Goal: Task Accomplishment & Management: Manage account settings

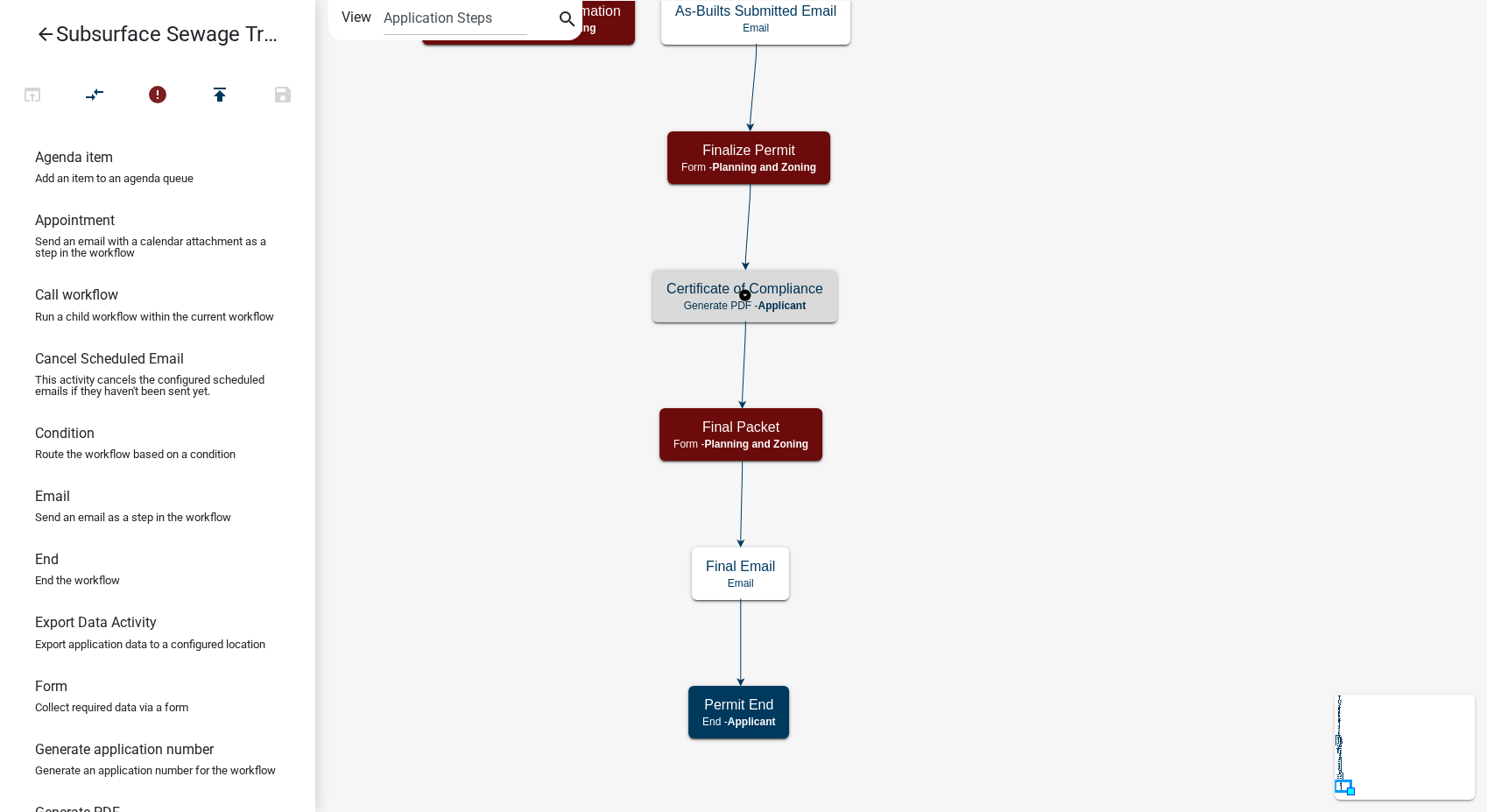
click at [811, 299] on p "Generate PDF - Applicant" at bounding box center [745, 305] width 157 height 13
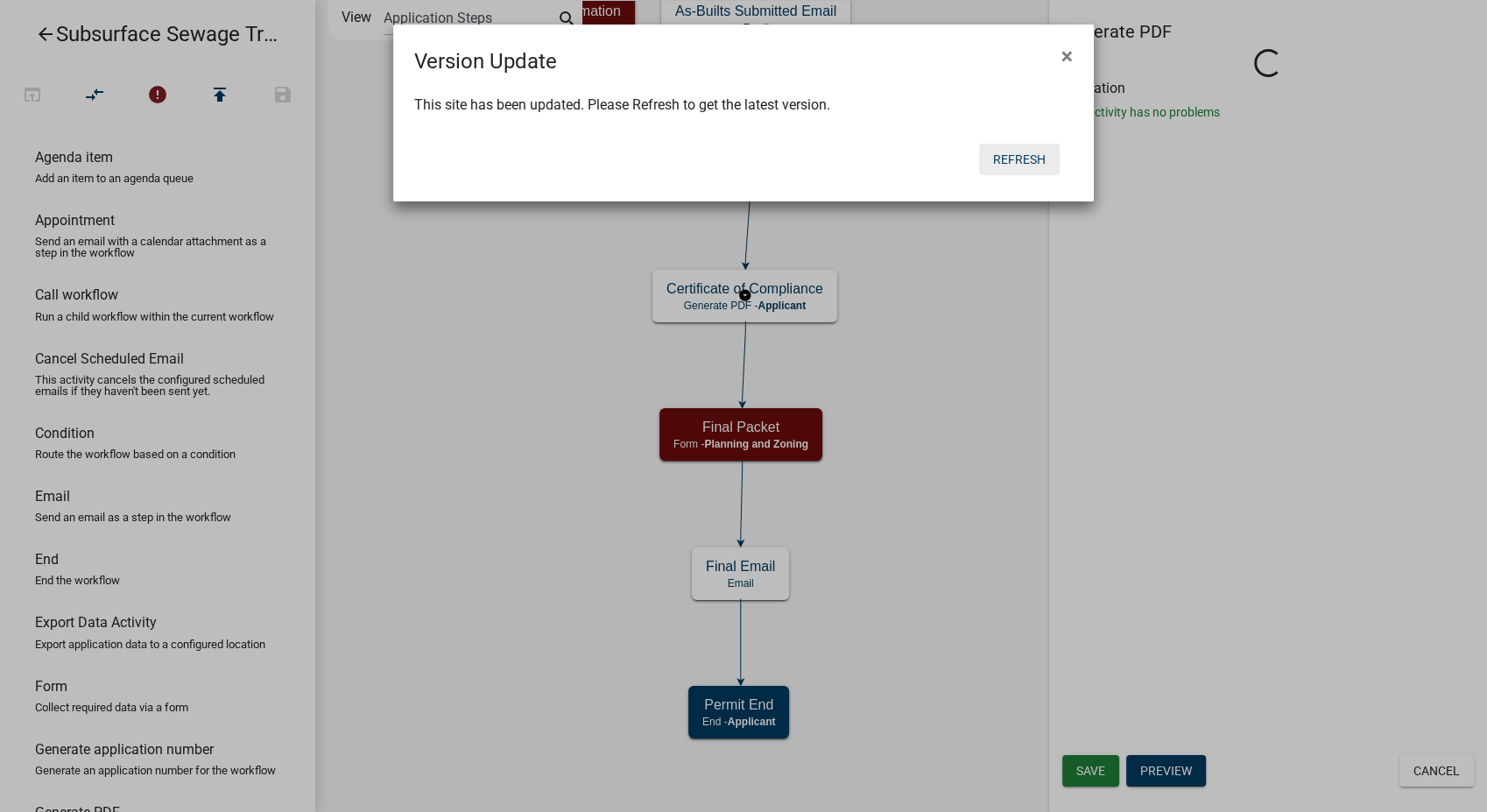
click at [1001, 160] on button "Refresh" at bounding box center [1019, 159] width 80 height 32
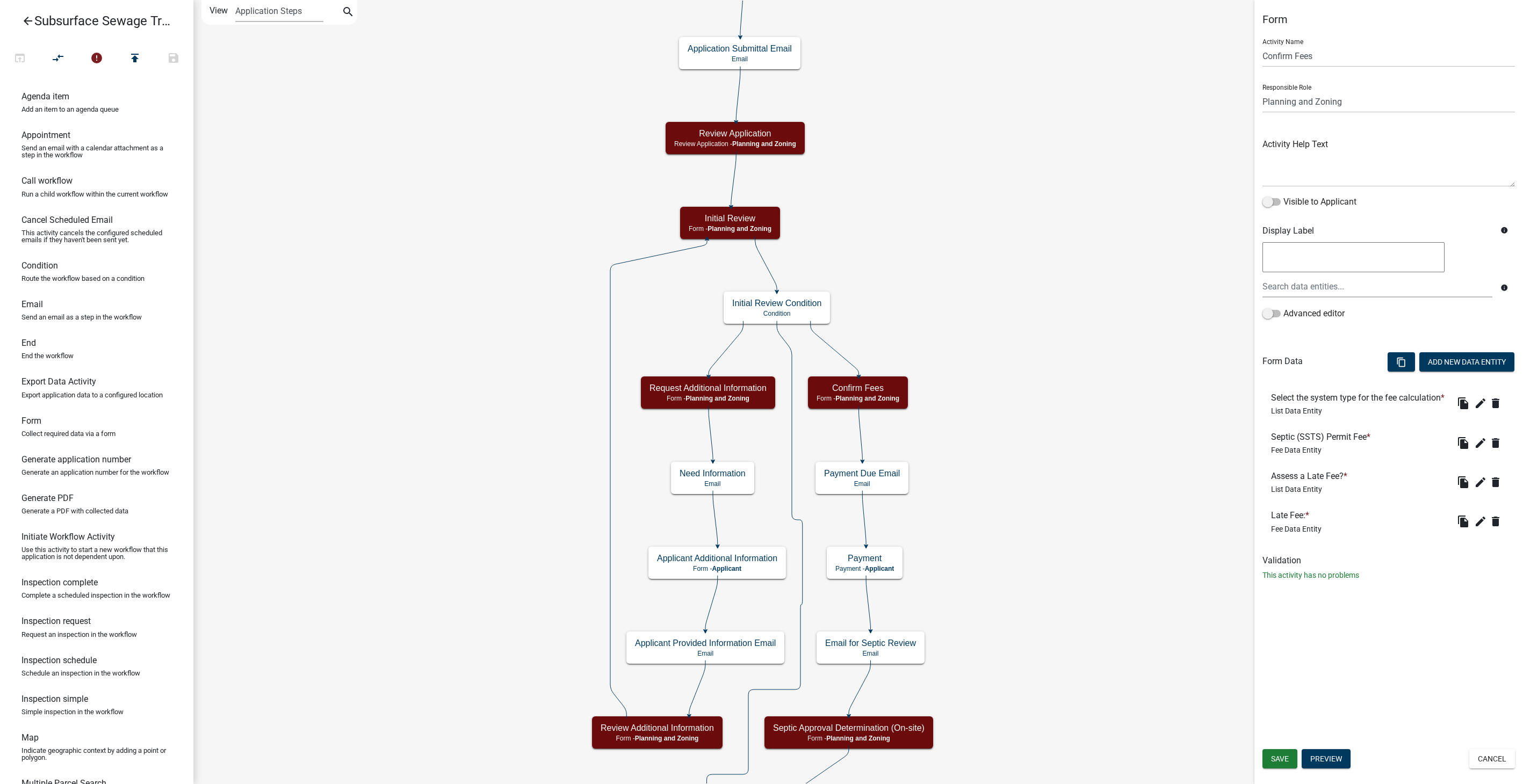
select select "D58BA222-38EB-46EB-A3AC-B20C2EB01C9B"
click at [21, 18] on icon "arrow_back" at bounding box center [28, 21] width 13 height 15
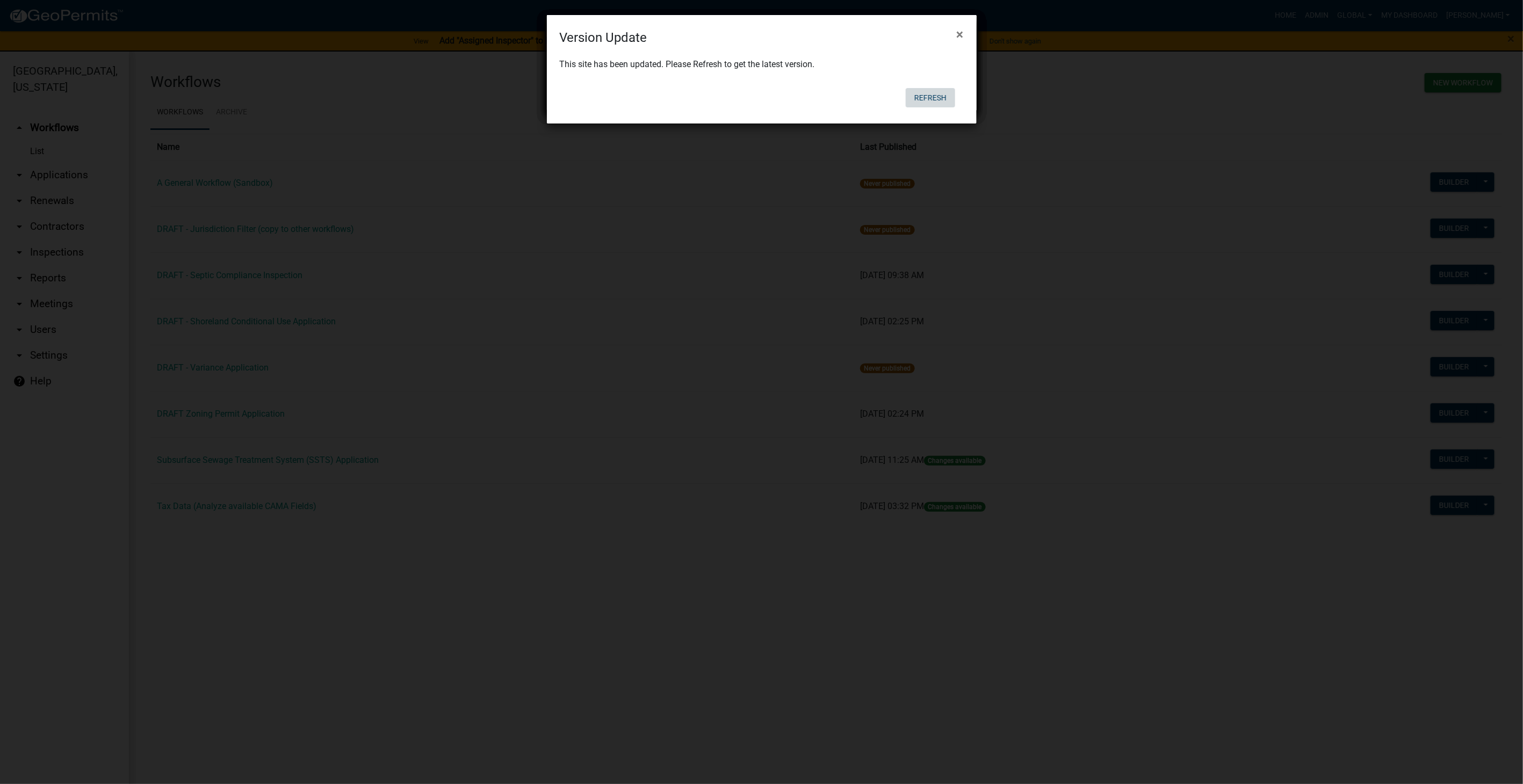
click at [919, 93] on button "Refresh" at bounding box center [930, 97] width 49 height 20
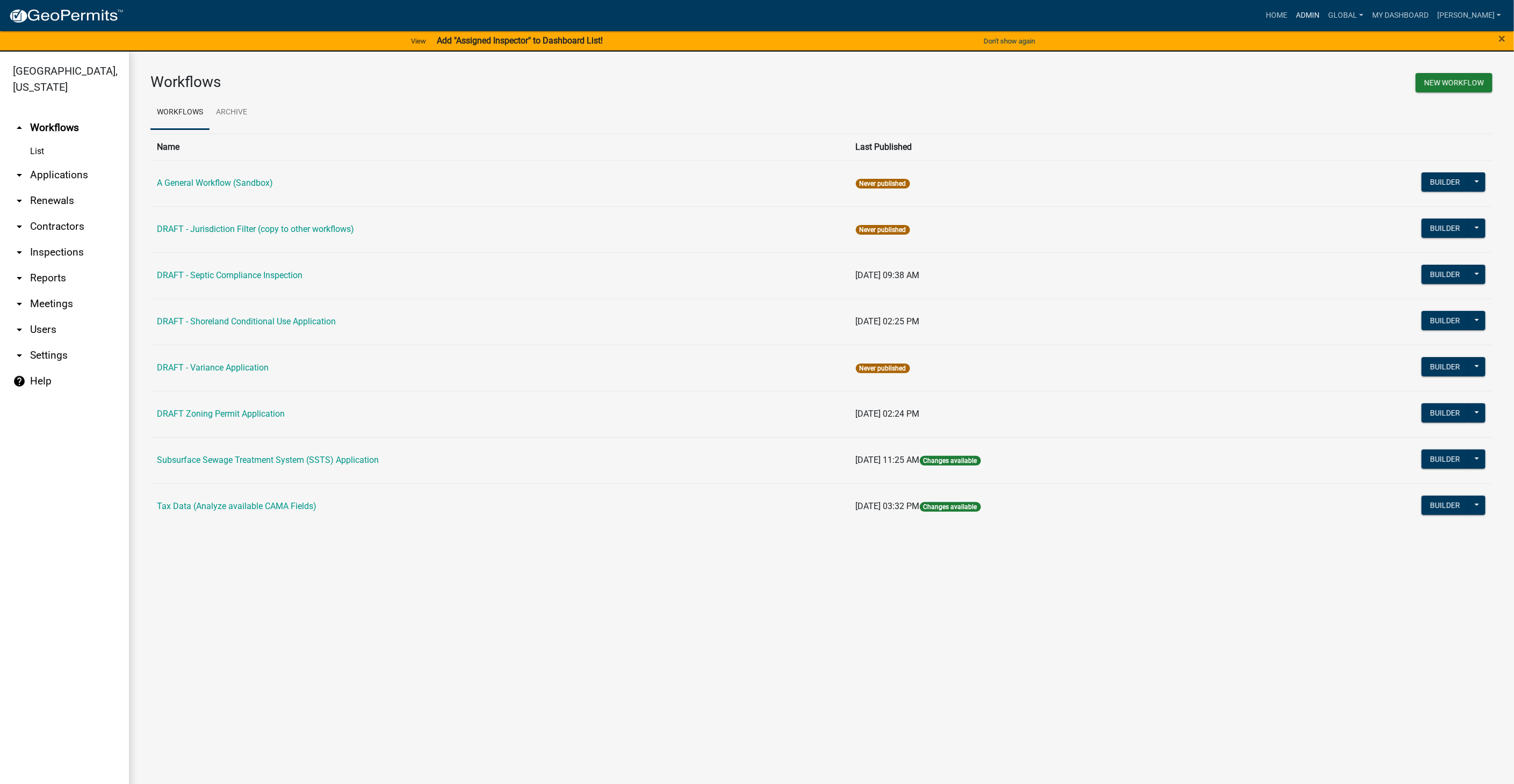
click at [1321, 14] on link "Admin" at bounding box center [1308, 15] width 32 height 20
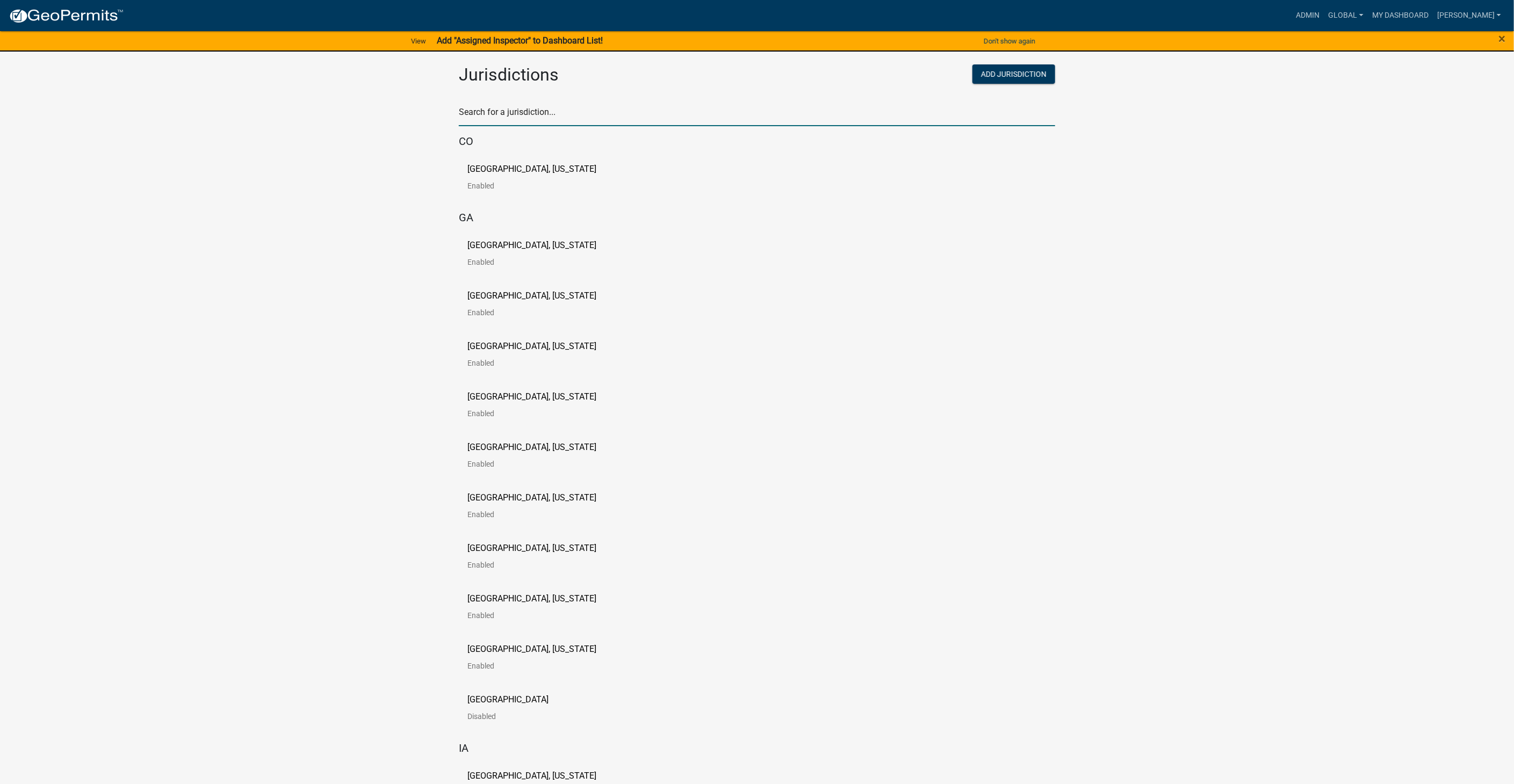
click at [525, 112] on input "text" at bounding box center [757, 115] width 596 height 22
type input "story"
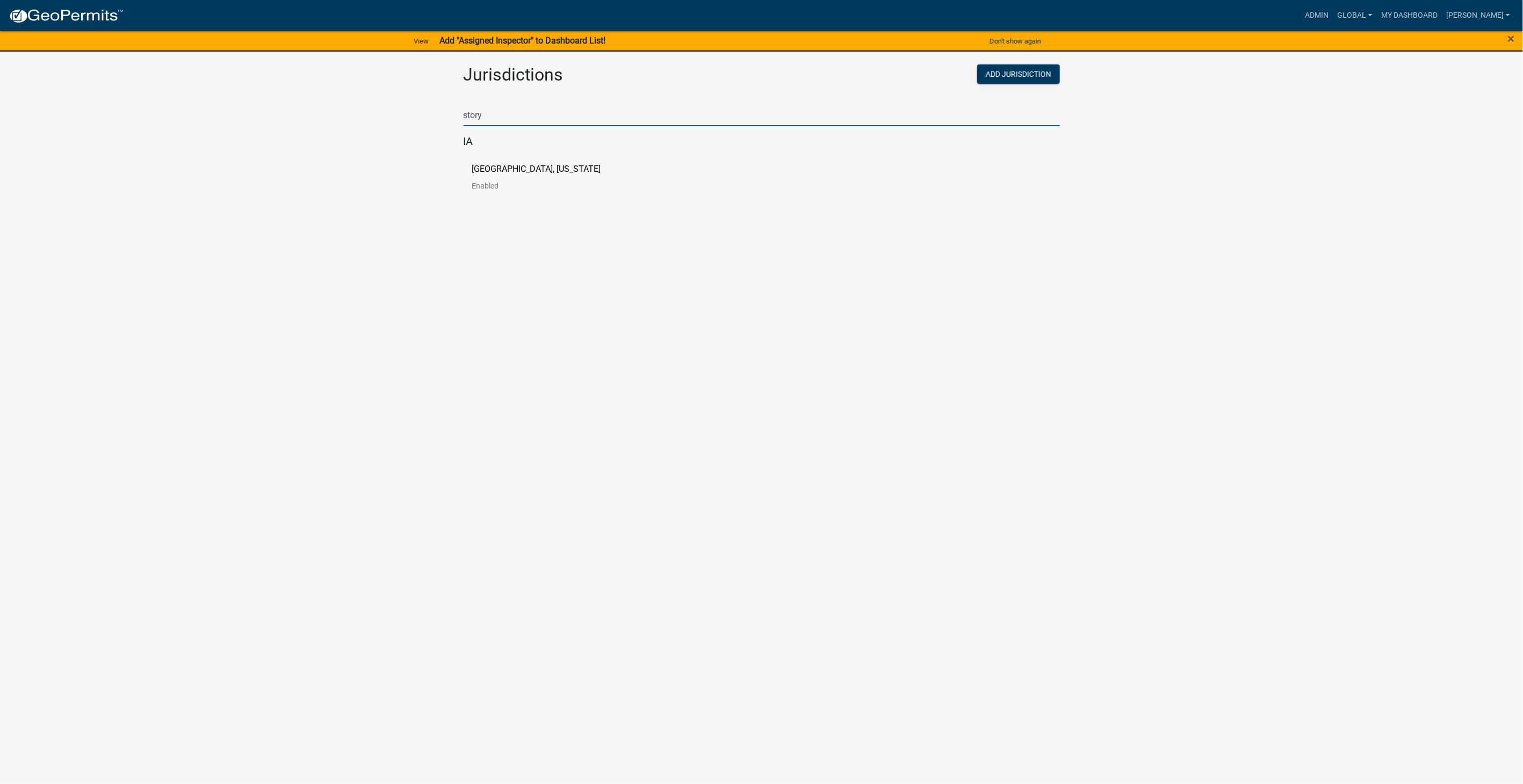
click at [507, 165] on p "[GEOGRAPHIC_DATA], [US_STATE]" at bounding box center [536, 169] width 129 height 8
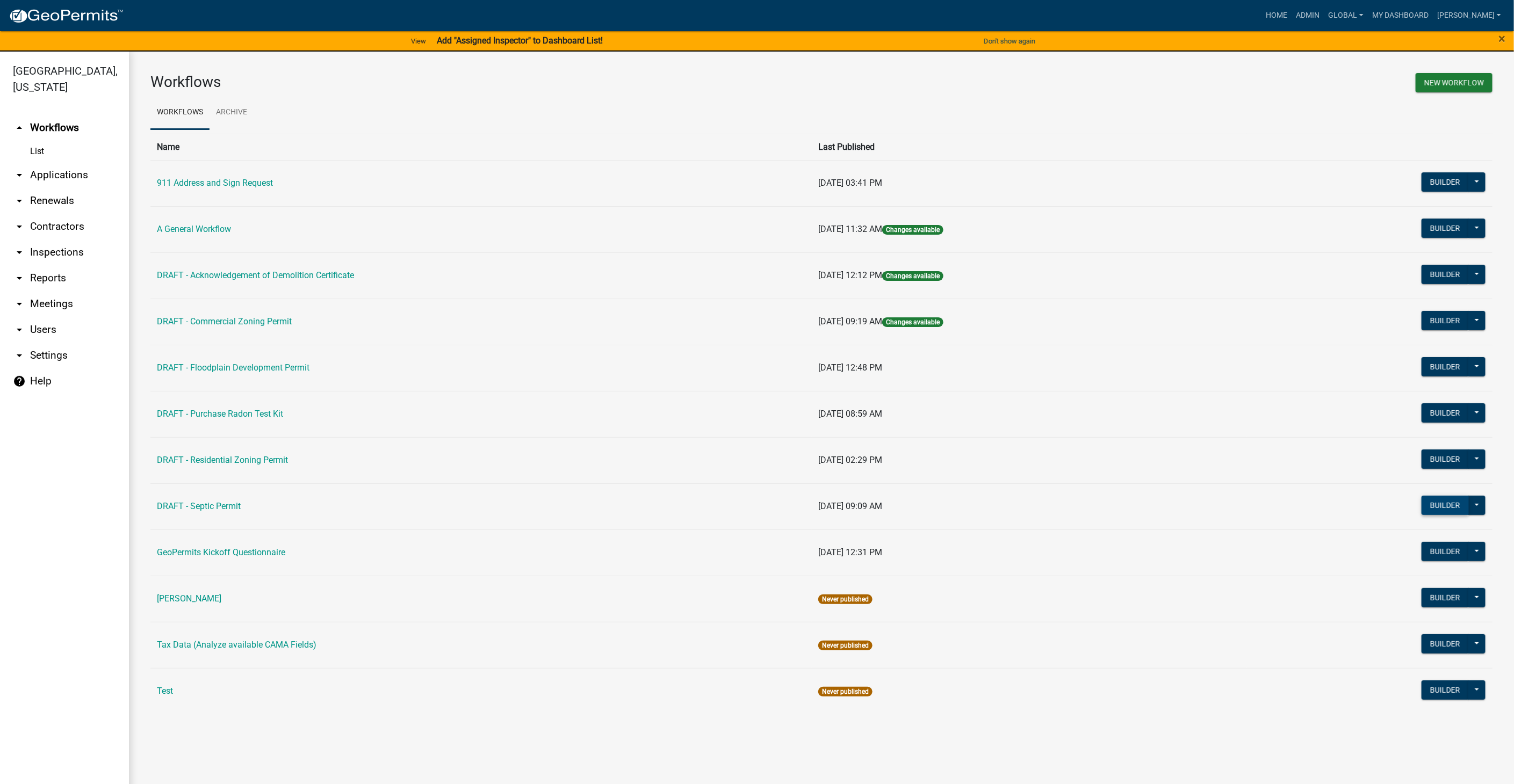
click at [1440, 504] on button "Builder" at bounding box center [1445, 505] width 47 height 20
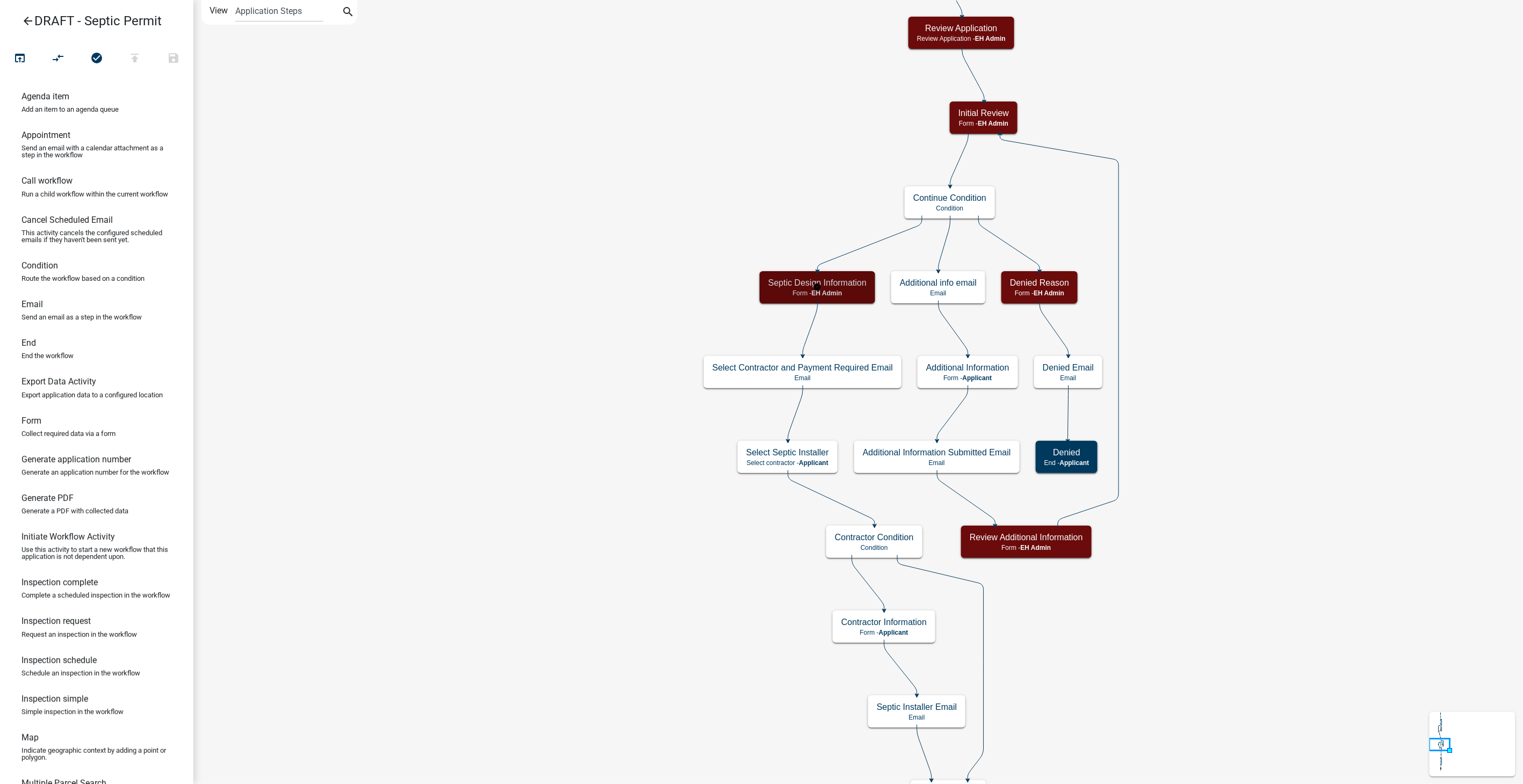
click at [847, 296] on p "Form - EH Admin" at bounding box center [818, 293] width 99 height 8
select select "110E0227-0DB3-4E2A-BF3B-B3F976BE30CB"
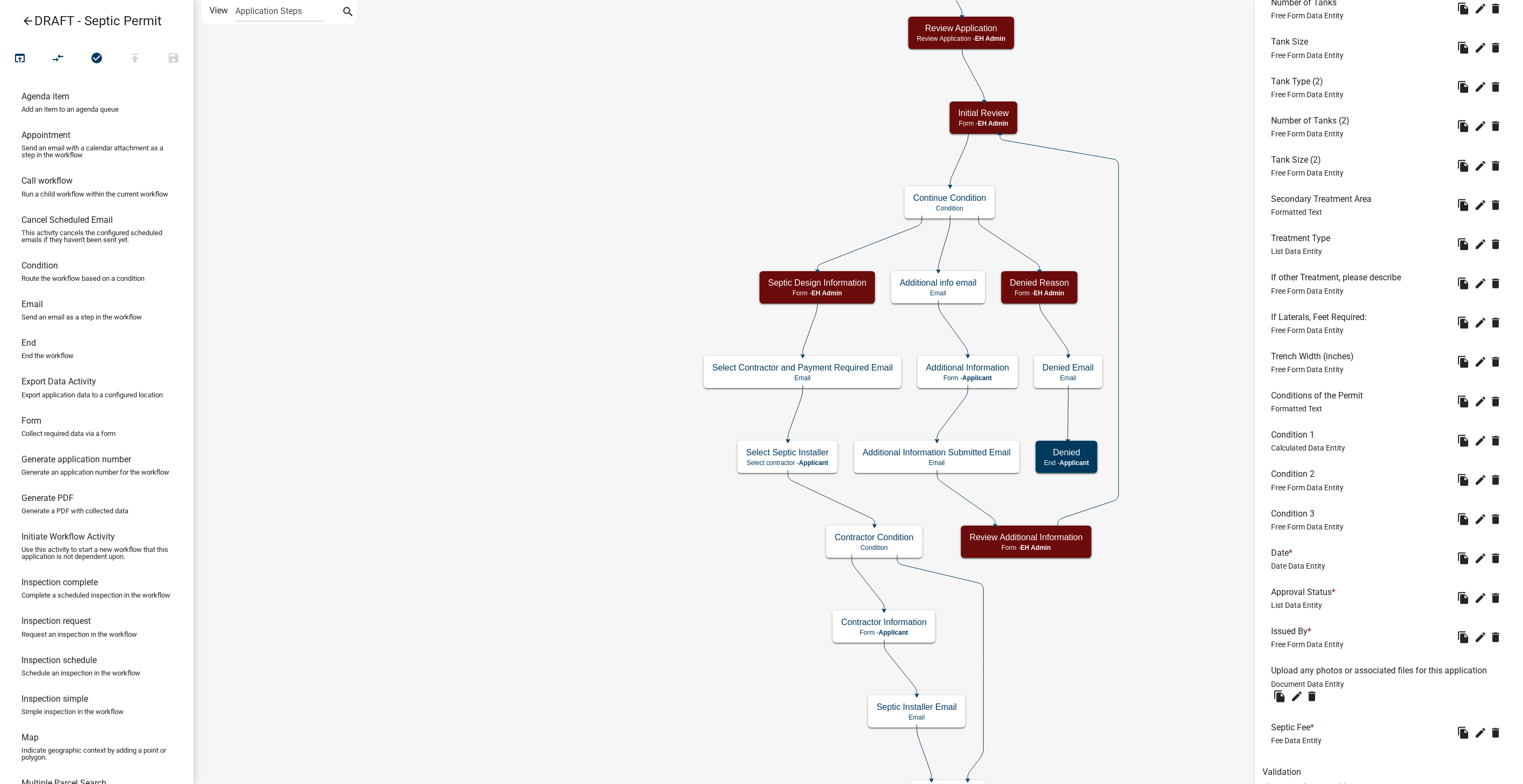
scroll to position [512, 0]
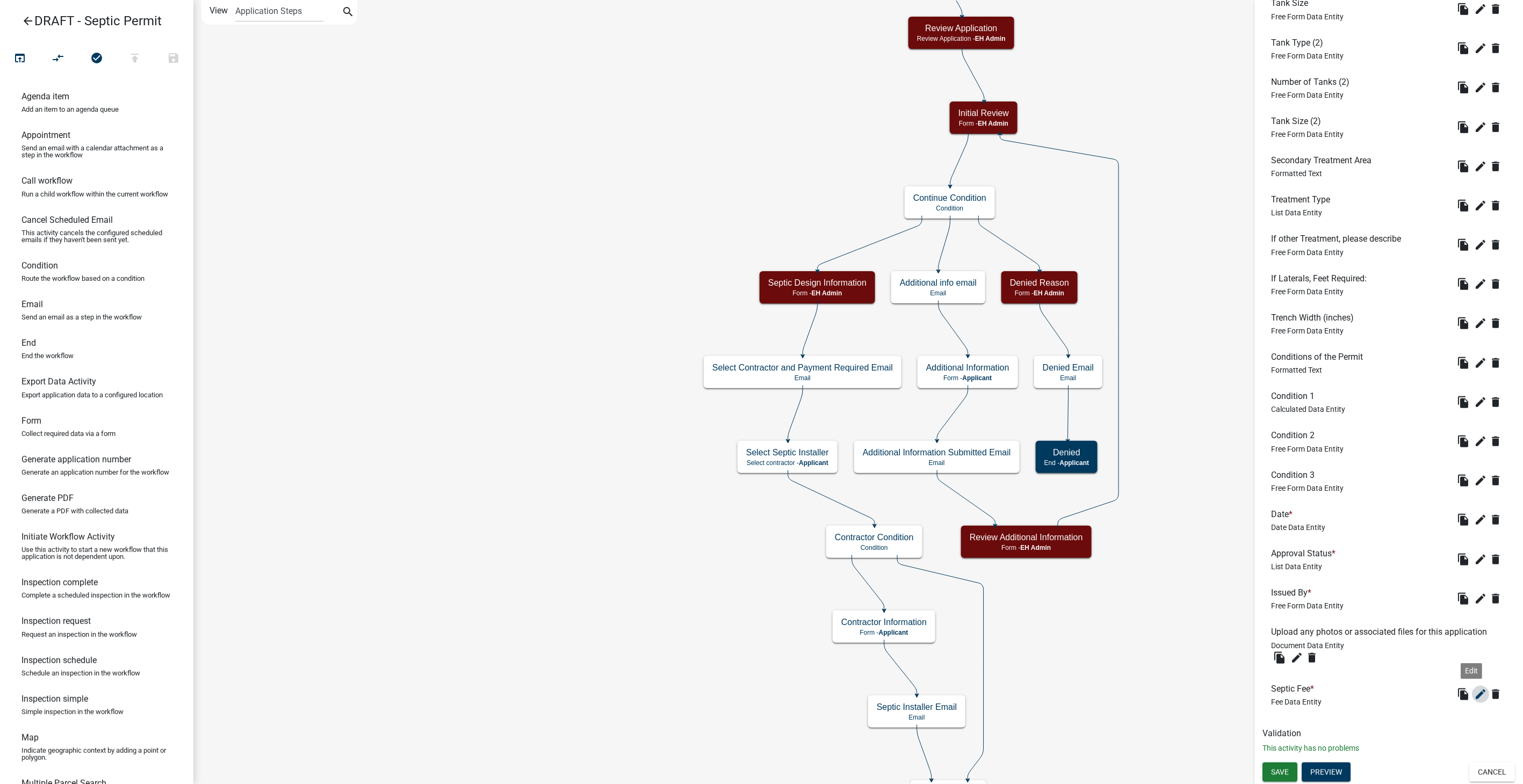
click at [1474, 688] on icon "edit" at bounding box center [1481, 694] width 13 height 13
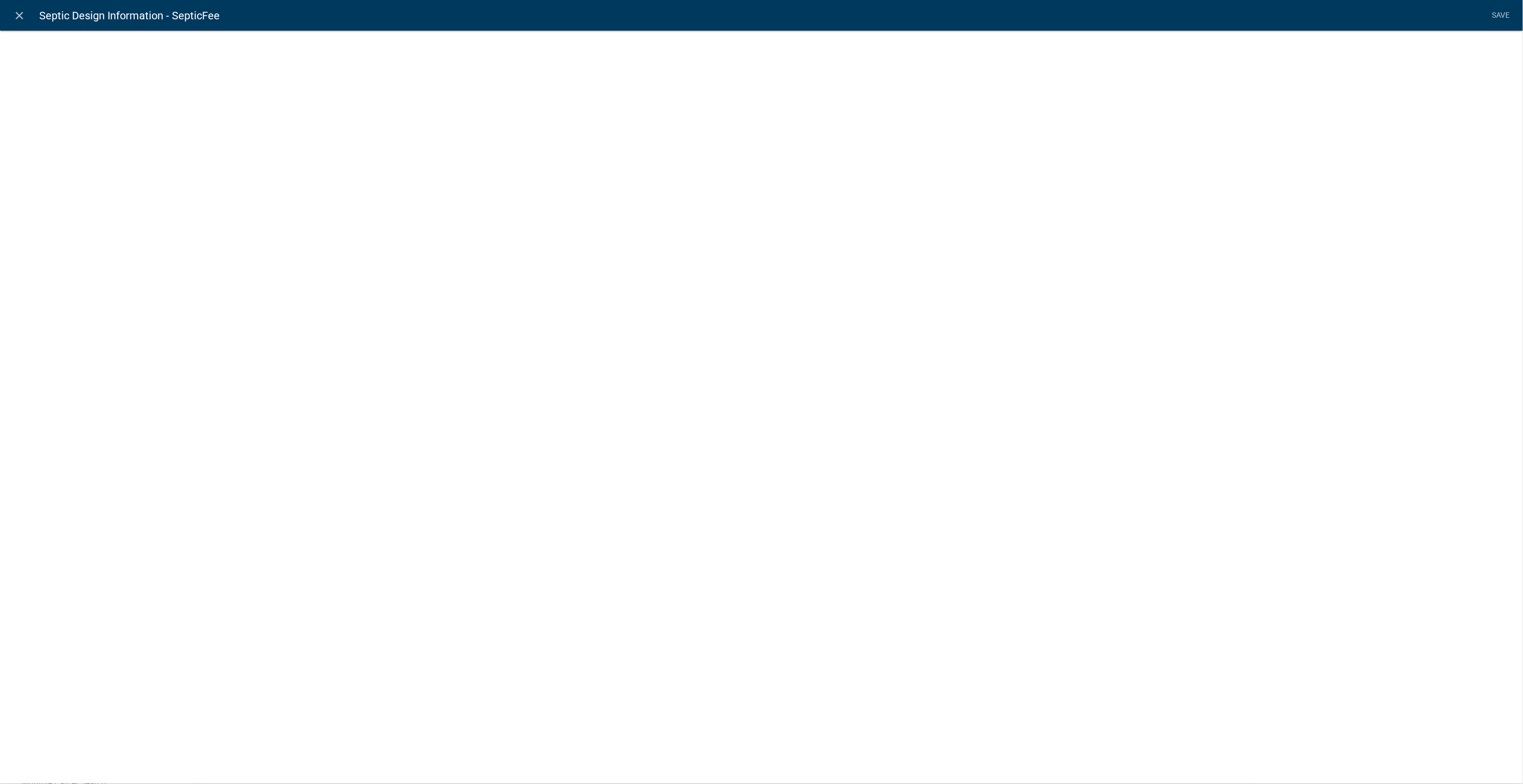
select select "fee"
select select "SepConsType"
select select "3: e855dacd-797a-4177-b1ca-52986654cf19"
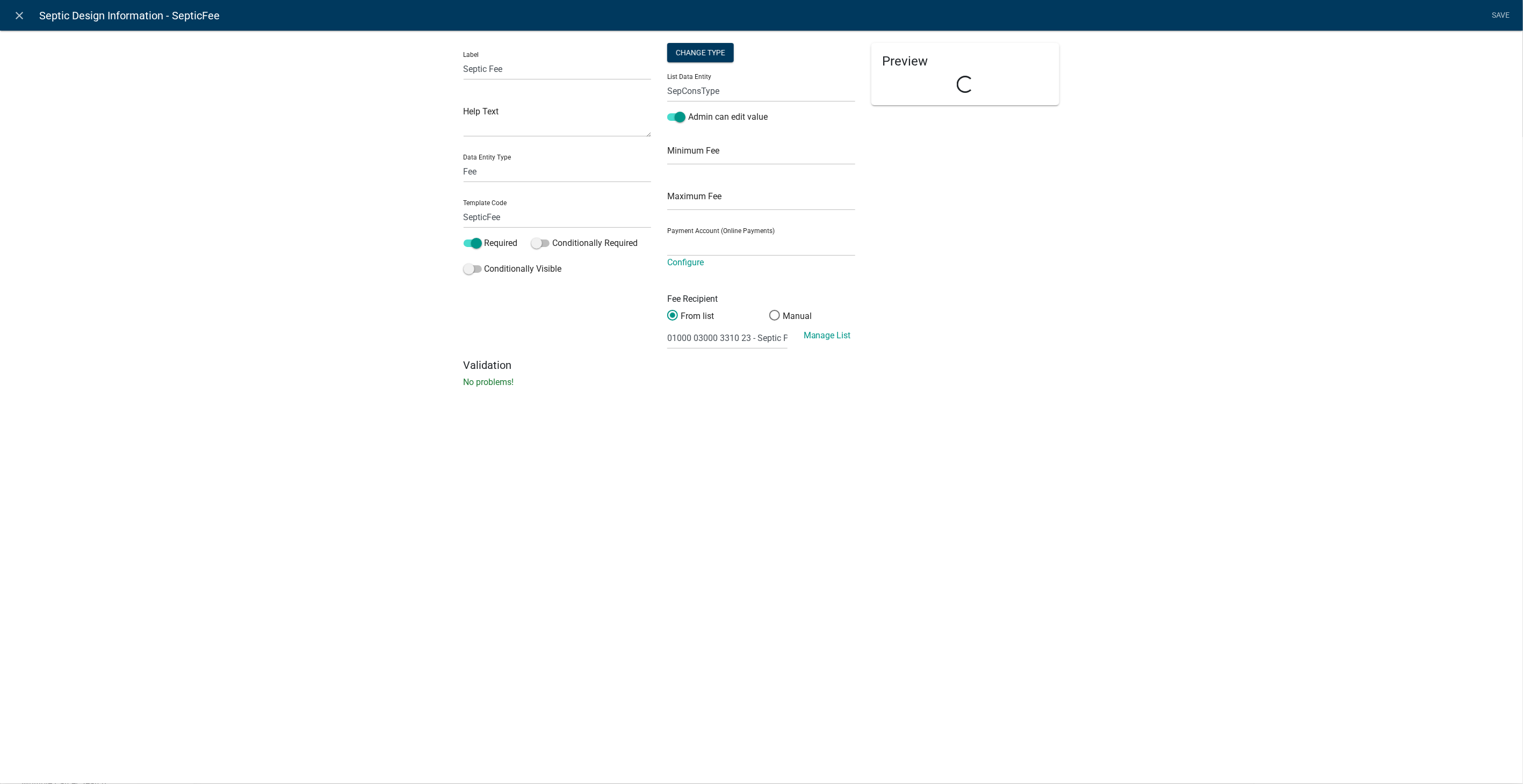
select select "a79131e4-029d-40d0-b835-a441d56a02a0"
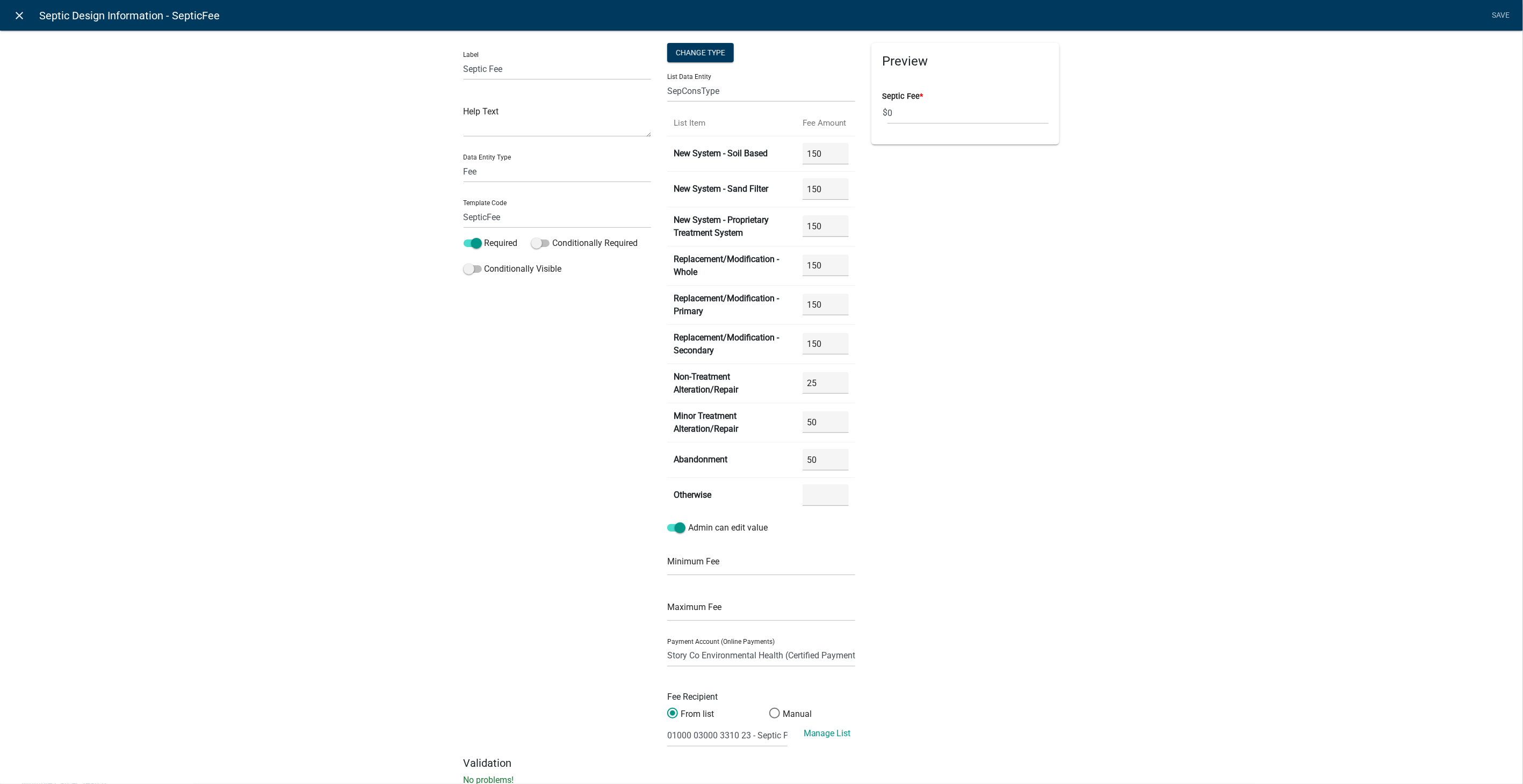
click at [19, 13] on icon "close" at bounding box center [20, 15] width 13 height 13
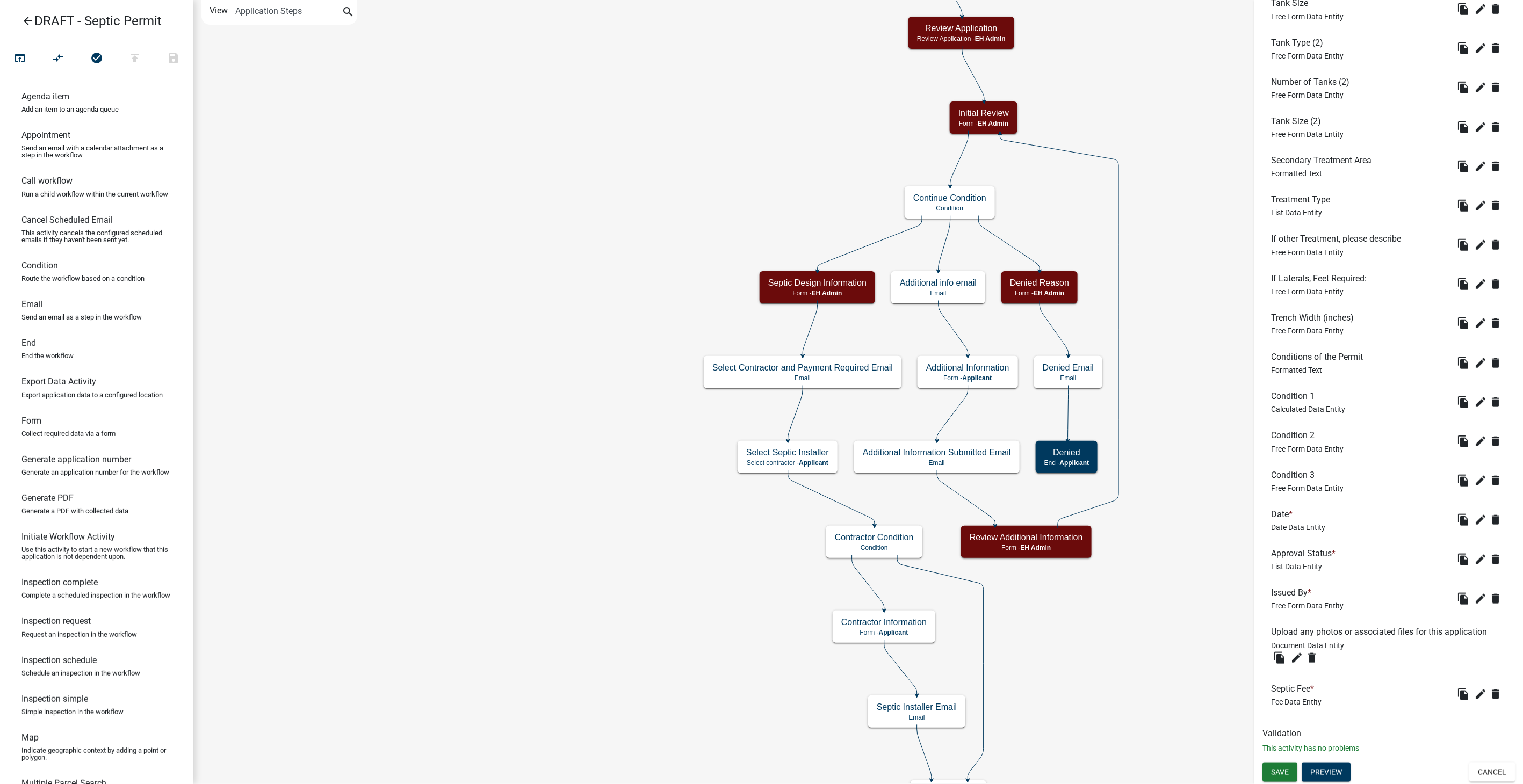
click at [23, 14] on icon "arrow_back" at bounding box center [28, 21] width 13 height 15
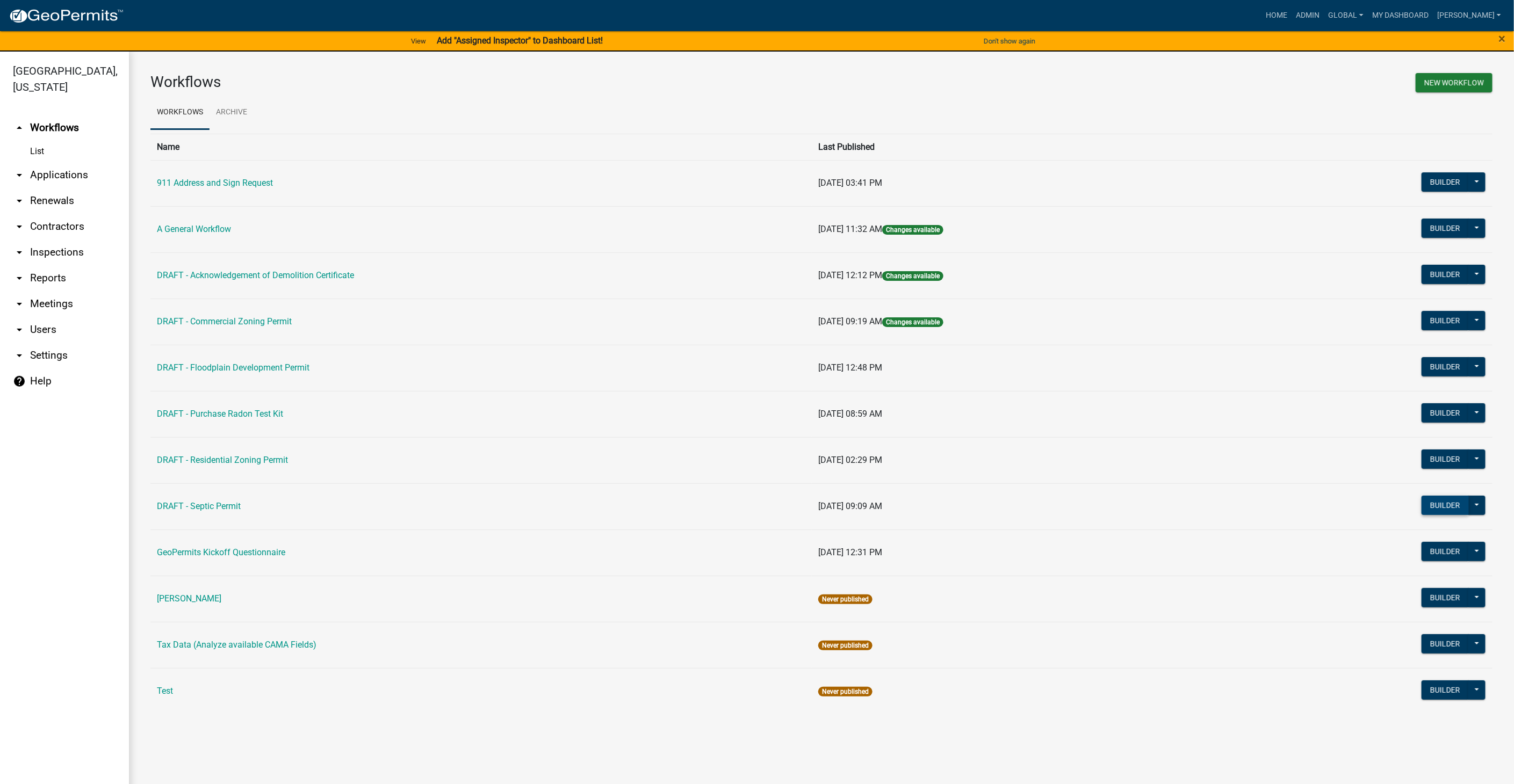
click at [1437, 506] on button "Builder" at bounding box center [1445, 505] width 47 height 20
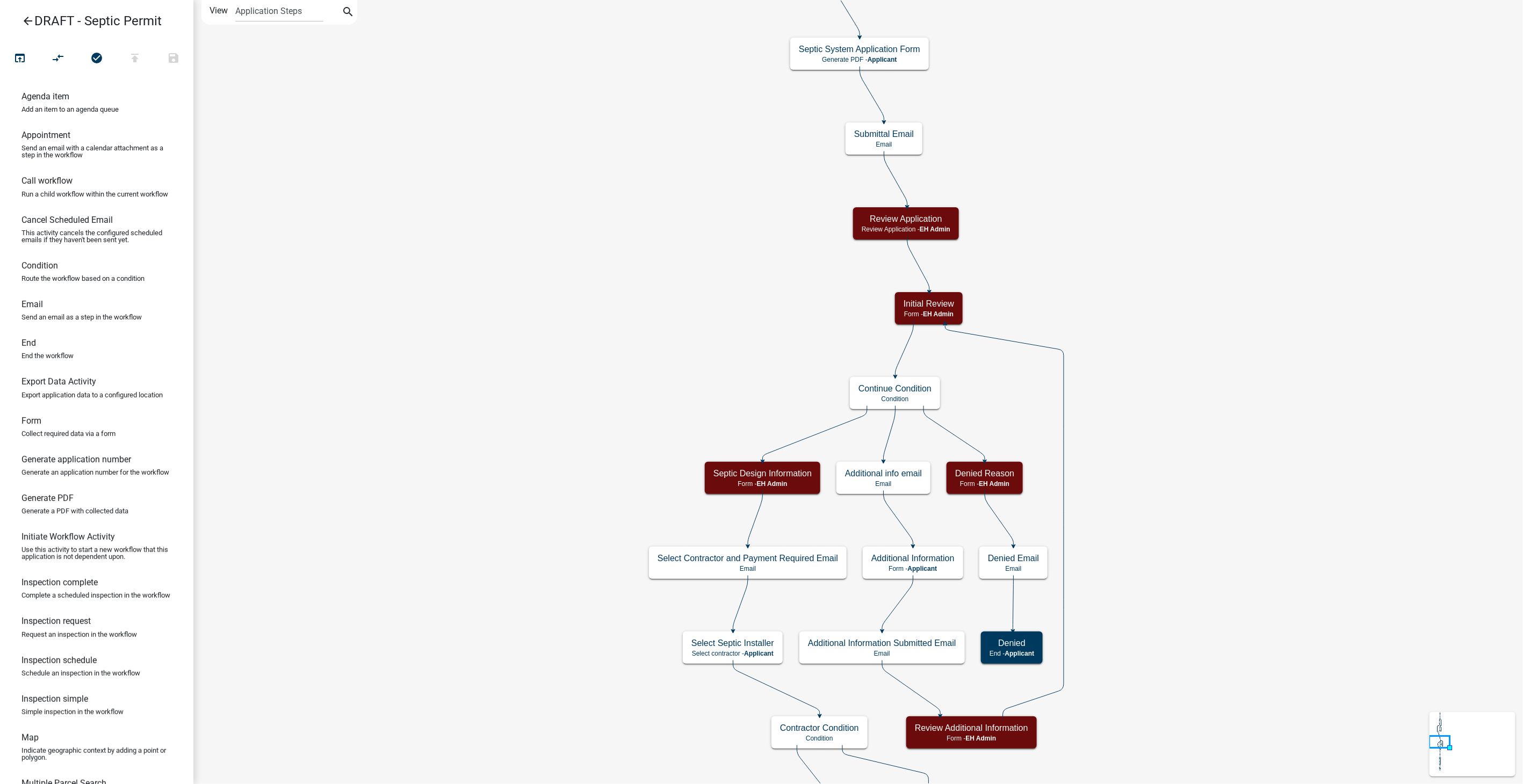
click at [26, 17] on icon "arrow_back" at bounding box center [28, 21] width 13 height 15
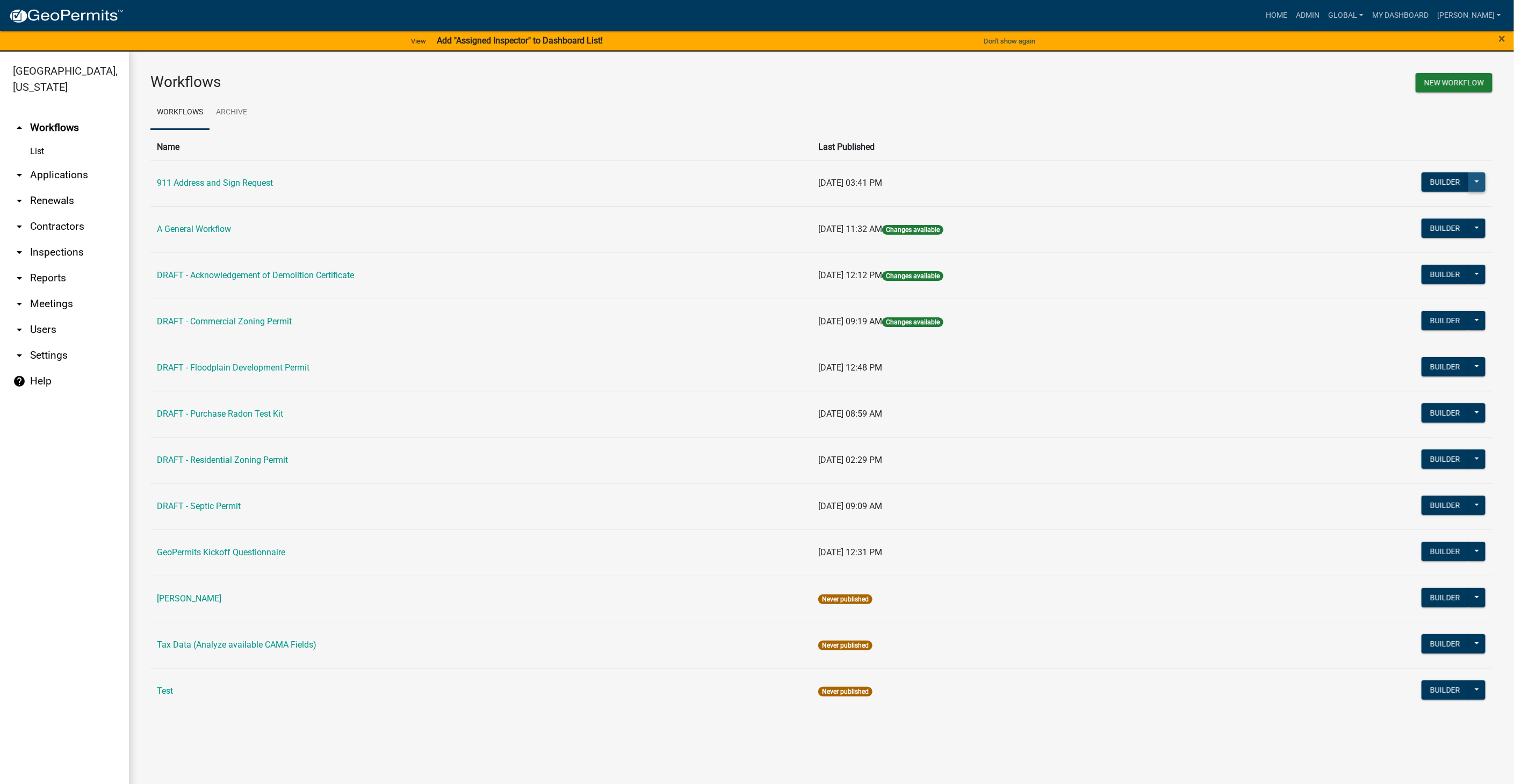
click at [1484, 181] on button at bounding box center [1477, 182] width 17 height 20
click at [1270, 179] on td "Builder Published Disable Archive History Copy Make Public Start Application" at bounding box center [1370, 183] width 246 height 46
click at [1433, 274] on button "Builder" at bounding box center [1445, 274] width 47 height 20
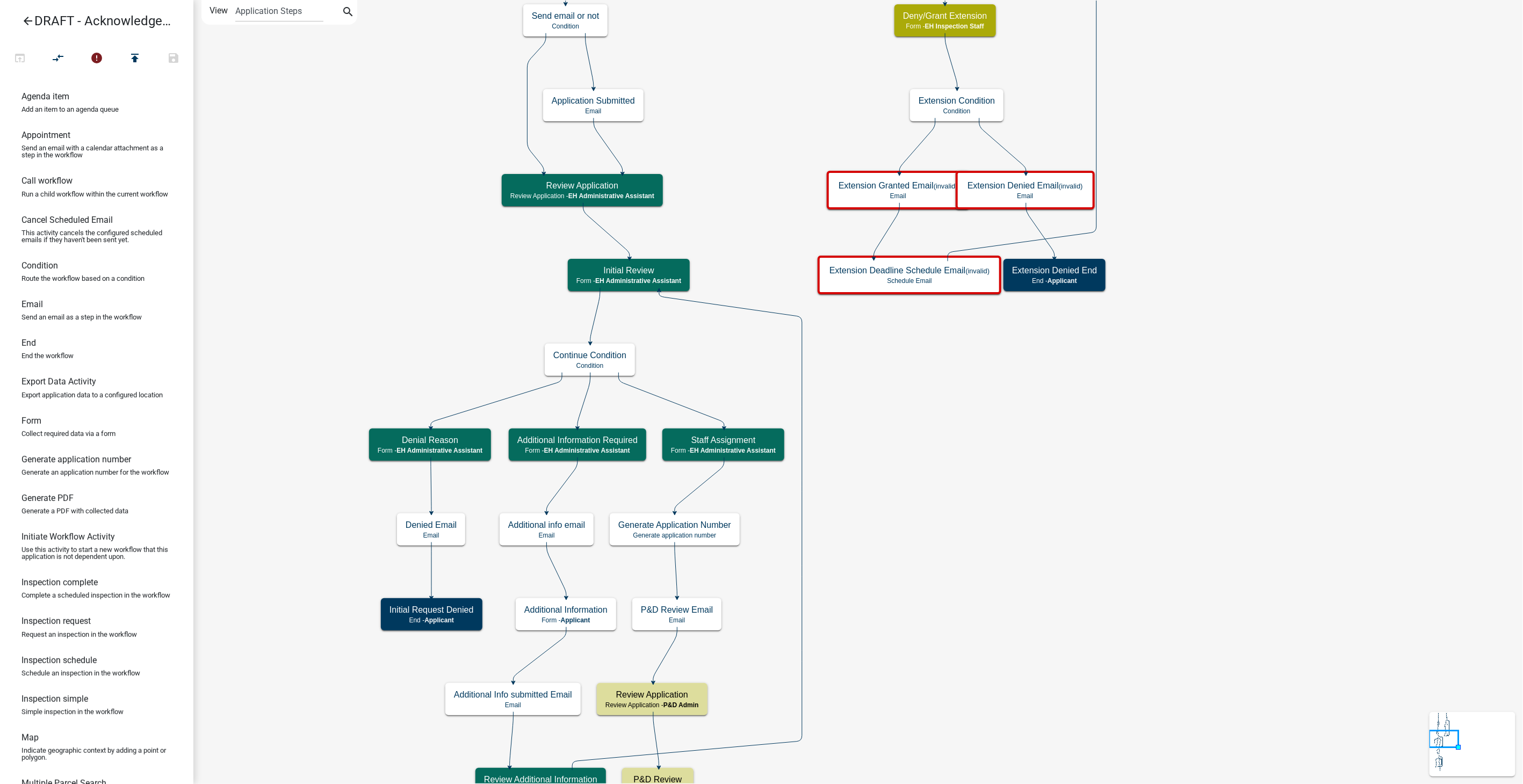
click at [27, 21] on icon "arrow_back" at bounding box center [28, 21] width 13 height 15
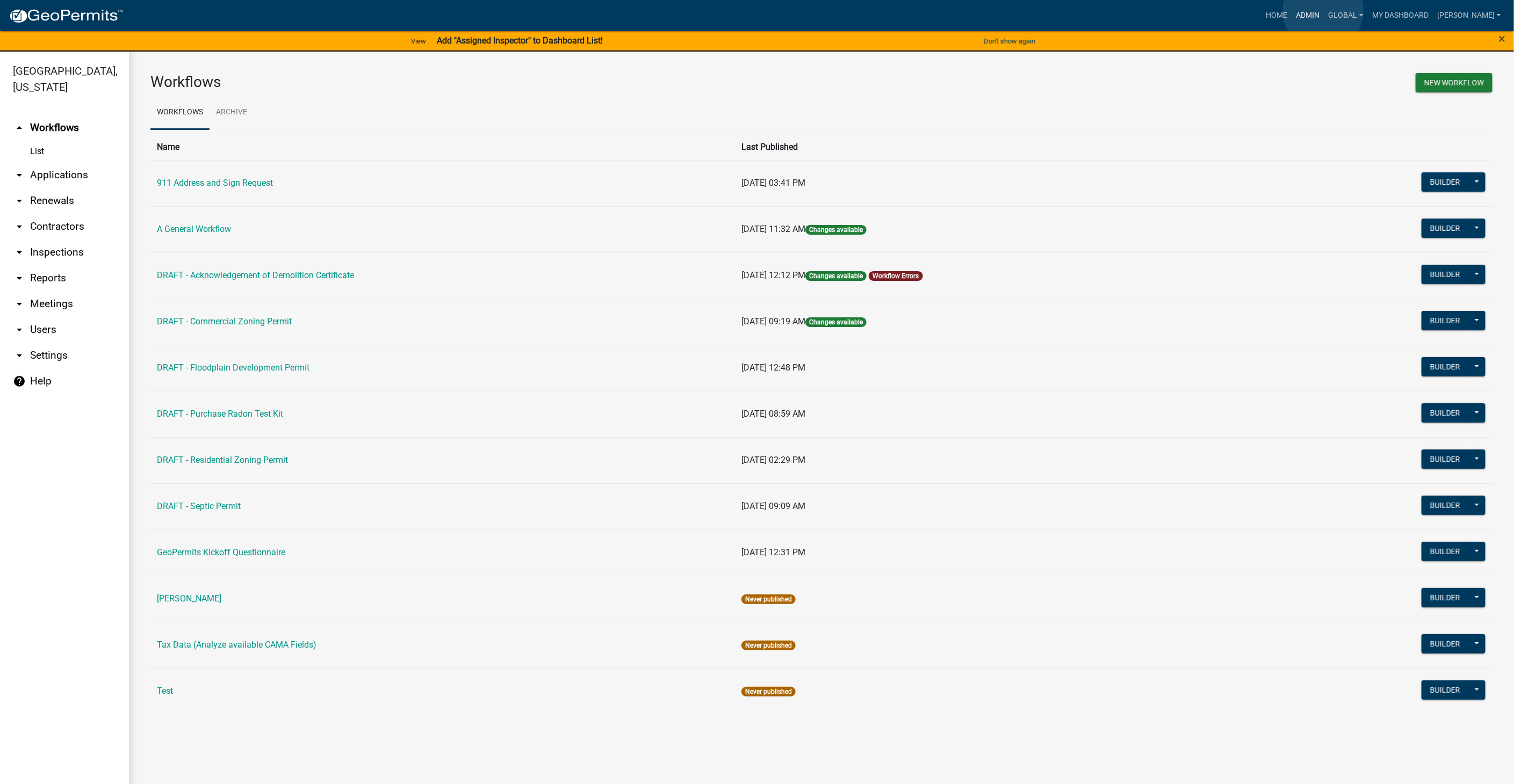
click at [1323, 11] on link "Admin" at bounding box center [1308, 15] width 32 height 20
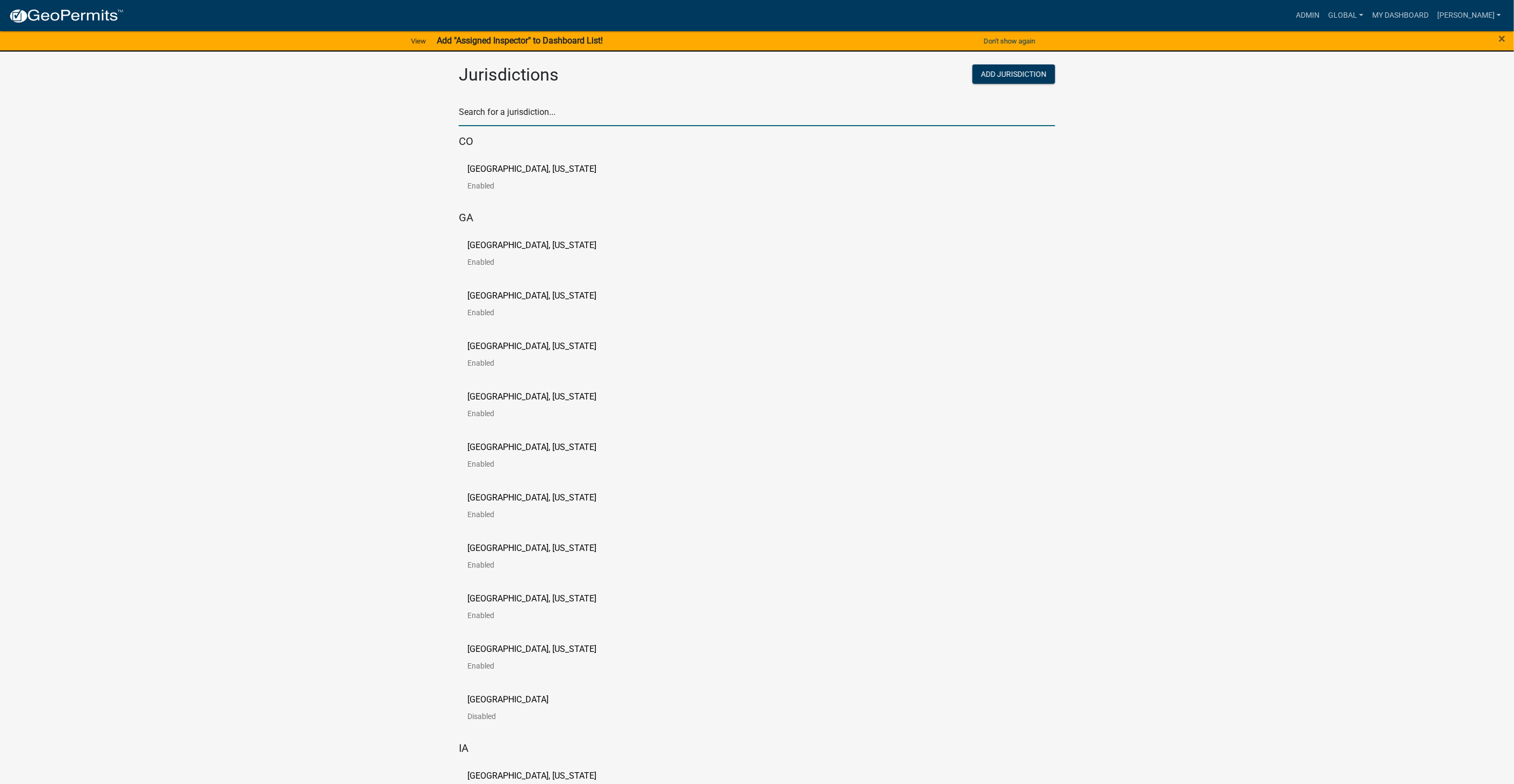
click at [503, 104] on input "text" at bounding box center [757, 115] width 596 height 22
type input "pine"
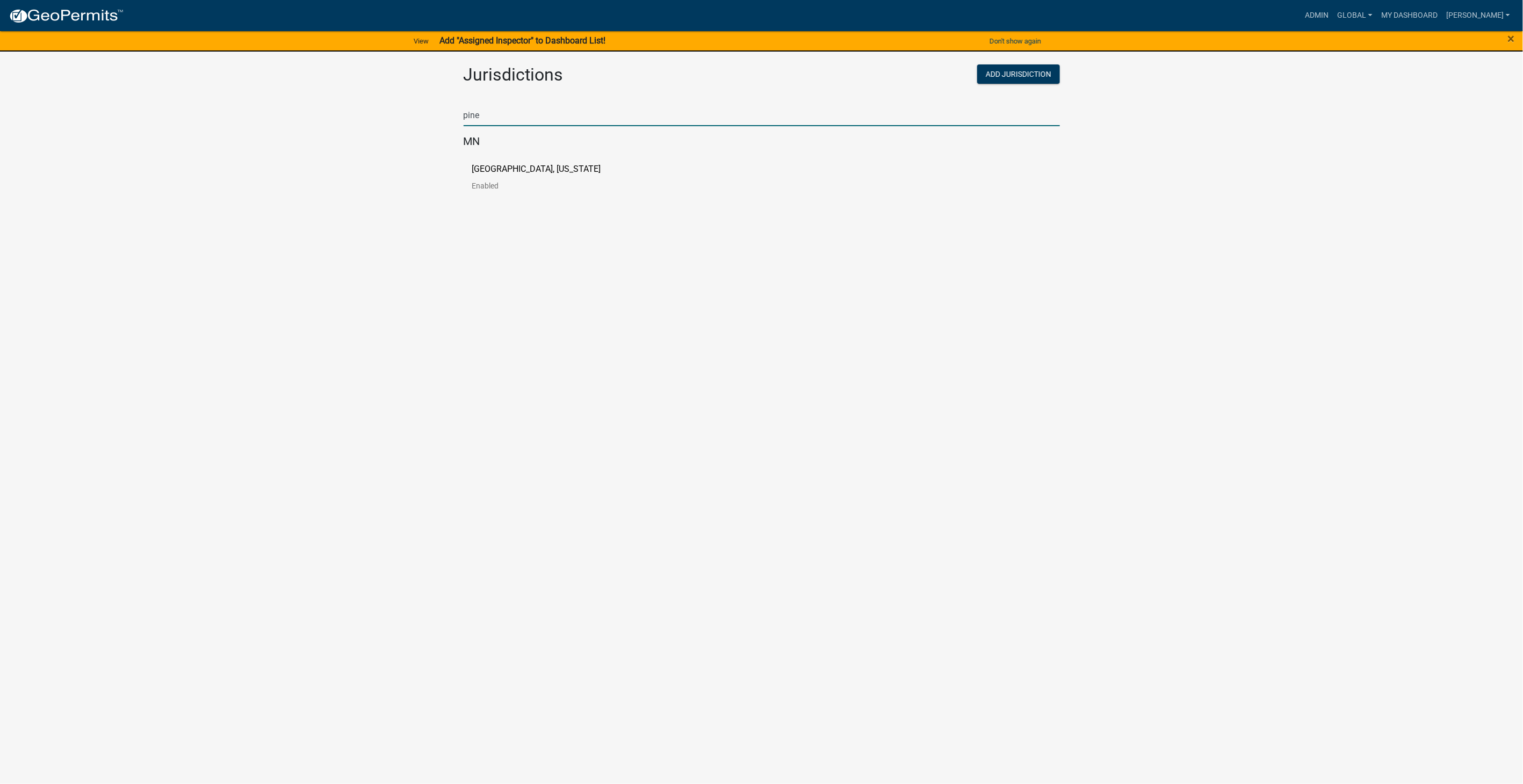
click at [512, 174] on link "Pine County, Minnesota Enabled" at bounding box center [545, 182] width 146 height 33
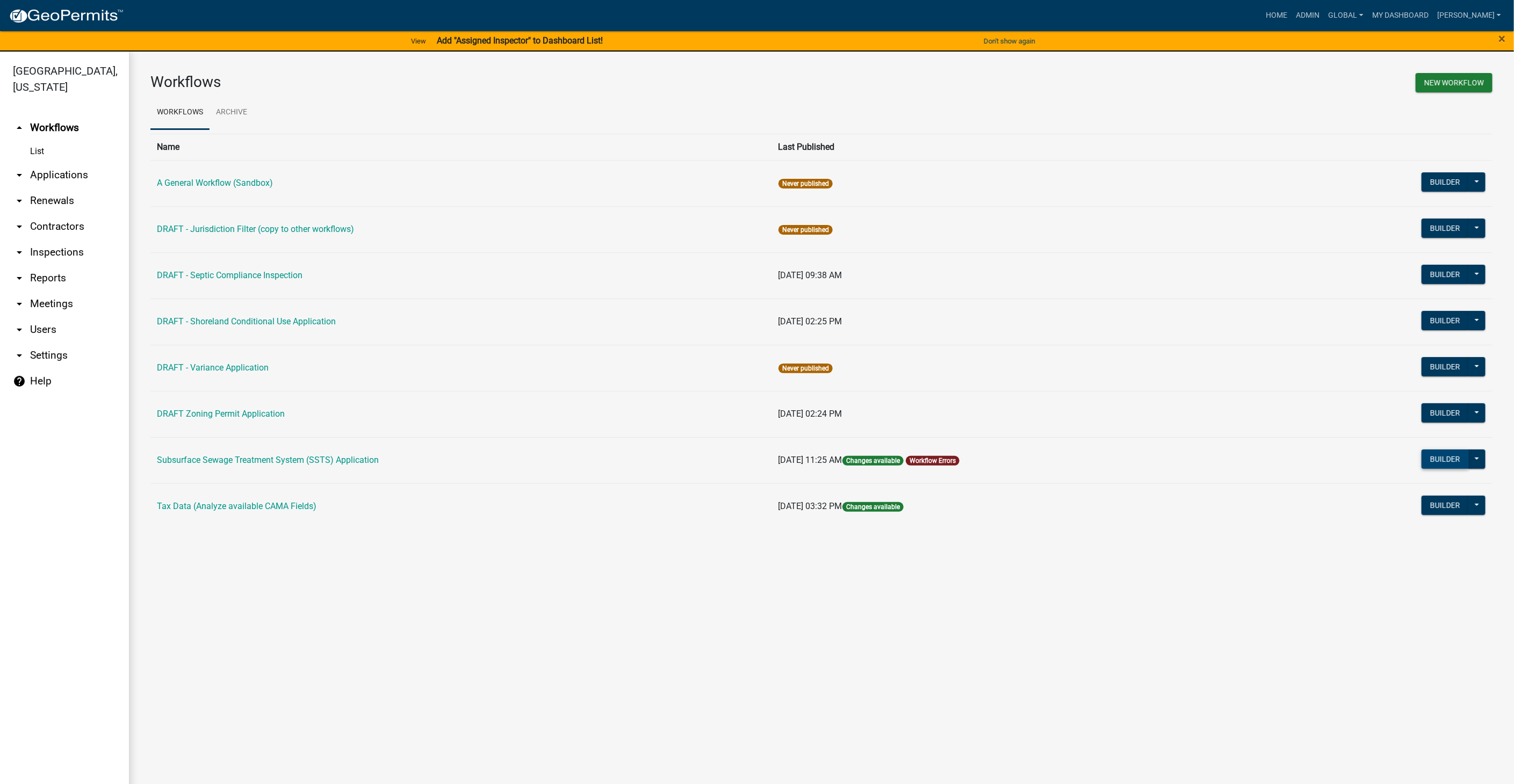
click at [1437, 461] on button "Builder" at bounding box center [1445, 459] width 47 height 20
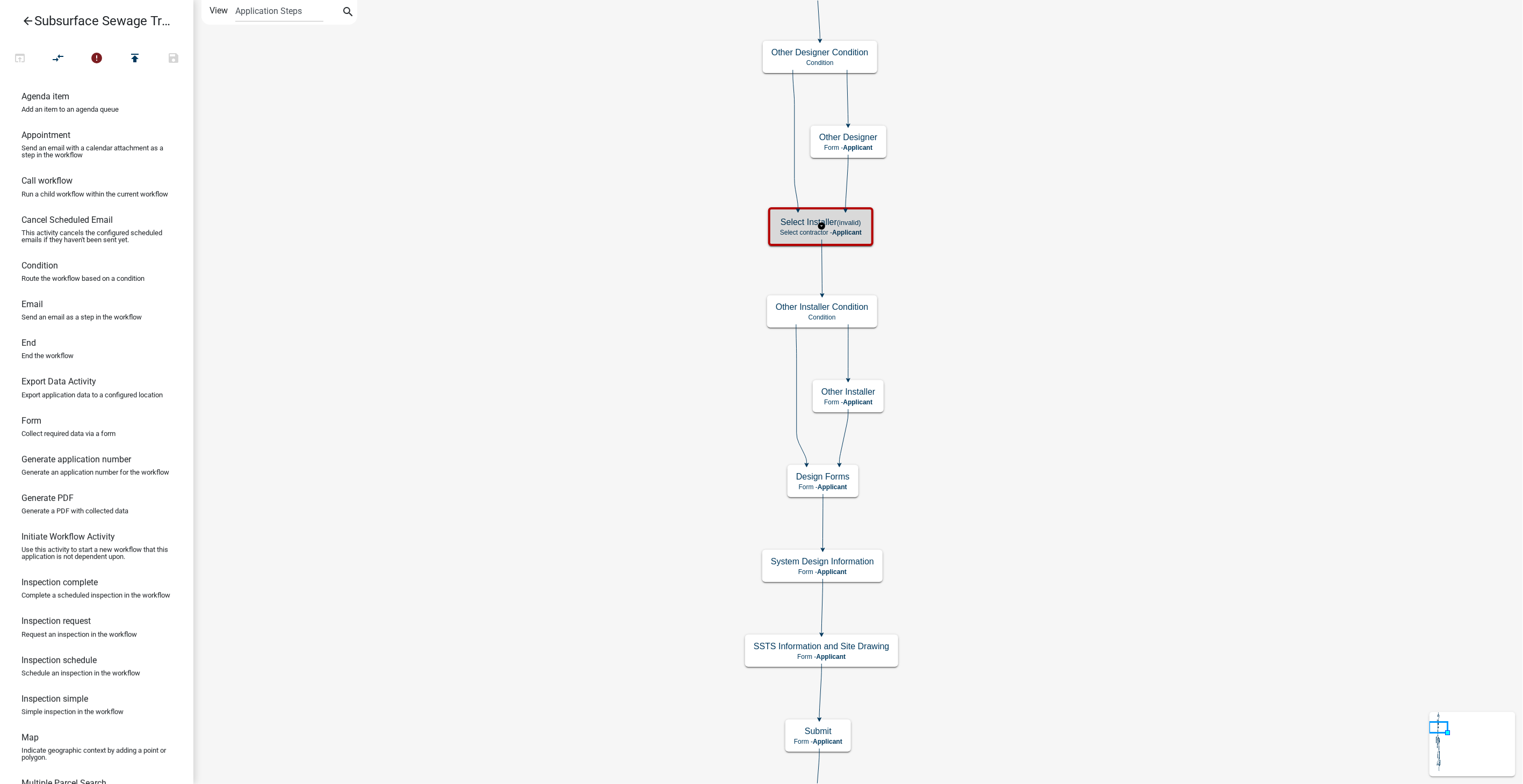
click at [856, 230] on span "Applicant" at bounding box center [847, 232] width 30 height 8
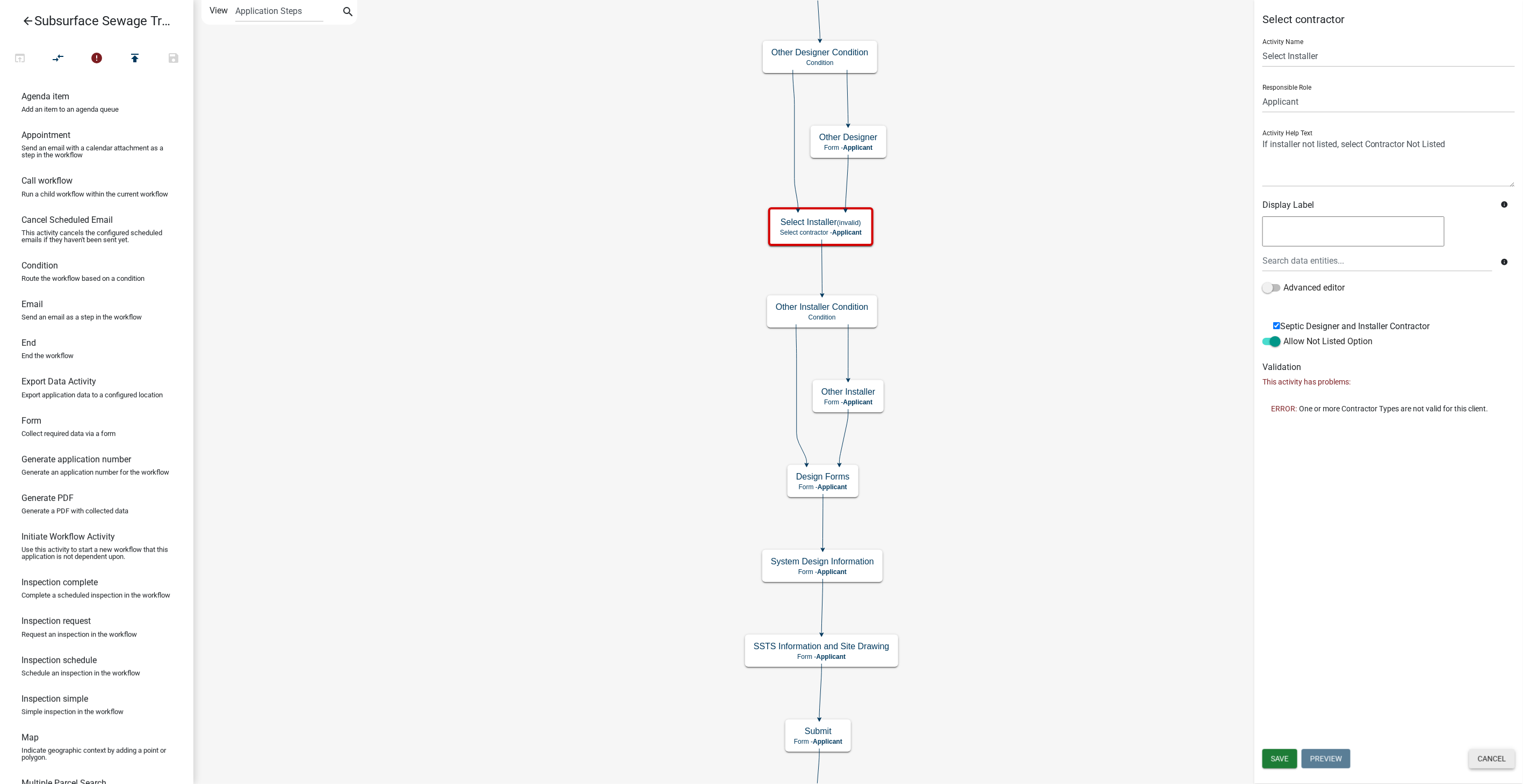
click at [1499, 759] on button "Cancel" at bounding box center [1492, 758] width 46 height 20
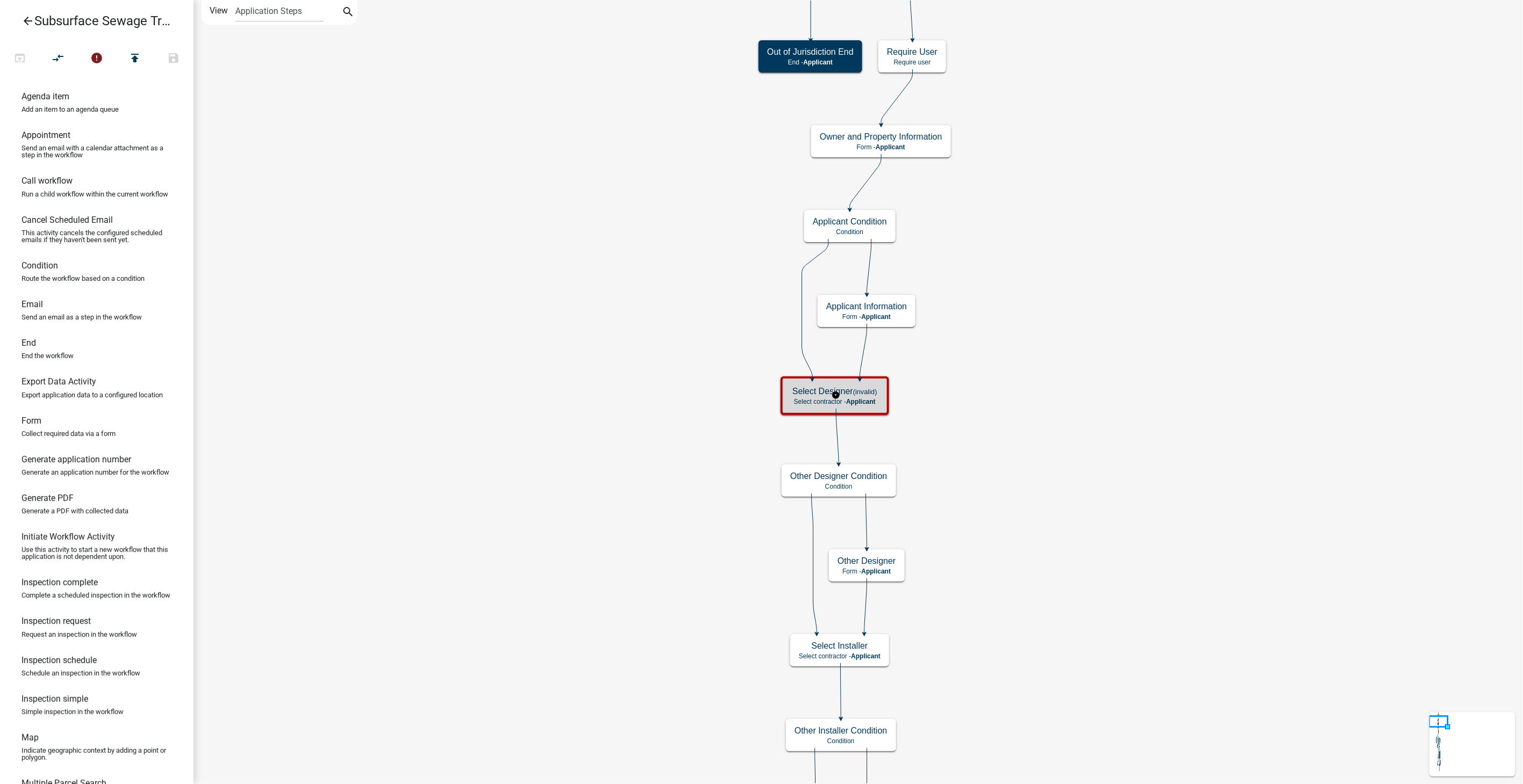
click at [856, 408] on div "Select Designer (invalid) Select contractor - Applicant" at bounding box center [835, 396] width 102 height 32
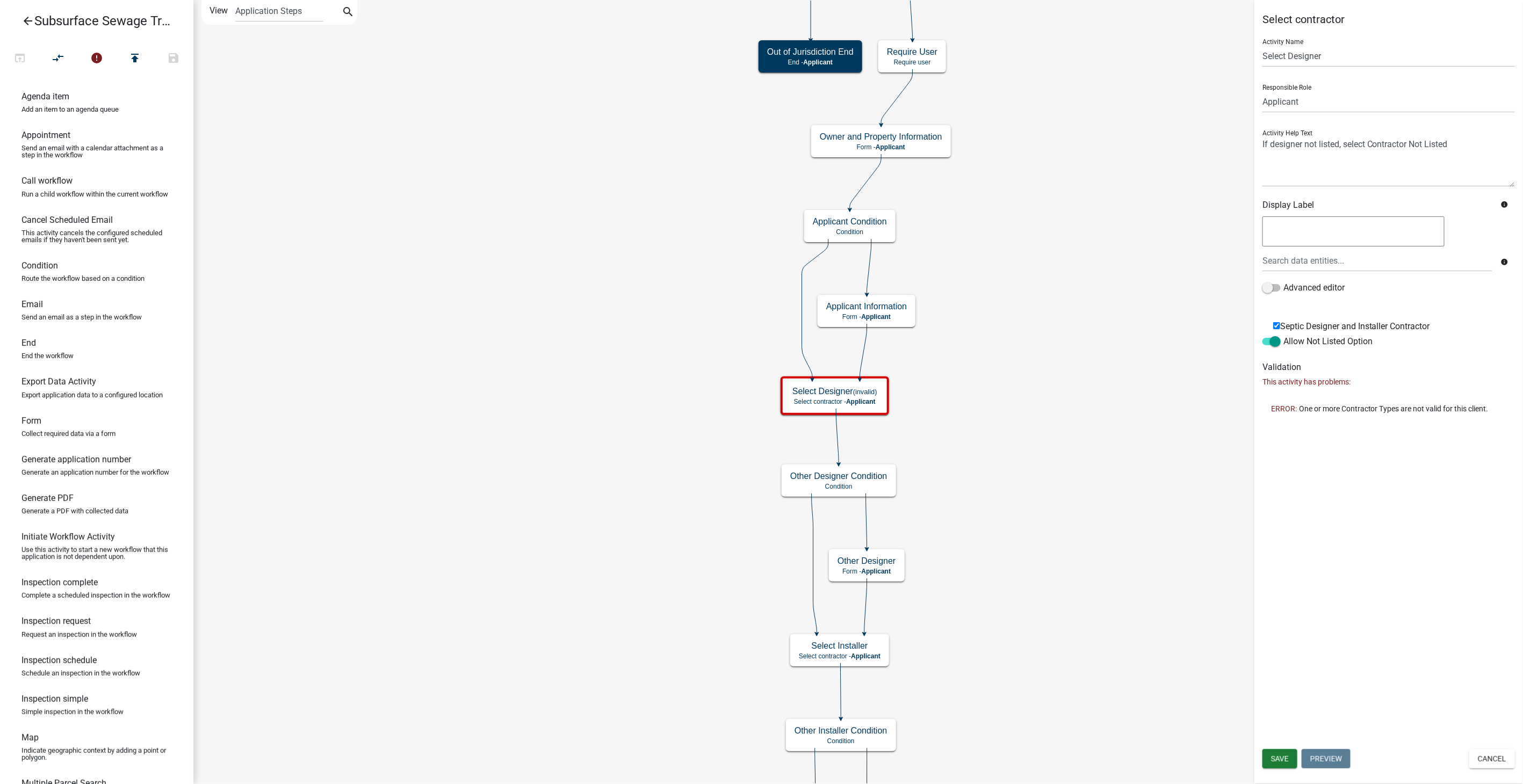
click at [1275, 325] on input "Septic Designer and Installer Contractor" at bounding box center [1277, 326] width 7 height 7
click at [1276, 325] on input "Septic Designer and Installer Contractor" at bounding box center [1277, 326] width 7 height 7
checkbox input "true"
click at [1283, 758] on span "Save" at bounding box center [1280, 758] width 18 height 8
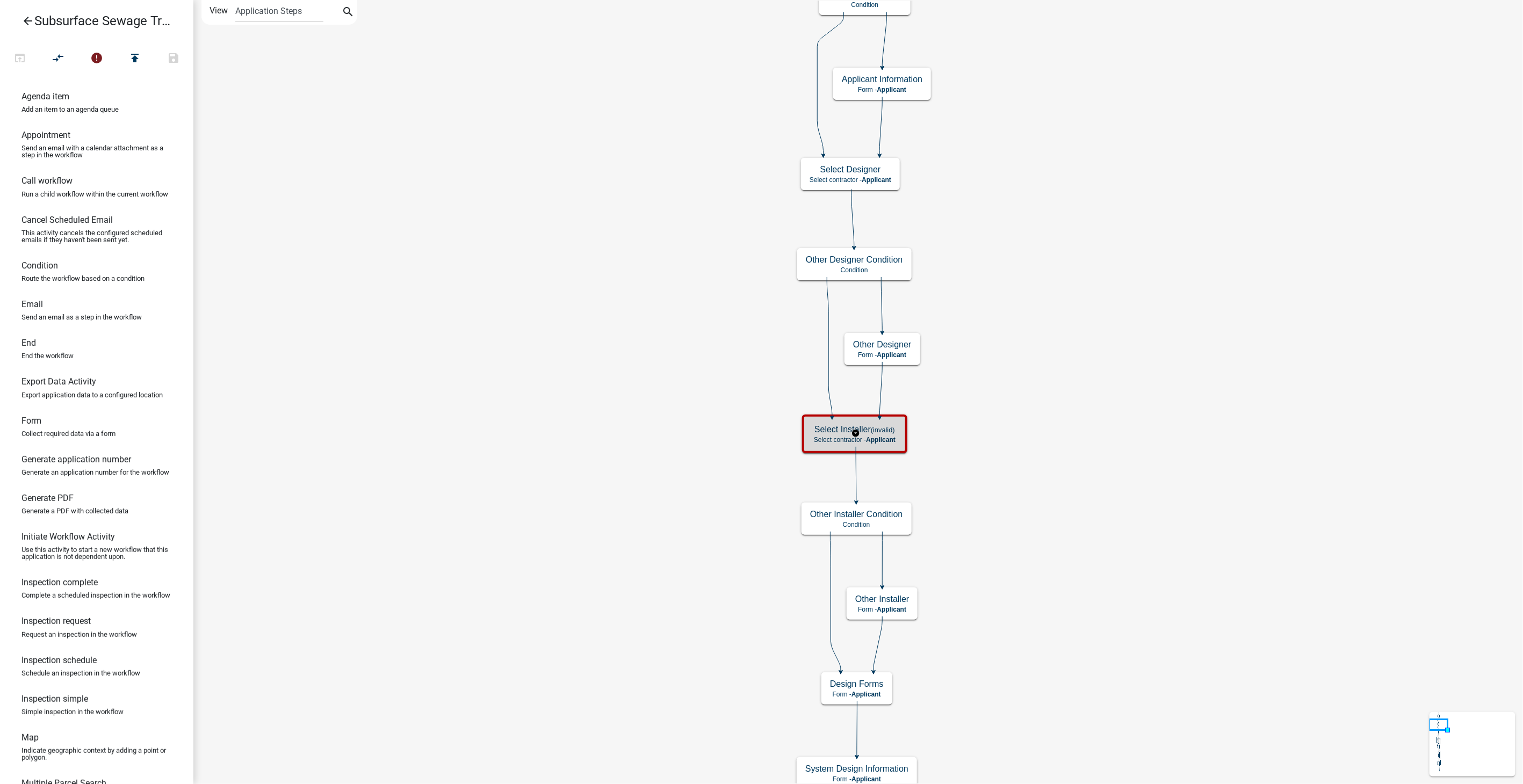
click at [900, 439] on div "Select Installer (invalid) Select contractor - Applicant" at bounding box center [854, 434] width 99 height 32
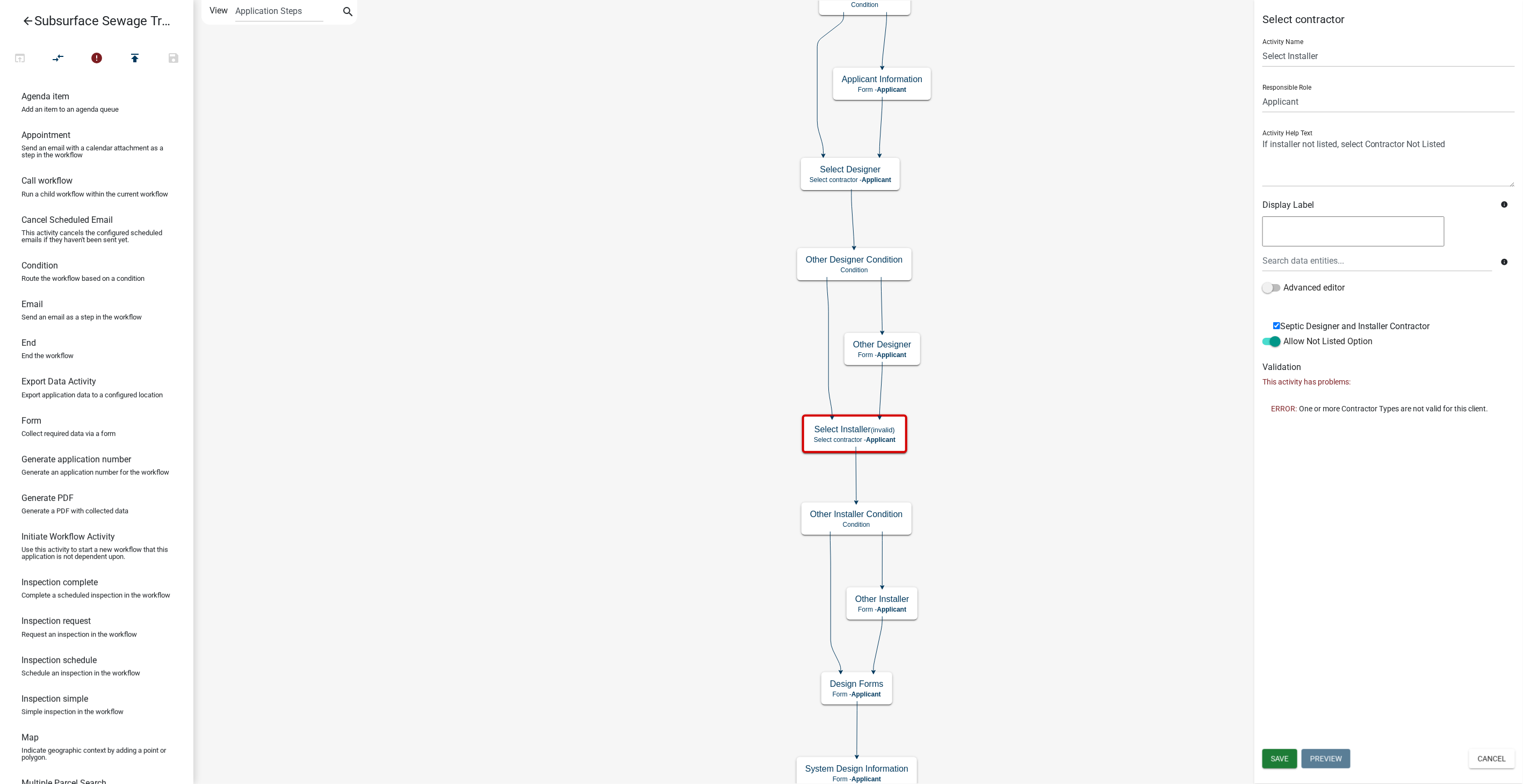
click at [1275, 325] on input "Septic Designer and Installer Contractor" at bounding box center [1277, 326] width 7 height 7
click at [1277, 326] on input "Septic Designer and Installer Contractor" at bounding box center [1277, 326] width 7 height 7
checkbox input "true"
click at [1277, 761] on span "Save" at bounding box center [1280, 758] width 18 height 8
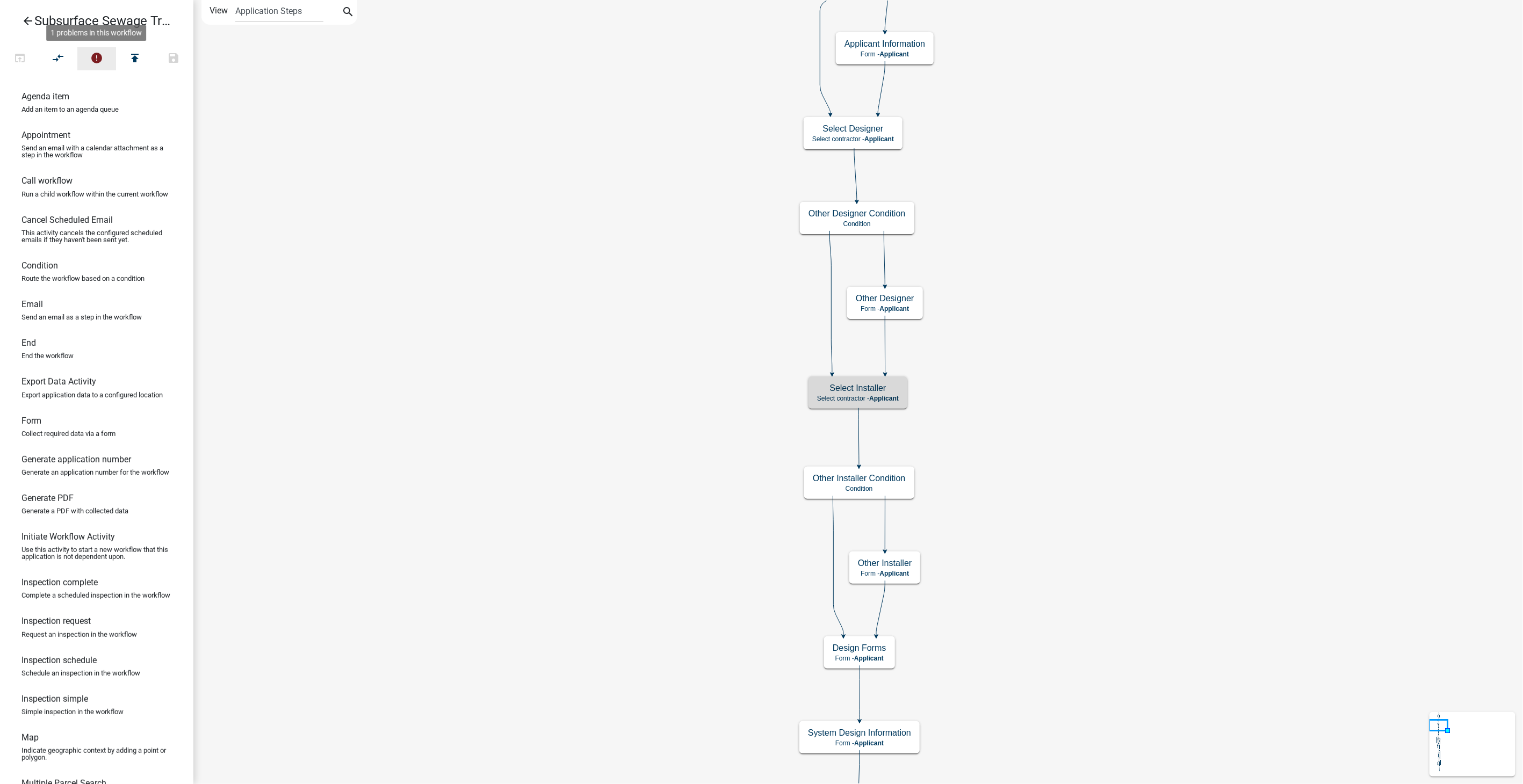
click at [93, 56] on icon "error" at bounding box center [97, 59] width 13 height 15
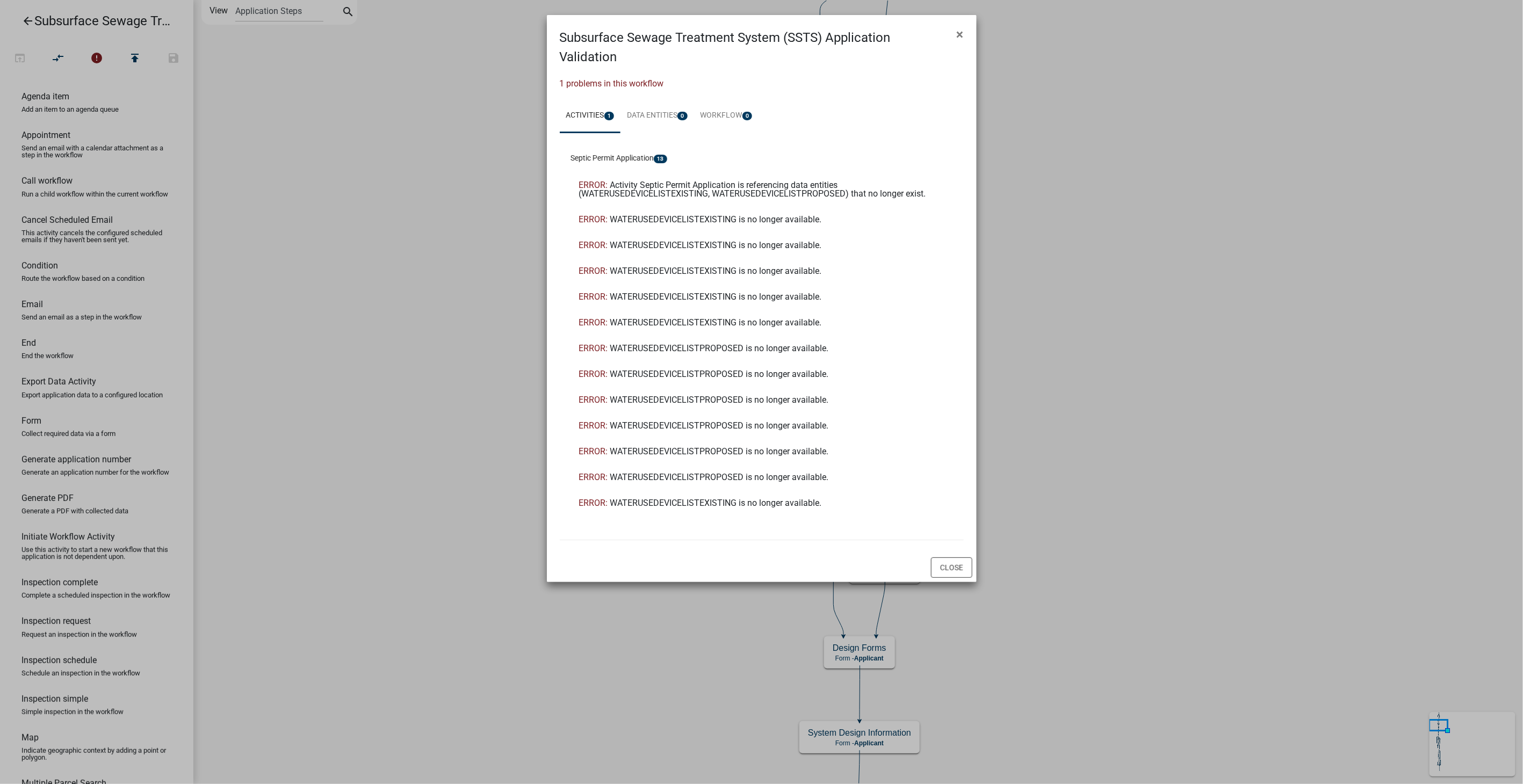
click at [1082, 178] on ngb-modal-window "Subsurface Sewage Treatment System (SSTS) Application Validation × 1 problems i…" at bounding box center [761, 392] width 1523 height 784
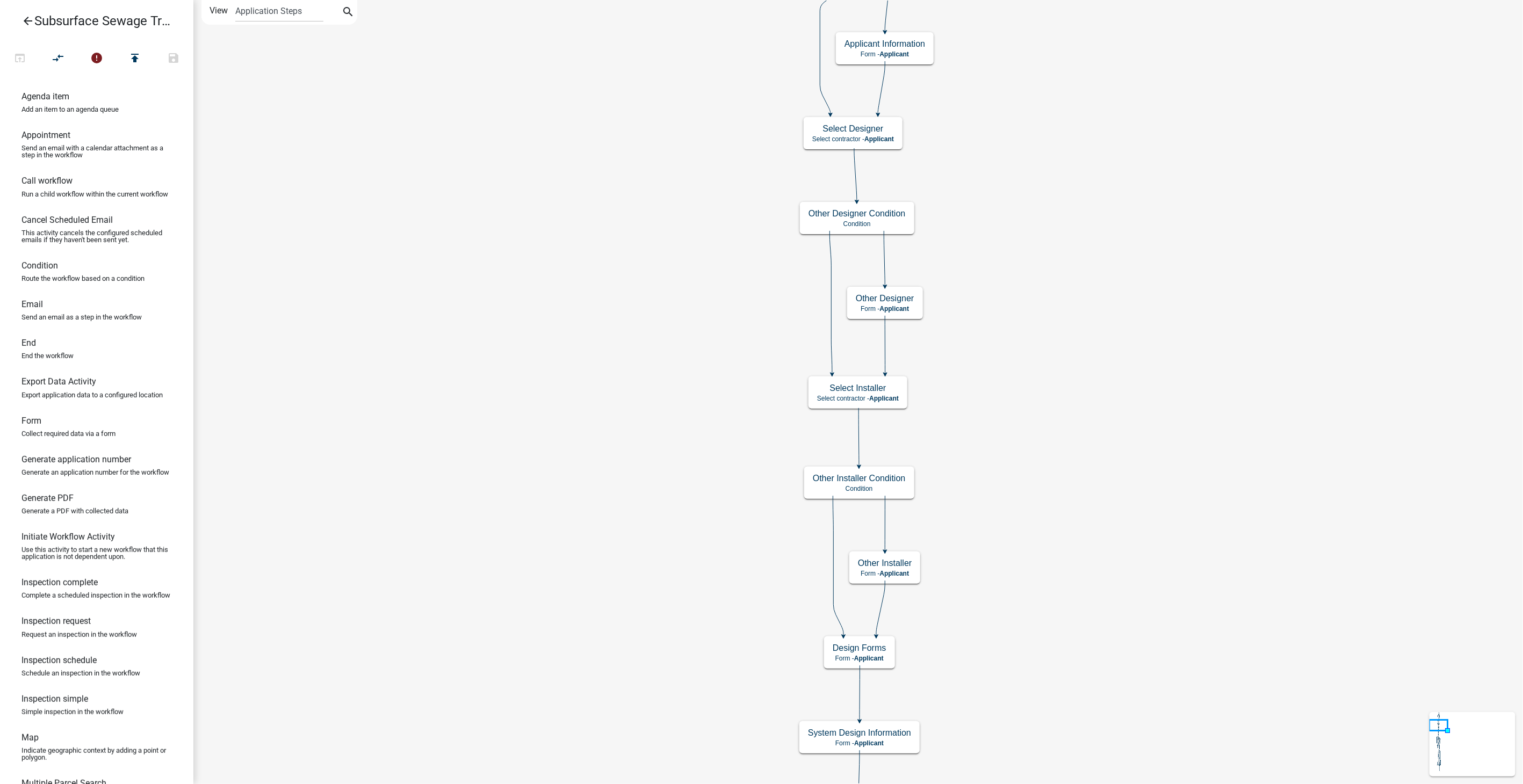
click at [33, 24] on icon "arrow_back" at bounding box center [28, 21] width 13 height 15
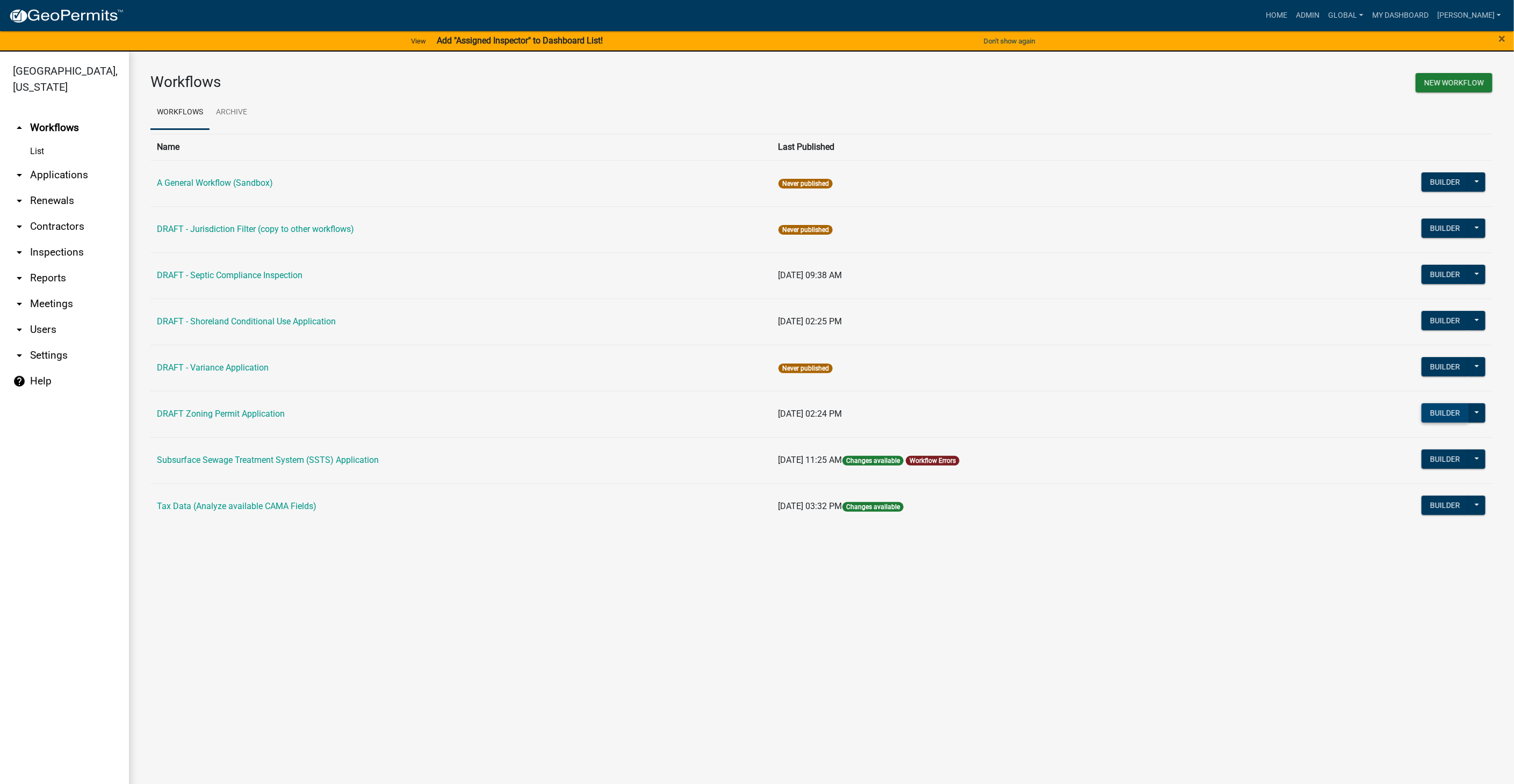
click at [1430, 411] on button "Builder" at bounding box center [1445, 413] width 47 height 20
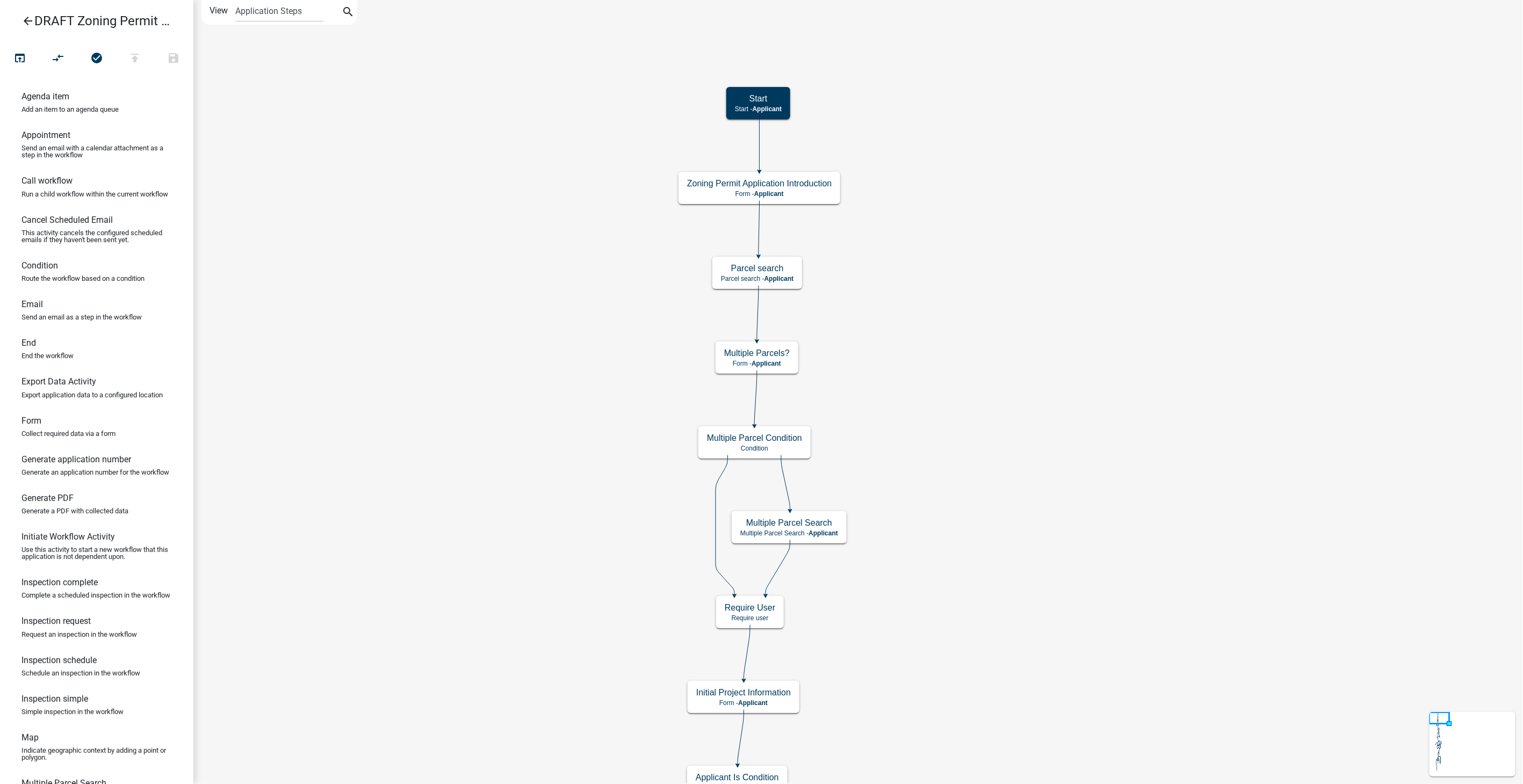
click at [27, 20] on icon "arrow_back" at bounding box center [28, 21] width 13 height 15
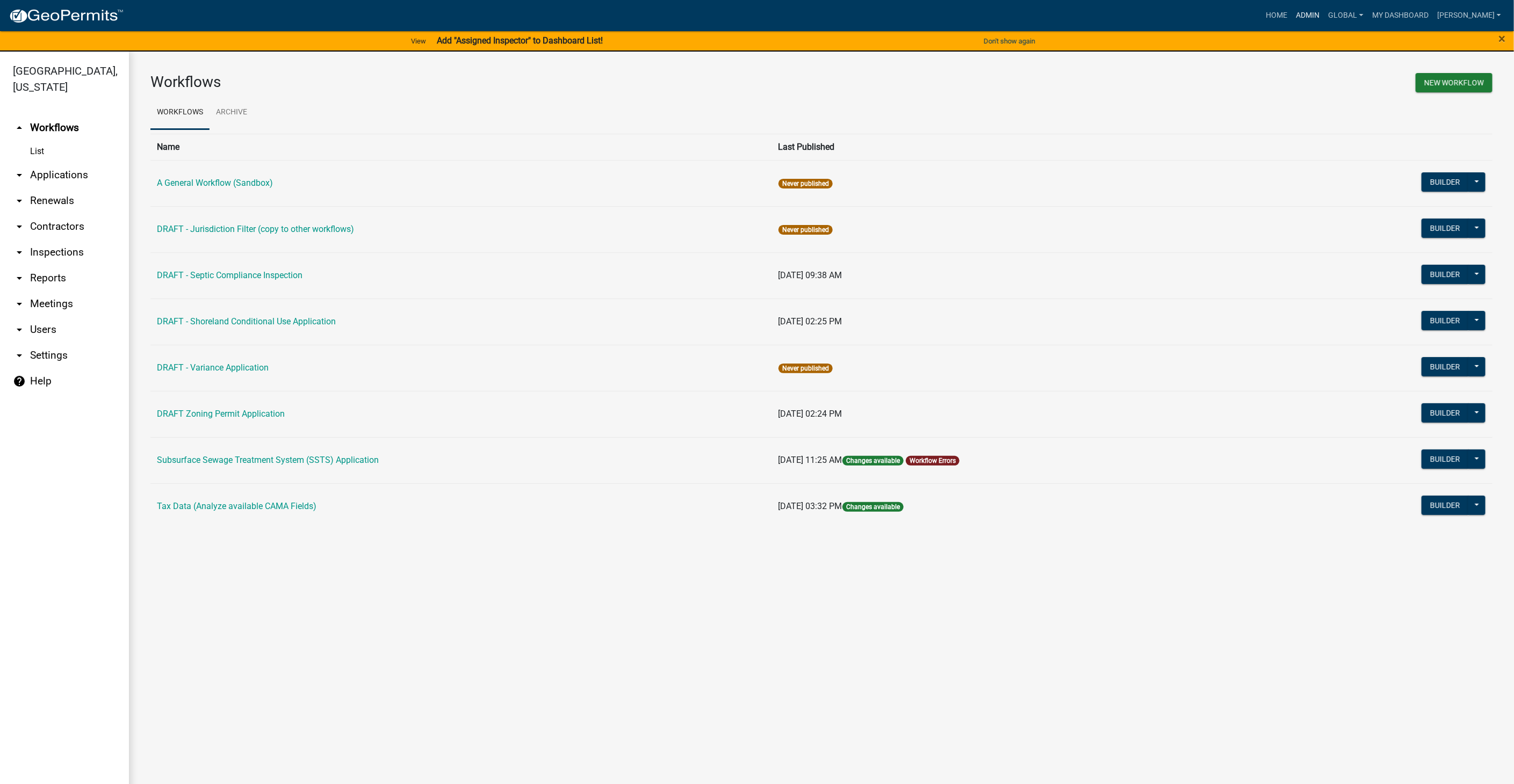
click at [1325, 9] on link "Admin" at bounding box center [1308, 15] width 32 height 20
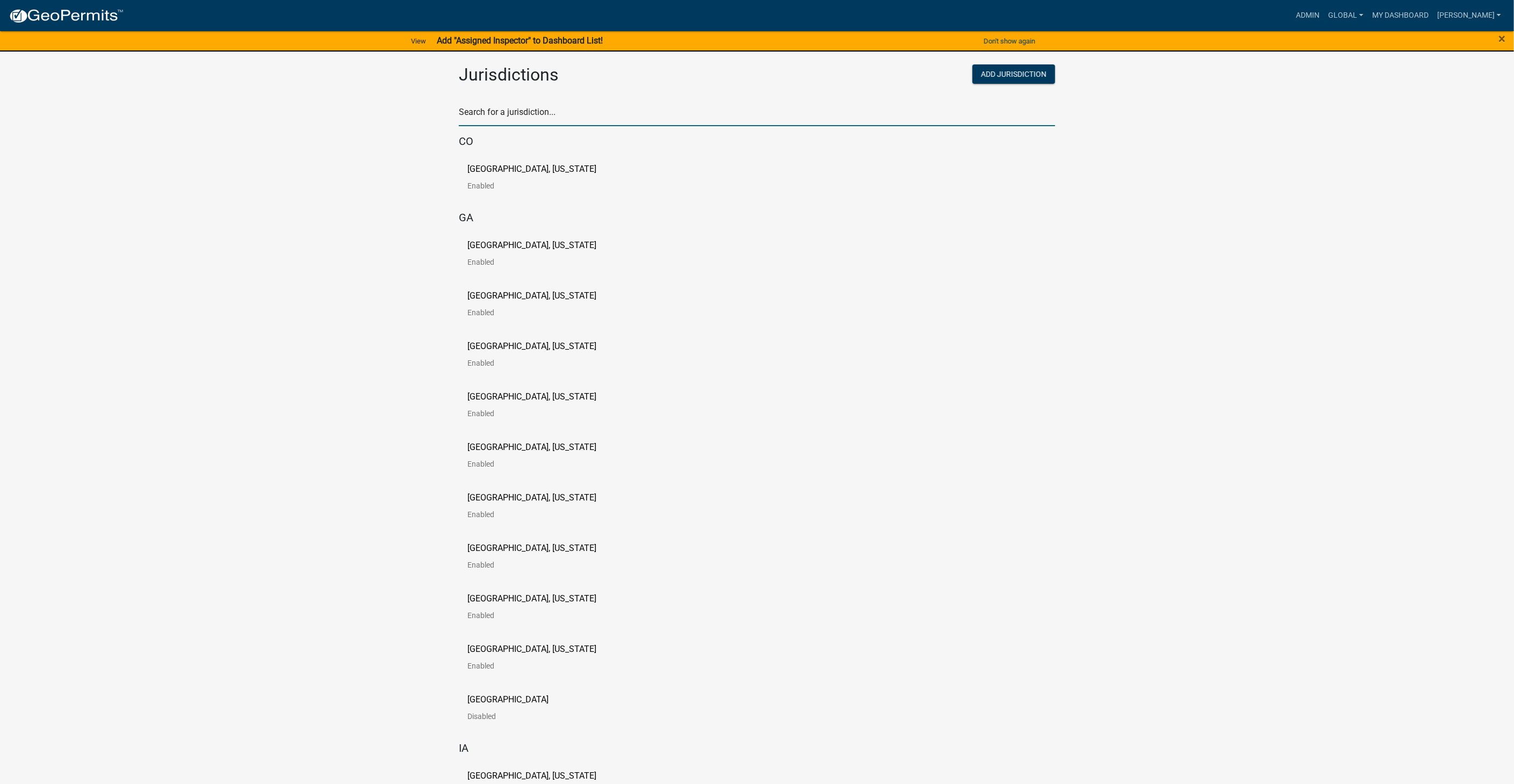
click at [527, 119] on input "text" at bounding box center [757, 115] width 596 height 22
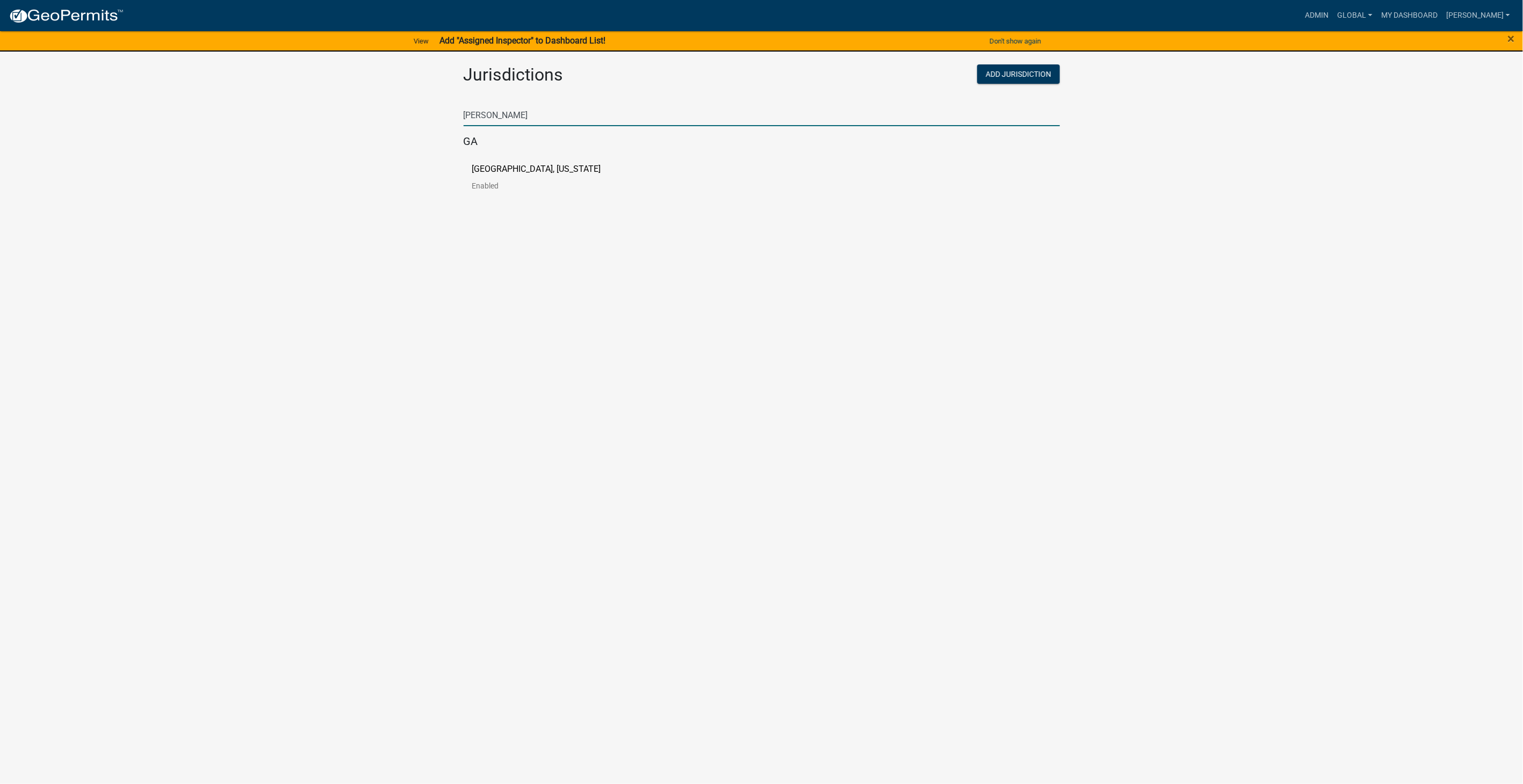
type input "haralson"
click at [498, 173] on p "Haralson County, Georgia" at bounding box center [536, 169] width 129 height 8
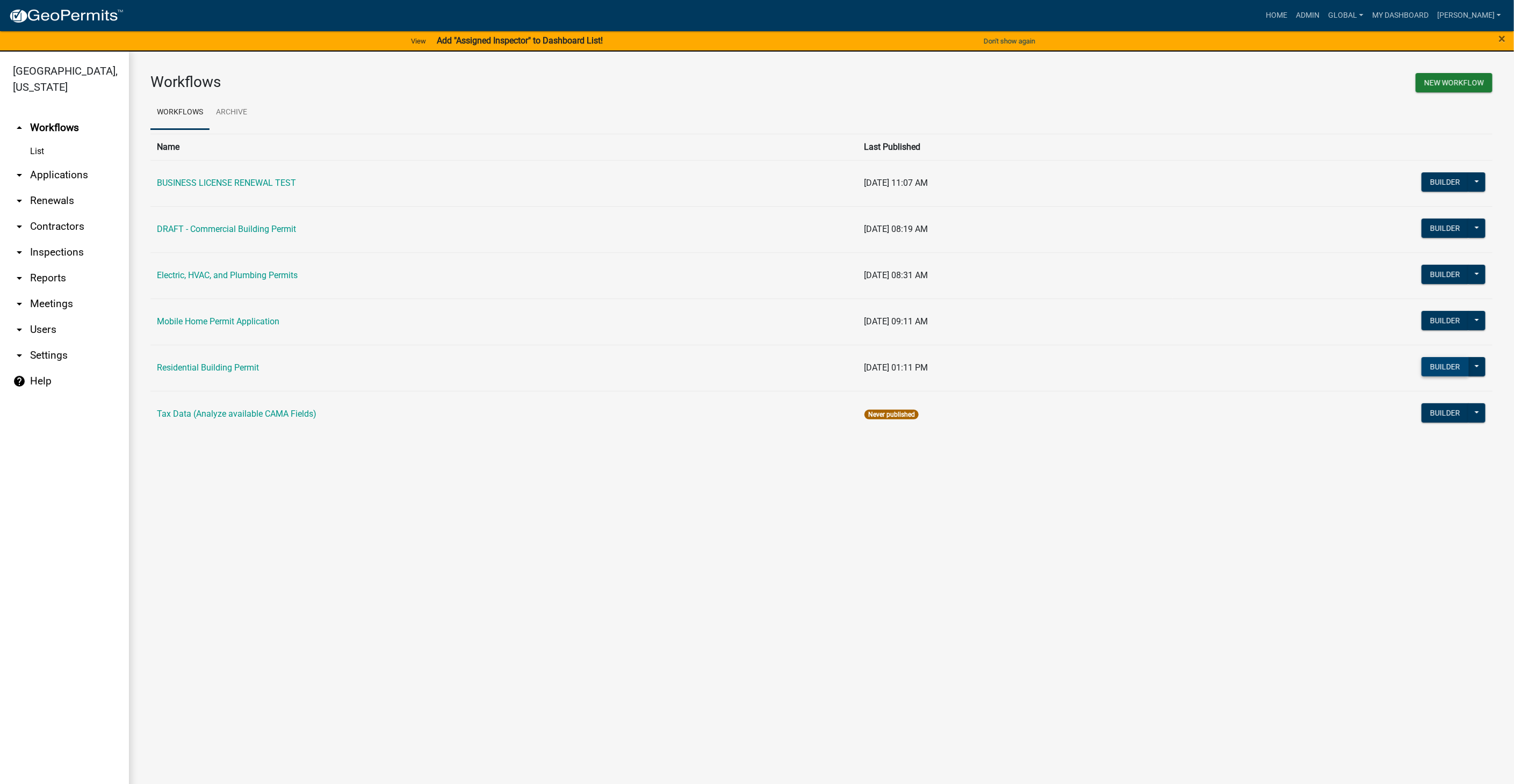
click at [1446, 367] on button "Builder" at bounding box center [1445, 367] width 47 height 20
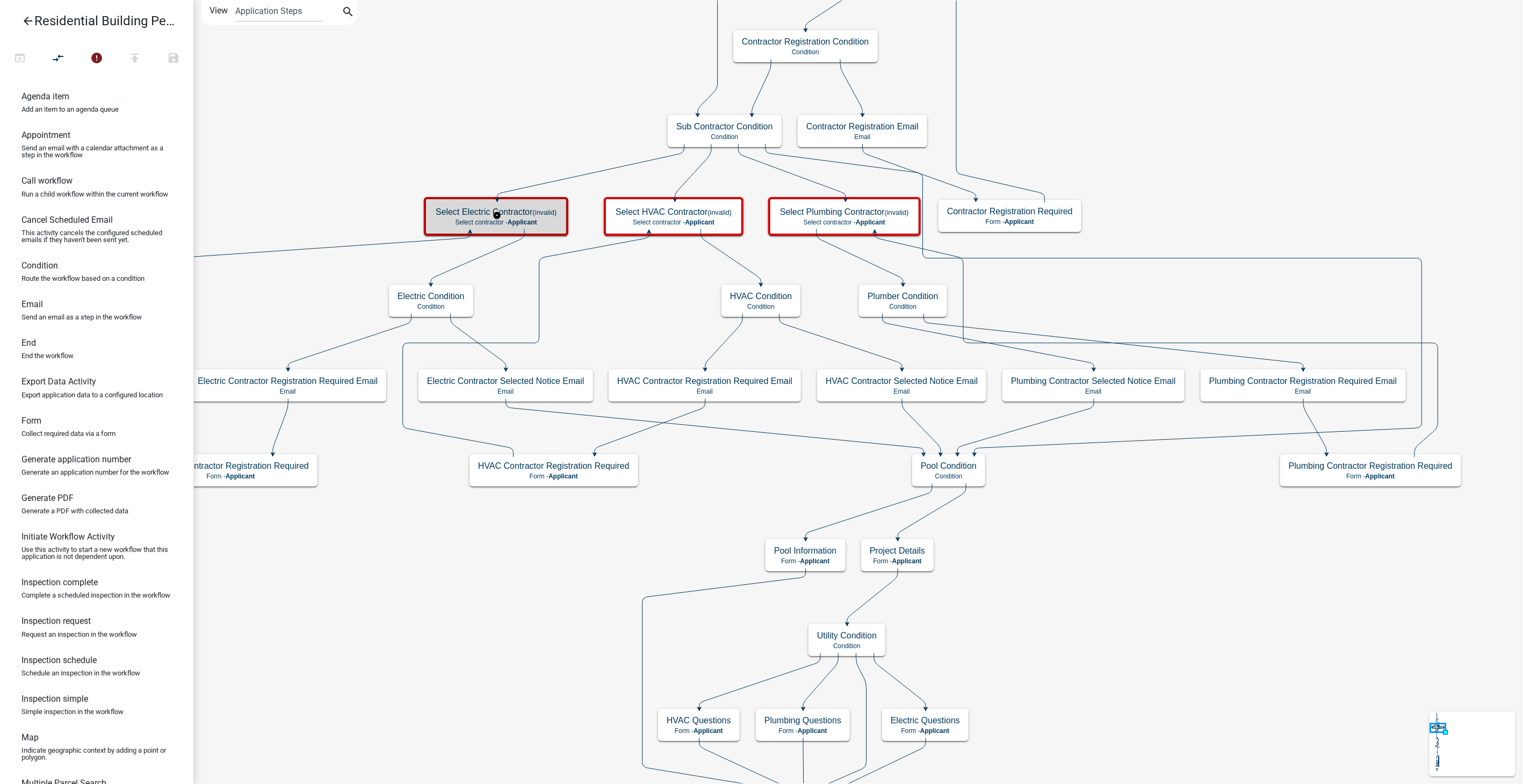
click at [523, 228] on div "Select Electric Contractor (invalid) Select contractor - Applicant" at bounding box center [496, 217] width 138 height 32
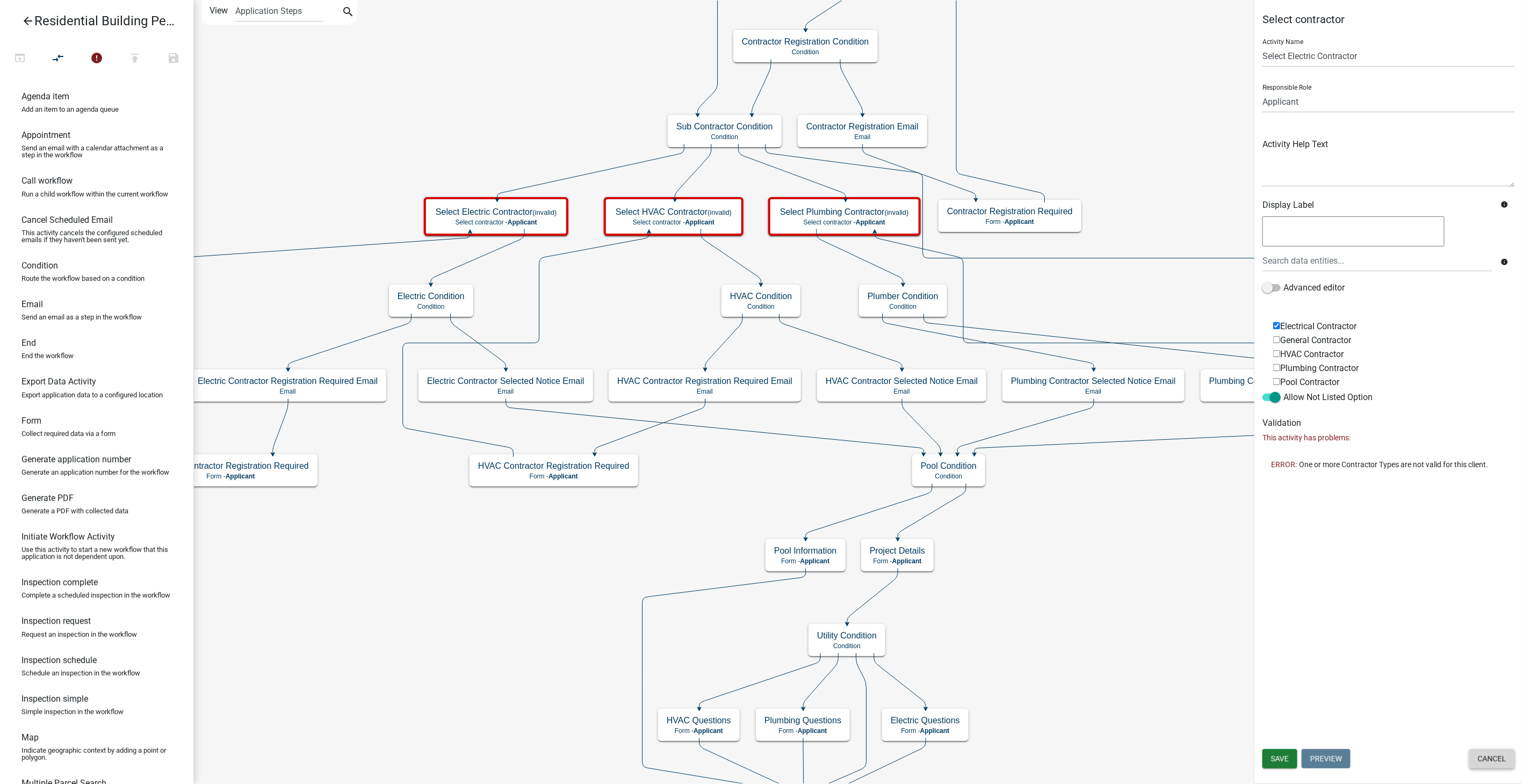
click at [1494, 752] on button "Cancel" at bounding box center [1492, 758] width 46 height 20
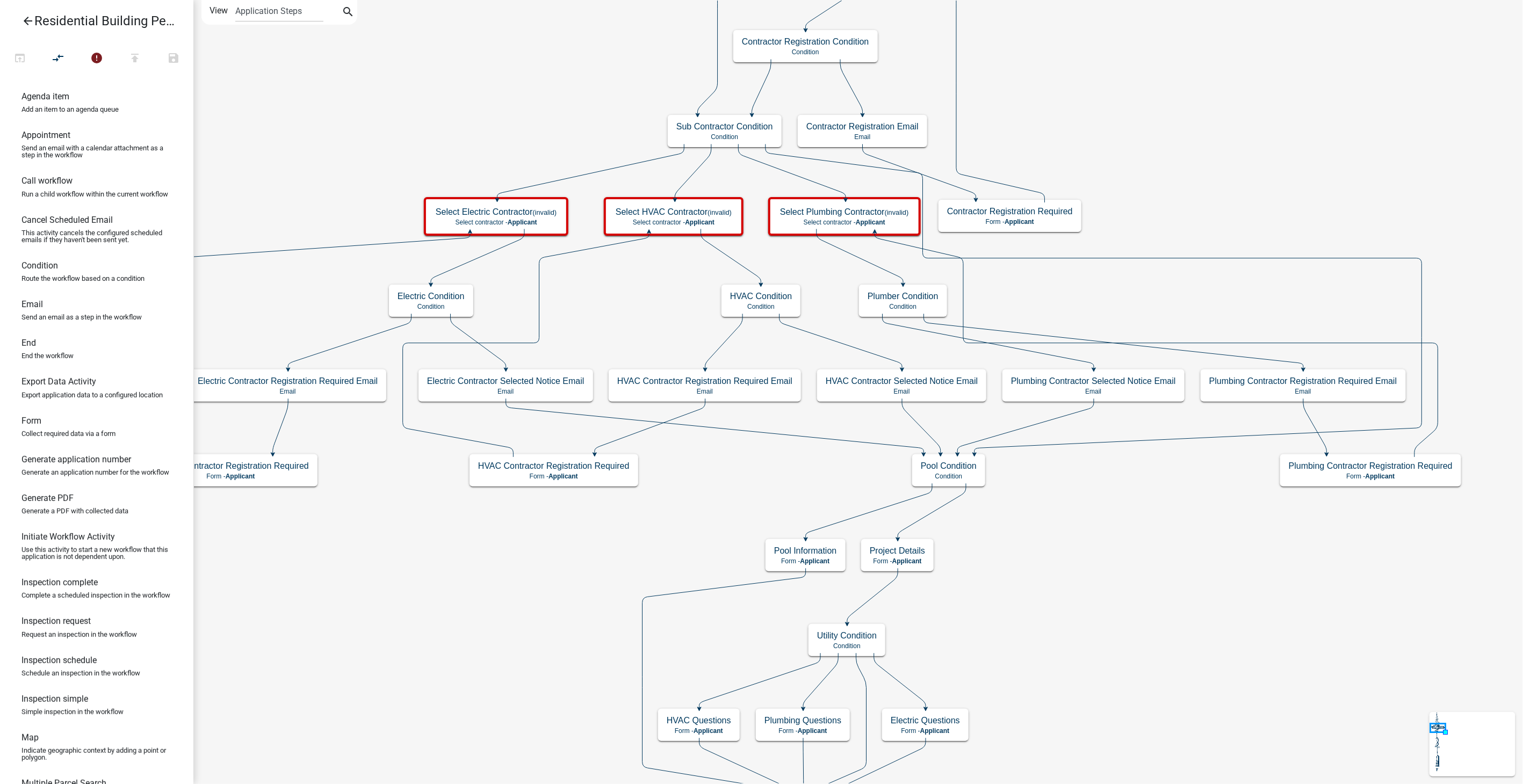
click at [29, 17] on icon "arrow_back" at bounding box center [28, 21] width 13 height 15
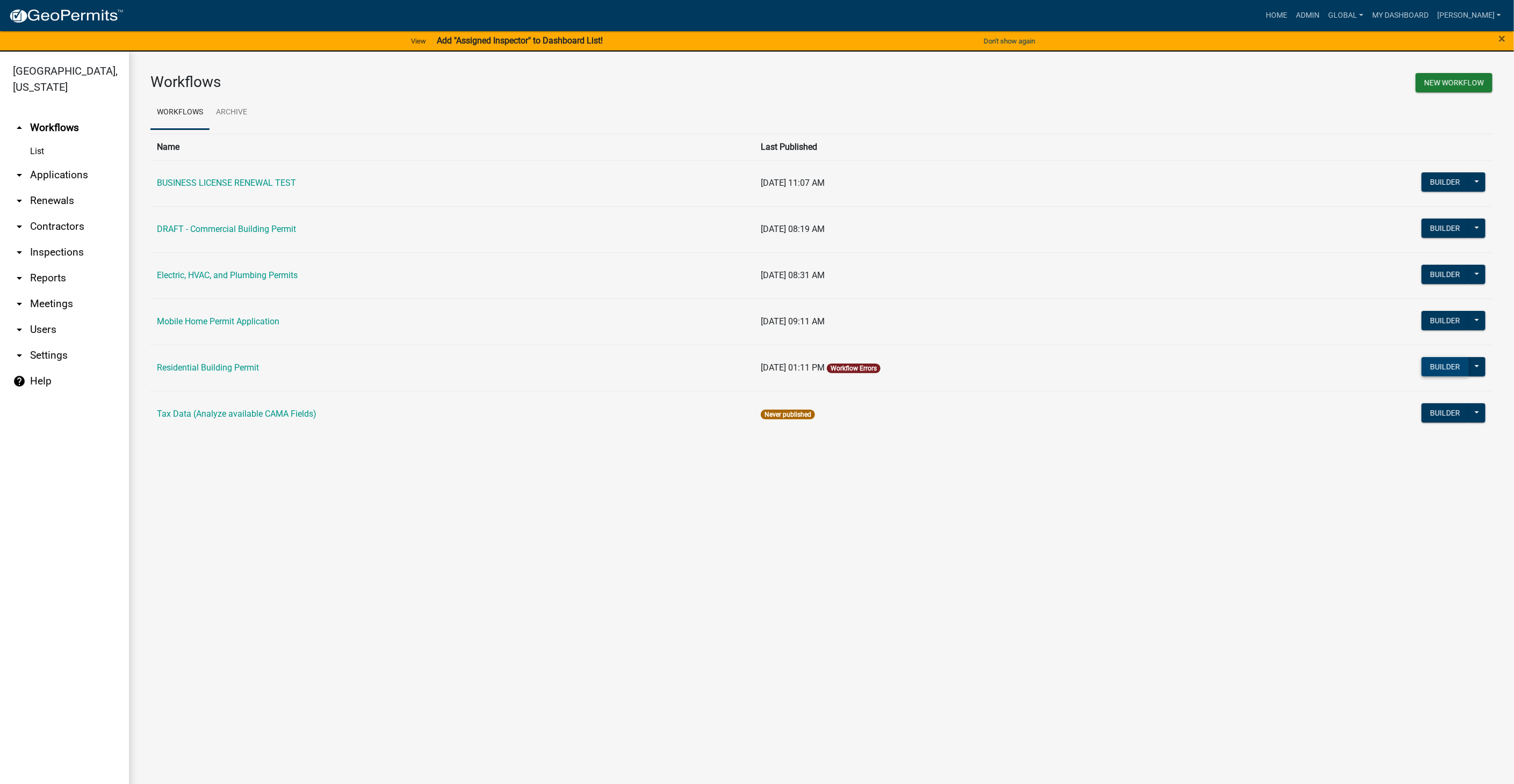
click at [1454, 366] on button "Builder" at bounding box center [1445, 367] width 47 height 20
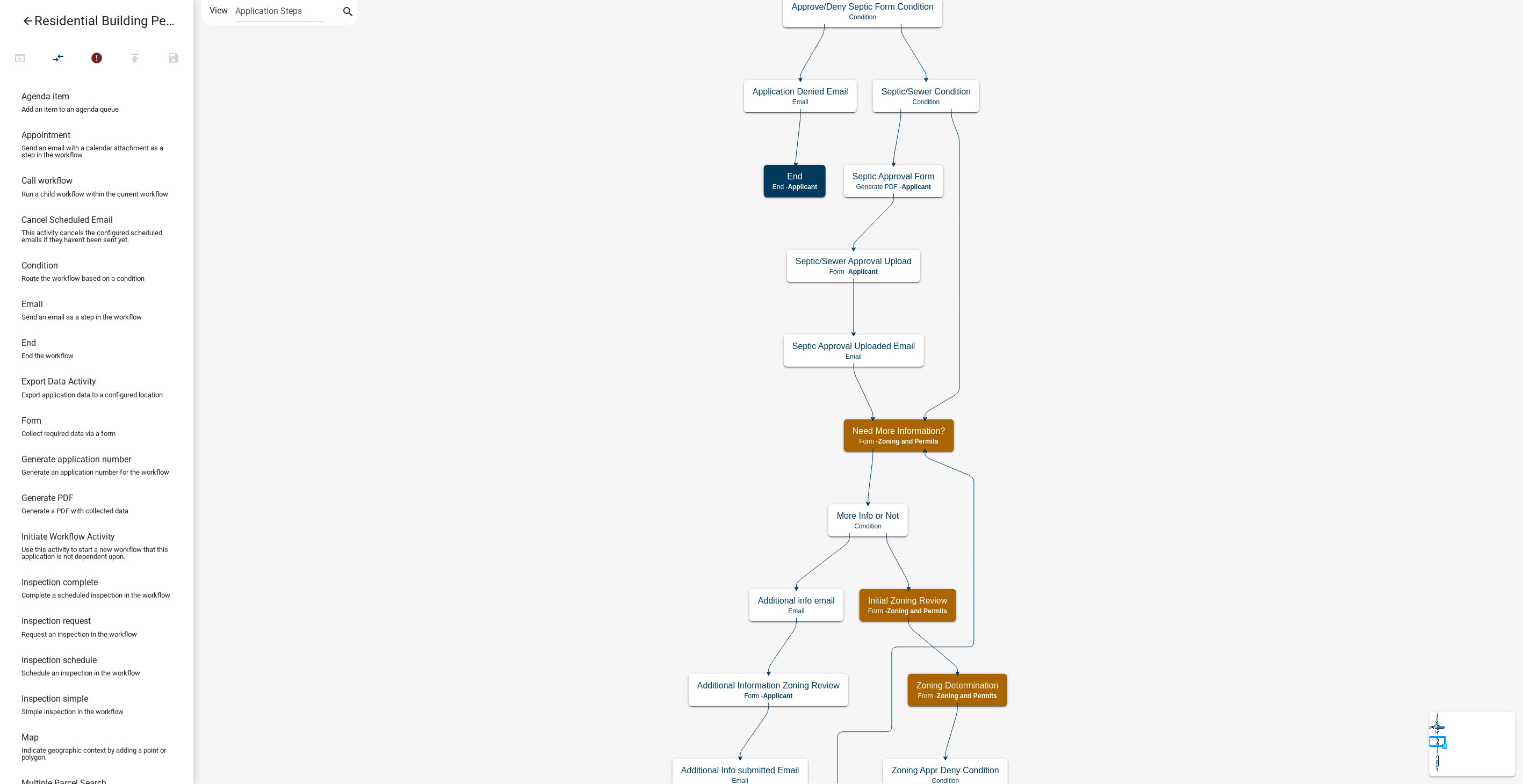
click at [30, 22] on icon "arrow_back" at bounding box center [28, 21] width 13 height 15
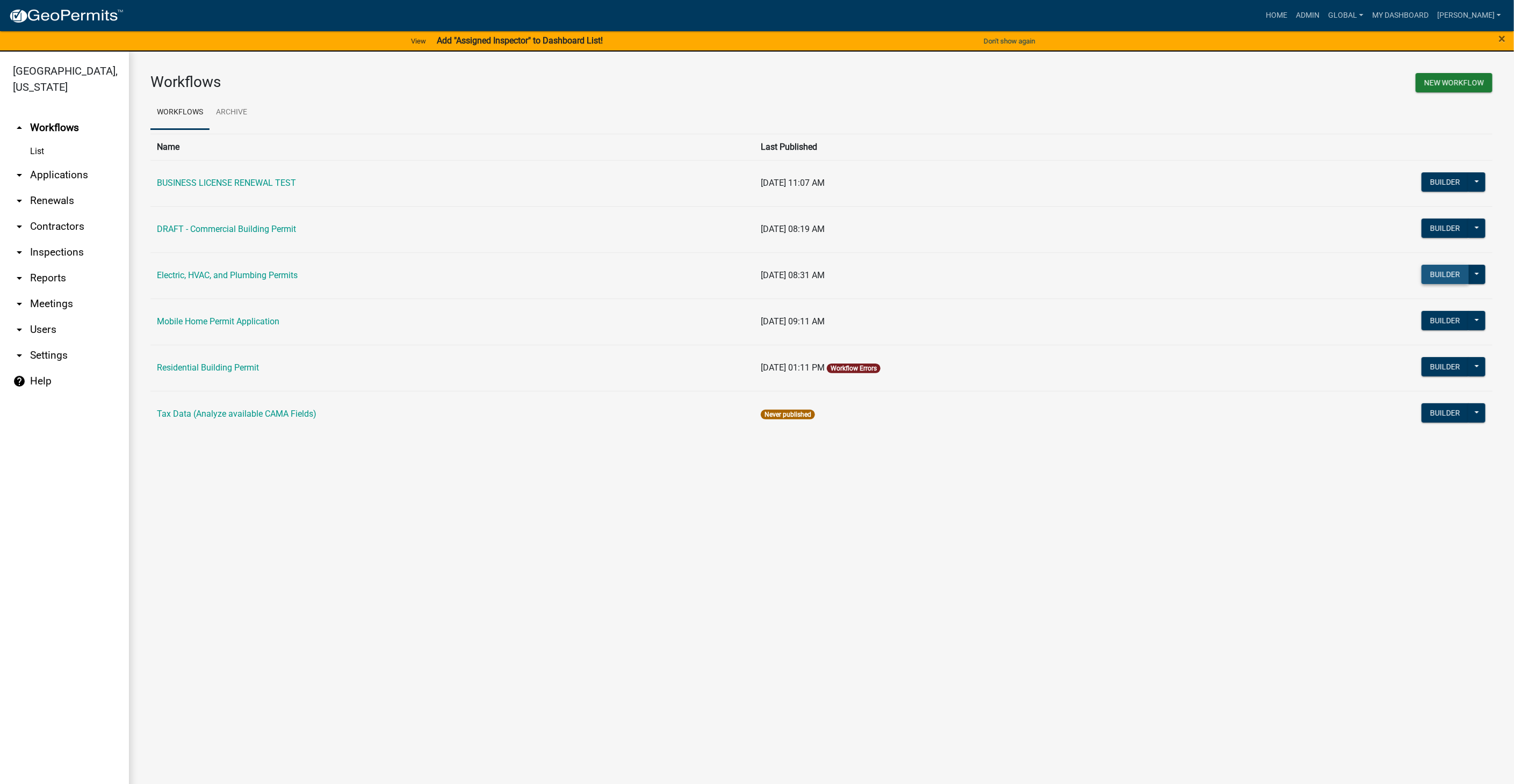
click at [1433, 268] on button "Builder" at bounding box center [1445, 274] width 47 height 20
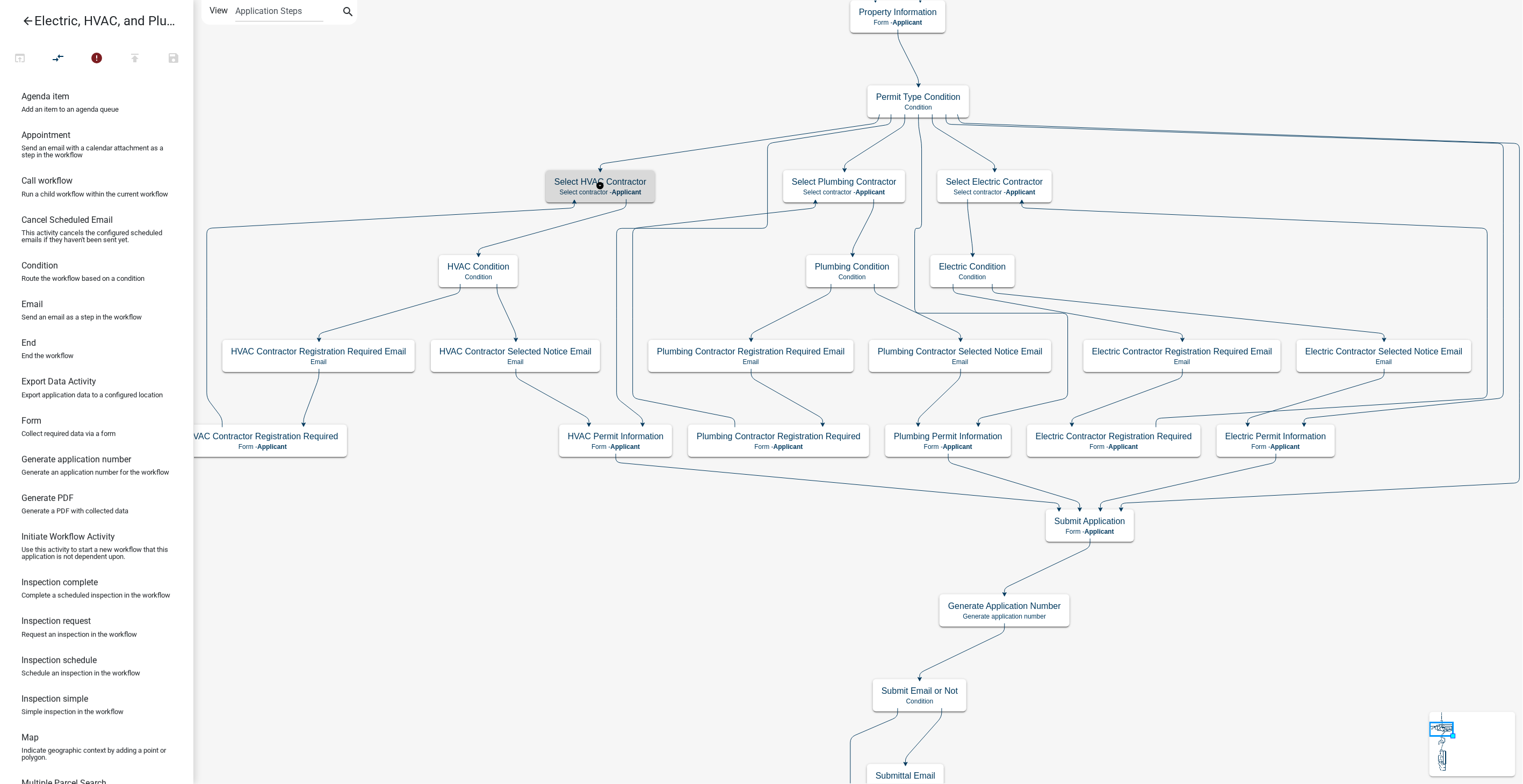
click at [615, 177] on h5 "Select HVAC Contractor" at bounding box center [600, 182] width 92 height 10
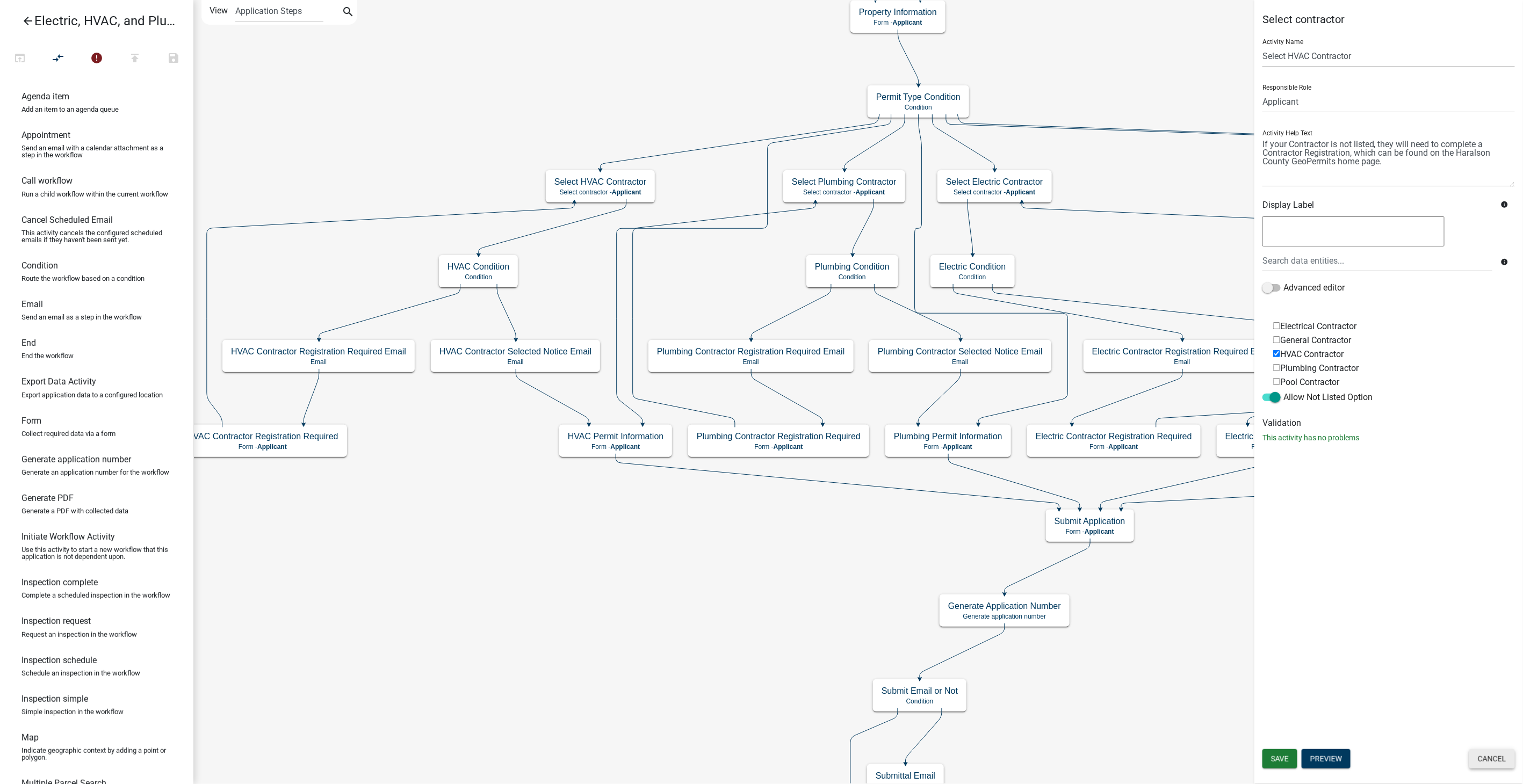
click at [1483, 761] on button "Cancel" at bounding box center [1492, 758] width 46 height 20
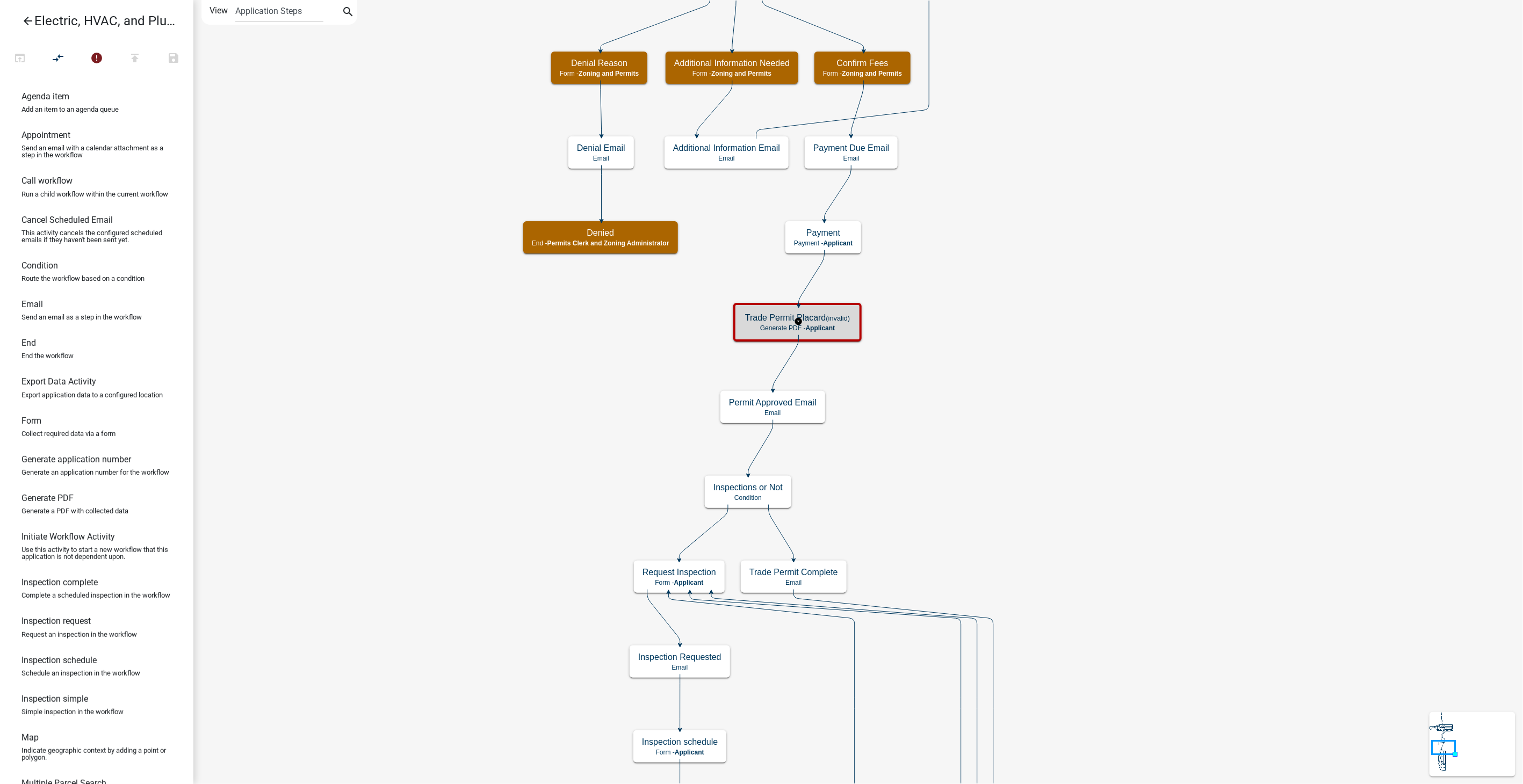
click at [833, 323] on div "Trade Permit Placard (invalid) Generate PDF - Applicant" at bounding box center [797, 322] width 122 height 32
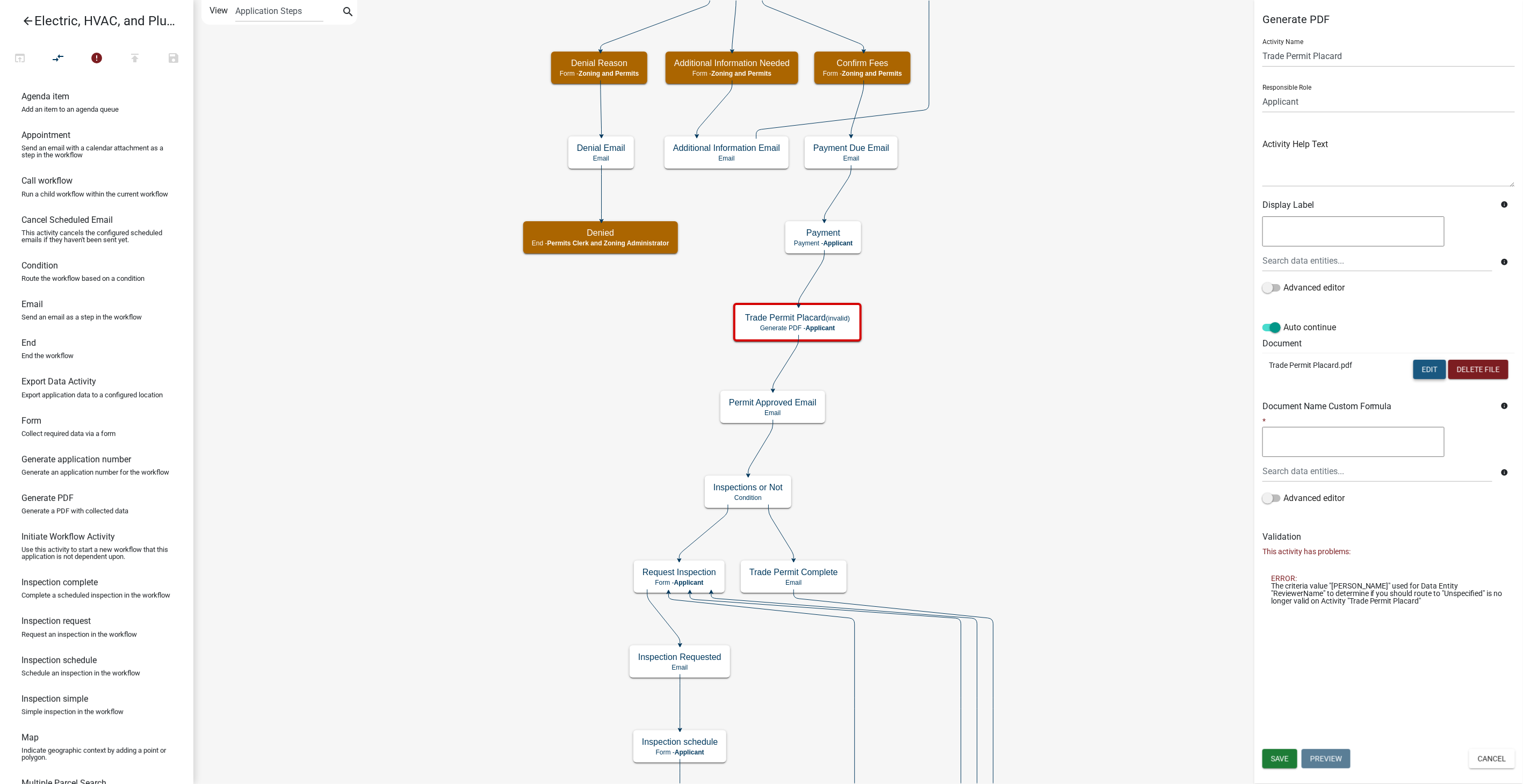
click at [1432, 364] on button "Edit" at bounding box center [1430, 369] width 33 height 20
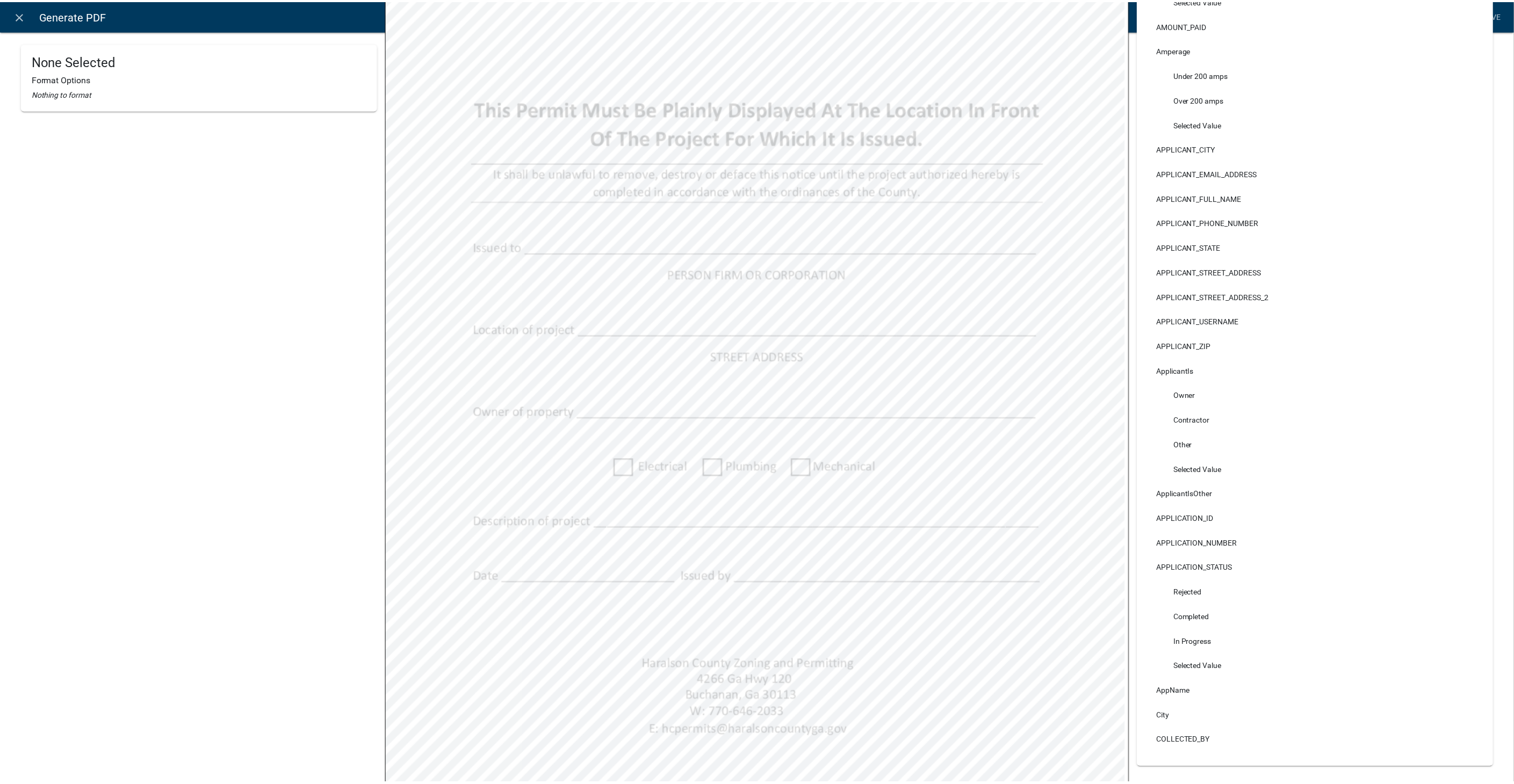
scroll to position [298, 0]
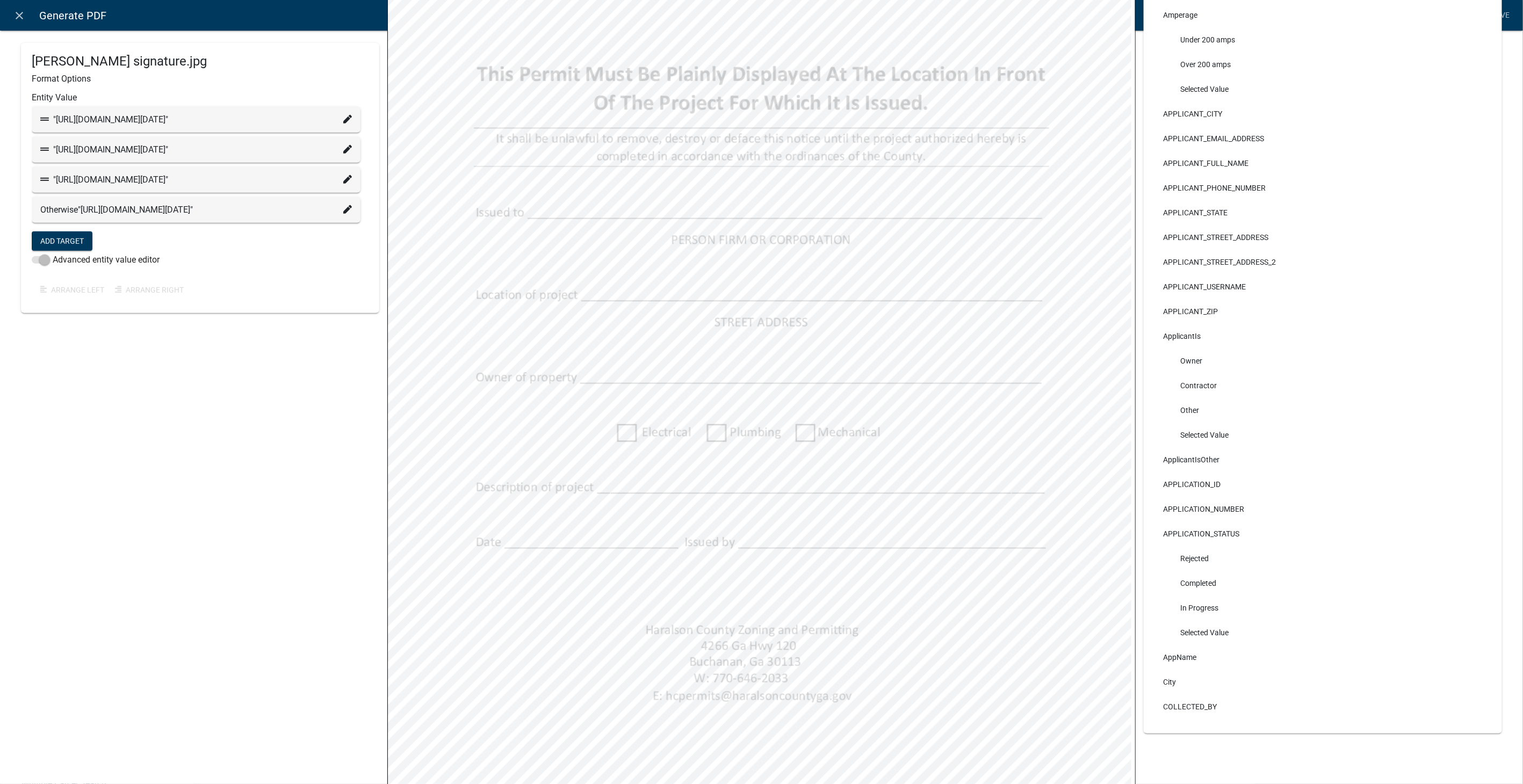
click at [344, 123] on icon at bounding box center [347, 119] width 8 height 8
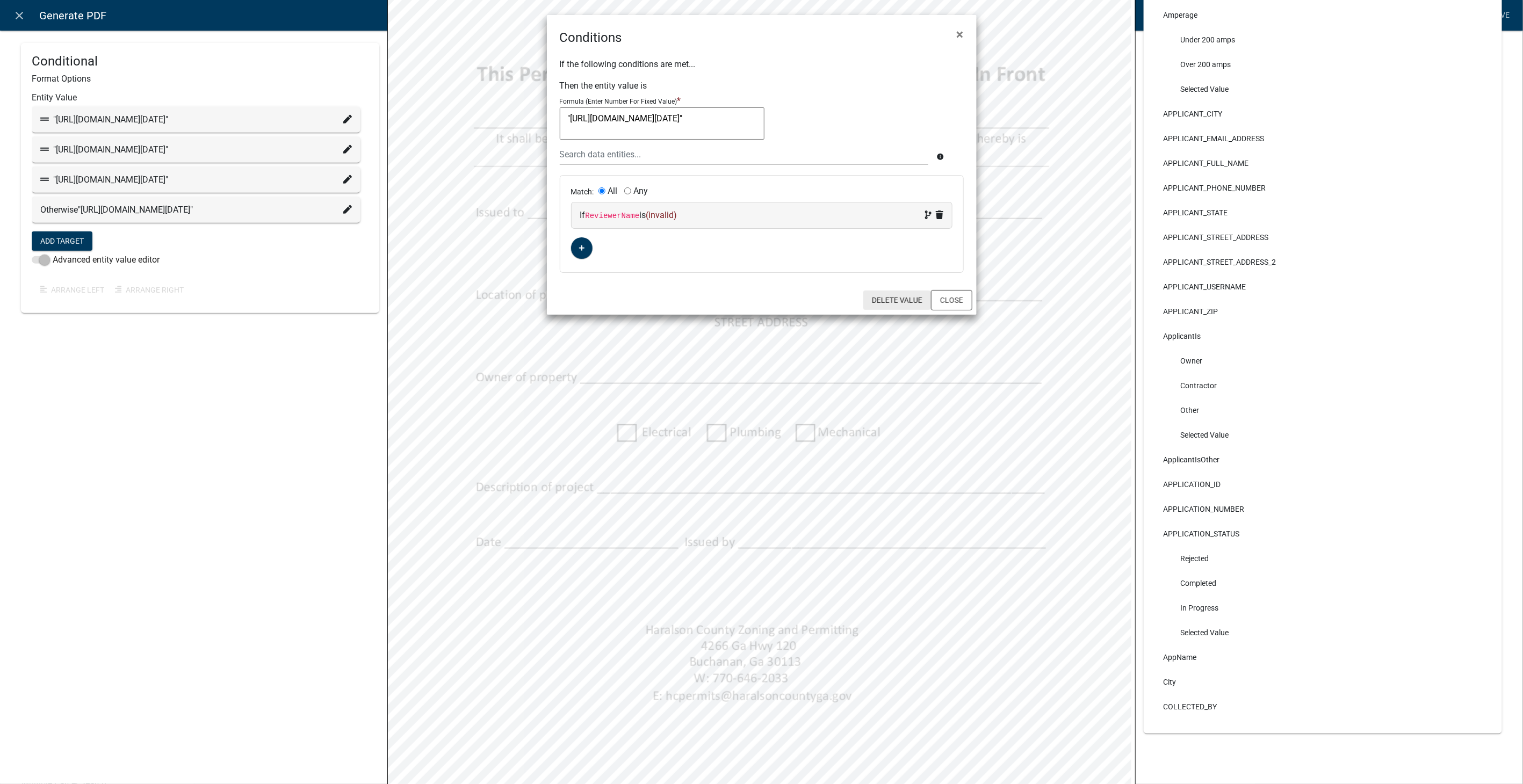
click at [902, 293] on button "Delete Value" at bounding box center [897, 300] width 68 height 20
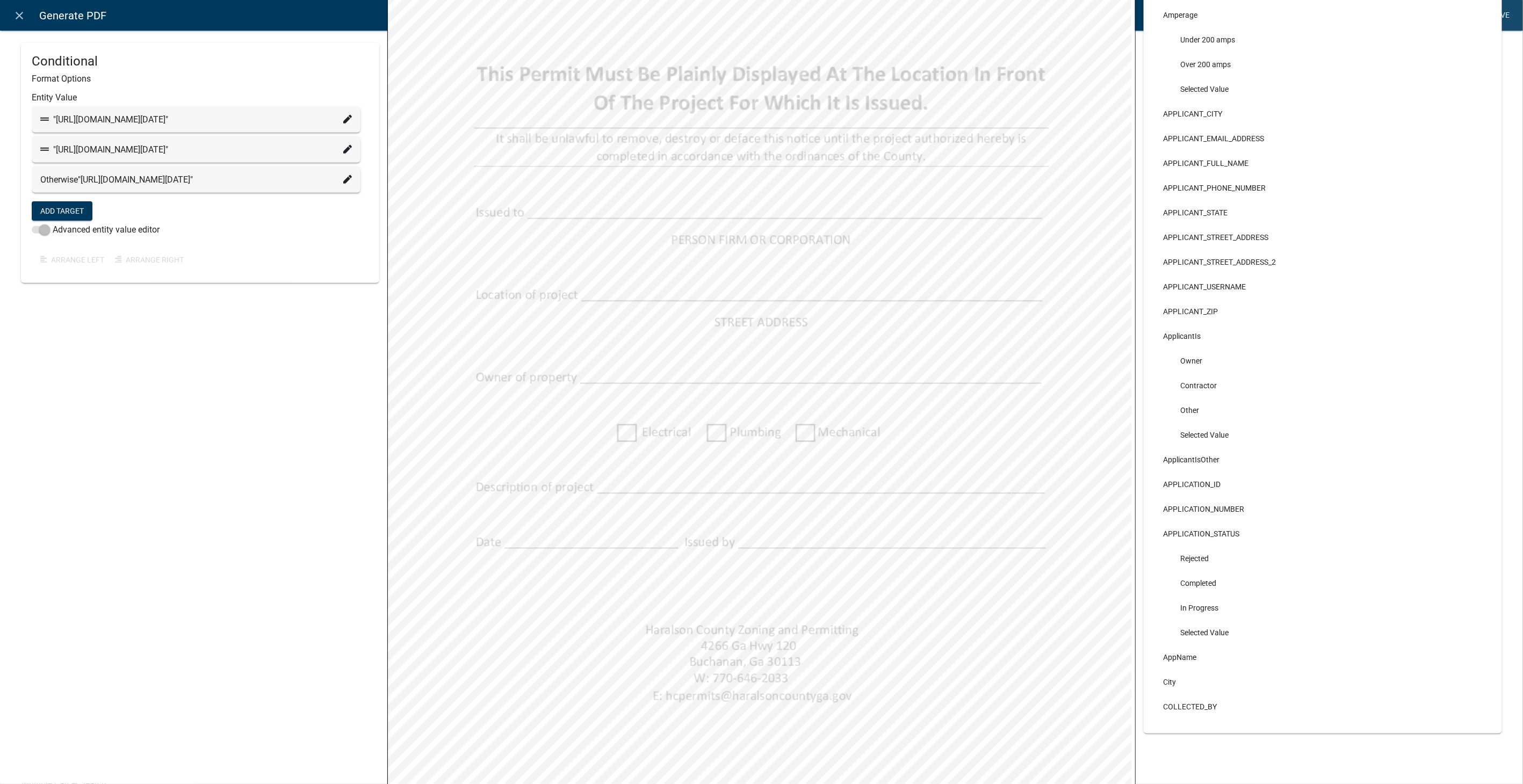
click at [1505, 9] on link "Save" at bounding box center [1501, 15] width 27 height 20
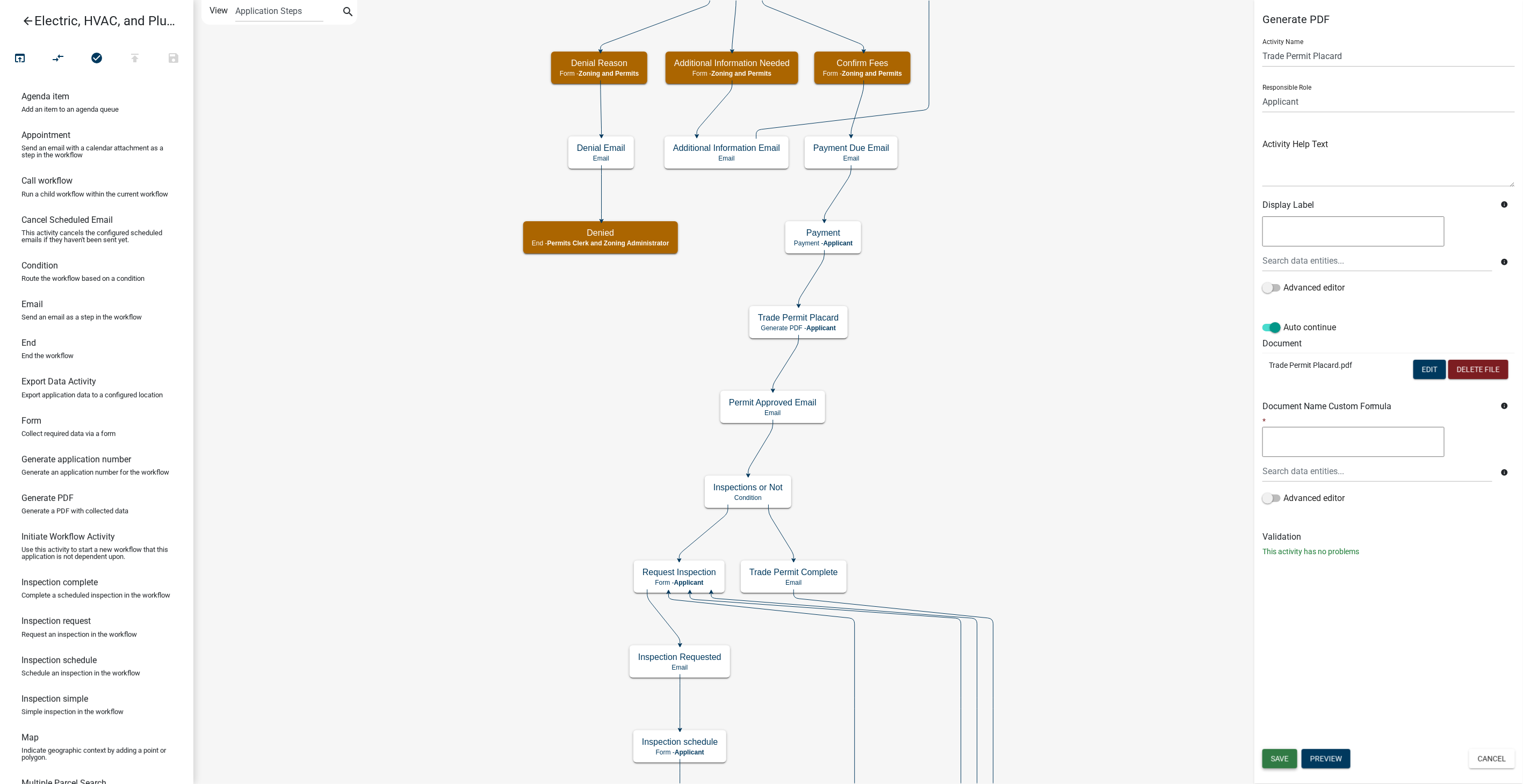
click at [1282, 758] on span "Save" at bounding box center [1280, 758] width 18 height 8
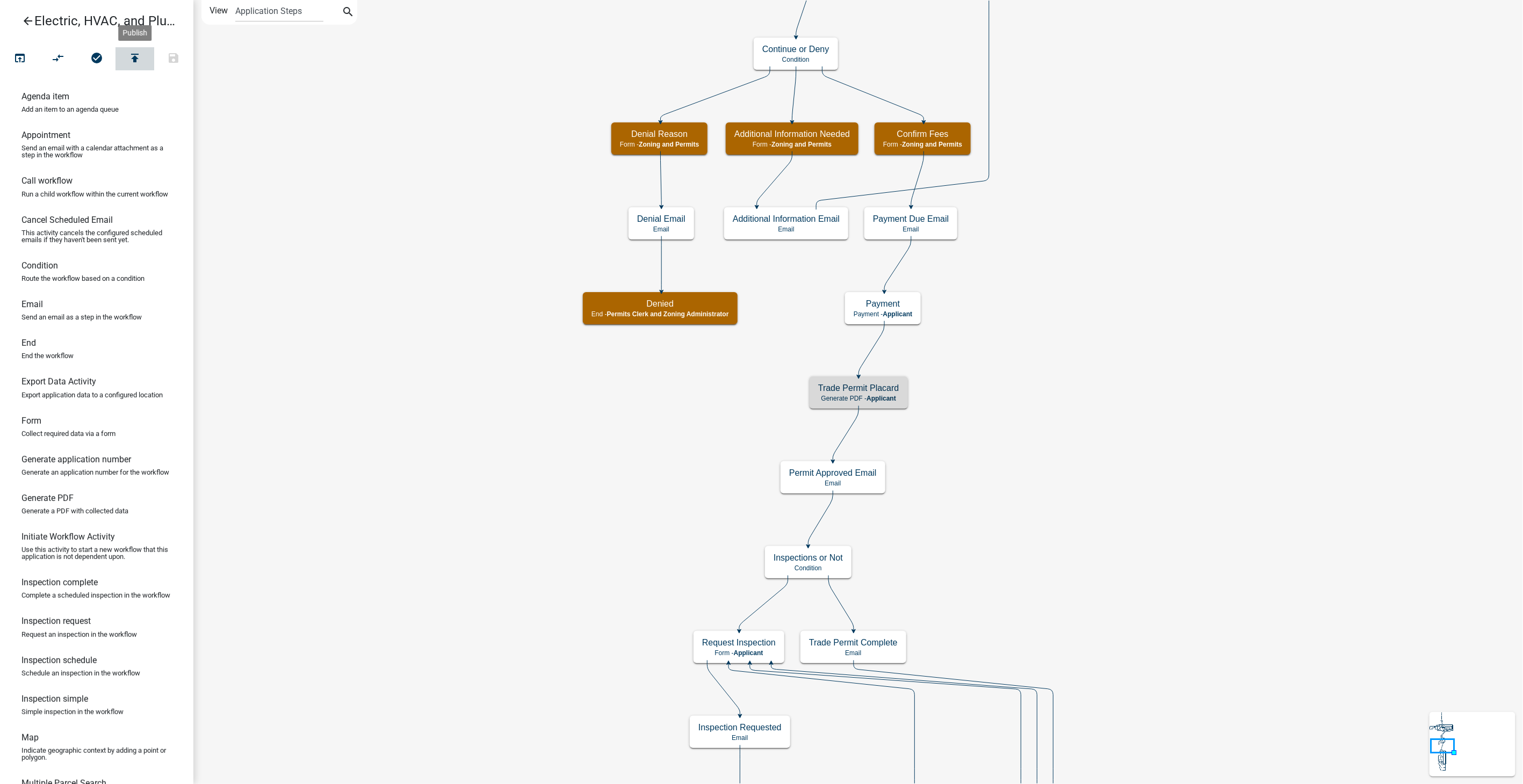
click at [134, 65] on icon "publish" at bounding box center [135, 59] width 13 height 15
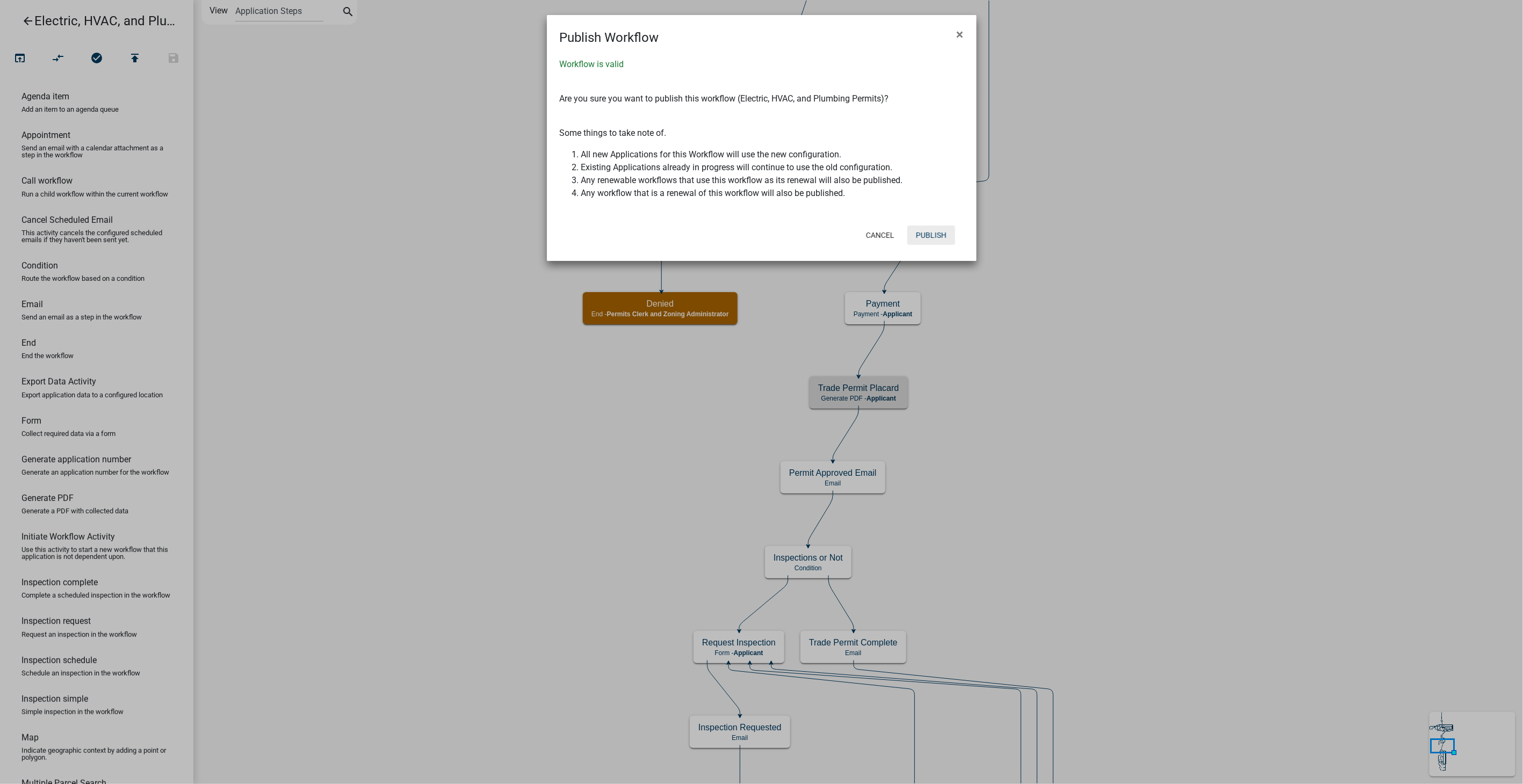
click at [921, 231] on button "Publish" at bounding box center [931, 235] width 48 height 20
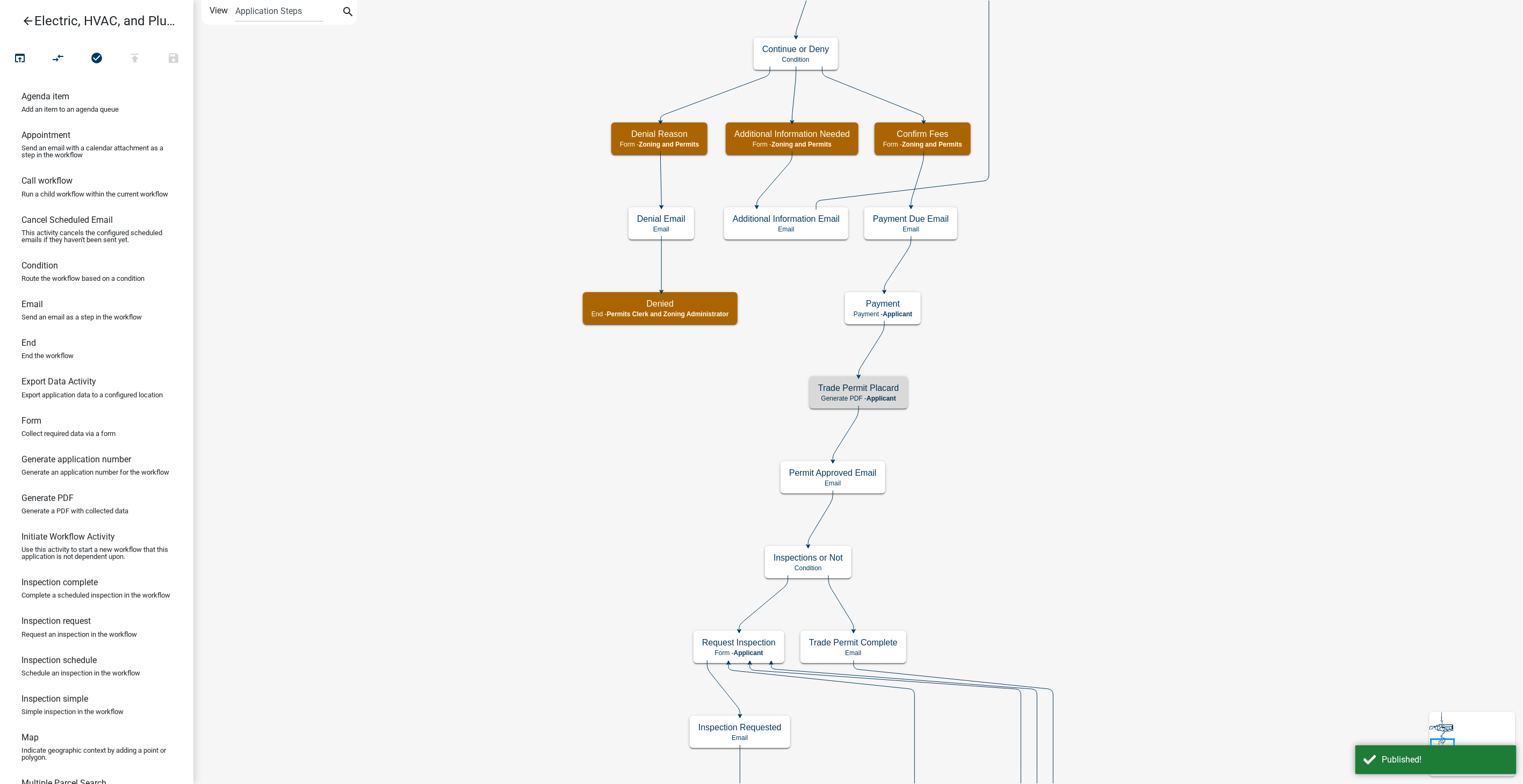
click at [26, 14] on icon "arrow_back" at bounding box center [28, 21] width 13 height 15
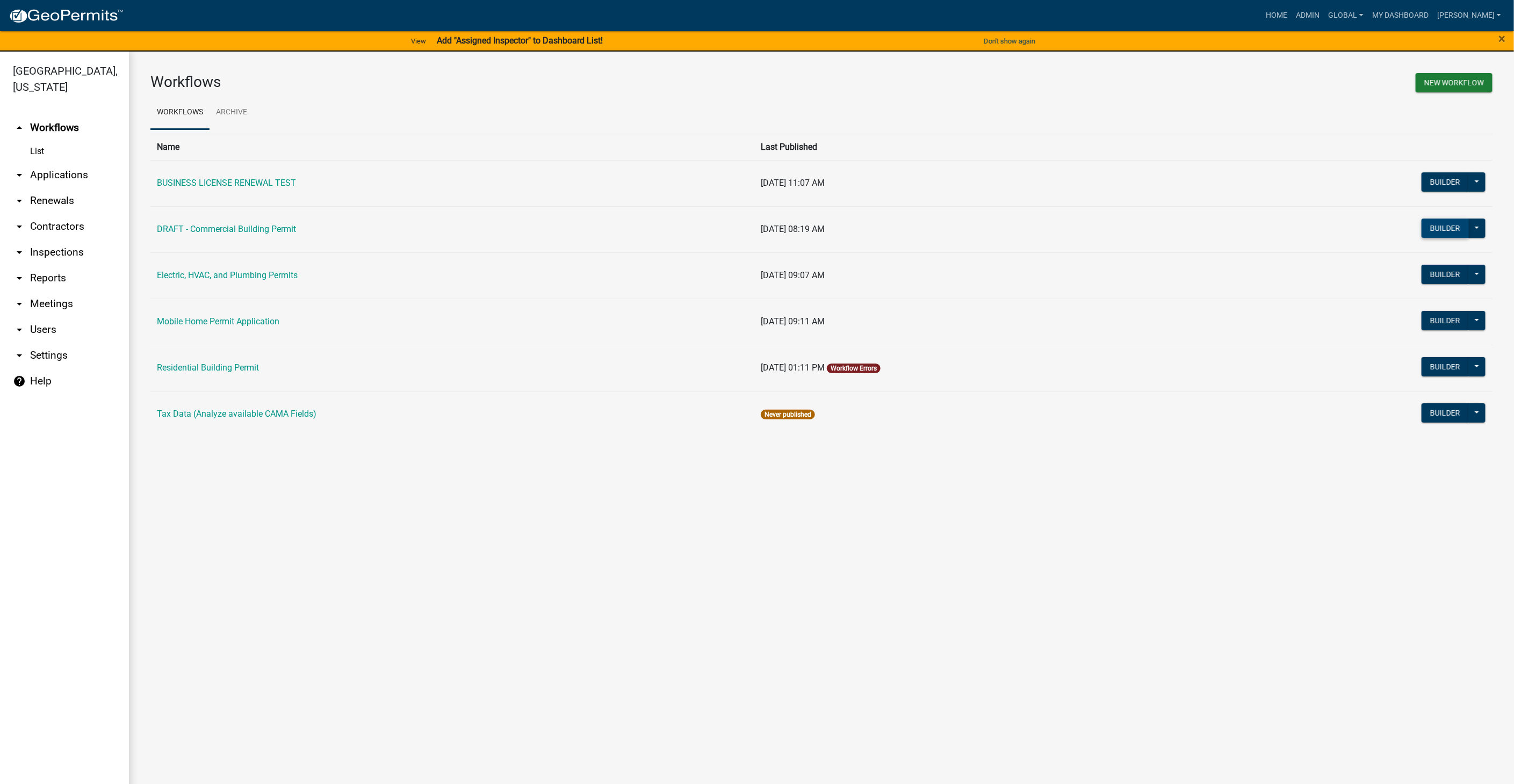
click at [1450, 227] on button "Builder" at bounding box center [1445, 228] width 47 height 20
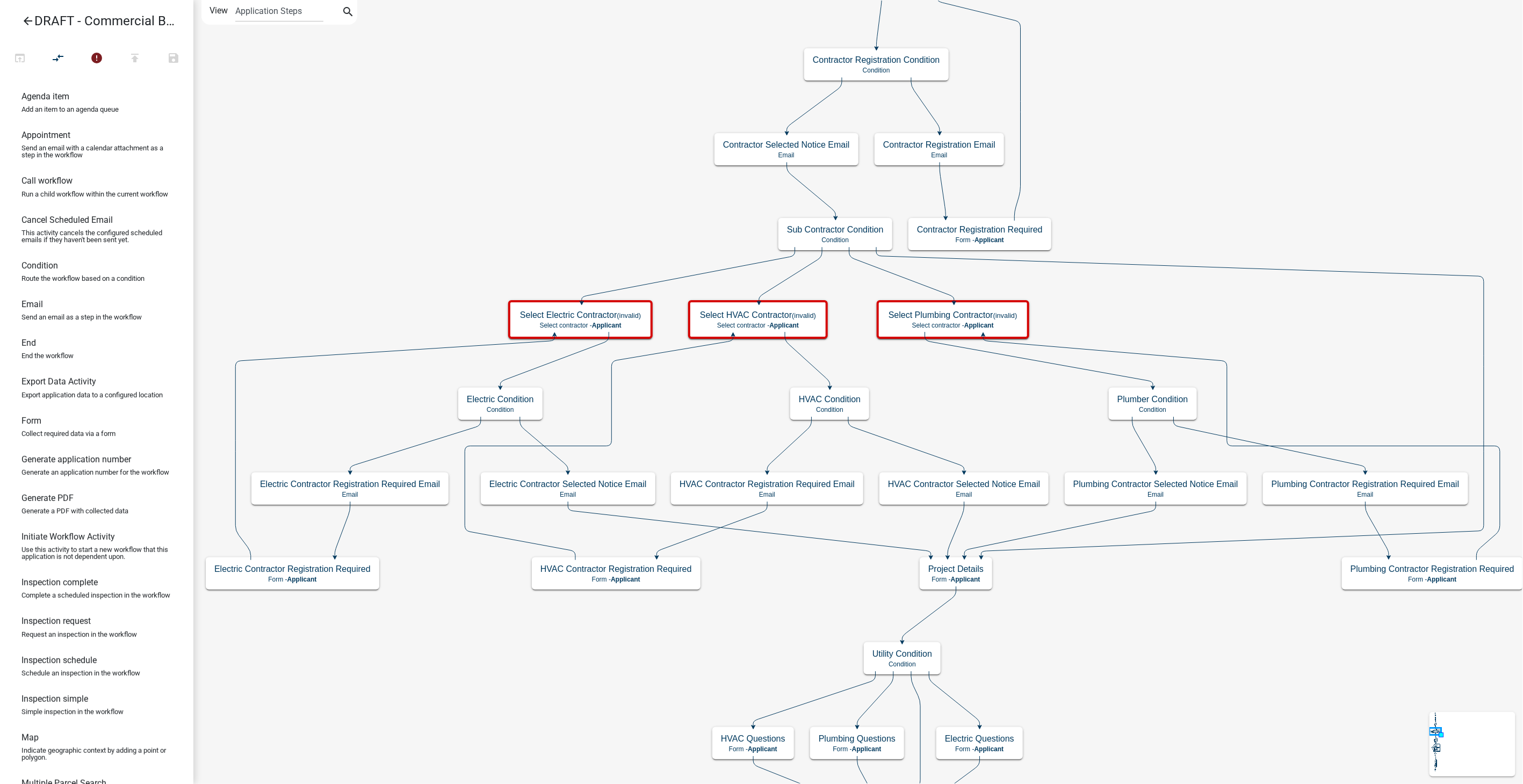
click at [33, 20] on icon "arrow_back" at bounding box center [28, 21] width 13 height 15
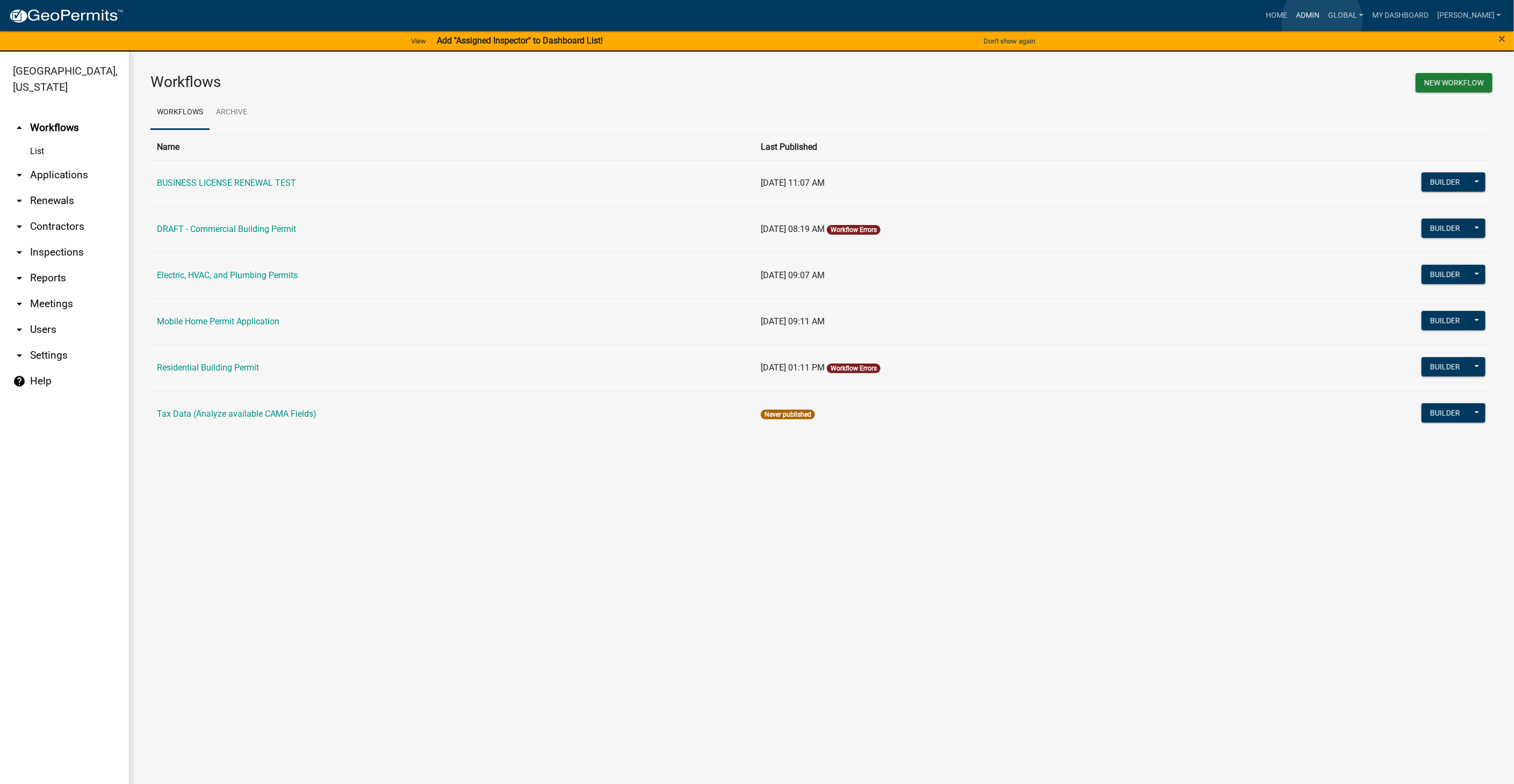
click at [1322, 21] on link "Admin" at bounding box center [1308, 15] width 32 height 20
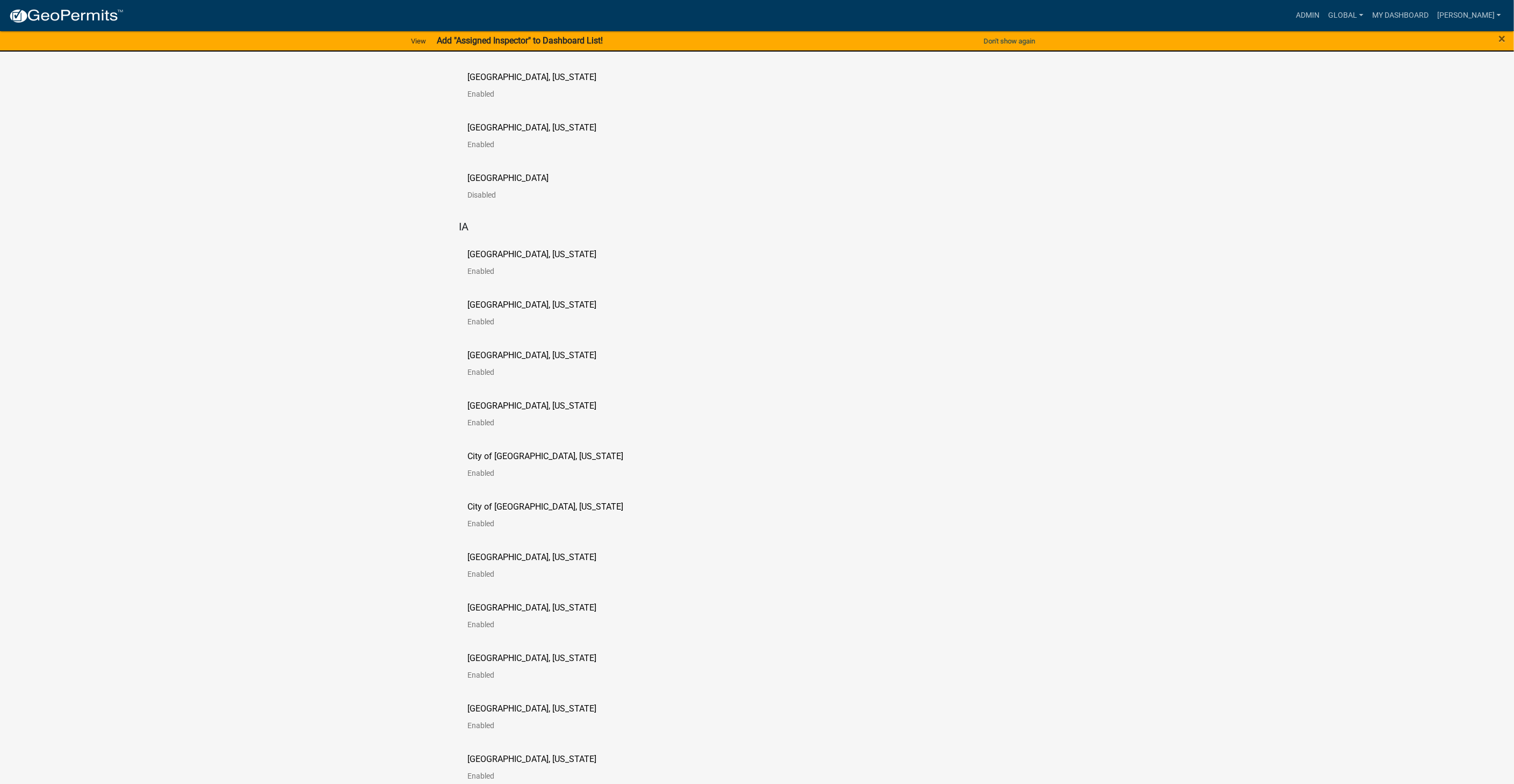
scroll to position [596, 0]
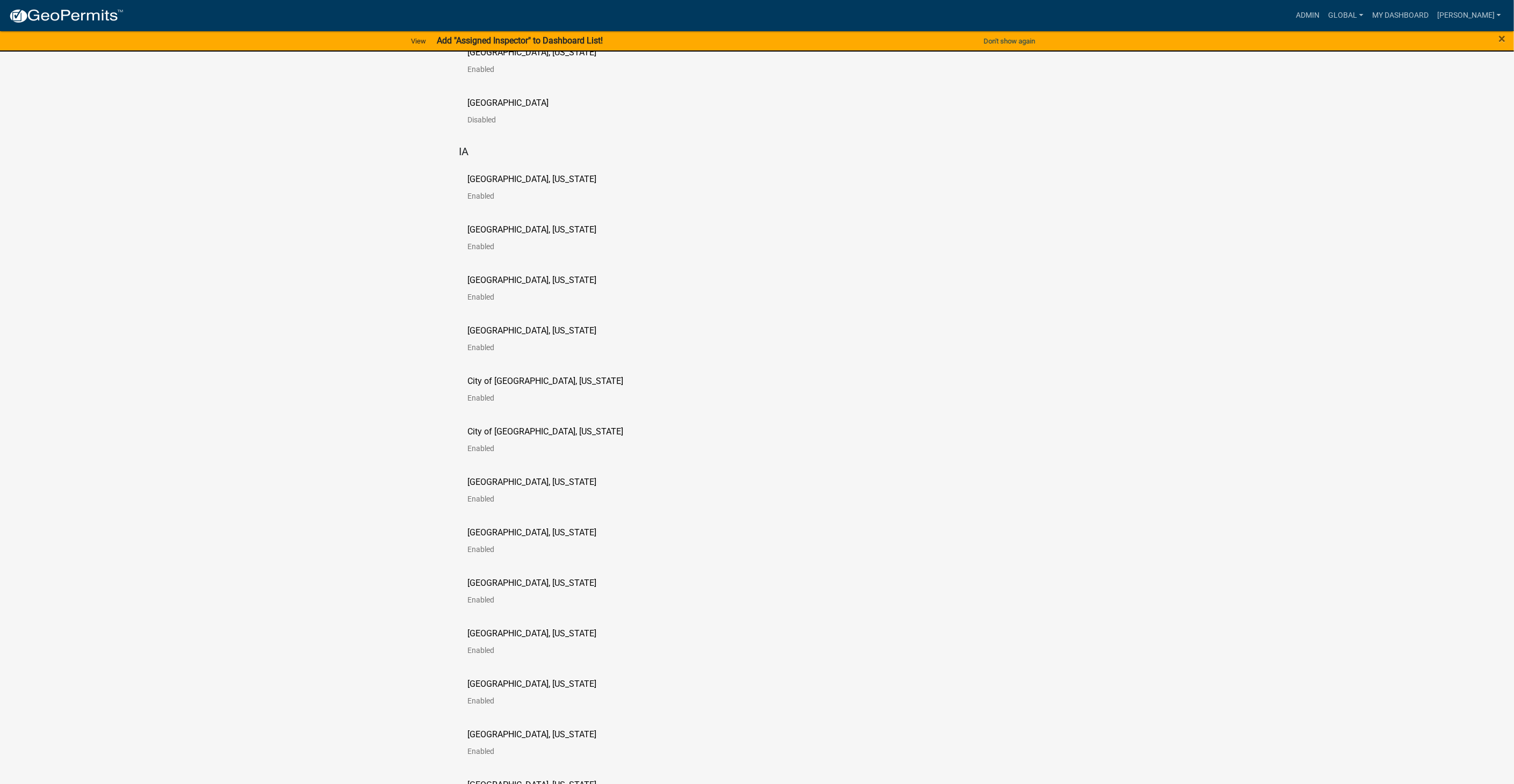
click at [508, 229] on p "[GEOGRAPHIC_DATA], [US_STATE]" at bounding box center [531, 230] width 129 height 8
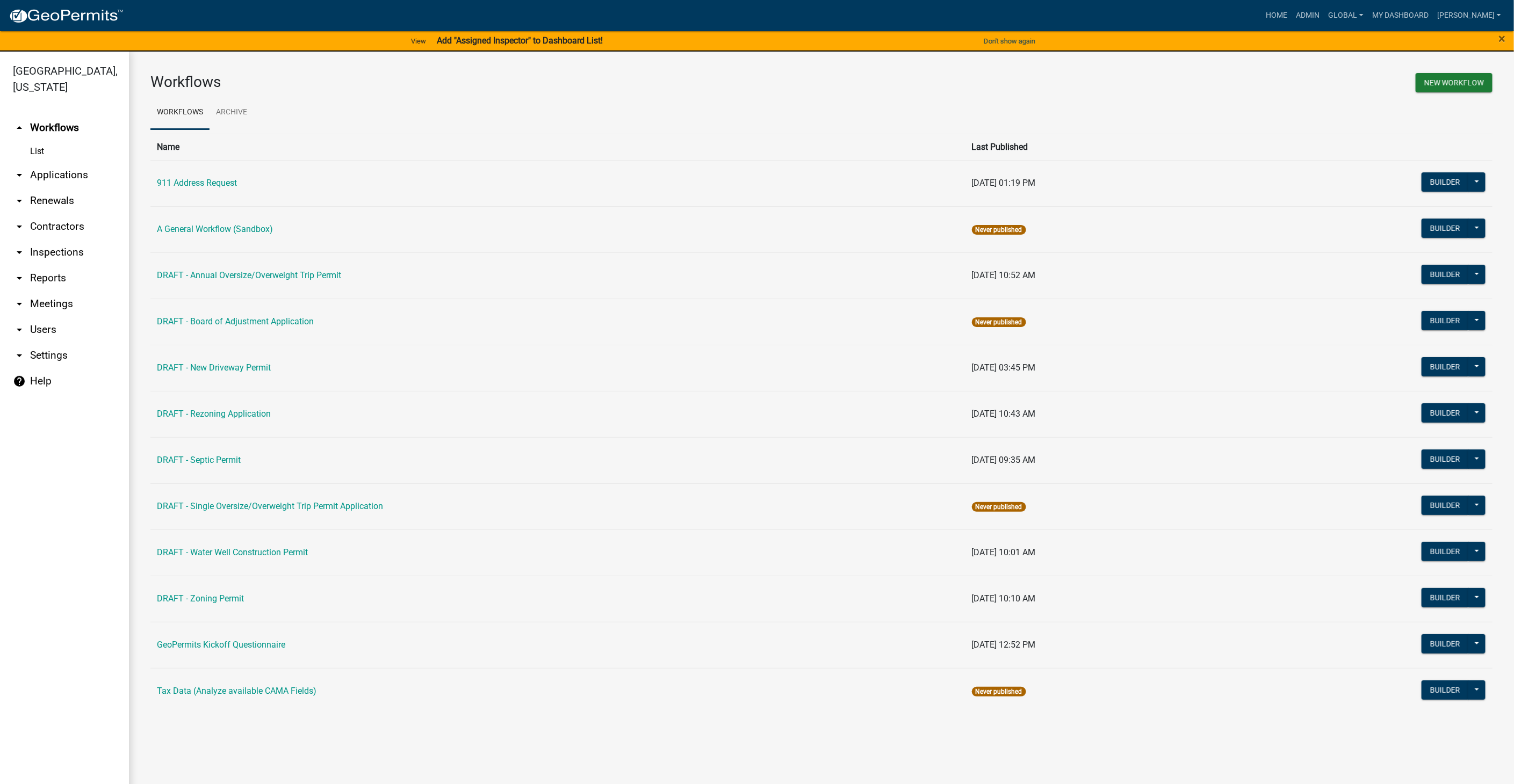
click at [55, 228] on link "arrow_drop_down Contractors" at bounding box center [64, 226] width 129 height 26
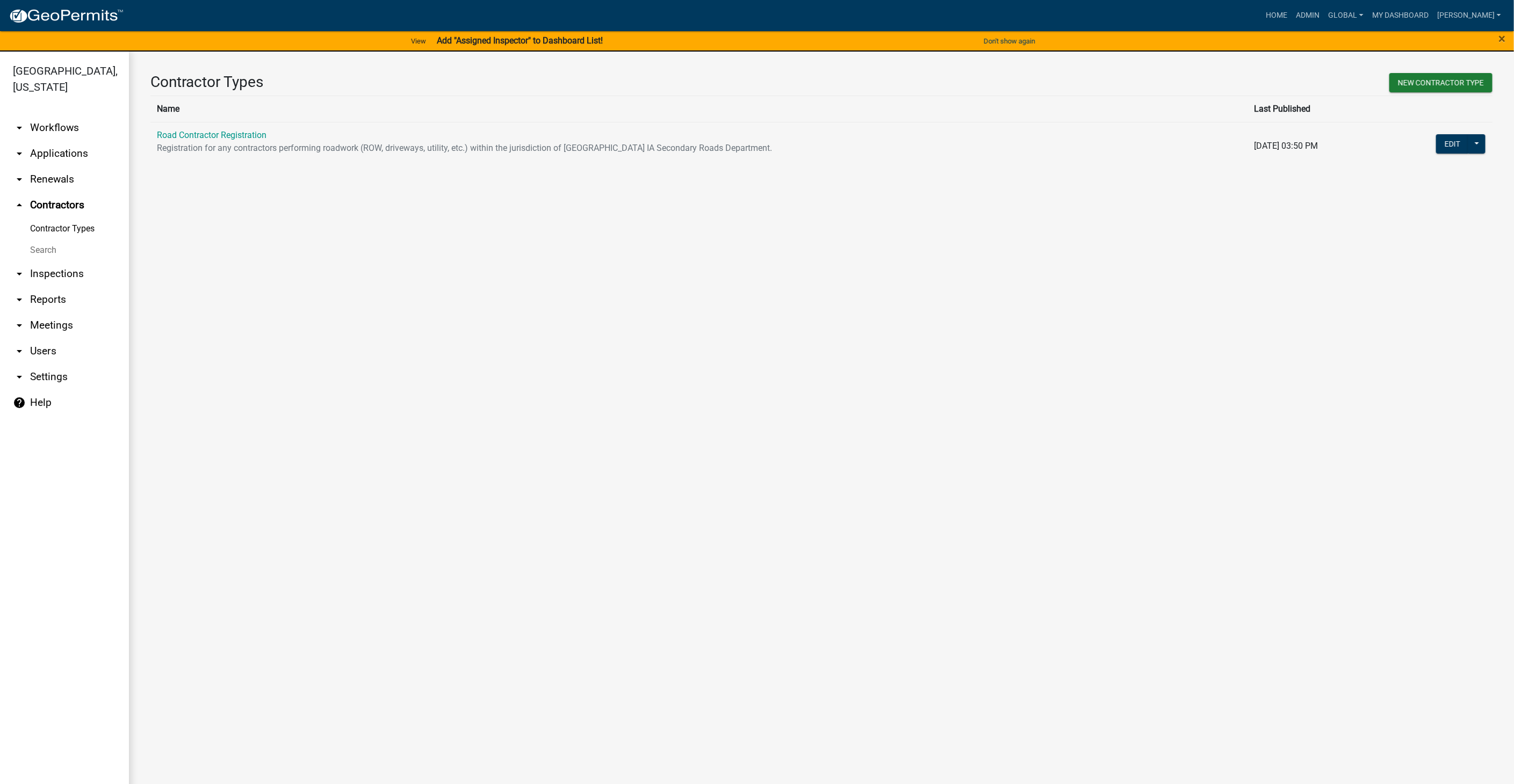
click at [58, 130] on link "arrow_drop_down Workflows" at bounding box center [64, 128] width 129 height 26
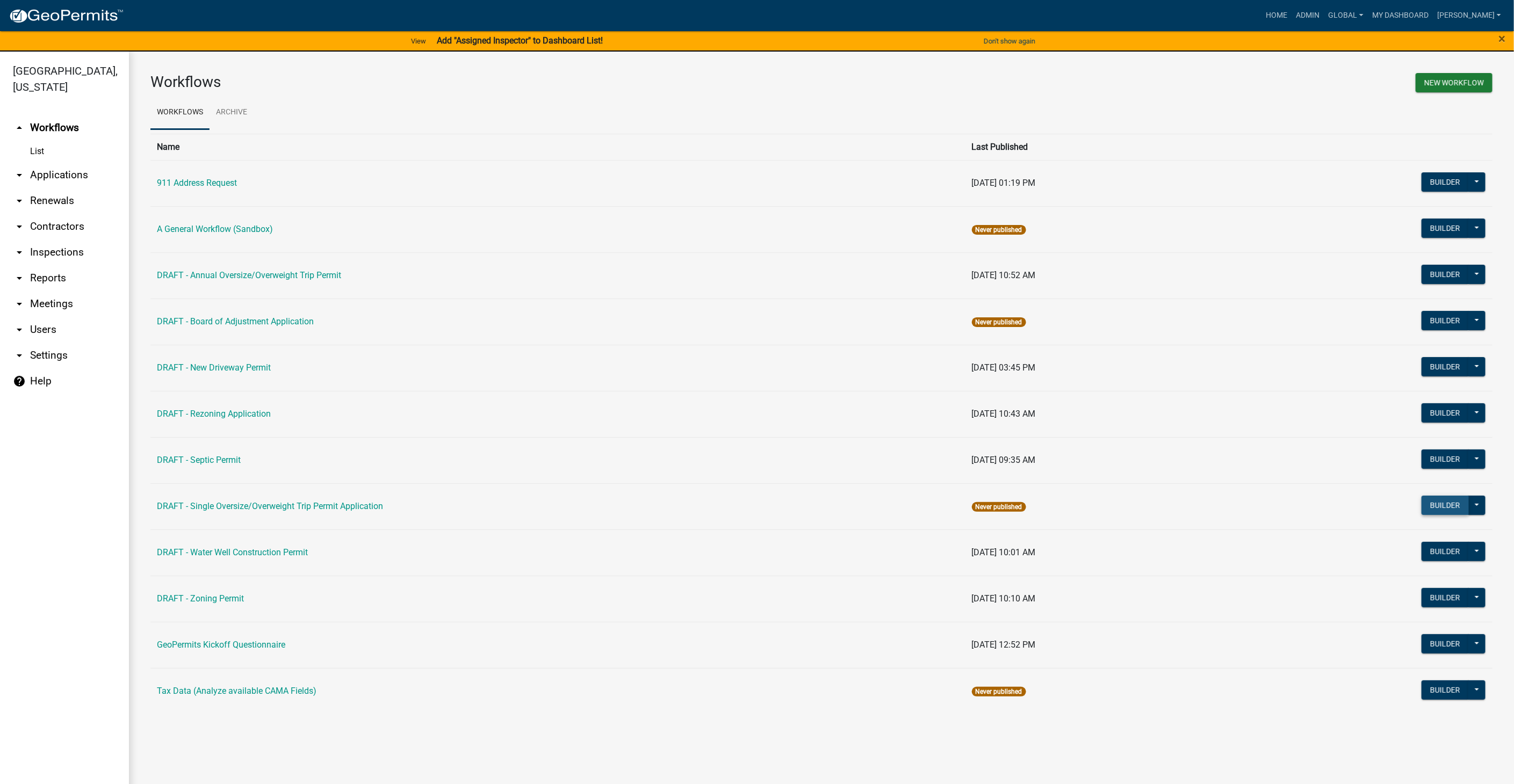
click at [1431, 501] on button "Builder" at bounding box center [1445, 505] width 47 height 20
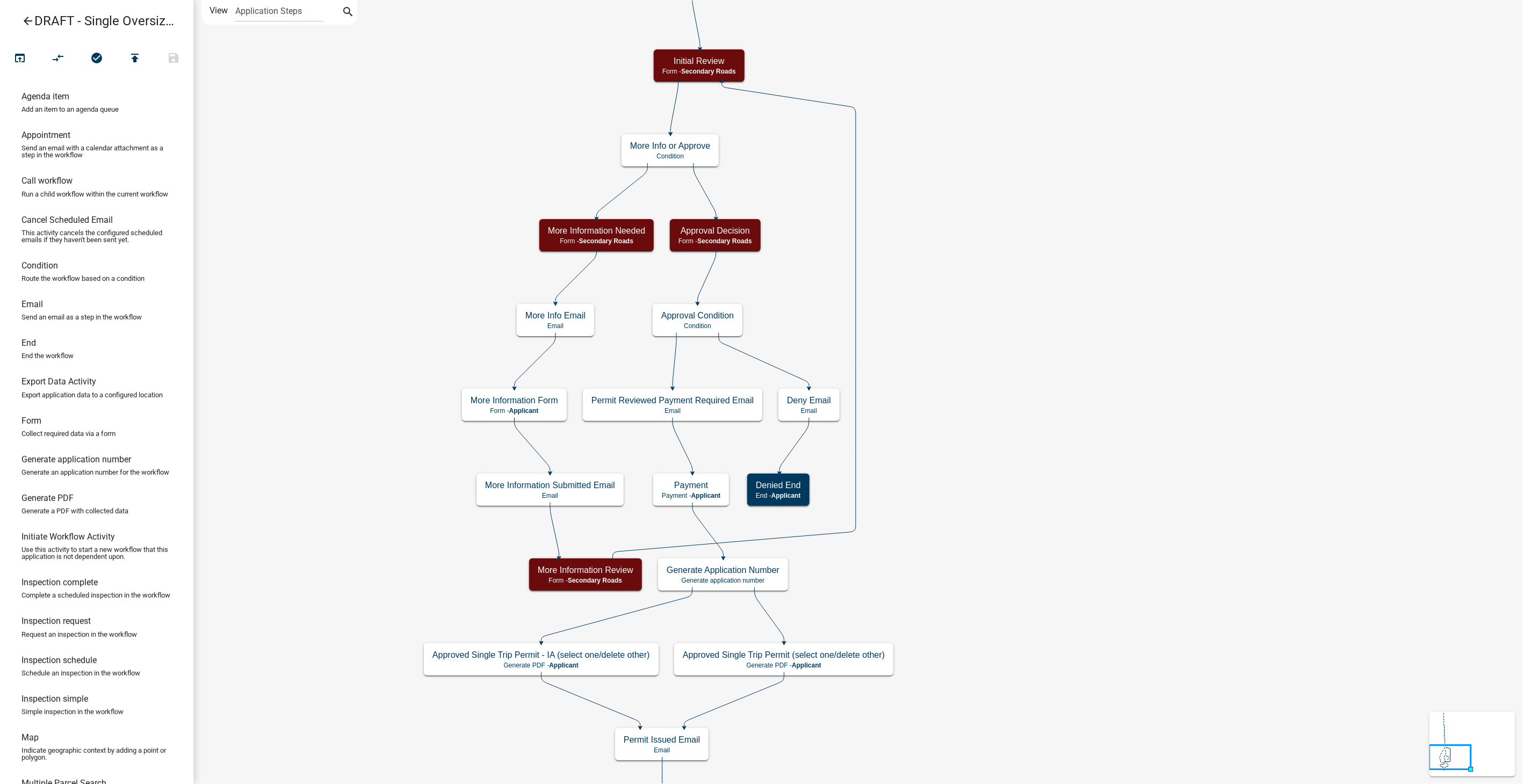
click at [23, 23] on icon "arrow_back" at bounding box center [28, 21] width 13 height 15
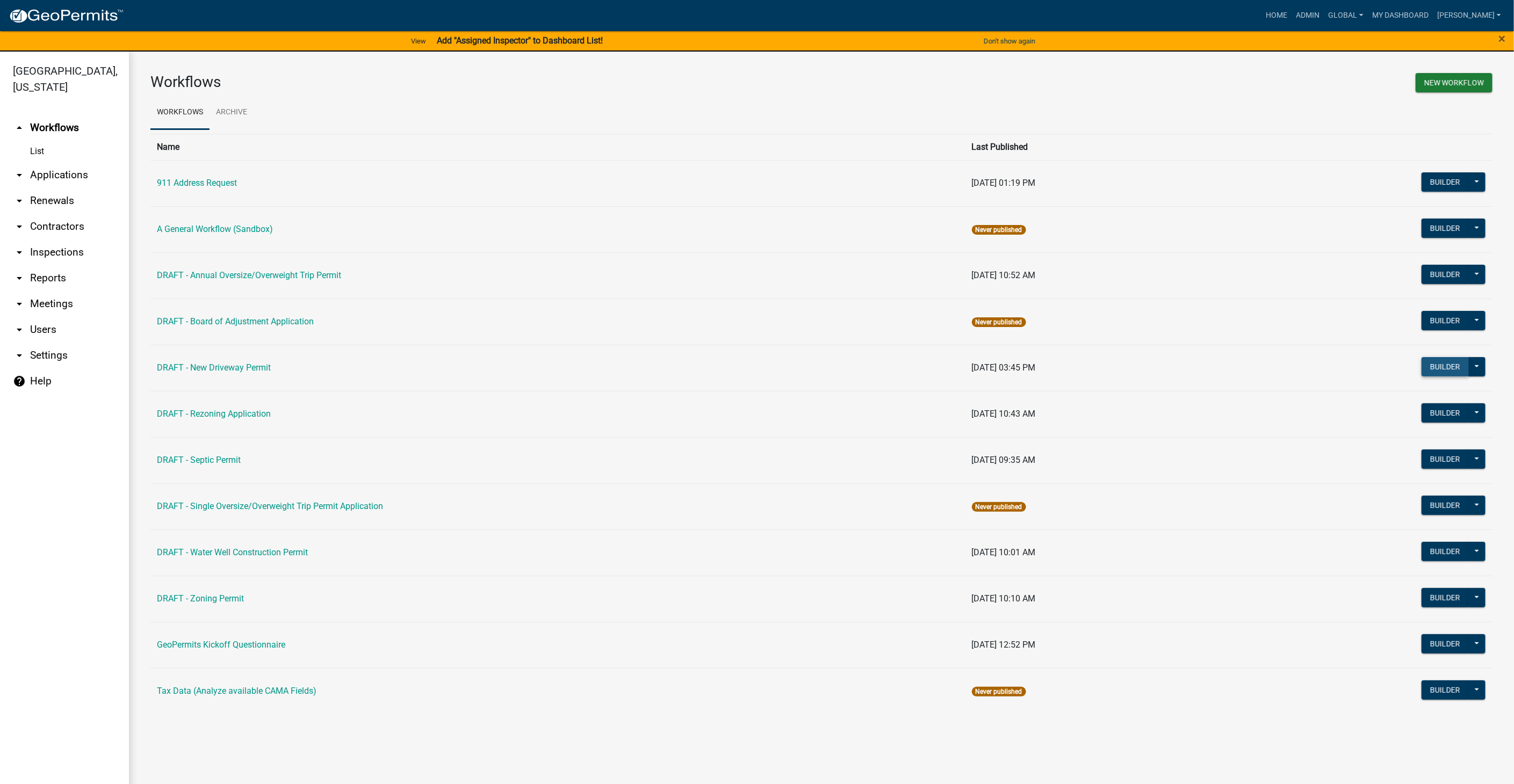
click at [1435, 363] on button "Builder" at bounding box center [1445, 367] width 47 height 20
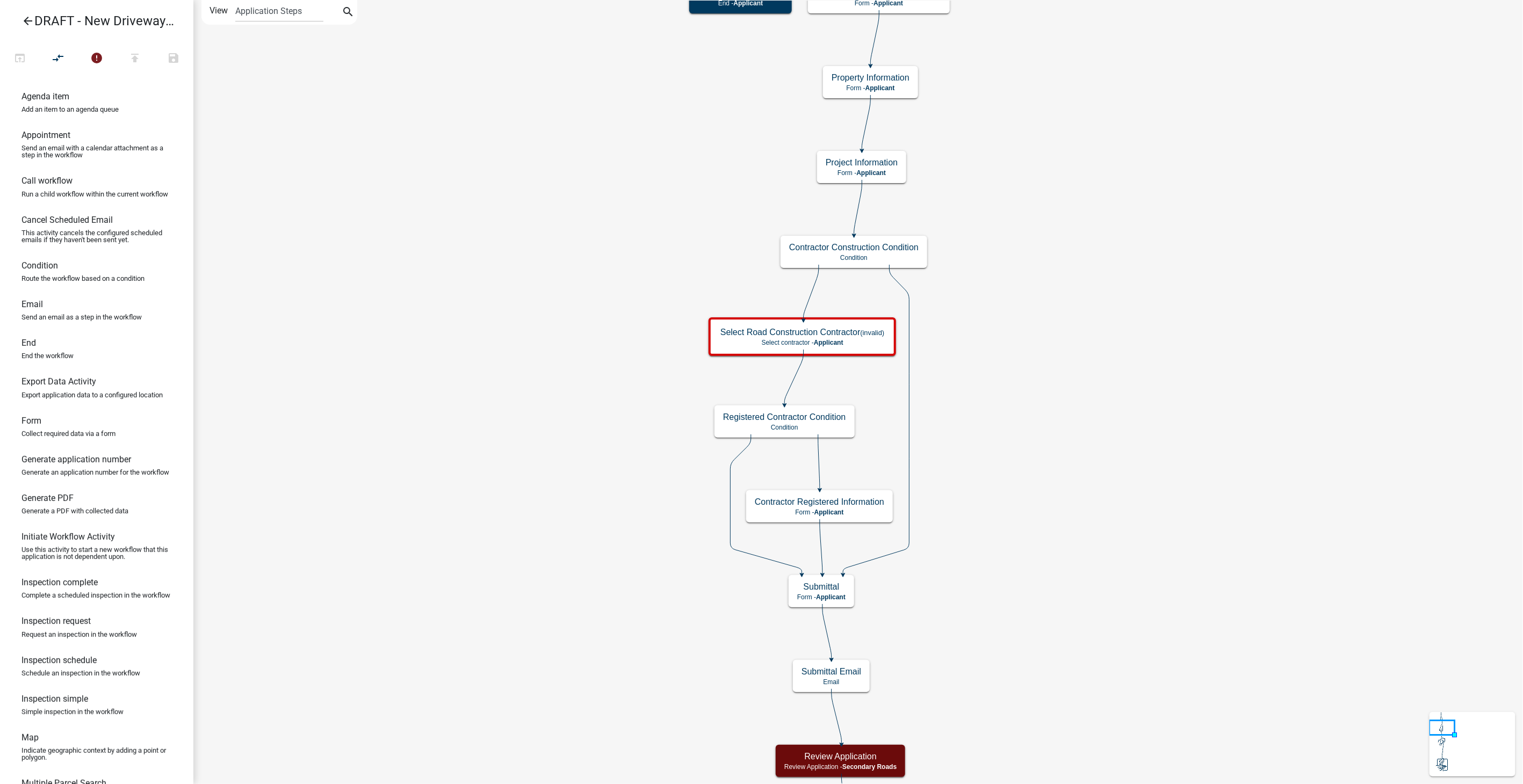
click at [27, 21] on icon "arrow_back" at bounding box center [28, 21] width 13 height 15
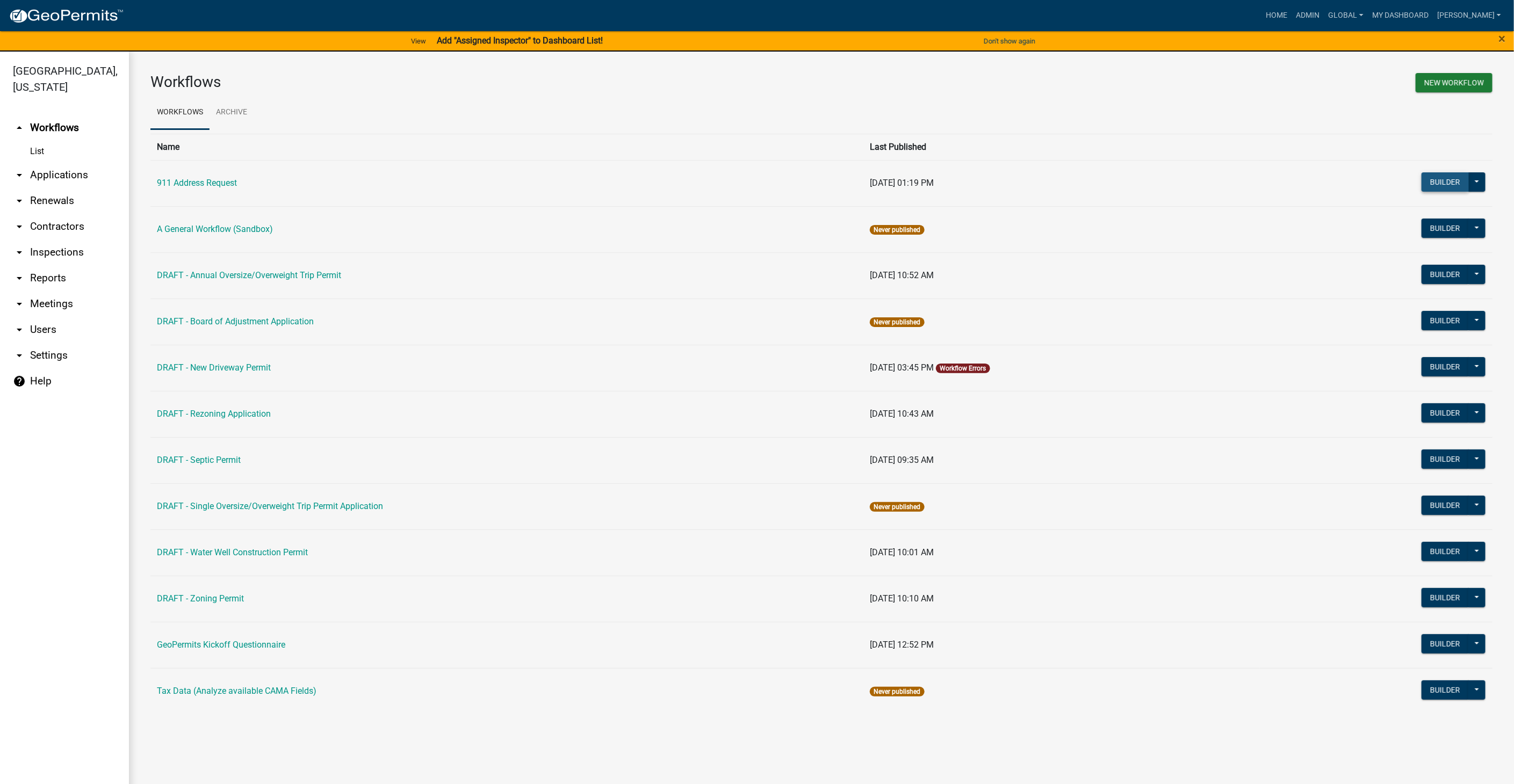
click at [1444, 185] on button "Builder" at bounding box center [1445, 182] width 47 height 20
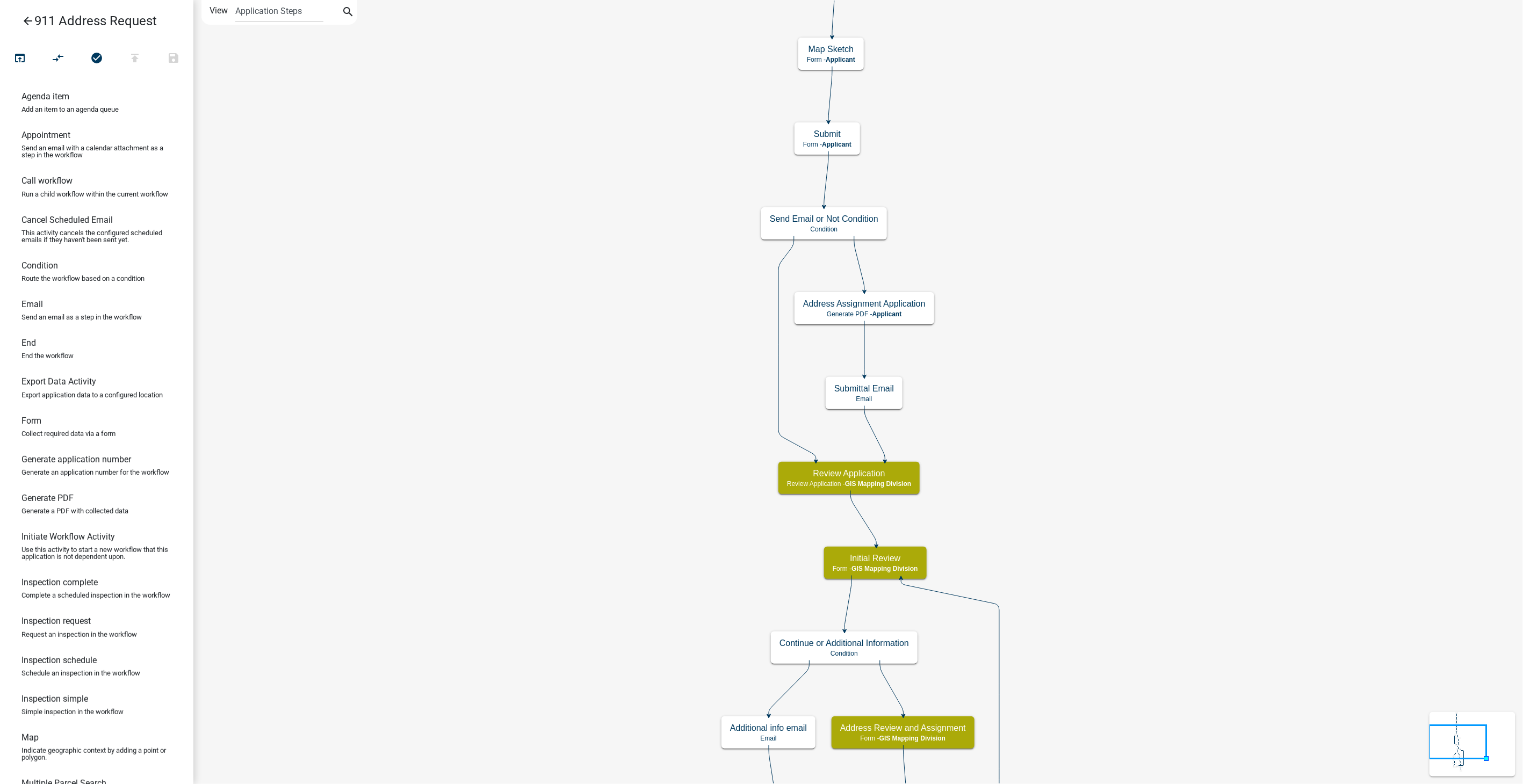
click at [27, 20] on icon "arrow_back" at bounding box center [28, 21] width 13 height 15
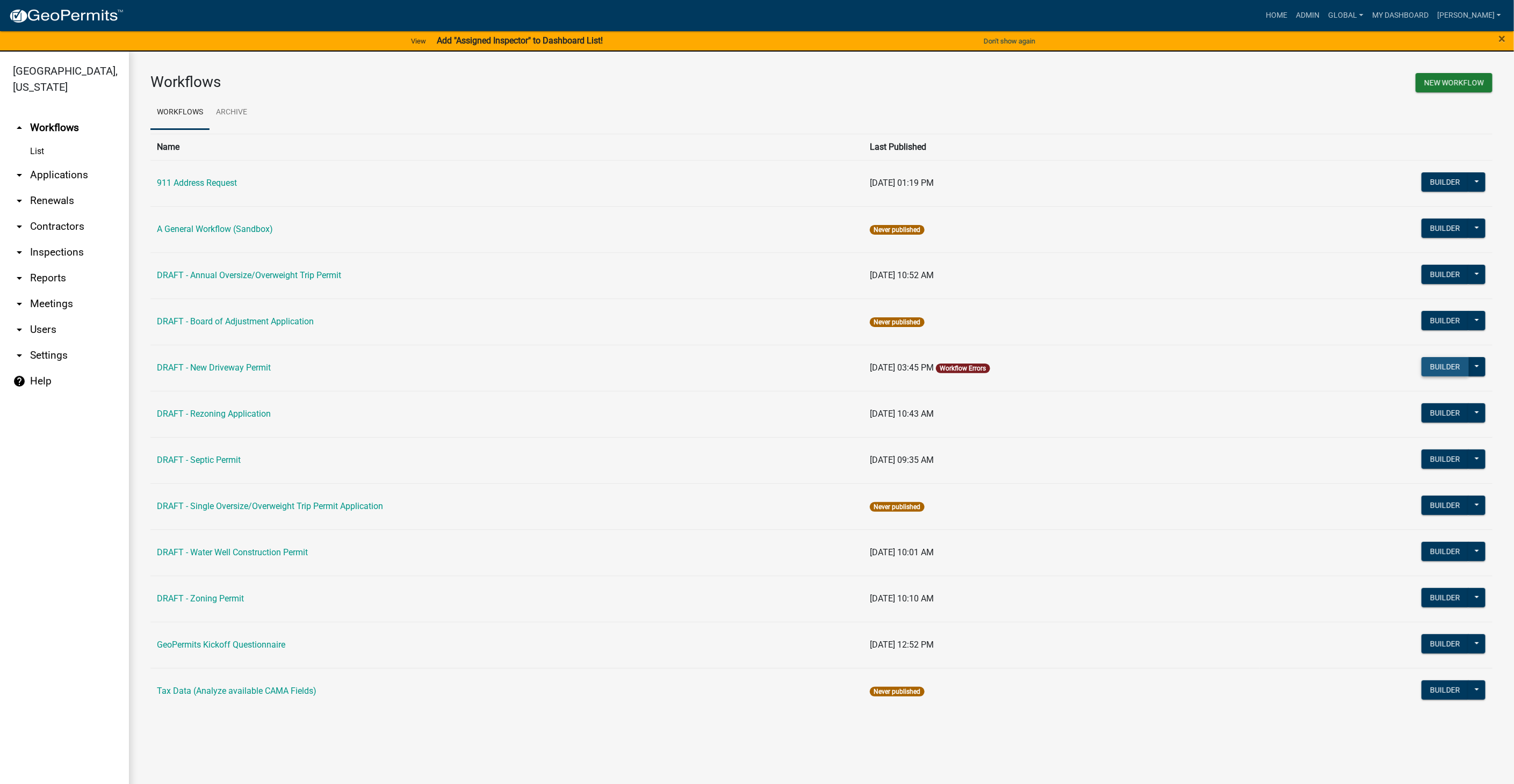
click at [1423, 362] on button "Builder" at bounding box center [1445, 367] width 47 height 20
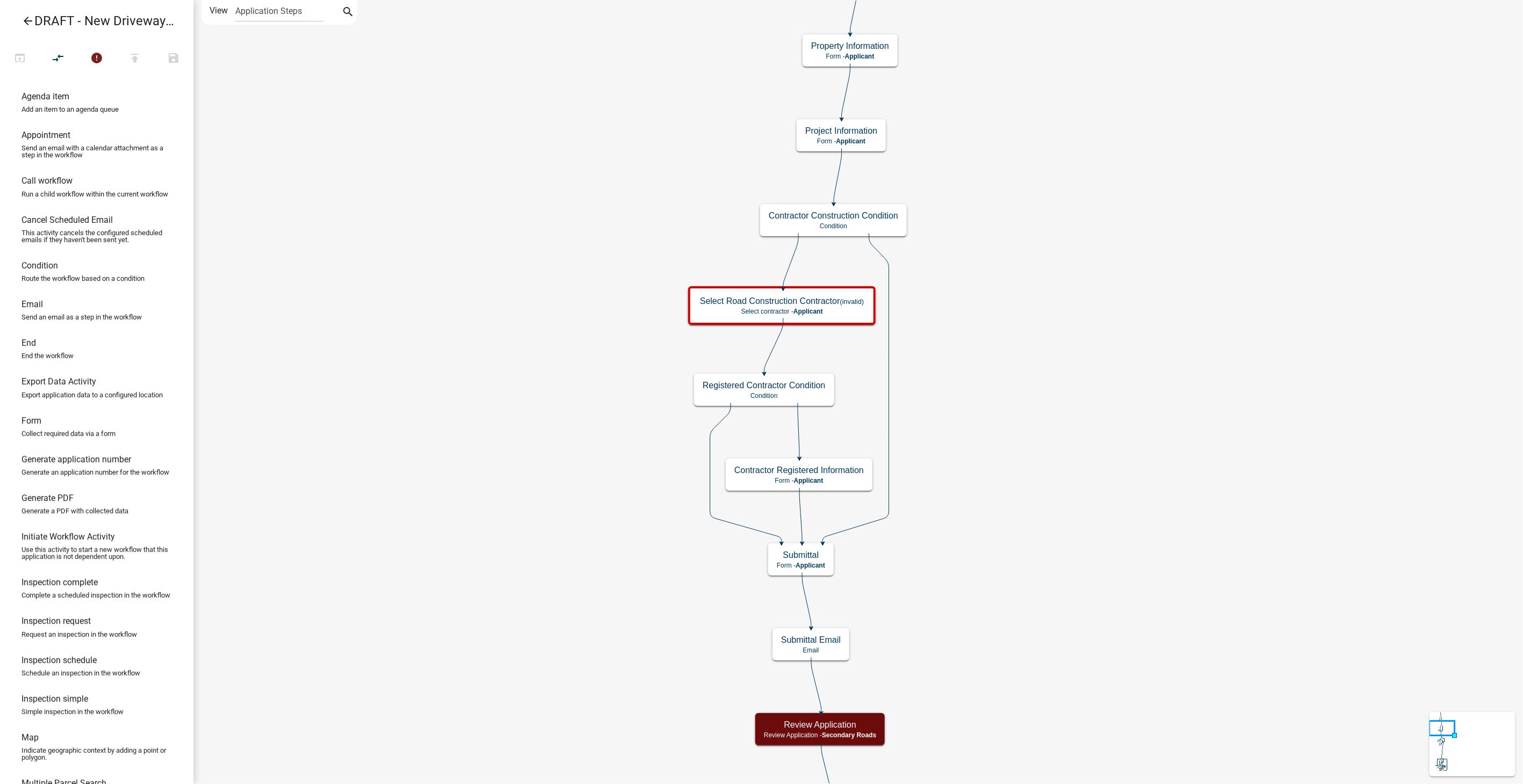
click at [27, 18] on icon "arrow_back" at bounding box center [28, 21] width 13 height 15
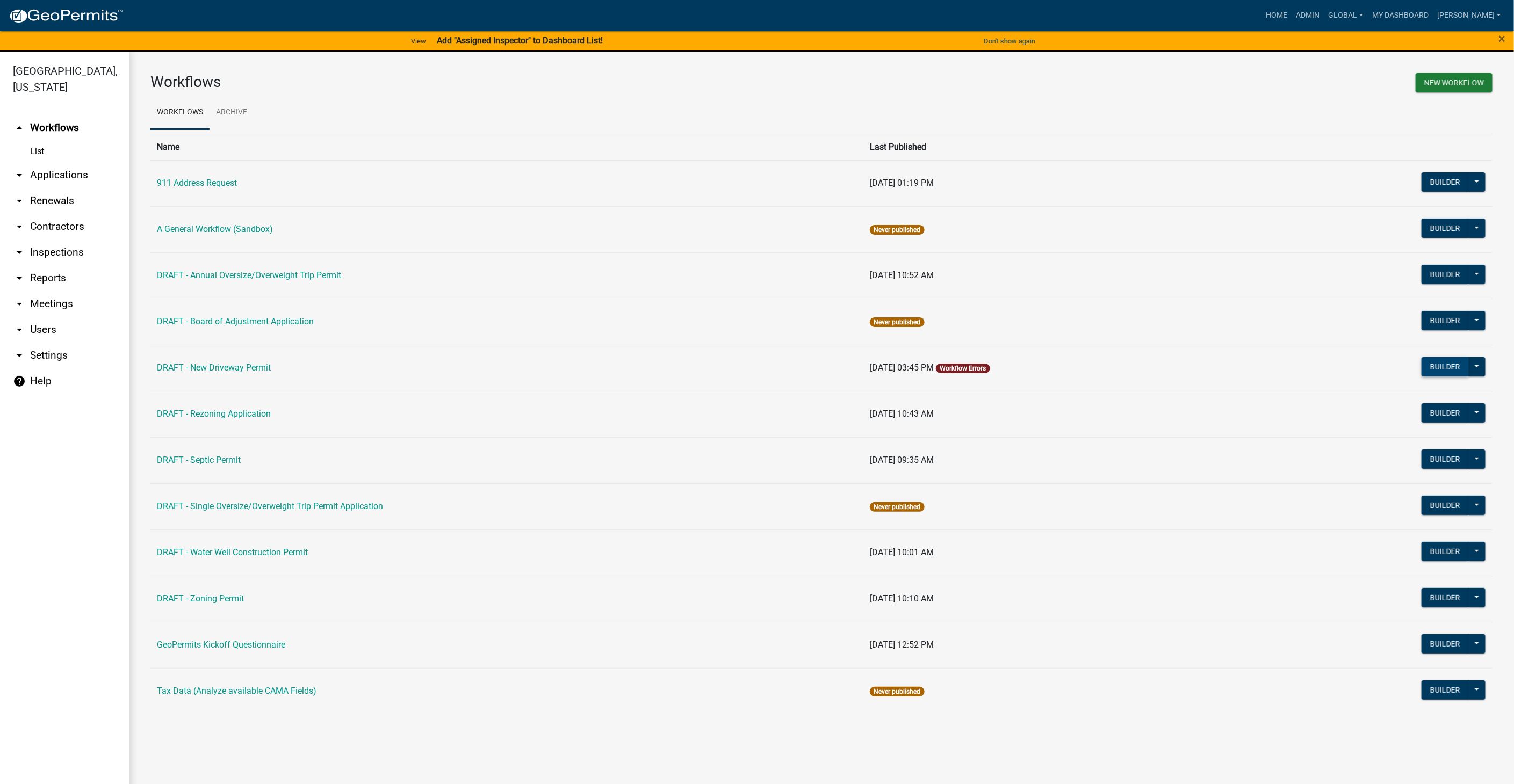
click at [1437, 358] on button "Builder" at bounding box center [1445, 367] width 47 height 20
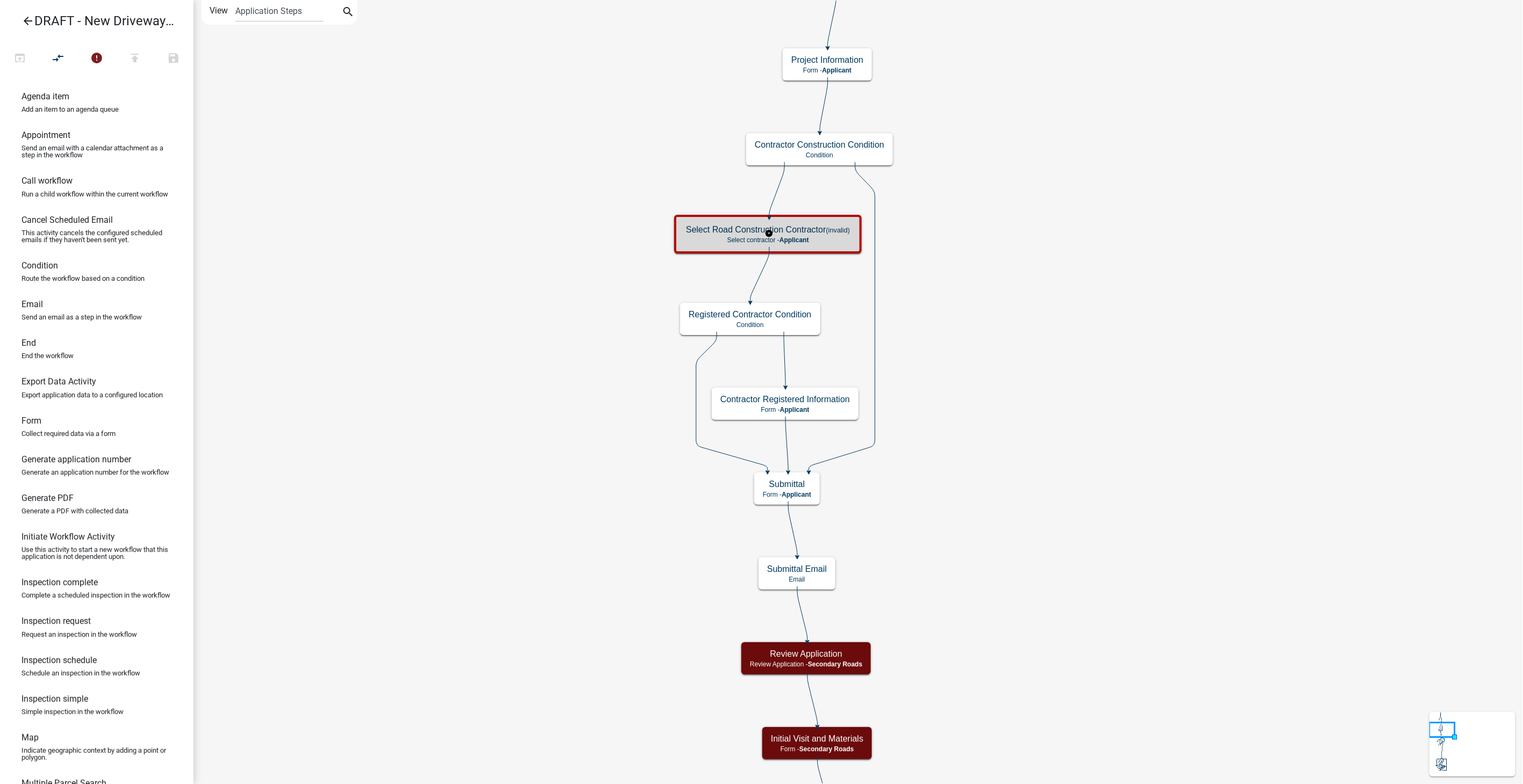
click at [815, 247] on div "Select Road Construction Contractor (invalid) Select contractor - Applicant" at bounding box center [768, 234] width 181 height 32
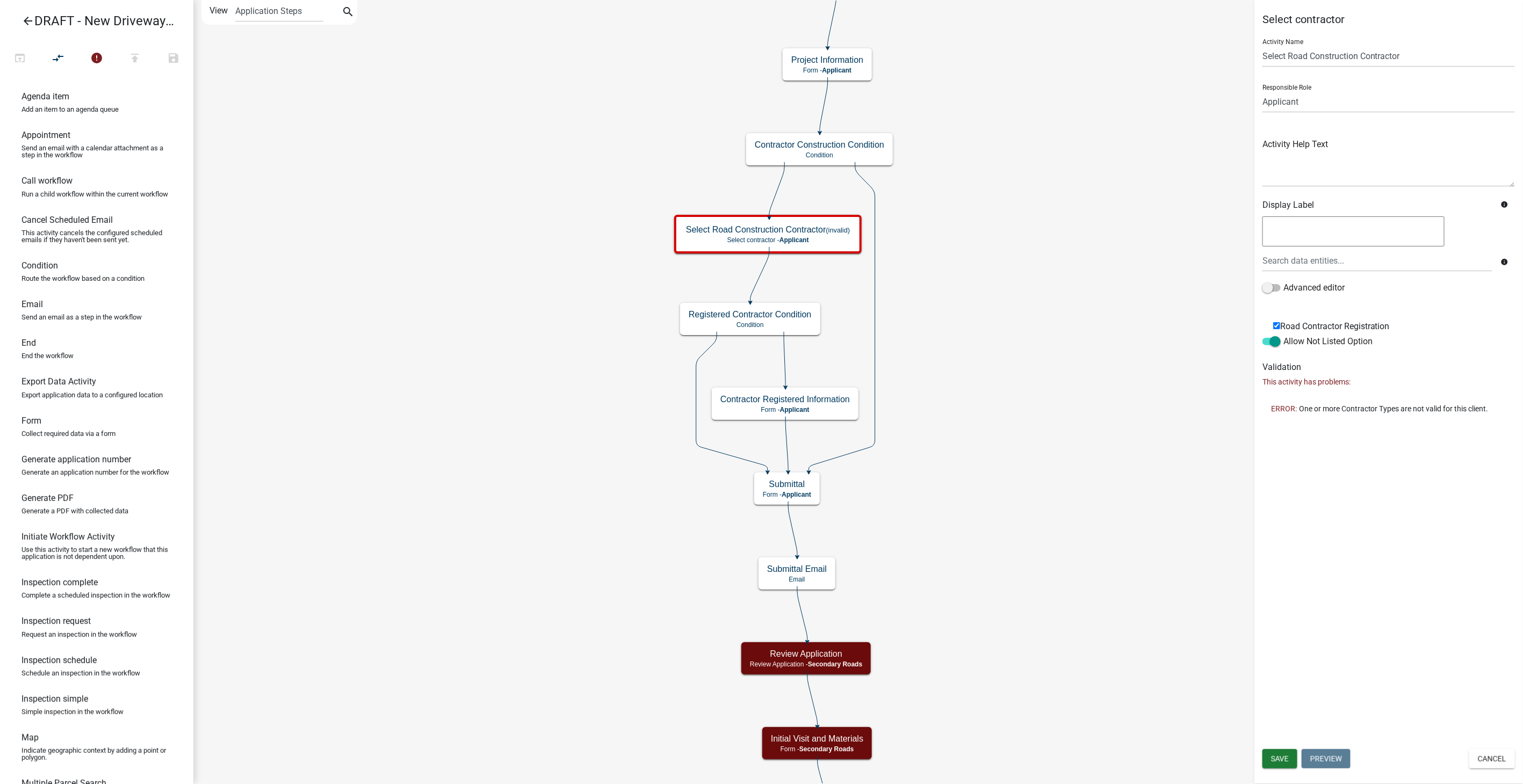
click at [26, 23] on icon "arrow_back" at bounding box center [28, 21] width 13 height 15
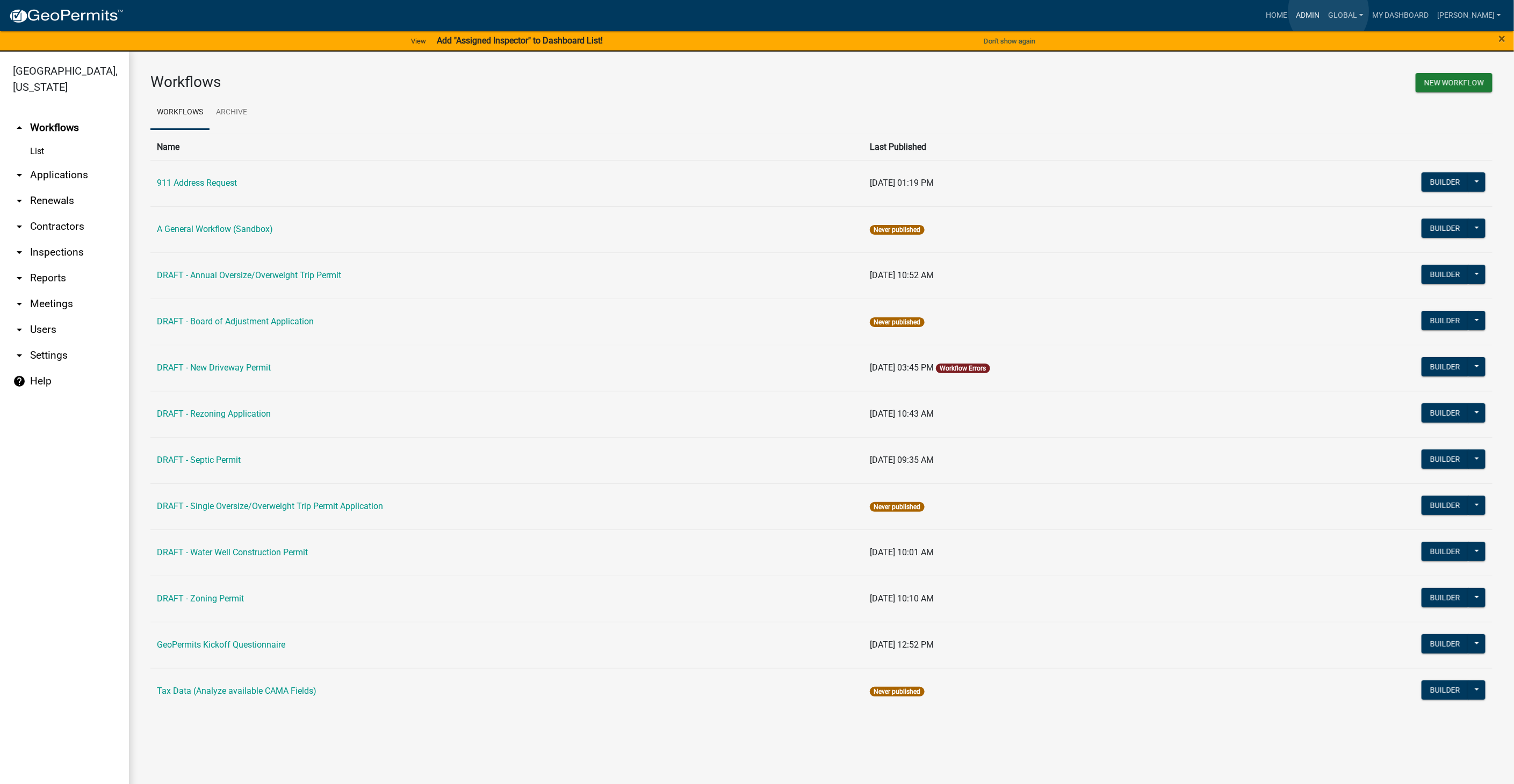
click at [1325, 11] on link "Admin" at bounding box center [1308, 15] width 32 height 20
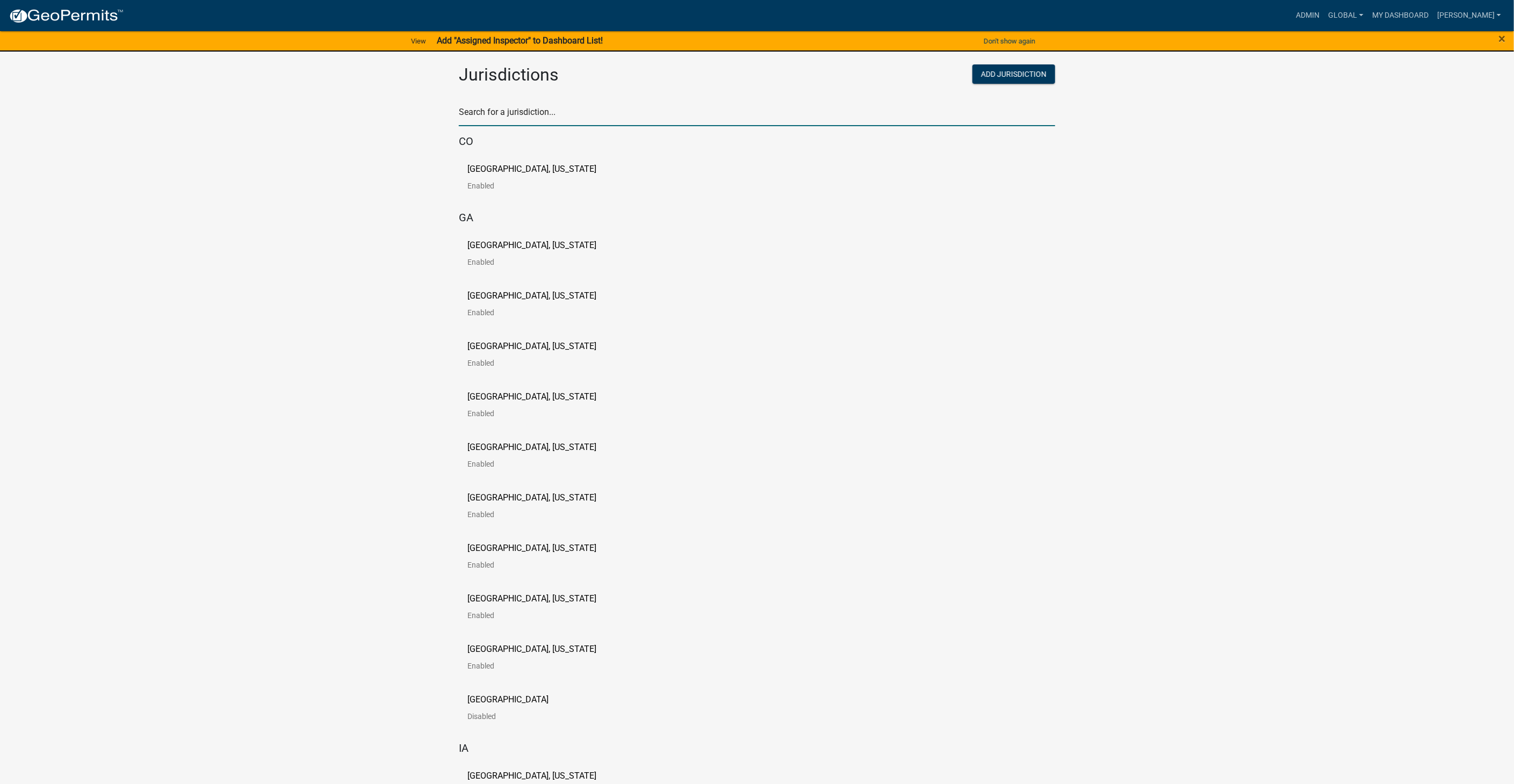
click at [503, 115] on input "text" at bounding box center [757, 115] width 596 height 22
type input "pine"
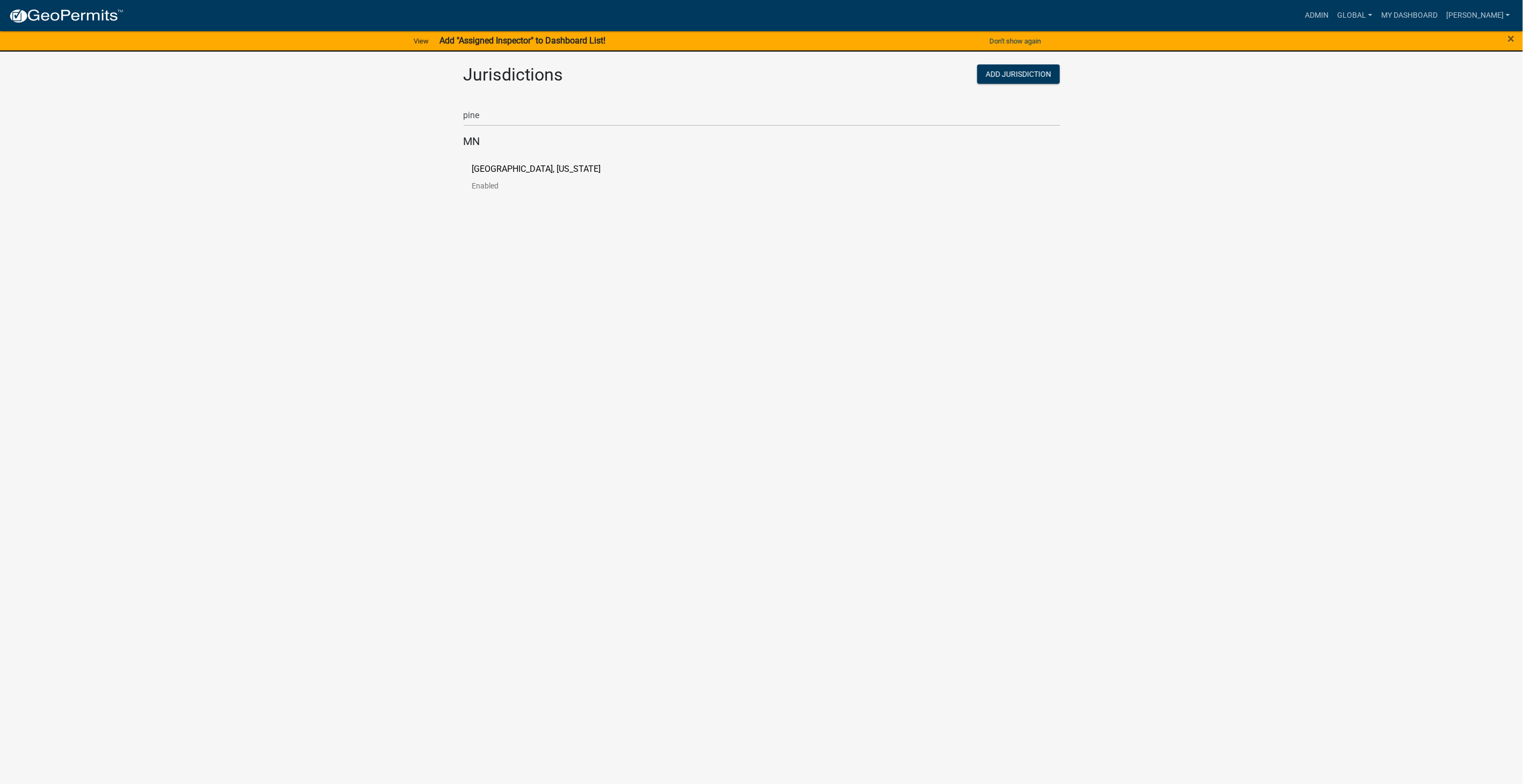
click at [498, 170] on p "[GEOGRAPHIC_DATA], [US_STATE]" at bounding box center [536, 169] width 129 height 8
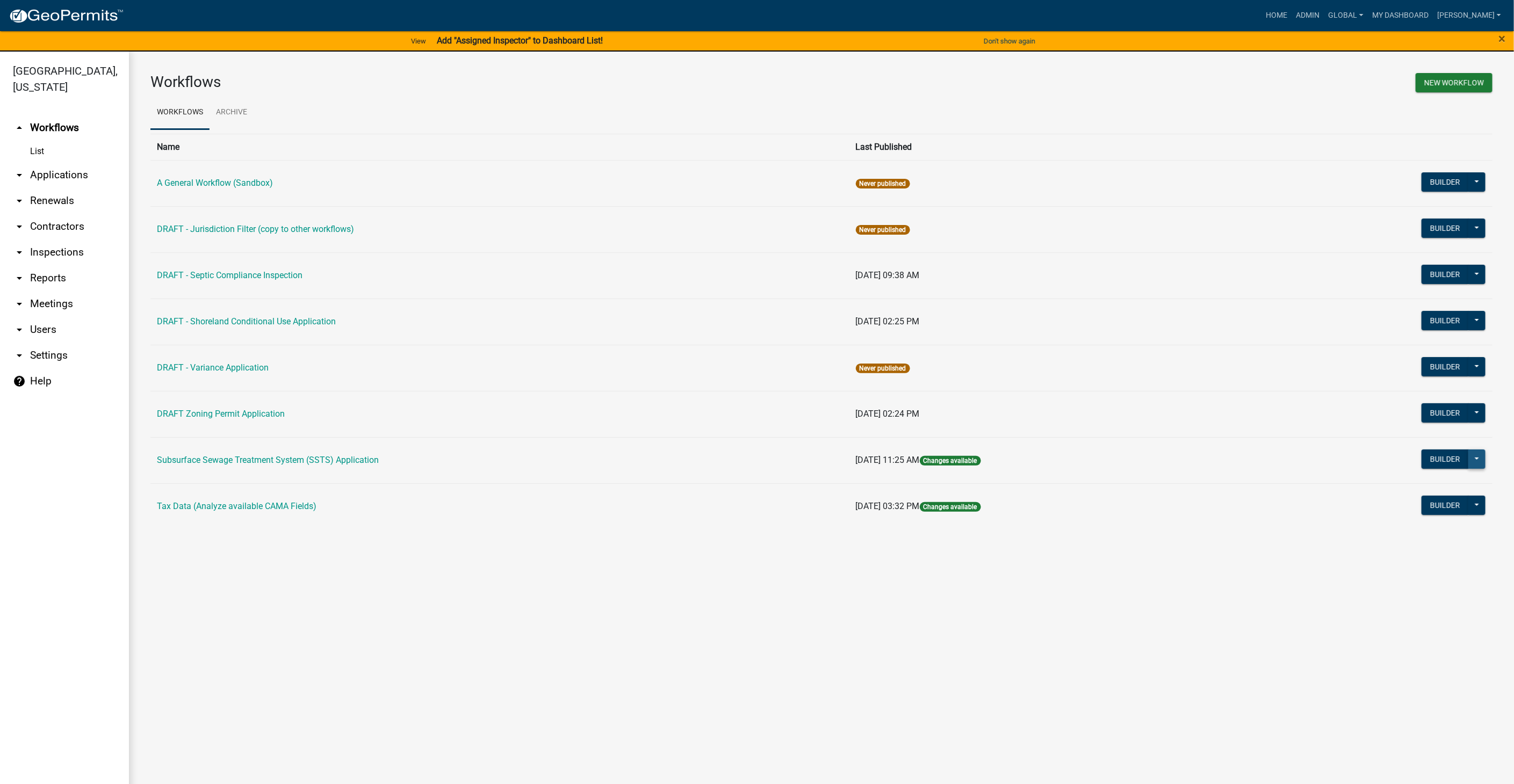
click at [1480, 455] on button at bounding box center [1477, 459] width 17 height 20
drag, startPoint x: 1297, startPoint y: 579, endPoint x: 1411, endPoint y: 436, distance: 182.9
click at [1301, 569] on main "Workflows New Workflow Workflows Archive Name Last Published A General Workflow…" at bounding box center [821, 424] width 1385 height 745
click at [1442, 452] on button "Builder" at bounding box center [1445, 459] width 47 height 20
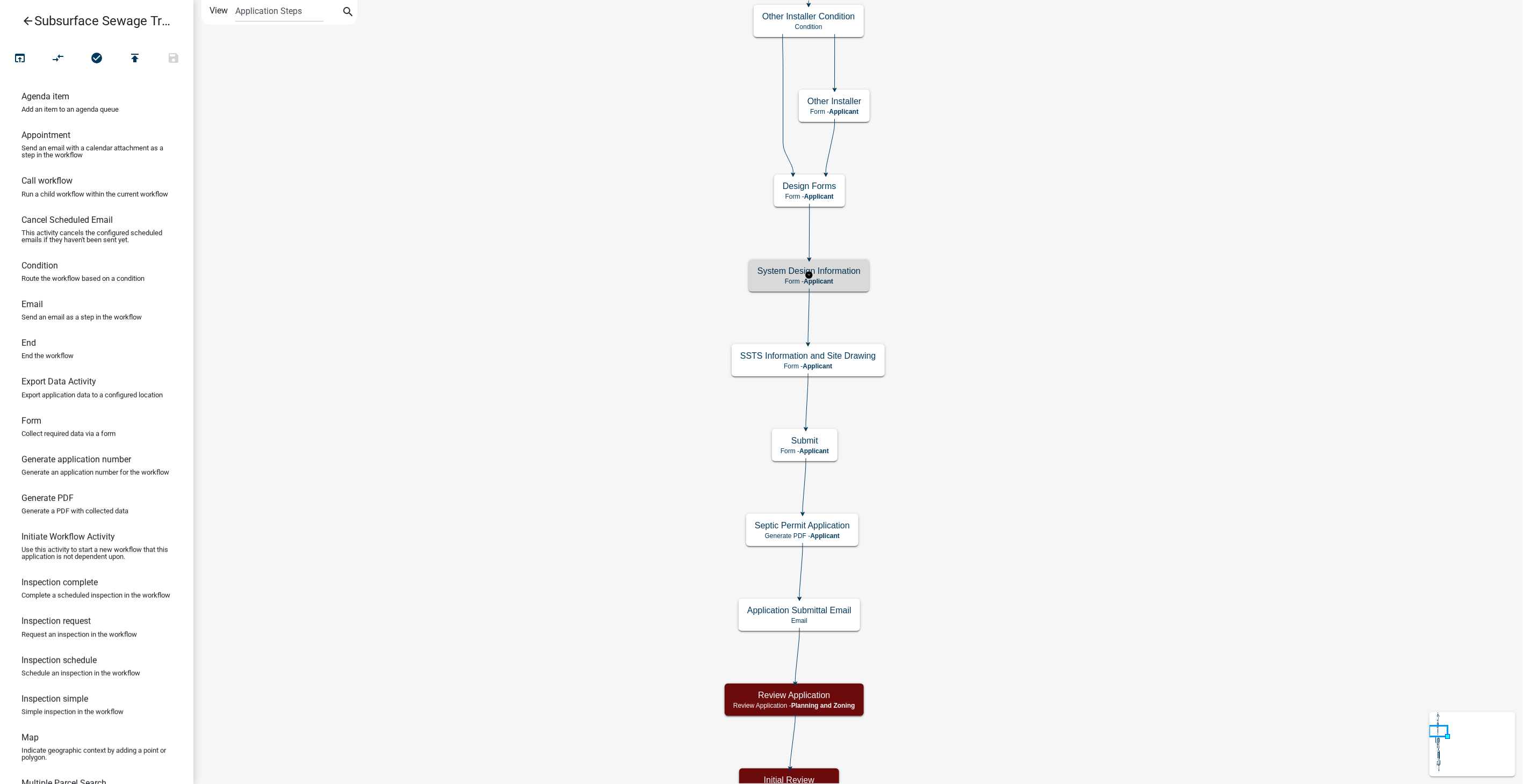
click at [837, 285] on p "Form - Applicant" at bounding box center [809, 281] width 103 height 8
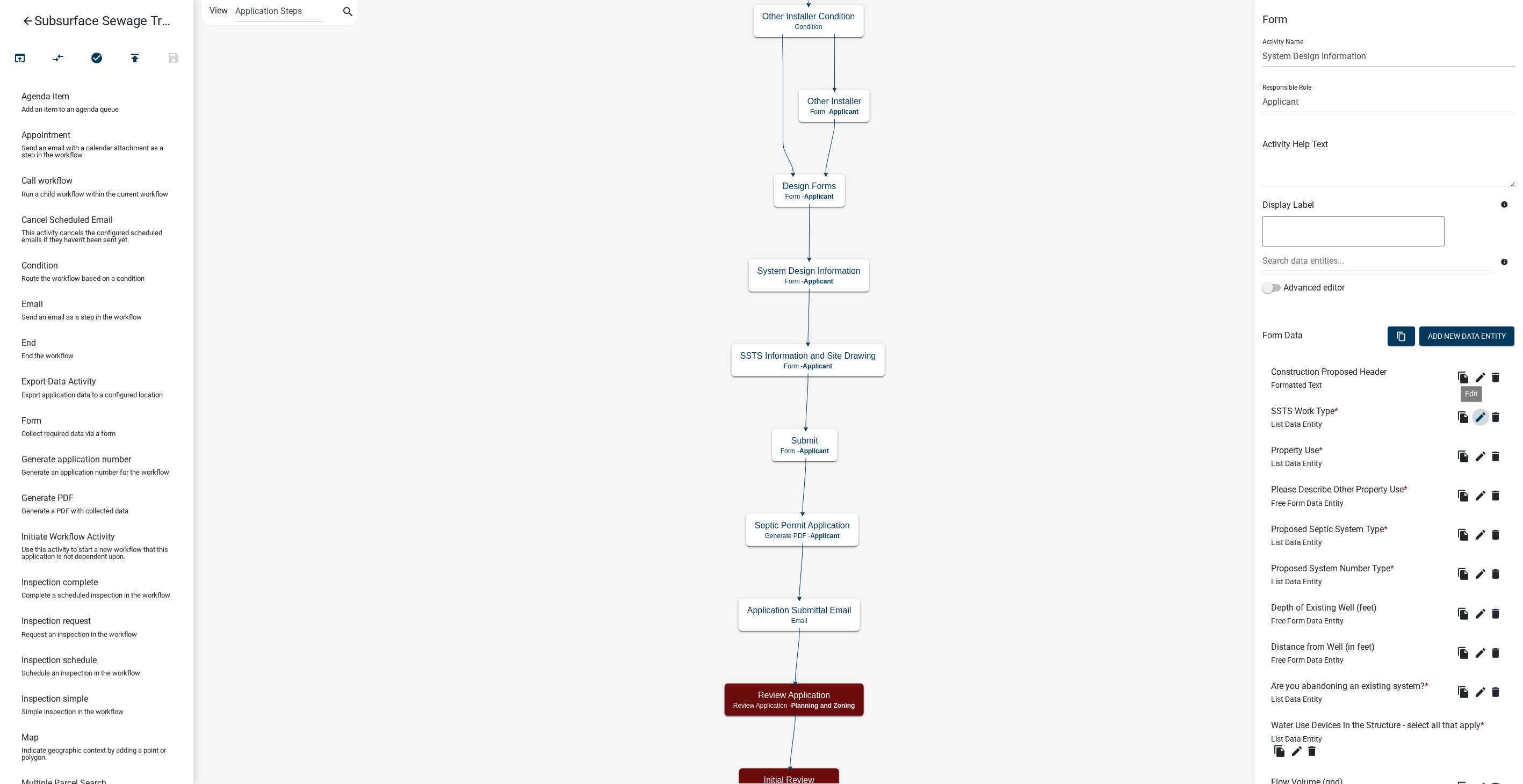
click at [1474, 414] on icon "edit" at bounding box center [1481, 417] width 13 height 13
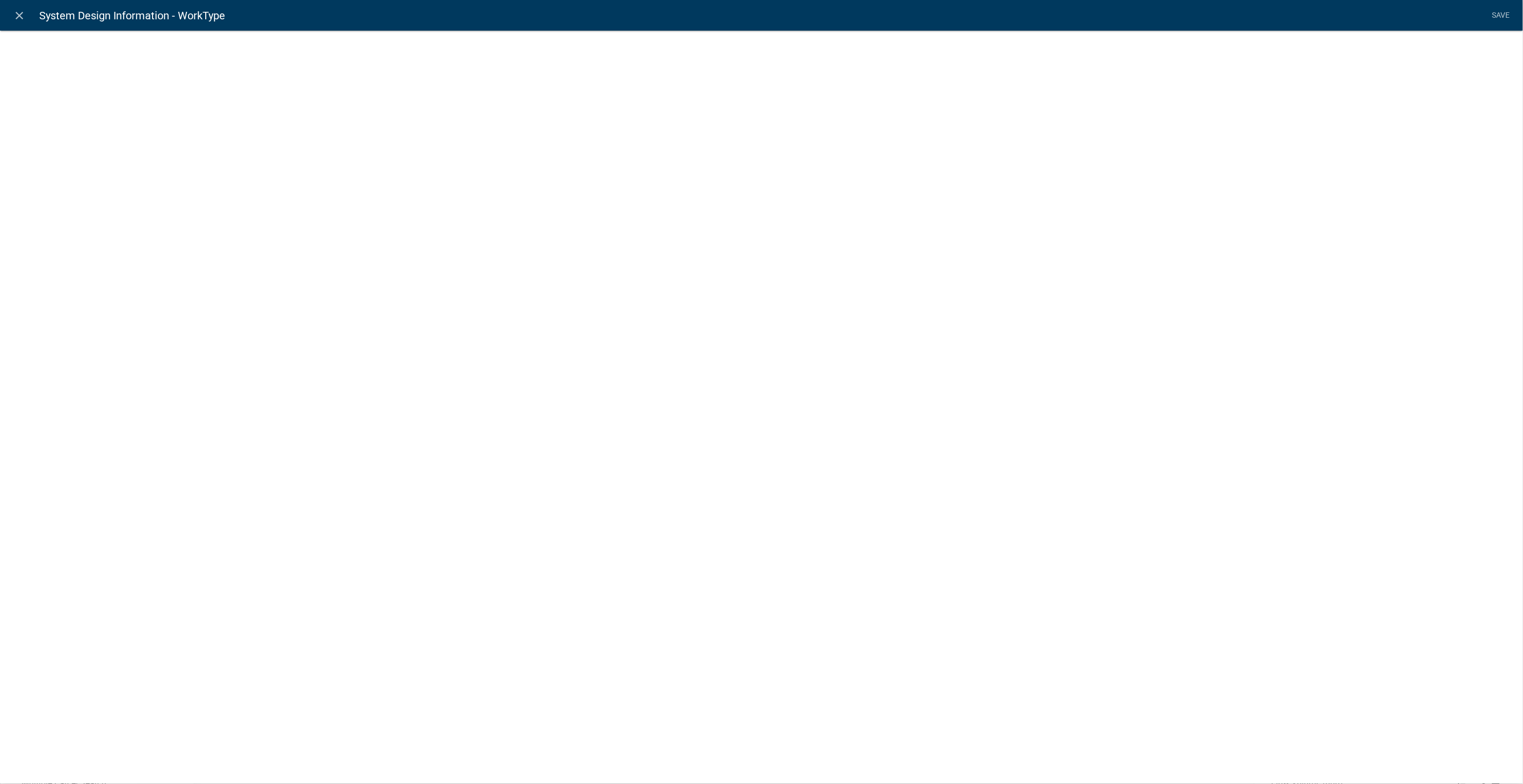
select select "list-data"
select select
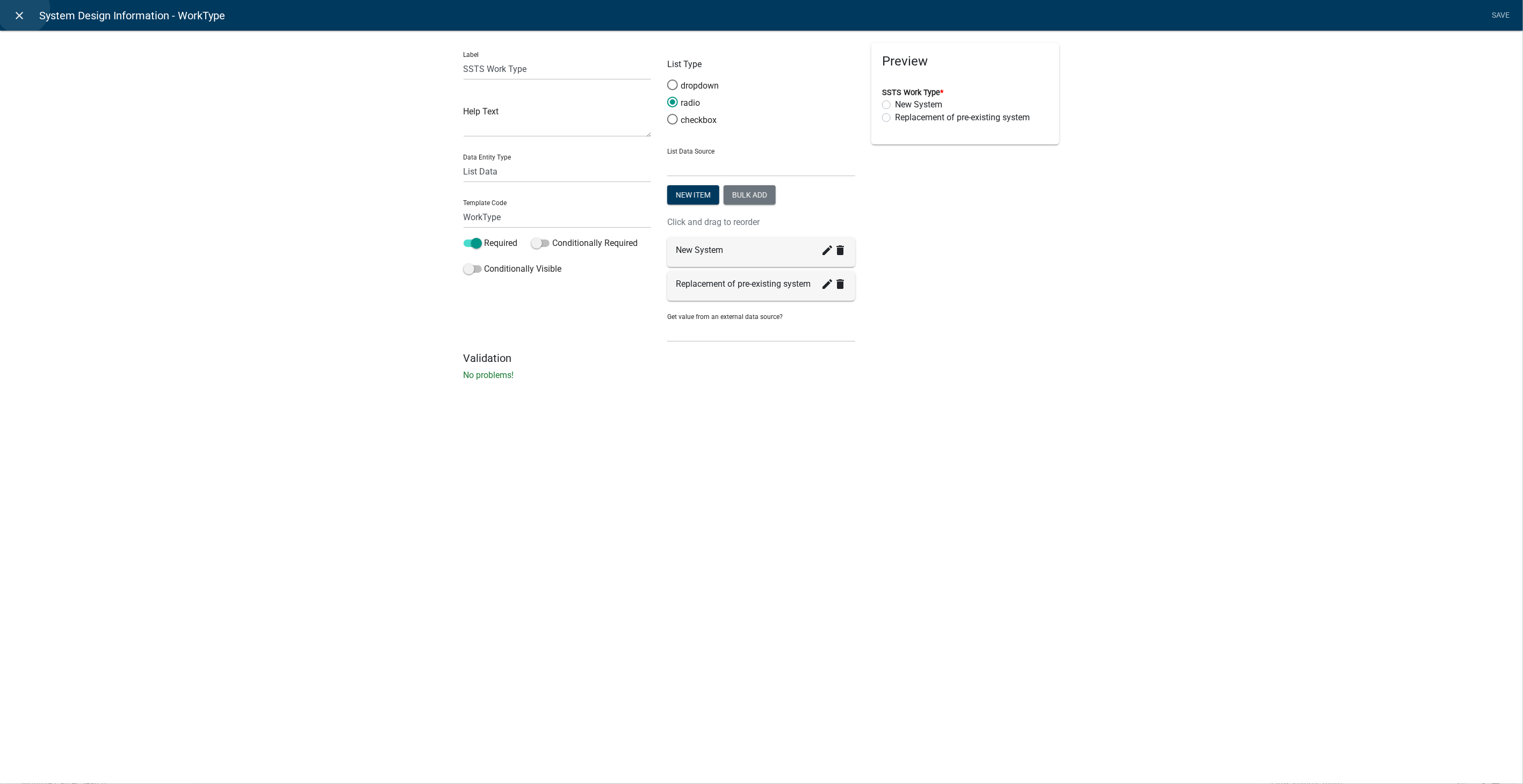
click at [23, 8] on link "close" at bounding box center [19, 15] width 22 height 22
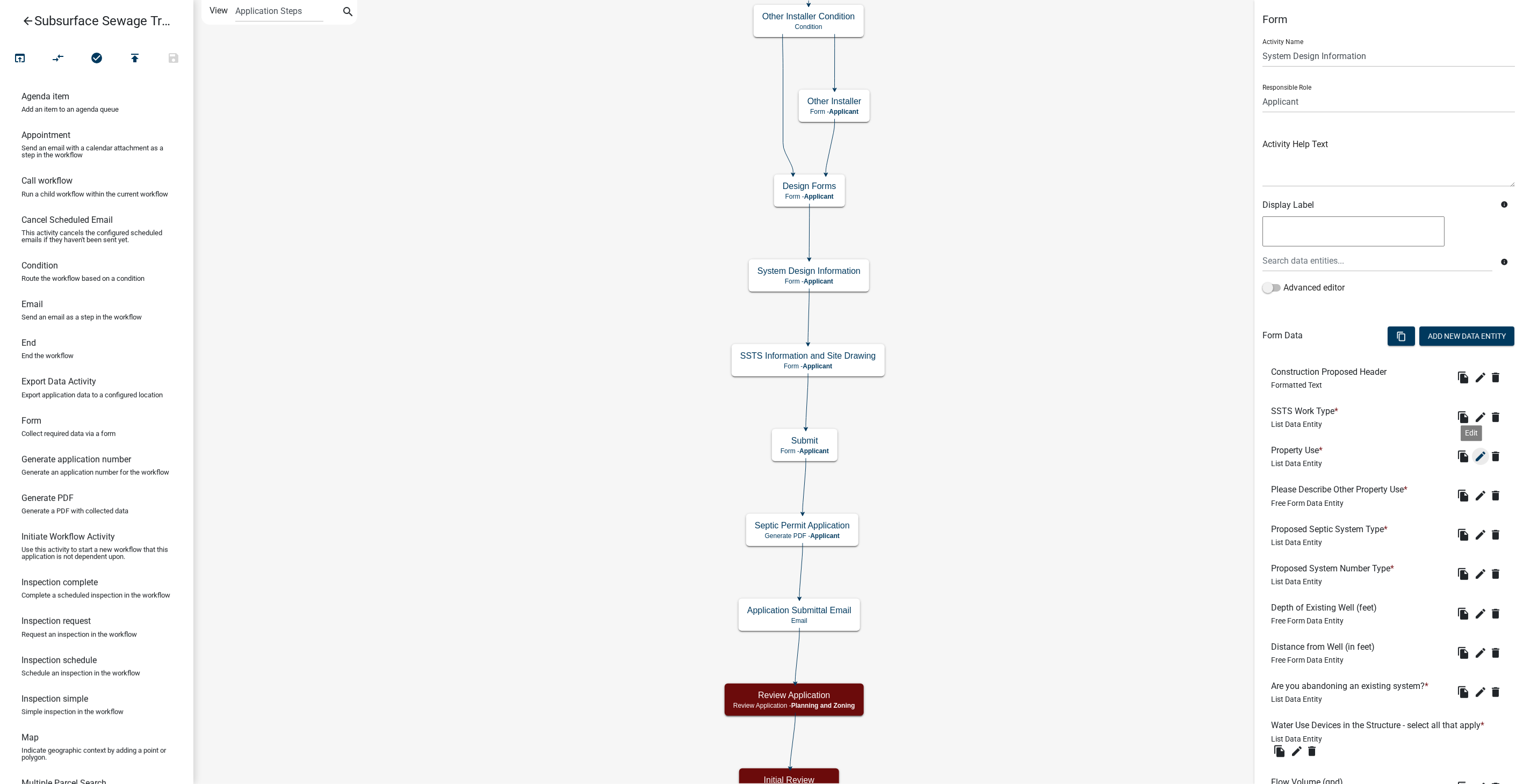
click at [1478, 453] on button "edit" at bounding box center [1480, 456] width 17 height 17
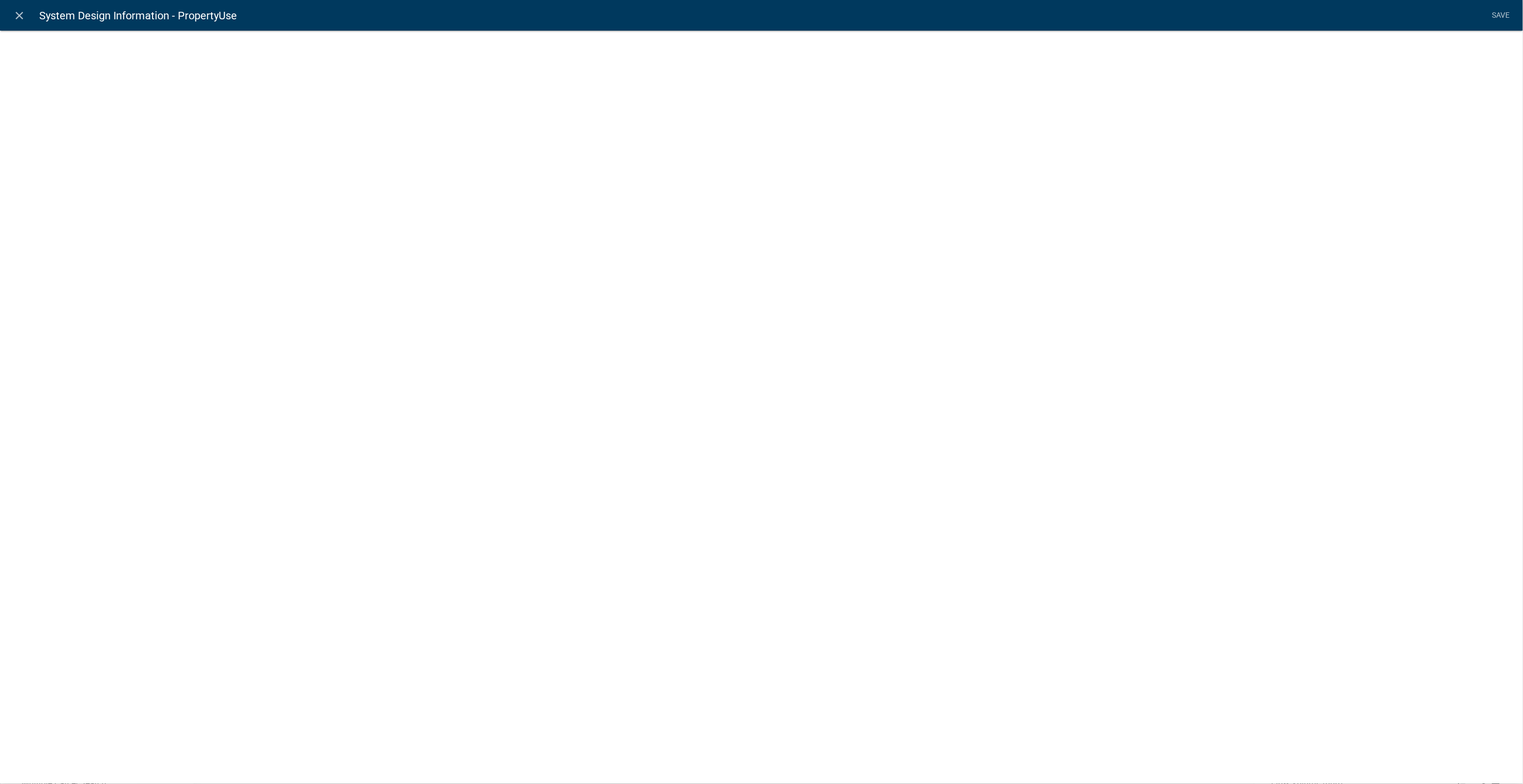
select select "list-data"
select select
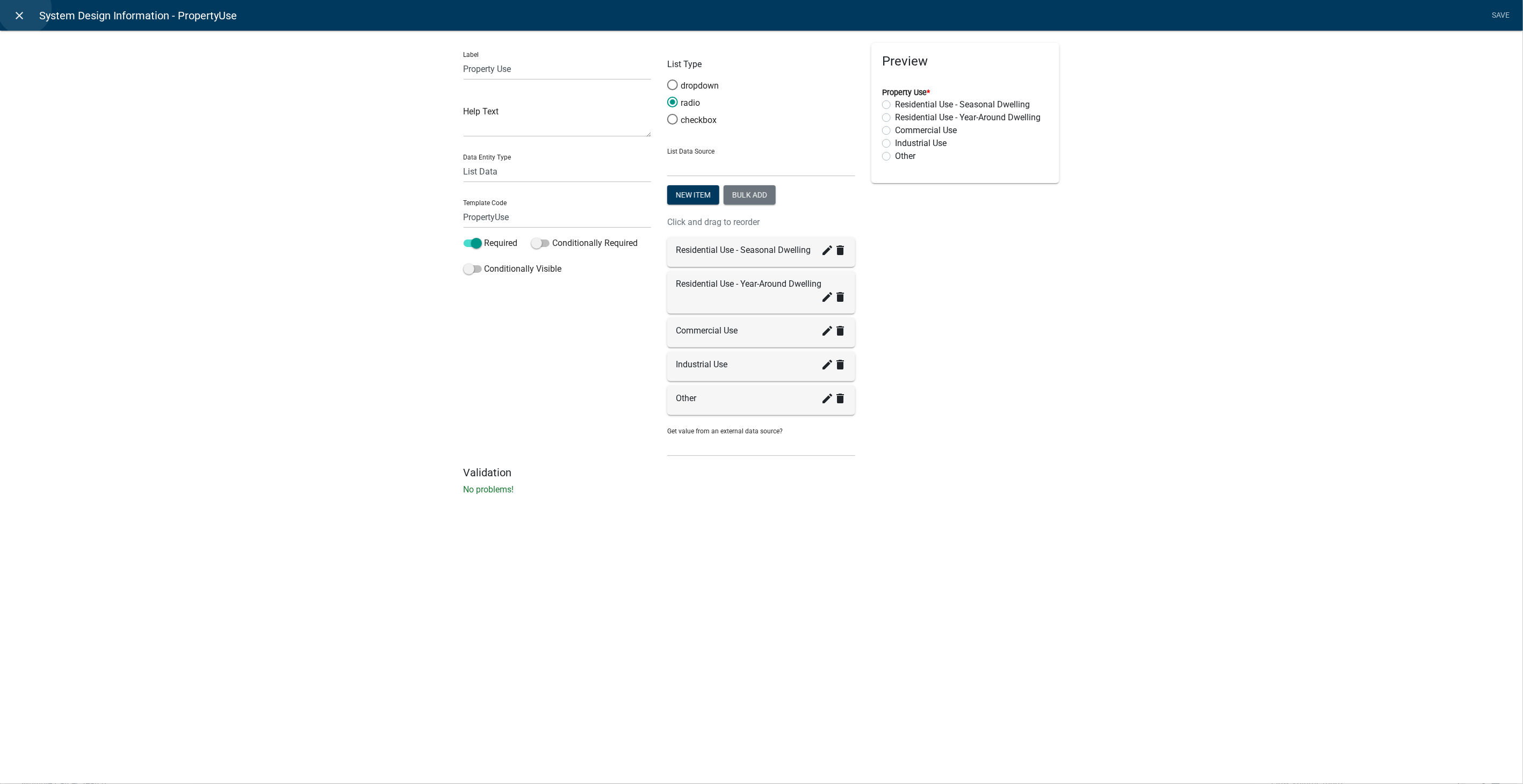
click at [24, 8] on link "close" at bounding box center [19, 15] width 22 height 22
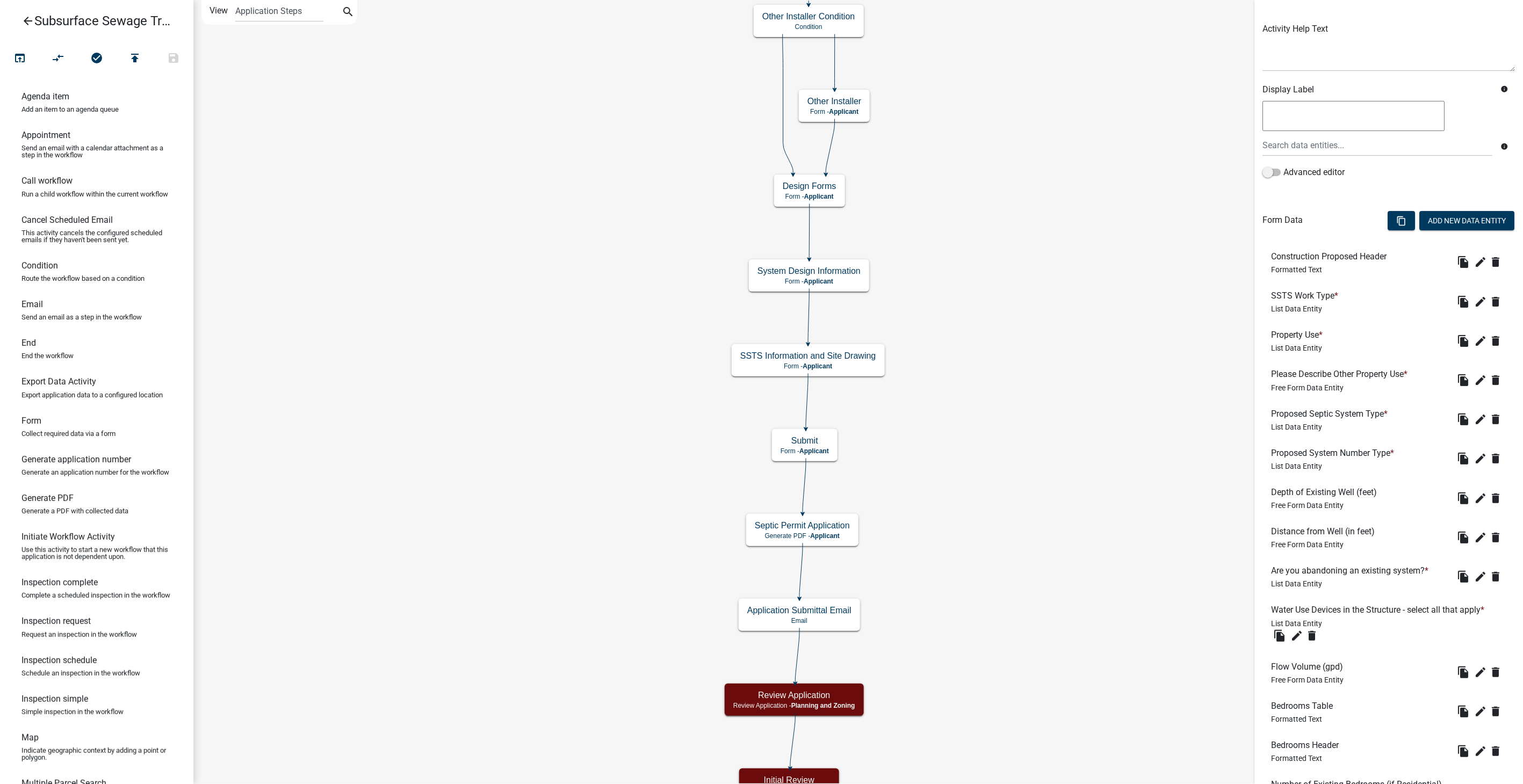
scroll to position [119, 0]
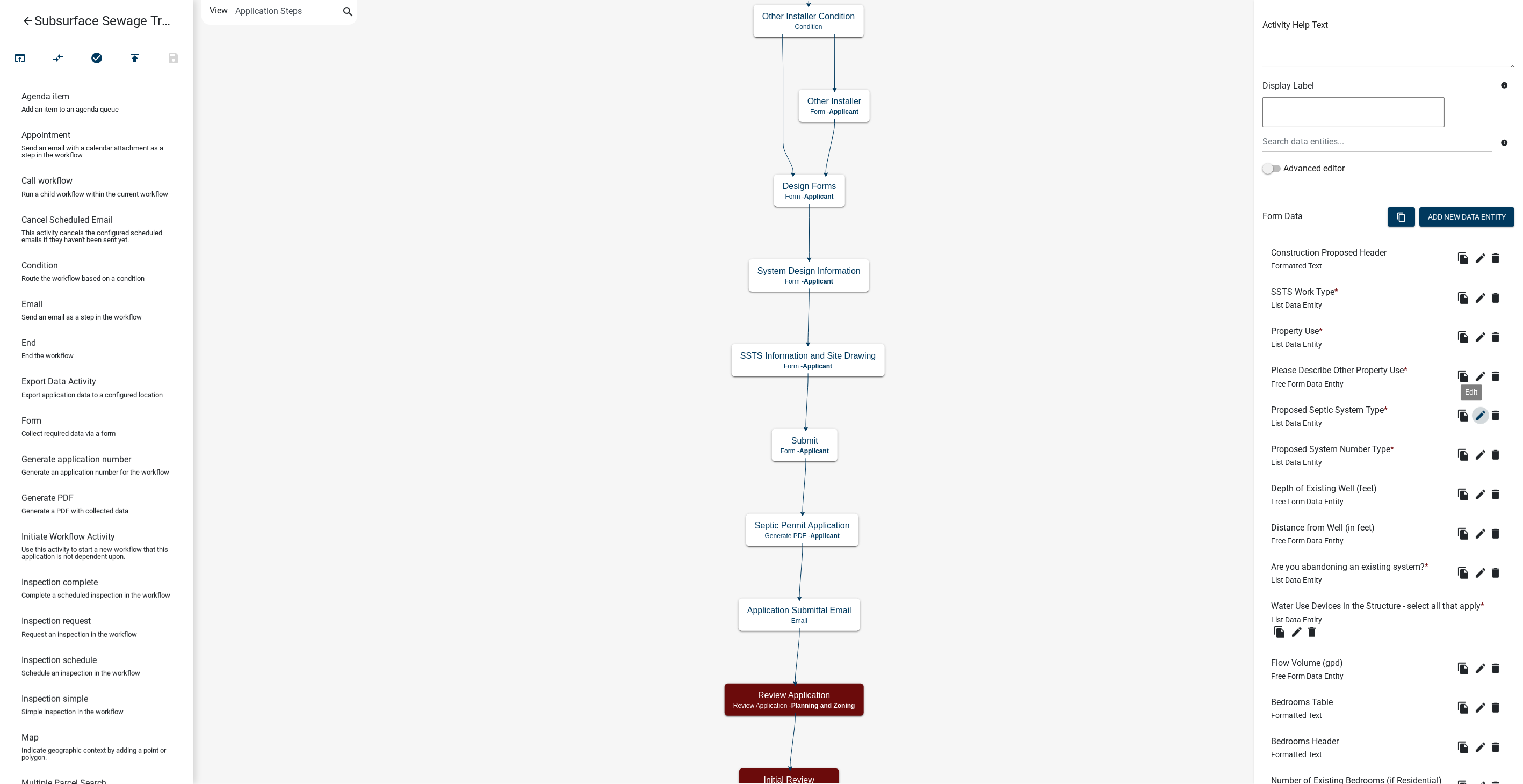
click at [1472, 407] on button "edit" at bounding box center [1480, 415] width 17 height 17
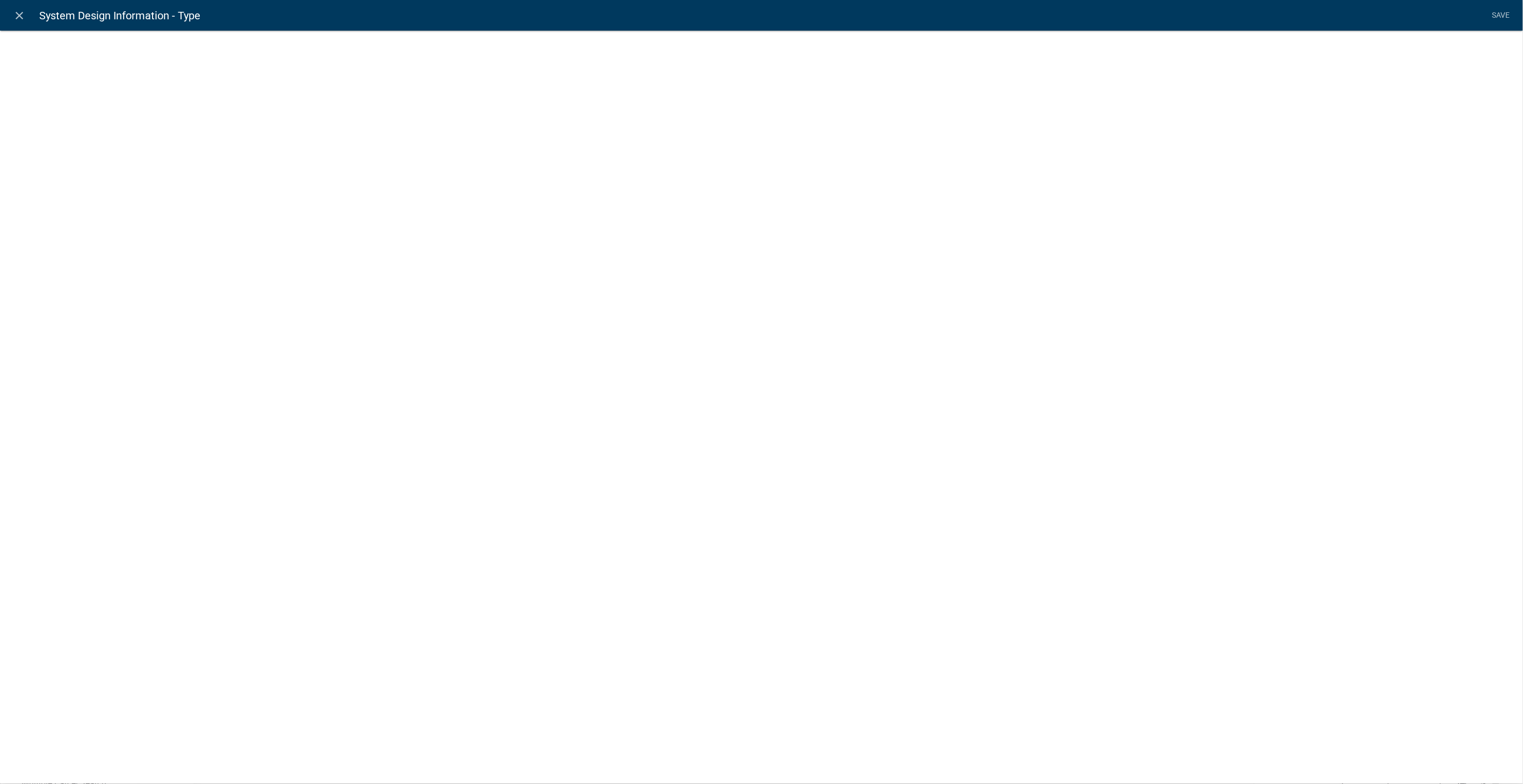
select select "list-data"
select select
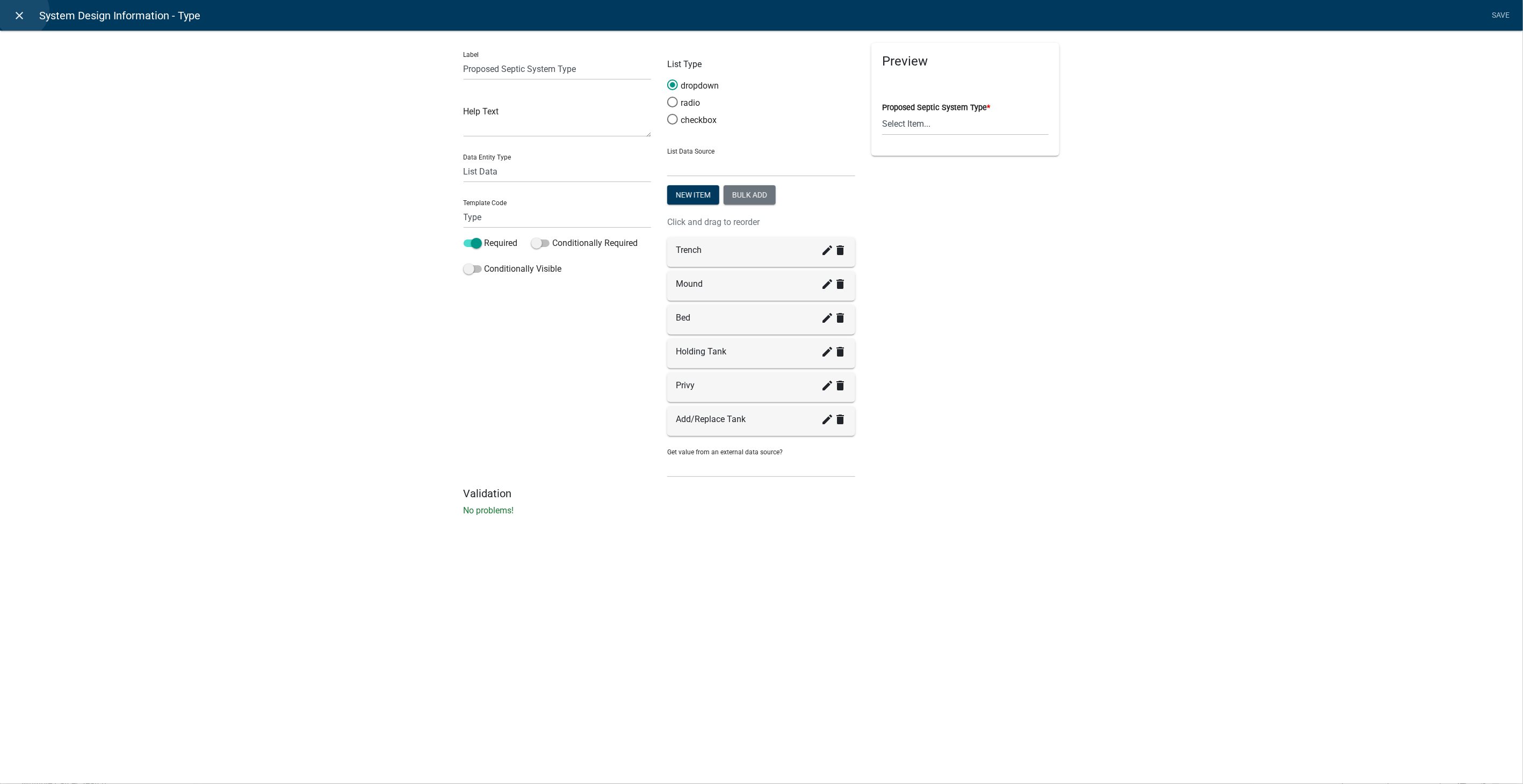
click at [22, 11] on icon "close" at bounding box center [20, 15] width 13 height 13
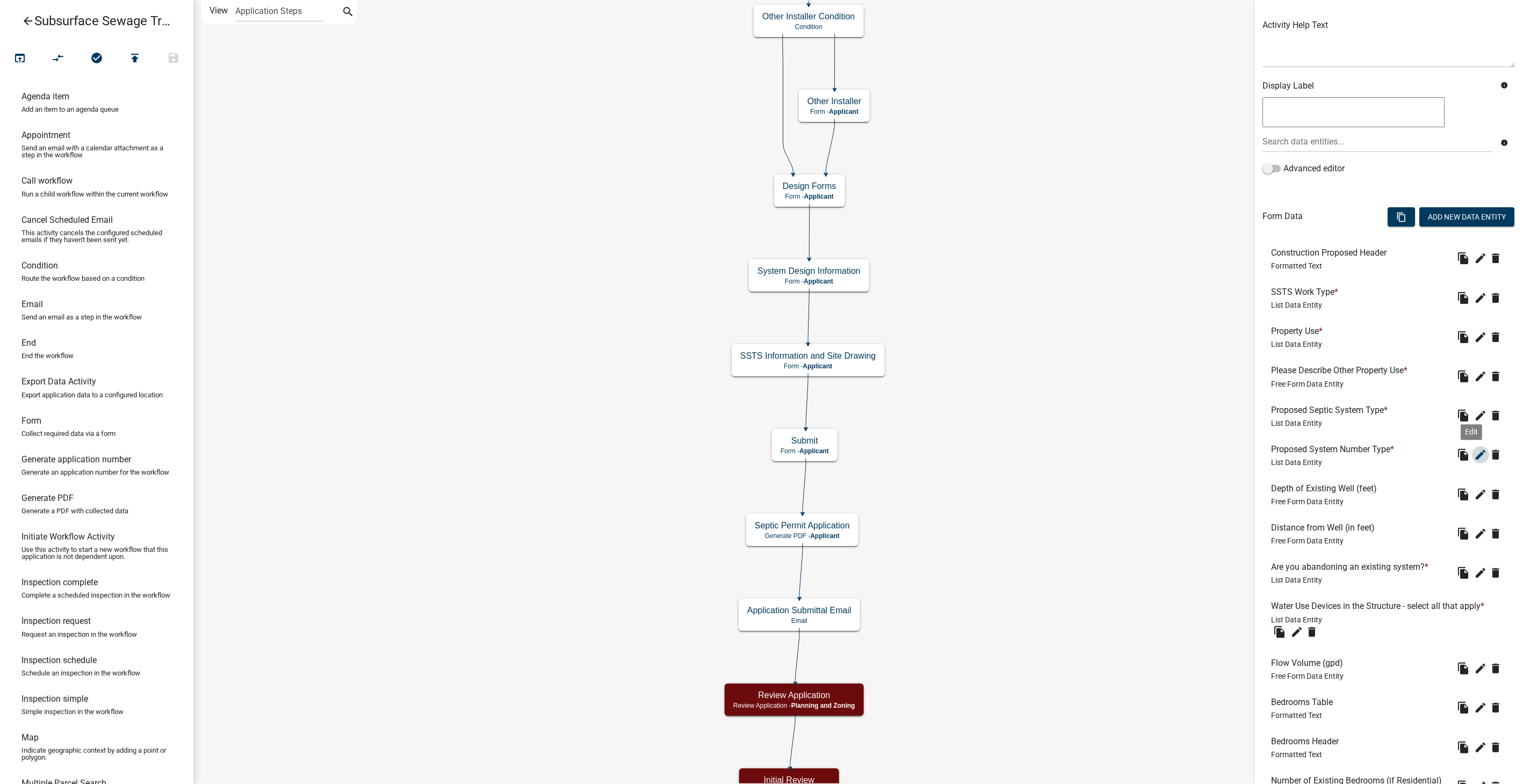
click at [1474, 449] on icon "edit" at bounding box center [1481, 455] width 13 height 13
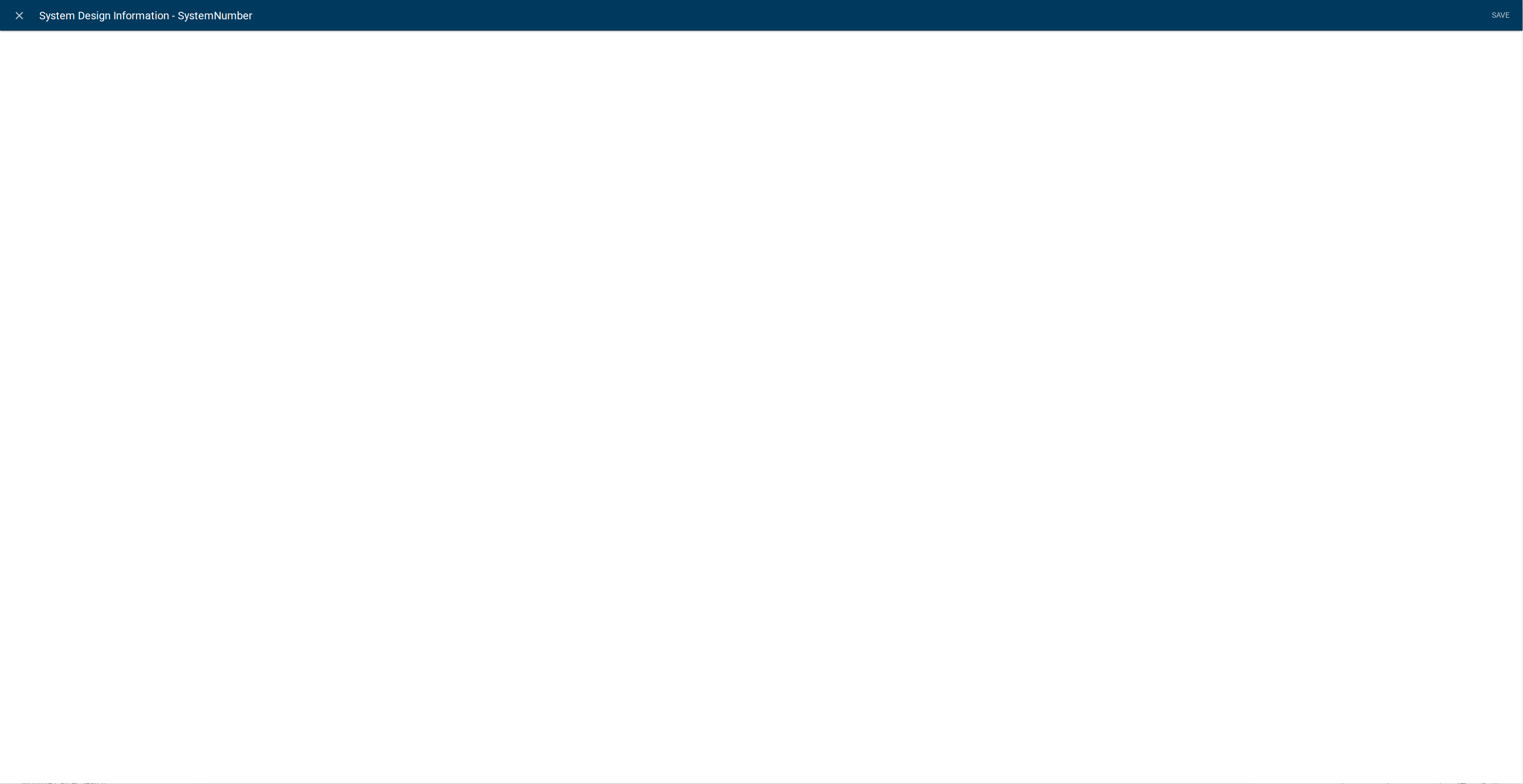
select select "list-data"
select select
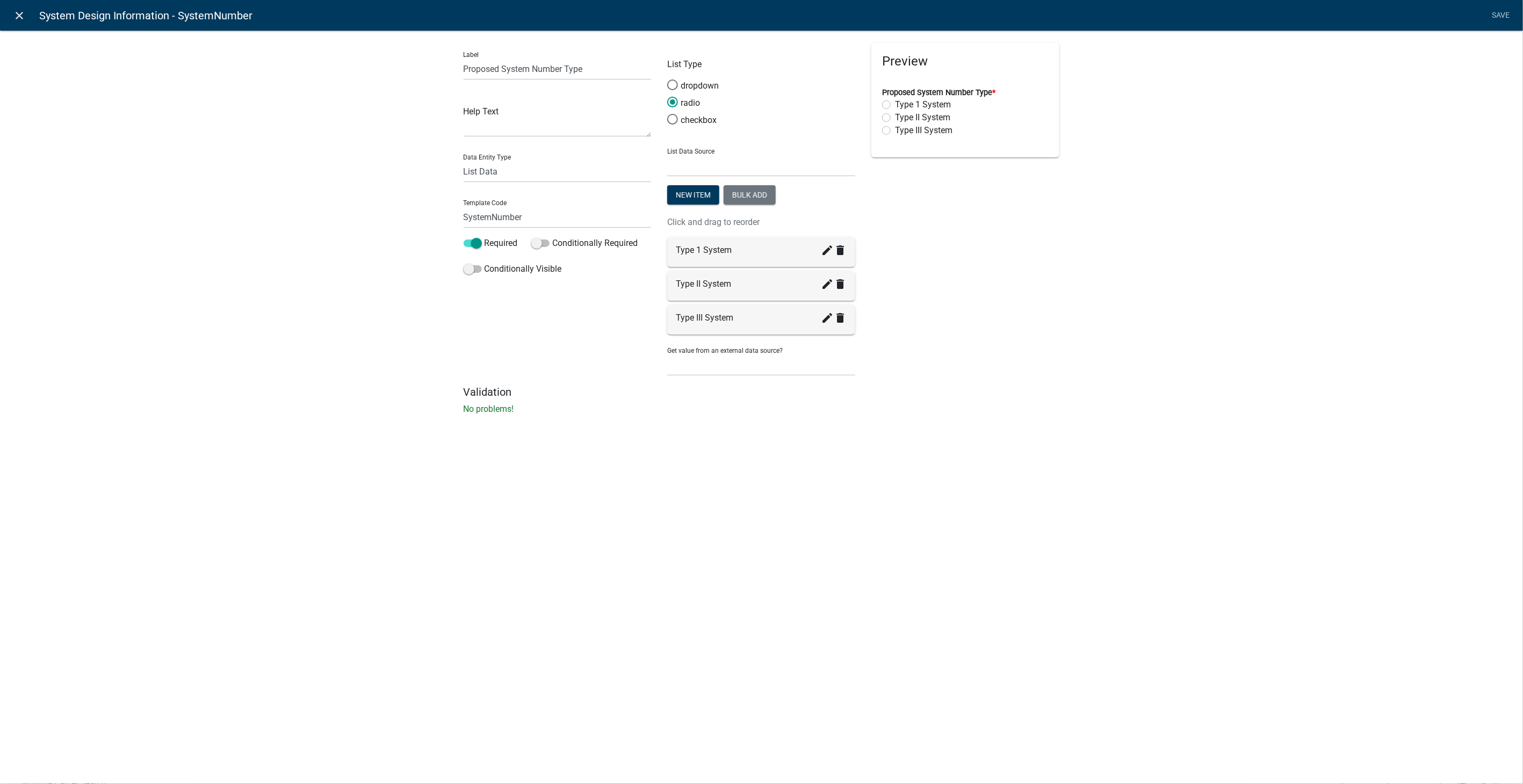
click at [23, 8] on link "close" at bounding box center [19, 15] width 22 height 22
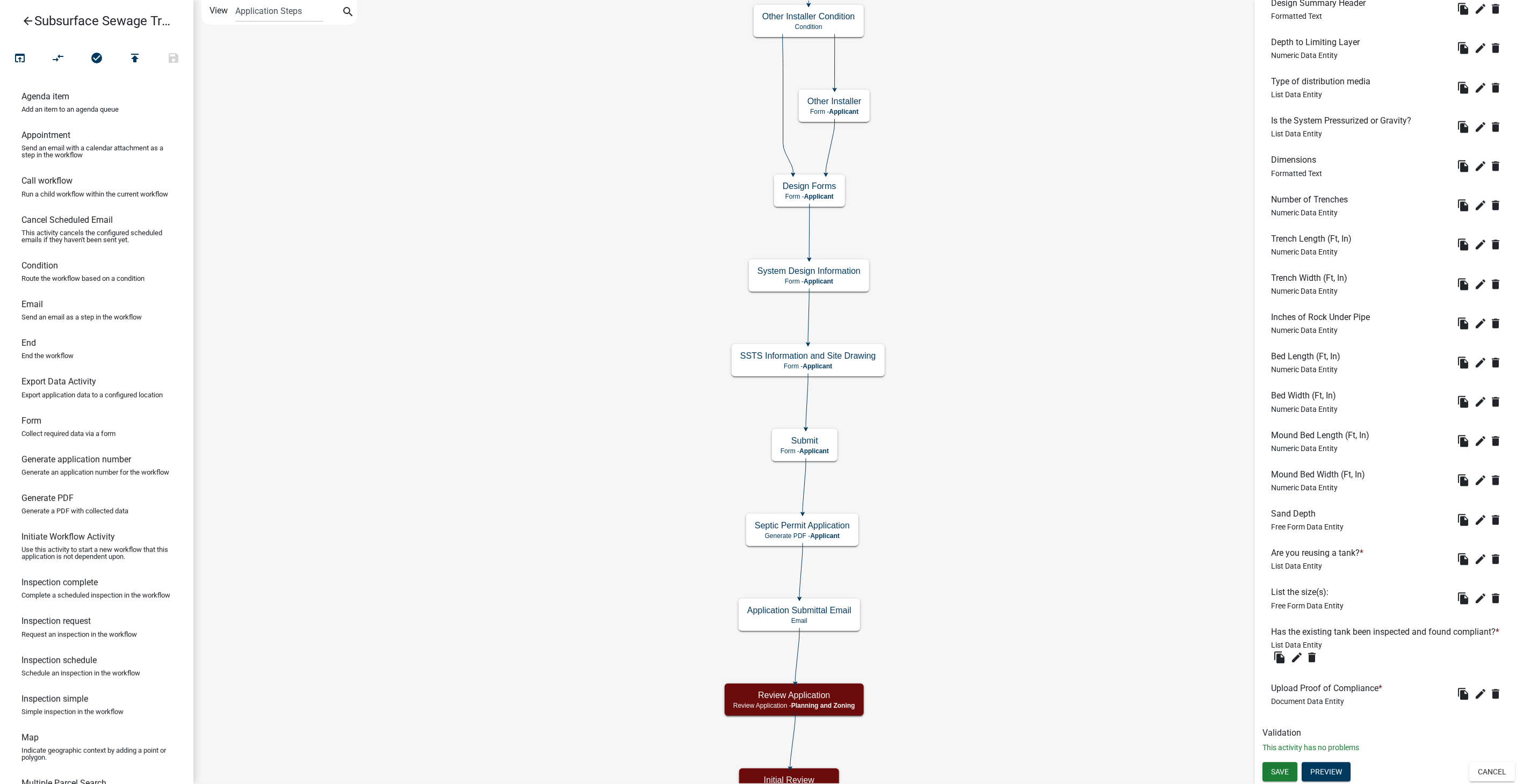
scroll to position [1607, 0]
click at [1474, 553] on icon "edit" at bounding box center [1481, 559] width 13 height 13
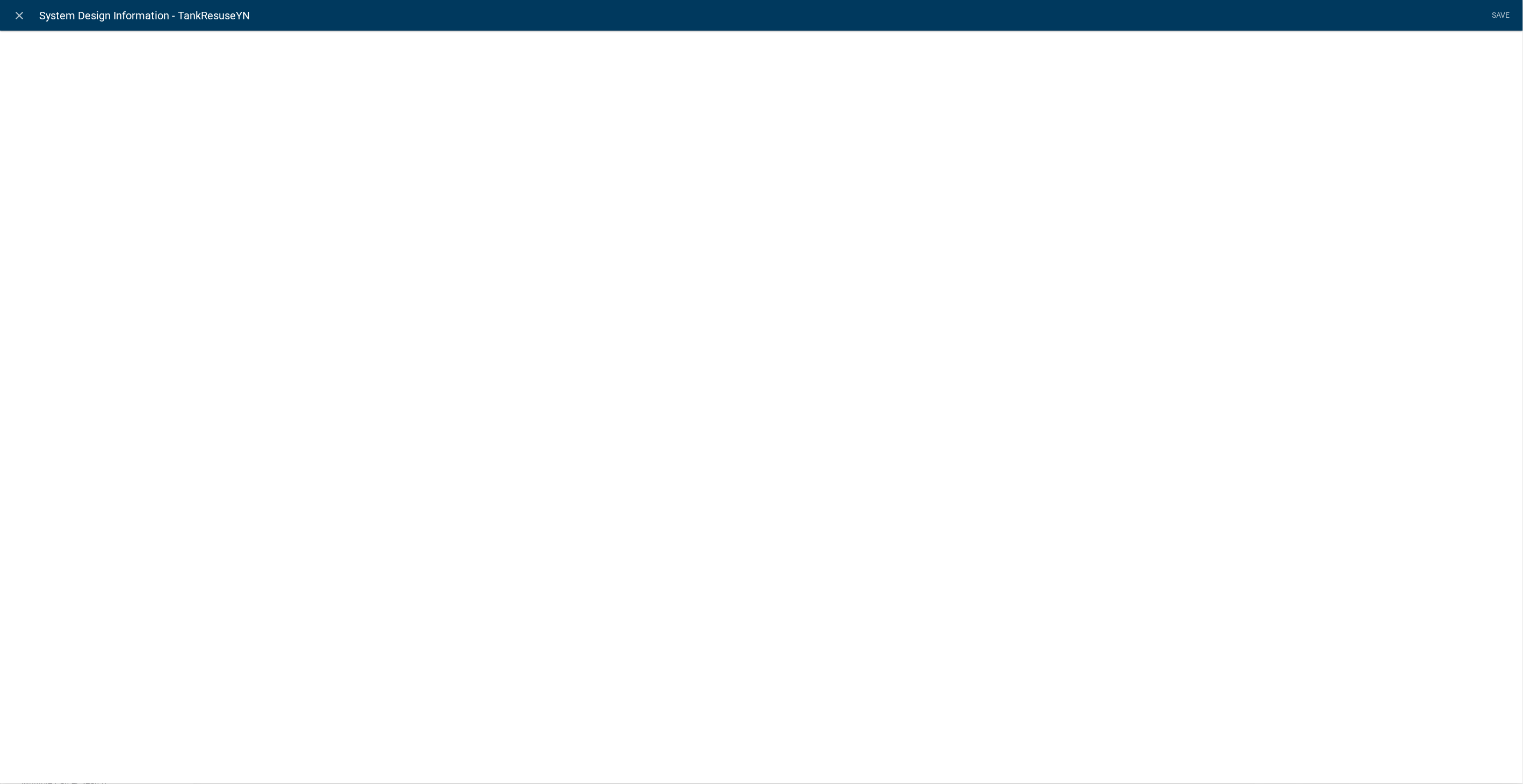
select select "list-data"
select select
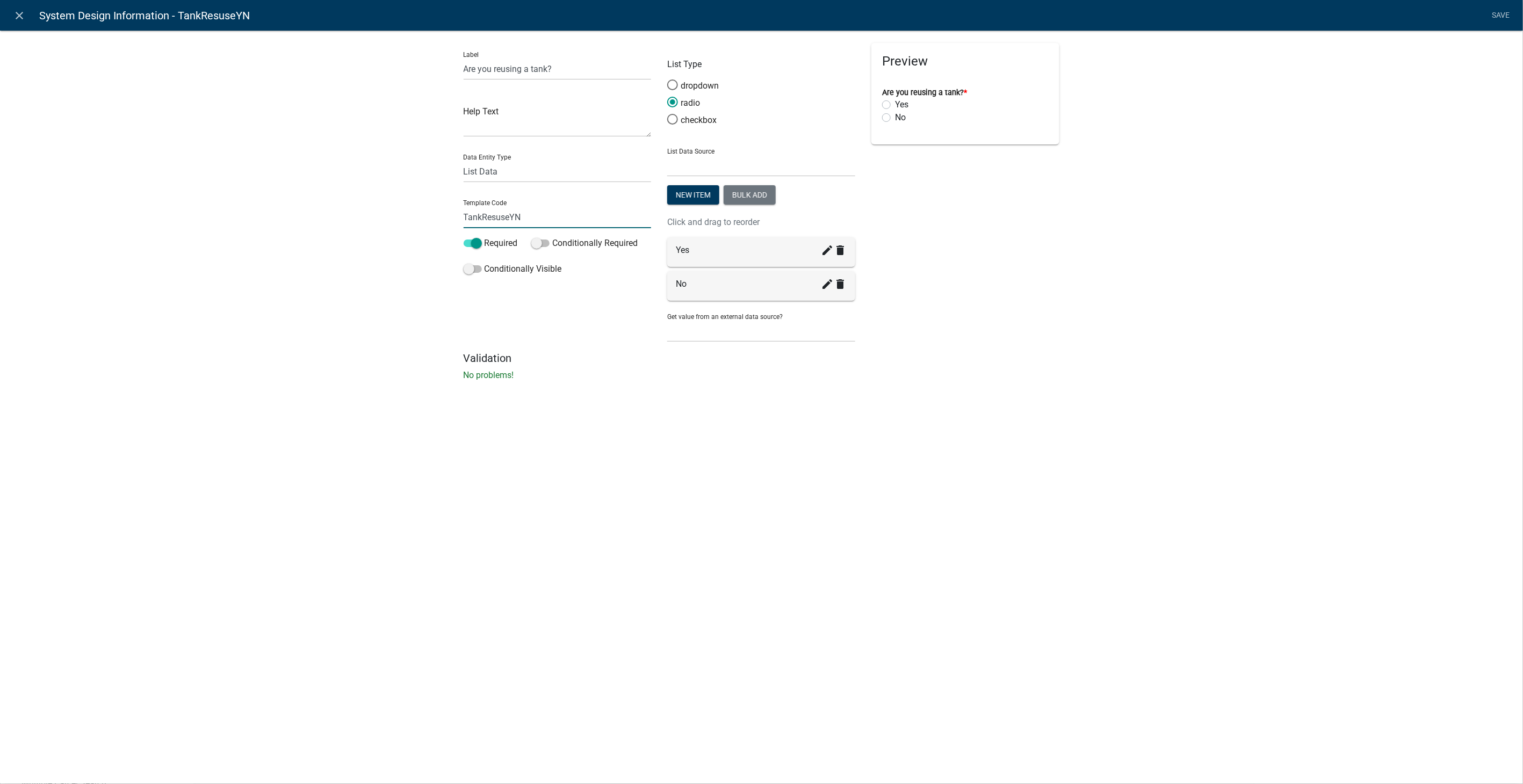
click at [493, 214] on input "TankResuseYN" at bounding box center [558, 217] width 188 height 22
type input "TankReuseYN"
click at [1496, 14] on li "Save" at bounding box center [1501, 15] width 27 height 20
click at [1505, 16] on link "Save" at bounding box center [1501, 15] width 27 height 20
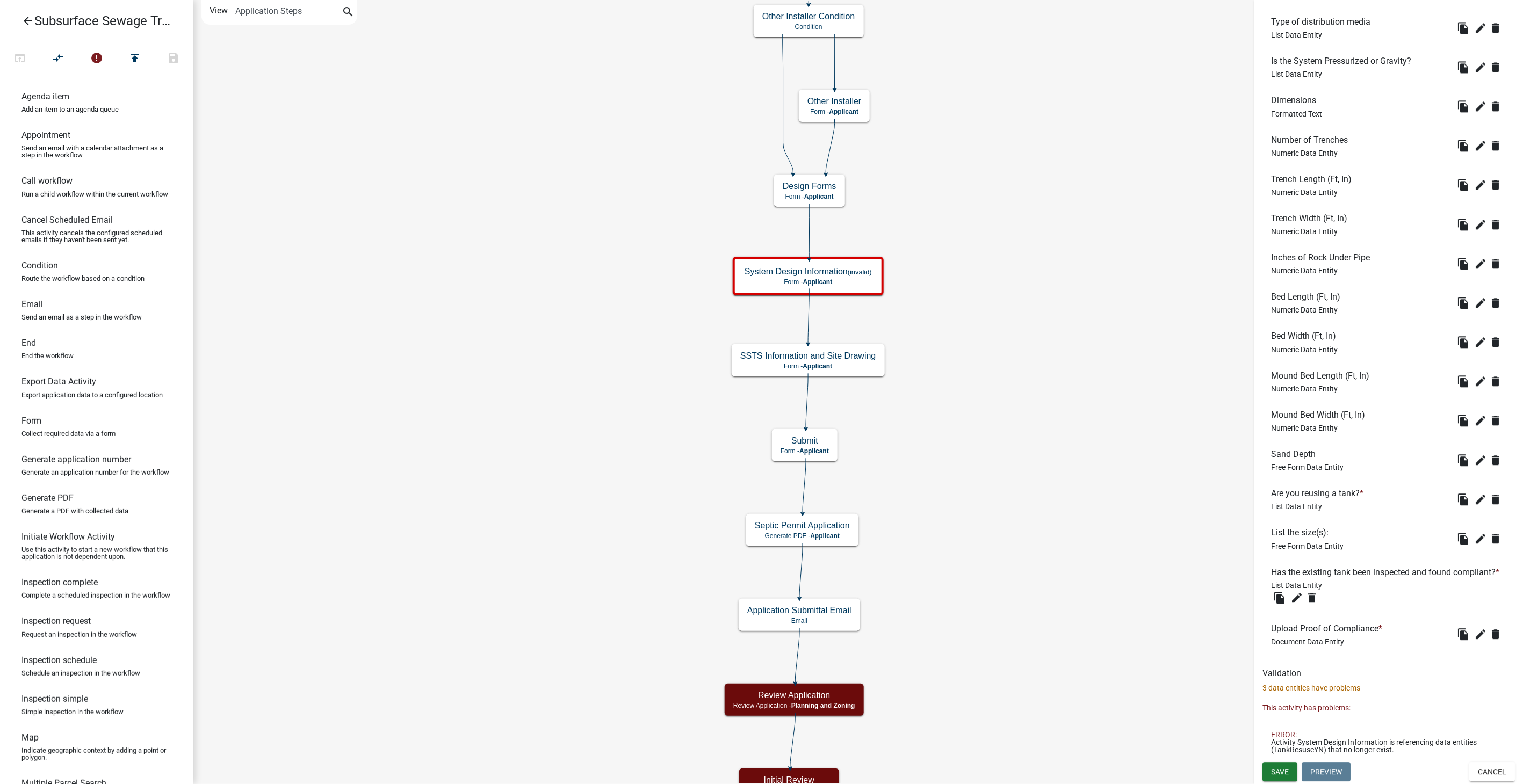
scroll to position [1667, 0]
click at [1475, 532] on icon "edit" at bounding box center [1481, 539] width 13 height 13
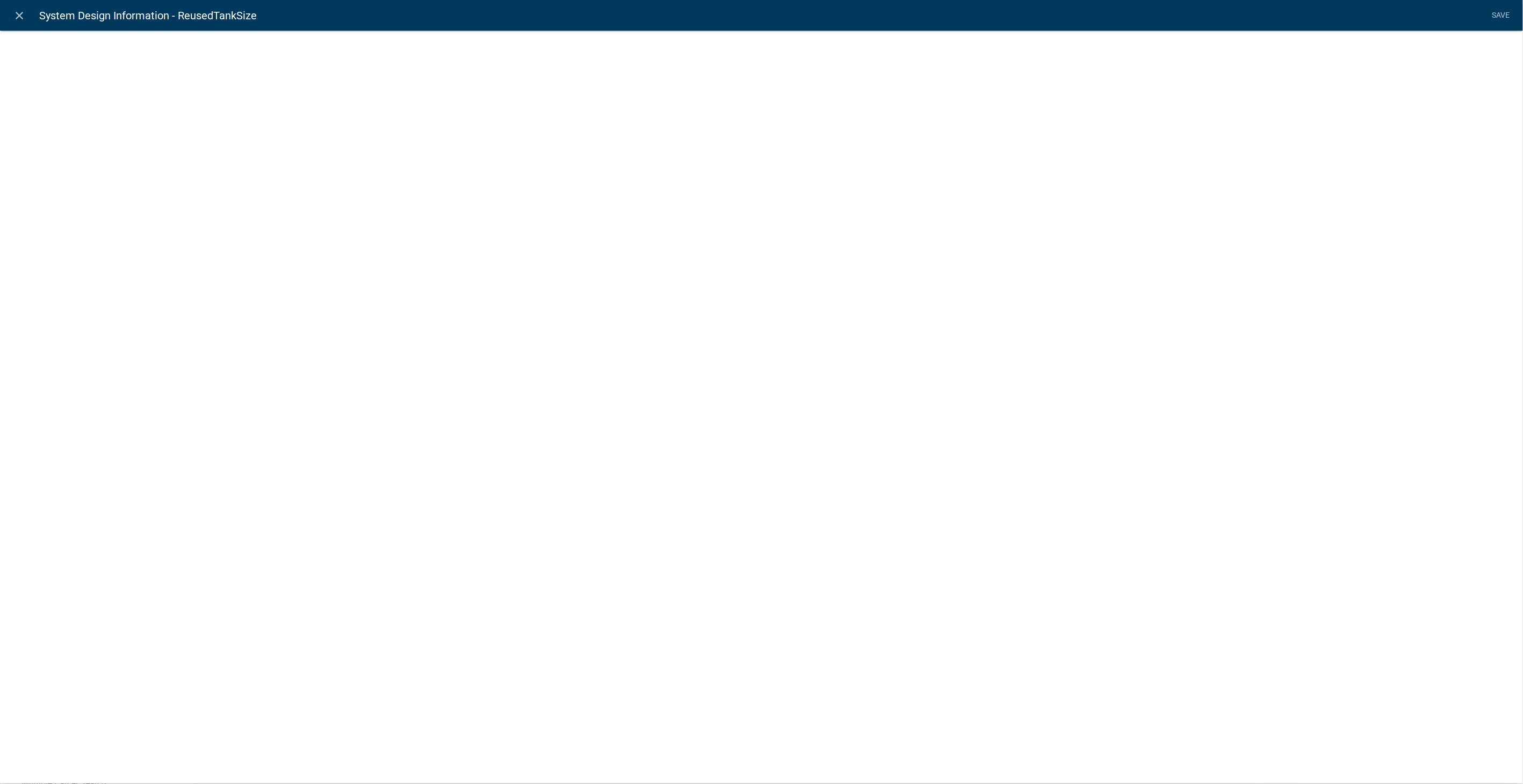
select select
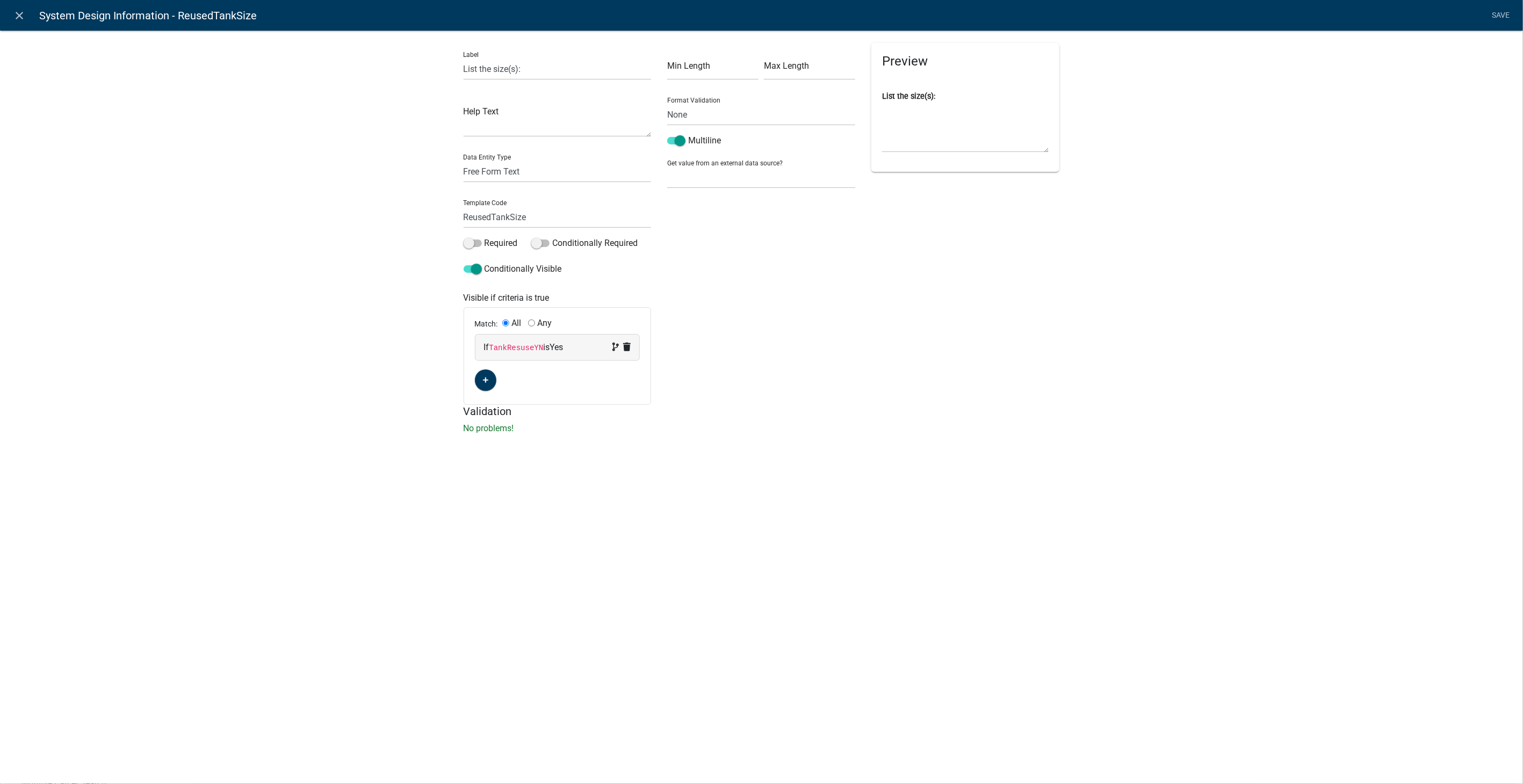
click at [577, 356] on div "If TankResuseYN is Yes" at bounding box center [558, 347] width 164 height 26
click at [496, 372] on select "Choose... 911AddressYN AbandonedSystemYN Acres ALL_FEE_RECIPIENTS AppAddress Ap…" at bounding box center [508, 367] width 44 height 22
select select "261: TankReuseYN"
click at [486, 357] on select "Choose... 911AddressYN AbandonedSystemYN Acres ALL_FEE_RECIPIENTS AppAddress Ap…" at bounding box center [508, 367] width 44 height 22
select select "1: Yes"
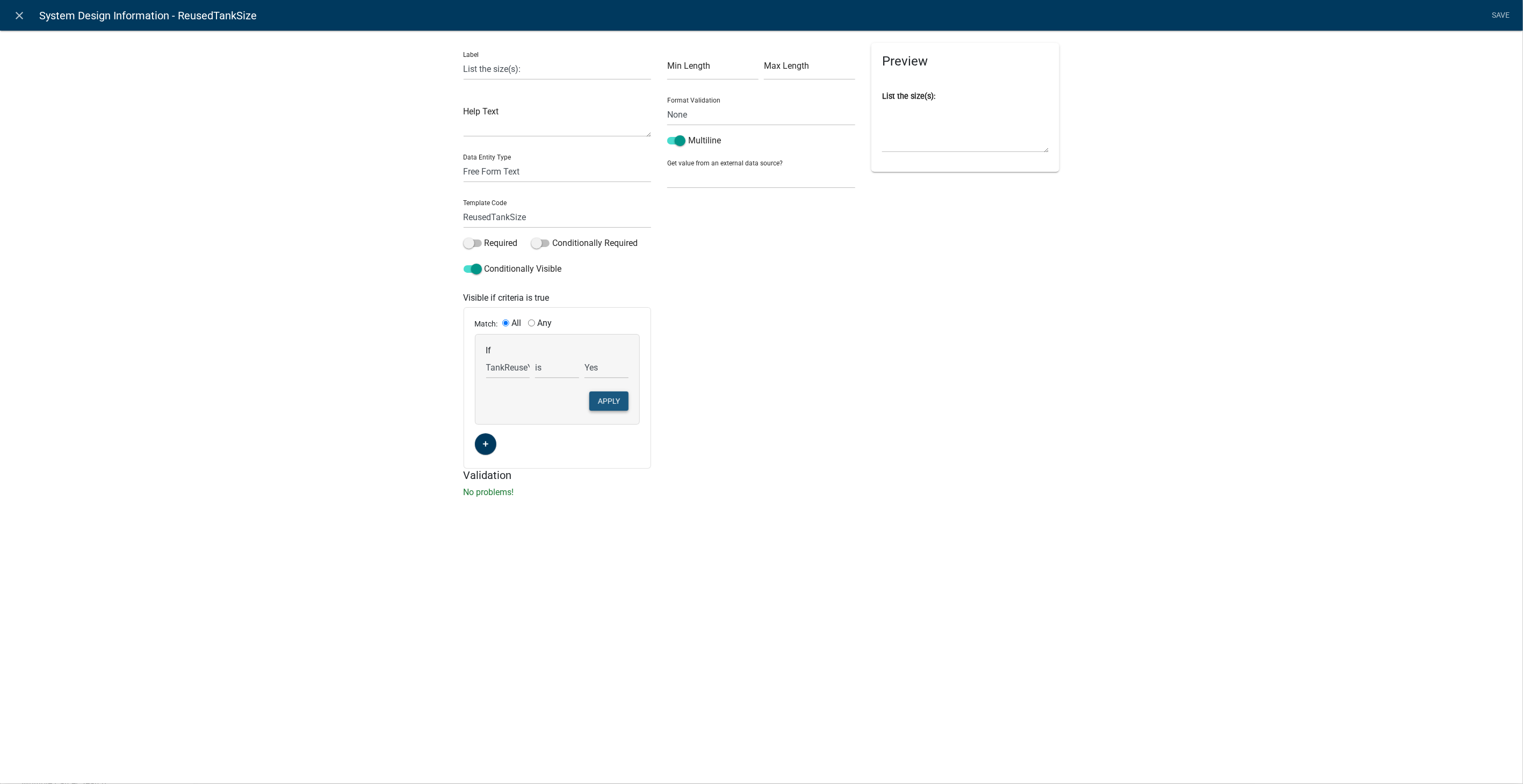
click at [607, 407] on button "Apply" at bounding box center [609, 401] width 39 height 20
click at [1502, 14] on link "Save" at bounding box center [1501, 15] width 27 height 20
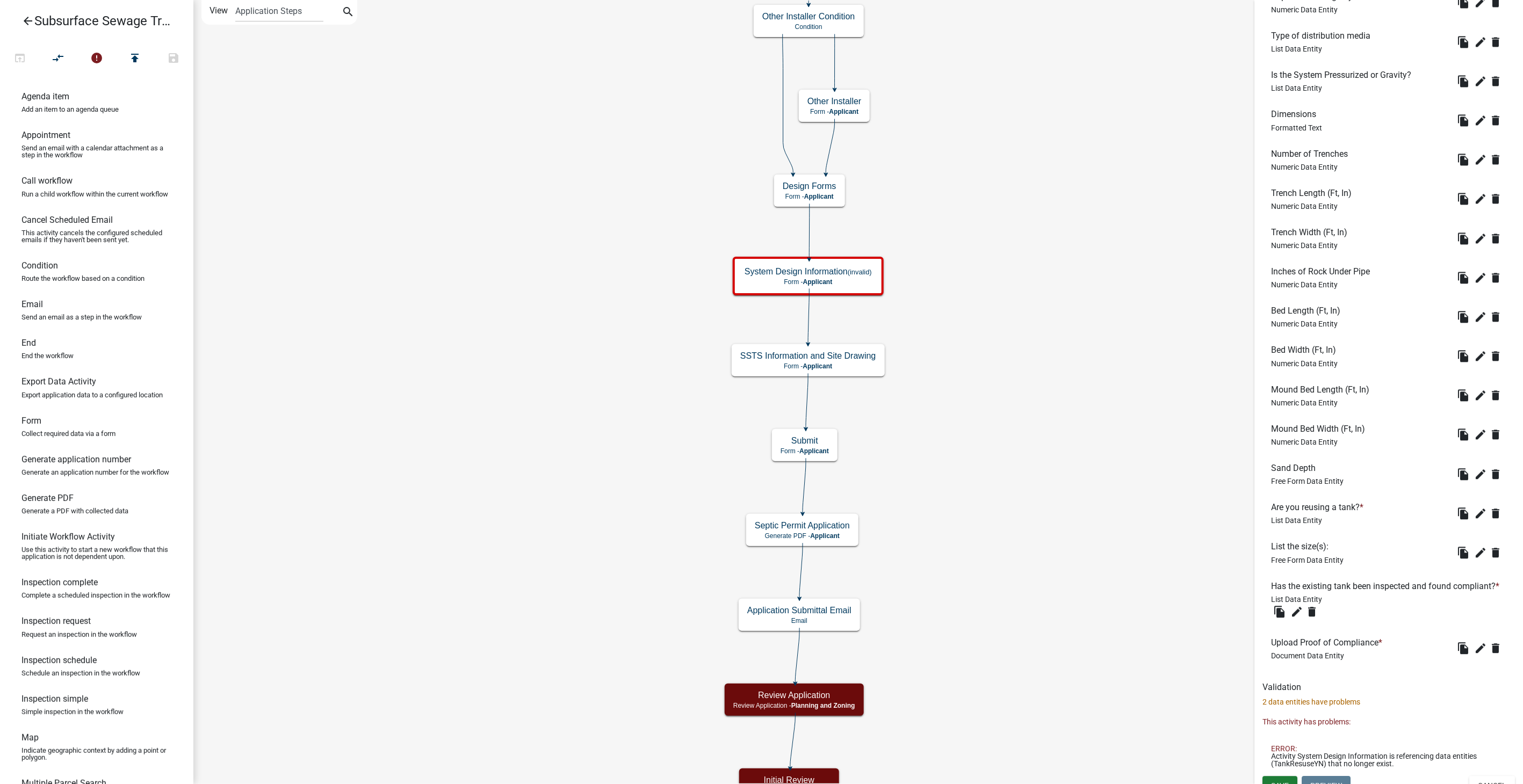
scroll to position [1611, 0]
click at [1298, 615] on icon "edit" at bounding box center [1297, 609] width 13 height 13
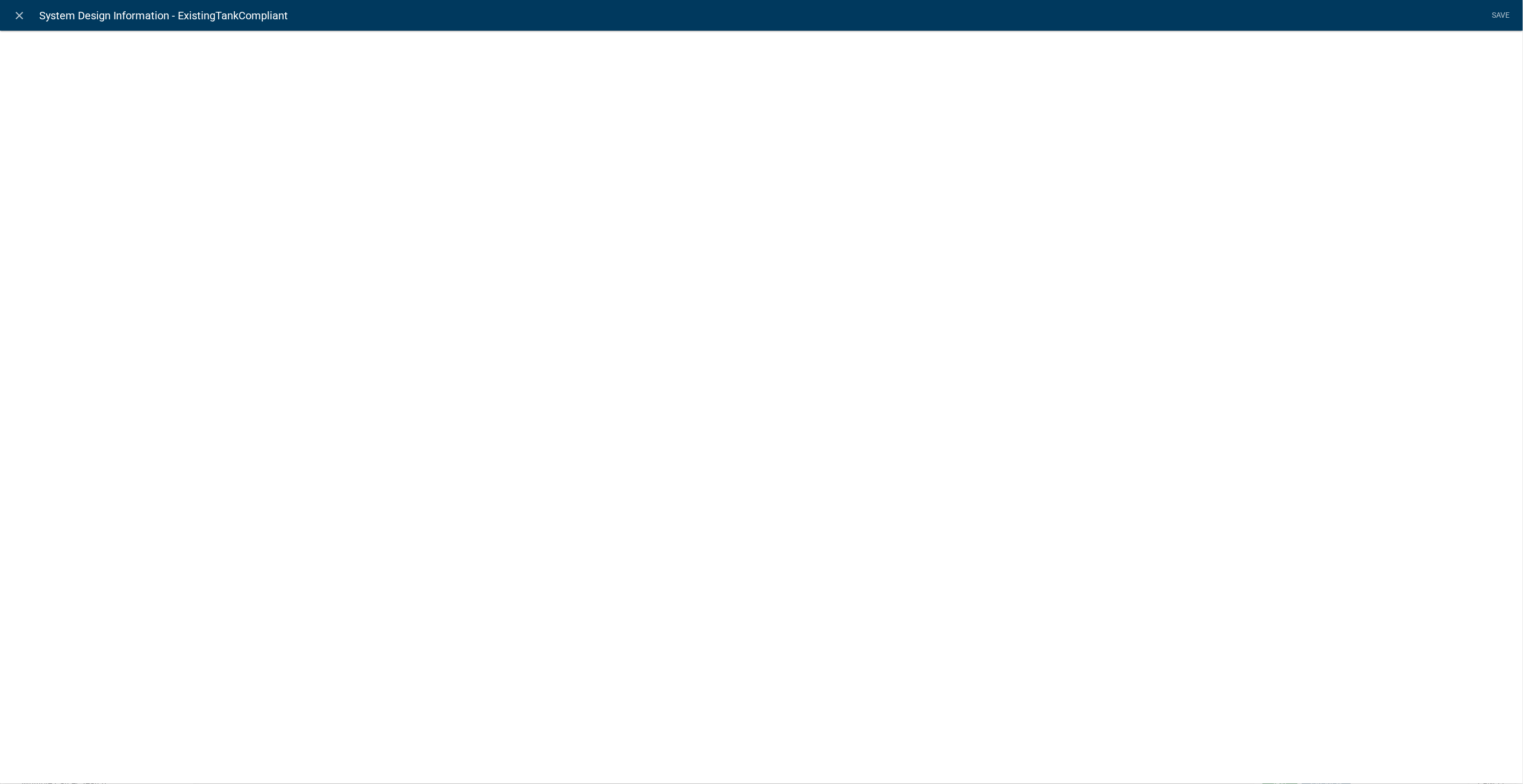
select select "list-data"
select select
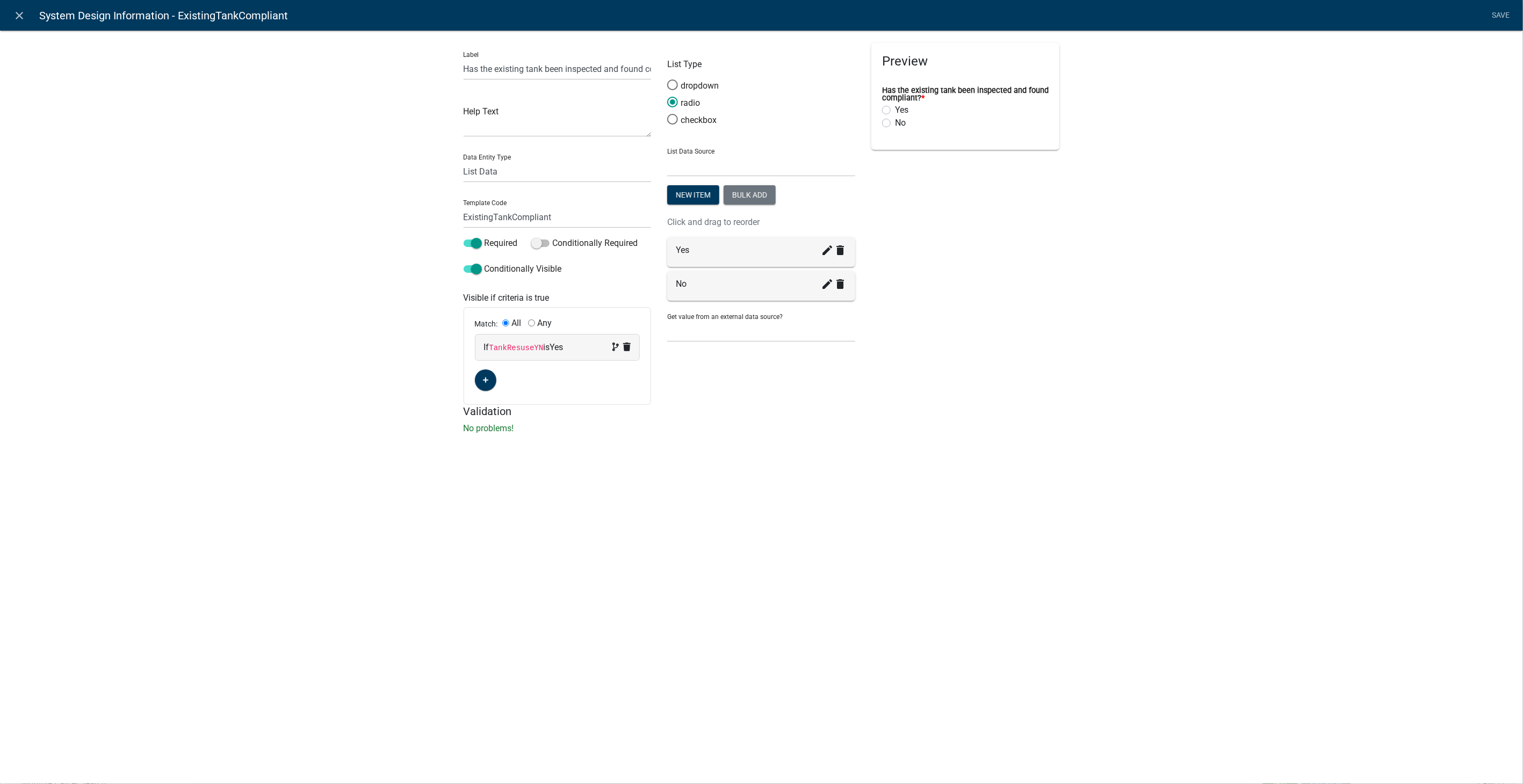
click at [579, 341] on div "If TankResuseYN is Yes" at bounding box center [558, 348] width 147 height 13
click at [504, 369] on select "Choose... 911AddressYN AbandonedSystemYN Acres ALL_FEE_RECIPIENTS AppAddress Ap…" at bounding box center [508, 367] width 44 height 22
select select "261: TankReuseYN"
click at [486, 357] on select "Choose... 911AddressYN AbandonedSystemYN Acres ALL_FEE_RECIPIENTS AppAddress Ap…" at bounding box center [508, 367] width 44 height 22
select select "1: Yes"
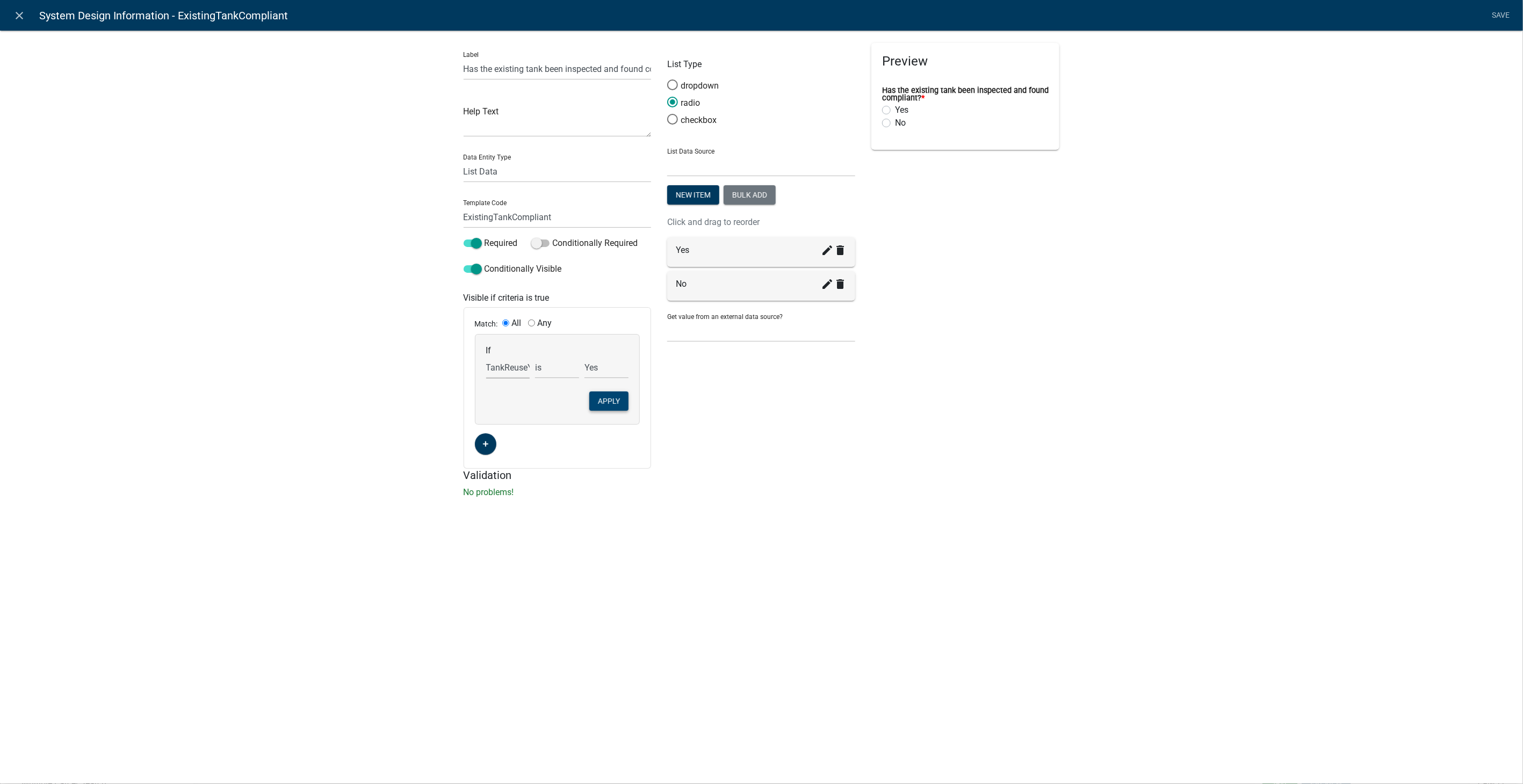
click at [613, 404] on button "Apply" at bounding box center [609, 401] width 39 height 20
click at [1502, 9] on link "Save" at bounding box center [1501, 15] width 27 height 20
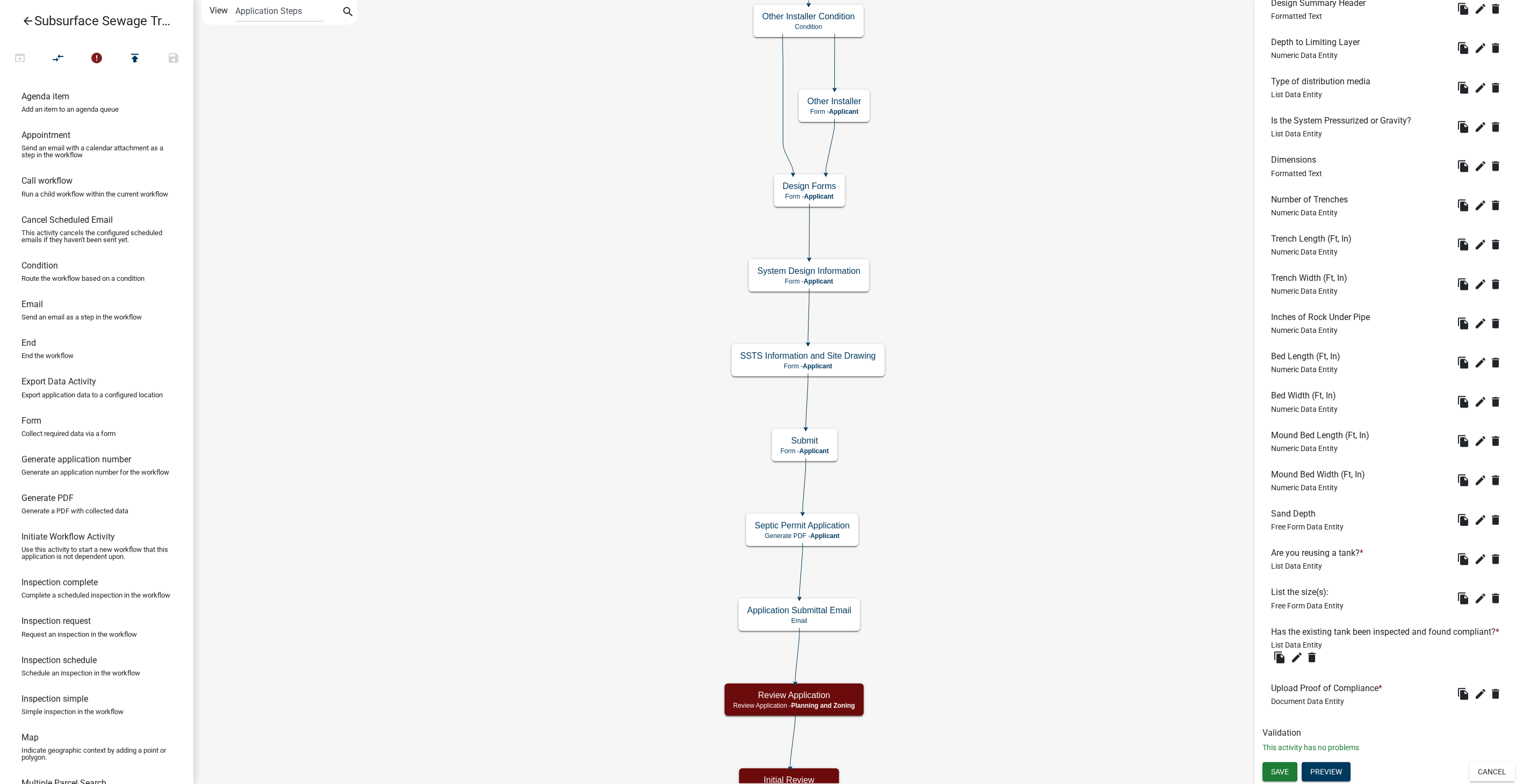
scroll to position [1607, 0]
click at [1273, 773] on span "Save" at bounding box center [1280, 772] width 18 height 8
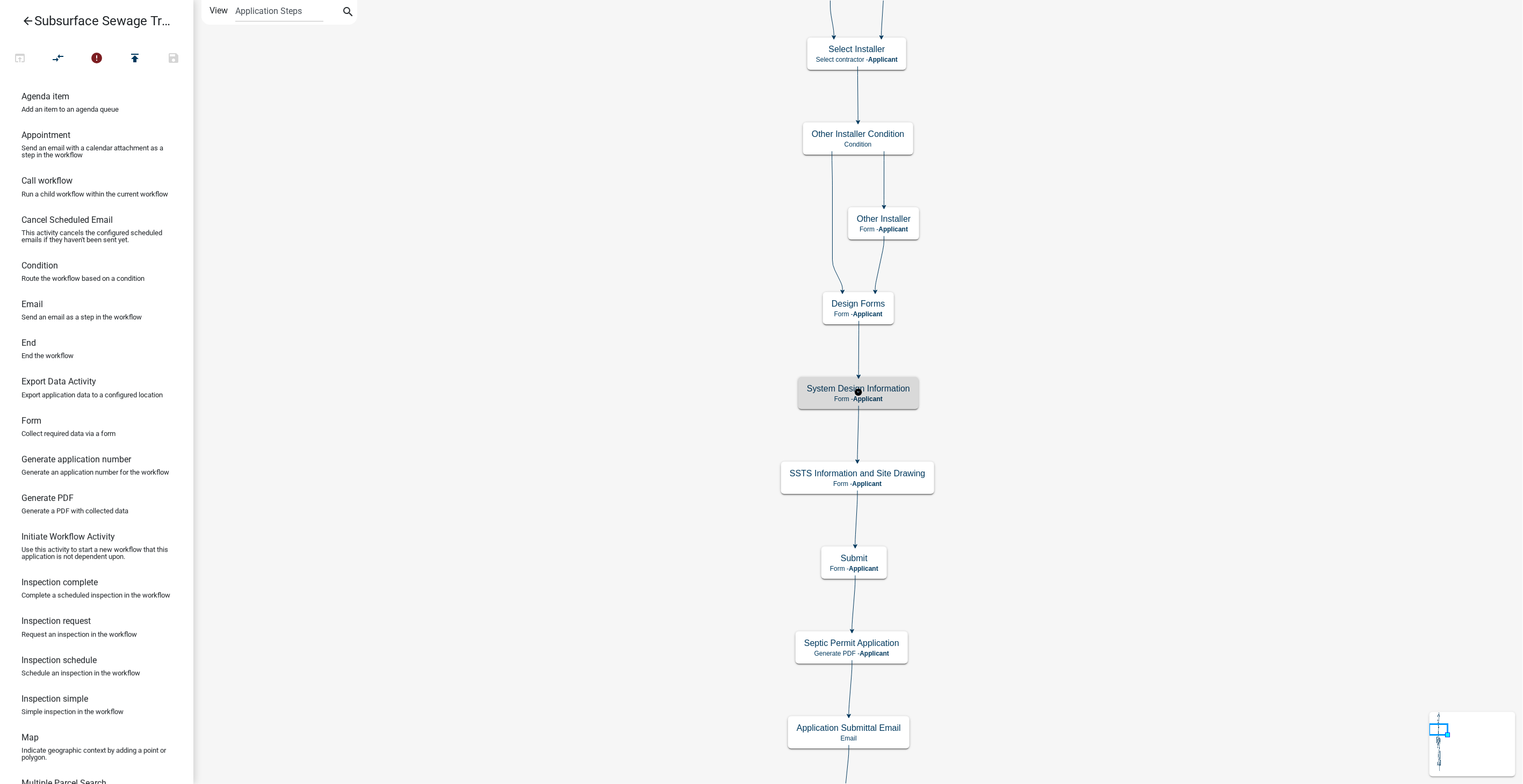
click at [879, 386] on h5 "System Design Information" at bounding box center [859, 388] width 103 height 10
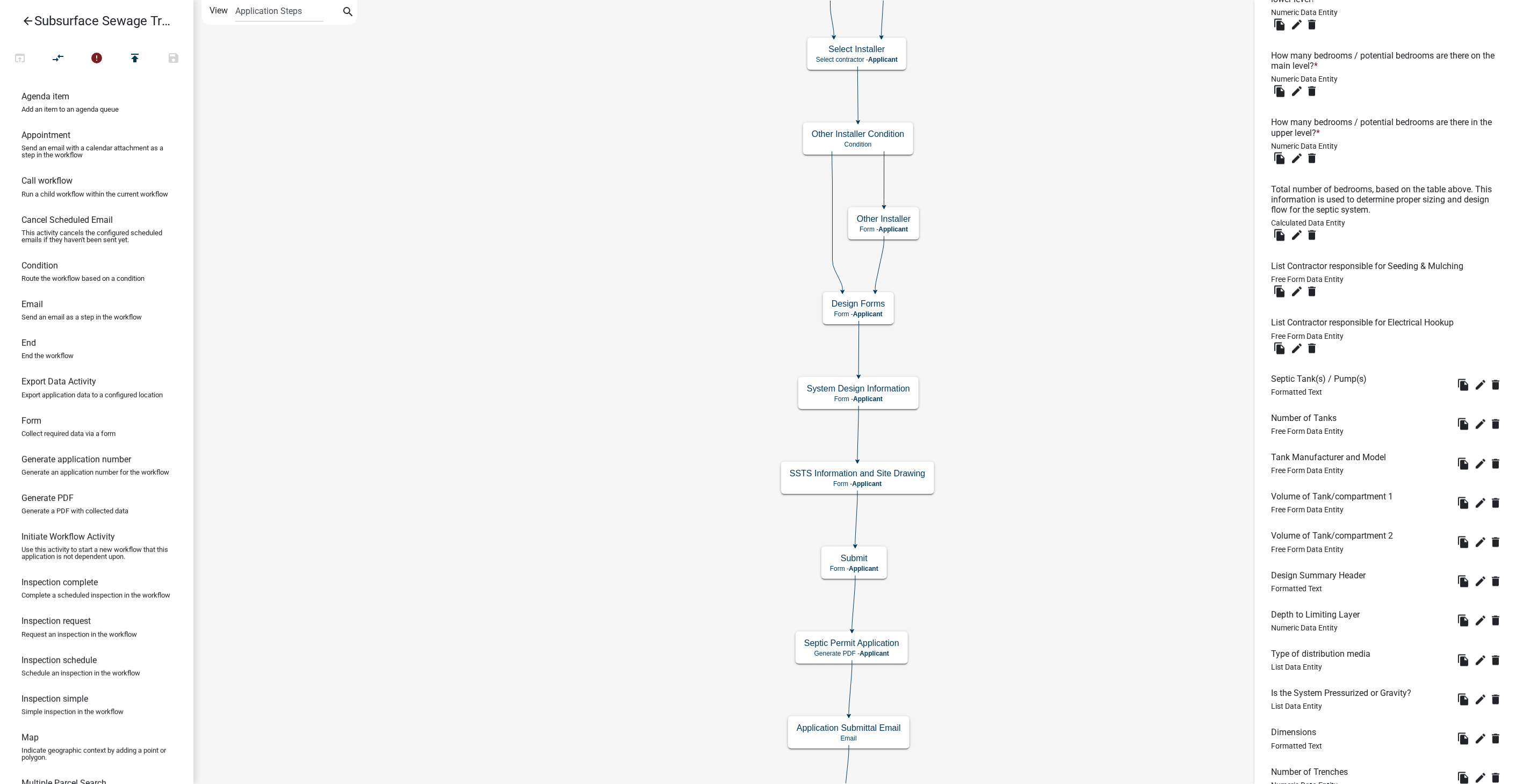
scroll to position [1014, 0]
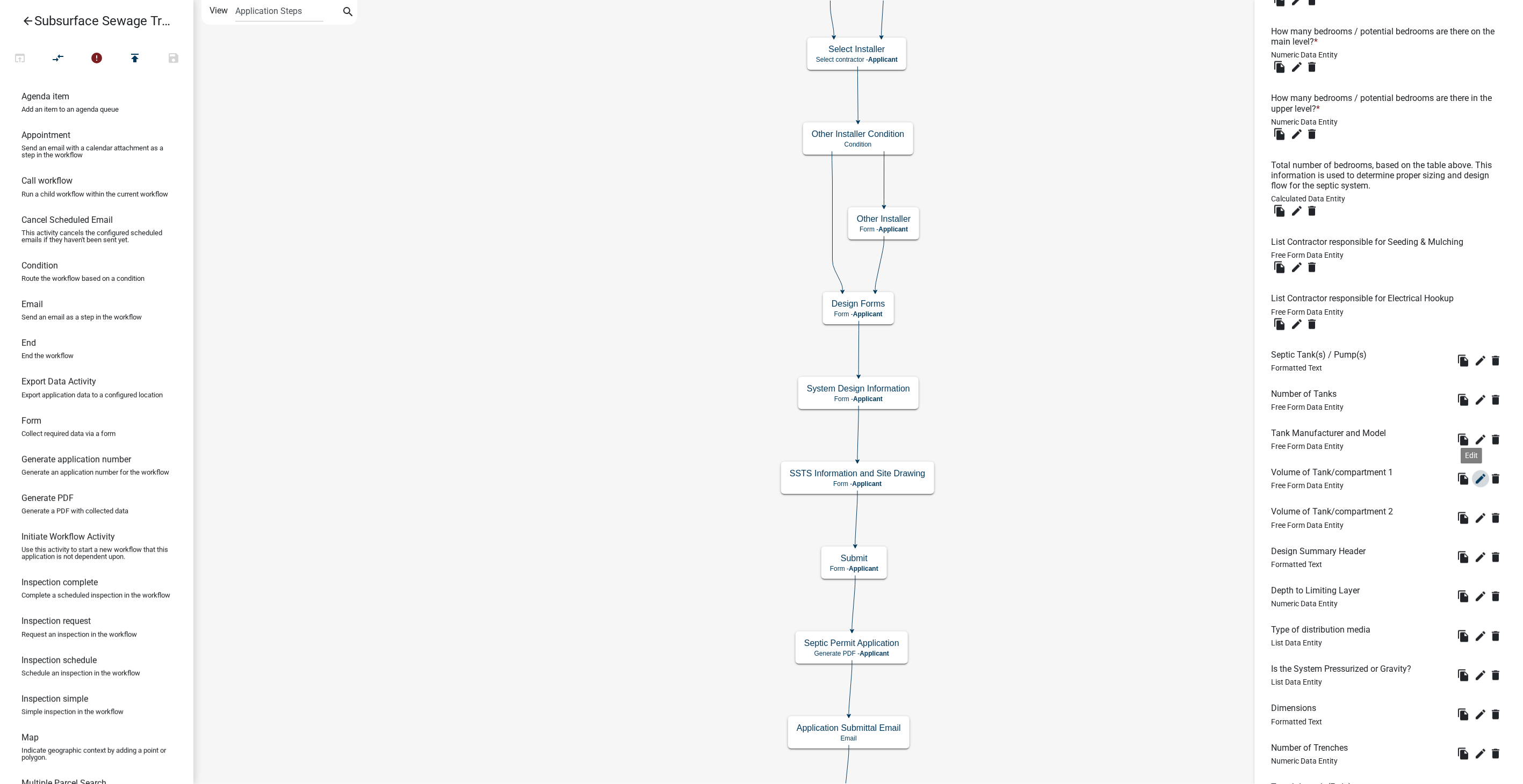
click at [1474, 485] on icon "edit" at bounding box center [1481, 479] width 13 height 13
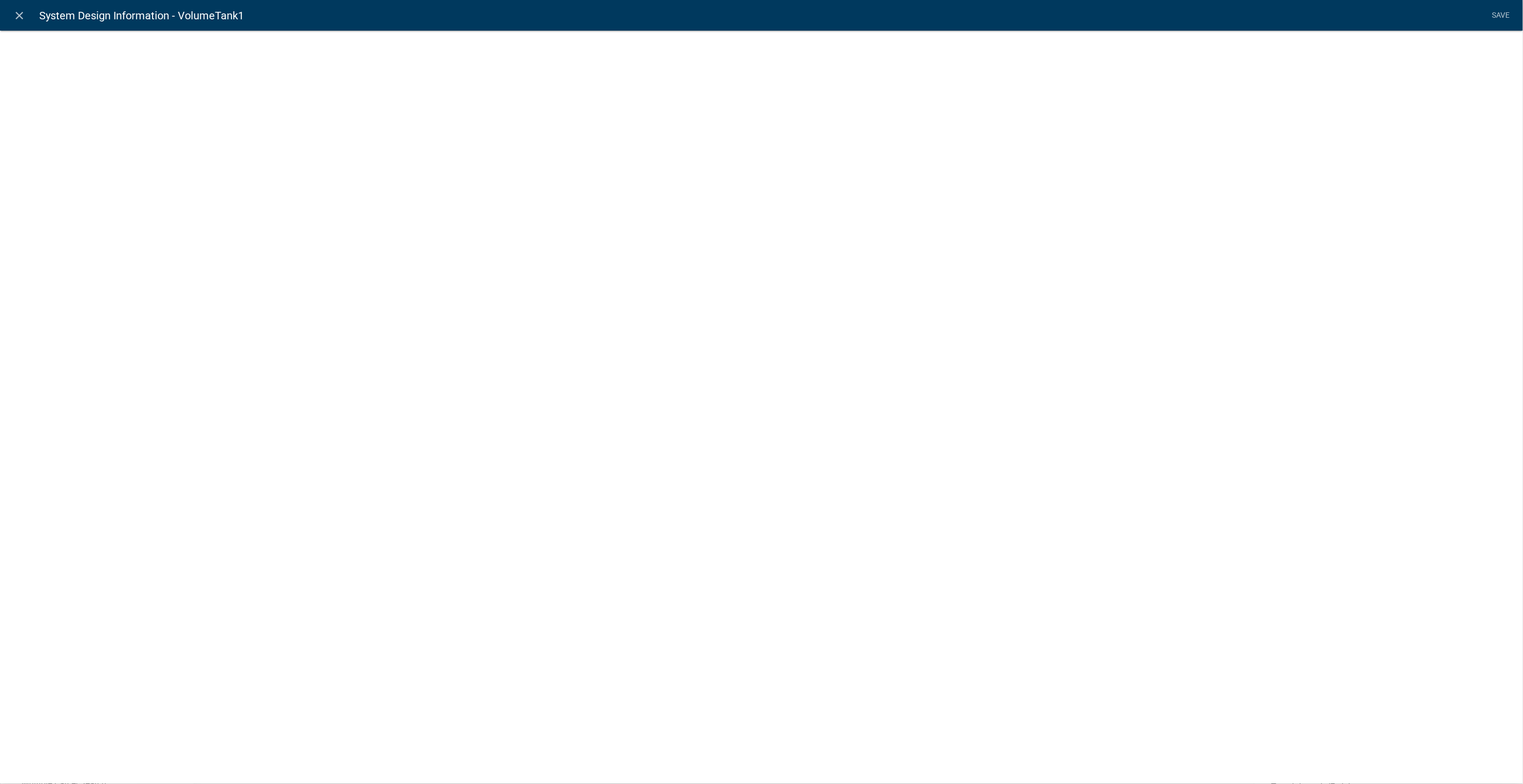
select select
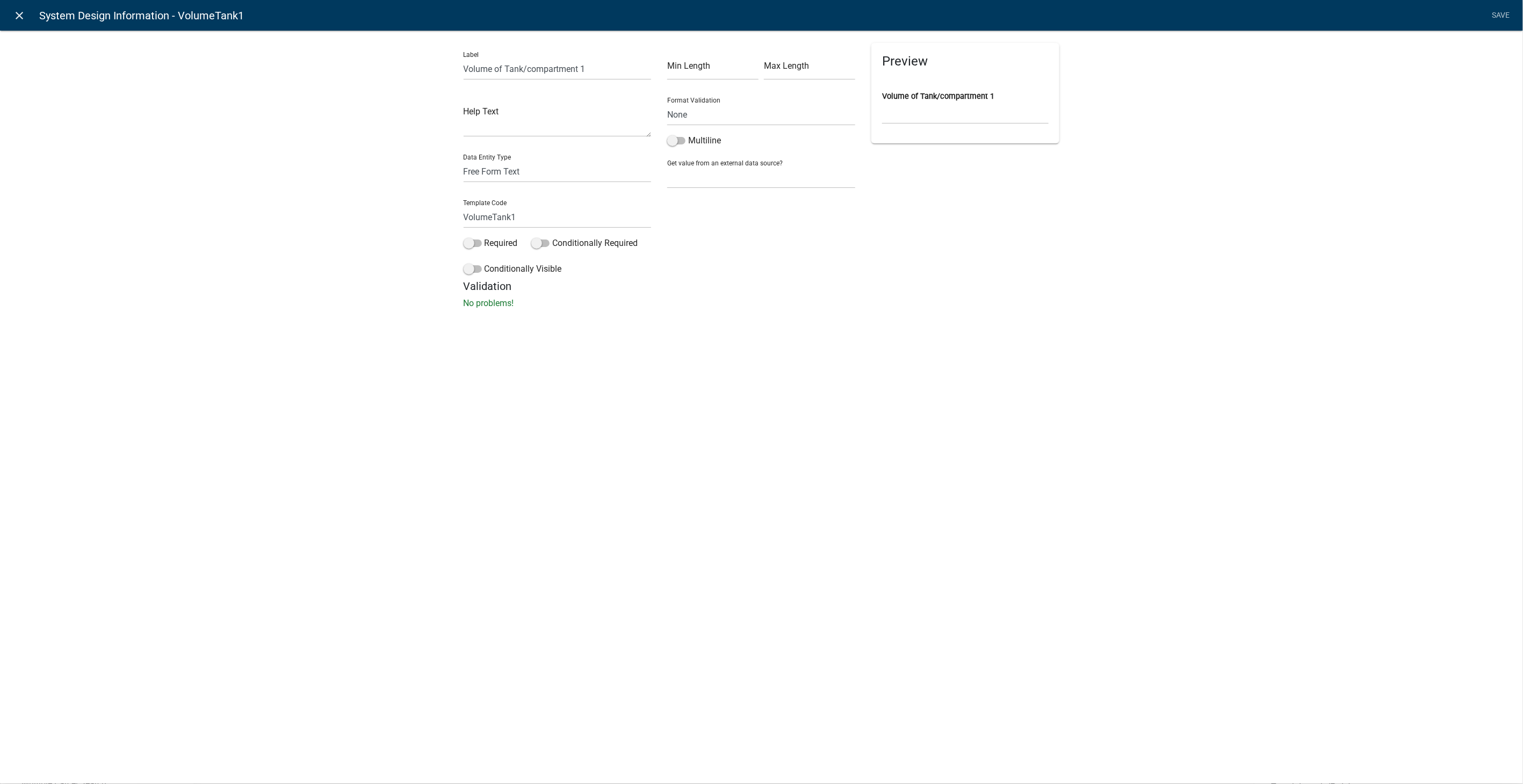
click at [22, 8] on link "close" at bounding box center [19, 15] width 22 height 22
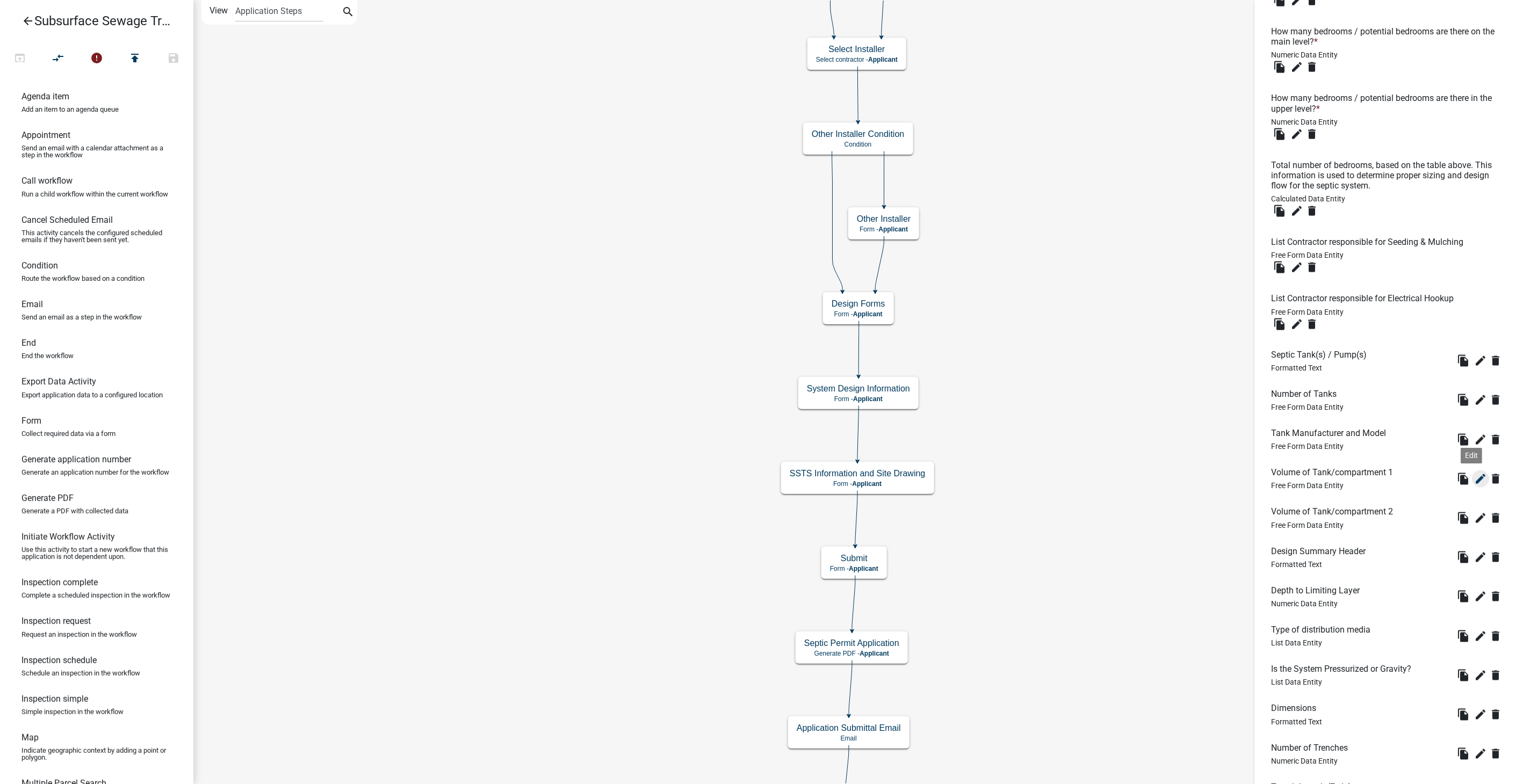
click at [1474, 485] on icon "edit" at bounding box center [1481, 479] width 13 height 13
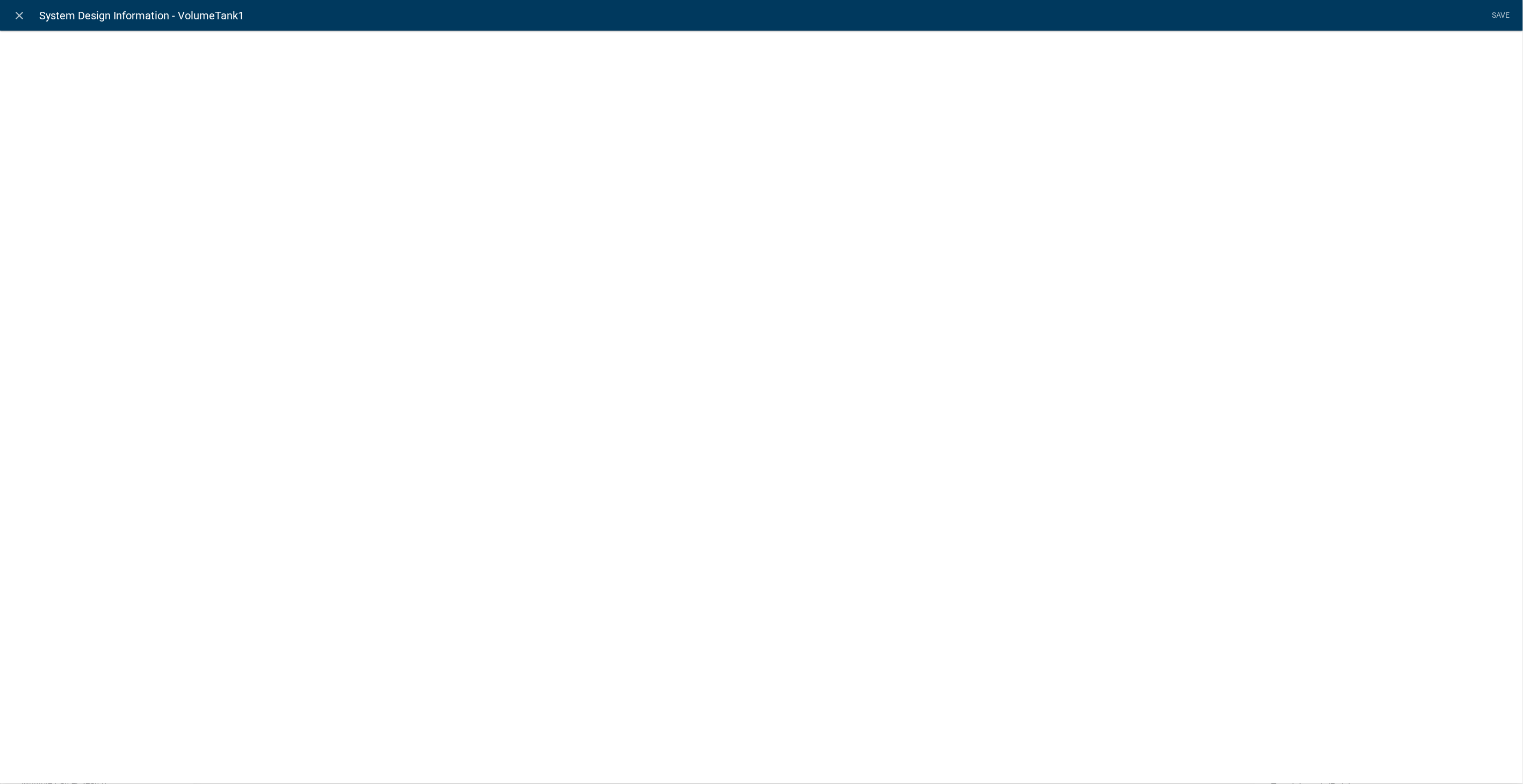
select select
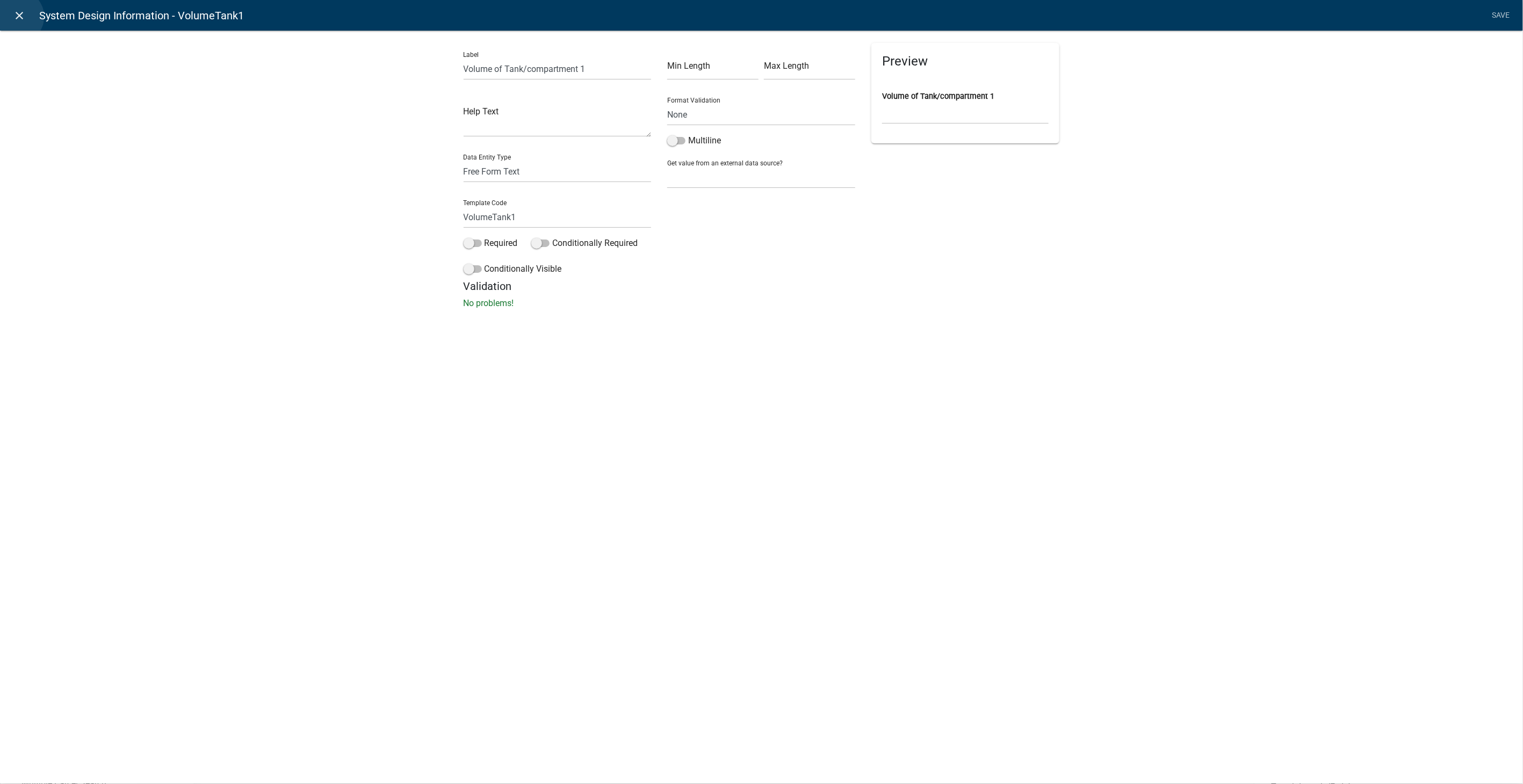
click at [17, 17] on icon "close" at bounding box center [20, 15] width 13 height 13
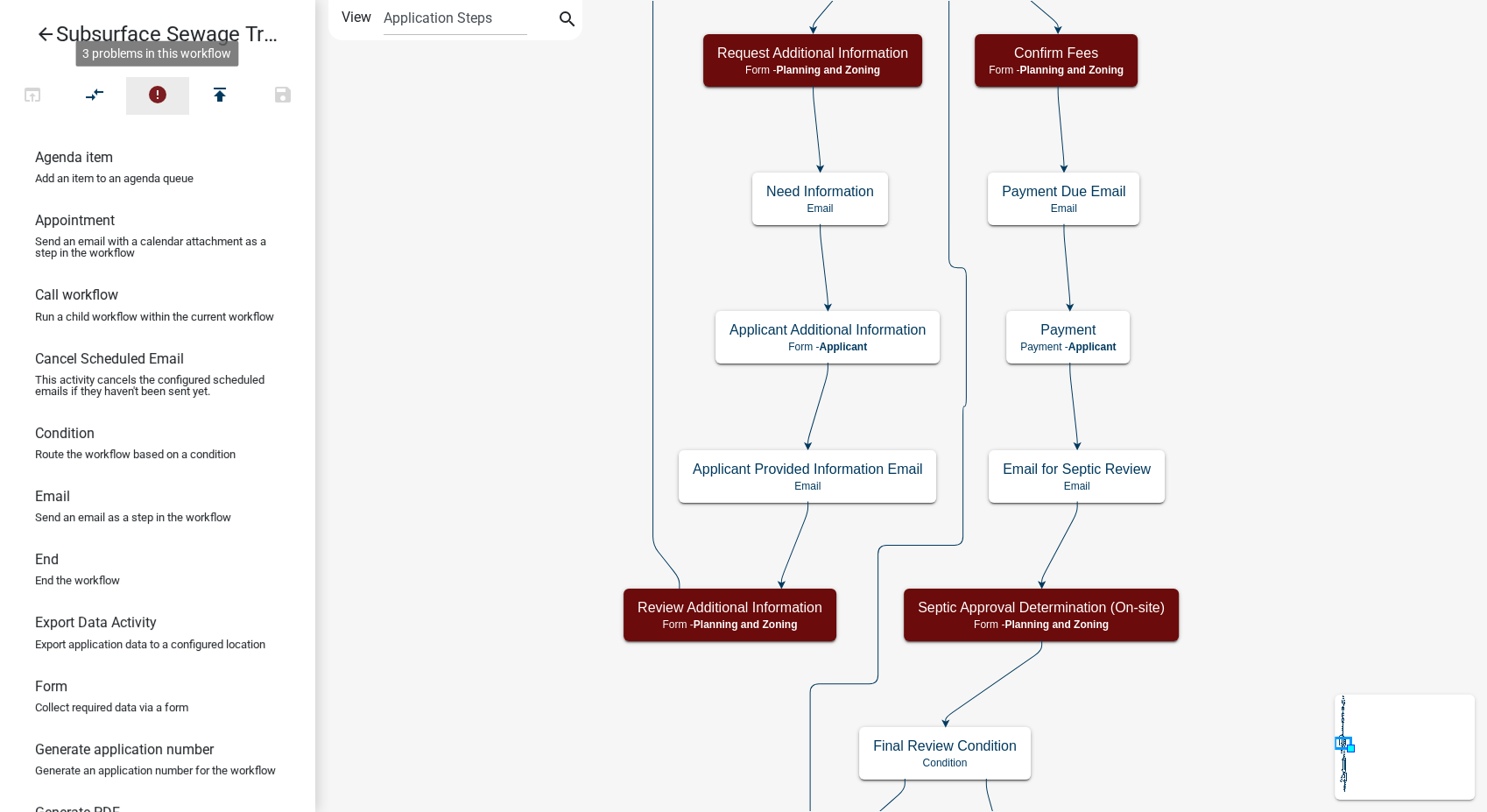
click at [159, 93] on icon "error" at bounding box center [158, 96] width 21 height 24
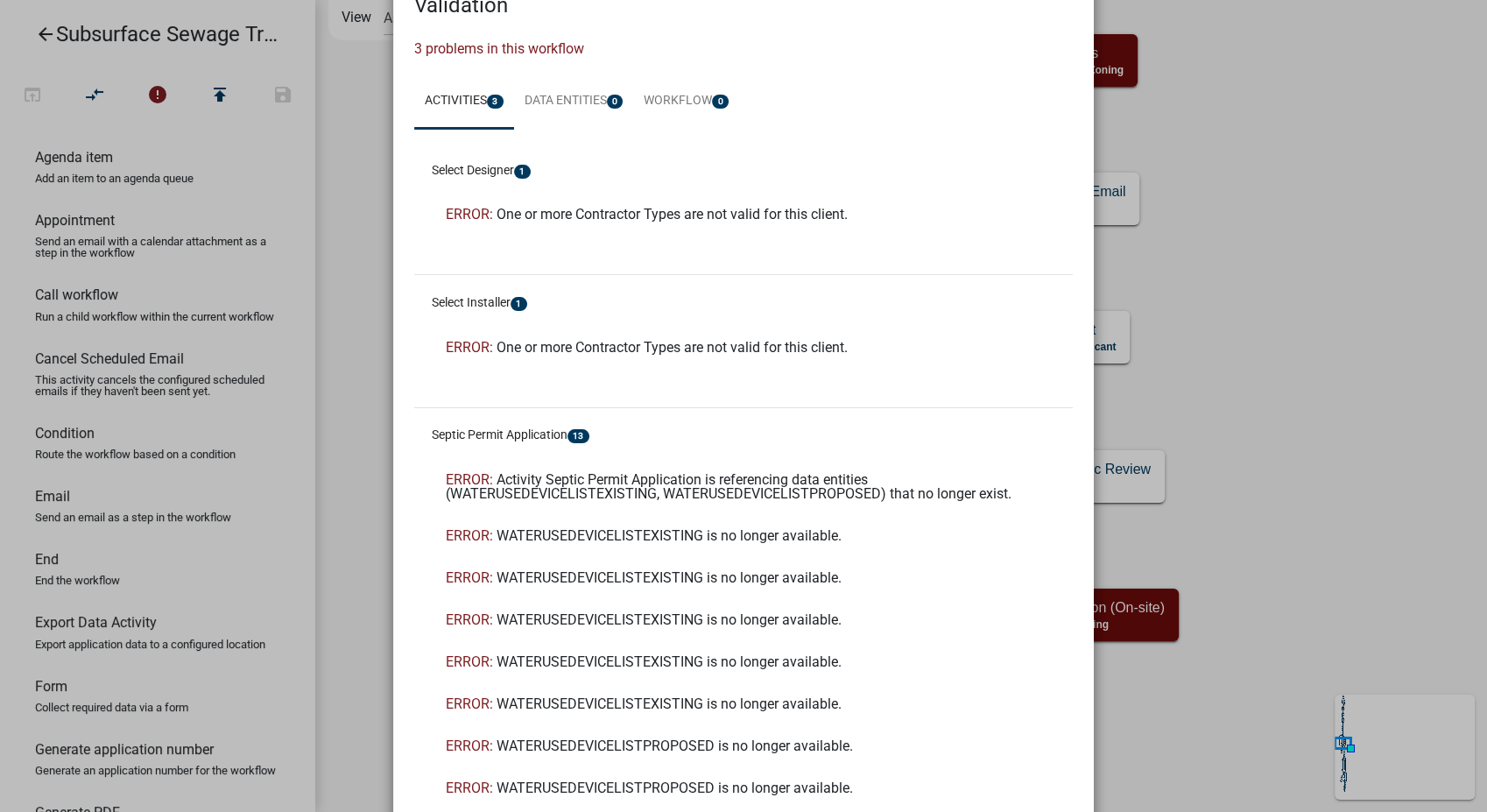
scroll to position [97, 0]
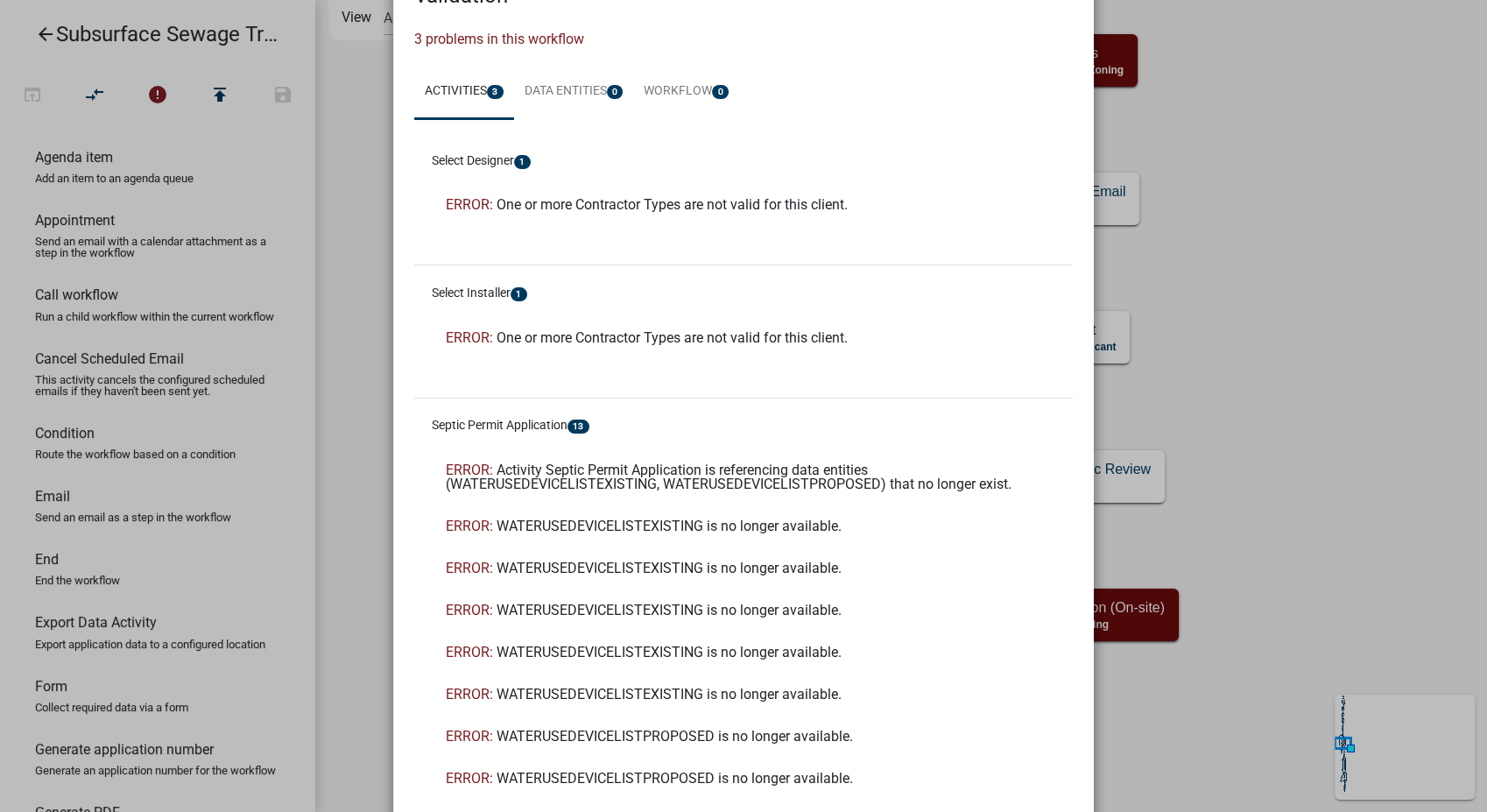
click at [1296, 286] on ngb-modal-window "Subsurface Sewage Treatment System (SSTS) Application Validation × 3 problems i…" at bounding box center [744, 406] width 1487 height 812
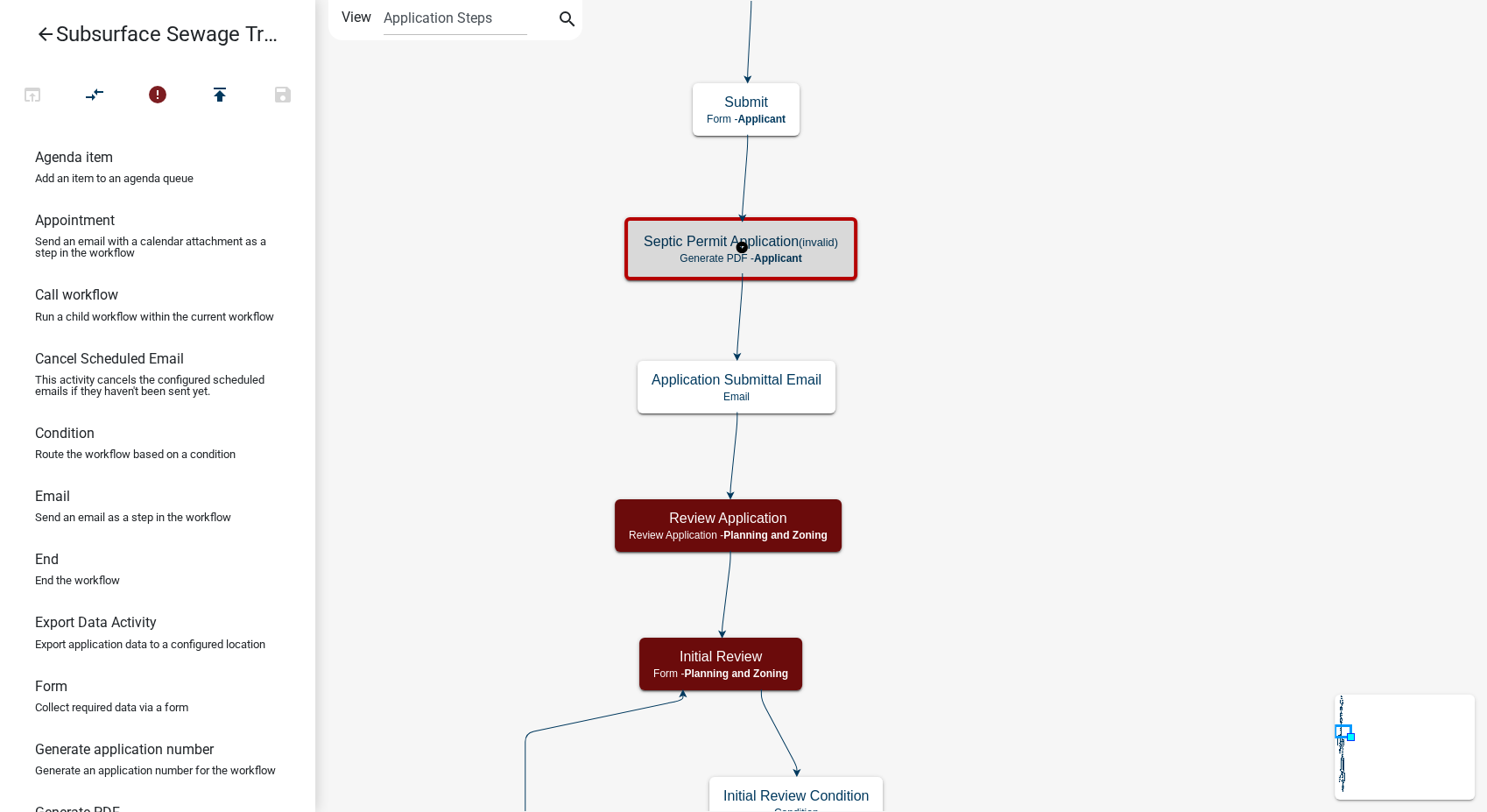
click at [844, 241] on div "Septic Permit Application (invalid) Generate PDF - Applicant" at bounding box center [742, 249] width 223 height 52
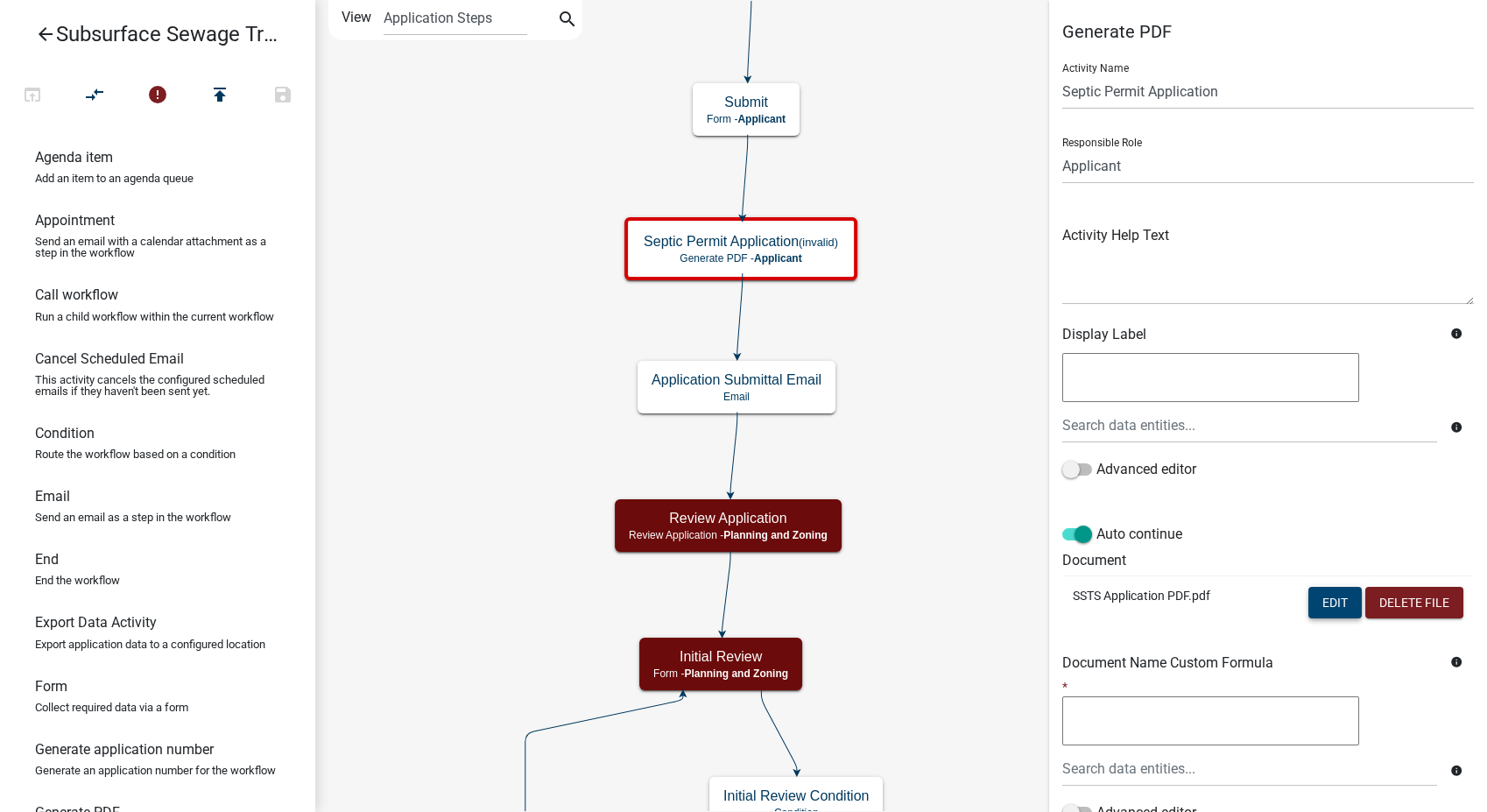
click at [1331, 613] on button "Edit" at bounding box center [1335, 602] width 53 height 32
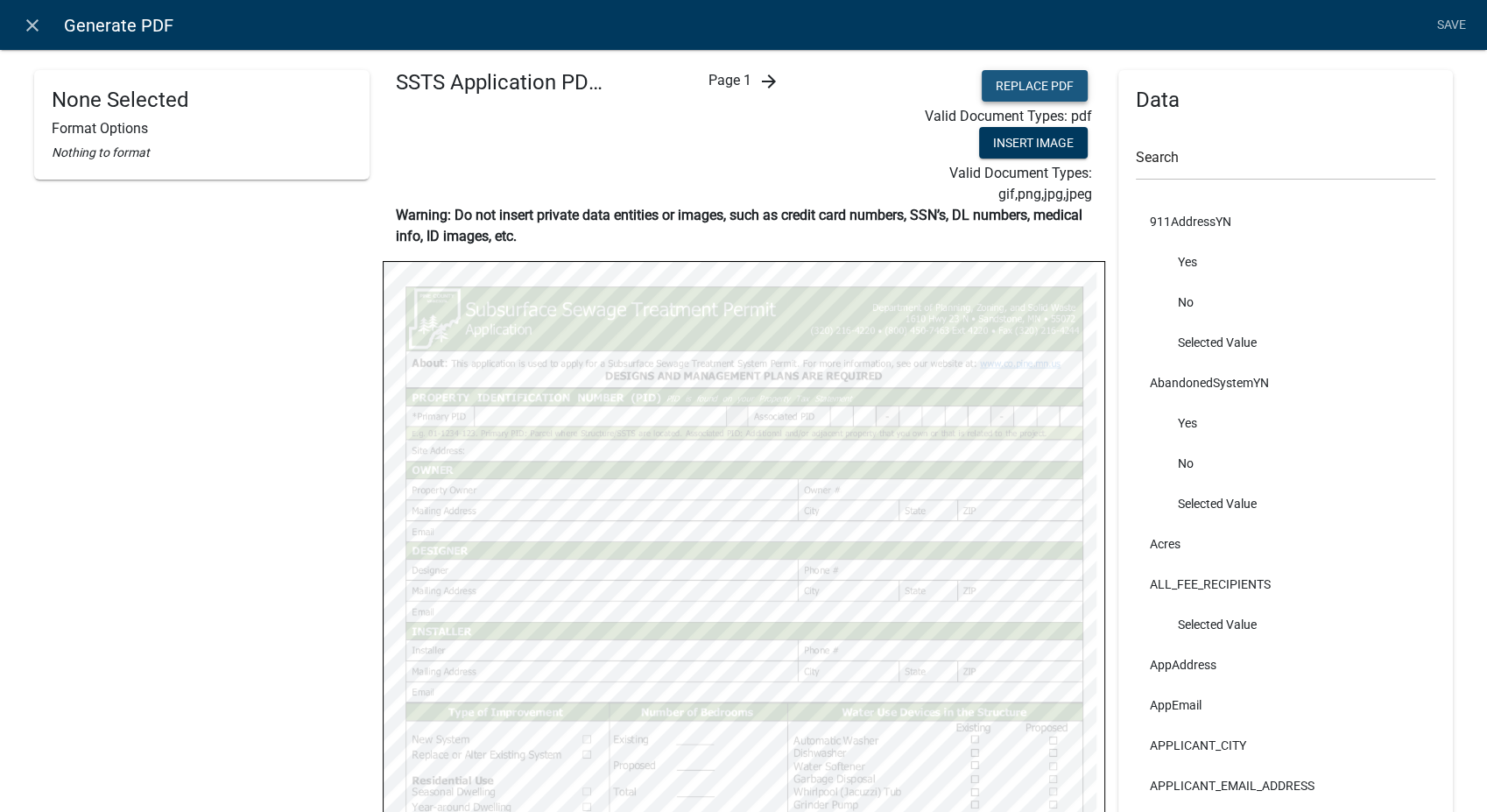
click at [997, 78] on button "Replace PDF" at bounding box center [1034, 85] width 106 height 32
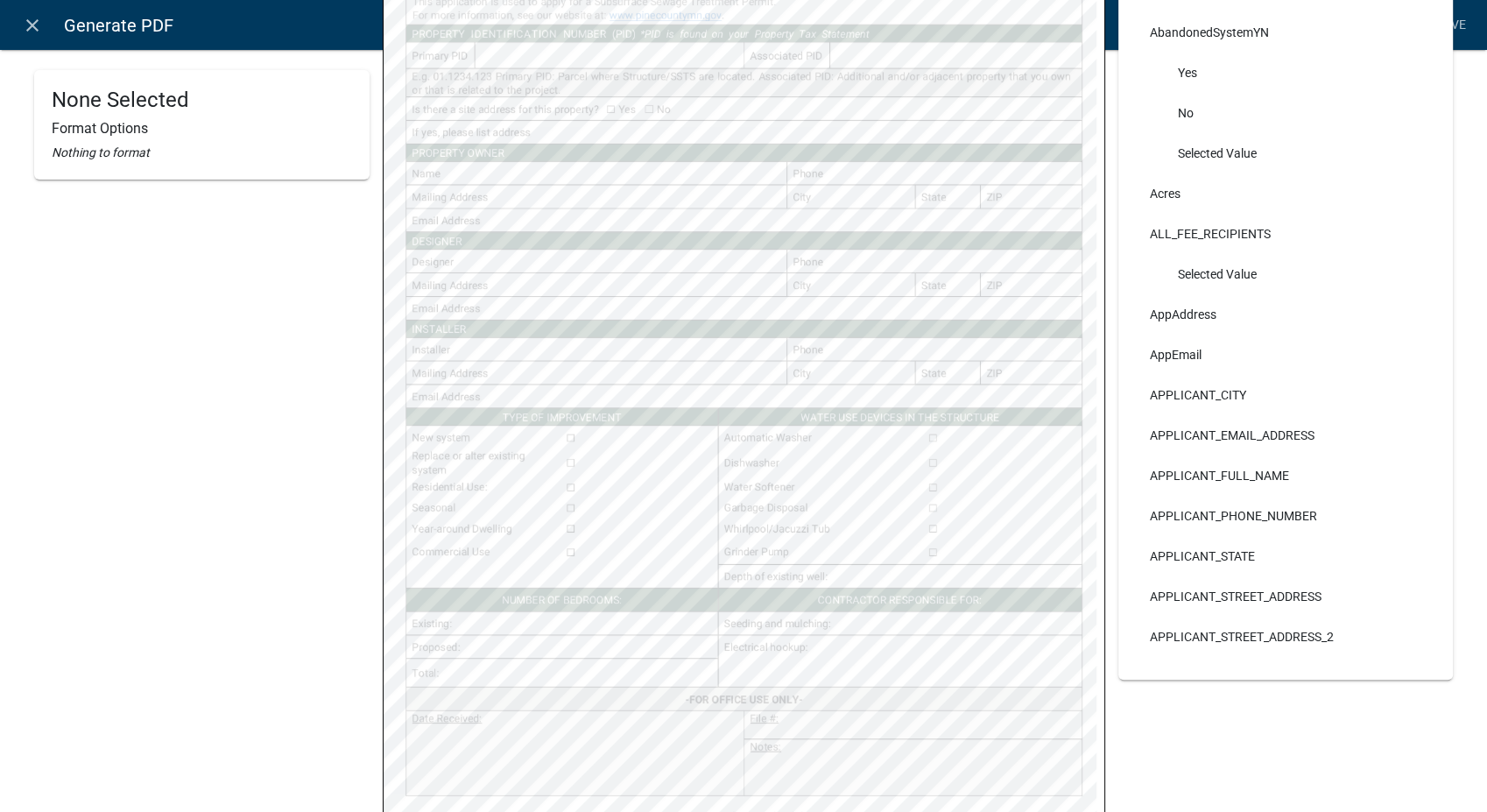
scroll to position [389, 0]
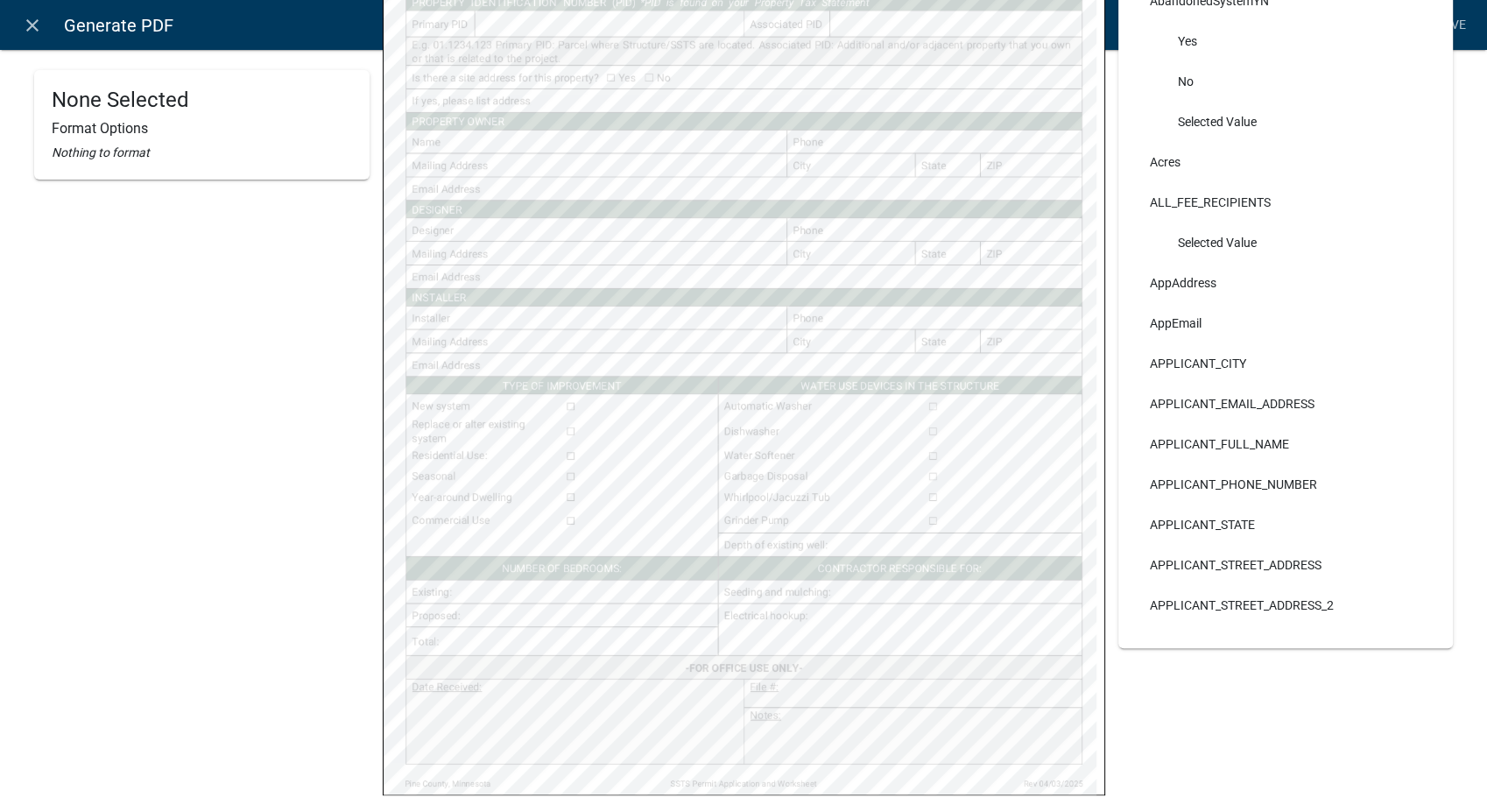
select select
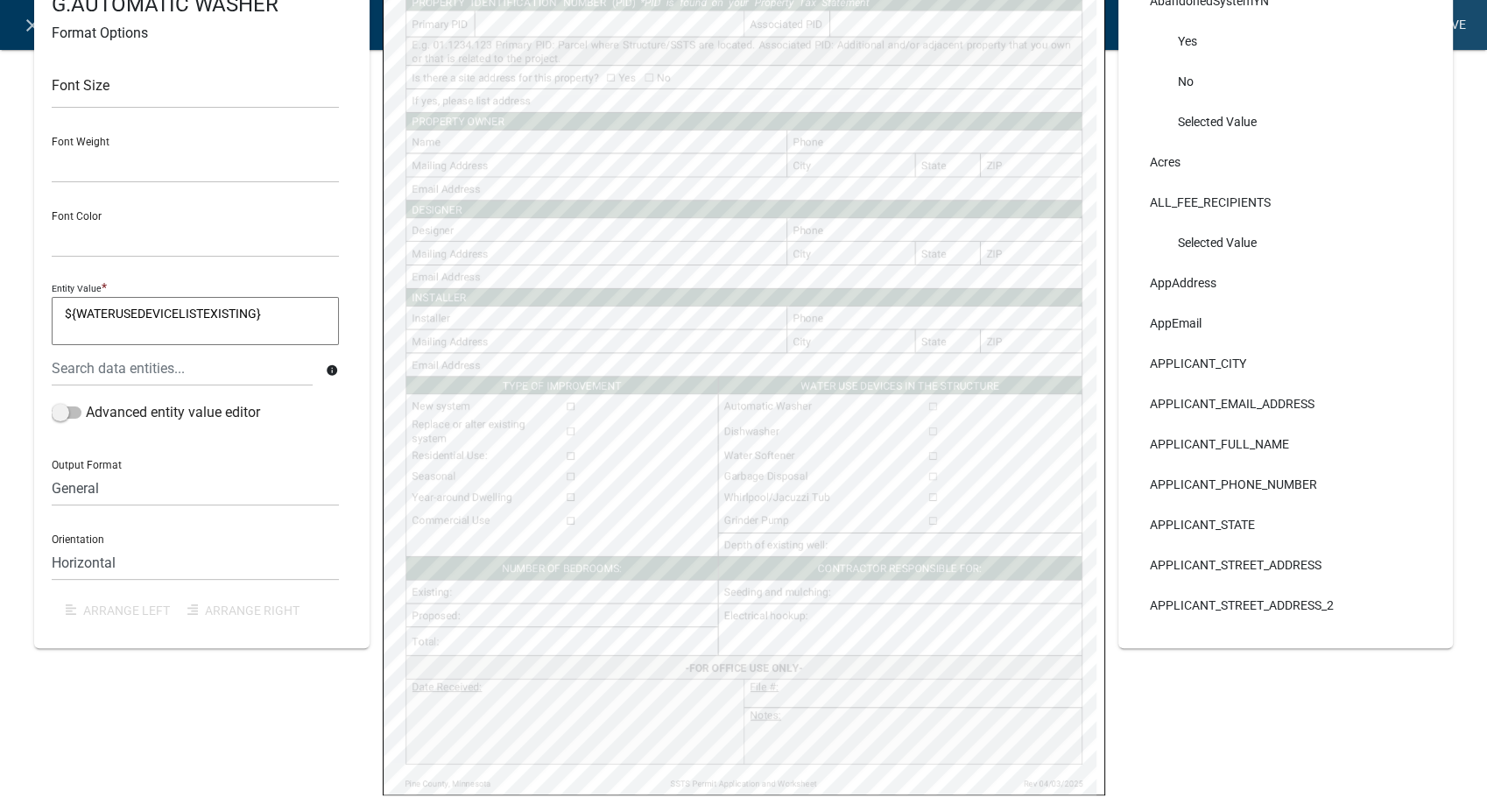
click at [1452, 17] on link "Save" at bounding box center [1451, 25] width 44 height 33
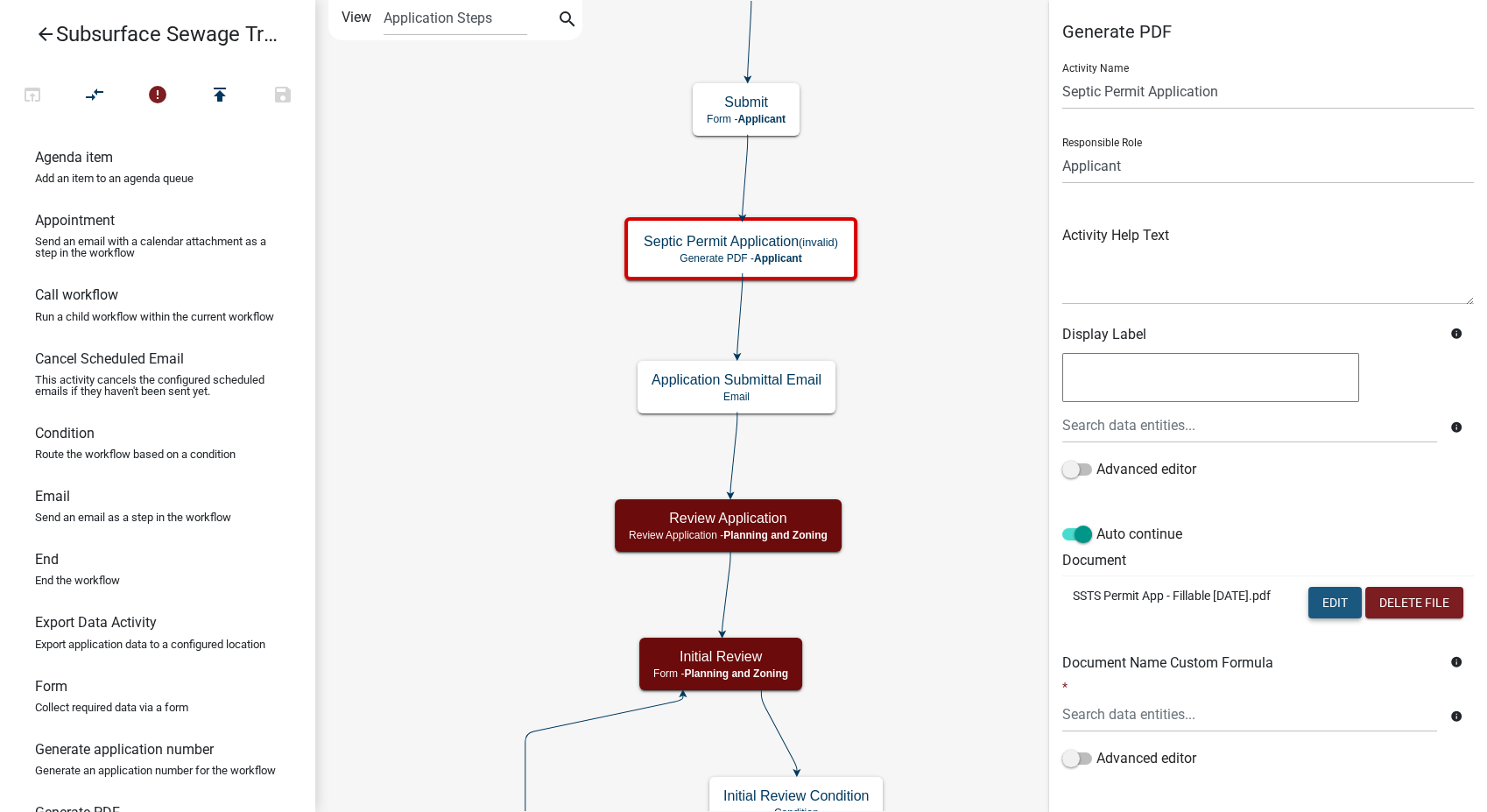
click at [1309, 604] on button "Edit" at bounding box center [1335, 602] width 53 height 32
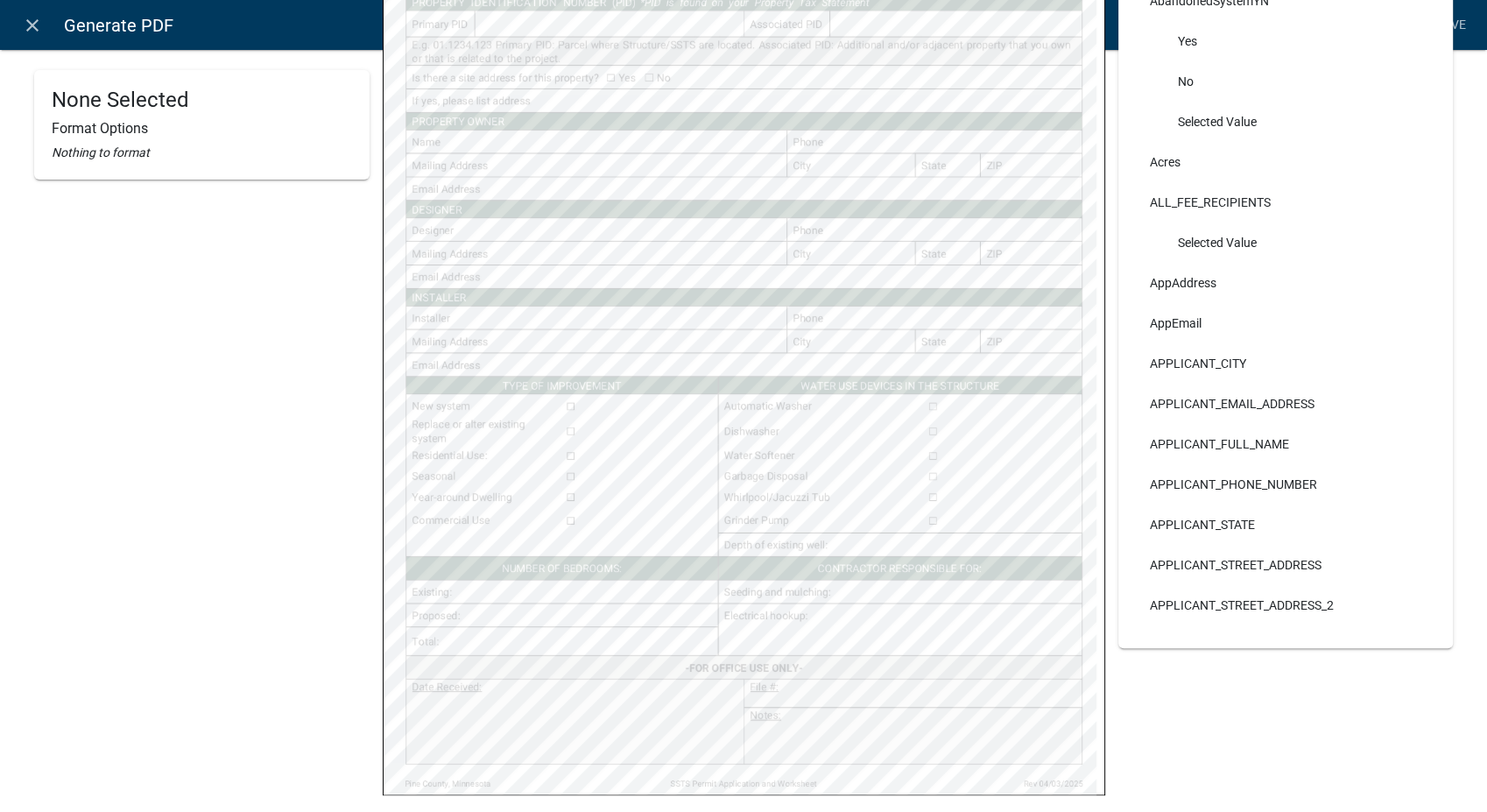
select select
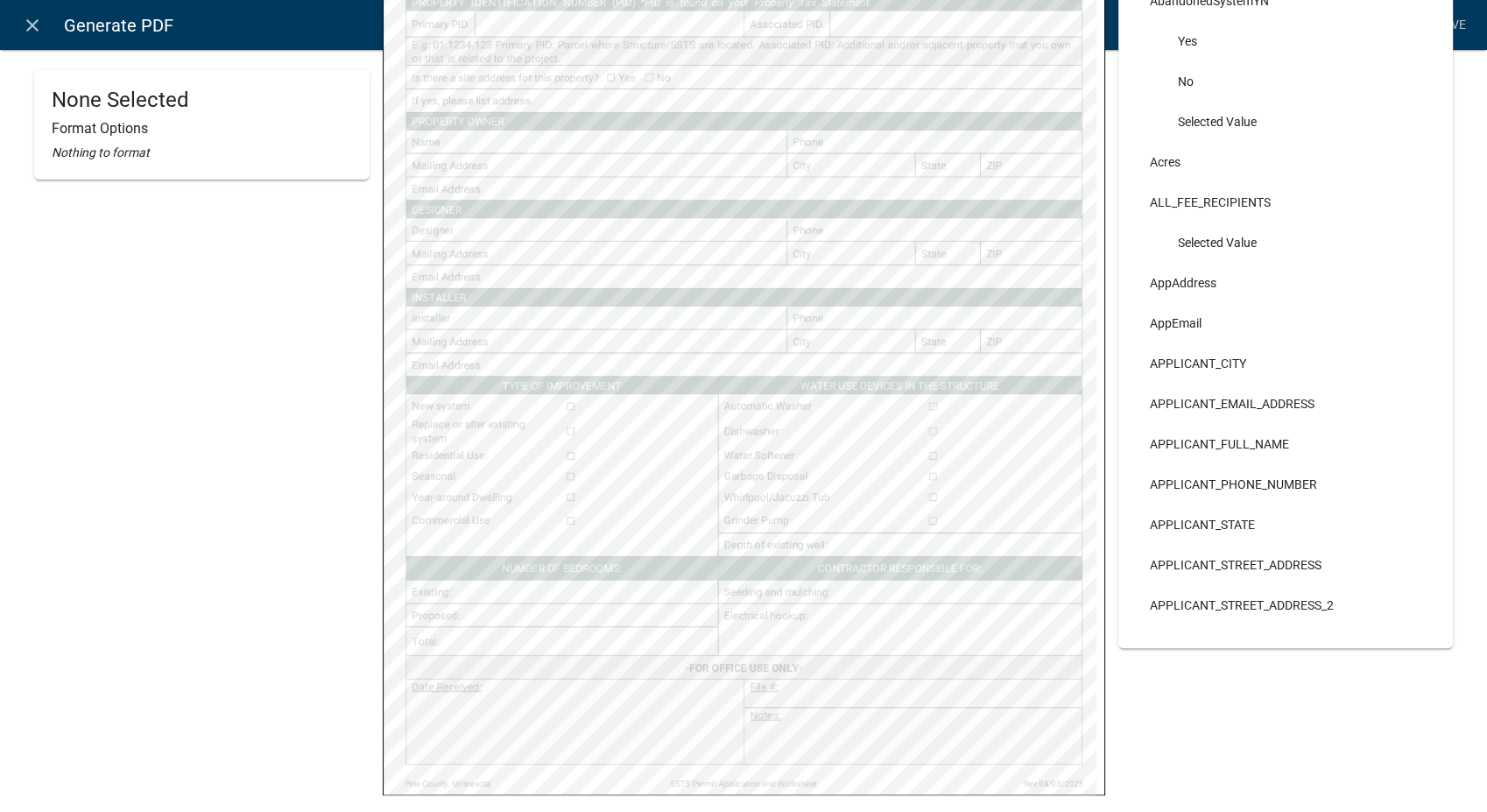
select select
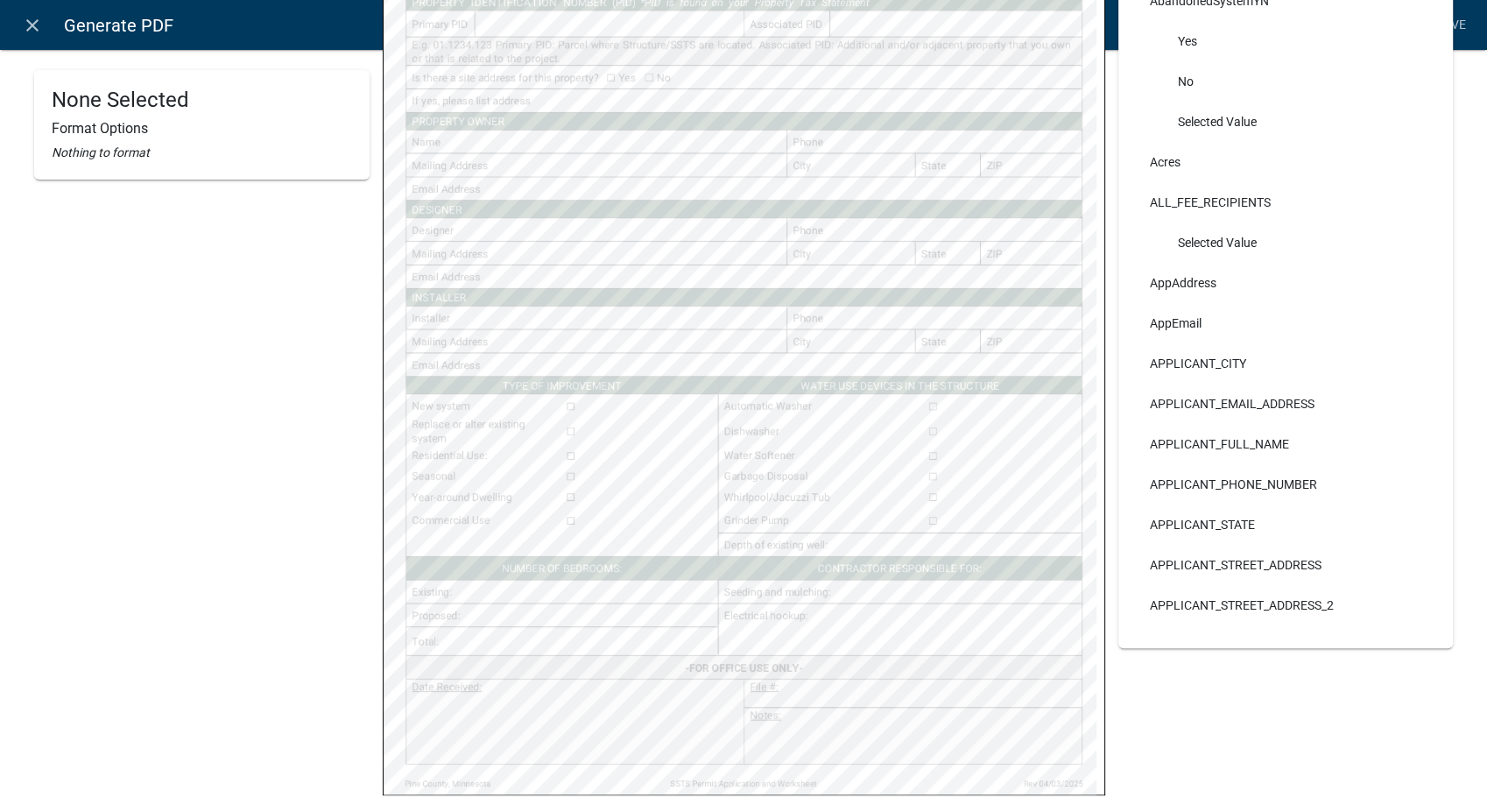
select select
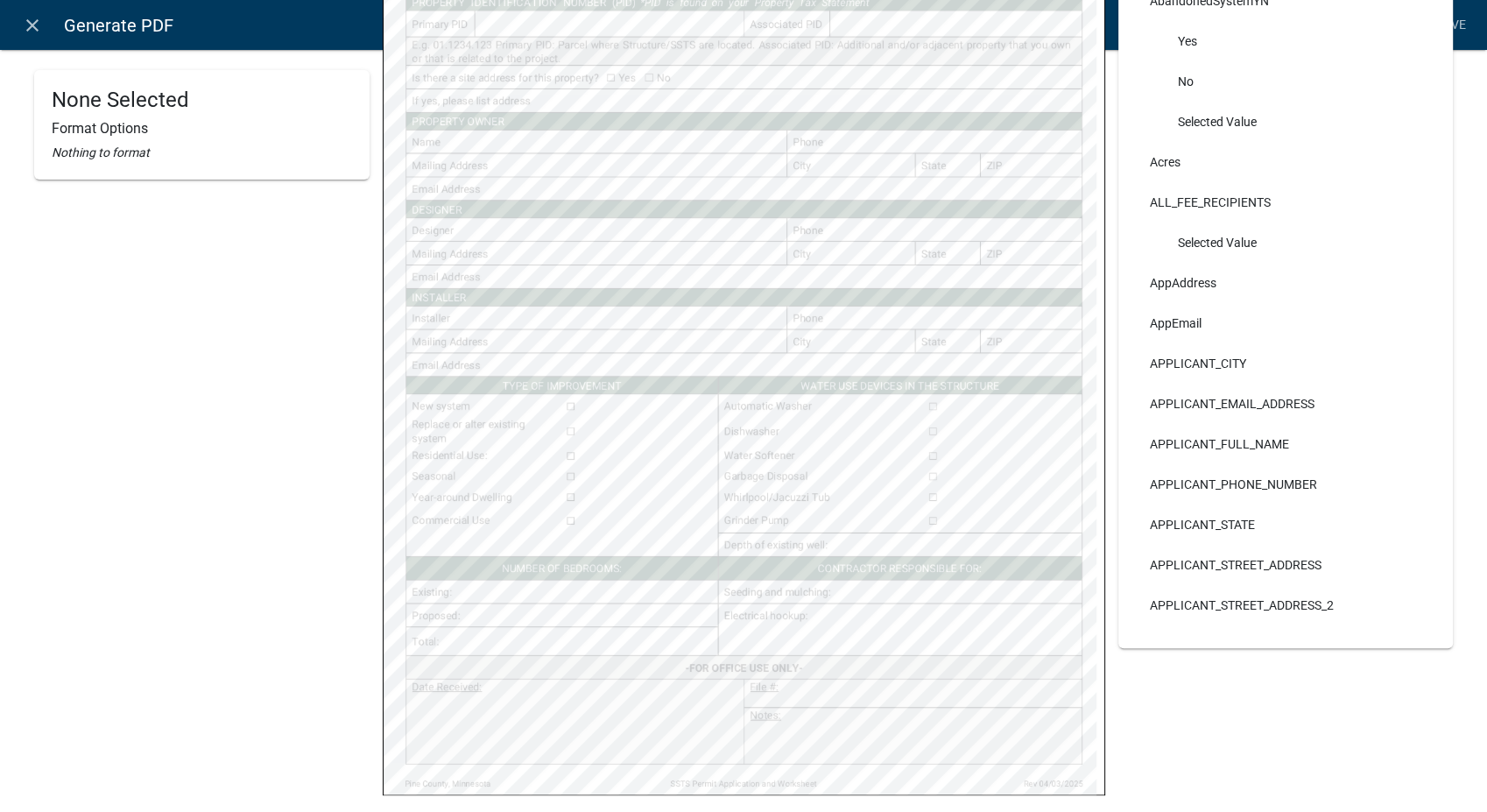
select select
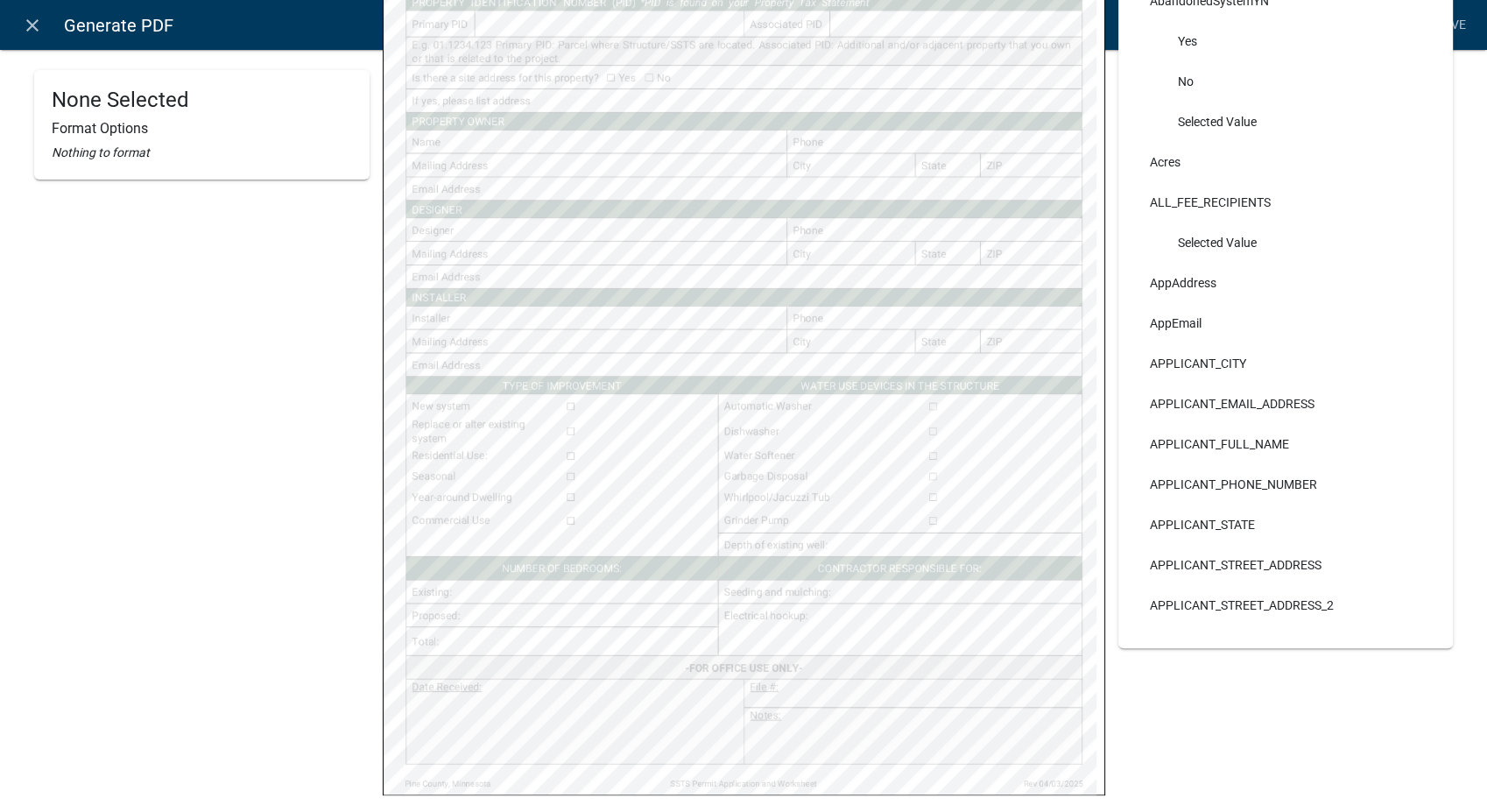
select select
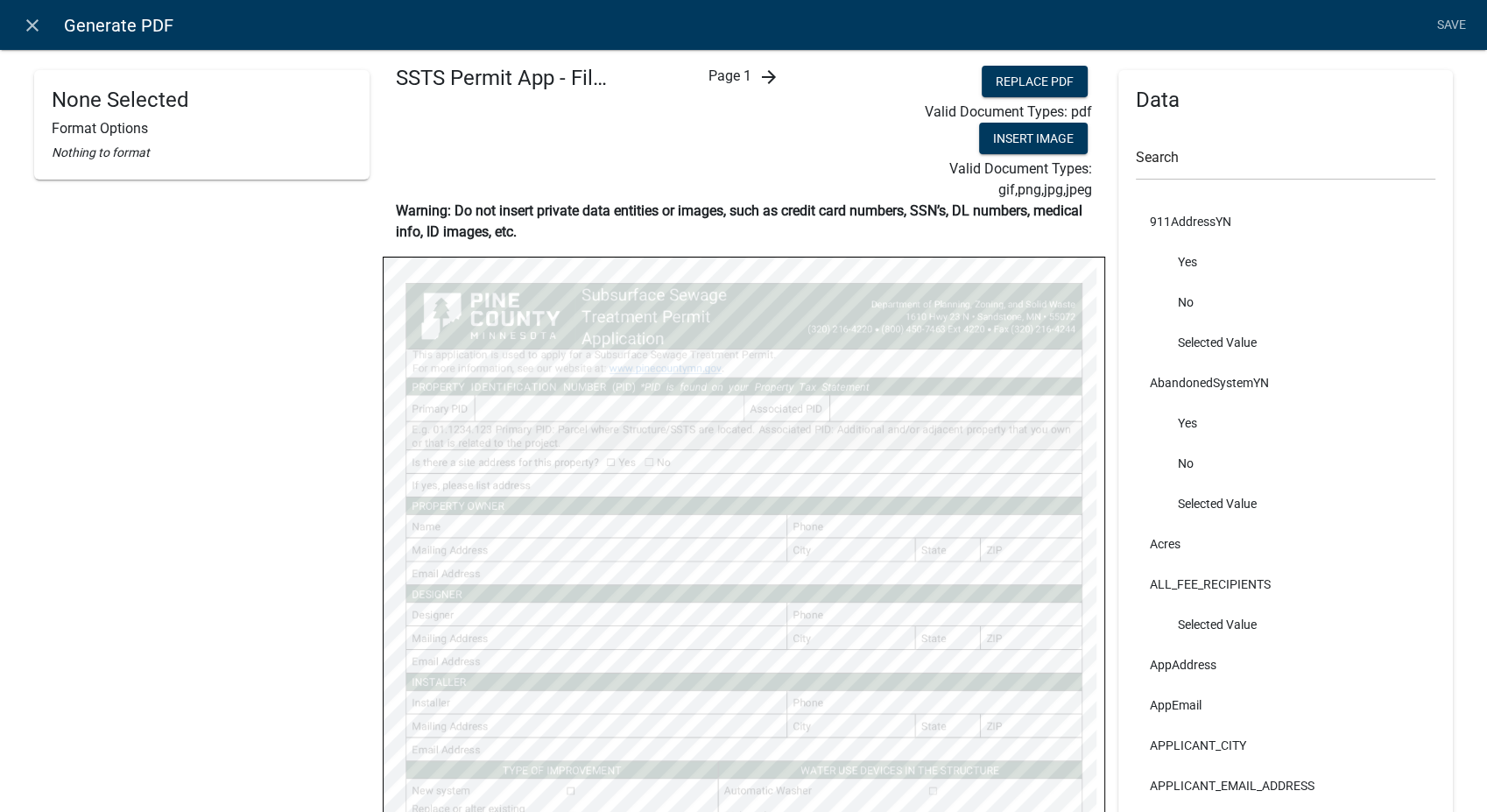
scroll to position [0, 0]
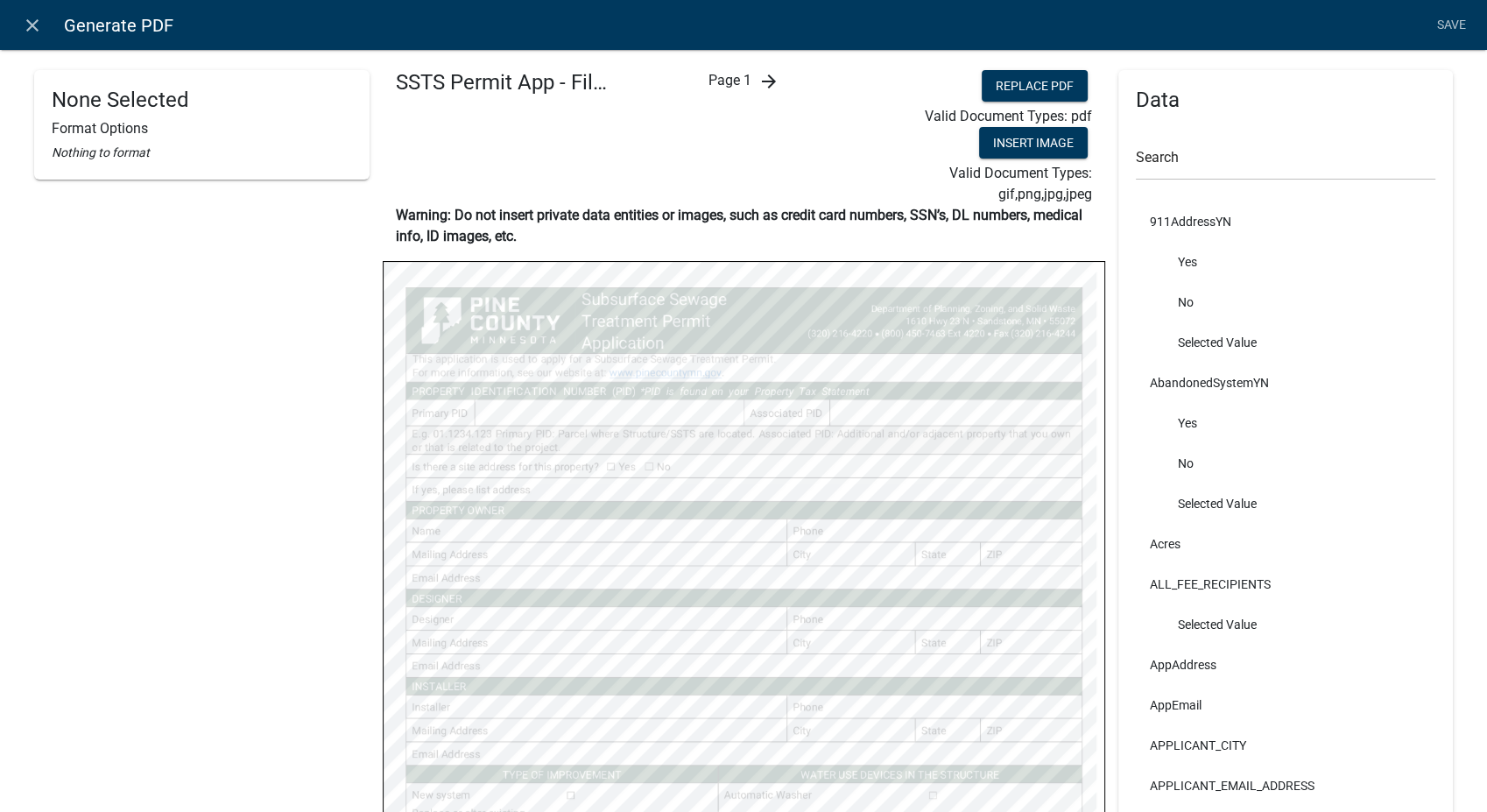
select select
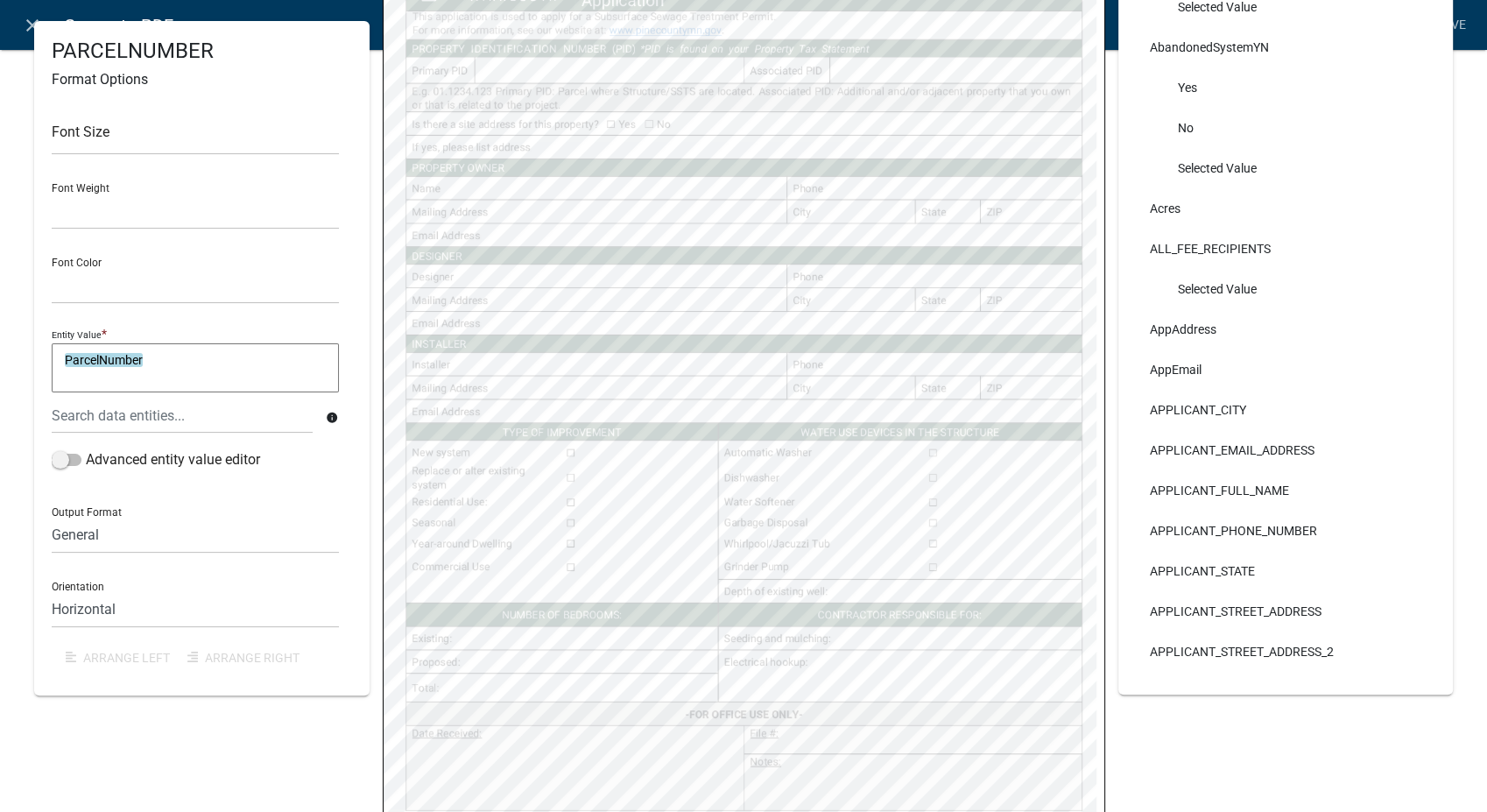
scroll to position [437, 0]
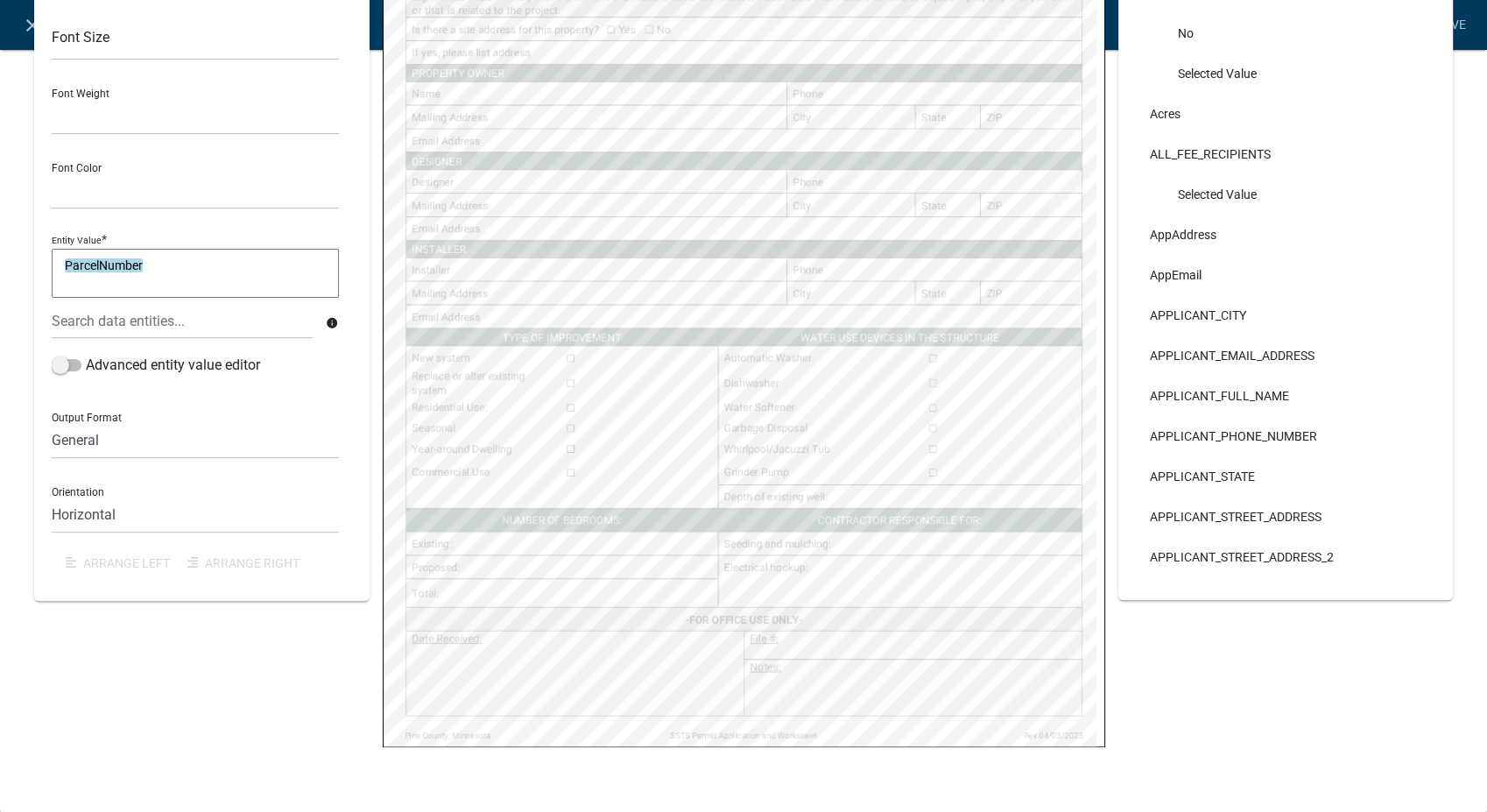
select select
select select "4"
select select
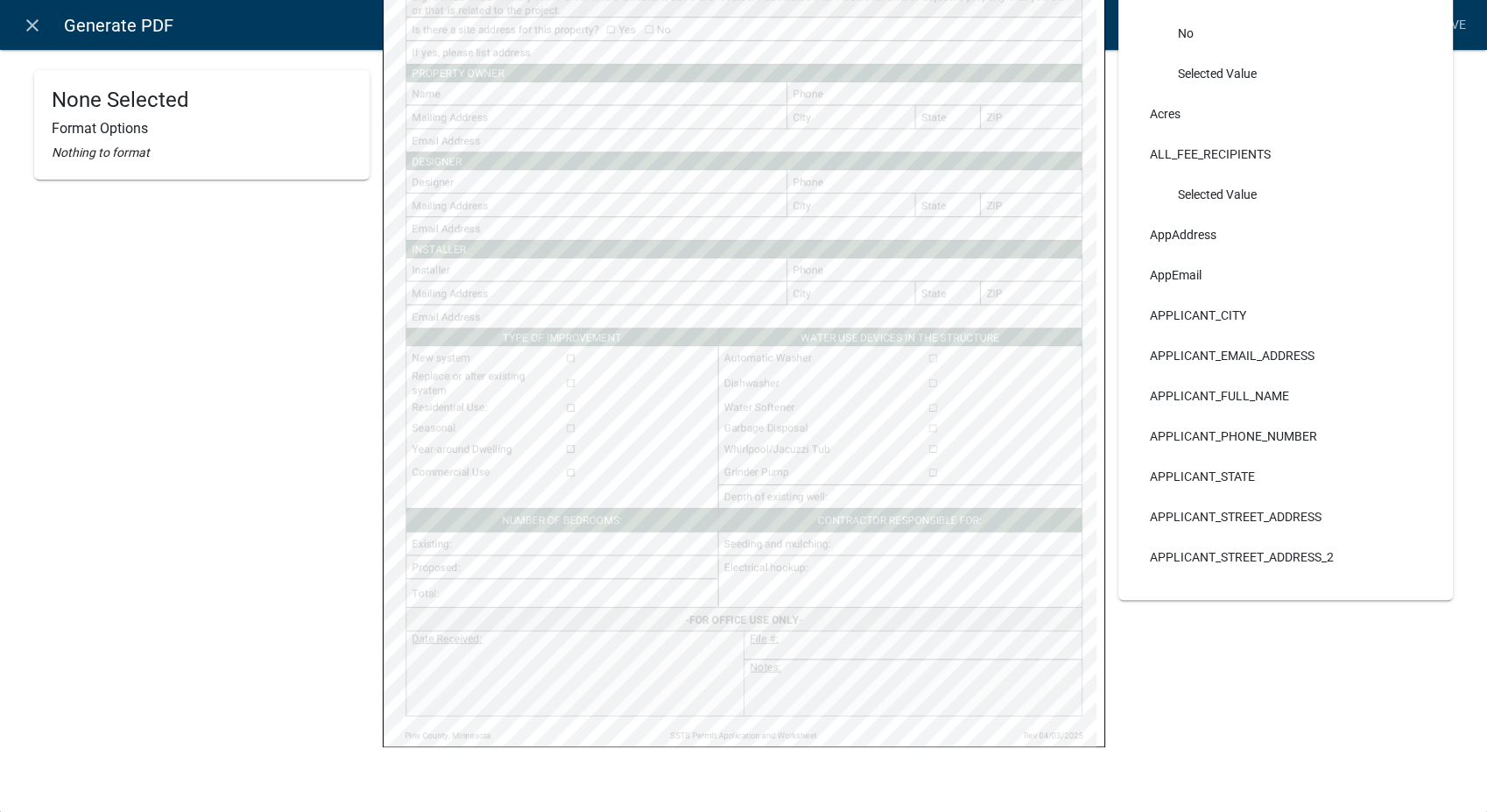
select select
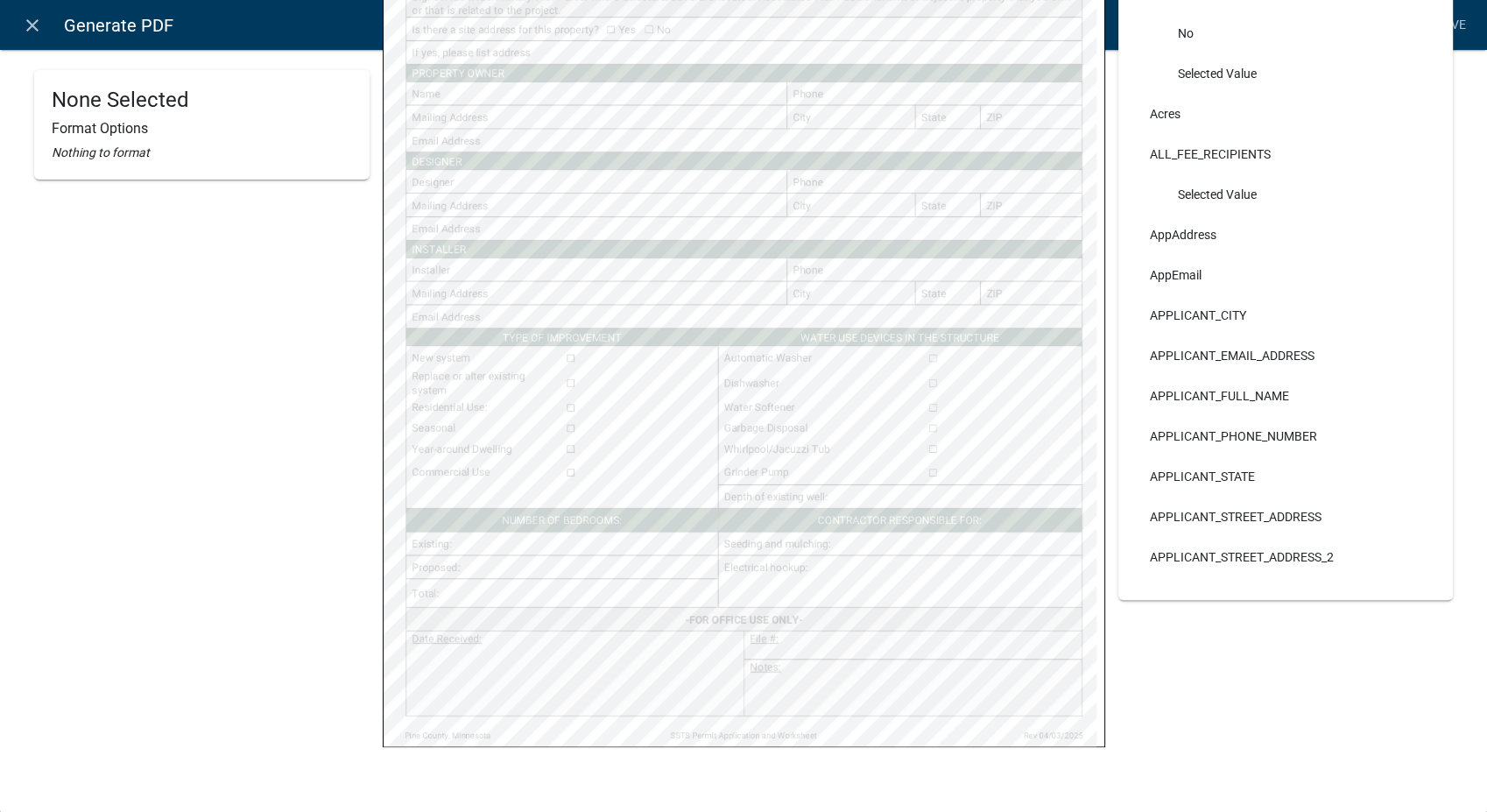
select select
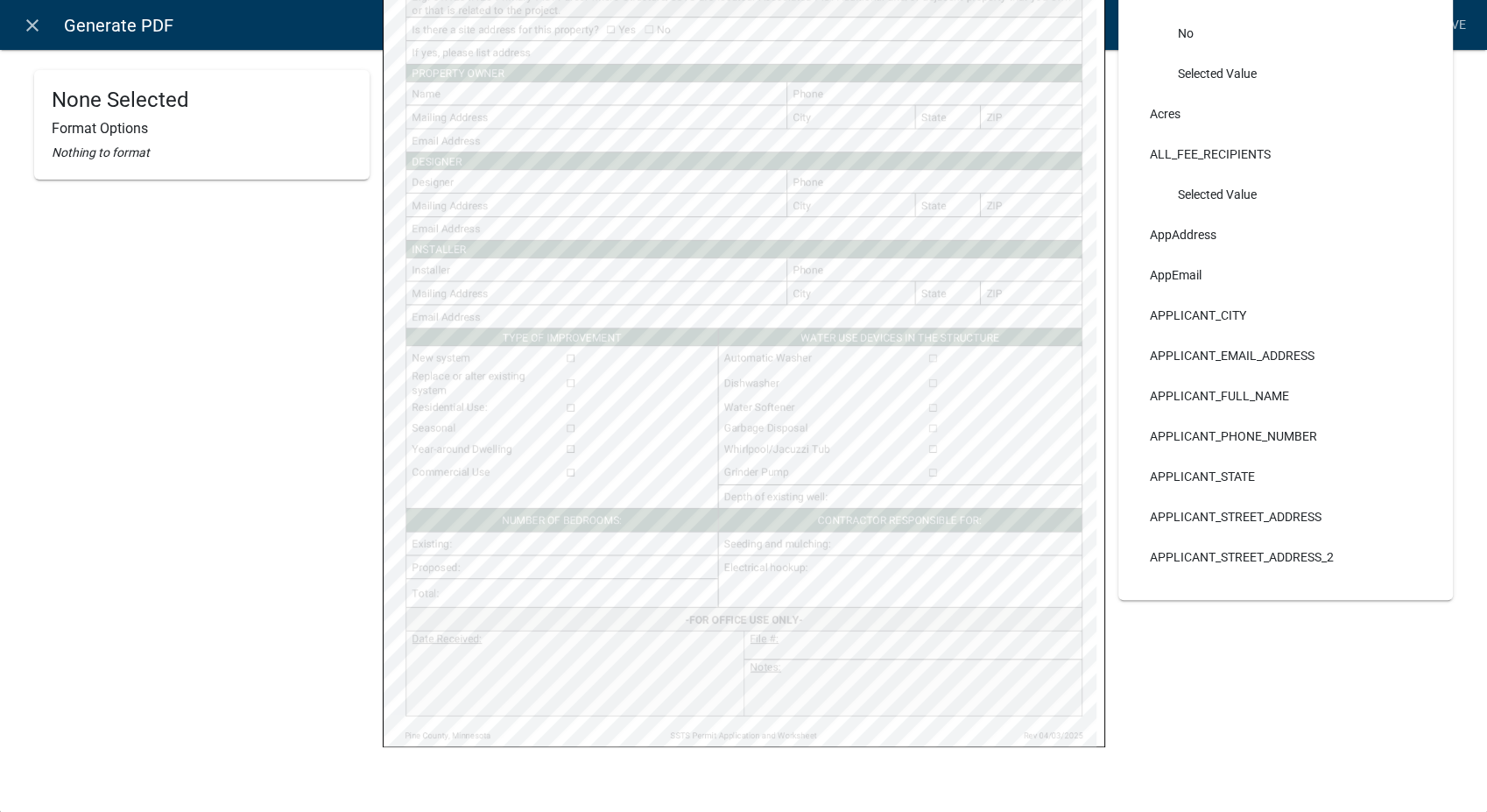
select select
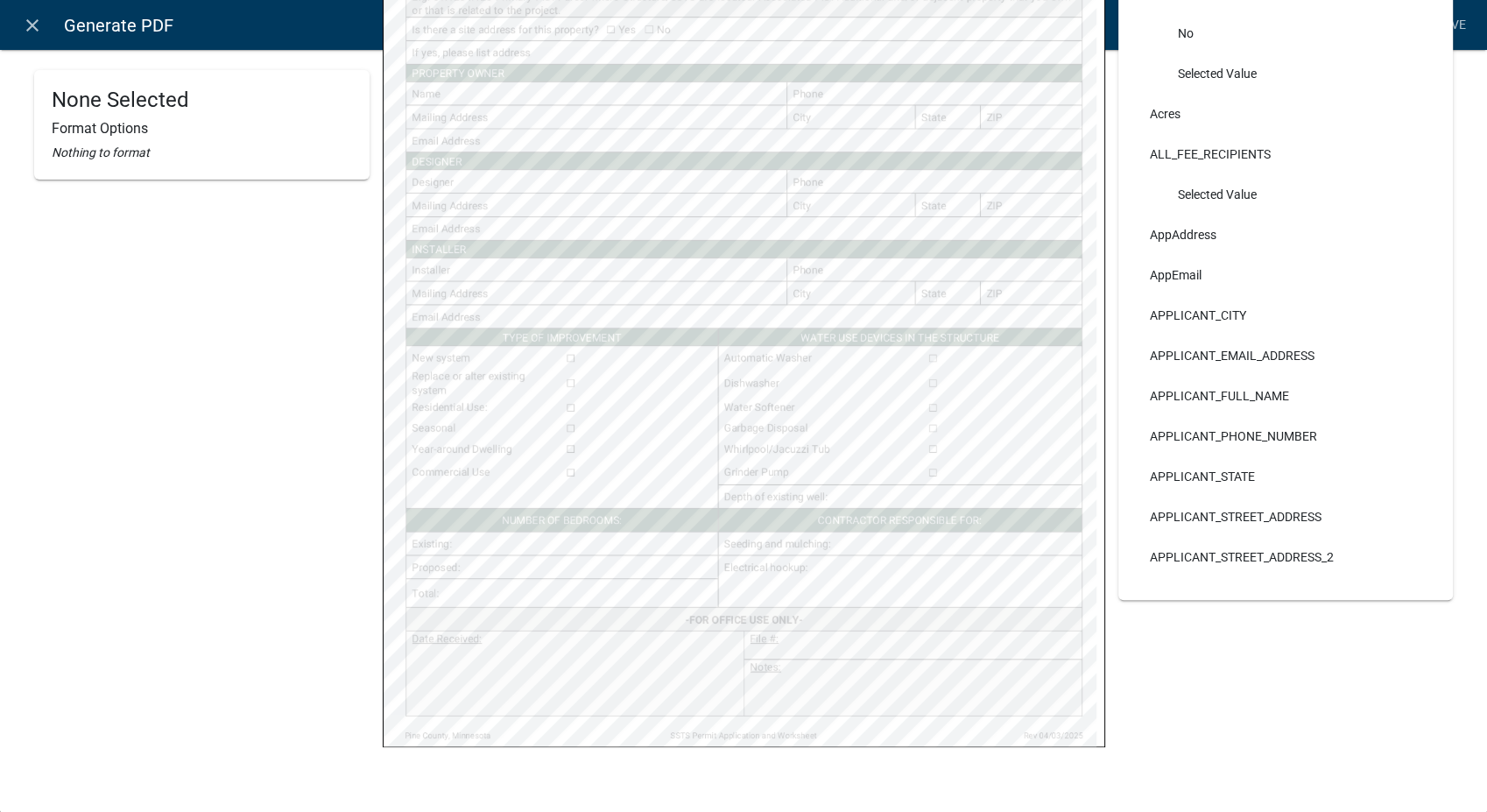
select select
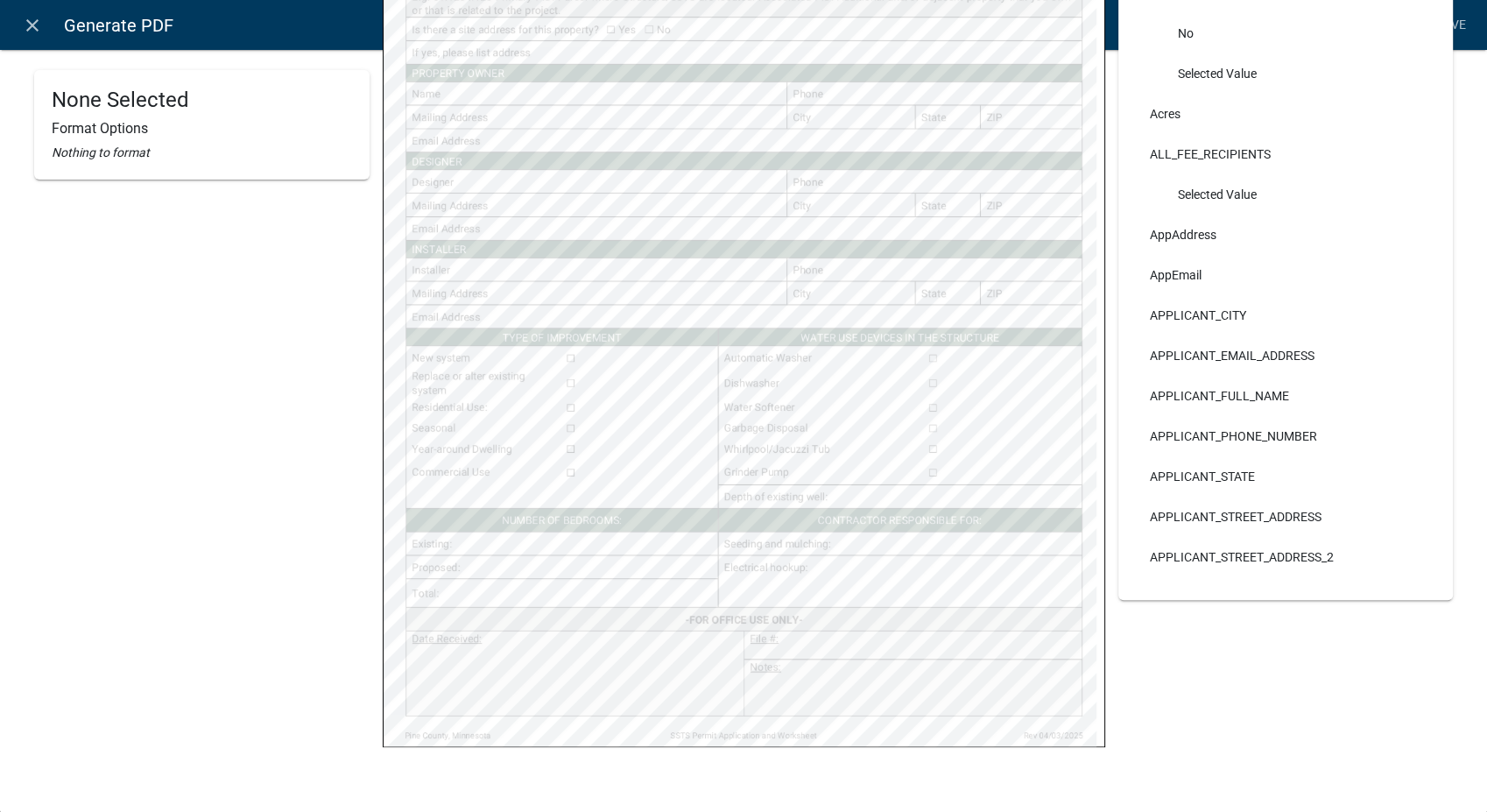
select select
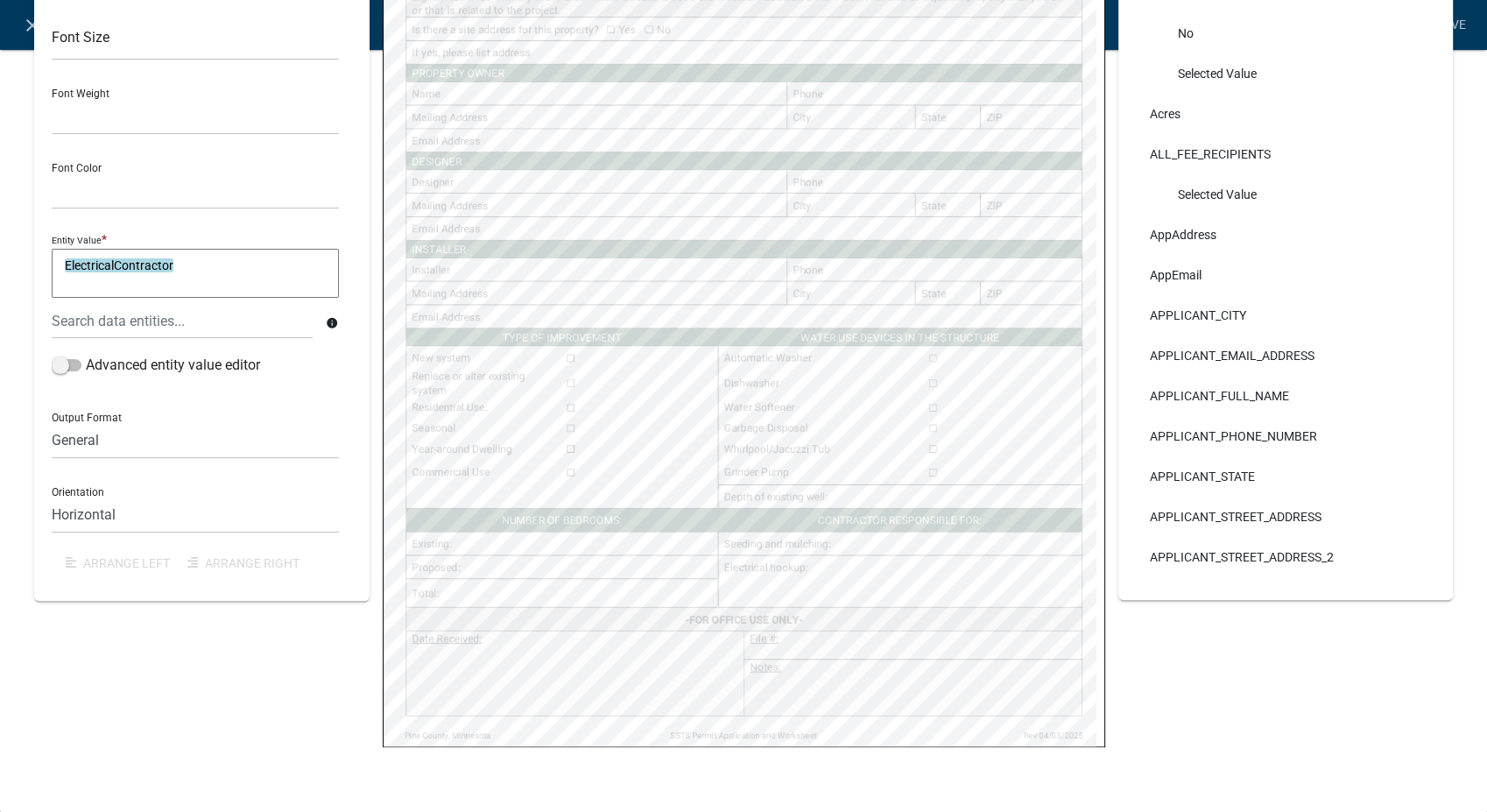
select select
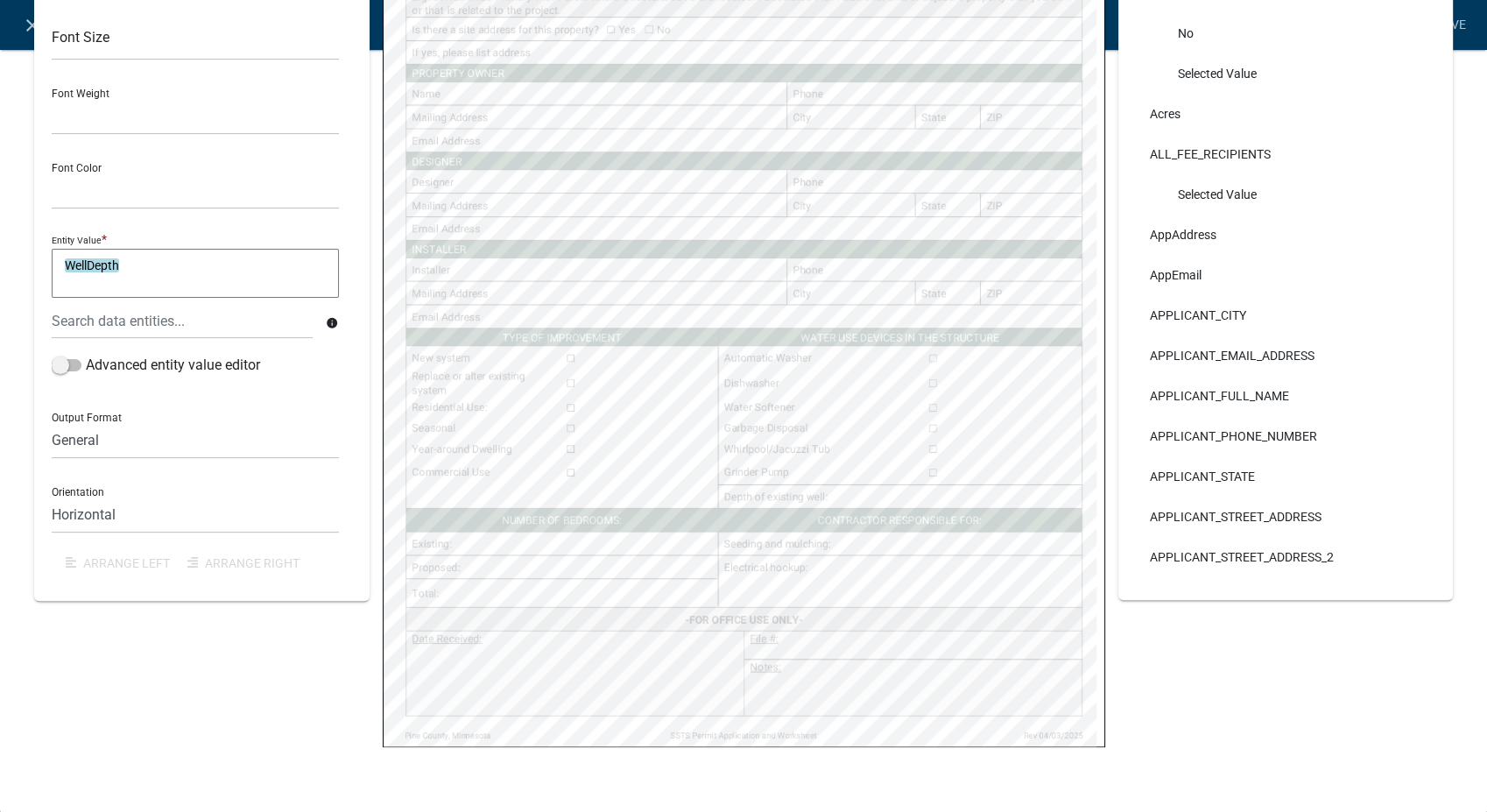
select select
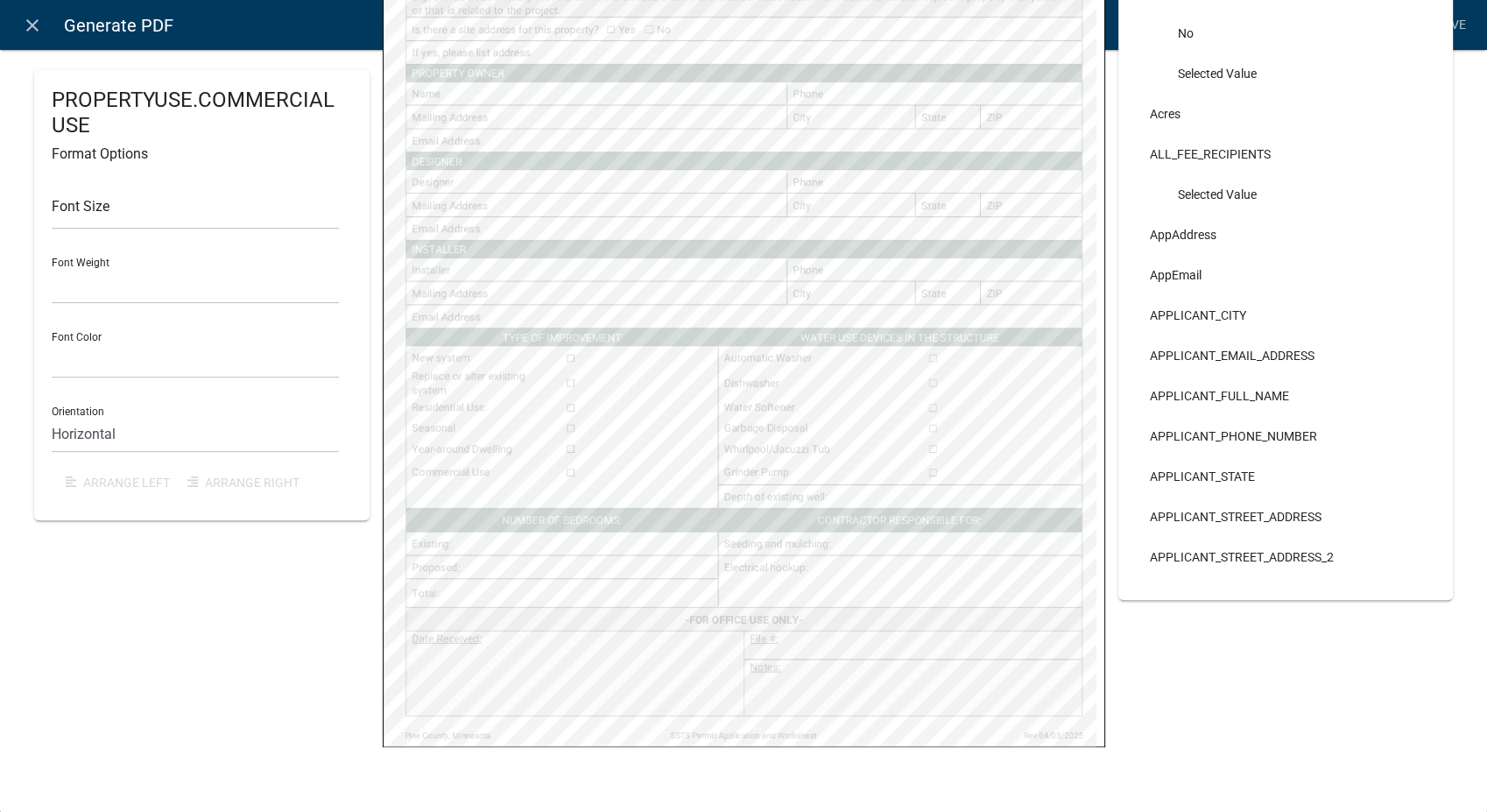
select select
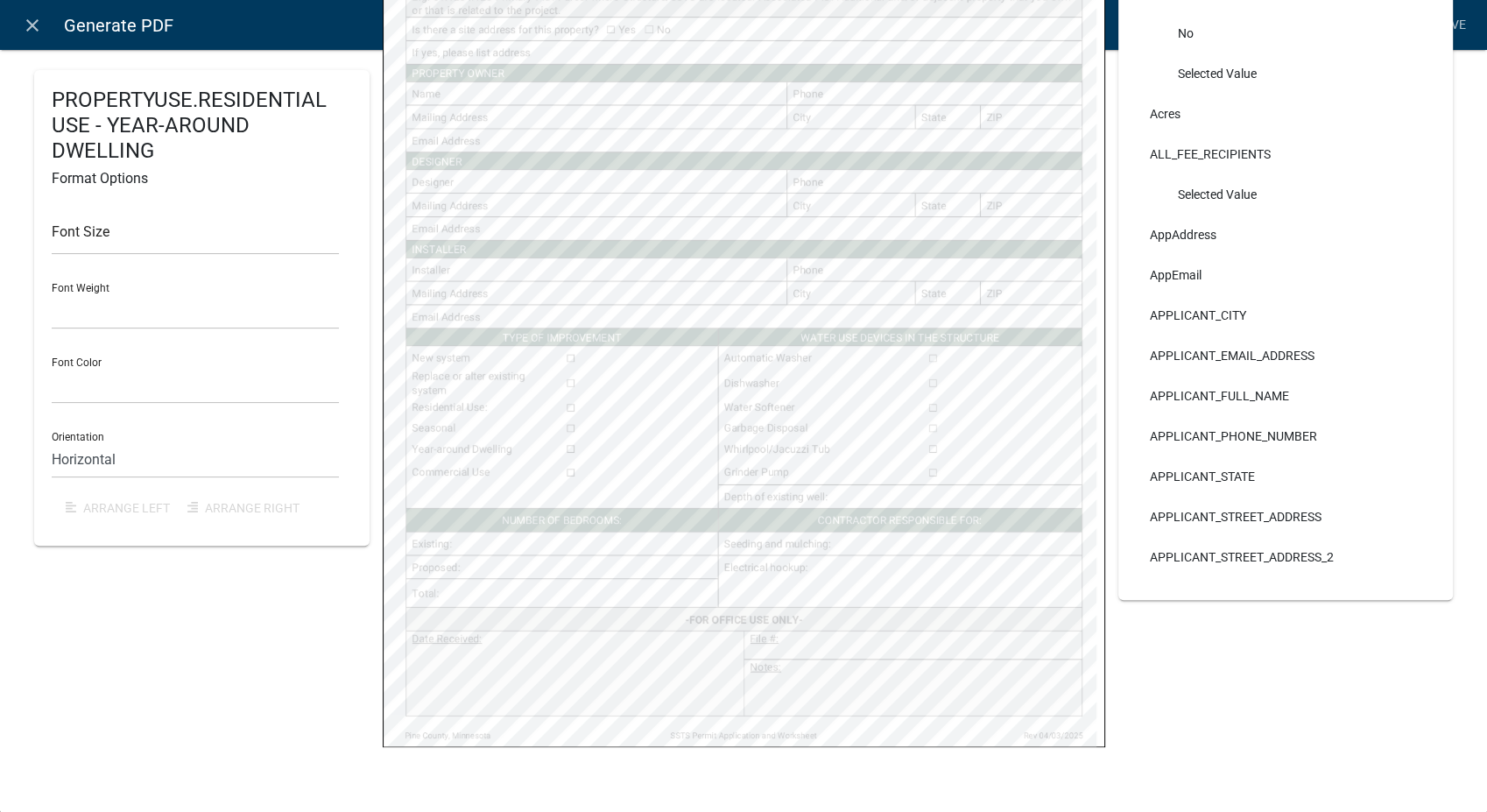
select select
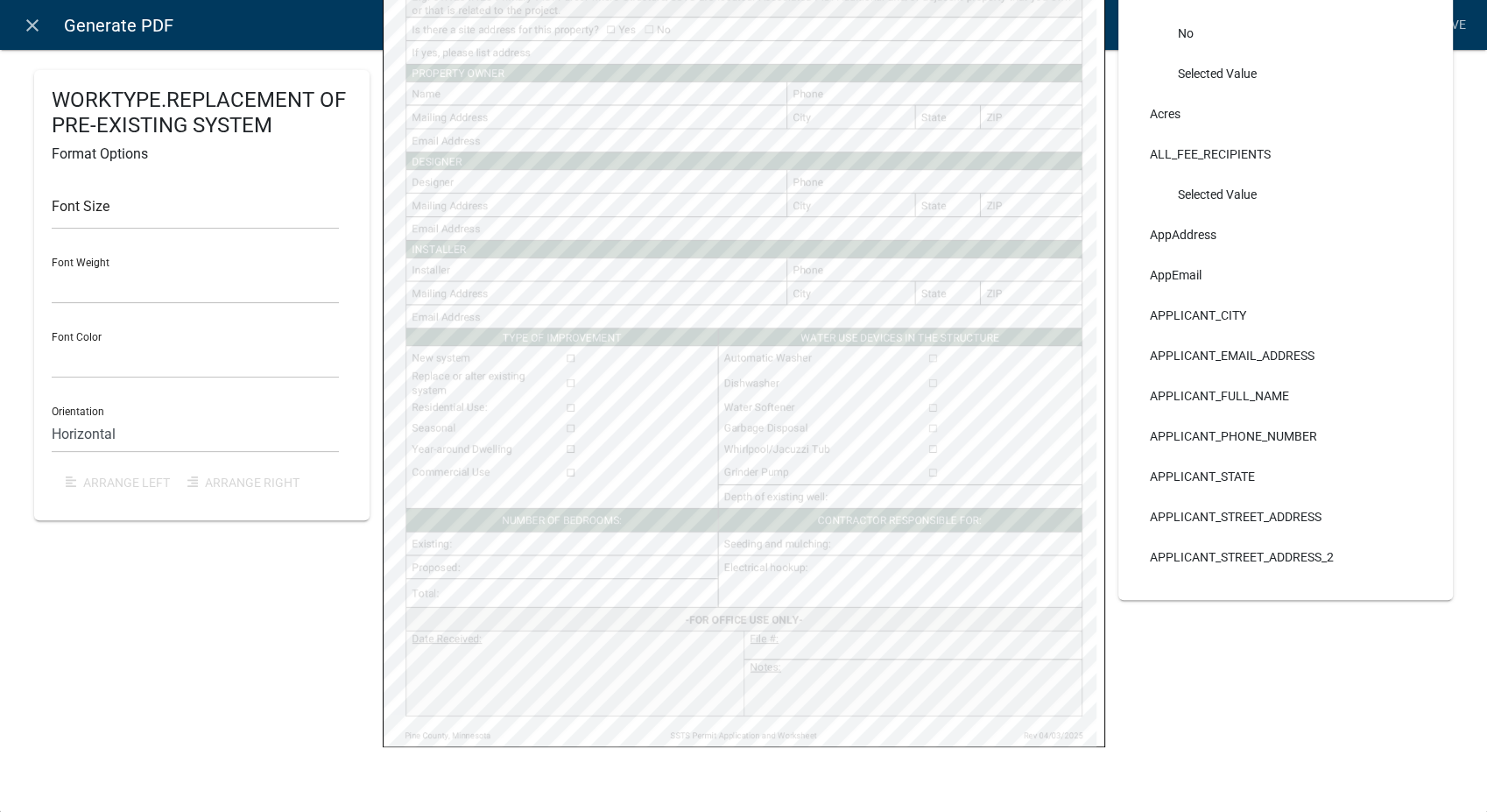
select select
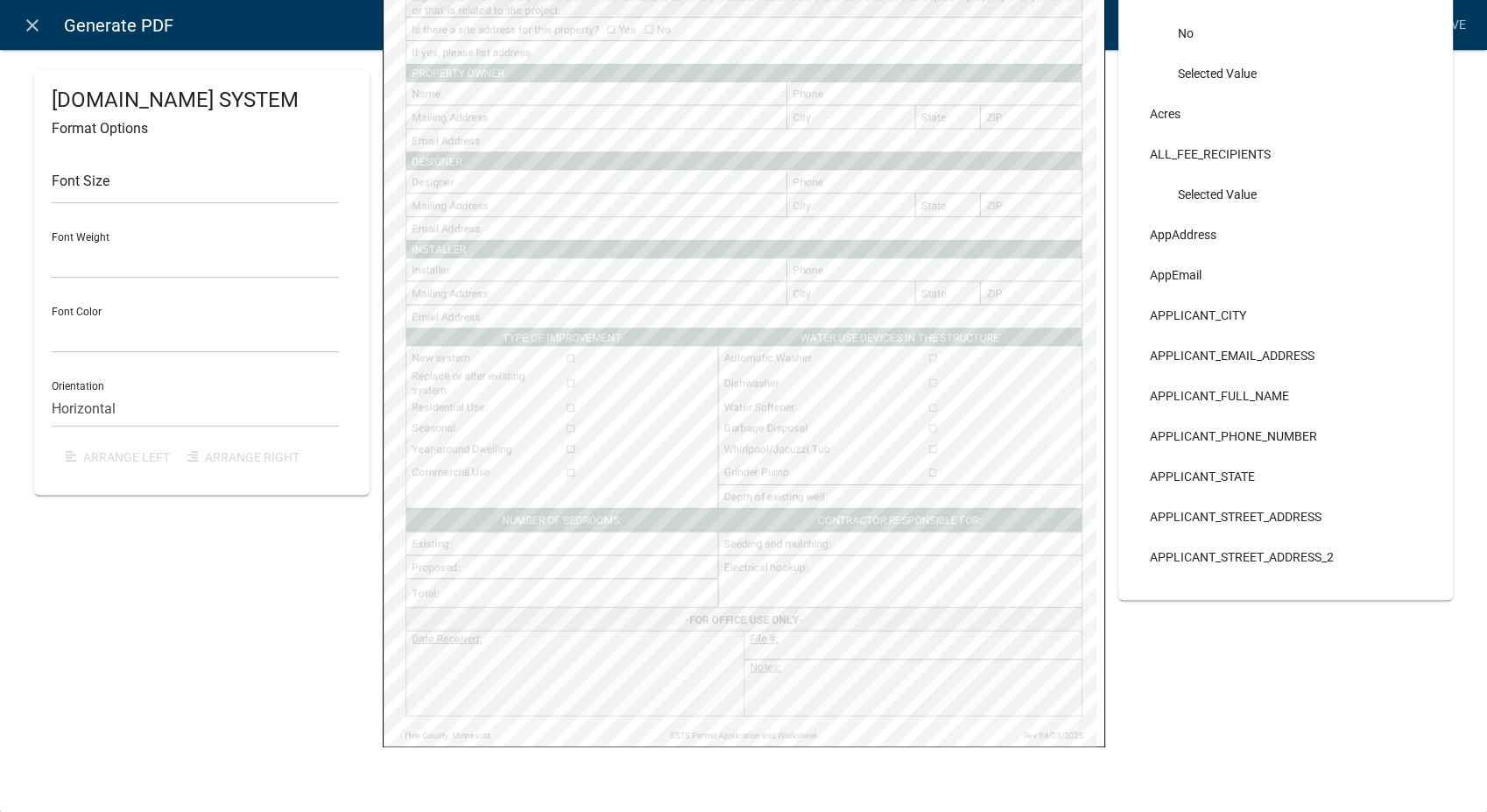
select select
select select "2"
select select
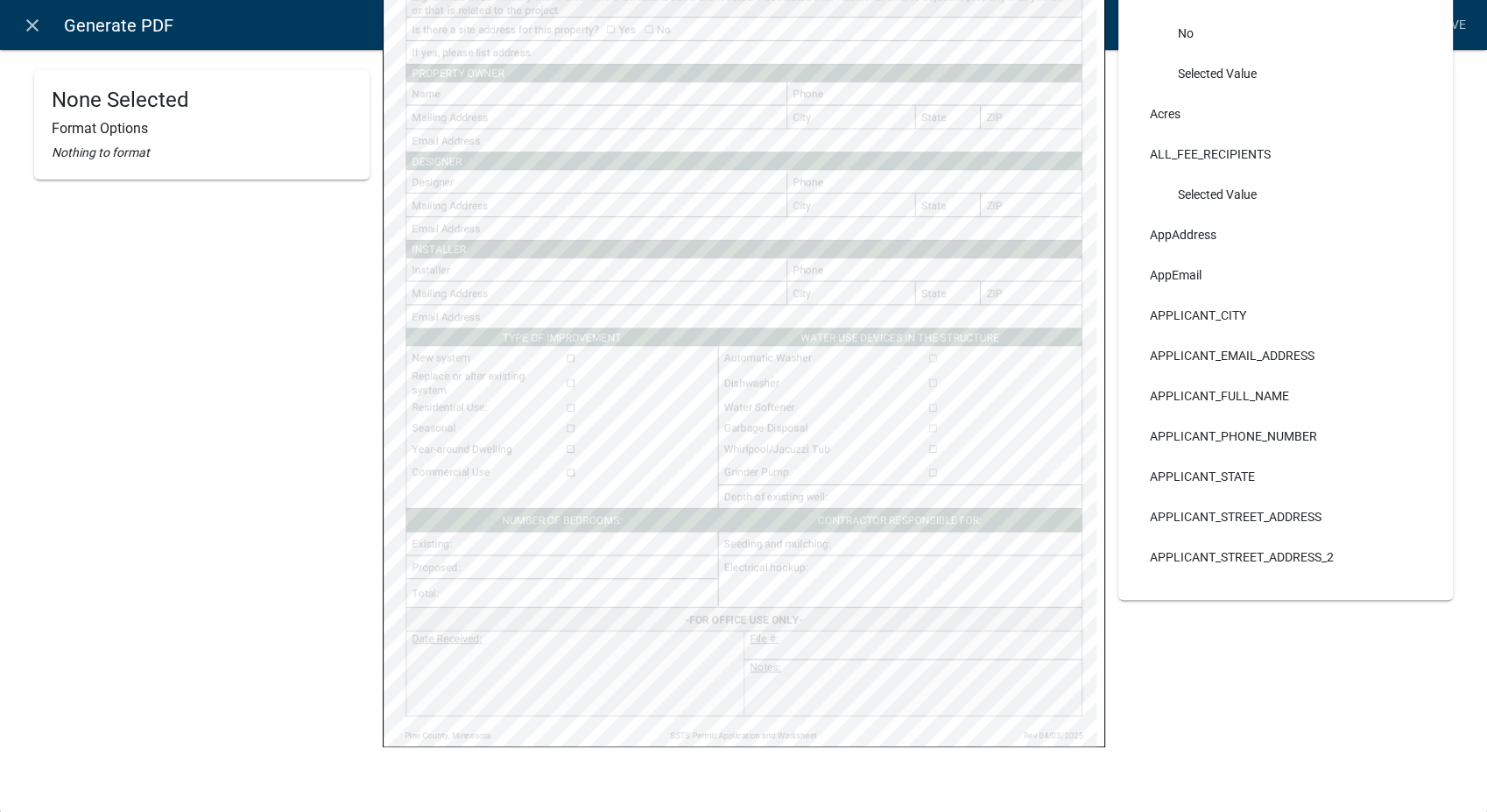
select select
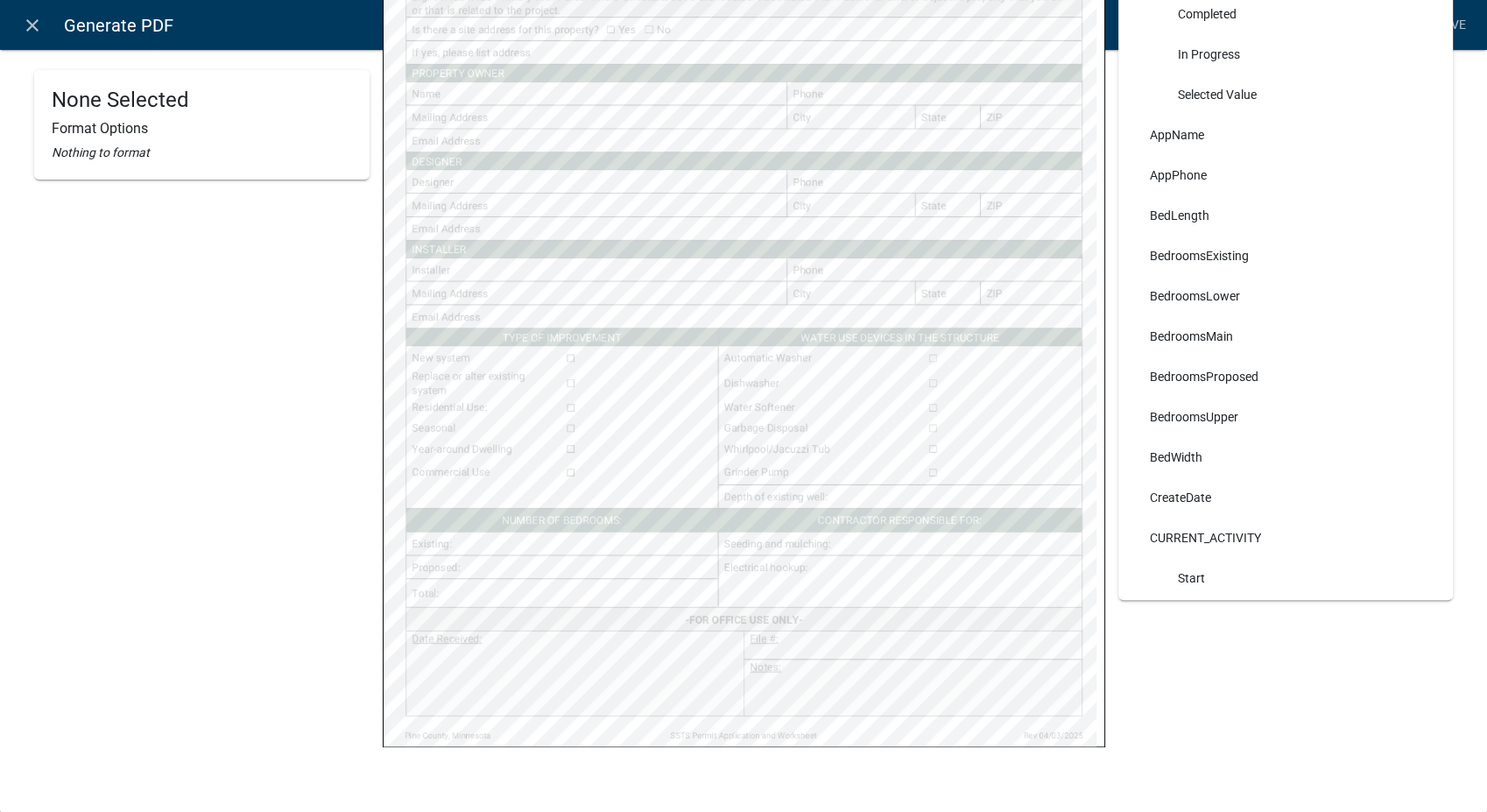
scroll to position [1070, 0]
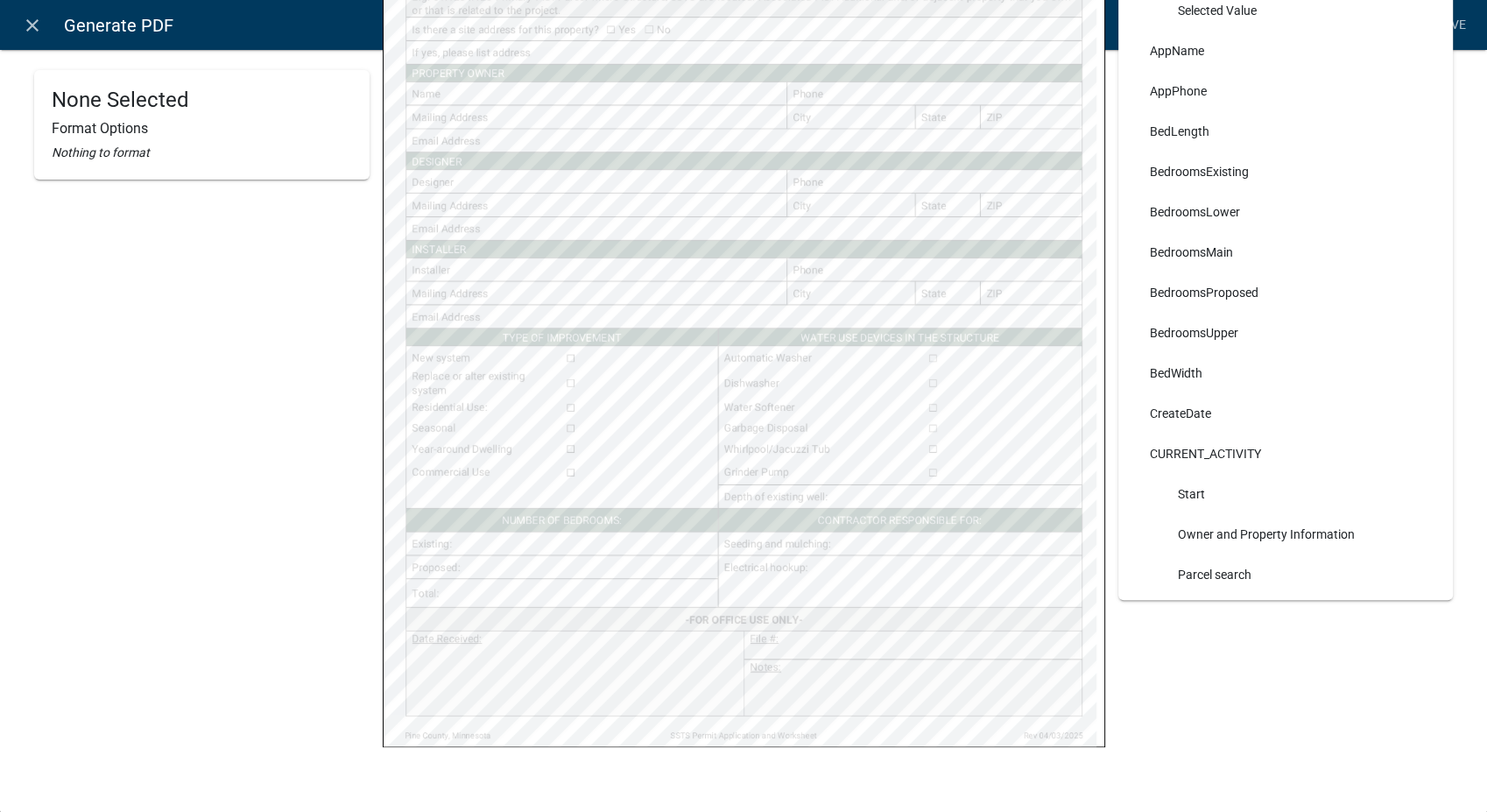
select select
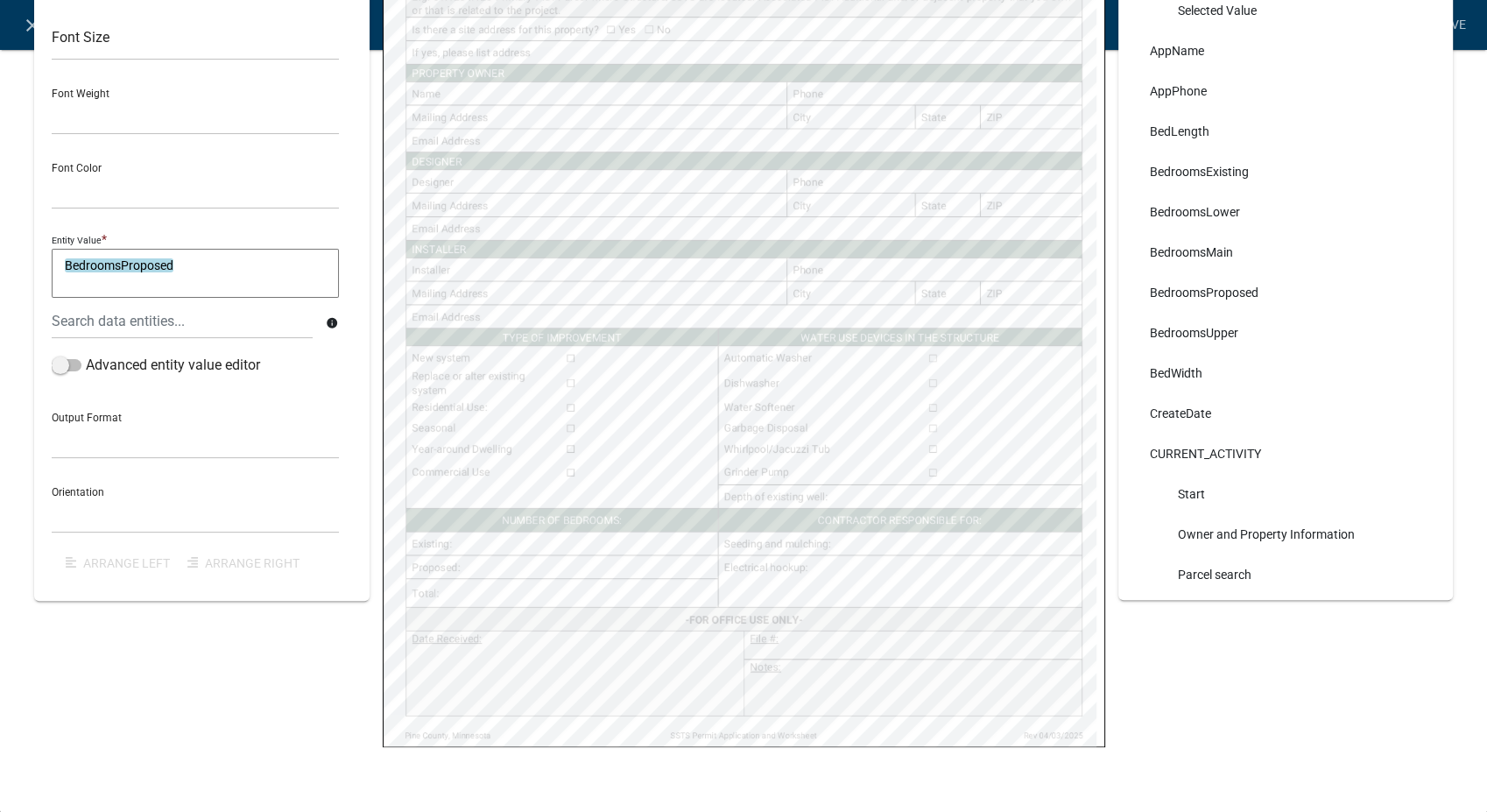
select select
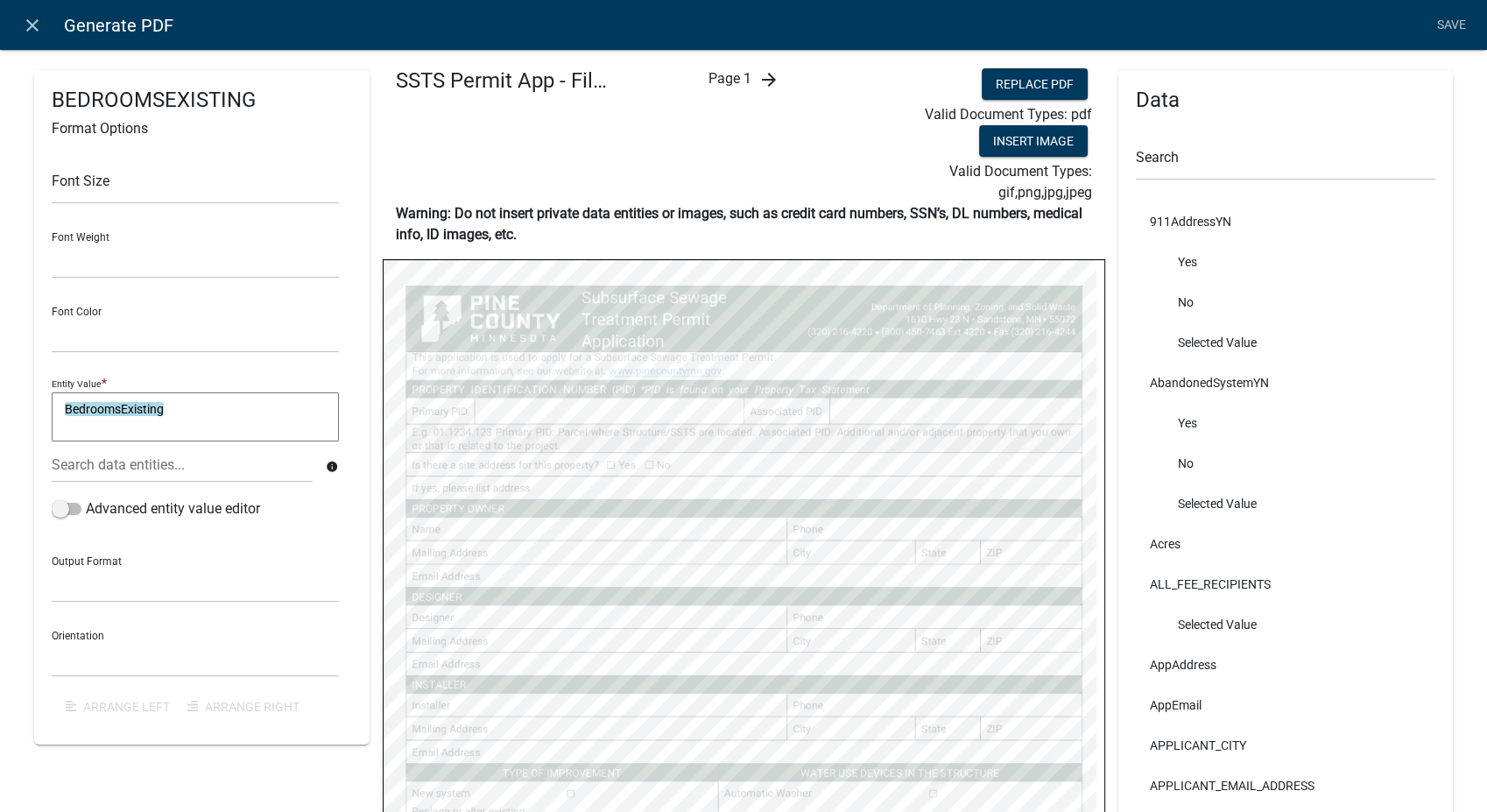
scroll to position [0, 0]
click at [1185, 151] on input "text" at bounding box center [1287, 162] width 300 height 36
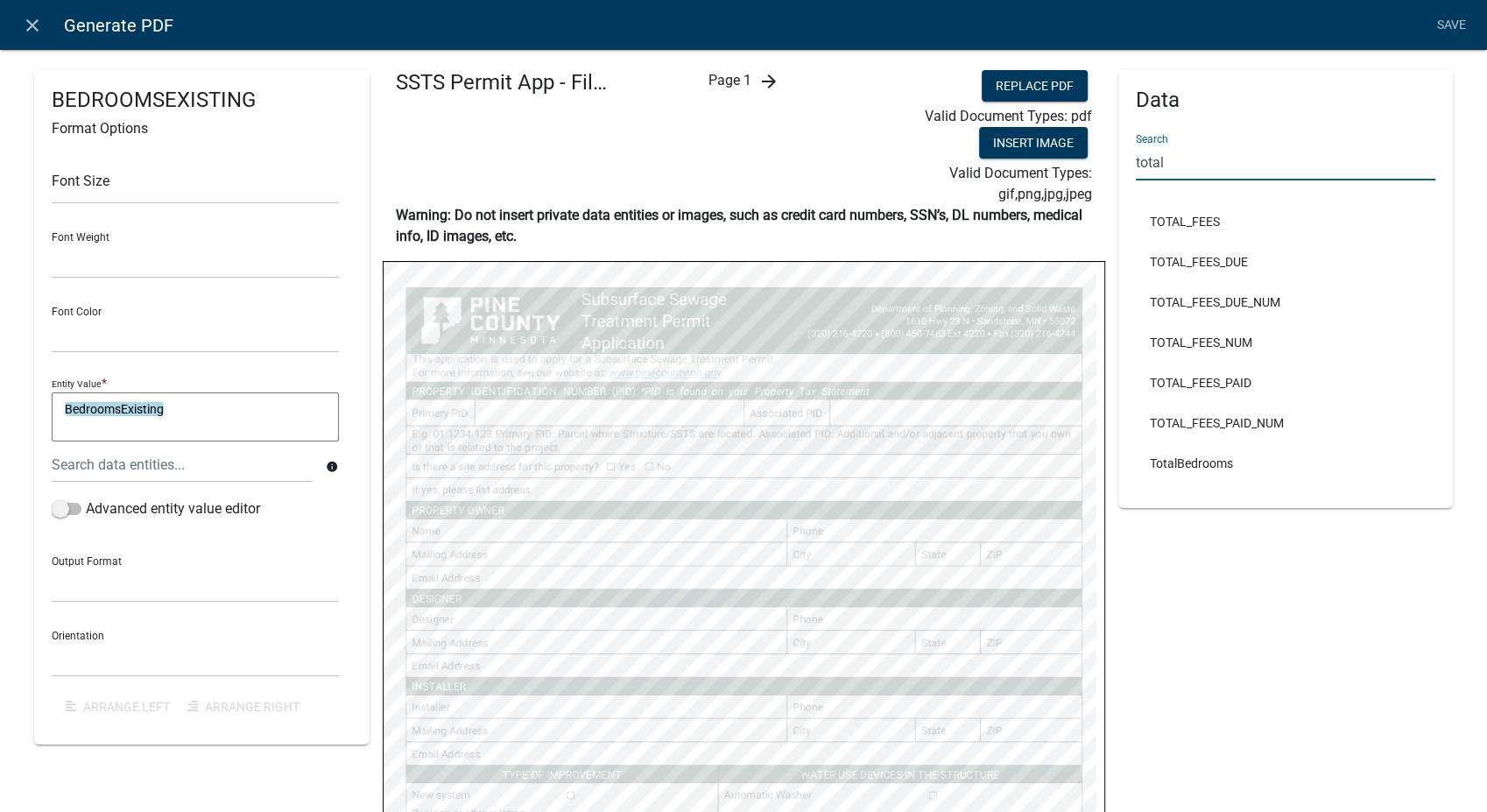
scroll to position [291, 0]
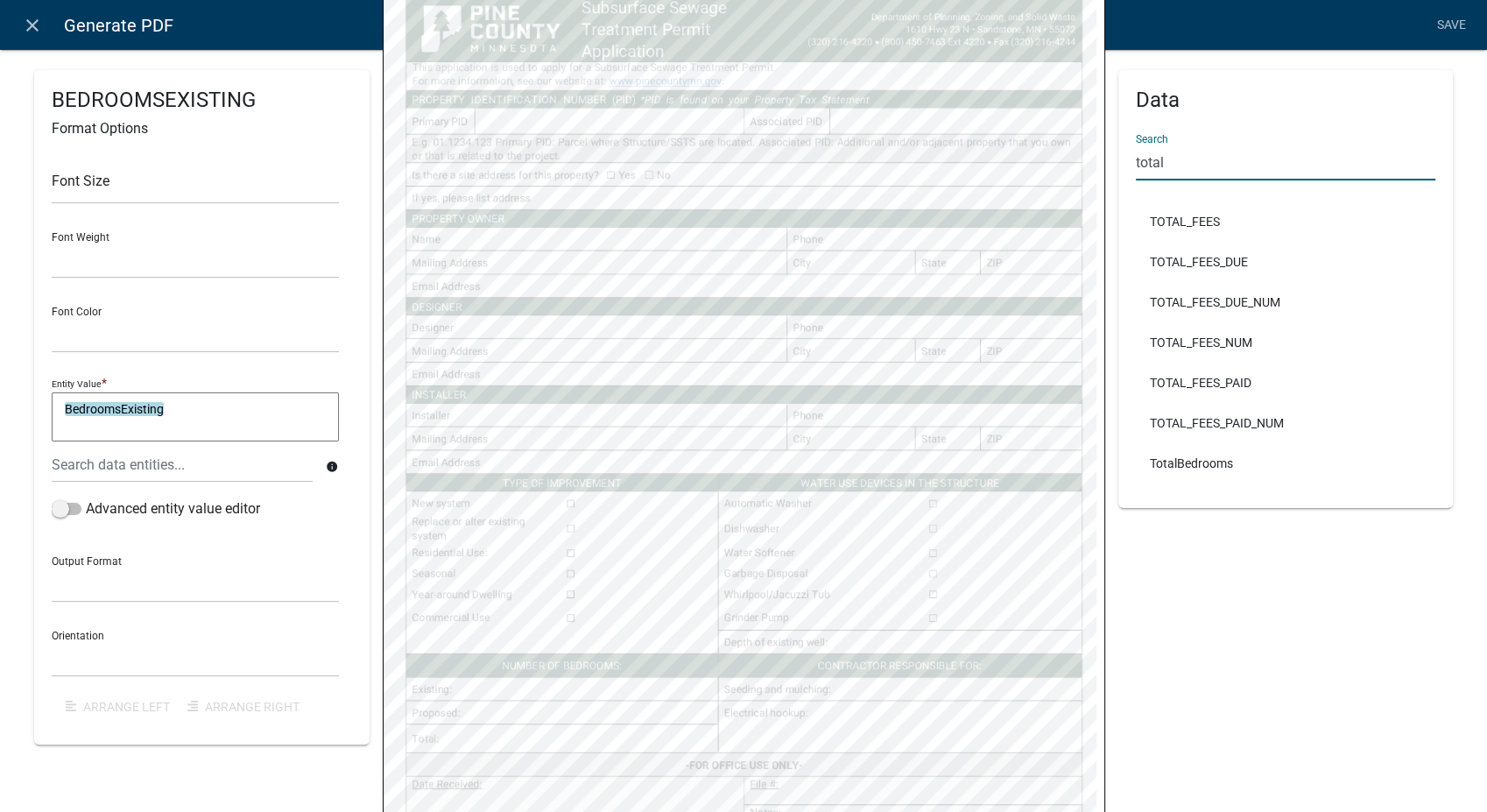
type input "total"
select select
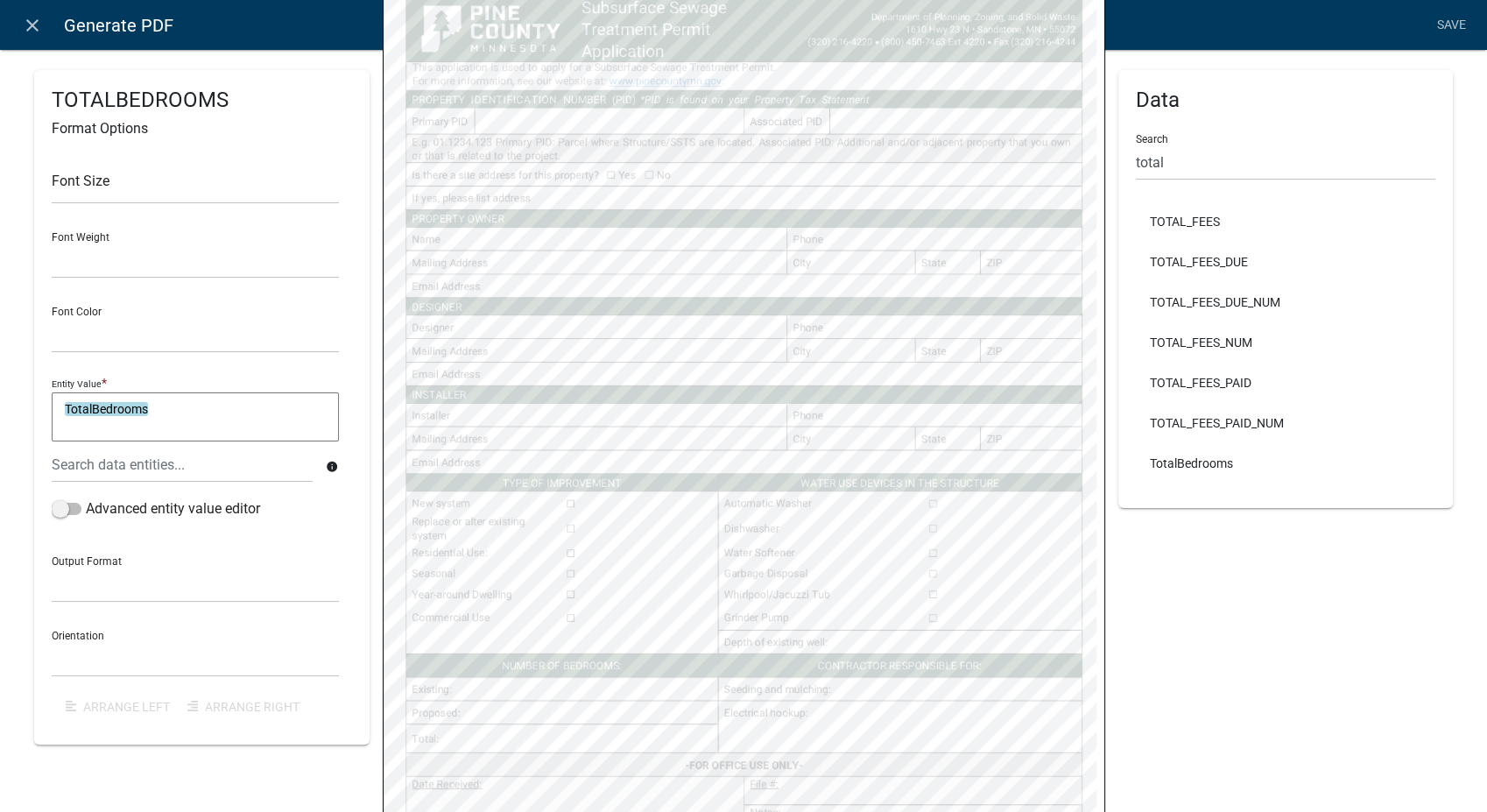
select select
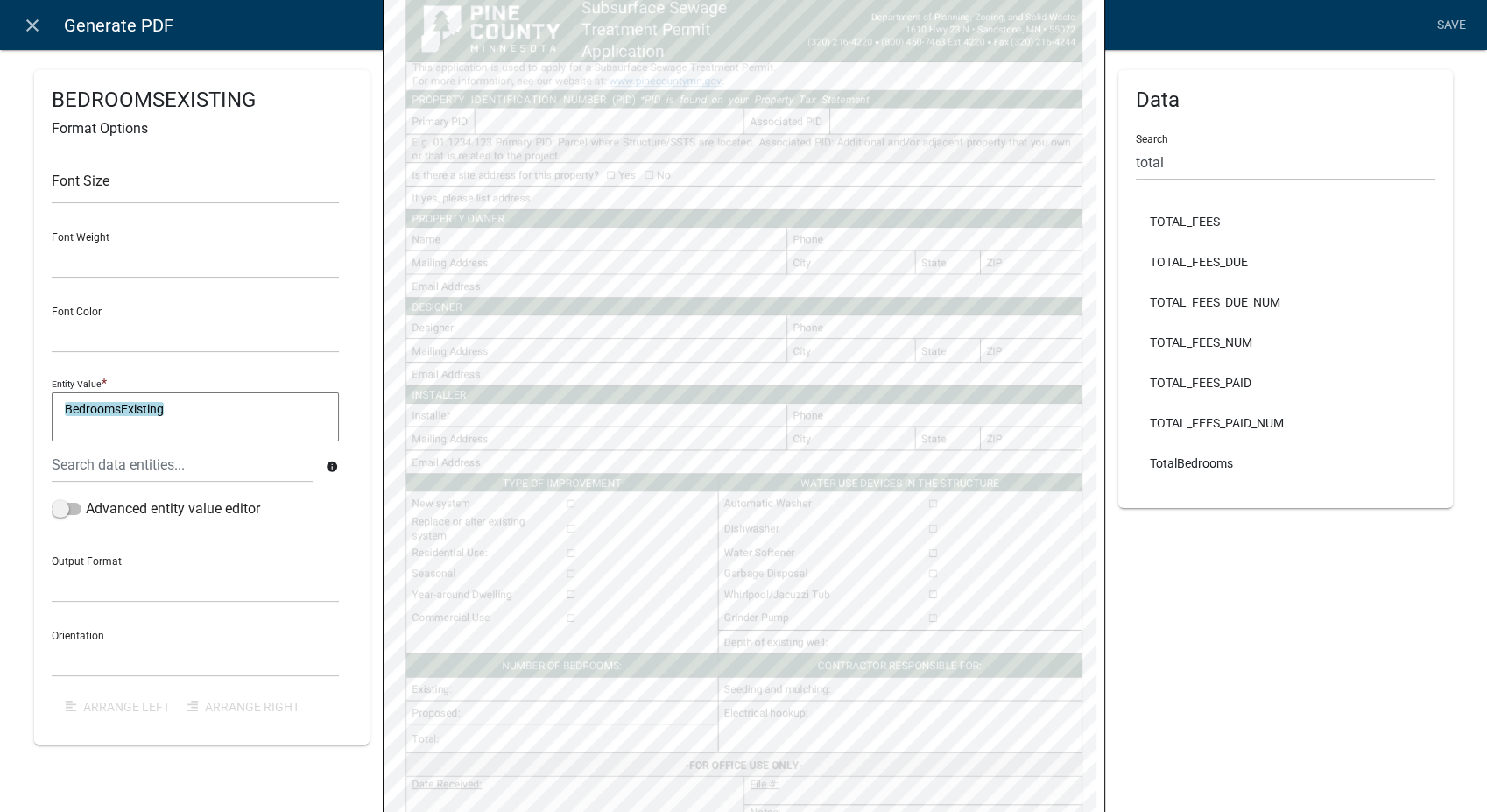
select select
click at [1159, 168] on input "total" at bounding box center [1287, 162] width 300 height 36
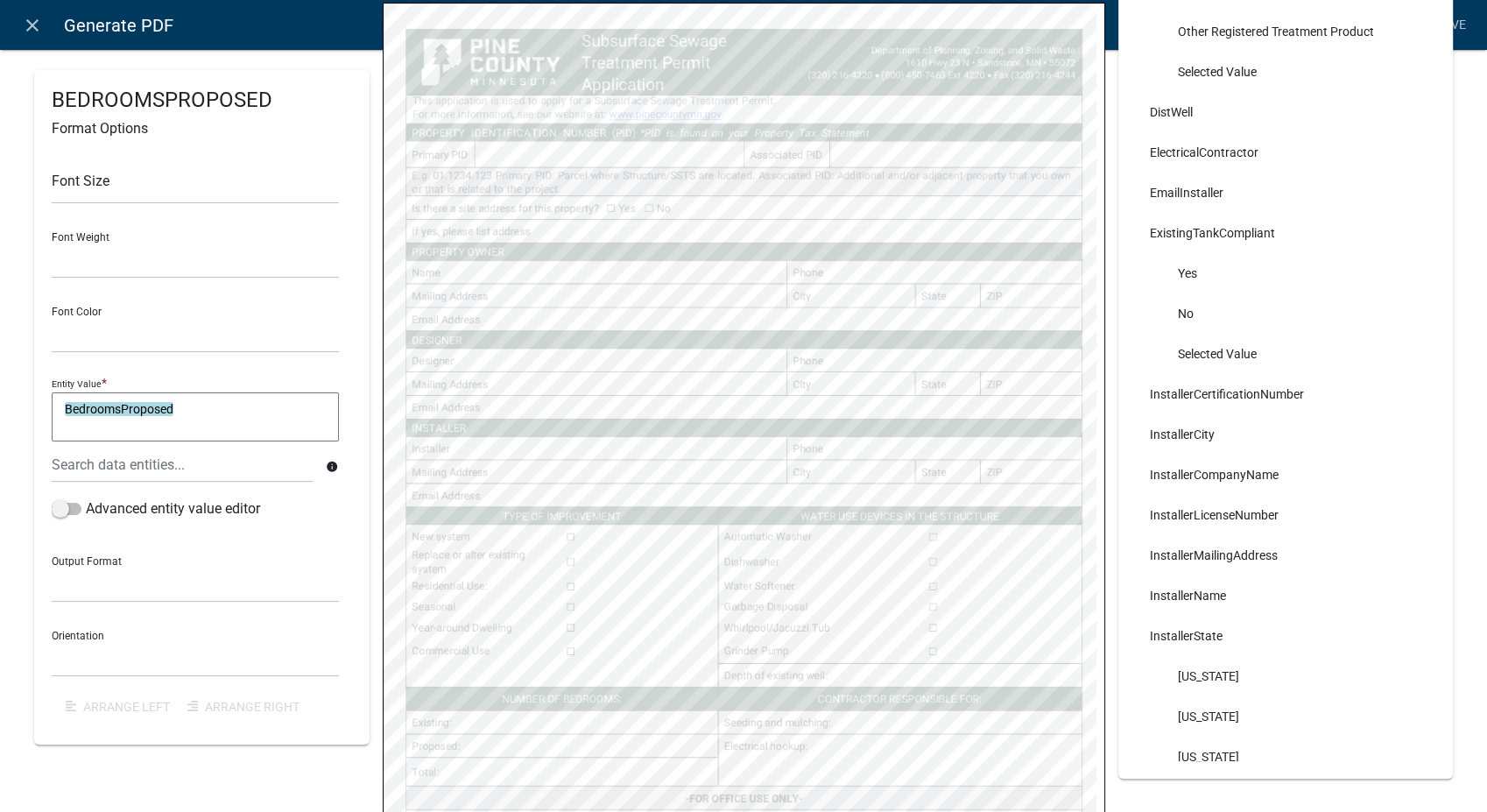
scroll to position [6421, 0]
type input "t"
select select
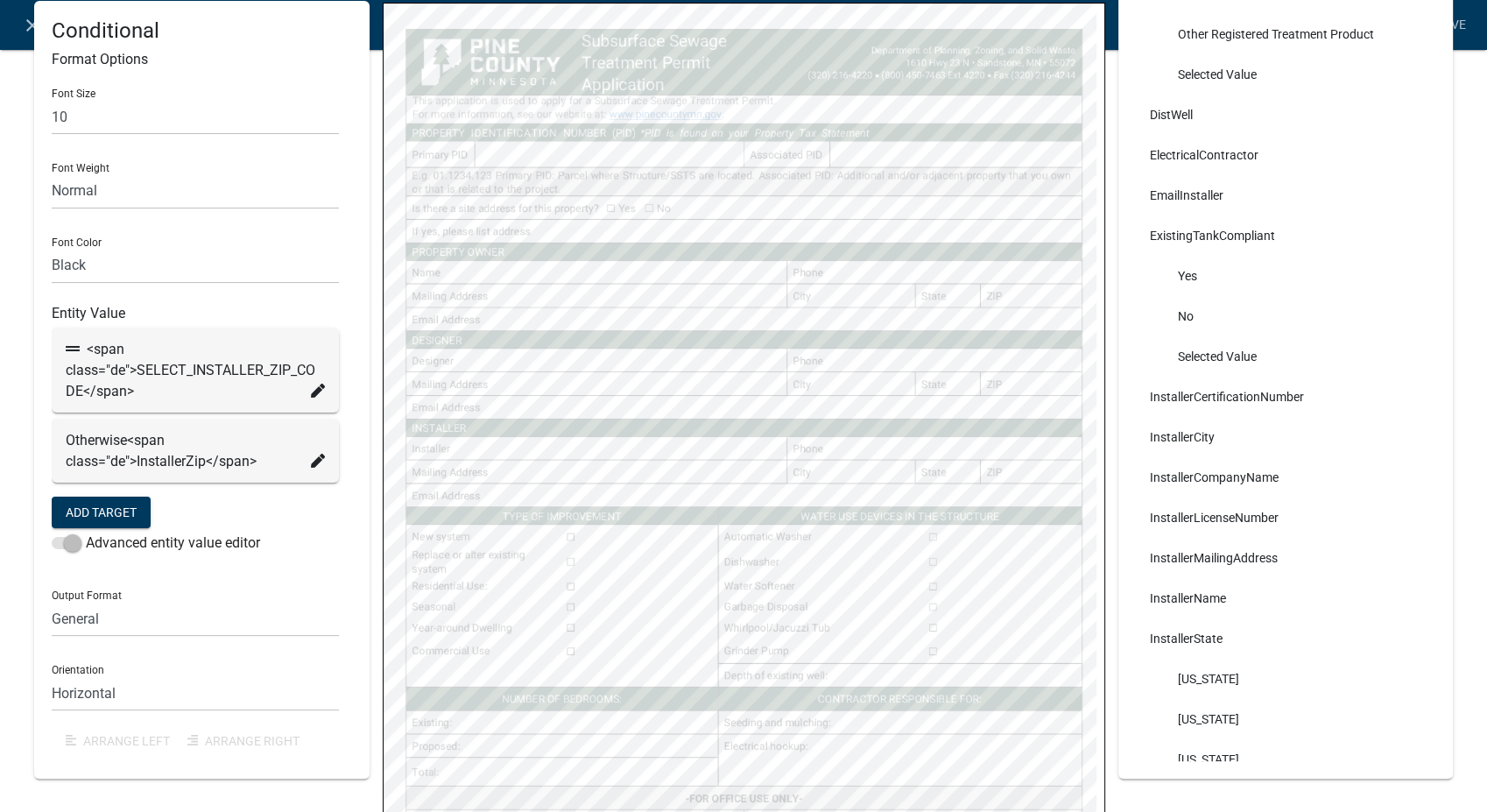
select select
click at [155, 123] on input "text" at bounding box center [195, 116] width 288 height 36
type input "10"
click at [93, 183] on select "Normal Bold" at bounding box center [195, 191] width 288 height 36
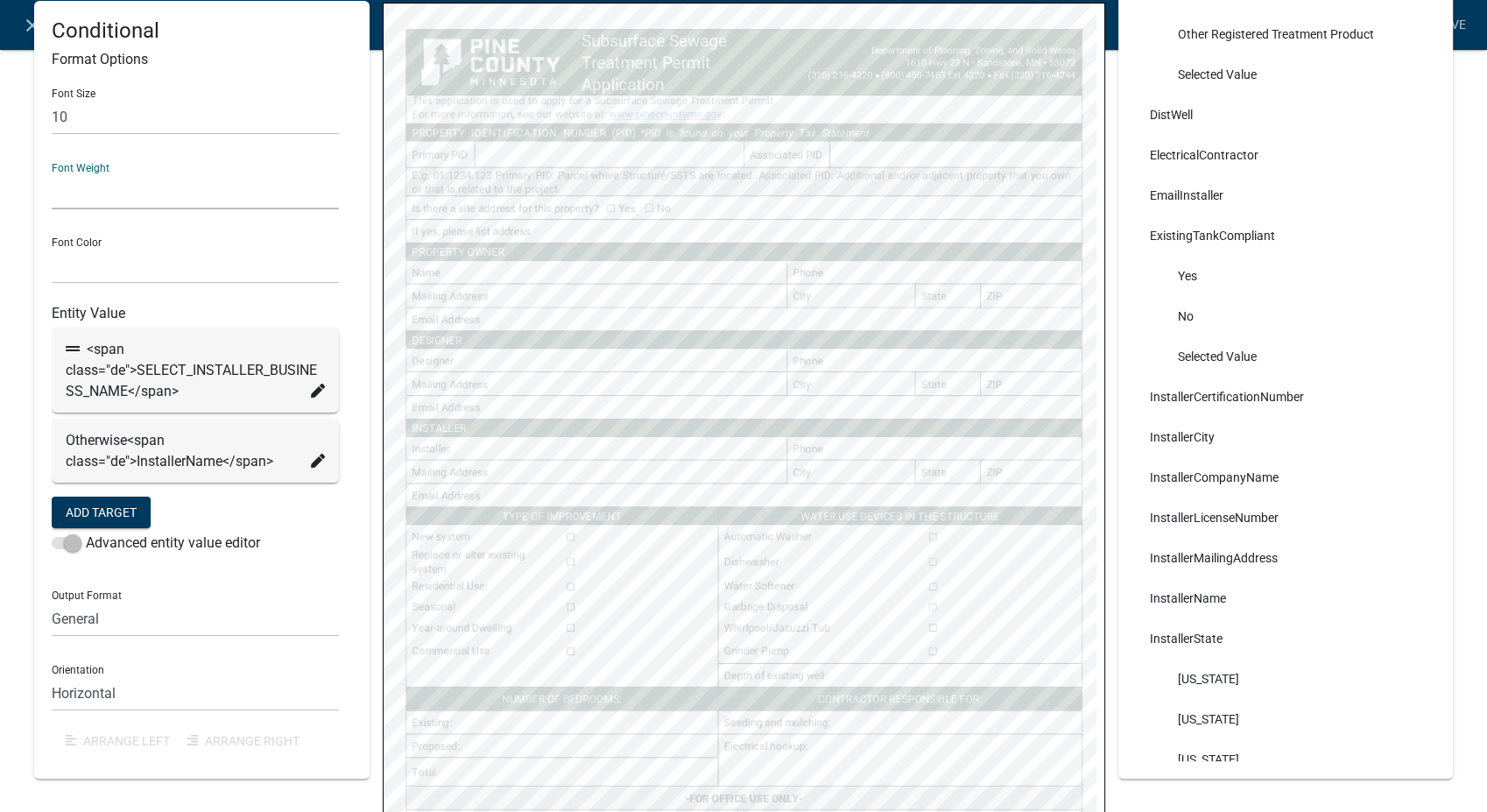
select select "normal"
click at [51, 173] on select "Normal Bold" at bounding box center [195, 191] width 288 height 36
click at [98, 255] on select "Black Red" at bounding box center [195, 265] width 288 height 36
select select "0,0,0"
click at [51, 248] on select "Black Red" at bounding box center [195, 265] width 288 height 36
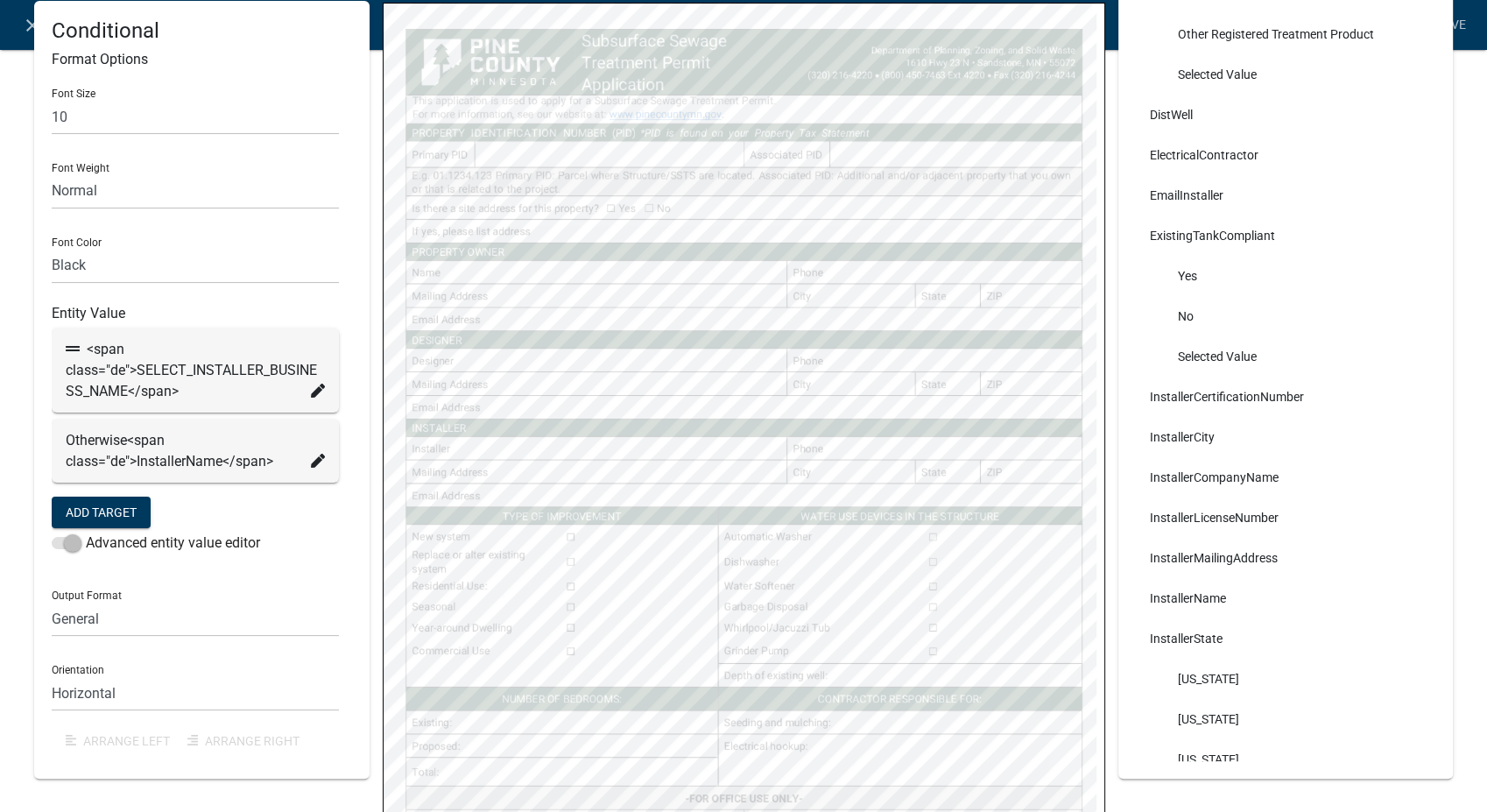
select select
click at [133, 115] on input "text" at bounding box center [195, 116] width 288 height 36
type input "10"
click at [78, 193] on select "Normal Bold" at bounding box center [195, 191] width 288 height 36
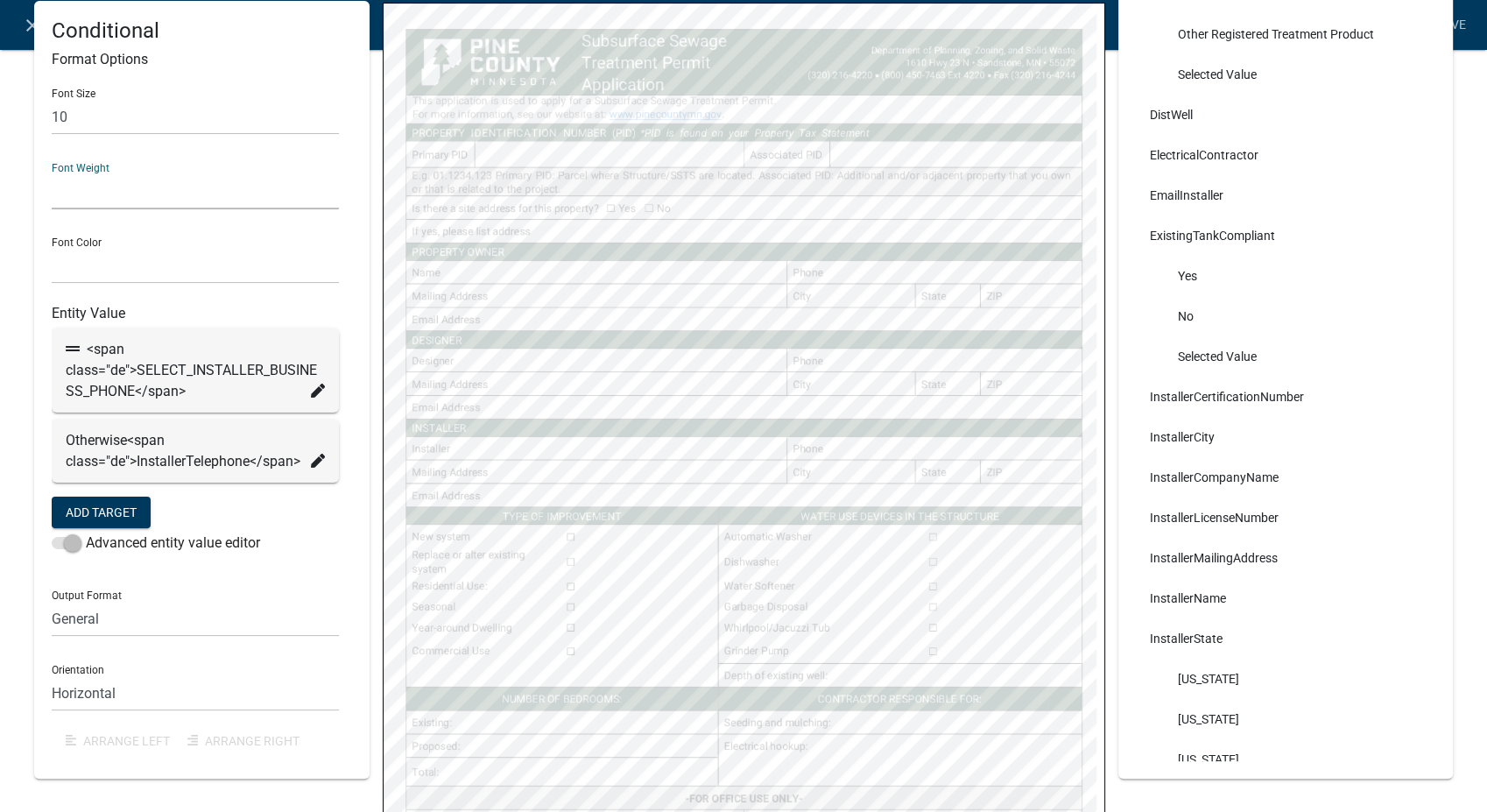
select select "normal"
click at [51, 173] on select "Normal Bold" at bounding box center [195, 191] width 288 height 36
click at [94, 262] on select "Black Red" at bounding box center [195, 265] width 288 height 36
select select "0,0,0"
click at [51, 248] on select "Black Red" at bounding box center [195, 265] width 288 height 36
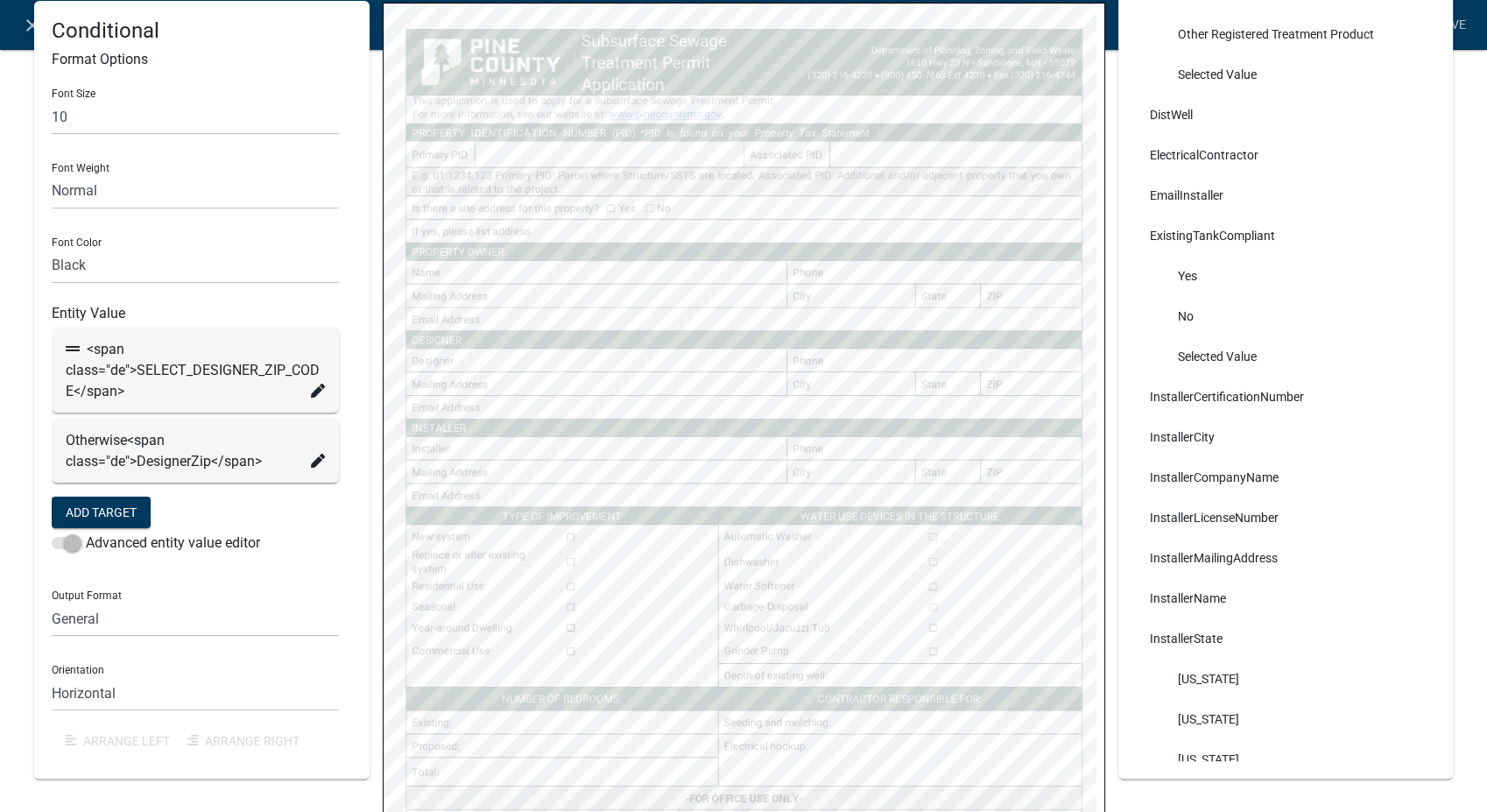
select select
click at [98, 103] on input "text" at bounding box center [195, 116] width 288 height 36
type input "10"
click at [91, 187] on select "Normal Bold" at bounding box center [195, 191] width 288 height 36
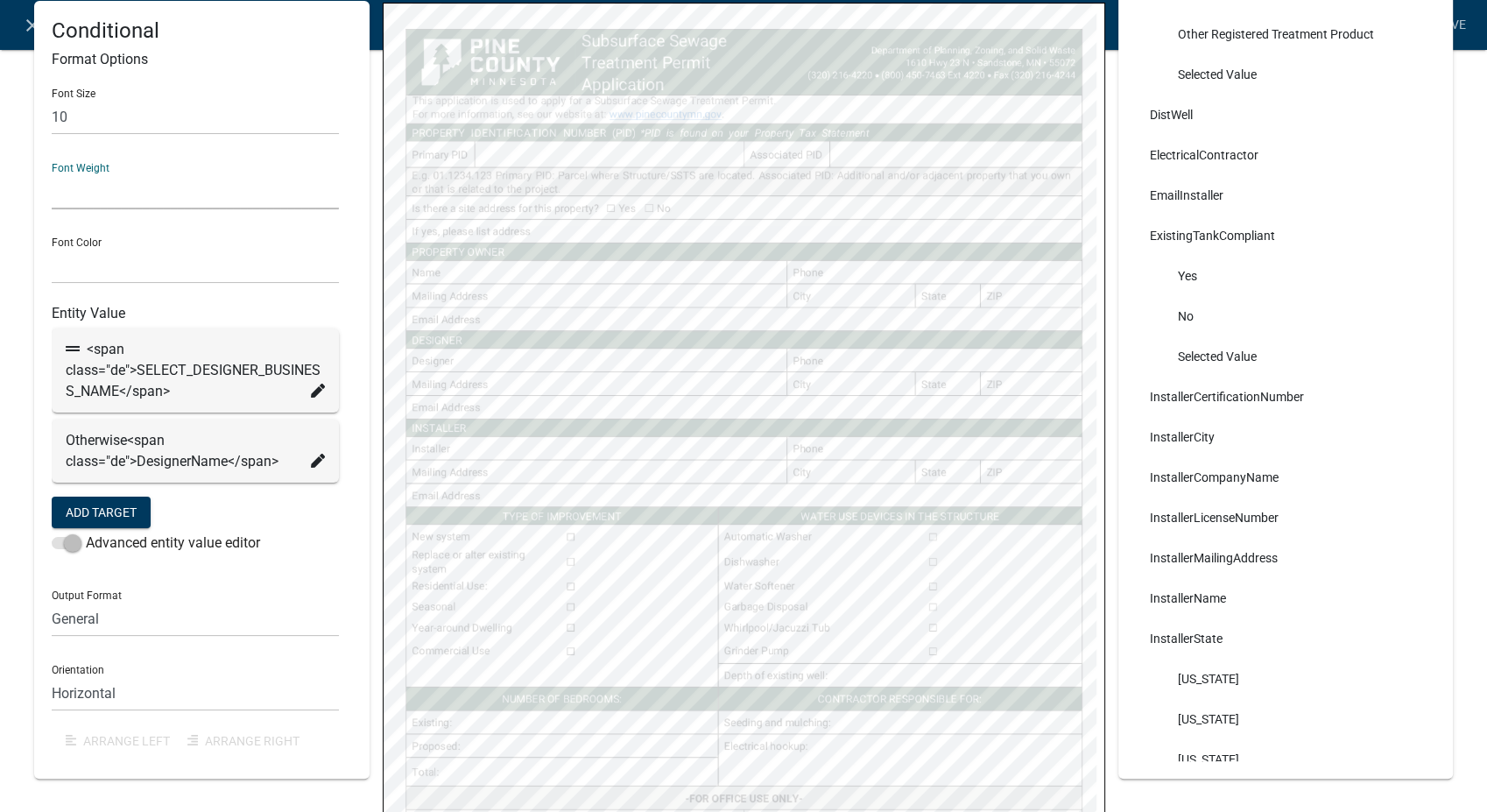
select select "normal"
click at [51, 173] on select "Normal Bold" at bounding box center [195, 191] width 288 height 36
click at [80, 255] on select "Black Red" at bounding box center [195, 265] width 288 height 36
select select "0,0,0"
click at [51, 248] on select "Black Red" at bounding box center [195, 265] width 288 height 36
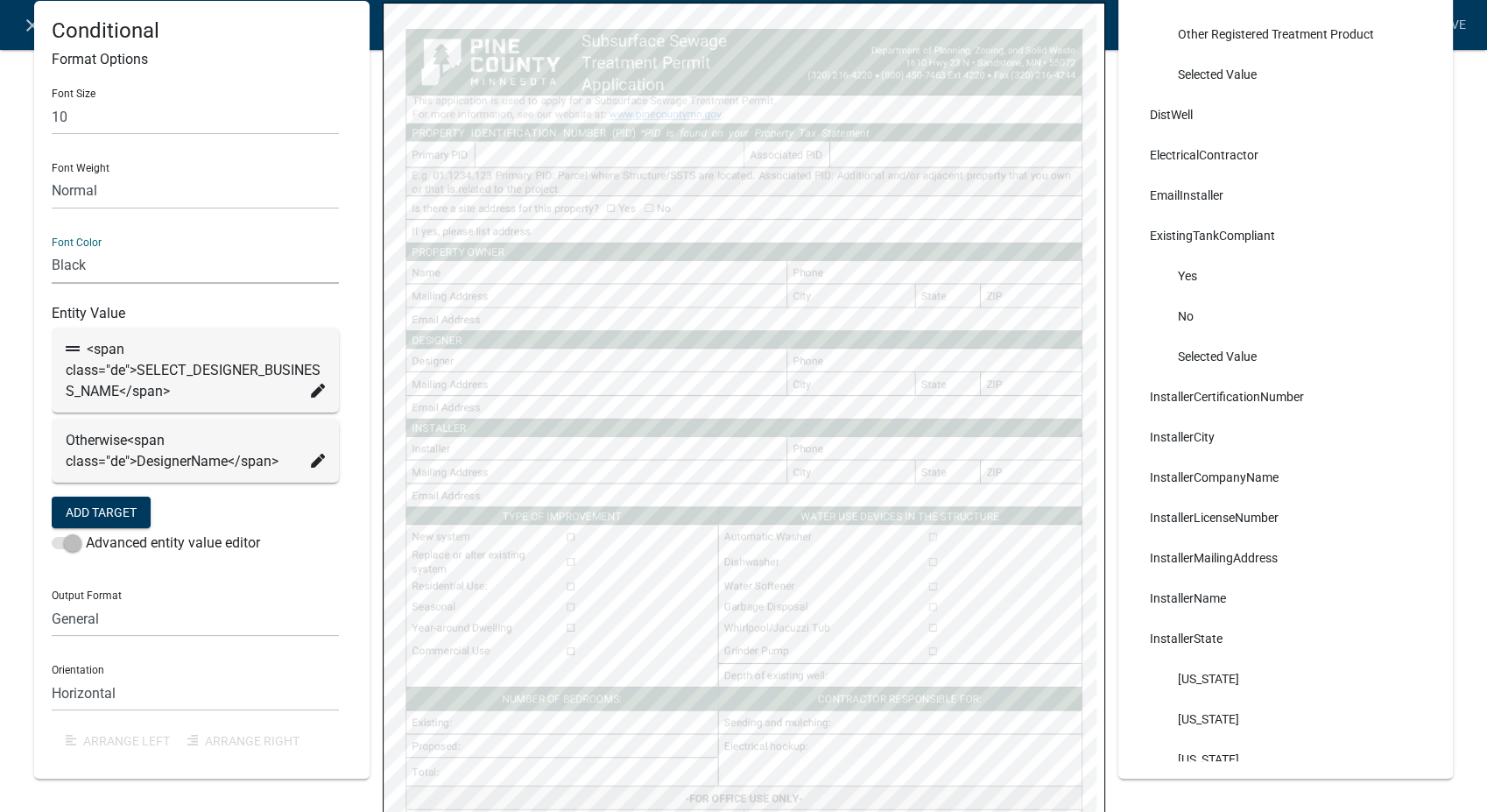
select select
click at [135, 100] on input "text" at bounding box center [195, 116] width 288 height 36
type input "10"
click at [77, 173] on select "Normal Bold" at bounding box center [195, 191] width 288 height 36
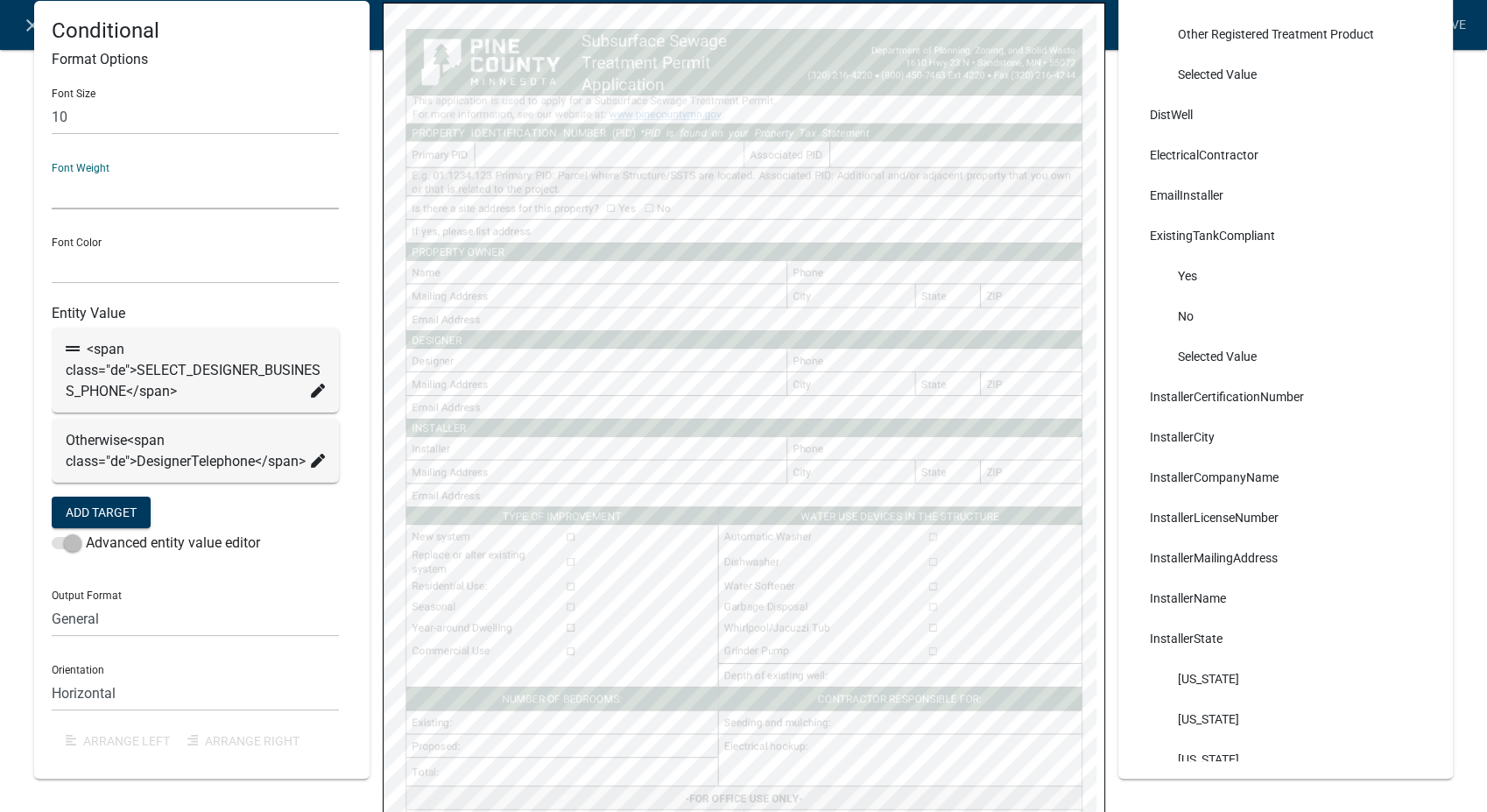
select select "normal"
click at [51, 173] on select "Normal Bold" at bounding box center [195, 191] width 288 height 36
click at [85, 248] on select "Black Red" at bounding box center [195, 265] width 288 height 36
select select "0,0,0"
click at [51, 248] on select "Black Red" at bounding box center [195, 265] width 288 height 36
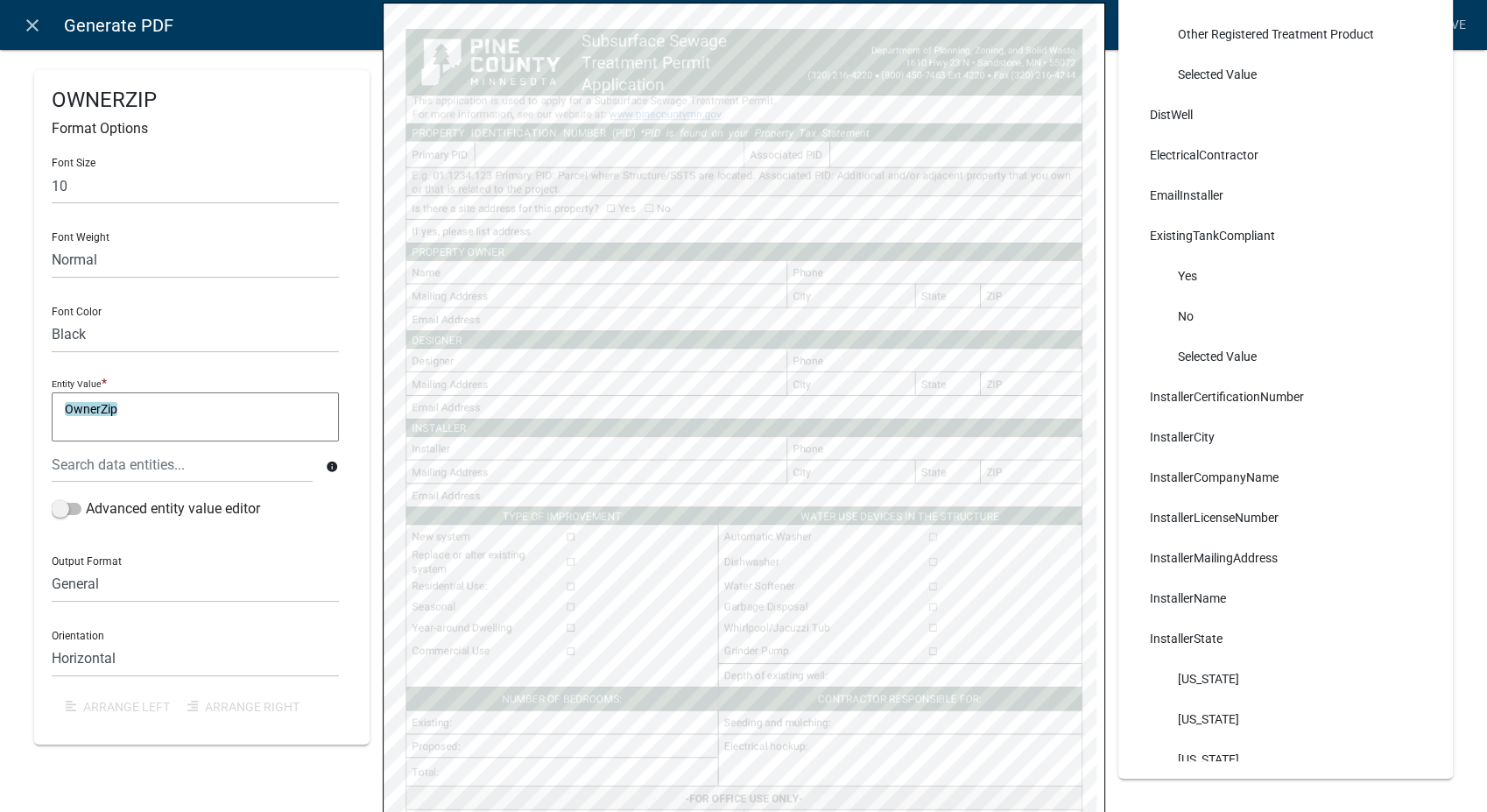
select select
click at [74, 166] on div "Font Size" at bounding box center [195, 173] width 288 height 60
click at [78, 186] on input "text" at bounding box center [195, 186] width 288 height 36
type input "10"
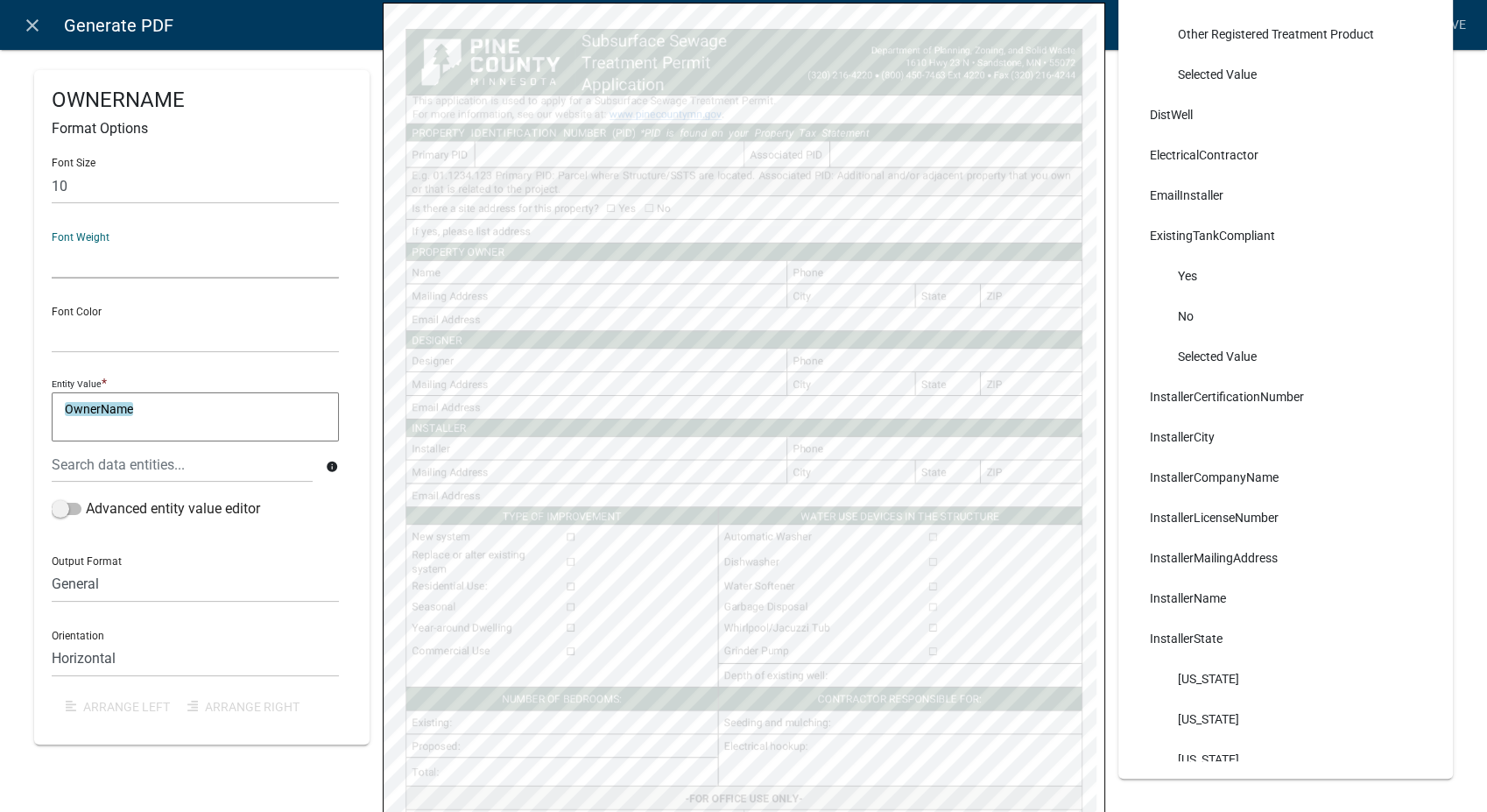
click at [69, 258] on select "Normal Bold" at bounding box center [195, 260] width 288 height 36
select select "normal"
click at [51, 243] on select "Normal Bold" at bounding box center [195, 260] width 288 height 36
click at [77, 320] on select "Black Red" at bounding box center [195, 335] width 288 height 36
select select "0,0,0"
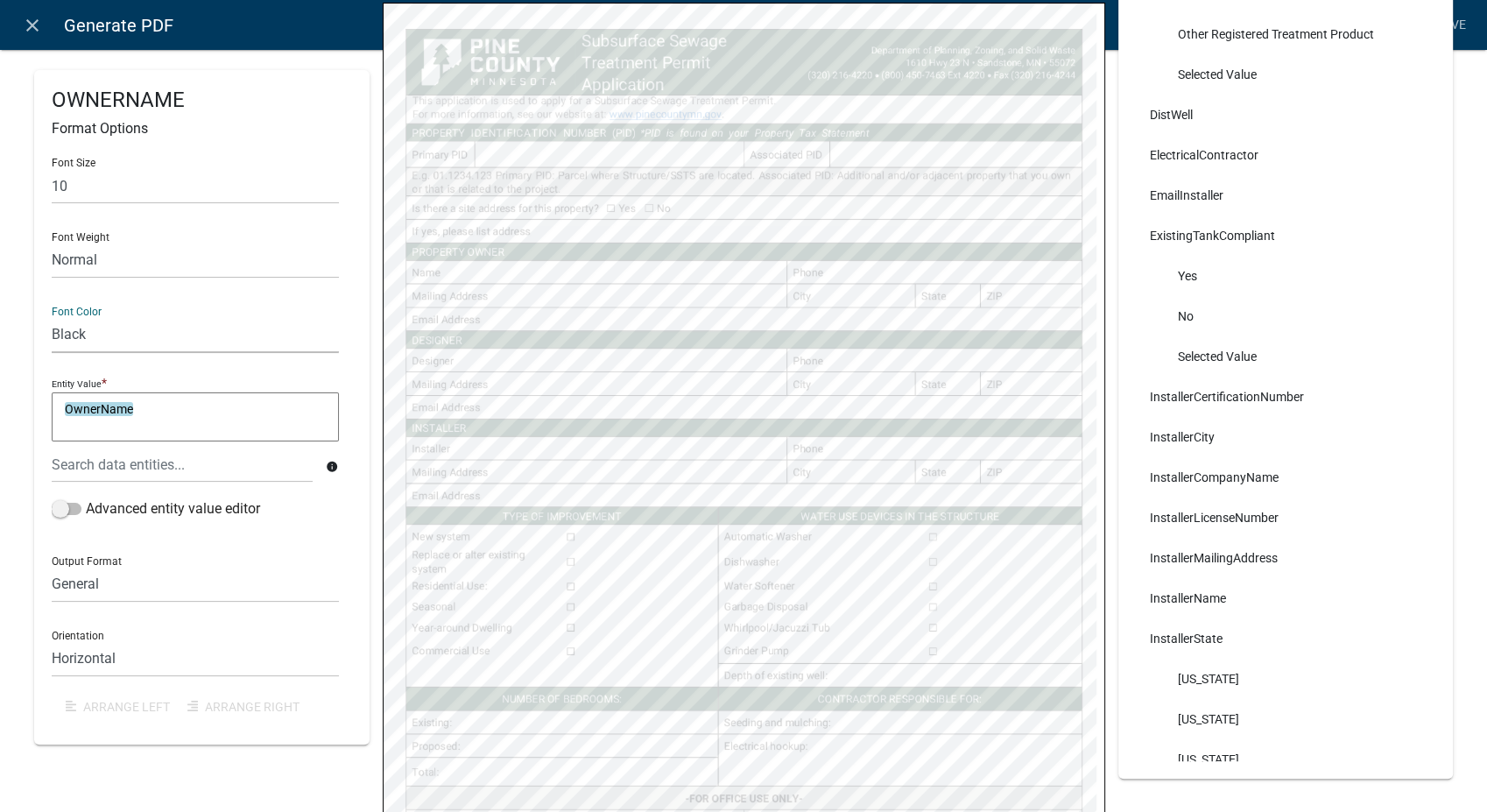
click at [51, 317] on select "Black Red" at bounding box center [195, 335] width 288 height 36
select select
click at [134, 179] on input "text" at bounding box center [195, 186] width 288 height 36
type input "10"
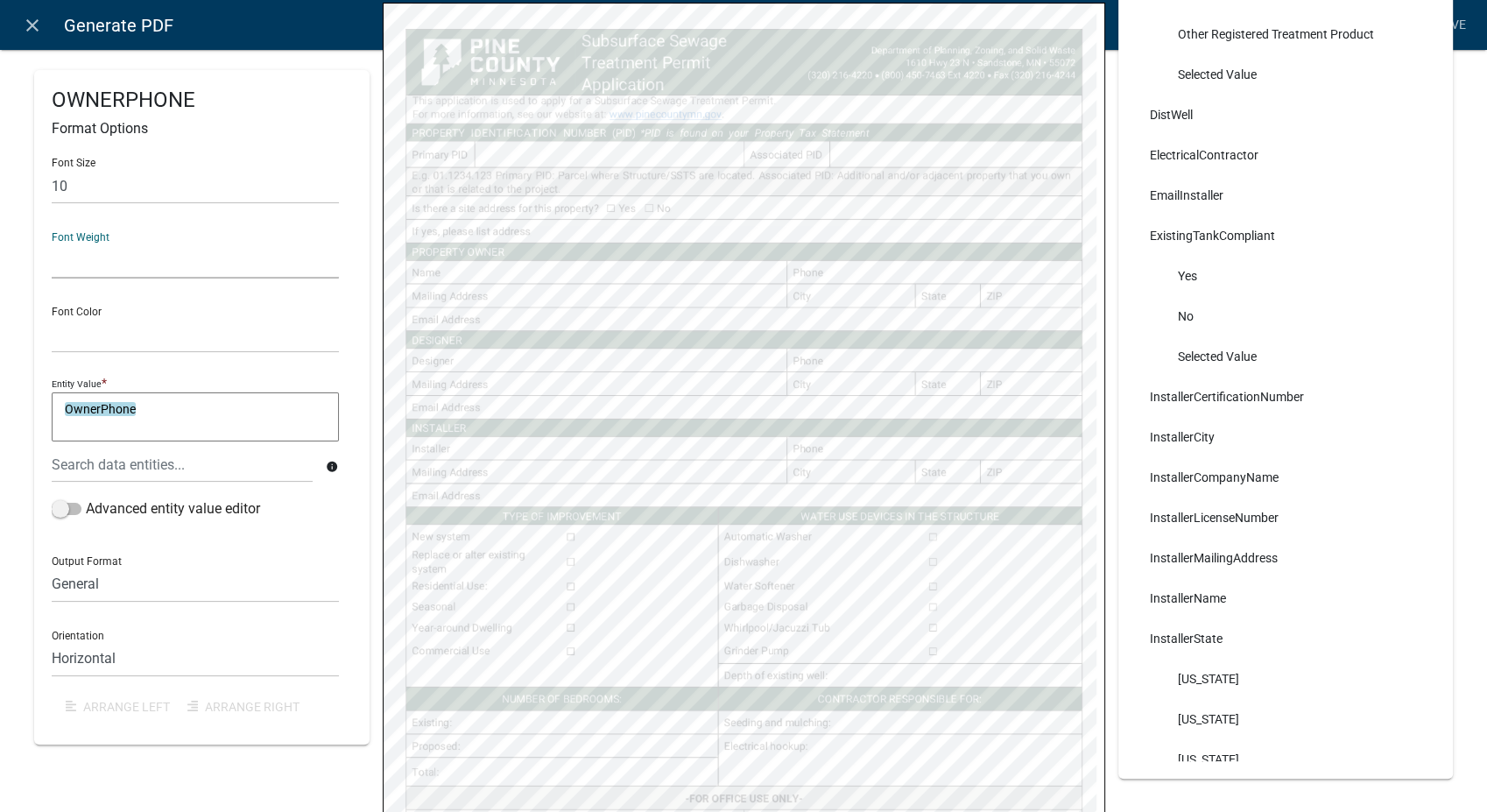
click at [137, 265] on select "Normal Bold" at bounding box center [195, 260] width 288 height 36
select select "normal"
click at [51, 243] on select "Normal Bold" at bounding box center [195, 260] width 288 height 36
click at [99, 327] on select "Black Red" at bounding box center [195, 335] width 288 height 36
select select "0,0,0"
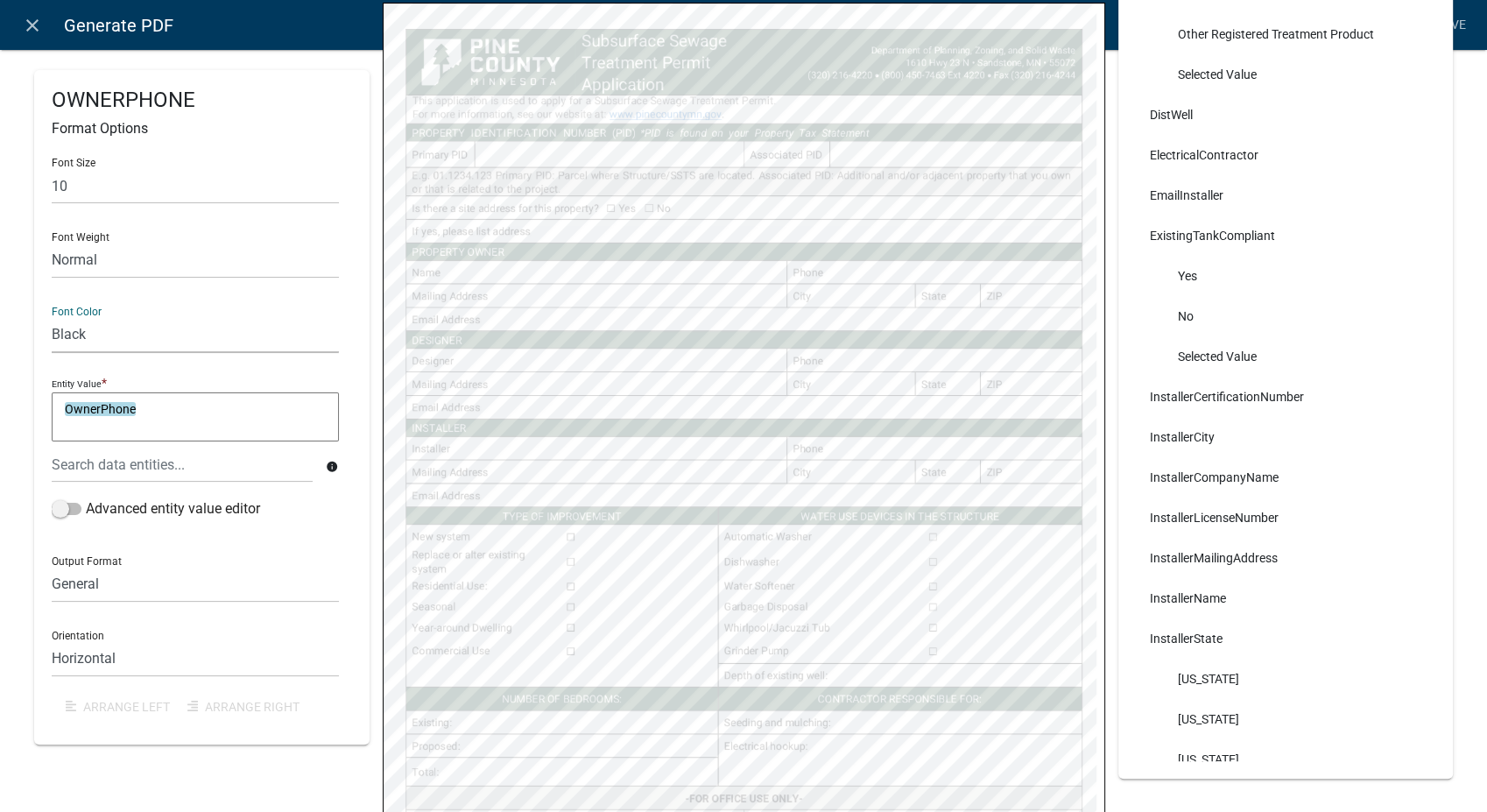
click at [51, 317] on select "Black Red" at bounding box center [195, 335] width 288 height 36
select select
click at [95, 168] on input "text" at bounding box center [195, 186] width 288 height 36
type input "10"
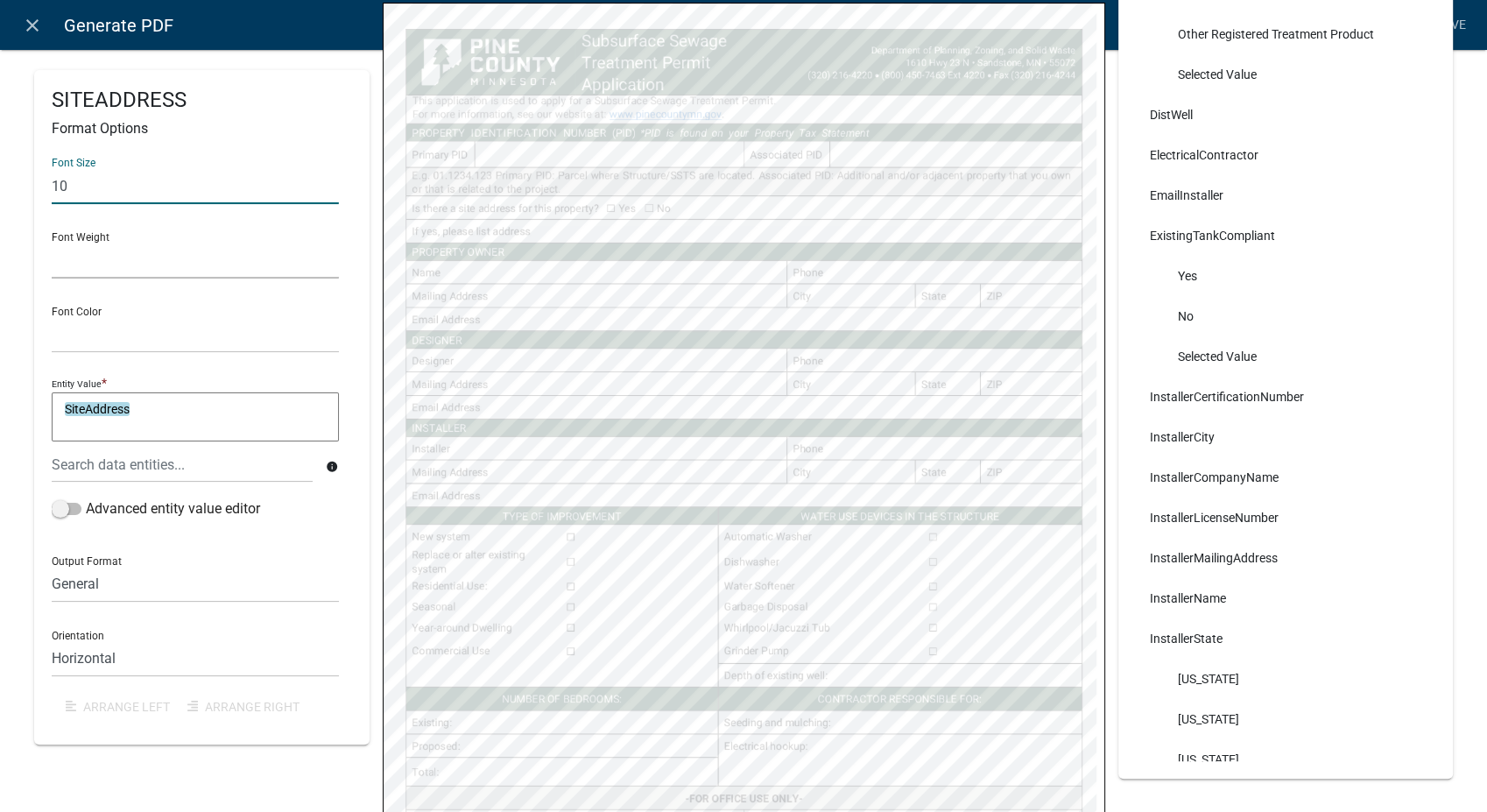
click at [105, 272] on select "Normal Bold" at bounding box center [195, 260] width 288 height 36
select select "normal"
click at [51, 243] on select "Normal Bold" at bounding box center [195, 260] width 288 height 36
drag, startPoint x: 87, startPoint y: 339, endPoint x: 82, endPoint y: 346, distance: 8.6
click at [86, 340] on select "Black Red" at bounding box center [195, 335] width 288 height 36
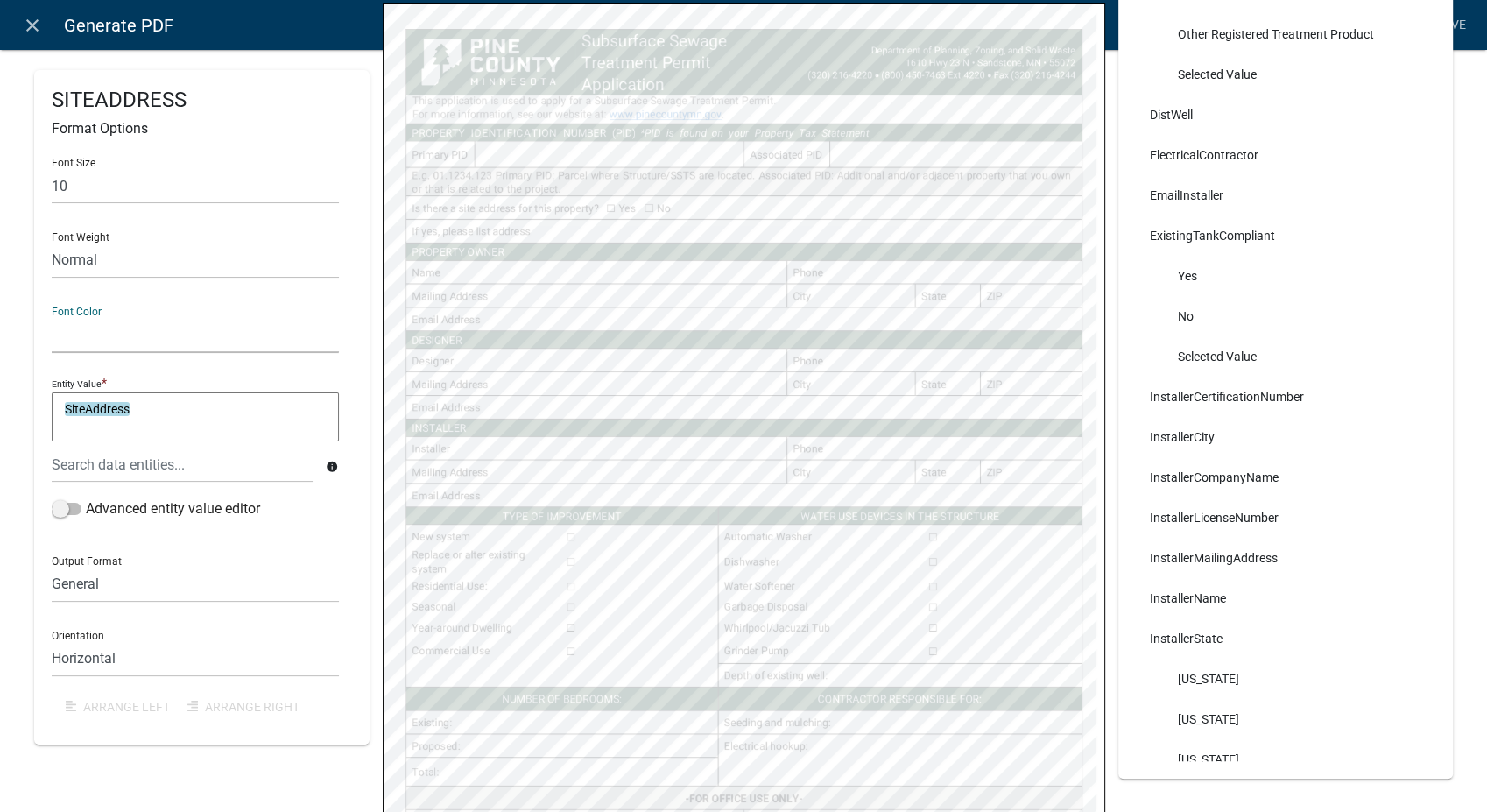
select select "0,0,0"
click at [51, 317] on select "Black Red" at bounding box center [195, 335] width 288 height 36
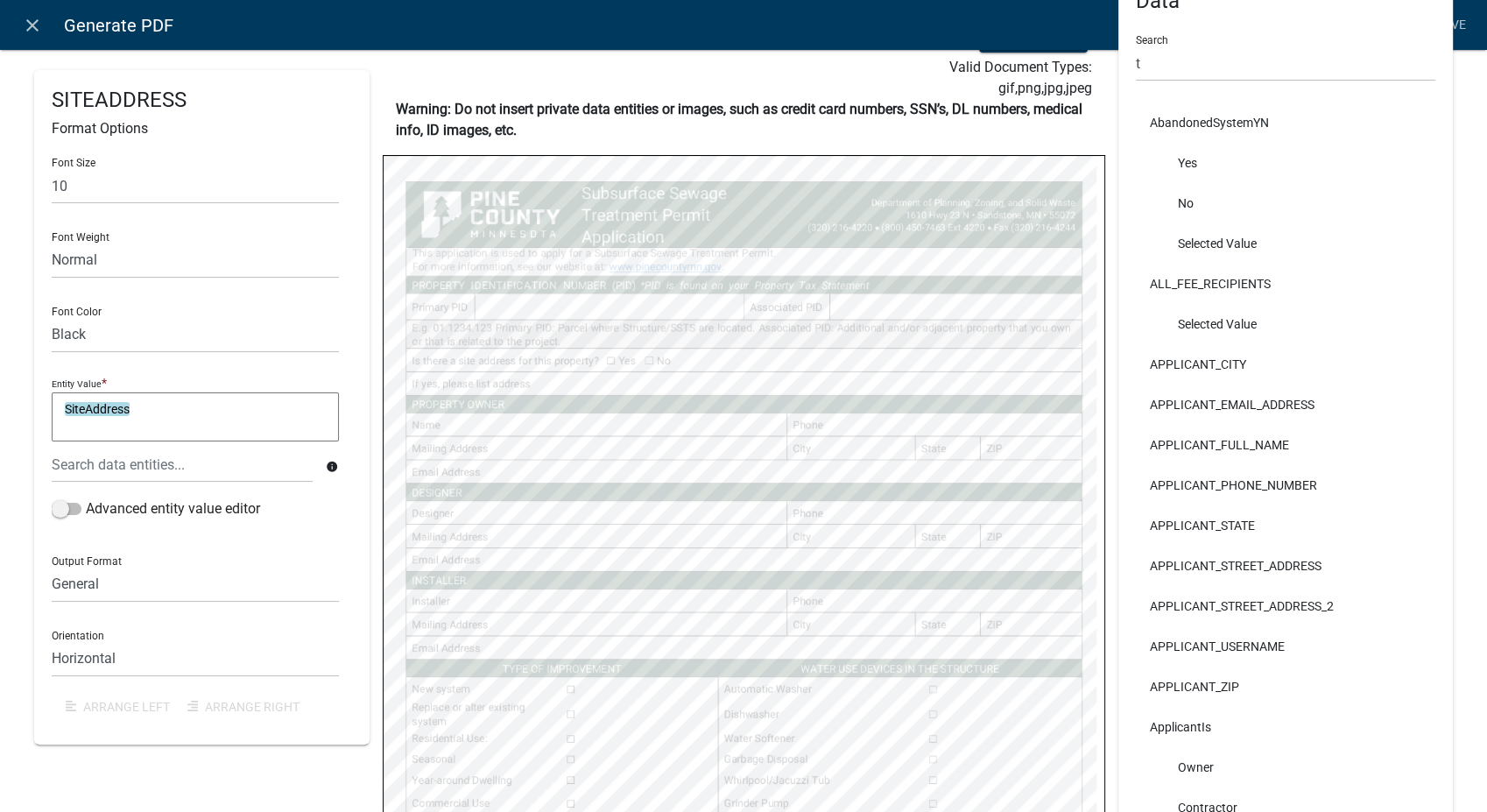
scroll to position [0, 0]
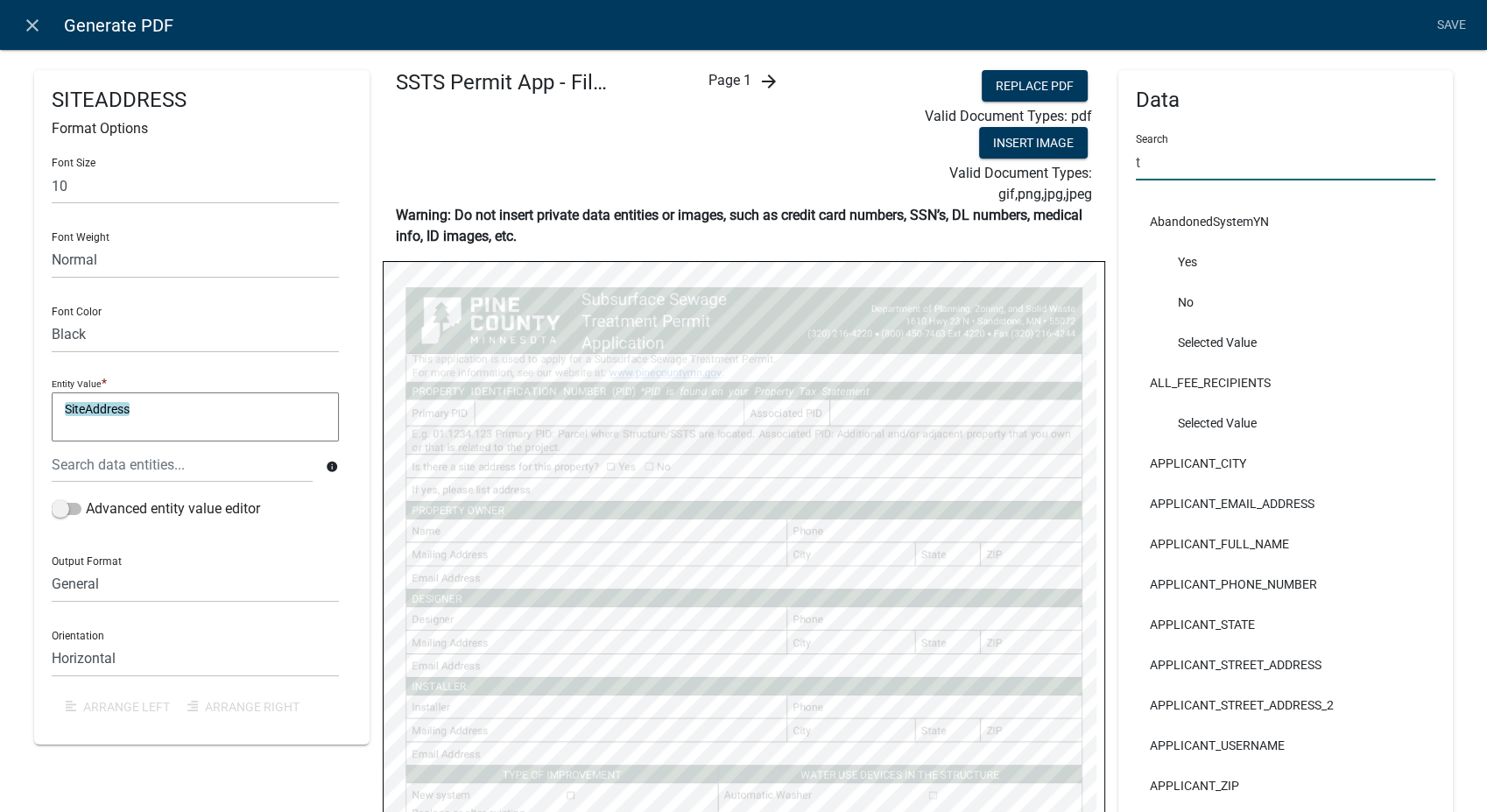
click at [1168, 169] on input "t" at bounding box center [1287, 162] width 300 height 36
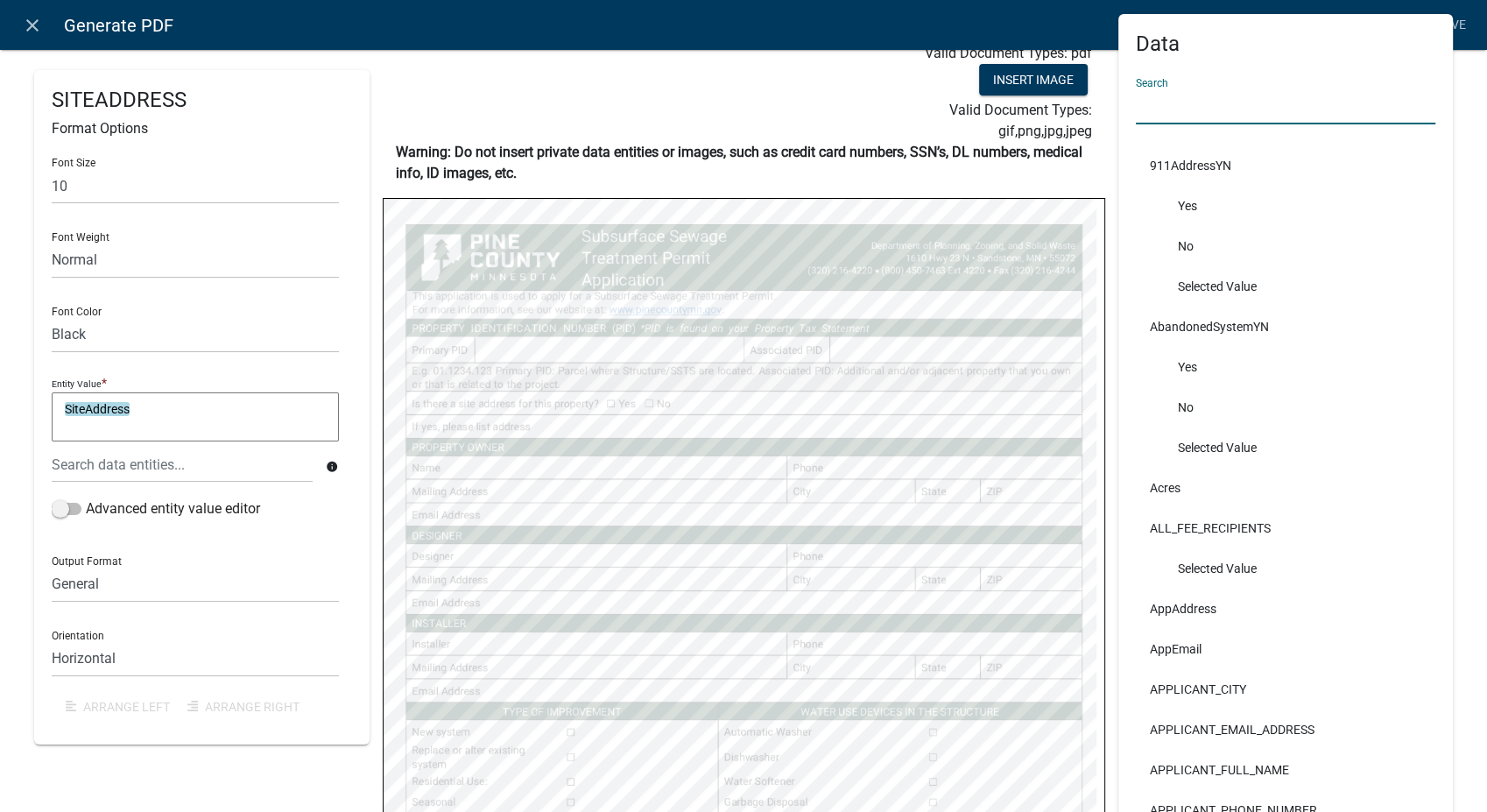
scroll to position [97, 0]
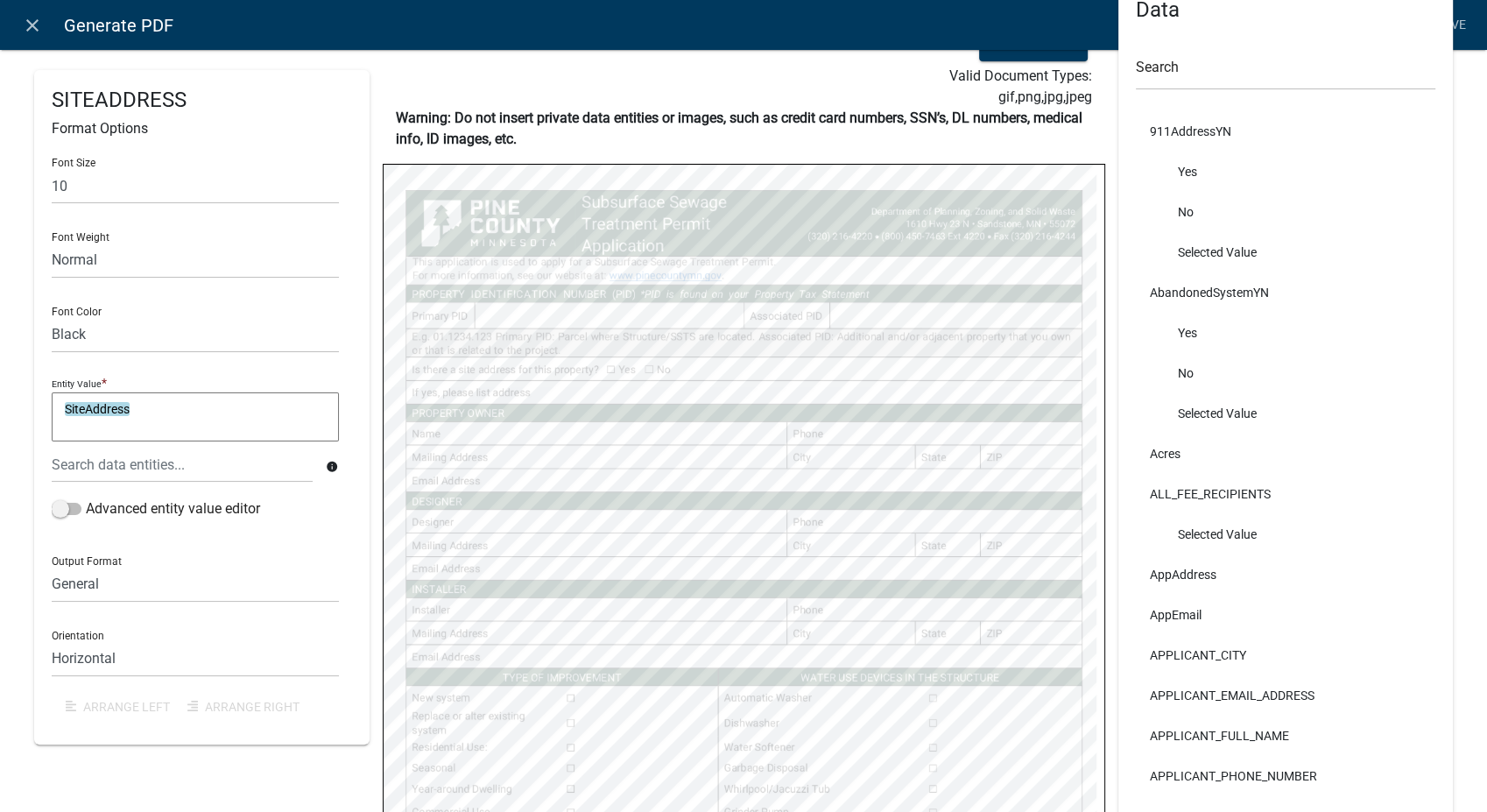
select select
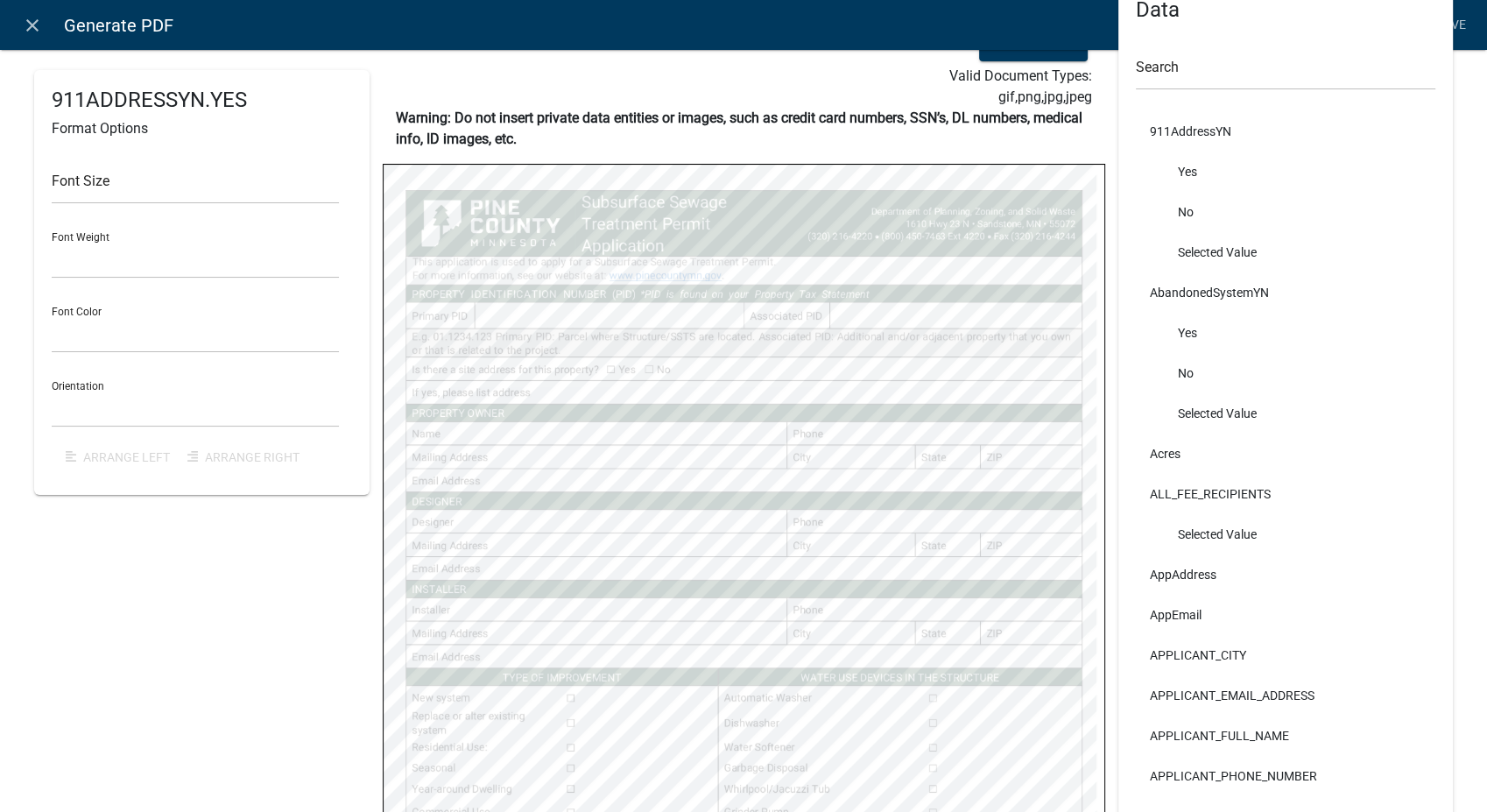
select select
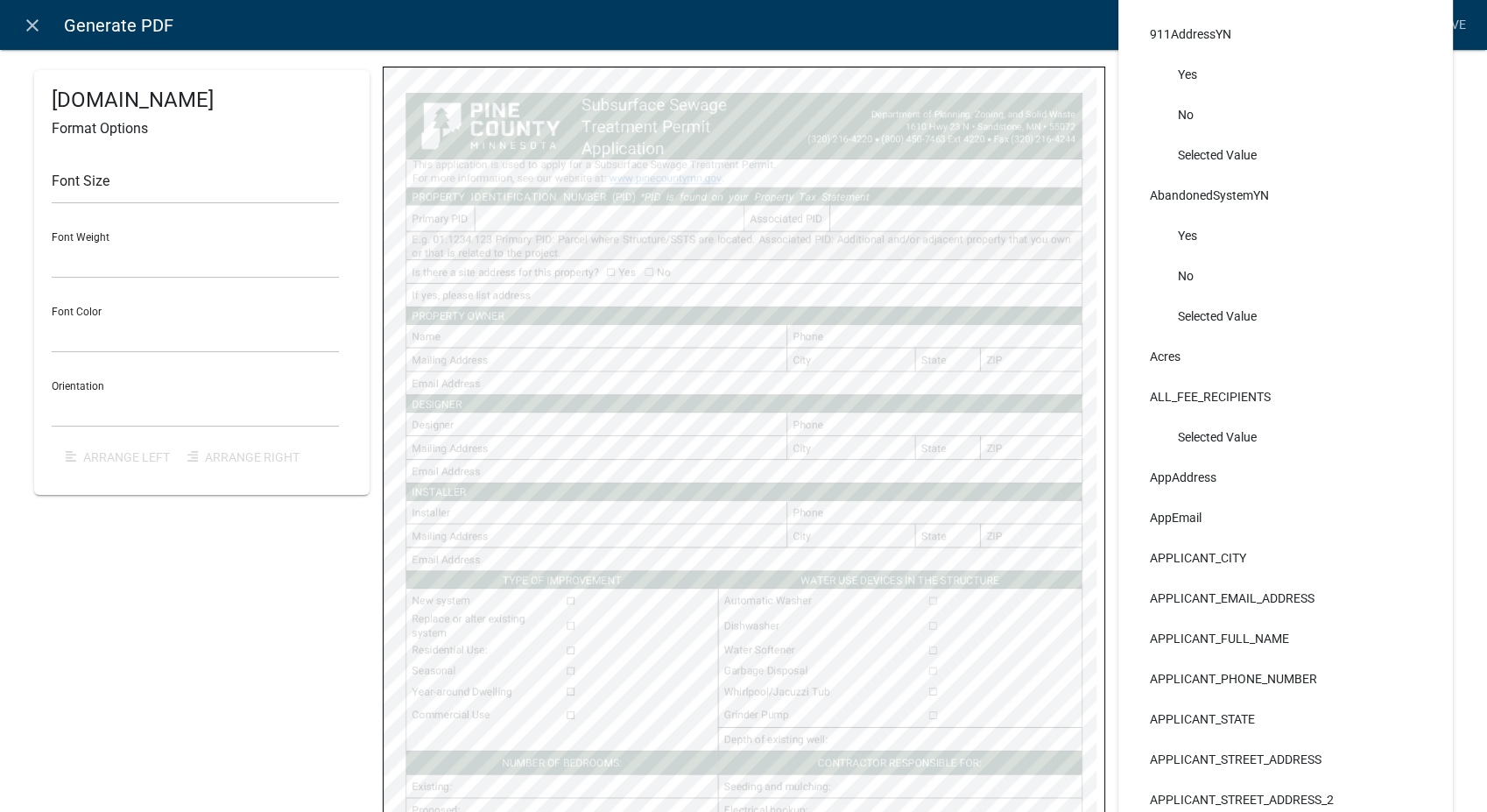
scroll to position [0, 0]
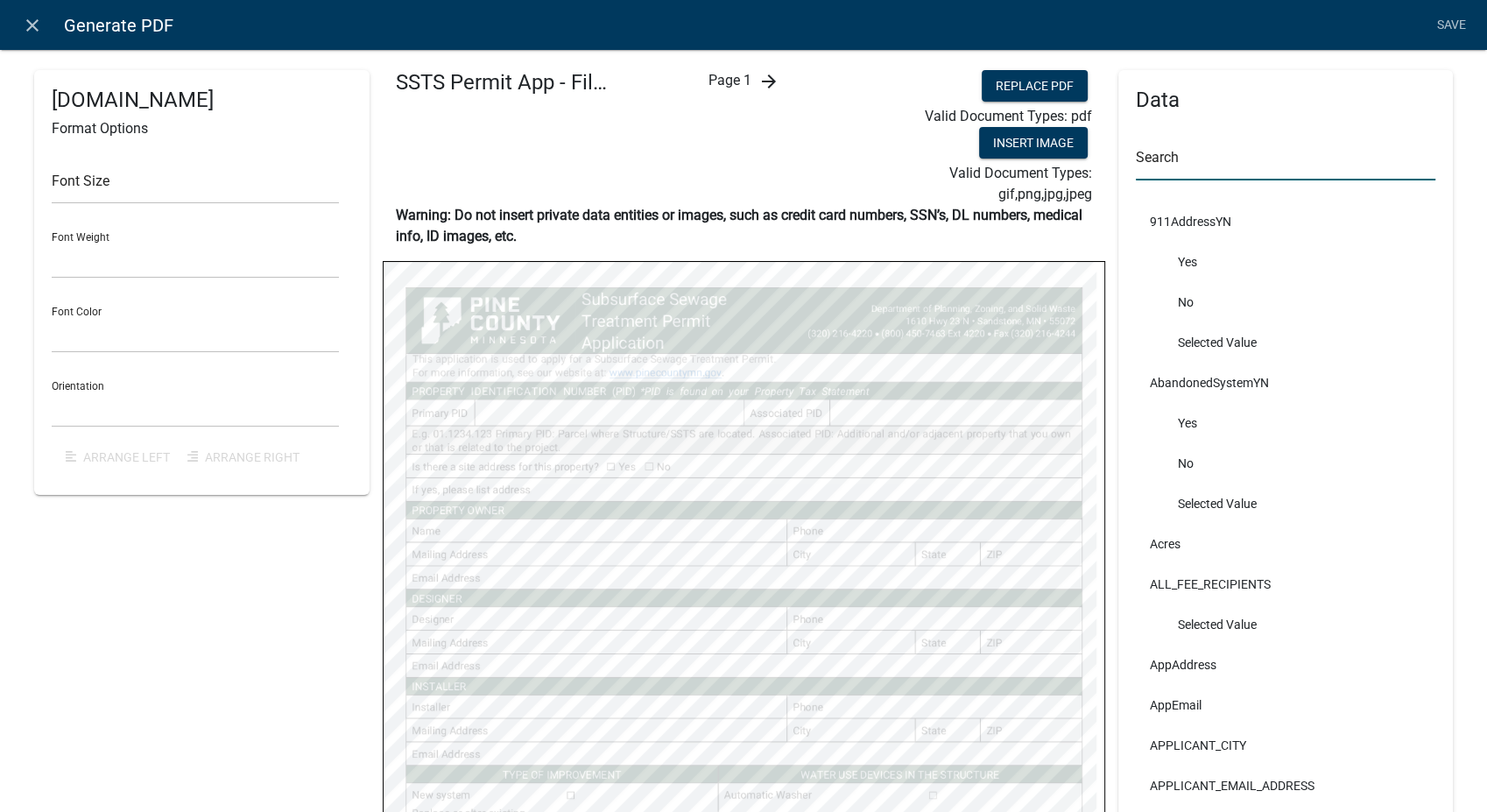
click at [1192, 167] on input "text" at bounding box center [1287, 162] width 300 height 36
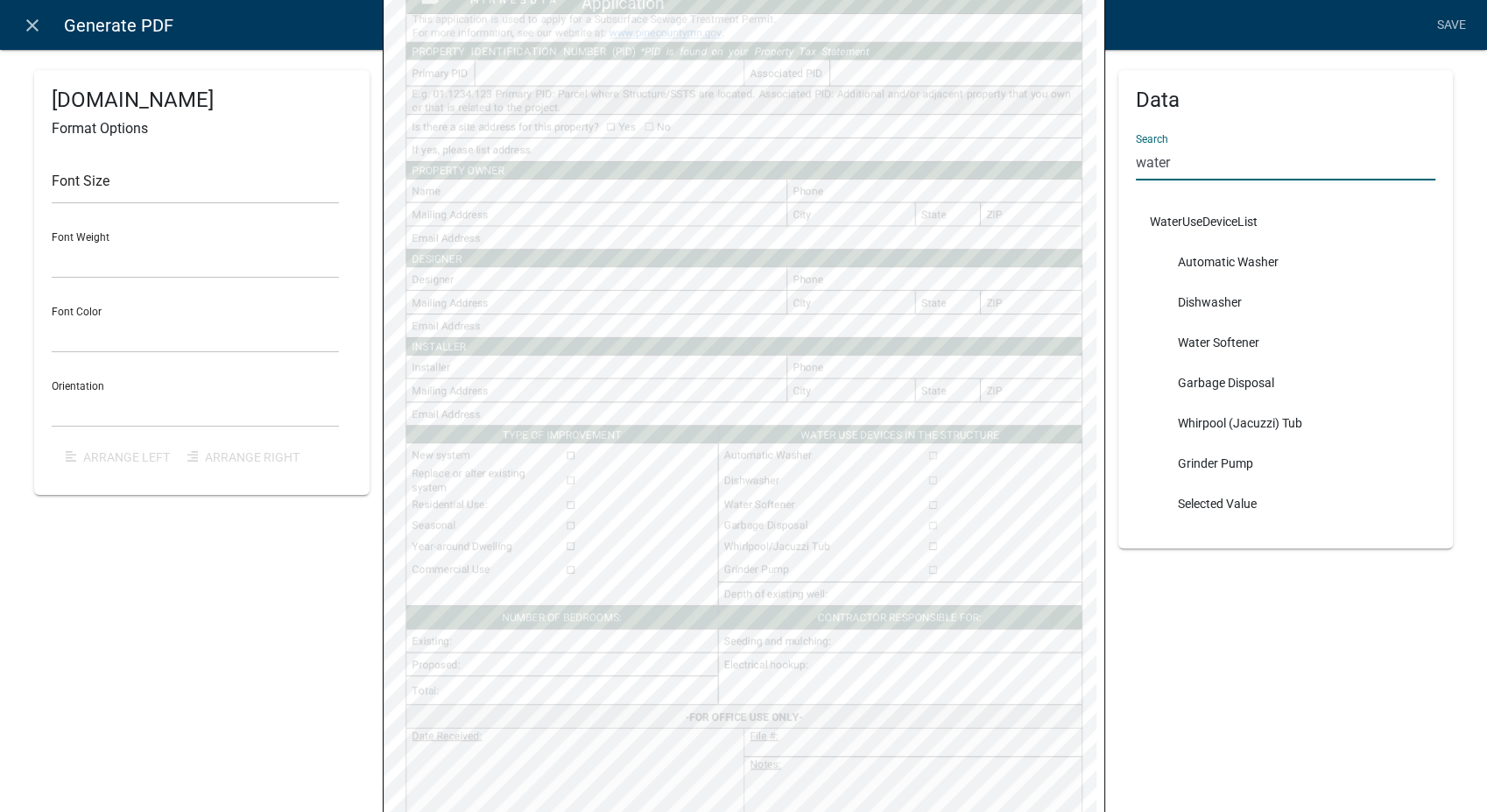
scroll to position [437, 0]
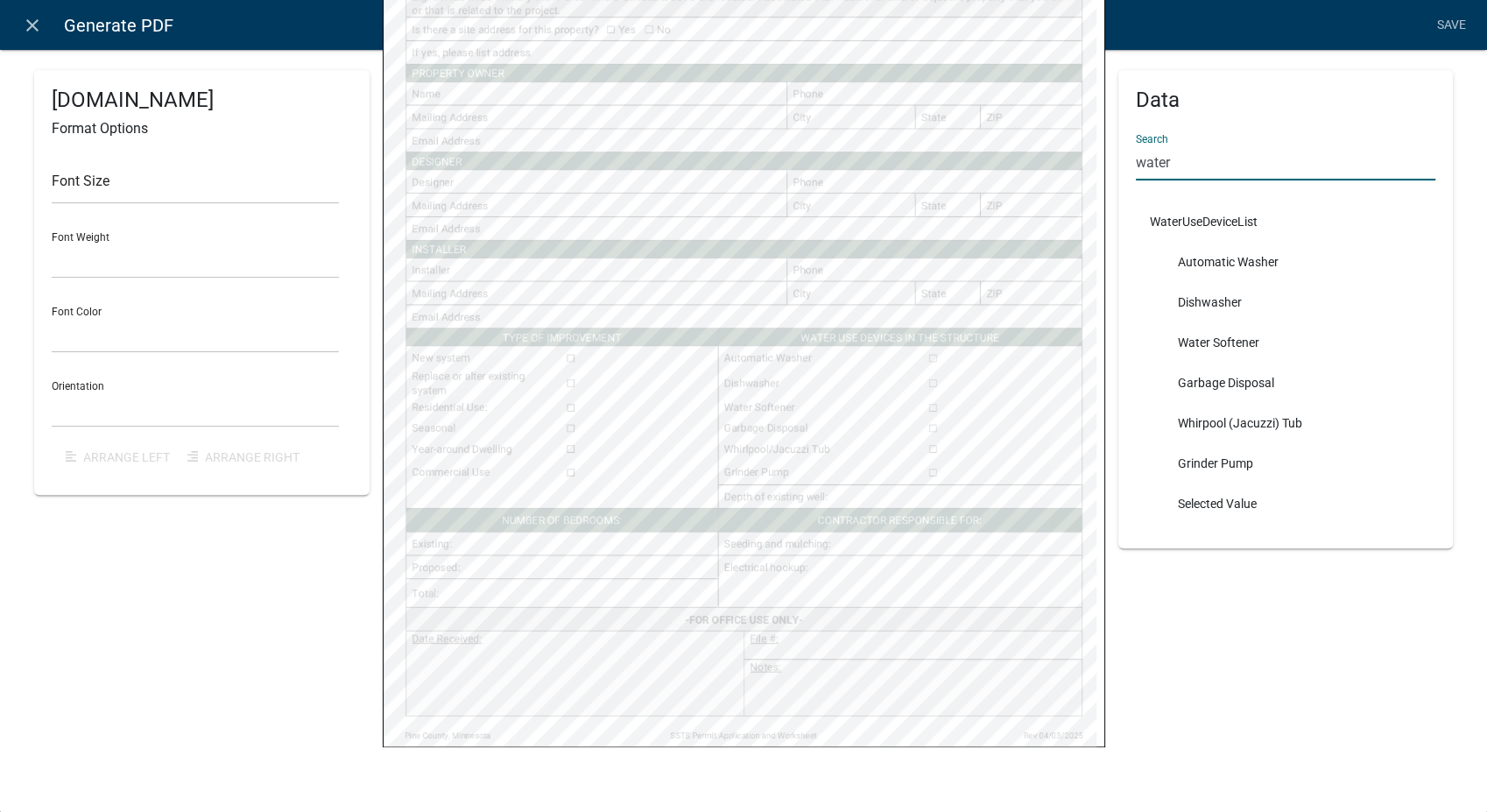
type input "water"
select select
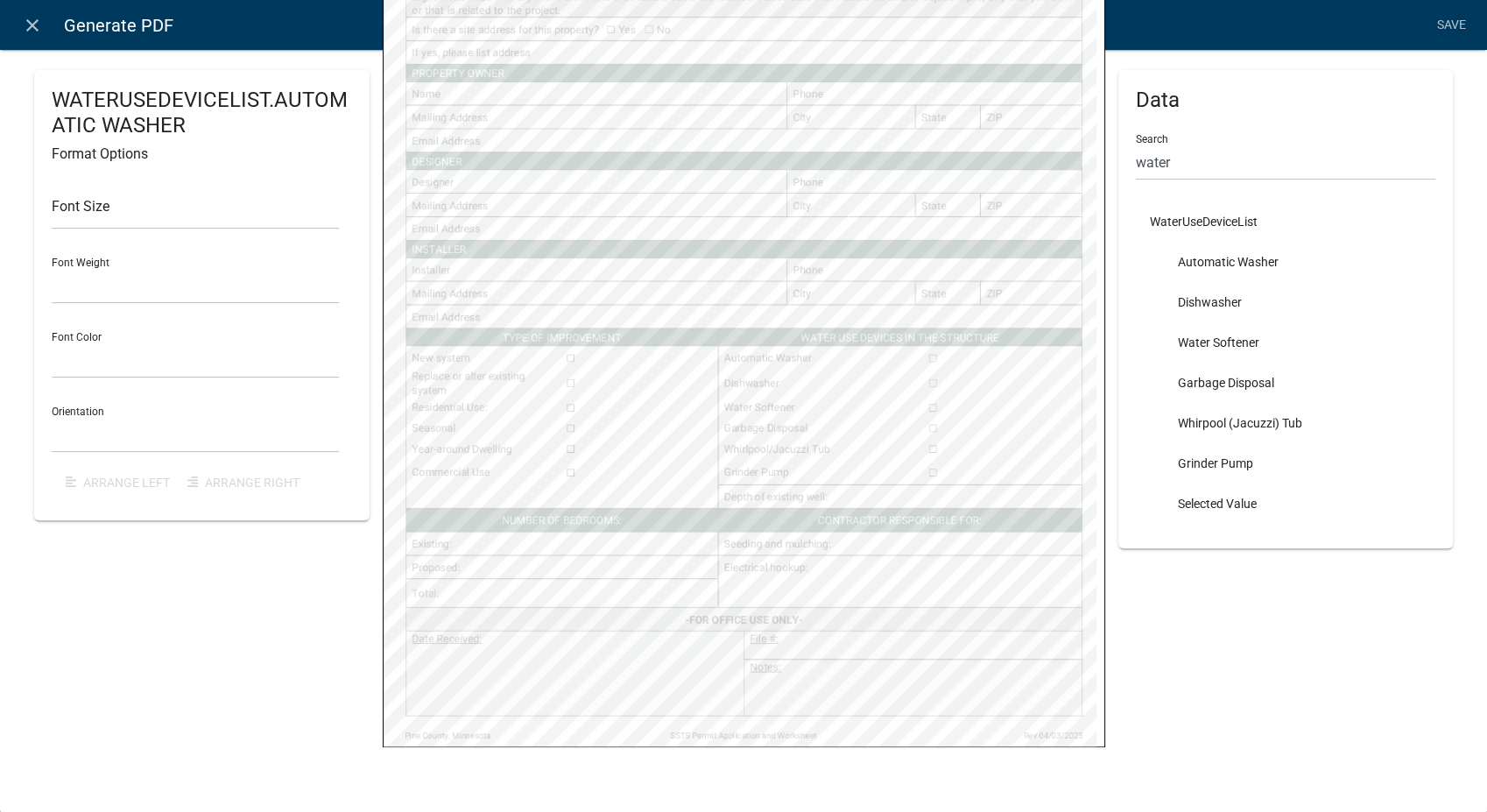
select select
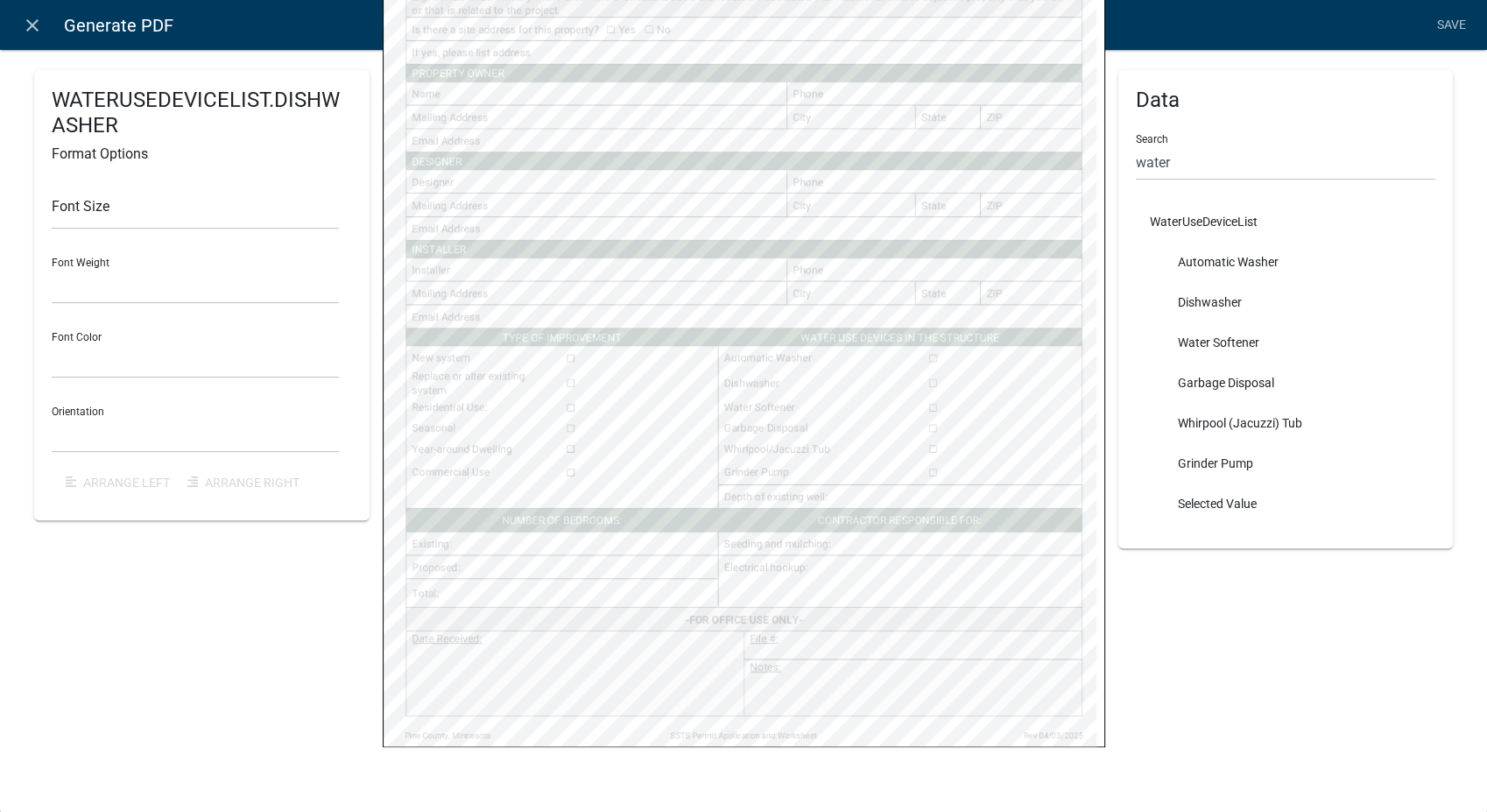
select select
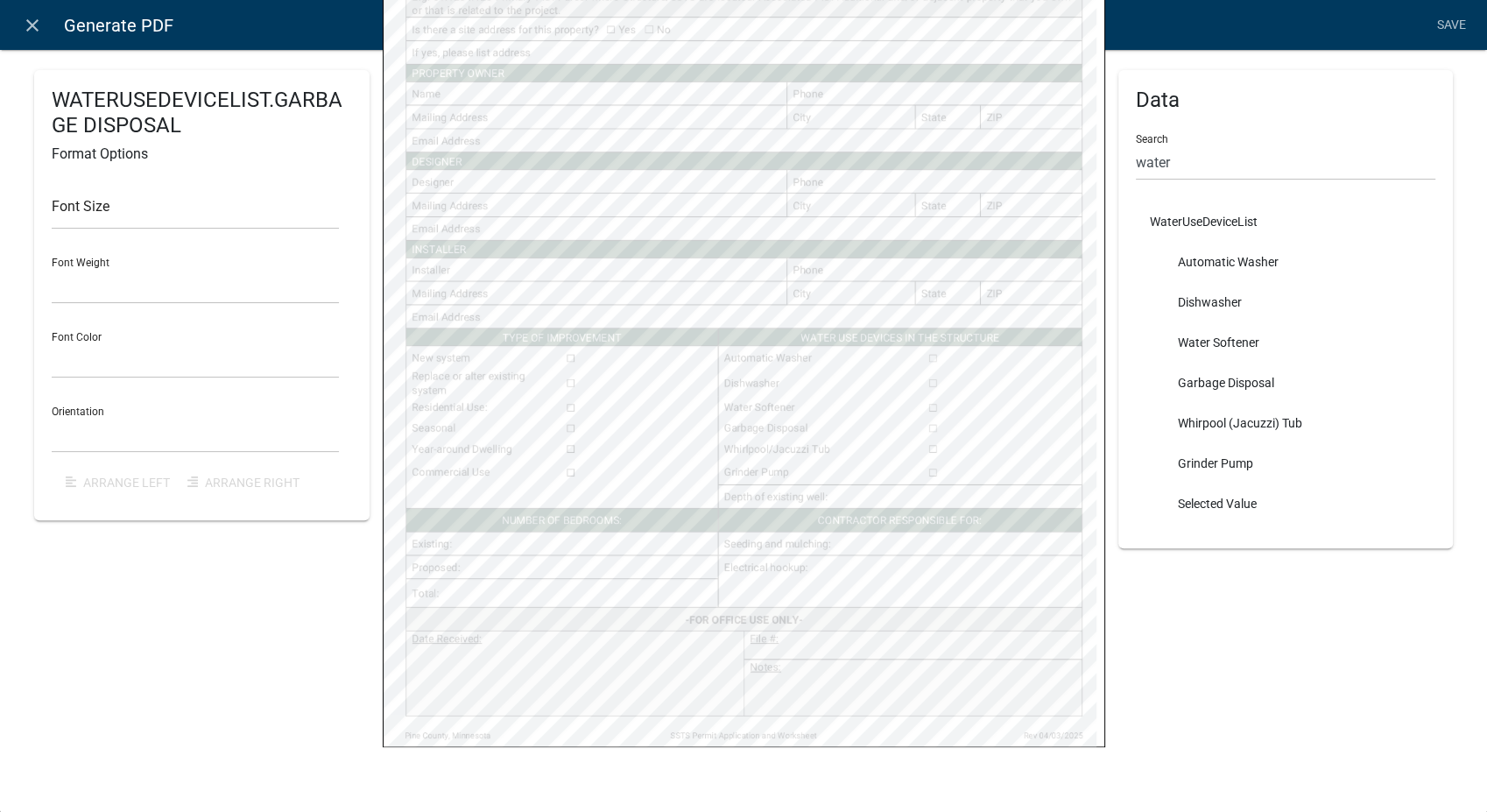
select select
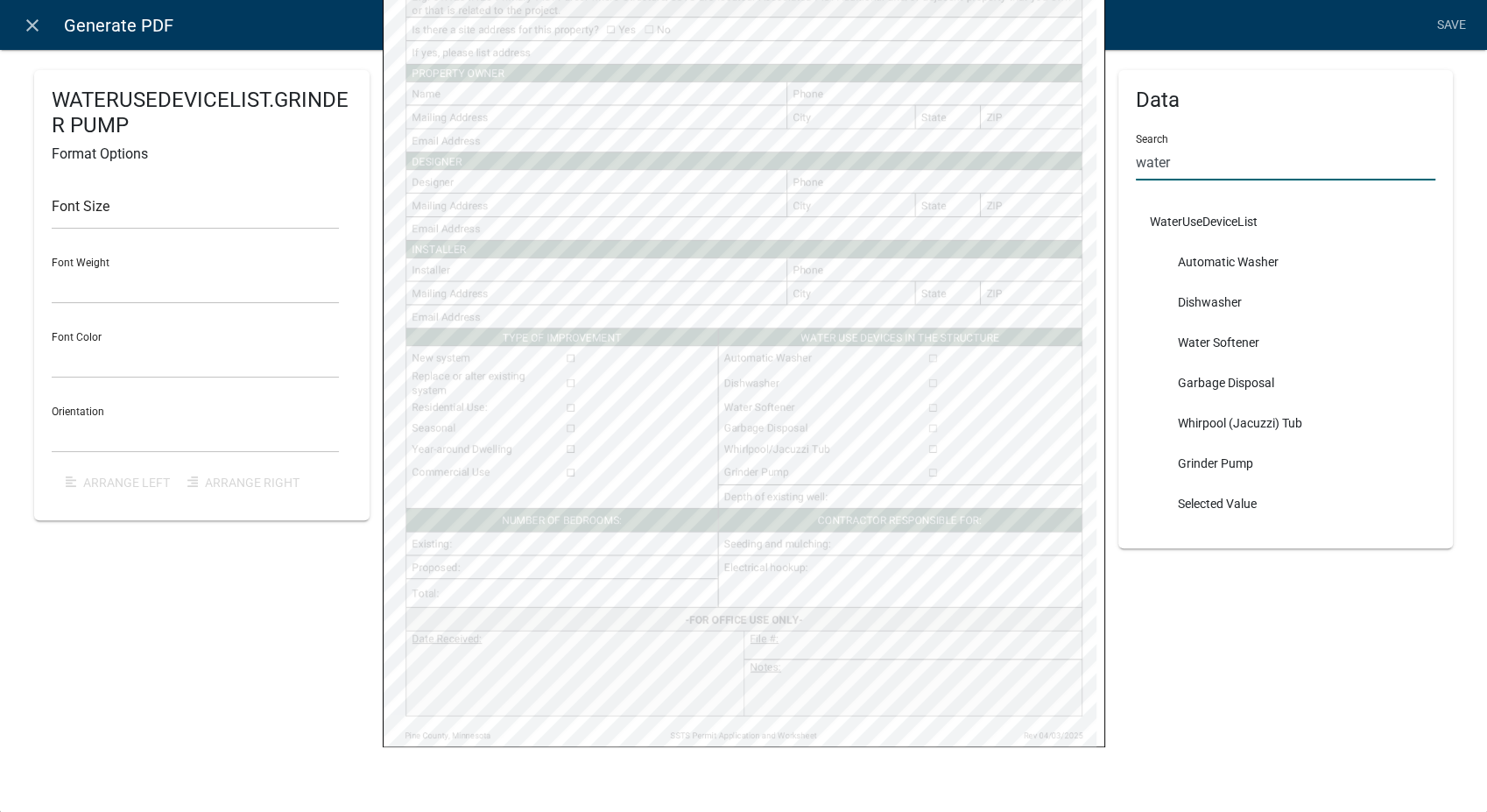
click at [1175, 165] on input "water" at bounding box center [1287, 162] width 300 height 36
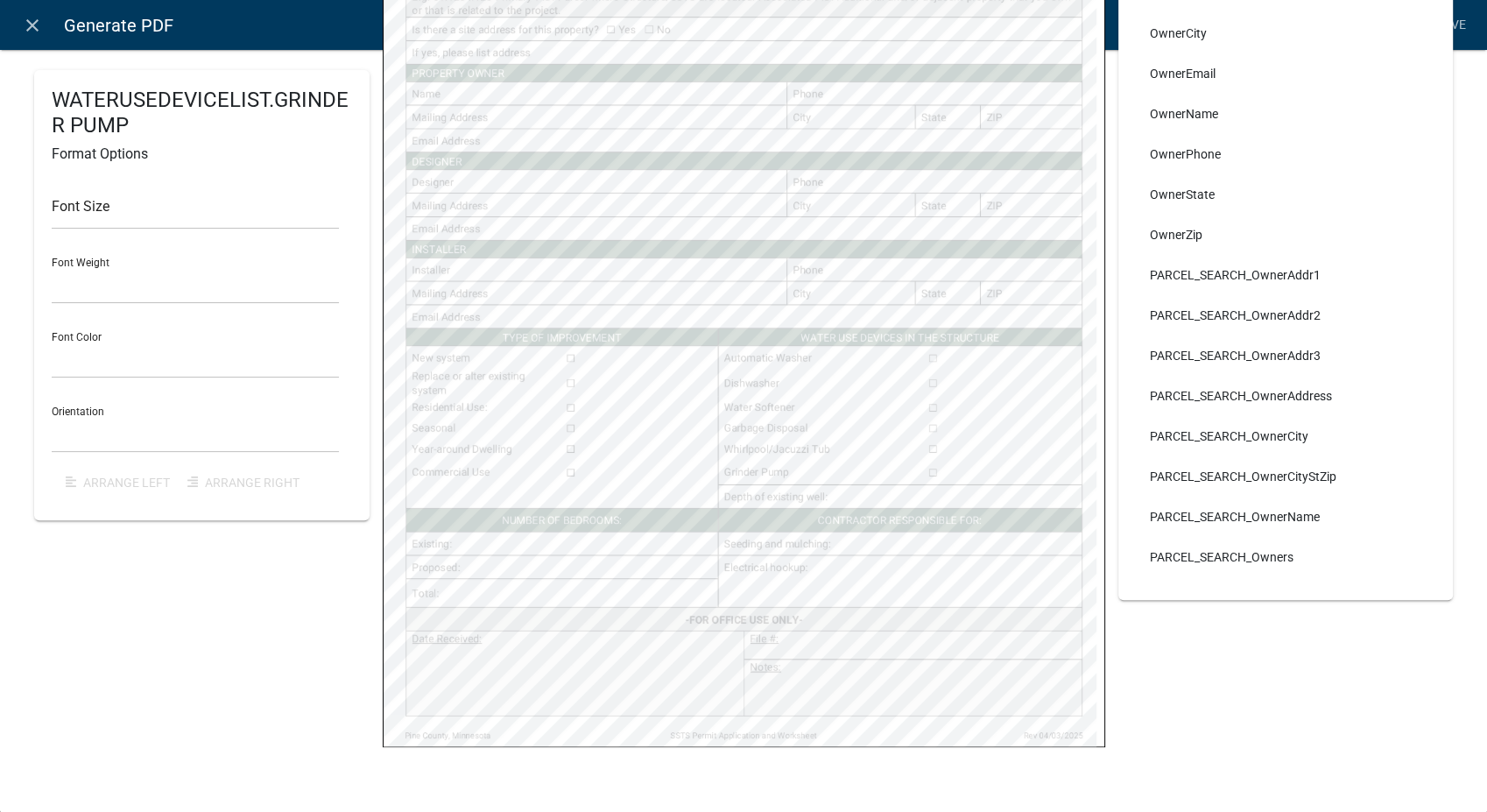
scroll to position [161, 0]
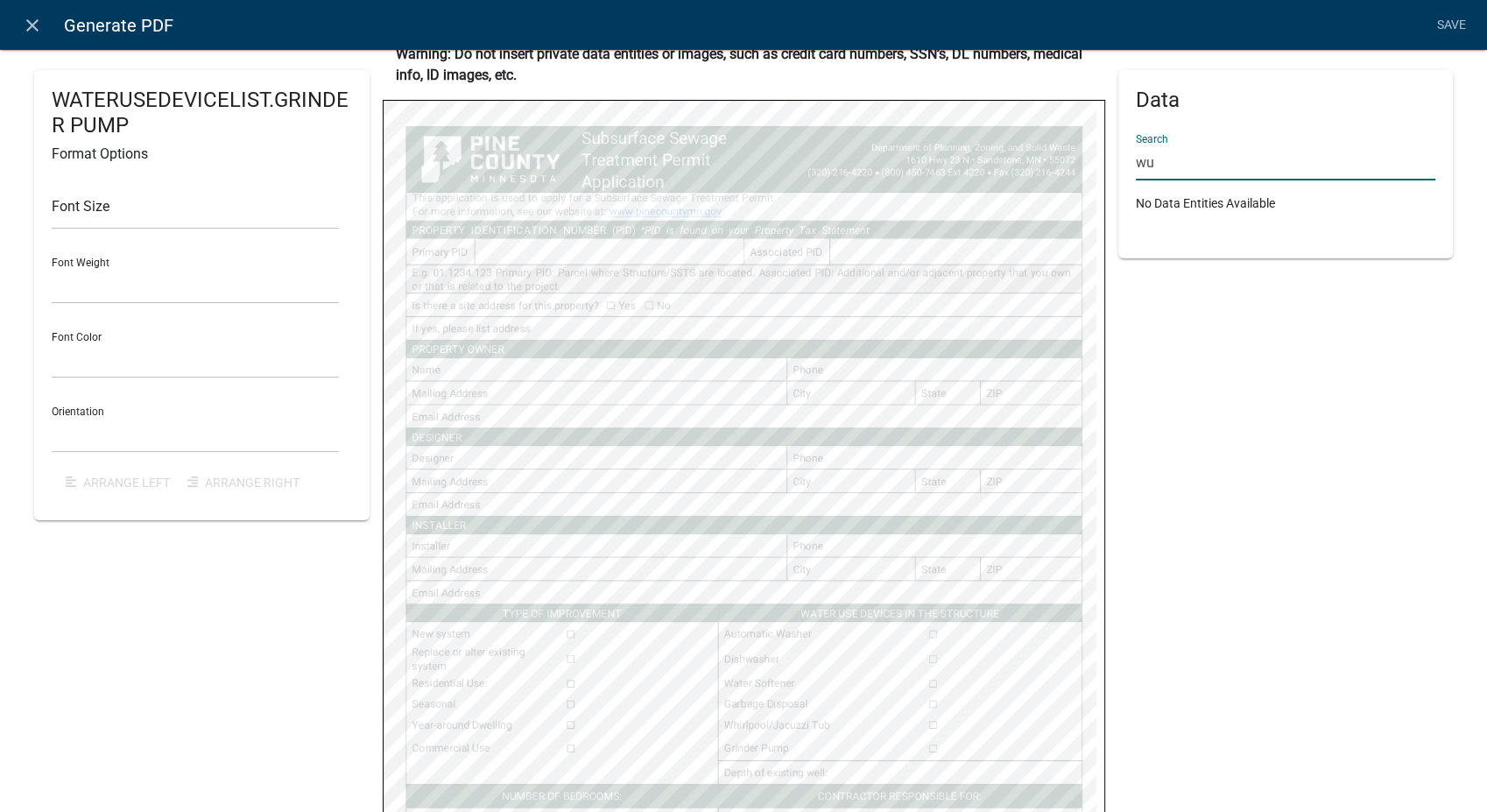
type input "w"
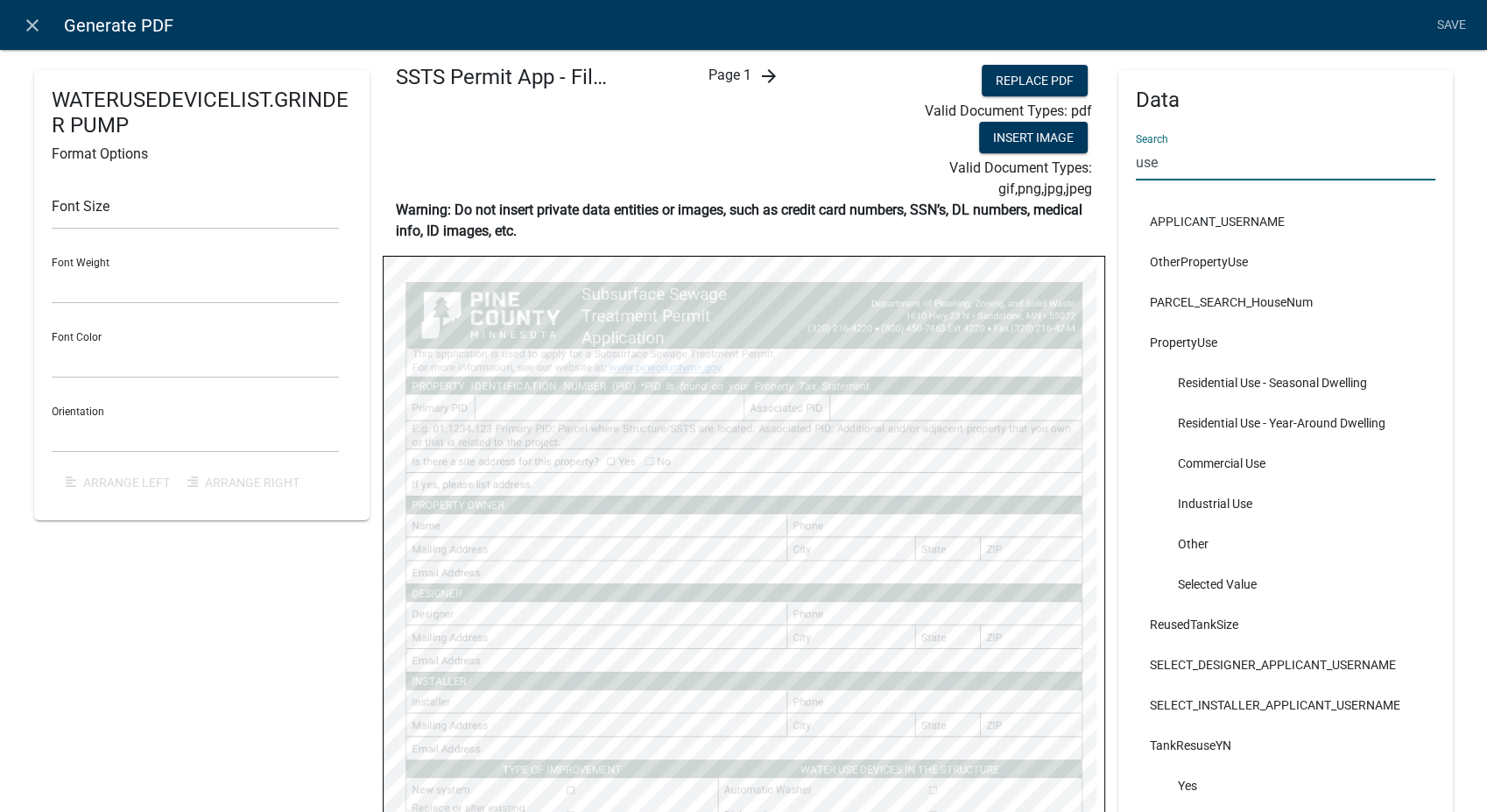
scroll to position [0, 0]
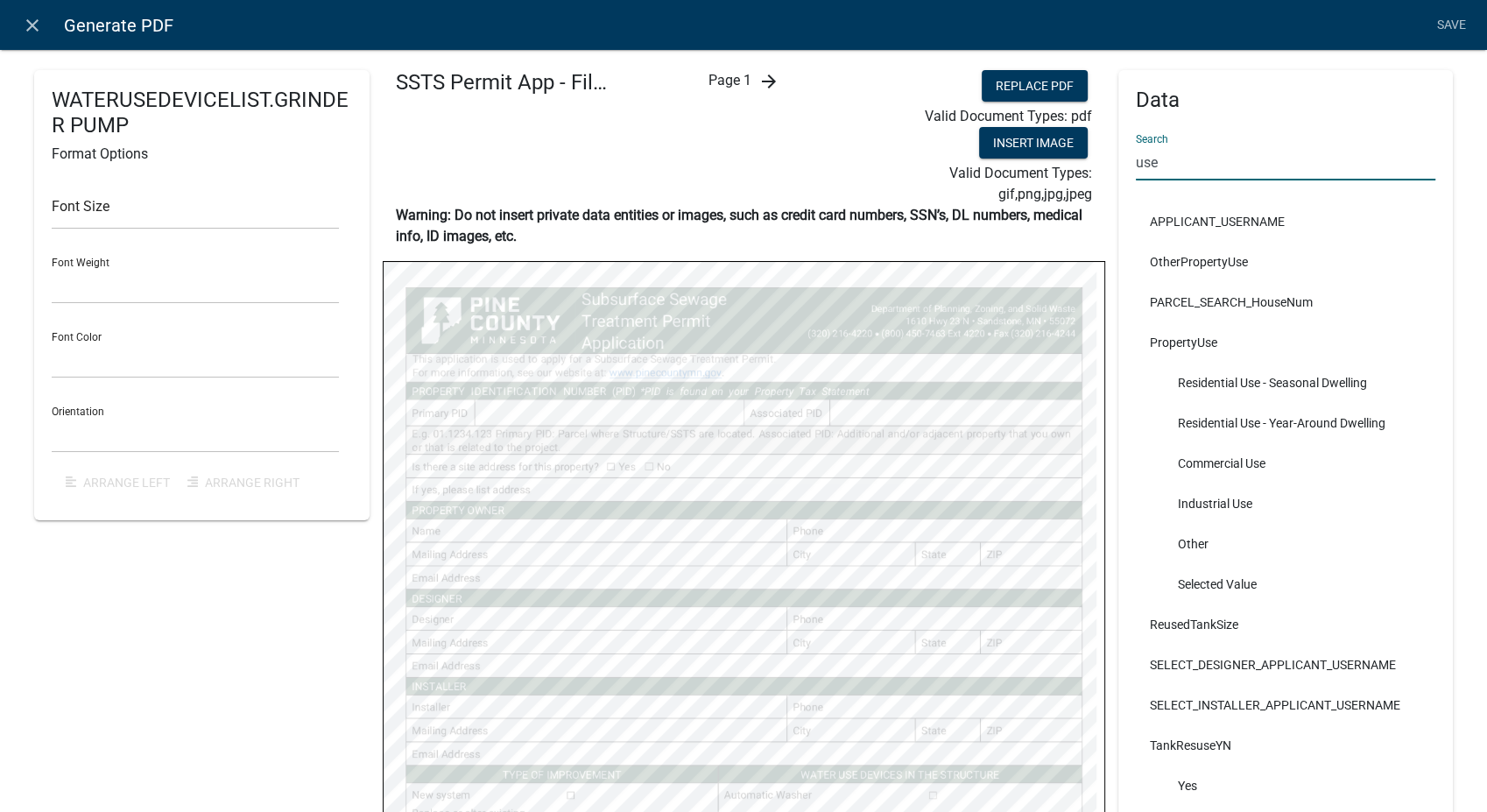
click at [770, 77] on icon "arrow_forward" at bounding box center [769, 81] width 21 height 21
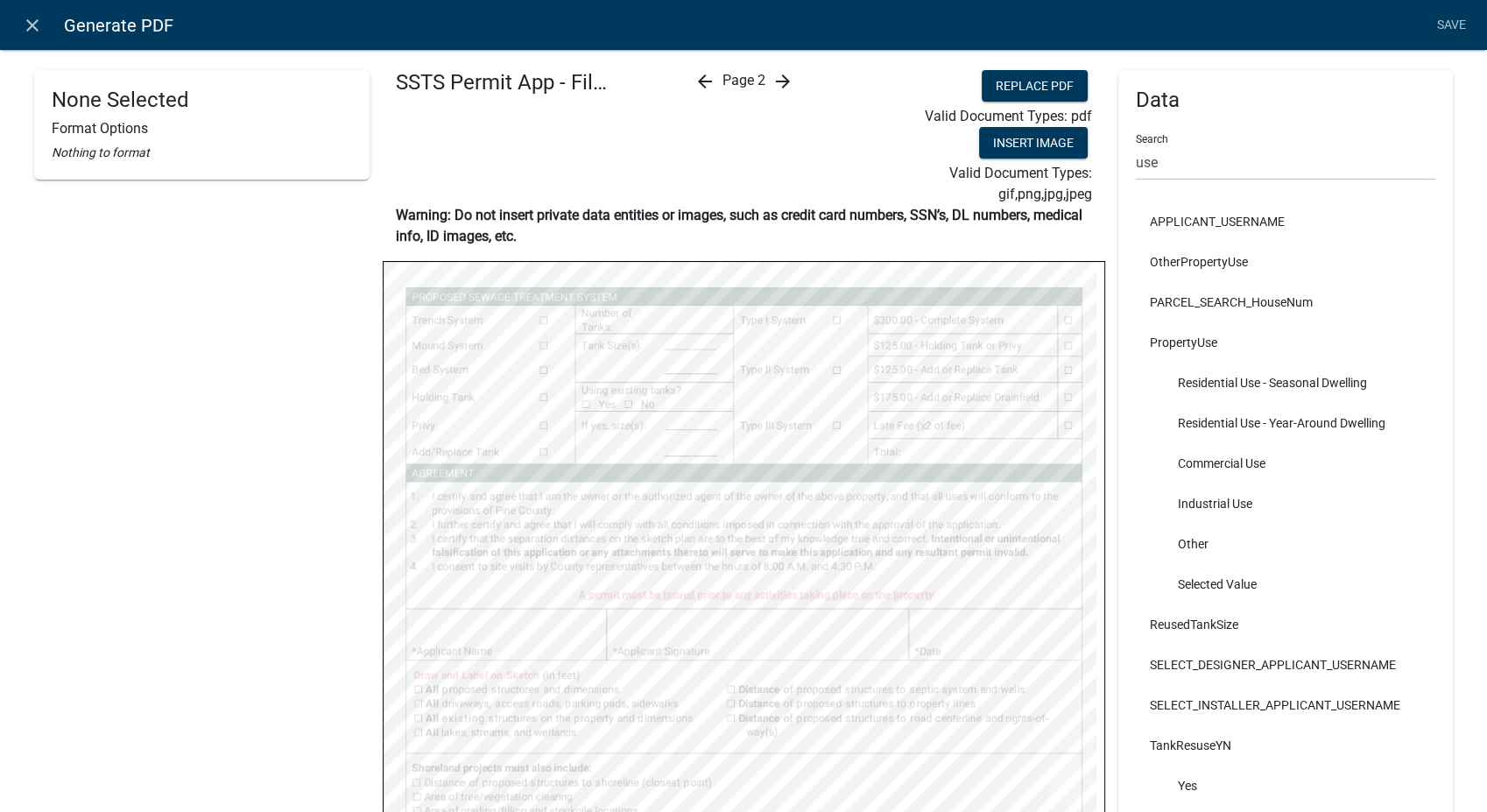
click at [694, 77] on icon "arrow_back" at bounding box center [705, 81] width 21 height 21
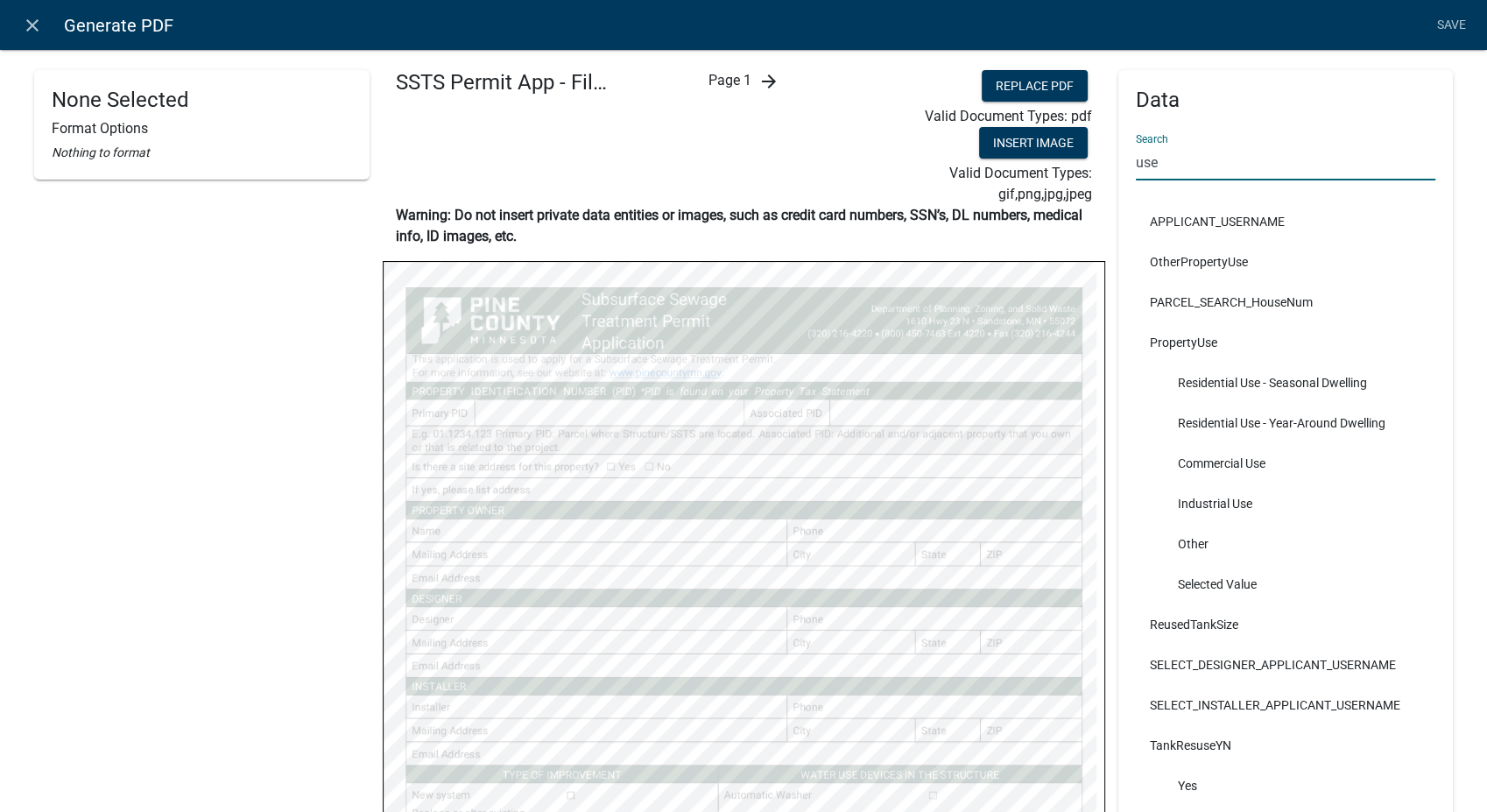
click at [1149, 169] on input "use" at bounding box center [1287, 162] width 300 height 36
type input "u"
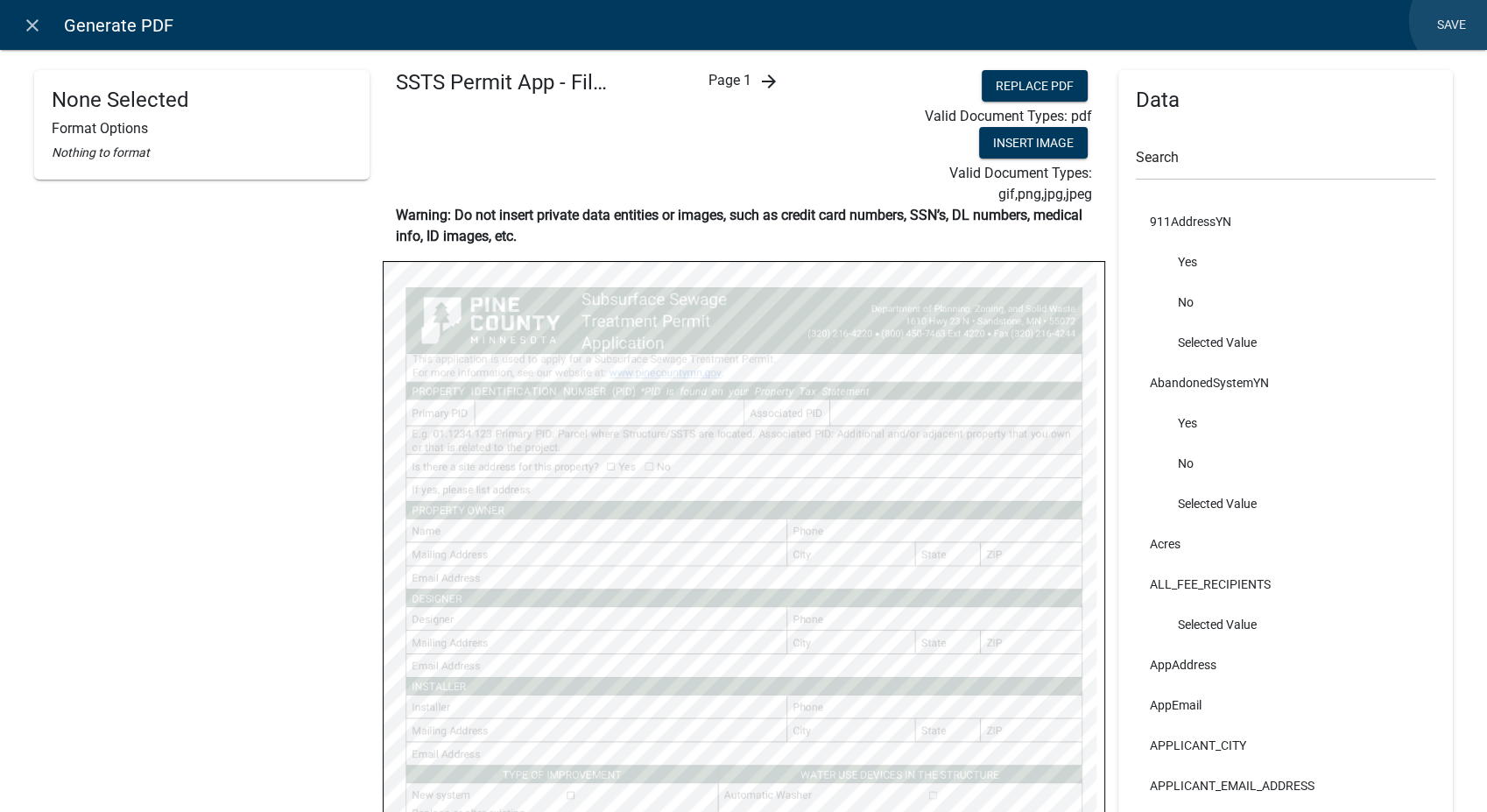
click at [1465, 20] on link "Save" at bounding box center [1451, 25] width 44 height 33
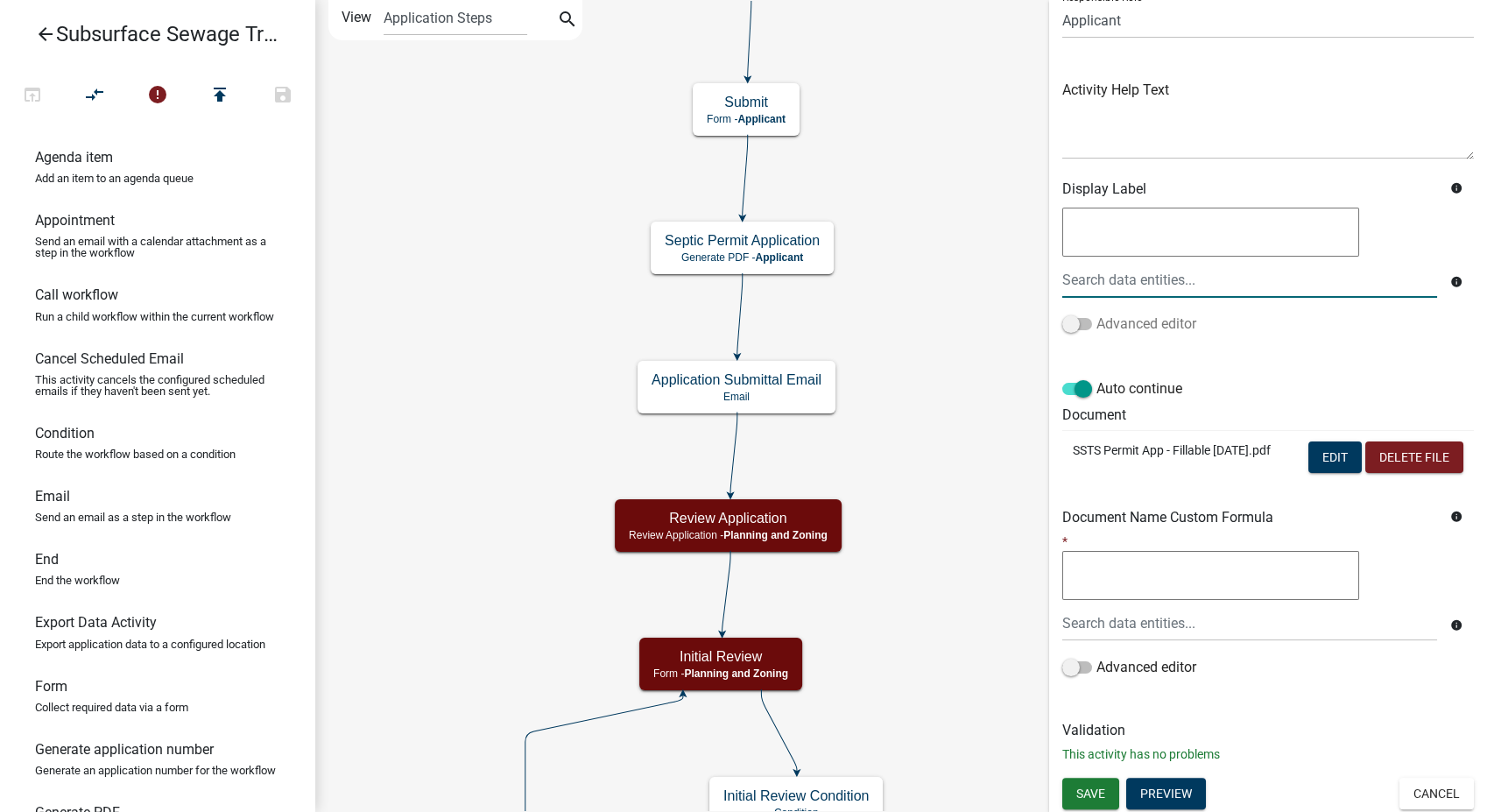
scroll to position [146, 0]
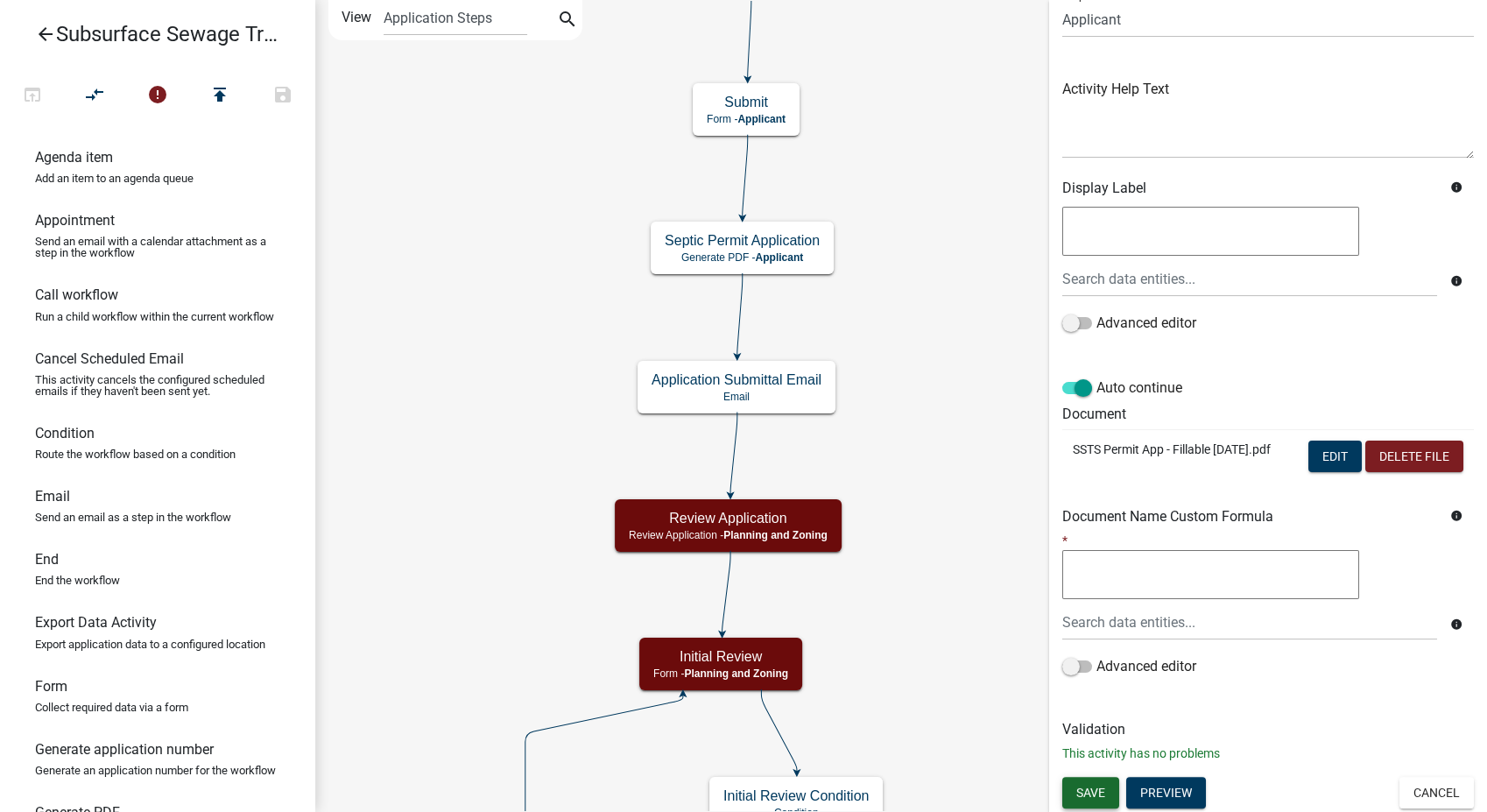
click at [1101, 797] on span "Save" at bounding box center [1091, 792] width 29 height 14
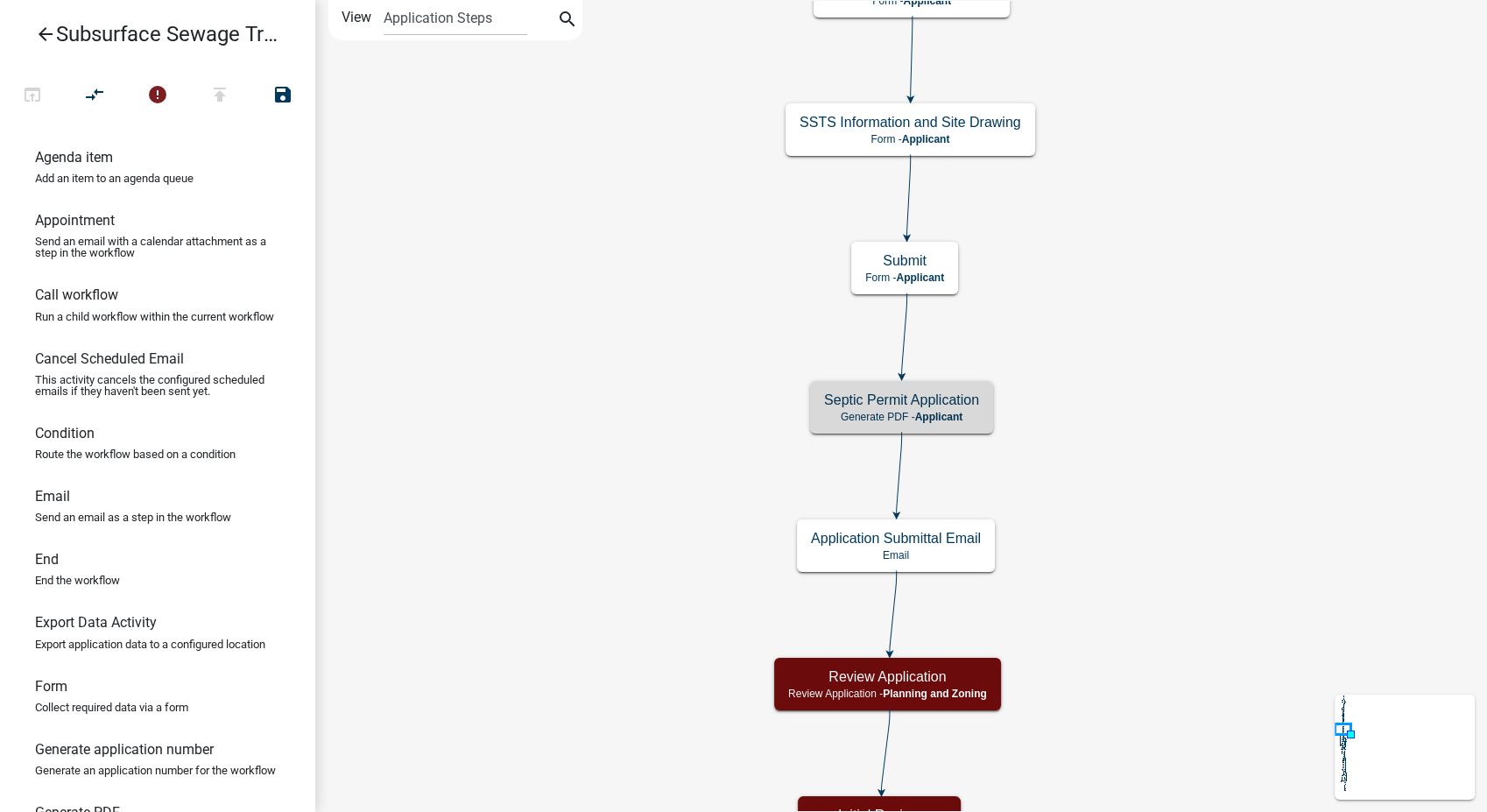
scroll to position [0, 0]
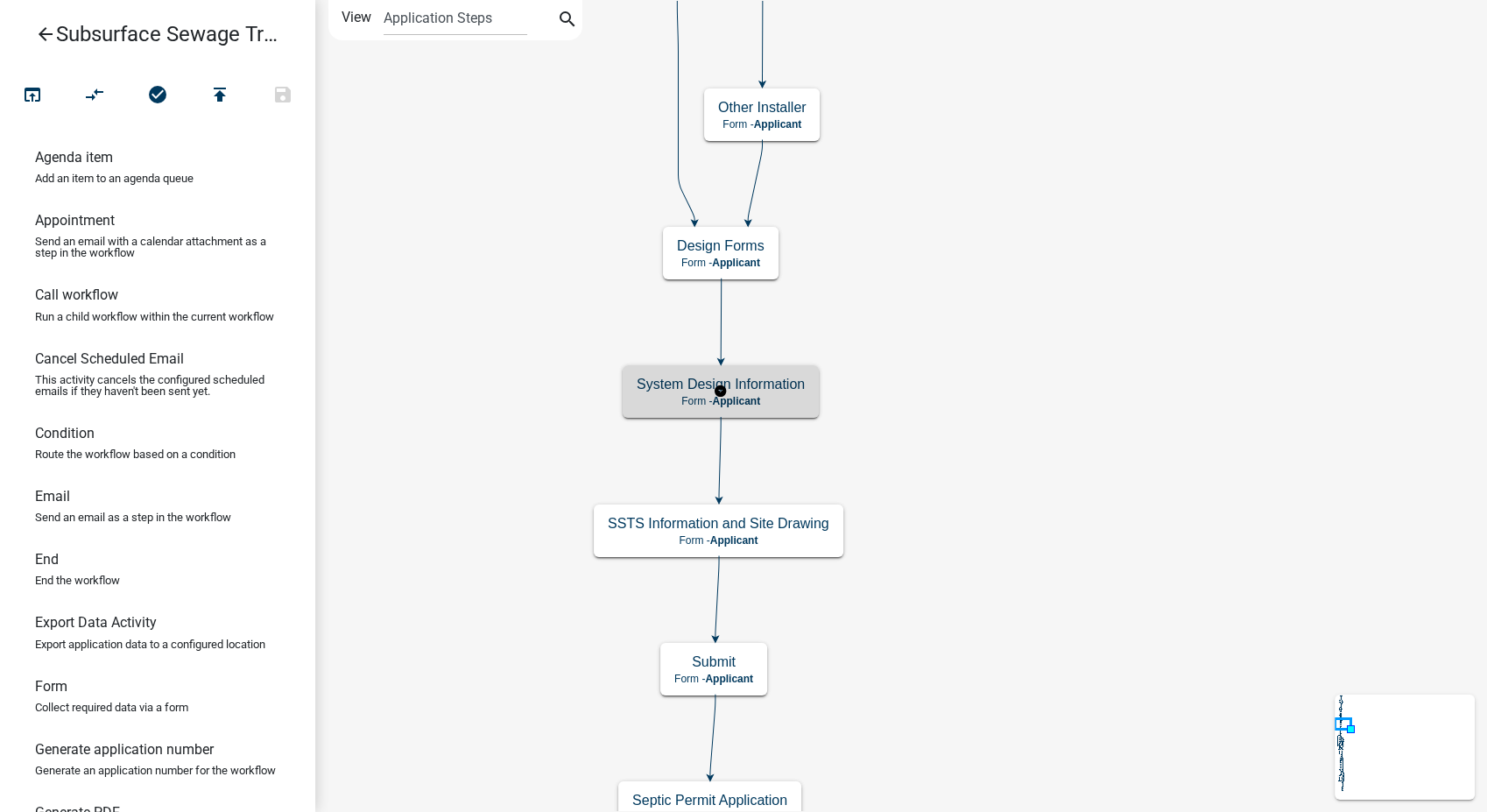
click at [763, 401] on p "Form - Applicant" at bounding box center [721, 401] width 168 height 13
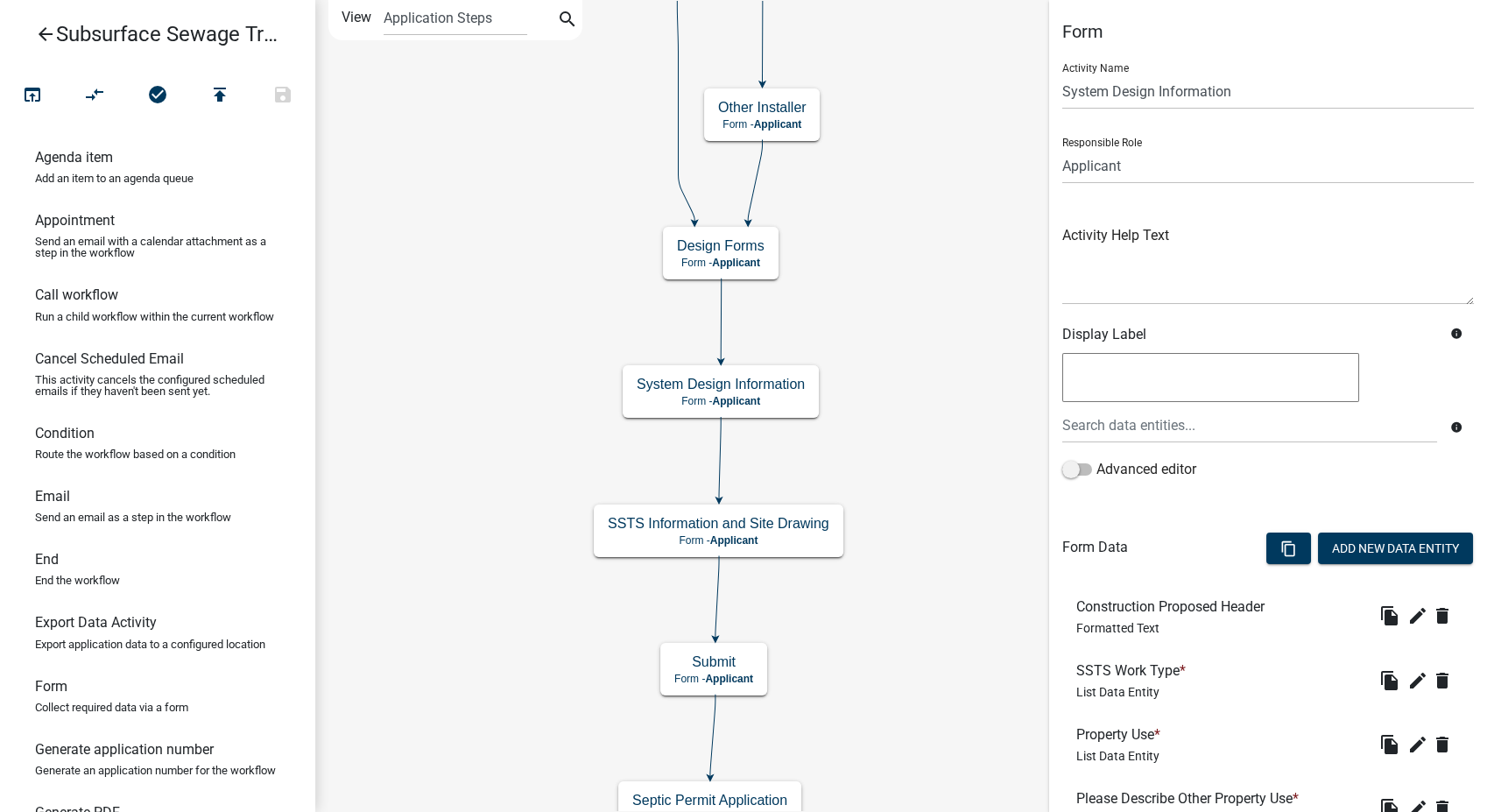
scroll to position [291, 0]
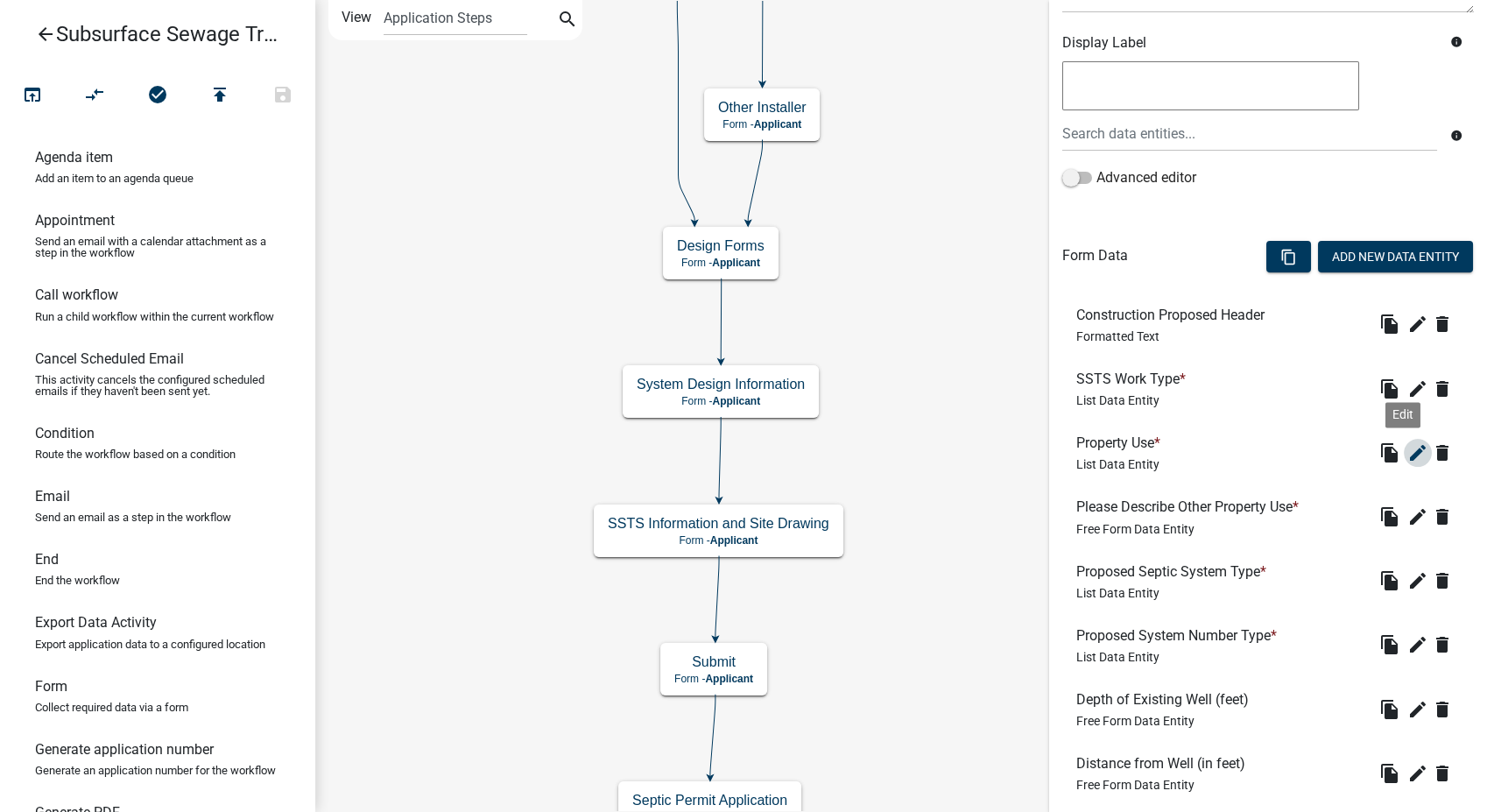
click at [1408, 452] on icon "edit" at bounding box center [1418, 453] width 21 height 21
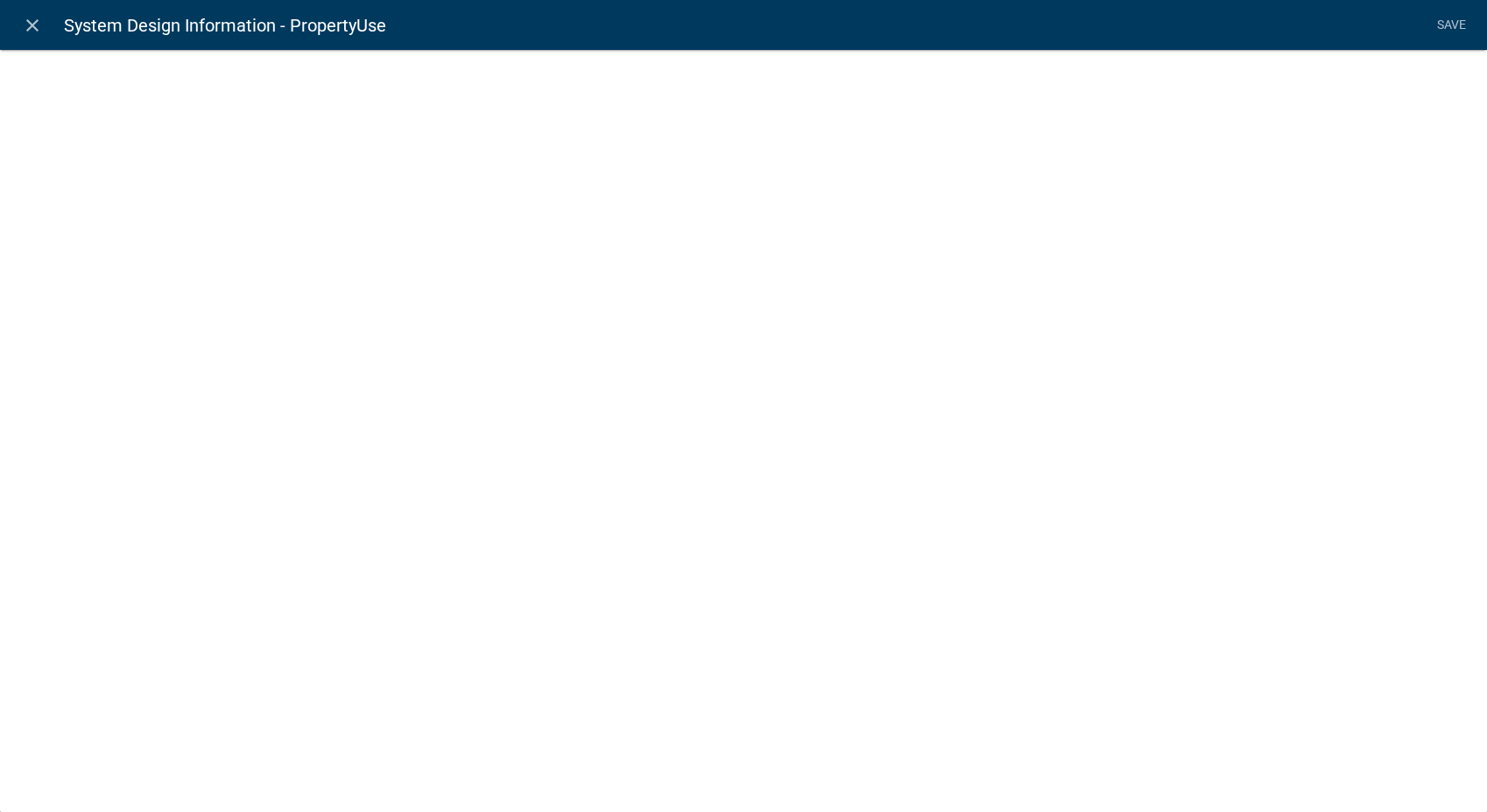
select select "list-data"
select select
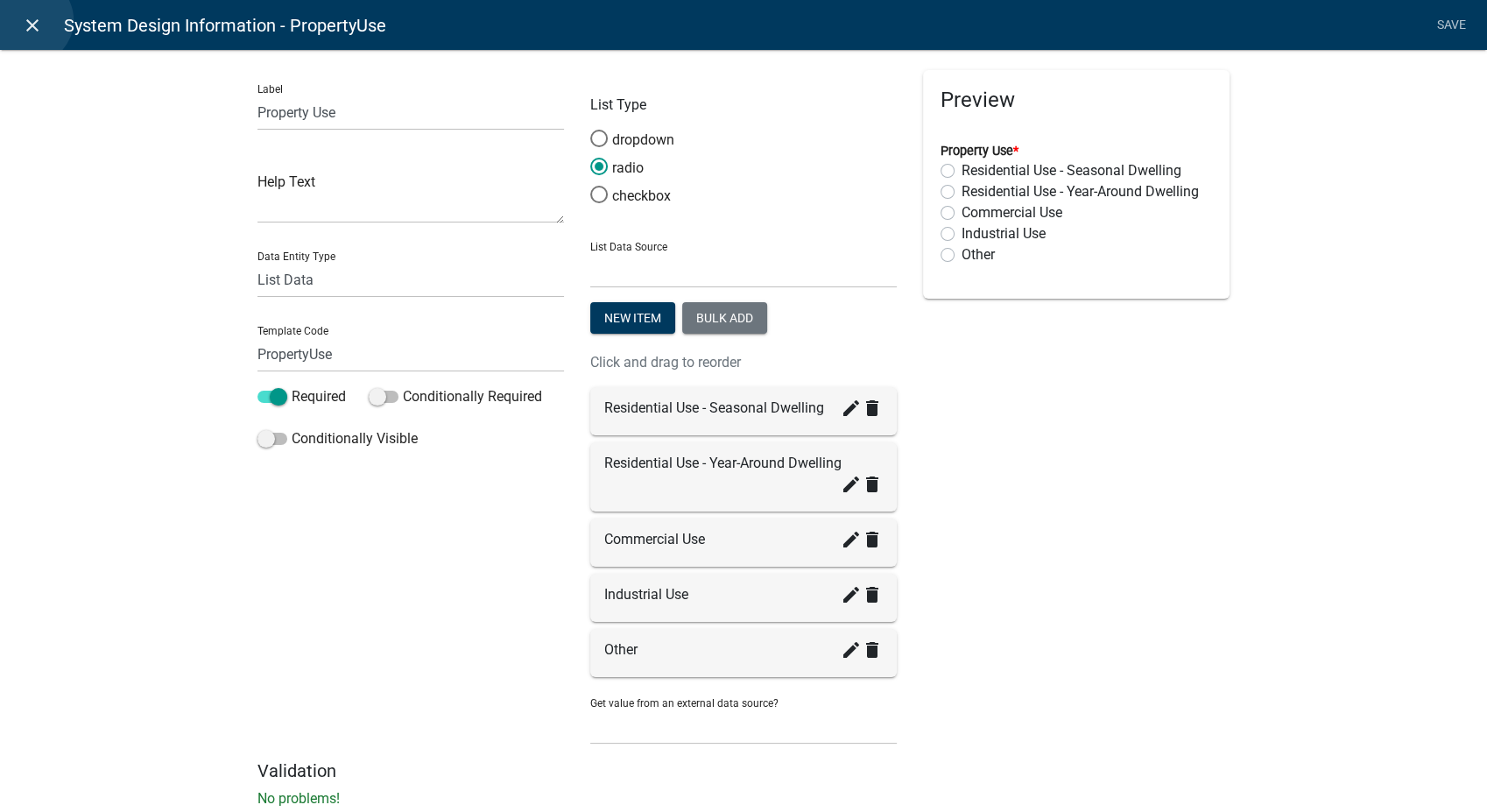
click at [29, 20] on icon "close" at bounding box center [33, 25] width 21 height 21
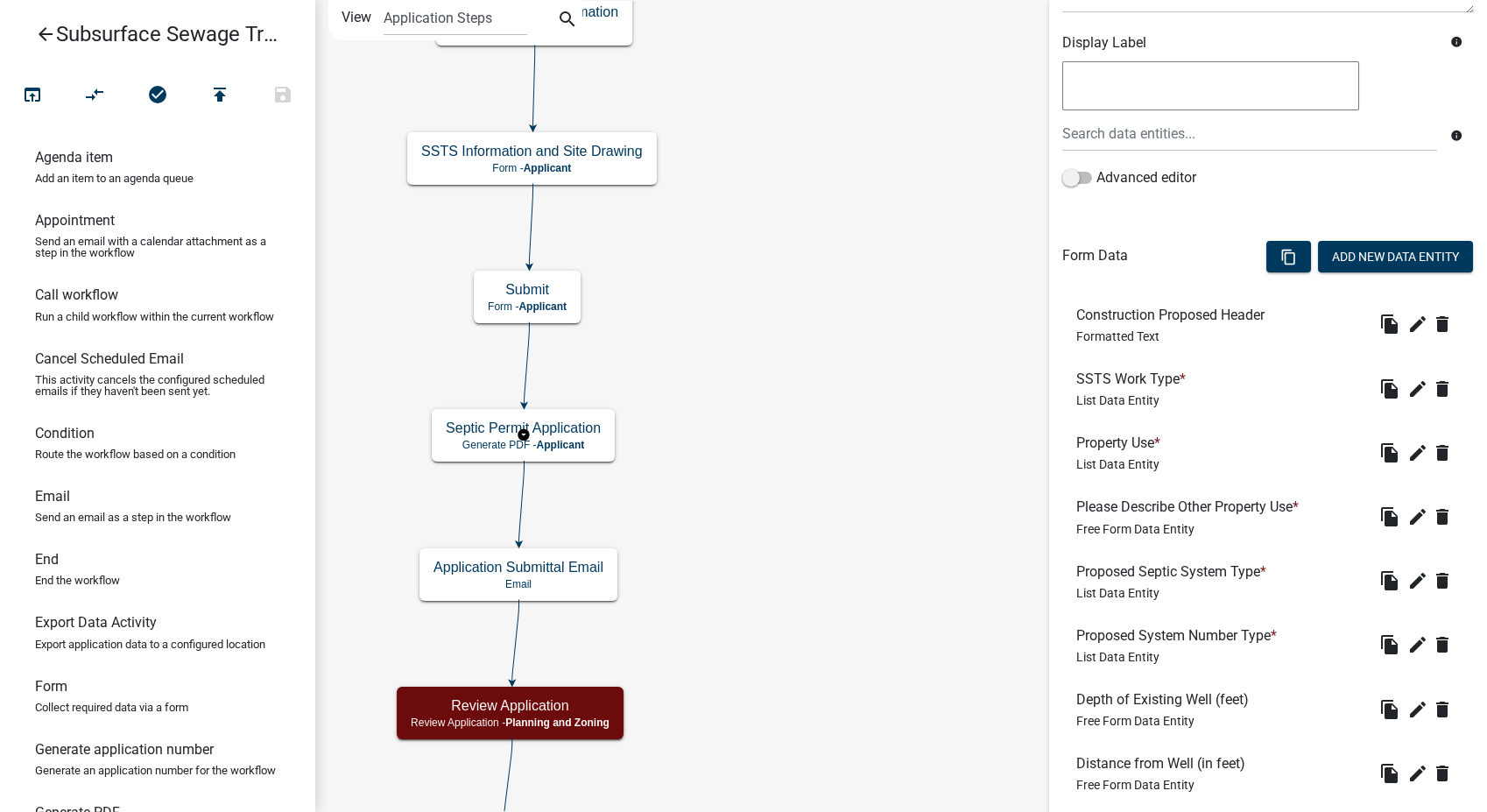
scroll to position [0, 0]
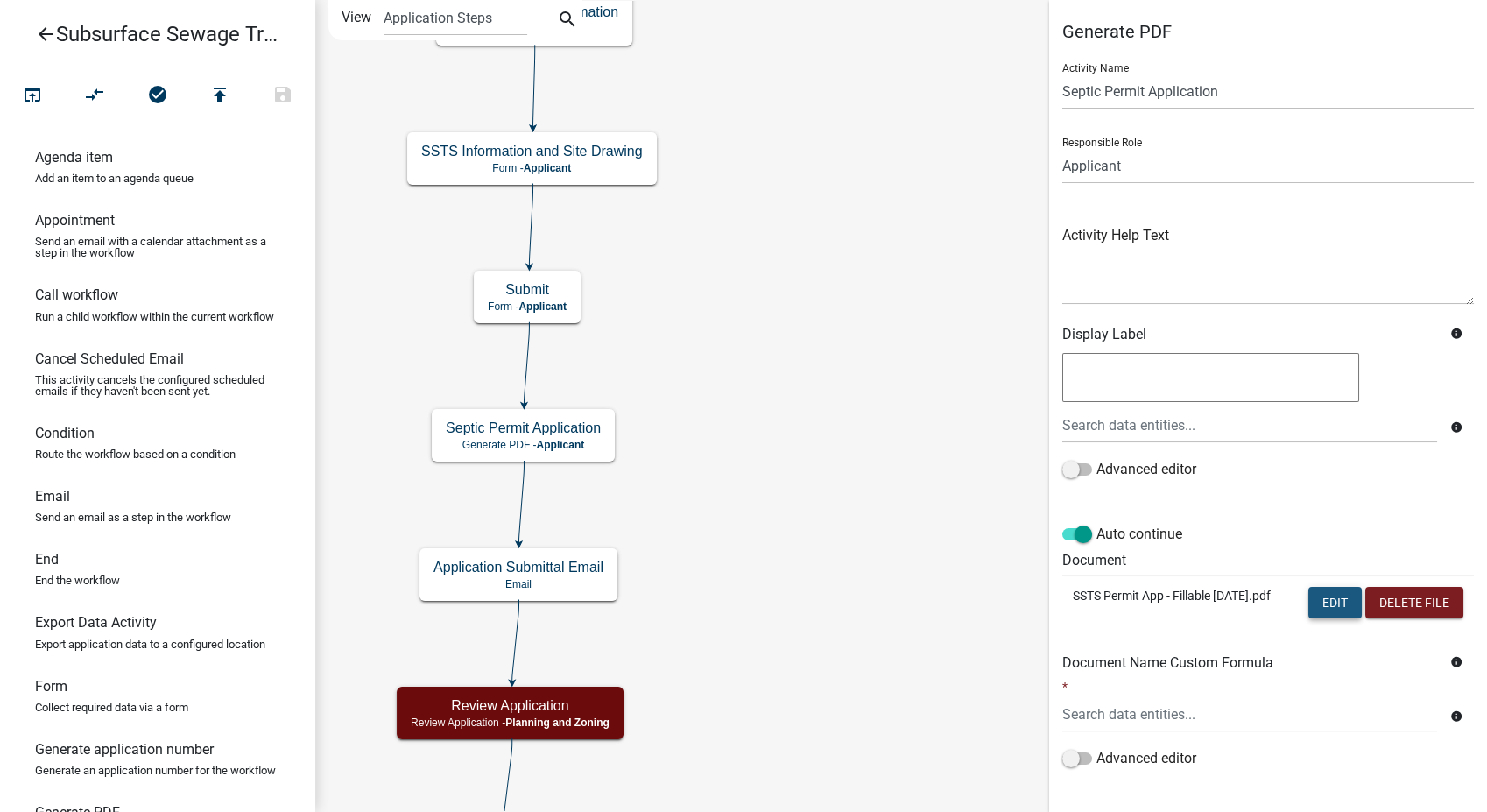
click at [1320, 597] on button "Edit" at bounding box center [1335, 602] width 53 height 32
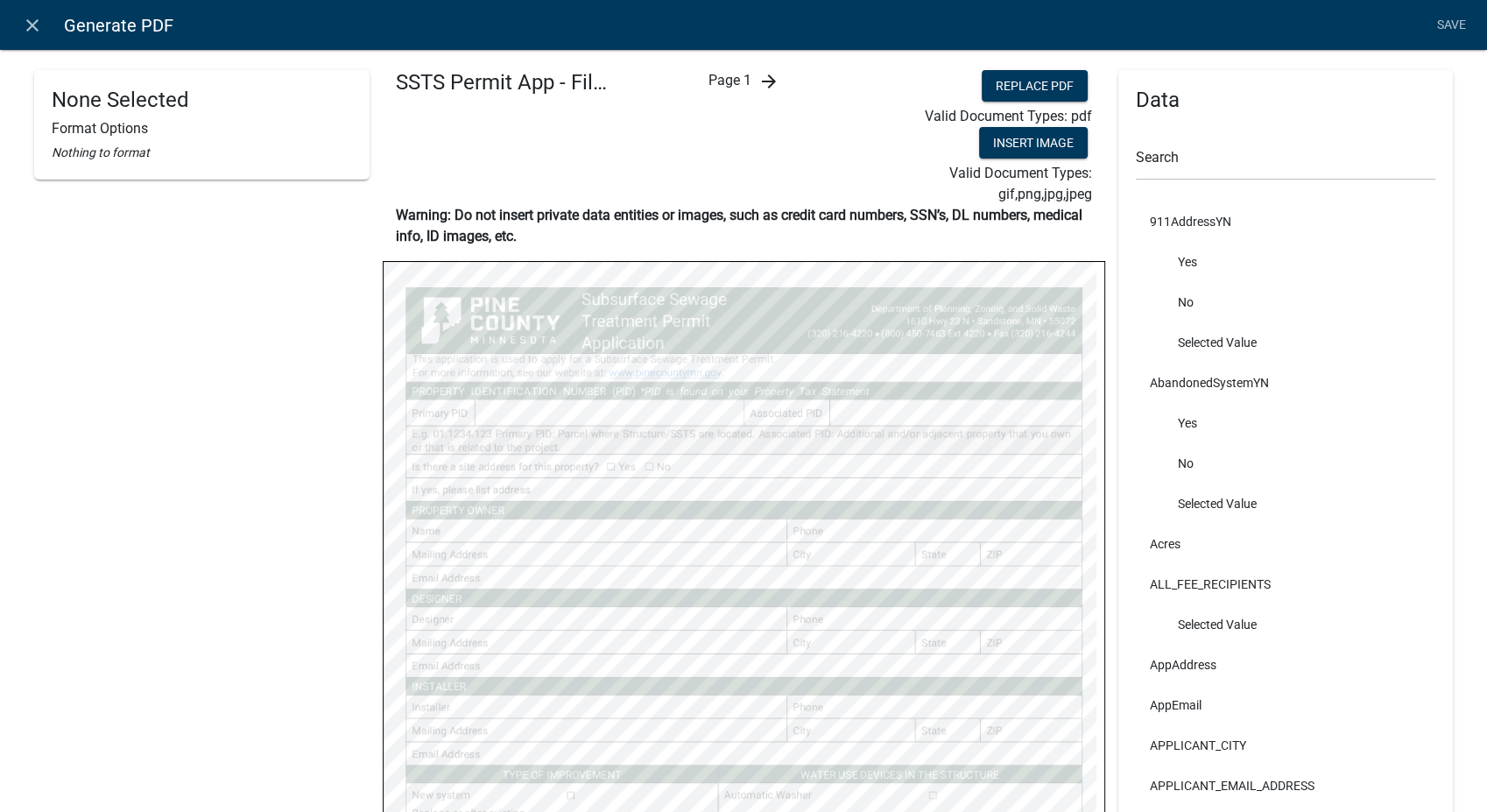
click at [762, 78] on icon "arrow_forward" at bounding box center [769, 81] width 21 height 21
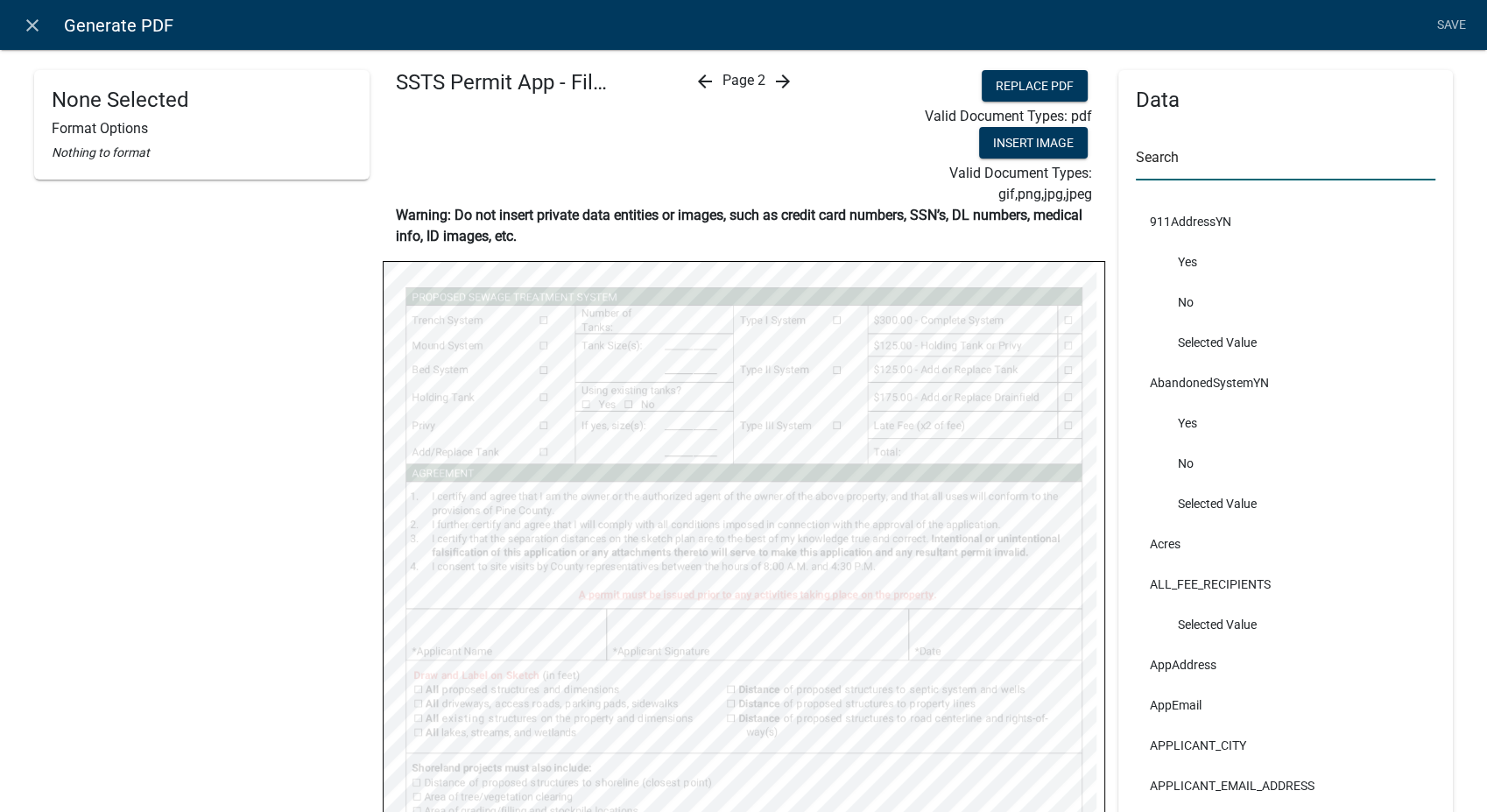
click at [1177, 163] on input "text" at bounding box center [1287, 162] width 300 height 36
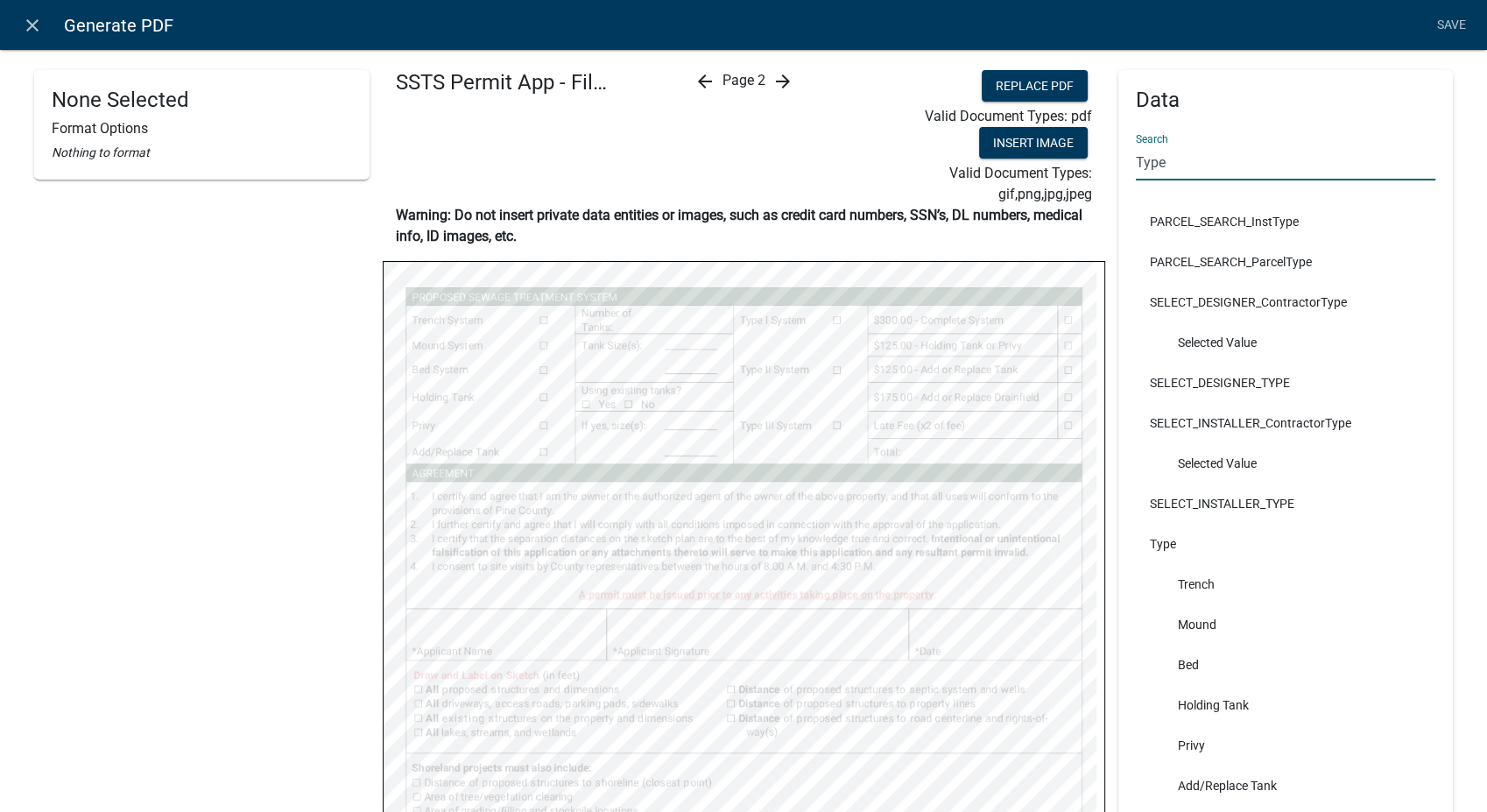
type input "Type"
select select
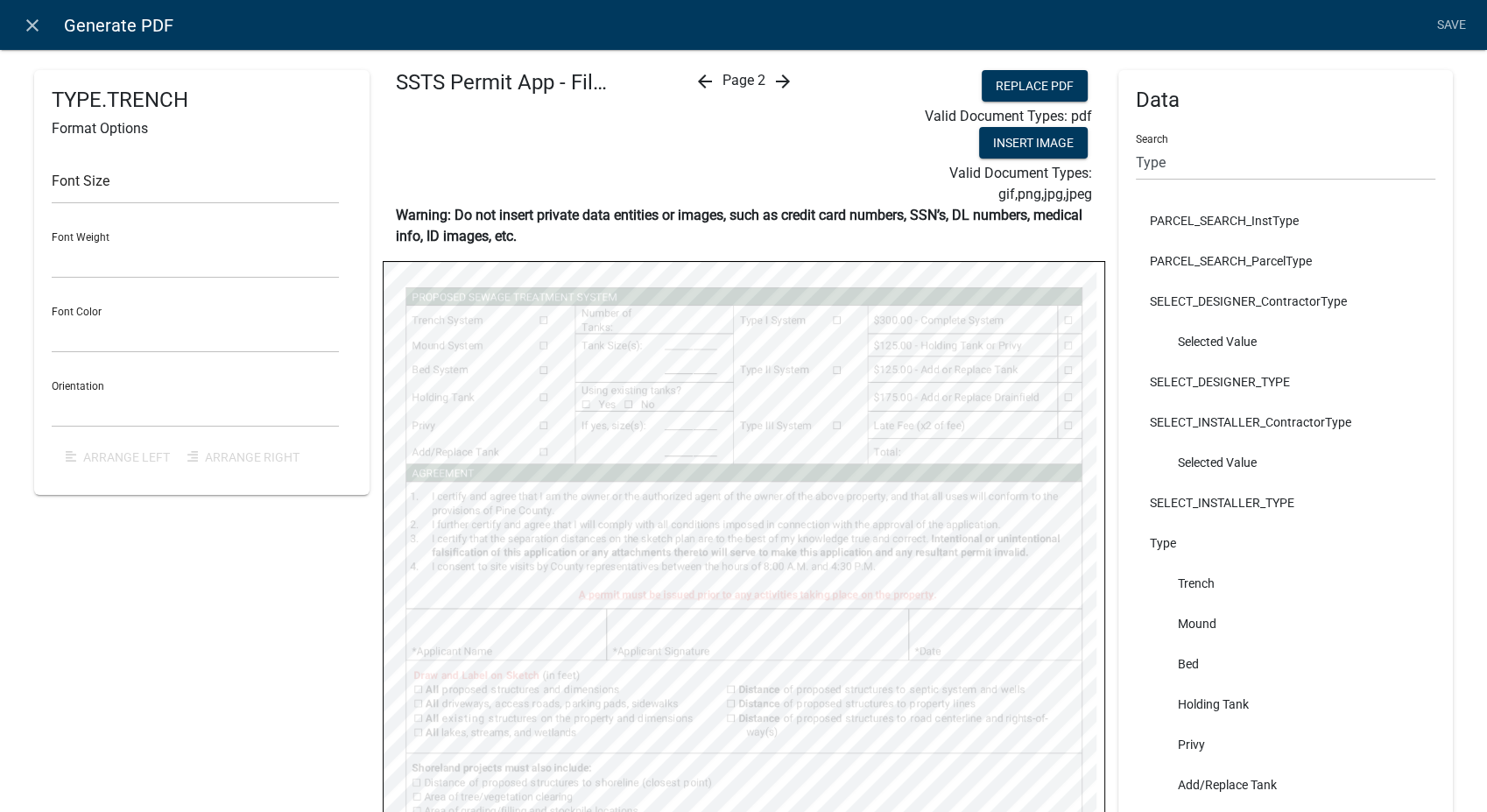
select select
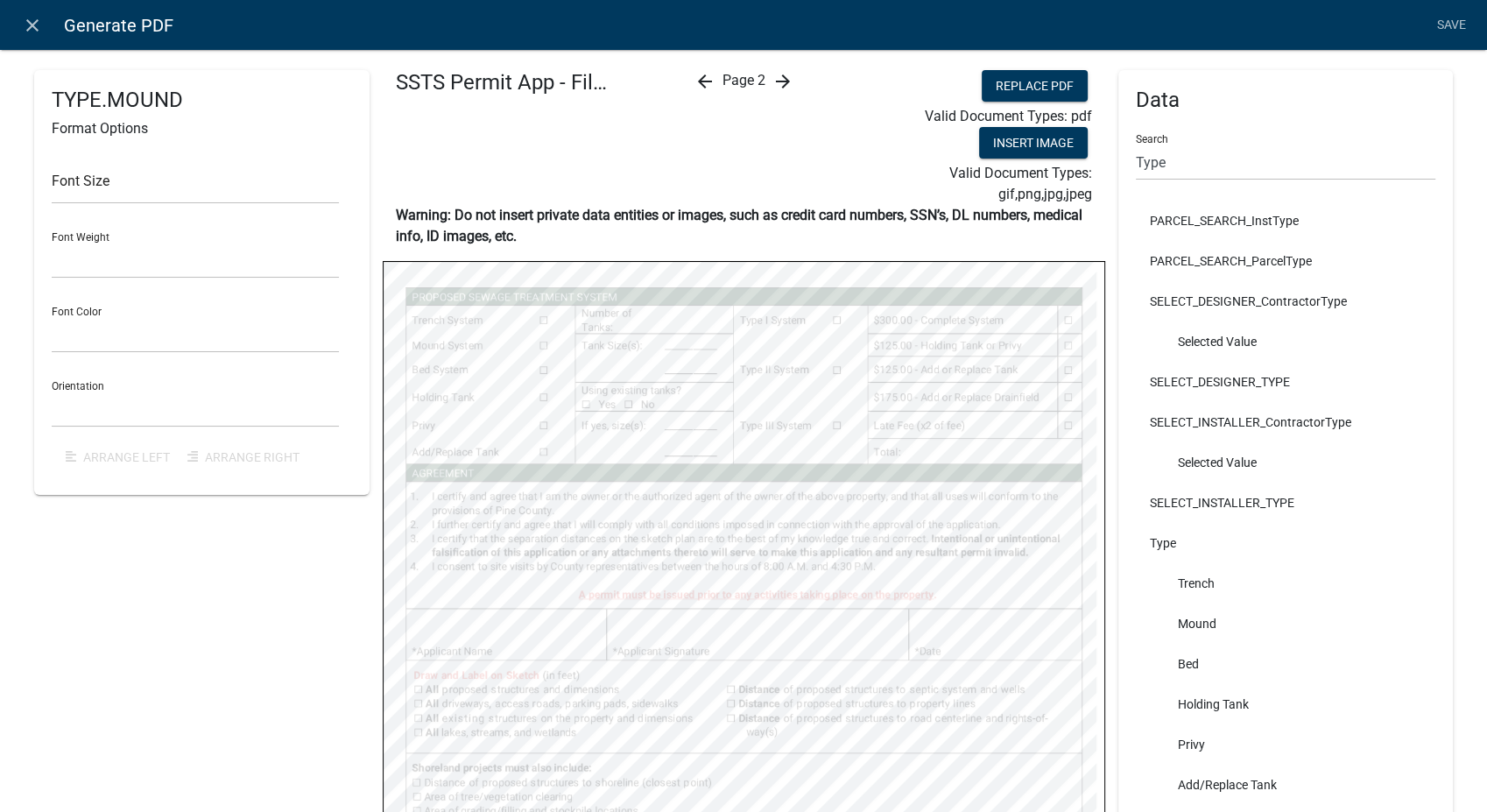
select select
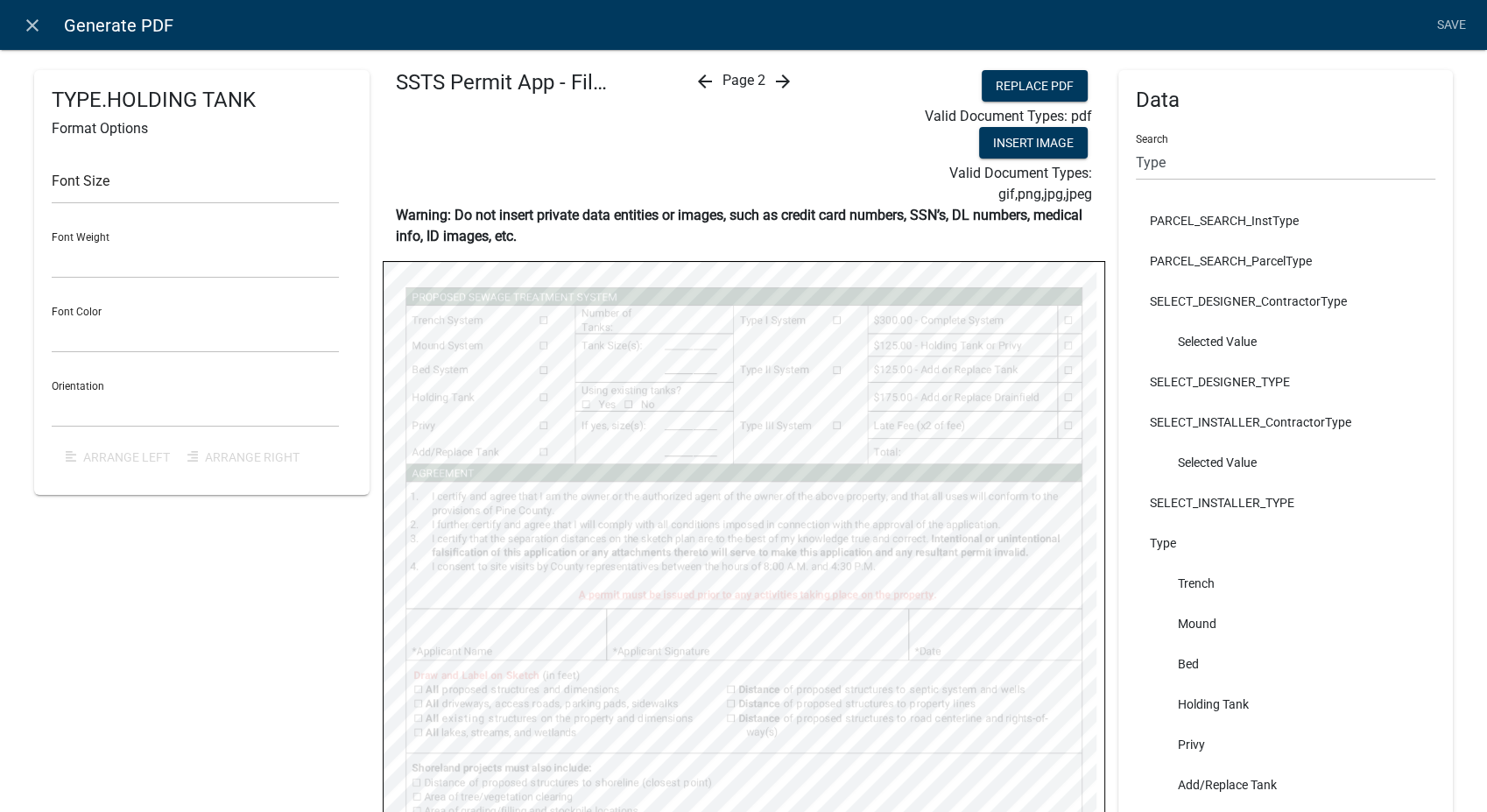
select select
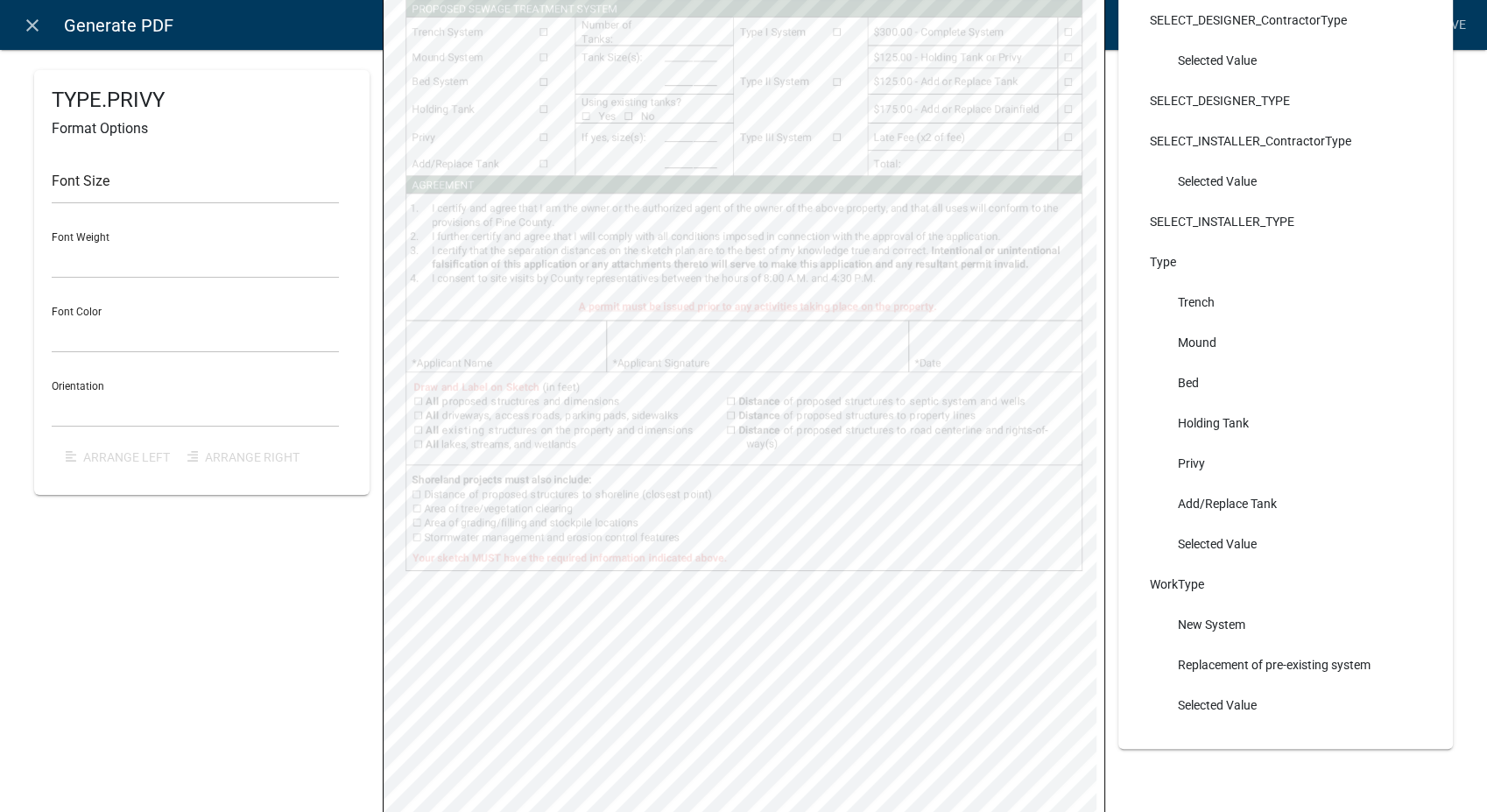
scroll to position [291, 0]
select select
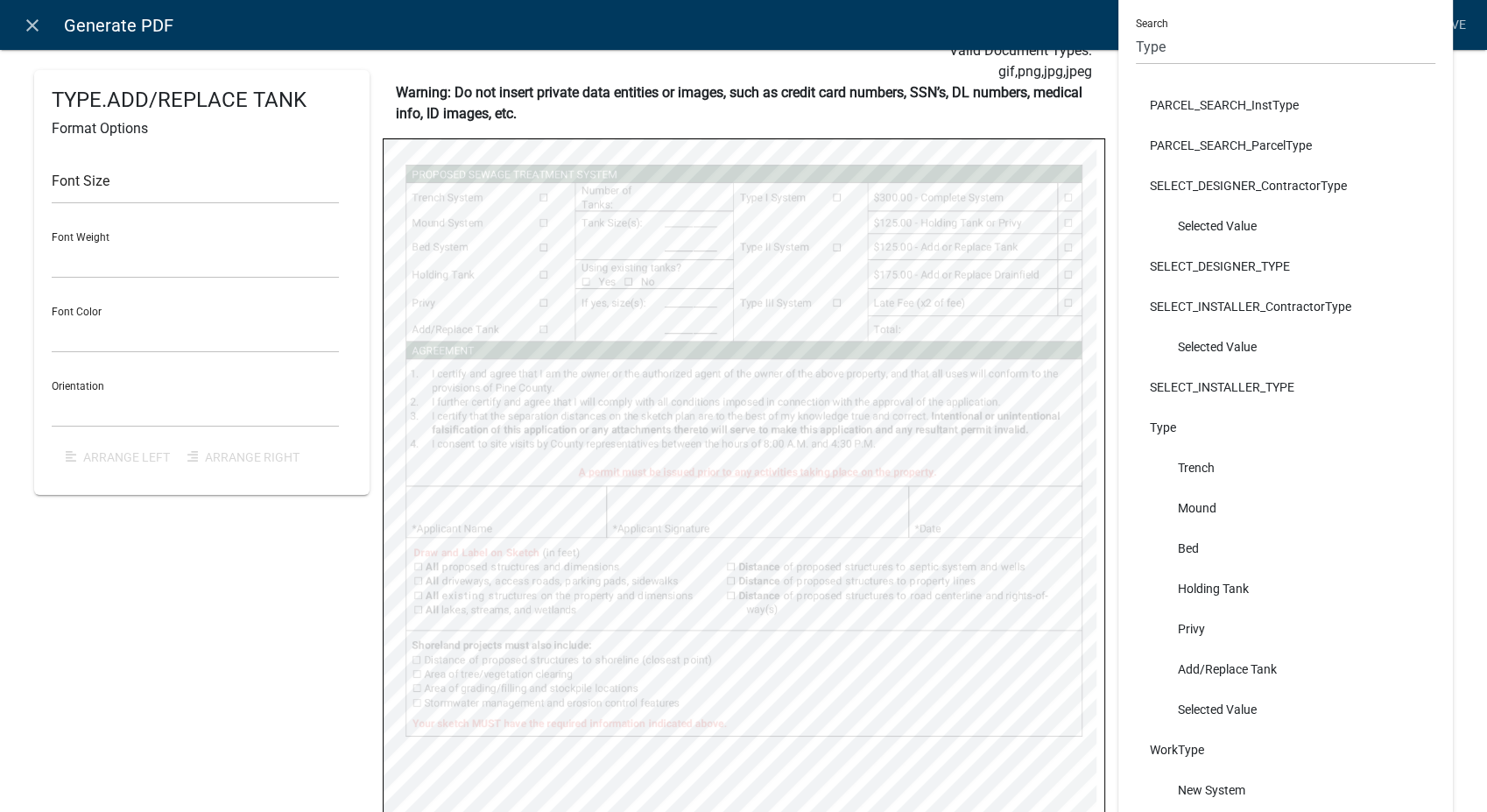
scroll to position [97, 0]
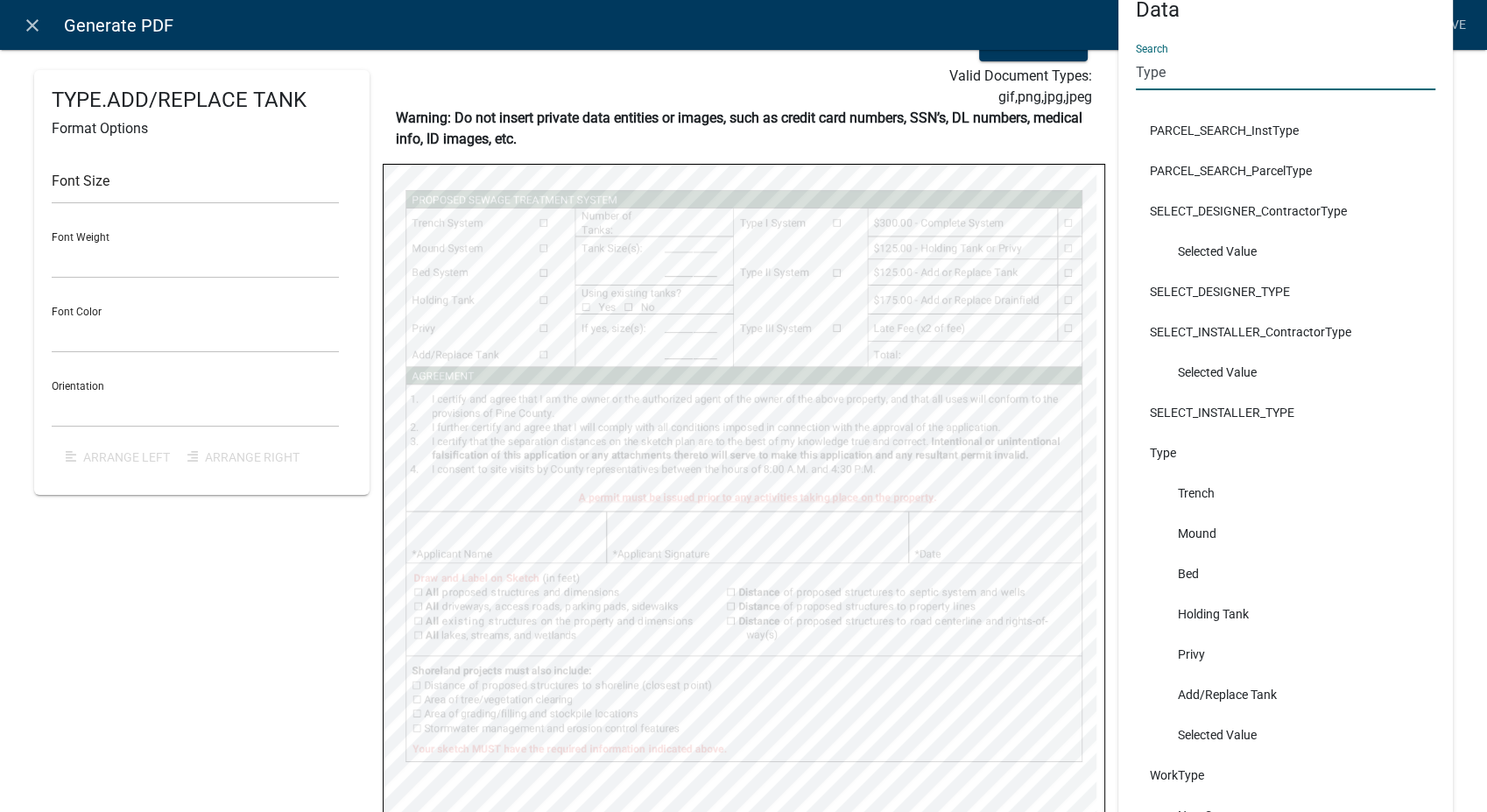
click at [1173, 80] on input "Type" at bounding box center [1287, 72] width 300 height 36
type input "T"
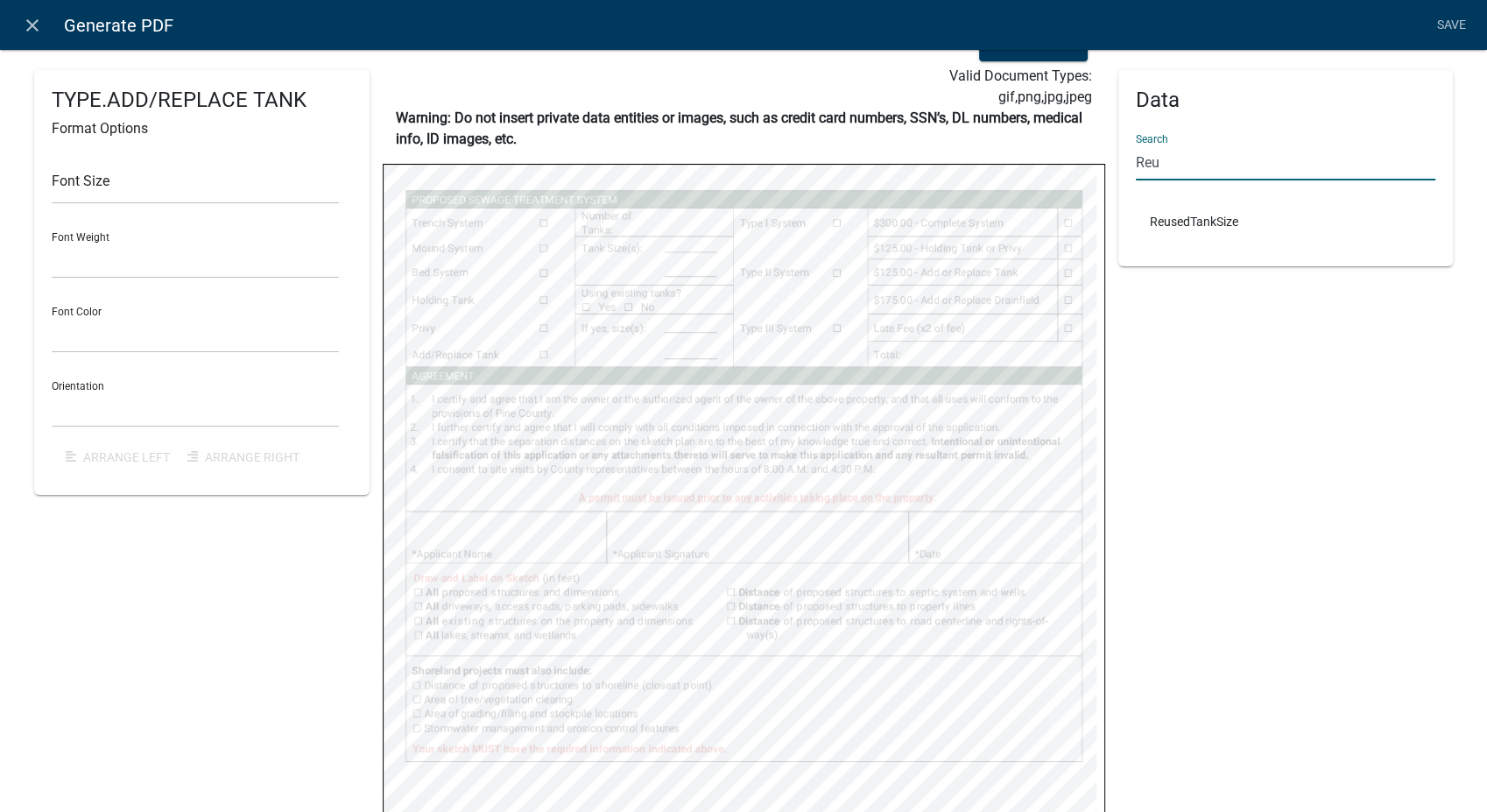
scroll to position [0, 0]
type input "Reu"
select select
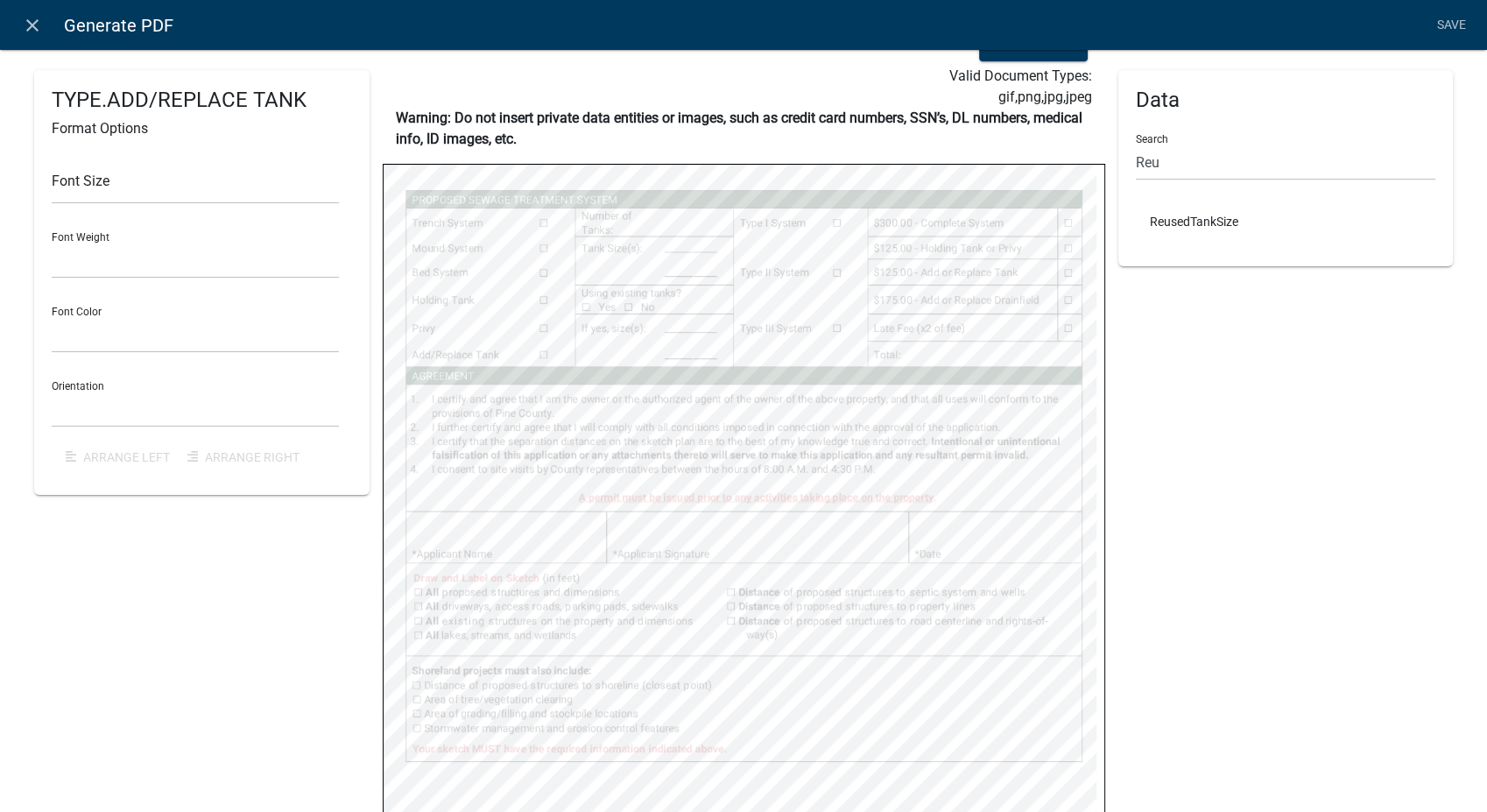
select select
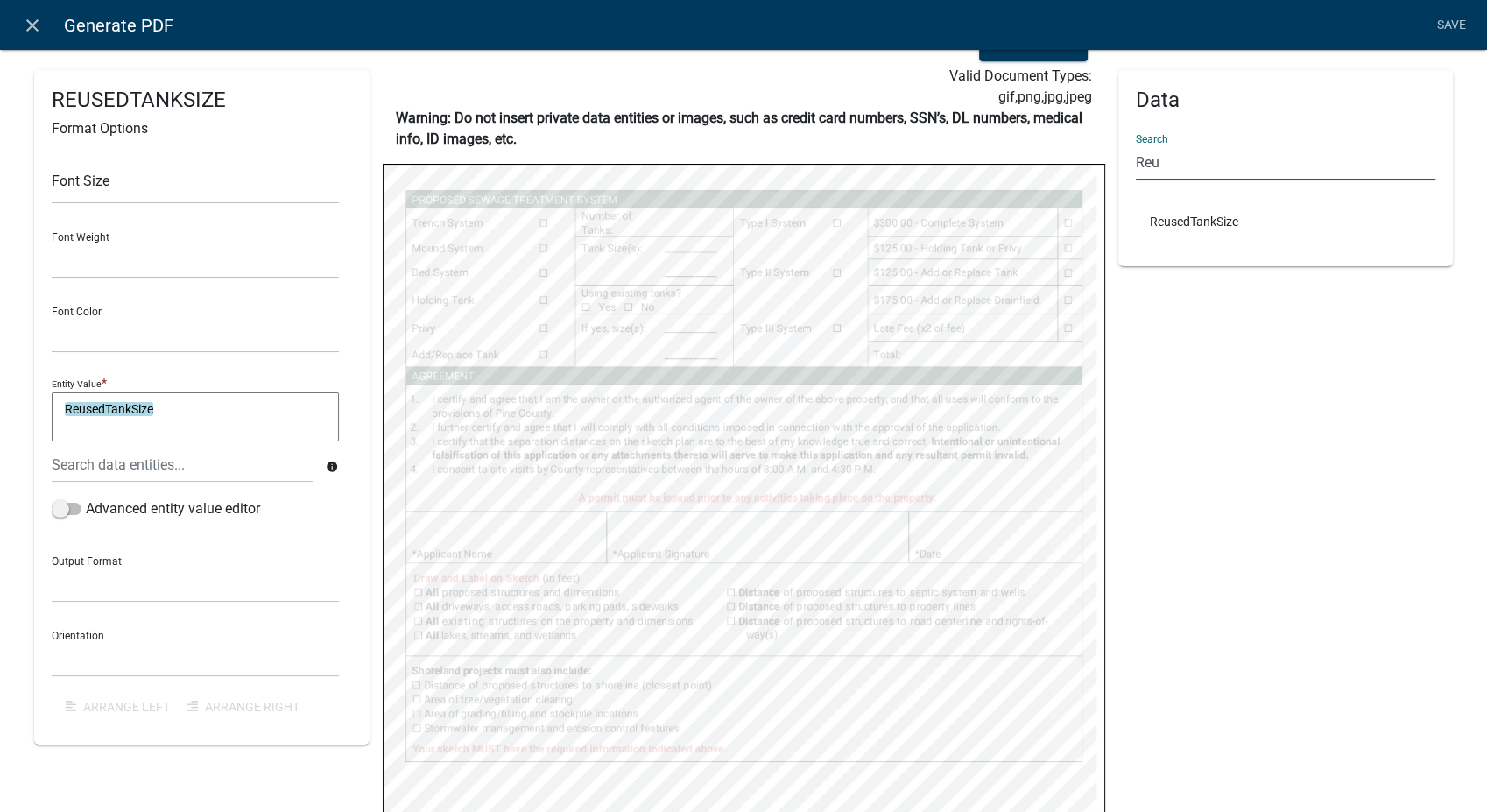
click at [1149, 165] on input "Reu" at bounding box center [1287, 162] width 300 height 36
type input "R"
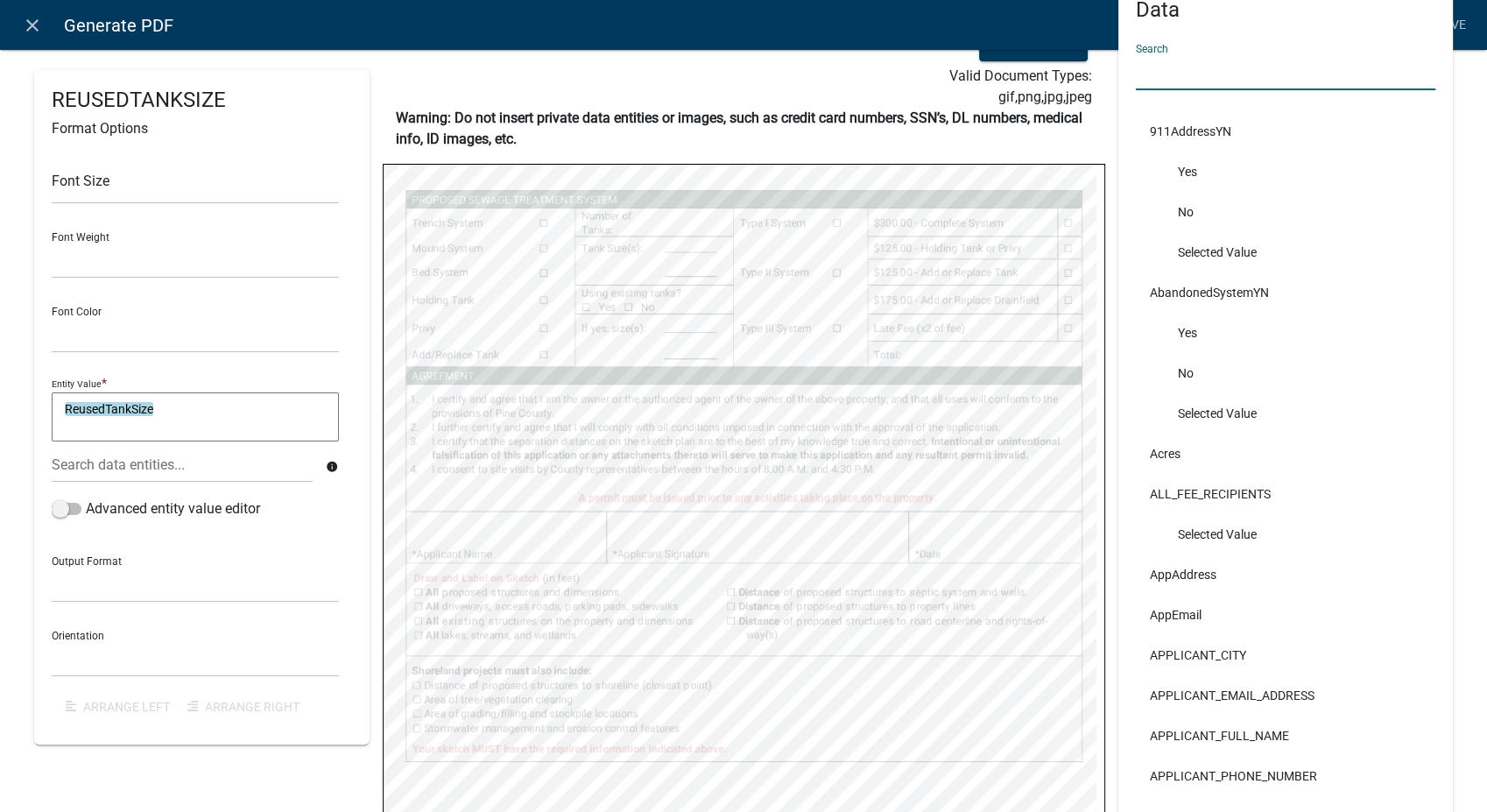
click at [1149, 76] on input "text" at bounding box center [1287, 72] width 300 height 36
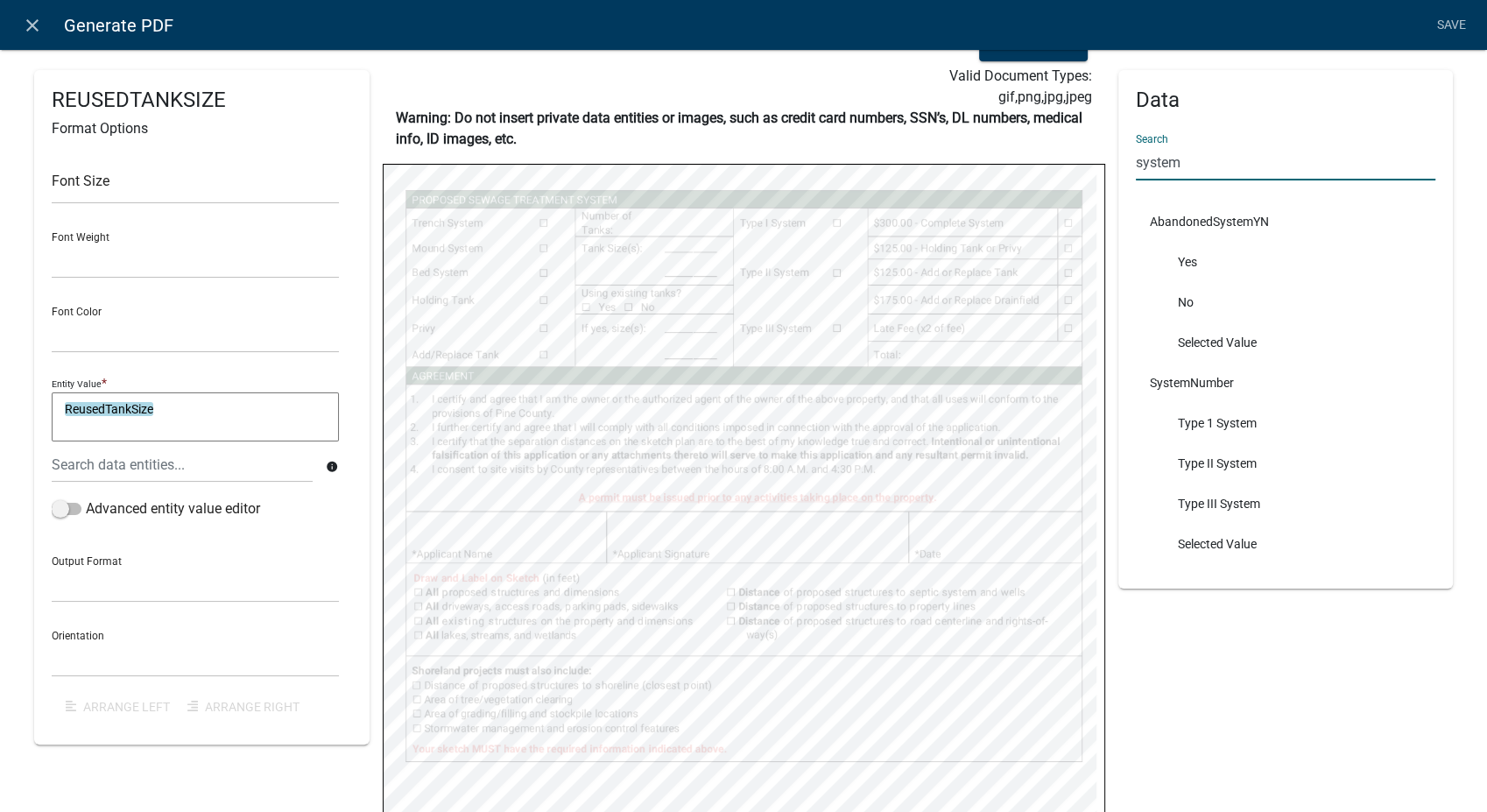
type input "system"
select select
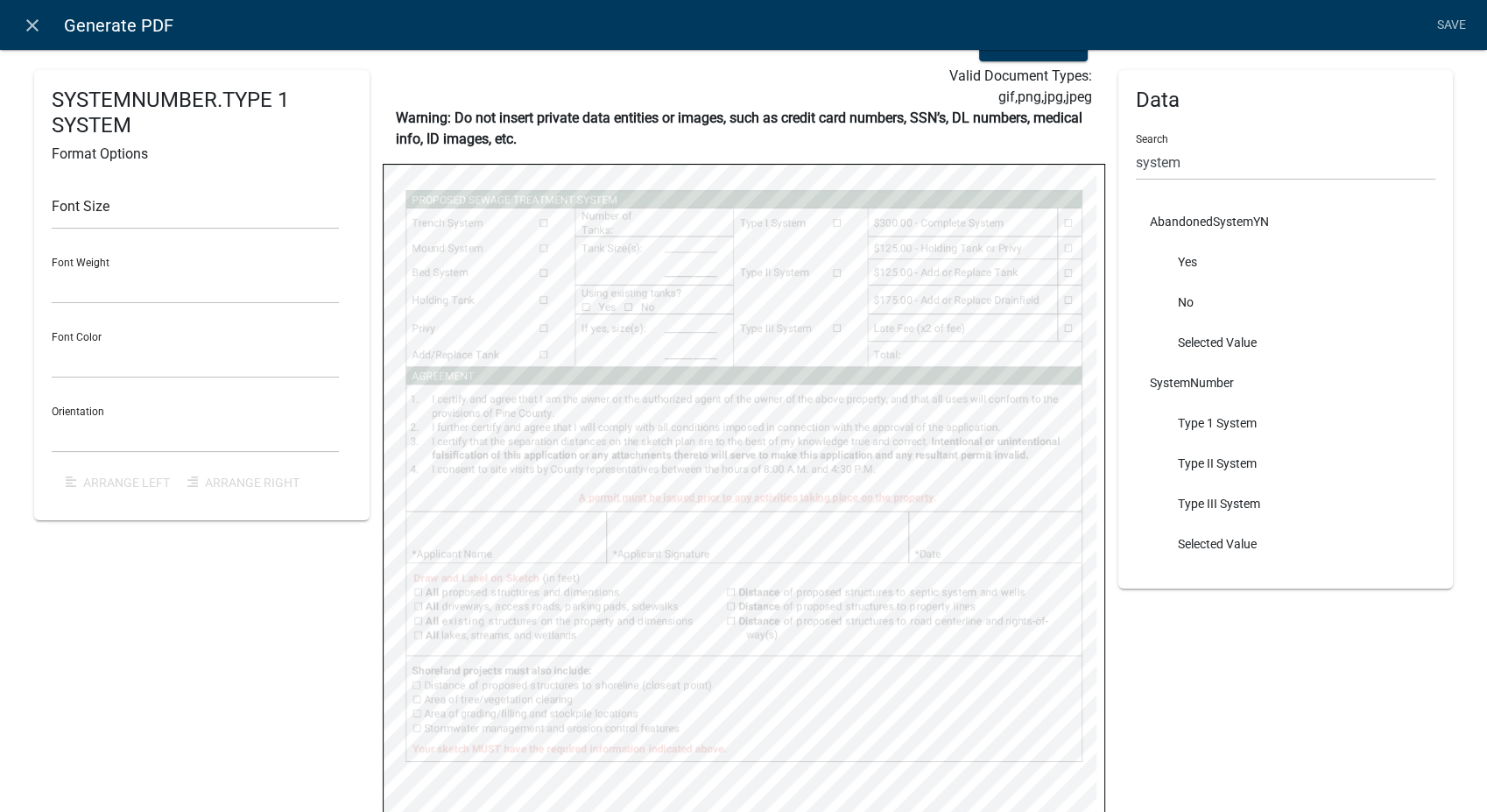
select select
click at [1188, 165] on input "system" at bounding box center [1287, 162] width 300 height 36
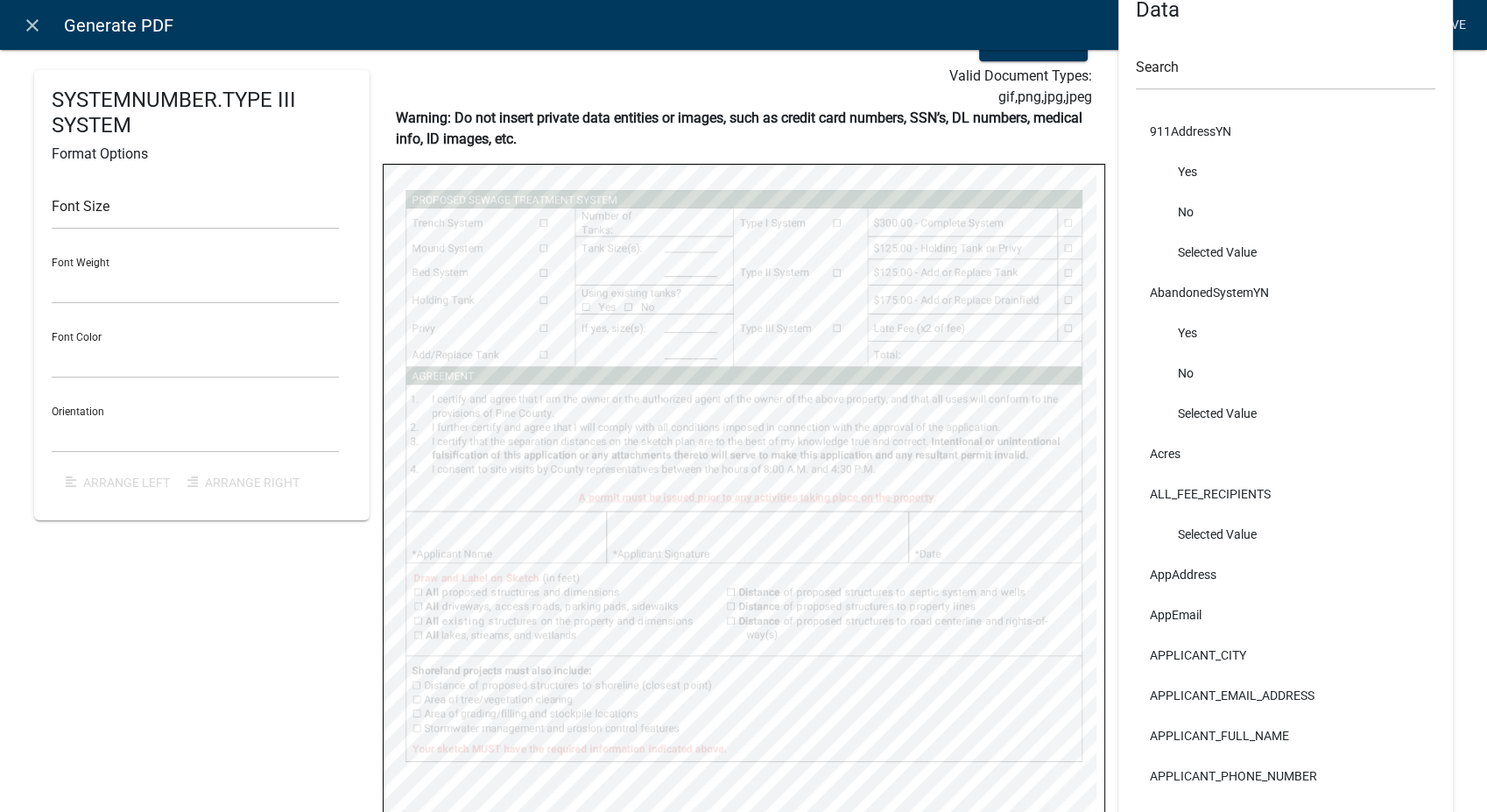
click at [1462, 21] on link "Save" at bounding box center [1451, 25] width 44 height 33
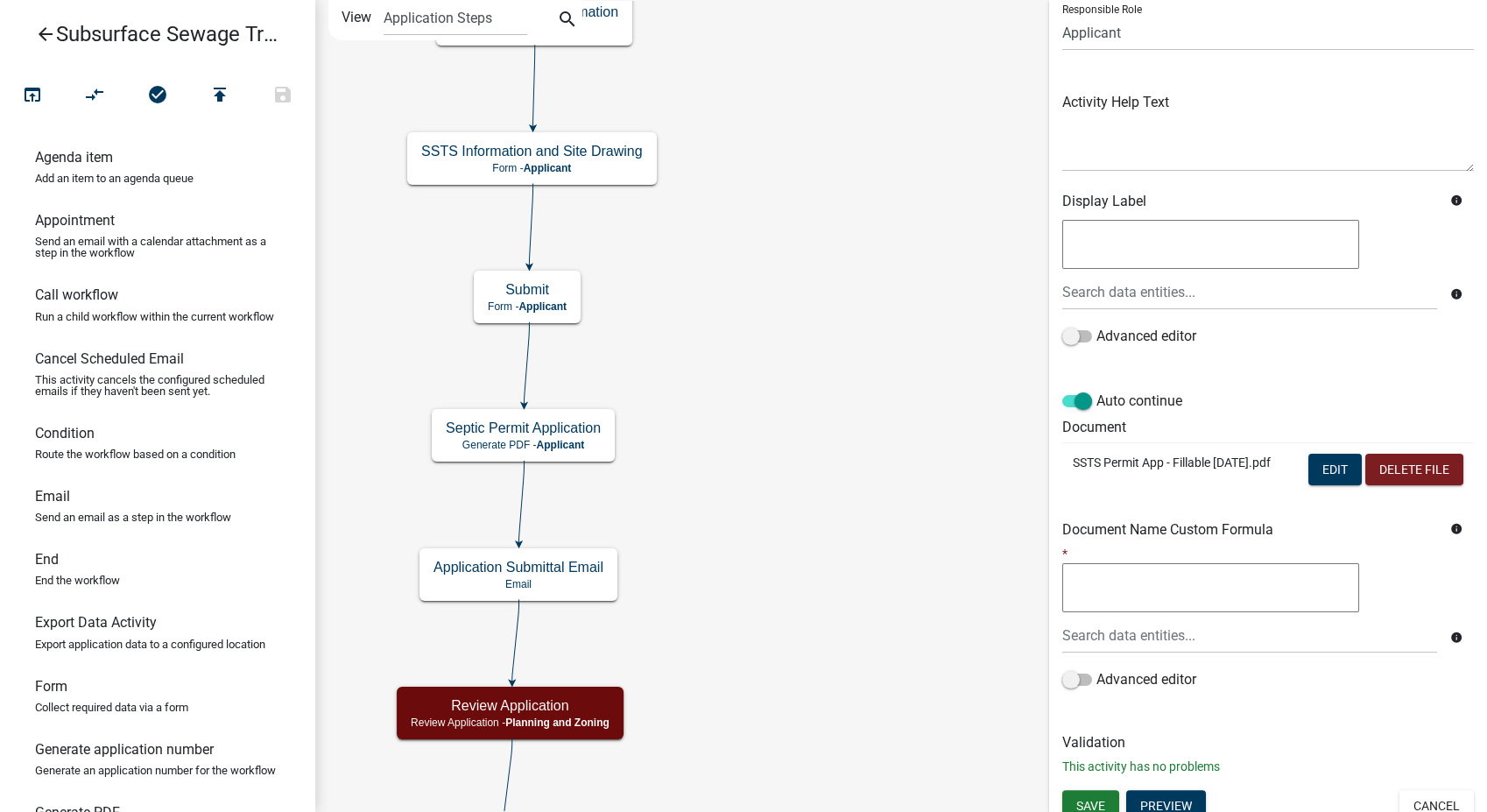
scroll to position [146, 0]
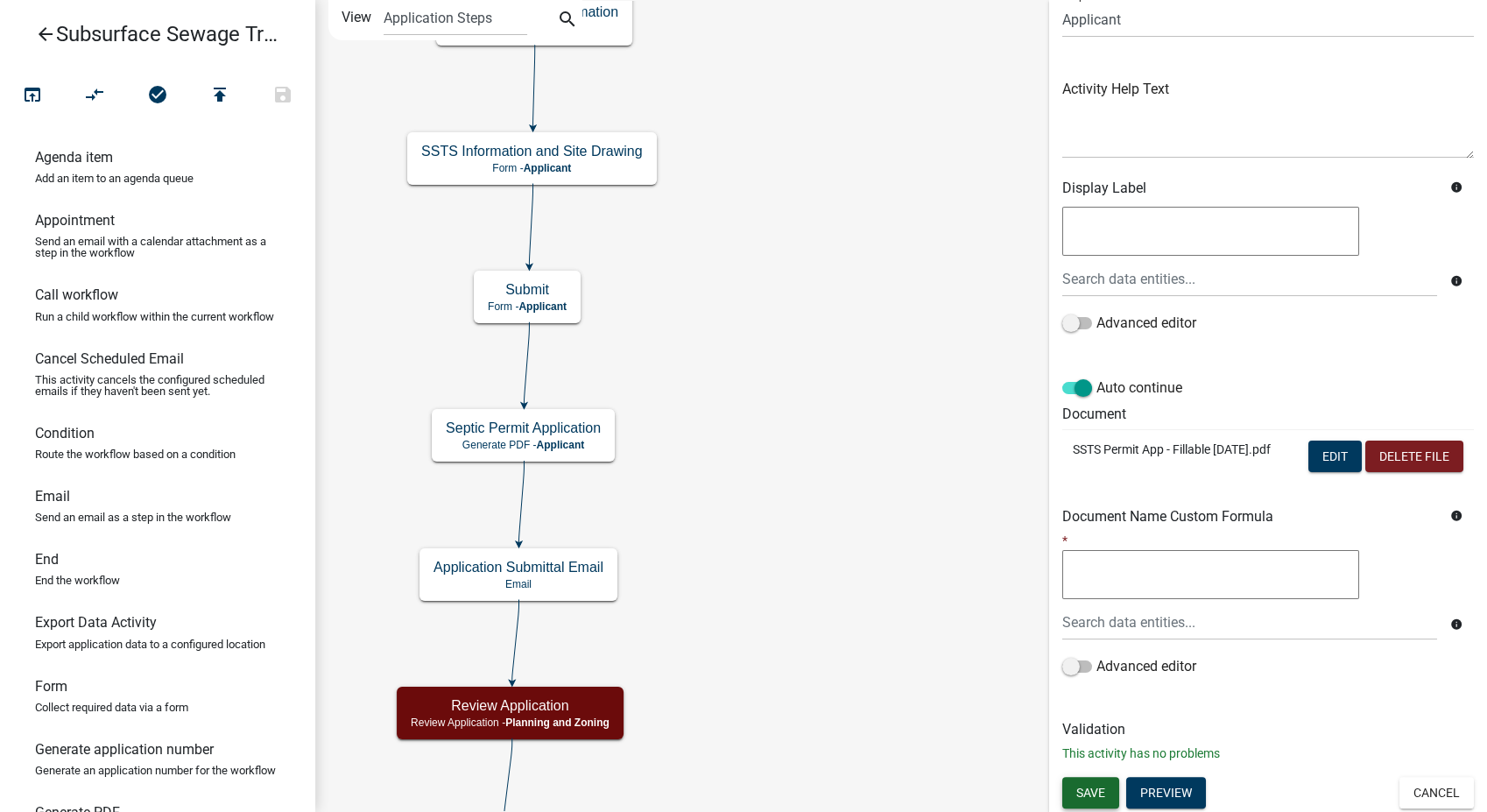
click at [1094, 788] on span "Save" at bounding box center [1091, 792] width 29 height 14
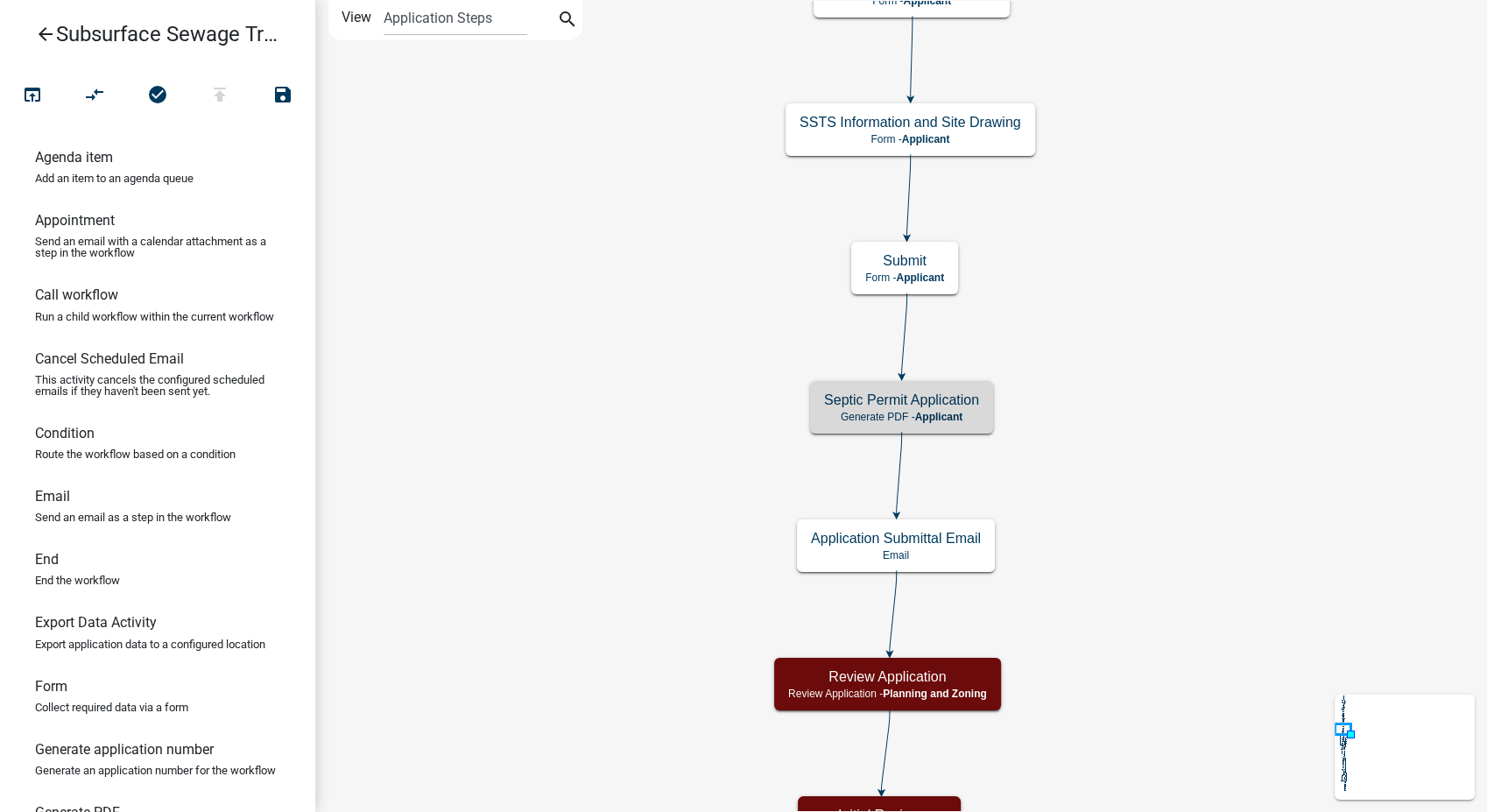
scroll to position [0, 0]
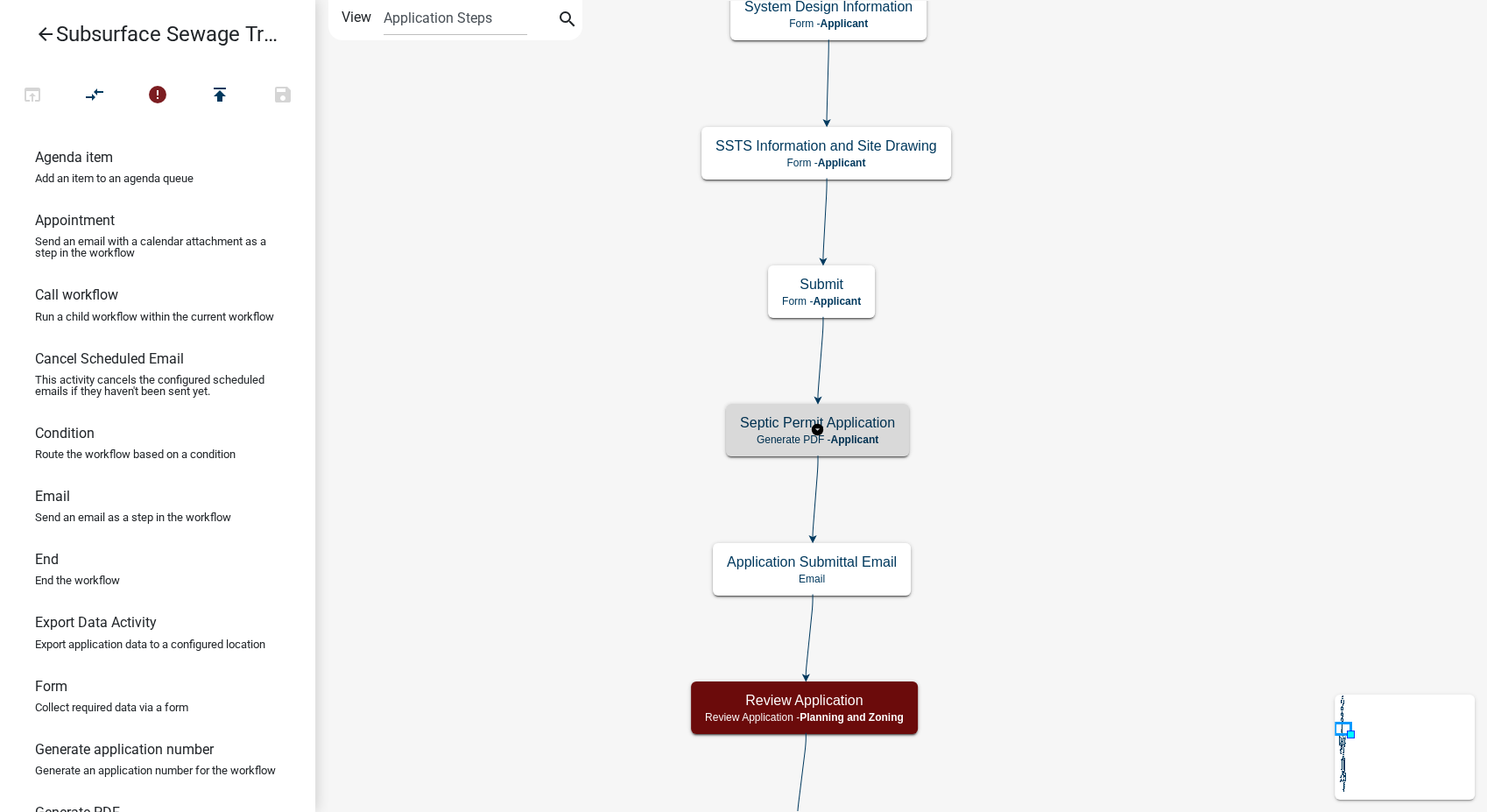
click at [835, 430] on h5 "Septic Permit Application" at bounding box center [818, 422] width 155 height 16
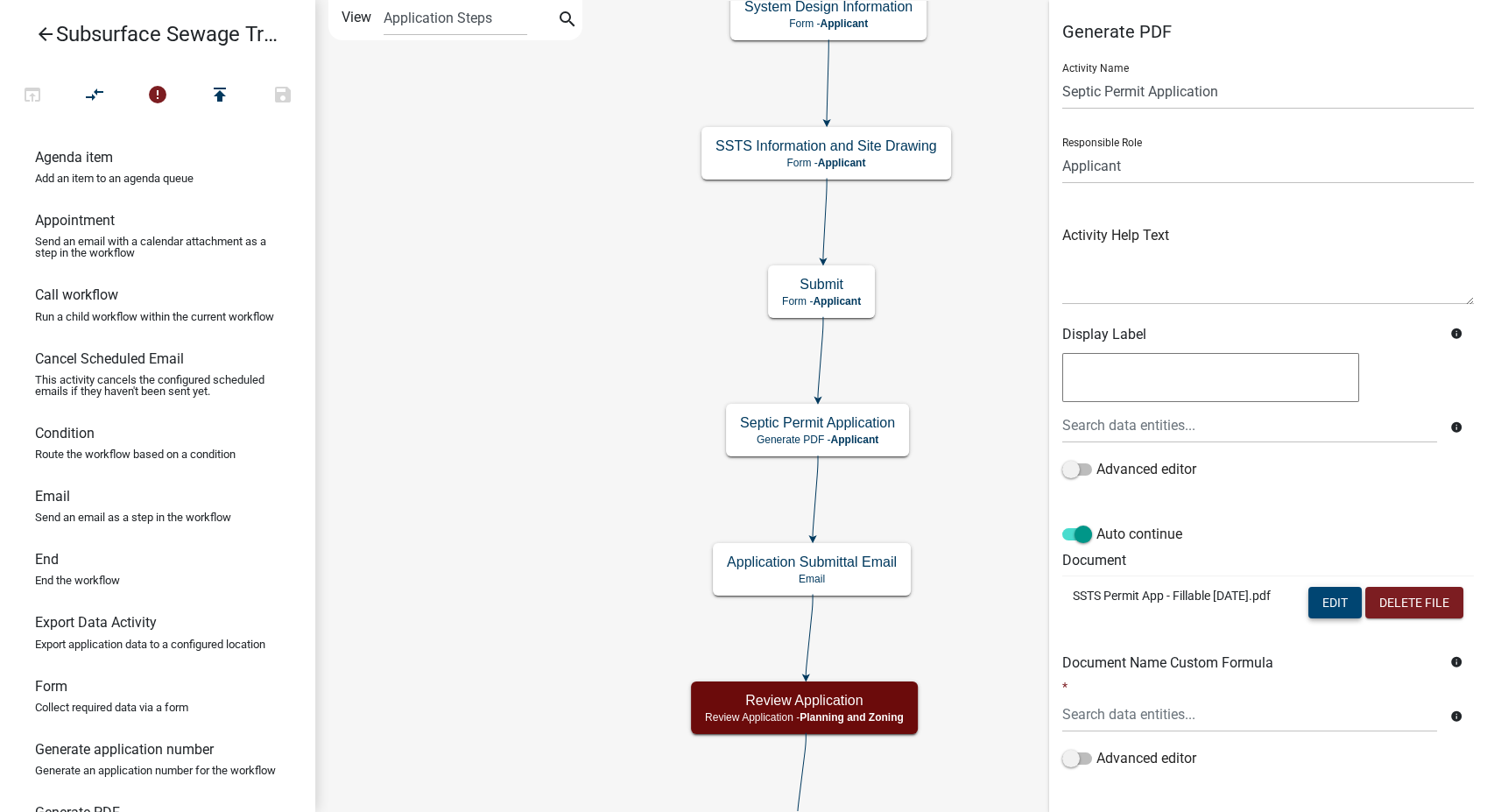
click at [1323, 590] on button "Edit" at bounding box center [1335, 602] width 53 height 32
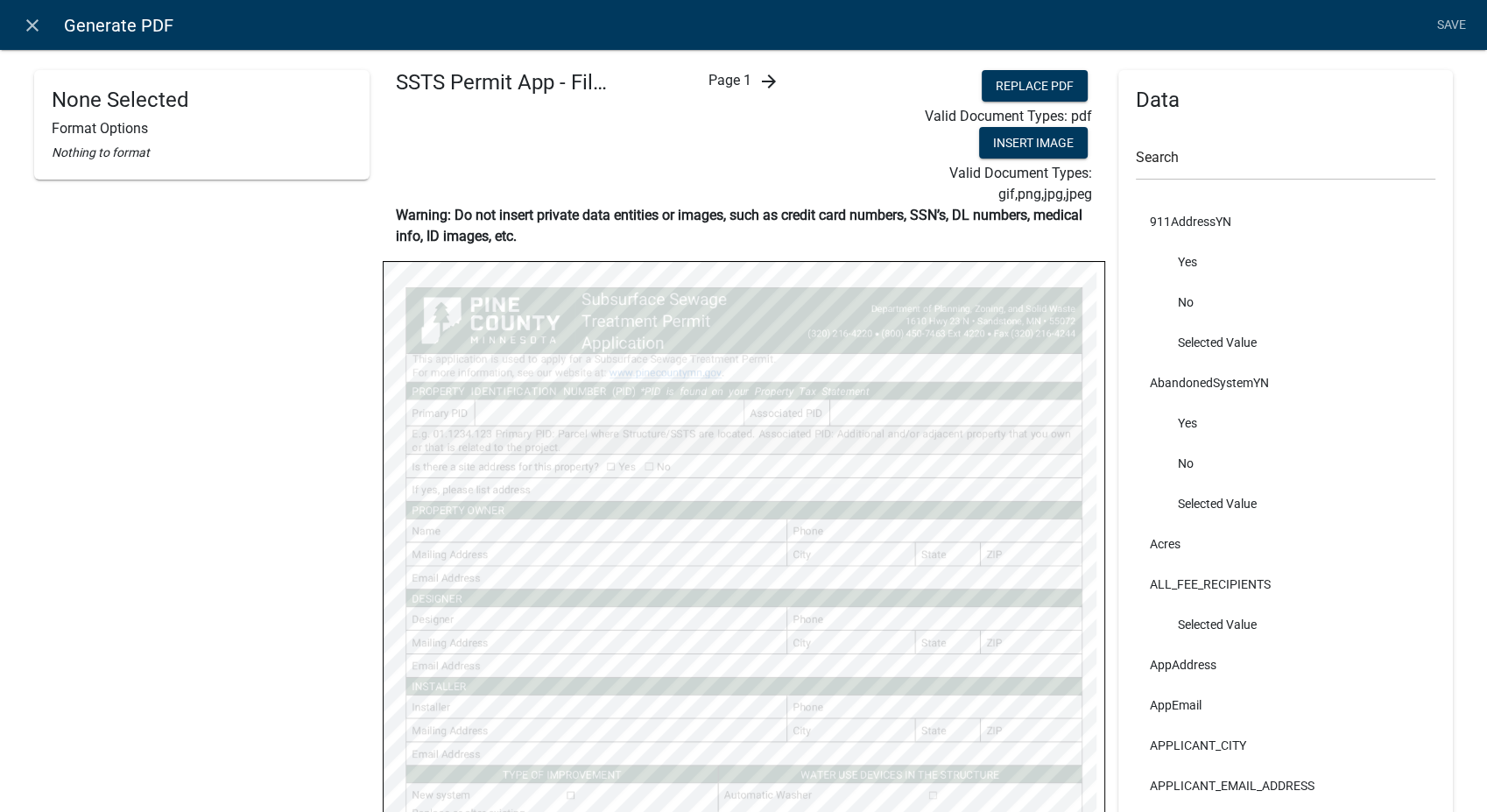
click at [766, 80] on icon "arrow_forward" at bounding box center [769, 81] width 21 height 21
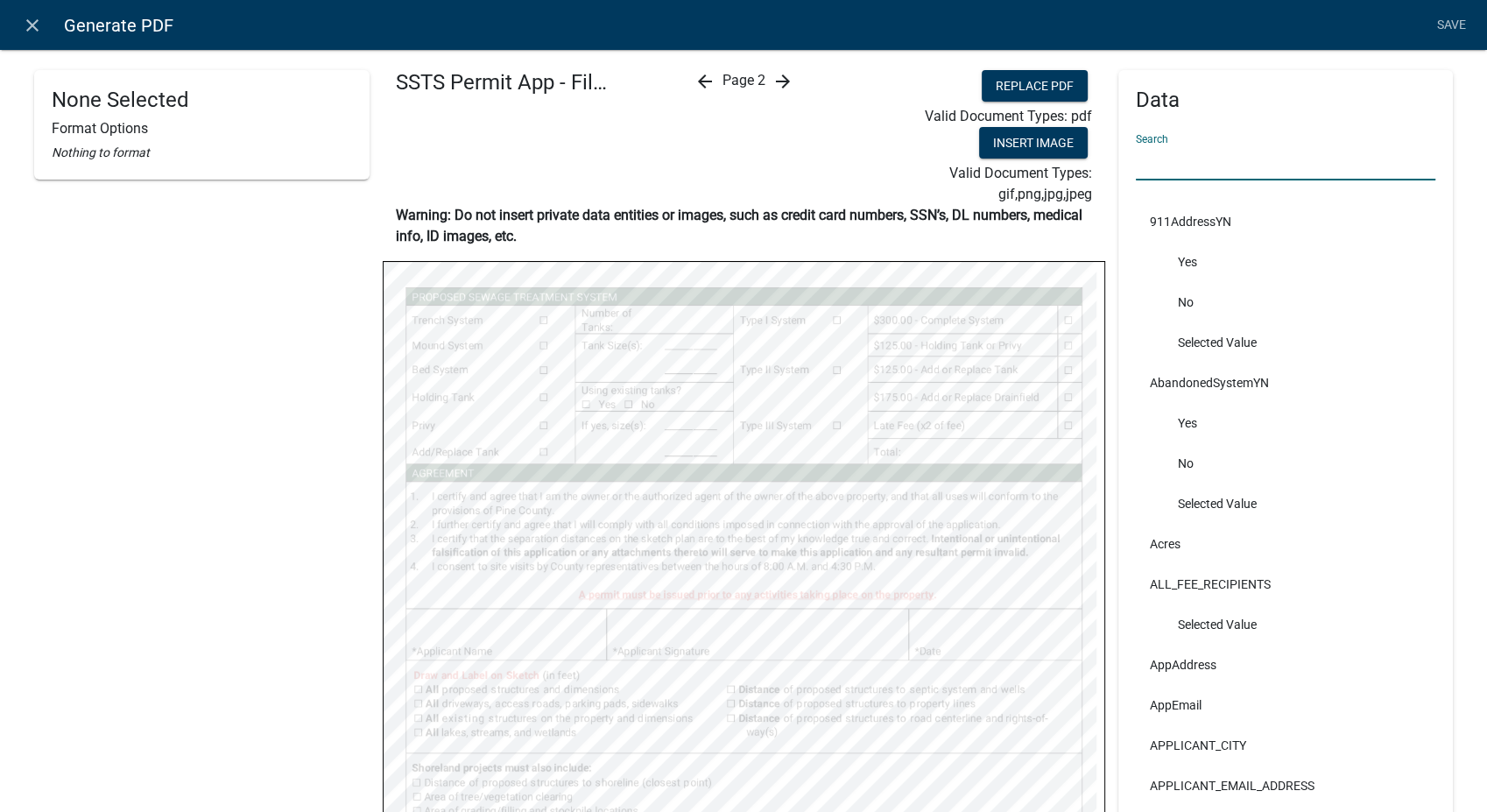
click at [1156, 172] on input "text" at bounding box center [1287, 162] width 300 height 36
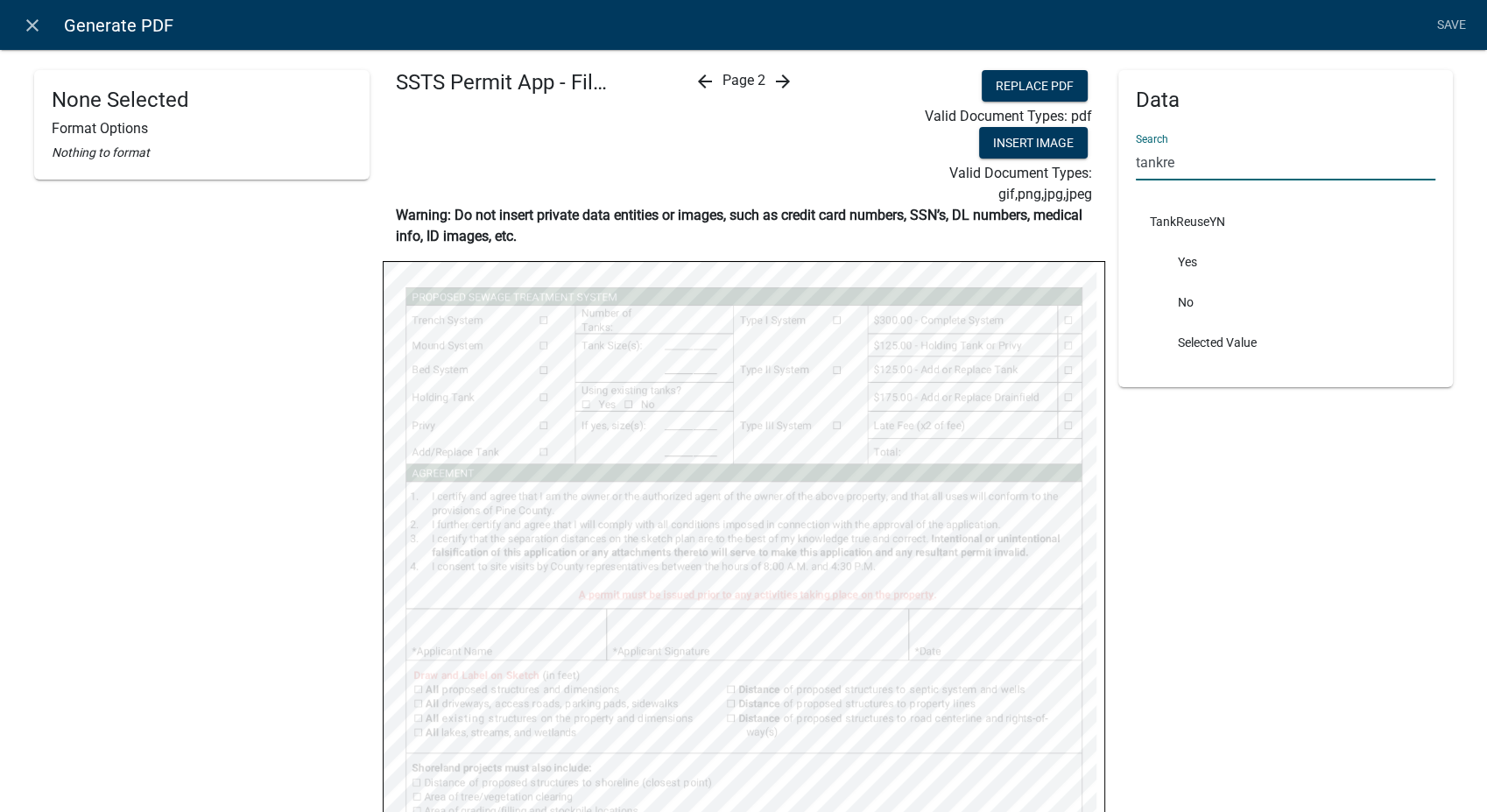
type input "tankre"
select select
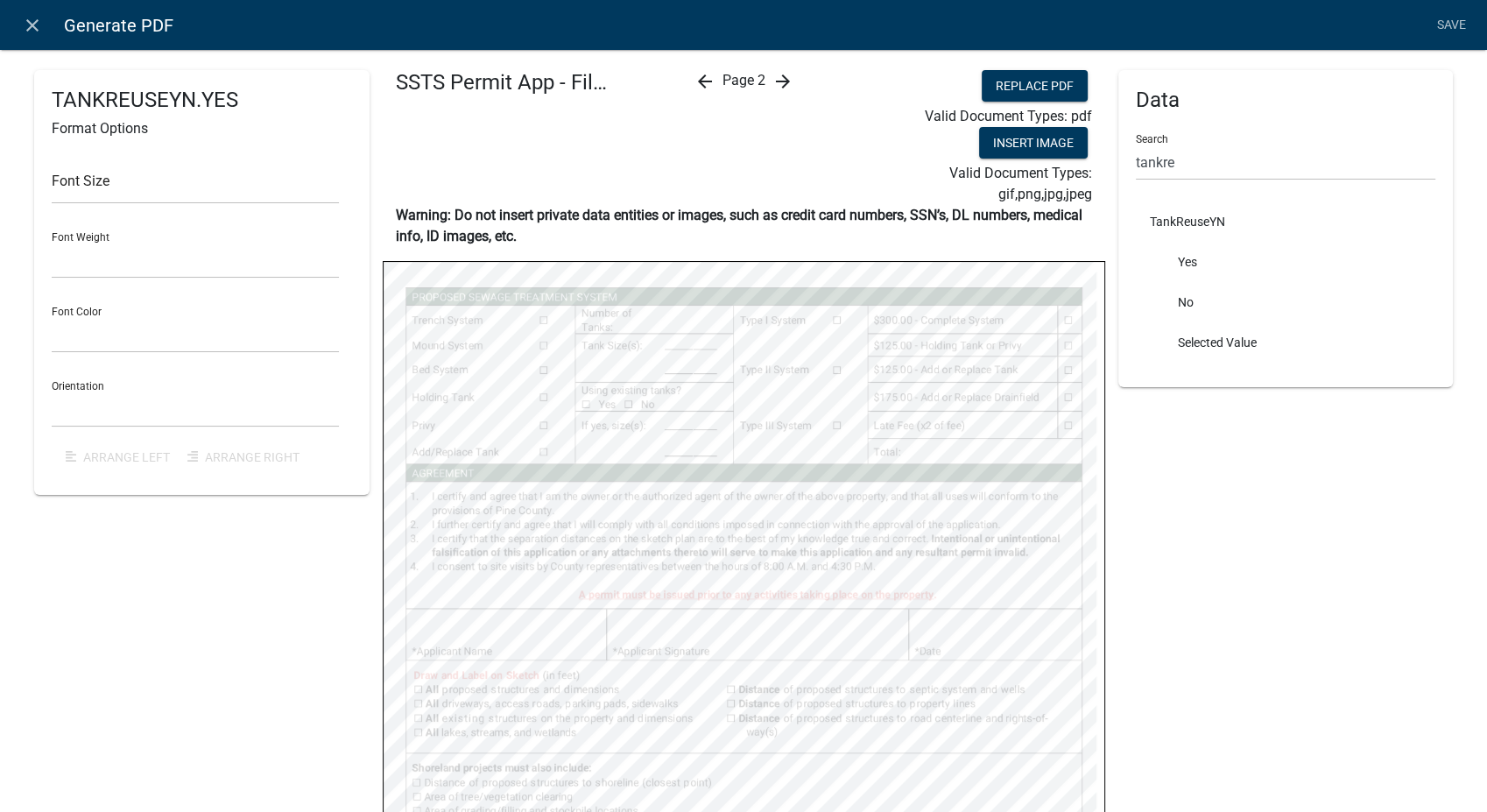
select select
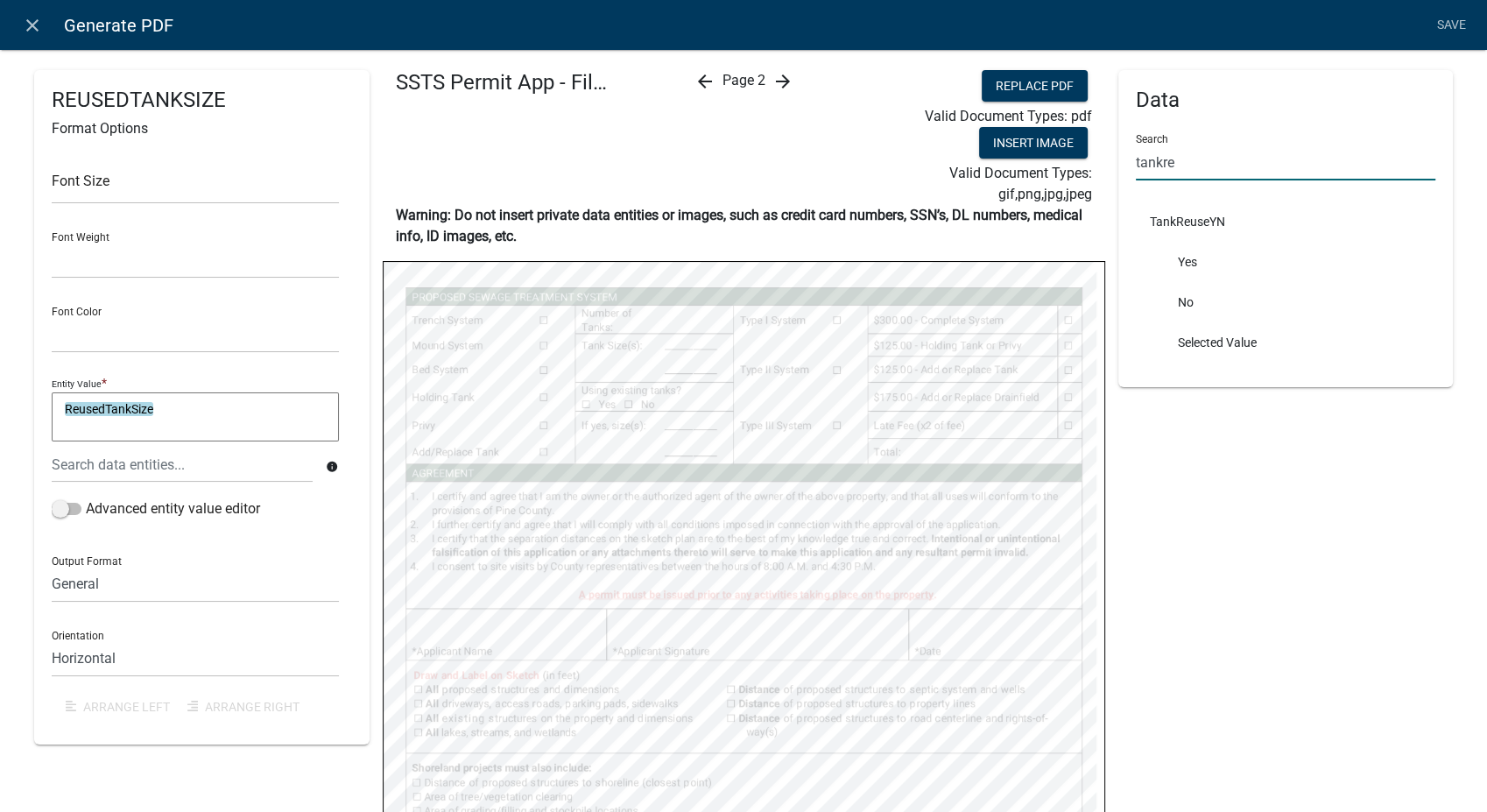
click at [1176, 169] on input "tankre" at bounding box center [1287, 162] width 300 height 36
type input "t"
type input "S"
type input "TankS"
select select
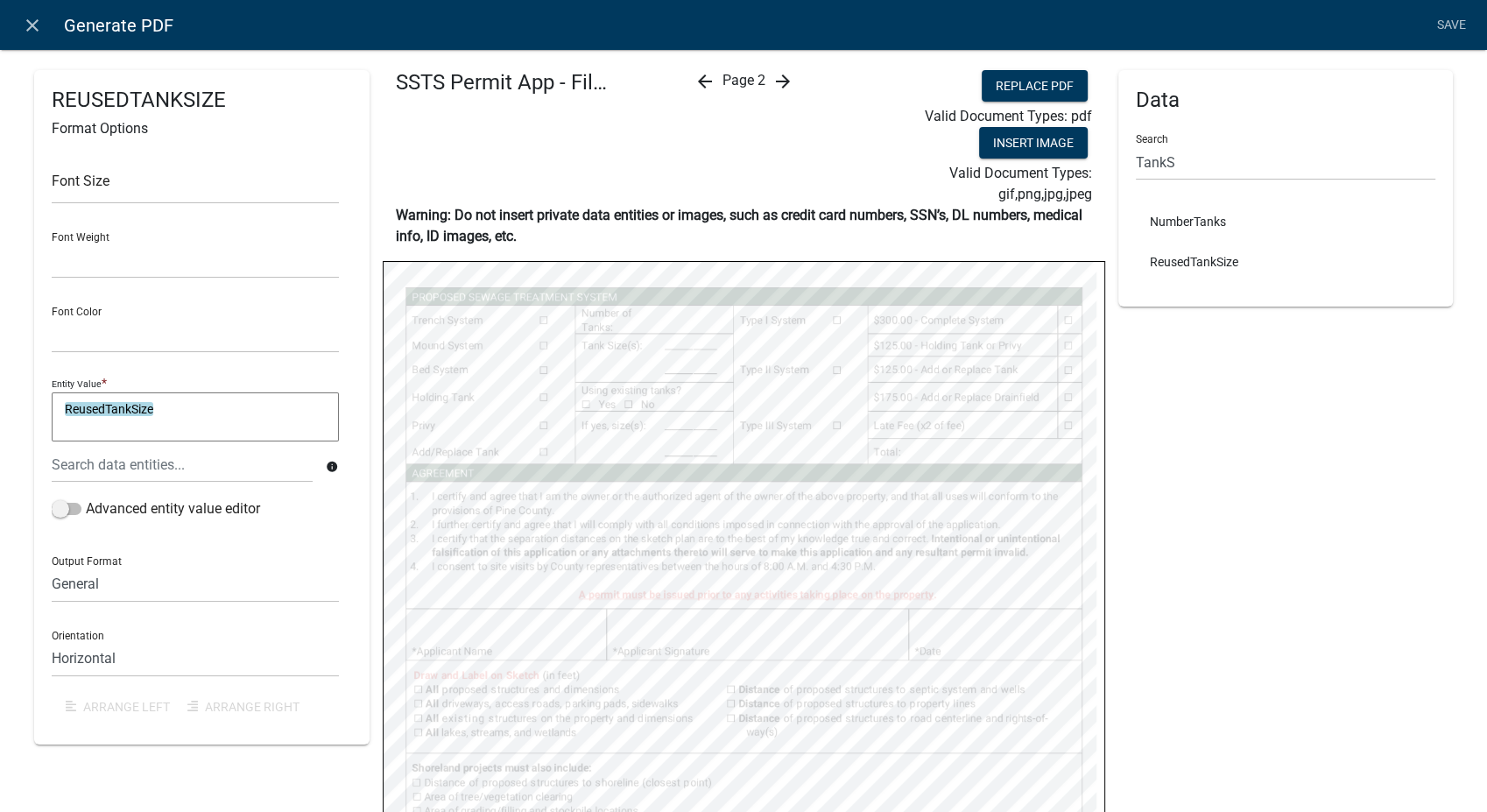
select select
click at [1171, 171] on input "TankS" at bounding box center [1287, 162] width 300 height 36
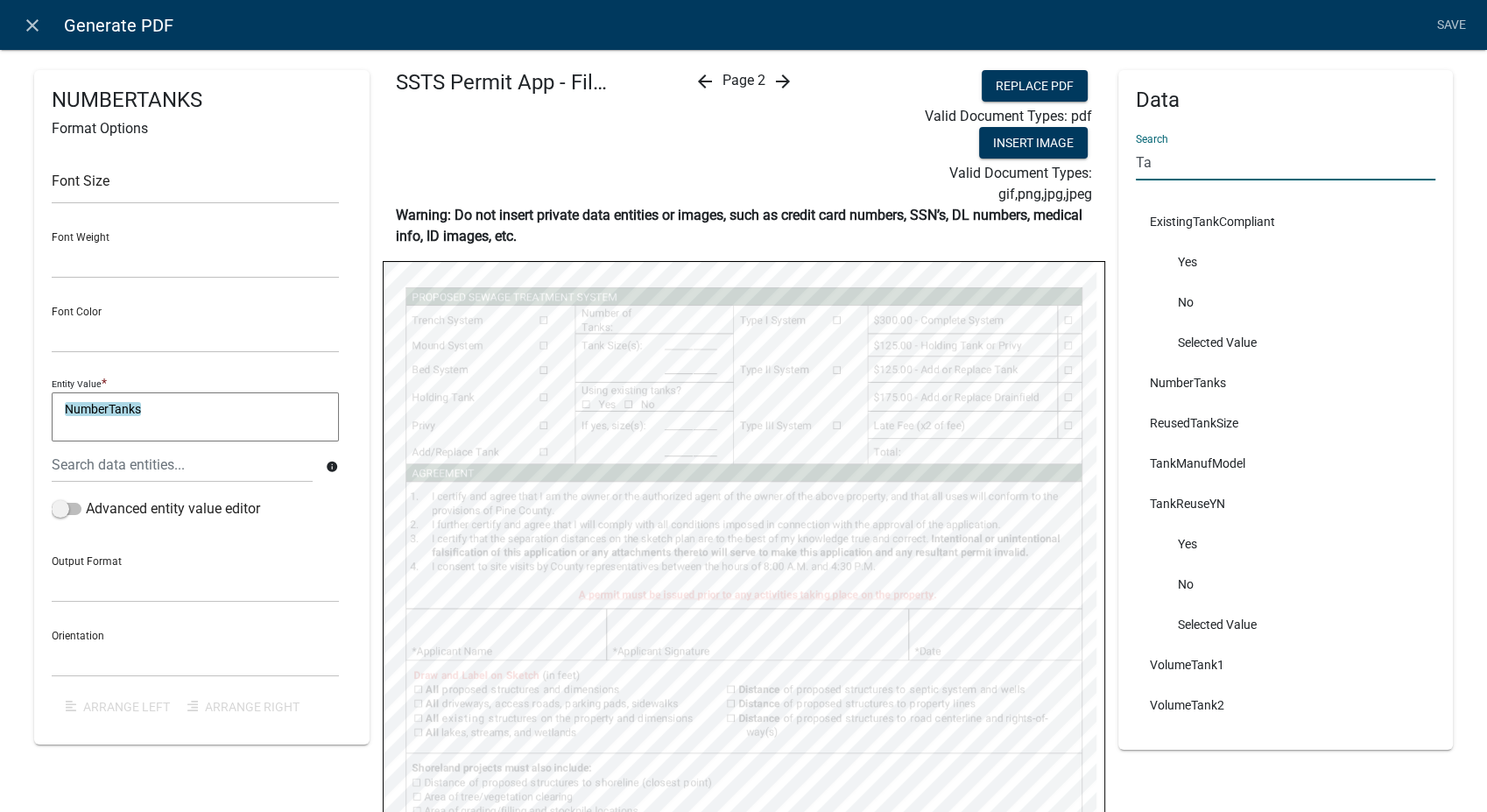
type input "T"
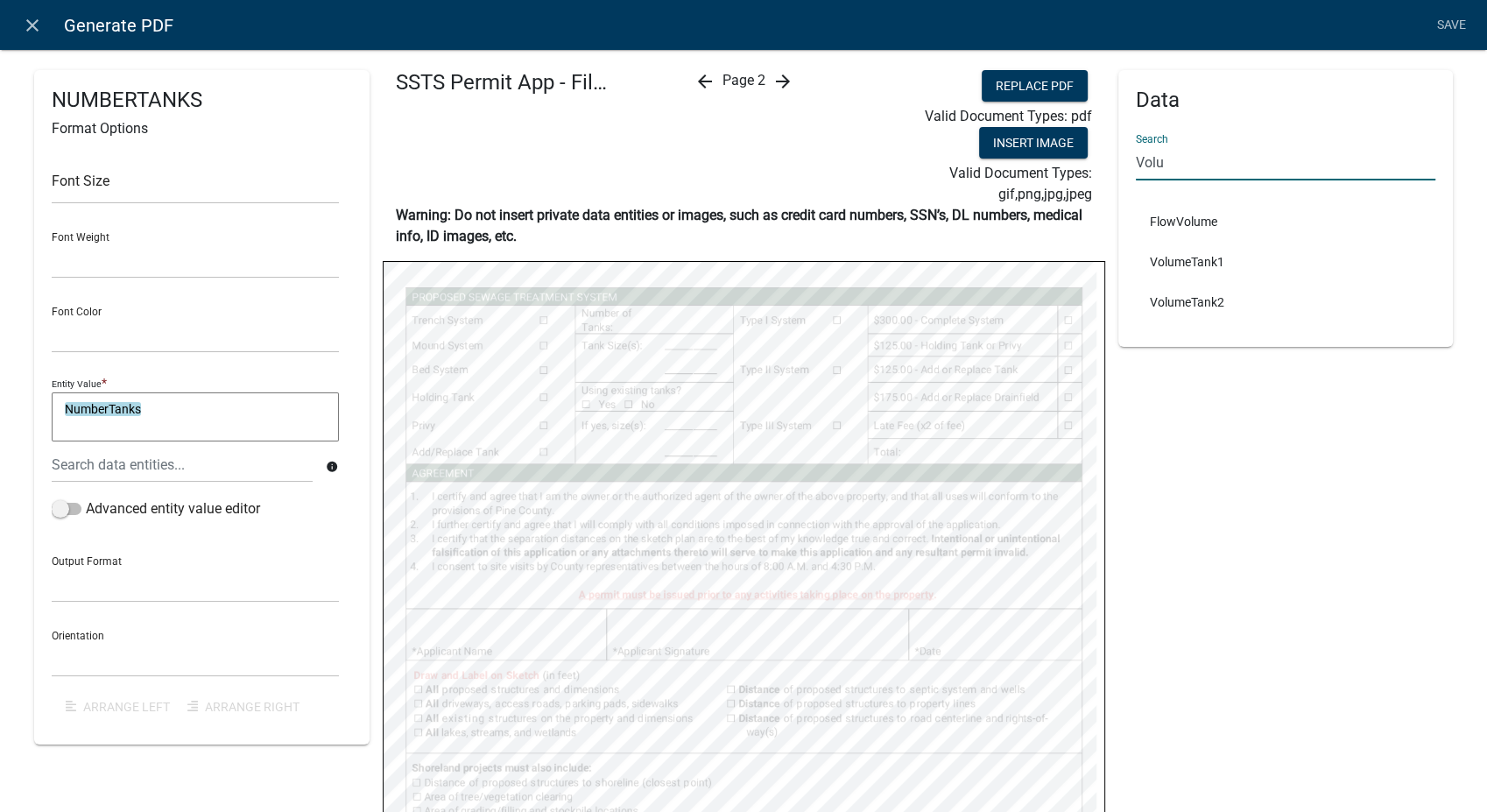
type input "Volu"
select select
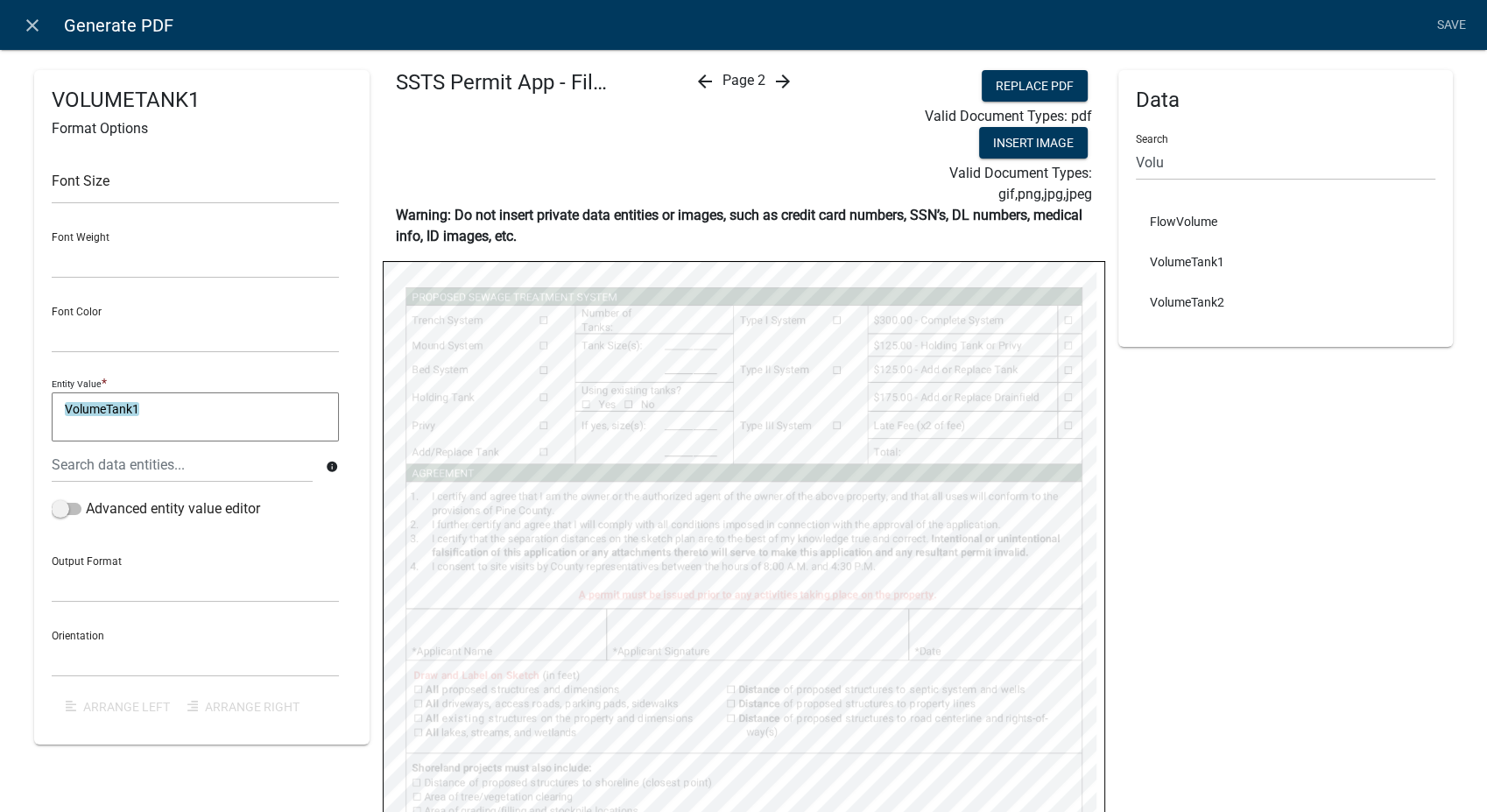
select select
click at [1157, 165] on input "Volu" at bounding box center [1287, 162] width 300 height 36
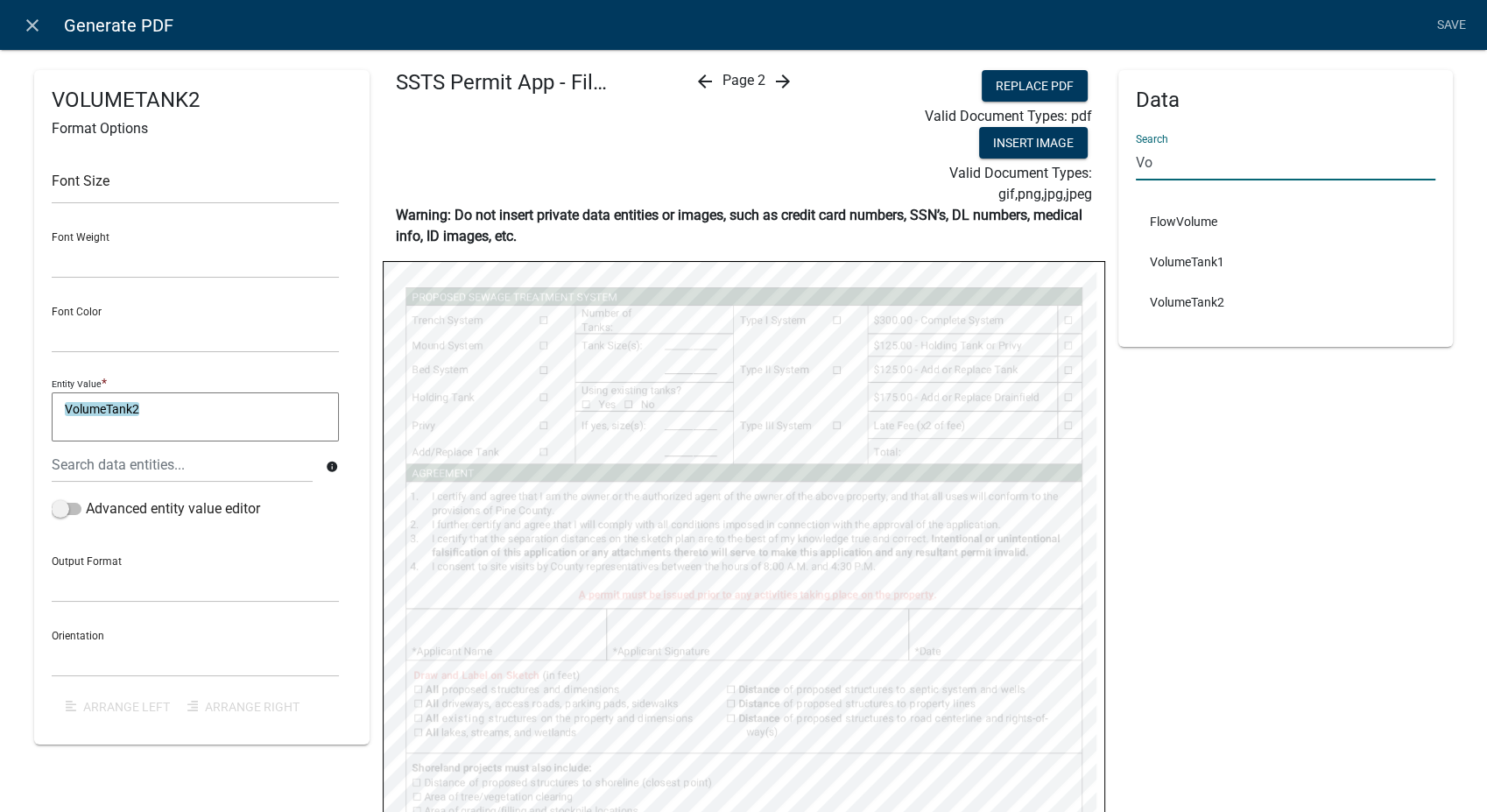
type input "V"
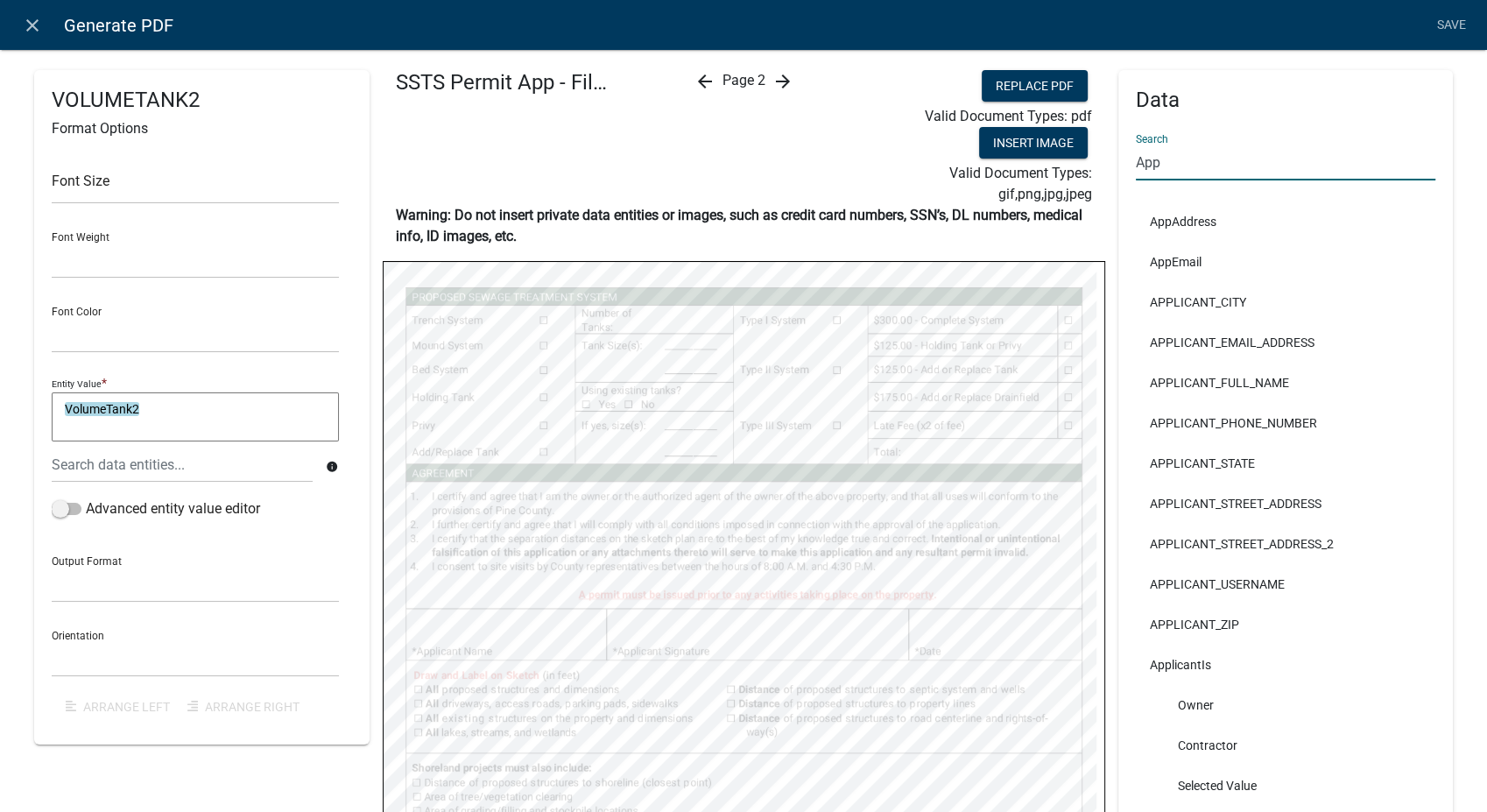
type input "App"
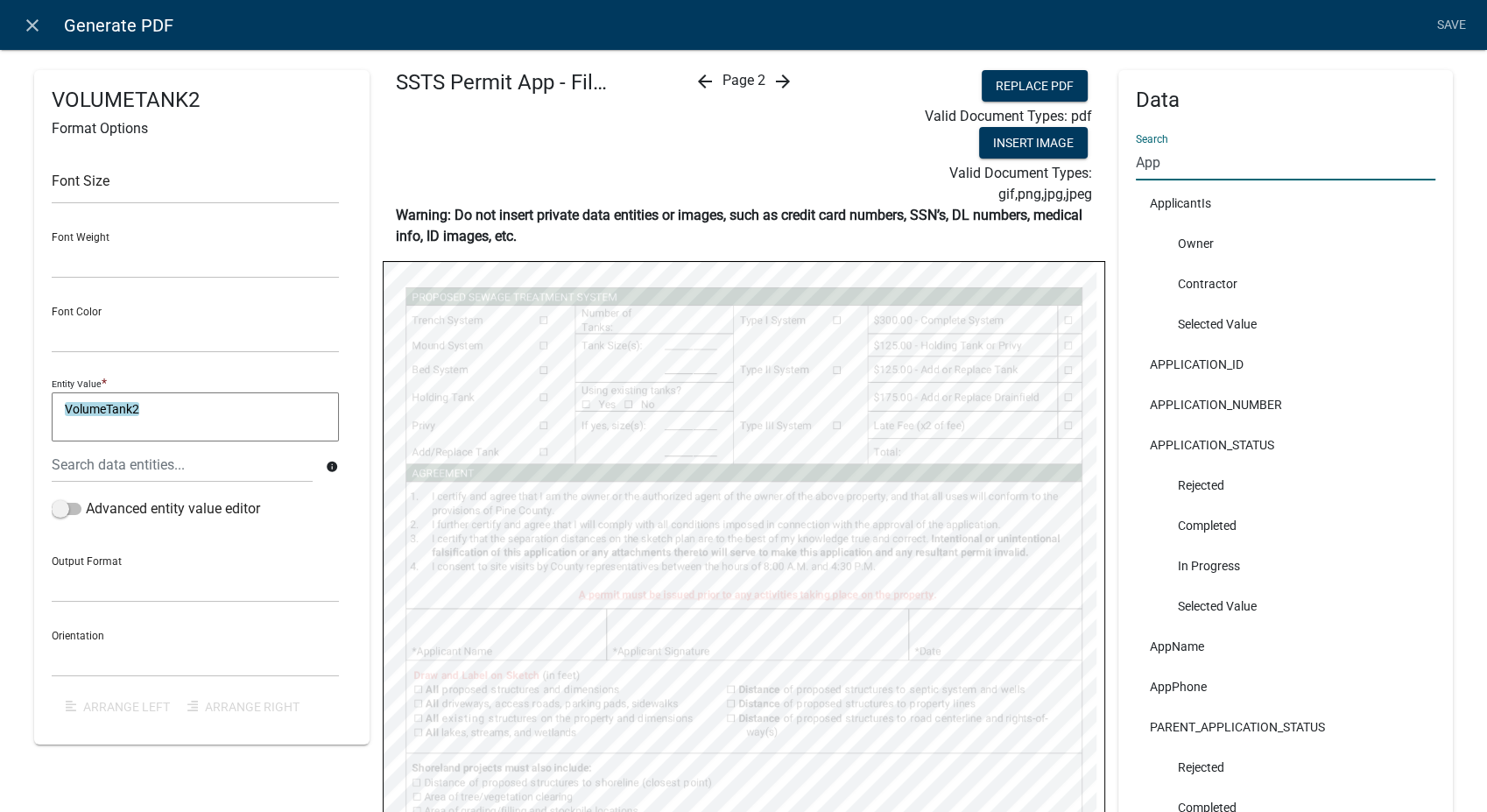
scroll to position [680, 0]
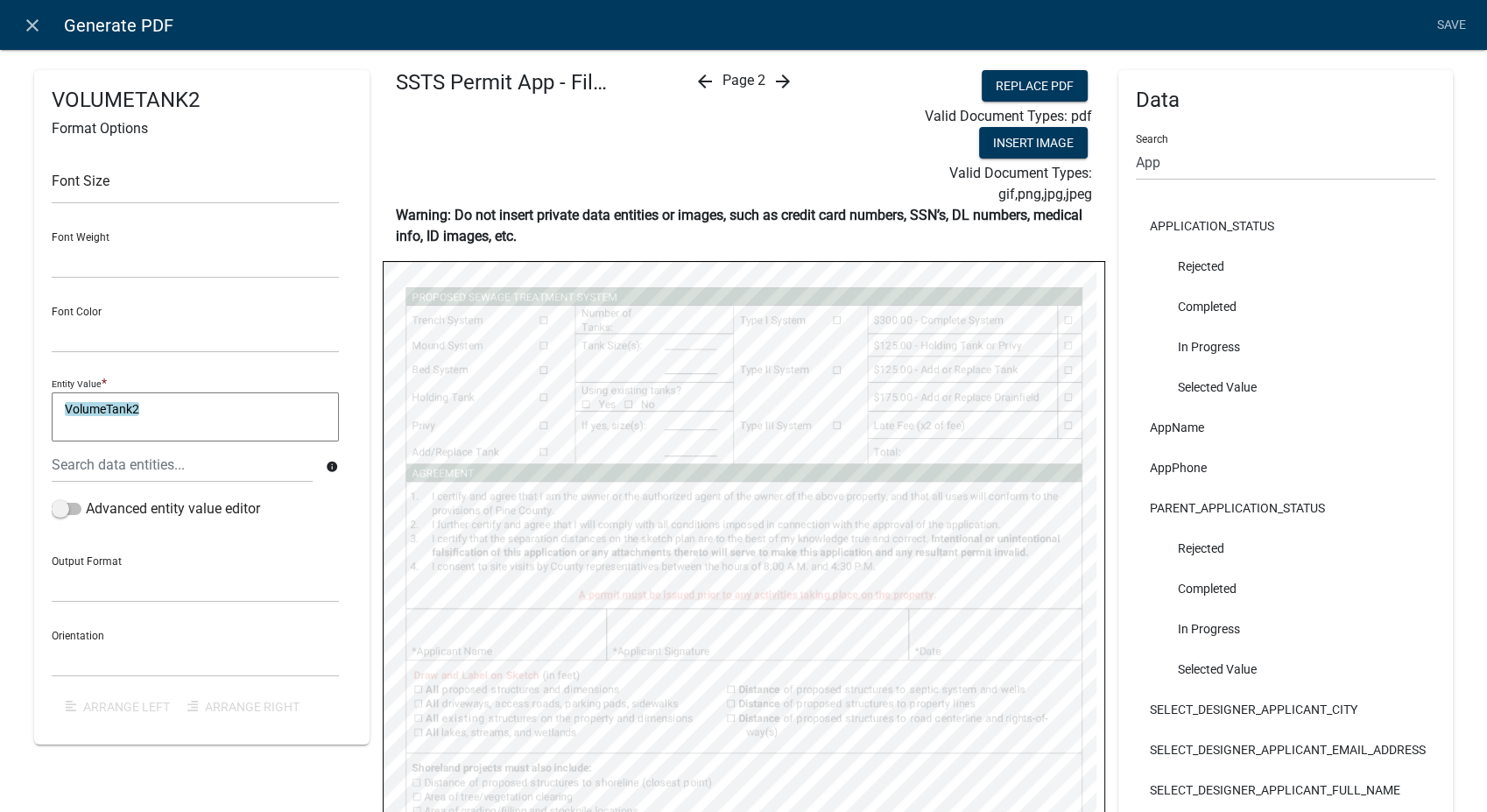
select select
click at [1192, 166] on input "App" at bounding box center [1287, 162] width 300 height 36
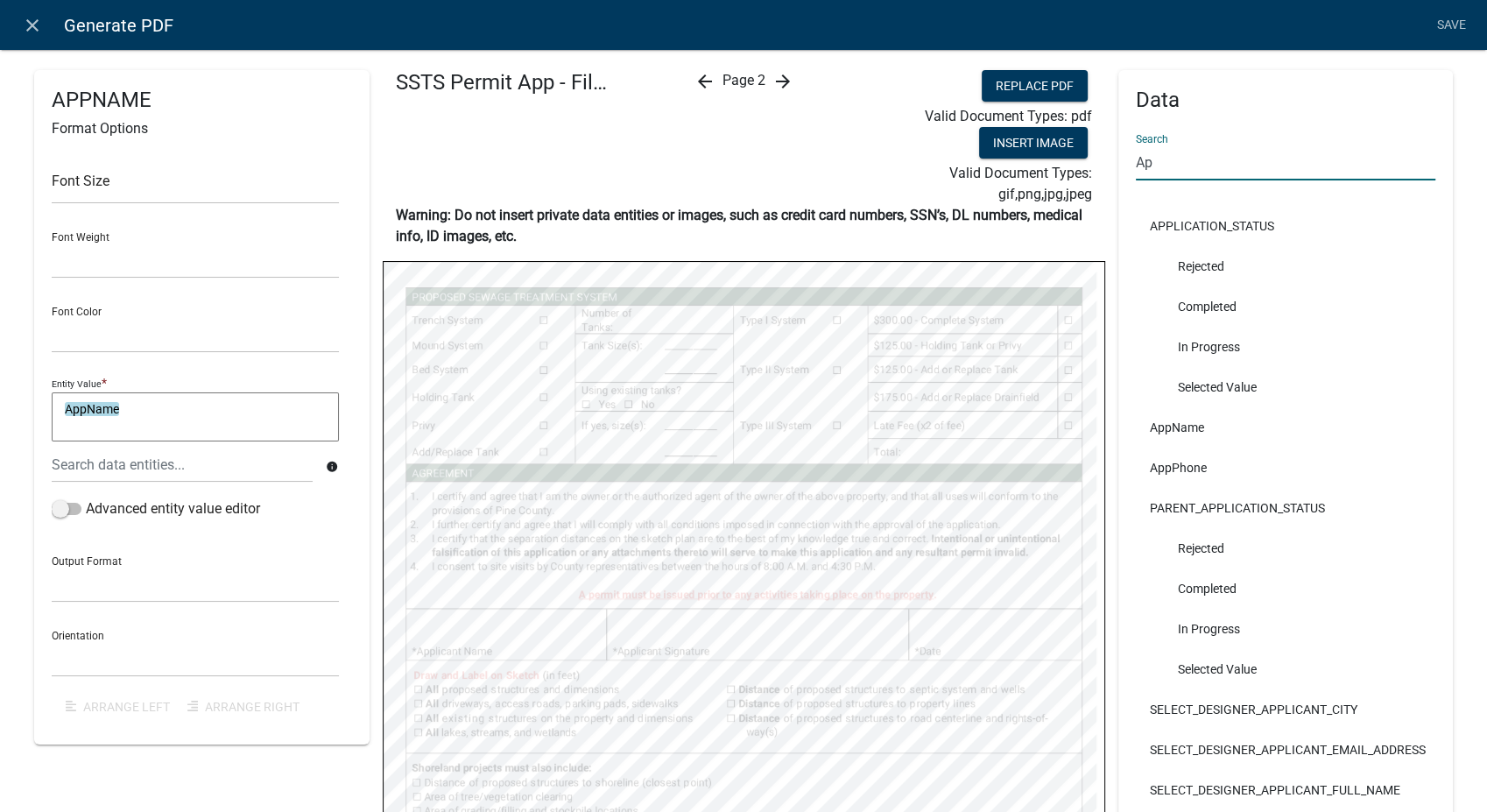
type input "A"
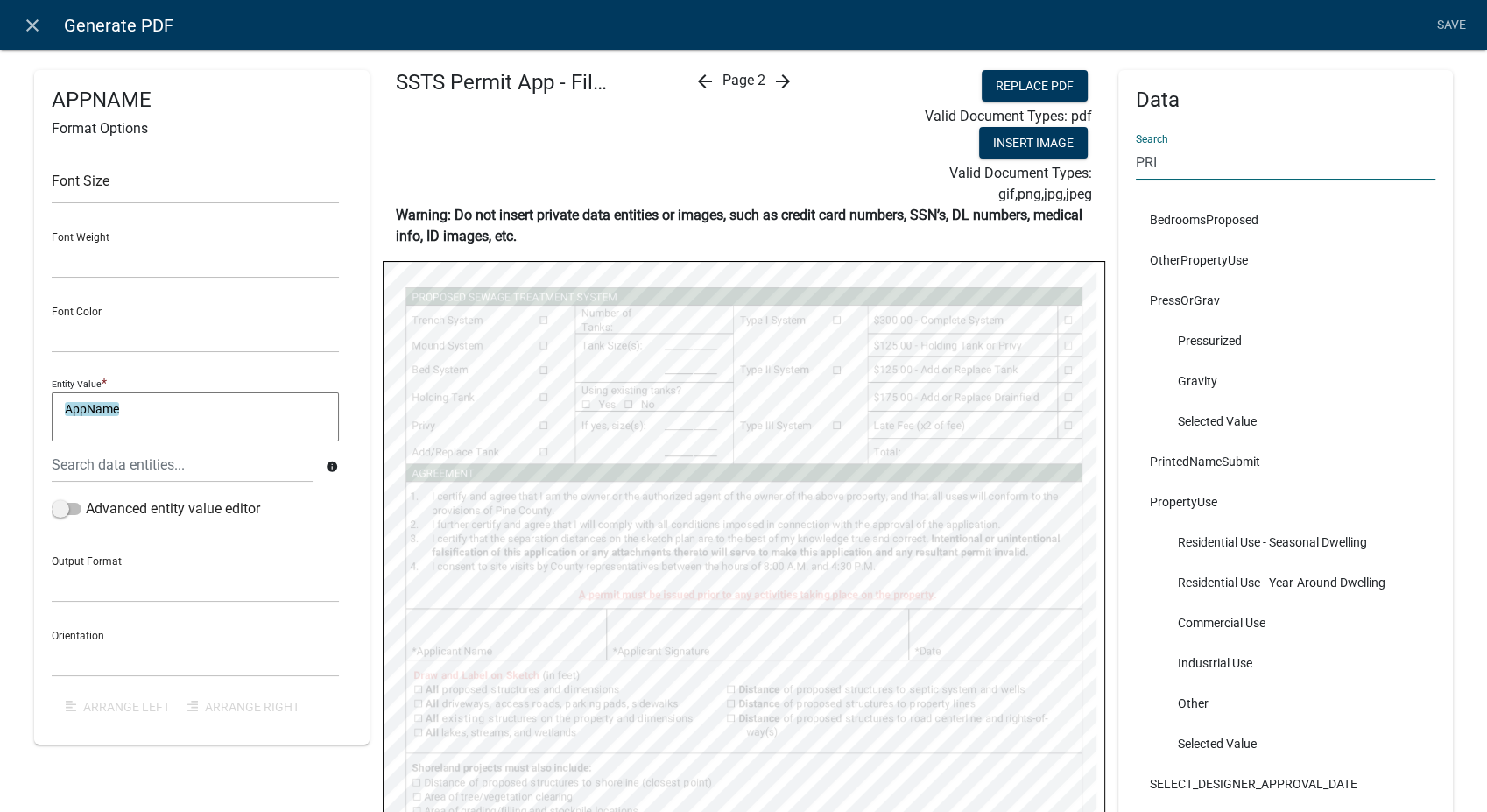
scroll to position [0, 0]
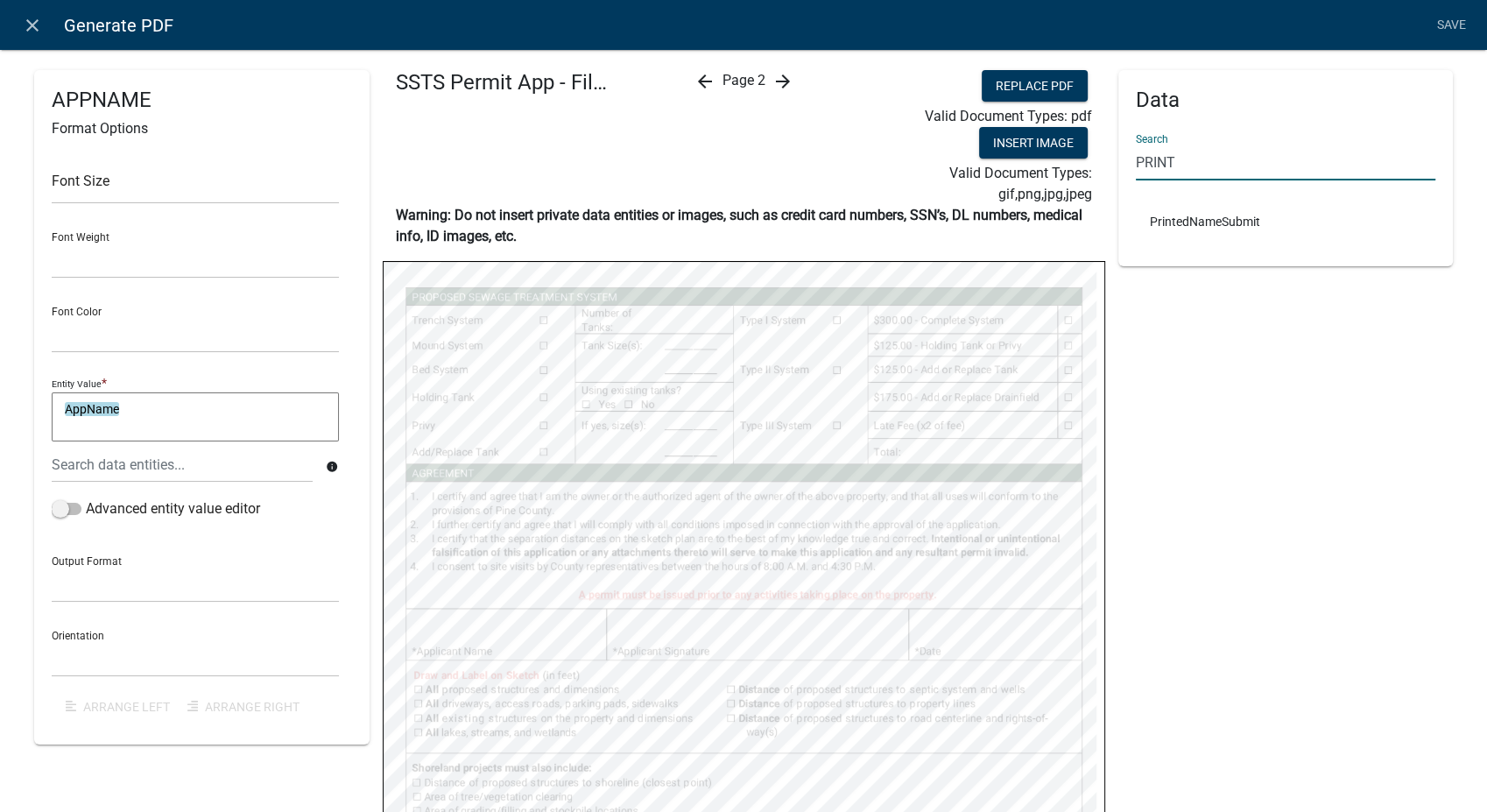
type input "PRINT"
select select
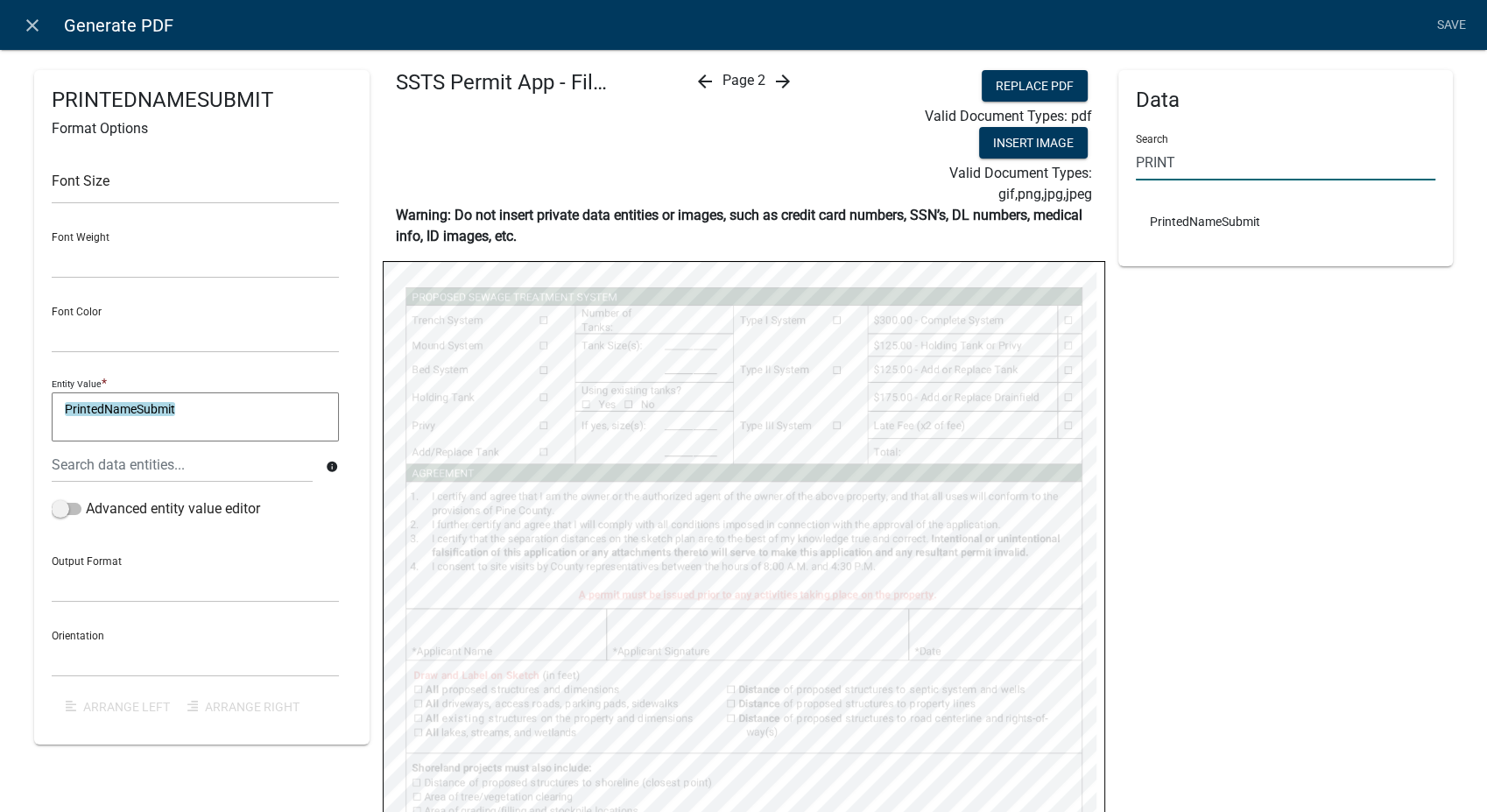
click at [1164, 158] on input "PRINT" at bounding box center [1287, 162] width 300 height 36
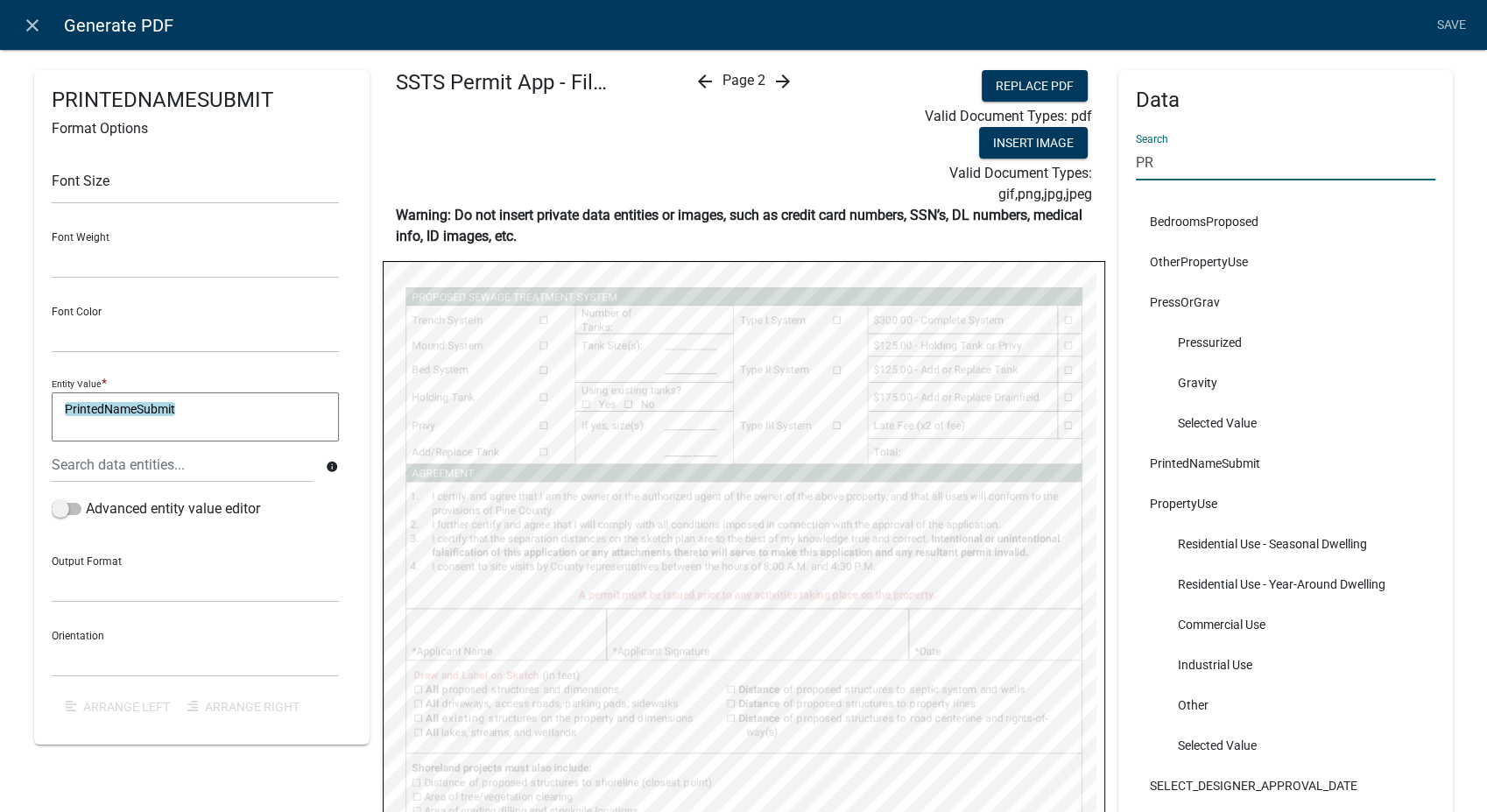
type input "P"
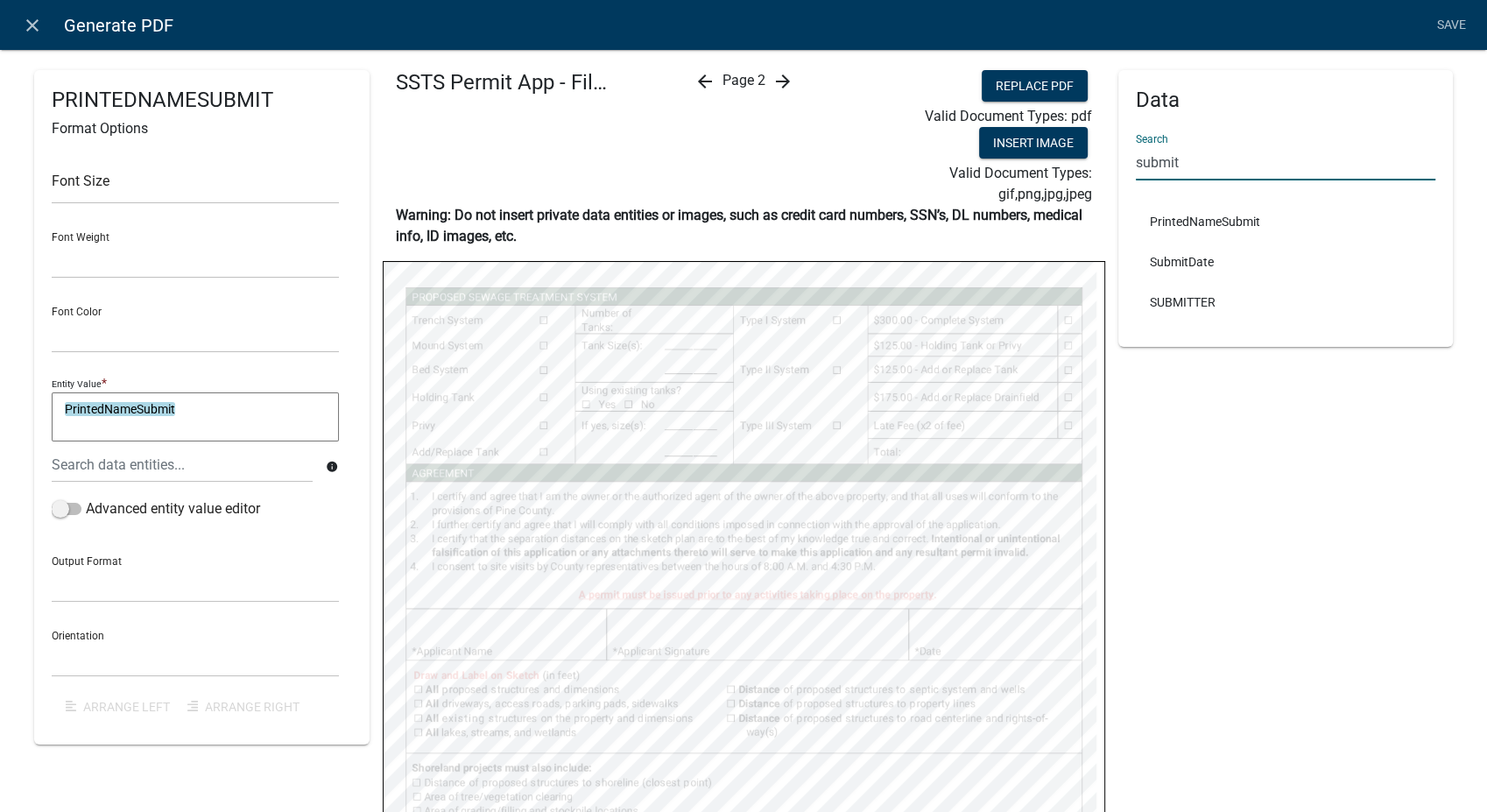
type input "submit"
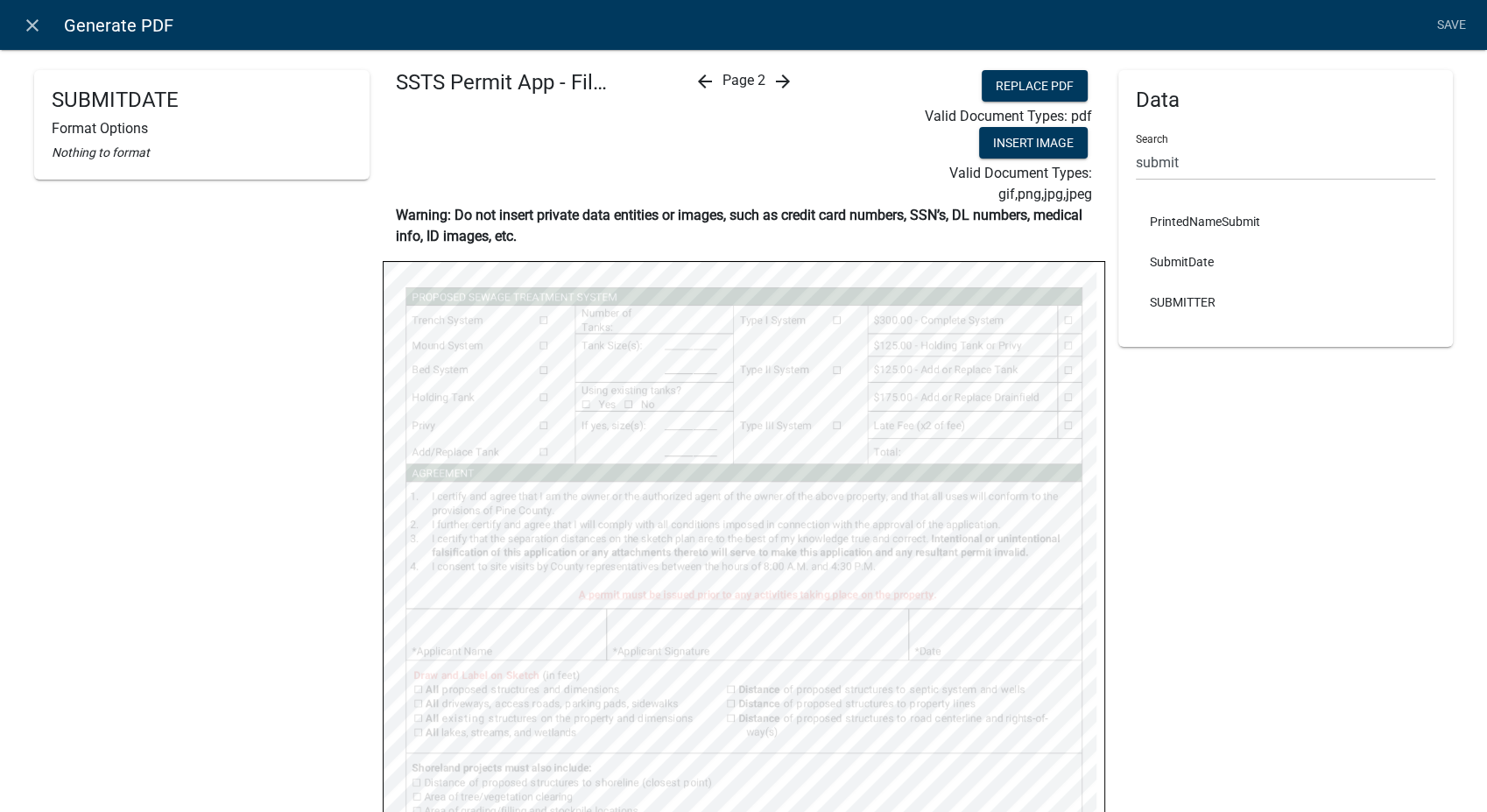
select select
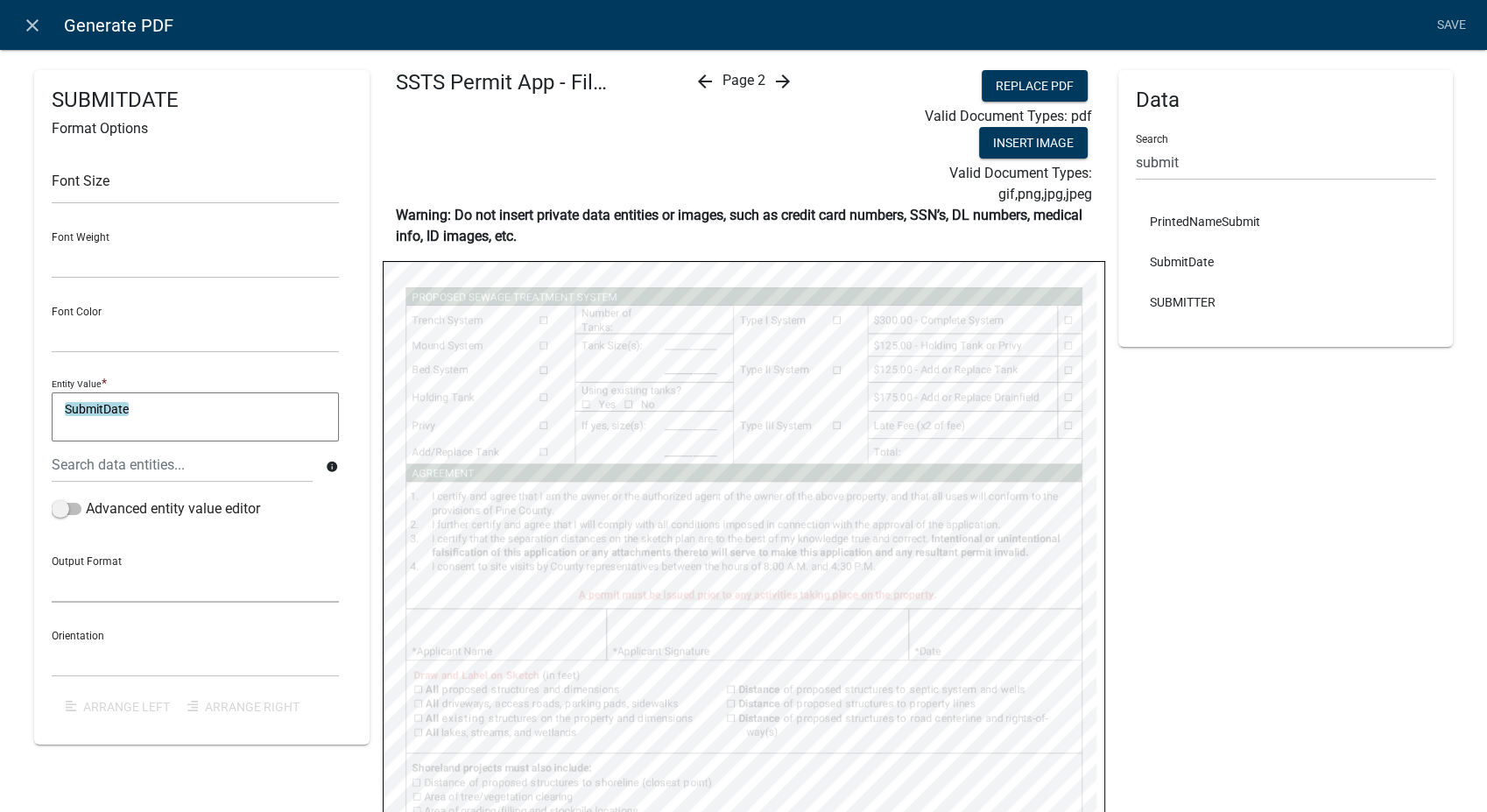
click at [87, 595] on select "General Text Number Decimal Date Date & Time" at bounding box center [195, 584] width 288 height 36
select select "4"
click at [51, 566] on select "General Text Number Decimal Date Date & Time" at bounding box center [195, 584] width 288 height 36
click at [85, 663] on select "Horizontal Vertical" at bounding box center [195, 658] width 288 height 36
select select "1"
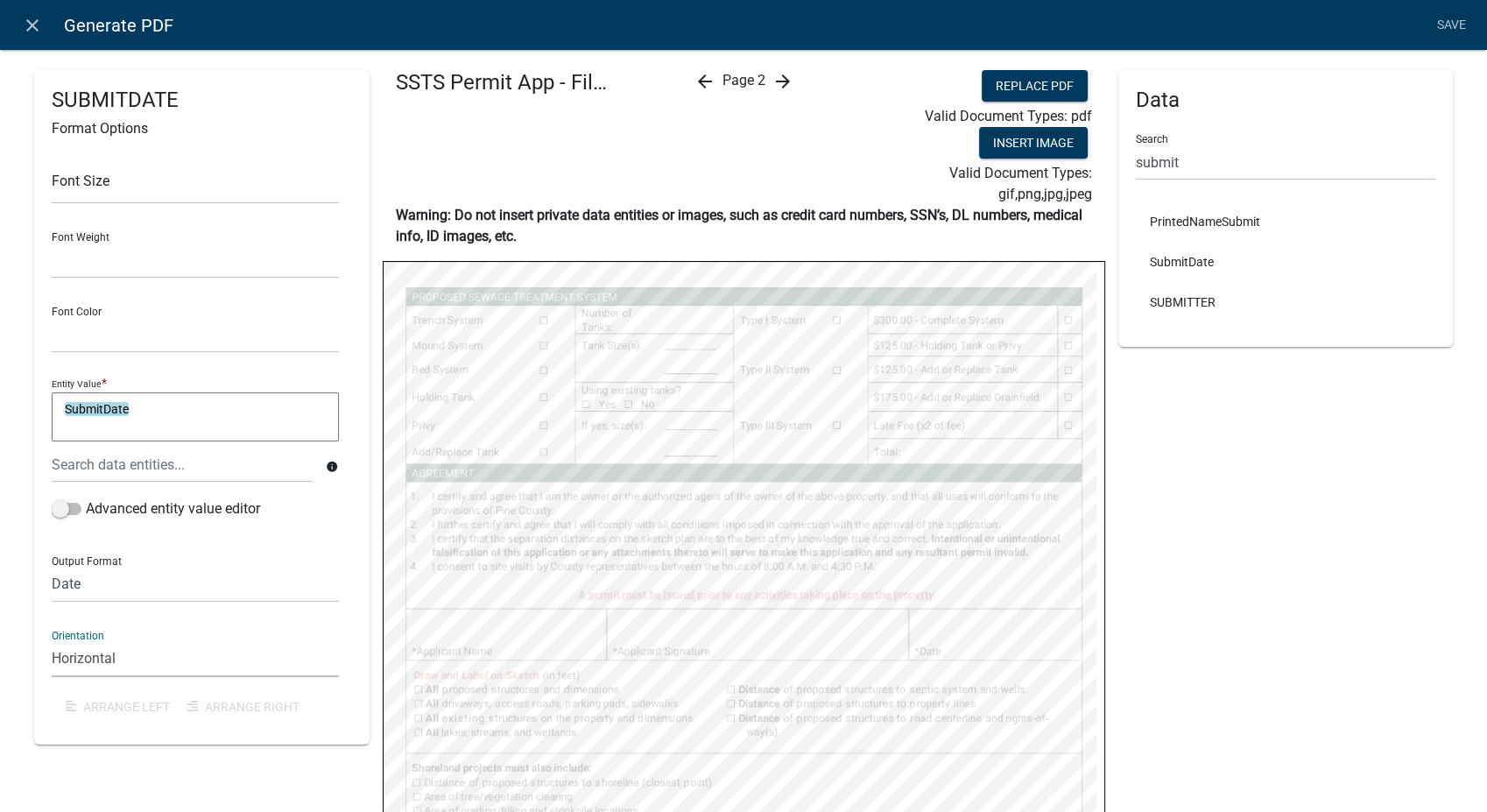
click at [51, 641] on select "Horizontal Vertical" at bounding box center [195, 658] width 288 height 36
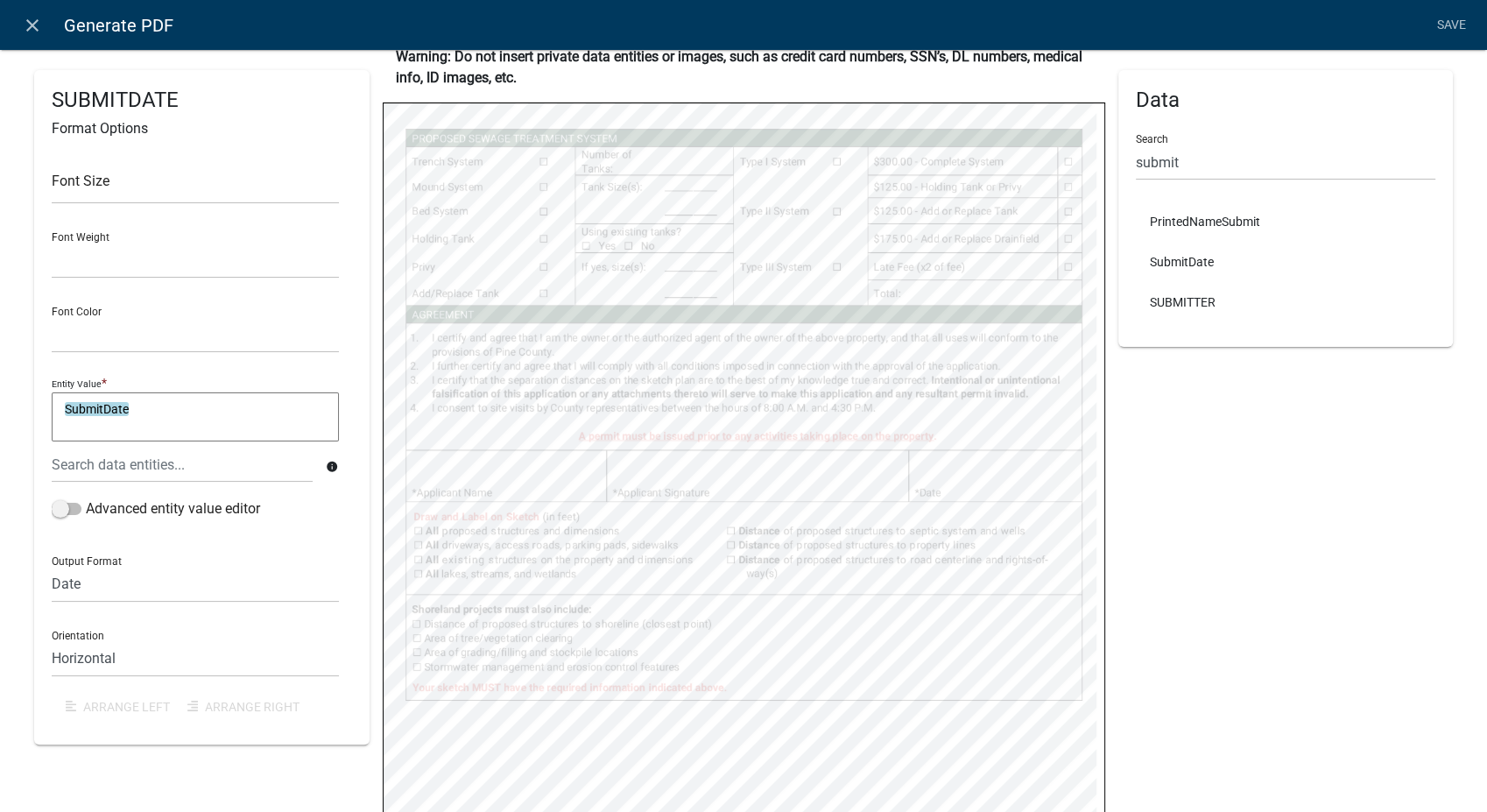
scroll to position [437, 0]
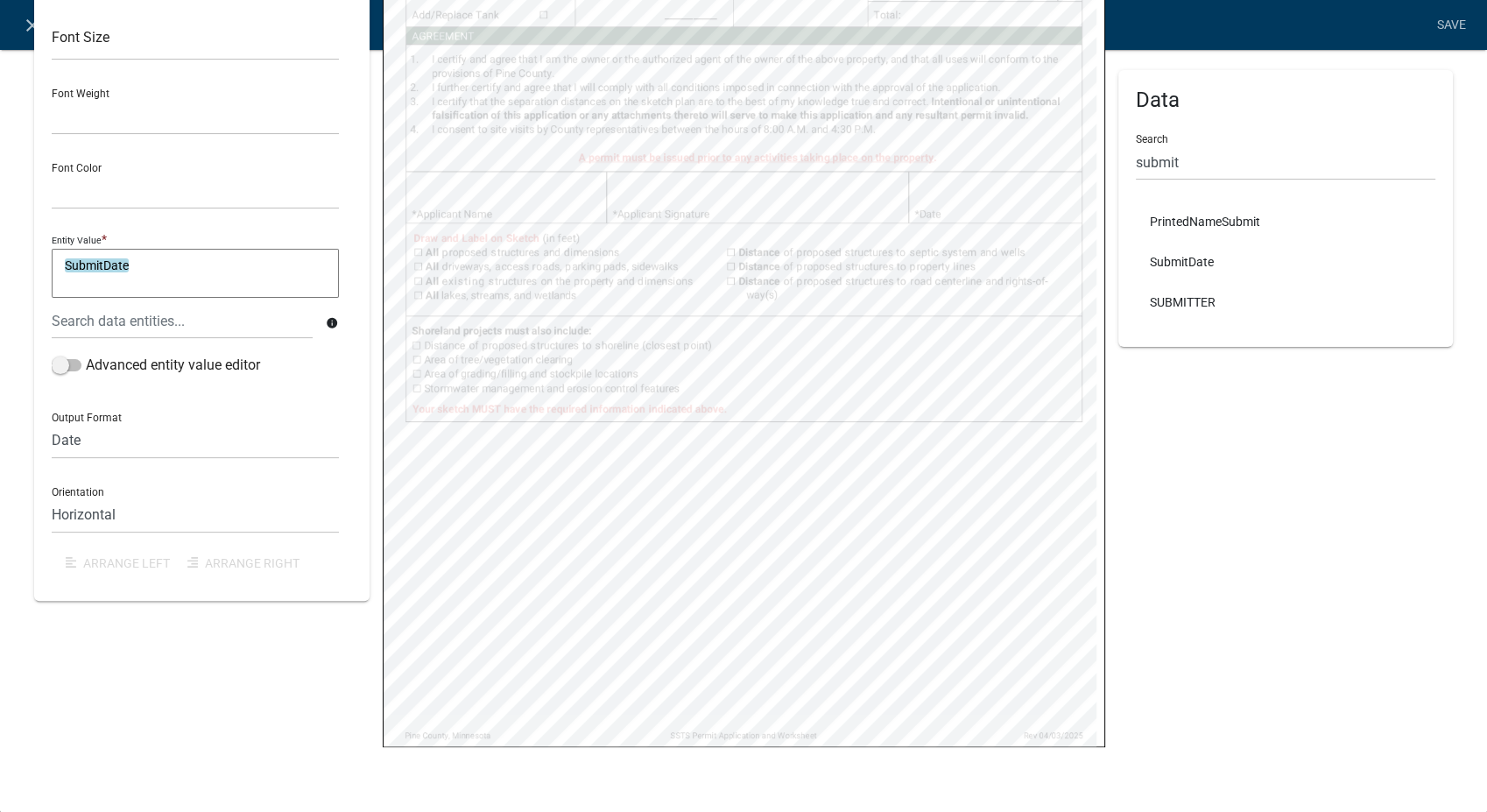
select select
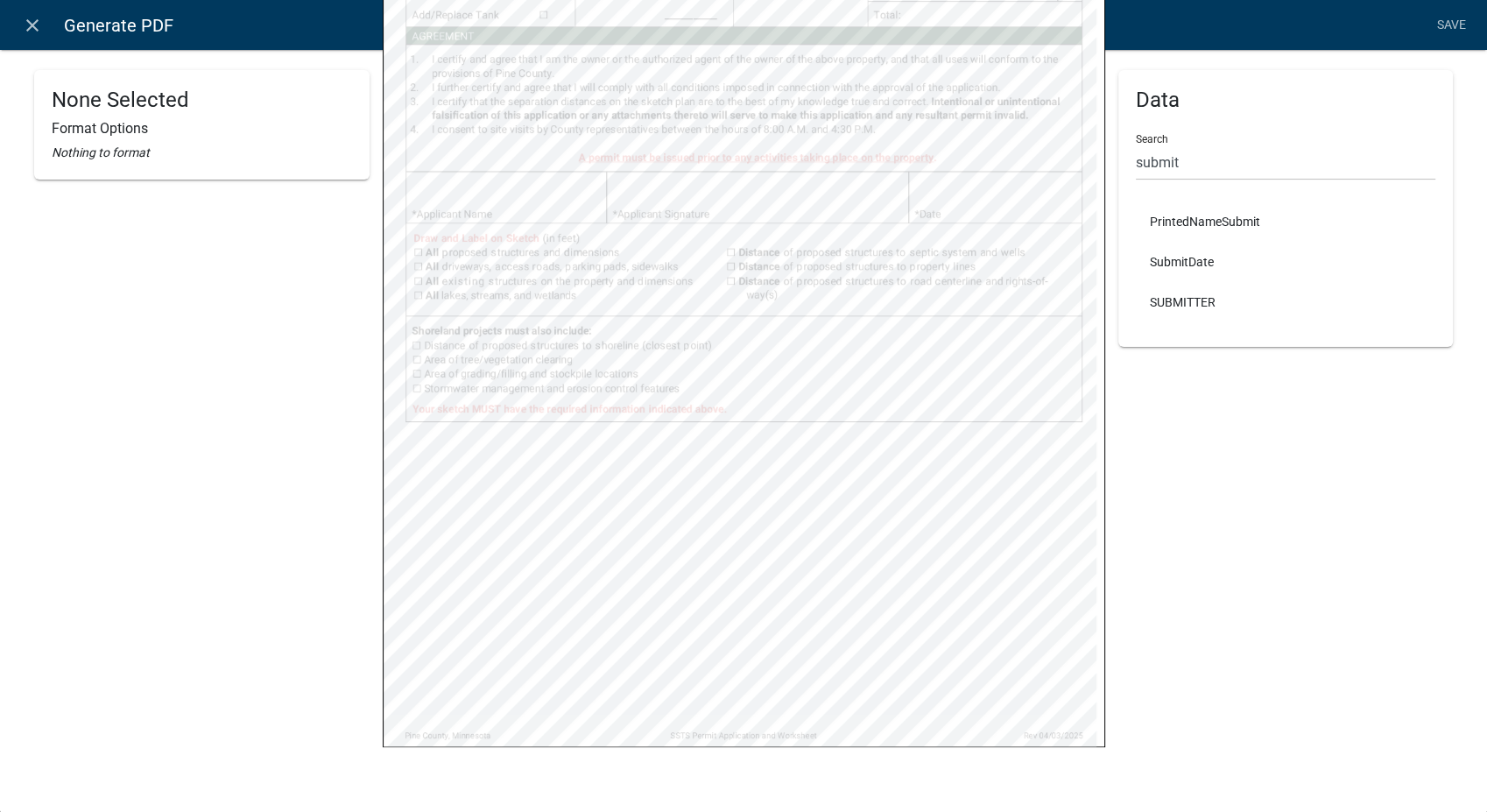
select select
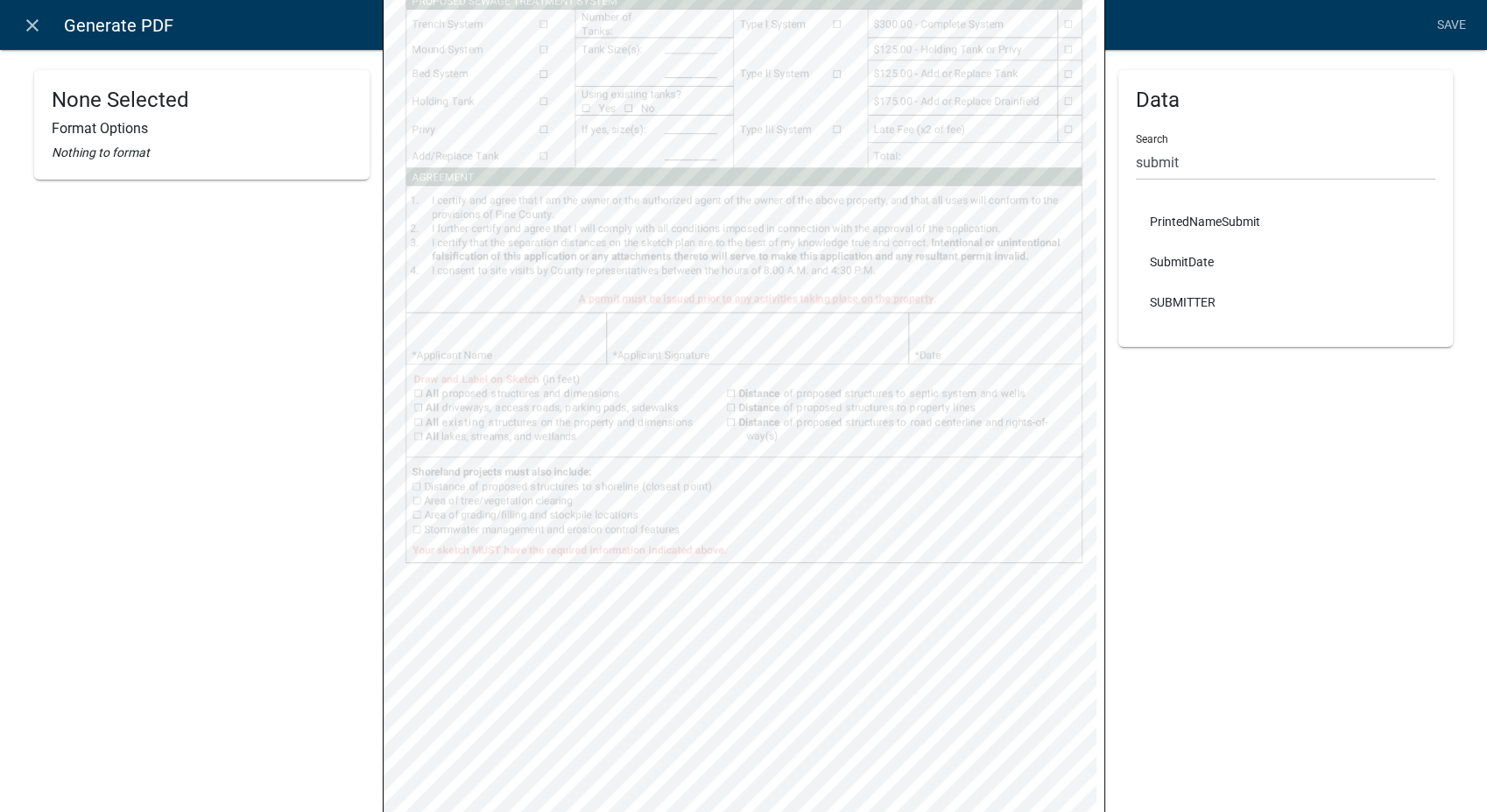
scroll to position [0, 0]
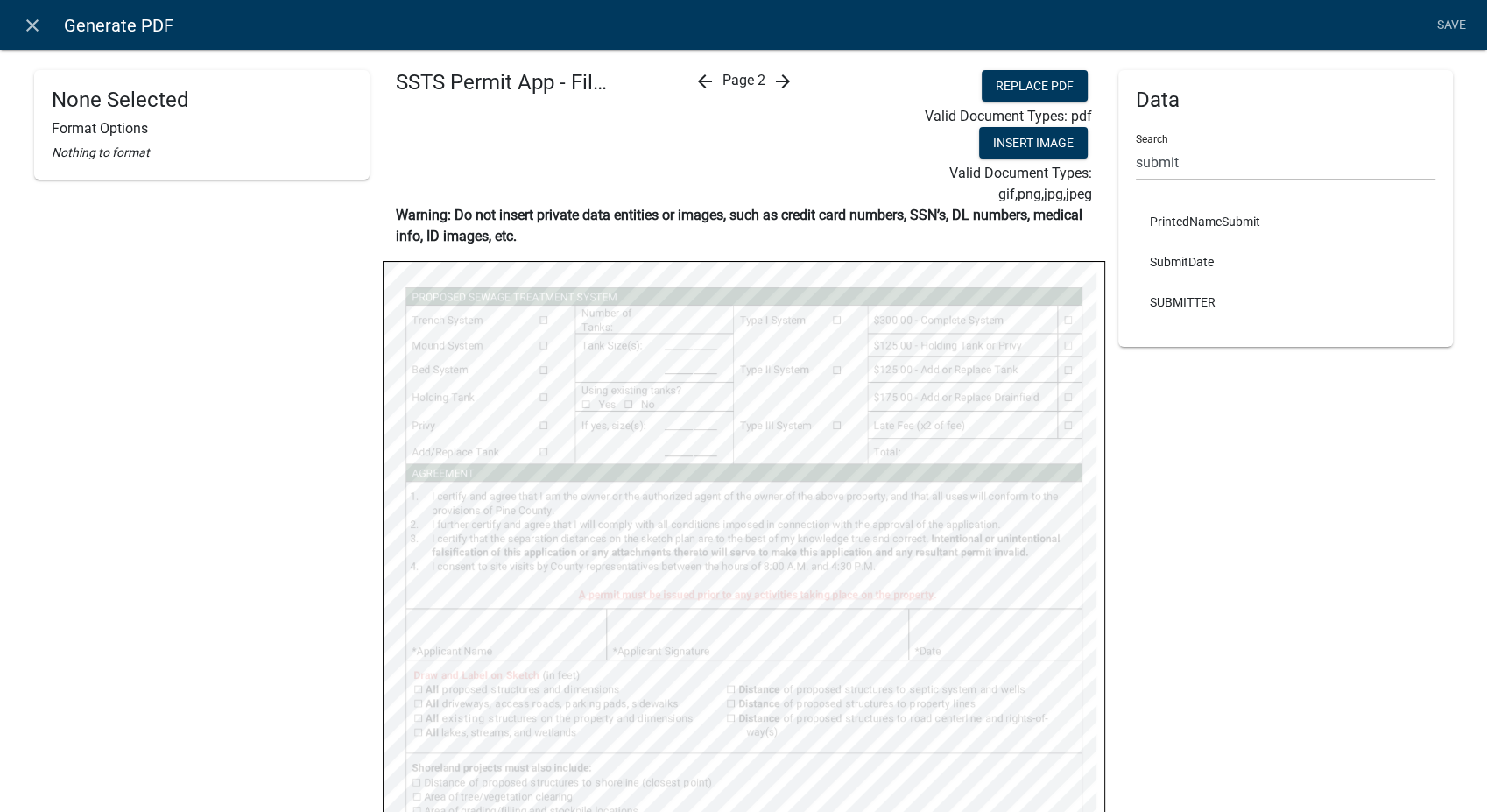
click at [773, 69] on div "None Selected Format Options Nothing to format SSTS Permit App - Fillable 5-9-2…" at bounding box center [744, 627] width 1487 height 1212
click at [774, 87] on icon "arrow_forward" at bounding box center [782, 81] width 21 height 21
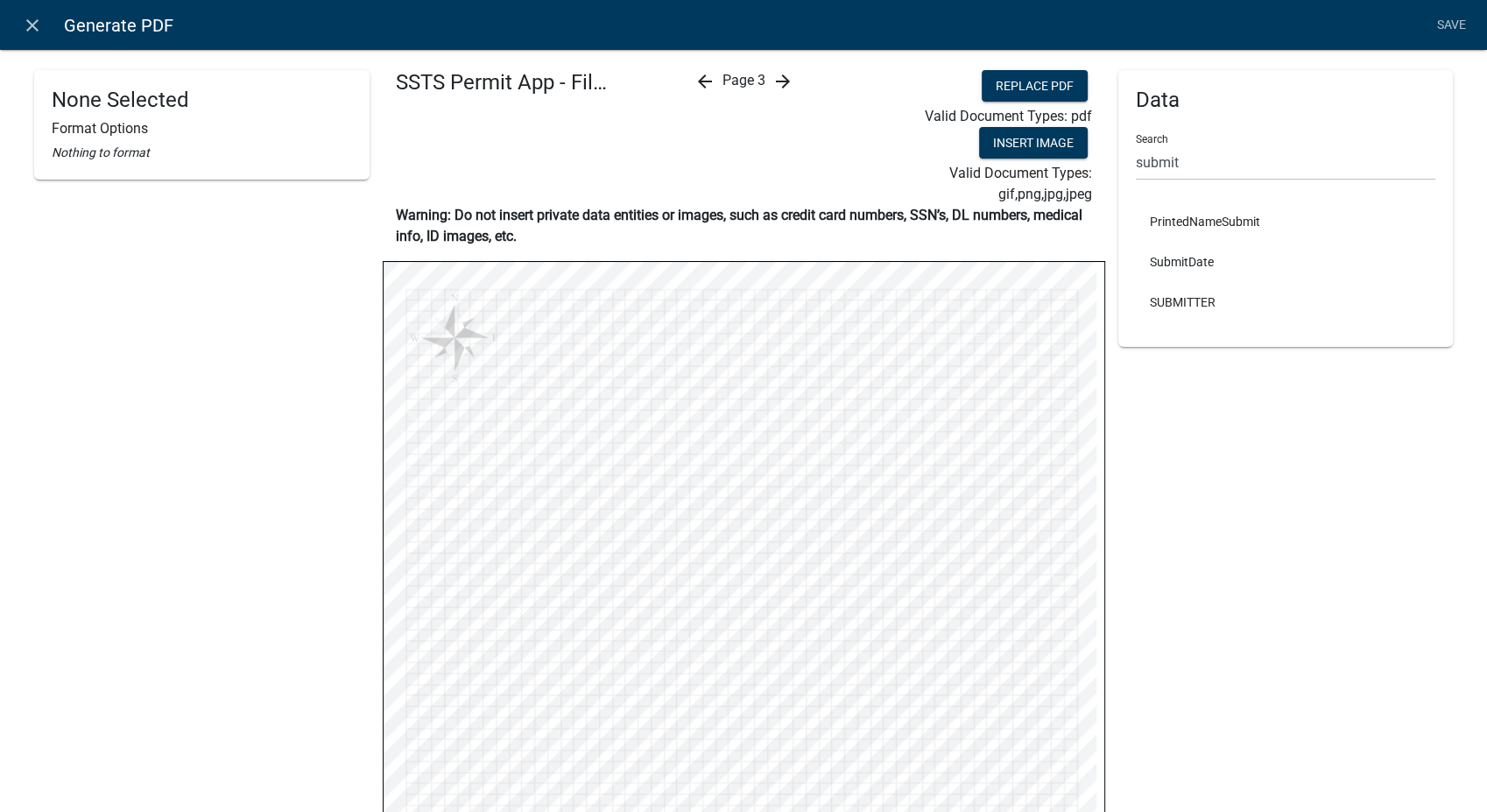
click at [780, 83] on icon "arrow_forward" at bounding box center [782, 81] width 21 height 21
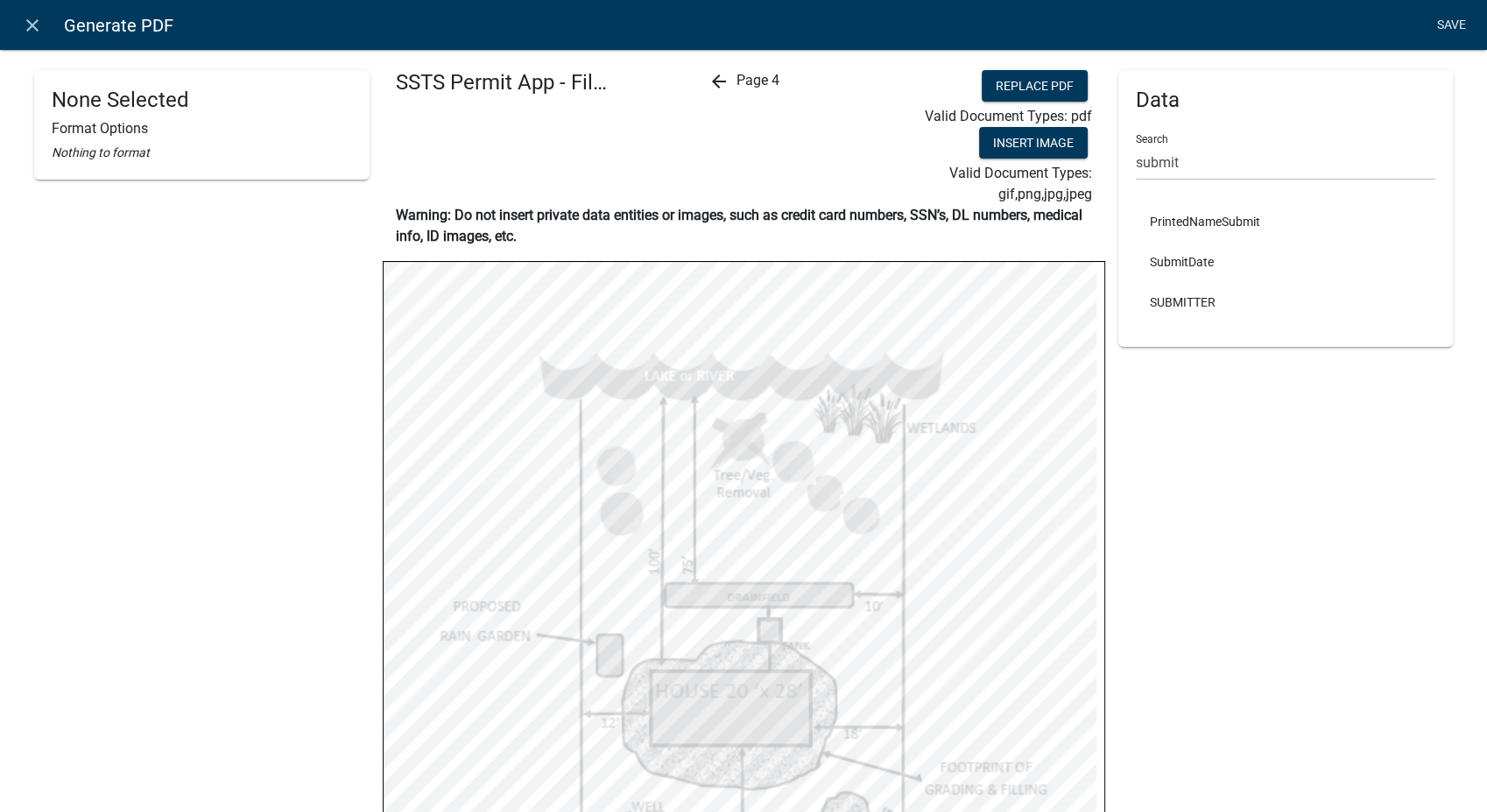
click at [1453, 21] on link "Save" at bounding box center [1451, 25] width 44 height 33
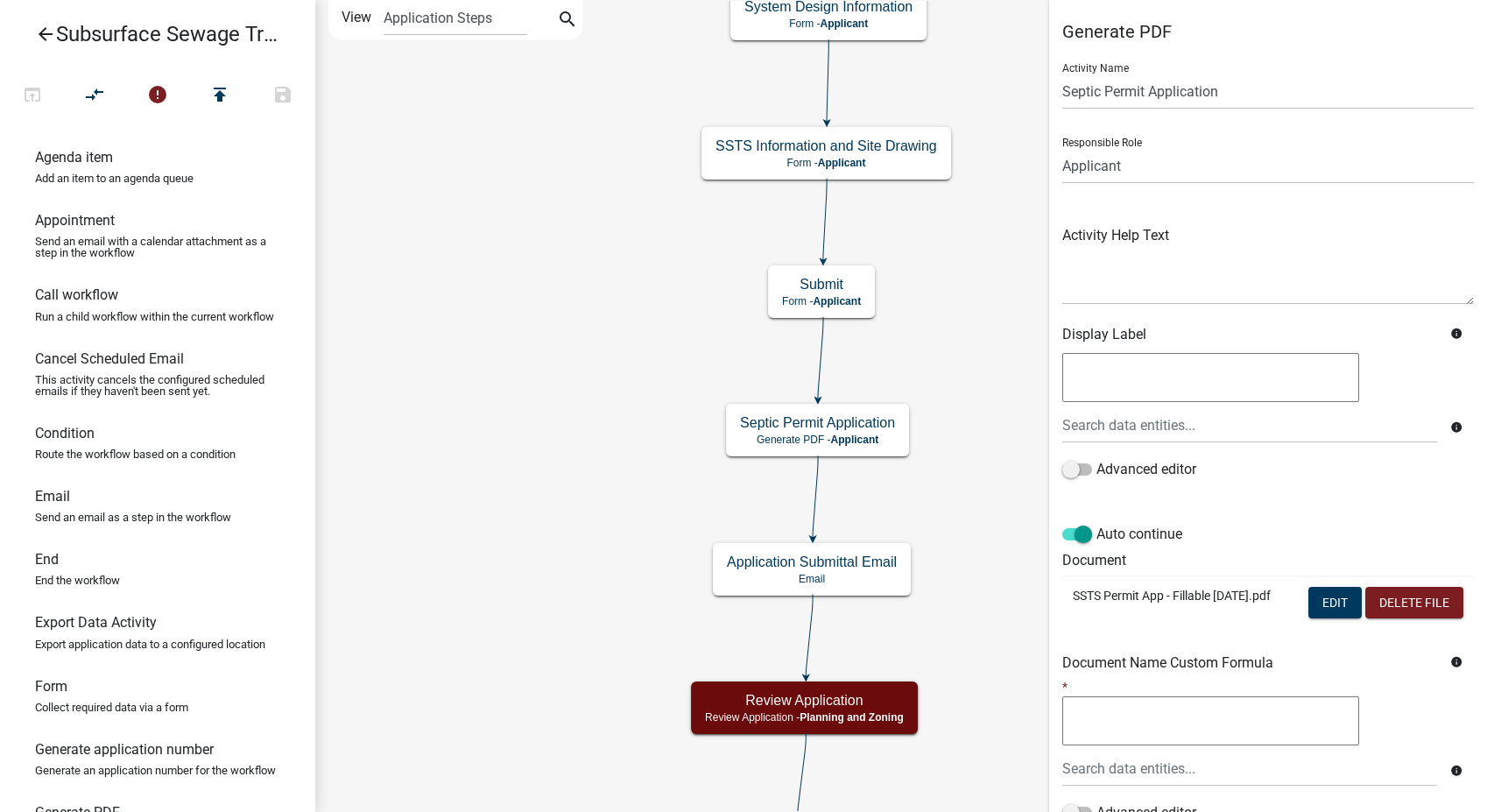
scroll to position [146, 0]
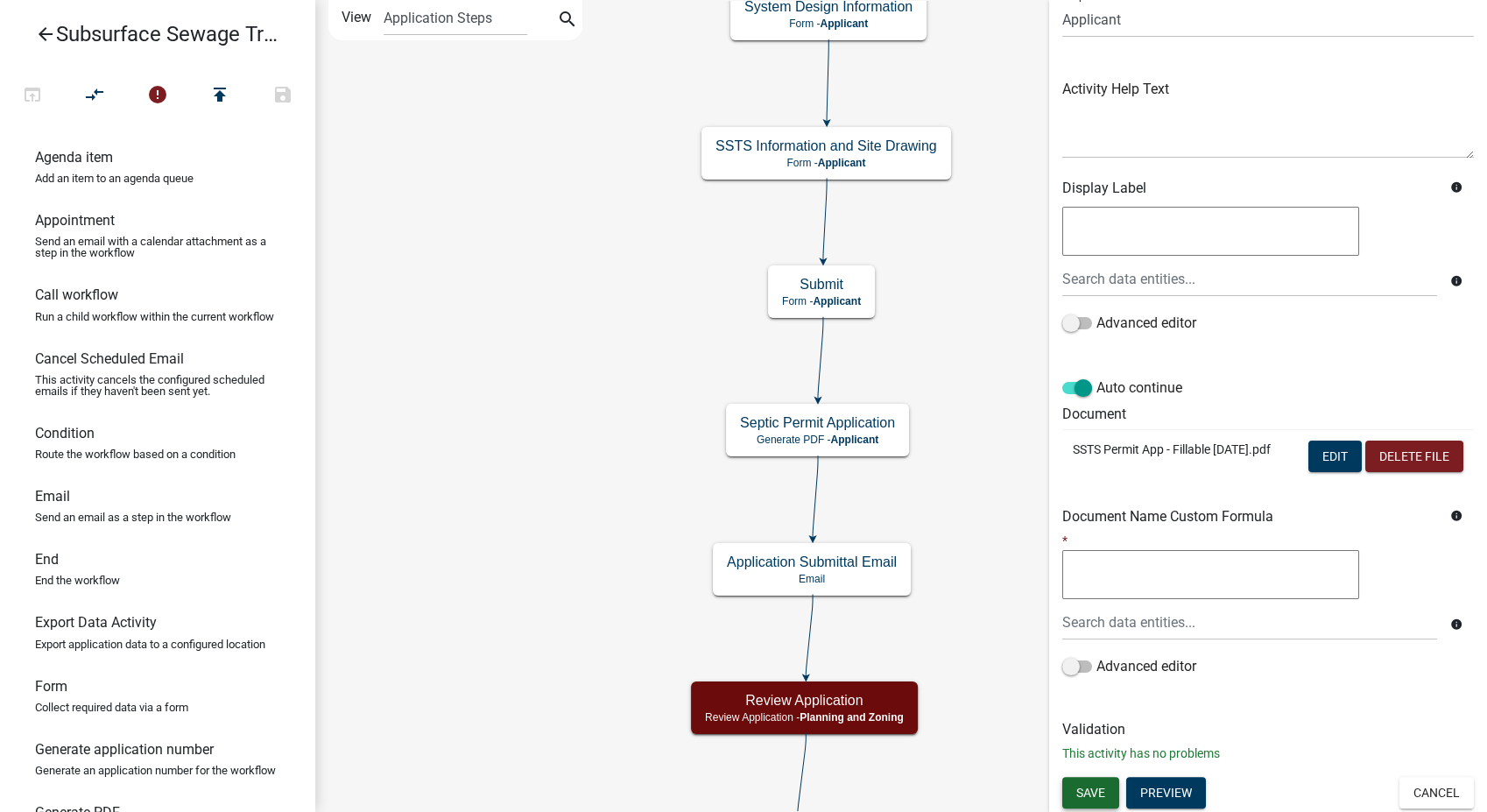
click at [1089, 780] on button "Save" at bounding box center [1091, 793] width 57 height 32
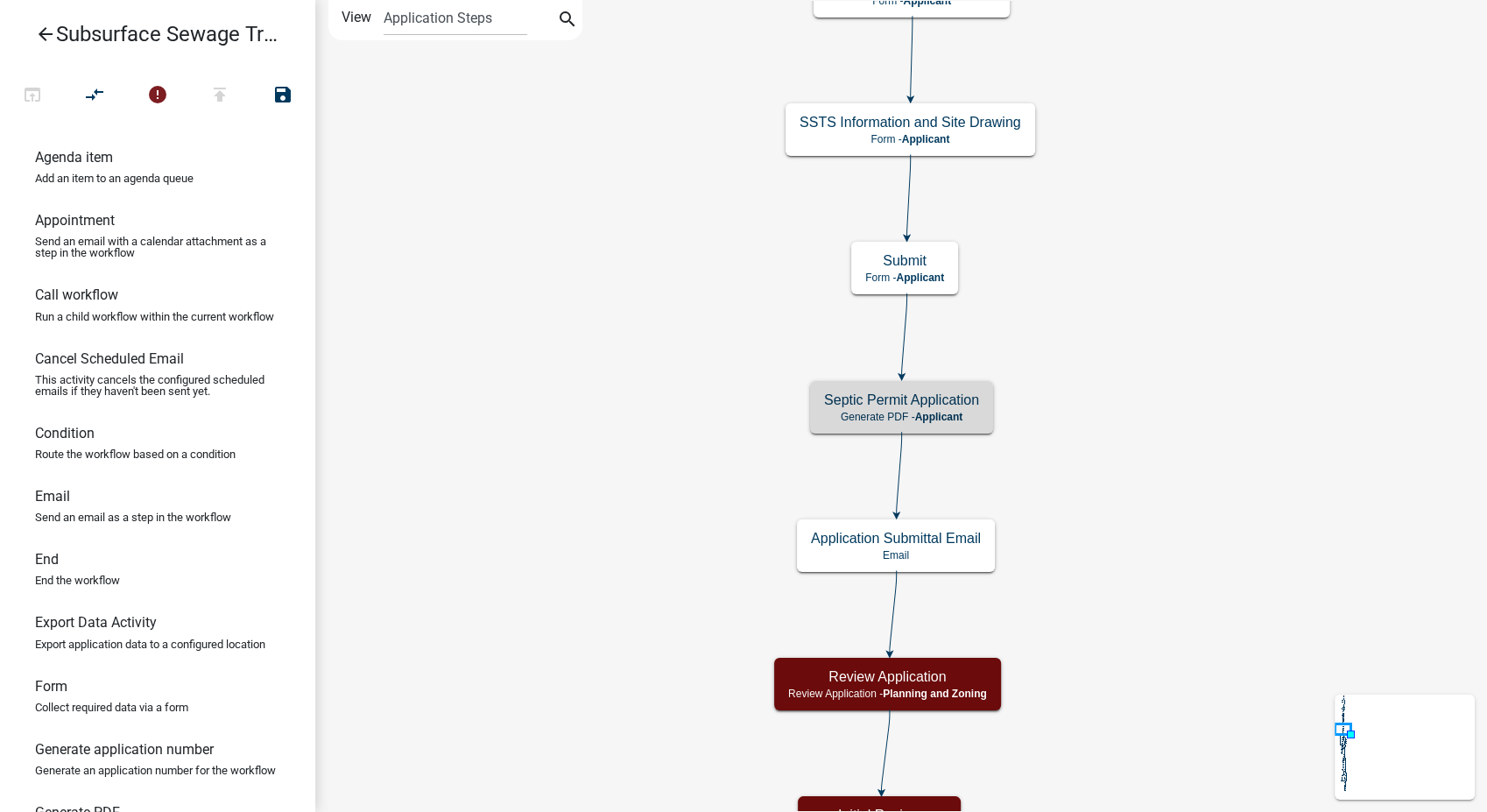
scroll to position [0, 0]
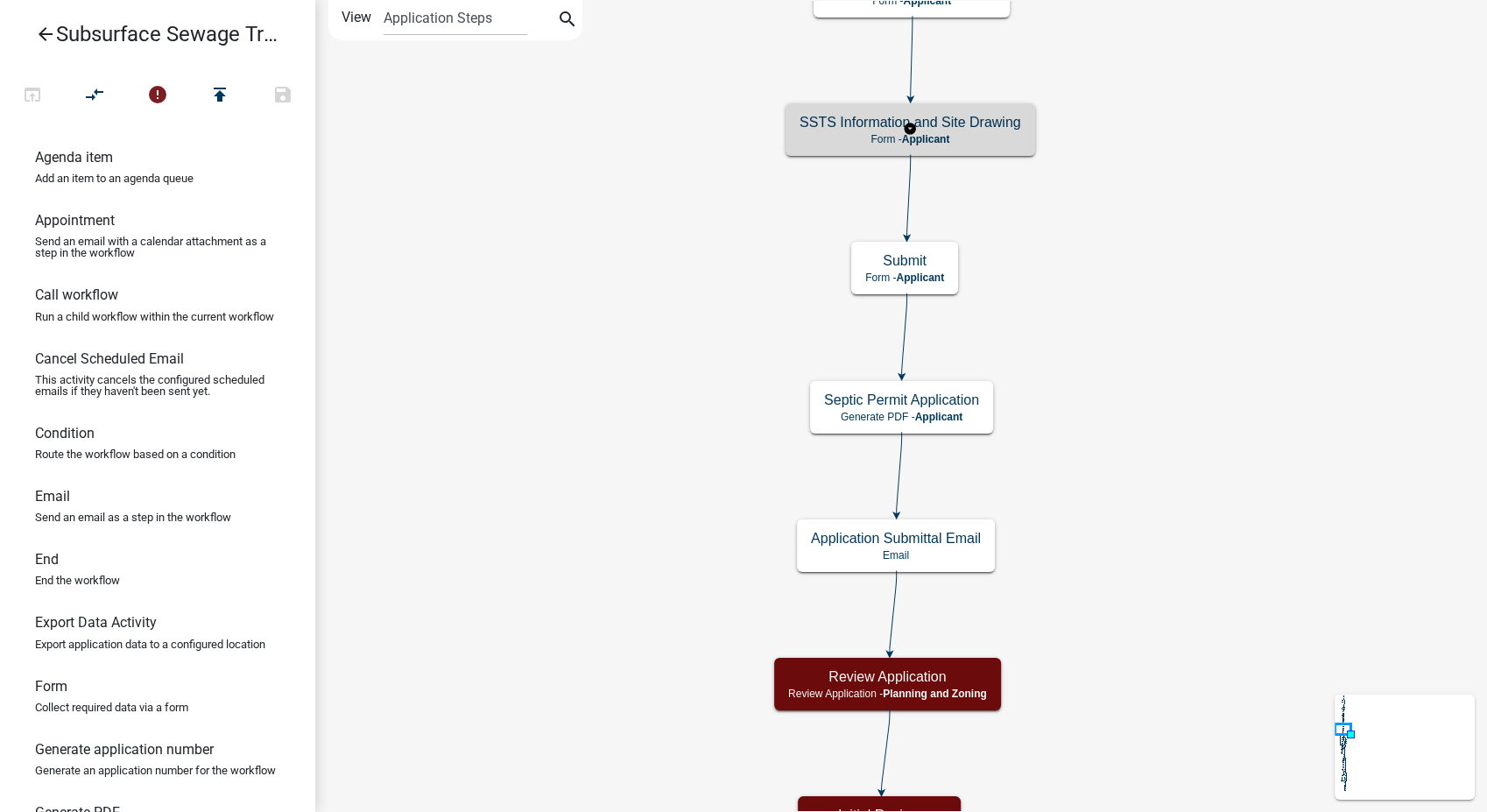
click at [1025, 129] on div "SSTS Information and Site Drawing Form - Applicant" at bounding box center [911, 130] width 250 height 52
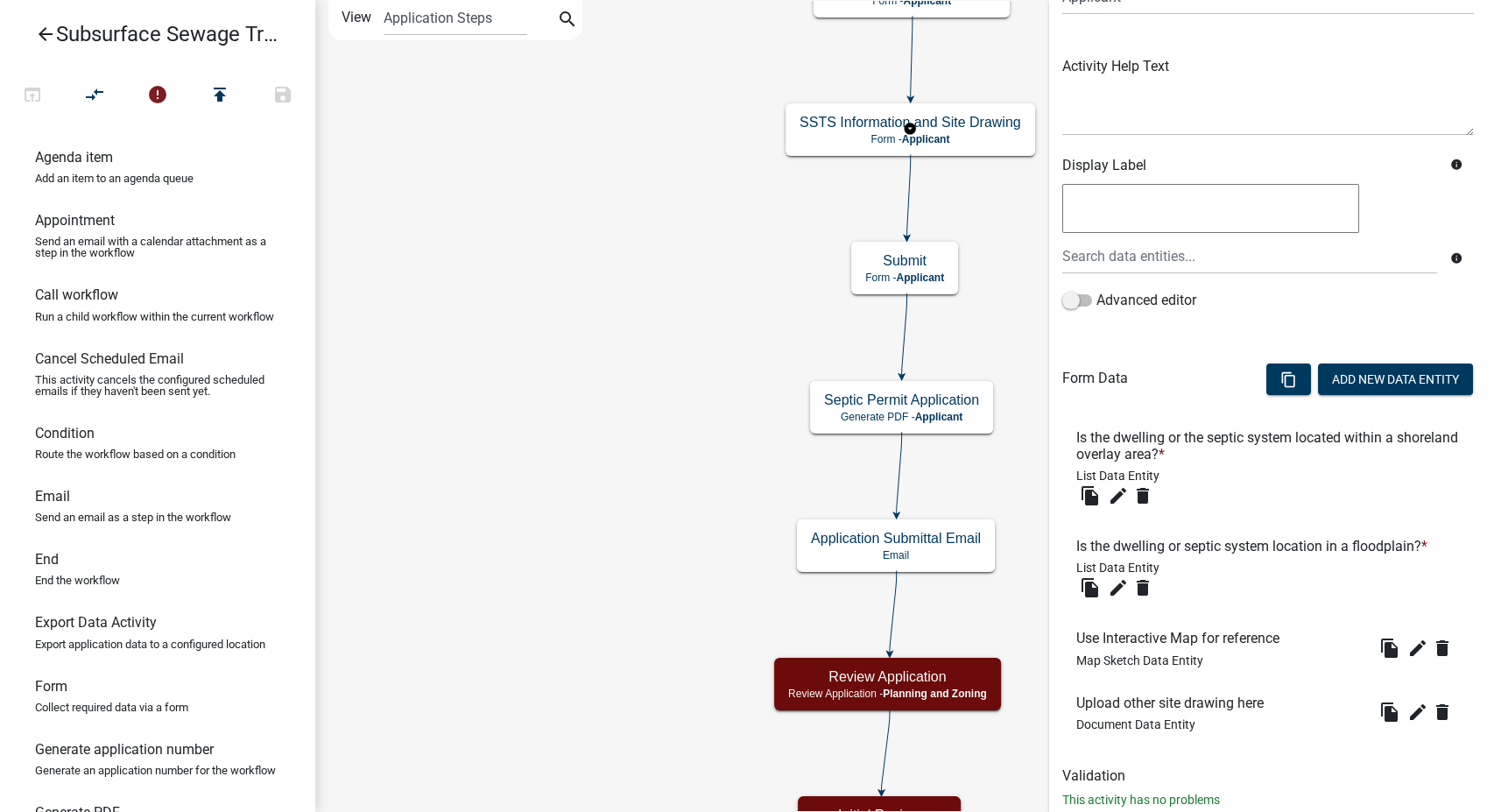
scroll to position [216, 0]
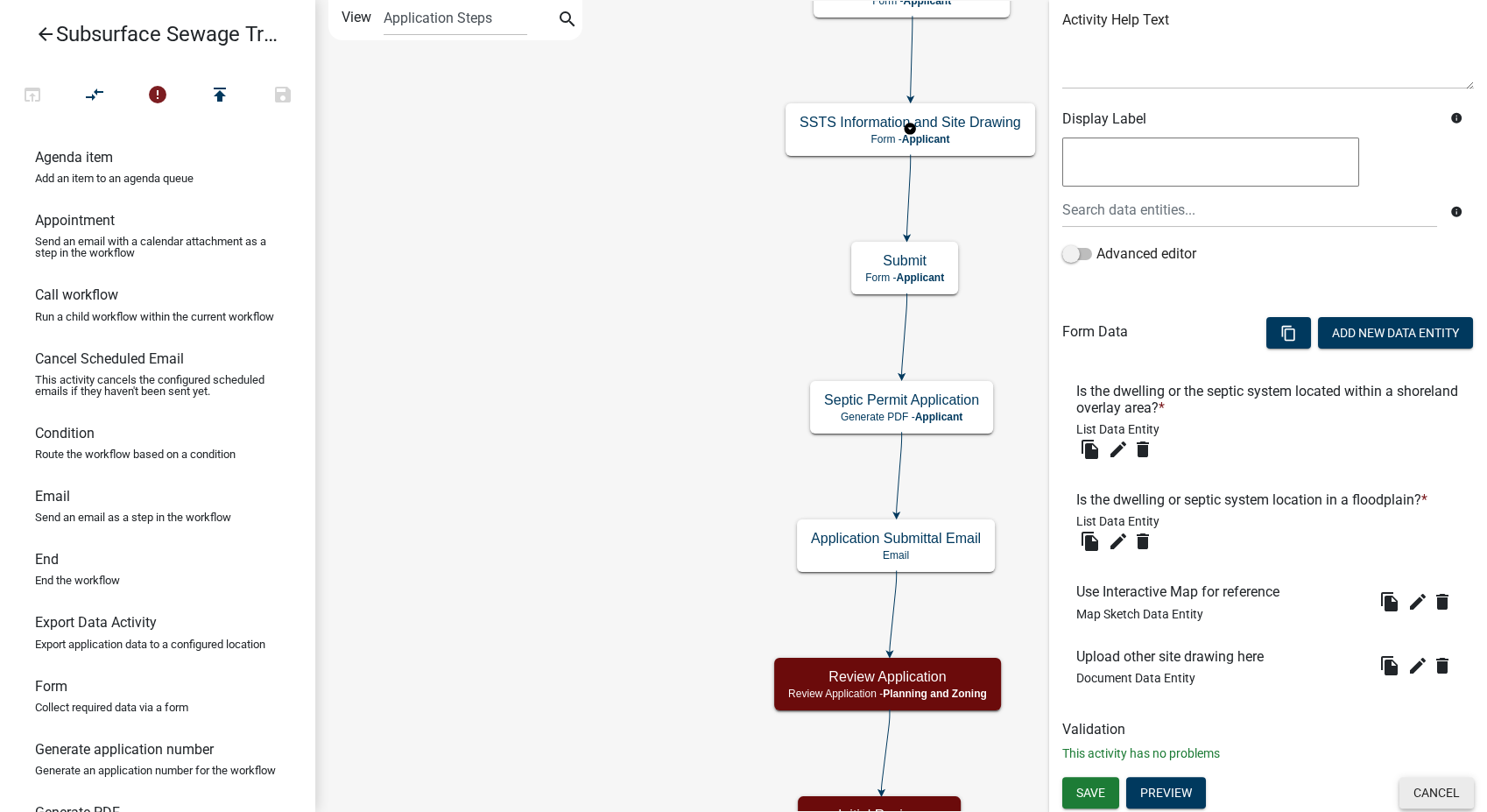
click at [1432, 787] on button "Cancel" at bounding box center [1437, 793] width 75 height 32
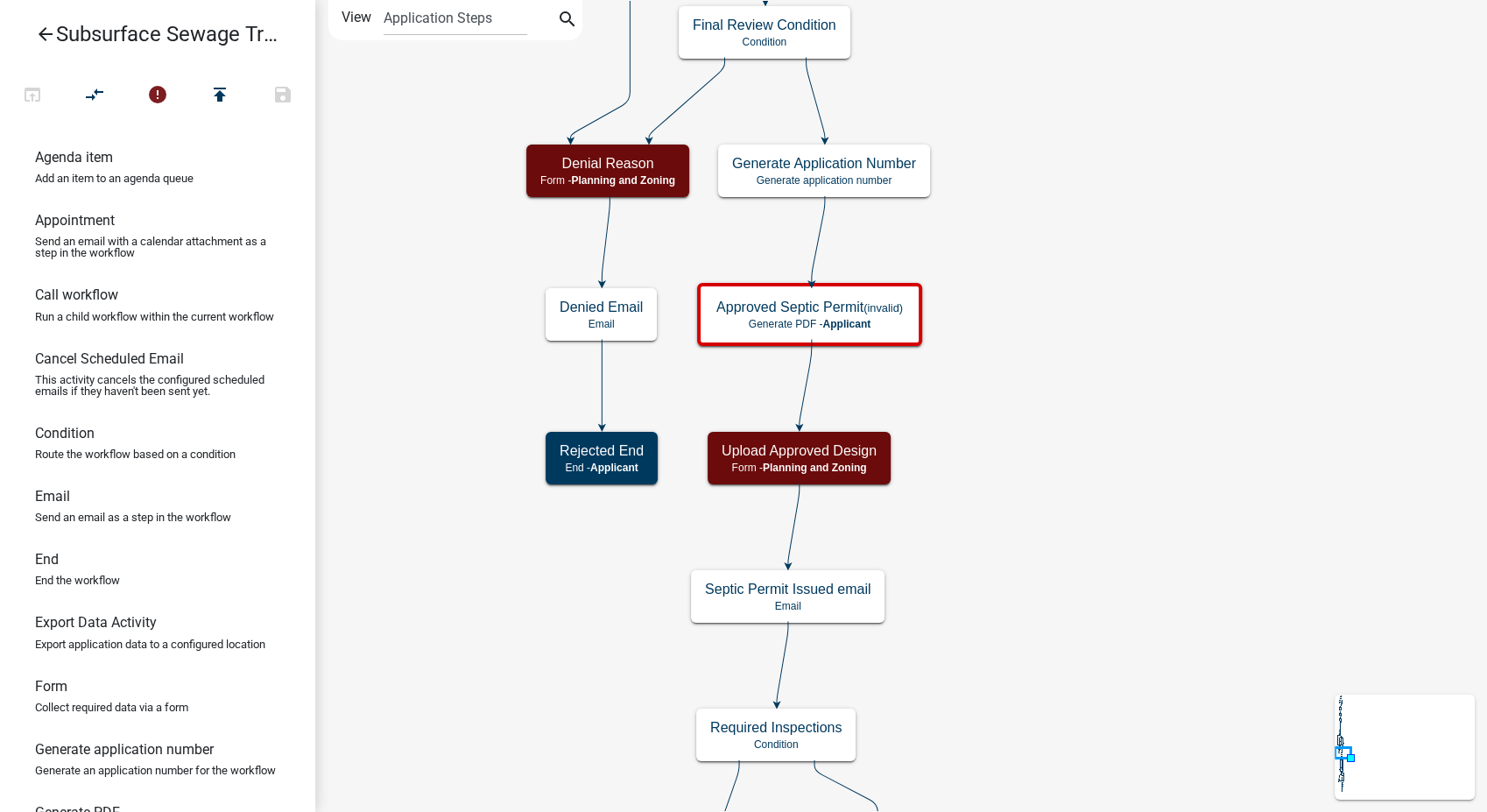
click at [838, 324] on span "Applicant" at bounding box center [847, 323] width 48 height 13
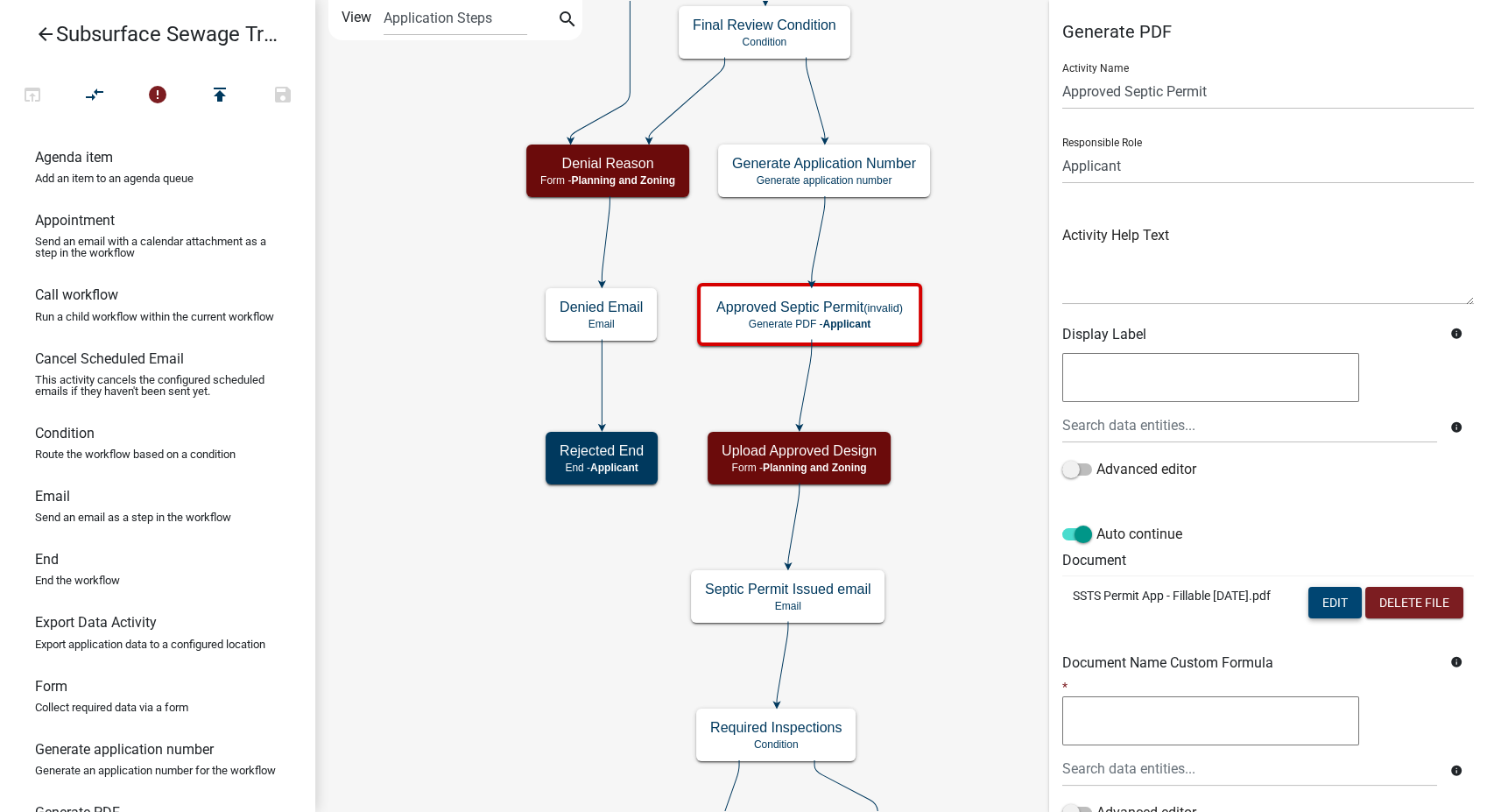
click at [1309, 602] on button "Edit" at bounding box center [1335, 602] width 53 height 32
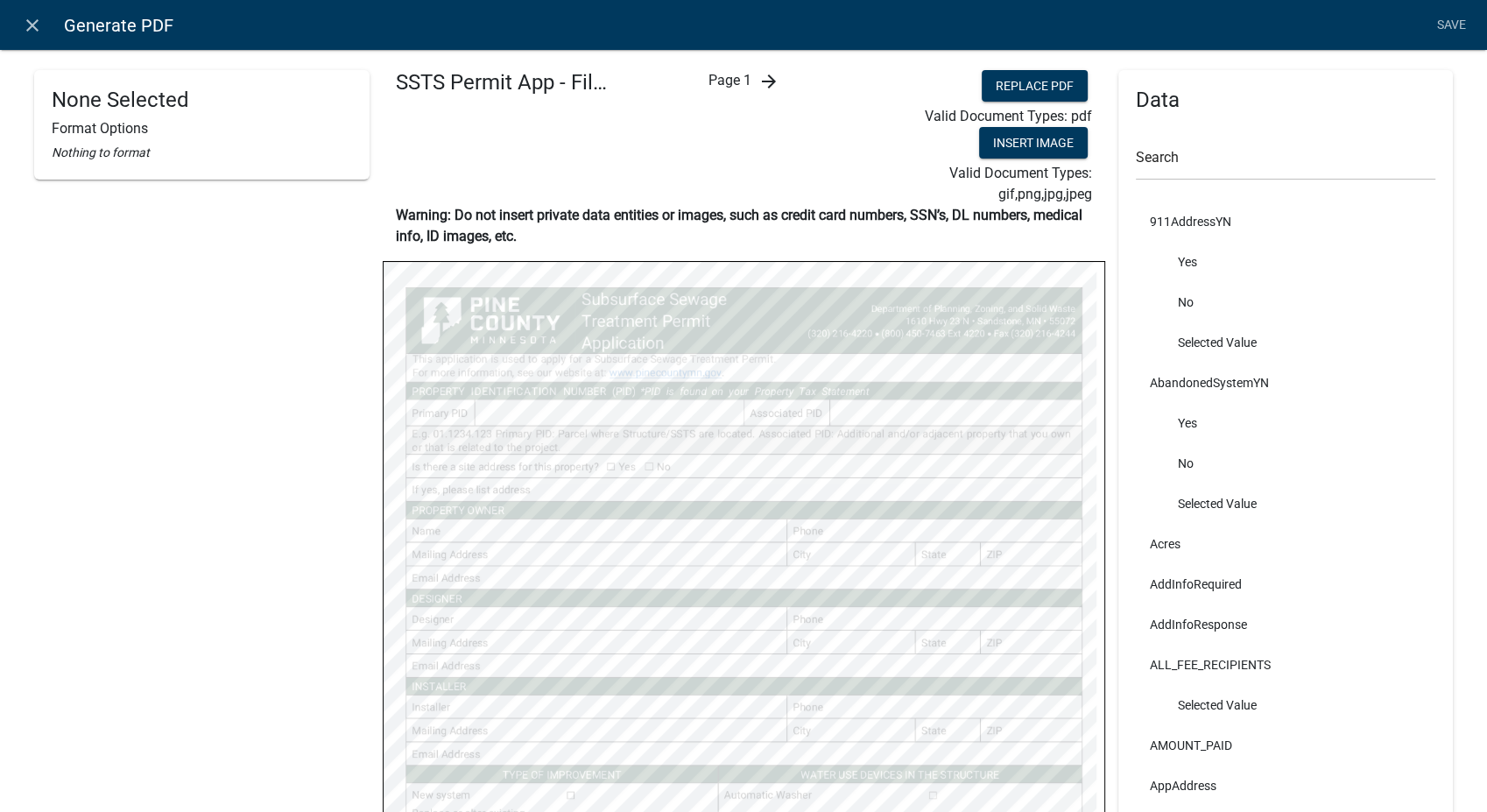
click at [758, 71] on icon "arrow_forward" at bounding box center [769, 81] width 21 height 21
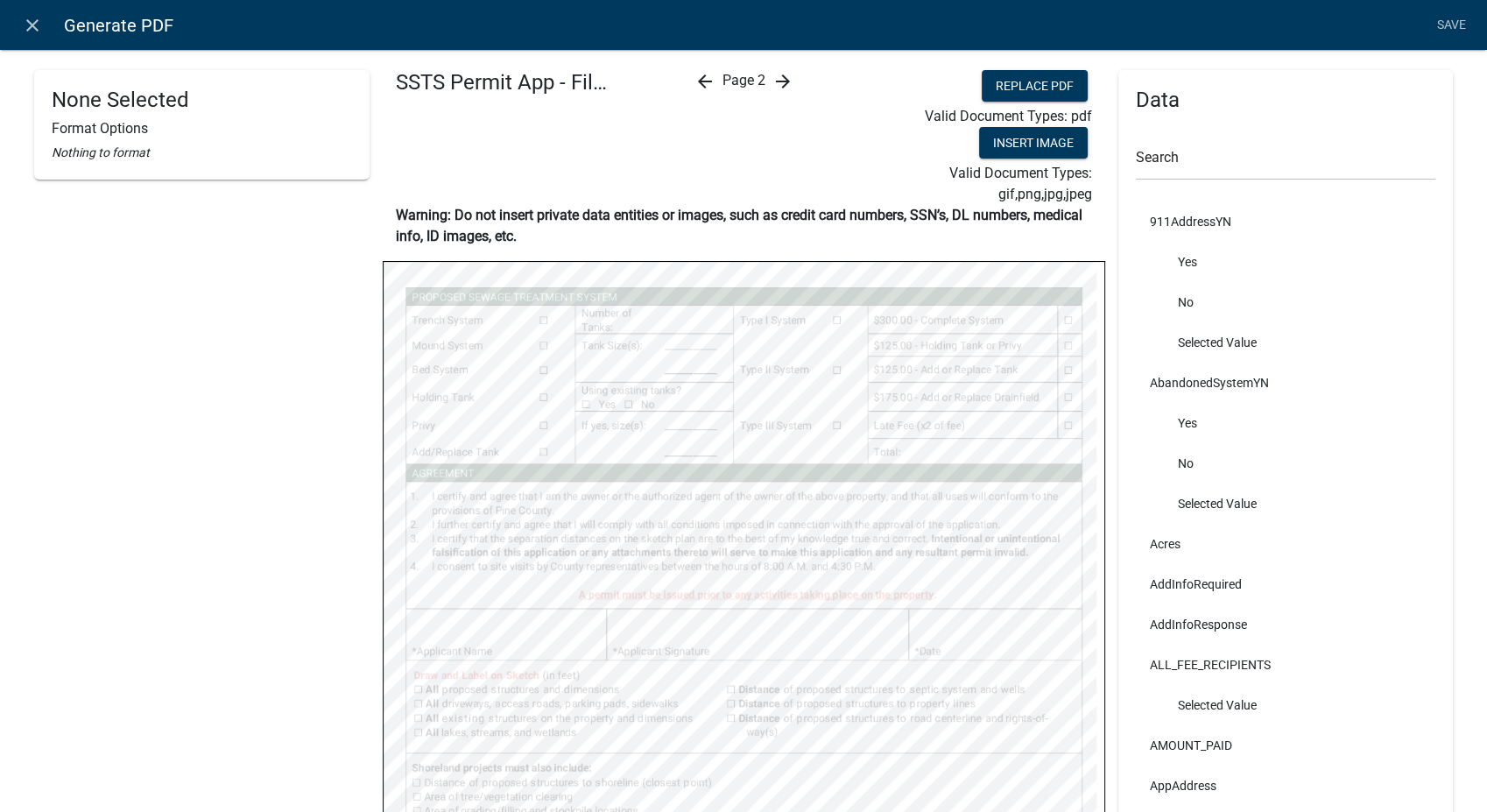
select select
click at [1176, 158] on input "text" at bounding box center [1287, 162] width 300 height 36
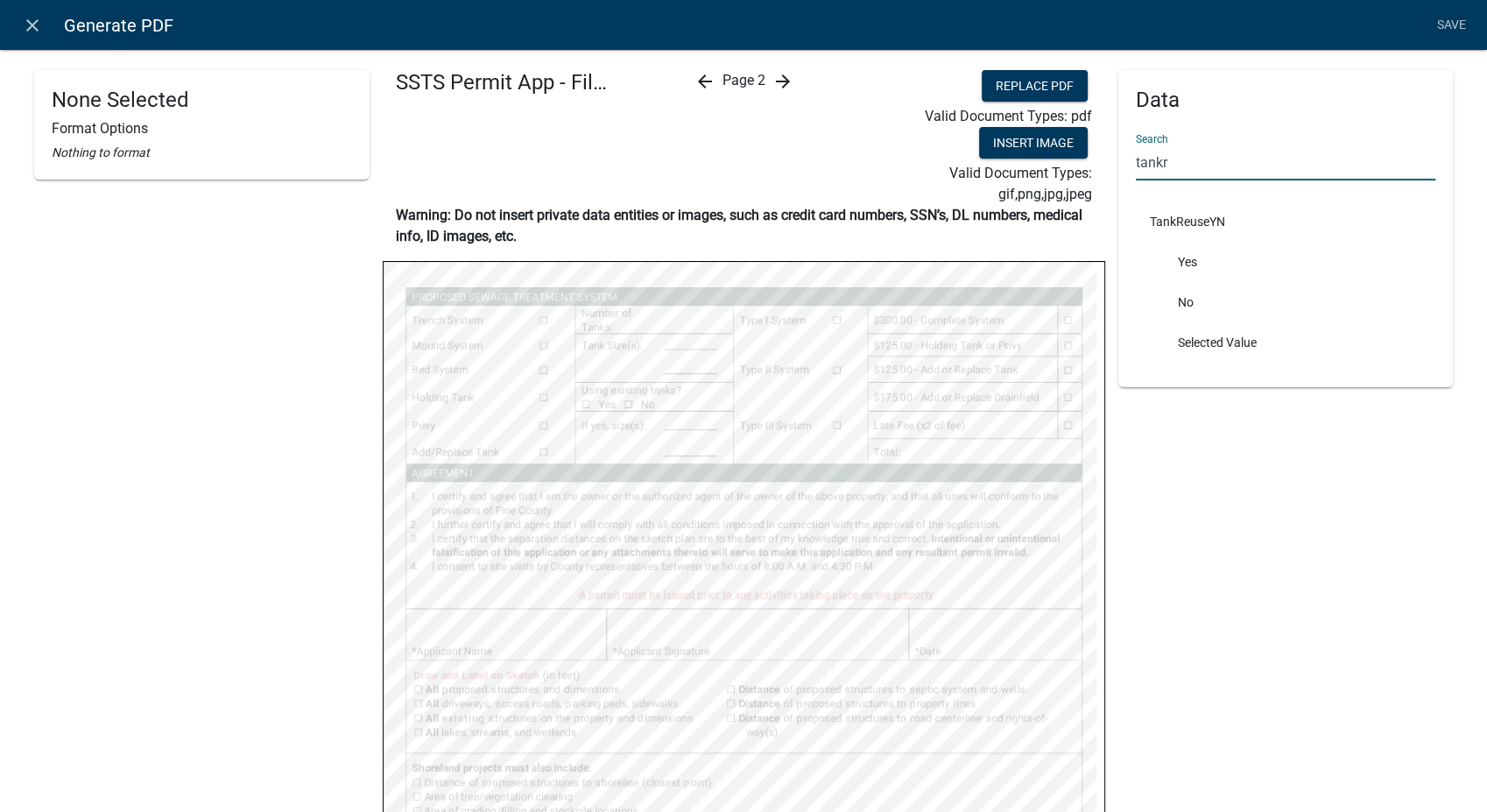
type input "tankr"
select select
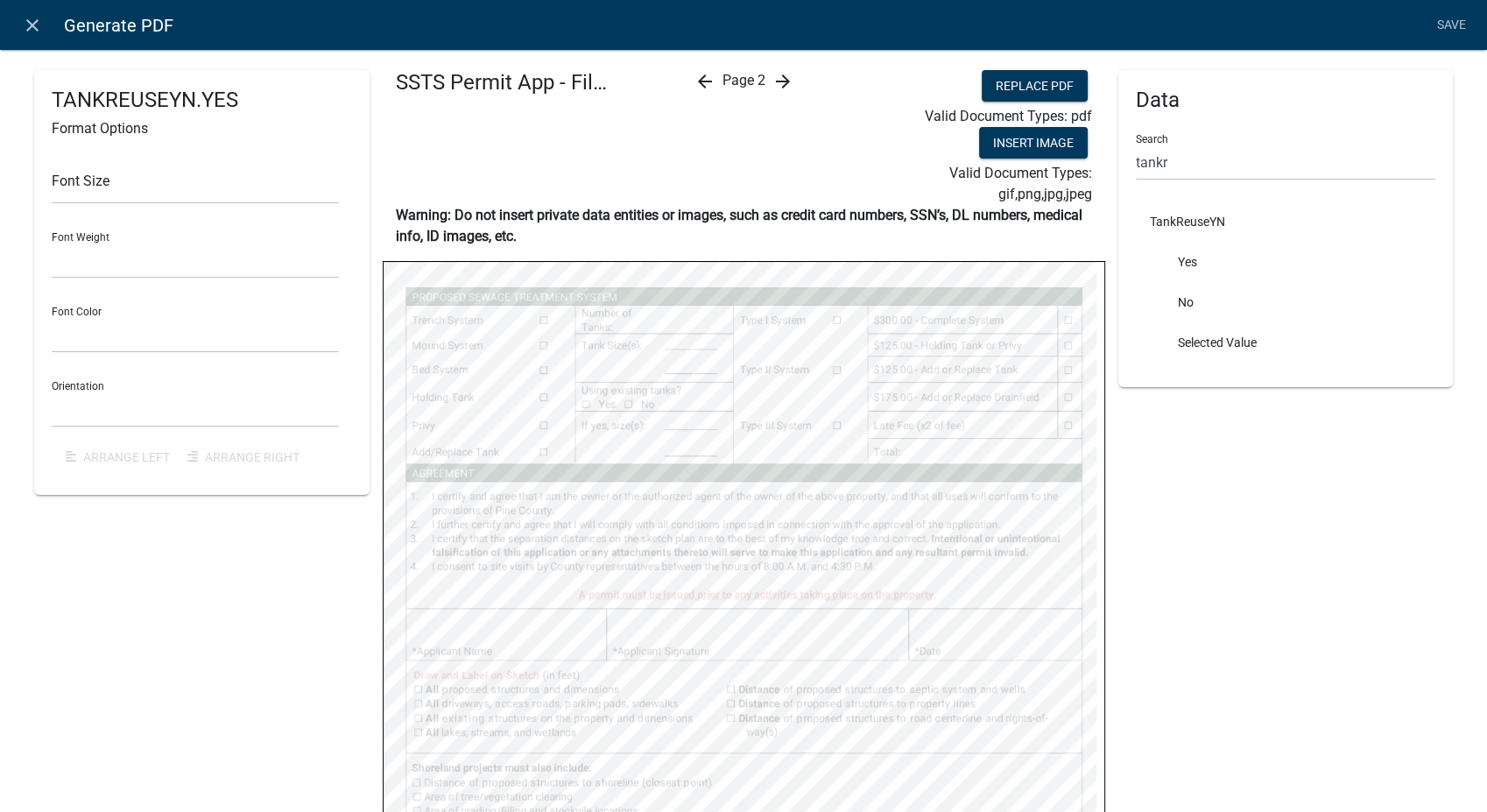
select select
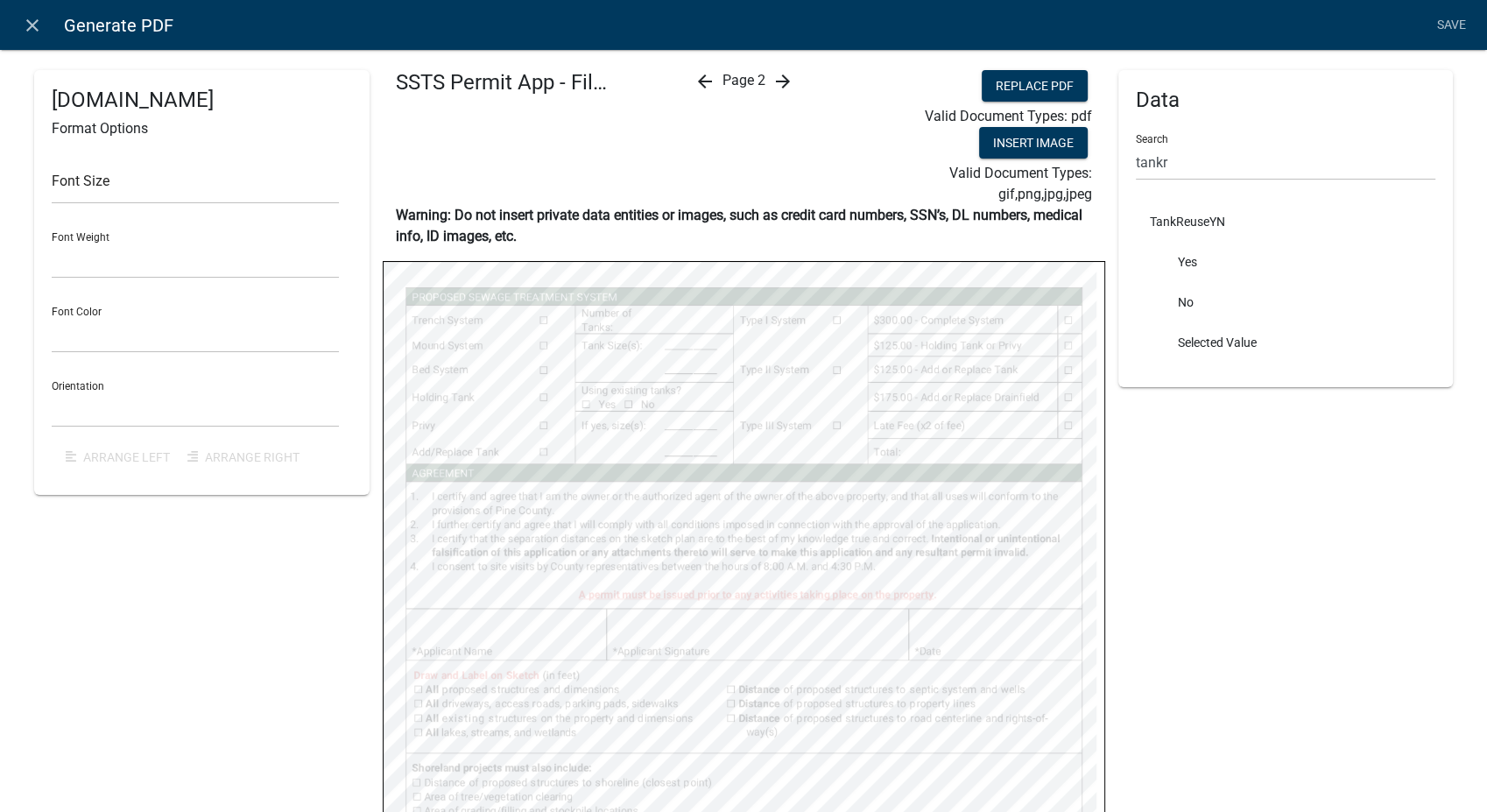
select select
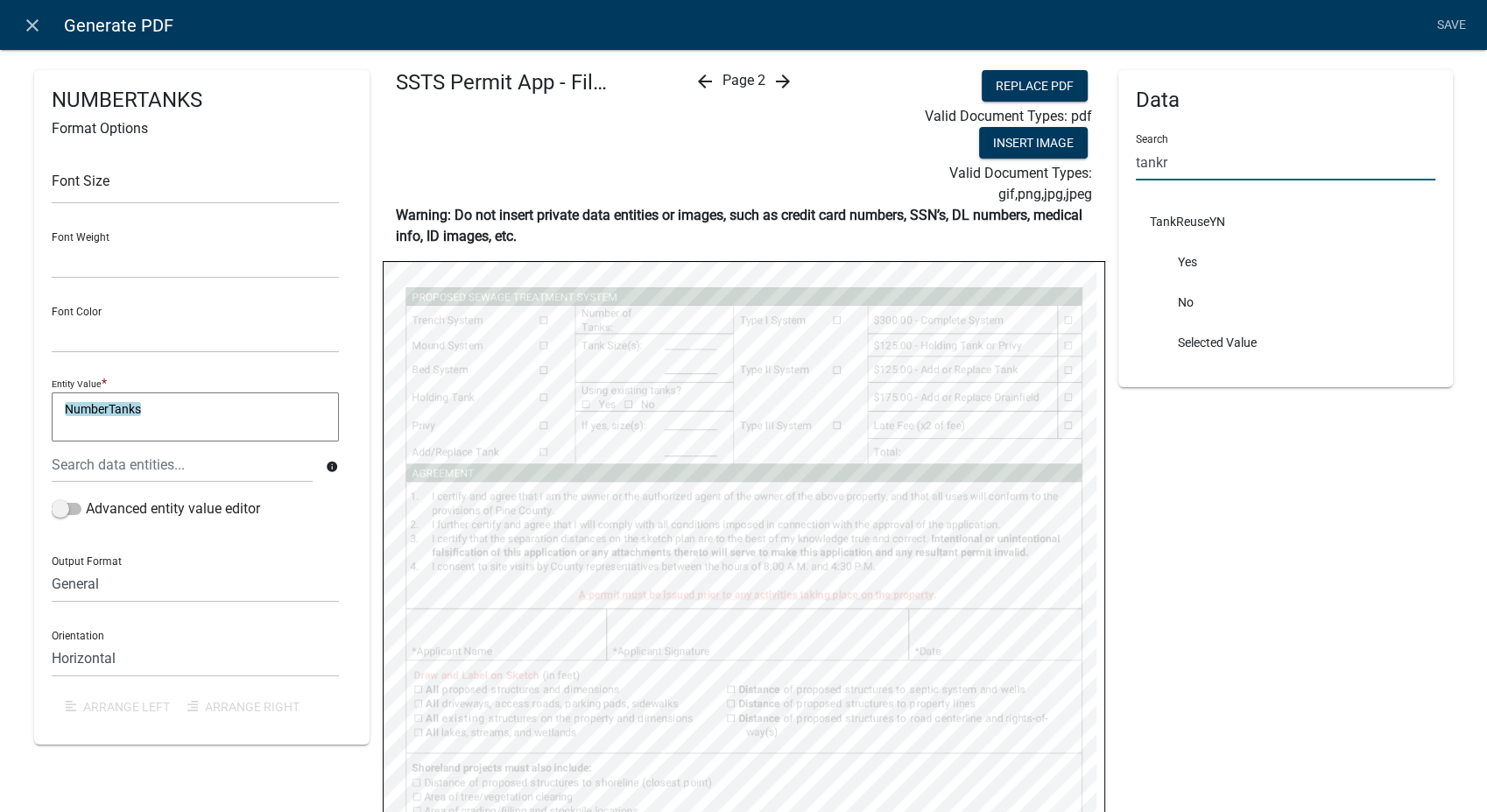
click at [1184, 170] on input "tankr" at bounding box center [1287, 162] width 300 height 36
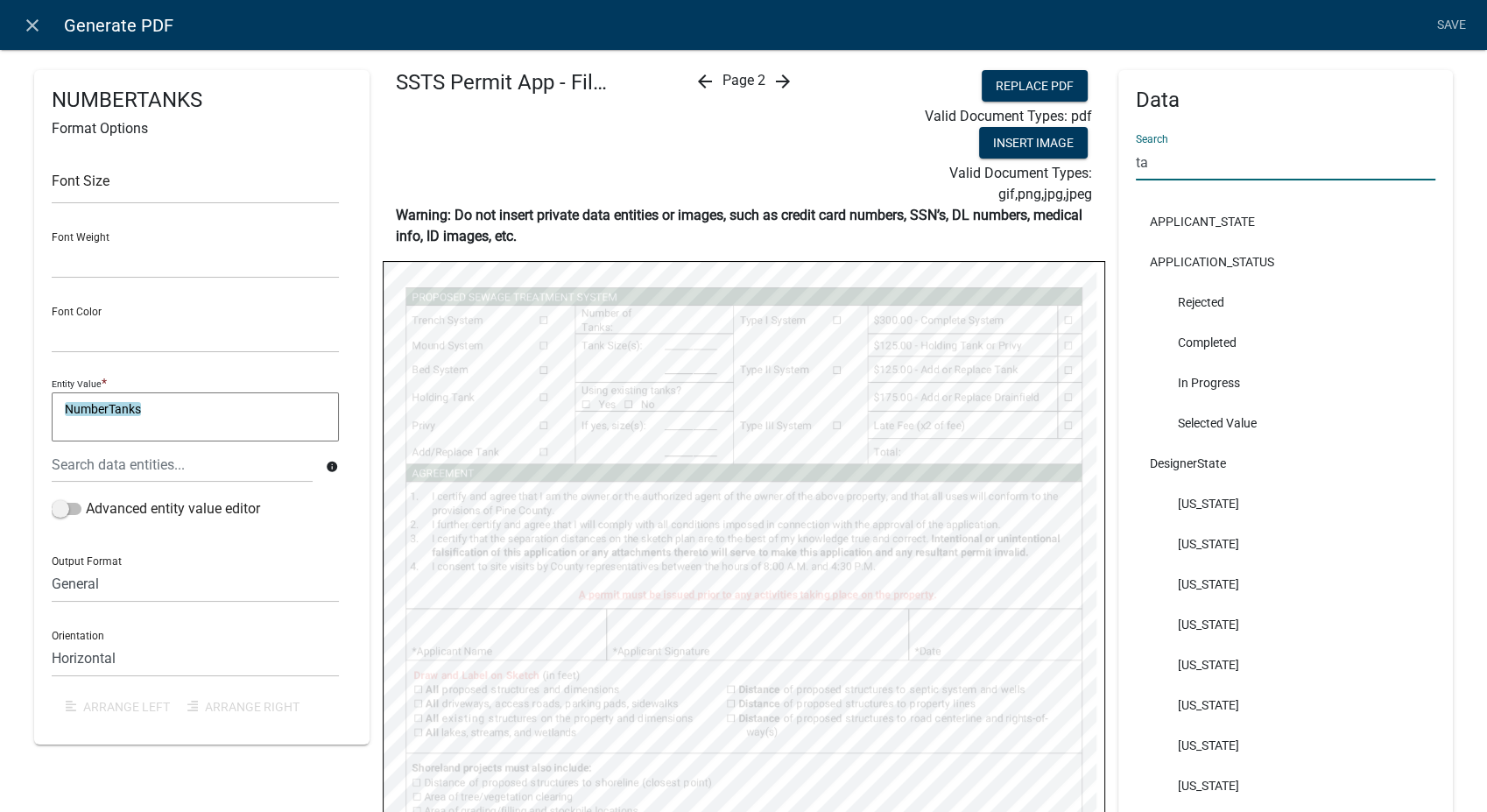
type input "t"
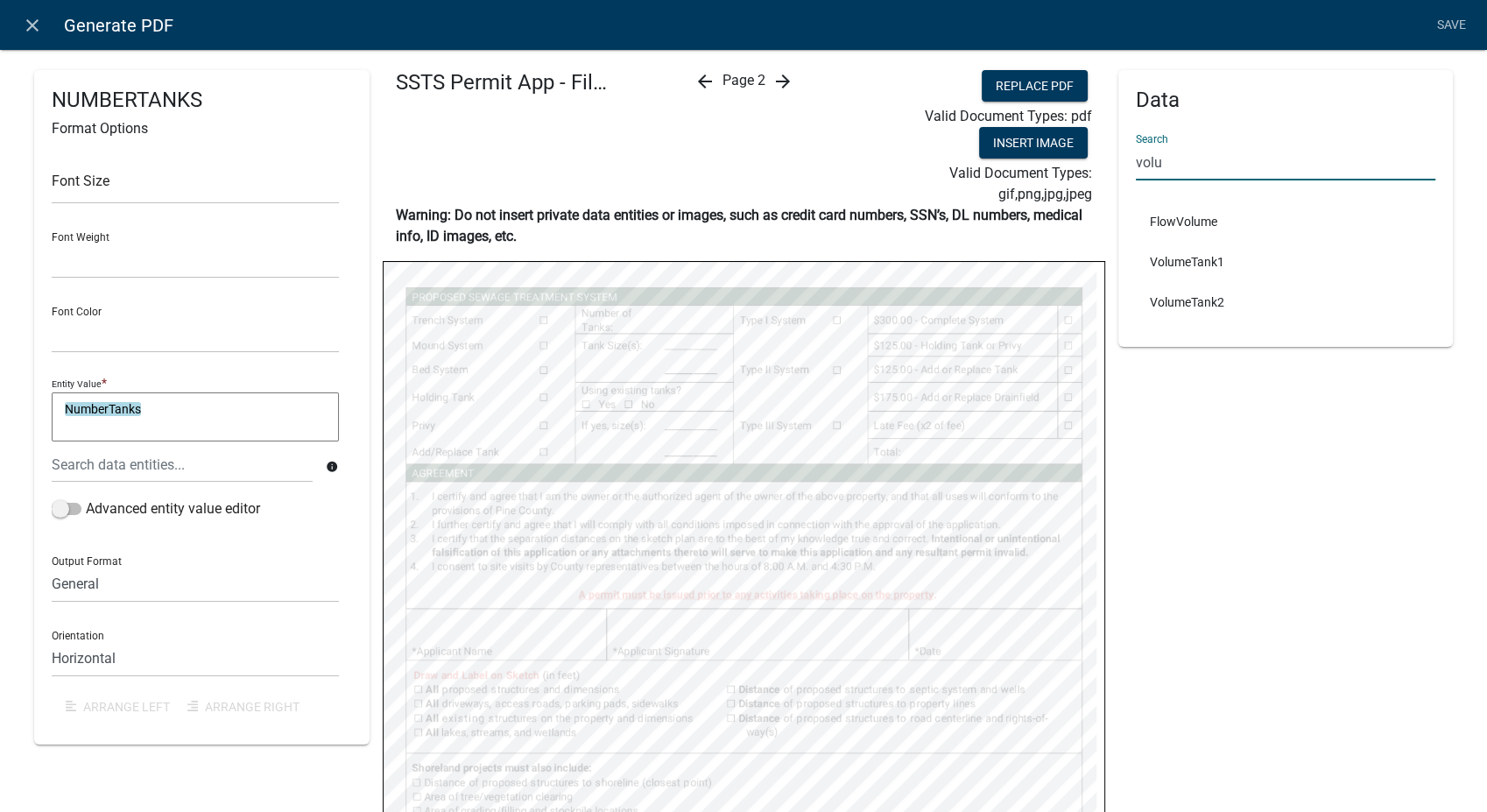
type input "volu"
select select
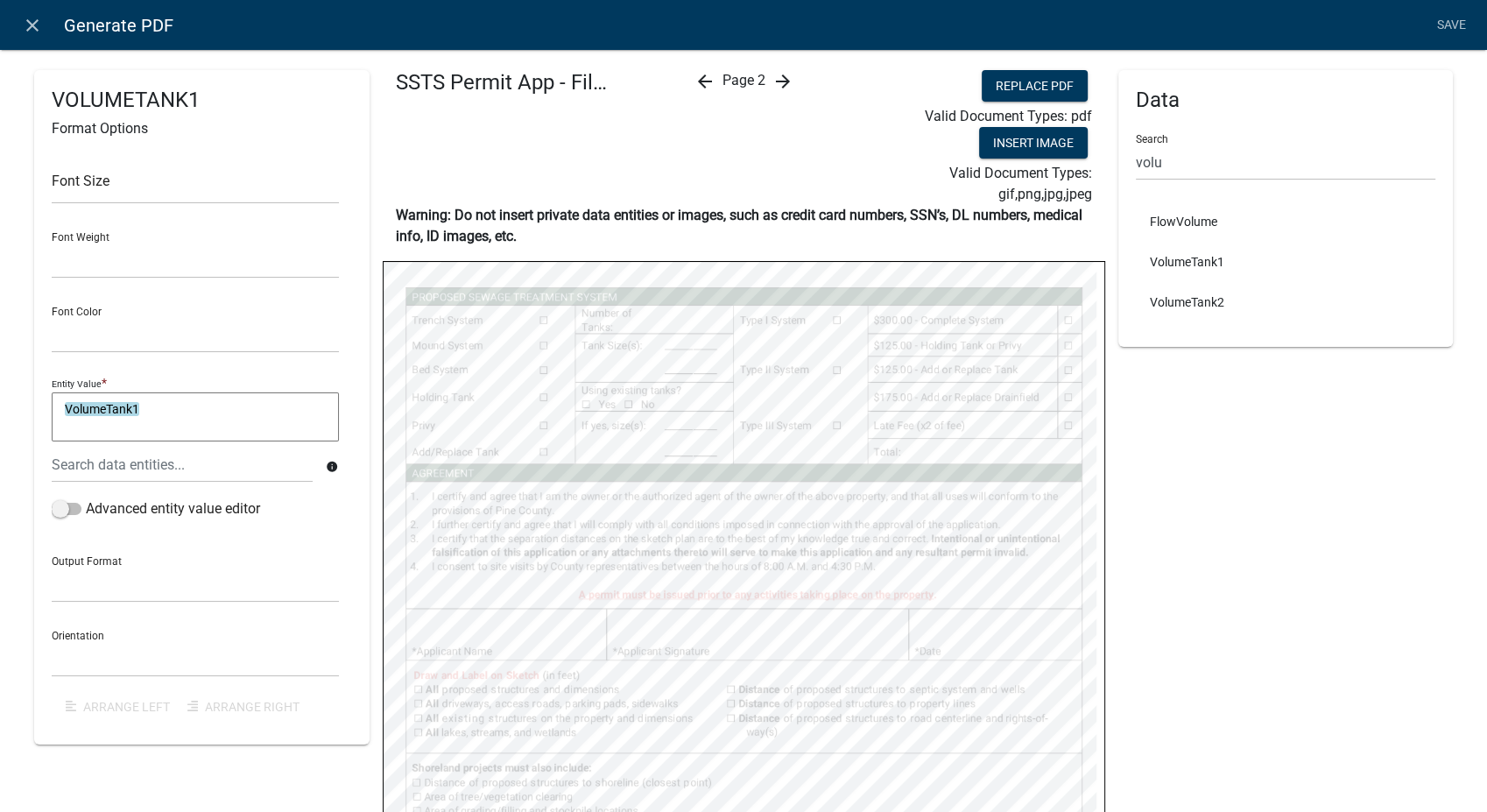
select select
click at [773, 87] on icon "arrow_forward" at bounding box center [782, 81] width 21 height 21
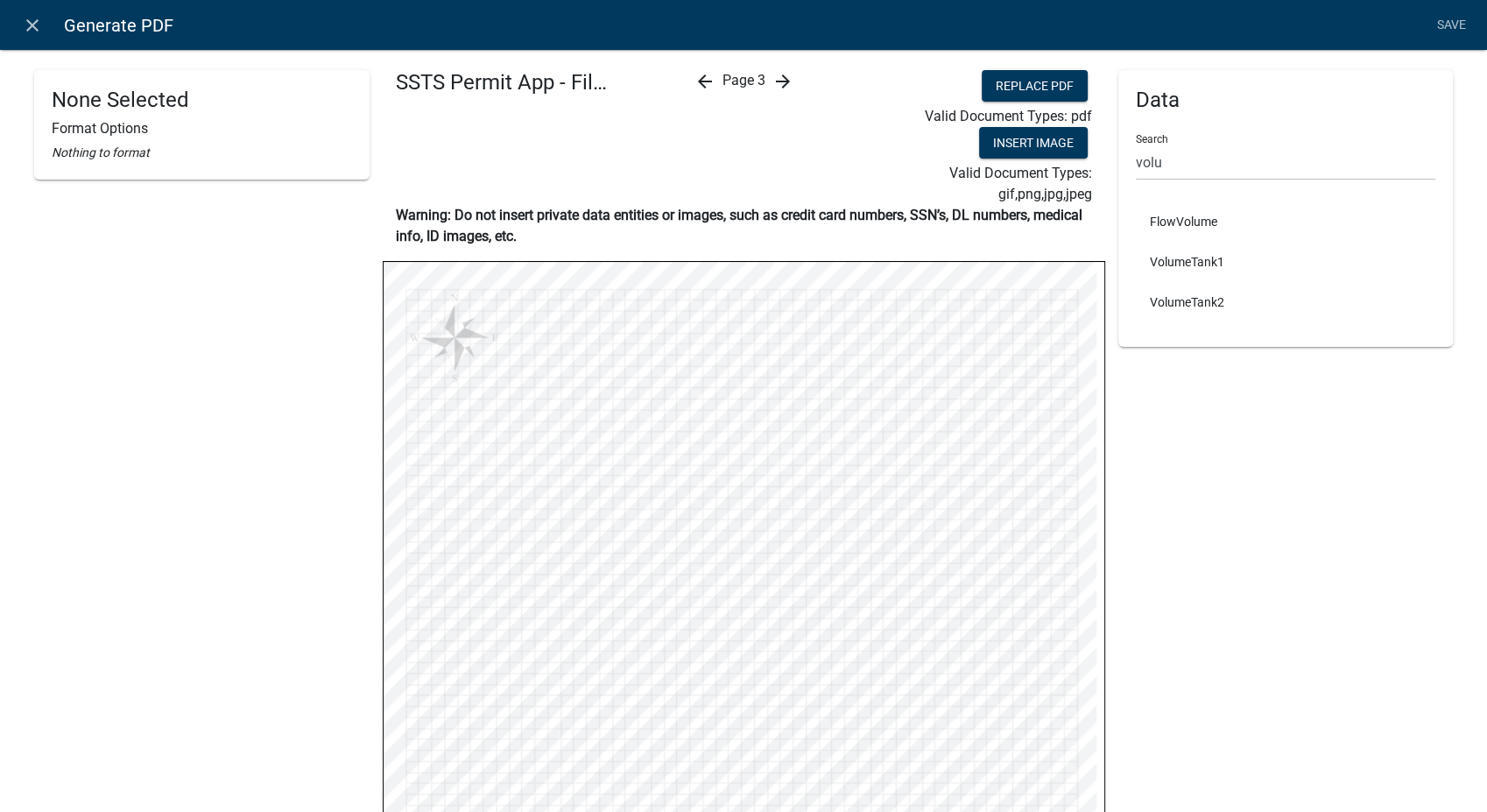
click at [773, 87] on icon "arrow_forward" at bounding box center [782, 81] width 21 height 21
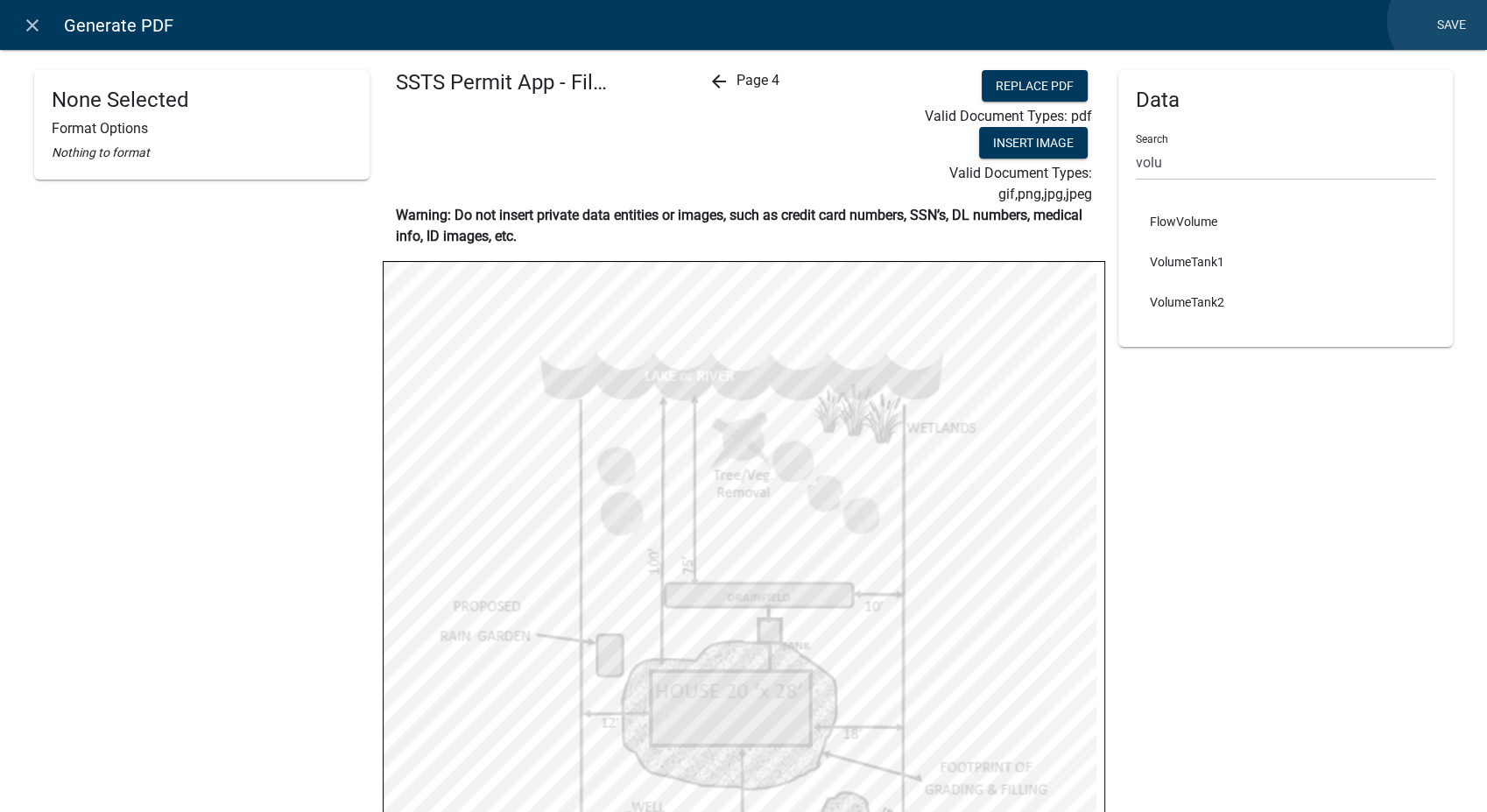
click at [1442, 21] on link "Save" at bounding box center [1451, 25] width 44 height 33
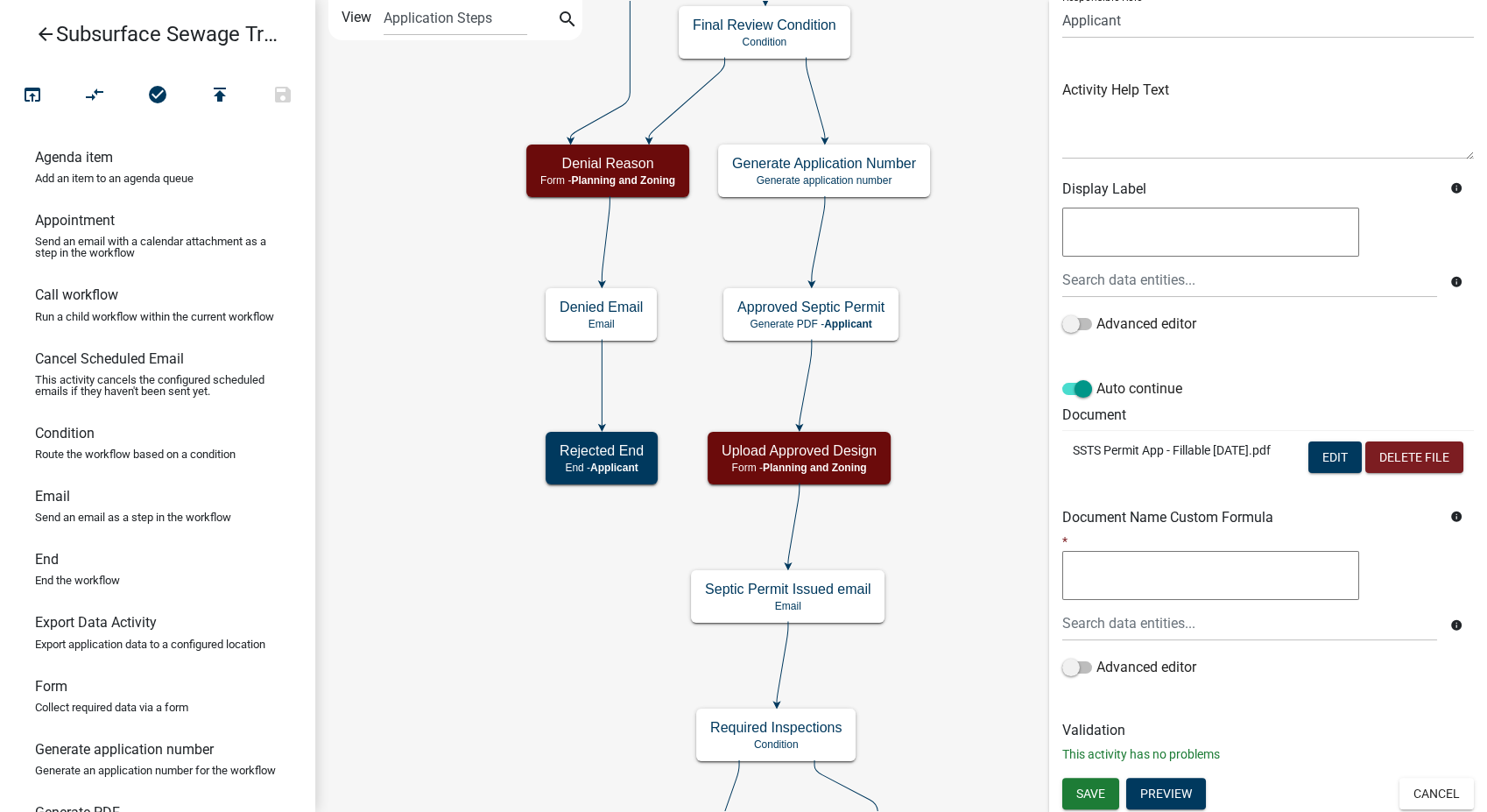
scroll to position [146, 0]
click at [1077, 793] on span "Save" at bounding box center [1091, 792] width 29 height 14
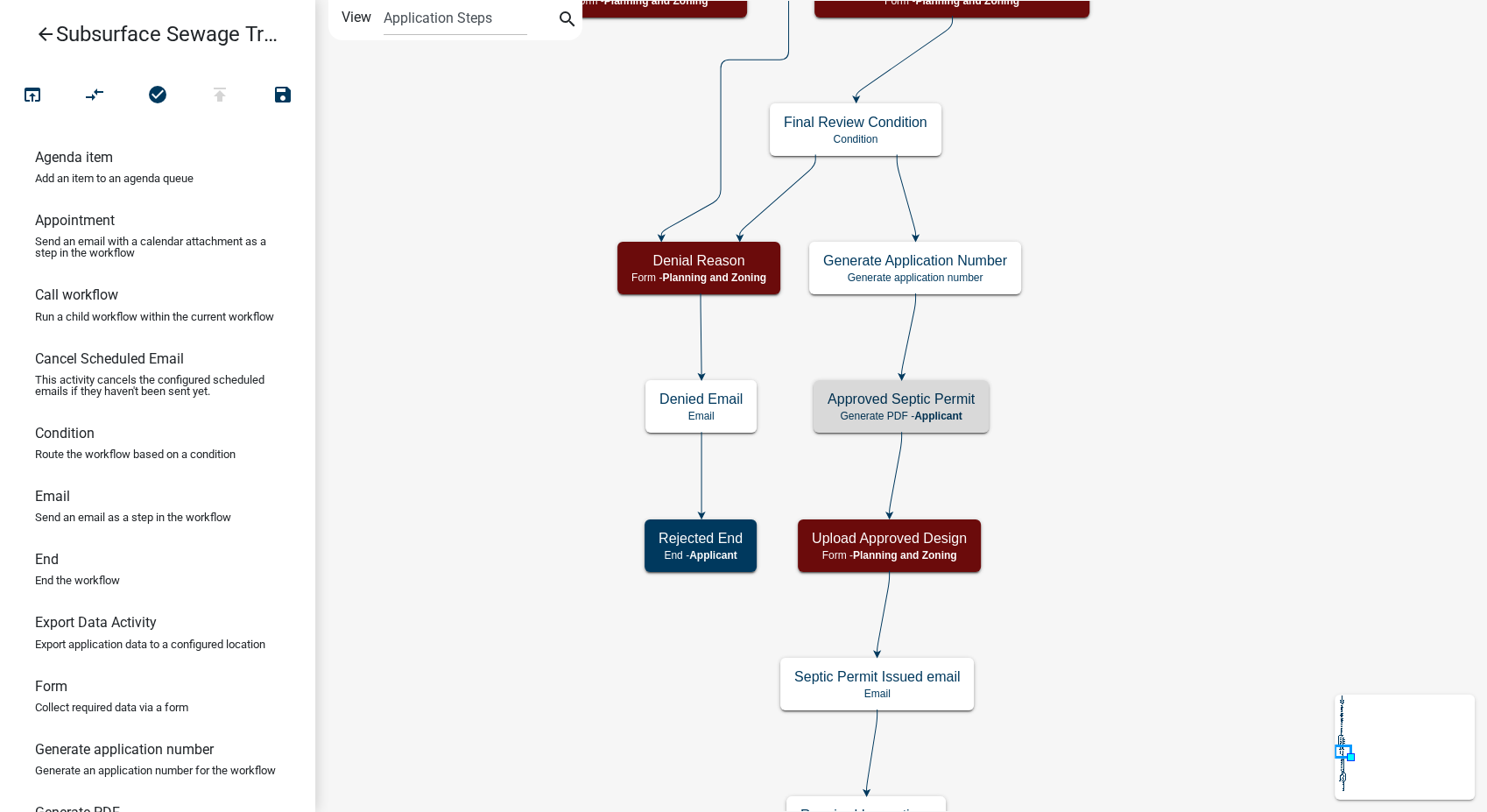
scroll to position [0, 0]
click at [224, 90] on icon "publish" at bounding box center [220, 96] width 21 height 24
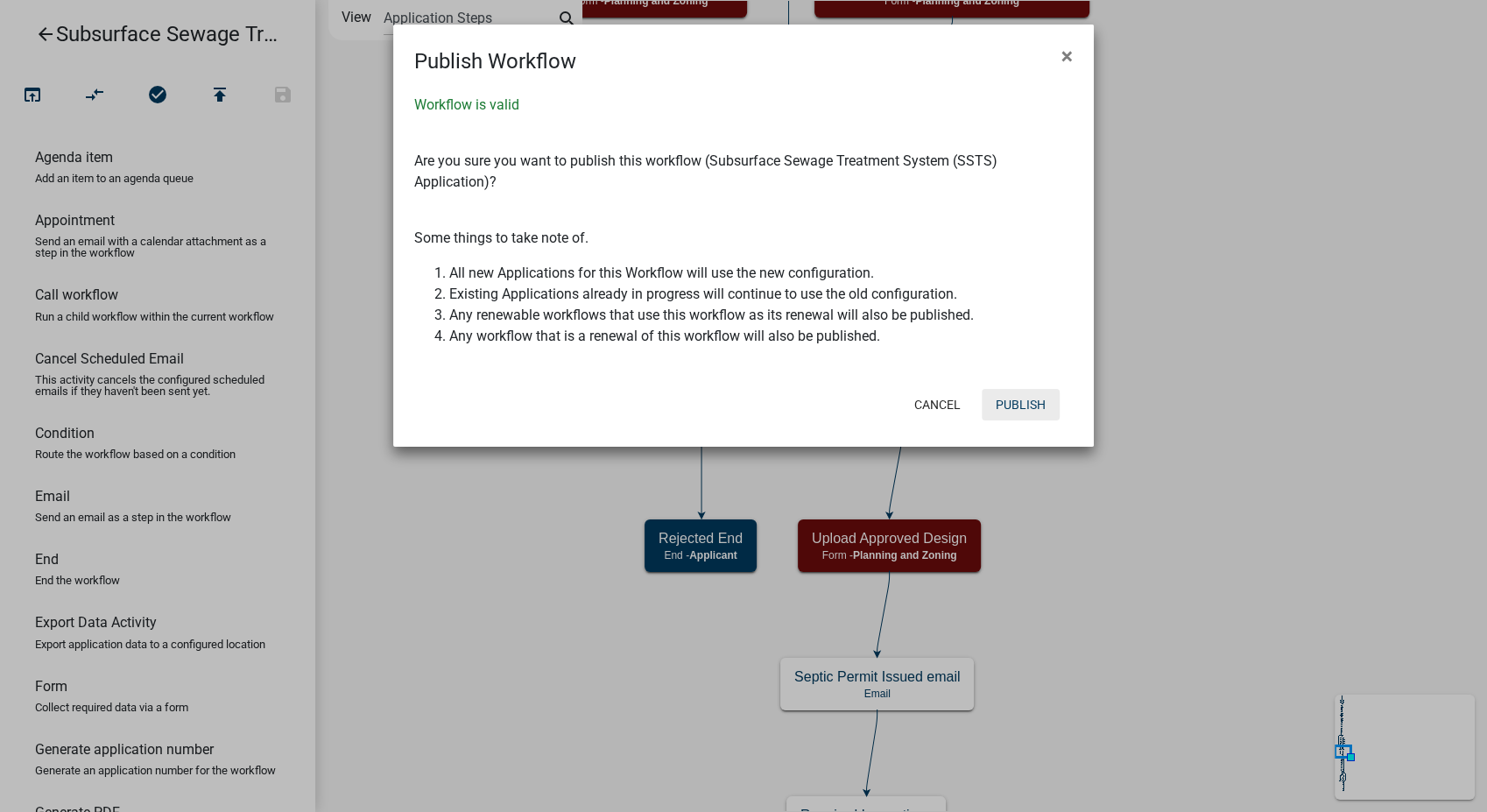
click at [1009, 419] on button "Publish" at bounding box center [1020, 405] width 78 height 32
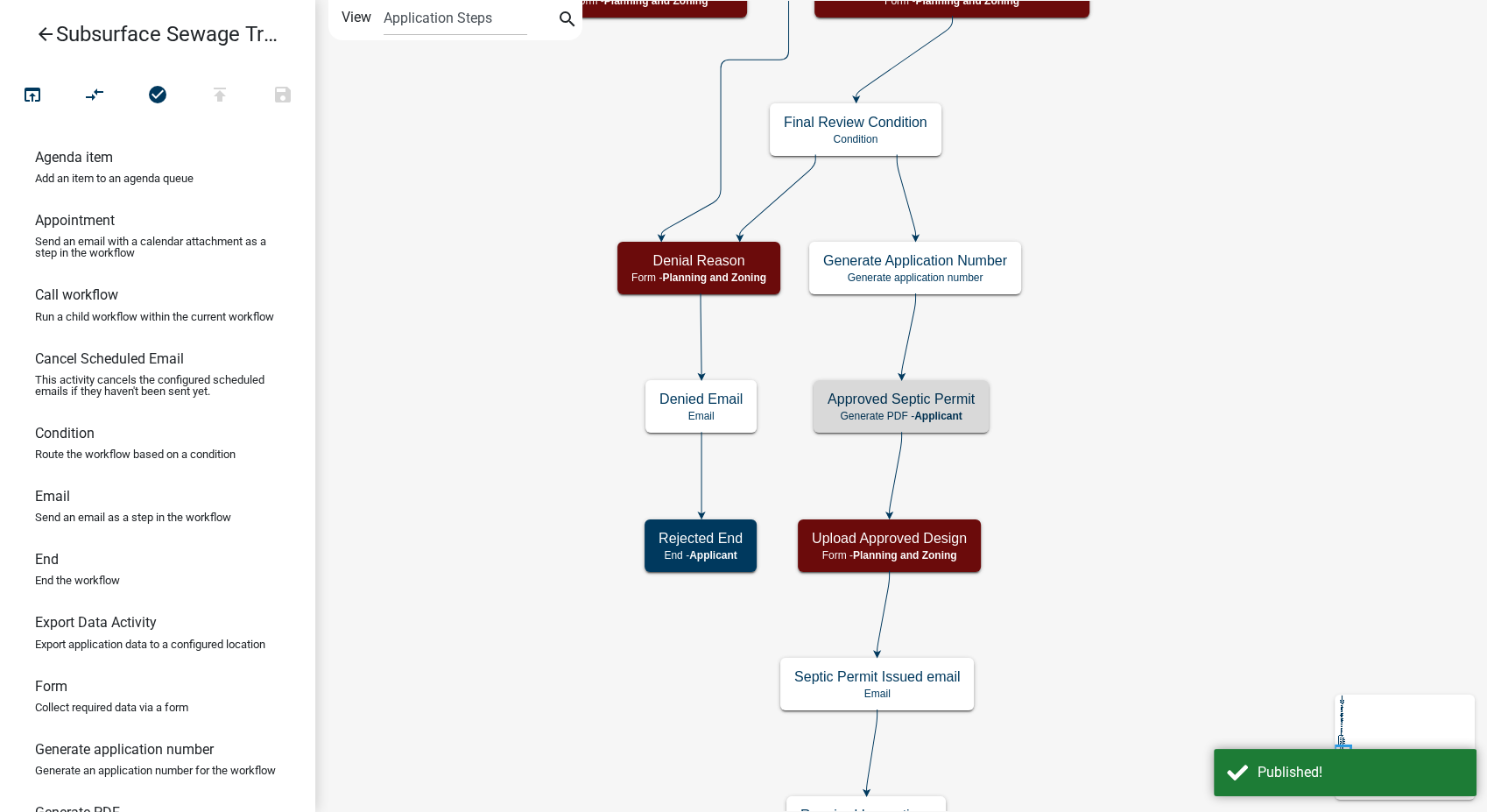
click at [45, 38] on icon "arrow_back" at bounding box center [46, 35] width 21 height 24
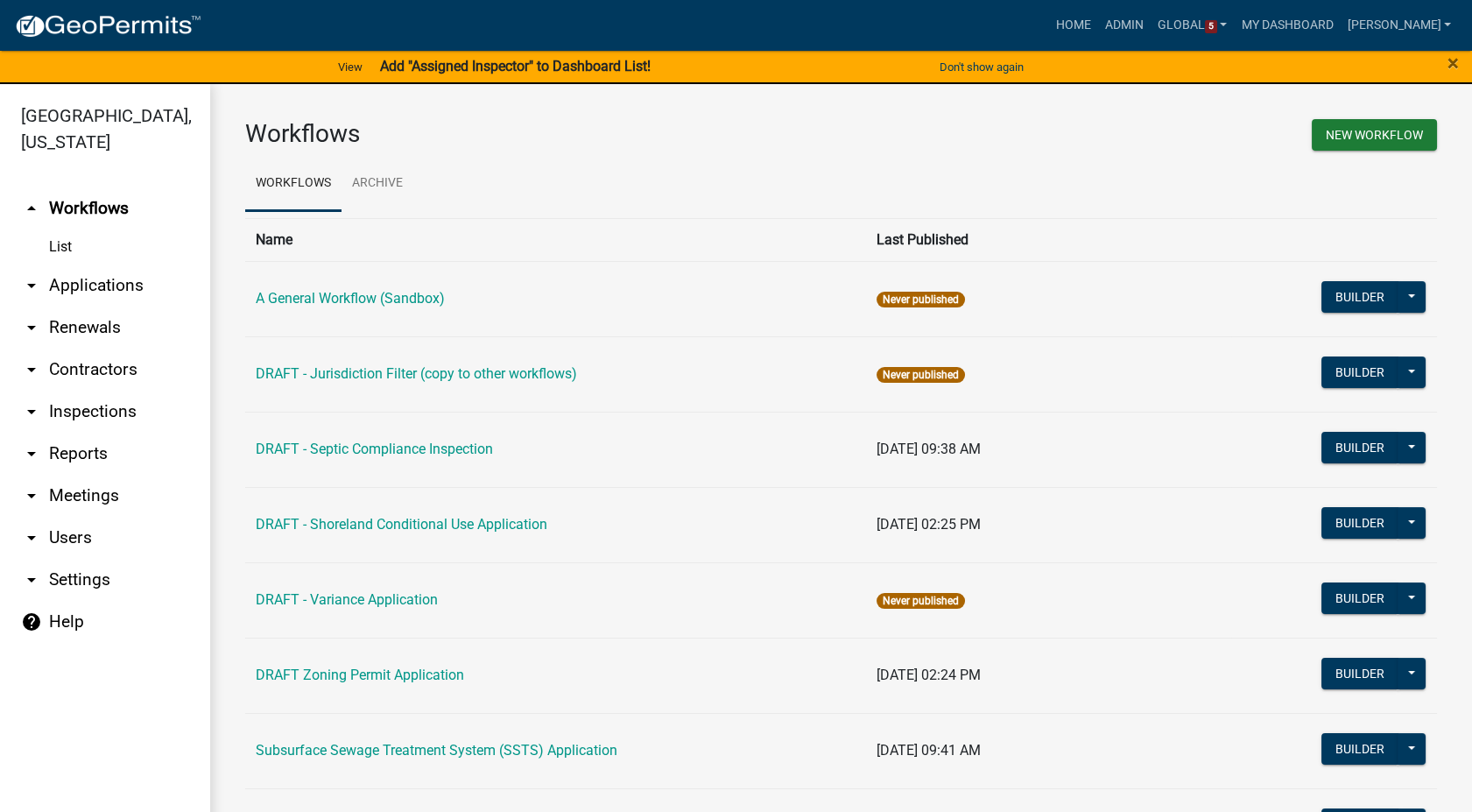
click at [71, 529] on link "arrow_drop_down Users" at bounding box center [105, 537] width 210 height 42
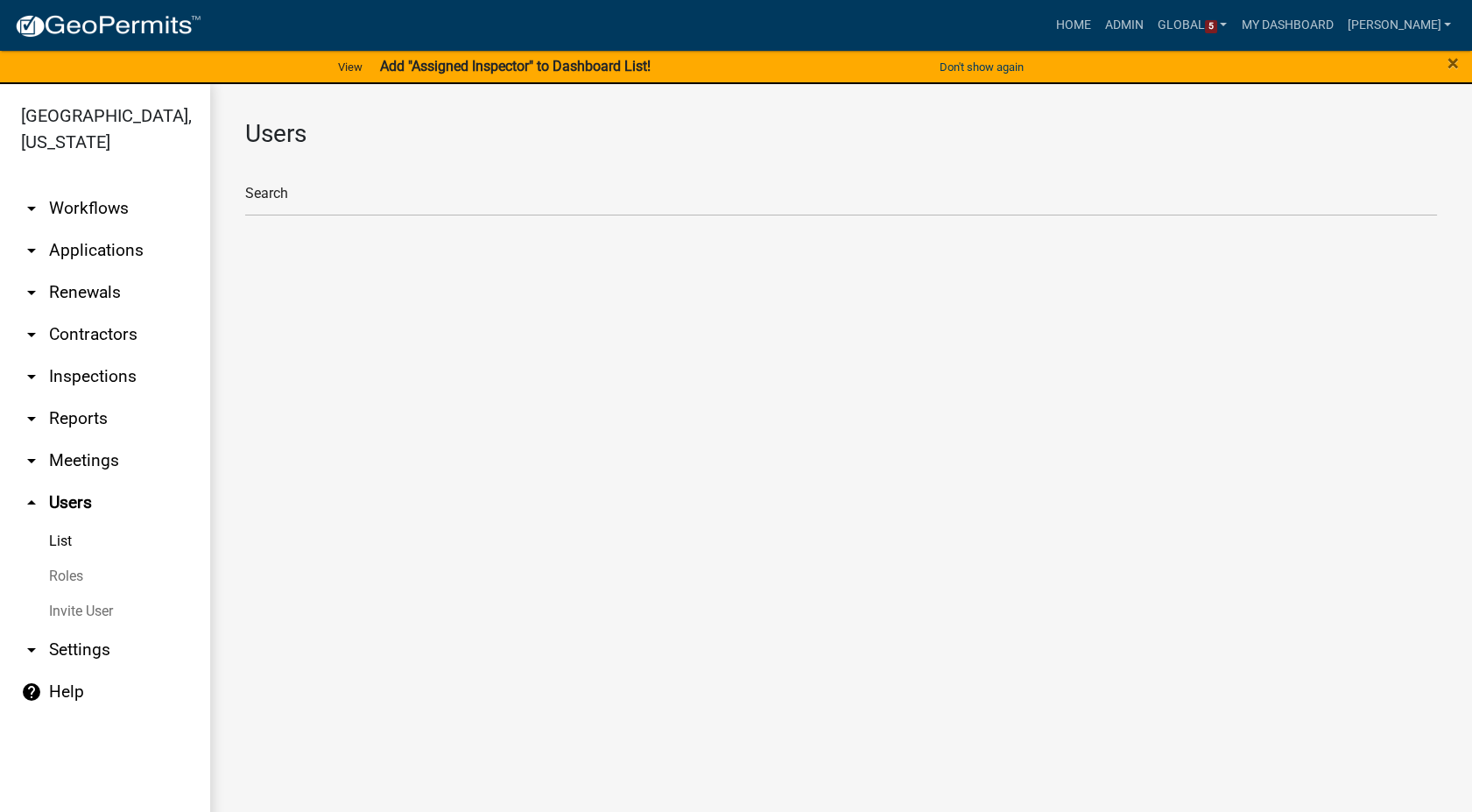
click at [70, 568] on link "Roles" at bounding box center [105, 576] width 210 height 35
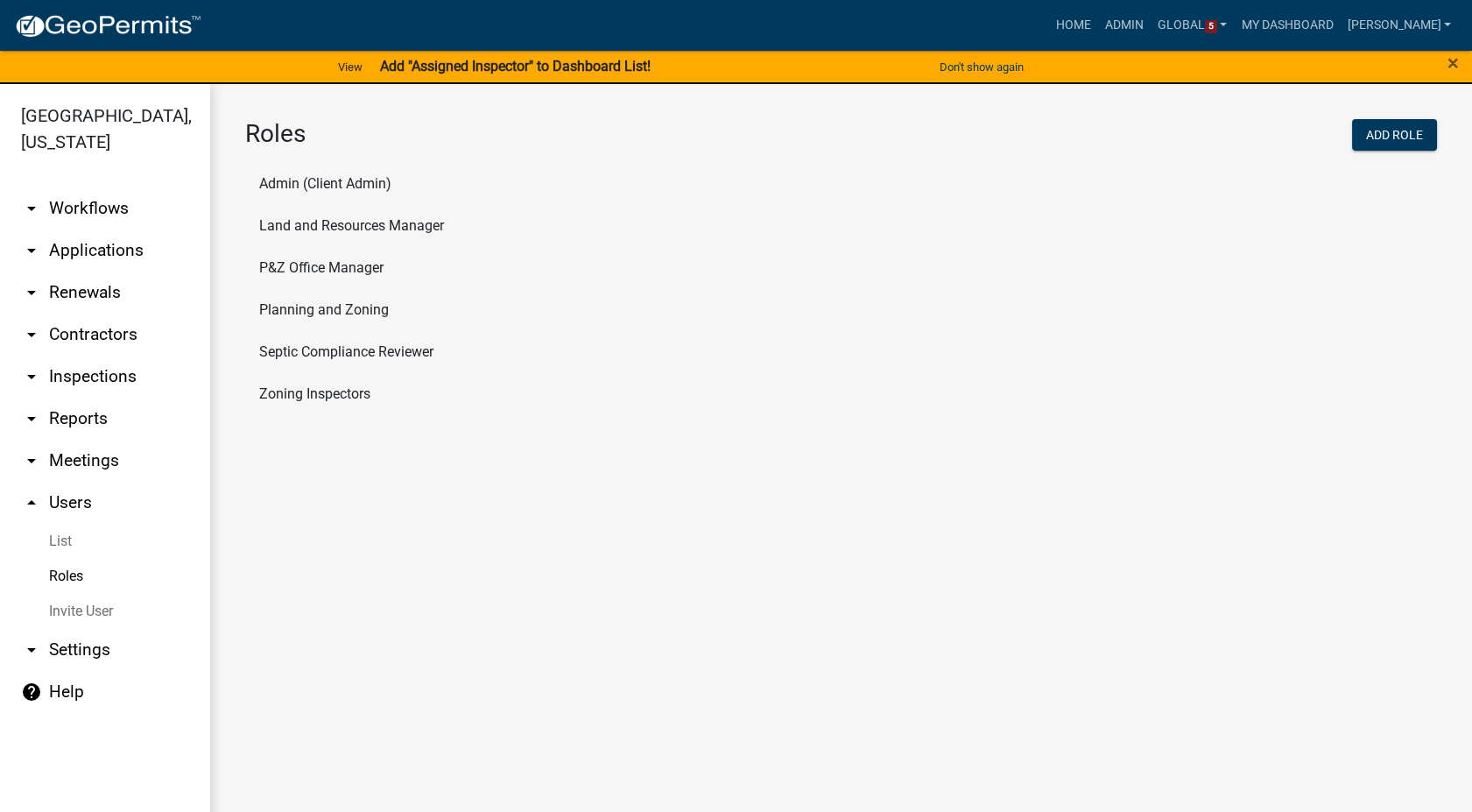
click at [347, 358] on li "Septic Compliance Reviewer" at bounding box center [841, 351] width 1192 height 42
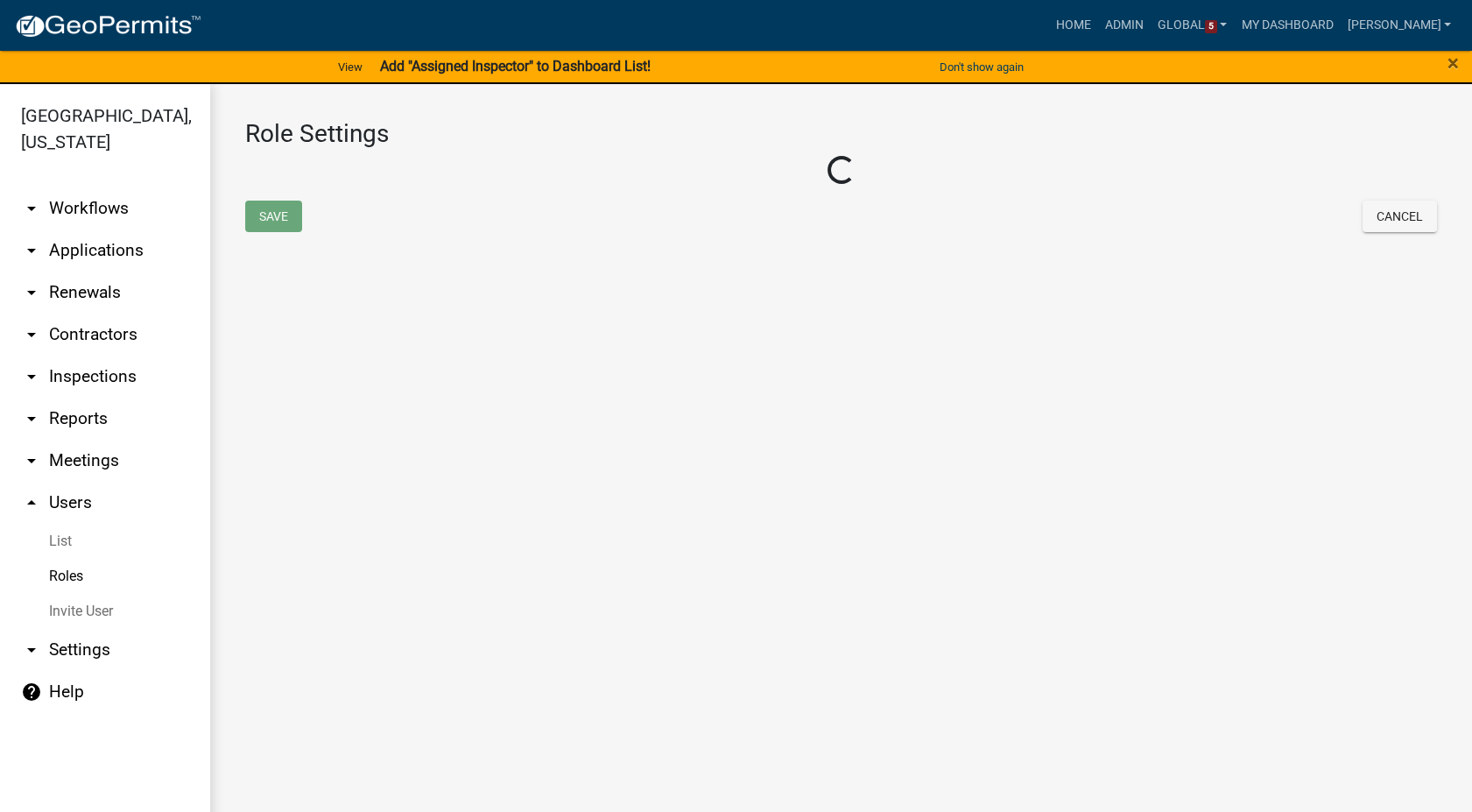
select select "7: light-green"
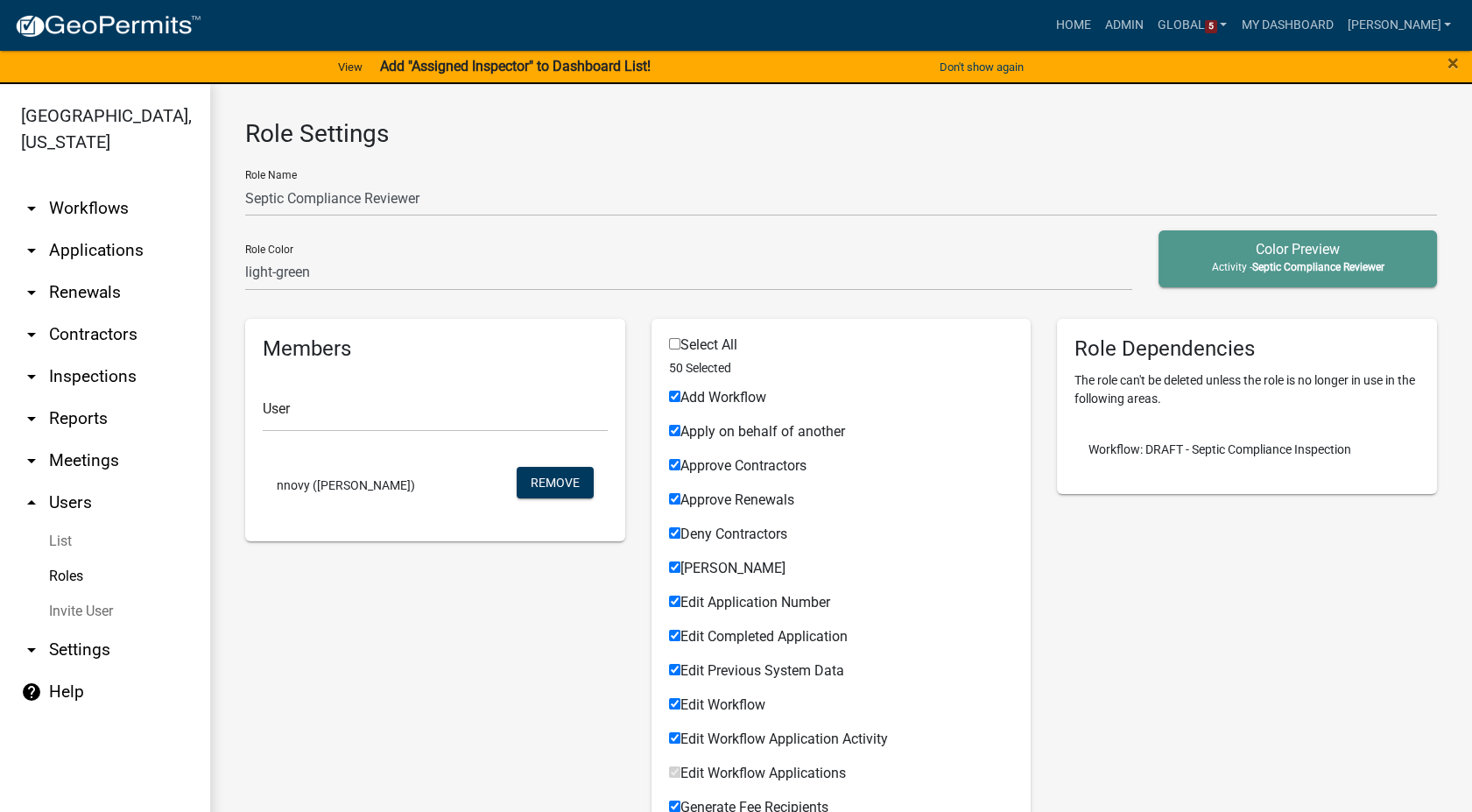
click at [117, 211] on link "arrow_drop_down Workflows" at bounding box center [105, 208] width 210 height 42
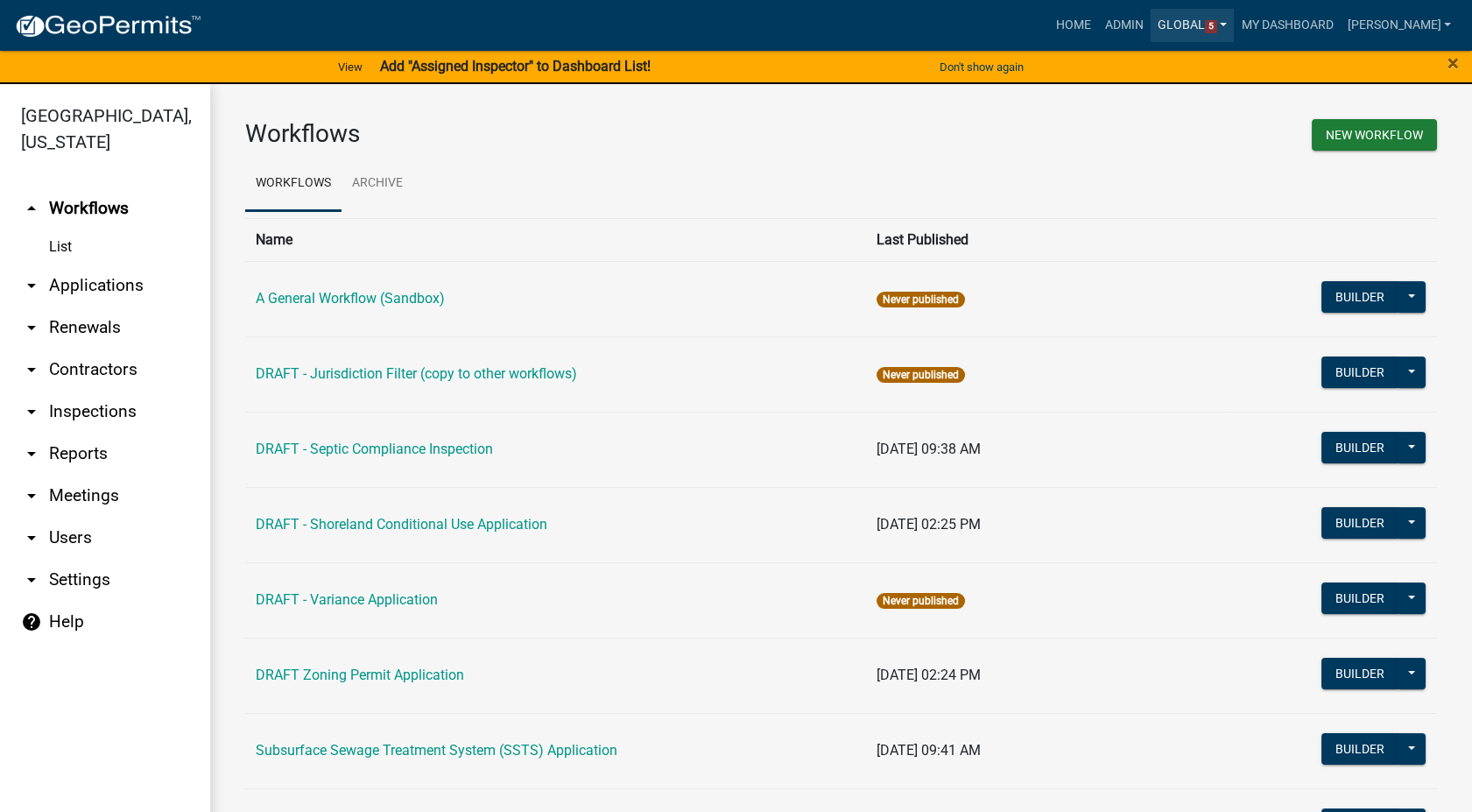
click at [1235, 32] on link "Global 5" at bounding box center [1192, 25] width 84 height 33
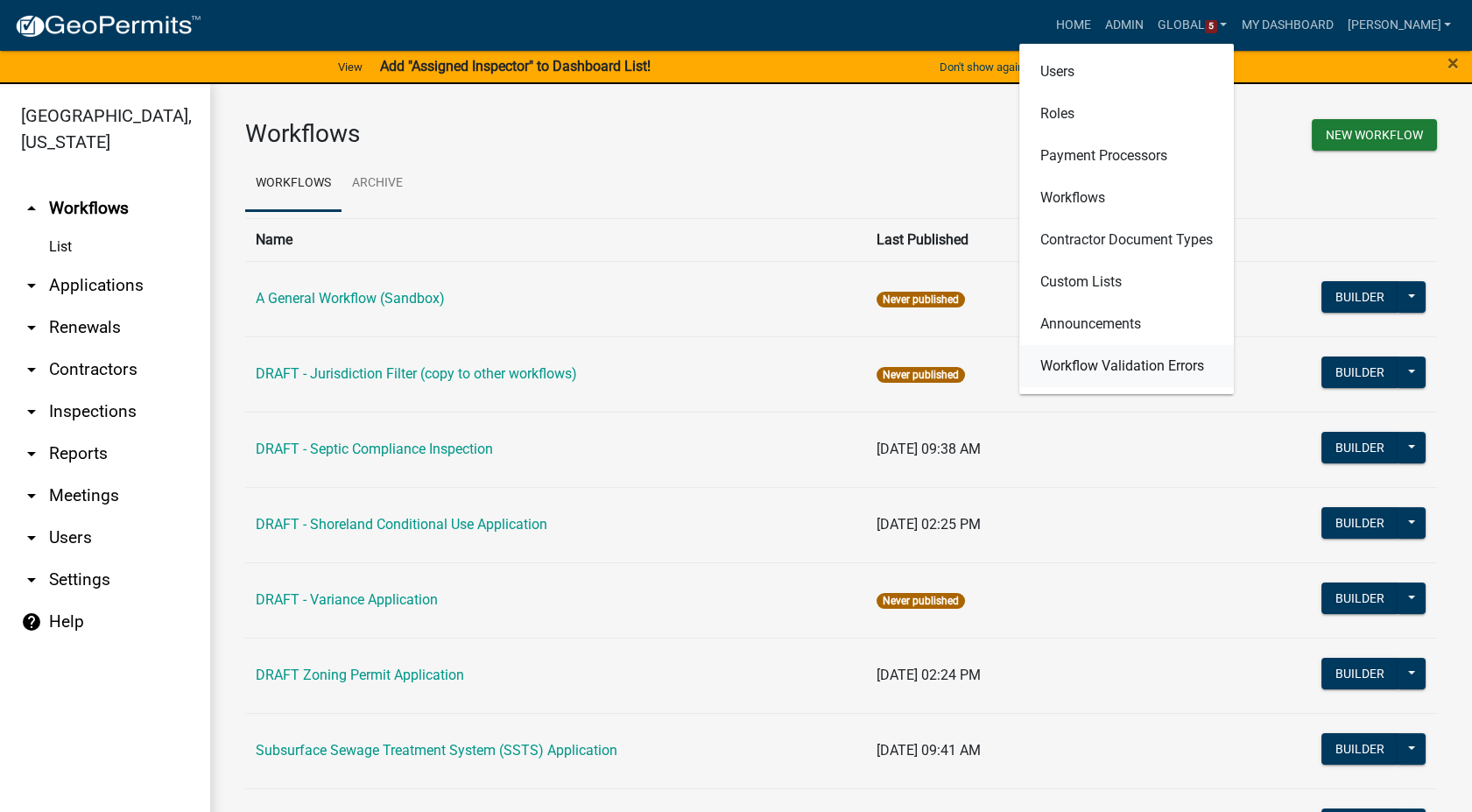
click at [1160, 361] on link "Workflow Validation Errors" at bounding box center [1127, 366] width 215 height 42
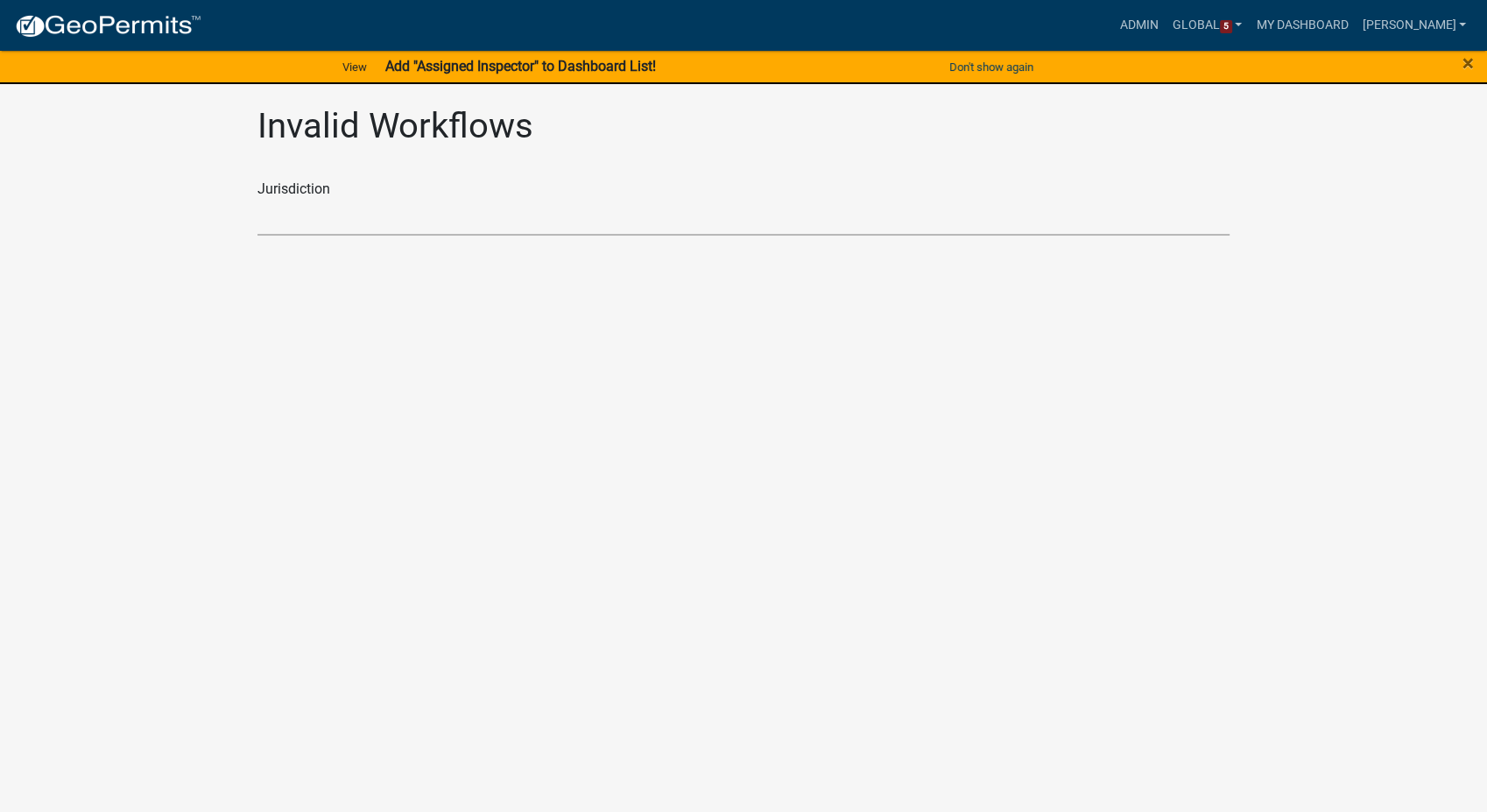
click at [441, 226] on select "Haralson County, Georgia Buchanan County, Iowa Jasper County, South Carolina St…" at bounding box center [744, 217] width 972 height 36
click at [258, 199] on select "Haralson County, Georgia Buchanan County, Iowa Jasper County, South Carolina St…" at bounding box center [744, 217] width 972 height 36
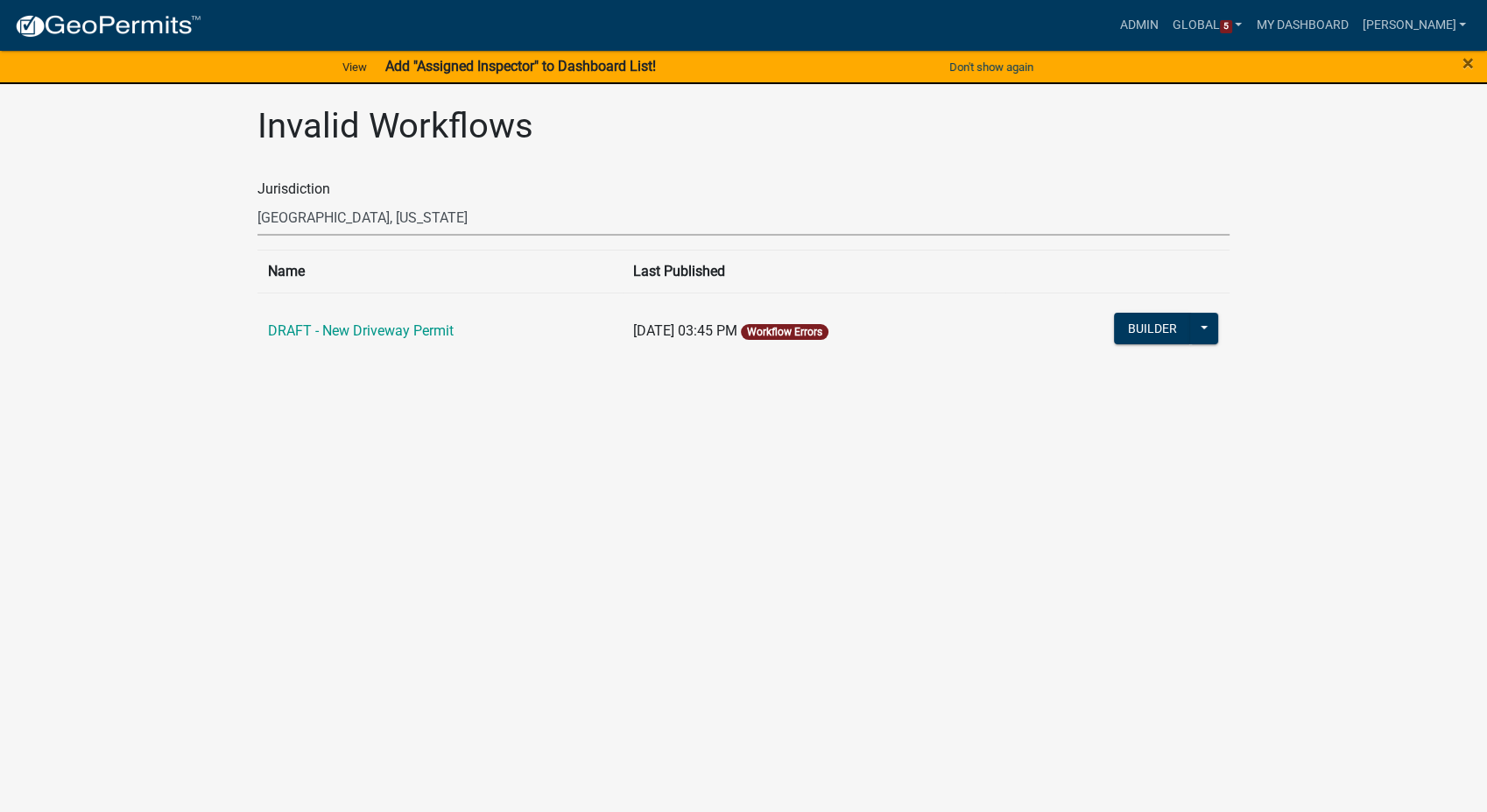
click at [412, 213] on select "Haralson County, Georgia Buchanan County, Iowa Jasper County, South Carolina St…" at bounding box center [744, 217] width 972 height 36
select select "36ac59a0-cdcf-4e4c-ae89-682540d7a14a"
click at [258, 199] on select "Haralson County, Georgia Buchanan County, Iowa Jasper County, South Carolina St…" at bounding box center [744, 217] width 972 height 36
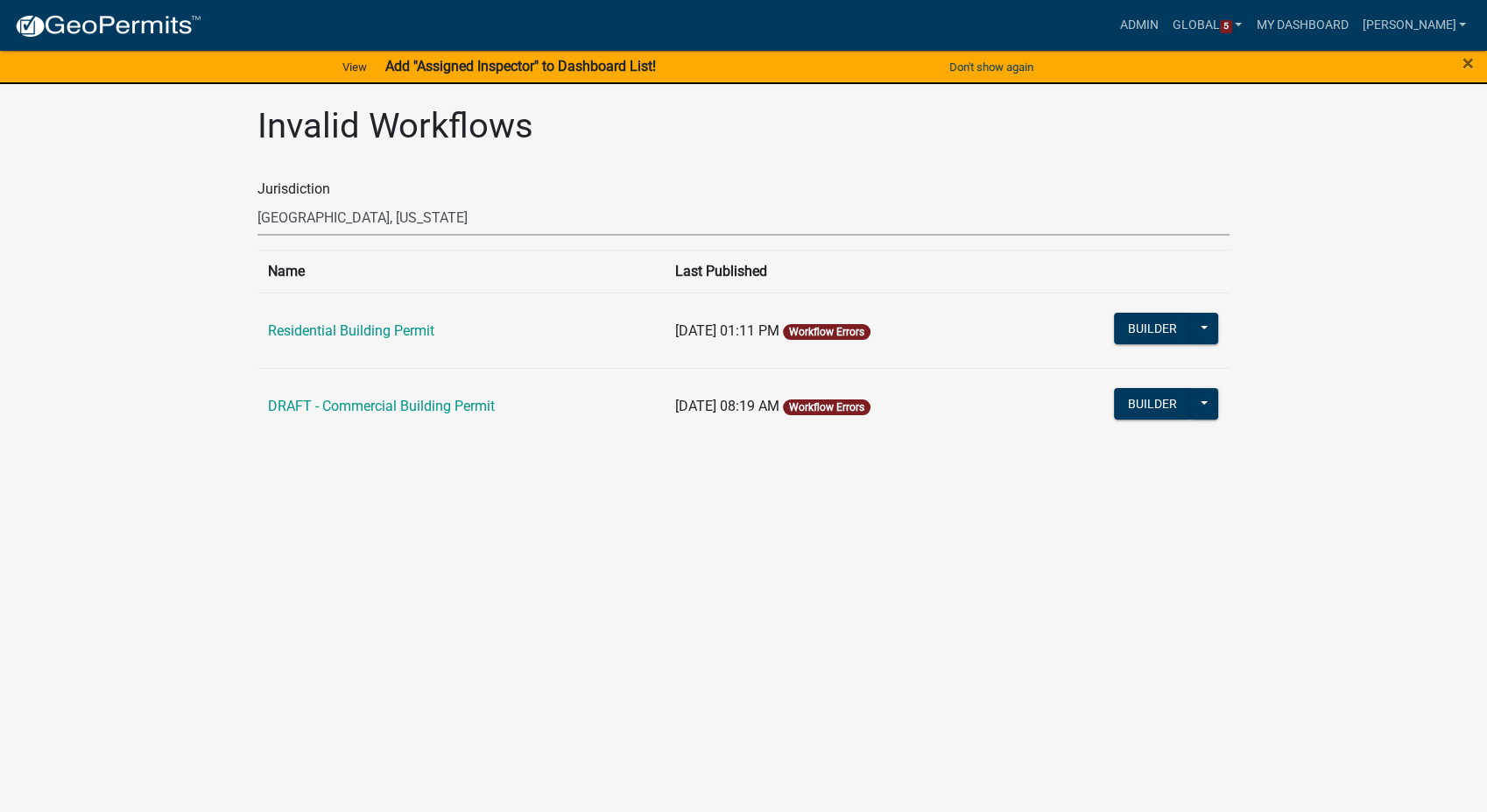
click at [457, 215] on select "Haralson County, Georgia Buchanan County, Iowa Jasper County, South Carolina St…" at bounding box center [744, 217] width 972 height 36
click at [258, 199] on select "Haralson County, Georgia Buchanan County, Iowa Jasper County, South Carolina St…" at bounding box center [744, 217] width 972 height 36
click at [409, 224] on select "Haralson County, Georgia Buchanan County, Iowa Jasper County, South Carolina St…" at bounding box center [744, 217] width 972 height 36
select select "a7002d7d-8089-43a3-a91d-f0688afbdb11"
click at [258, 199] on select "Haralson County, Georgia Buchanan County, Iowa Jasper County, South Carolina St…" at bounding box center [744, 217] width 972 height 36
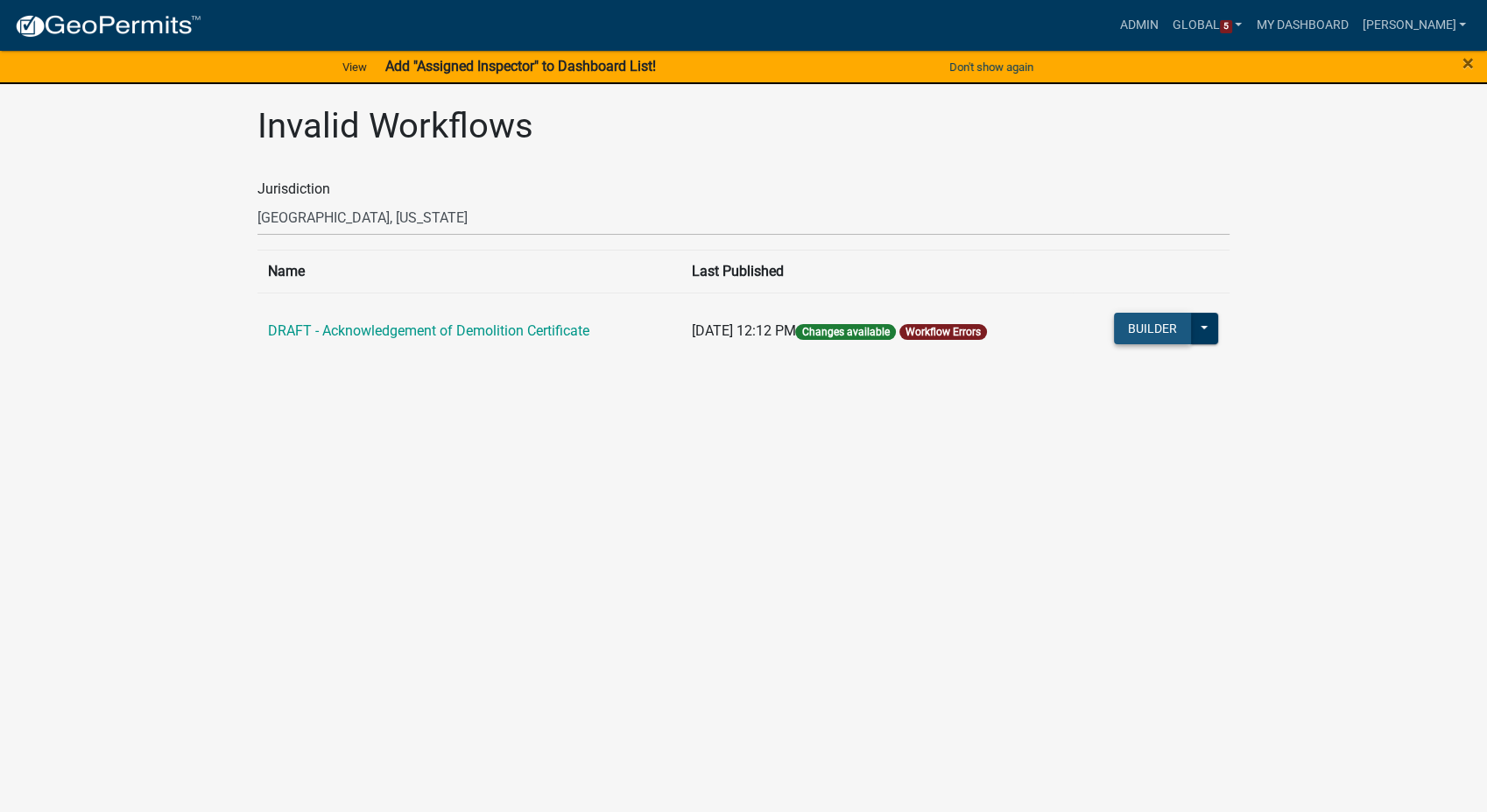
click at [1150, 334] on button "Builder" at bounding box center [1153, 328] width 77 height 32
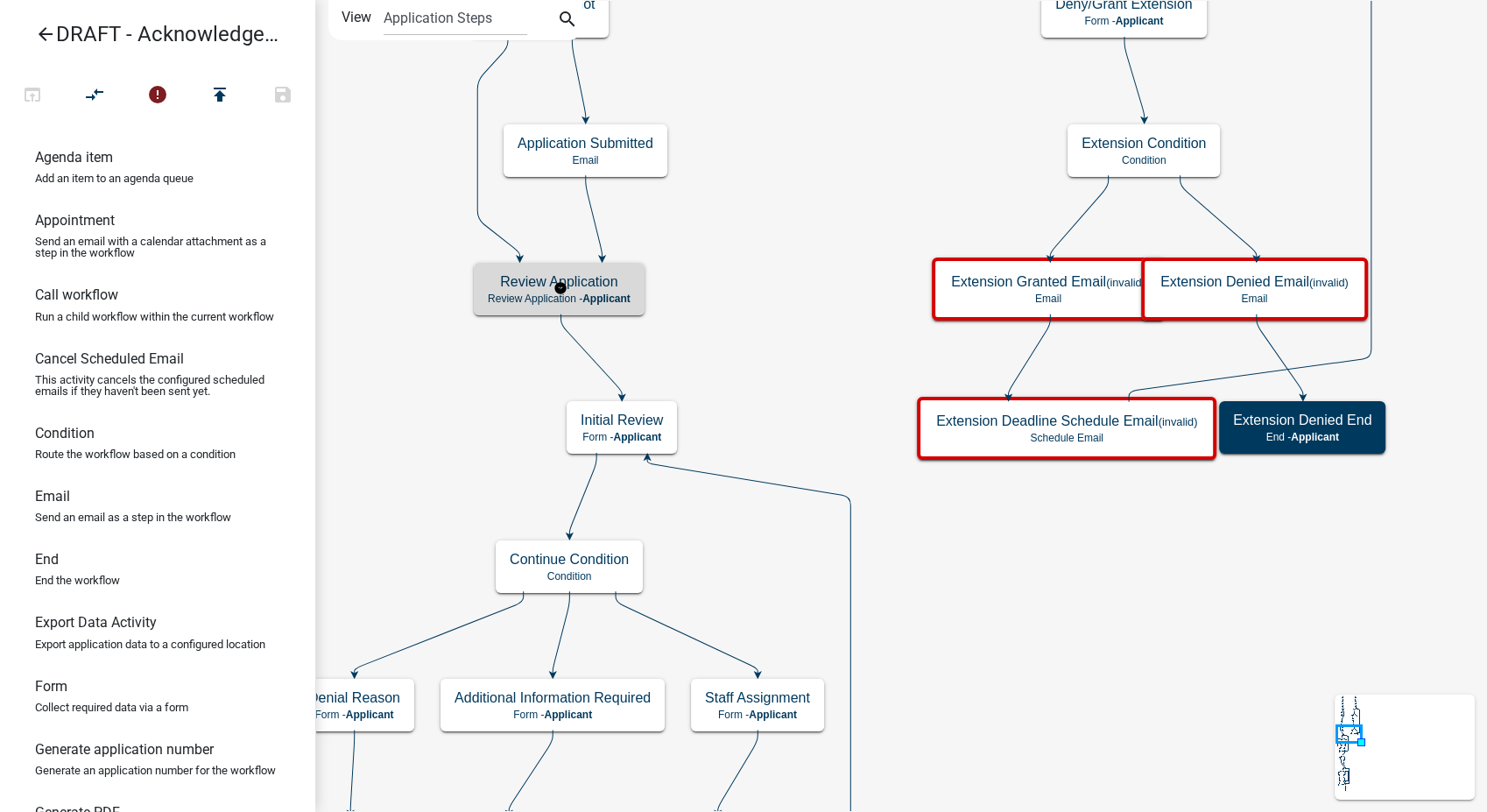
click at [640, 303] on div "Review Application Review Application - Applicant" at bounding box center [560, 288] width 170 height 52
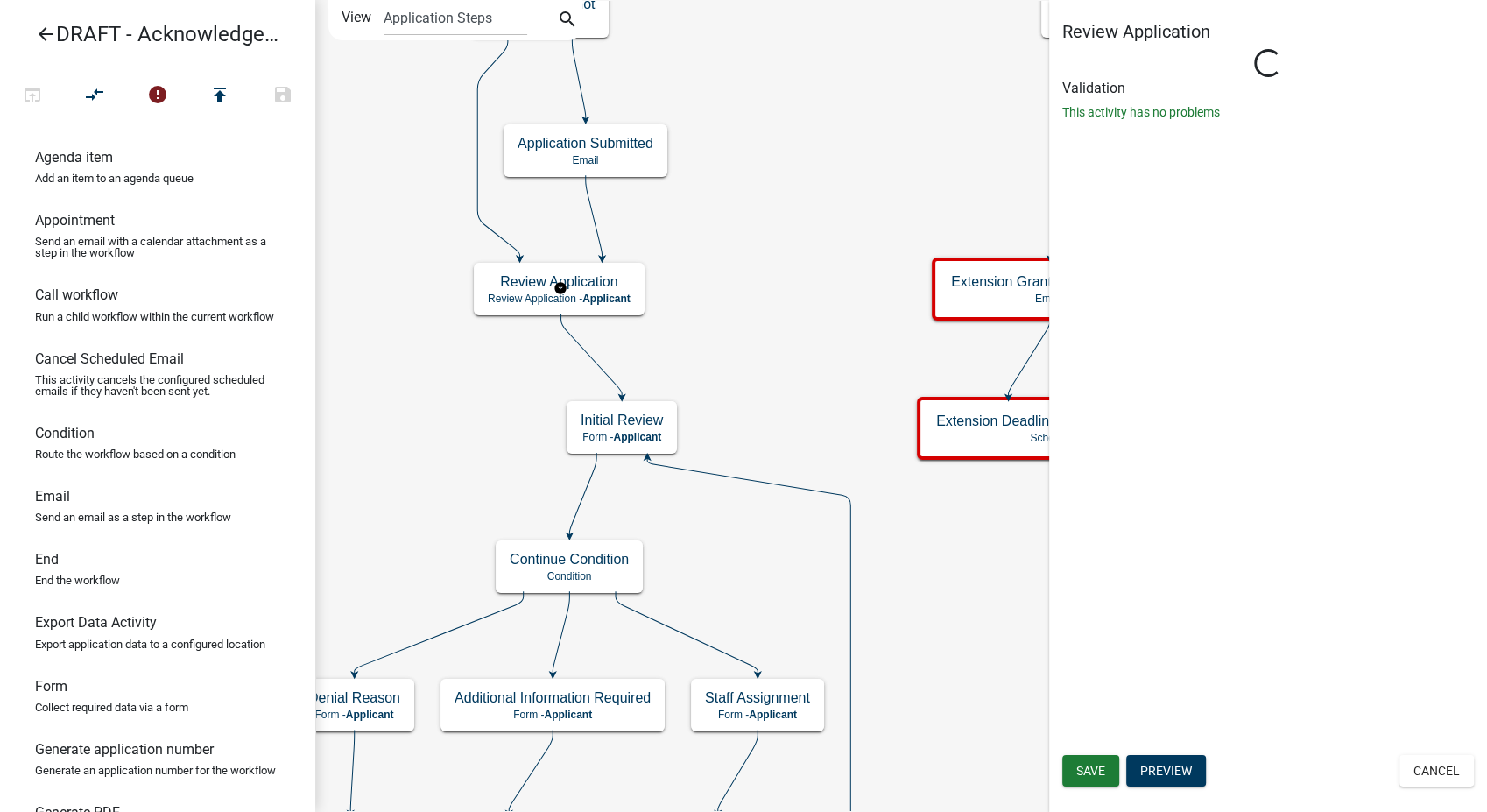
select select "DA3E3E5F-670D-4329-B60C-5CC8A4B2B679"
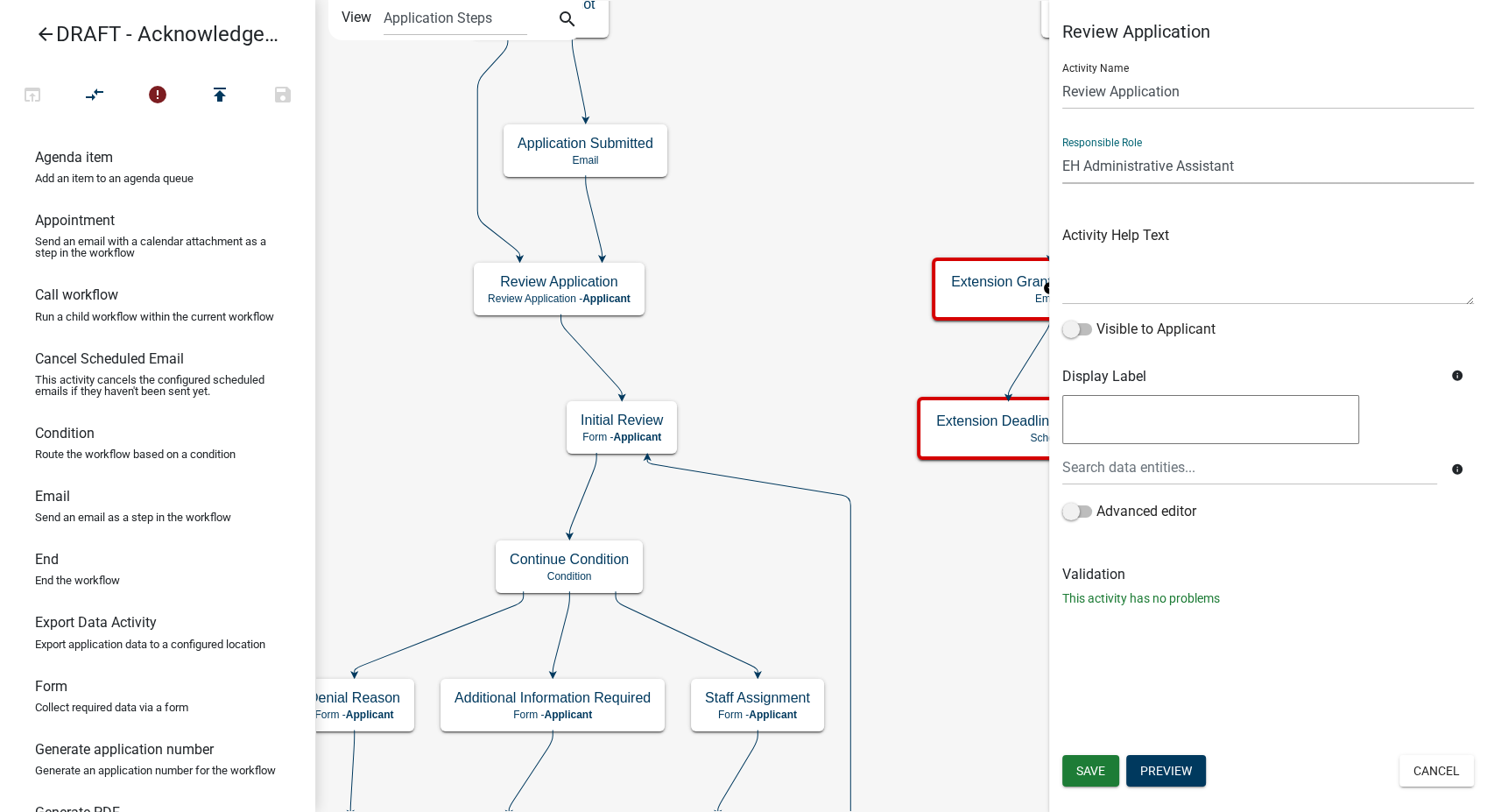
click at [1266, 174] on select "Applicant Admin P & D Inspectors EH Administrative Assistant Zoning Reviewers E…" at bounding box center [1268, 165] width 411 height 36
click at [1063, 148] on select "Applicant Admin P & D Inspectors EH Administrative Assistant Zoning Reviewers E…" at bounding box center [1268, 165] width 411 height 36
click at [1098, 779] on button "Save" at bounding box center [1091, 770] width 57 height 32
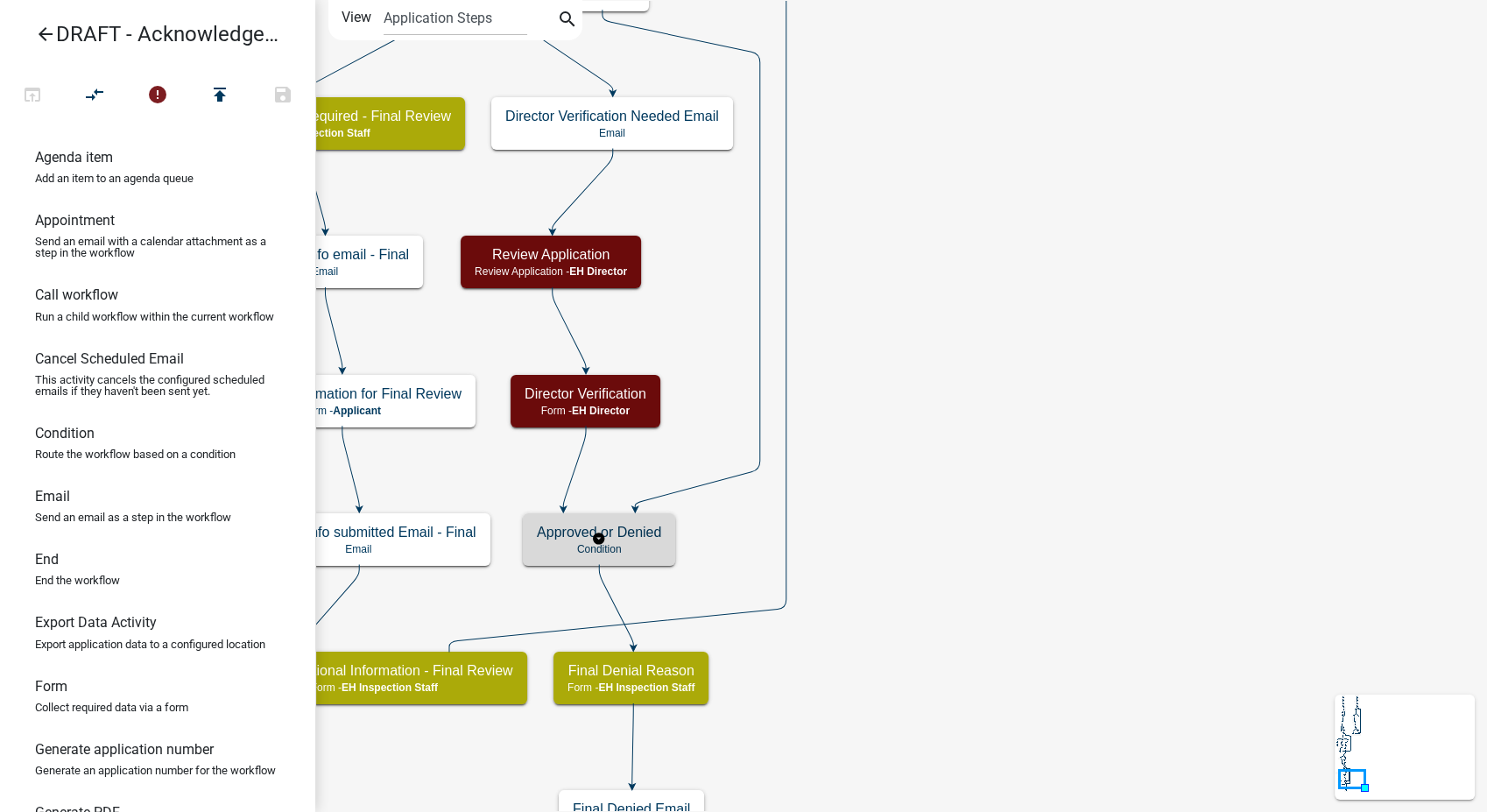
click at [670, 537] on div "Approved or Denied Condition" at bounding box center [598, 539] width 152 height 52
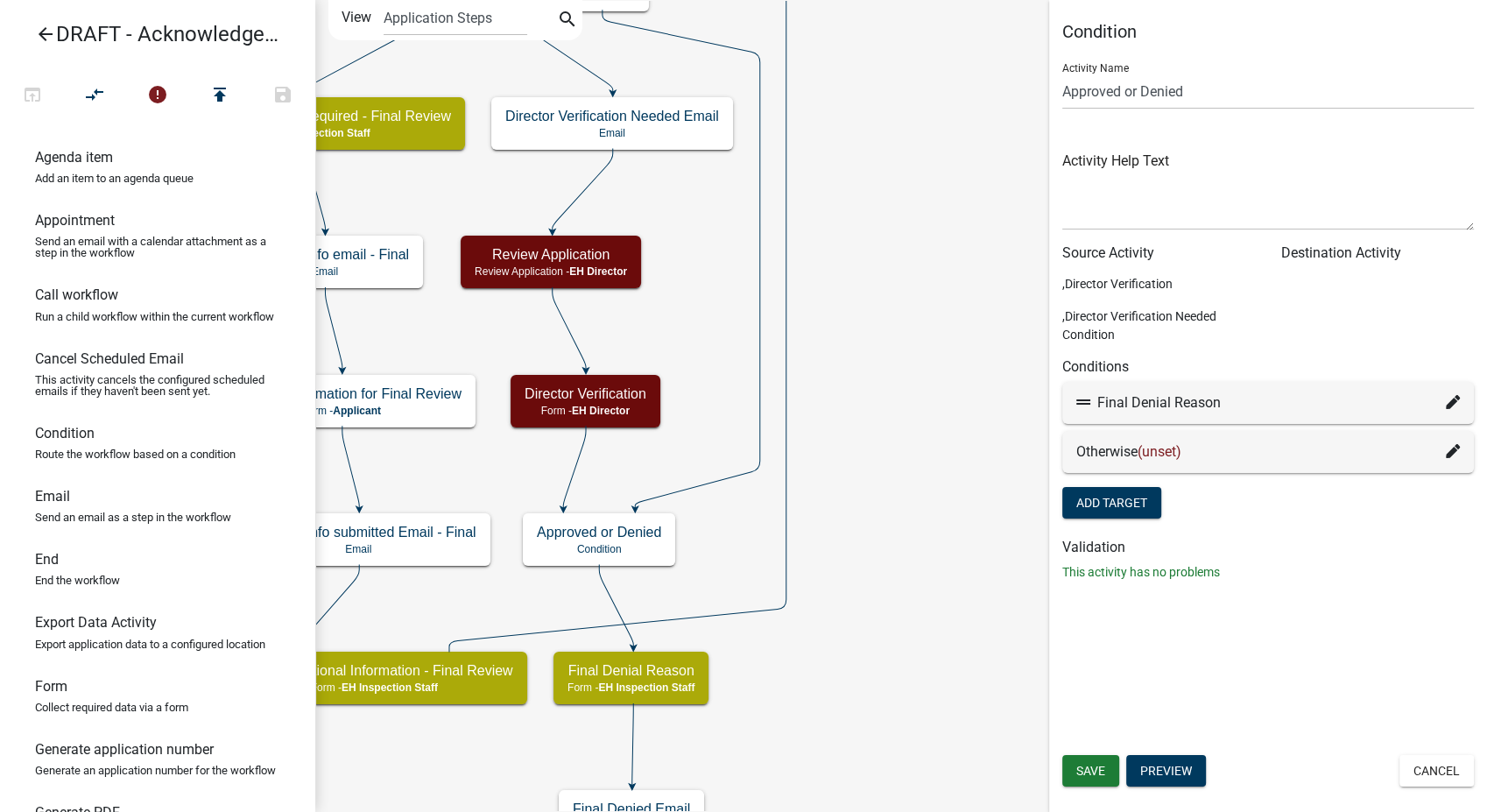
click at [1448, 450] on icon at bounding box center [1453, 451] width 14 height 14
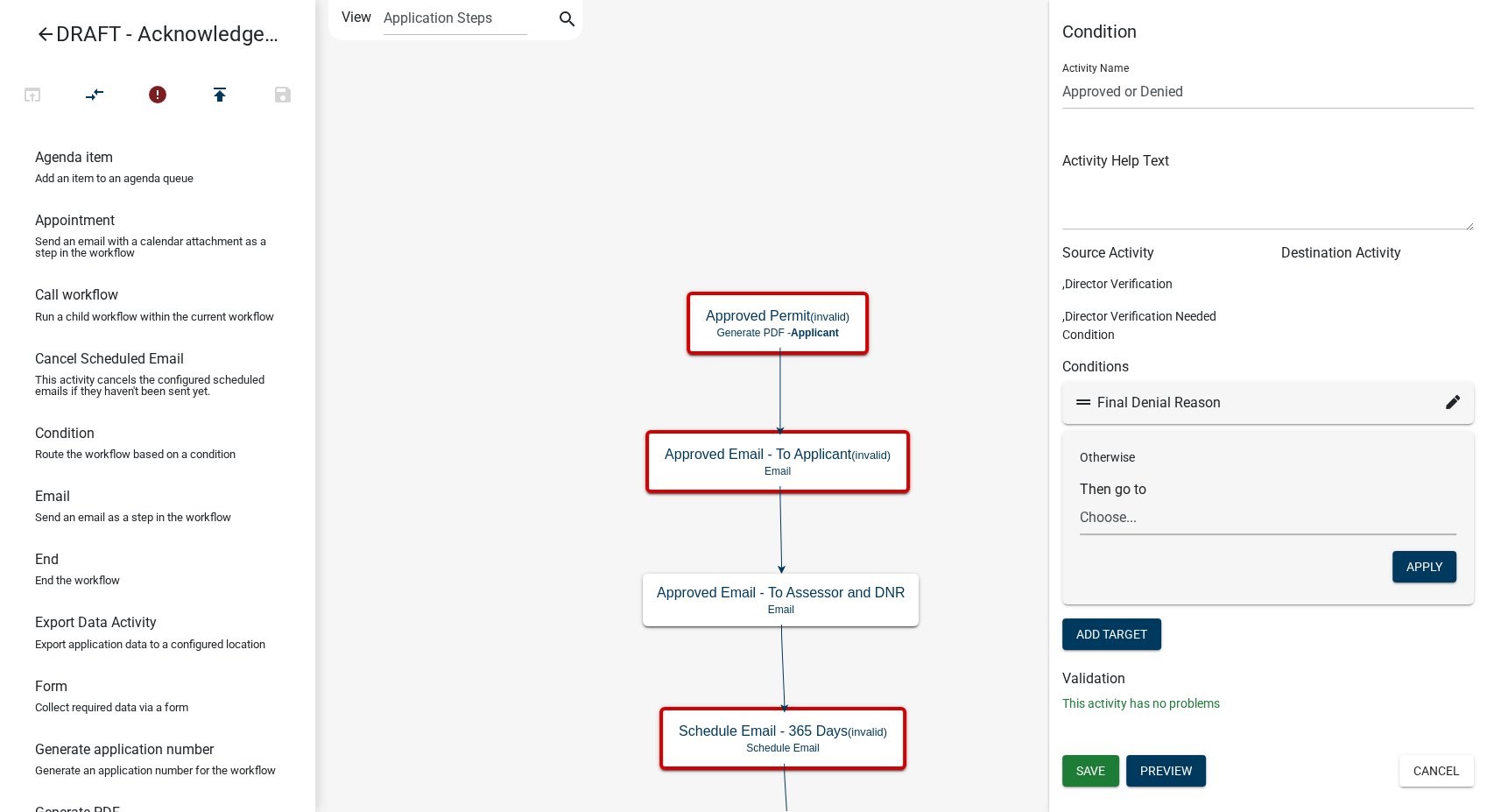
click at [1243, 521] on select "Choose... Start Owner and Property Information Parcel search Require User Demo …" at bounding box center [1268, 517] width 377 height 36
select select "25: 942d44c0-2a87-48c6-bdcc-ae233fbb94c0"
click at [1080, 499] on select "Choose... Start Owner and Property Information Parcel search Require User Demo …" at bounding box center [1268, 517] width 377 height 36
click at [1405, 569] on button "Apply" at bounding box center [1425, 566] width 64 height 32
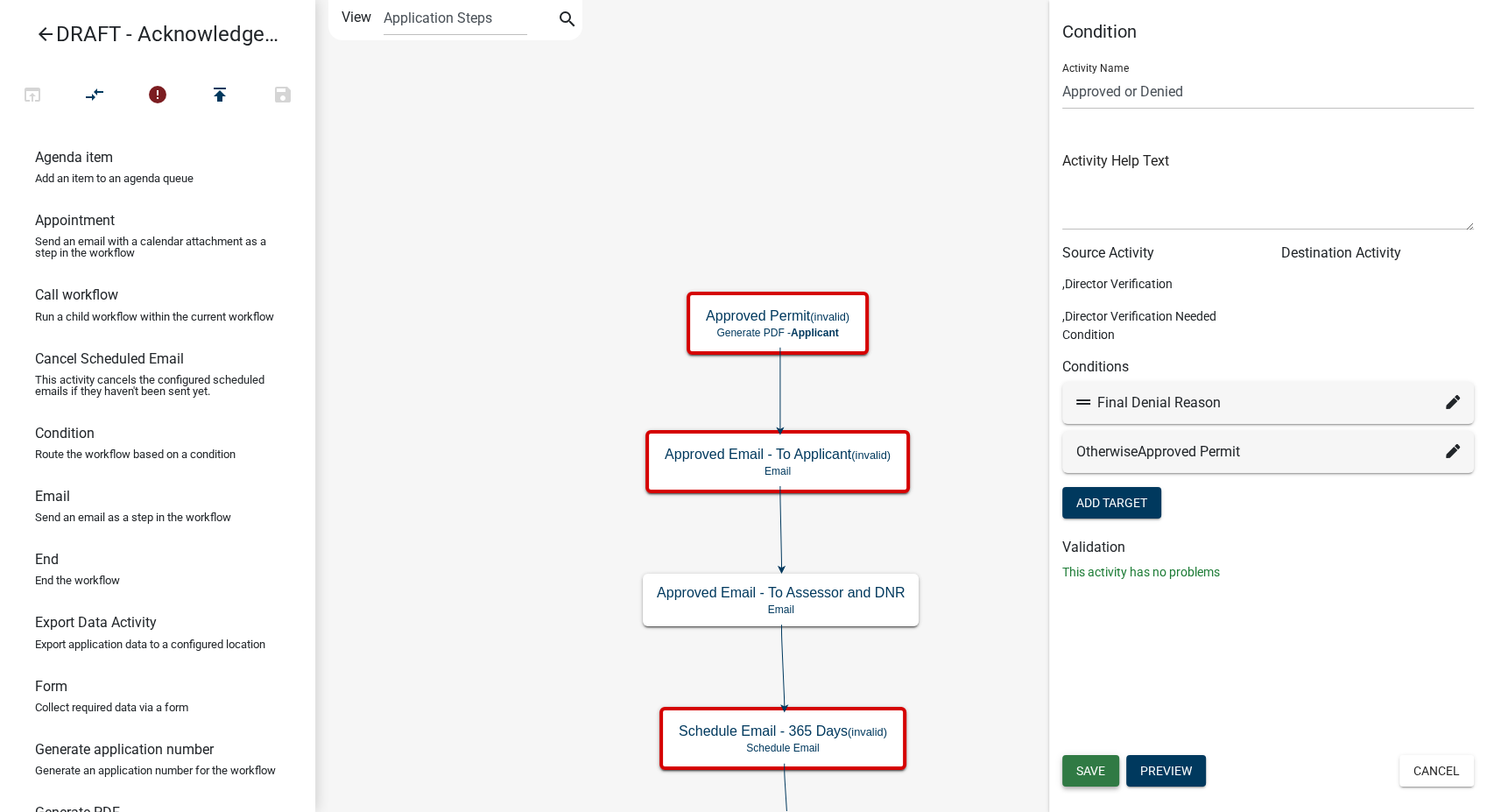
click at [1081, 772] on span "Save" at bounding box center [1091, 770] width 29 height 14
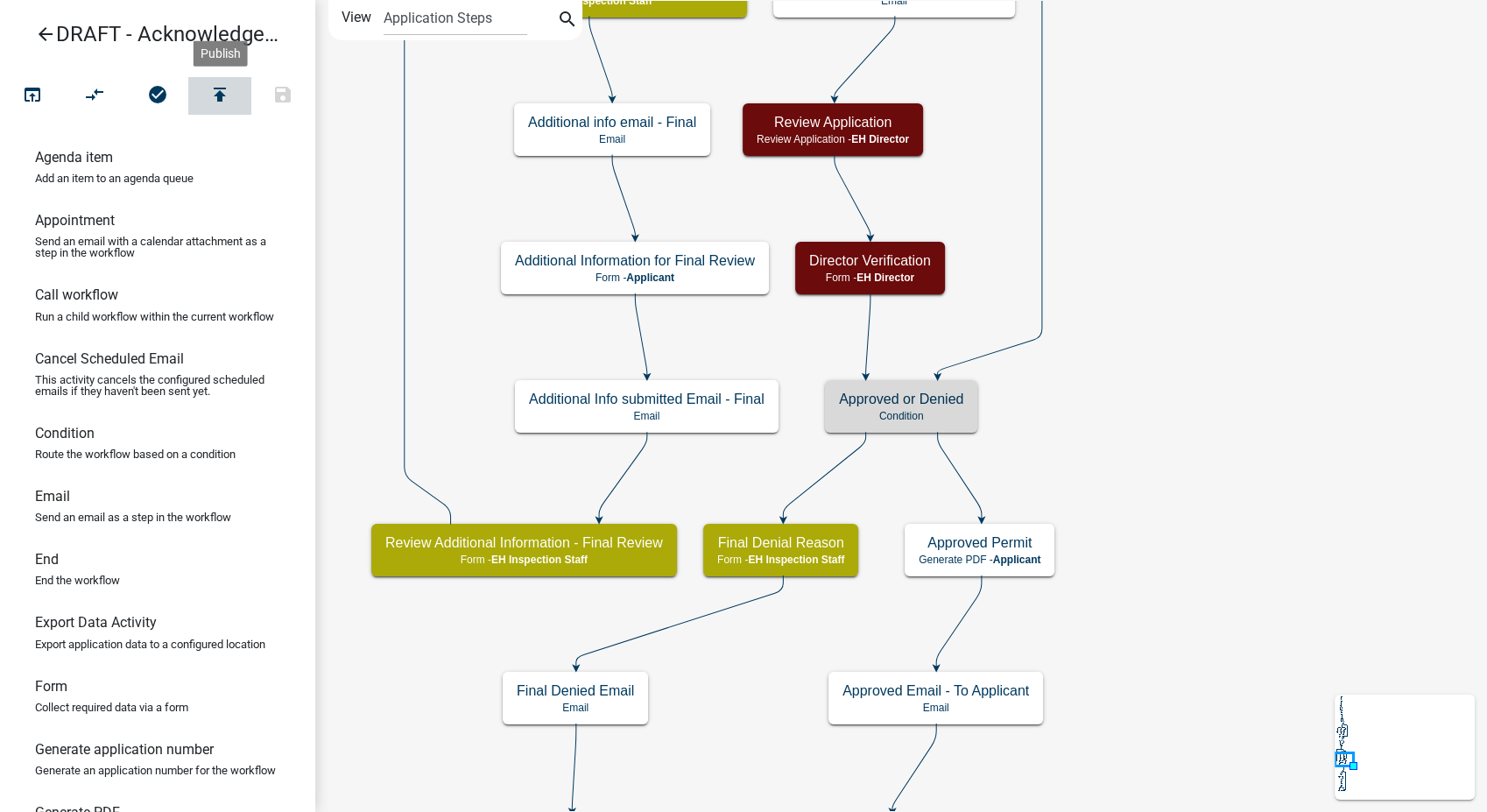
click at [221, 98] on icon "publish" at bounding box center [220, 96] width 21 height 24
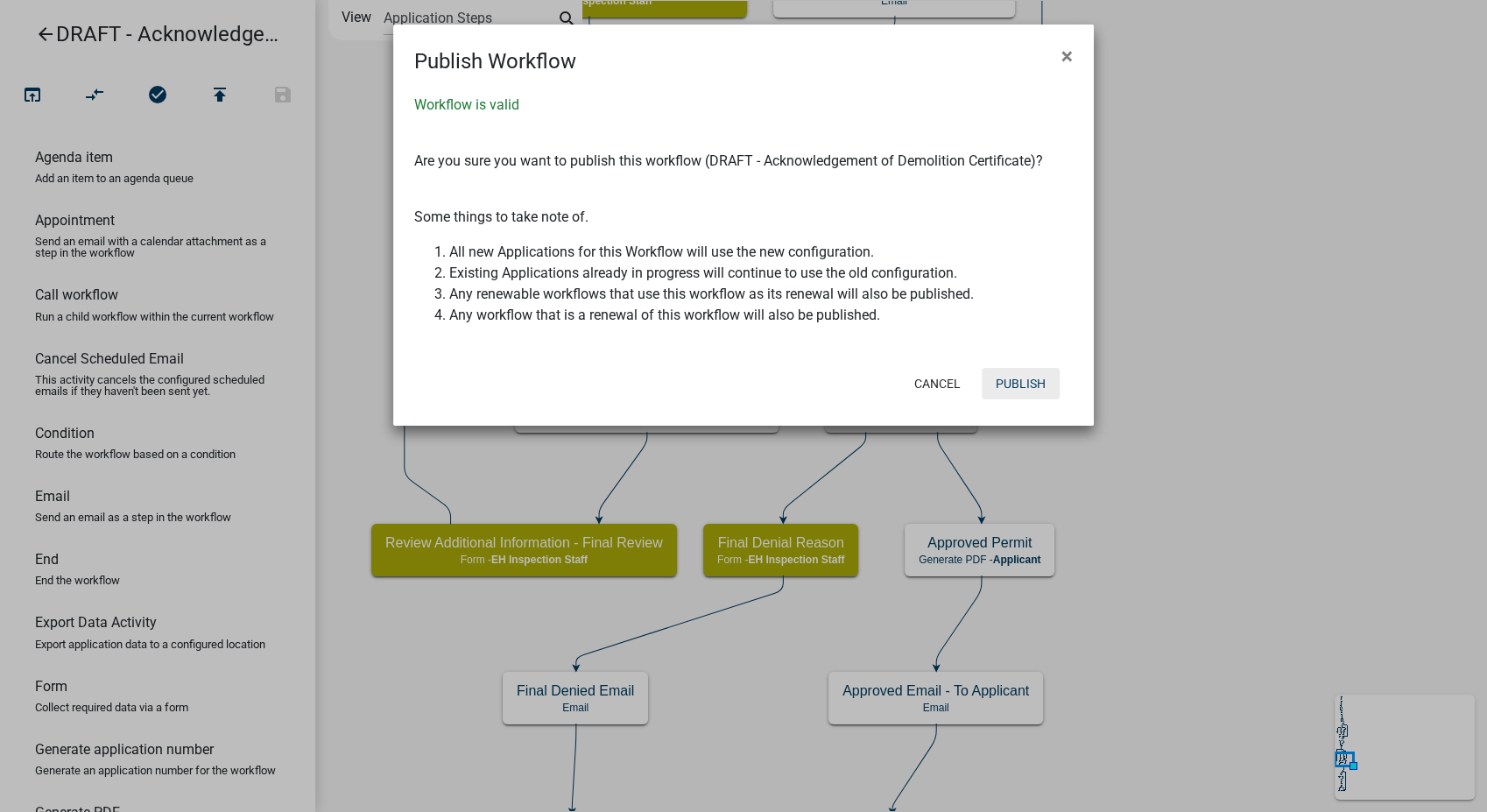
click at [1002, 393] on button "Publish" at bounding box center [1020, 383] width 78 height 32
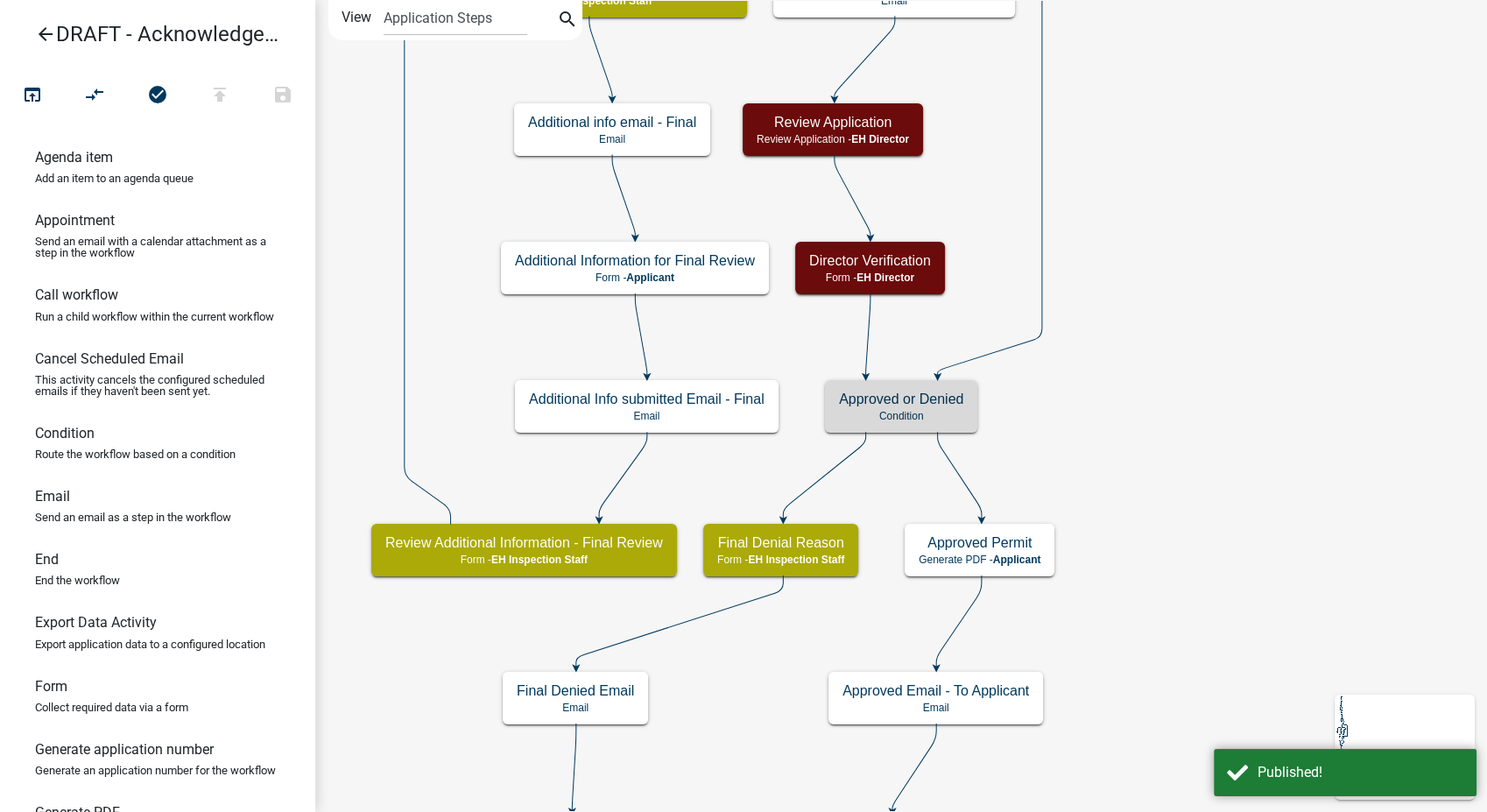
click at [41, 37] on icon "arrow_back" at bounding box center [46, 35] width 21 height 24
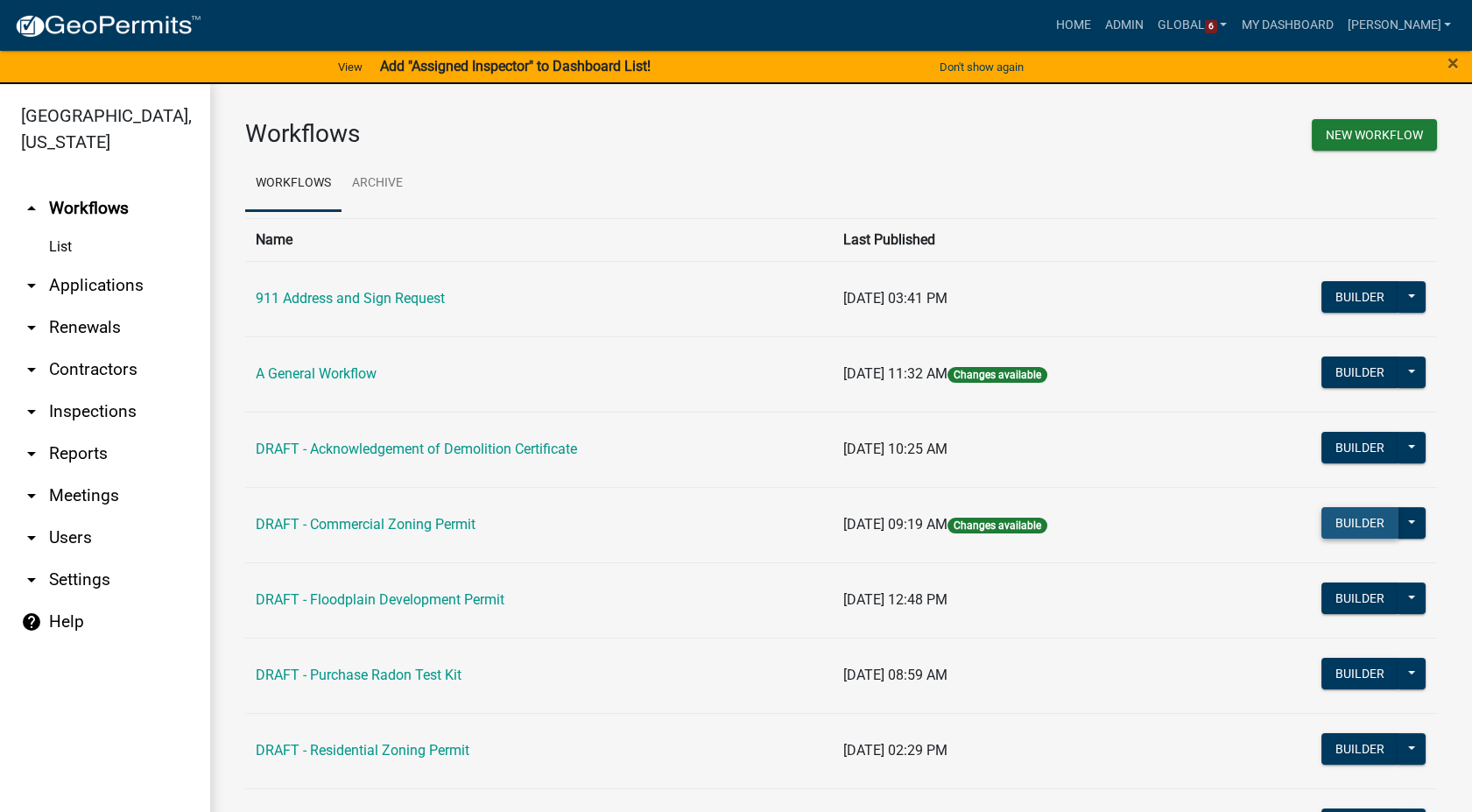
click at [1321, 525] on button "Builder" at bounding box center [1360, 523] width 77 height 32
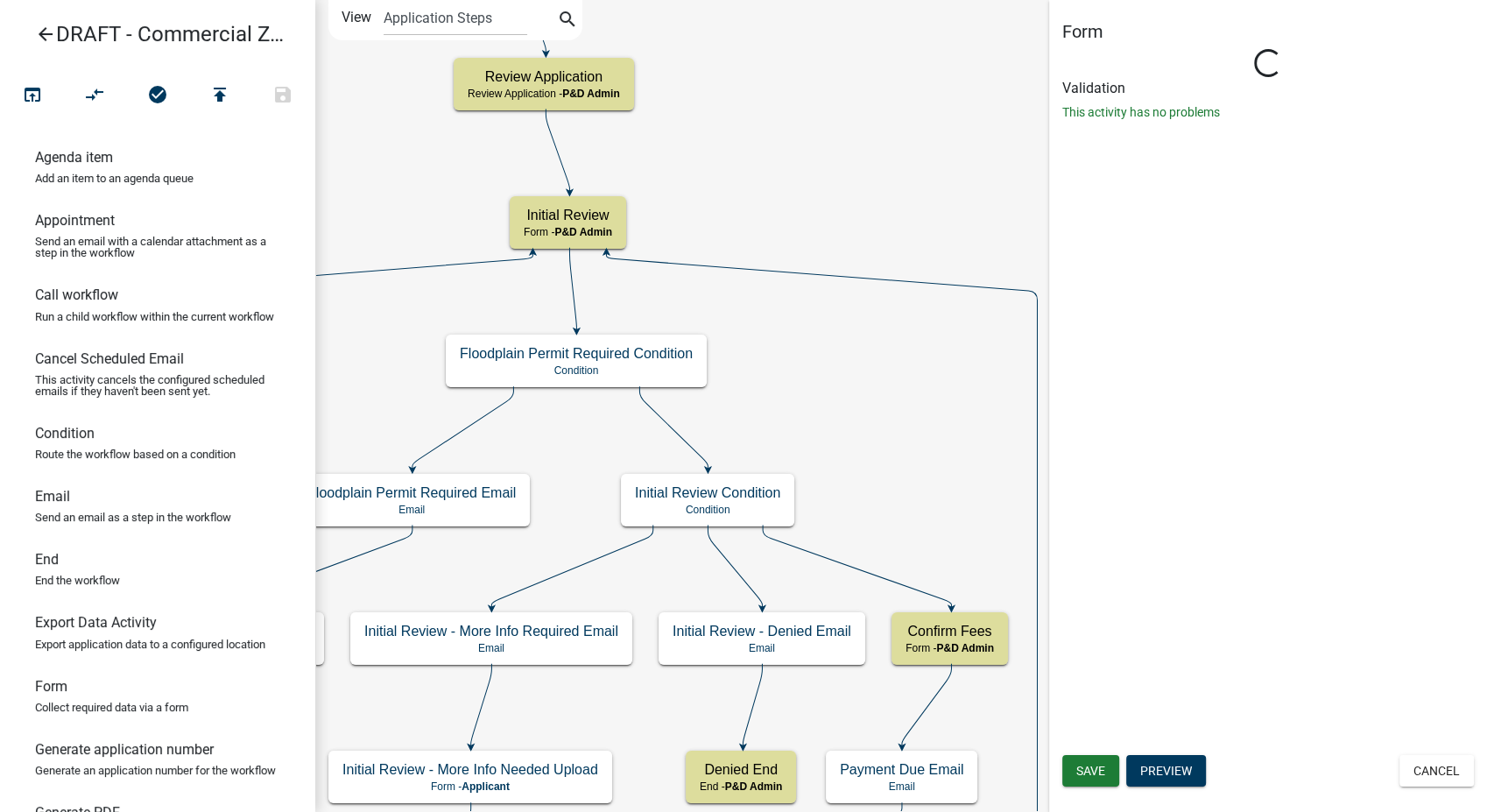
select select "1D7849C7-47D0-45C1-BB15-B11DE66EF8E1"
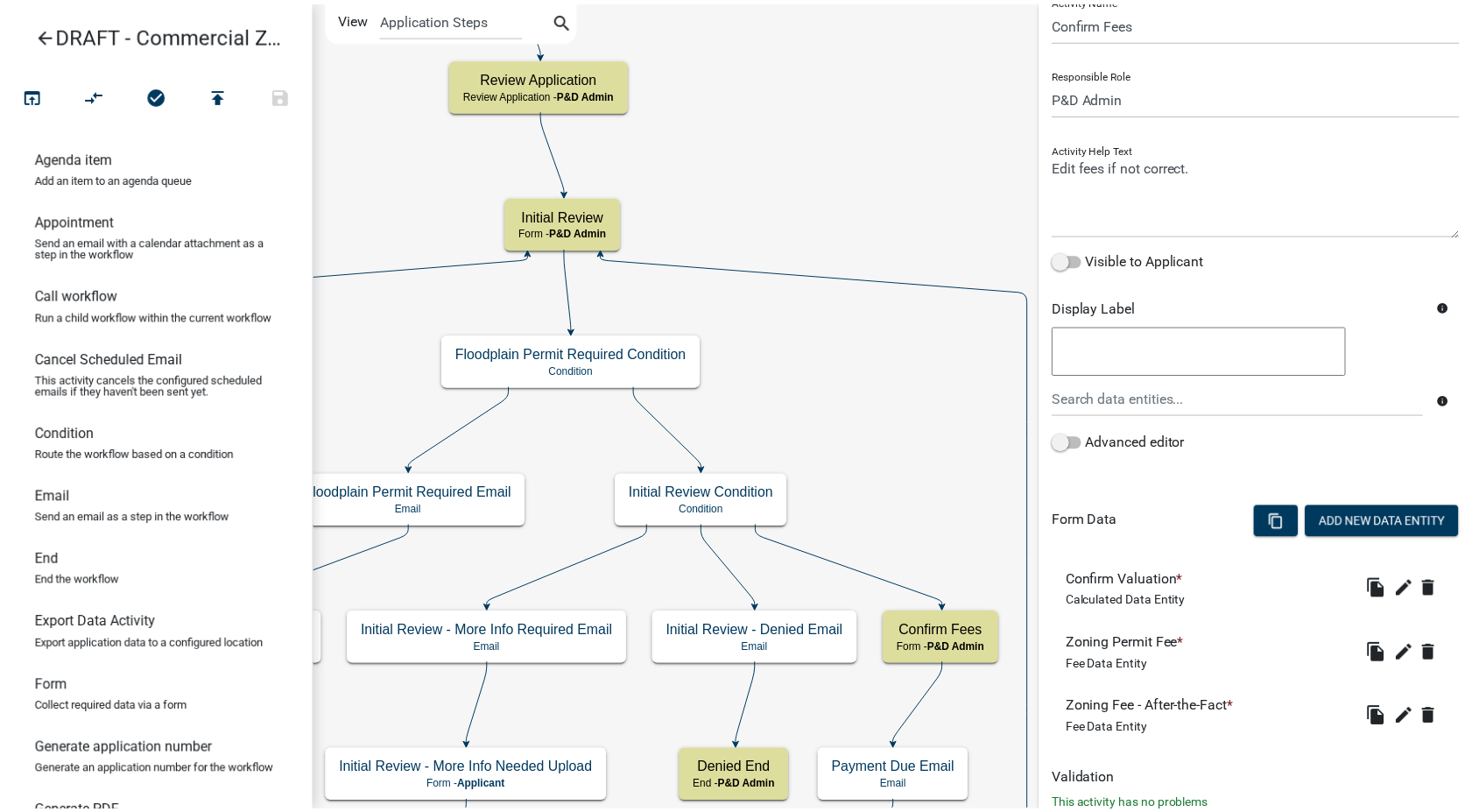
scroll to position [97, 0]
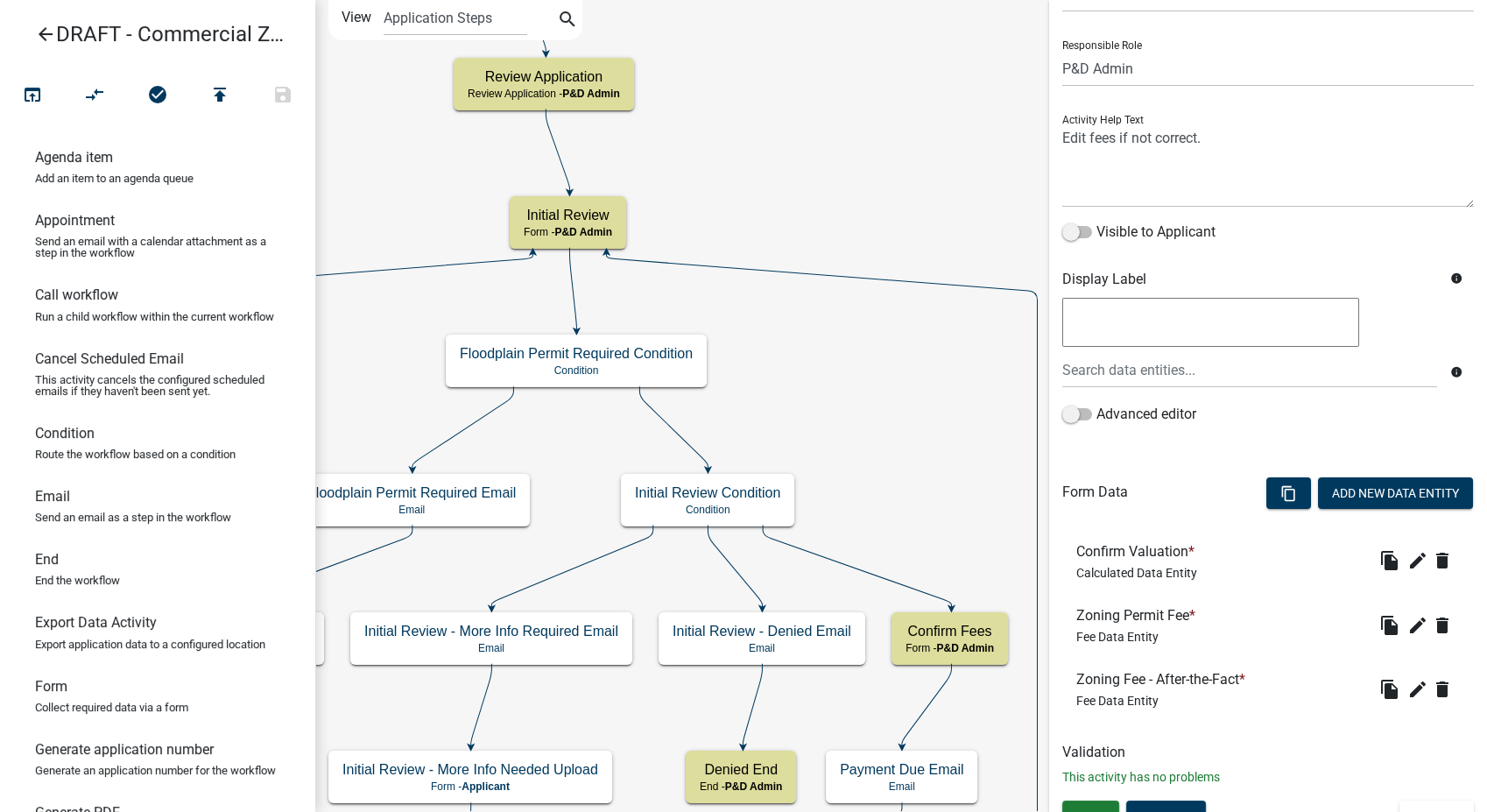
click at [38, 40] on icon "arrow_back" at bounding box center [46, 35] width 21 height 24
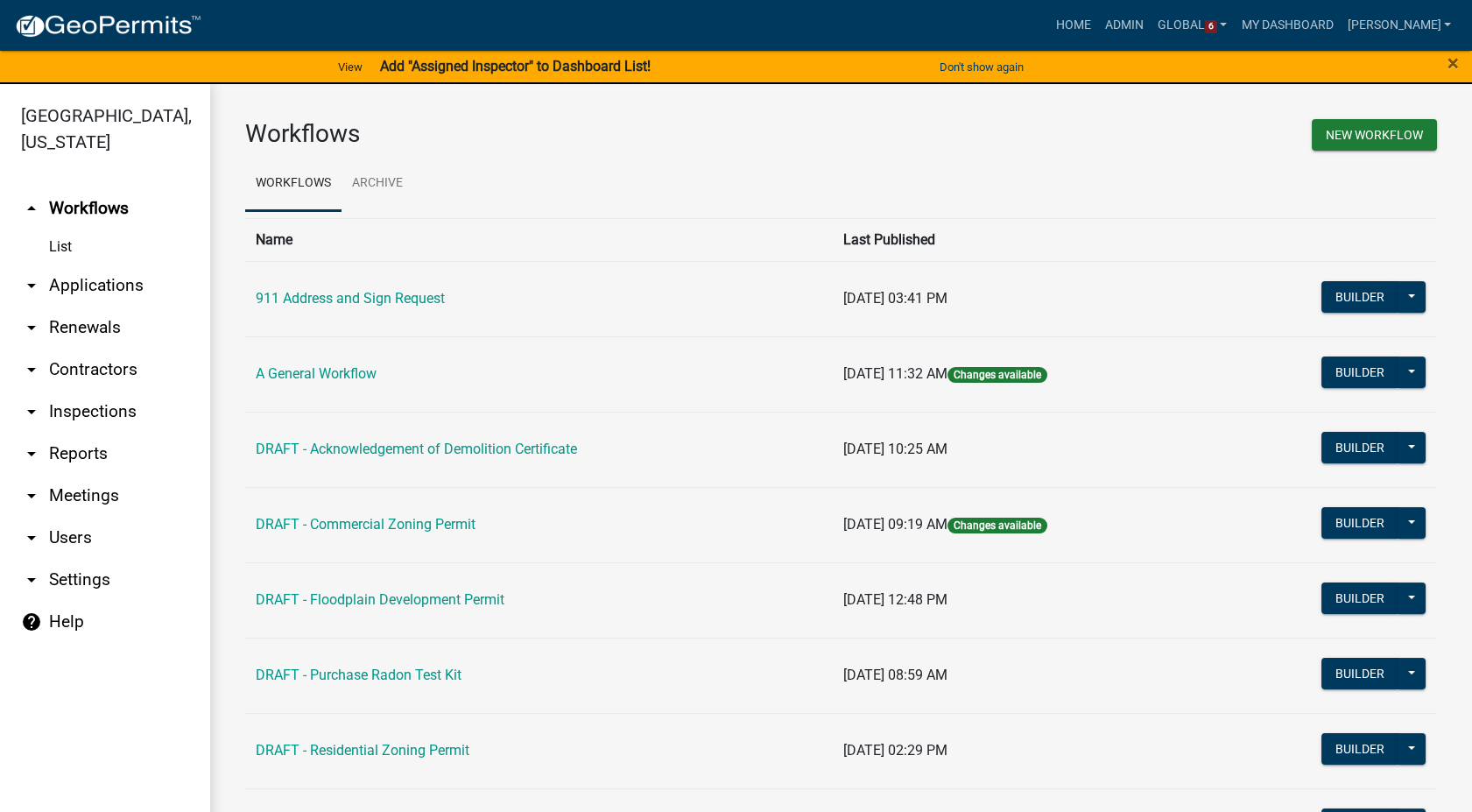
click at [62, 603] on link "help Help" at bounding box center [105, 621] width 210 height 42
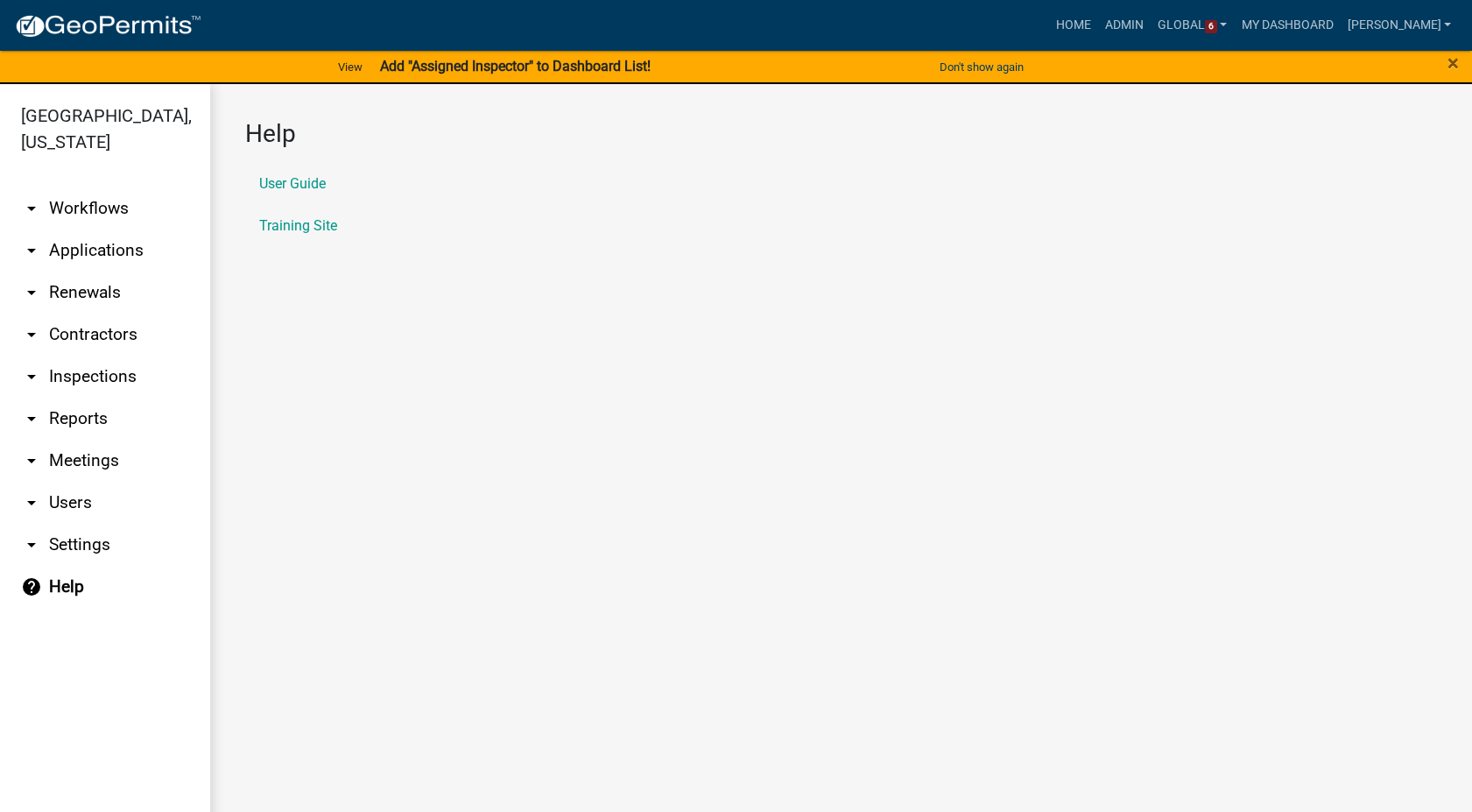
click at [67, 524] on link "arrow_drop_down Settings" at bounding box center [105, 544] width 210 height 42
select select "IA"
select select "Central Standard Time"
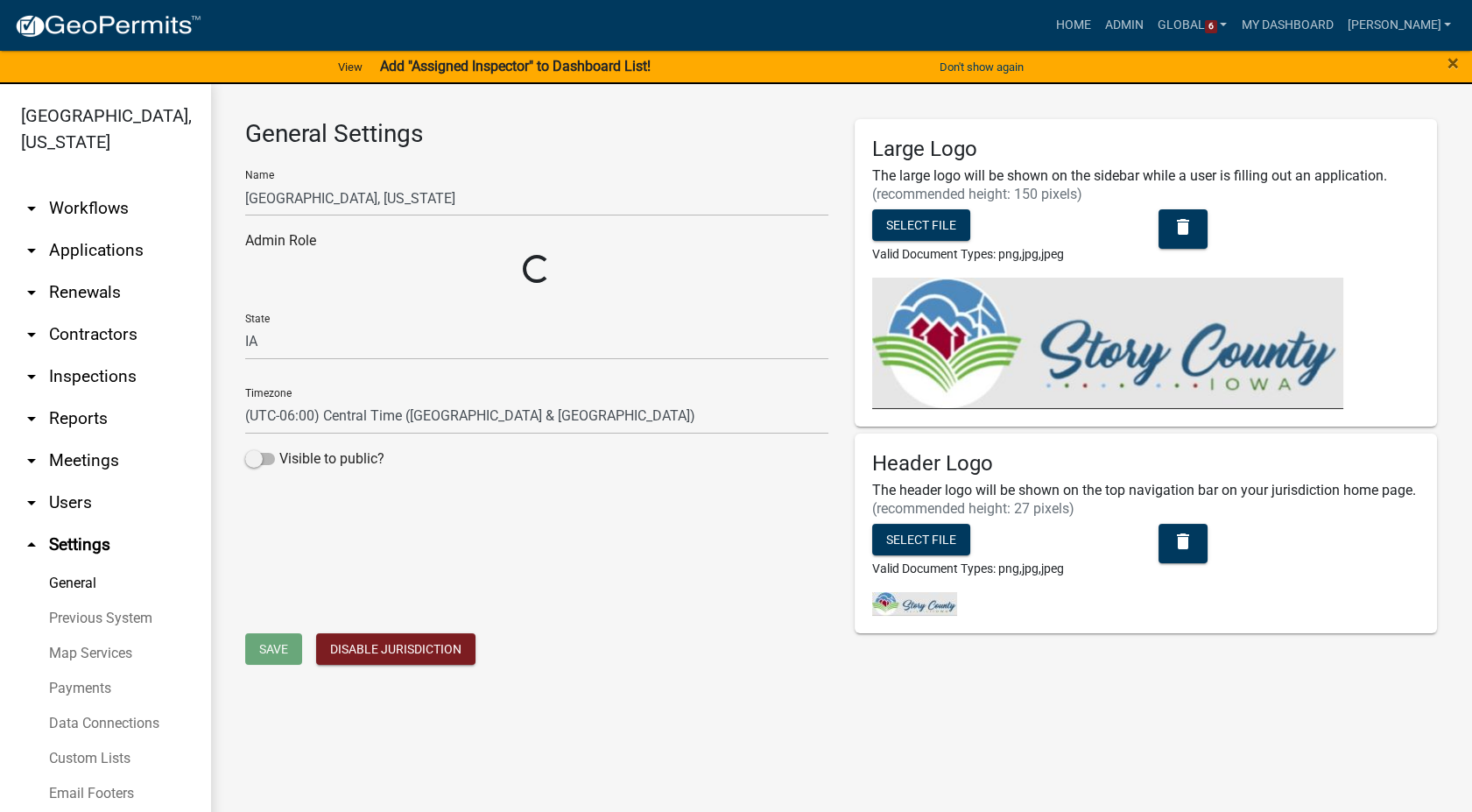
select select "03540cc7-cae6-4ec5-9df4-19164d3ec826"
click at [67, 741] on link "Custom Lists" at bounding box center [105, 759] width 210 height 35
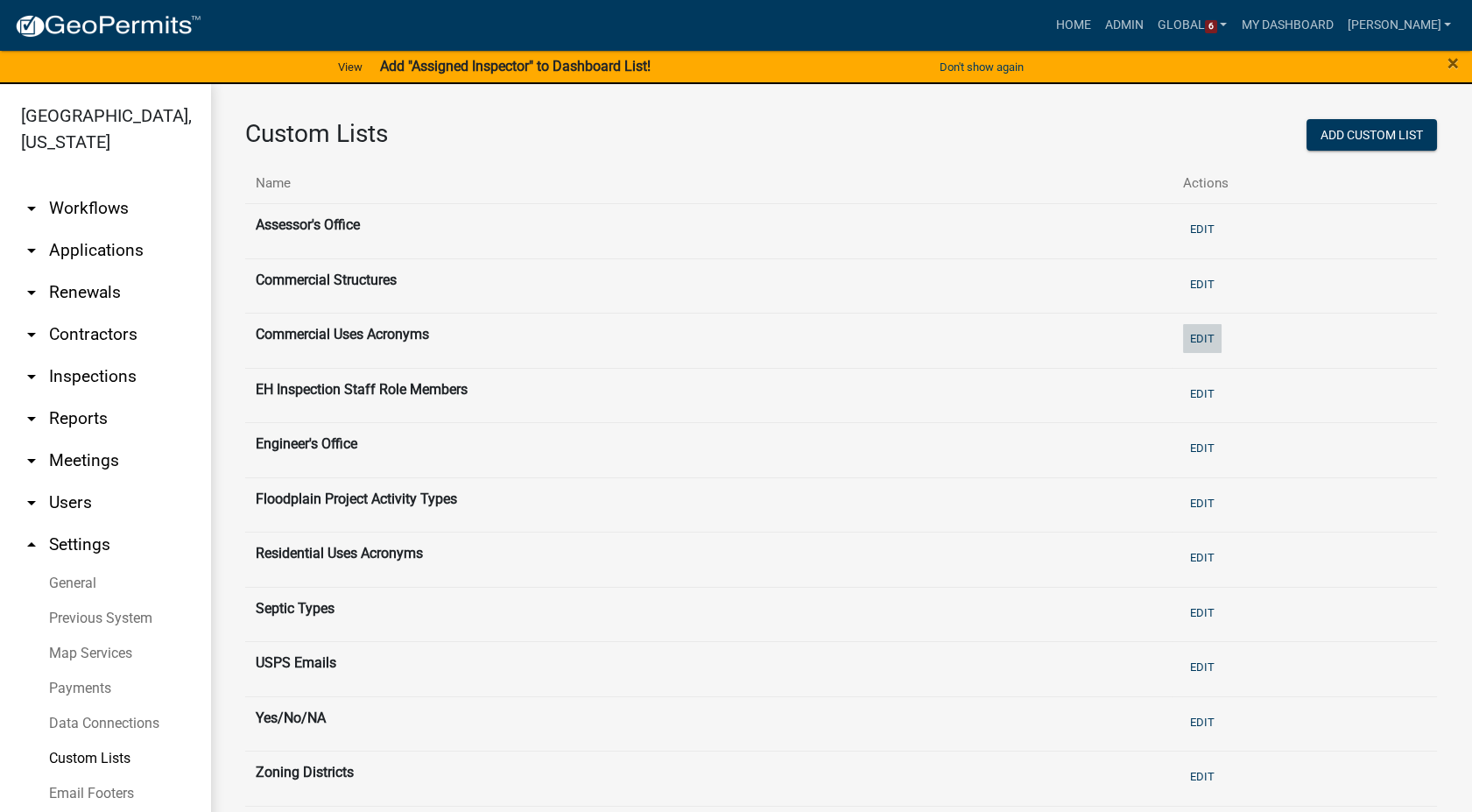
click at [1192, 336] on button "Edit" at bounding box center [1202, 339] width 39 height 29
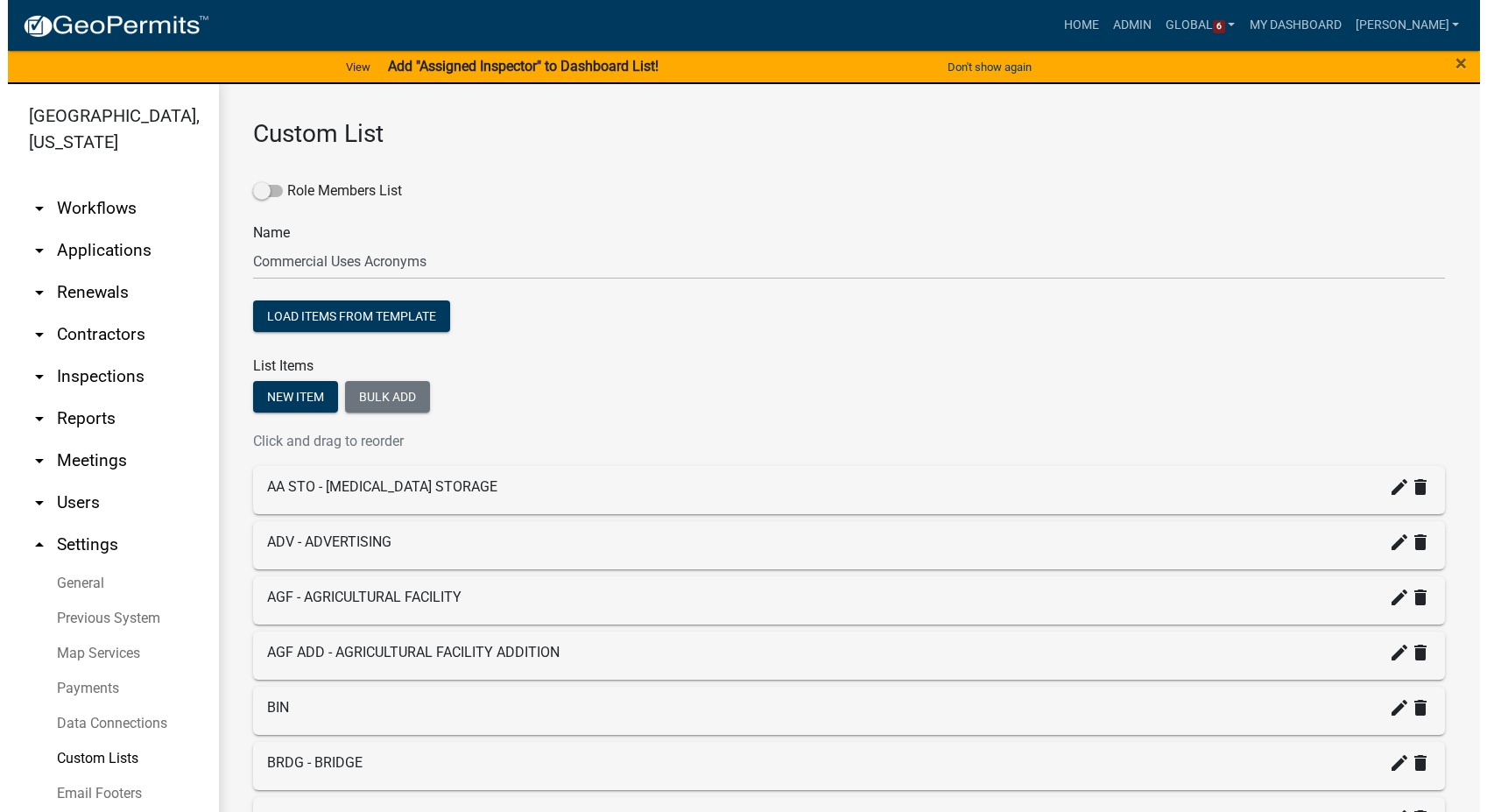
scroll to position [97, 0]
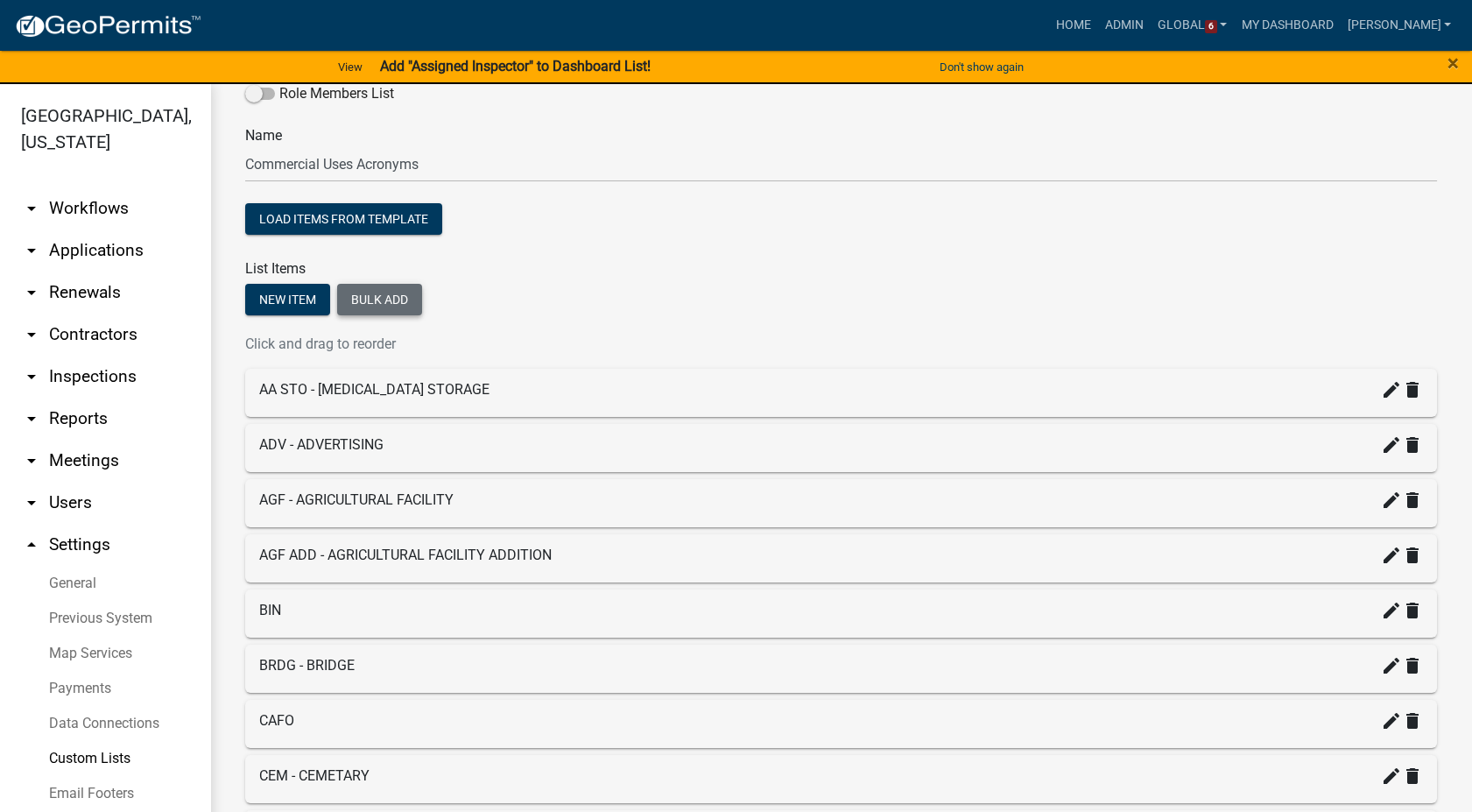
click at [392, 292] on button "Bulk add" at bounding box center [379, 299] width 85 height 32
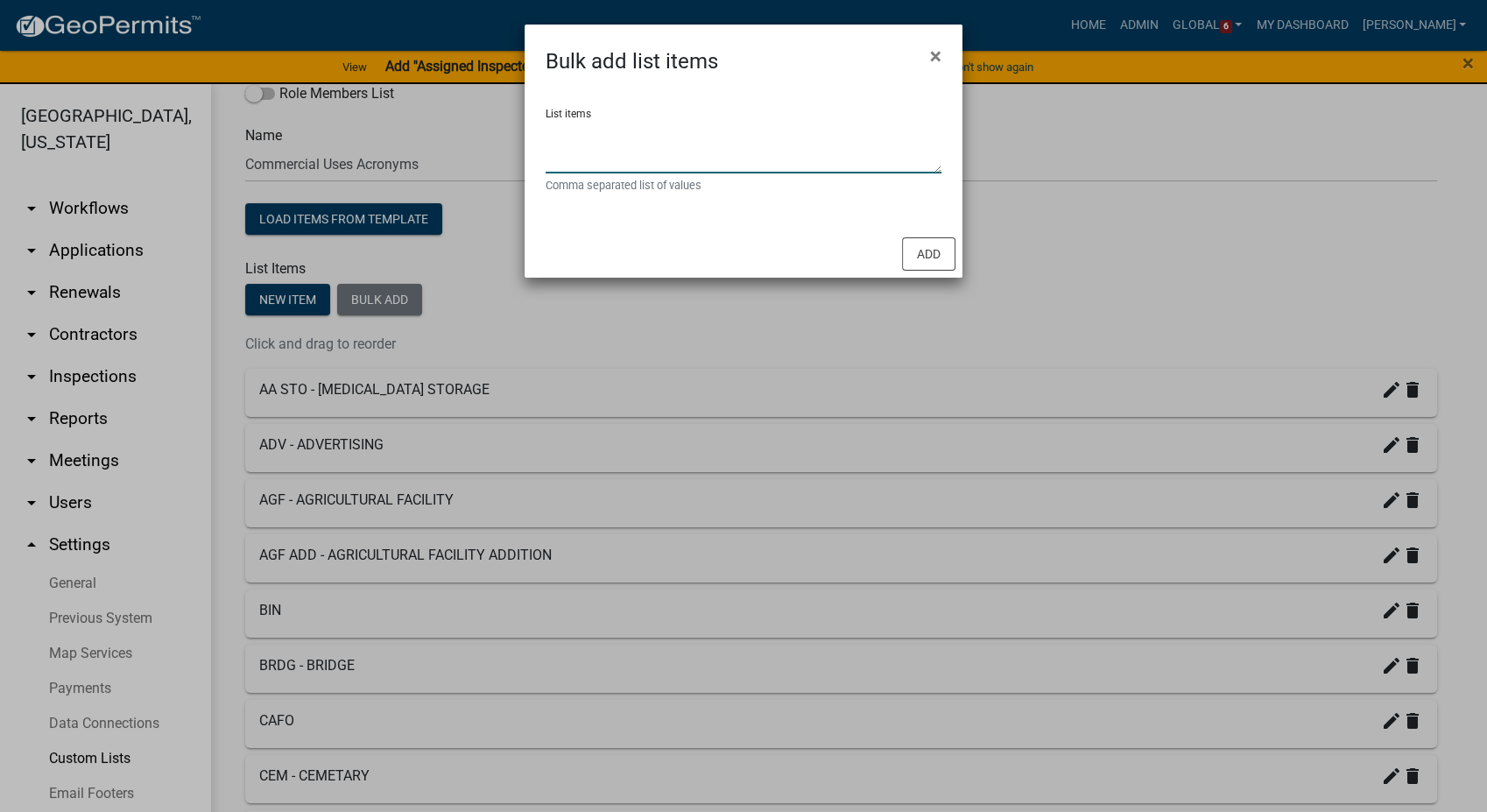
click at [612, 145] on textarea "List items" at bounding box center [744, 146] width 396 height 54
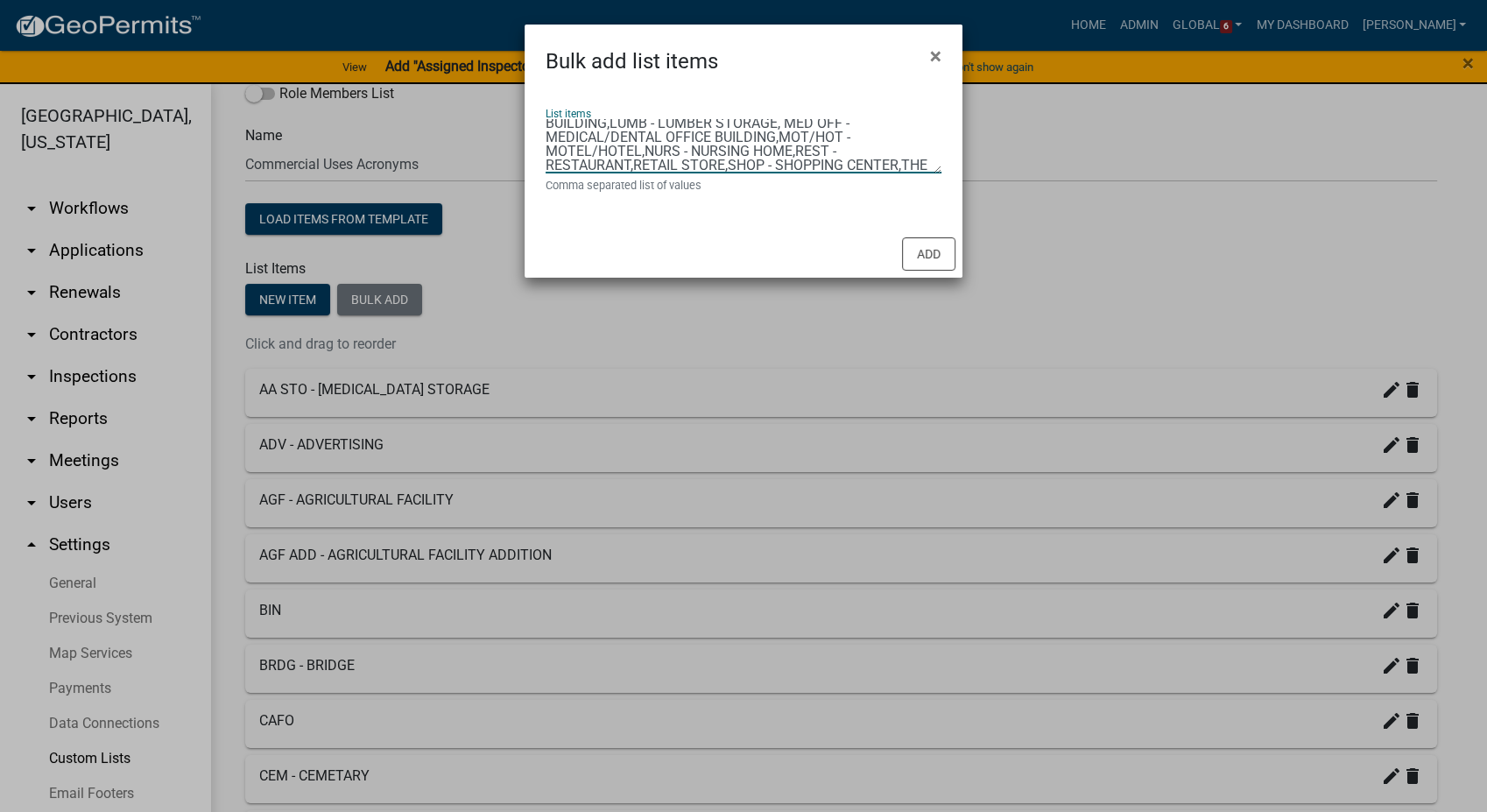
scroll to position [135, 0]
type textarea "ANCH - ANCHOR STORE,AUTO - AUTOMOBILE SALES AND SERVICE,BANK - BANK,BNB - BED A…"
click at [911, 254] on button "Add" at bounding box center [928, 254] width 53 height 33
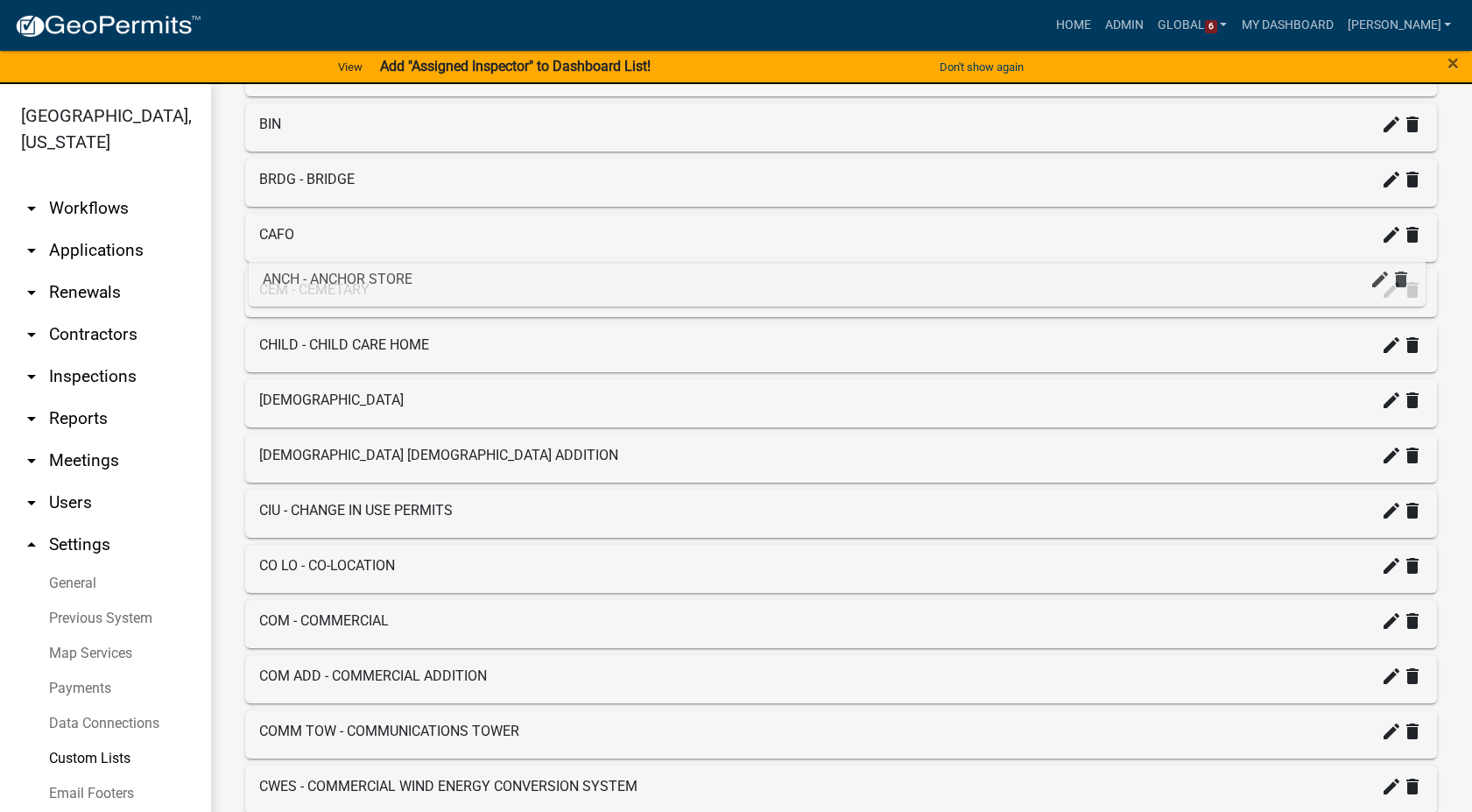
scroll to position [195, 0]
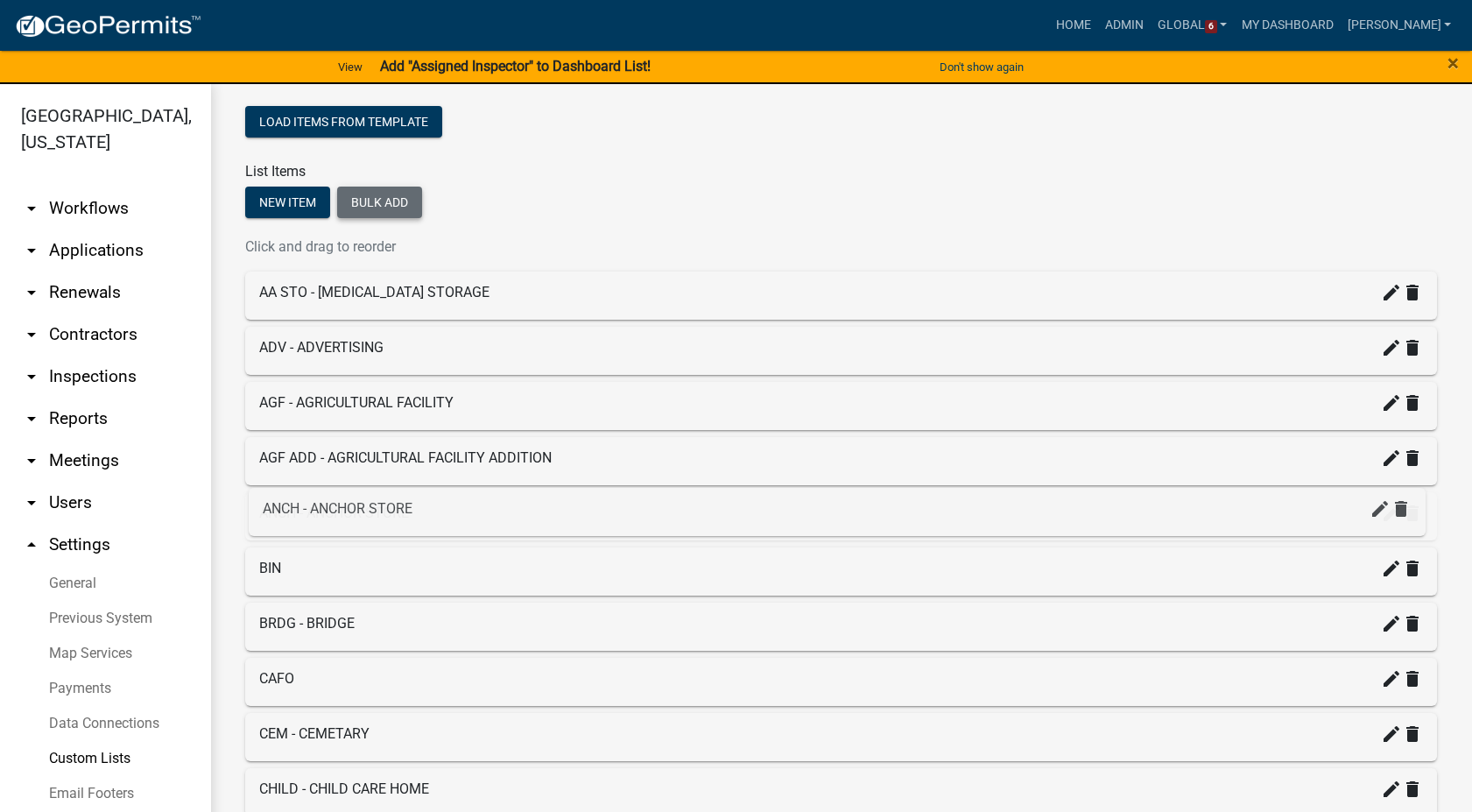
drag, startPoint x: 356, startPoint y: 451, endPoint x: 360, endPoint y: 500, distance: 49.2
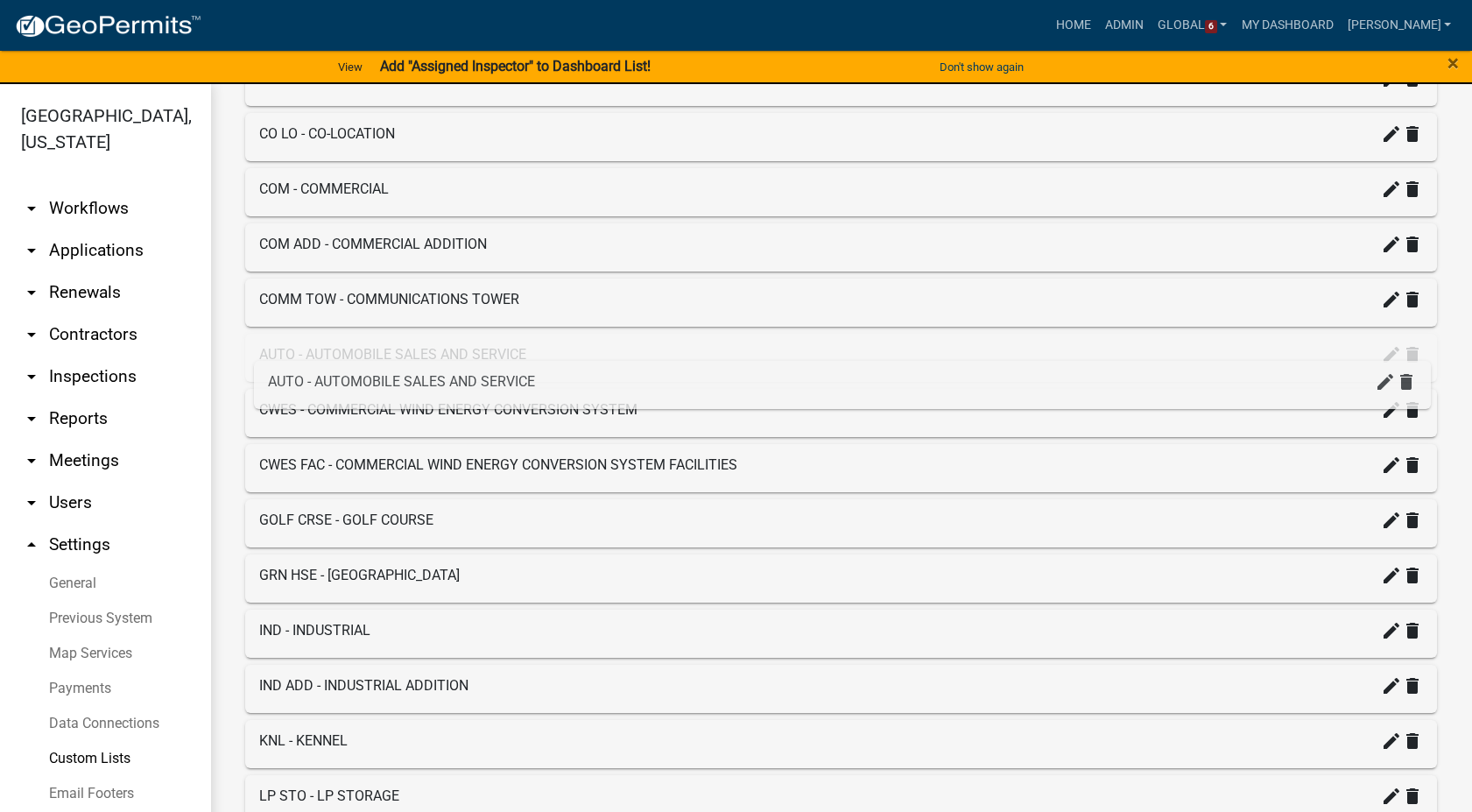
scroll to position [389, 0]
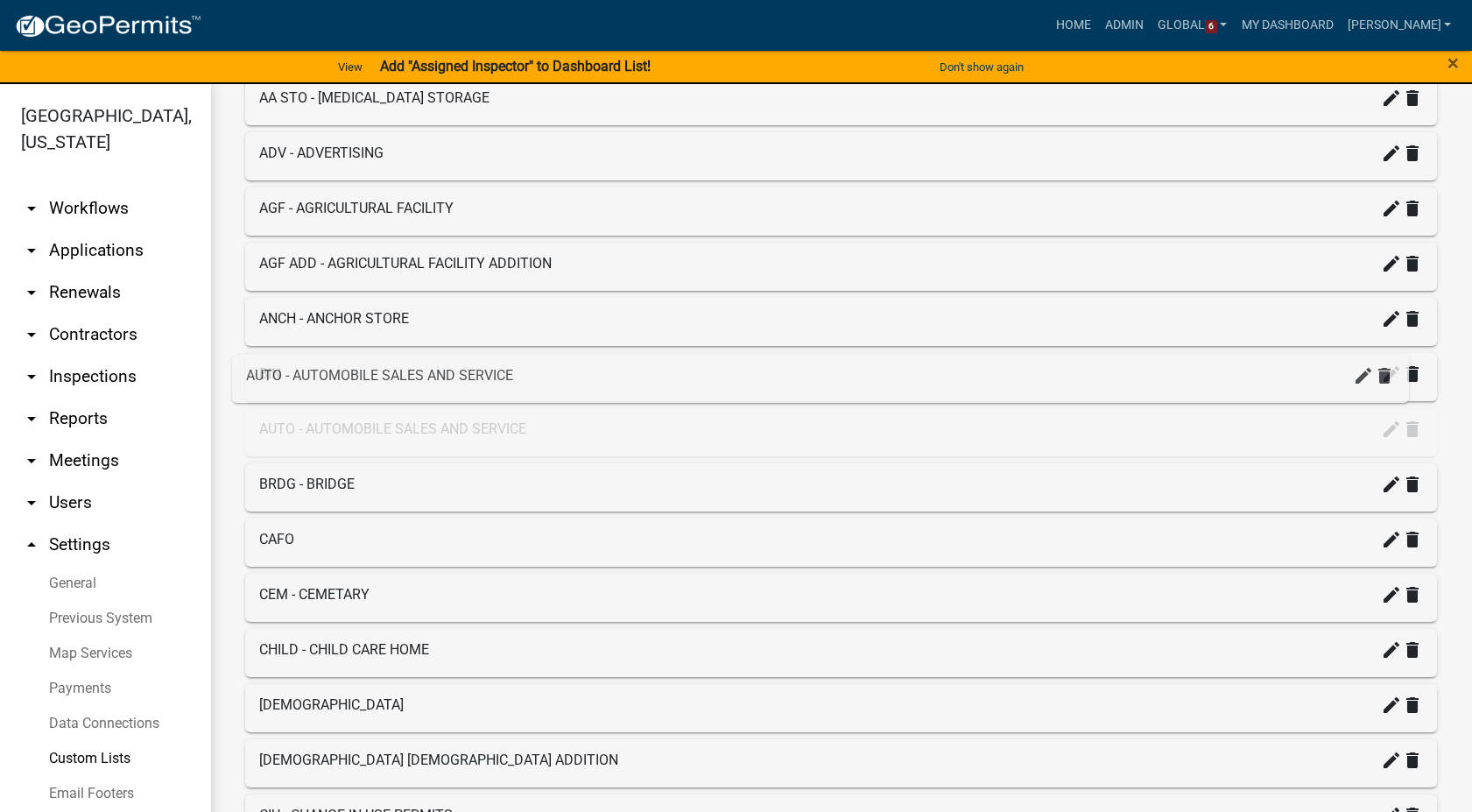
drag, startPoint x: 339, startPoint y: 609, endPoint x: 326, endPoint y: 379, distance: 230.4
drag, startPoint x: 294, startPoint y: 429, endPoint x: 297, endPoint y: 376, distance: 53.1
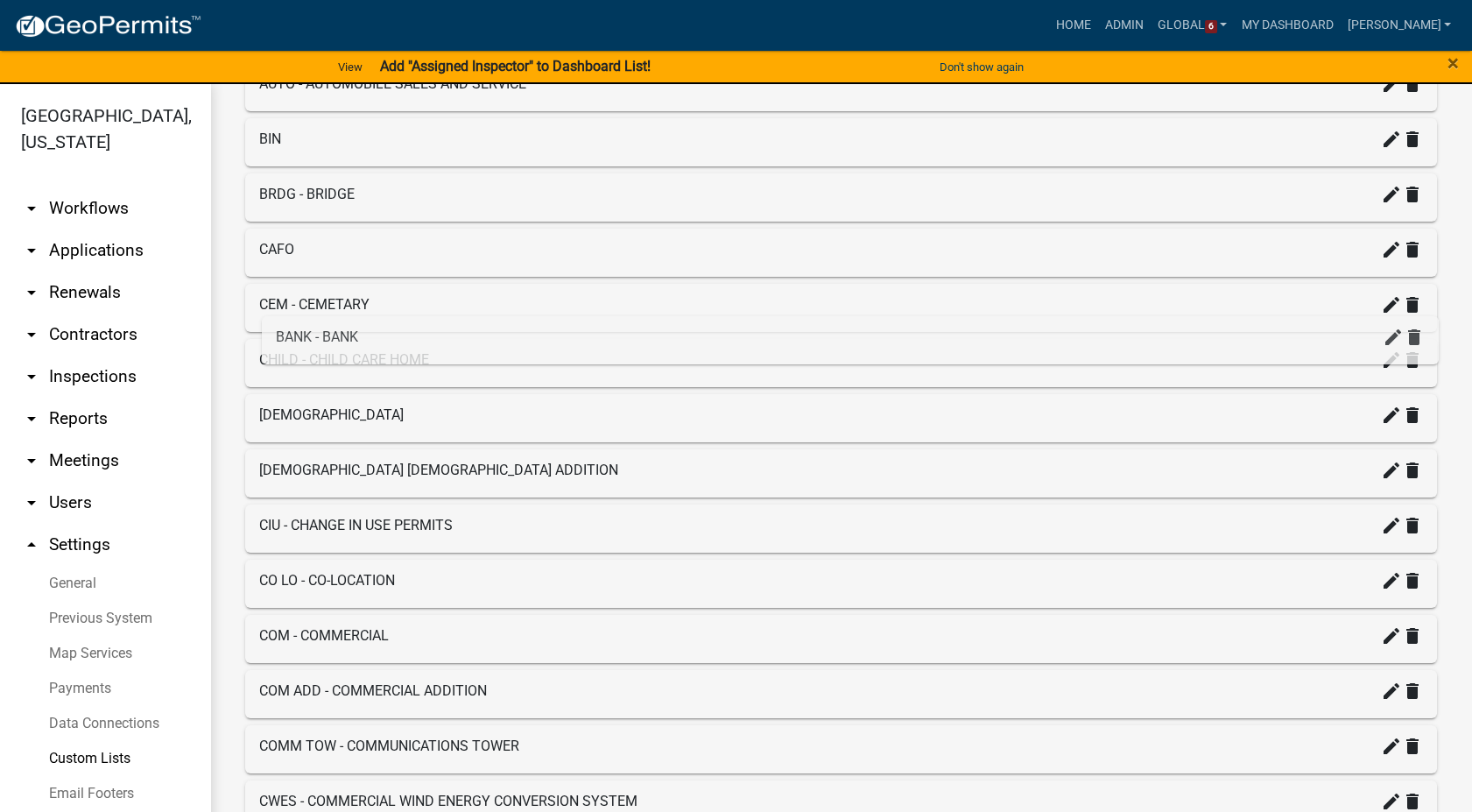
scroll to position [291, 0]
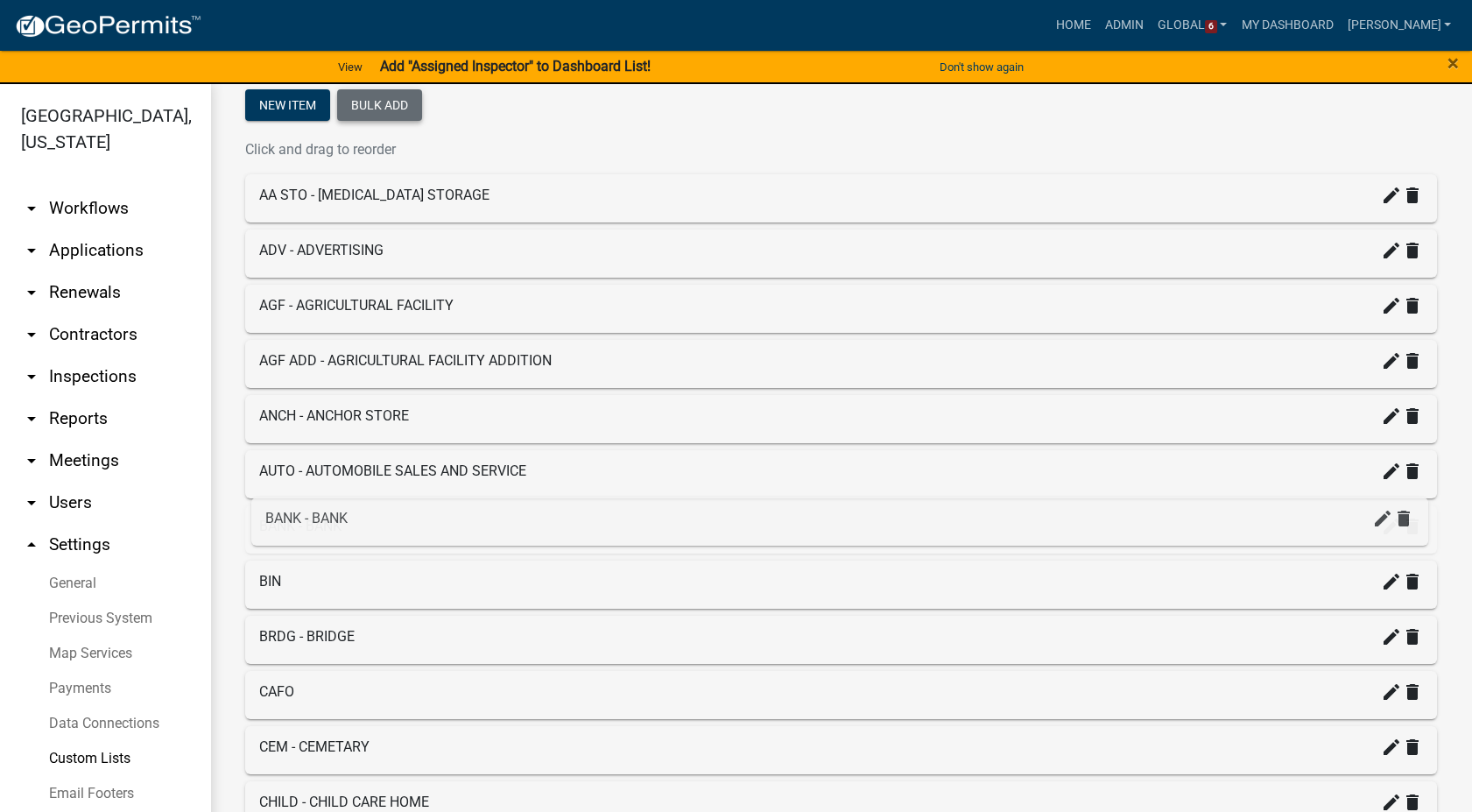
drag, startPoint x: 283, startPoint y: 658, endPoint x: 290, endPoint y: 520, distance: 138.2
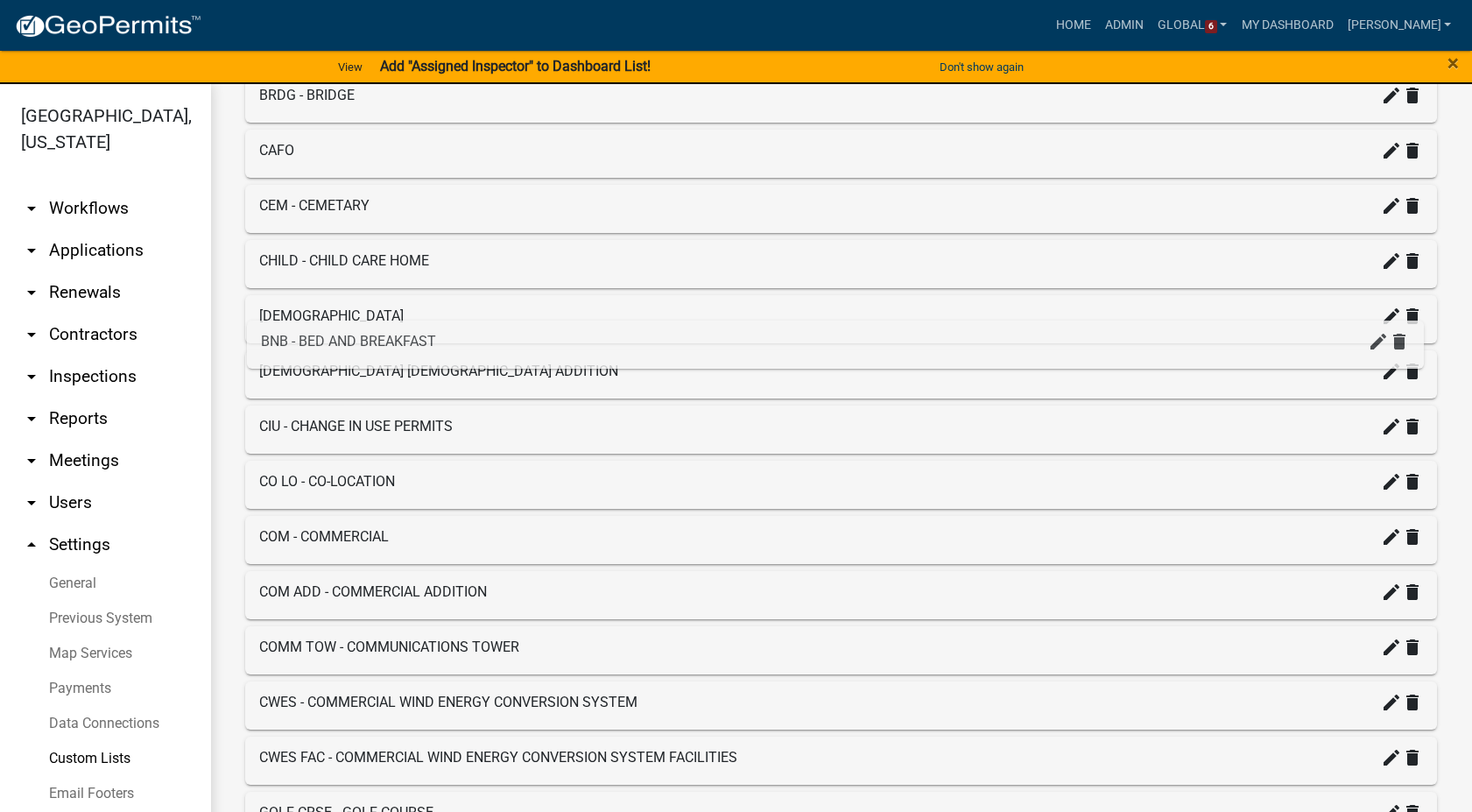
scroll to position [680, 0]
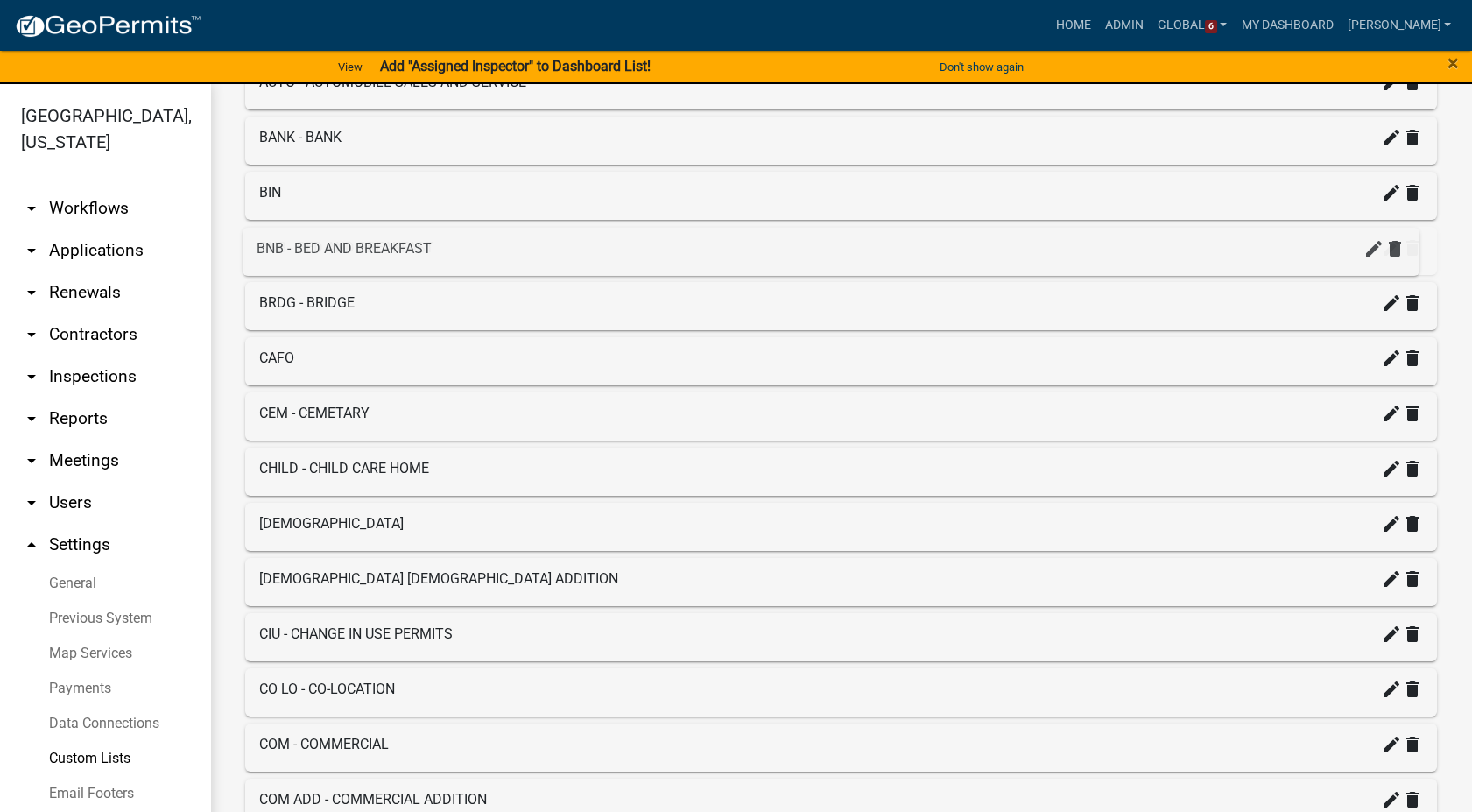
drag, startPoint x: 330, startPoint y: 522, endPoint x: 329, endPoint y: 247, distance: 275.0
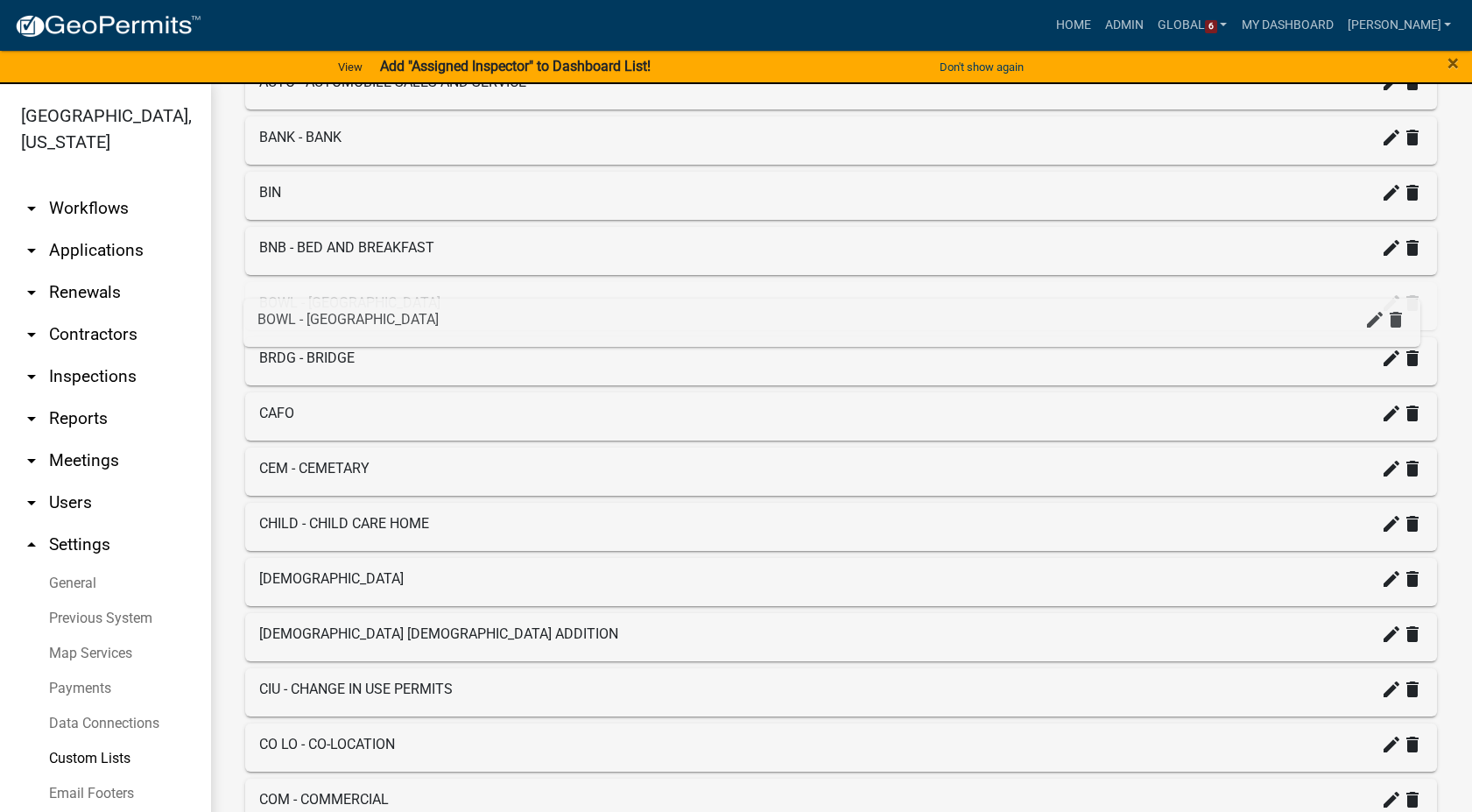
drag, startPoint x: 336, startPoint y: 481, endPoint x: 335, endPoint y: 298, distance: 183.0
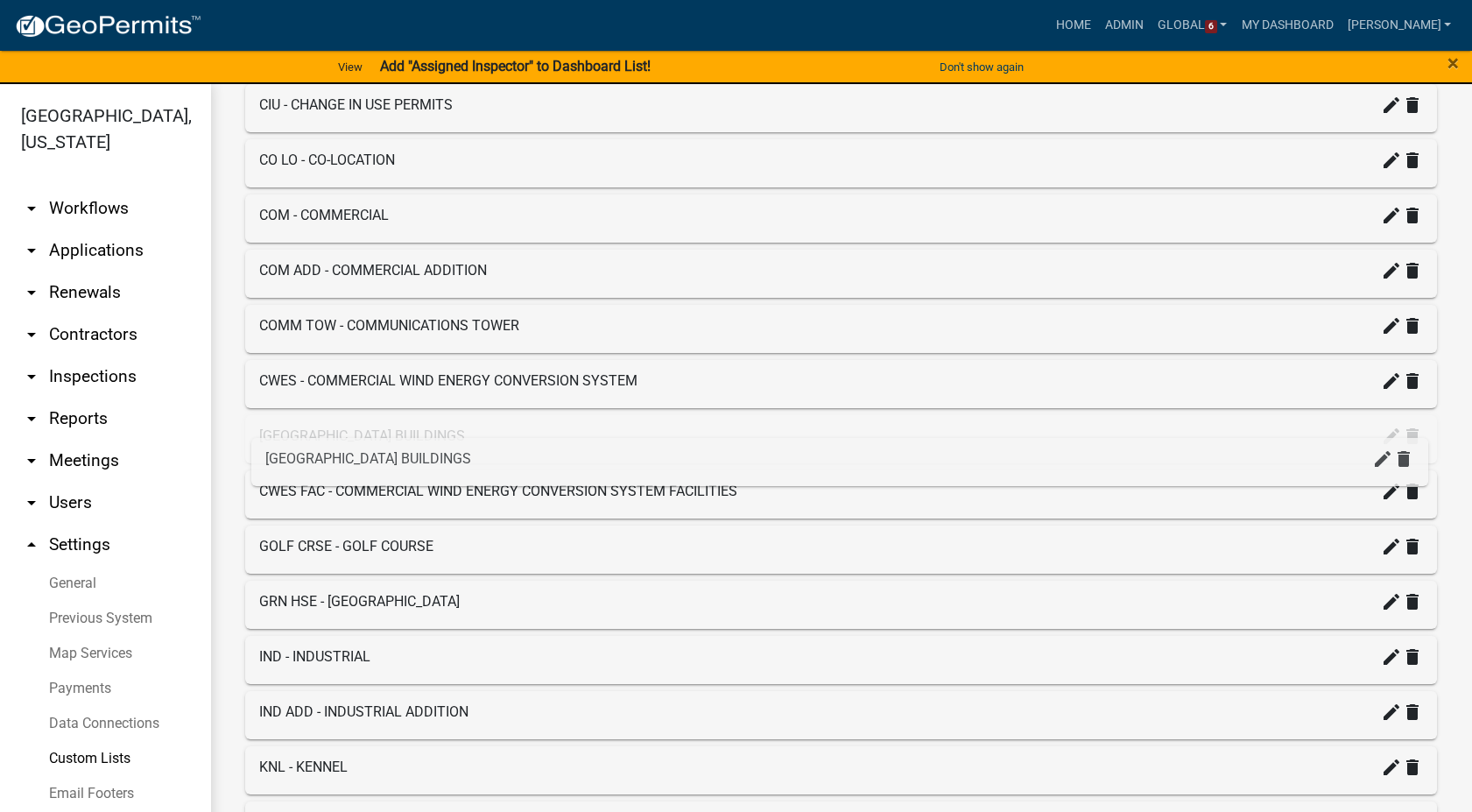
scroll to position [778, 0]
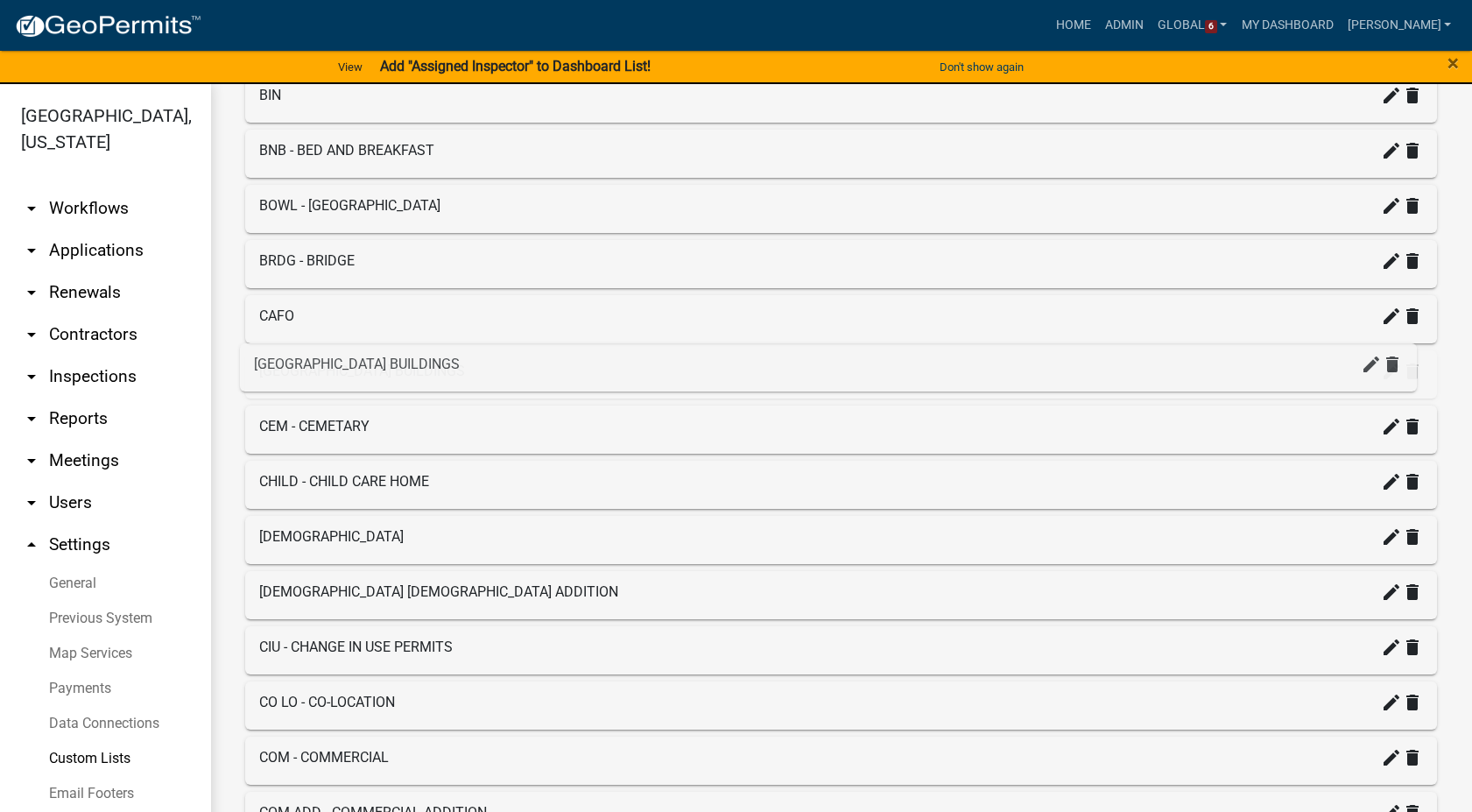
drag, startPoint x: 328, startPoint y: 428, endPoint x: 320, endPoint y: 344, distance: 84.4
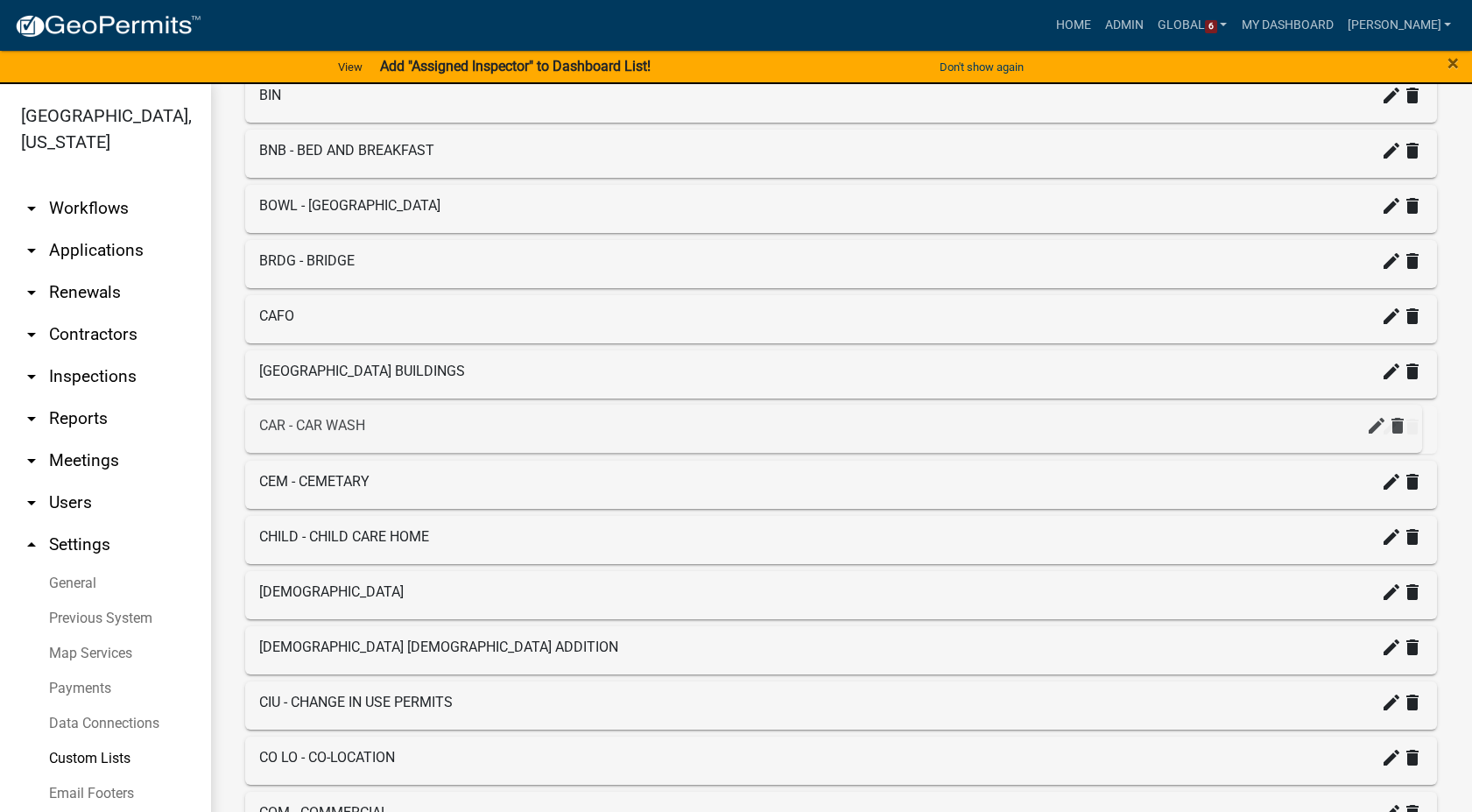
drag, startPoint x: 321, startPoint y: 586, endPoint x: 323, endPoint y: 389, distance: 197.0
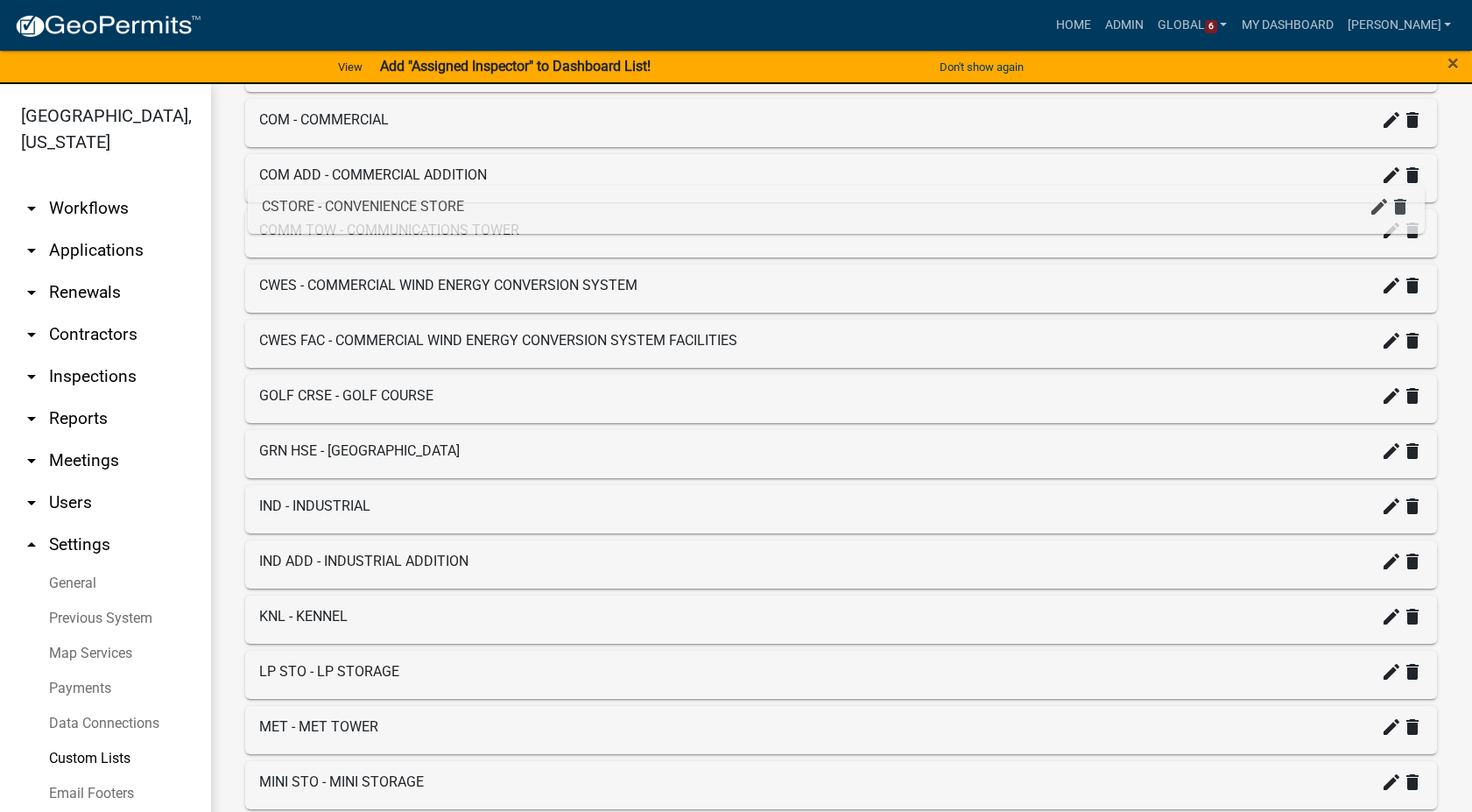
scroll to position [1459, 0]
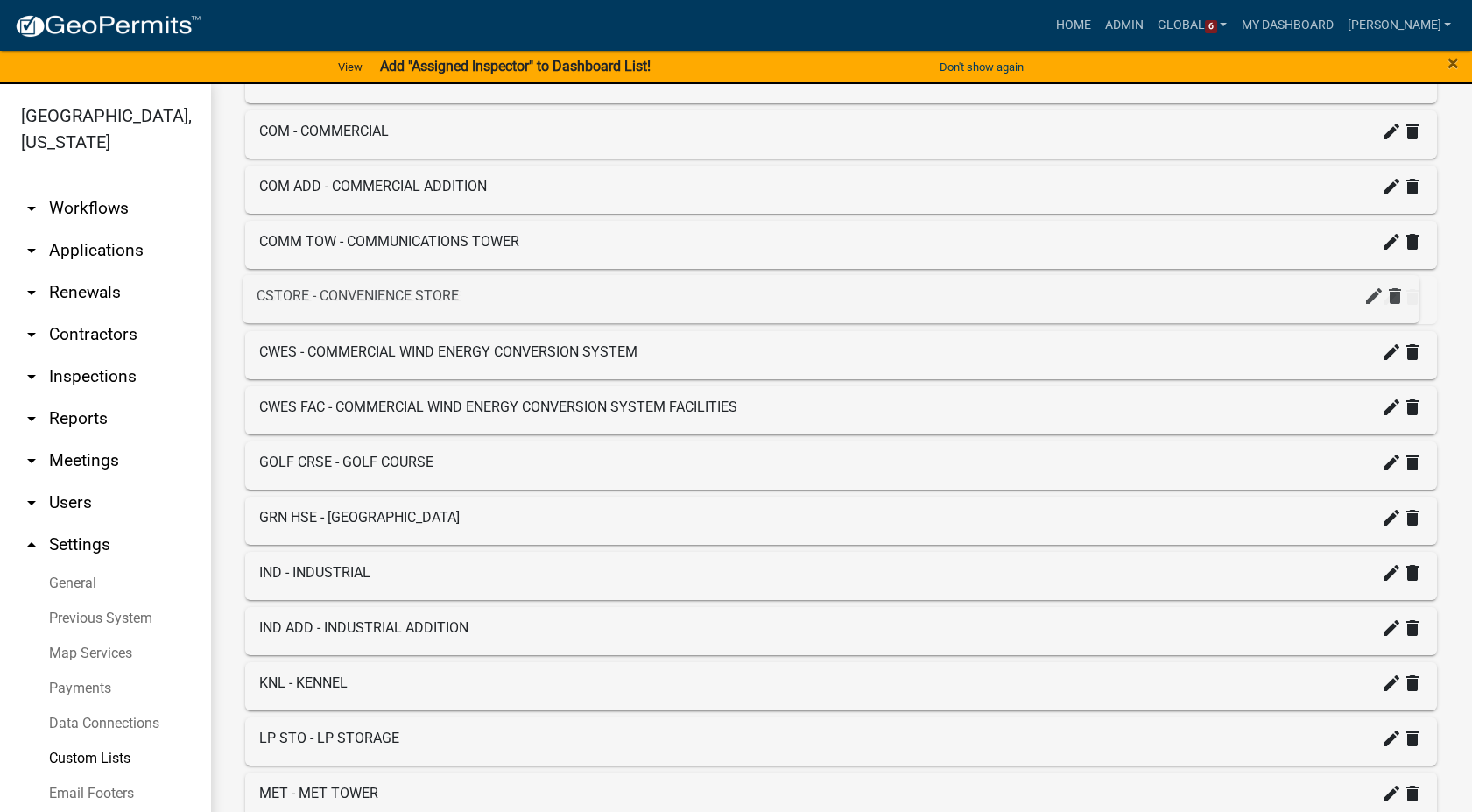
drag, startPoint x: 325, startPoint y: 352, endPoint x: 322, endPoint y: 284, distance: 68.1
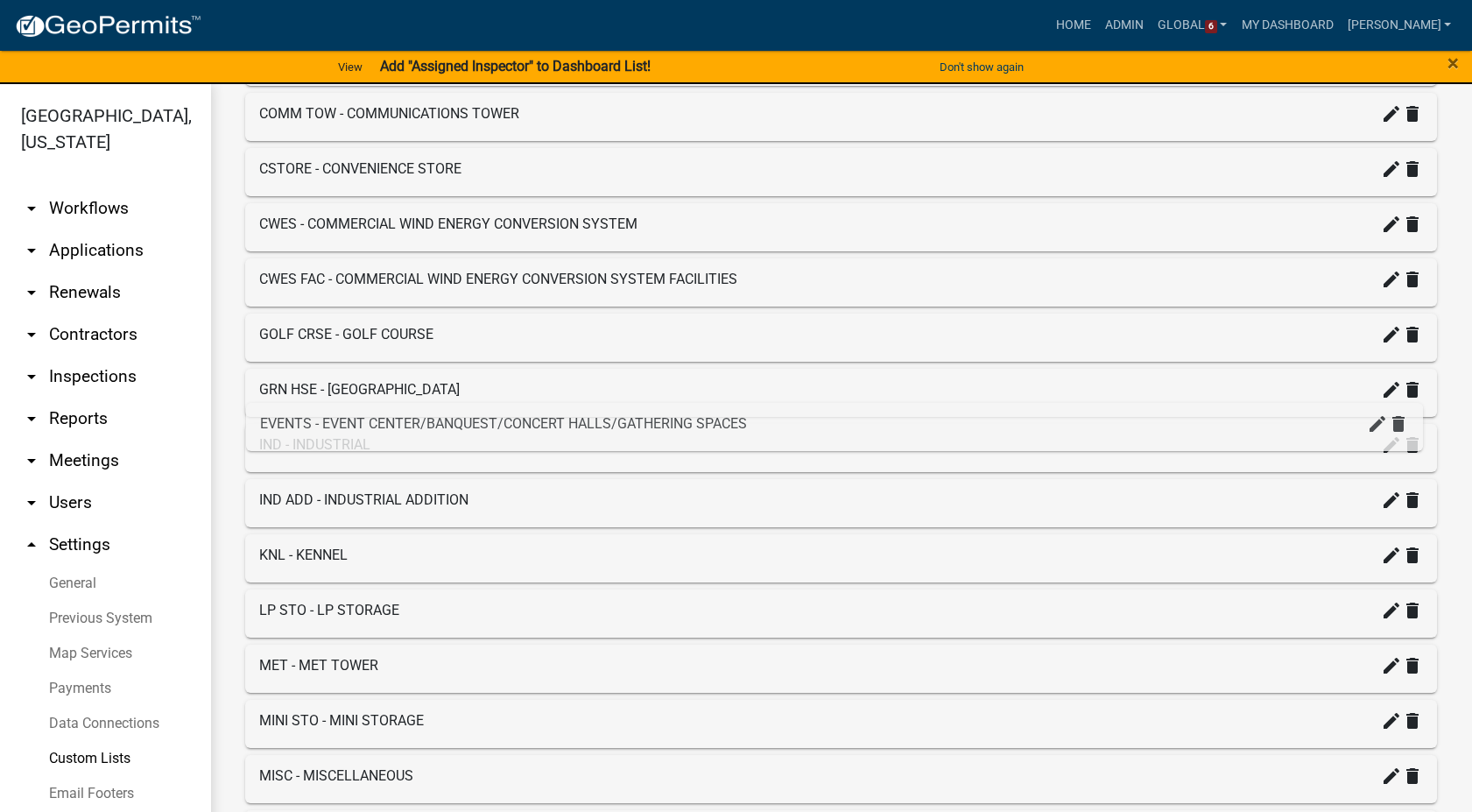
scroll to position [1556, 0]
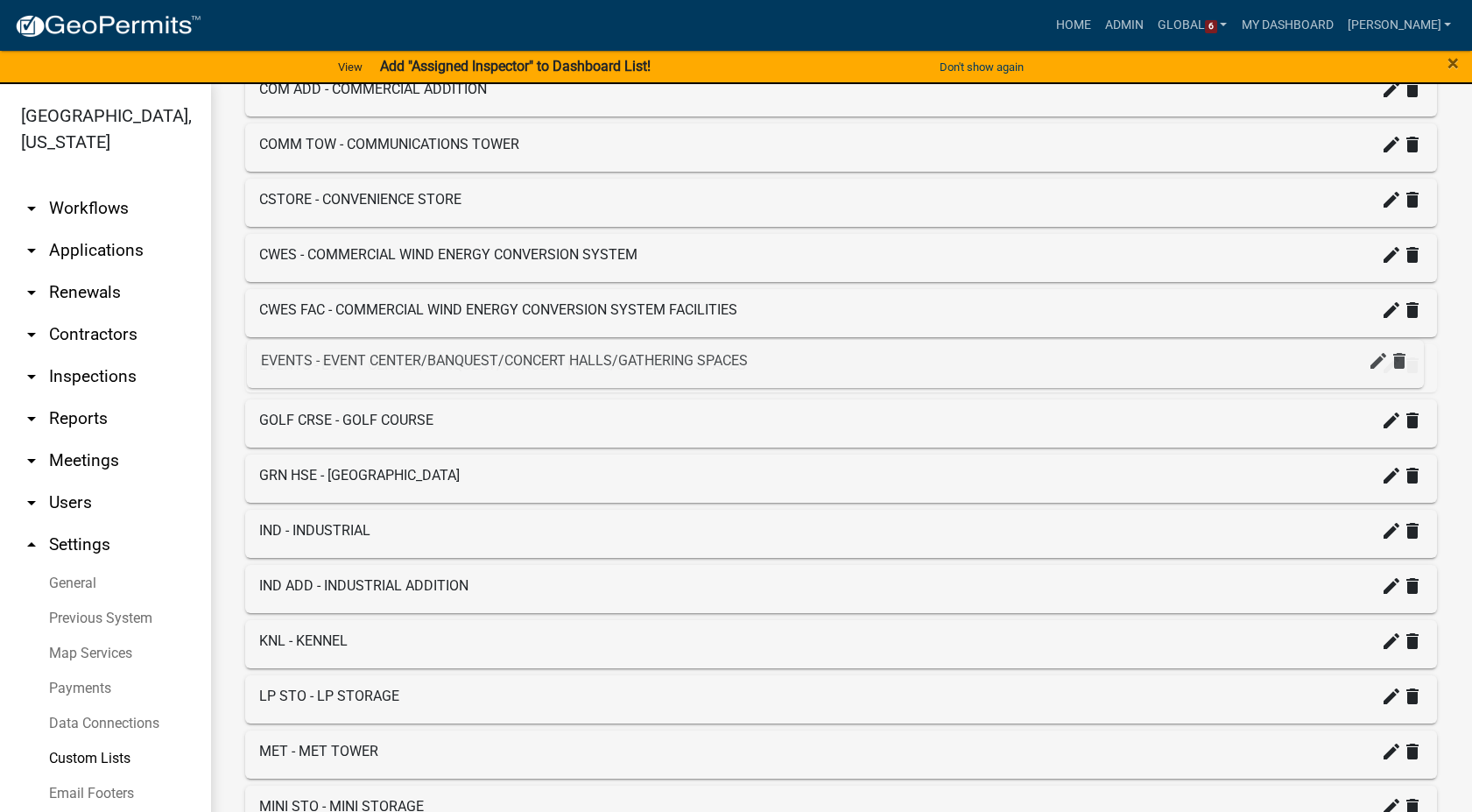
drag, startPoint x: 313, startPoint y: 501, endPoint x: 315, endPoint y: 346, distance: 155.0
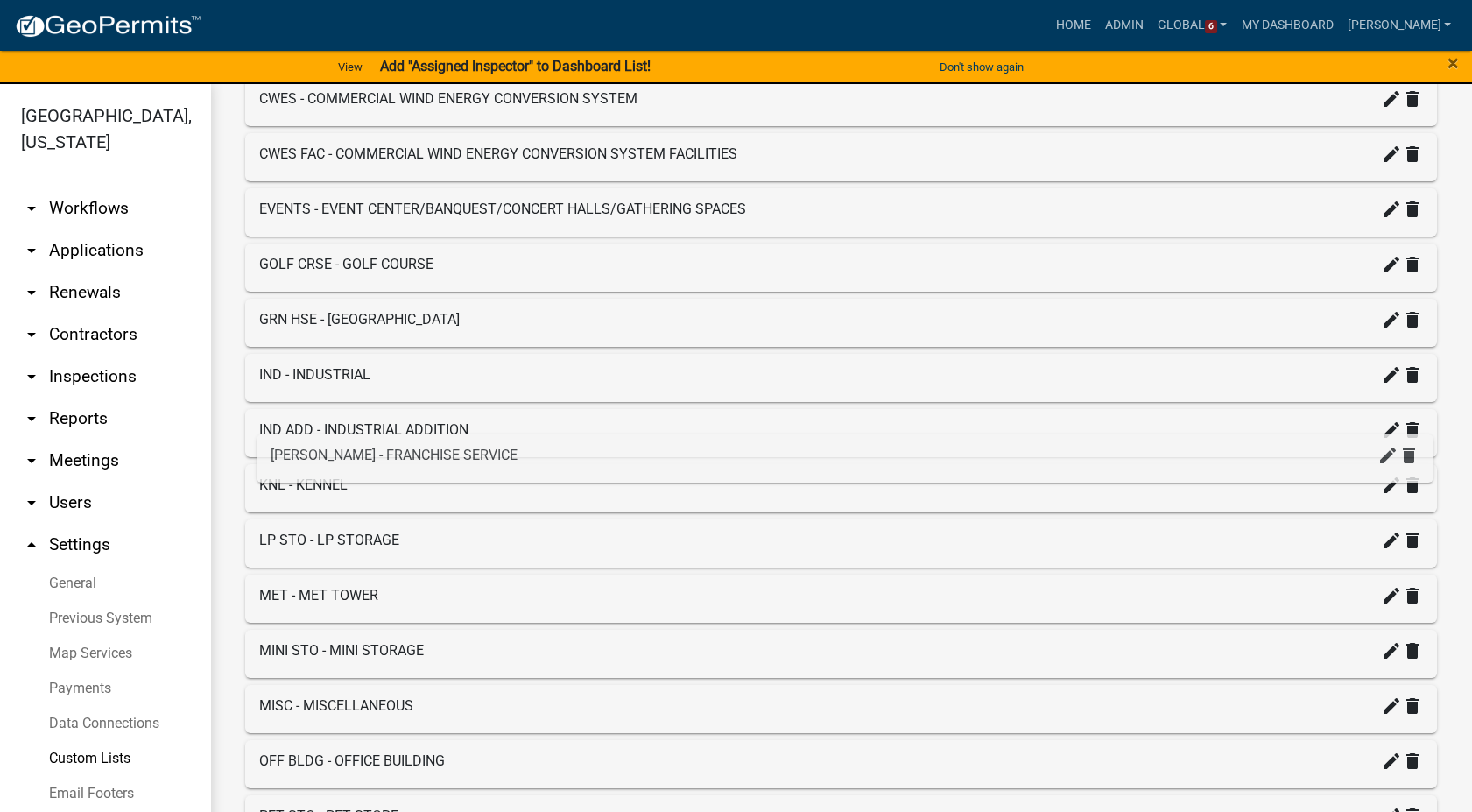
scroll to position [1653, 0]
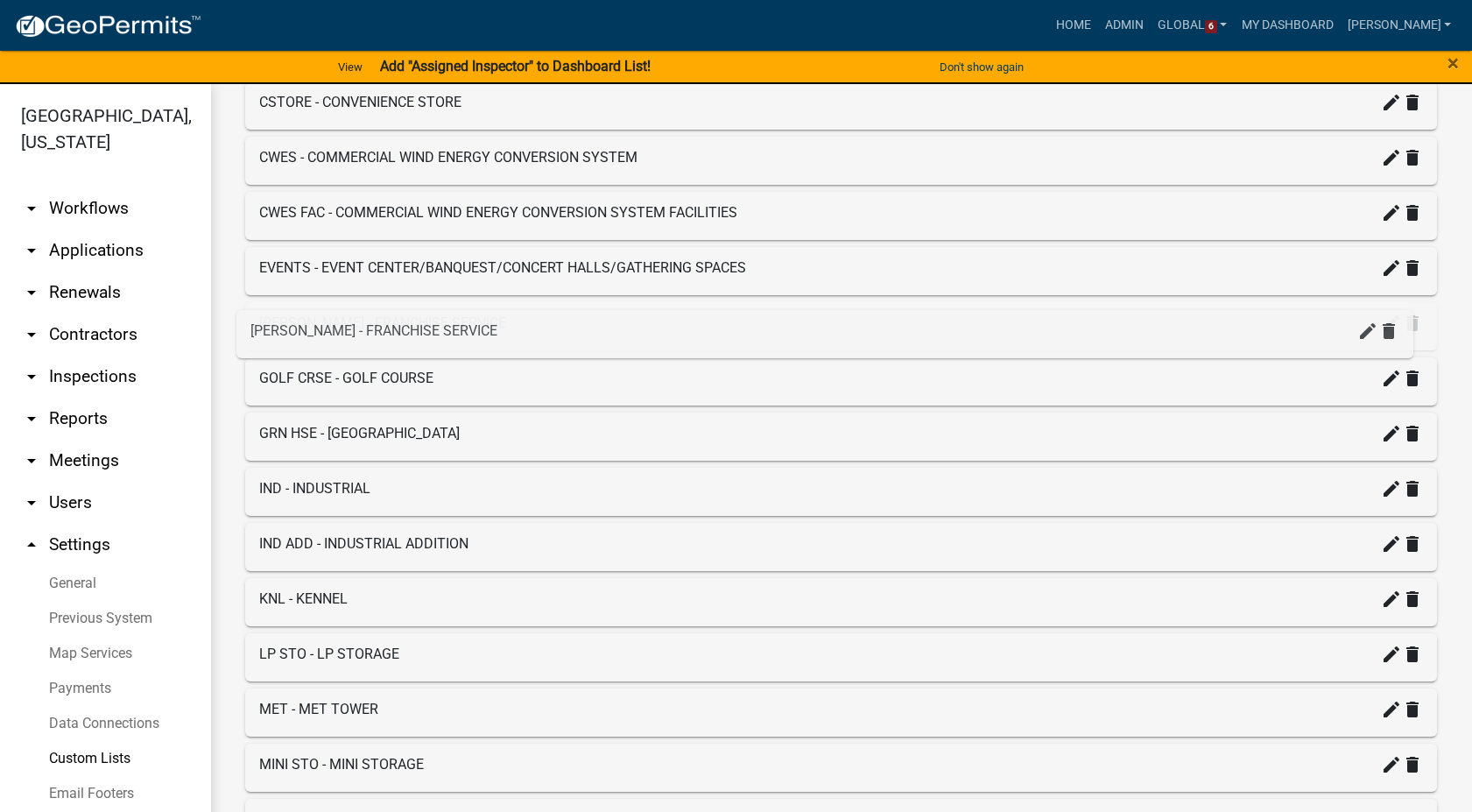
drag, startPoint x: 299, startPoint y: 656, endPoint x: 292, endPoint y: 314, distance: 342.1
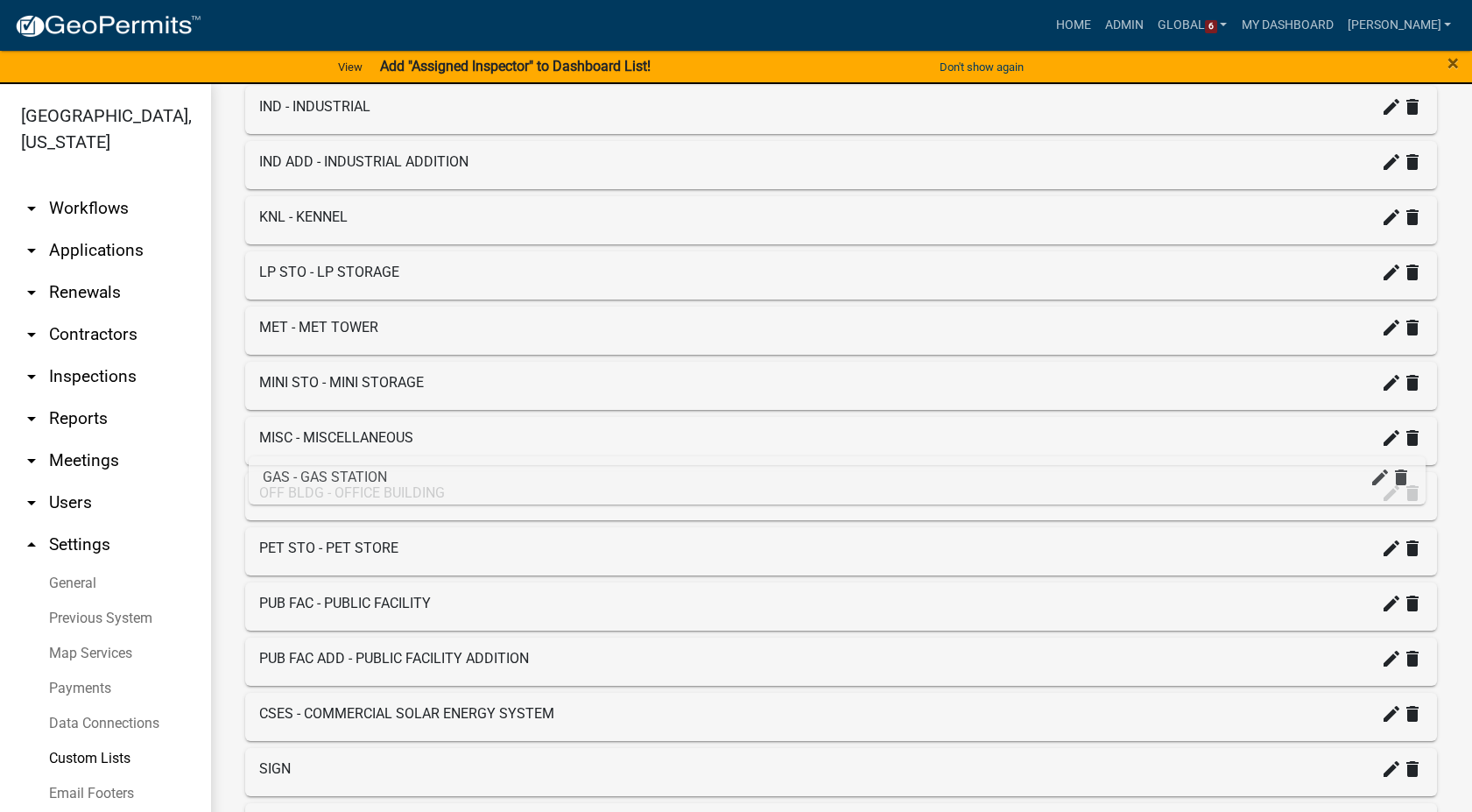
scroll to position [1849, 0]
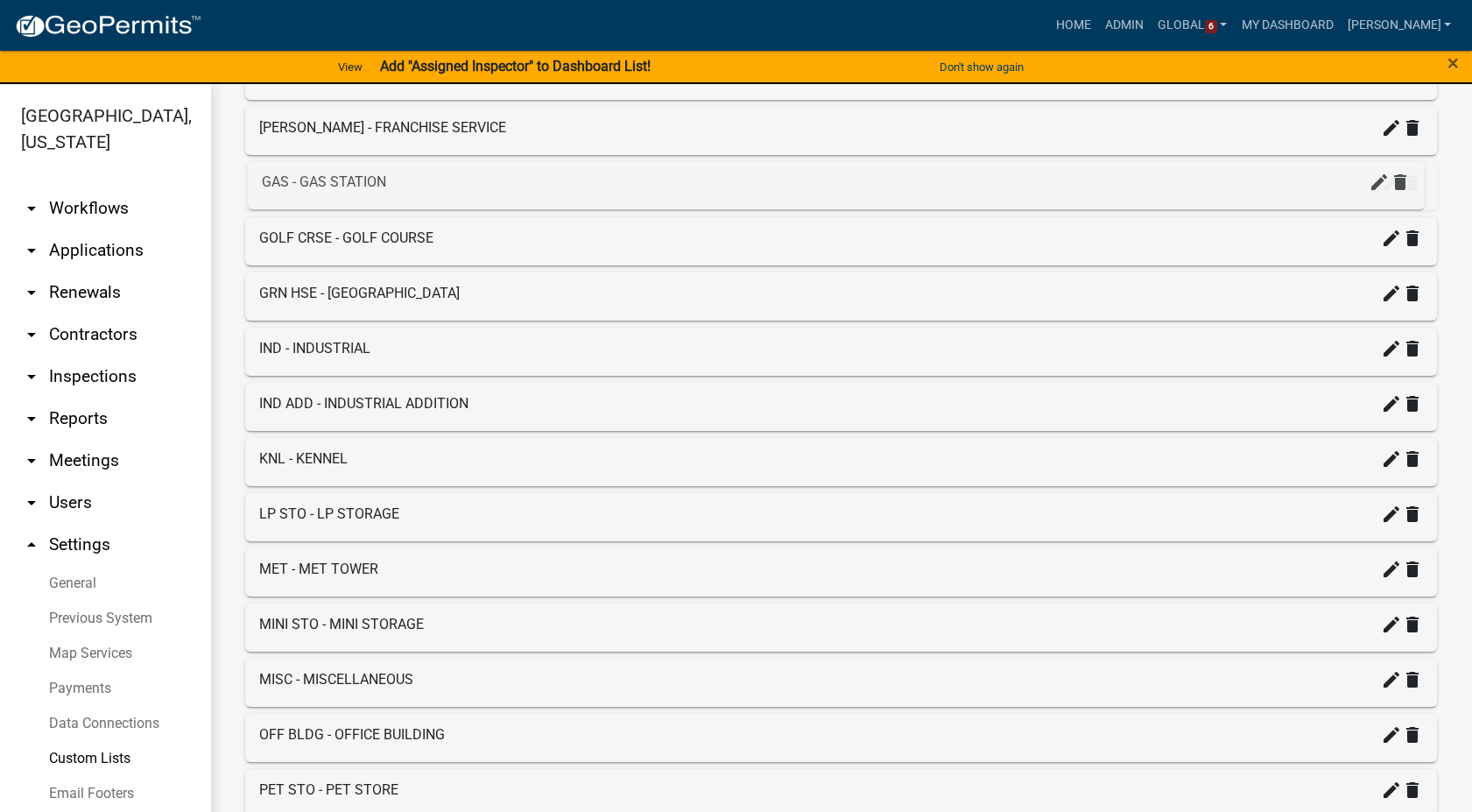
drag, startPoint x: 283, startPoint y: 608, endPoint x: 287, endPoint y: 171, distance: 437.0
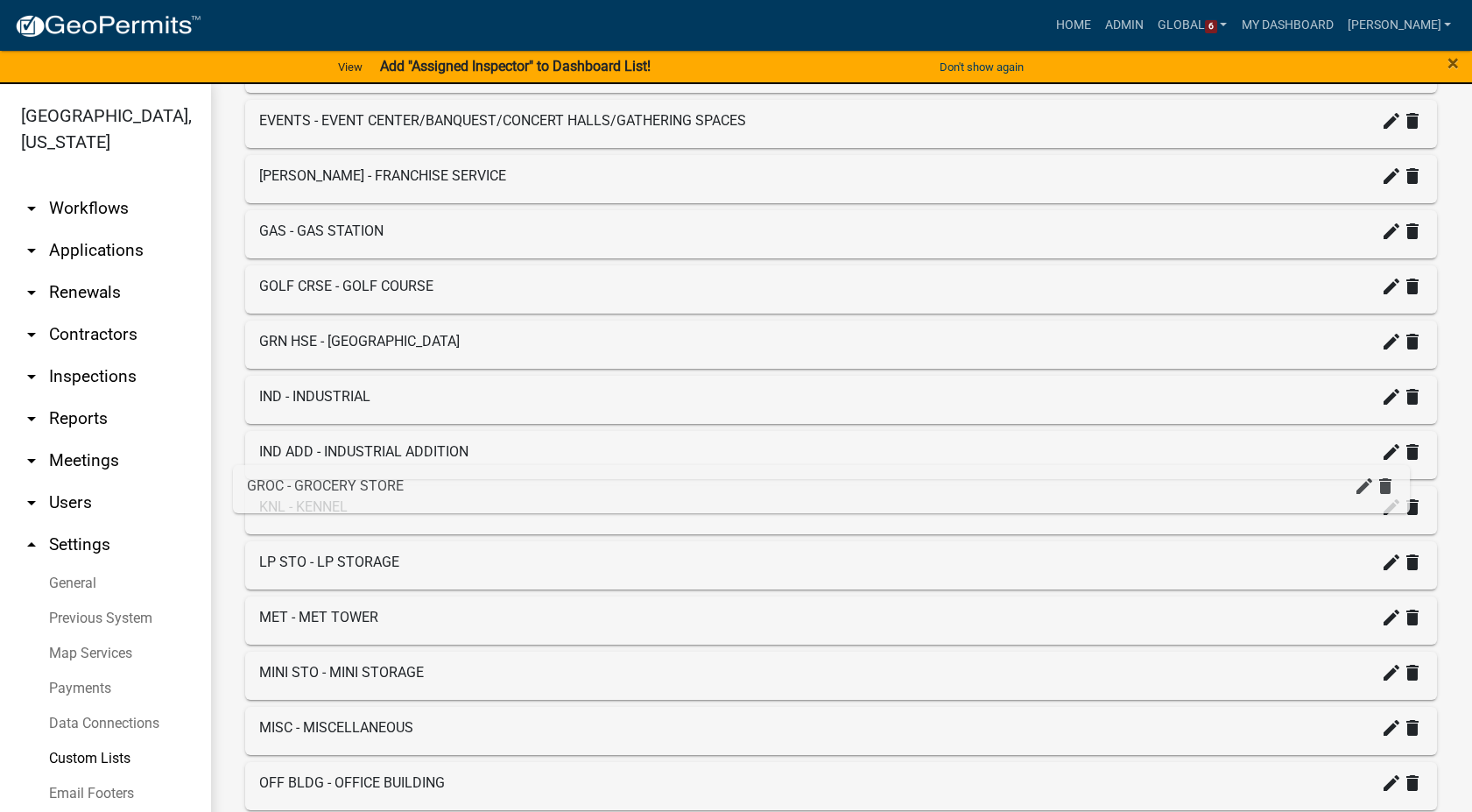
scroll to position [1752, 0]
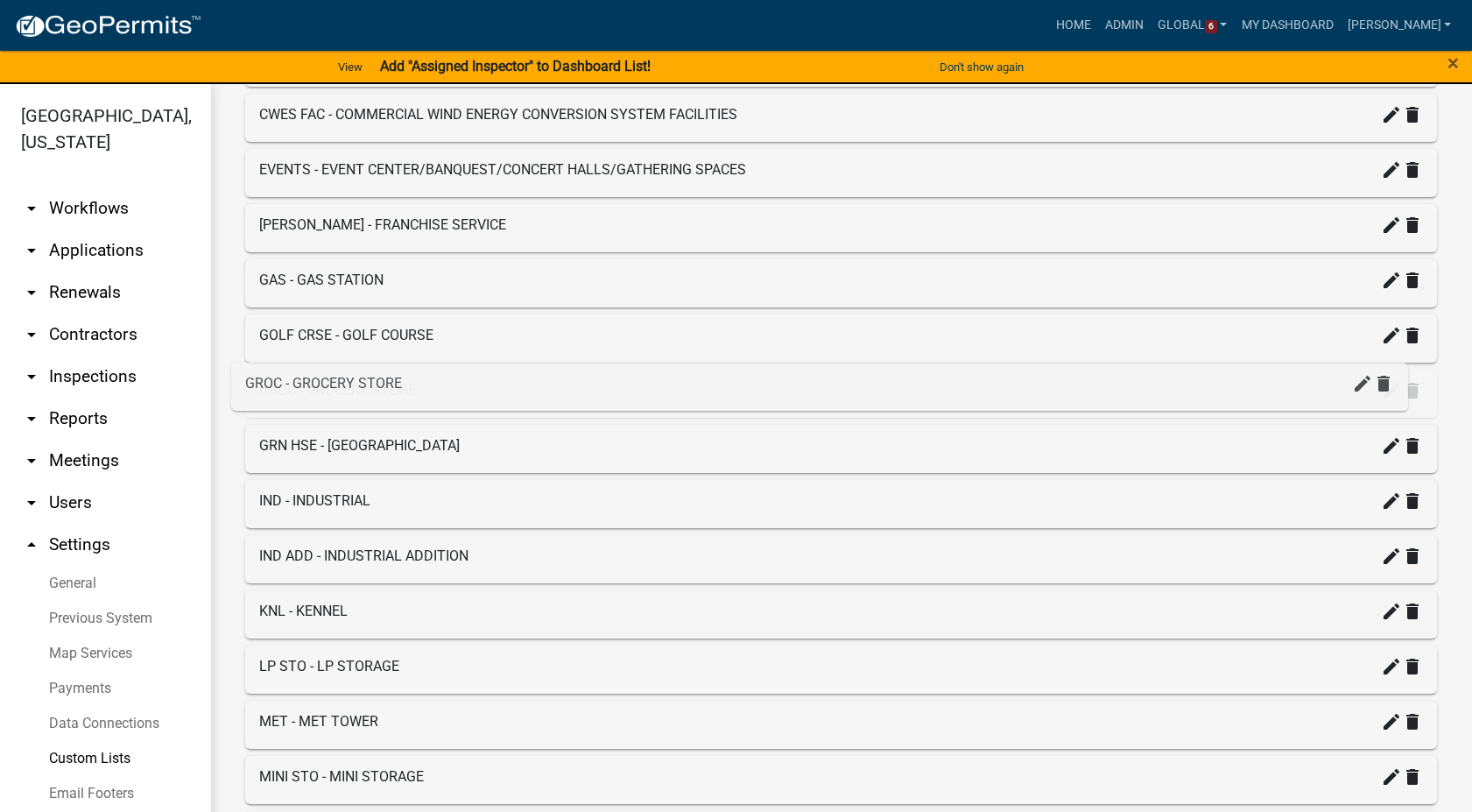
drag, startPoint x: 331, startPoint y: 669, endPoint x: 315, endPoint y: 372, distance: 297.4
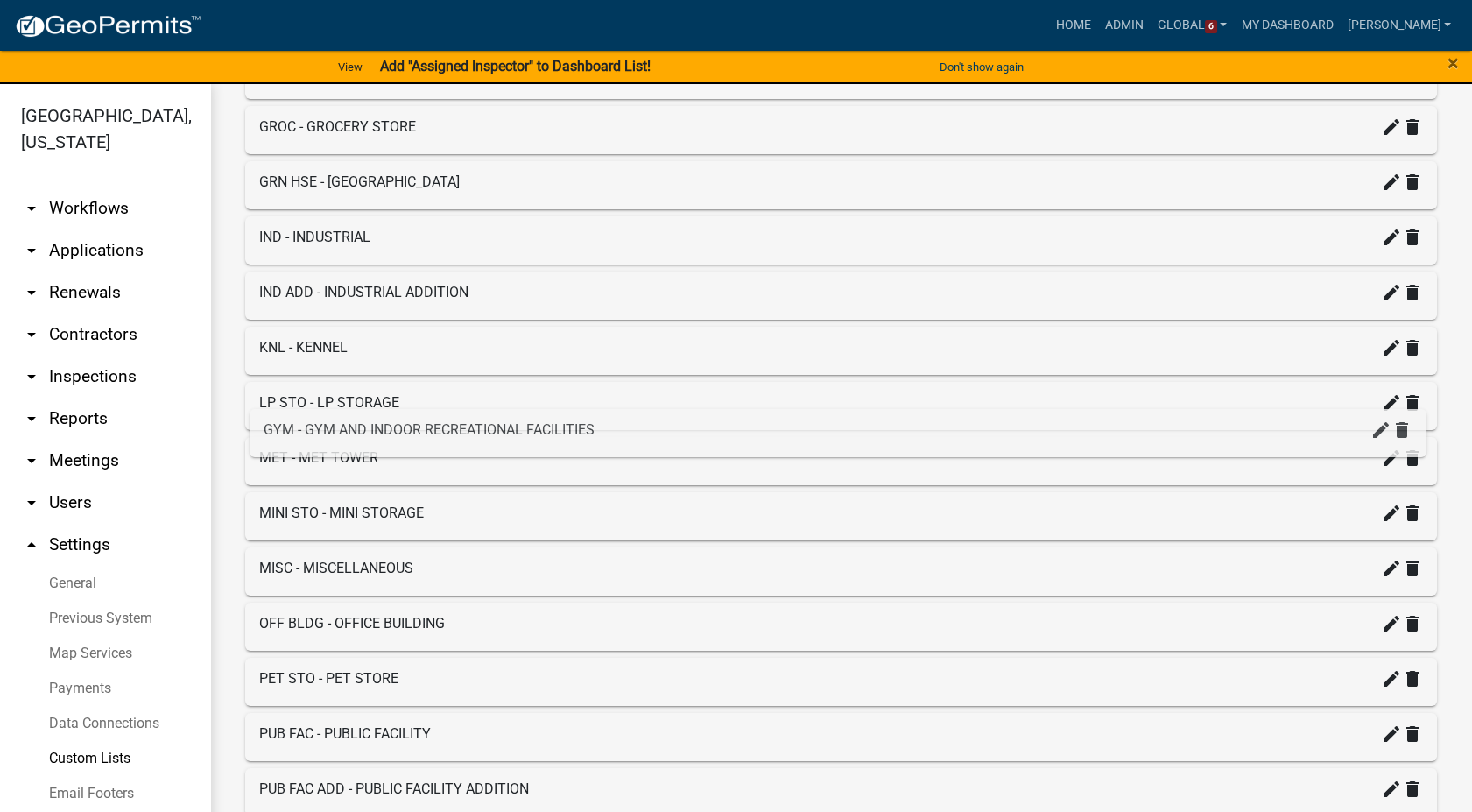
scroll to position [1946, 0]
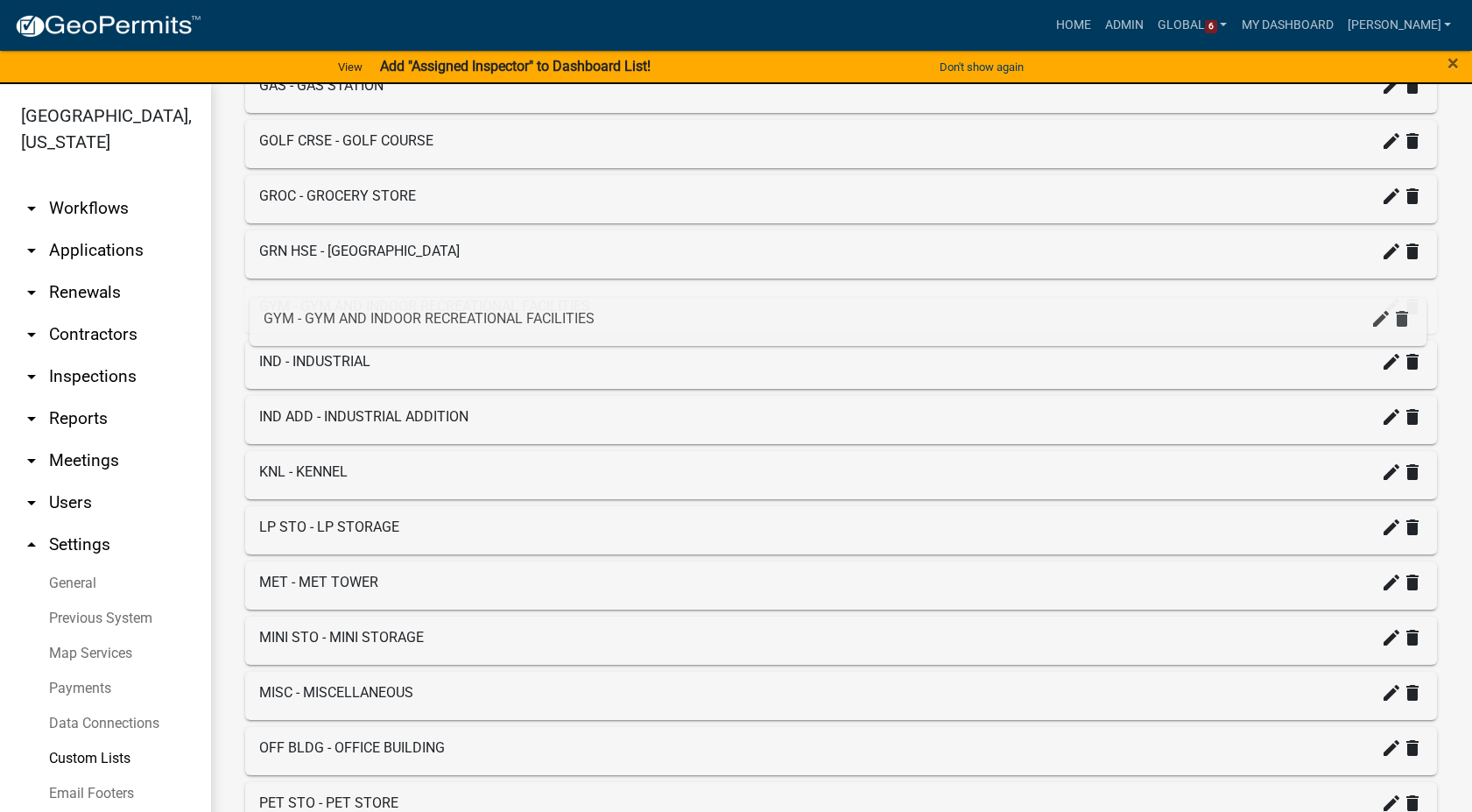
drag, startPoint x: 385, startPoint y: 626, endPoint x: 390, endPoint y: 304, distance: 322.0
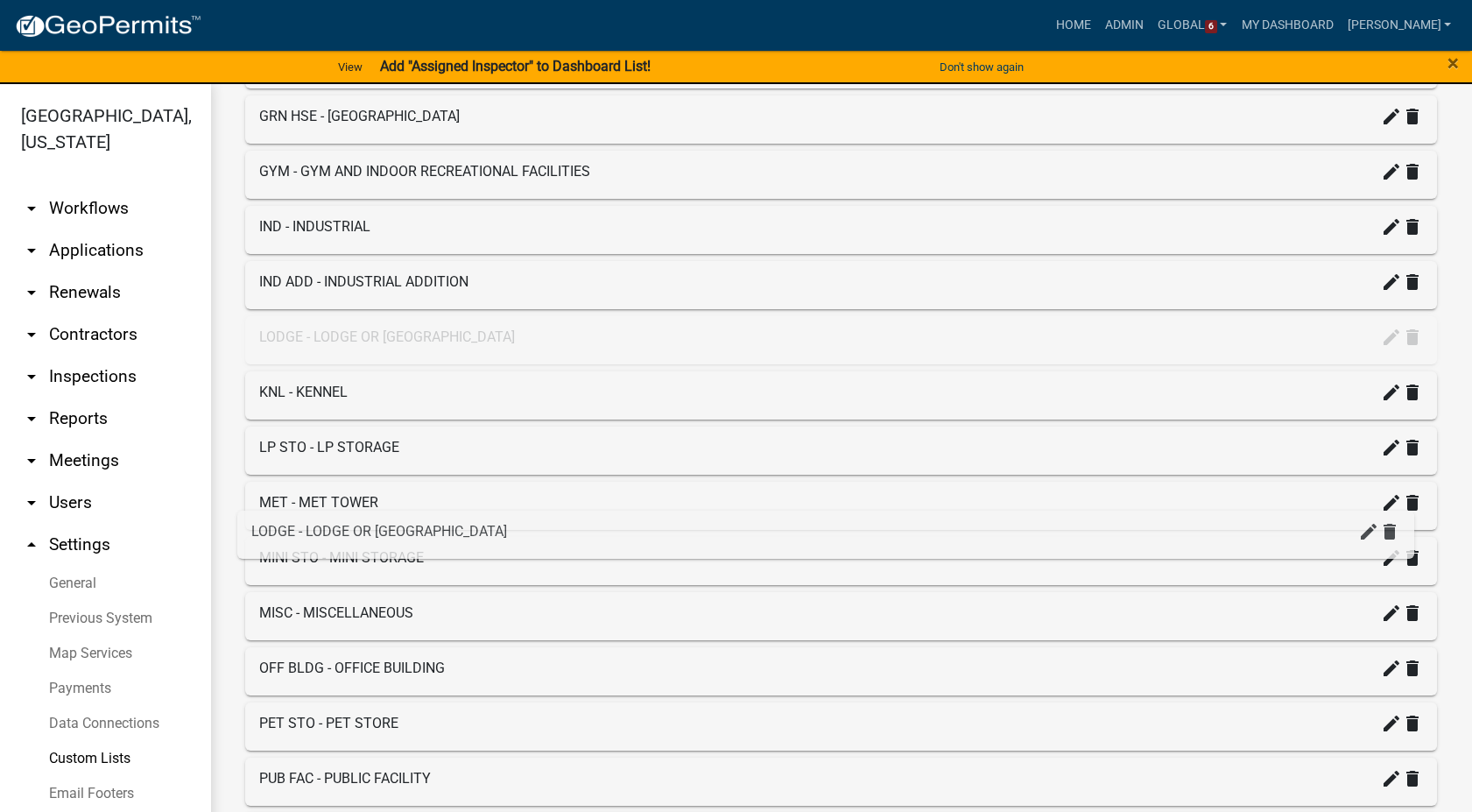
scroll to position [2195, 0]
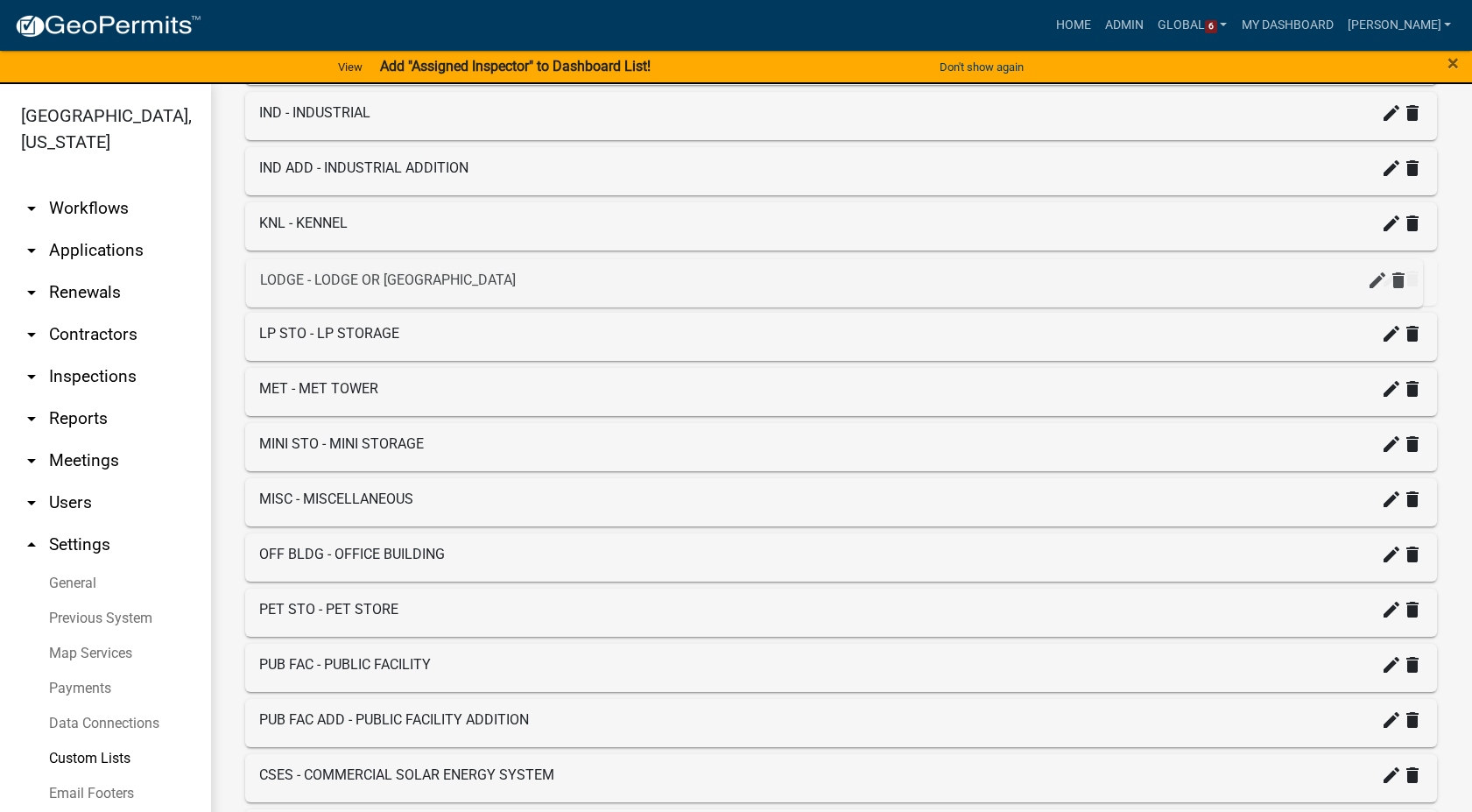
drag, startPoint x: 380, startPoint y: 339, endPoint x: 382, endPoint y: 270, distance: 69.0
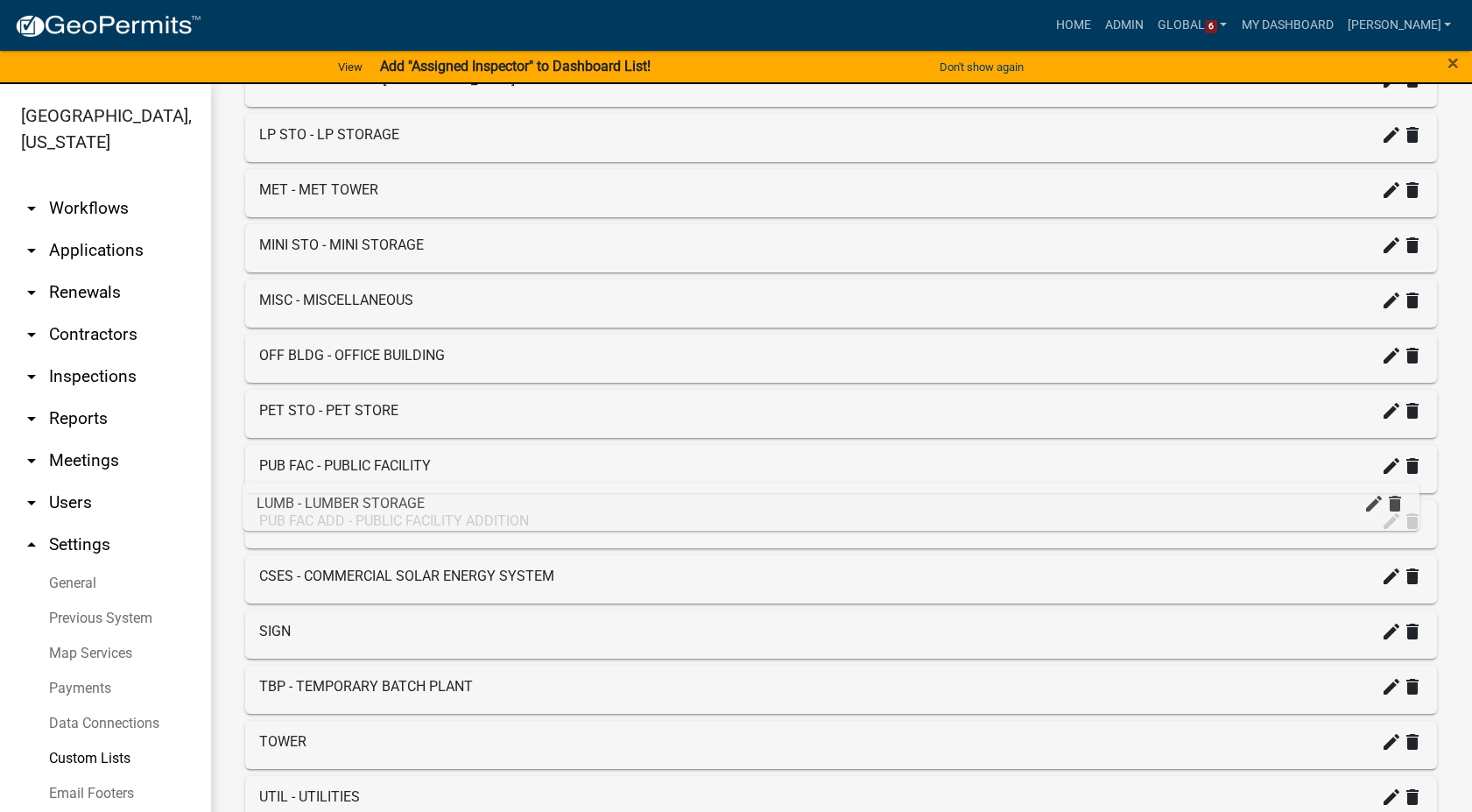
scroll to position [2389, 0]
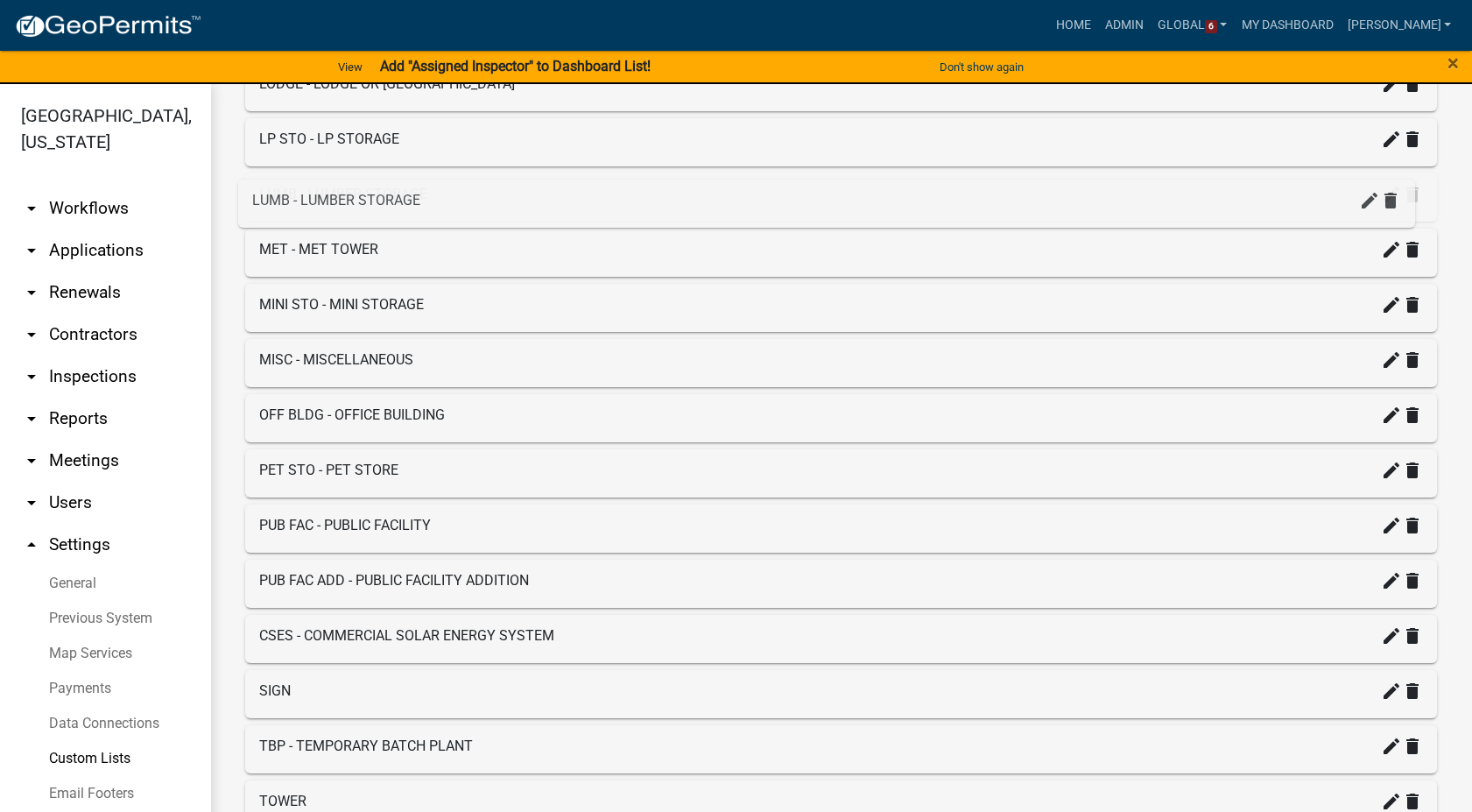
drag, startPoint x: 329, startPoint y: 592, endPoint x: 322, endPoint y: 195, distance: 397.1
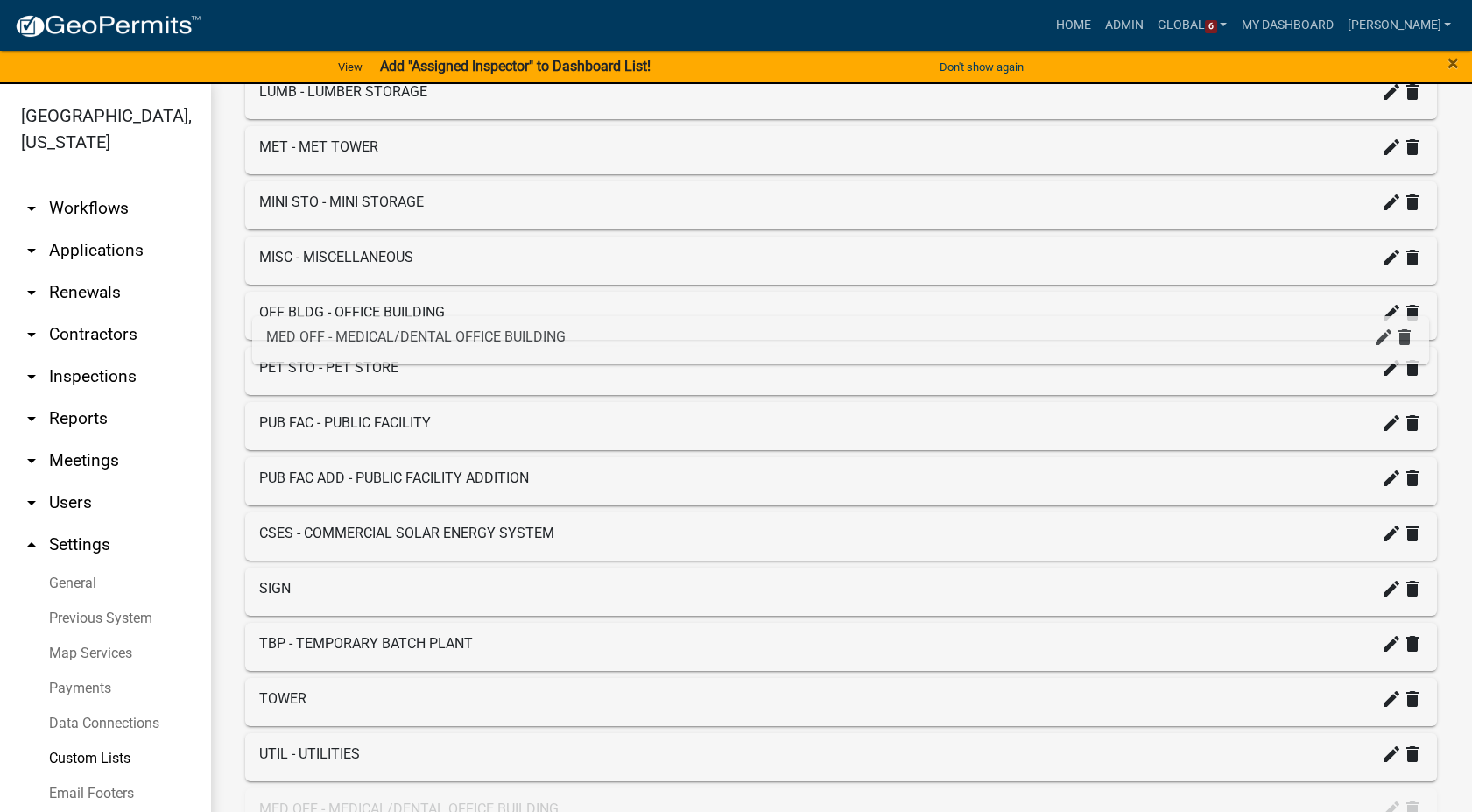
scroll to position [2487, 0]
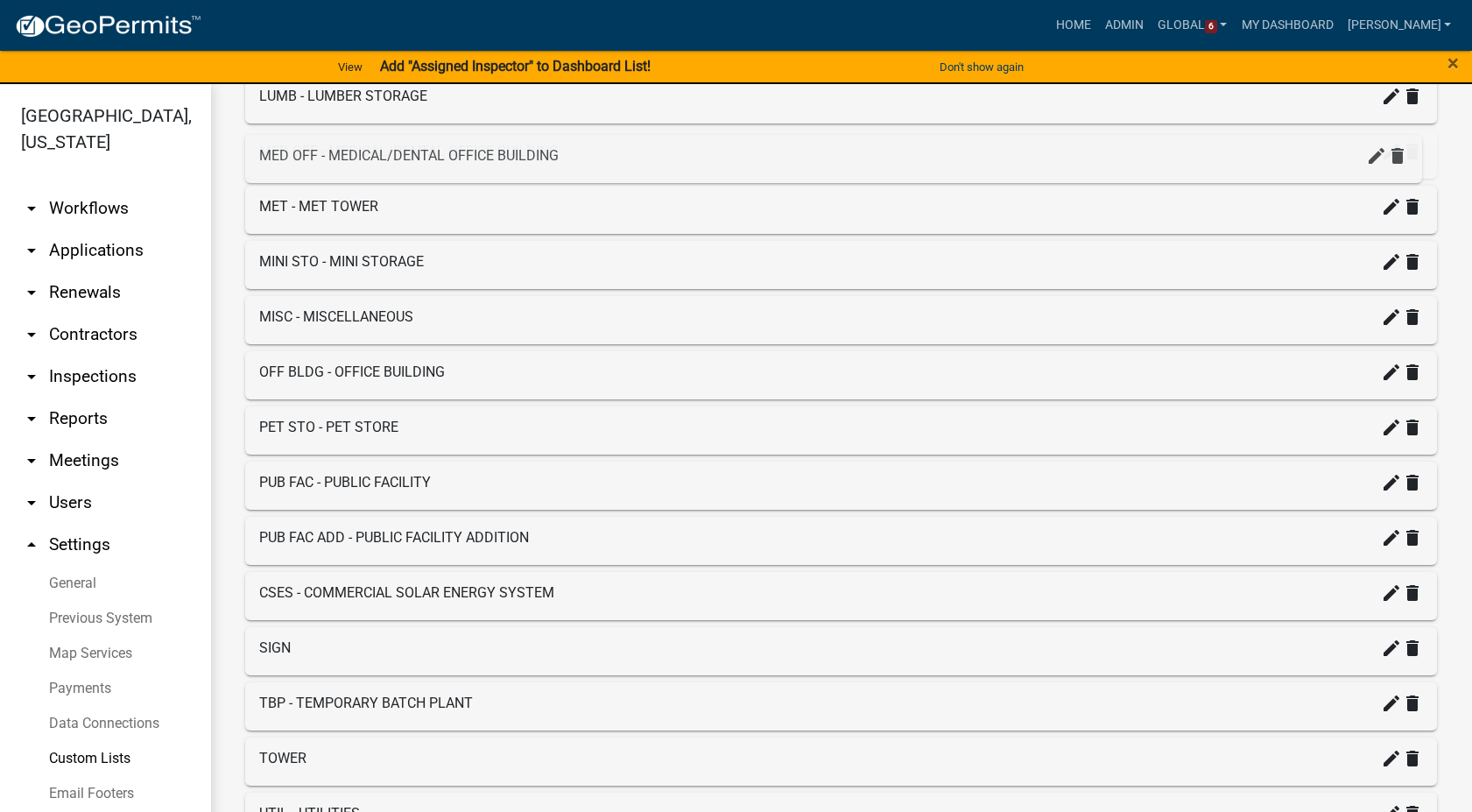
drag, startPoint x: 301, startPoint y: 445, endPoint x: 301, endPoint y: 143, distance: 302.0
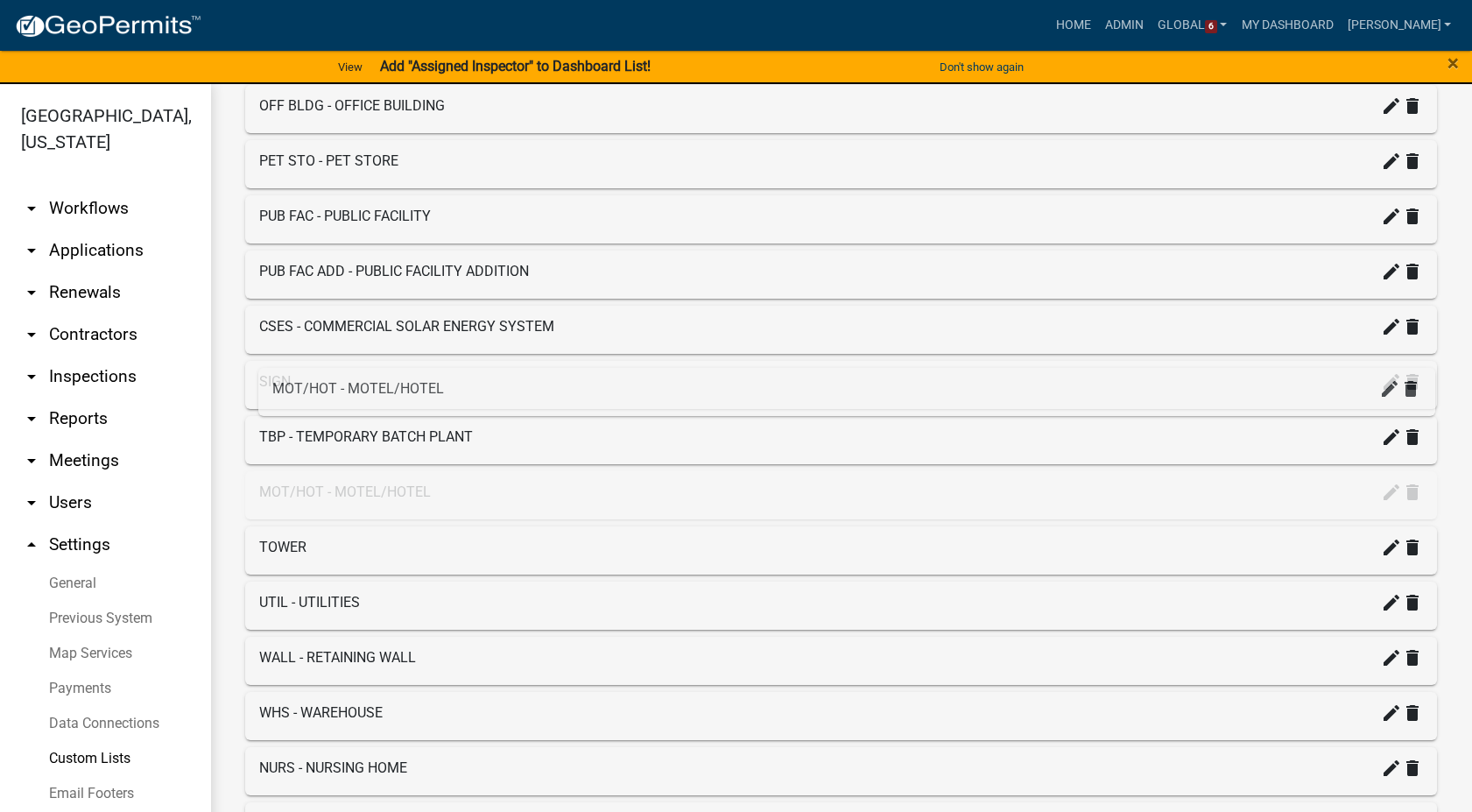
scroll to position [2584, 0]
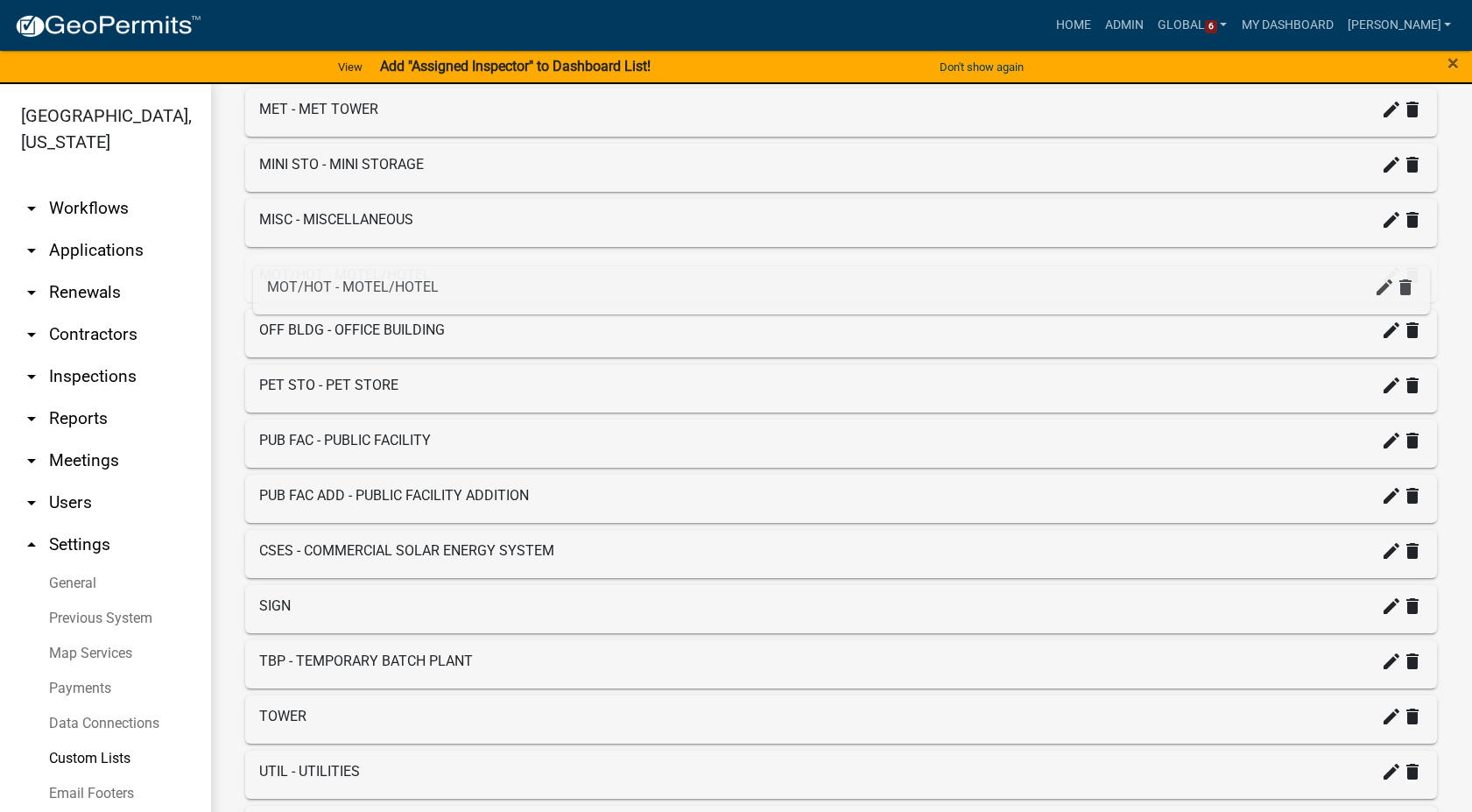
drag, startPoint x: 272, startPoint y: 591, endPoint x: 281, endPoint y: 263, distance: 328.1
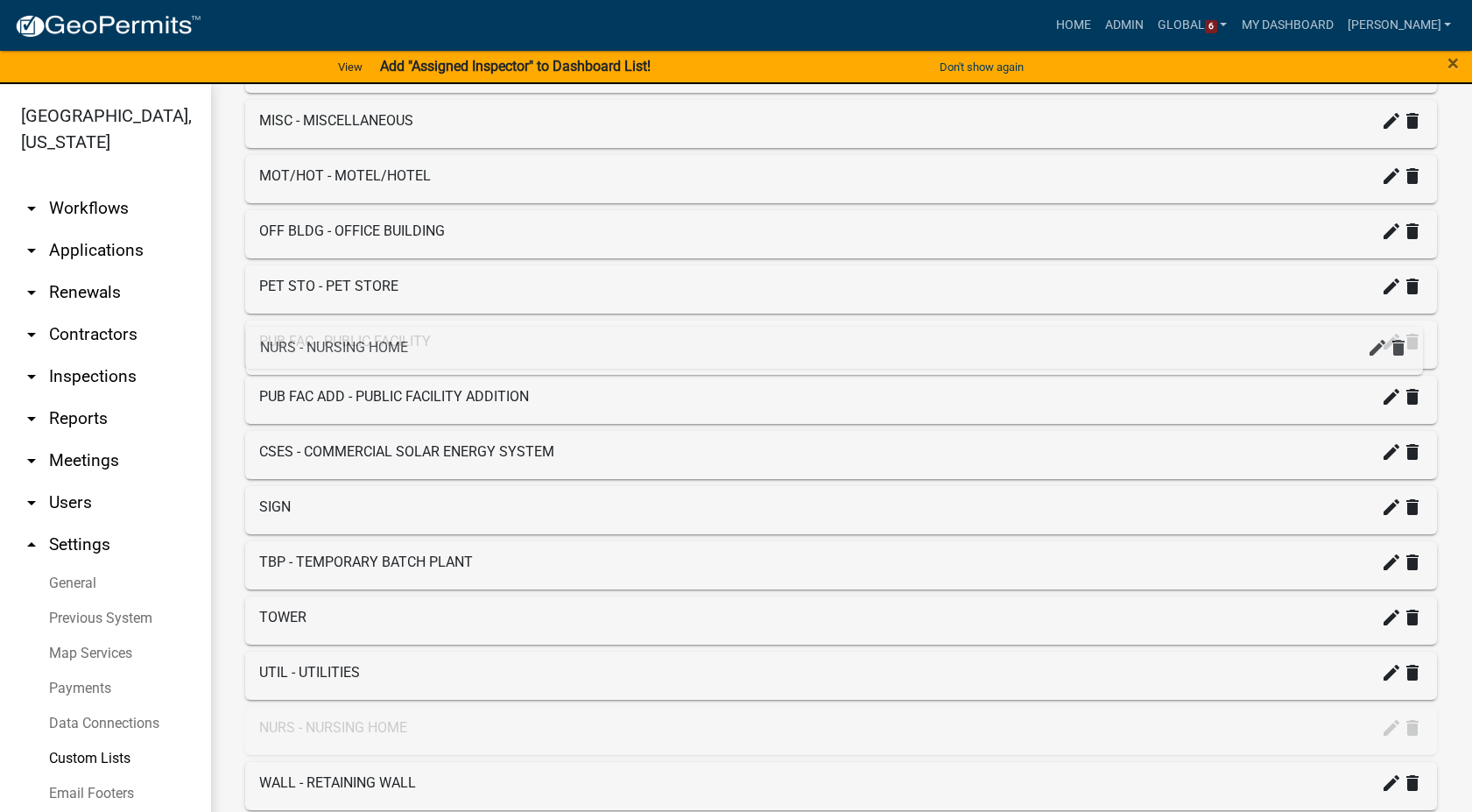
scroll to position [2682, 0]
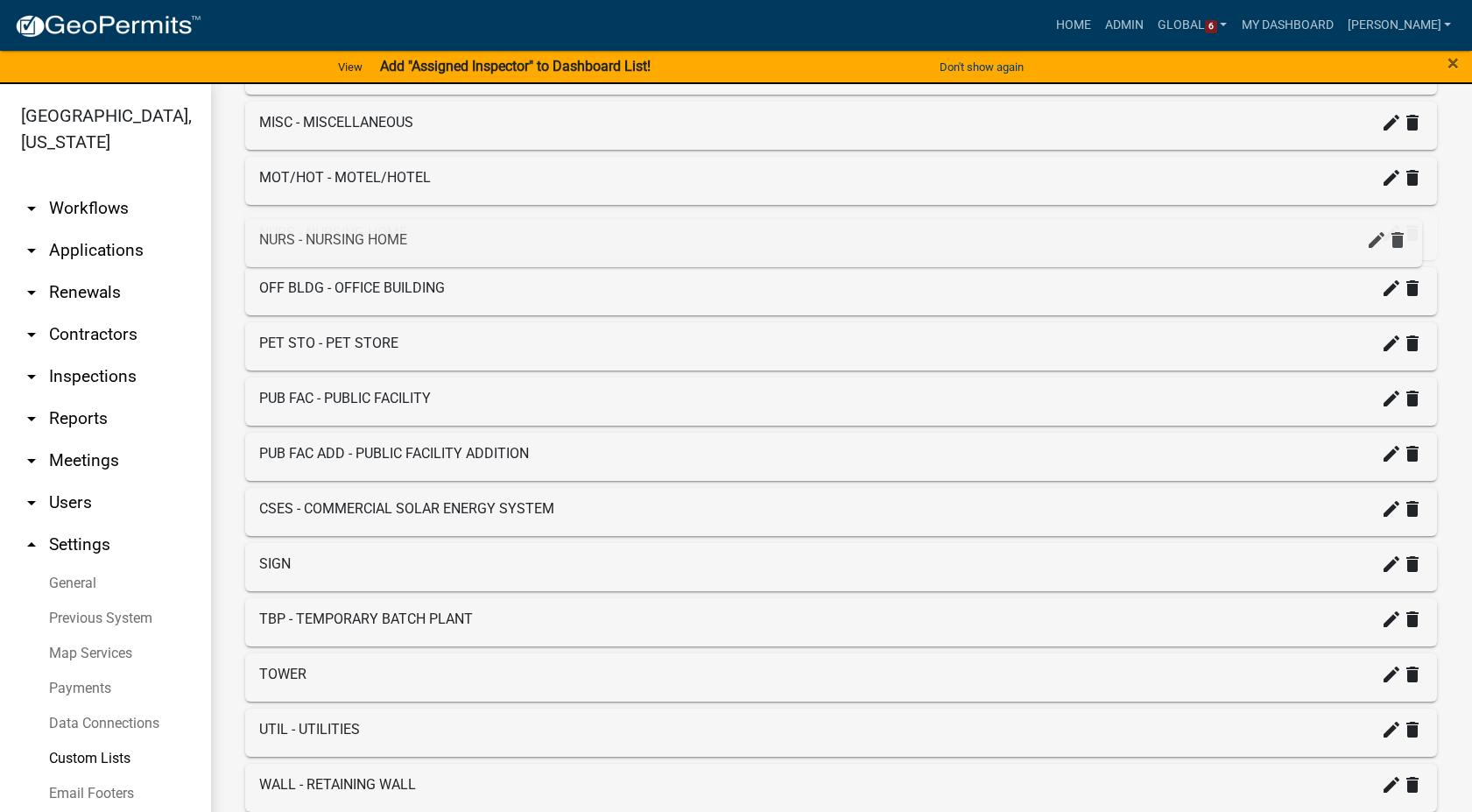
drag, startPoint x: 285, startPoint y: 458, endPoint x: 285, endPoint y: 225, distance: 233.0
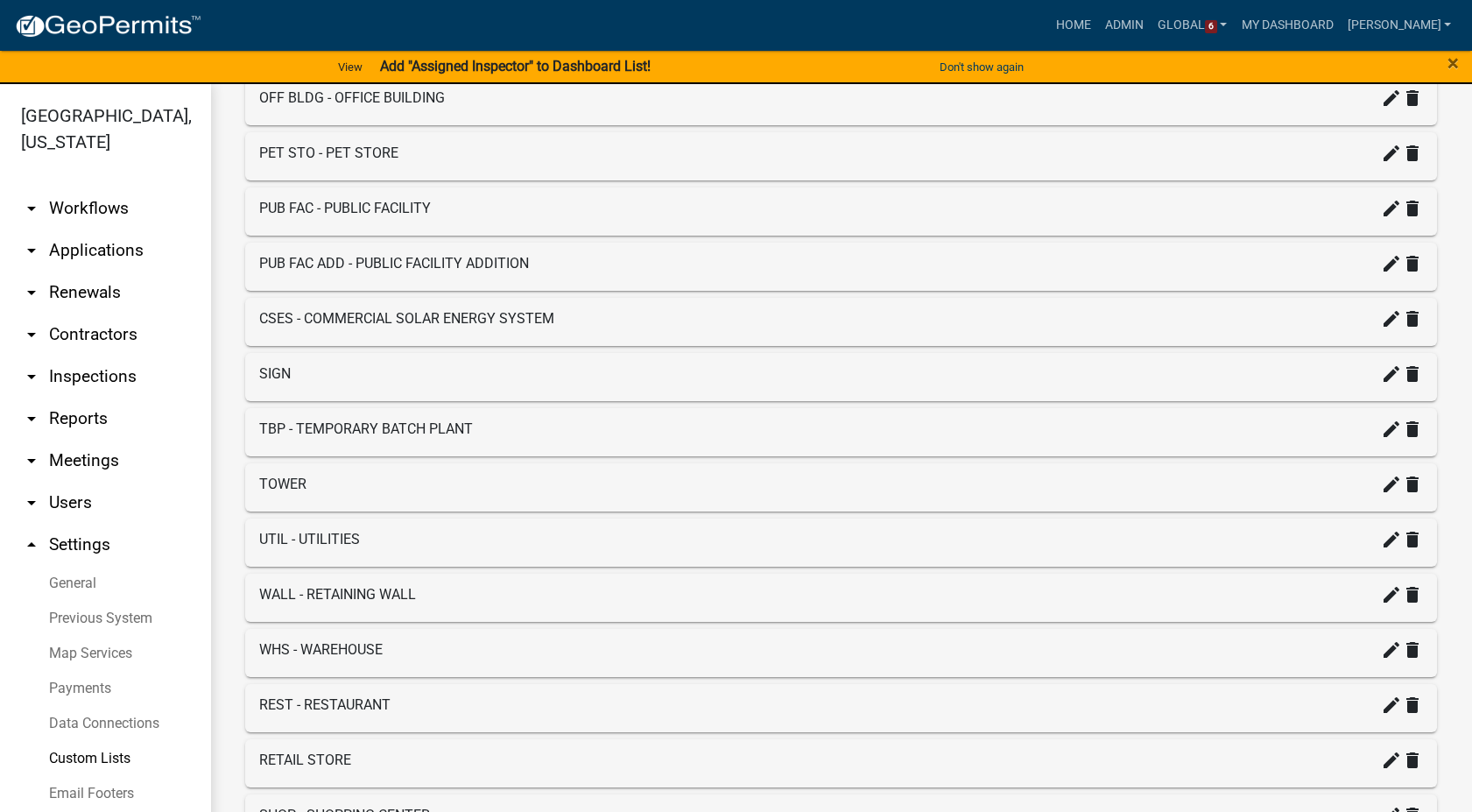
scroll to position [2876, 0]
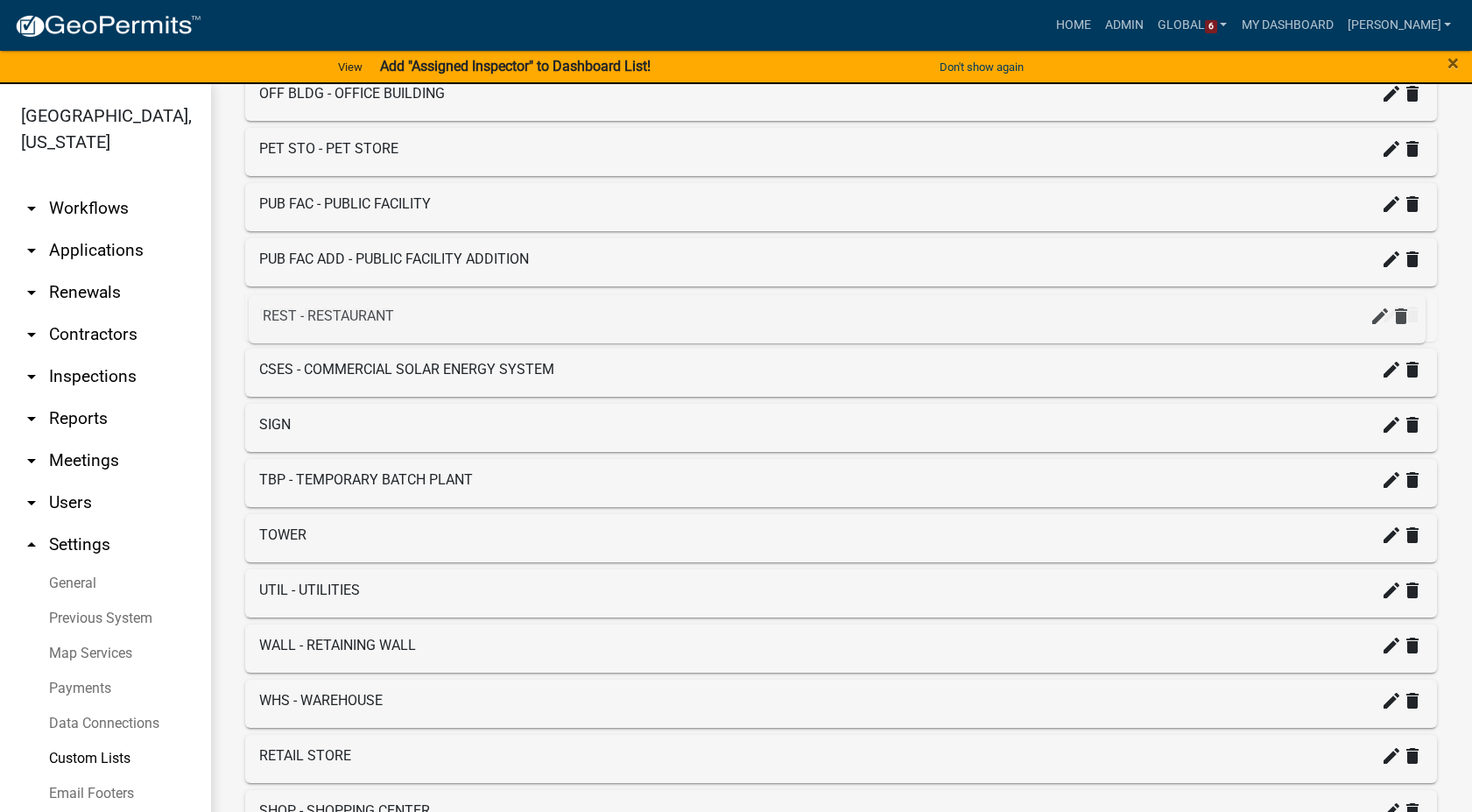
drag, startPoint x: 292, startPoint y: 715, endPoint x: 294, endPoint y: 309, distance: 406.0
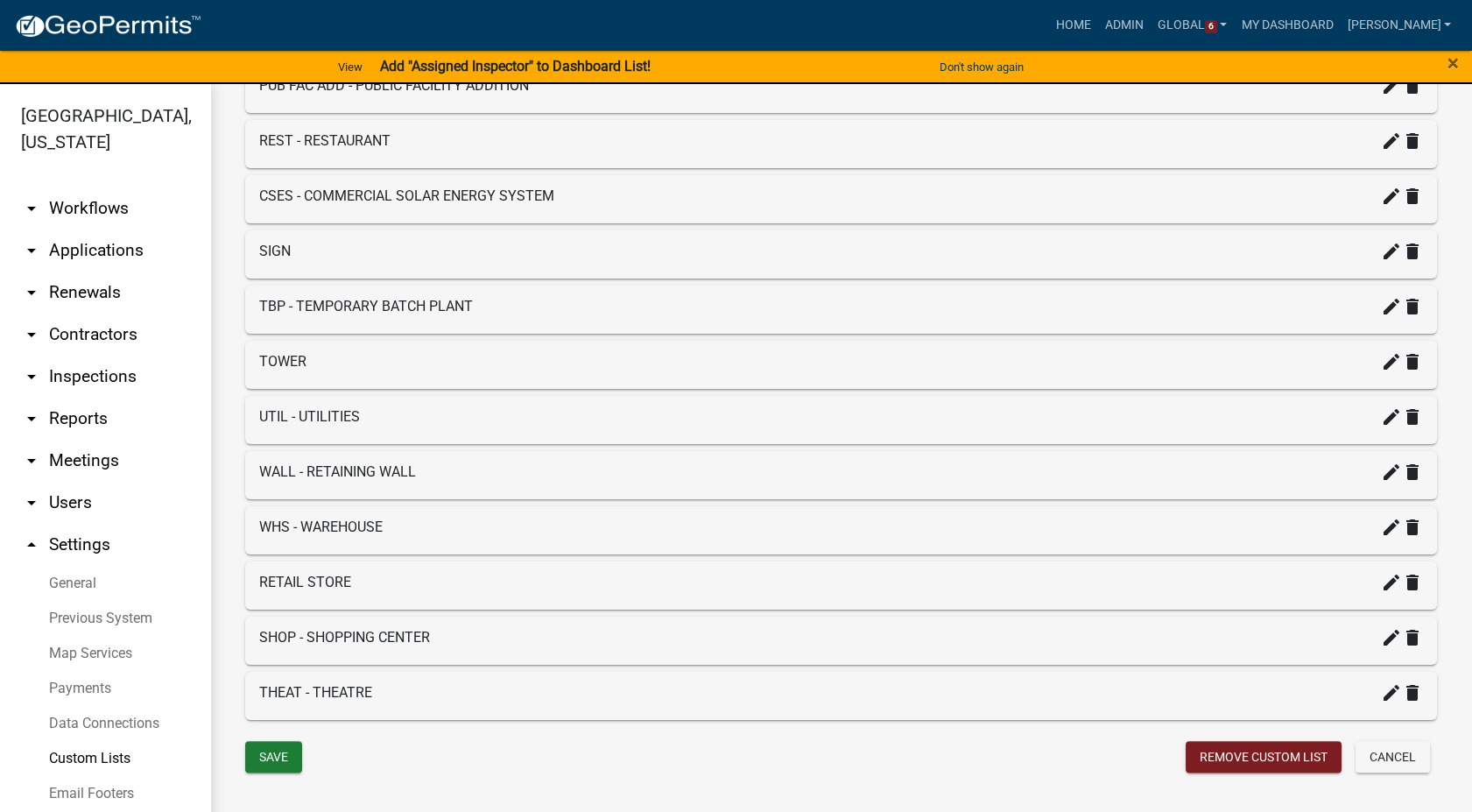
scroll to position [3070, 0]
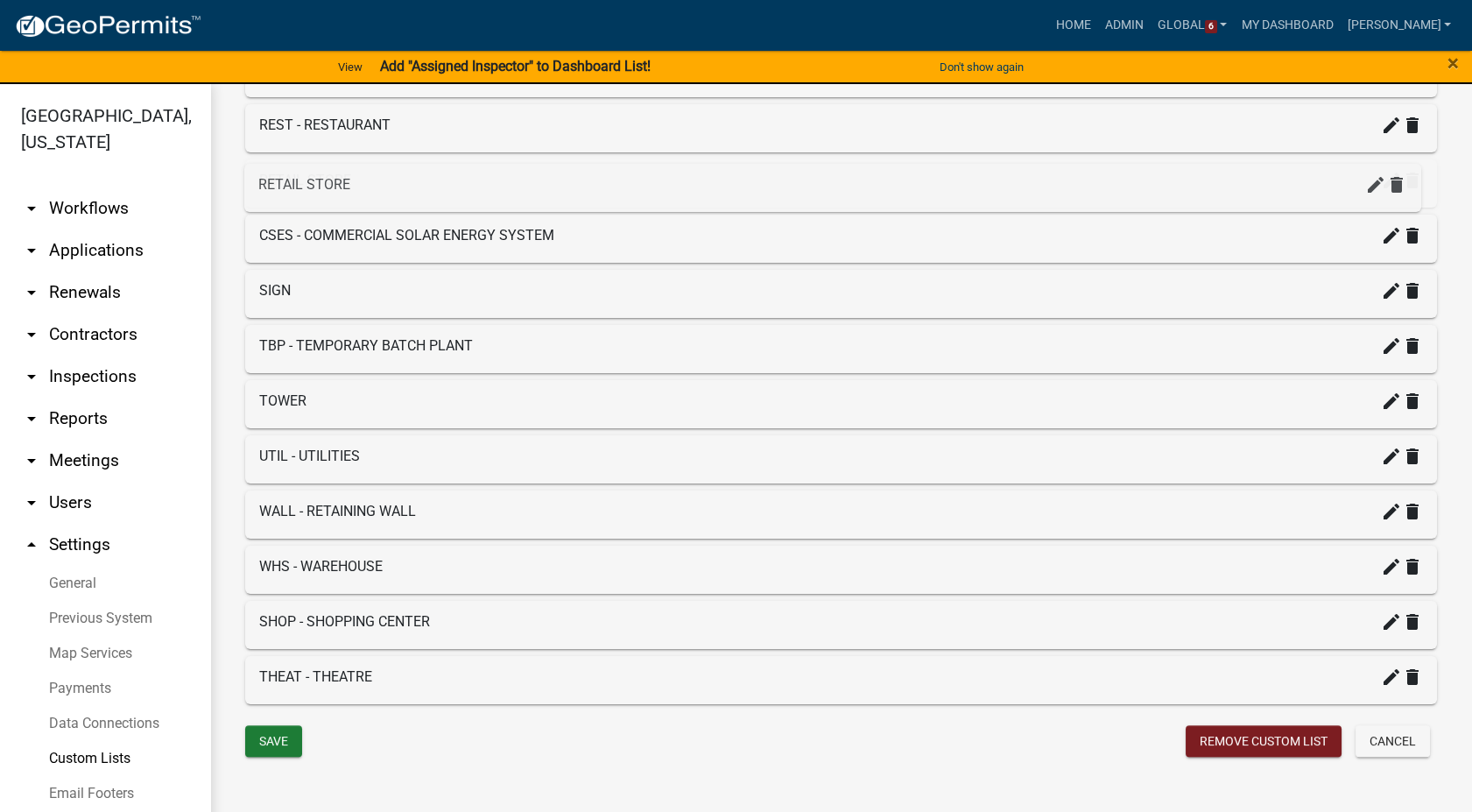
drag, startPoint x: 319, startPoint y: 572, endPoint x: 318, endPoint y: 149, distance: 423.0
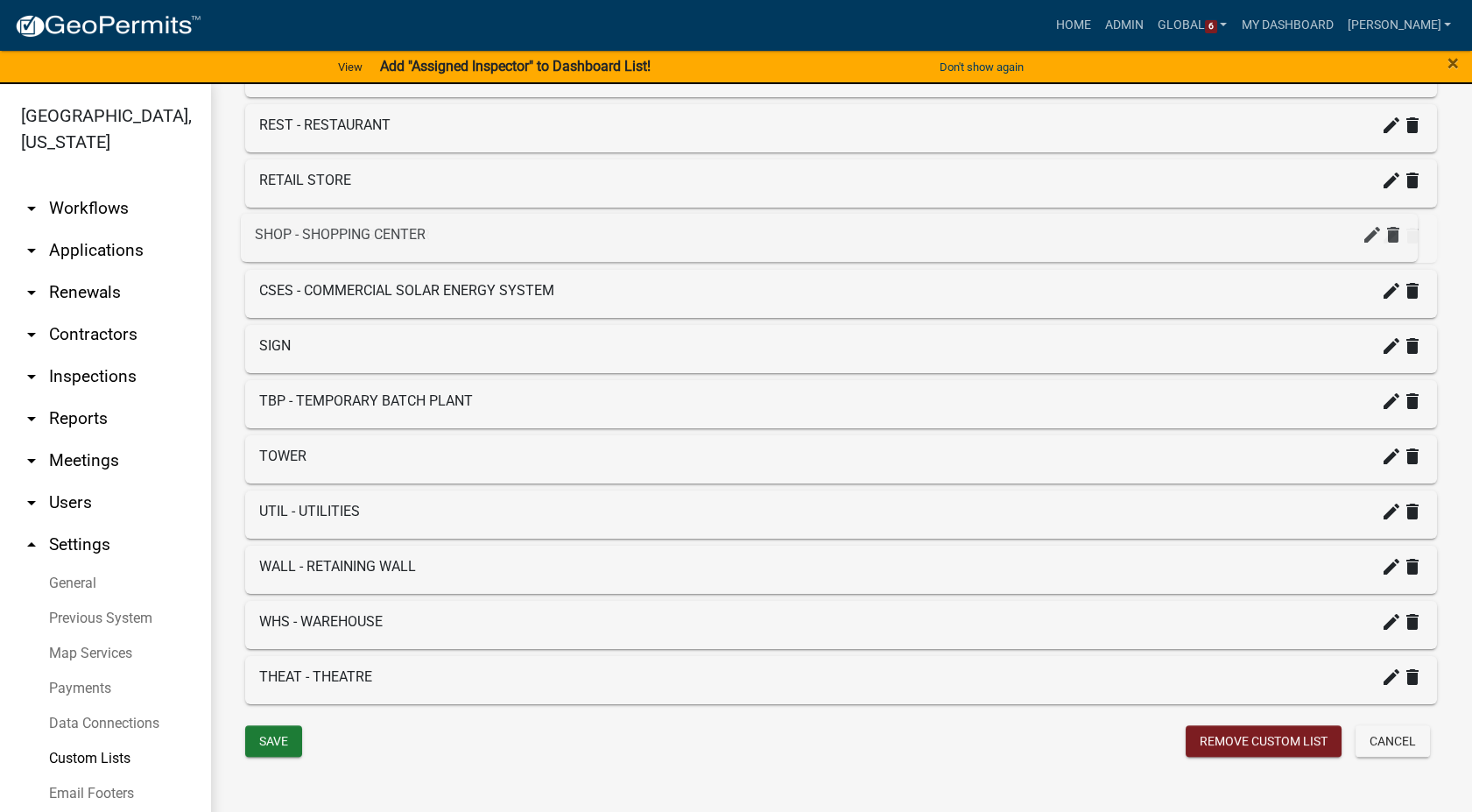
drag, startPoint x: 309, startPoint y: 630, endPoint x: 306, endPoint y: 226, distance: 404.0
drag, startPoint x: 300, startPoint y: 353, endPoint x: 310, endPoint y: 217, distance: 136.4
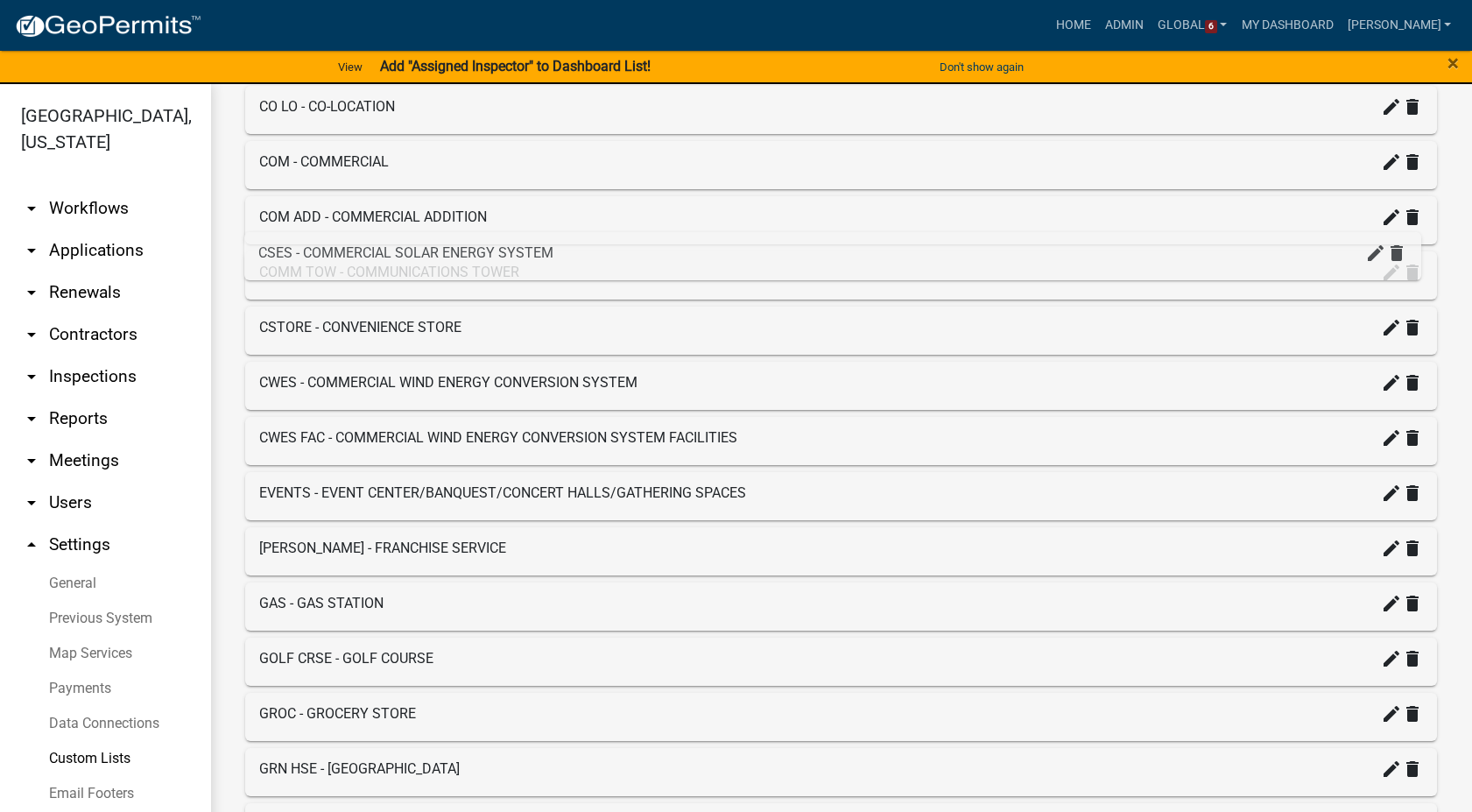
scroll to position [1416, 0]
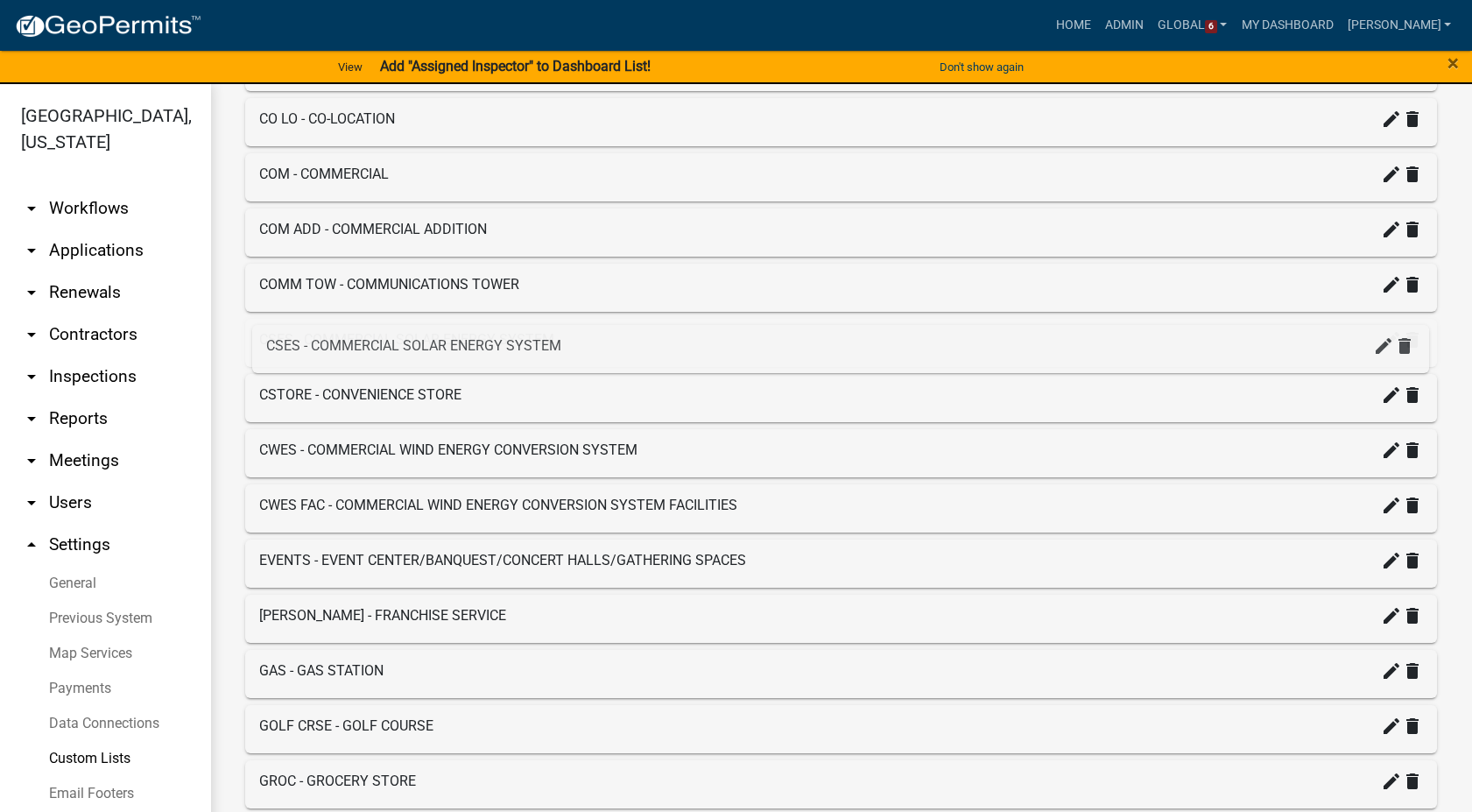
drag, startPoint x: 406, startPoint y: 354, endPoint x: 420, endPoint y: 335, distance: 23.6
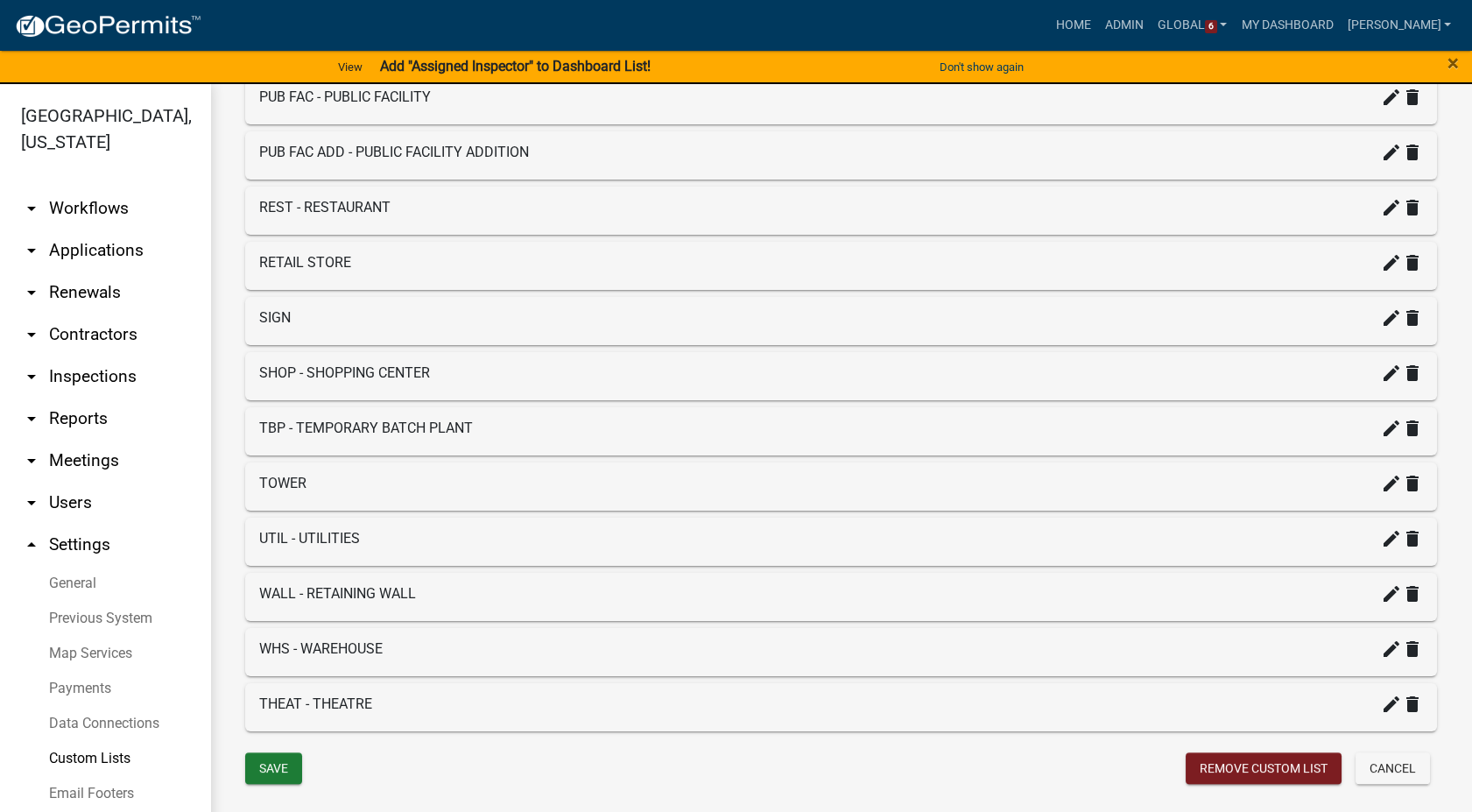
scroll to position [3070, 0]
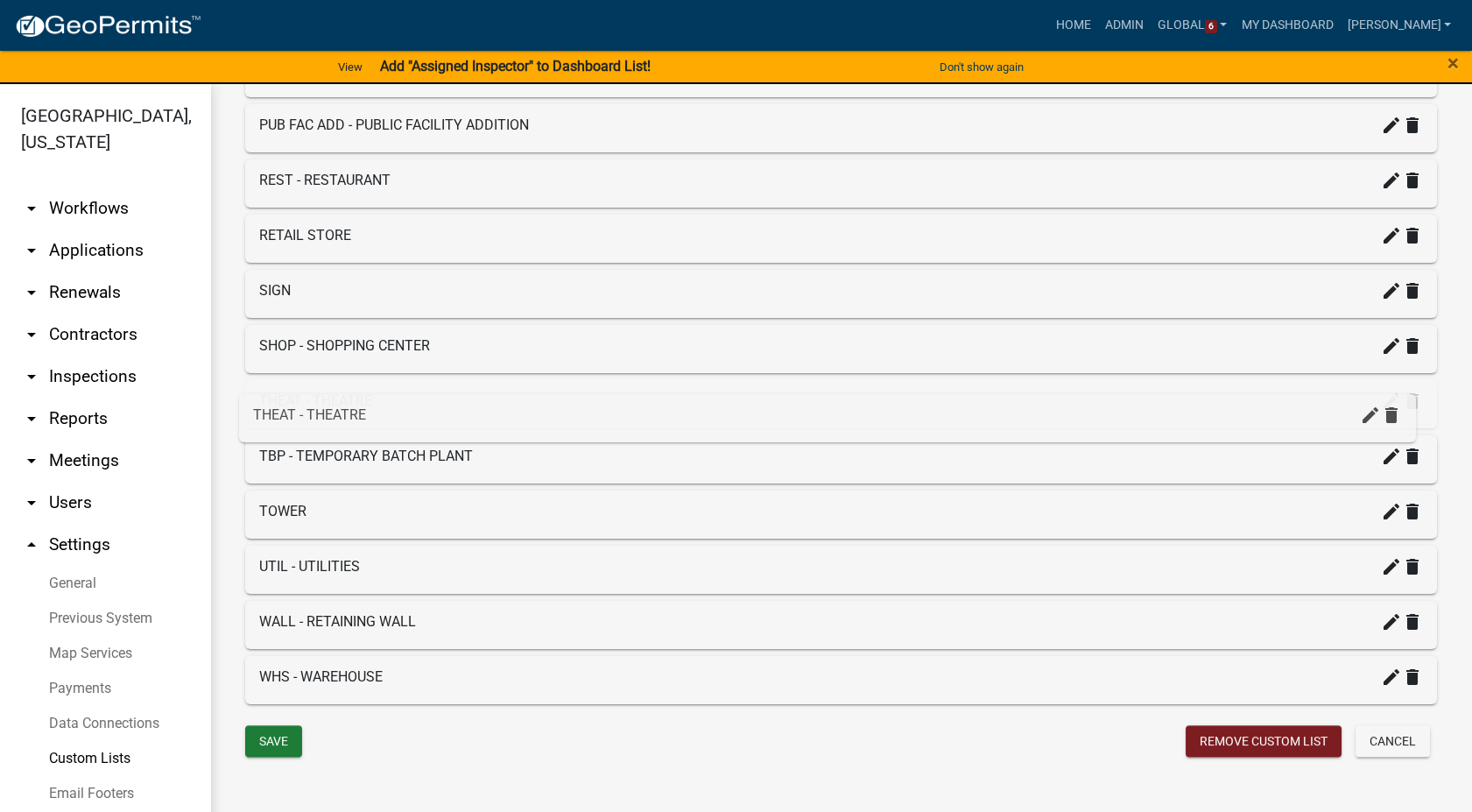
drag, startPoint x: 338, startPoint y: 682, endPoint x: 345, endPoint y: 352, distance: 330.1
click at [275, 741] on button "Save" at bounding box center [273, 740] width 57 height 32
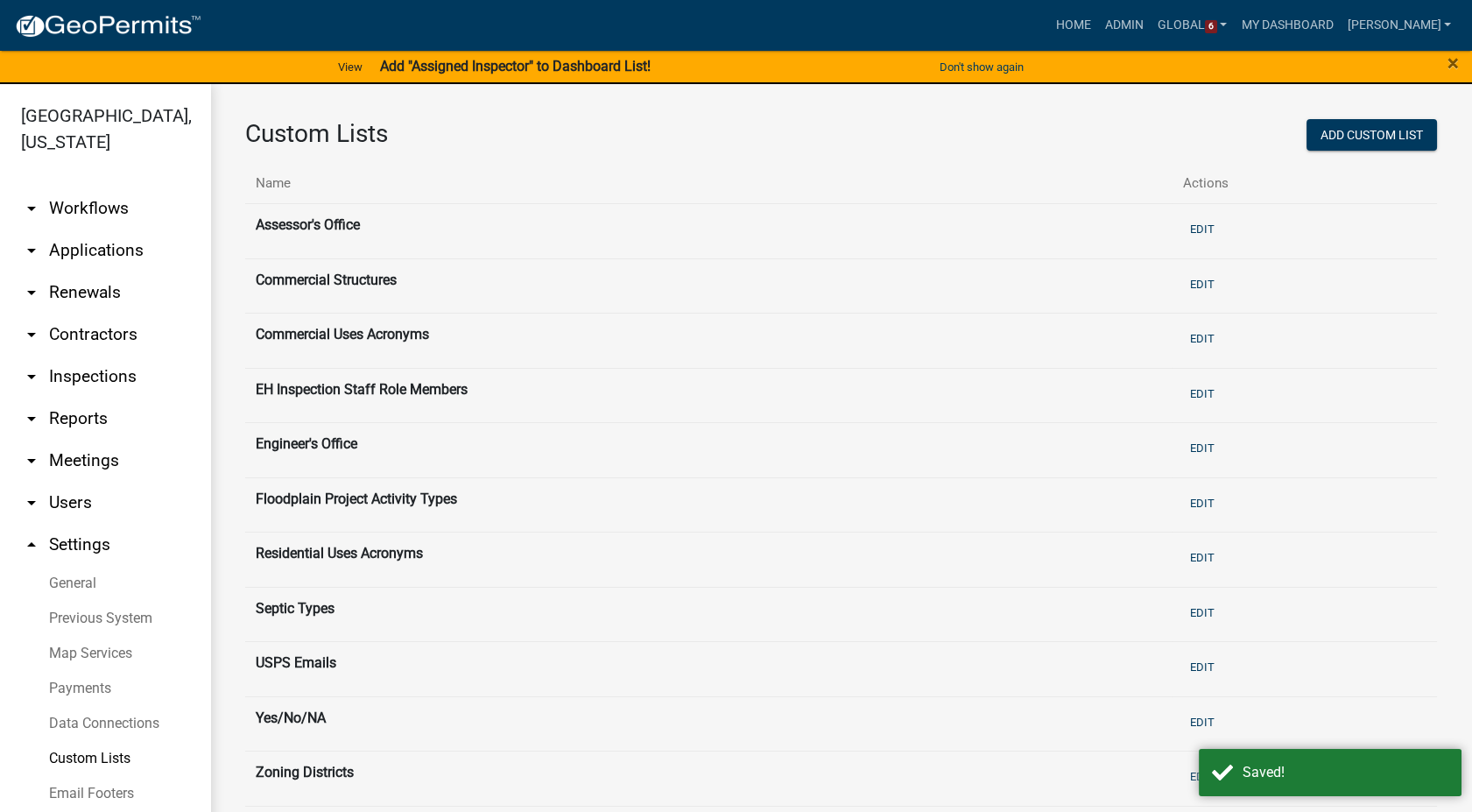
click at [87, 188] on link "arrow_drop_down Workflows" at bounding box center [105, 208] width 210 height 42
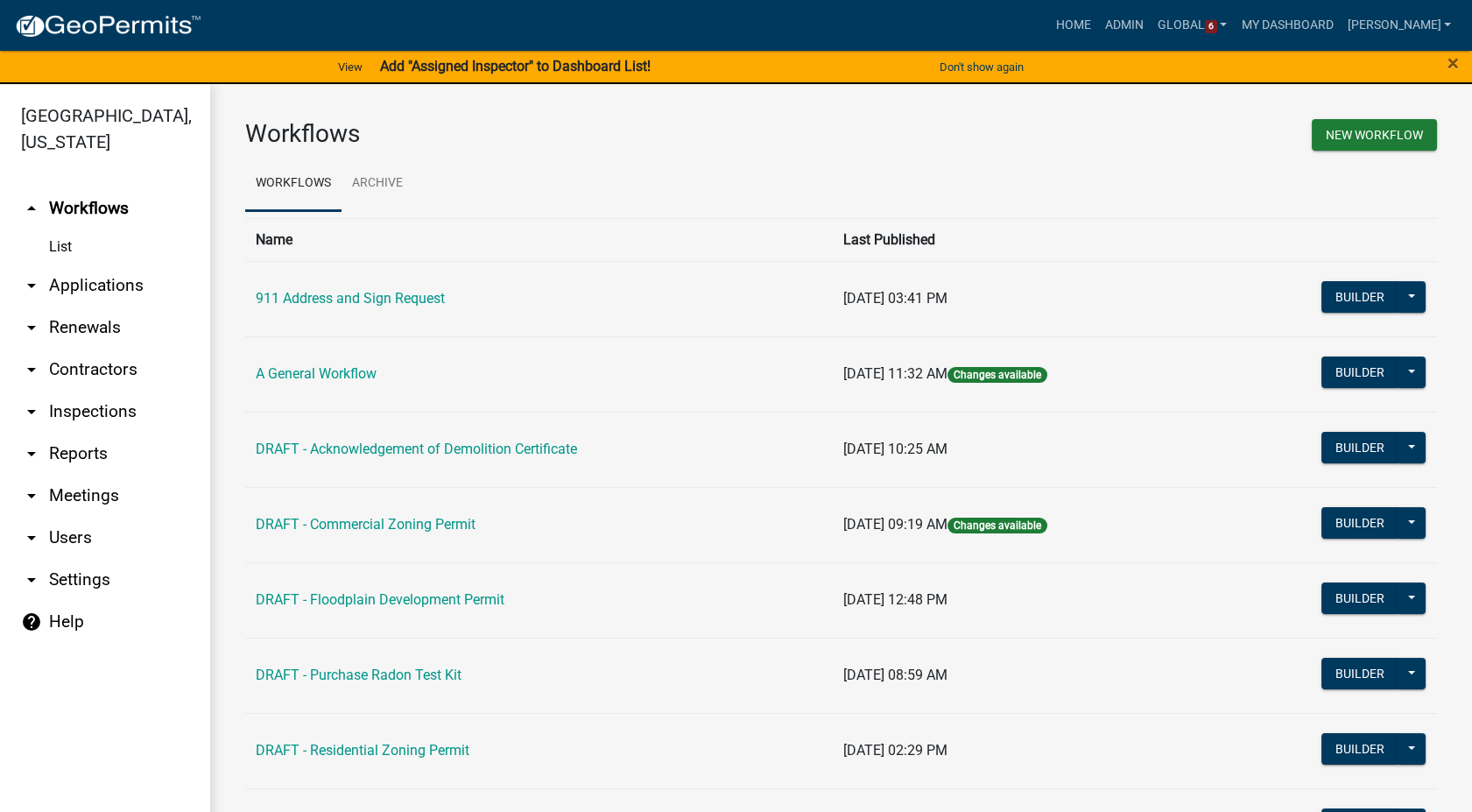
click at [1296, 519] on td "Builder Publish Disable Archive History Copy Make Public Start Application" at bounding box center [1328, 525] width 218 height 75
click at [1350, 516] on button "Builder" at bounding box center [1360, 523] width 77 height 32
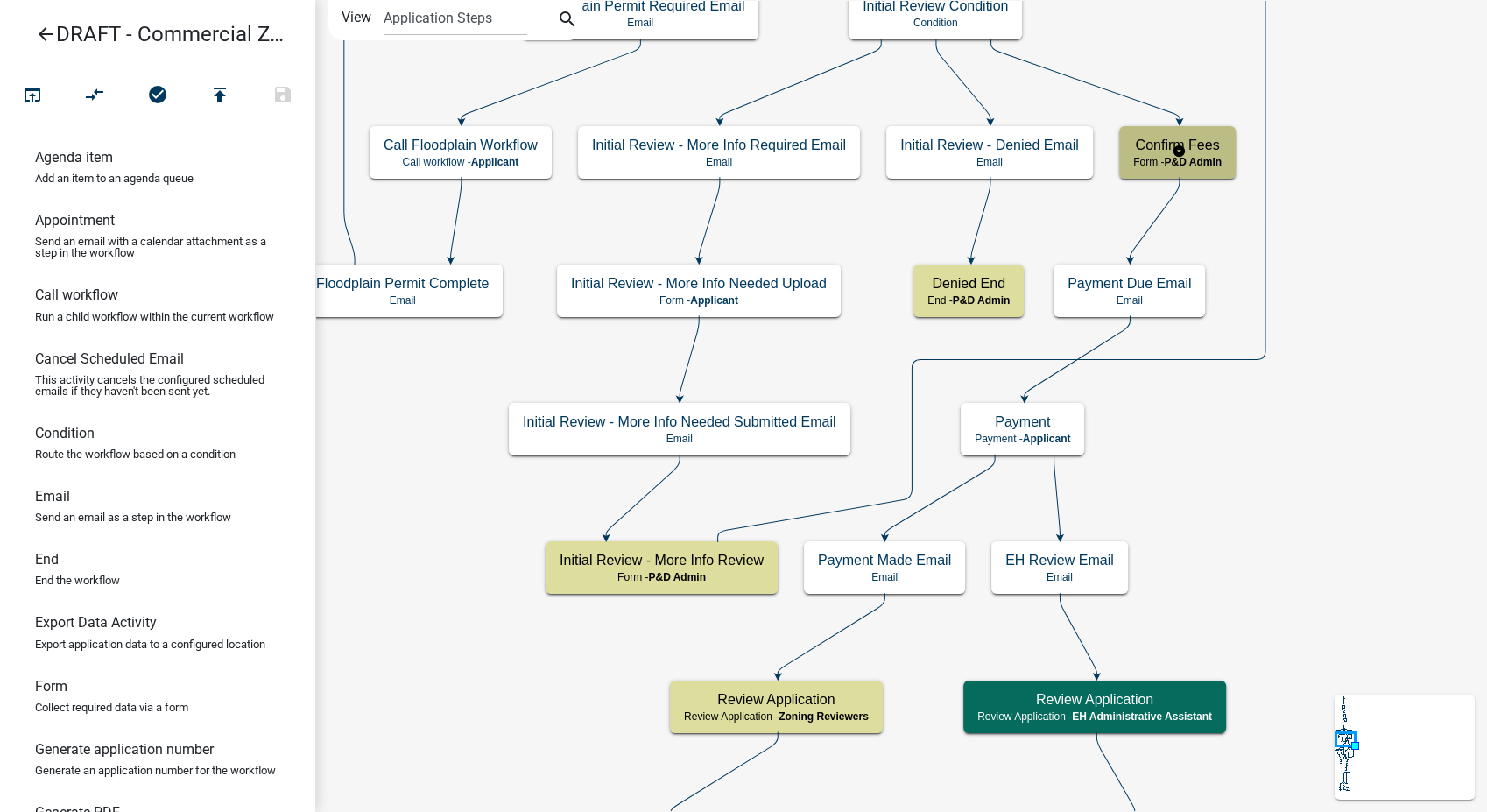
click at [1211, 161] on span "P&D Admin" at bounding box center [1194, 162] width 58 height 13
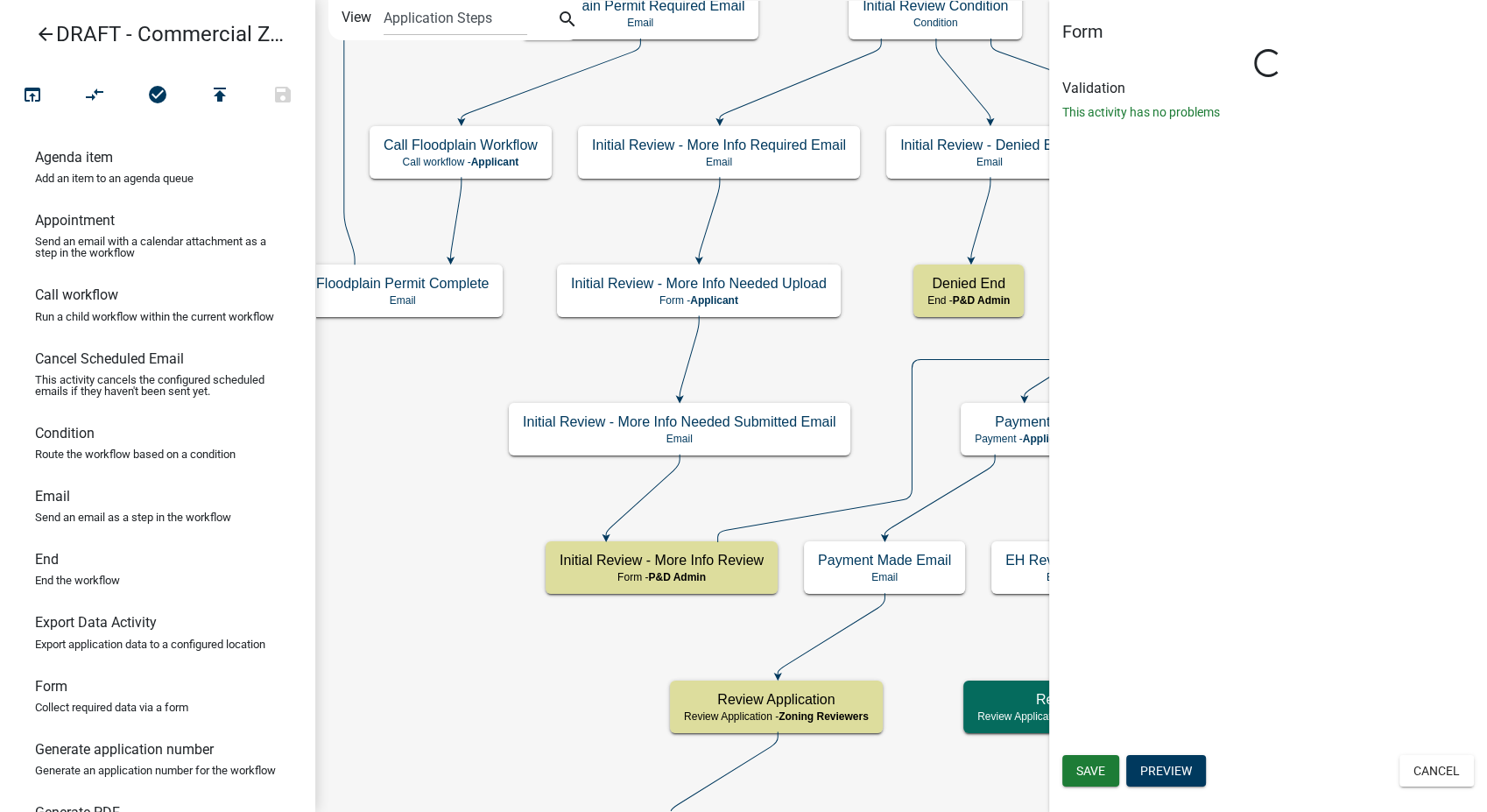
select select "1D7849C7-47D0-45C1-BB15-B11DE66EF8E1"
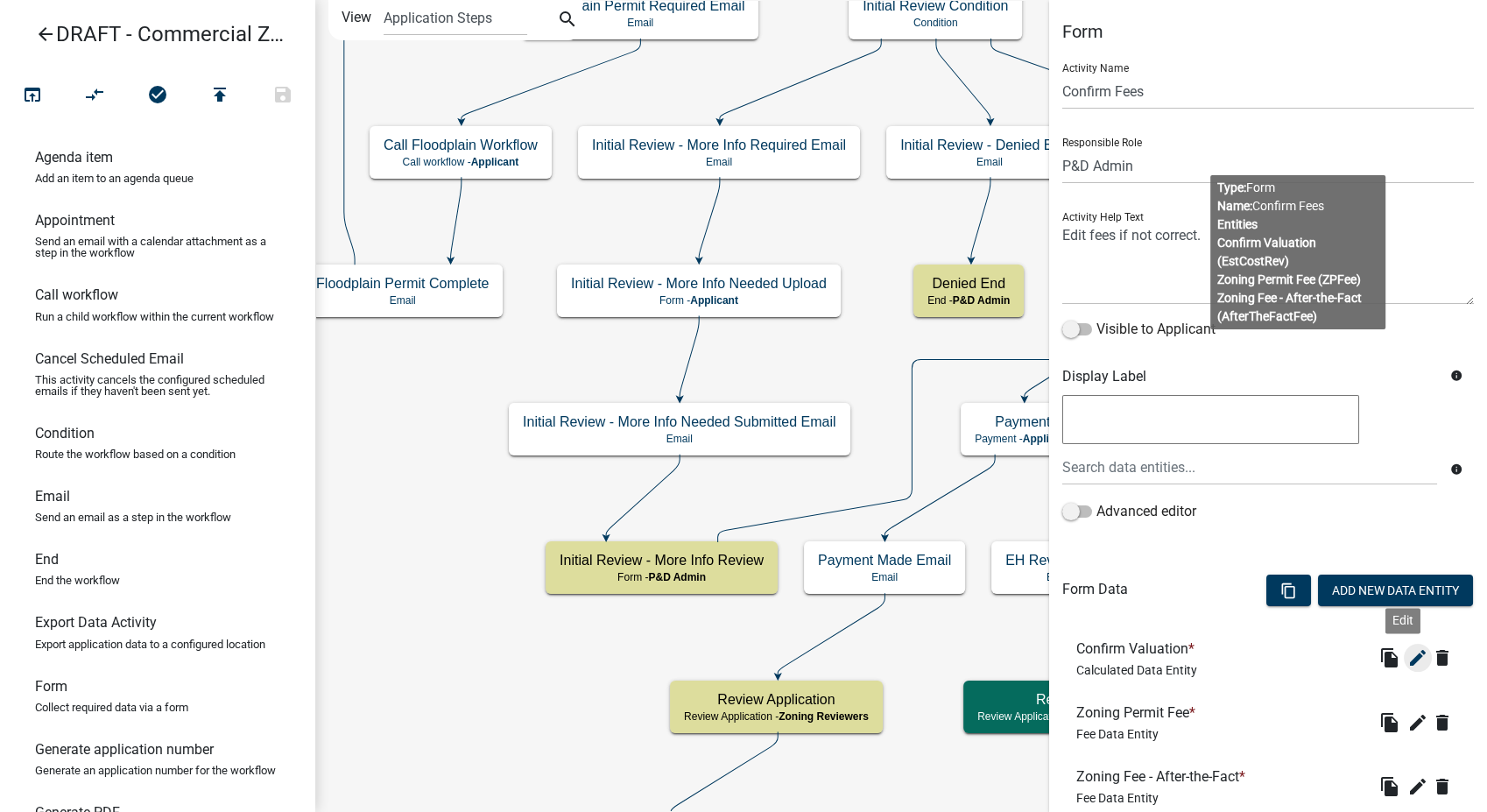
click at [1408, 660] on icon "edit" at bounding box center [1418, 658] width 21 height 21
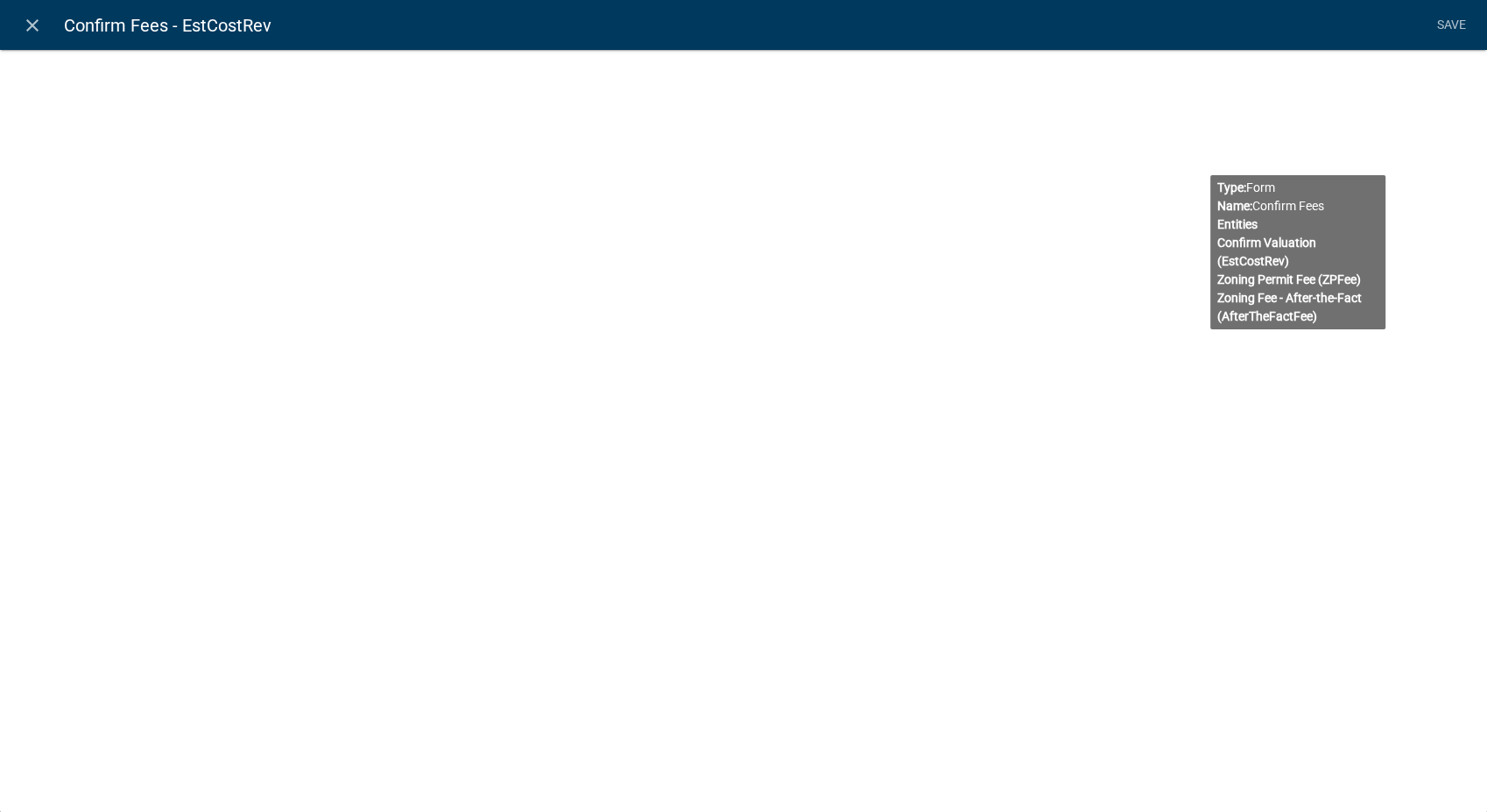
select select "calculated-value"
select select "2"
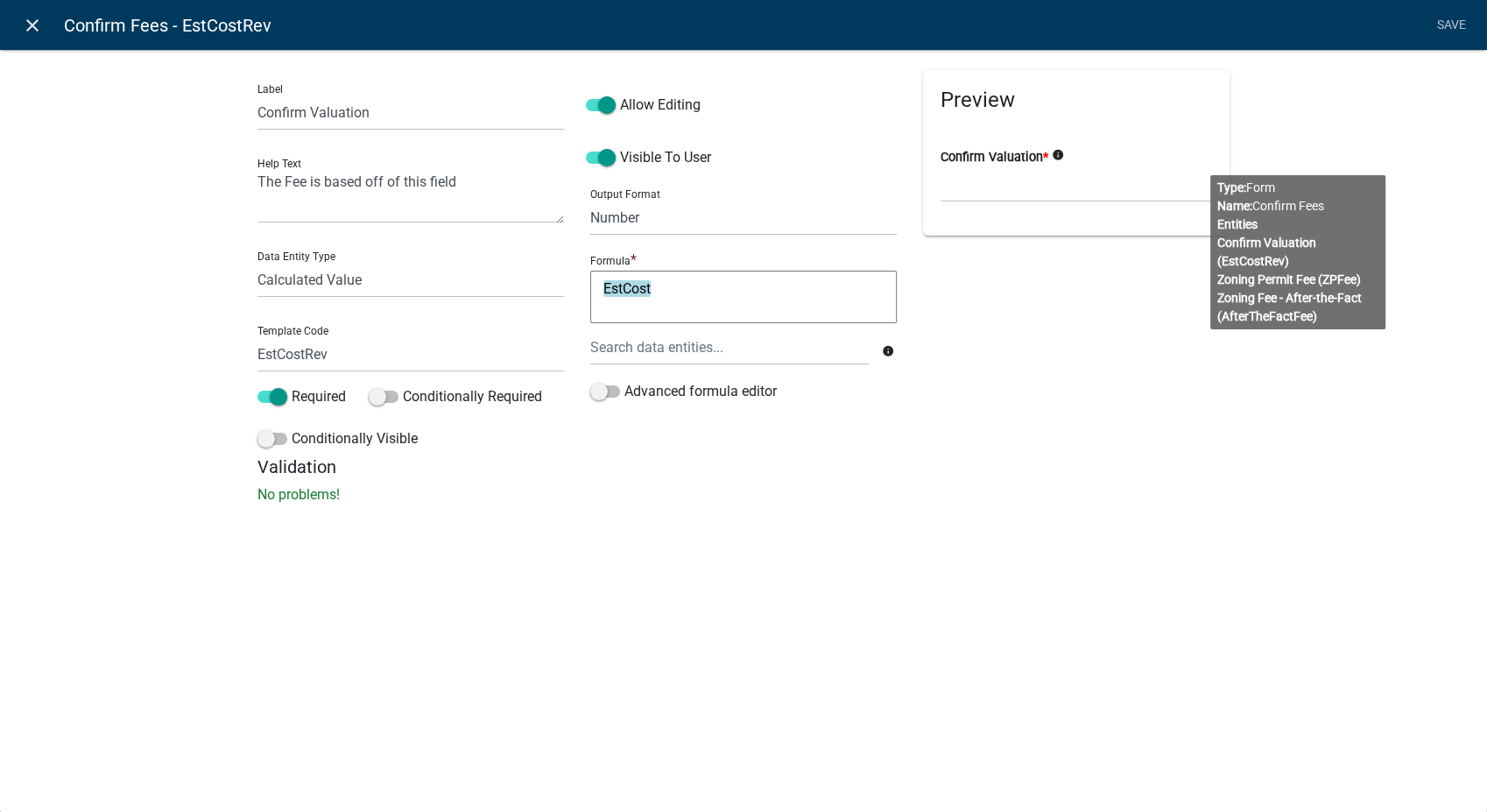
click at [28, 26] on icon "close" at bounding box center [33, 25] width 21 height 21
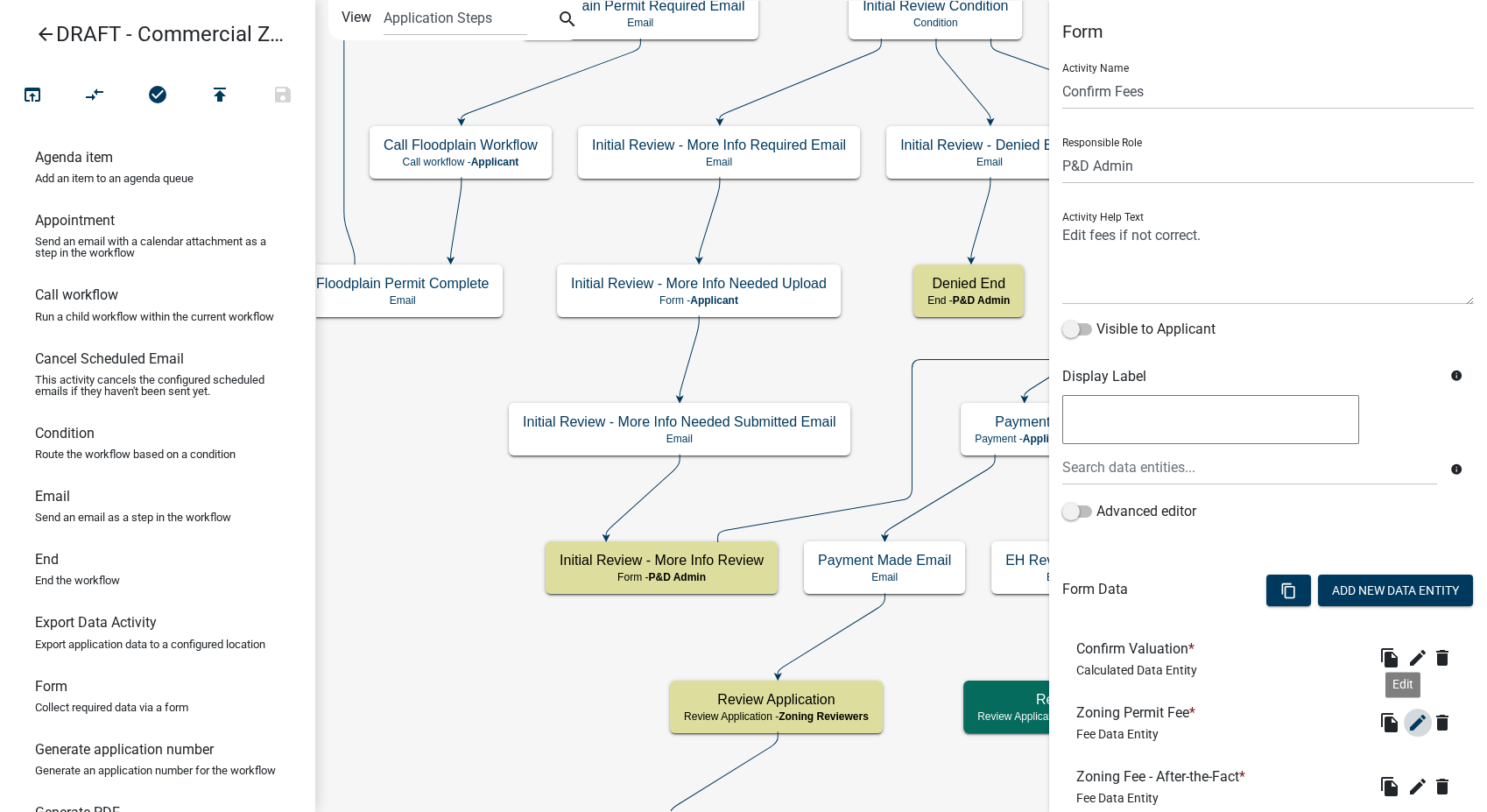
click at [1408, 721] on icon "edit" at bounding box center [1418, 723] width 21 height 21
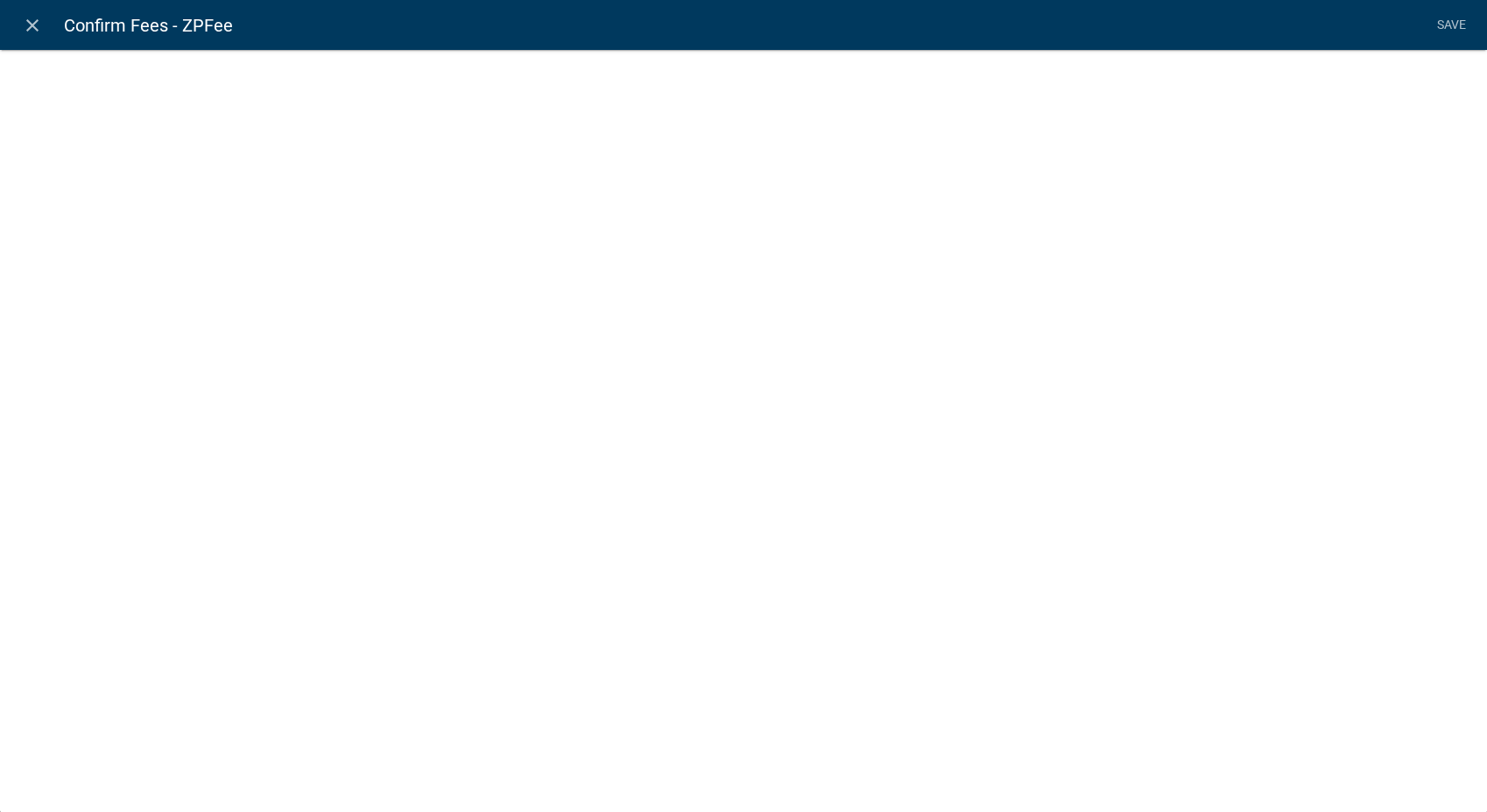
select select "fee"
select select "10: d3deb5b4-996e-4ea4-b93b-3c66b7c401b7"
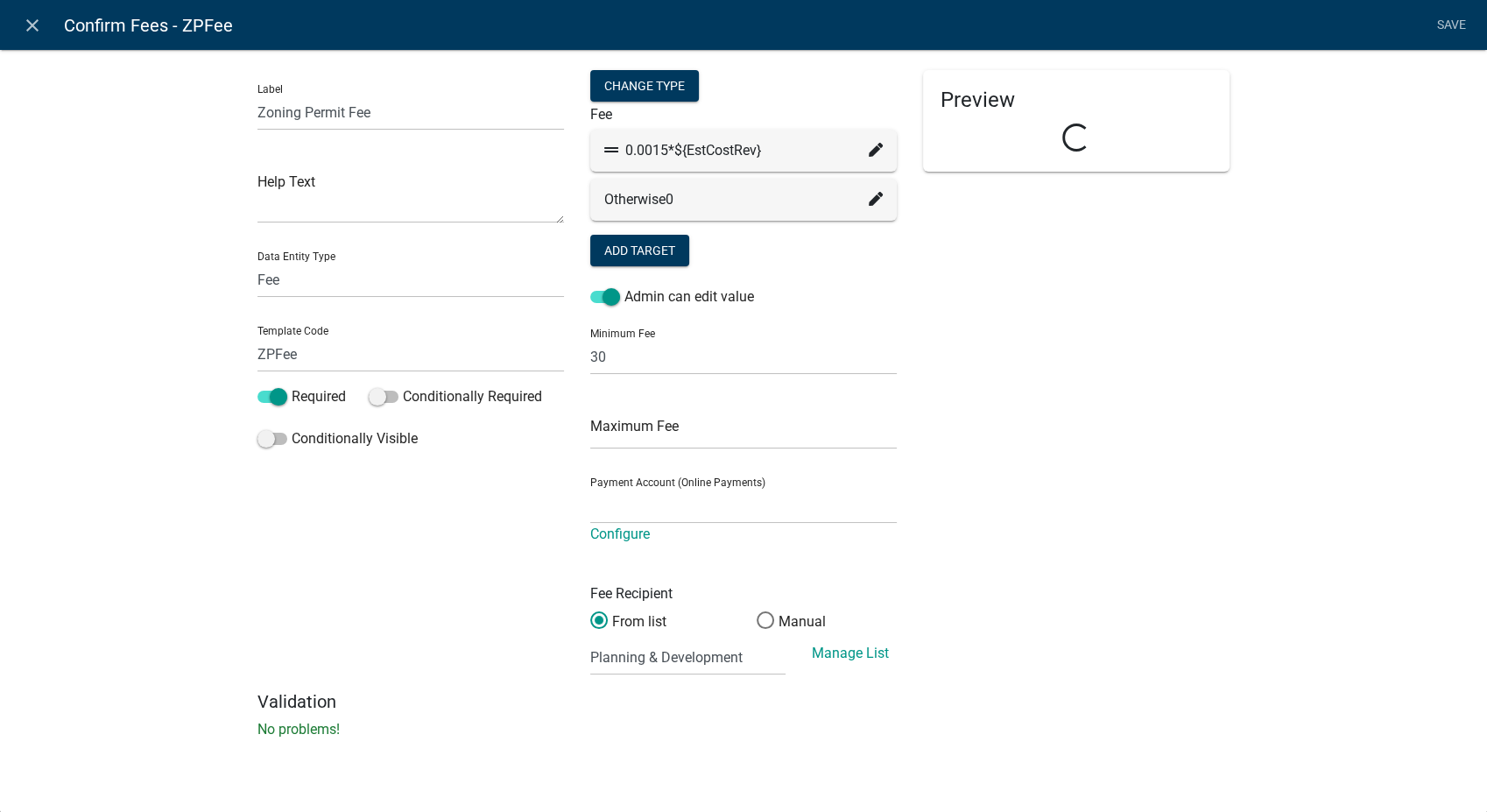
select select "2258b105-9abf-4188-9d75-b31b2b73f601"
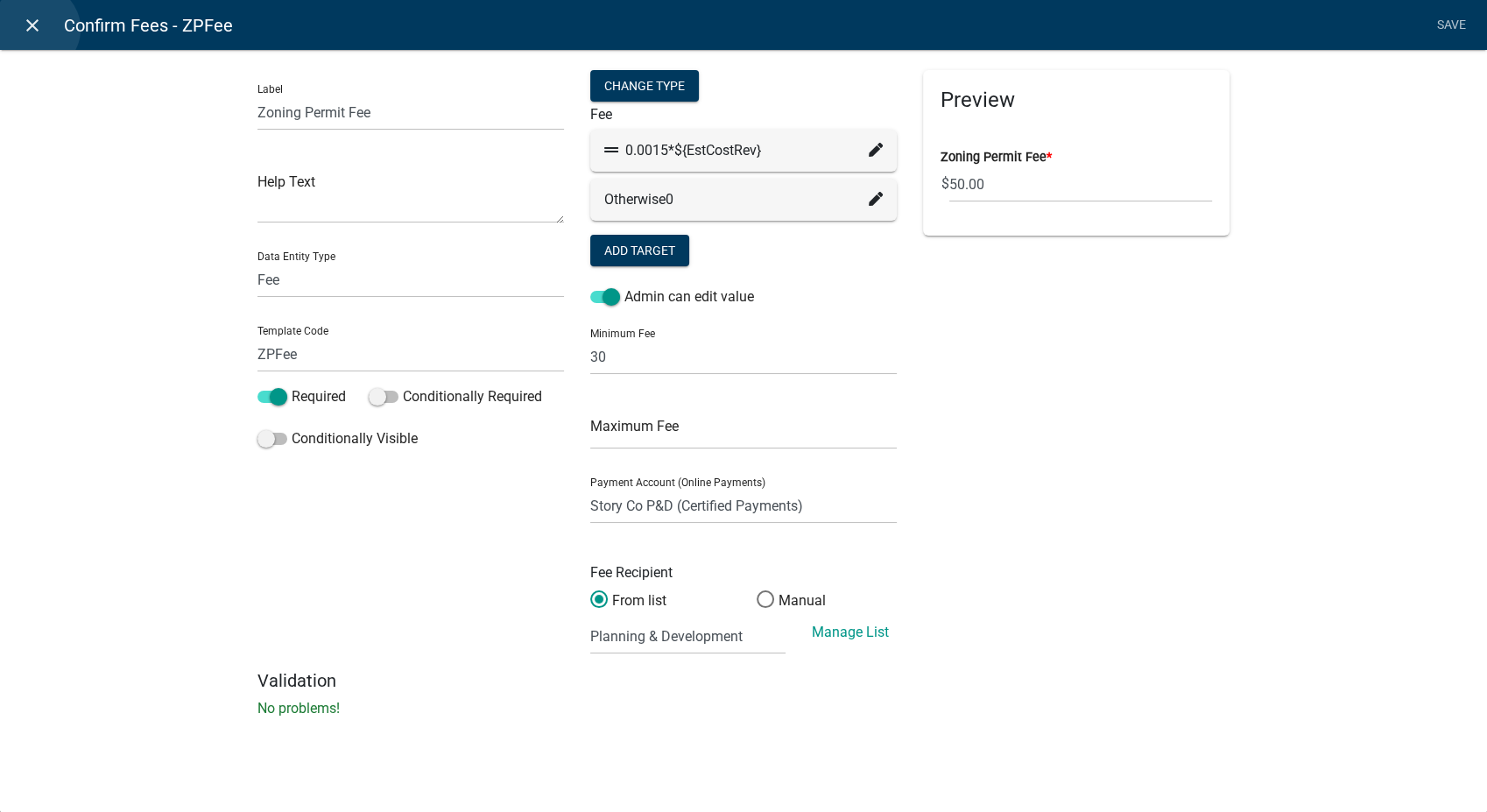
click at [36, 29] on icon "close" at bounding box center [33, 25] width 21 height 21
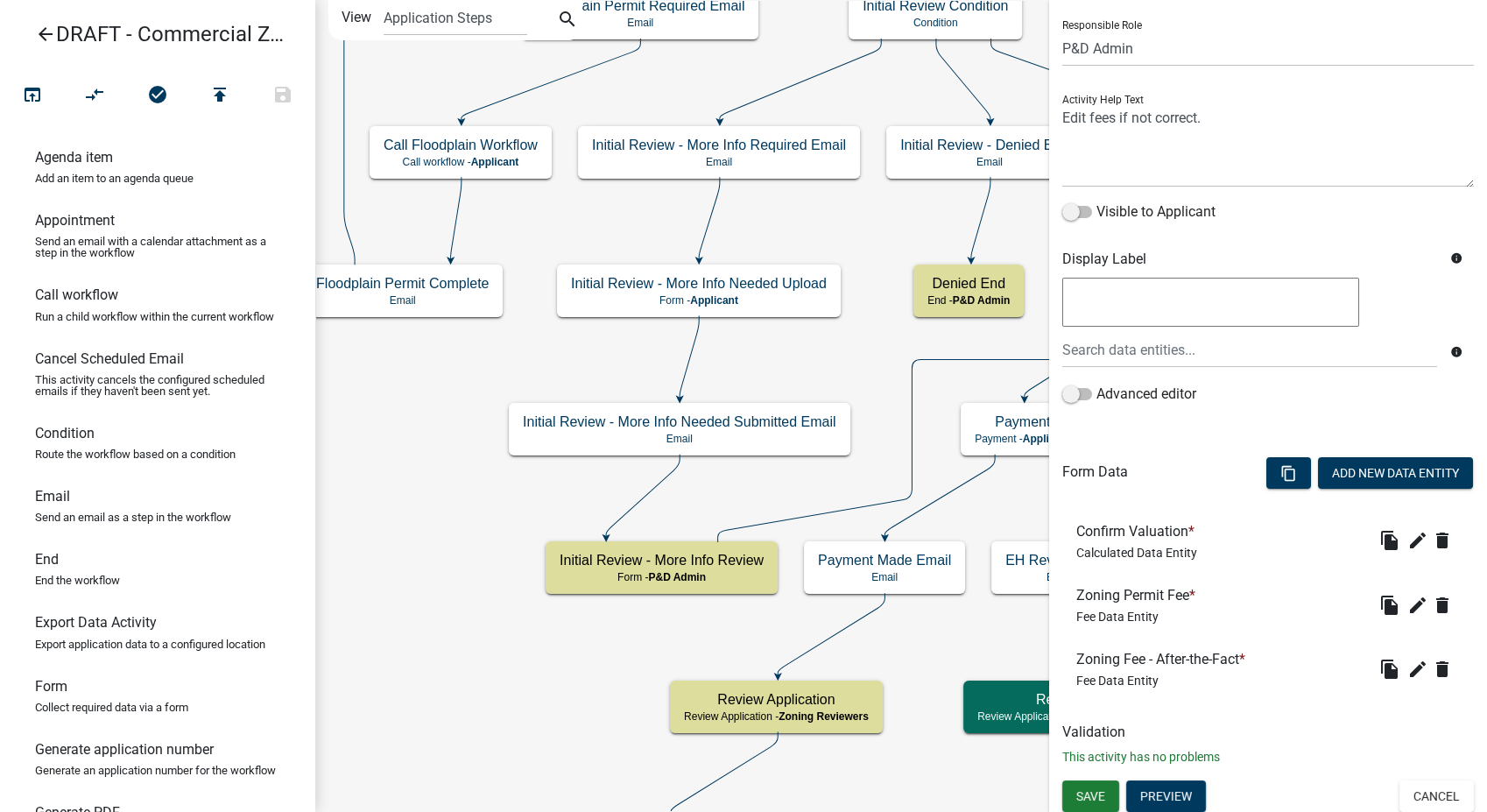
scroll to position [120, 0]
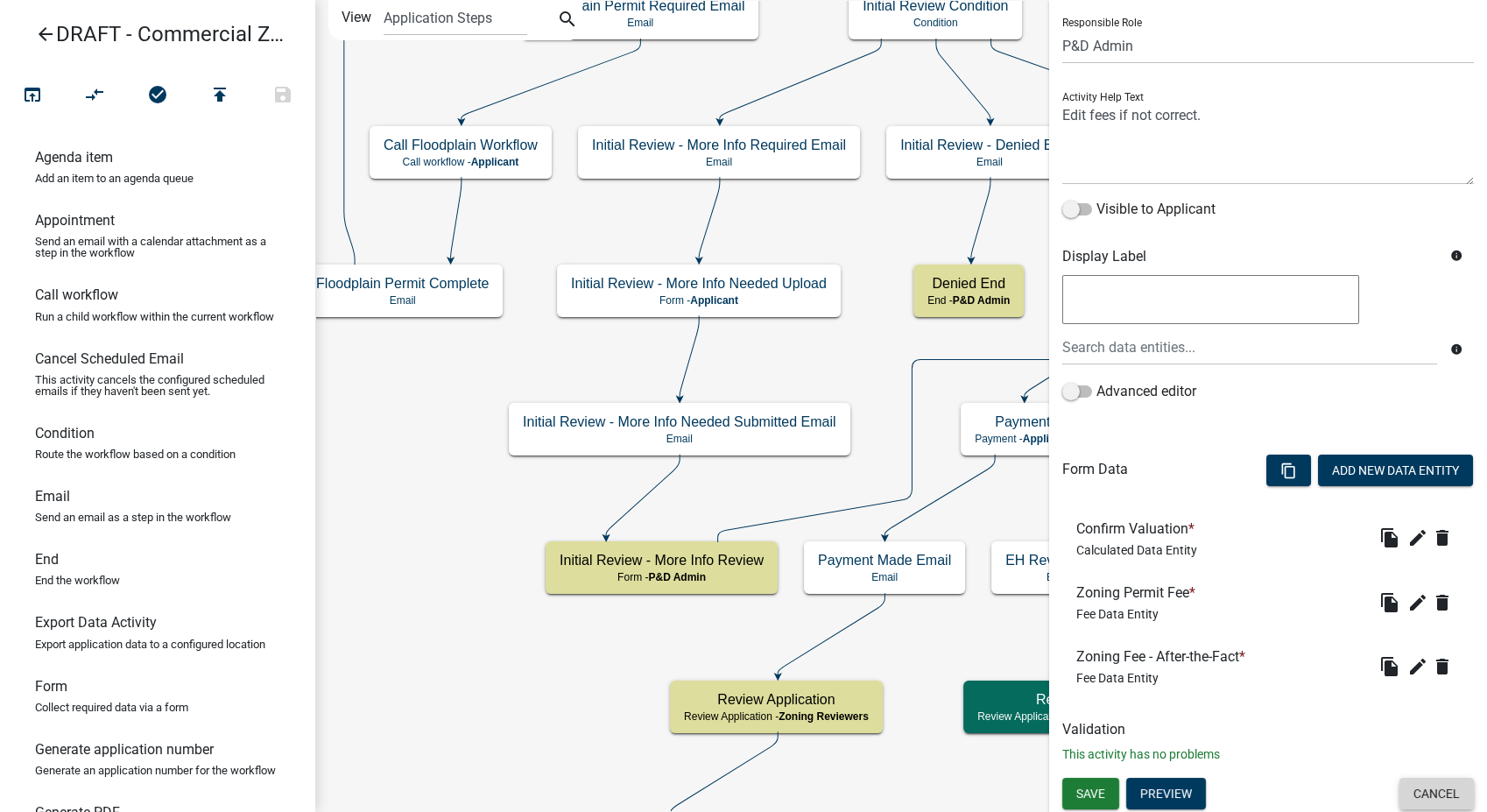
click at [1402, 792] on button "Cancel" at bounding box center [1437, 794] width 75 height 32
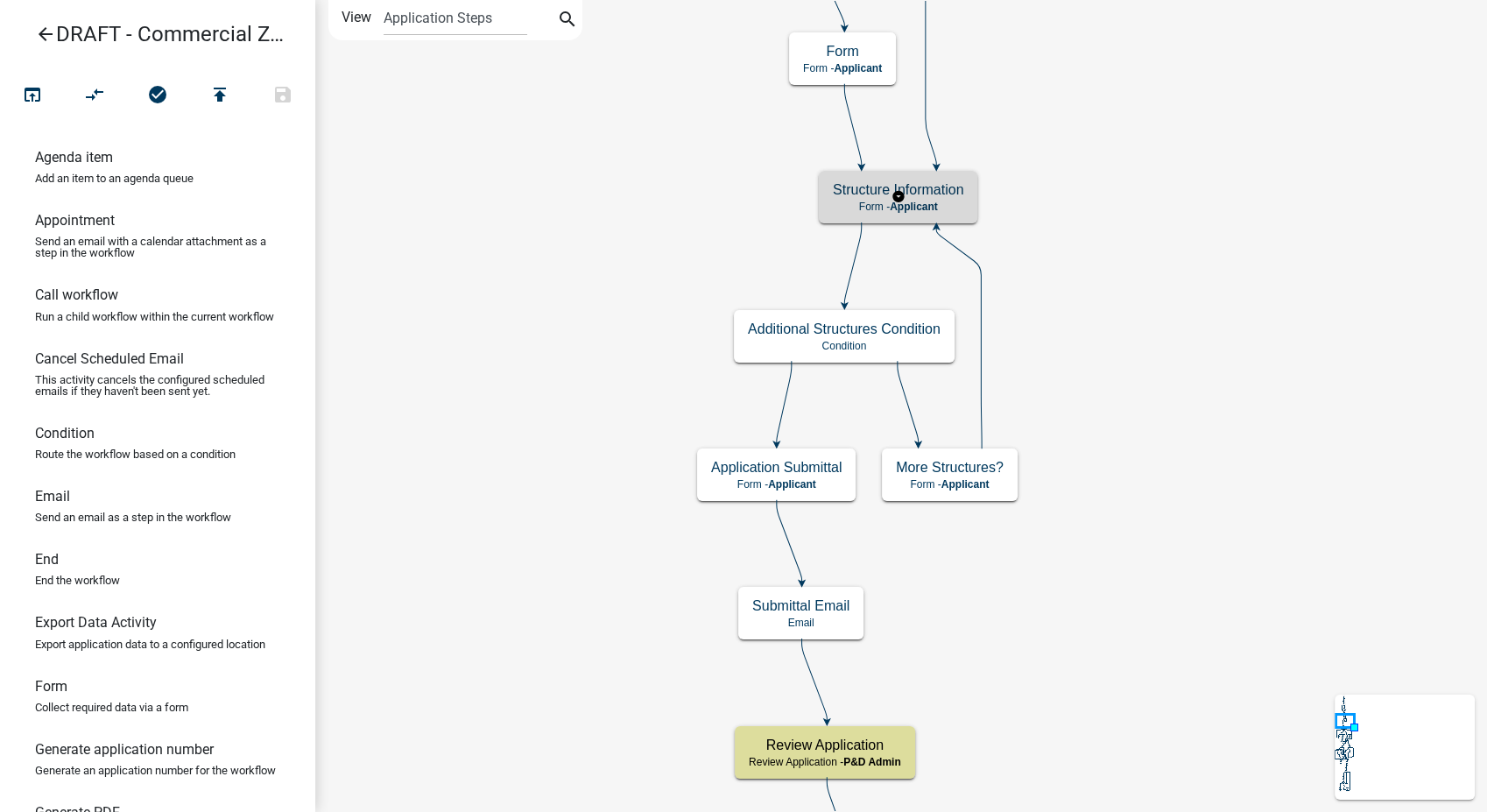
click at [964, 187] on div "Structure Information Form - Applicant" at bounding box center [898, 196] width 159 height 52
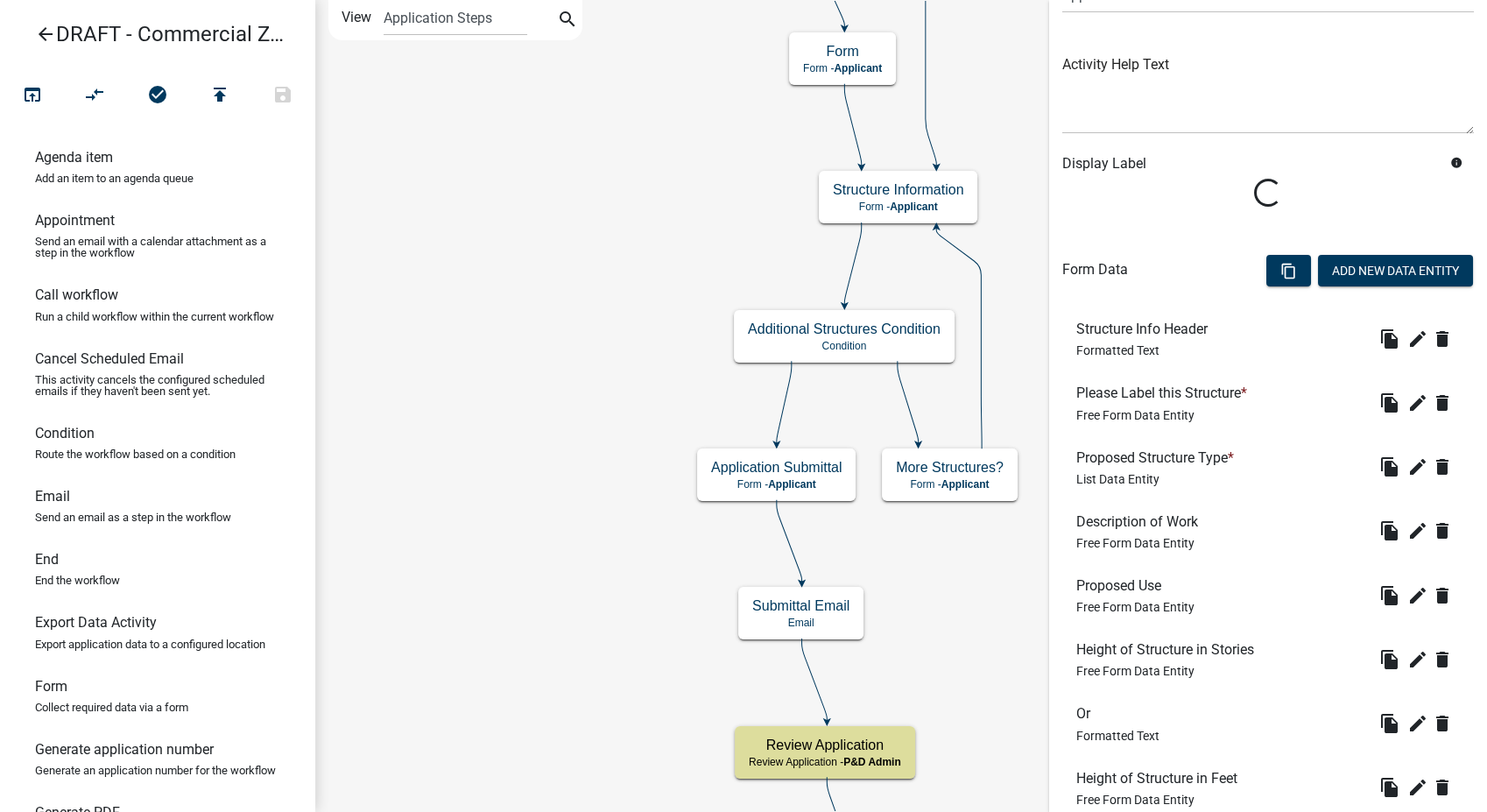
scroll to position [389, 0]
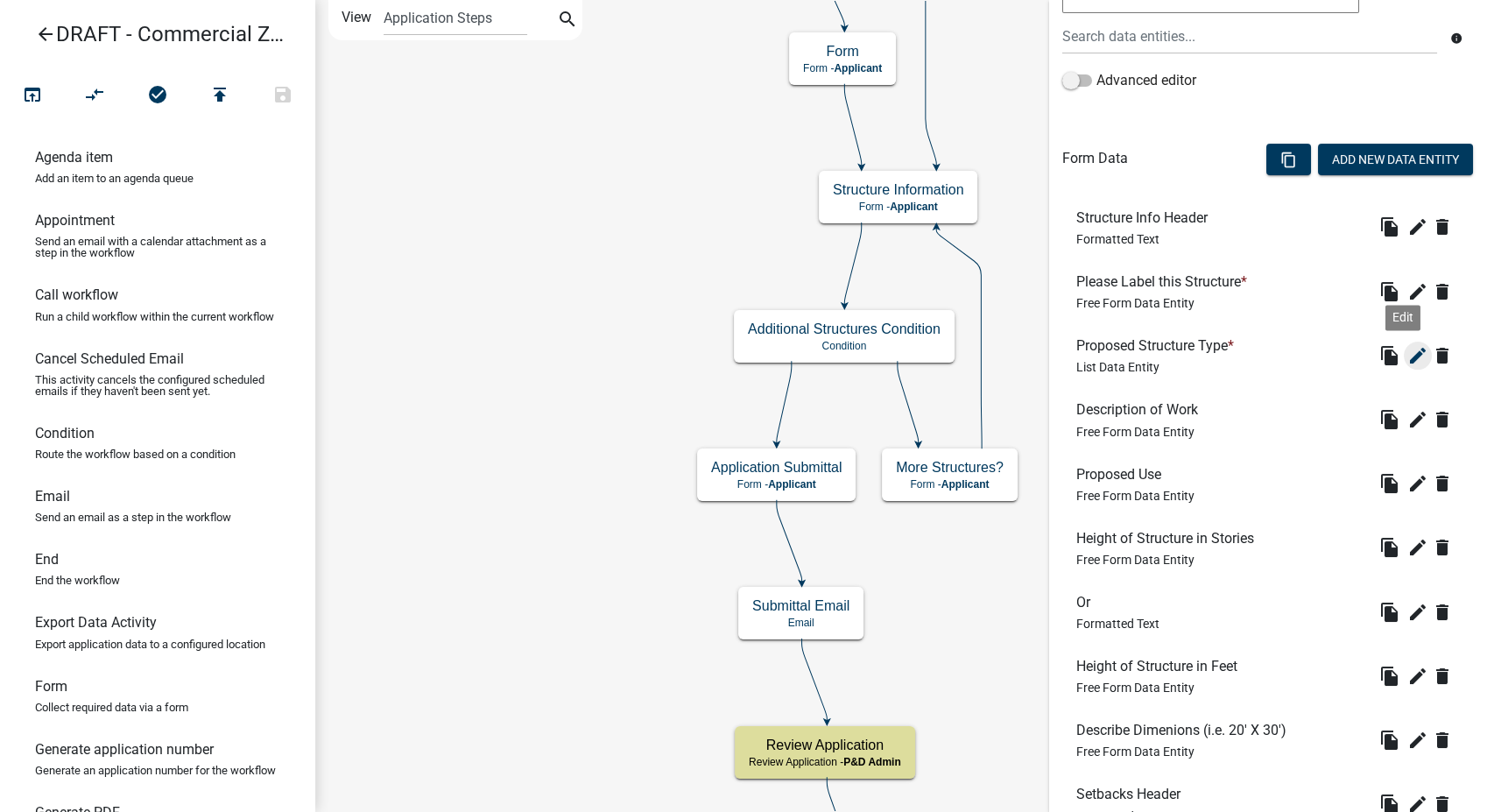
click at [1408, 349] on icon "edit" at bounding box center [1418, 356] width 21 height 21
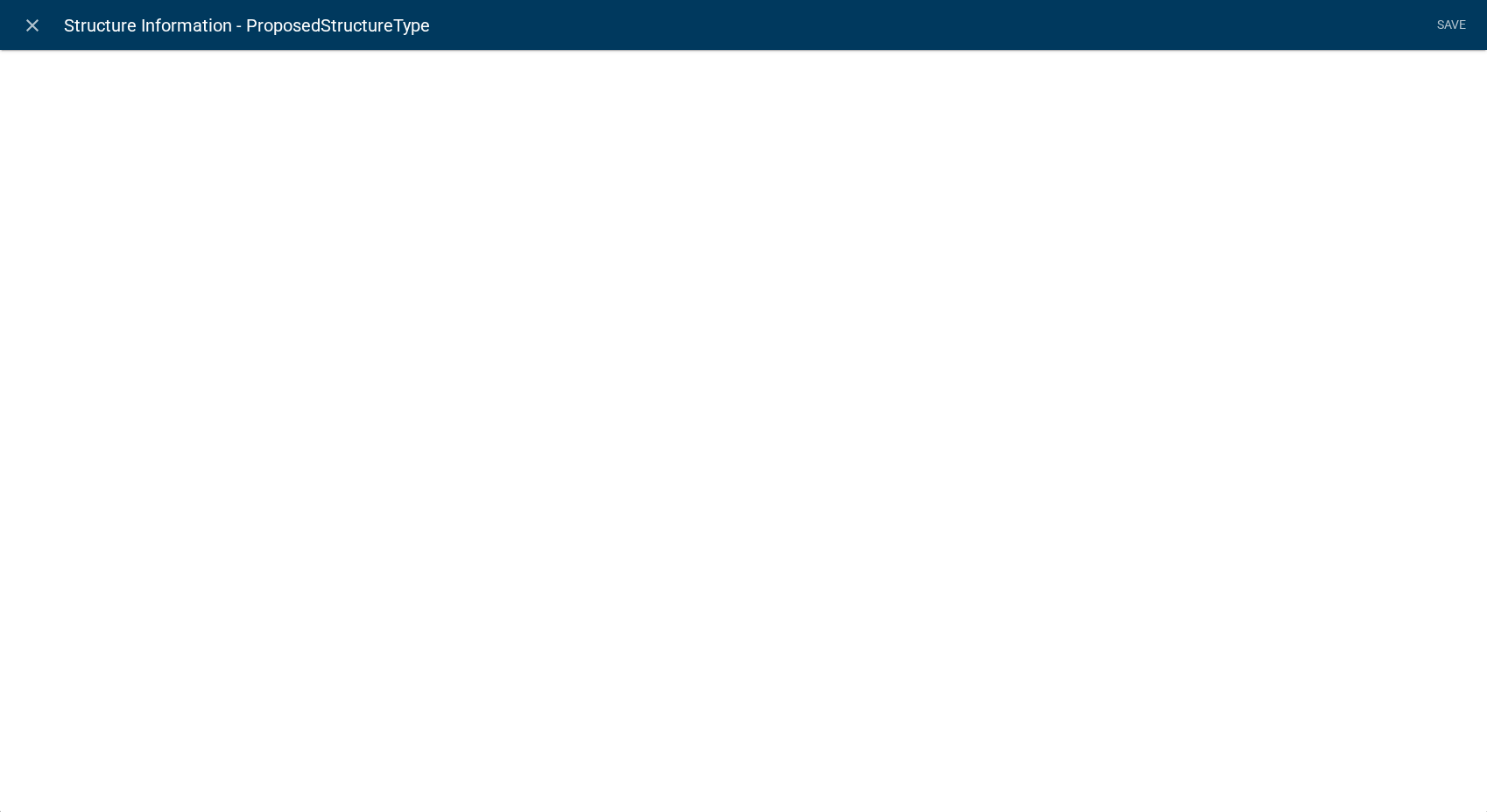
select select "list-data"
select select "custom-list-70b0fb31-1a5f-4050-8b22-f980d44f369f"
select select
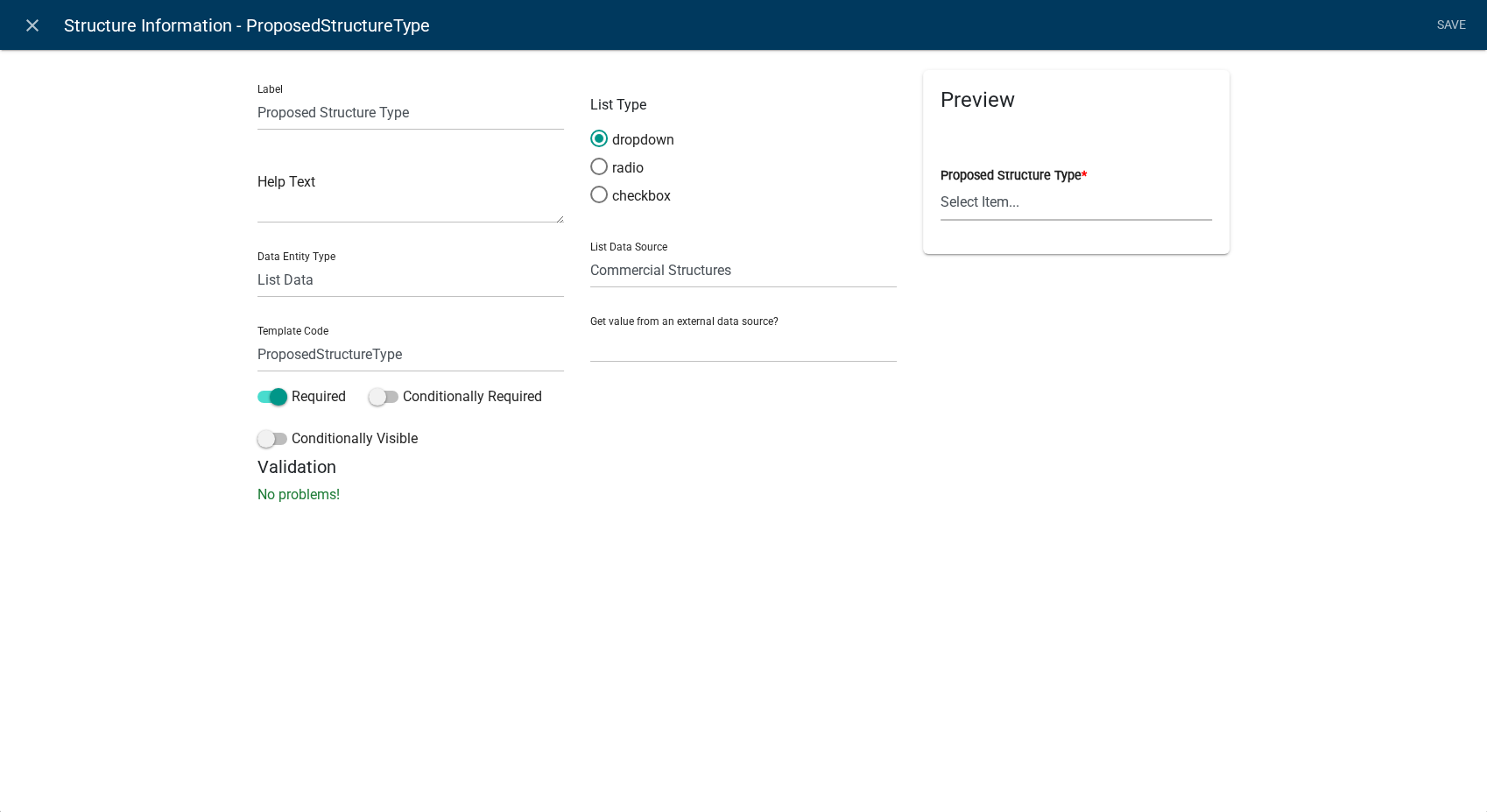
click at [992, 204] on select "Select Item... Anchor Store Apartment Building Auto Bank Banquet/Concert Halls/…" at bounding box center [1077, 202] width 272 height 36
click at [29, 20] on icon "close" at bounding box center [33, 25] width 21 height 21
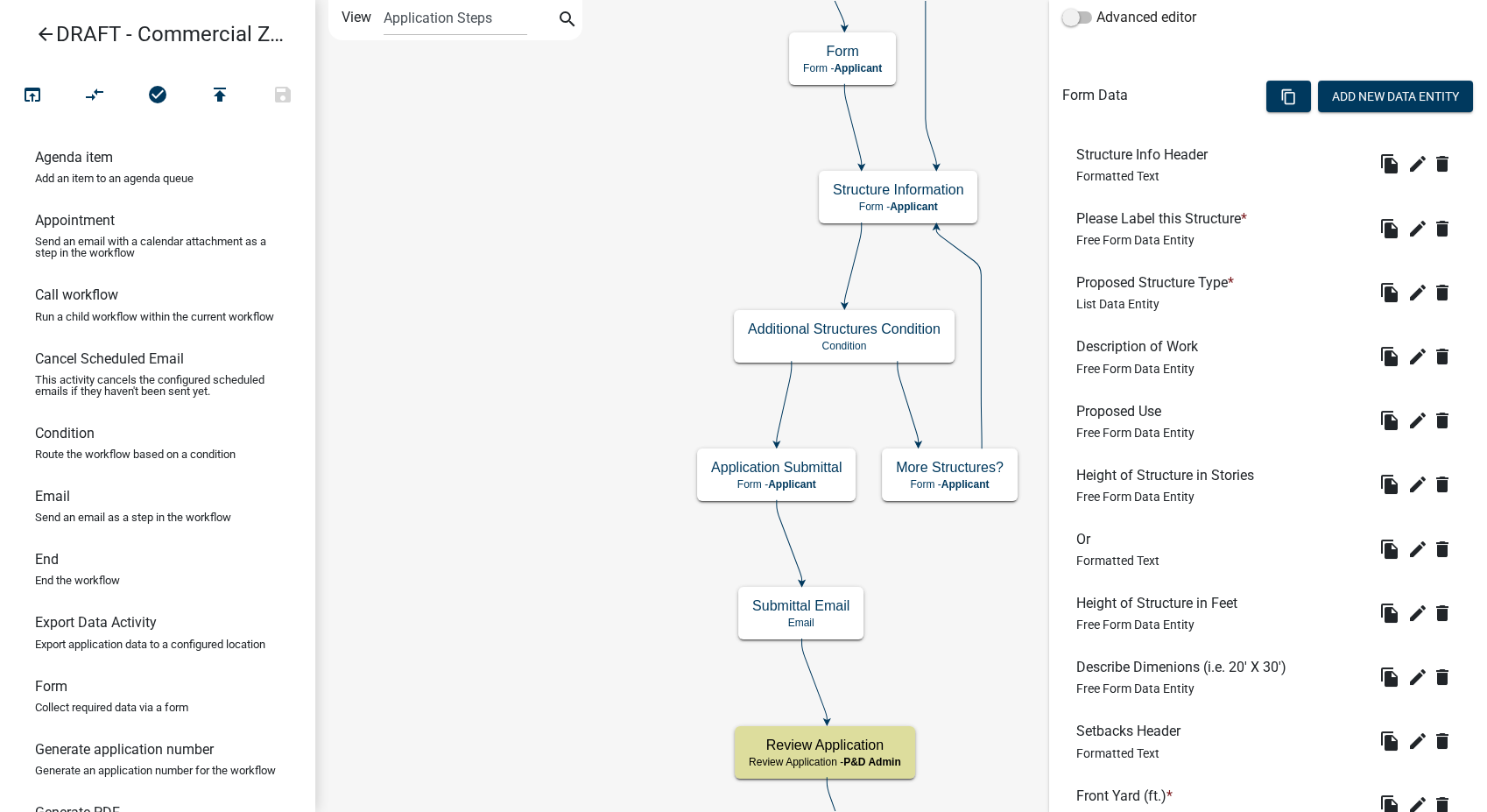
scroll to position [412, 0]
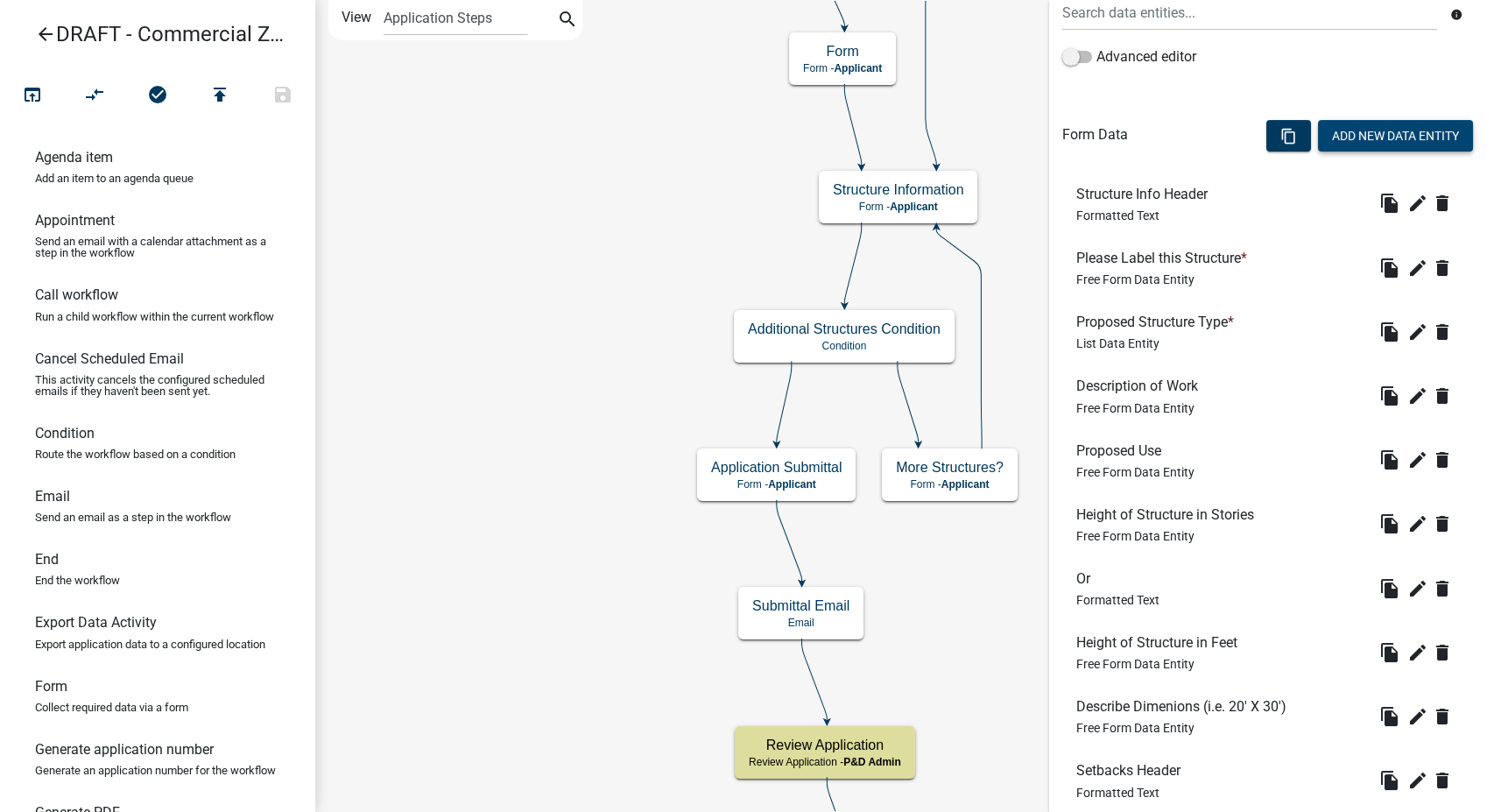
click at [1348, 140] on button "Add New Data Entity" at bounding box center [1396, 135] width 155 height 32
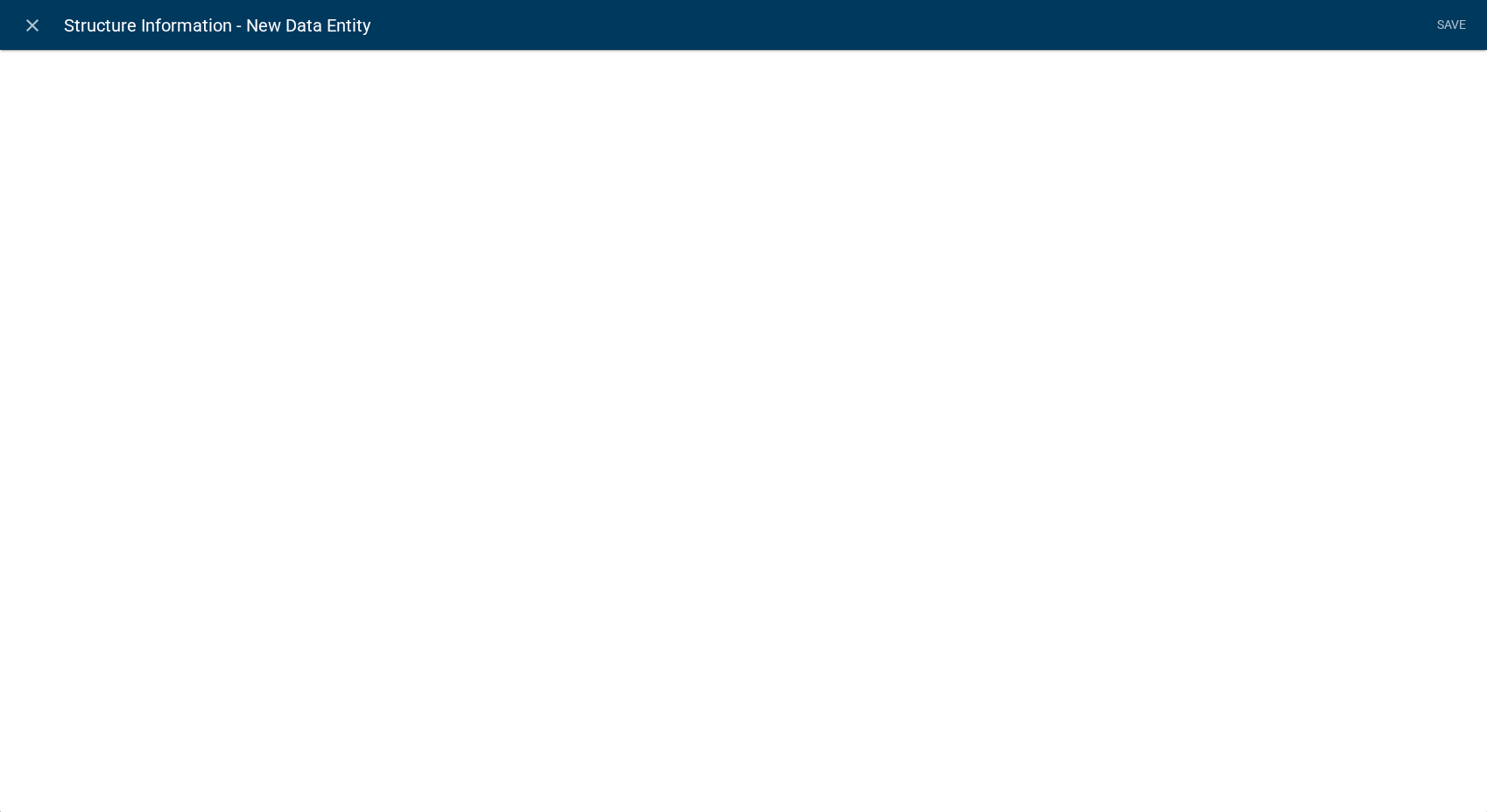
select select
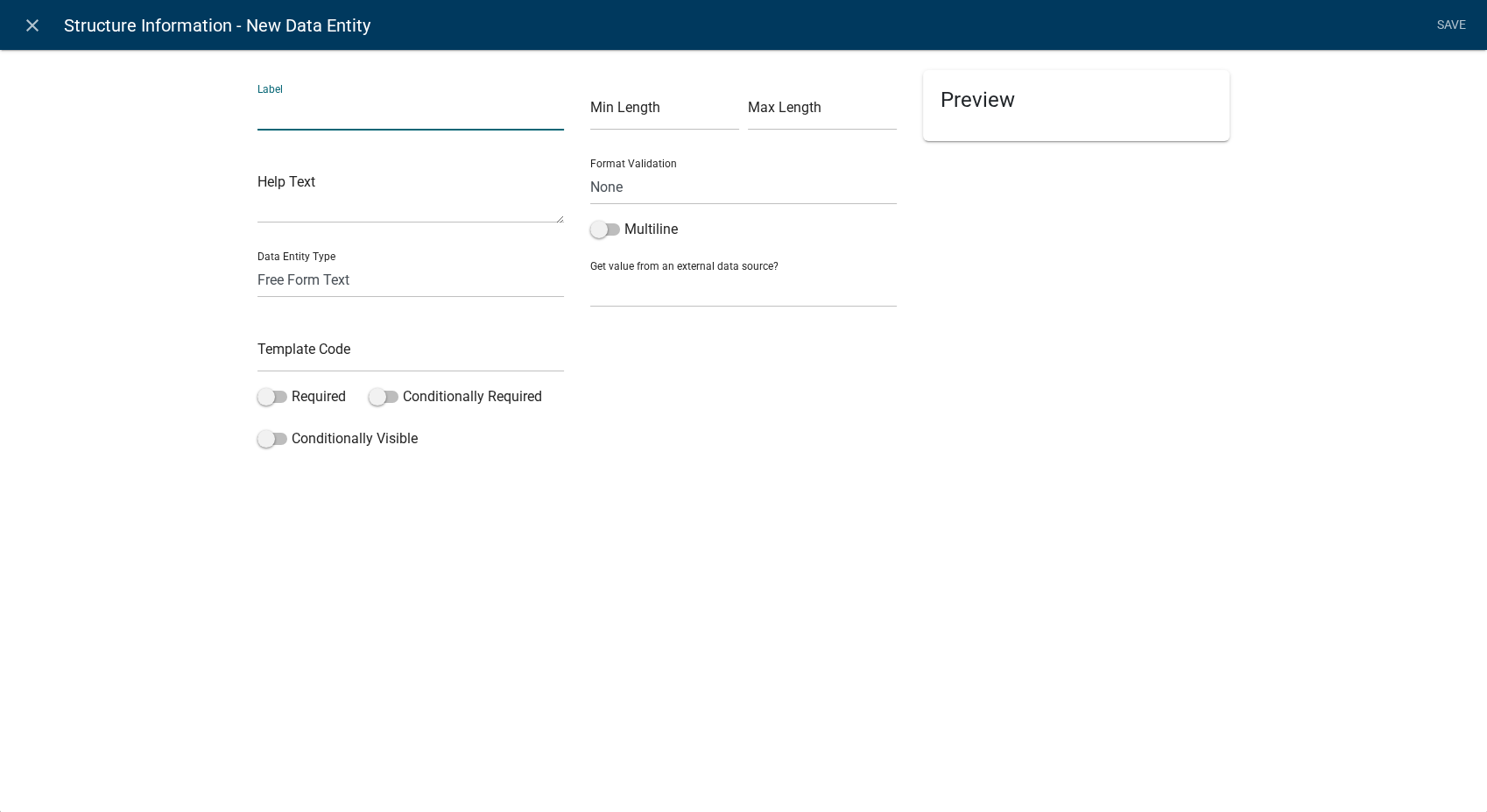
click at [301, 122] on input "text" at bounding box center [410, 112] width 307 height 36
type input "i"
type input "Is the use for Auto Sales or Service?"
click at [288, 287] on select "Free Form Text Document Display Entity Value Fee Numeric Data Date Map Sketch D…" at bounding box center [410, 280] width 307 height 36
select select "list-data"
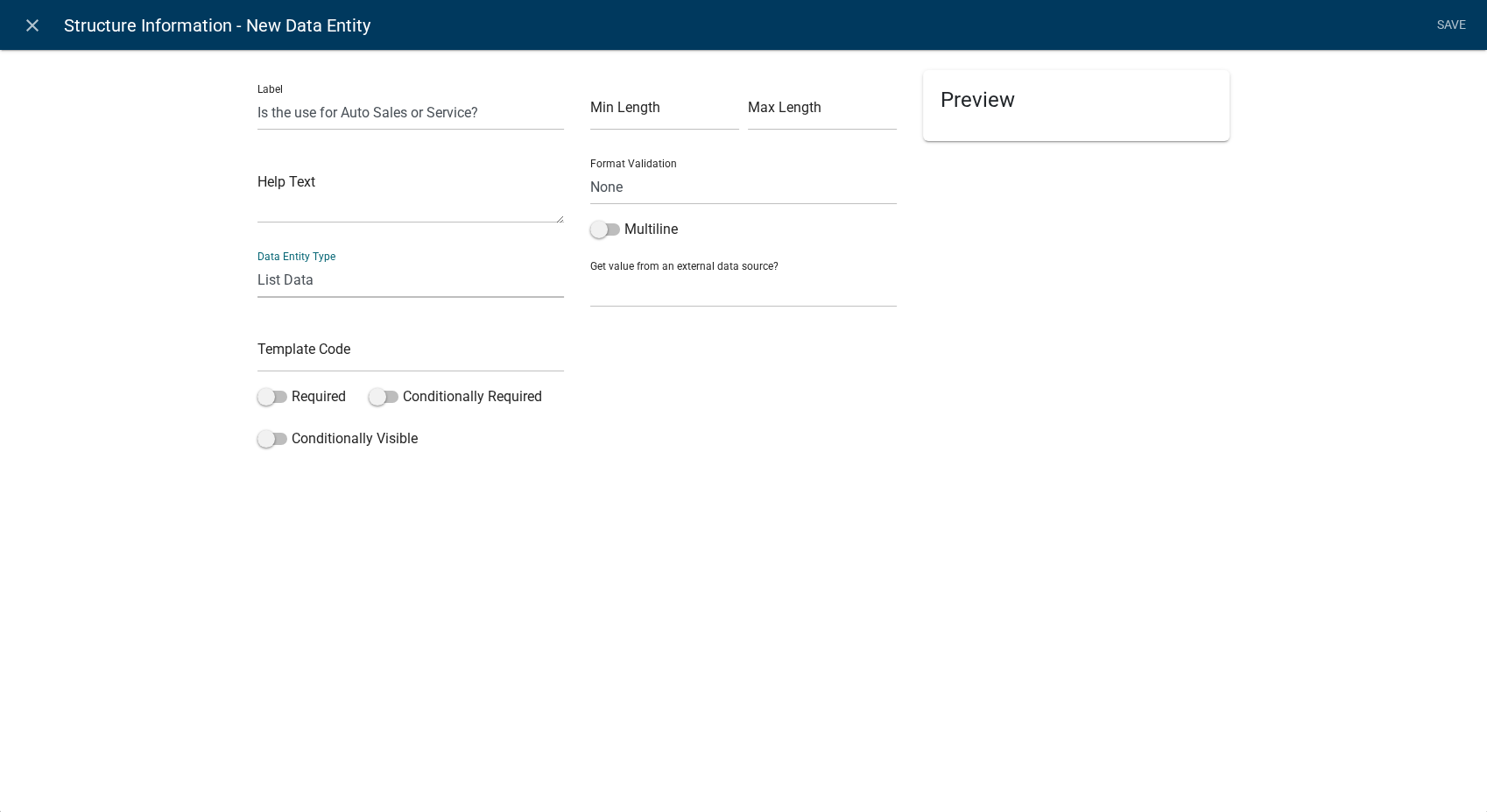
click at [258, 262] on select "Free Form Text Document Display Entity Value Fee Numeric Data Date Map Sketch D…" at bounding box center [410, 280] width 307 height 36
select select "list-data"
select select
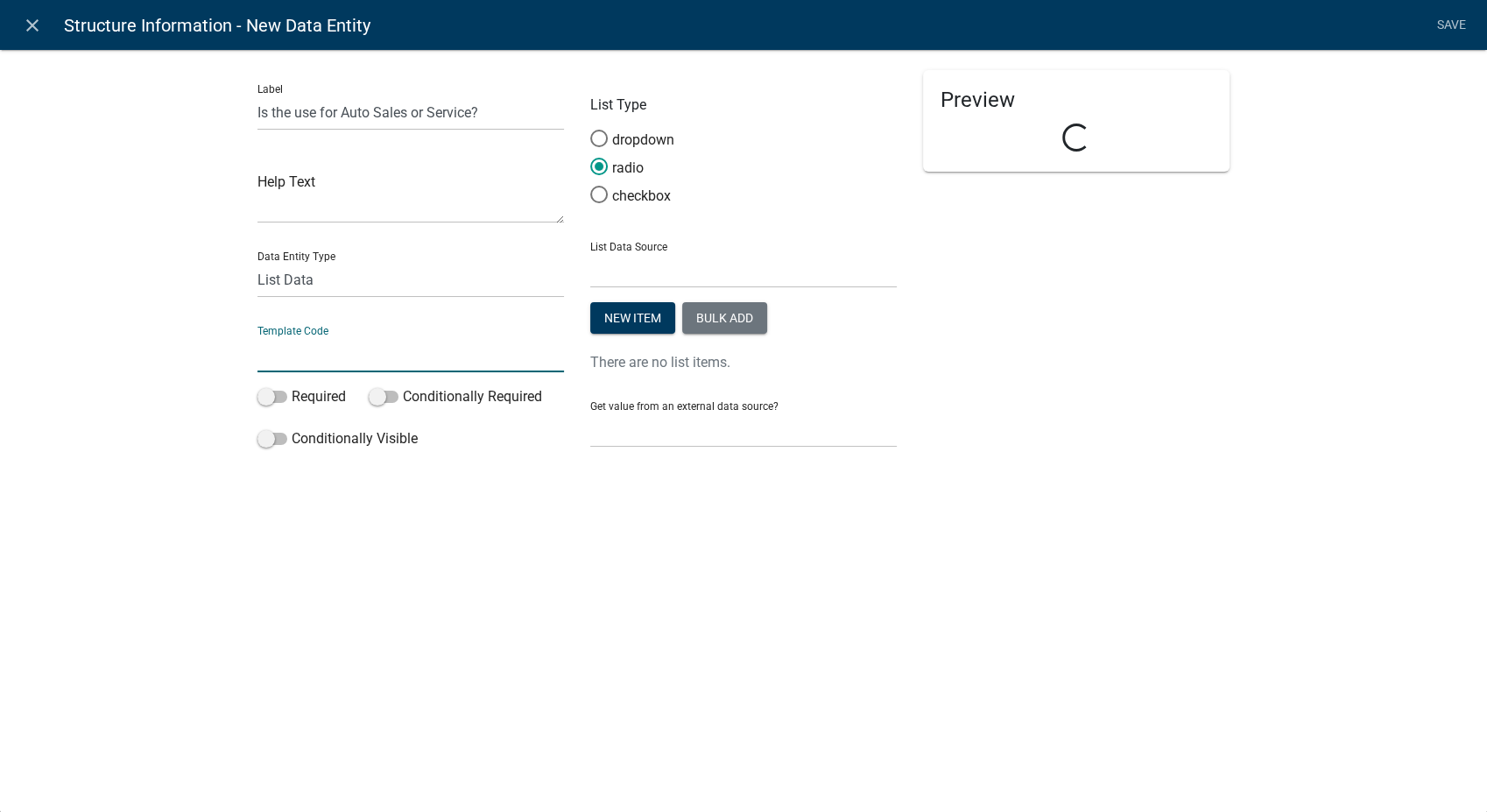
click at [290, 353] on input "text" at bounding box center [410, 353] width 307 height 36
type input "AutoSalesService"
click at [599, 191] on span at bounding box center [599, 195] width 37 height 38
click at [591, 186] on input "checkbox" at bounding box center [591, 186] width 0 height 0
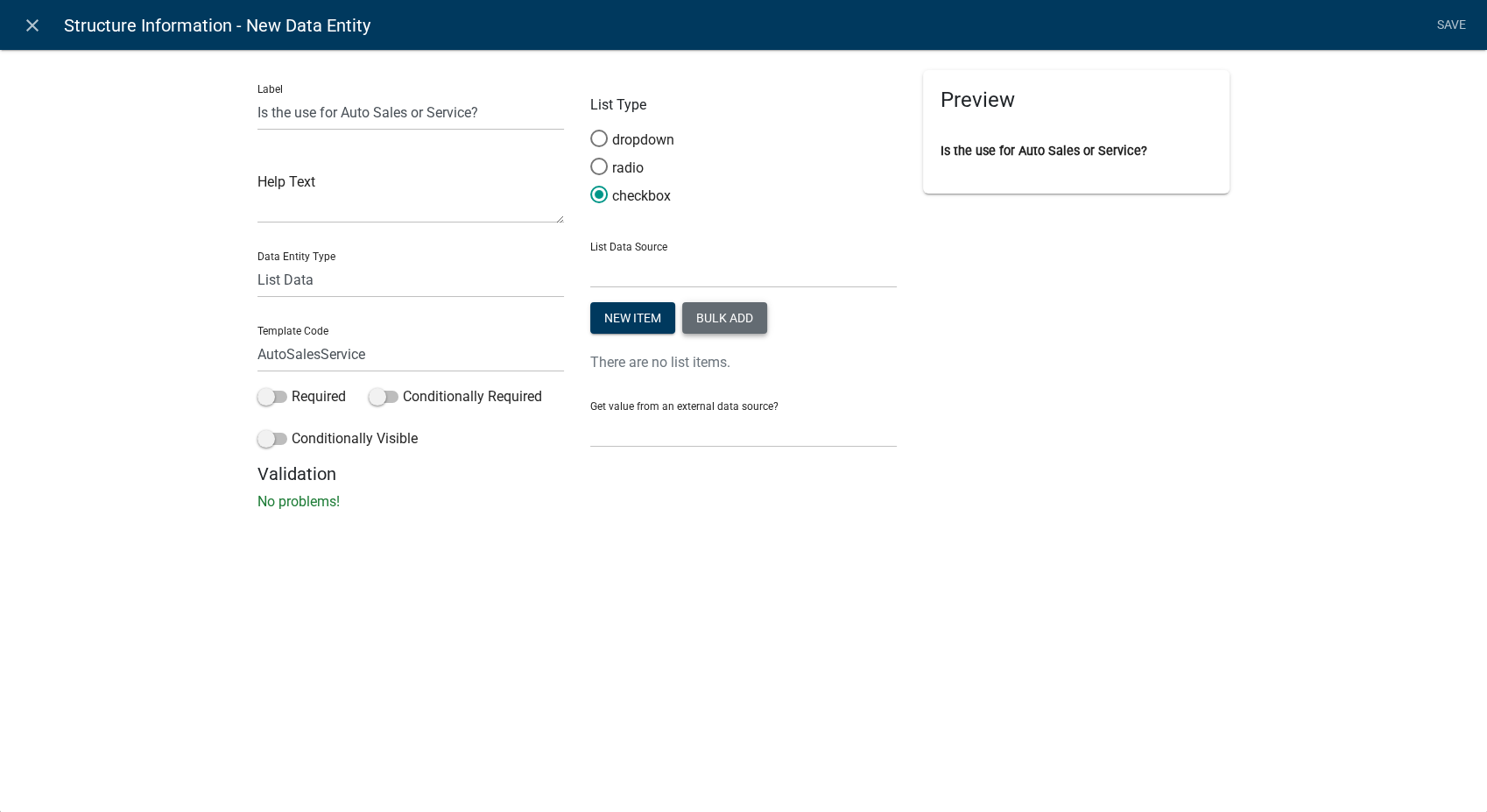
click at [722, 310] on button "Bulk add" at bounding box center [725, 317] width 85 height 32
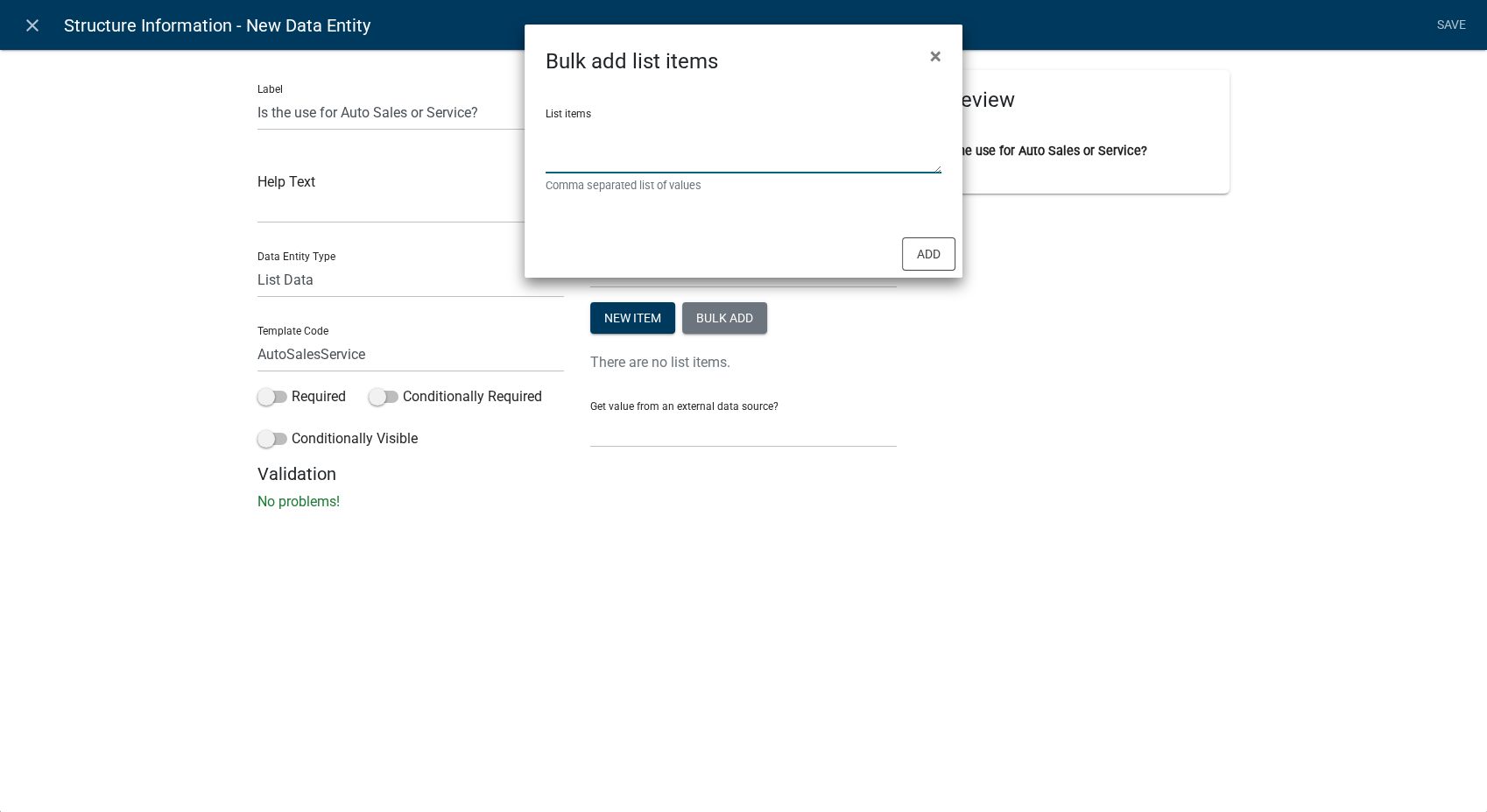
click at [643, 134] on textarea "List items" at bounding box center [744, 146] width 396 height 54
click at [585, 136] on textarea "Auto sales, Auto Service" at bounding box center [744, 146] width 396 height 54
type textarea "Auto Sales, Auto Service"
click at [911, 241] on button "Add" at bounding box center [928, 254] width 53 height 33
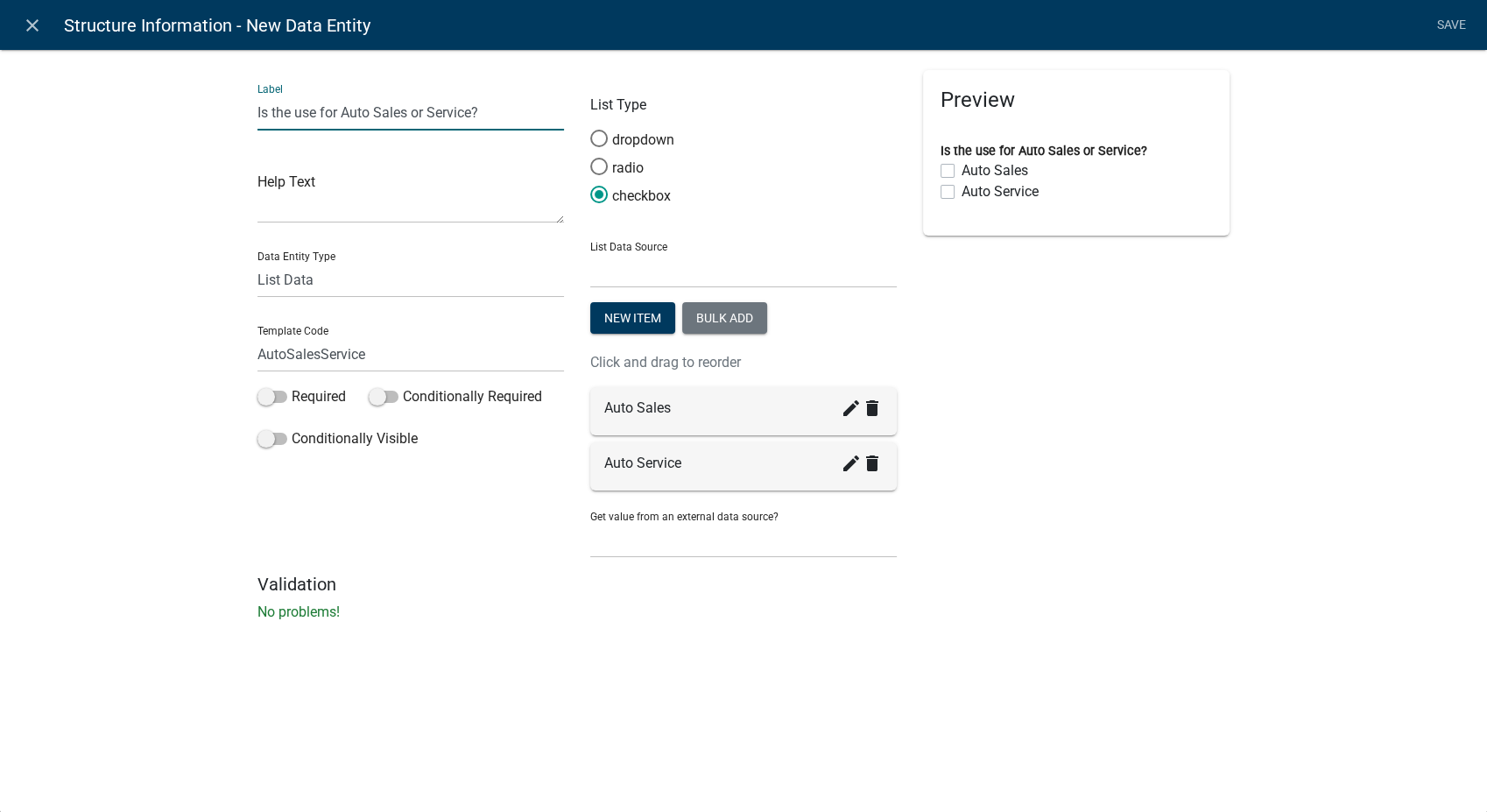
click at [343, 108] on input "Is the use for Auto Sales or Service?" at bounding box center [410, 112] width 307 height 36
click at [410, 115] on input "Auto Sales or Service?" at bounding box center [410, 112] width 307 height 36
click at [405, 110] on input "Auto Sales or Service: check all that apply" at bounding box center [410, 112] width 307 height 36
type input "Auto Sales or Service: Check all that apply"
click at [259, 389] on label "Required" at bounding box center [301, 397] width 88 height 21
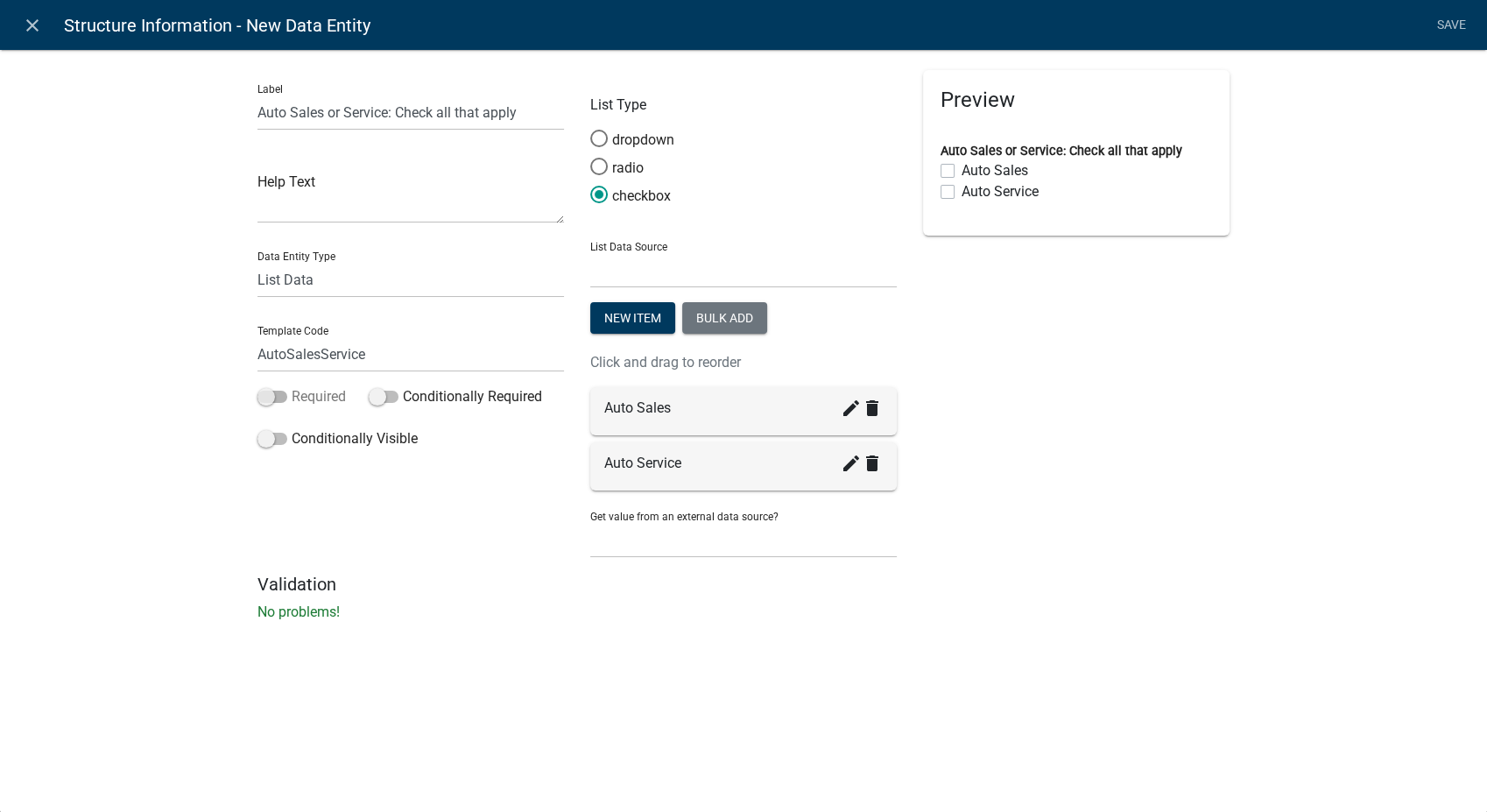
click at [291, 386] on input "Required" at bounding box center [291, 386] width 0 height 0
click at [261, 446] on label "Conditionally Visible" at bounding box center [338, 438] width 161 height 21
click at [291, 428] on input "Conditionally Visible" at bounding box center [291, 428] width 0 height 0
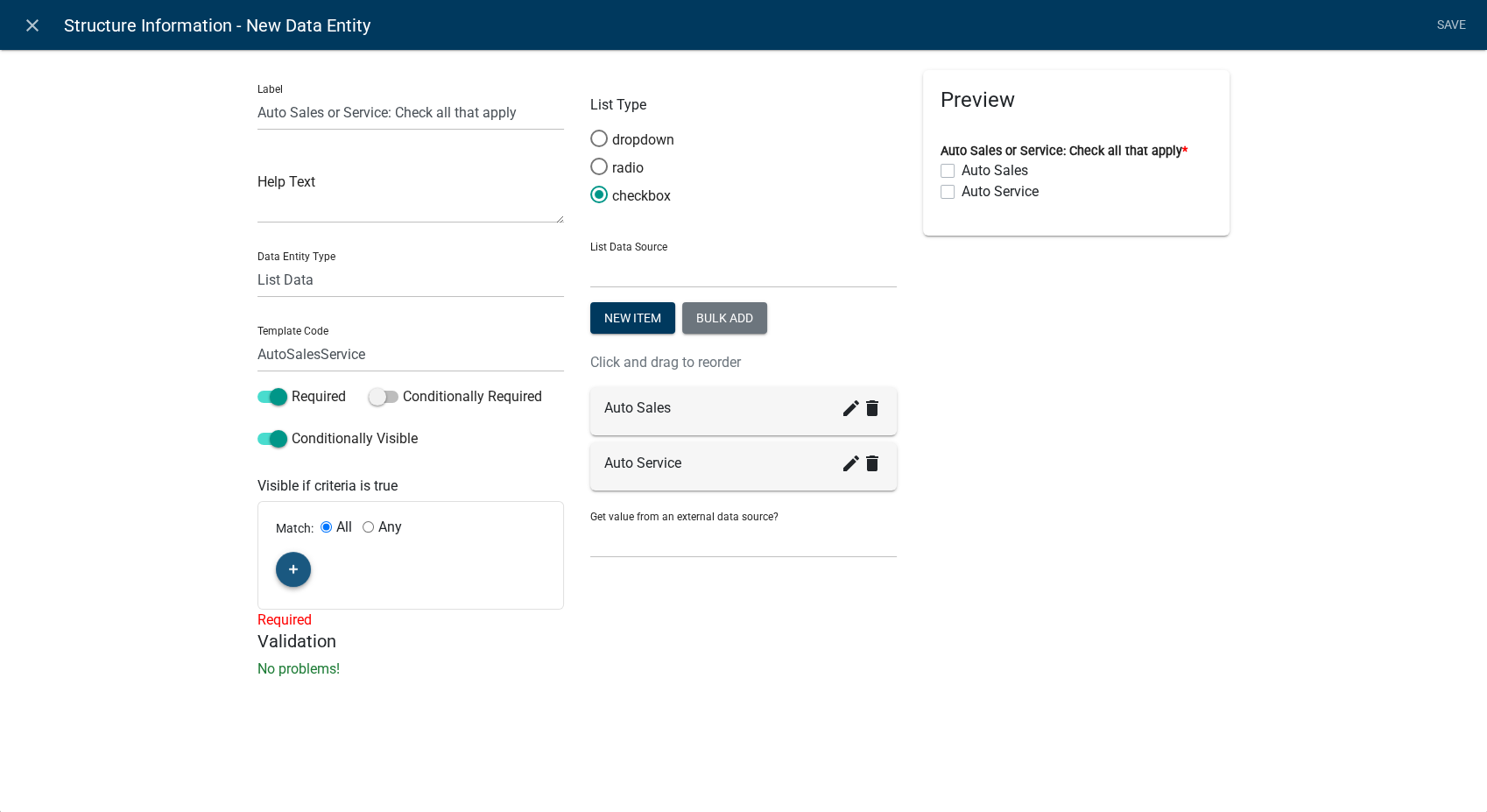
click at [284, 556] on button "button" at bounding box center [293, 569] width 35 height 35
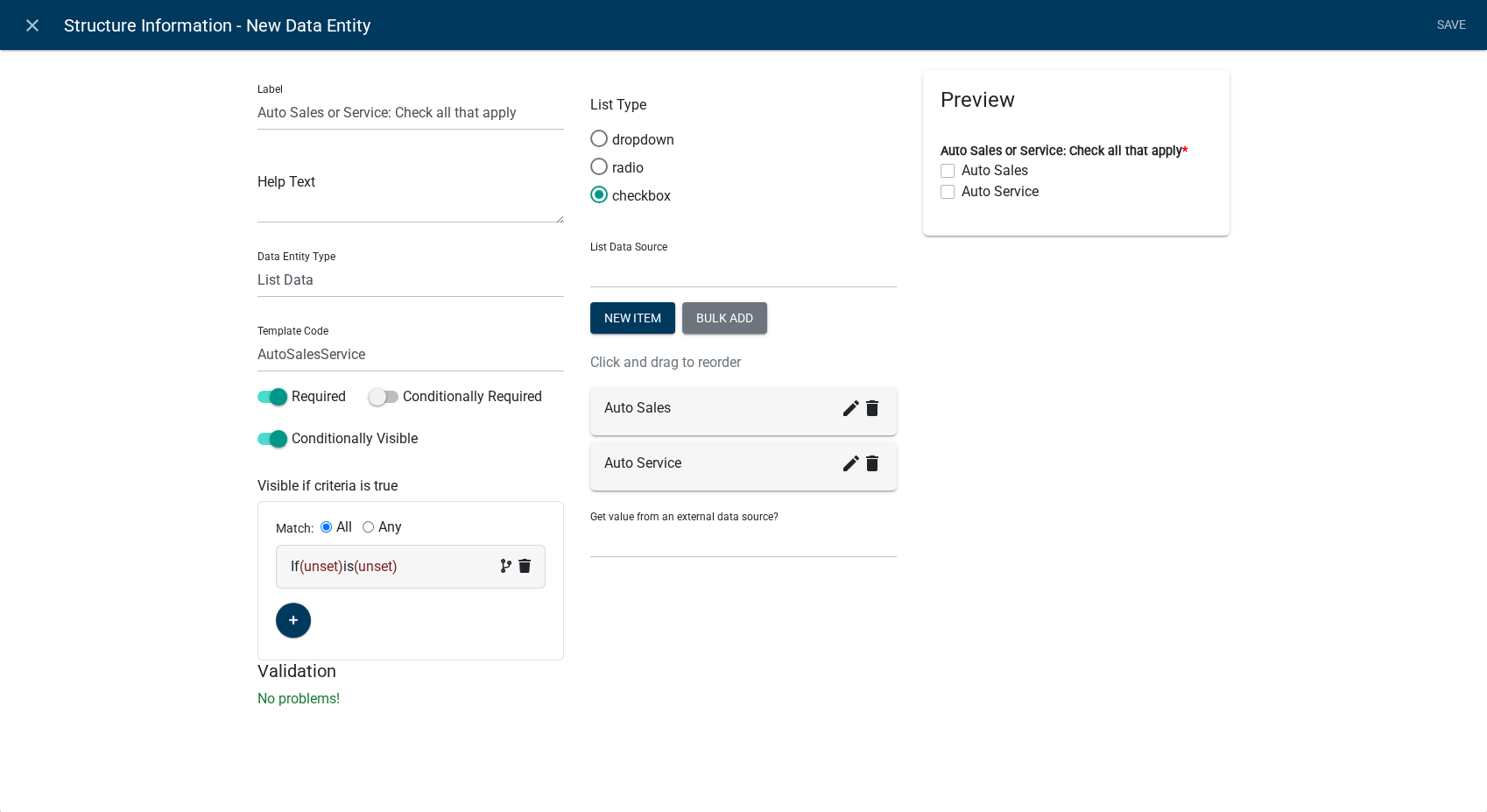
click at [413, 577] on div "If (unset) is (unset)" at bounding box center [410, 566] width 268 height 42
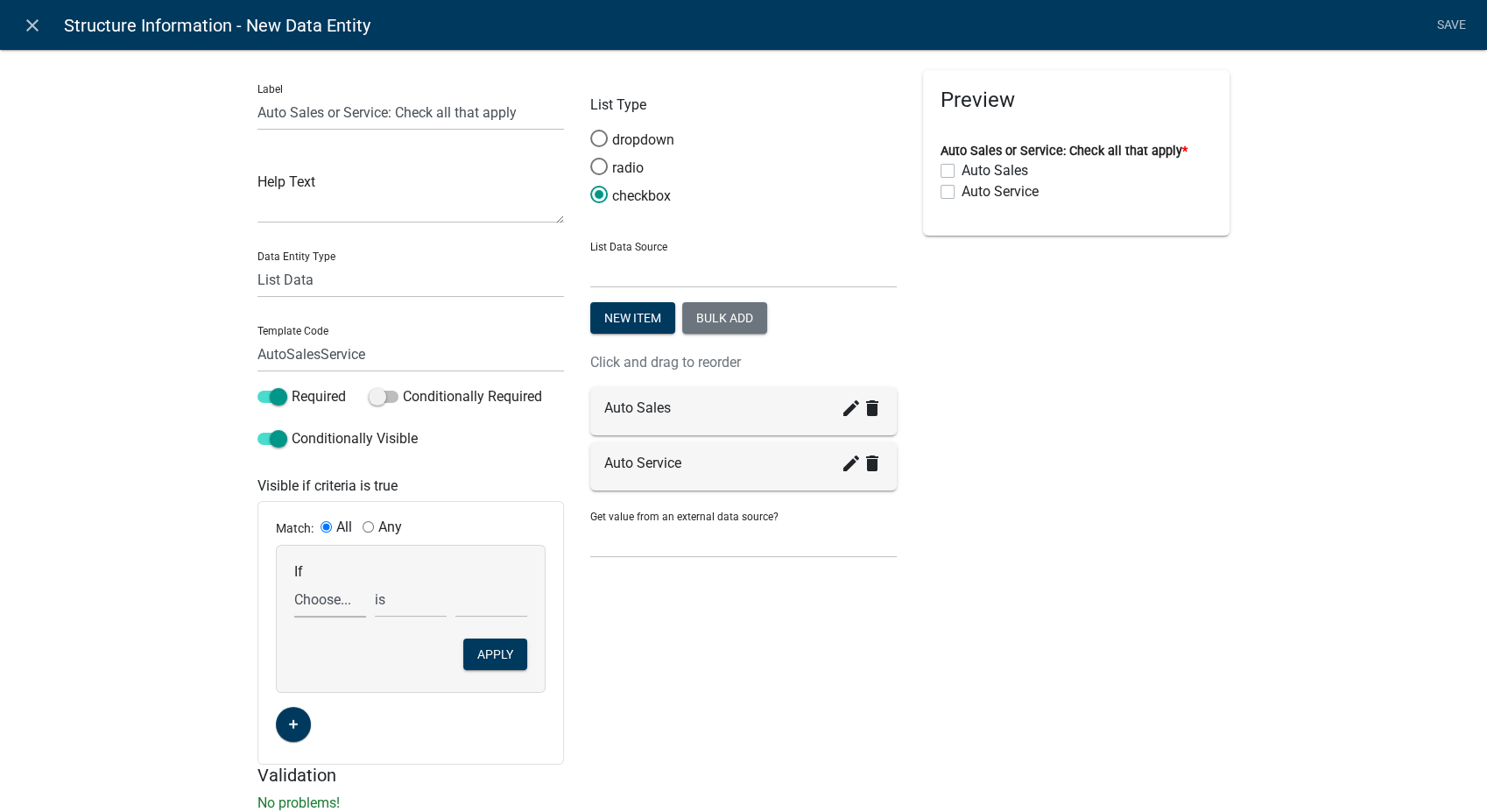
click at [332, 606] on select "Choose... AccessoryHeader AccessorySubtotal Acres AdditionalStructuresYN Additi…" at bounding box center [330, 599] width 72 height 36
select select "208: ProposedStructureType"
click at [294, 582] on select "Choose... AccessoryHeader AccessorySubtotal Acres AdditionalStructuresYN Additi…" at bounding box center [330, 599] width 72 height 36
click at [497, 608] on select "Choose... Anchor Store Apartment Building Auto Bank Banquet/Concert Halls/Gathe…" at bounding box center [492, 599] width 72 height 36
select select "3: Auto"
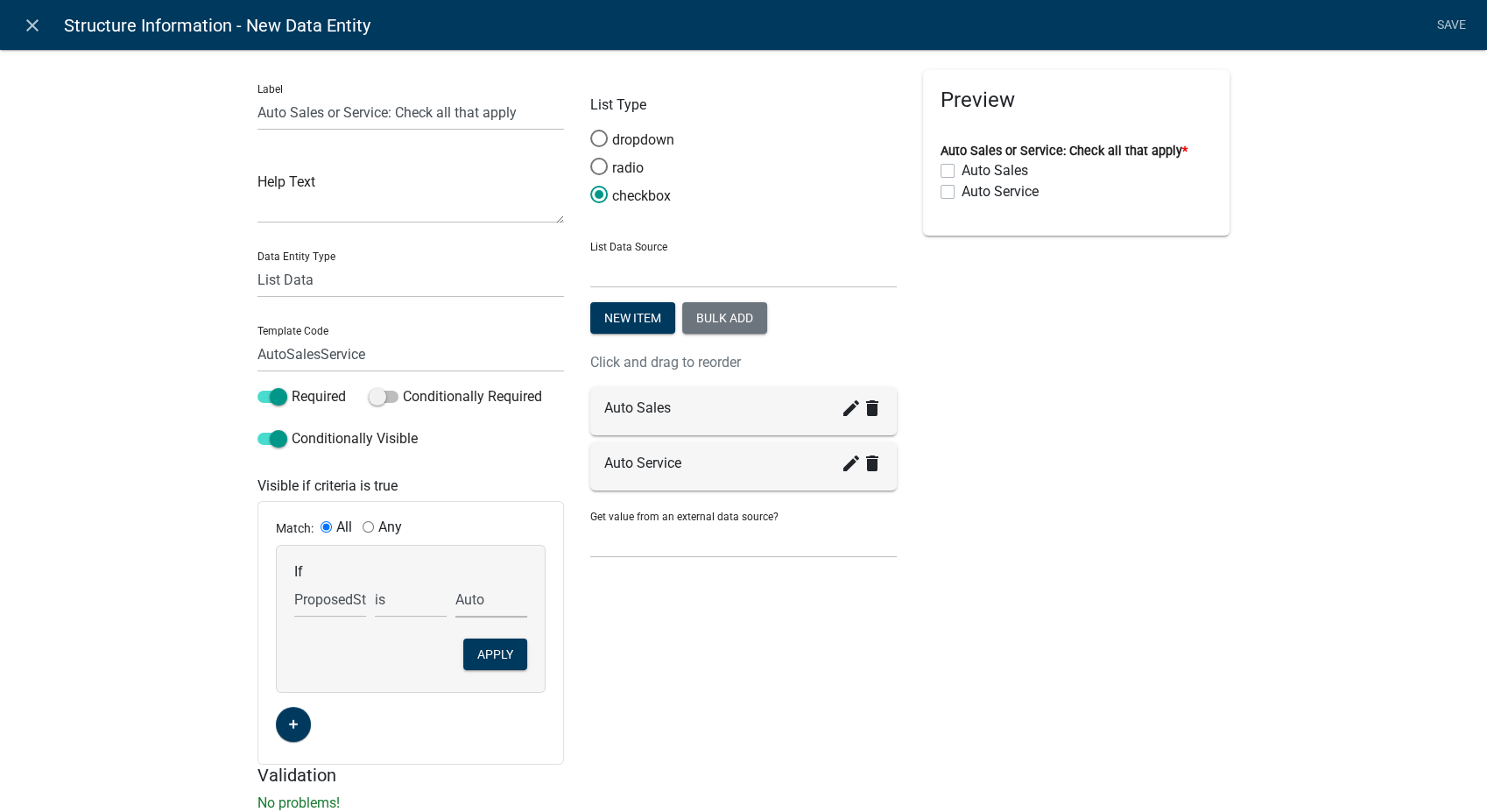
click at [456, 582] on select "Choose... Anchor Store Apartment Building Auto Bank Banquet/Concert Halls/Gathe…" at bounding box center [492, 599] width 72 height 36
click at [488, 658] on button "Apply" at bounding box center [496, 654] width 64 height 32
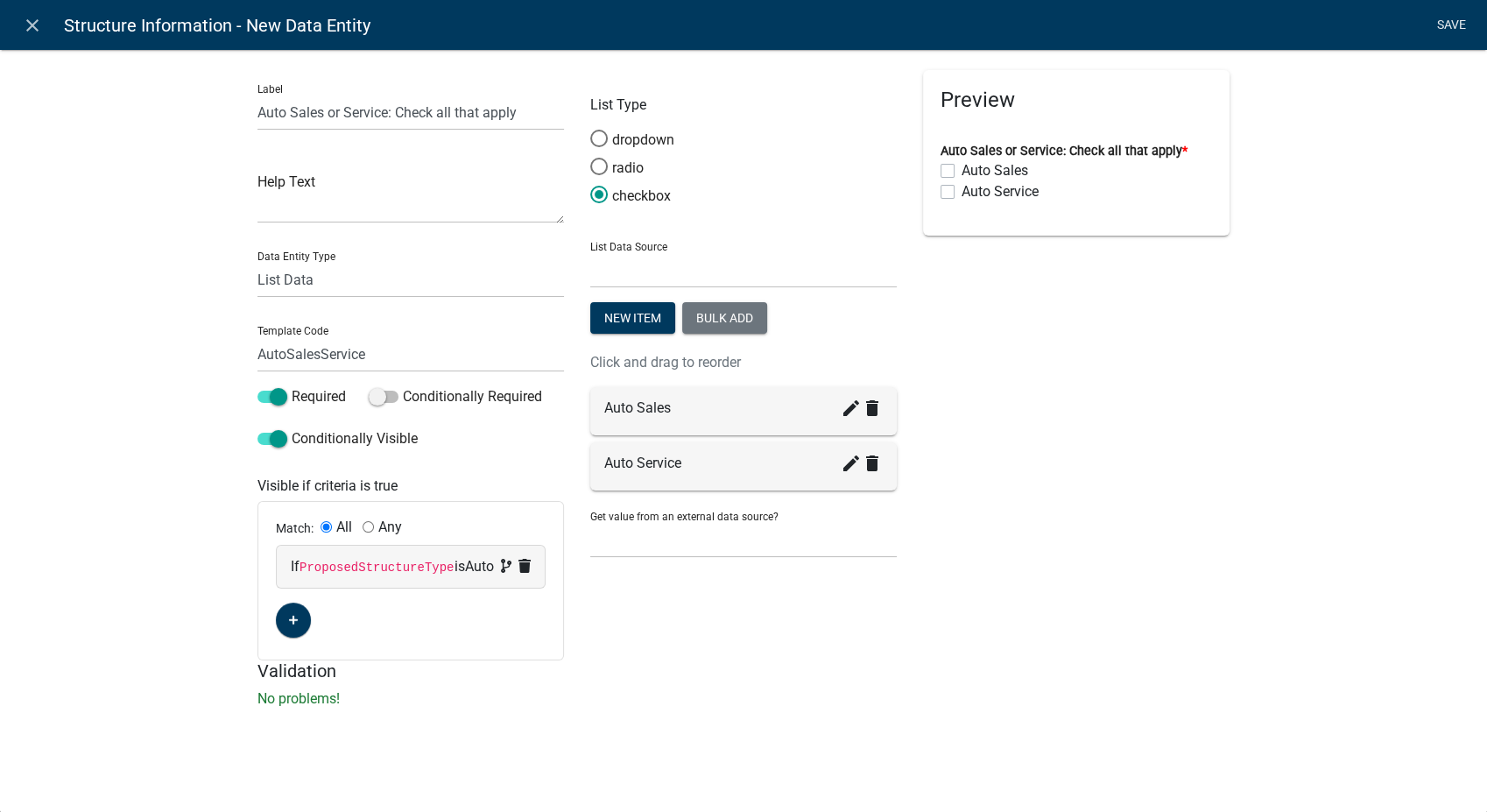
click at [1458, 15] on link "Save" at bounding box center [1451, 25] width 44 height 33
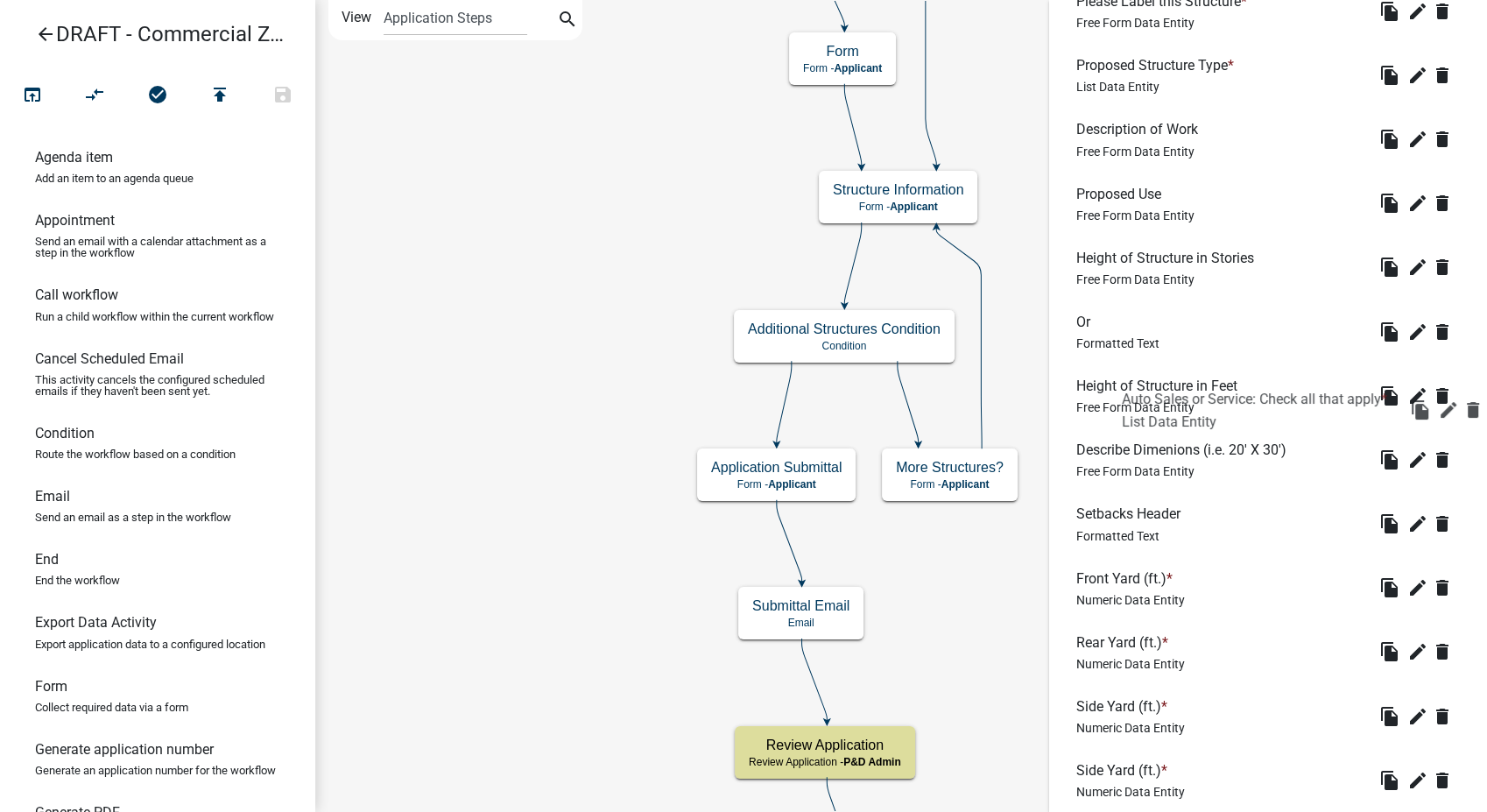
scroll to position [476, 0]
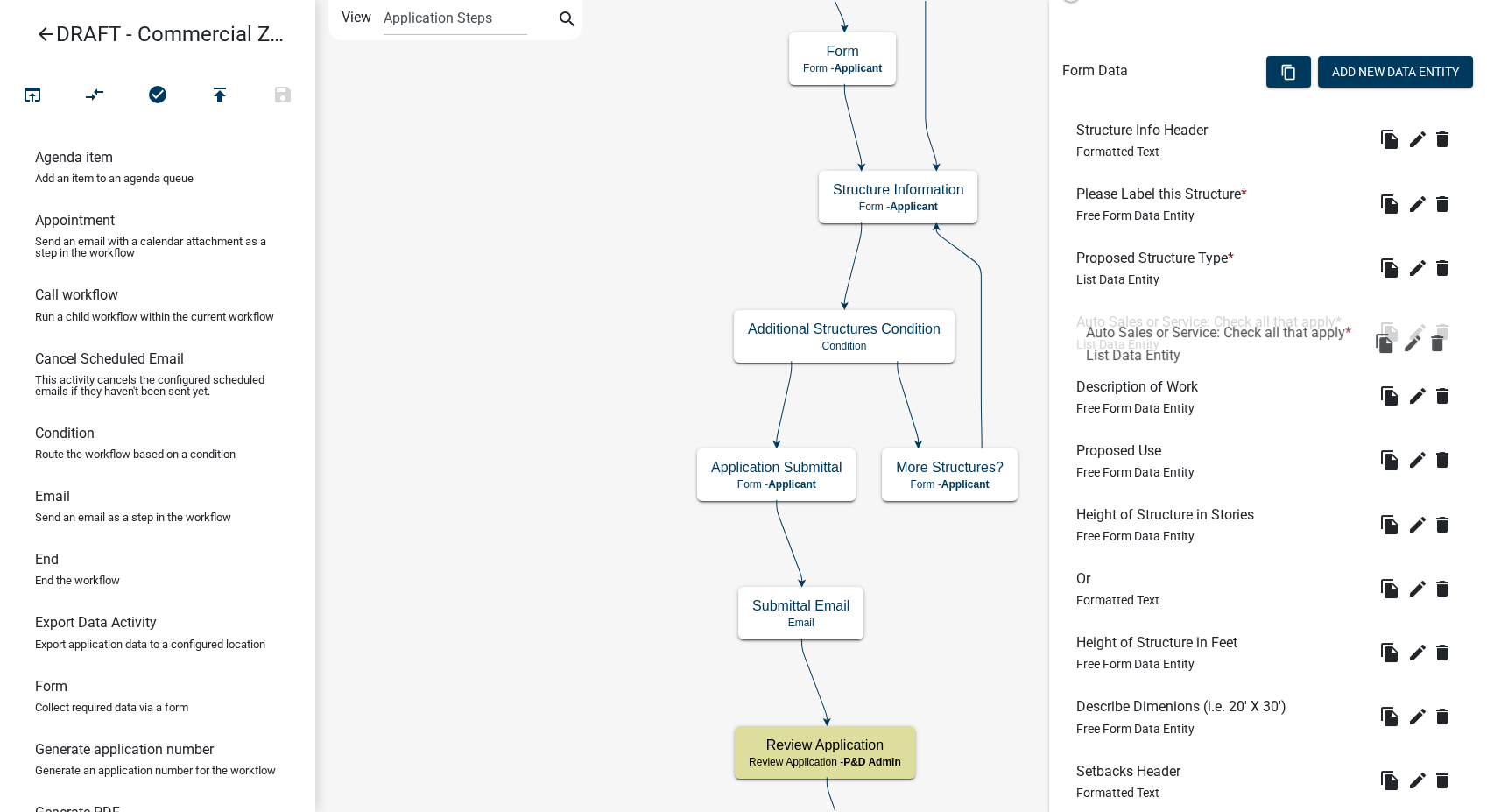
drag, startPoint x: 1212, startPoint y: 659, endPoint x: 1222, endPoint y: 318, distance: 341.1
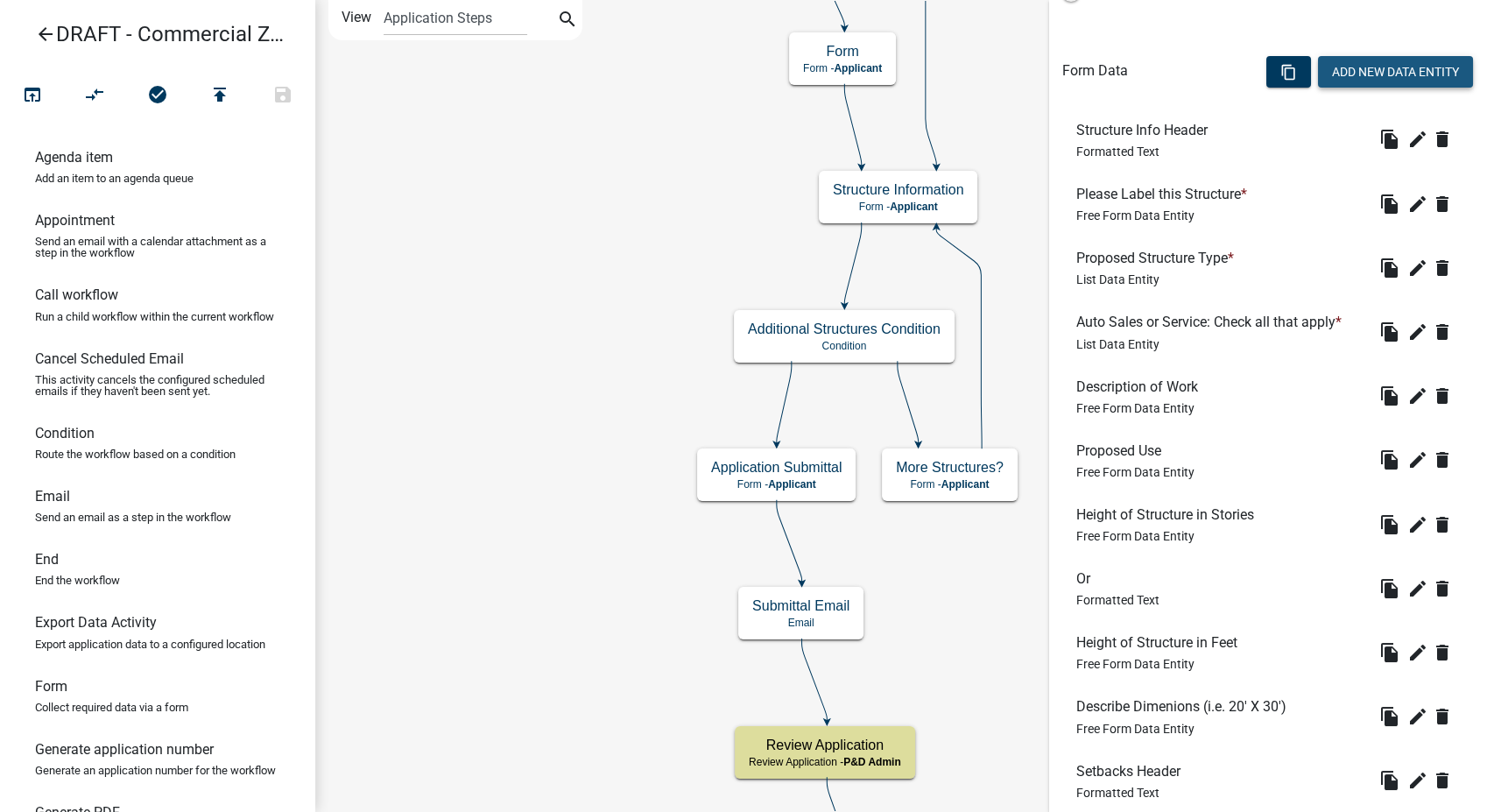
click at [1378, 70] on button "Add New Data Entity" at bounding box center [1396, 72] width 155 height 32
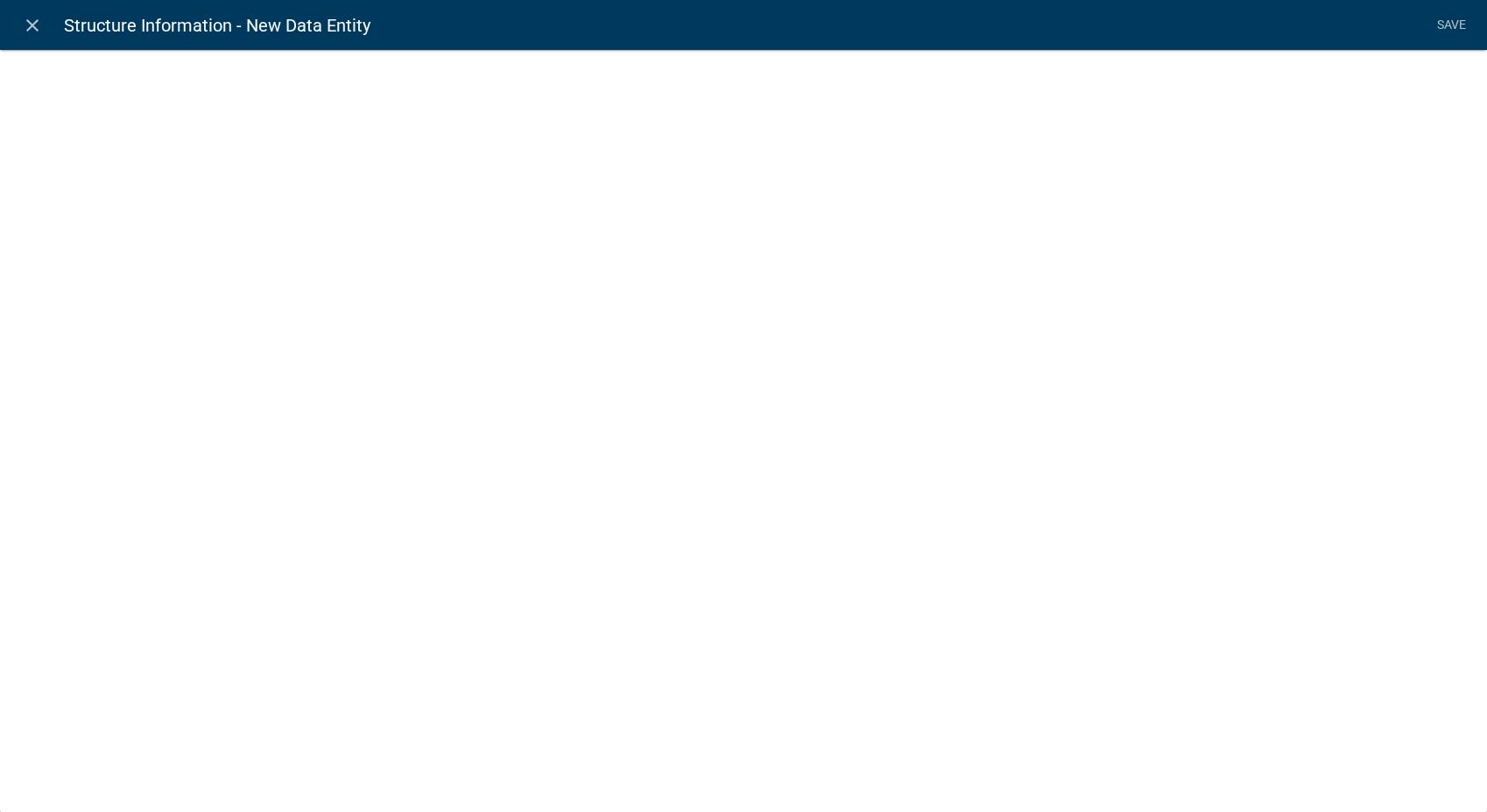
select select
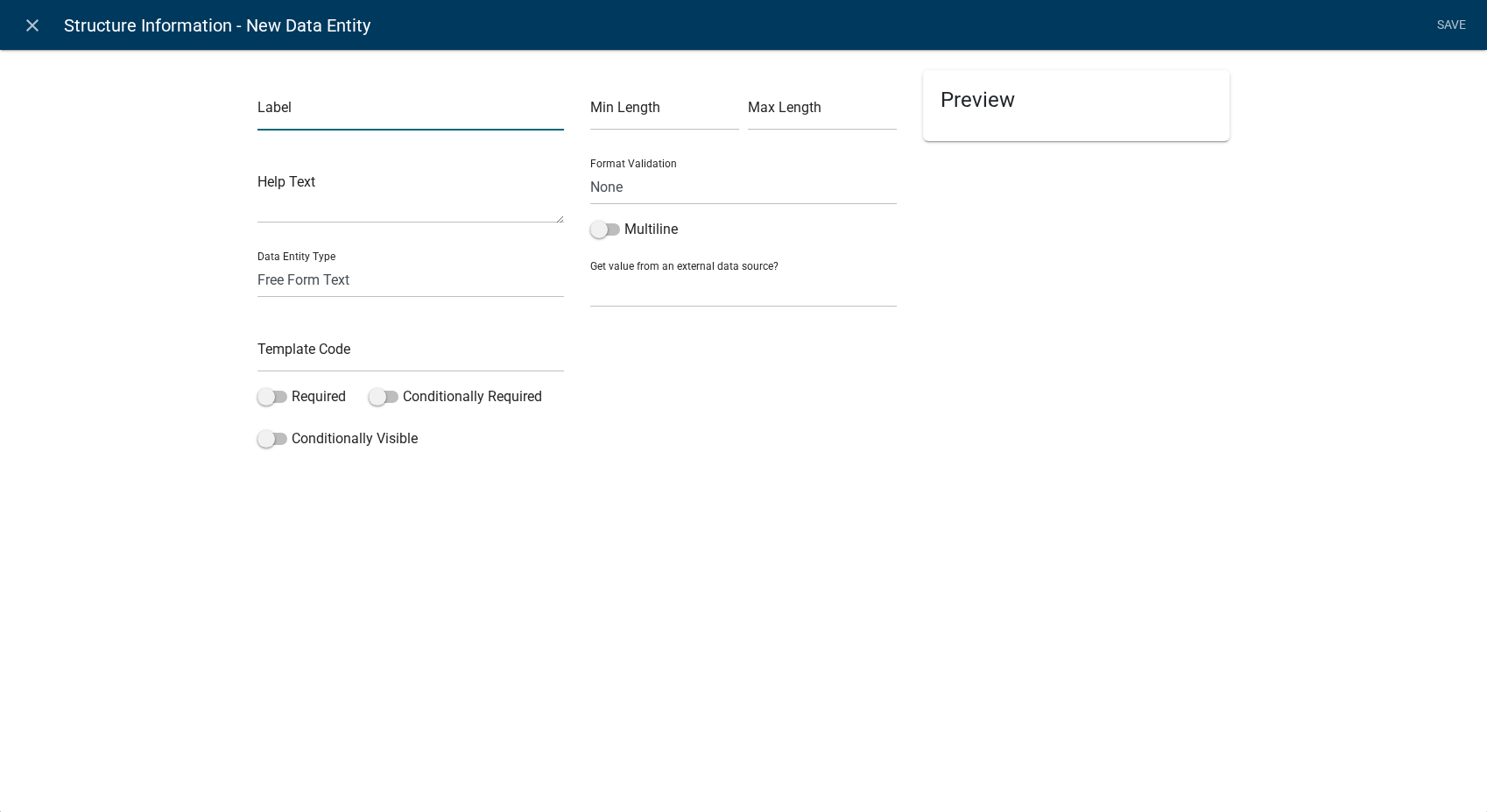
click at [297, 115] on input "text" at bounding box center [410, 112] width 307 height 36
click at [335, 124] on input "Bank Type: check all that apply" at bounding box center [410, 112] width 307 height 36
type input "Bank Type: Check all that apply"
click at [305, 290] on select "Free Form Text Document Display Entity Value Fee Numeric Data Date Map Sketch D…" at bounding box center [410, 280] width 307 height 36
select select "list-data"
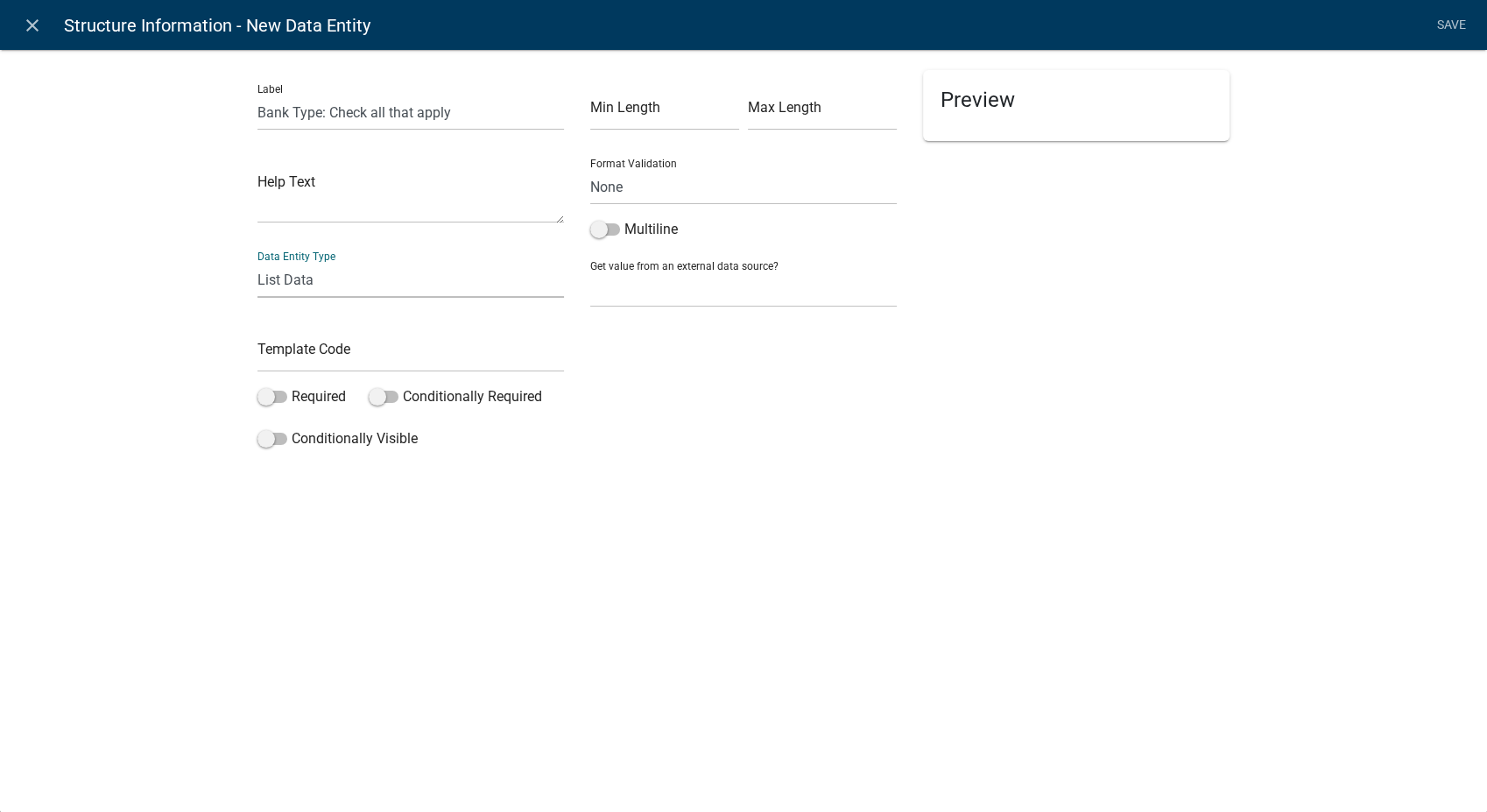
click at [258, 262] on select "Free Form Text Document Display Entity Value Fee Numeric Data Date Map Sketch D…" at bounding box center [410, 280] width 307 height 36
select select "list-data"
select select
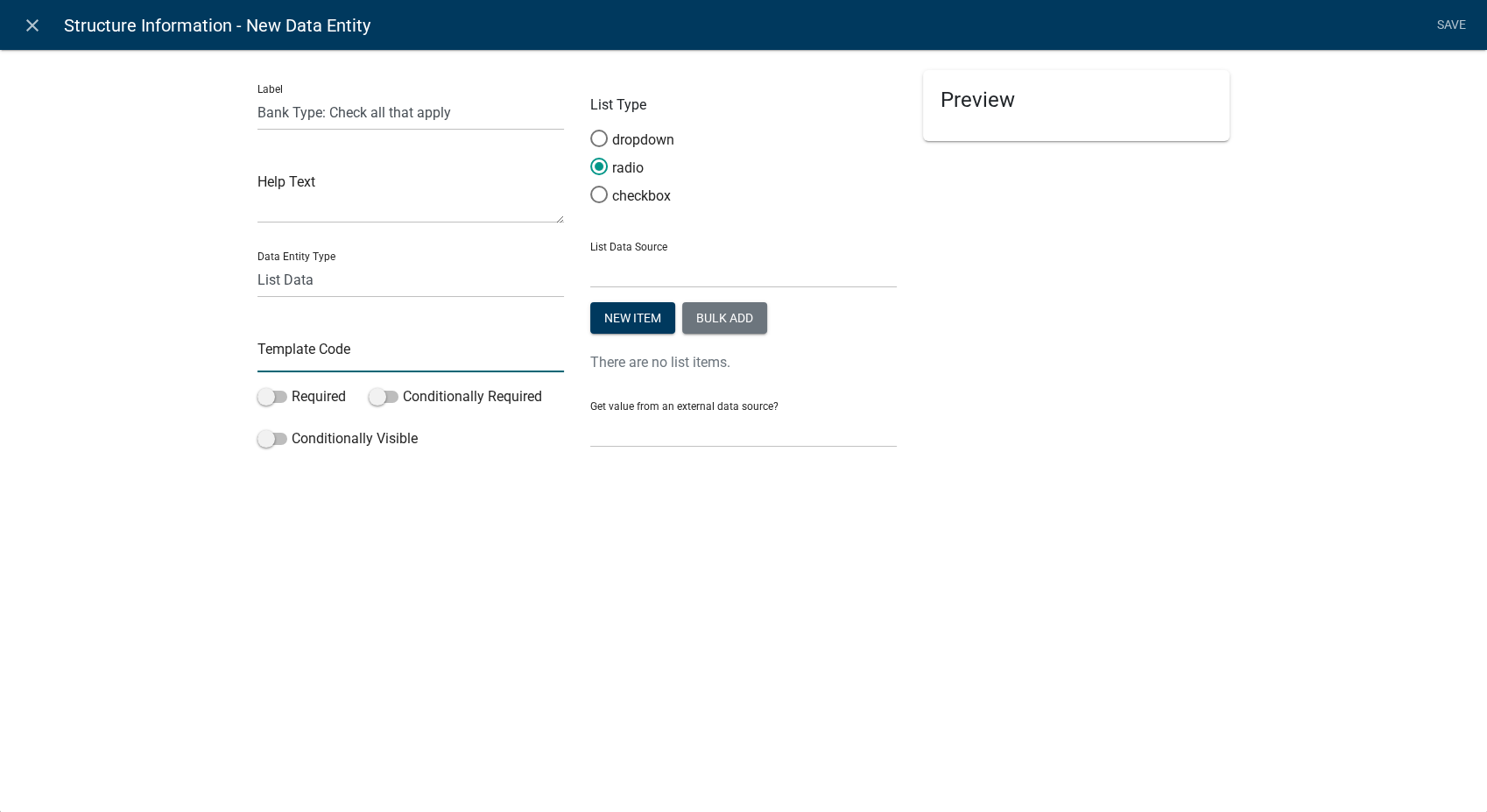
click at [298, 356] on input "text" at bounding box center [410, 353] width 307 height 36
type input "BankType"
click at [596, 188] on span at bounding box center [599, 195] width 37 height 38
click at [591, 186] on input "checkbox" at bounding box center [591, 186] width 0 height 0
click at [718, 308] on button "Bulk add" at bounding box center [725, 317] width 85 height 32
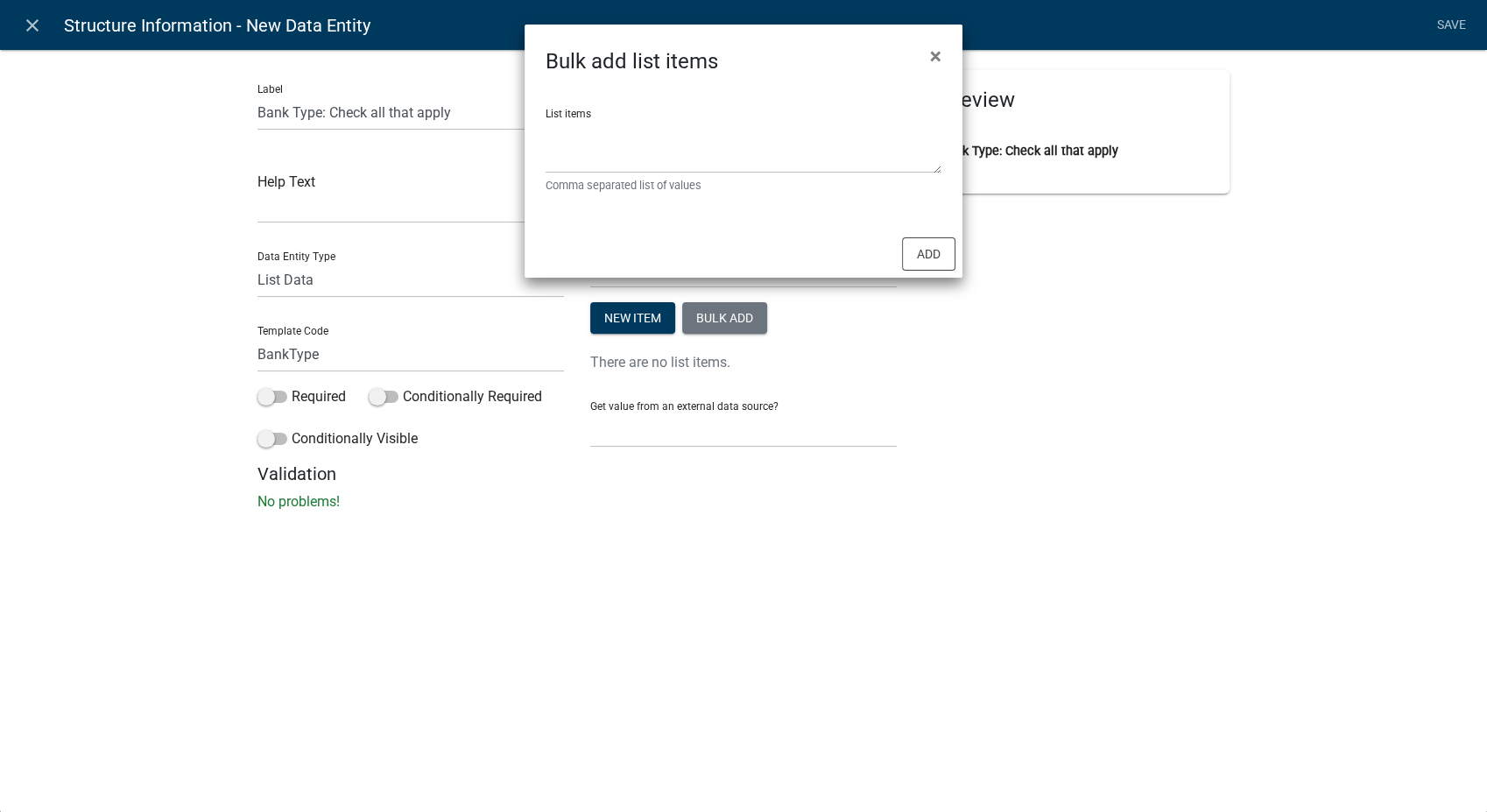
drag, startPoint x: 613, startPoint y: 112, endPoint x: 617, endPoint y: 137, distance: 25.3
click at [617, 137] on div "List items Comma separated list of values" at bounding box center [744, 144] width 396 height 99
click at [617, 137] on textarea "List items" at bounding box center [744, 146] width 396 height 54
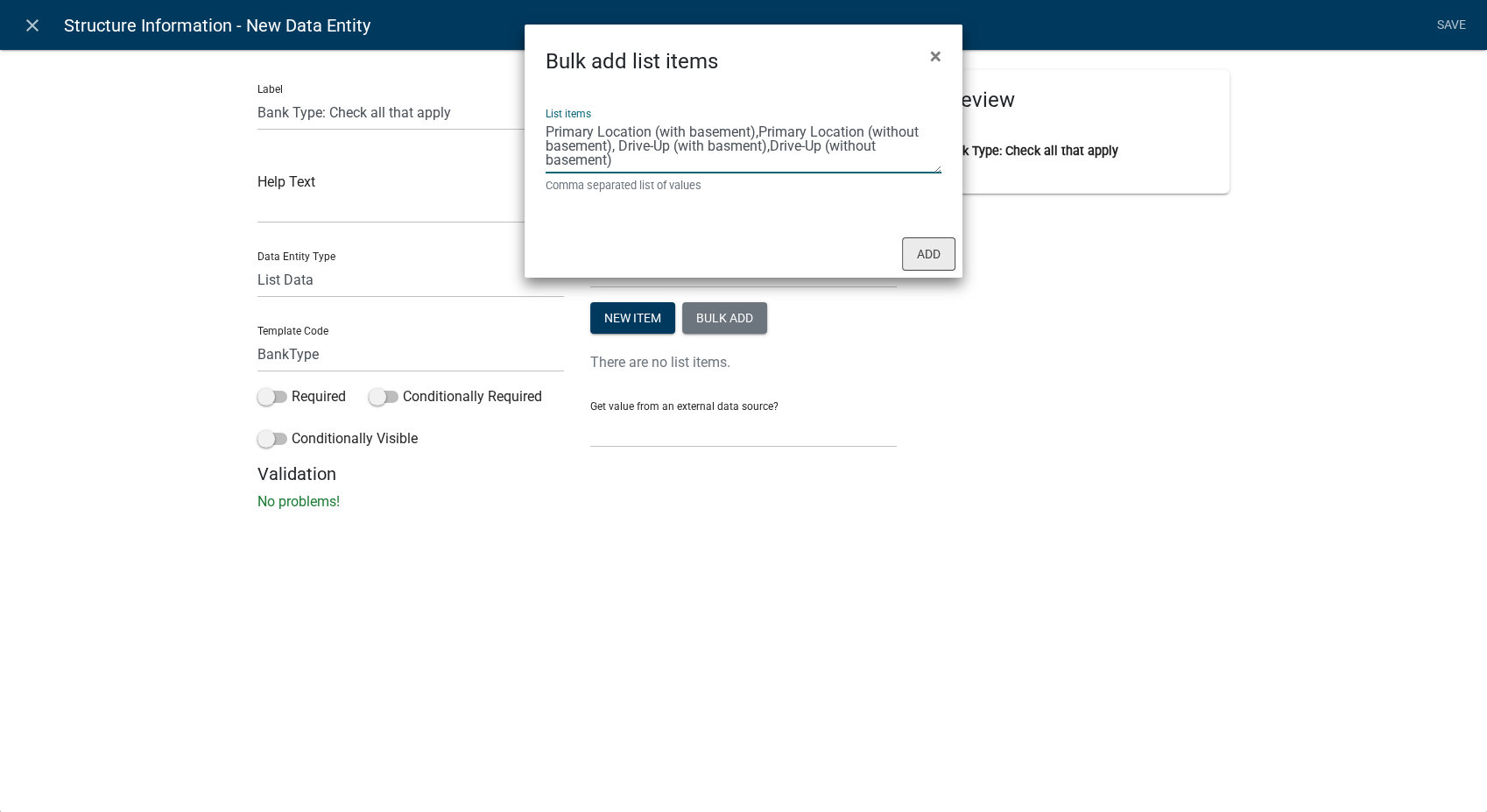
type textarea "Primary Location (with basement),Primary Location (without basement), Drive-Up …"
click at [916, 248] on button "Add" at bounding box center [928, 254] width 53 height 33
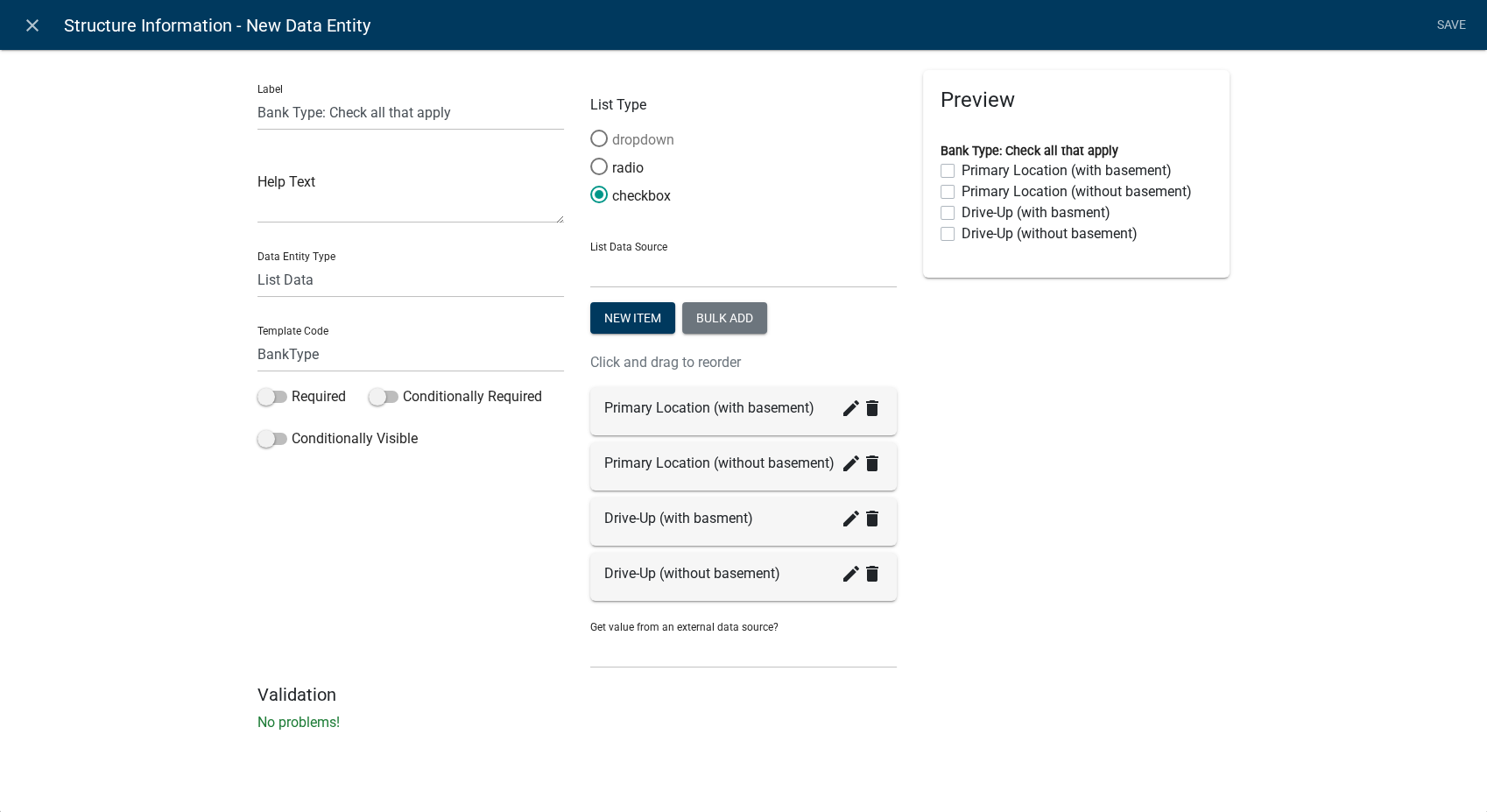
click at [599, 134] on span at bounding box center [599, 138] width 37 height 38
click at [591, 130] on input "dropdown" at bounding box center [591, 130] width 0 height 0
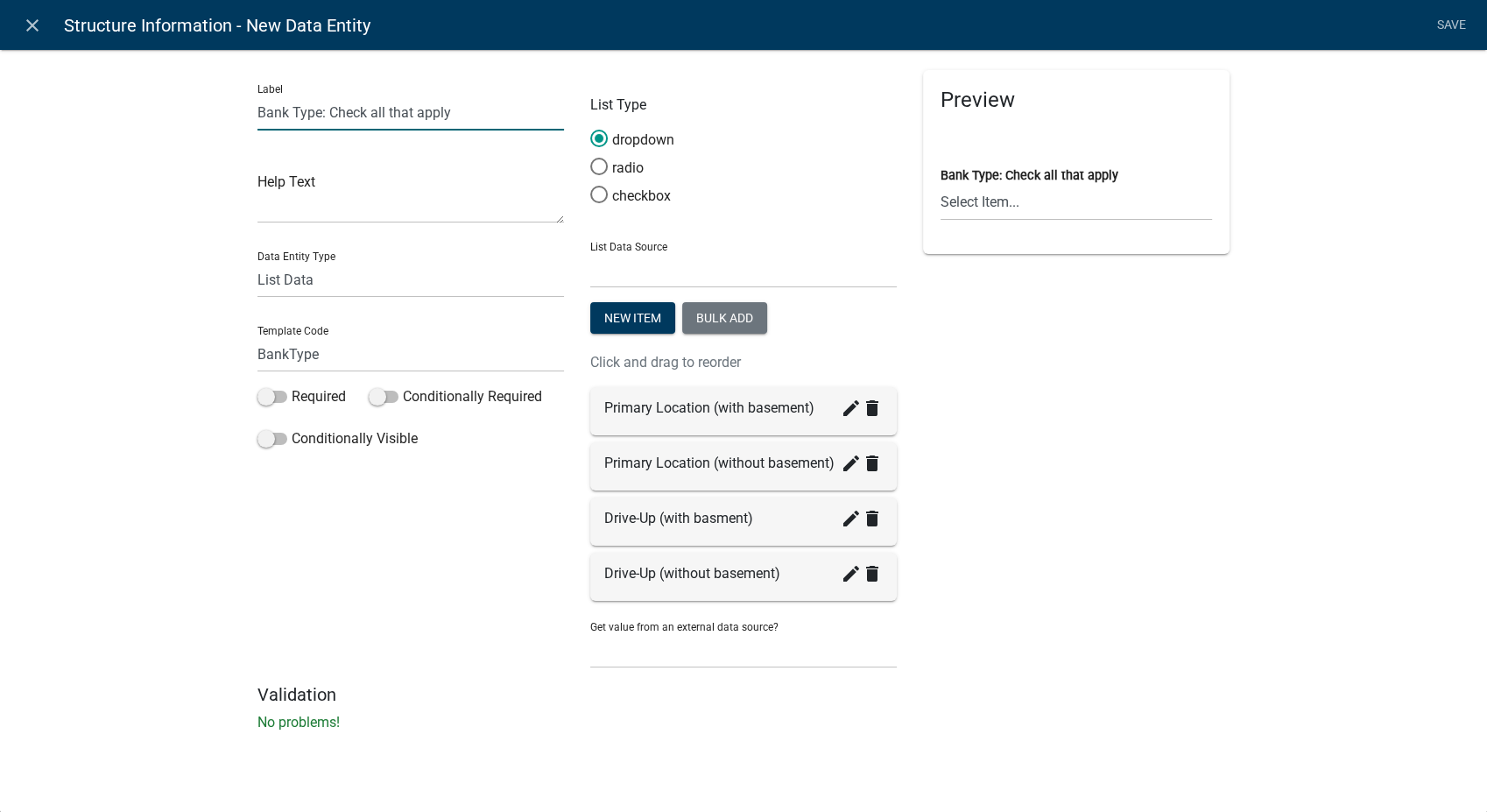
click at [455, 115] on input "Bank Type: Check all that apply" at bounding box center [410, 112] width 307 height 36
type input "Bank Type"
click at [266, 396] on span at bounding box center [272, 397] width 30 height 13
click at [291, 386] on input "Required" at bounding box center [291, 386] width 0 height 0
click at [264, 445] on span at bounding box center [272, 438] width 30 height 13
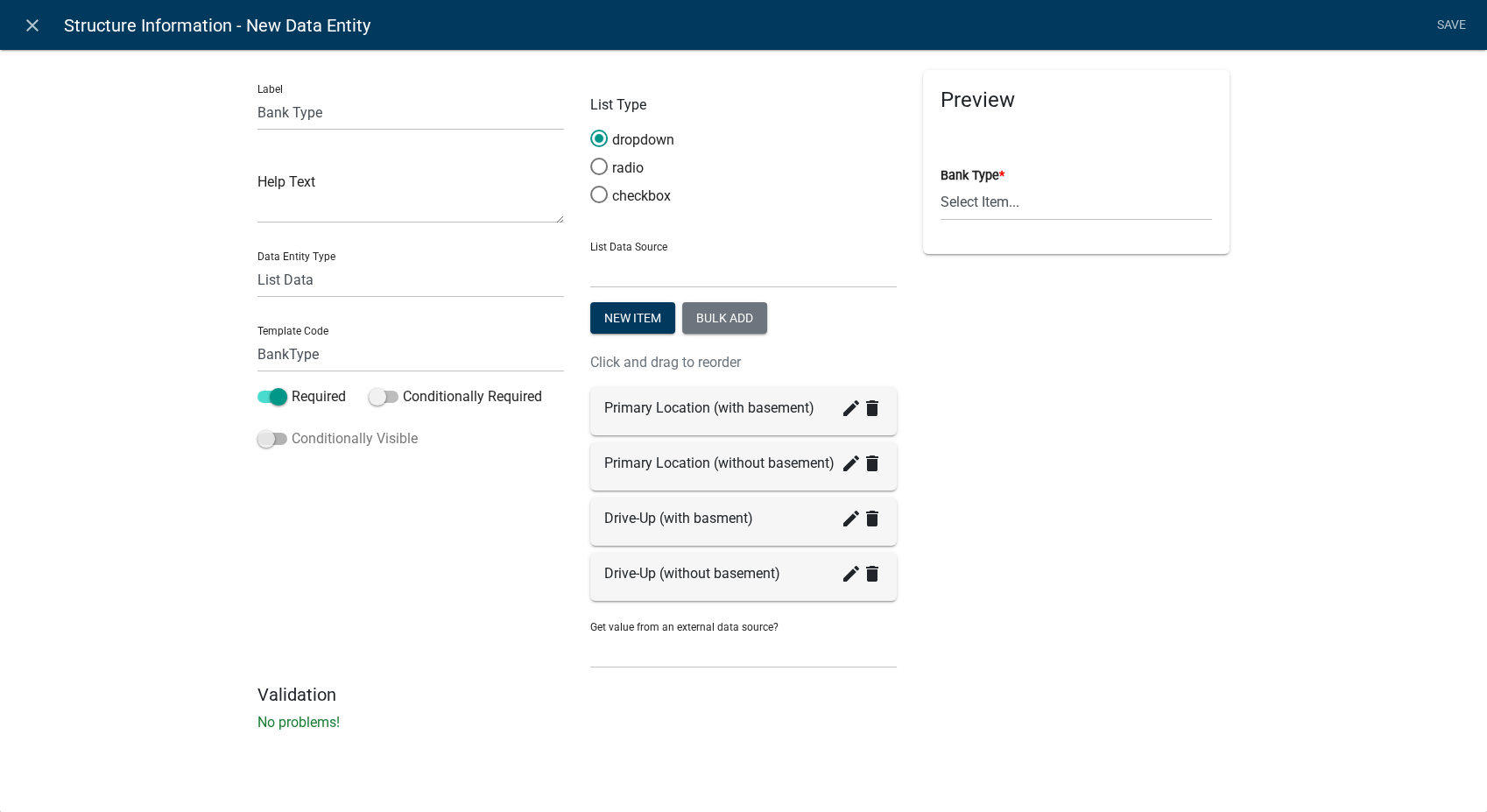
click at [291, 428] on input "Conditionally Visible" at bounding box center [291, 428] width 0 height 0
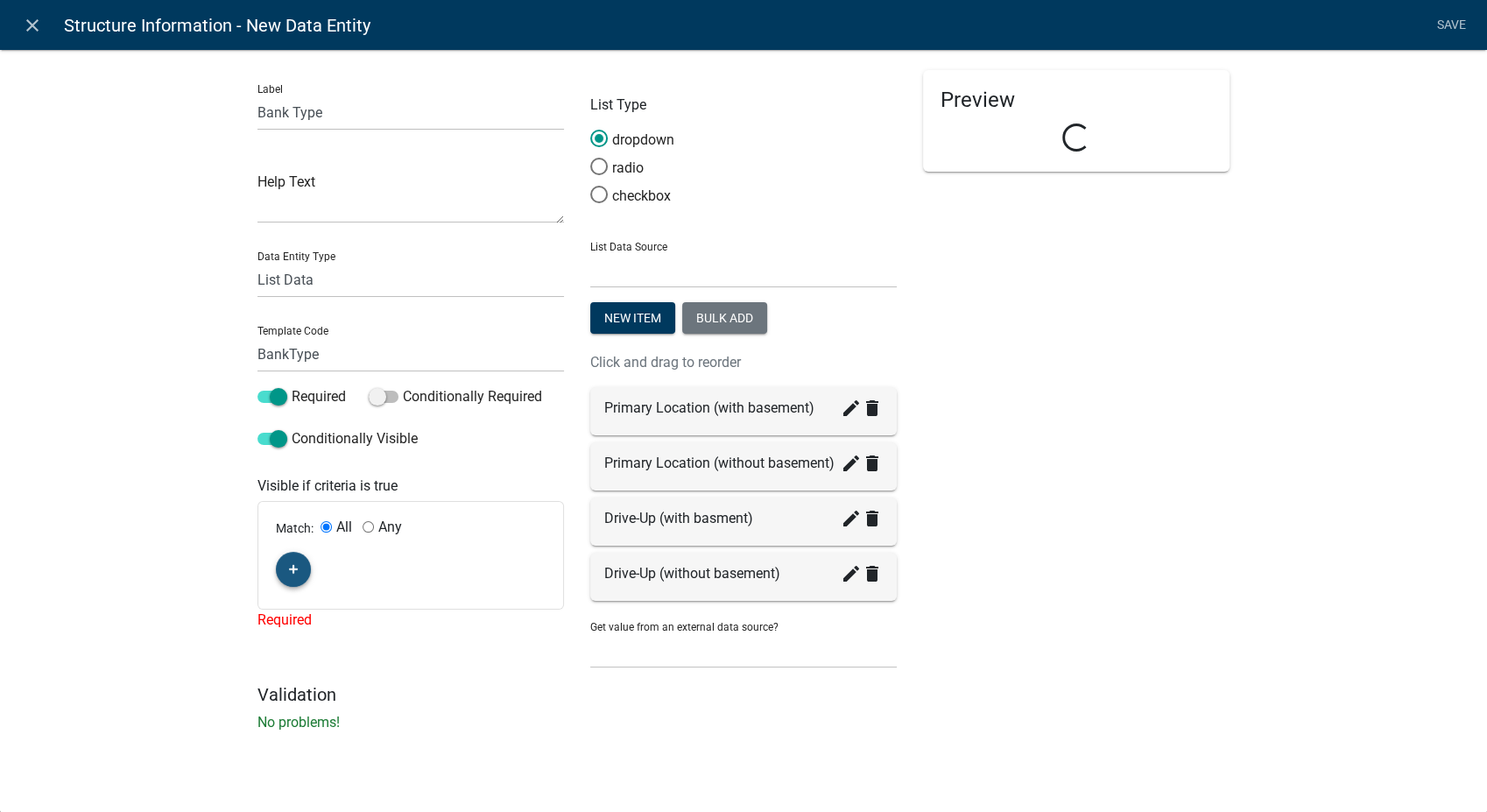
click at [296, 559] on button "button" at bounding box center [293, 569] width 35 height 35
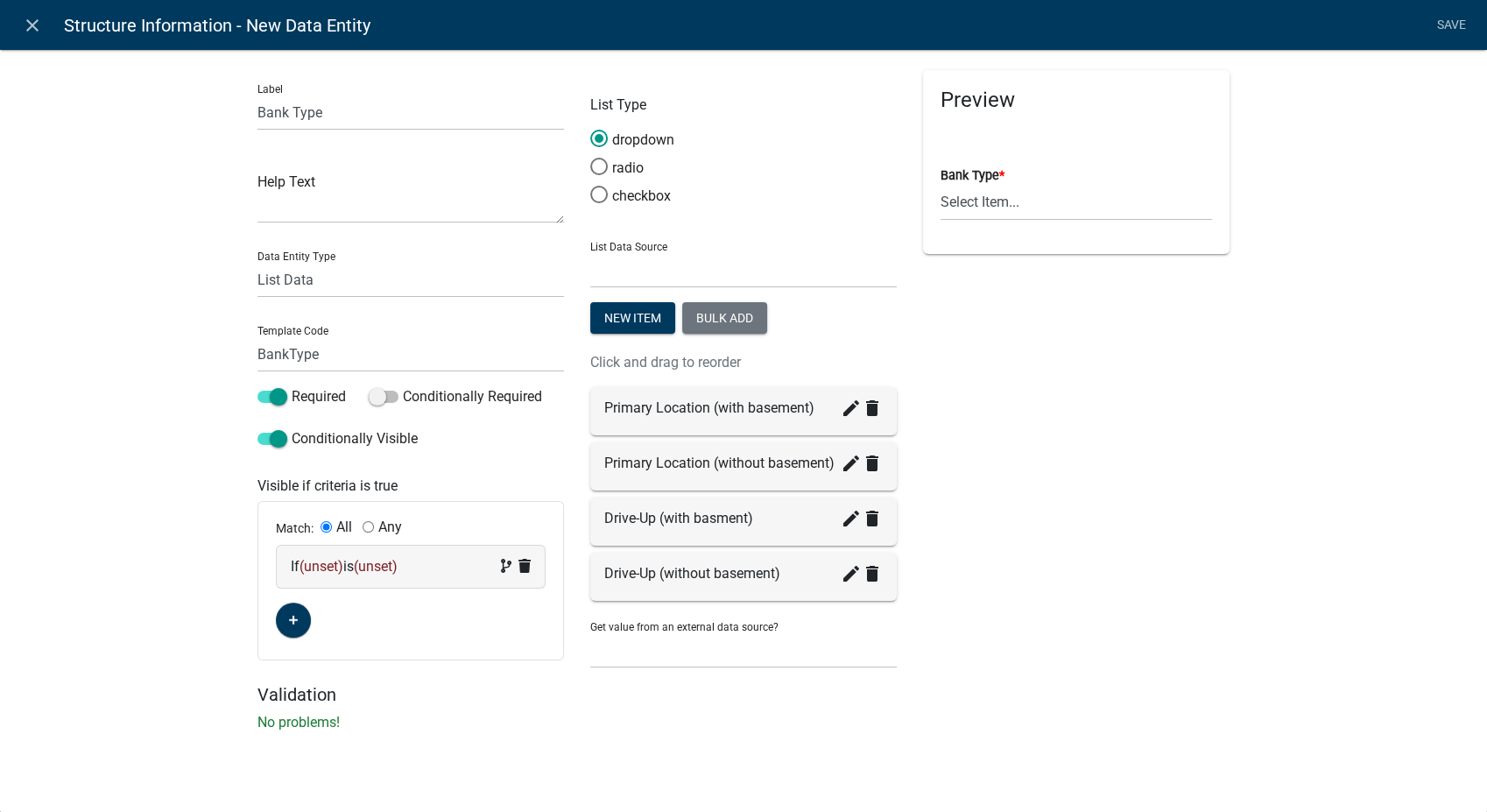
click at [465, 571] on div "If (unset) is (unset)" at bounding box center [410, 567] width 240 height 21
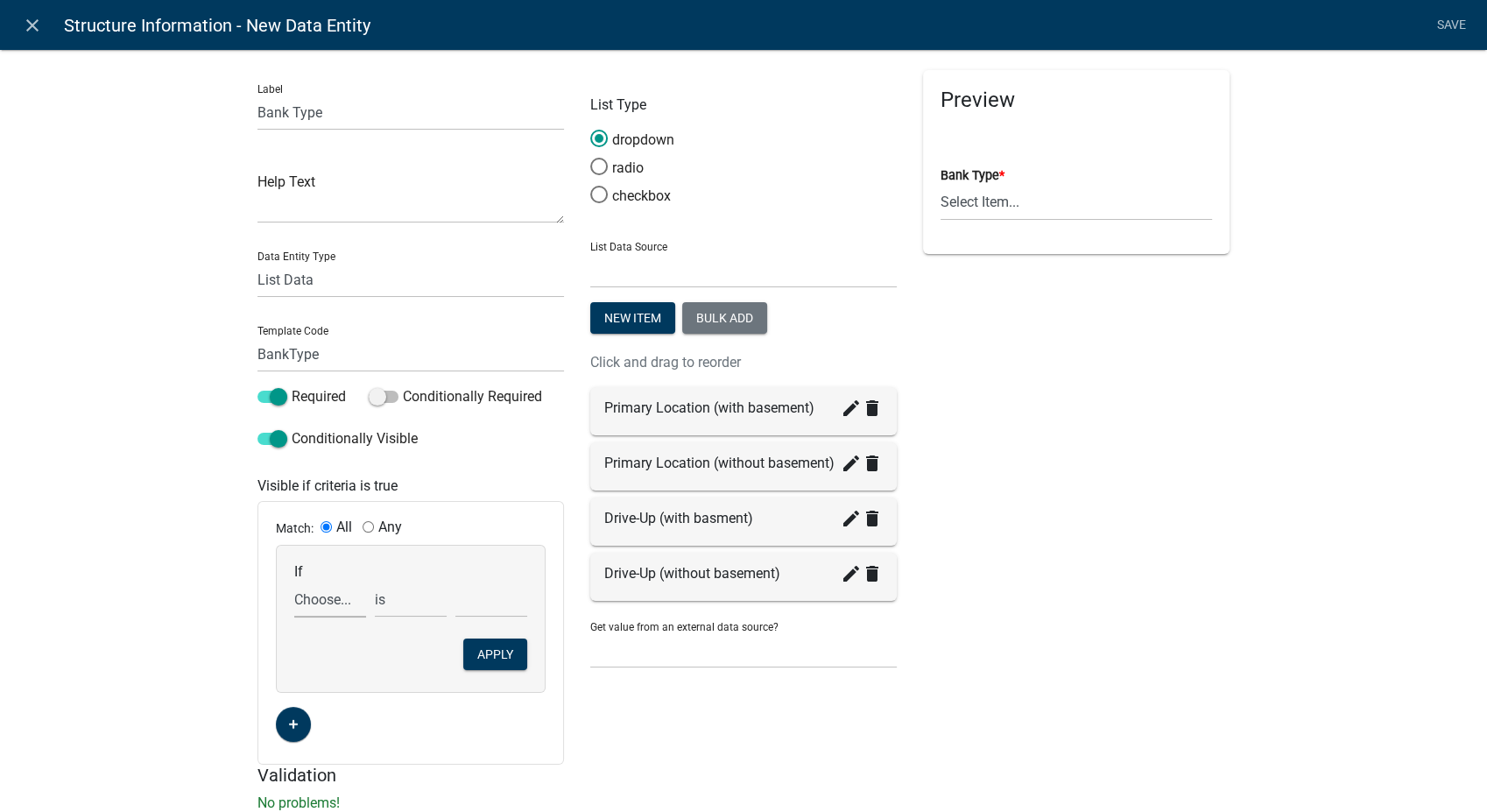
click at [309, 604] on select "Choose... AccessoryHeader AccessorySubtotal Acres AdditionalStructuresYN Additi…" at bounding box center [330, 599] width 72 height 36
select select "209: ProposedStructureType"
click at [294, 582] on select "Choose... AccessoryHeader AccessorySubtotal Acres AdditionalStructuresYN Additi…" at bounding box center [330, 599] width 72 height 36
click at [475, 594] on select "Choose... Anchor Store Apartment Building Auto Bank Banquet/Concert Halls/Gathe…" at bounding box center [492, 599] width 72 height 36
select select "4: Bank"
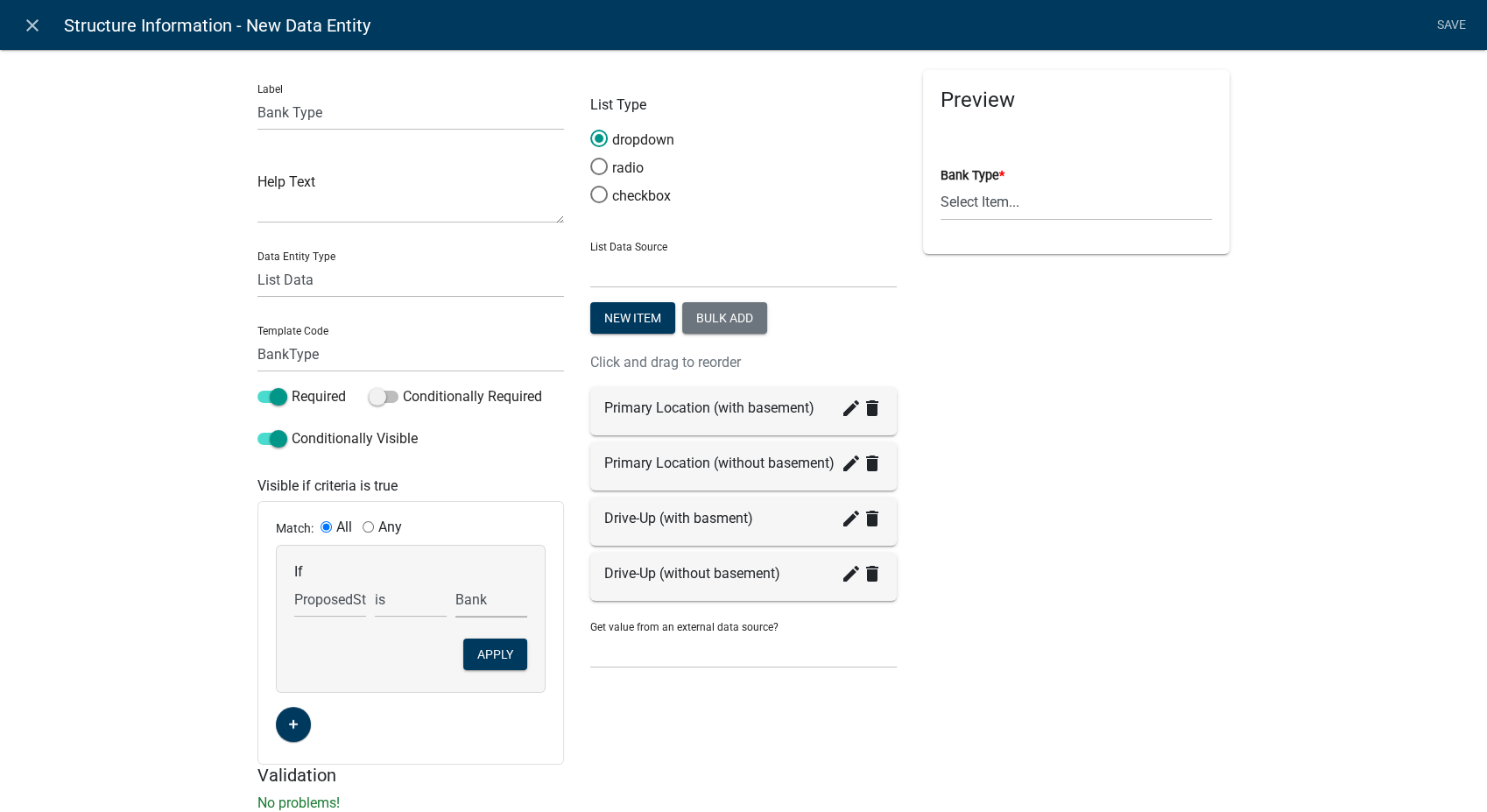
click at [456, 582] on select "Choose... Anchor Store Apartment Building Auto Bank Banquet/Concert Halls/Gathe…" at bounding box center [492, 599] width 72 height 36
click at [488, 657] on button "Apply" at bounding box center [496, 654] width 64 height 32
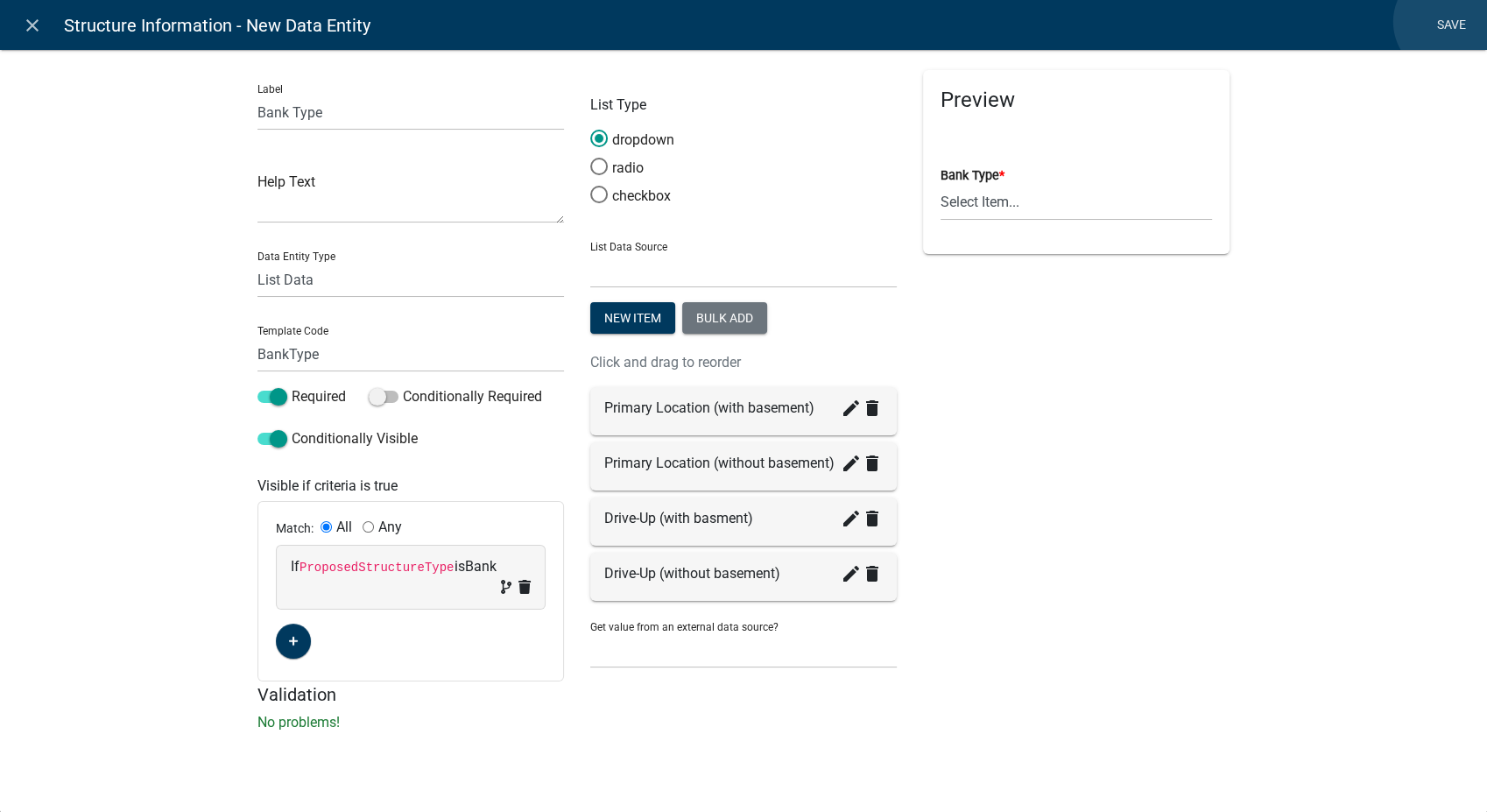
click at [1449, 22] on link "Save" at bounding box center [1451, 25] width 44 height 33
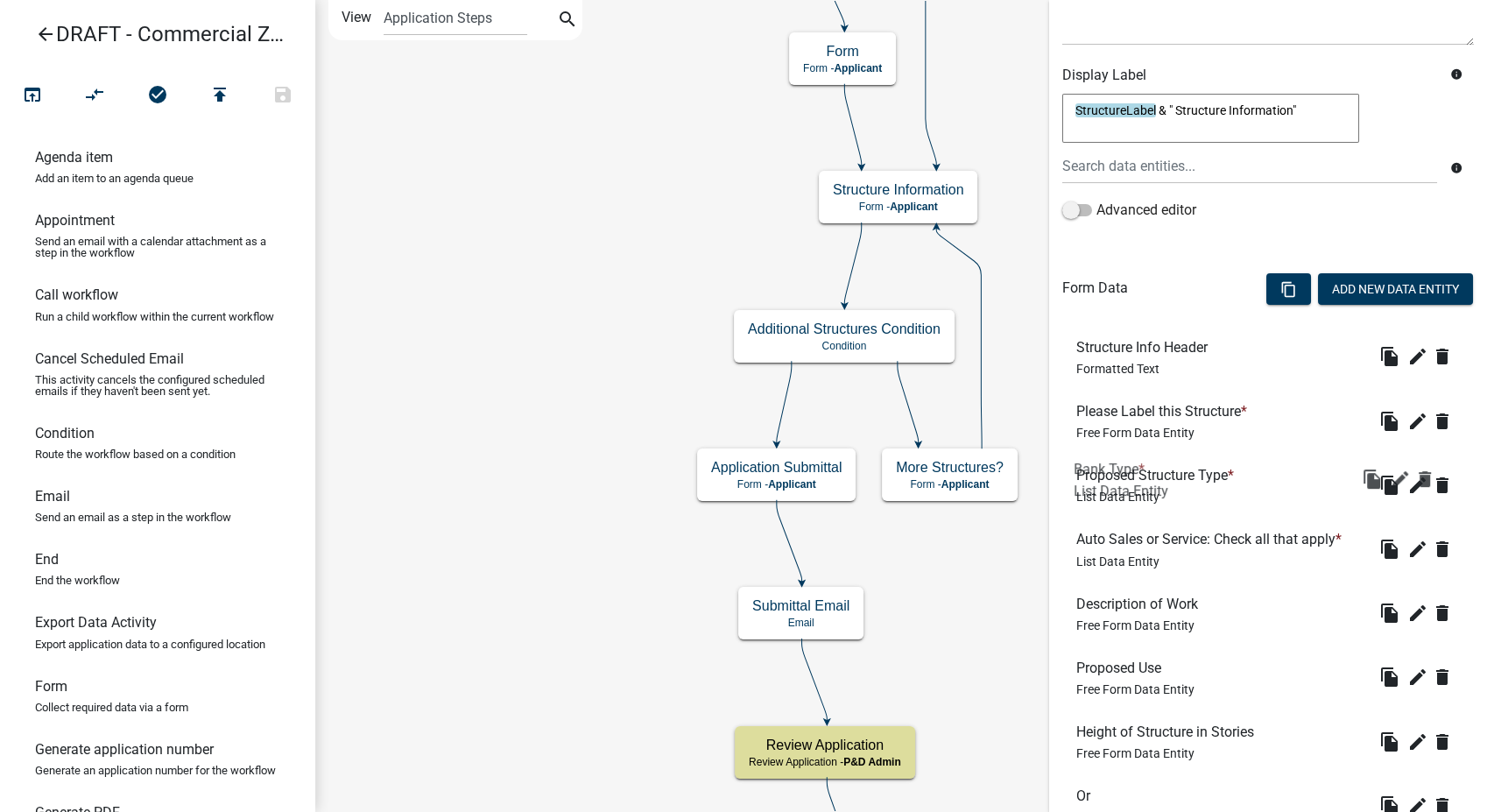
scroll to position [249, 0]
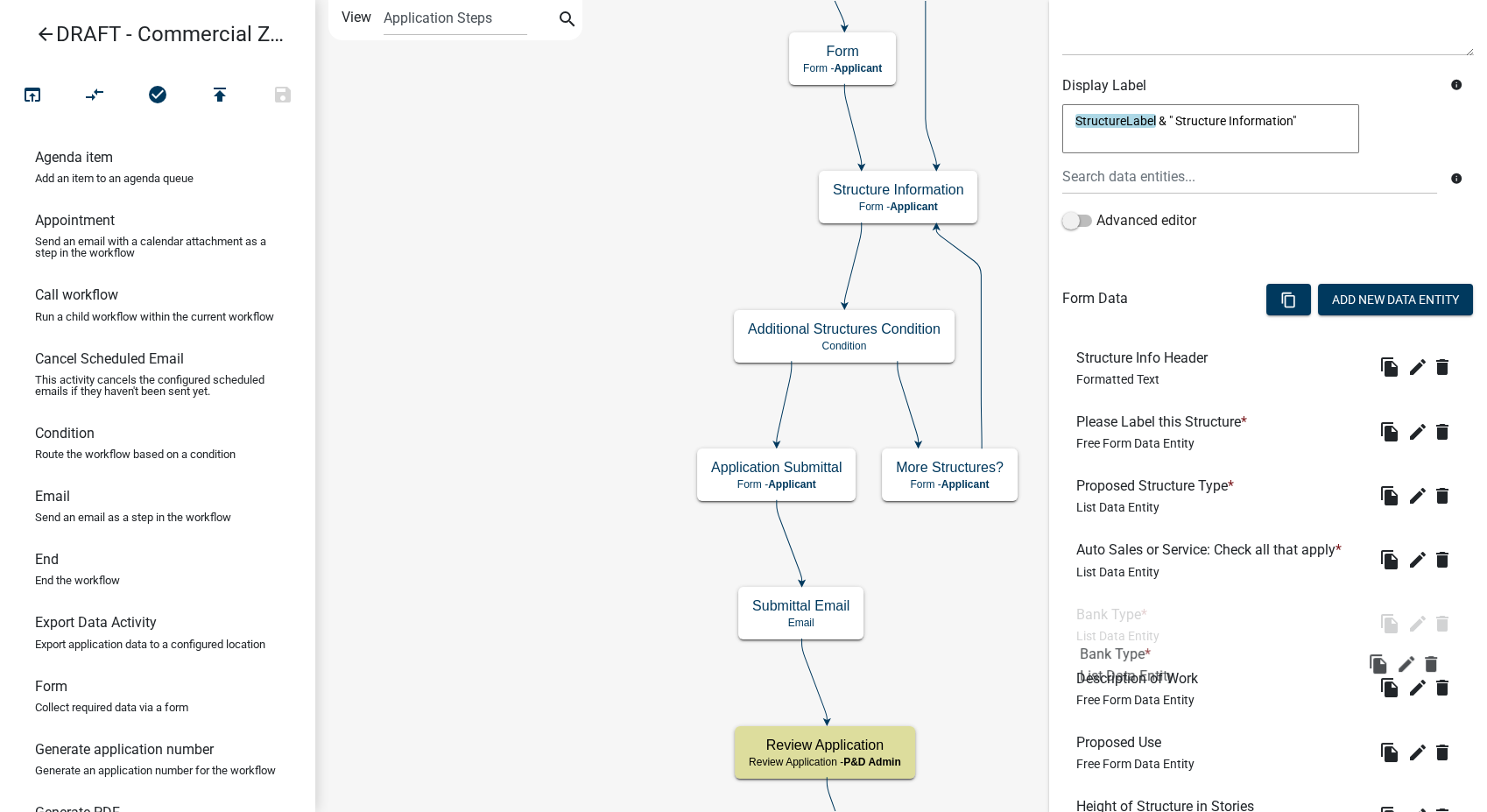
drag, startPoint x: 1130, startPoint y: 658, endPoint x: 1135, endPoint y: 612, distance: 46.3
click at [1405, 300] on button "Add New Data Entity" at bounding box center [1396, 299] width 155 height 32
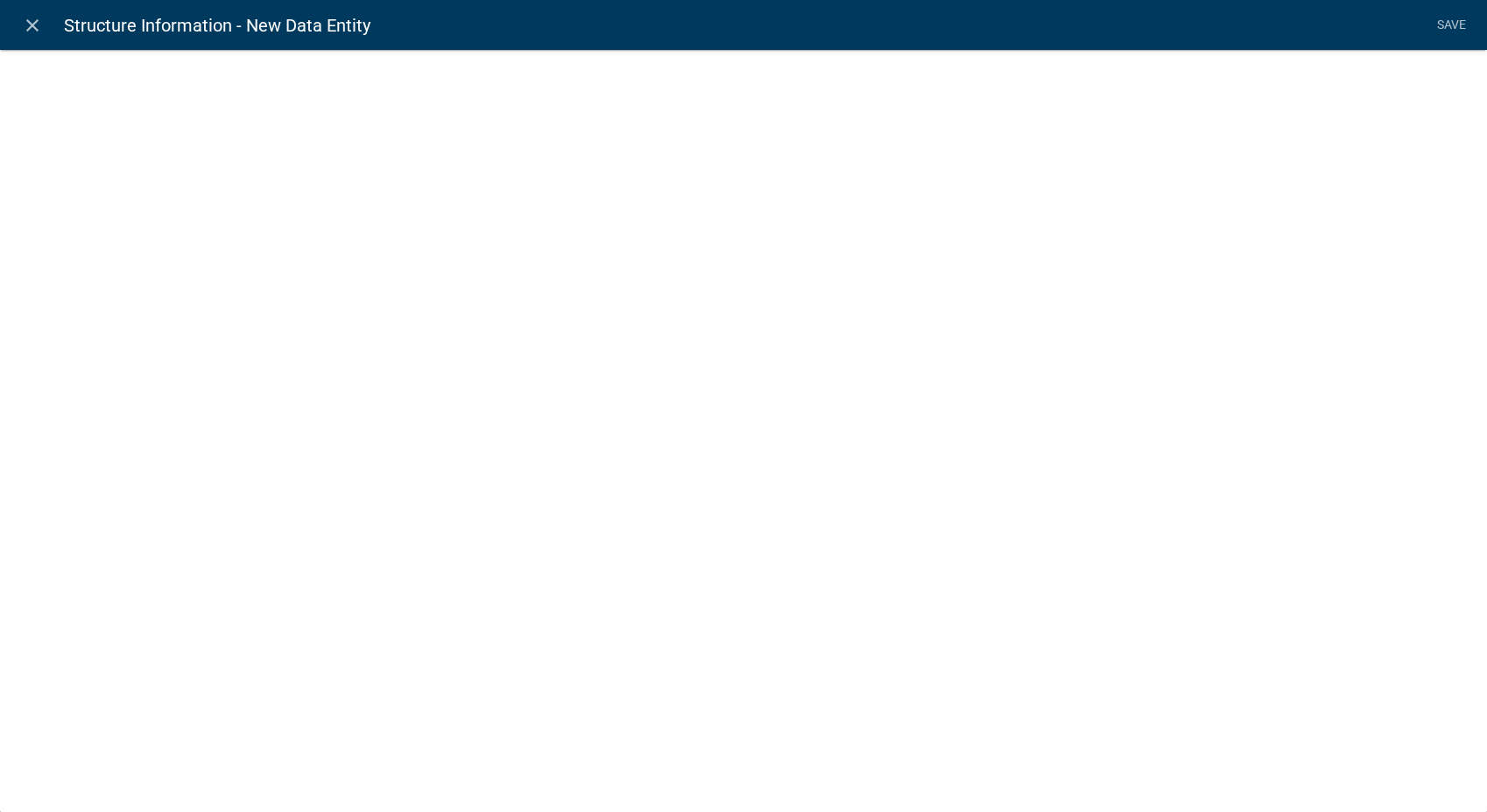
select select
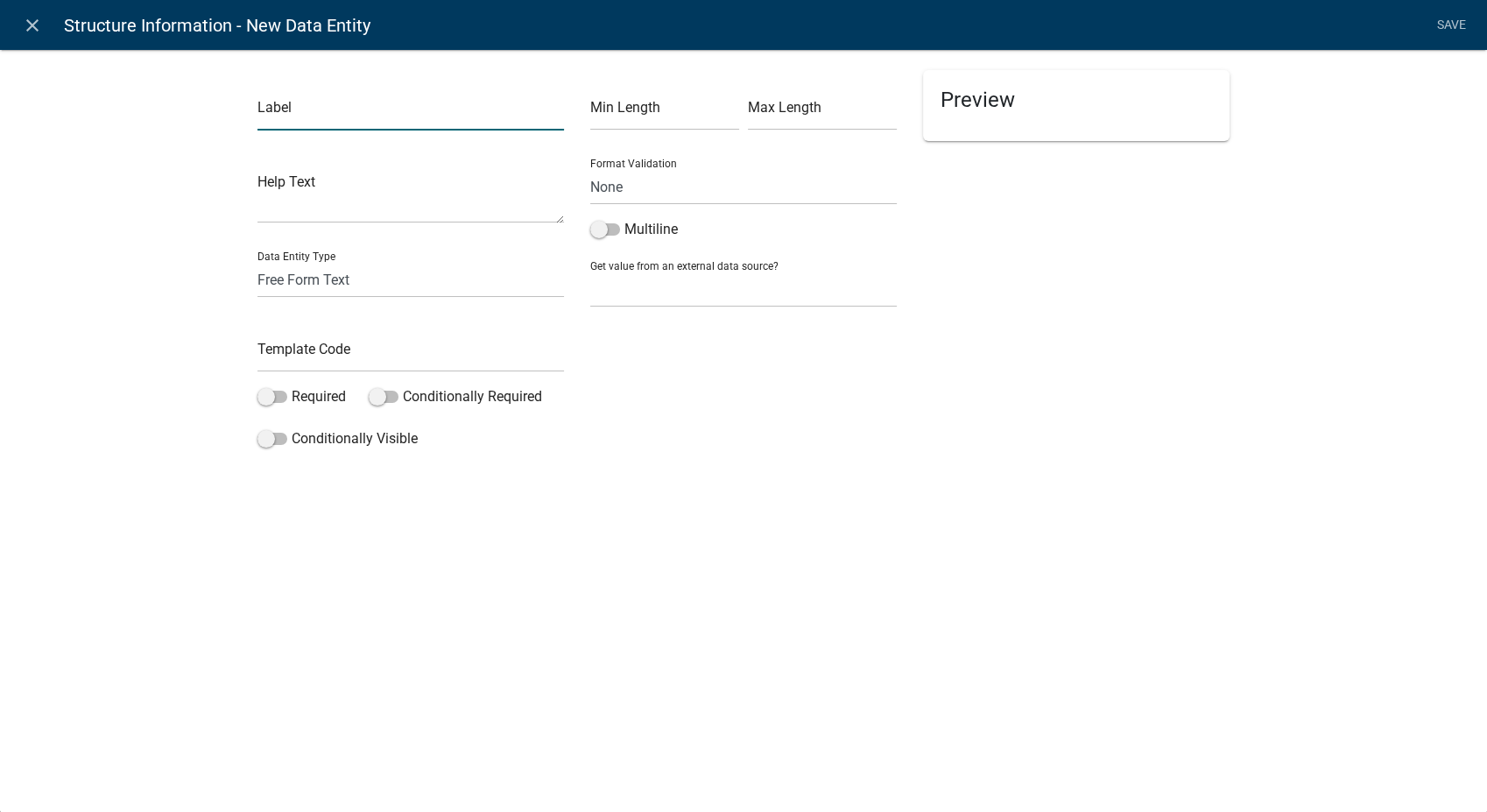
click at [297, 110] on input "text" at bounding box center [410, 112] width 307 height 36
type input "Car Wash Type"
click at [273, 279] on select "Free Form Text Document Display Entity Value Fee Numeric Data Date Map Sketch D…" at bounding box center [410, 280] width 307 height 36
select select "list-data"
click at [258, 262] on select "Free Form Text Document Display Entity Value Fee Numeric Data Date Map Sketch D…" at bounding box center [410, 280] width 307 height 36
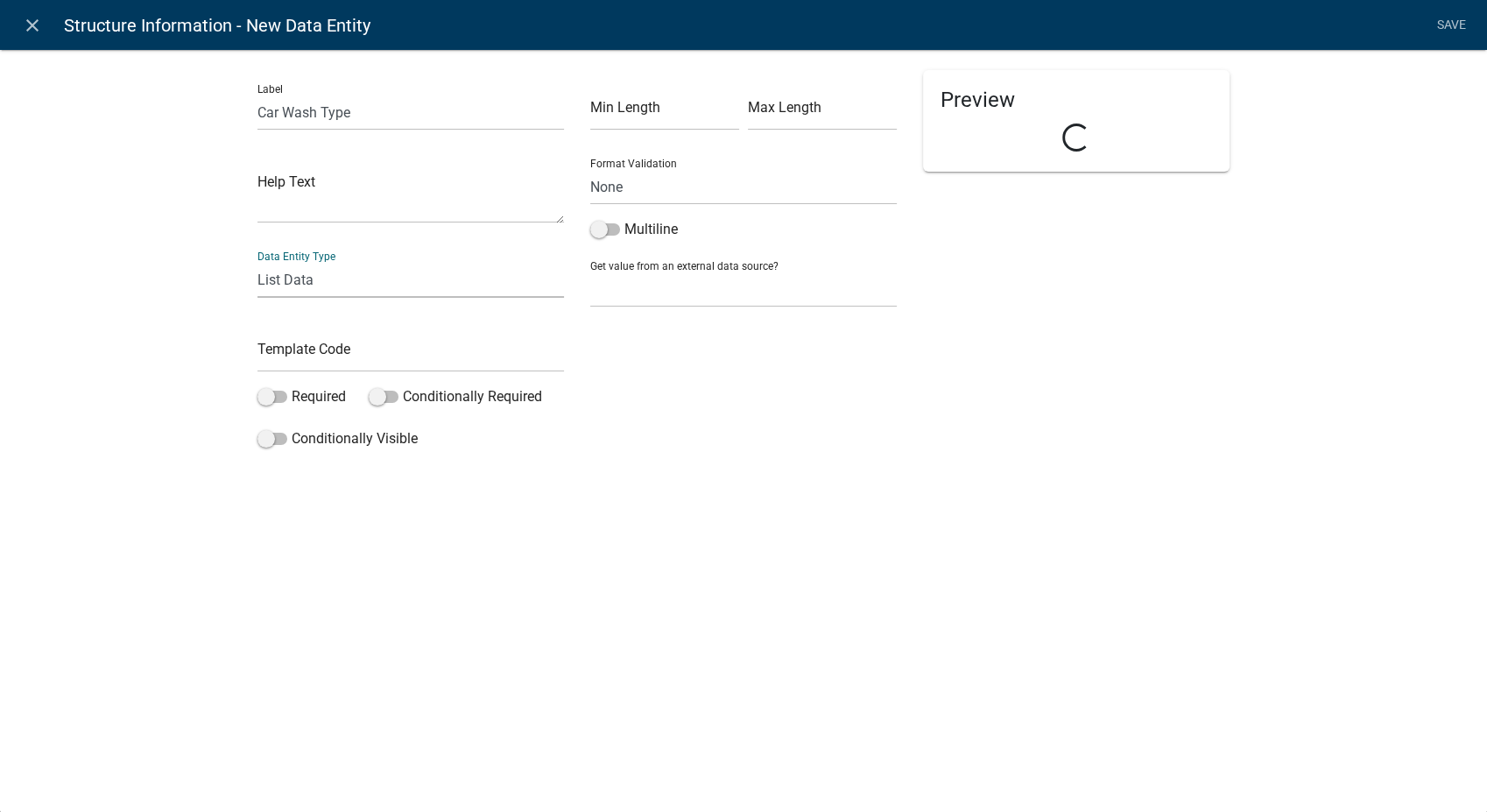
select select "list-data"
select select
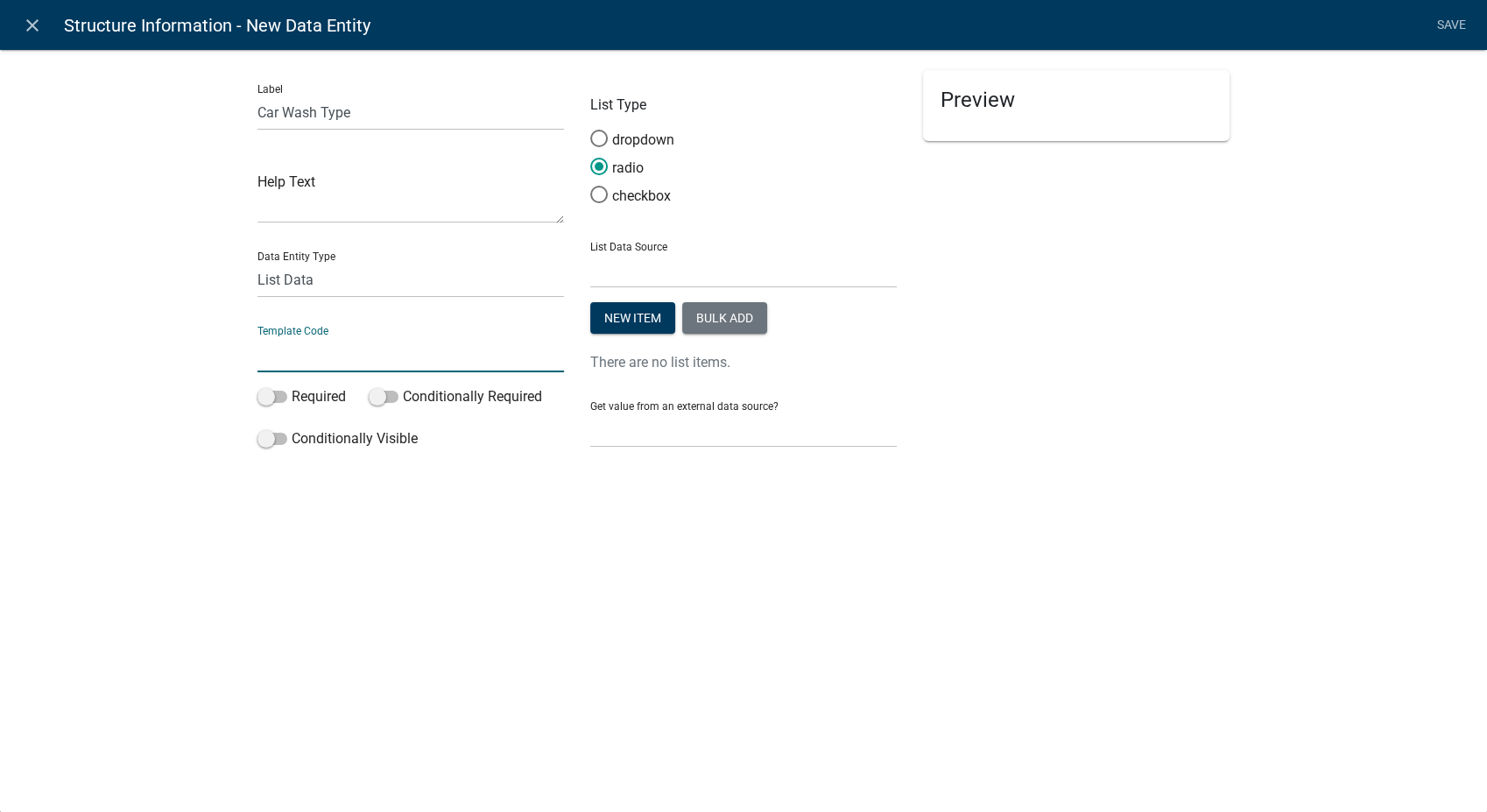
click at [308, 362] on input "text" at bounding box center [410, 353] width 307 height 36
type input "CarWashType"
click at [713, 317] on button "Bulk add" at bounding box center [725, 317] width 85 height 32
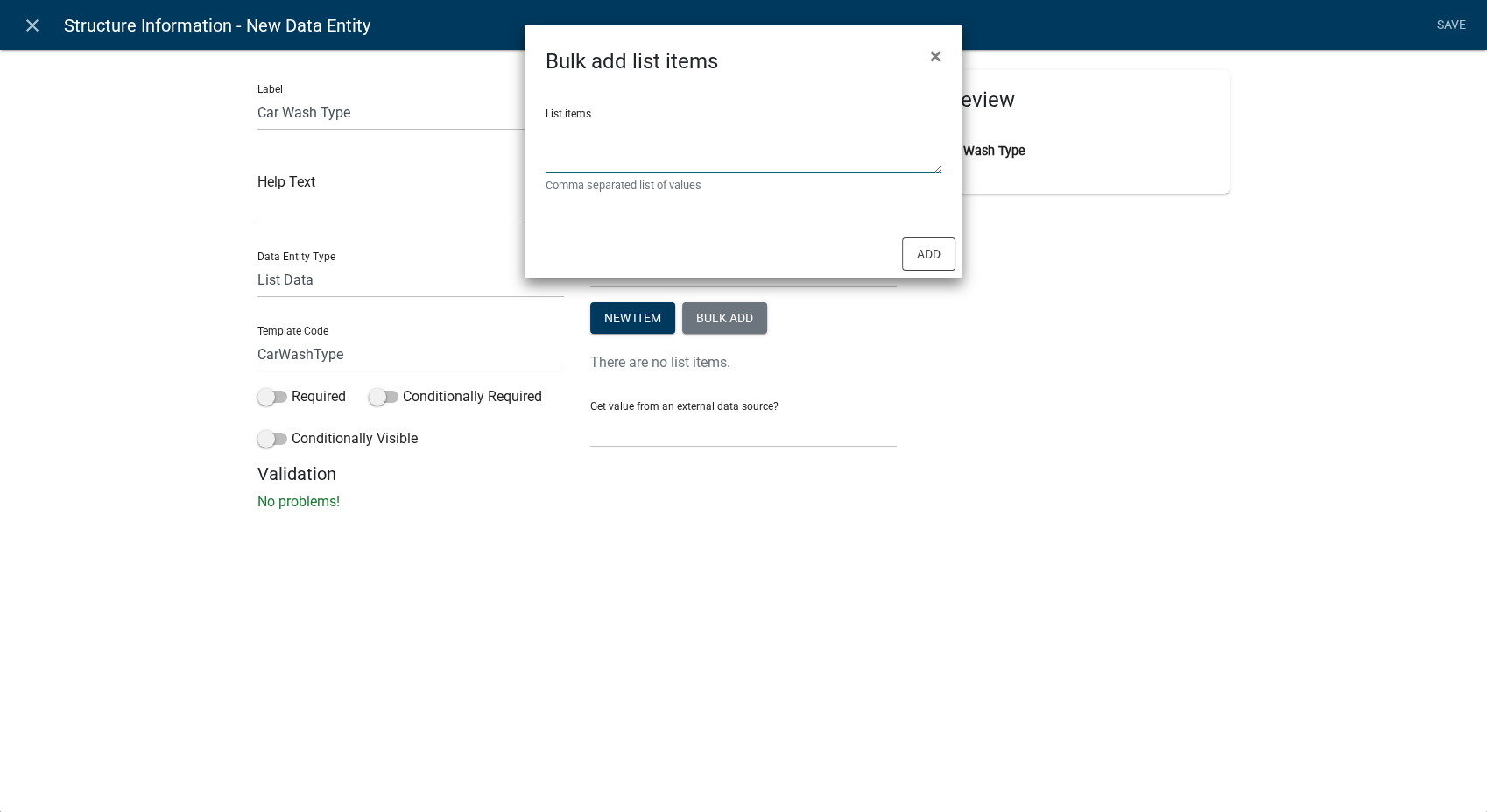
click at [614, 128] on textarea "List items" at bounding box center [744, 146] width 396 height 54
type textarea "Full Service,Self Service,Drive Thru"
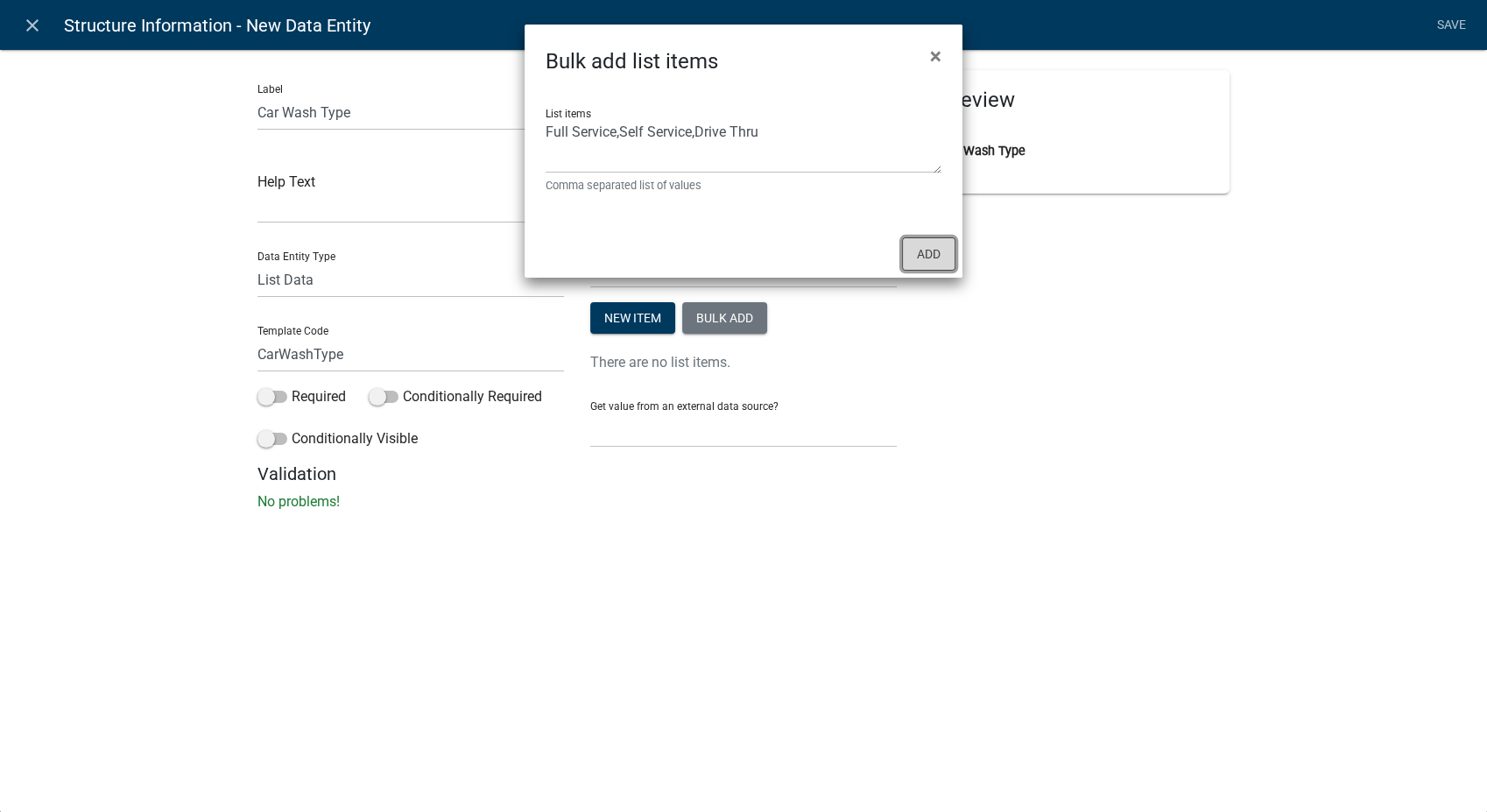
click at [915, 248] on button "Add" at bounding box center [928, 254] width 53 height 33
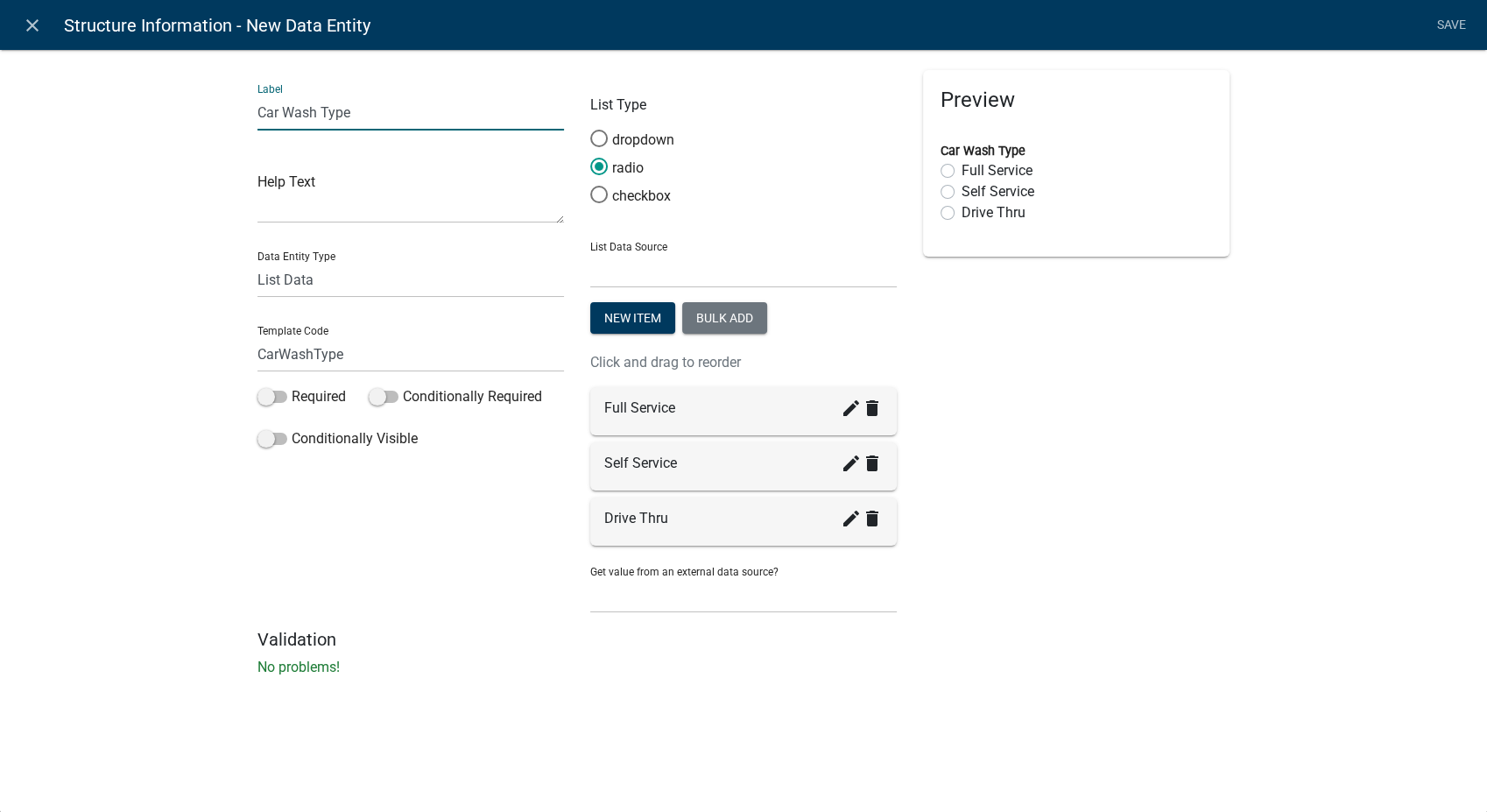
click at [365, 116] on input "Car Wash Type" at bounding box center [410, 112] width 307 height 36
type input "Car Wash Type: Check all that apply"
click at [589, 196] on span at bounding box center [599, 195] width 37 height 38
click at [591, 186] on input "checkbox" at bounding box center [591, 186] width 0 height 0
click at [271, 402] on span at bounding box center [272, 397] width 30 height 13
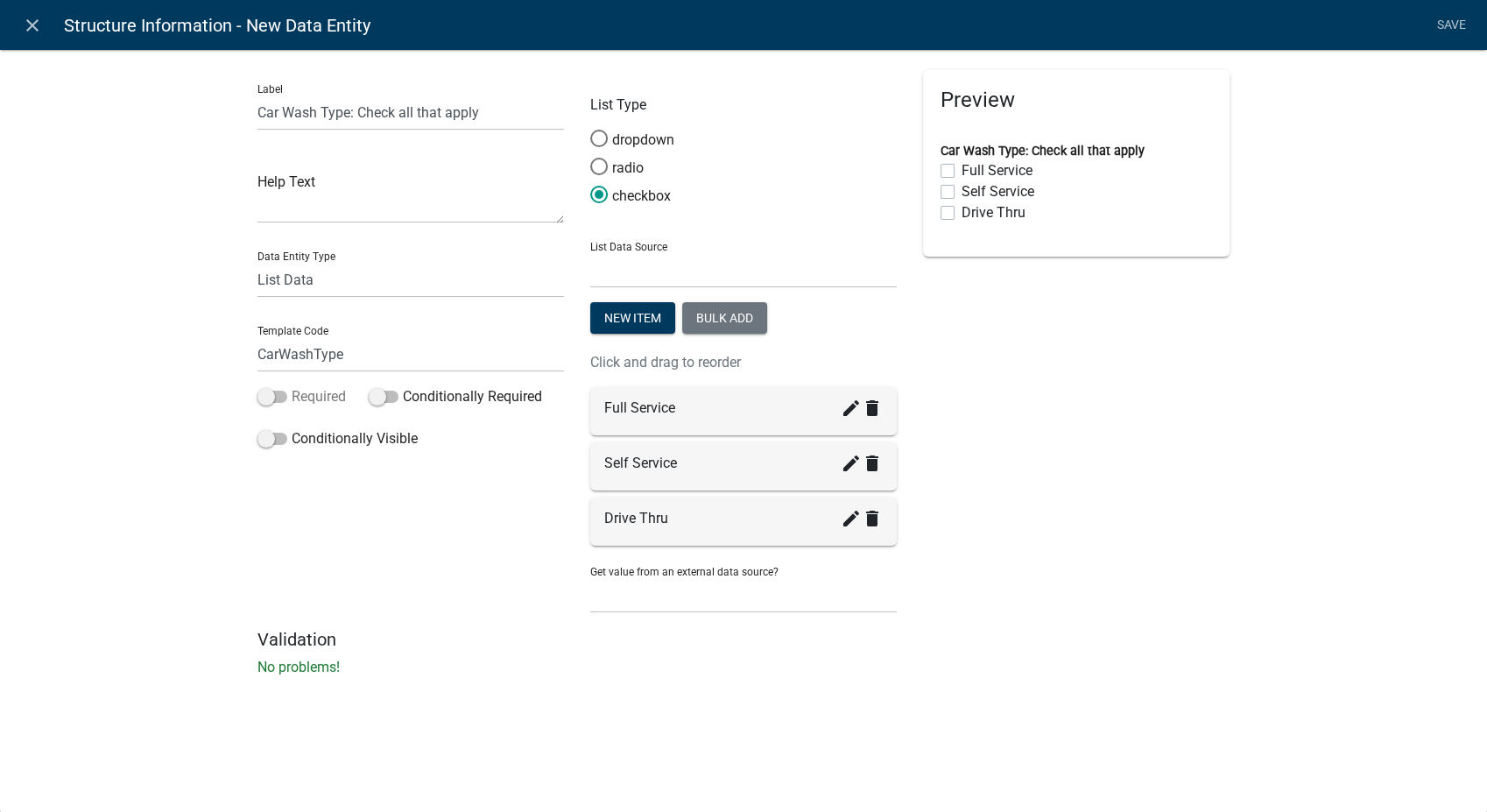
click at [291, 386] on input "Required" at bounding box center [291, 386] width 0 height 0
click at [268, 444] on span at bounding box center [272, 438] width 30 height 13
click at [291, 428] on input "Conditionally Visible" at bounding box center [291, 428] width 0 height 0
click at [289, 581] on button "button" at bounding box center [293, 569] width 35 height 35
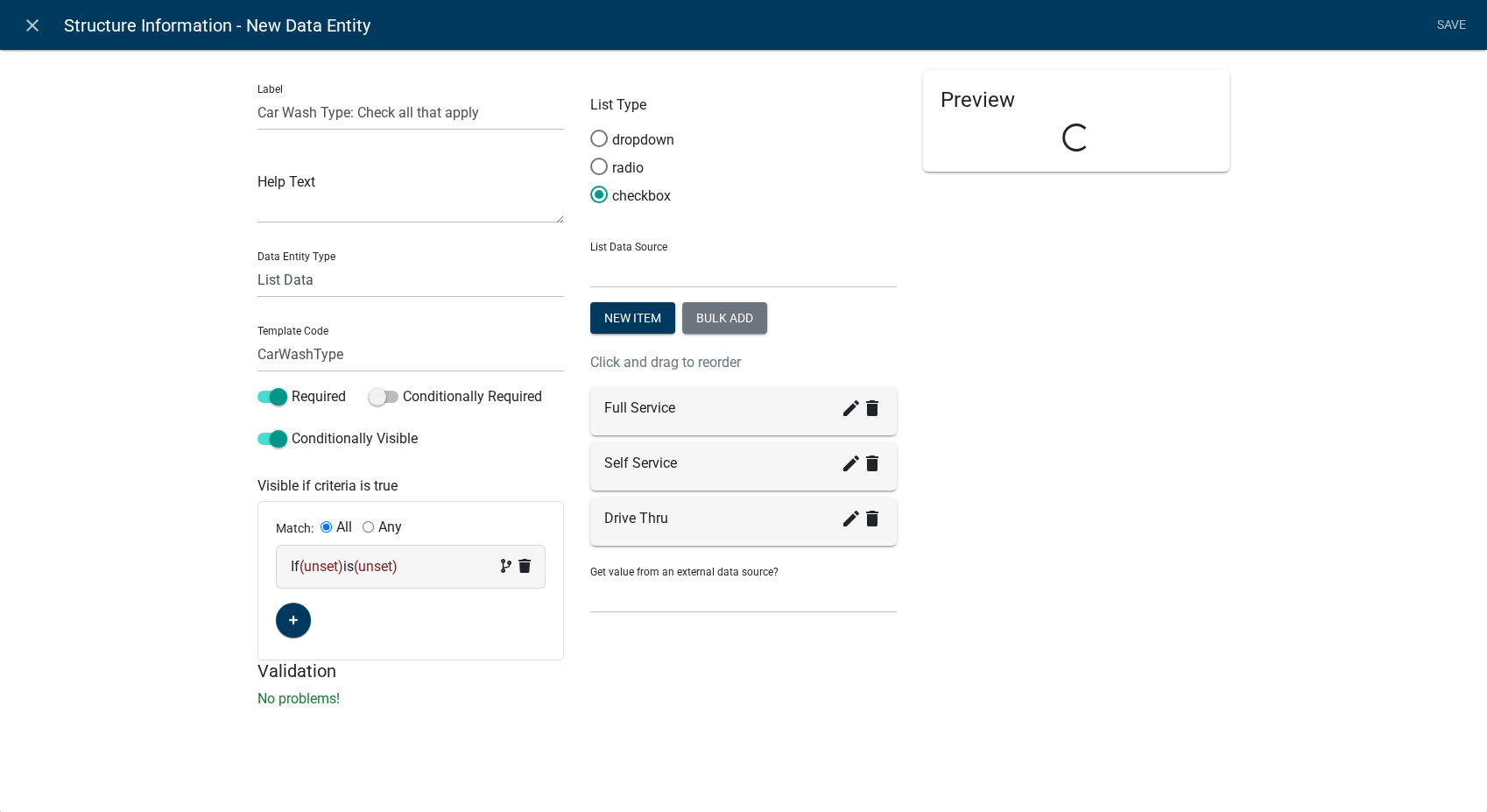
click at [322, 561] on span "(unset)" at bounding box center [320, 565] width 44 height 16
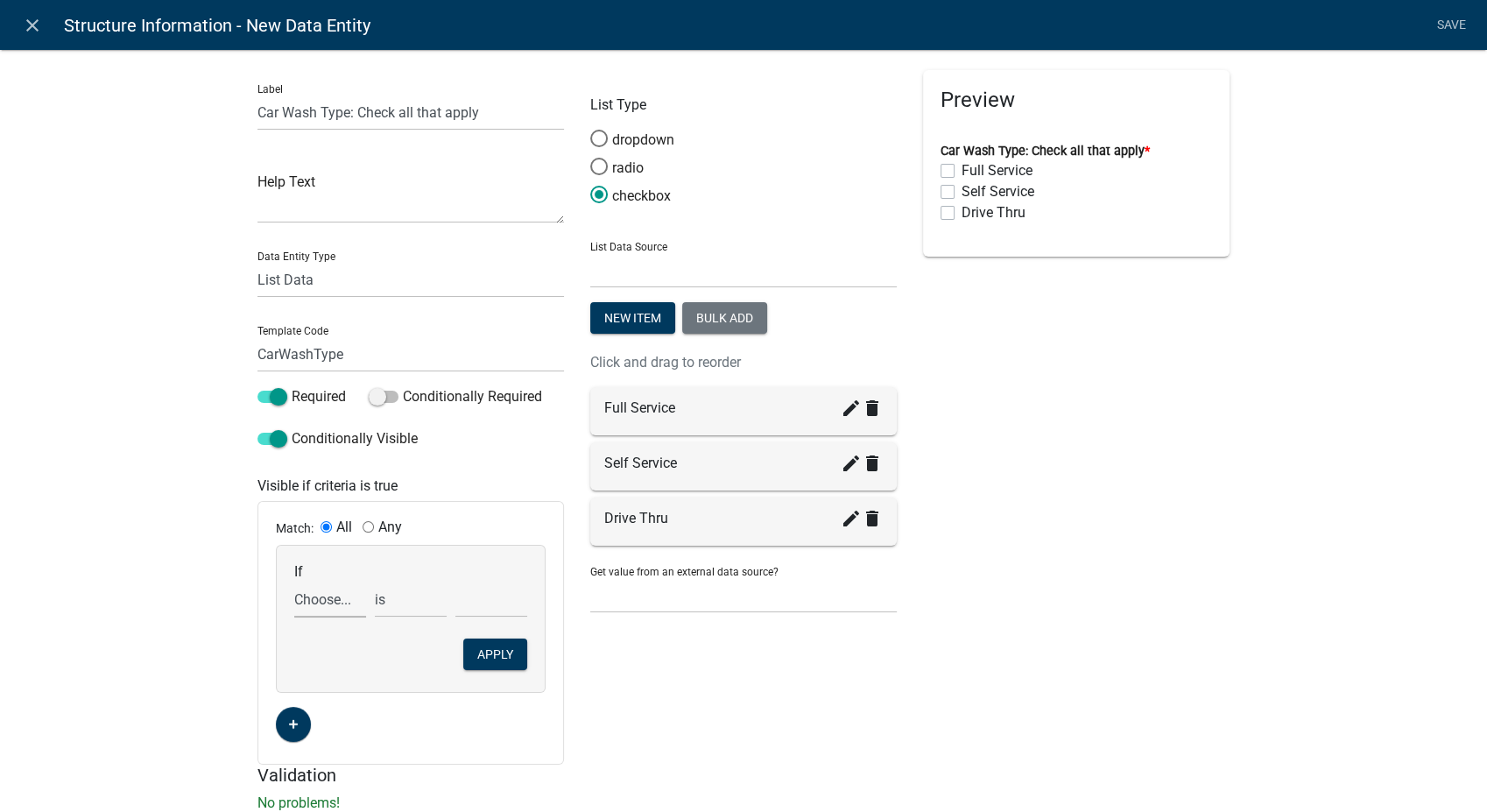
click at [326, 607] on select "Choose... AccessoryHeader AccessorySubtotal Acres AdditionalStructuresYN Additi…" at bounding box center [330, 599] width 72 height 36
select select "210: ProposedStructureType"
click at [294, 582] on select "Choose... AccessoryHeader AccessorySubtotal Acres AdditionalStructuresYN Additi…" at bounding box center [330, 599] width 72 height 36
click at [498, 606] on select "Choose... Anchor Store Apartment Building Auto Bank Banquet/Concert Halls/Gathe…" at bounding box center [492, 599] width 72 height 36
select select "9: Car Wash"
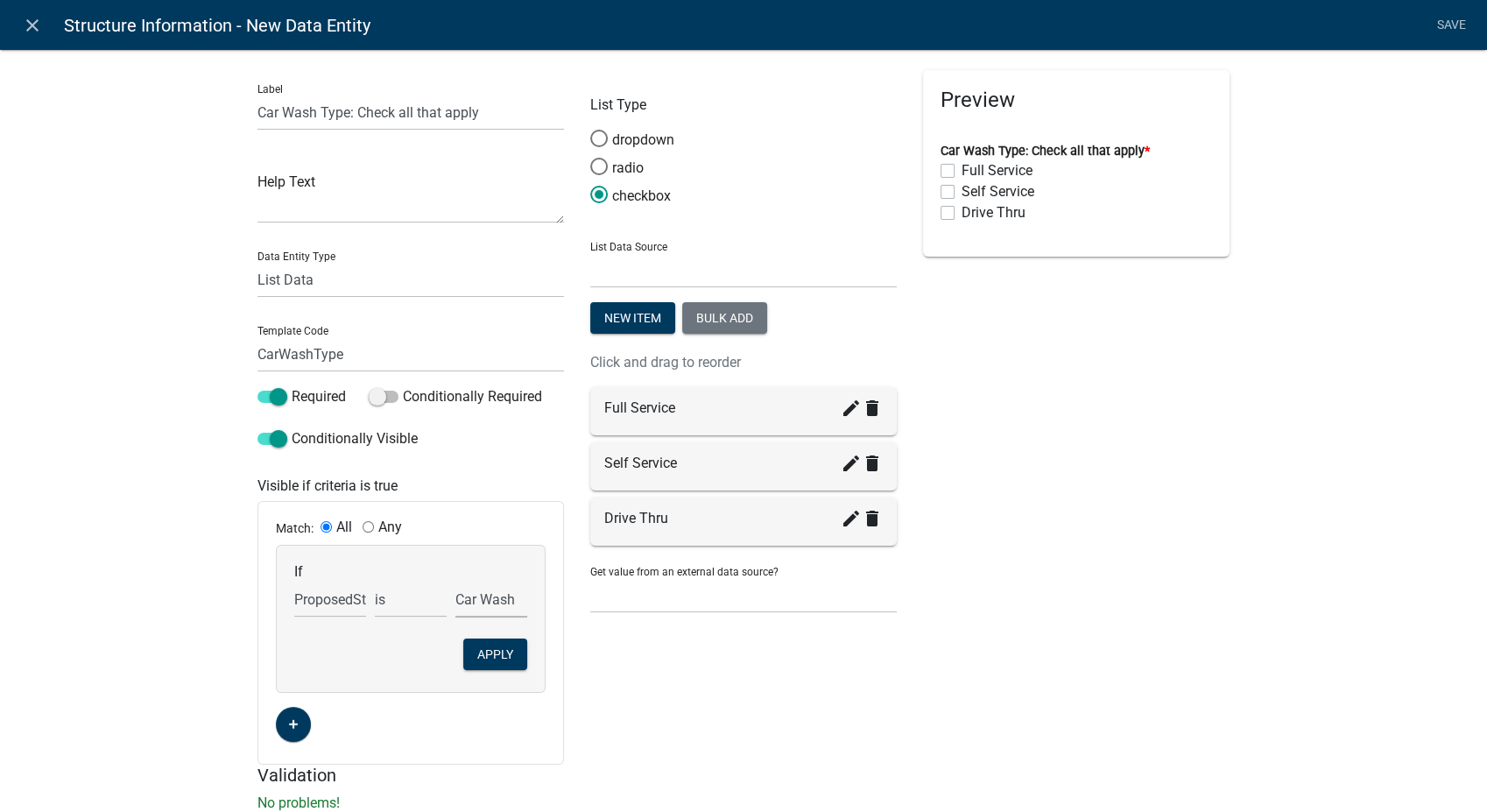
click at [456, 582] on select "Choose... Anchor Store Apartment Building Auto Bank Banquet/Concert Halls/Gathe…" at bounding box center [492, 599] width 72 height 36
click at [483, 659] on button "Apply" at bounding box center [496, 654] width 64 height 32
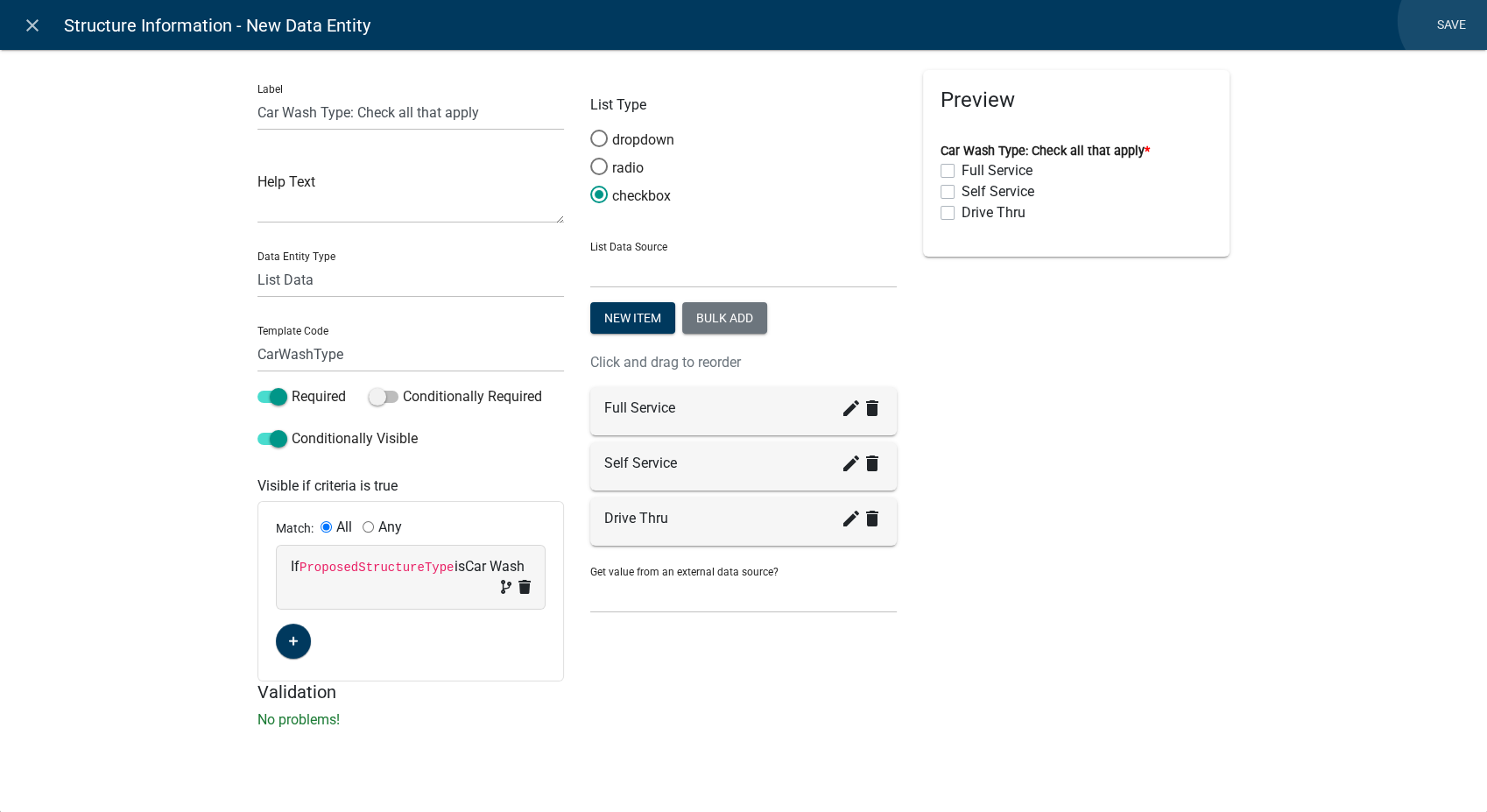
click at [1453, 21] on link "Save" at bounding box center [1451, 25] width 44 height 33
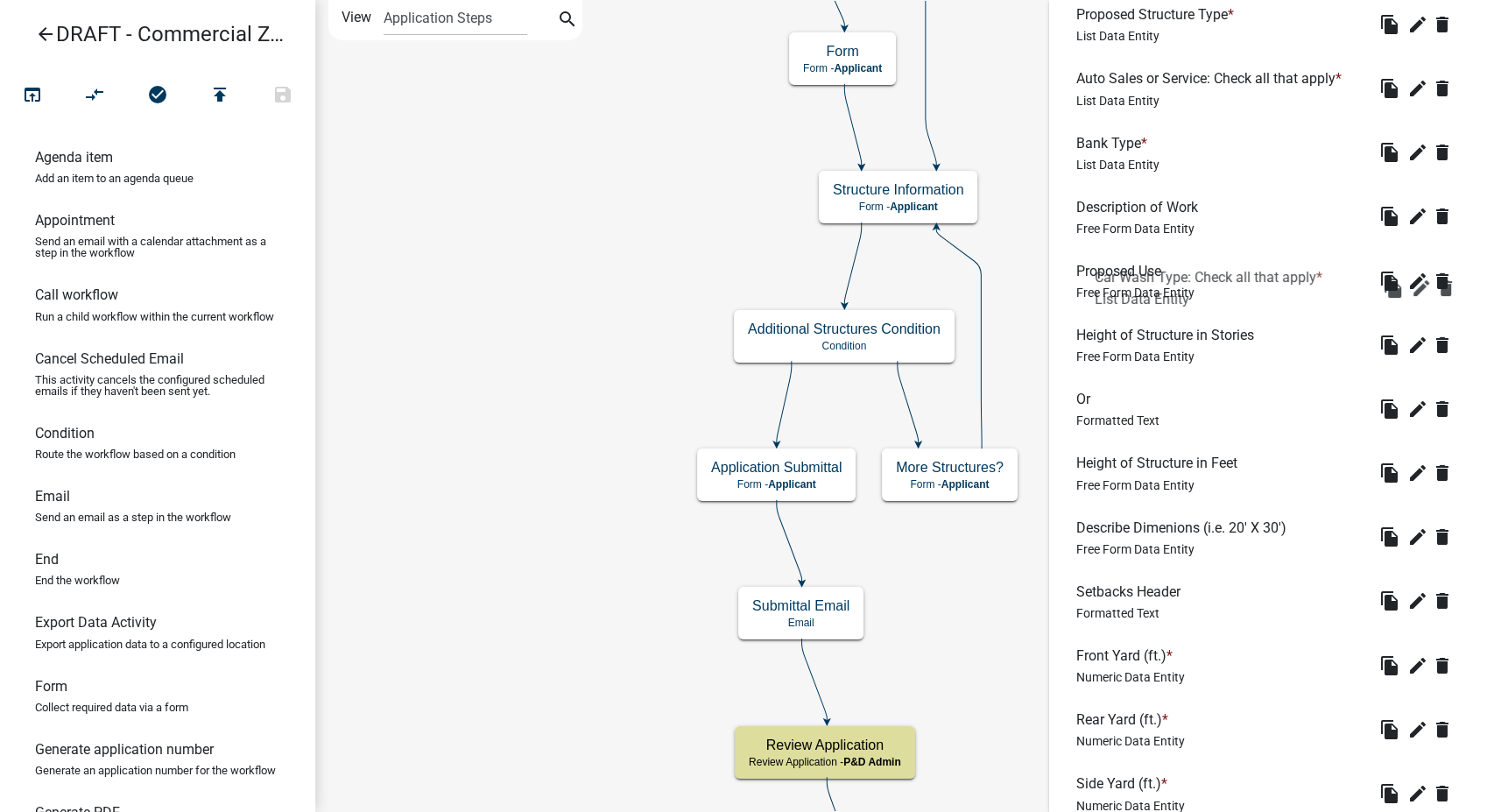
scroll to position [604, 0]
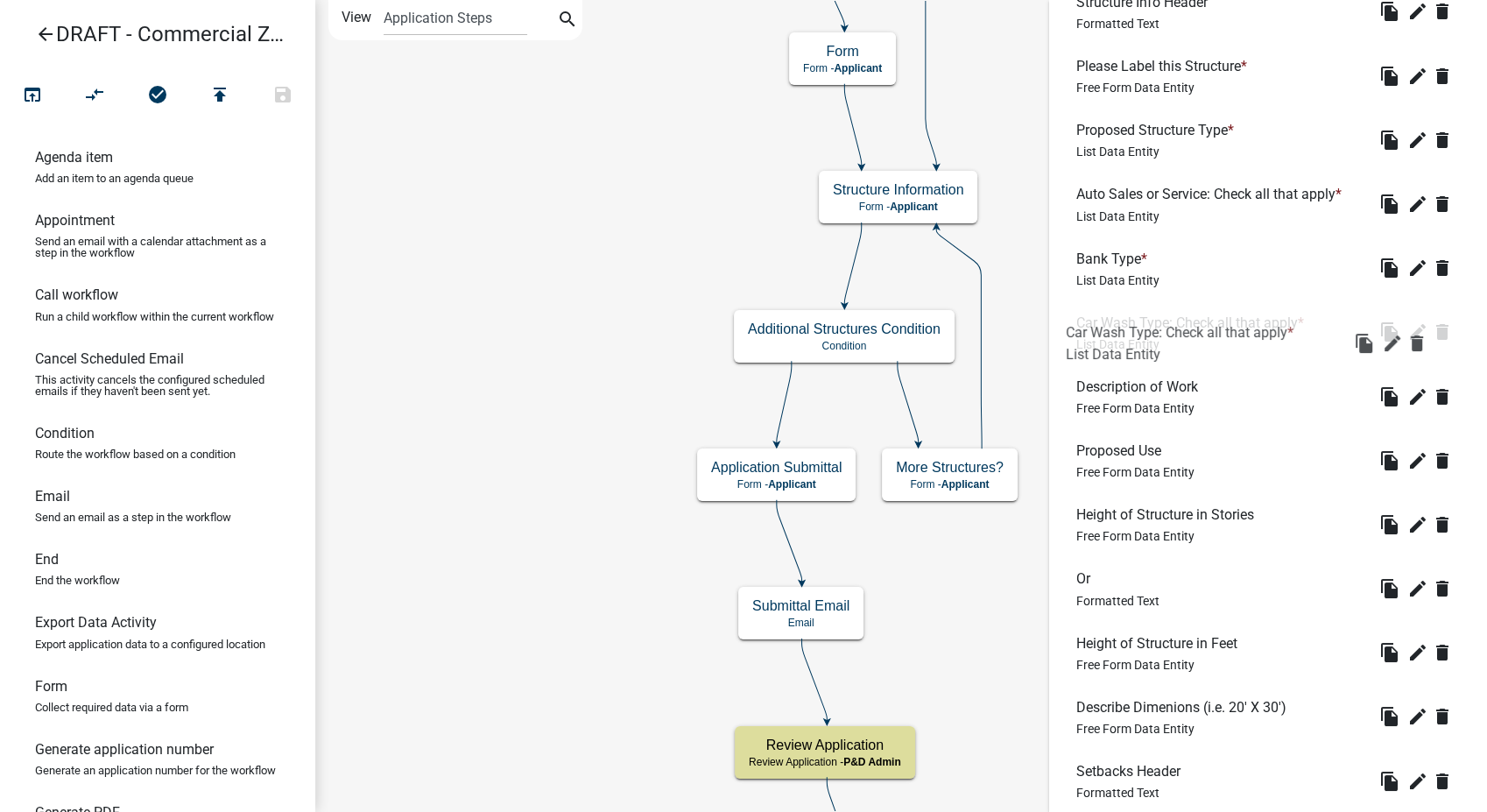
drag, startPoint x: 1215, startPoint y: 659, endPoint x: 1207, endPoint y: 326, distance: 333.1
click at [1408, 142] on icon "edit" at bounding box center [1418, 140] width 21 height 21
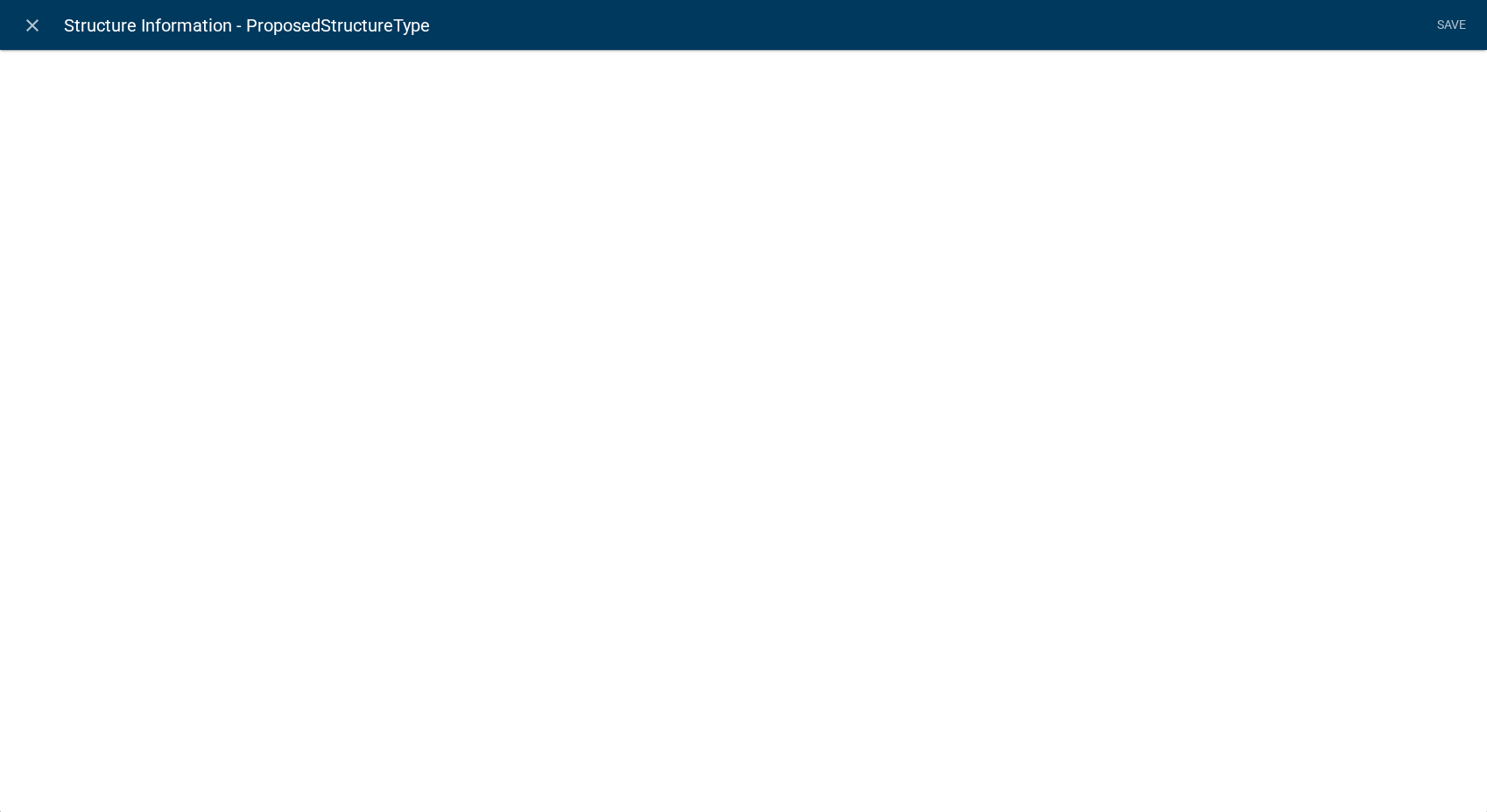
select select "list-data"
select select "custom-list-70b0fb31-1a5f-4050-8b22-f980d44f369f"
select select
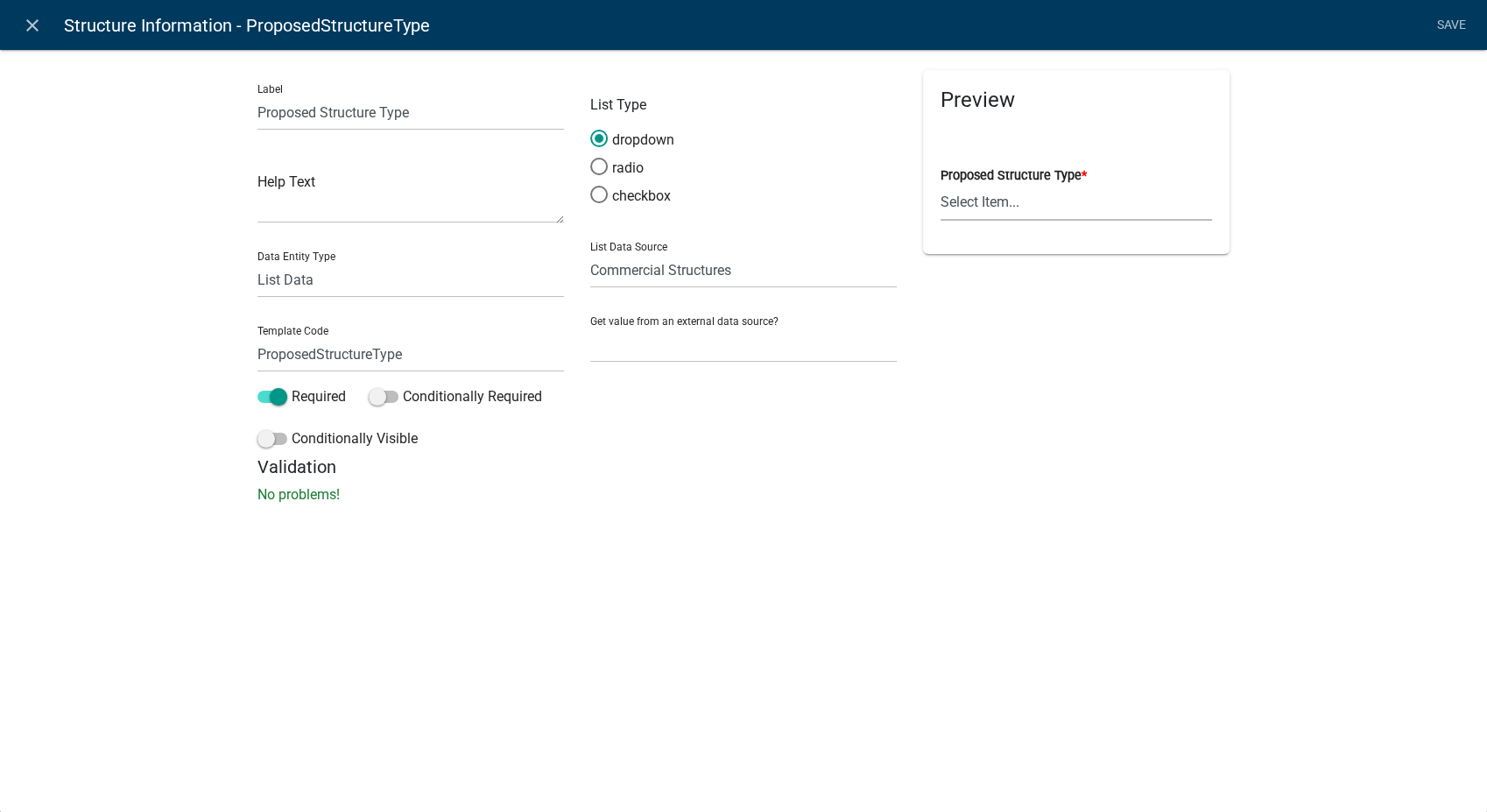
click at [981, 201] on select "Select Item... Anchor Store Apartment Building Auto Bank Banquet/Concert Halls/…" at bounding box center [1077, 202] width 272 height 36
click at [32, 19] on icon "close" at bounding box center [33, 25] width 21 height 21
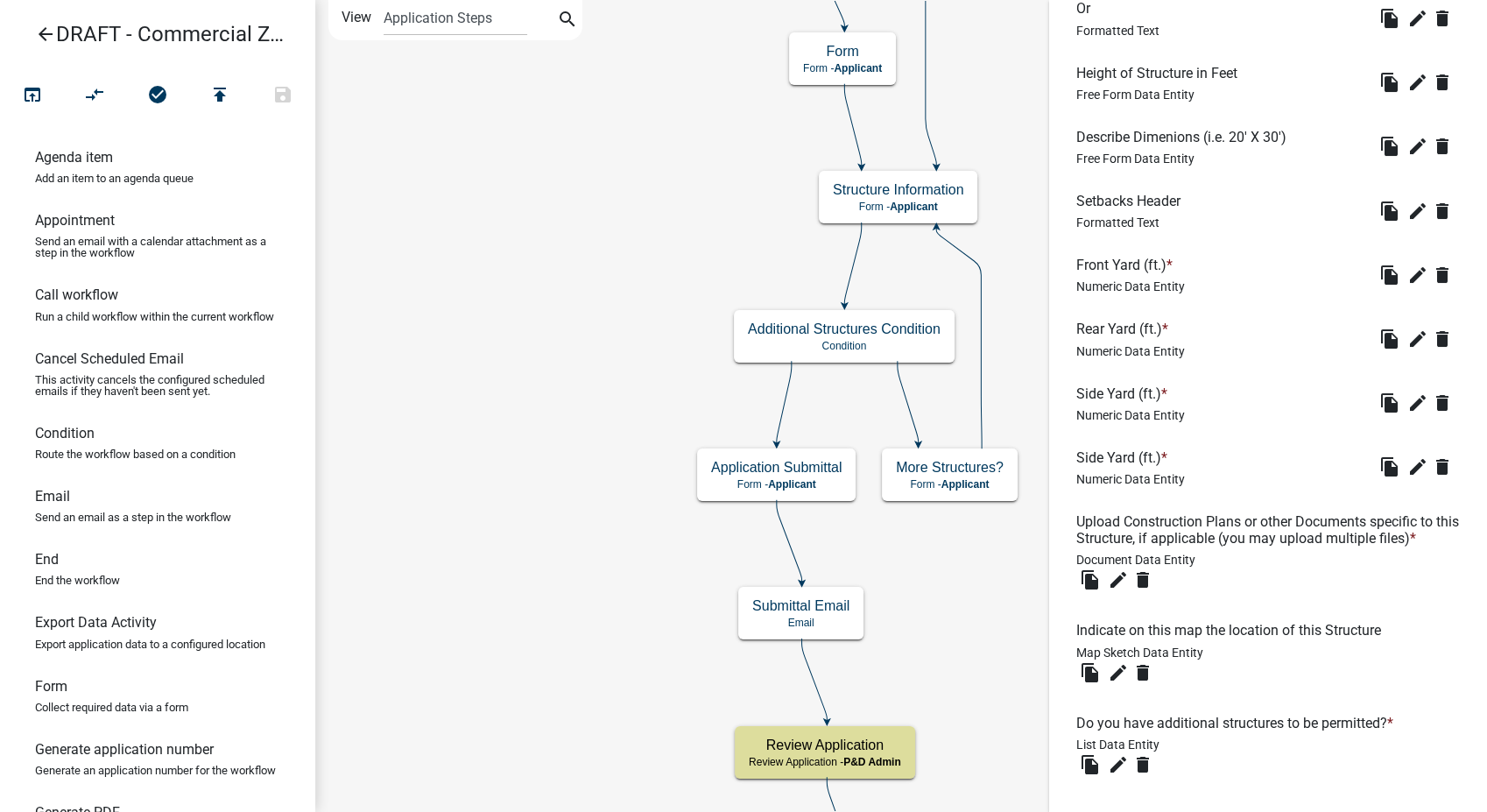
scroll to position [1285, 0]
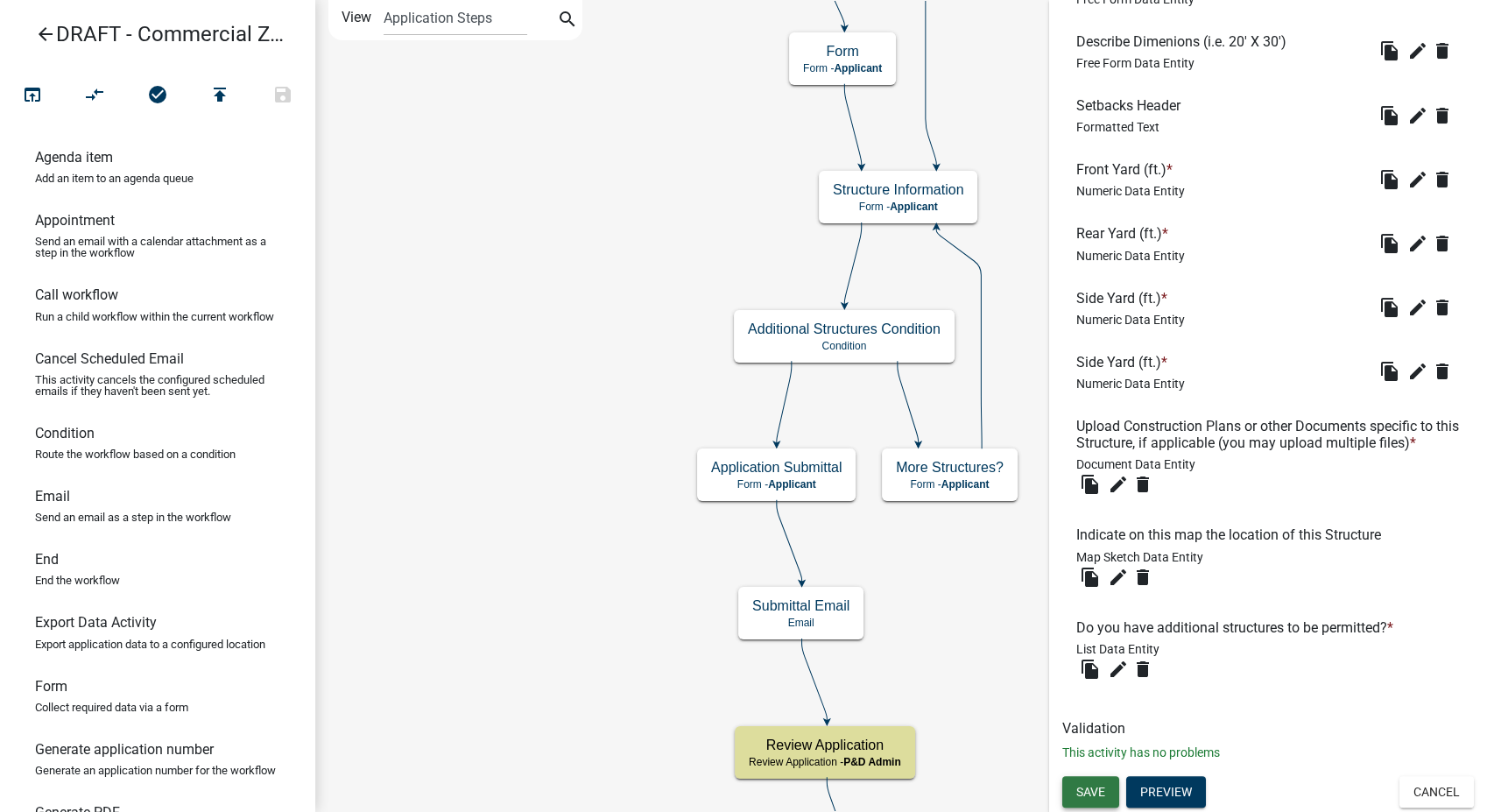
click at [1093, 796] on span "Save" at bounding box center [1091, 791] width 29 height 14
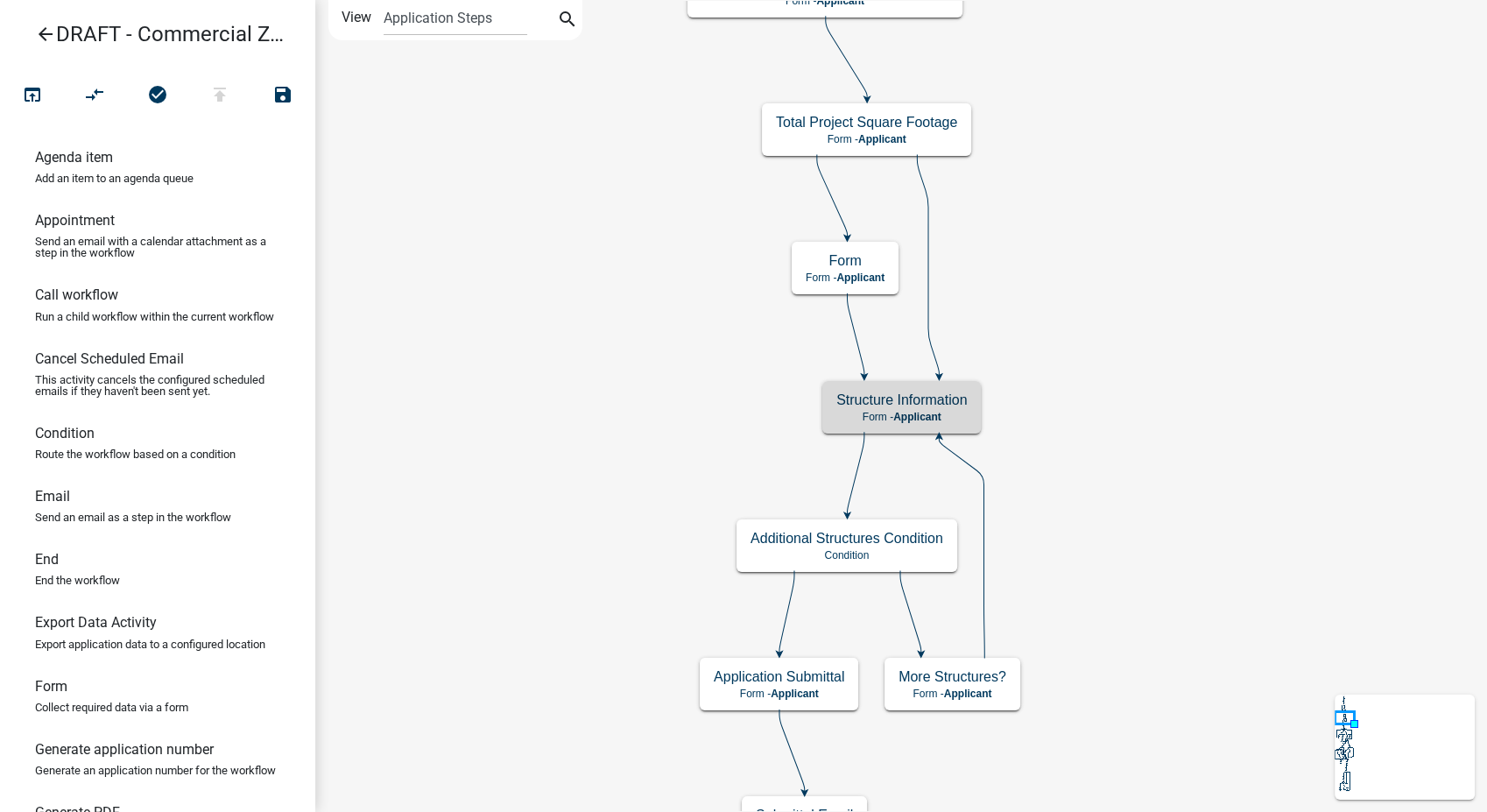
scroll to position [0, 0]
click at [953, 405] on h5 "Structure Information" at bounding box center [901, 399] width 131 height 16
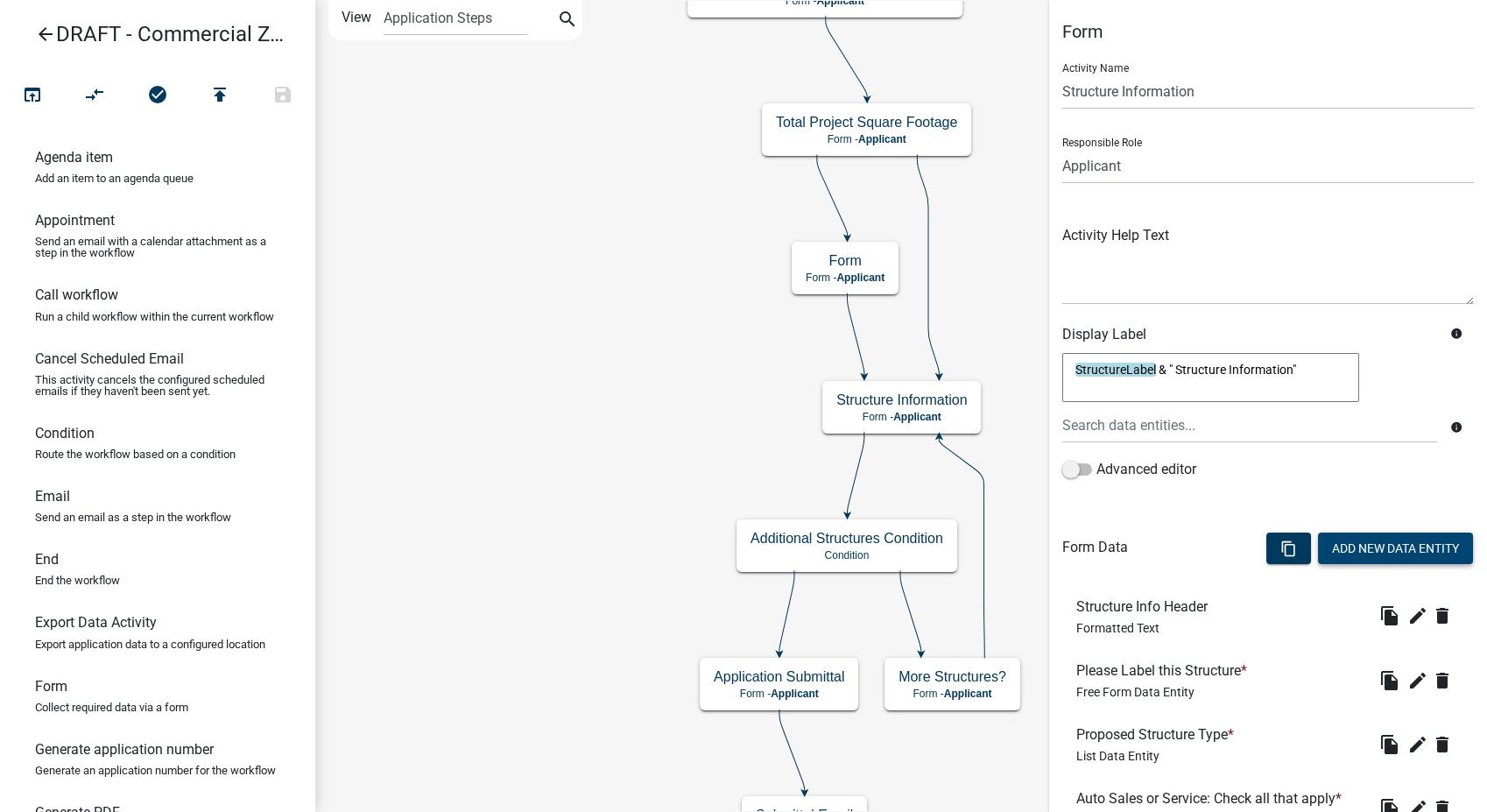
click at [1339, 539] on button "Add New Data Entity" at bounding box center [1396, 548] width 155 height 32
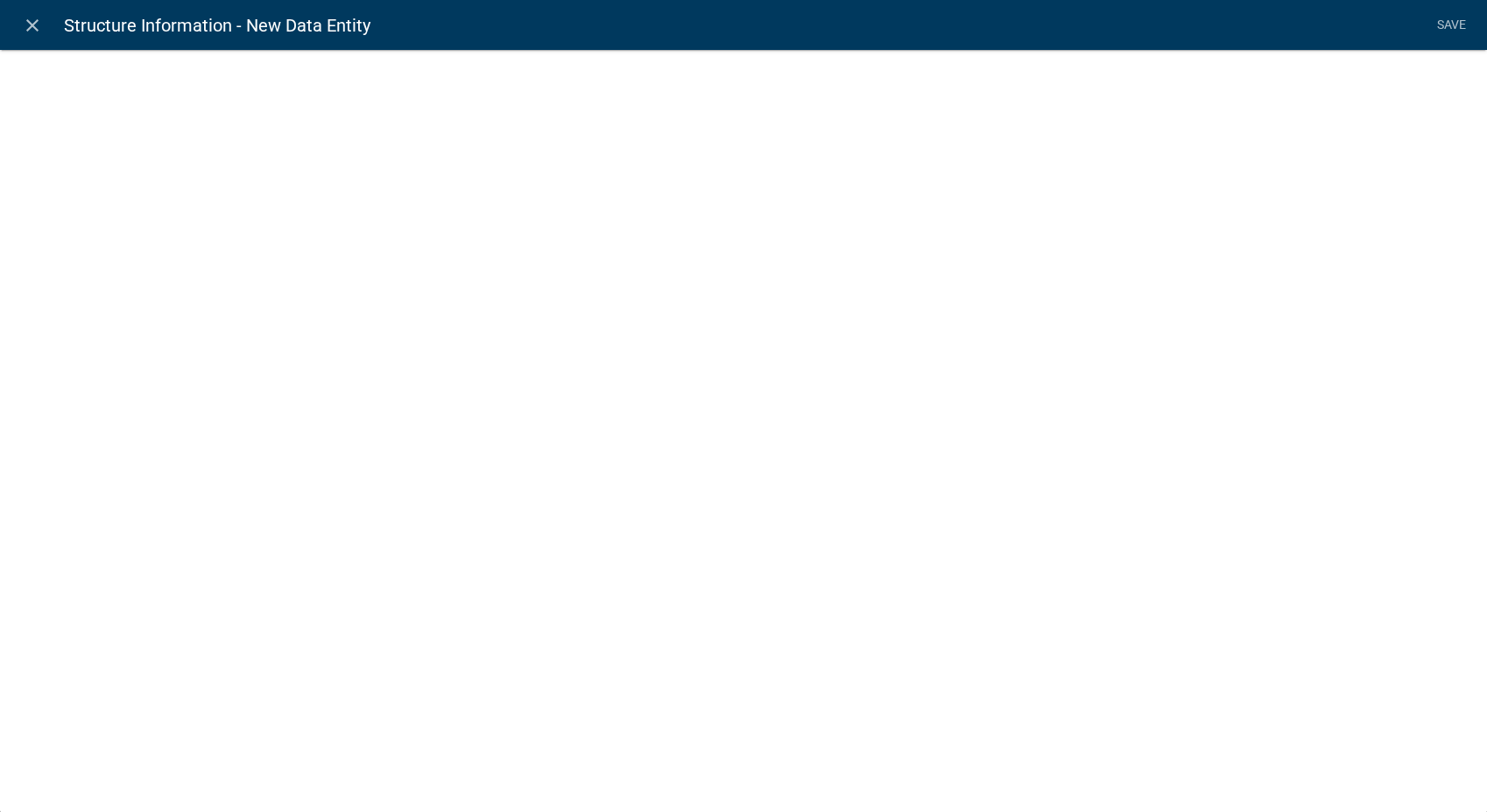
select select
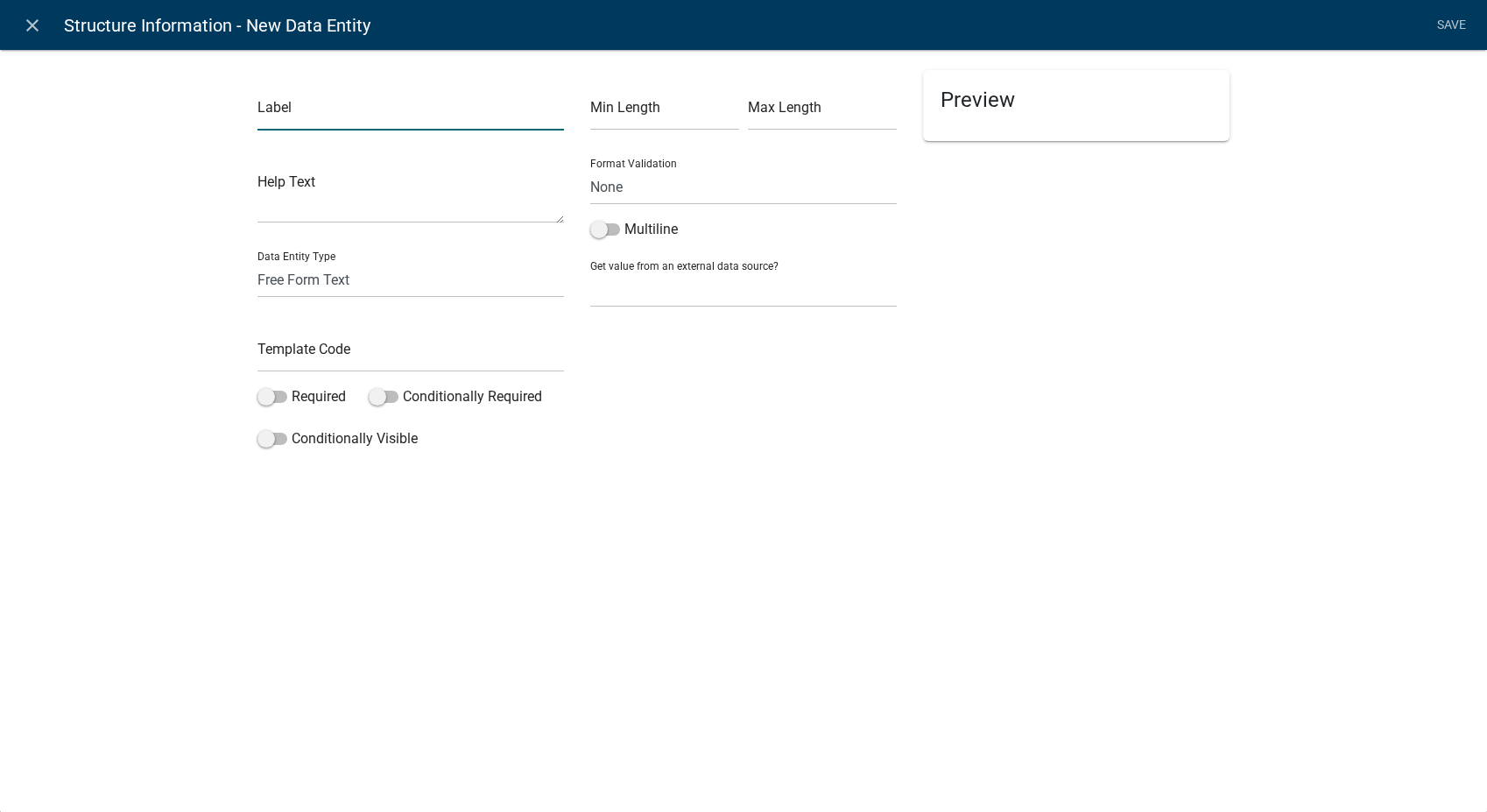
click at [269, 111] on input "text" at bounding box center [410, 112] width 307 height 36
type input "Gas Station Type"
click at [281, 284] on select "Free Form Text Document Display Entity Value Fee Numeric Data Date Map Sketch D…" at bounding box center [410, 280] width 307 height 36
select select "list-data"
click at [258, 262] on select "Free Form Text Document Display Entity Value Fee Numeric Data Date Map Sketch D…" at bounding box center [410, 280] width 307 height 36
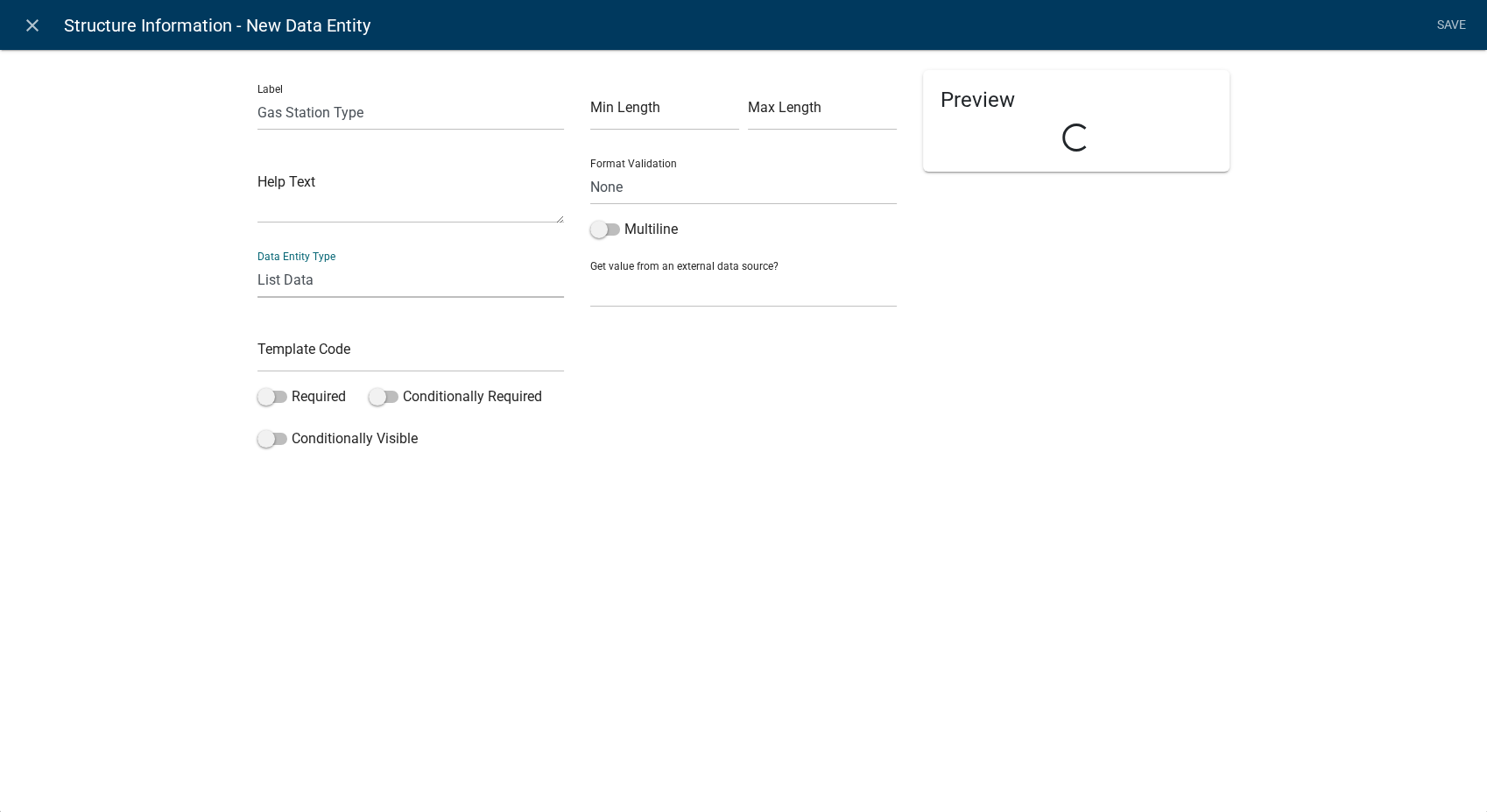
select select "list-data"
select select
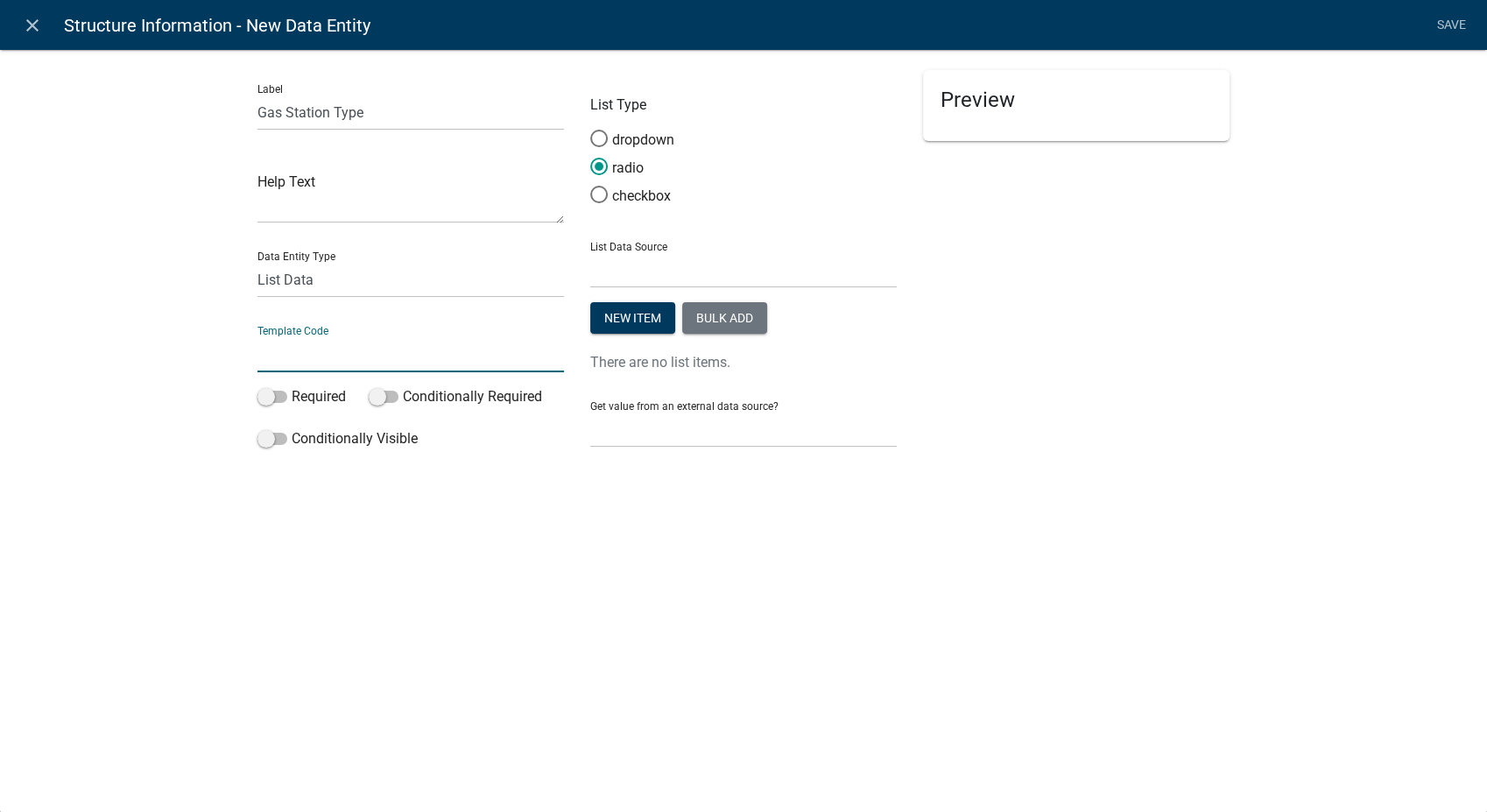
click at [299, 354] on input "text" at bounding box center [410, 353] width 307 height 36
type input "GasStationType"
click at [701, 309] on button "Bulk add" at bounding box center [725, 317] width 85 height 32
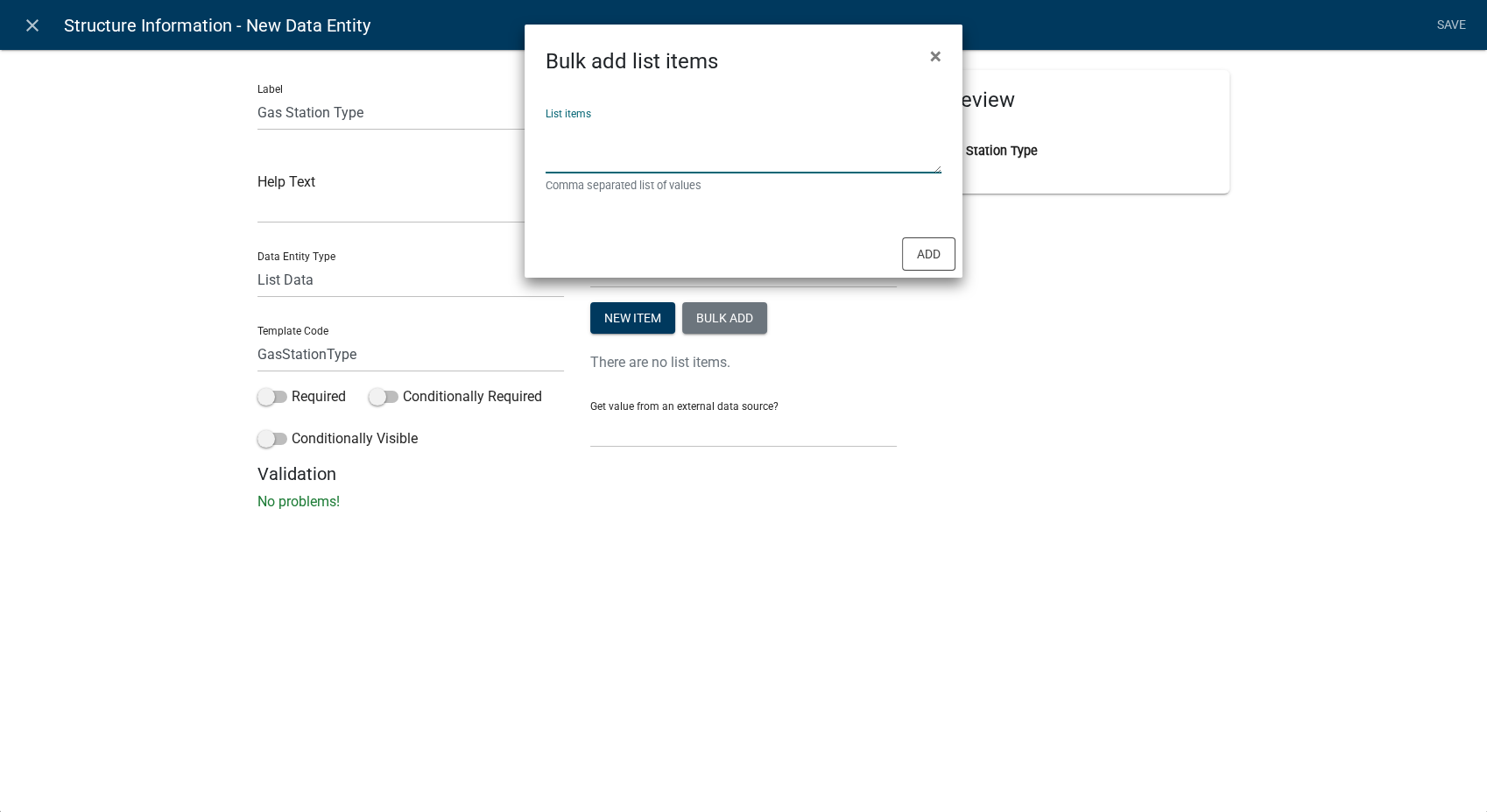
click at [578, 138] on textarea "List items" at bounding box center [744, 146] width 396 height 54
type textarea "With Bays,Without Bays"
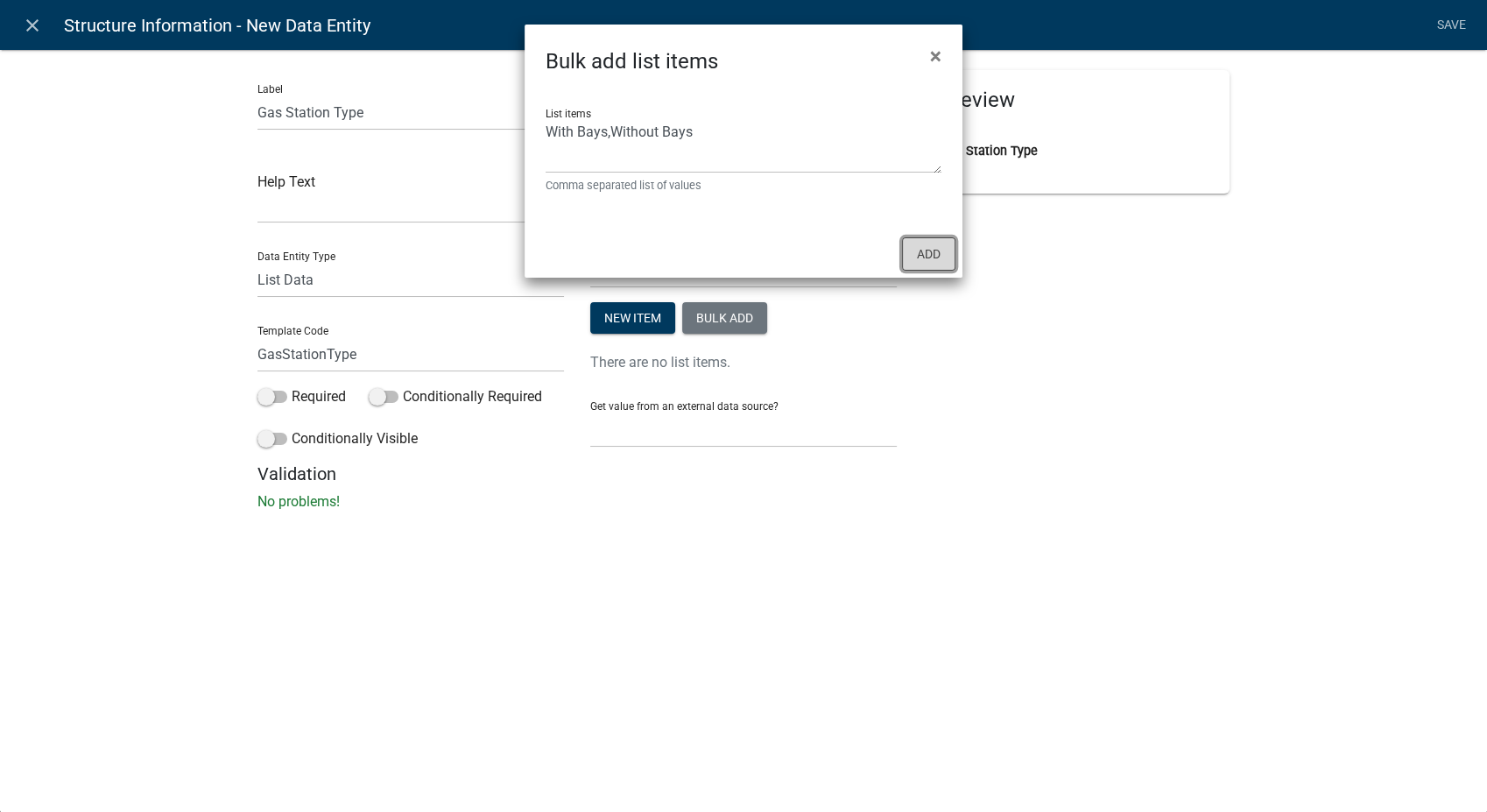
click at [911, 258] on button "Add" at bounding box center [928, 254] width 53 height 33
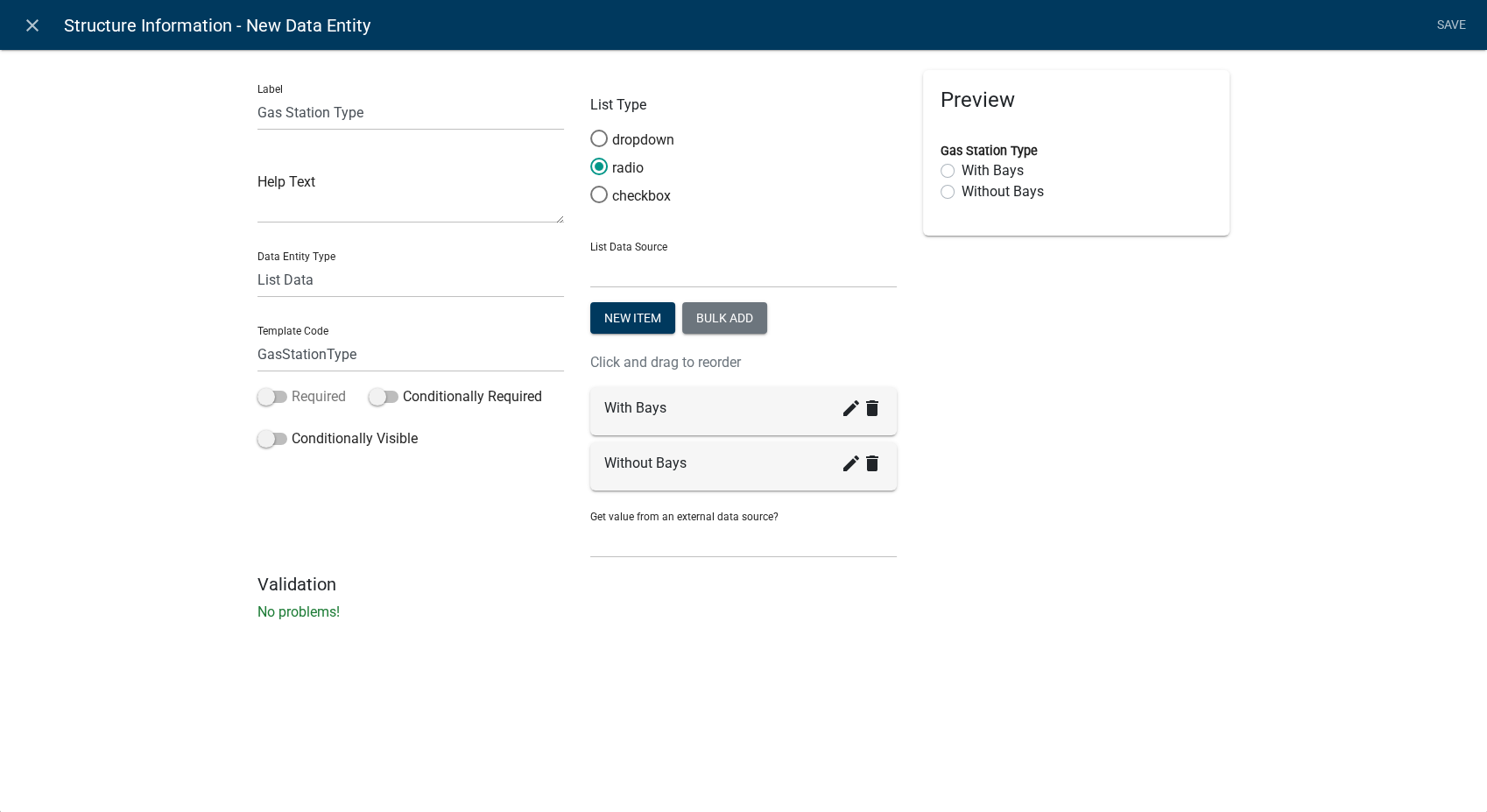
click at [264, 398] on span at bounding box center [272, 397] width 30 height 13
click at [291, 386] on input "Required" at bounding box center [291, 386] width 0 height 0
click at [273, 436] on span at bounding box center [272, 438] width 30 height 13
click at [291, 428] on input "Conditionally Visible" at bounding box center [291, 428] width 0 height 0
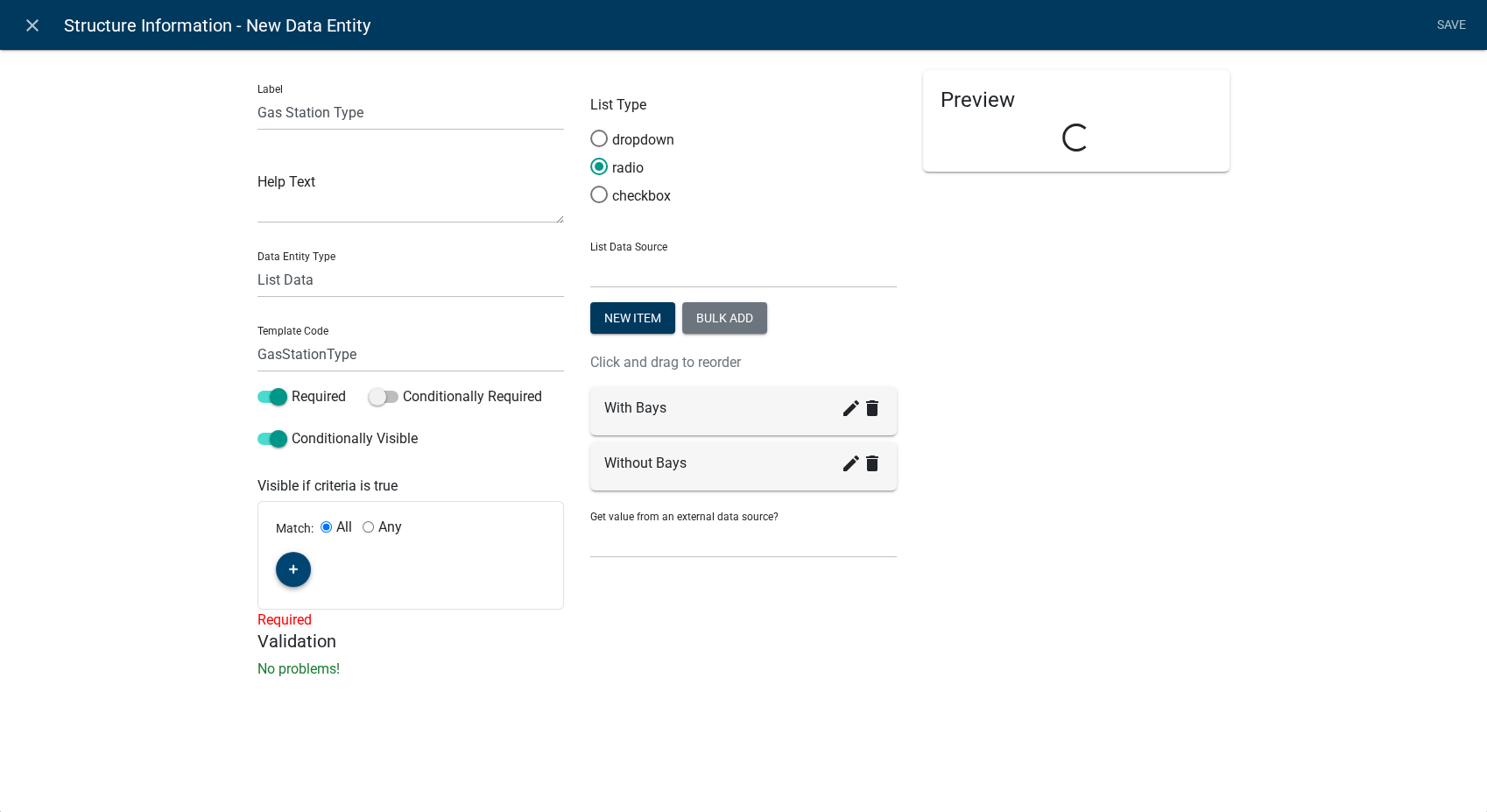
click at [281, 571] on button "button" at bounding box center [293, 569] width 35 height 35
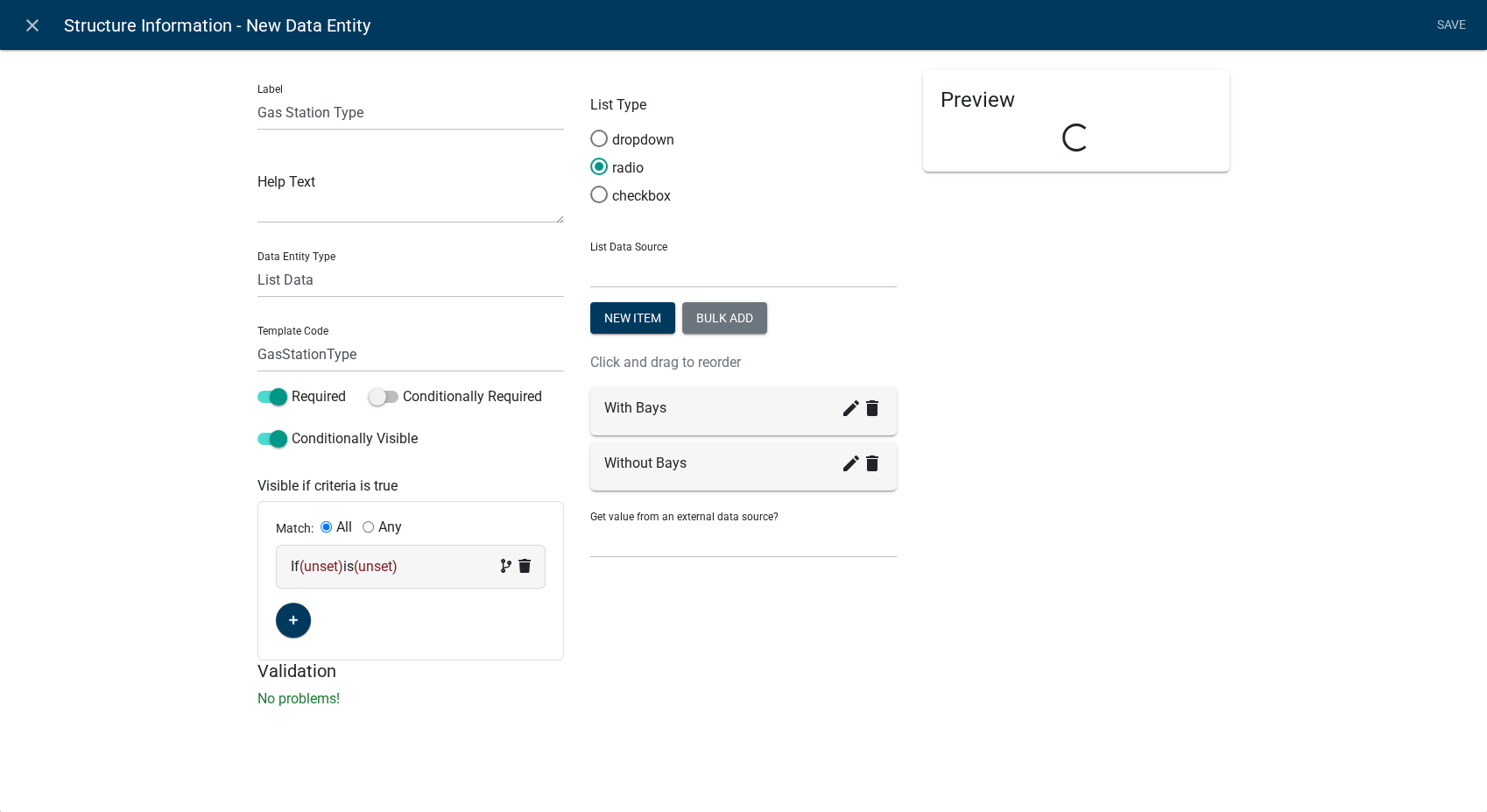
click at [425, 582] on div "If (unset) is (unset)" at bounding box center [410, 566] width 268 height 42
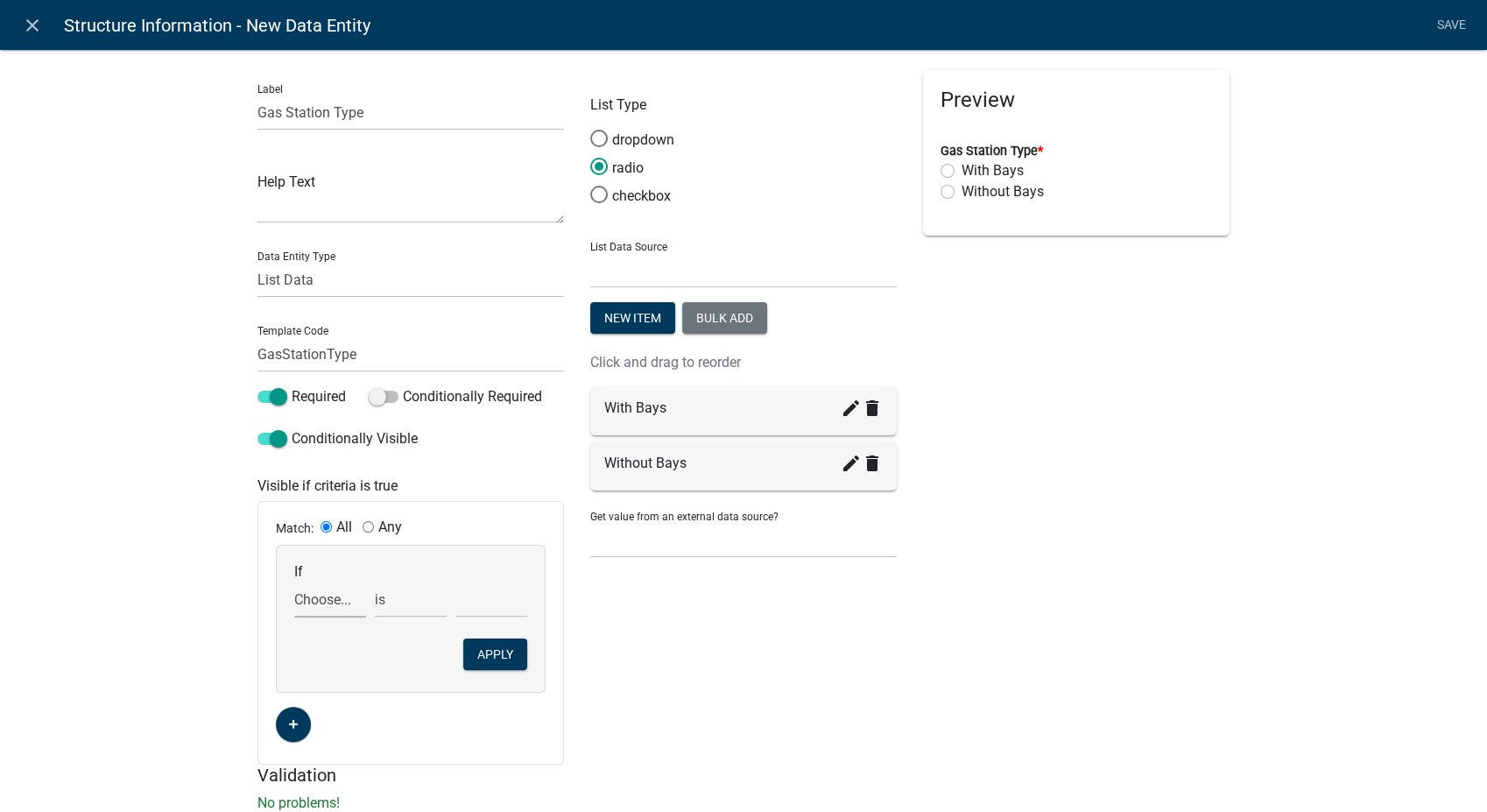
click at [326, 603] on select "Choose... AccessoryHeader AccessorySubtotal Acres AdditionalStructuresYN Additi…" at bounding box center [330, 599] width 72 height 36
select select "211: ProposedStructureType"
click at [294, 582] on select "Choose... AccessoryHeader AccessorySubtotal Acres AdditionalStructuresYN Additi…" at bounding box center [330, 599] width 72 height 36
click at [479, 610] on select "Choose... Anchor Store Apartment Building Auto Bank Banquet/Concert Halls/Gathe…" at bounding box center [492, 599] width 72 height 36
select select "16: Gas Station"
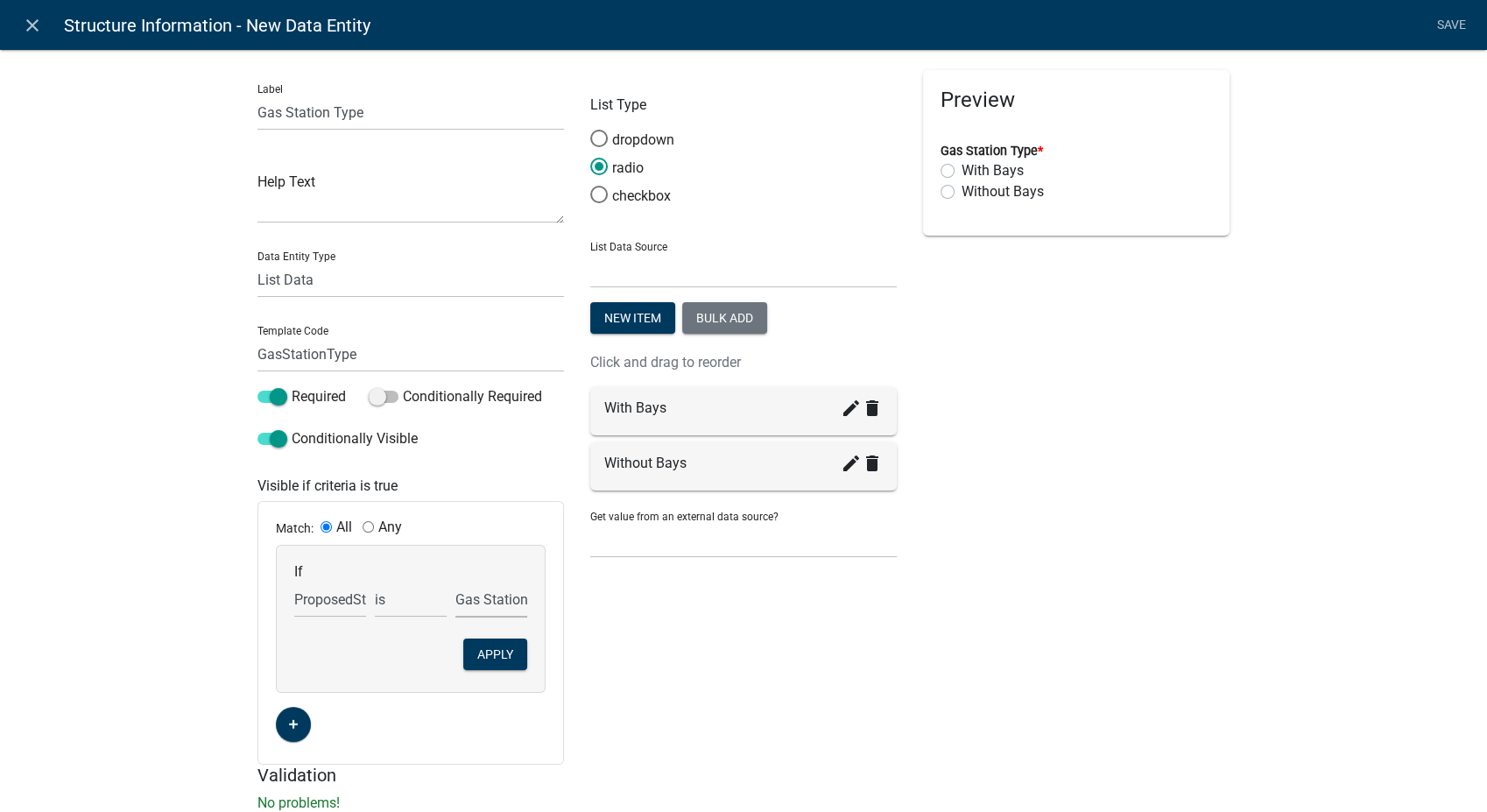
click at [456, 582] on select "Choose... Anchor Store Apartment Building Auto Bank Banquet/Concert Halls/Gathe…" at bounding box center [492, 599] width 72 height 36
click at [495, 662] on button "Apply" at bounding box center [496, 654] width 64 height 32
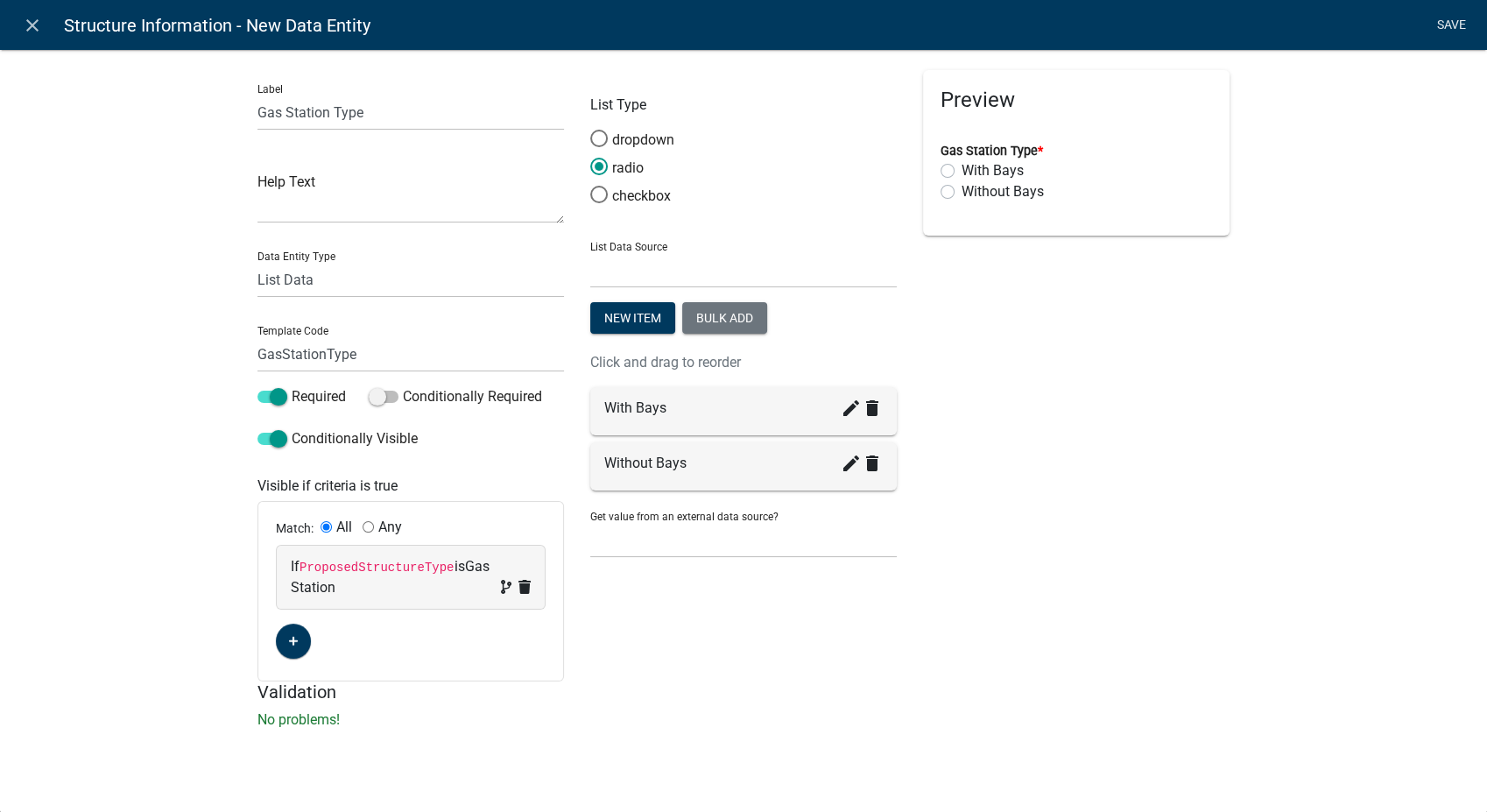
click at [1453, 18] on link "Save" at bounding box center [1451, 25] width 44 height 33
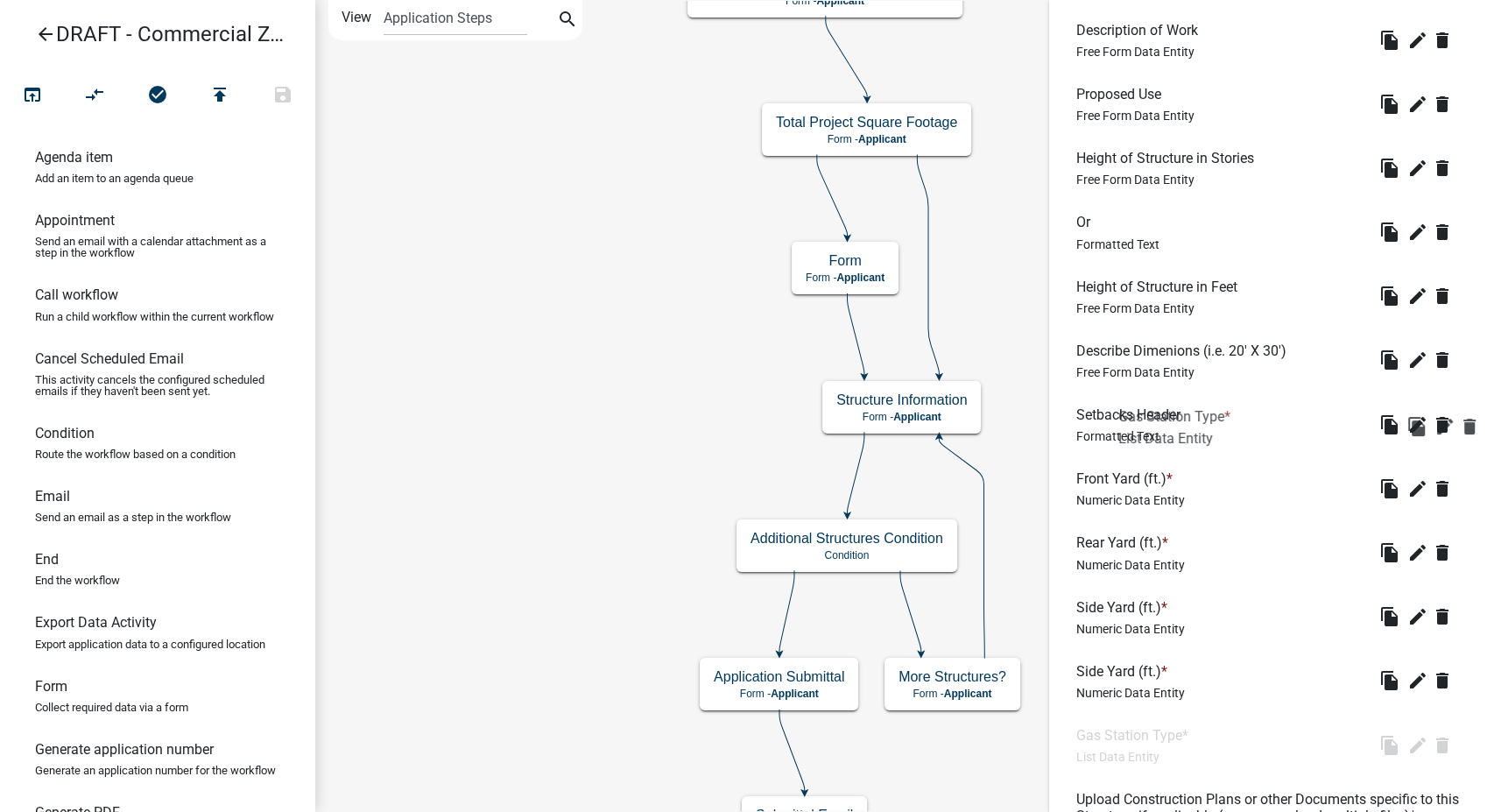
scroll to position [767, 0]
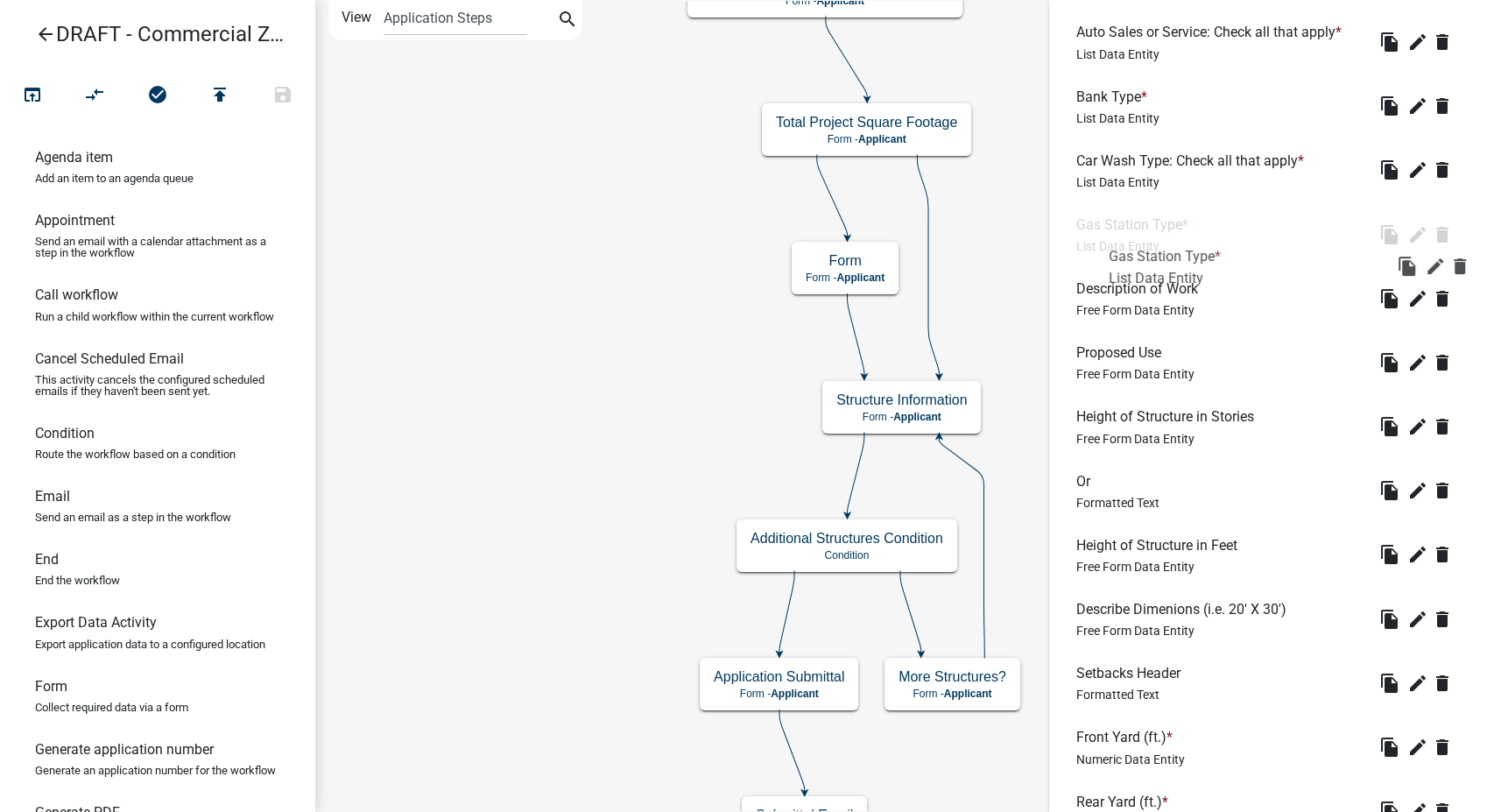
drag, startPoint x: 1134, startPoint y: 653, endPoint x: 1170, endPoint y: 193, distance: 461.4
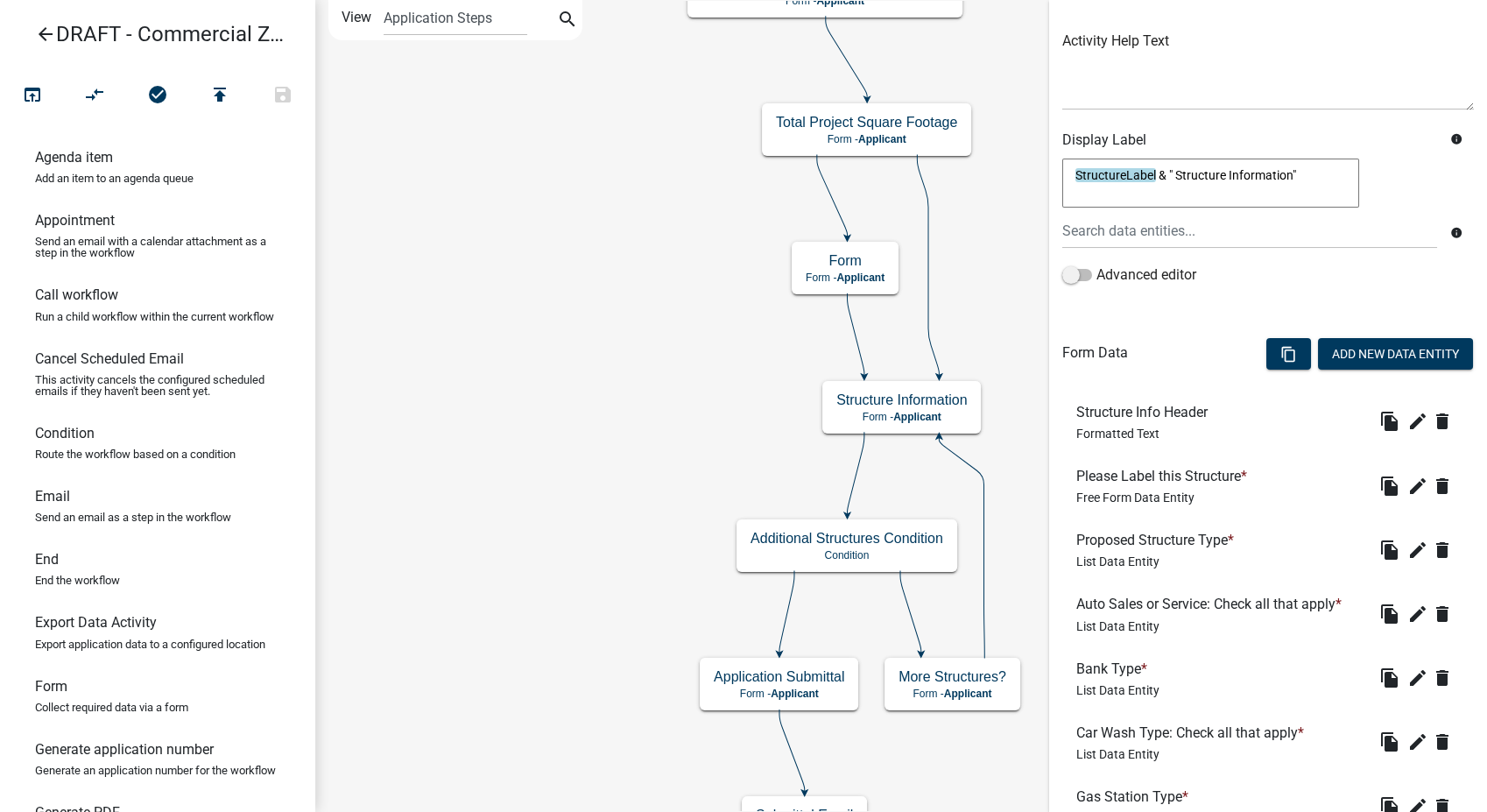
scroll to position [85, 0]
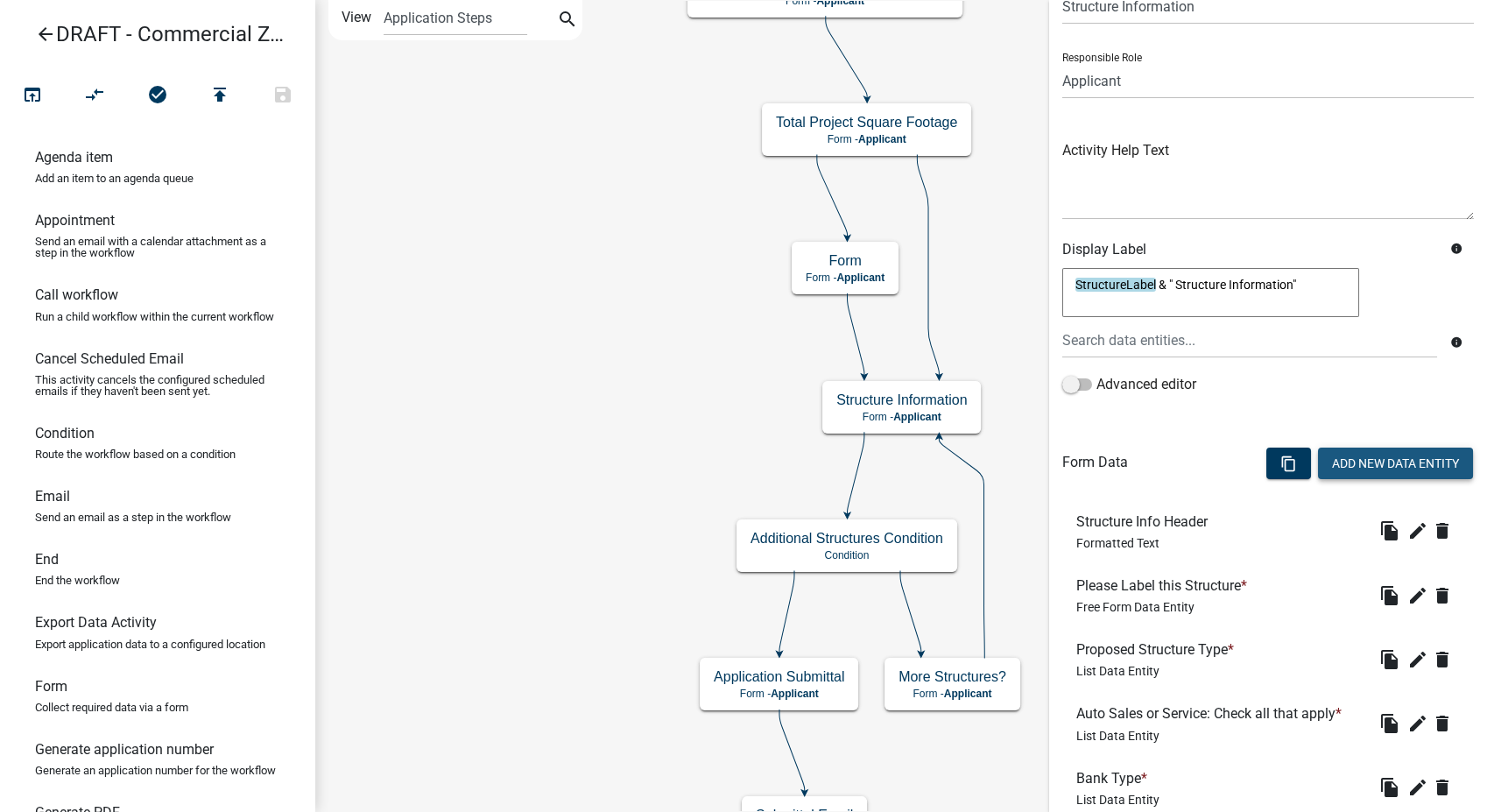
click at [1359, 456] on button "Add New Data Entity" at bounding box center [1396, 463] width 155 height 32
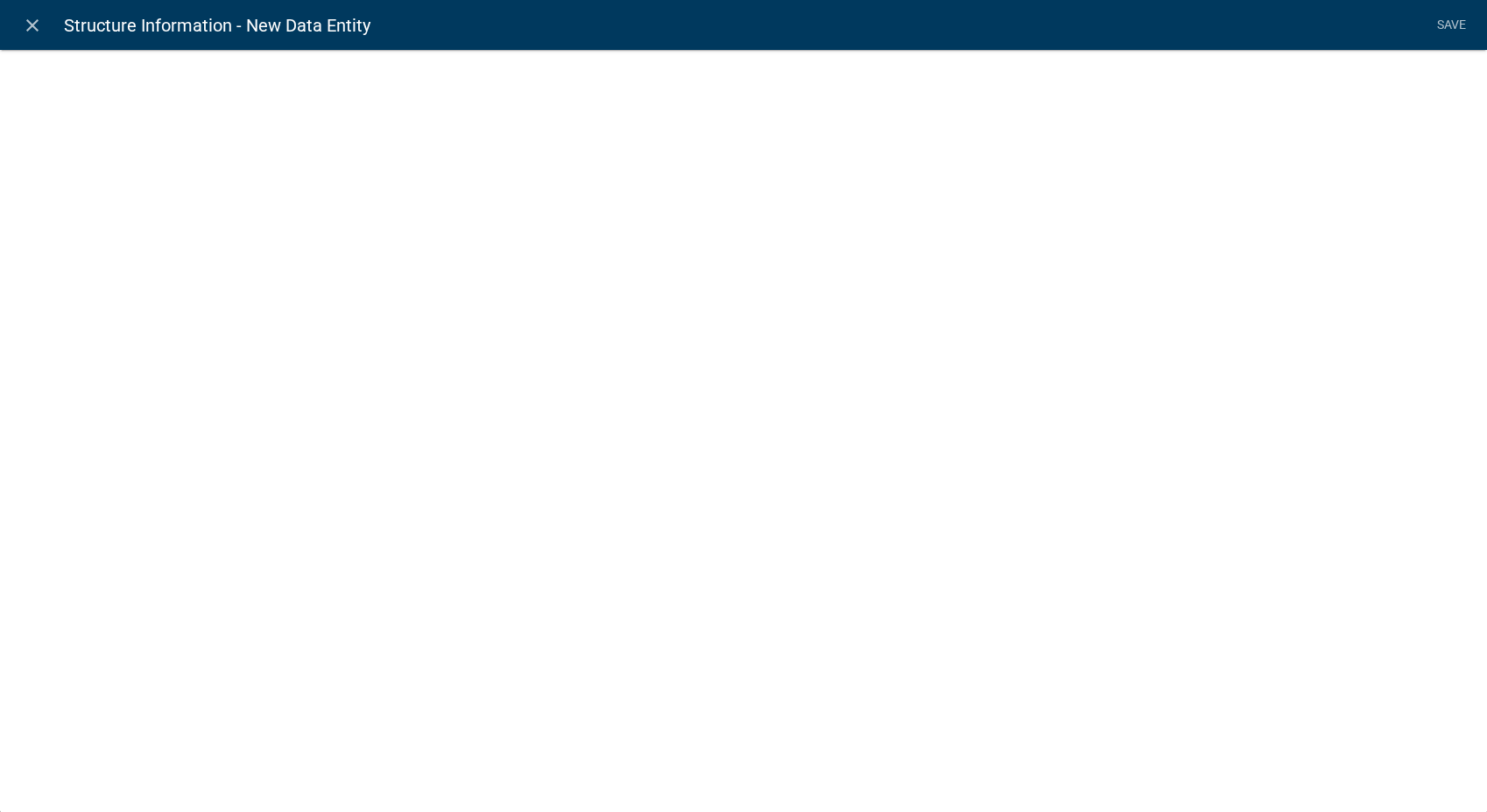
select select
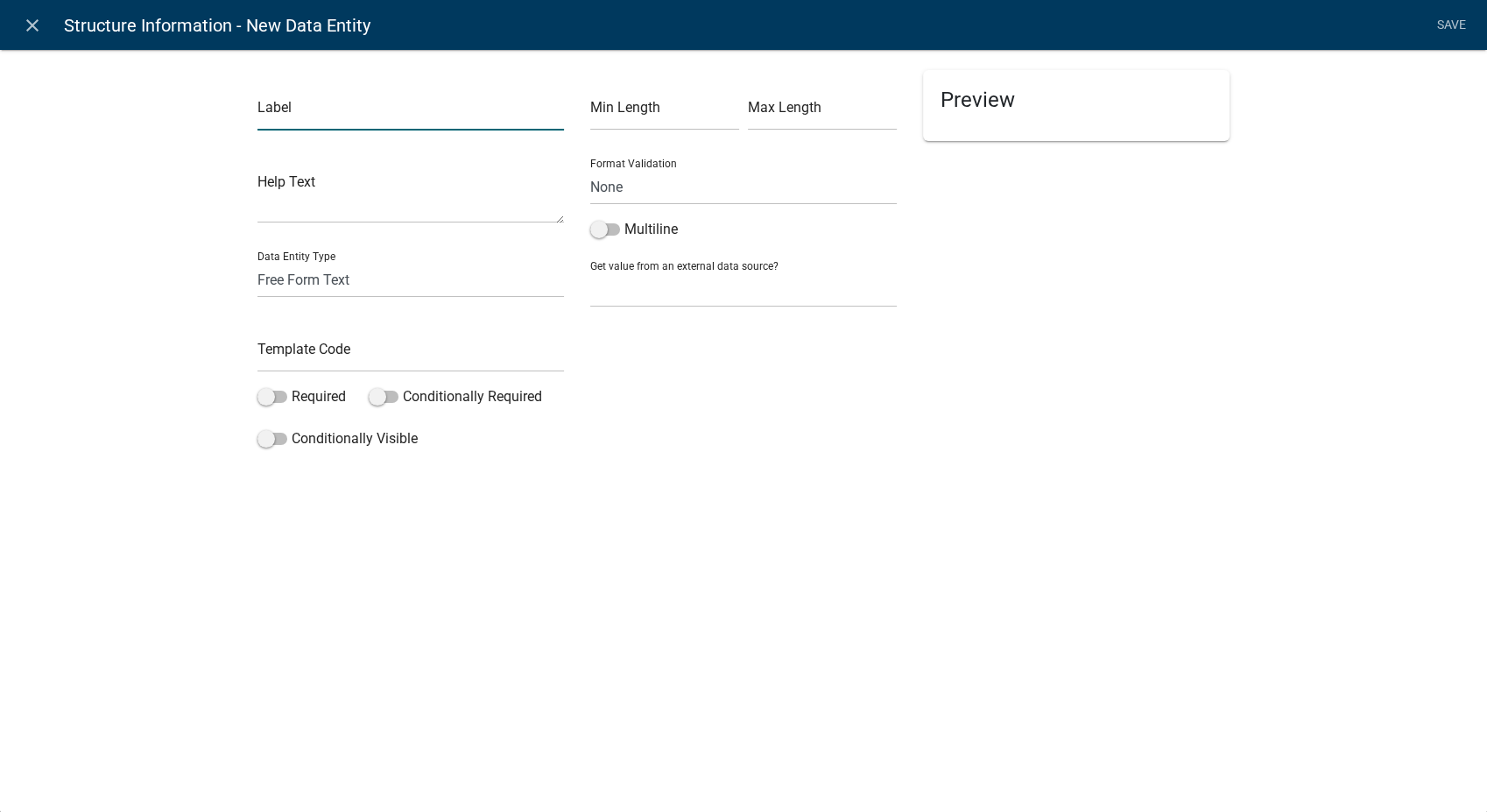
click at [312, 110] on input "text" at bounding box center [410, 112] width 307 height 36
type input "S"
type input "Lumber Storage Type"
click at [281, 278] on select "Free Form Text Document Display Entity Value Fee Numeric Data Date Map Sketch D…" at bounding box center [410, 280] width 307 height 36
select select "list-data"
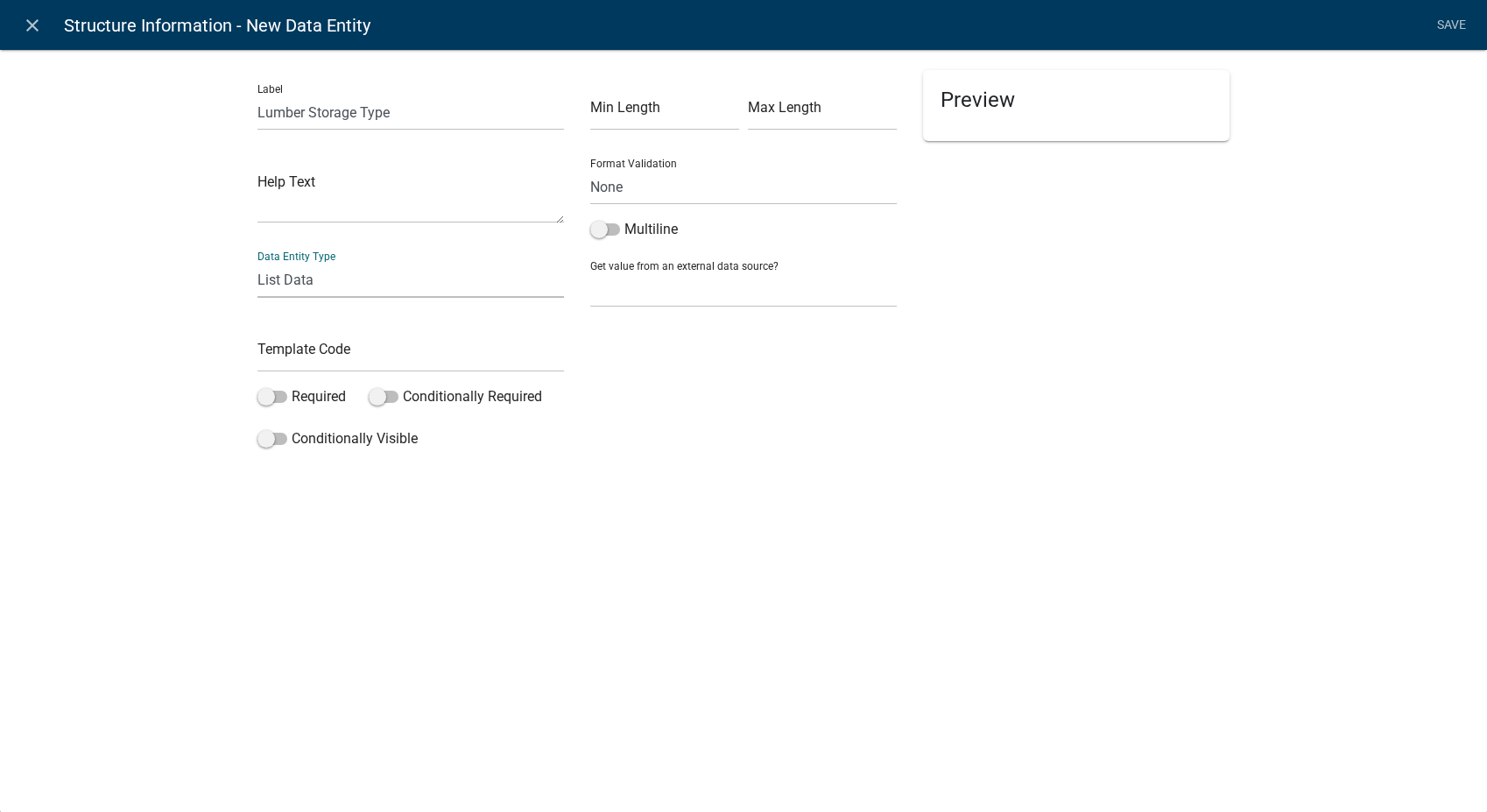
click at [258, 262] on select "Free Form Text Document Display Entity Value Fee Numeric Data Date Map Sketch D…" at bounding box center [410, 280] width 307 height 36
select select "list-data"
select select
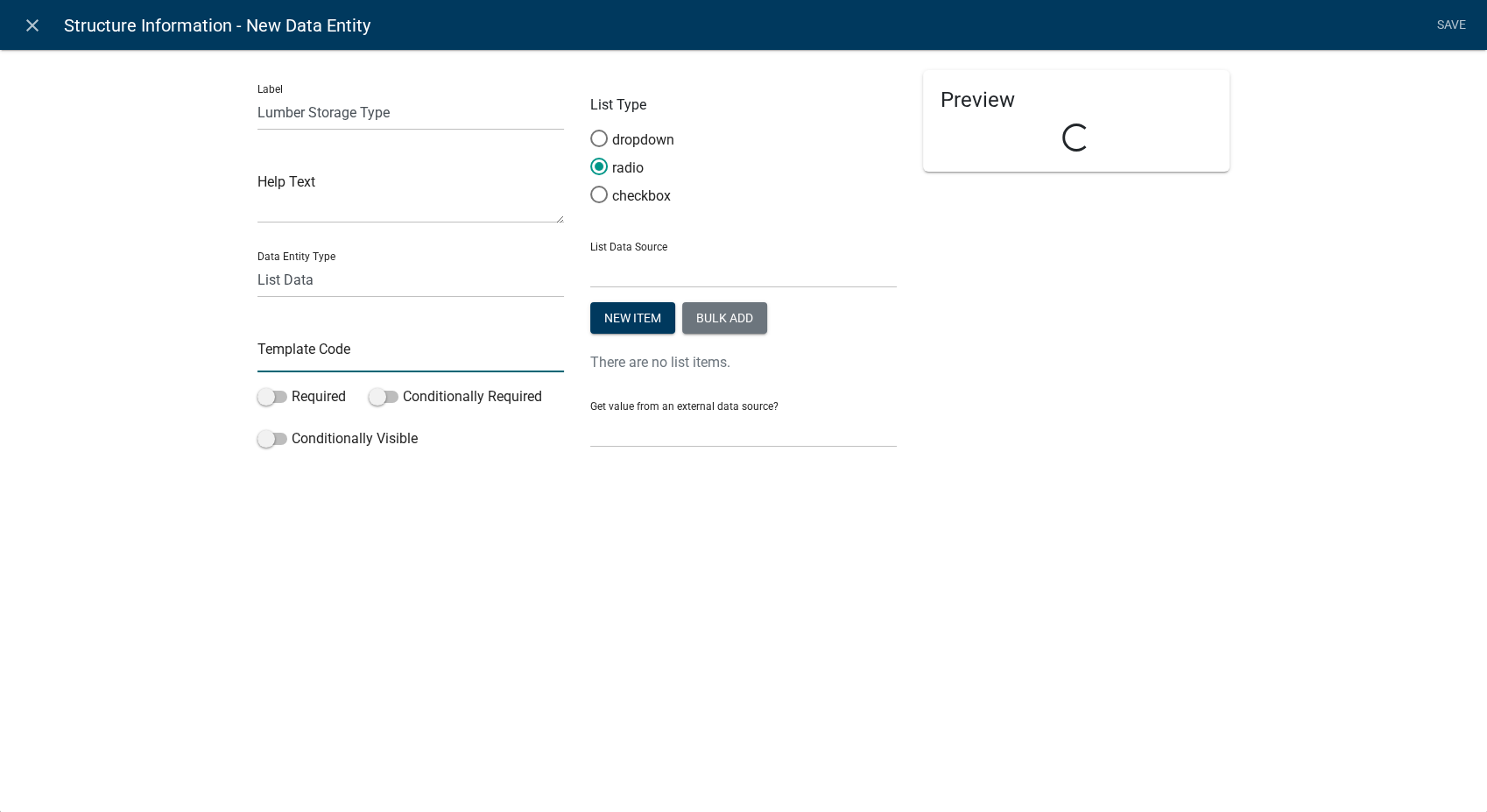
click at [302, 361] on input "text" at bounding box center [410, 353] width 307 height 36
type input "LumbarStorageType"
click at [705, 312] on button "Bulk add" at bounding box center [725, 317] width 85 height 32
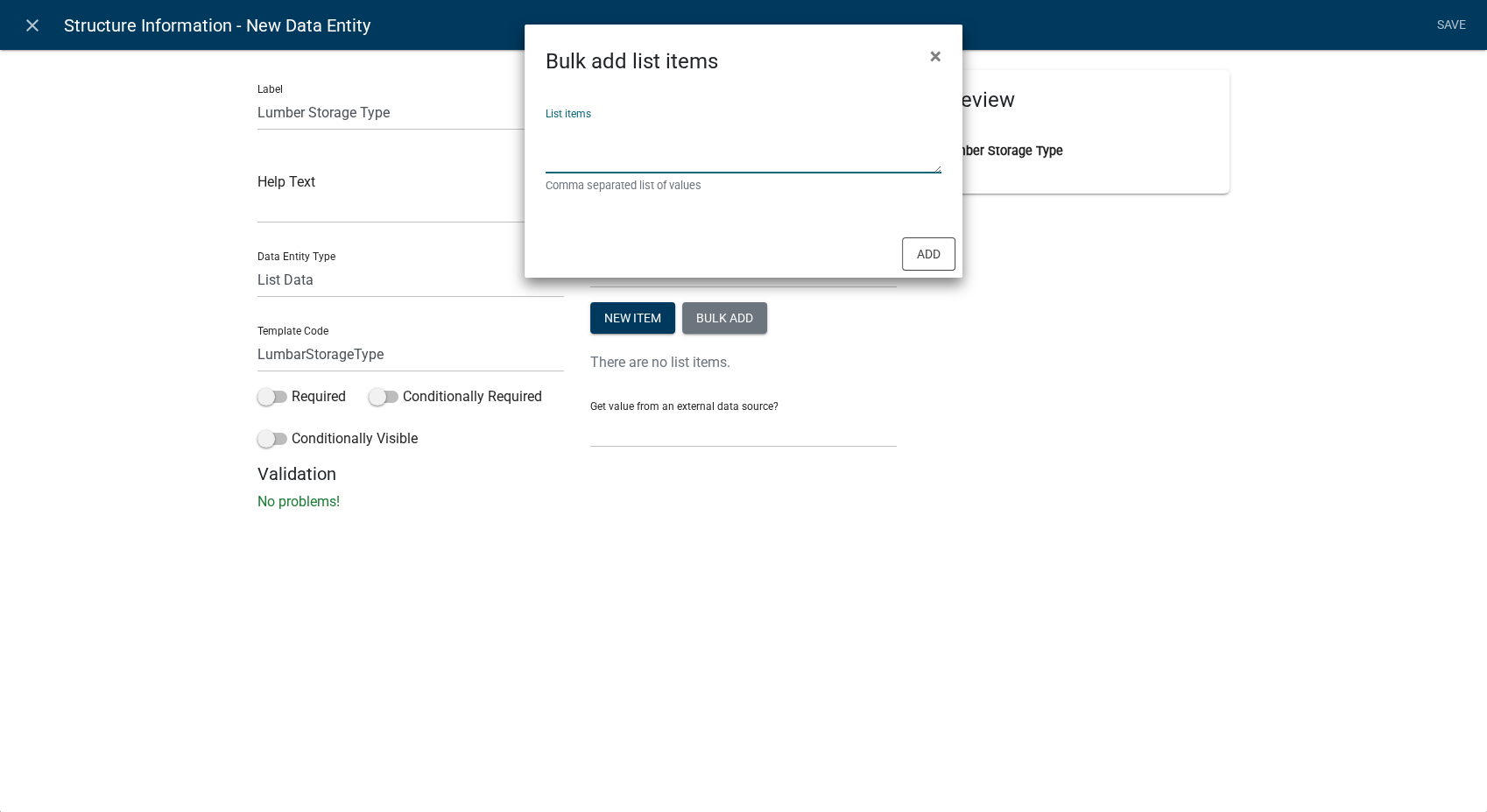
click at [584, 124] on textarea "List items" at bounding box center [744, 146] width 396 height 54
type textarea "No Office,With Office"
drag, startPoint x: 921, startPoint y: 254, endPoint x: 329, endPoint y: 396, distance: 608.8
click at [917, 254] on button "Add" at bounding box center [928, 254] width 53 height 33
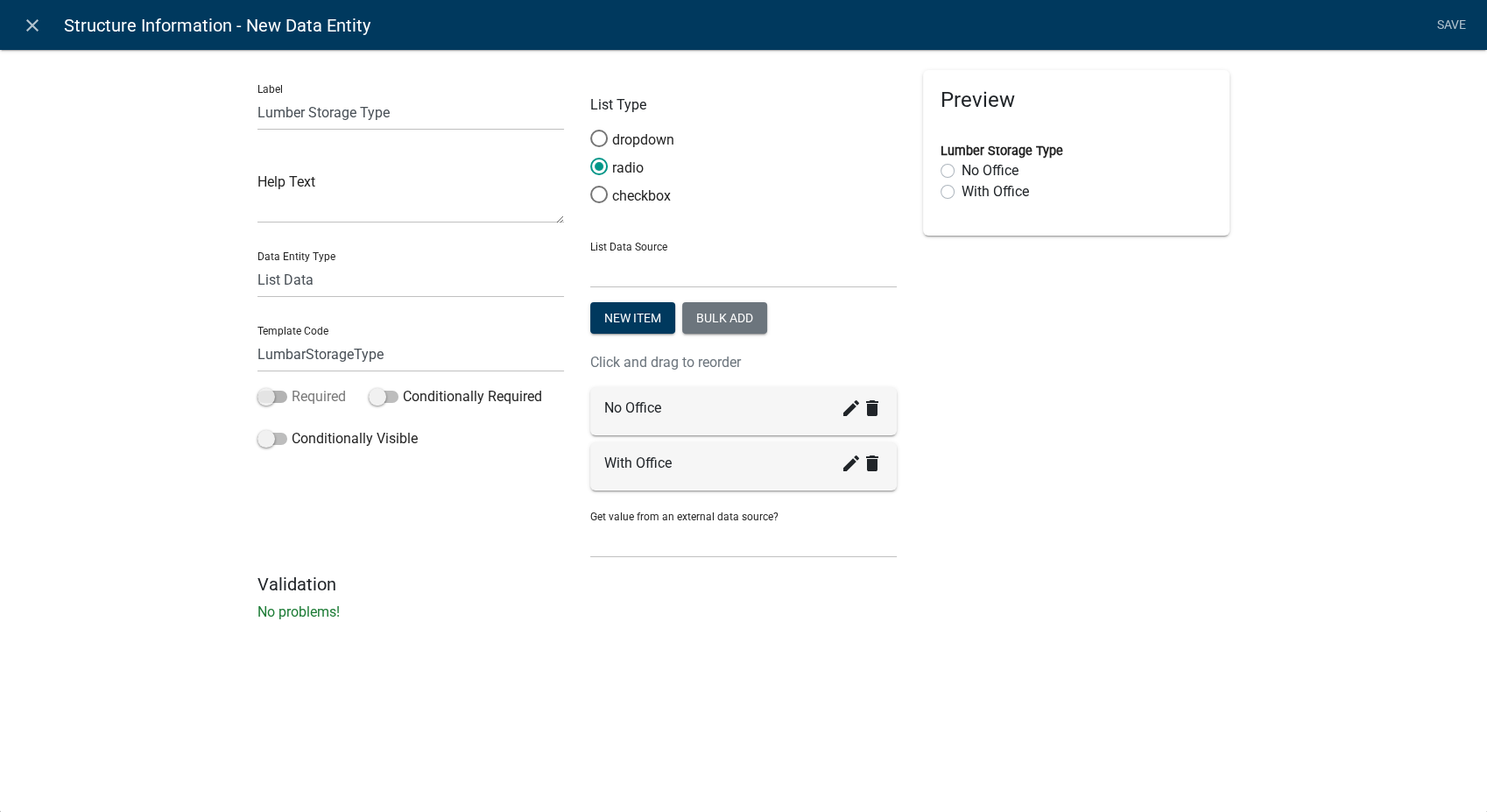
click at [267, 401] on span at bounding box center [272, 397] width 30 height 13
click at [291, 386] on input "Required" at bounding box center [291, 386] width 0 height 0
click at [261, 436] on span at bounding box center [272, 438] width 30 height 13
click at [291, 428] on input "Conditionally Visible" at bounding box center [291, 428] width 0 height 0
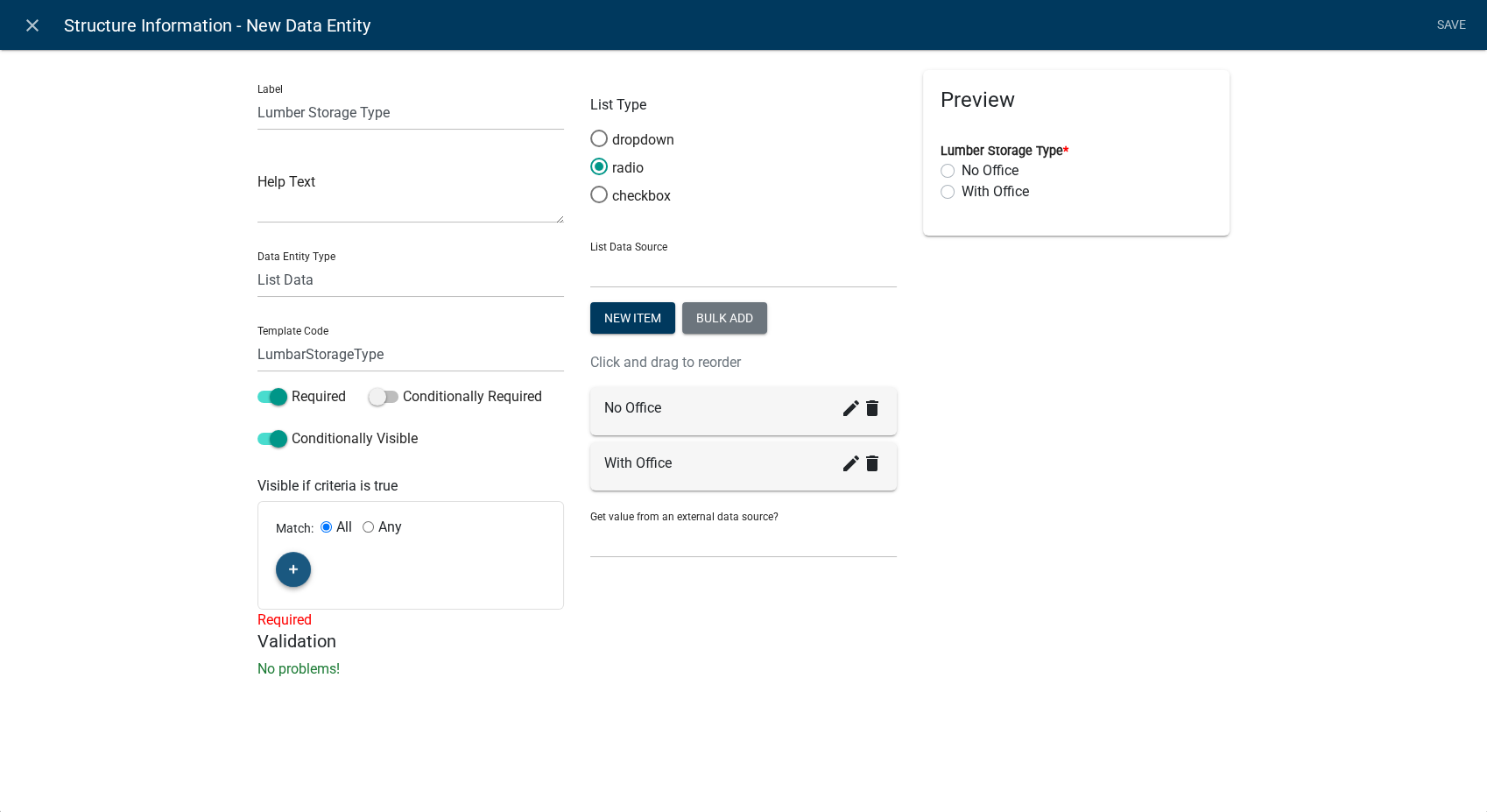
click at [293, 568] on icon "button" at bounding box center [294, 570] width 10 height 10
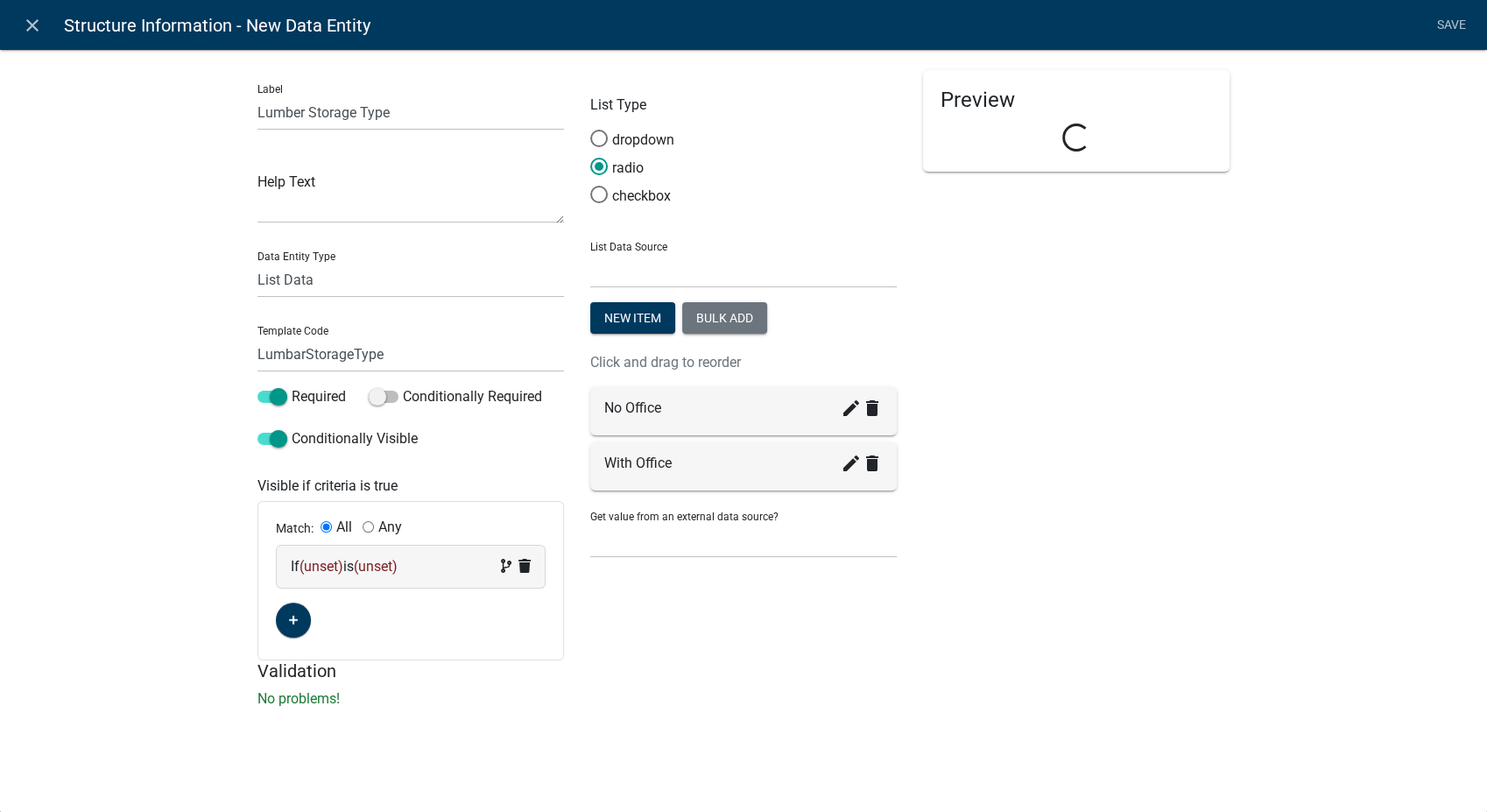
drag, startPoint x: 446, startPoint y: 576, endPoint x: 432, endPoint y: 578, distance: 14.1
click at [432, 578] on div "If (unset) is (unset)" at bounding box center [410, 566] width 268 height 42
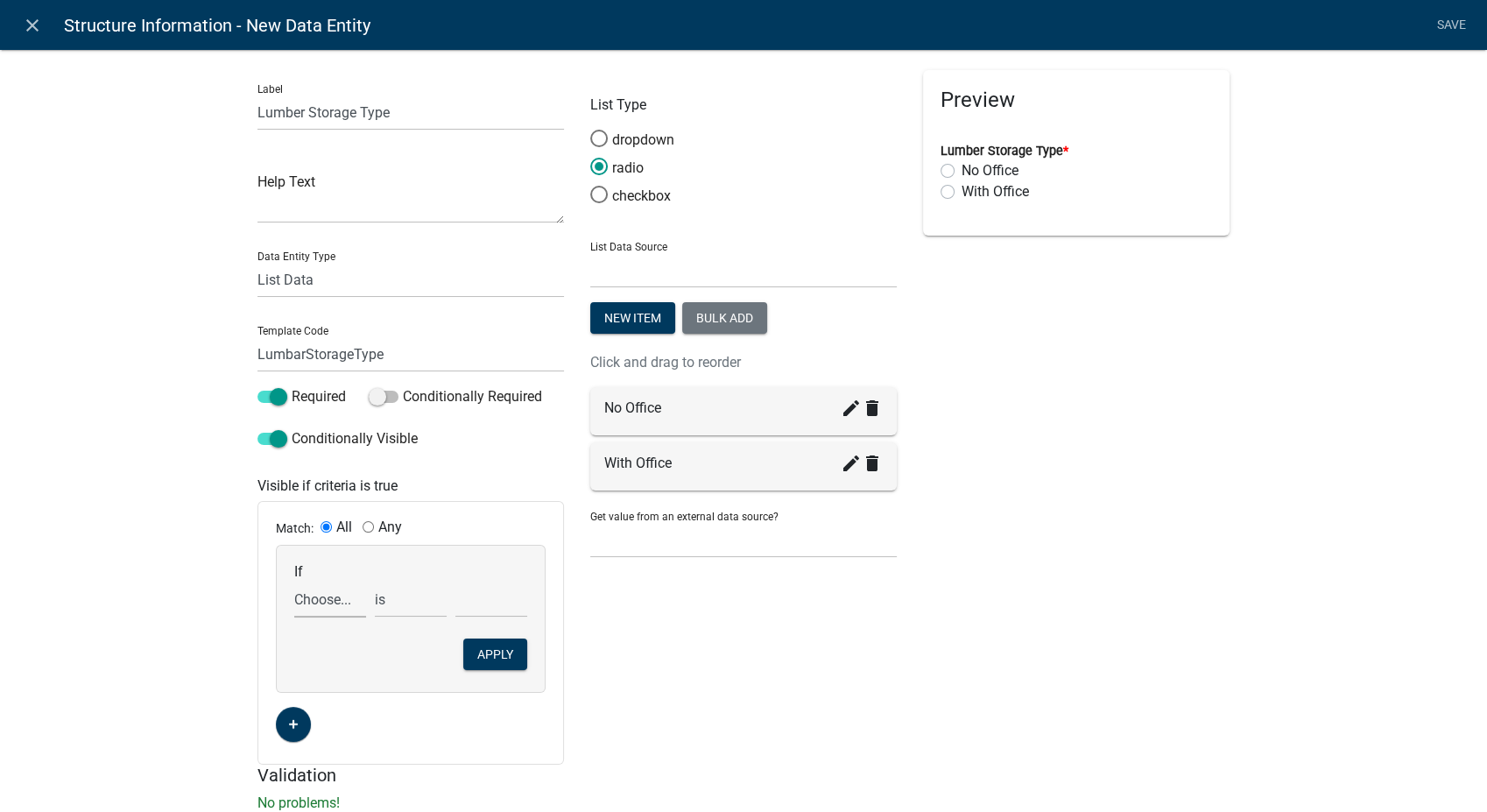
click at [302, 597] on select "Choose... AccessoryHeader AccessorySubtotal Acres AdditionalStructuresYN Additi…" at bounding box center [330, 599] width 72 height 36
select select "212: ProposedStructureType"
click at [294, 582] on select "Choose... AccessoryHeader AccessorySubtotal Acres AdditionalStructuresYN Additi…" at bounding box center [330, 599] width 72 height 36
click at [474, 614] on select "Choose... Anchor Store Apartment Building Auto Bank Banquet/Concert Halls/Gathe…" at bounding box center [492, 599] width 72 height 36
click at [1107, 397] on div "Preview Lumber Storage Type * No Office With Office" at bounding box center [1077, 417] width 333 height 695
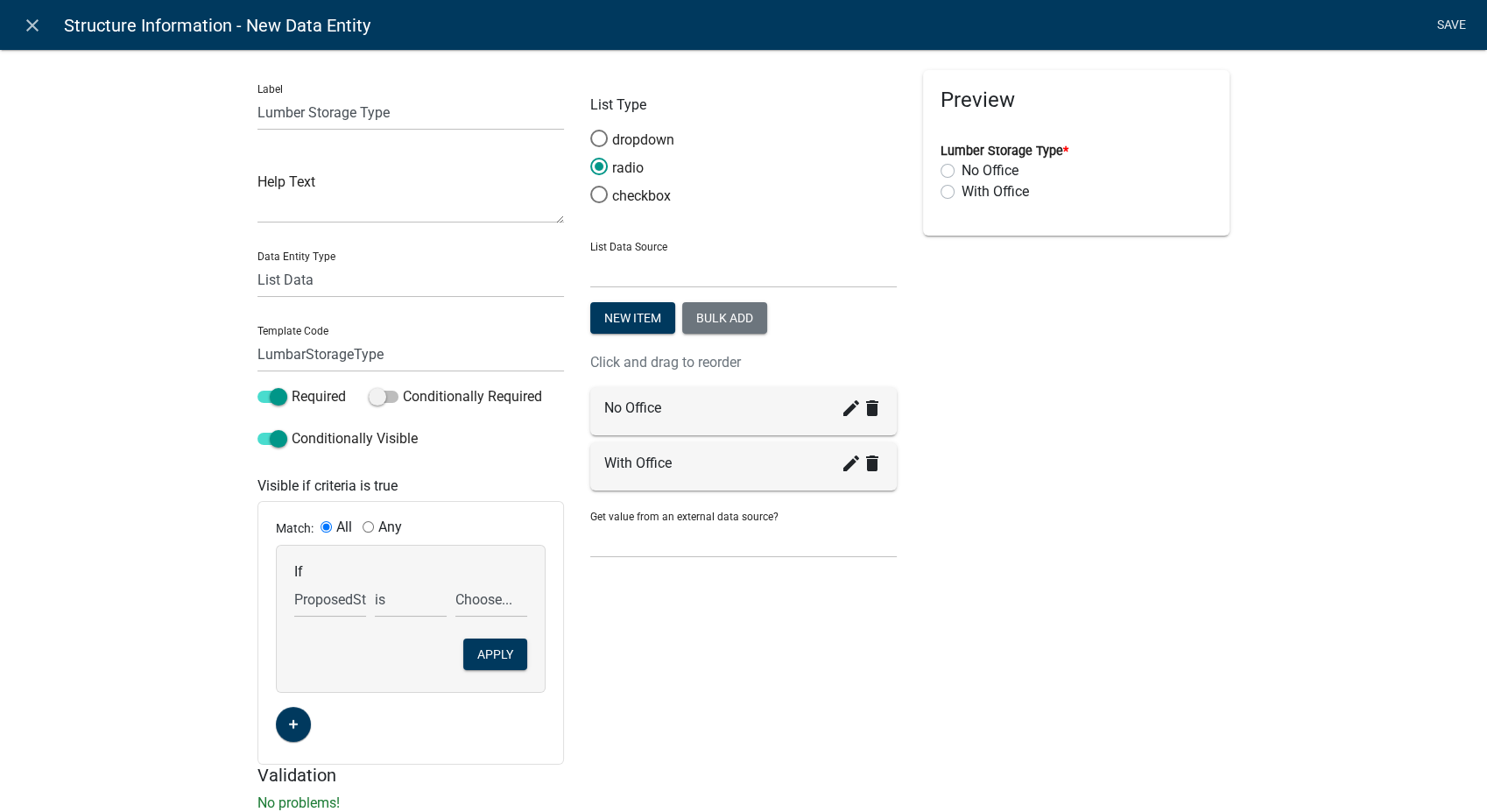
click at [1443, 18] on link "Save" at bounding box center [1451, 25] width 44 height 33
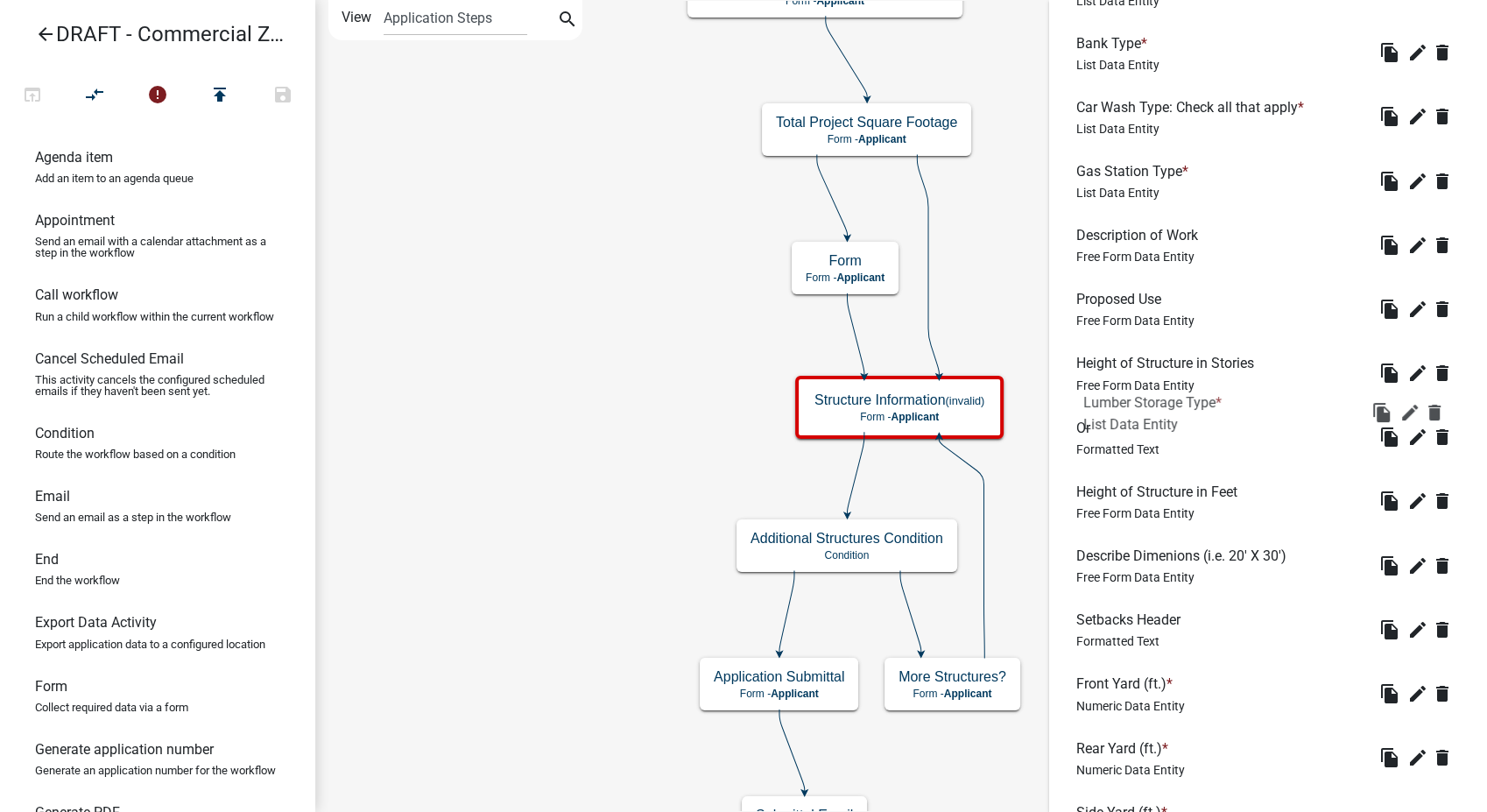
scroll to position [733, 0]
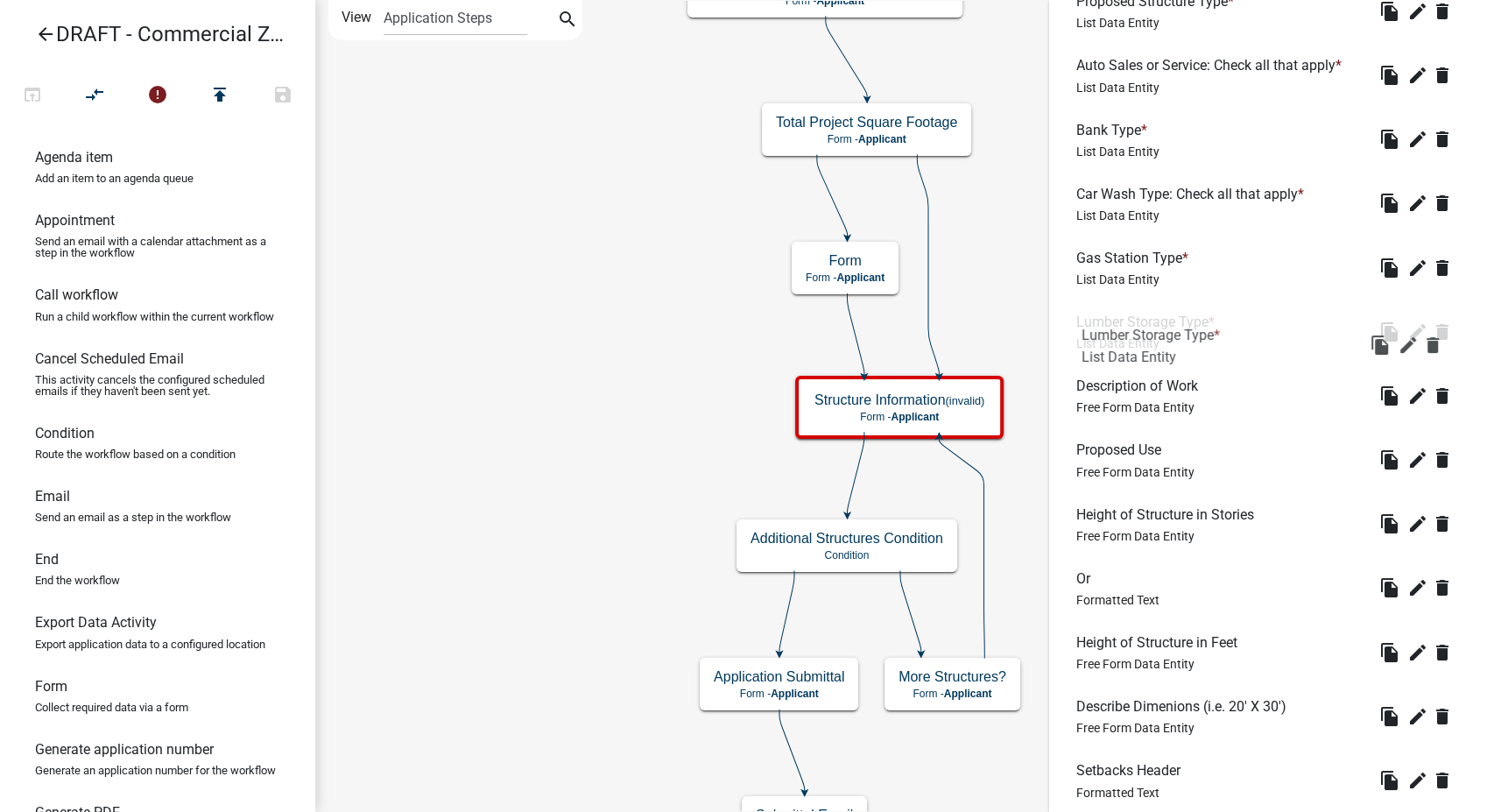
drag, startPoint x: 1142, startPoint y: 654, endPoint x: 1147, endPoint y: 320, distance: 334.0
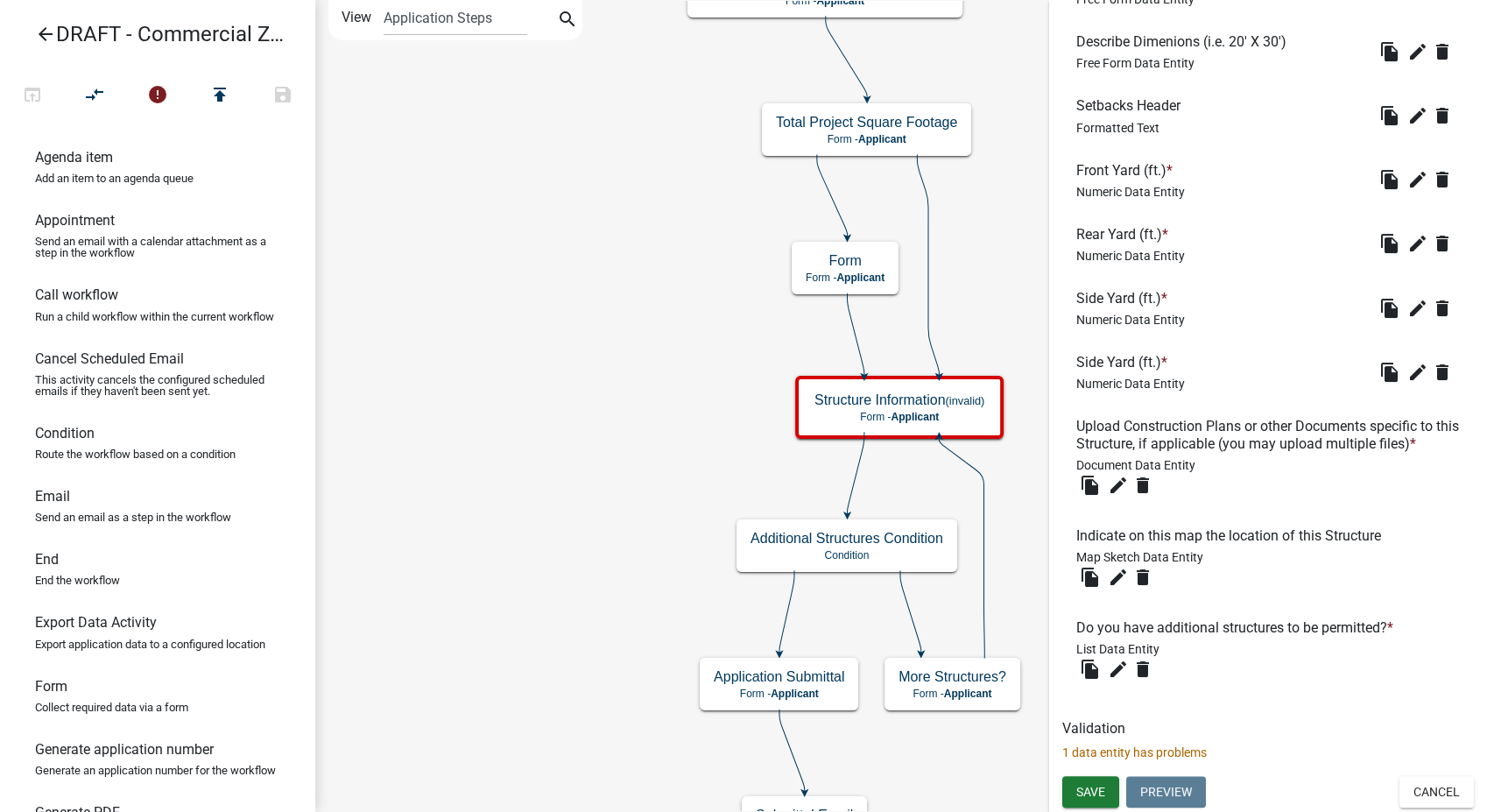
scroll to position [1414, 0]
click at [1097, 797] on span "Save" at bounding box center [1091, 792] width 29 height 14
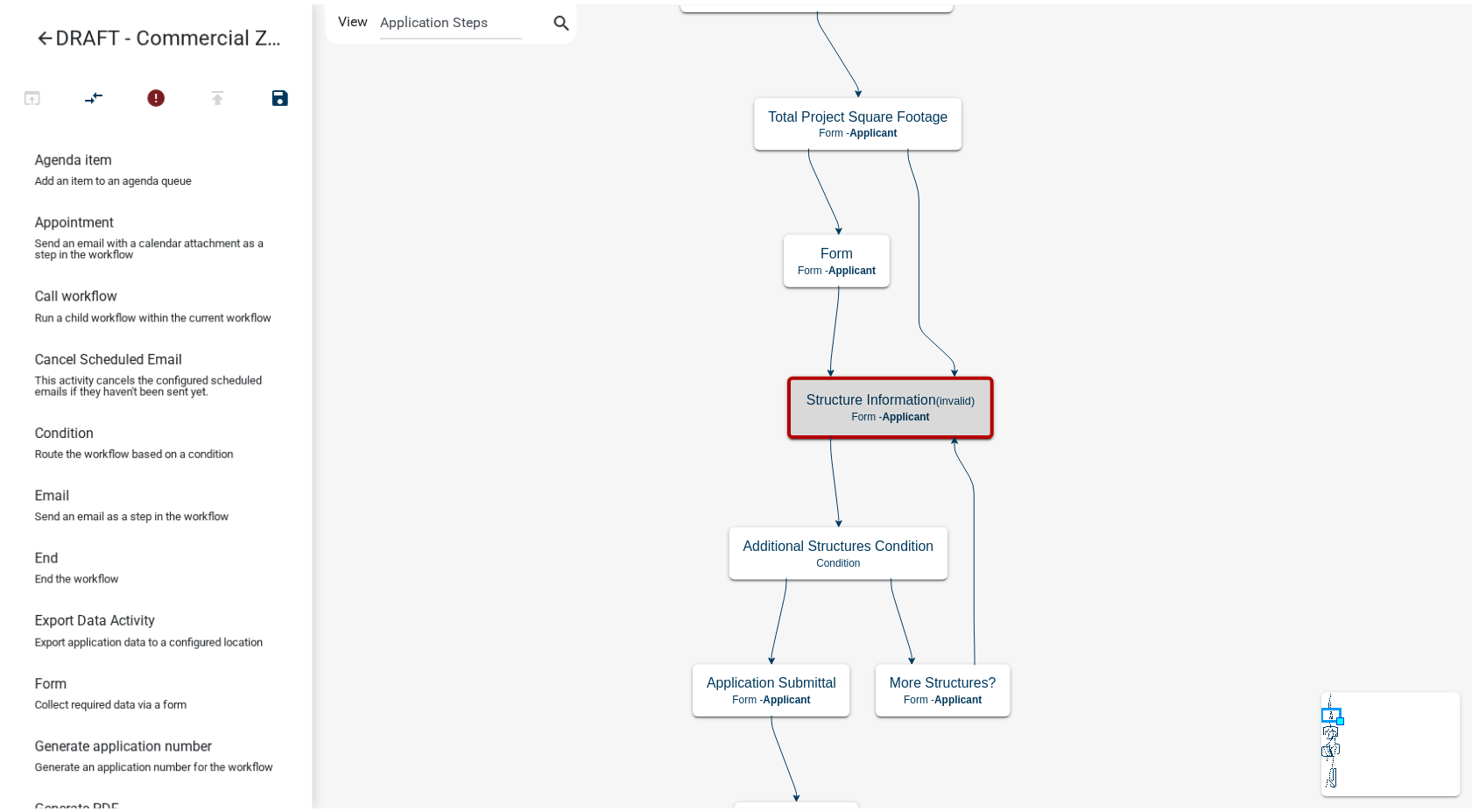
scroll to position [0, 0]
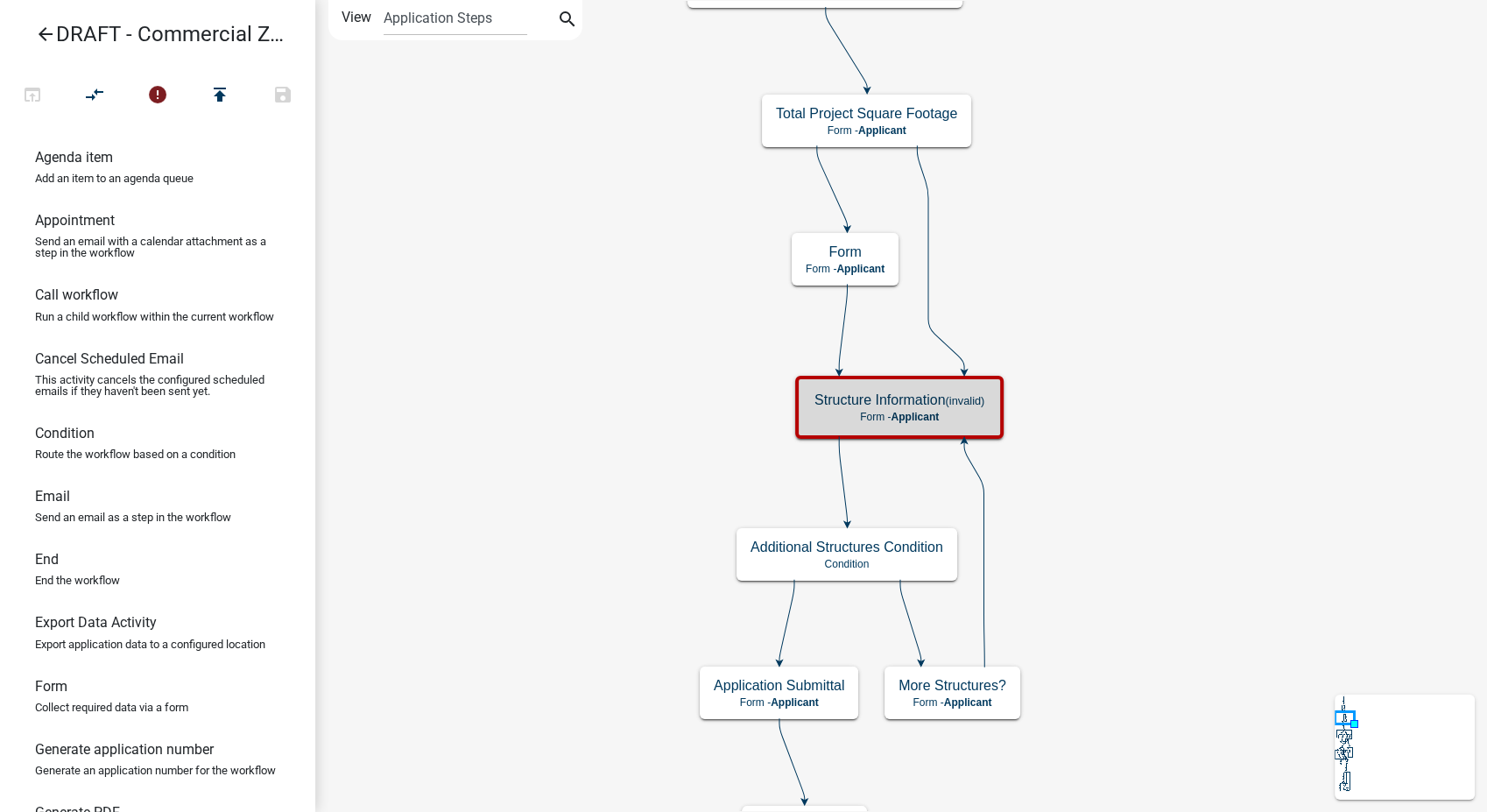
click at [44, 29] on icon "arrow_back" at bounding box center [46, 35] width 21 height 24
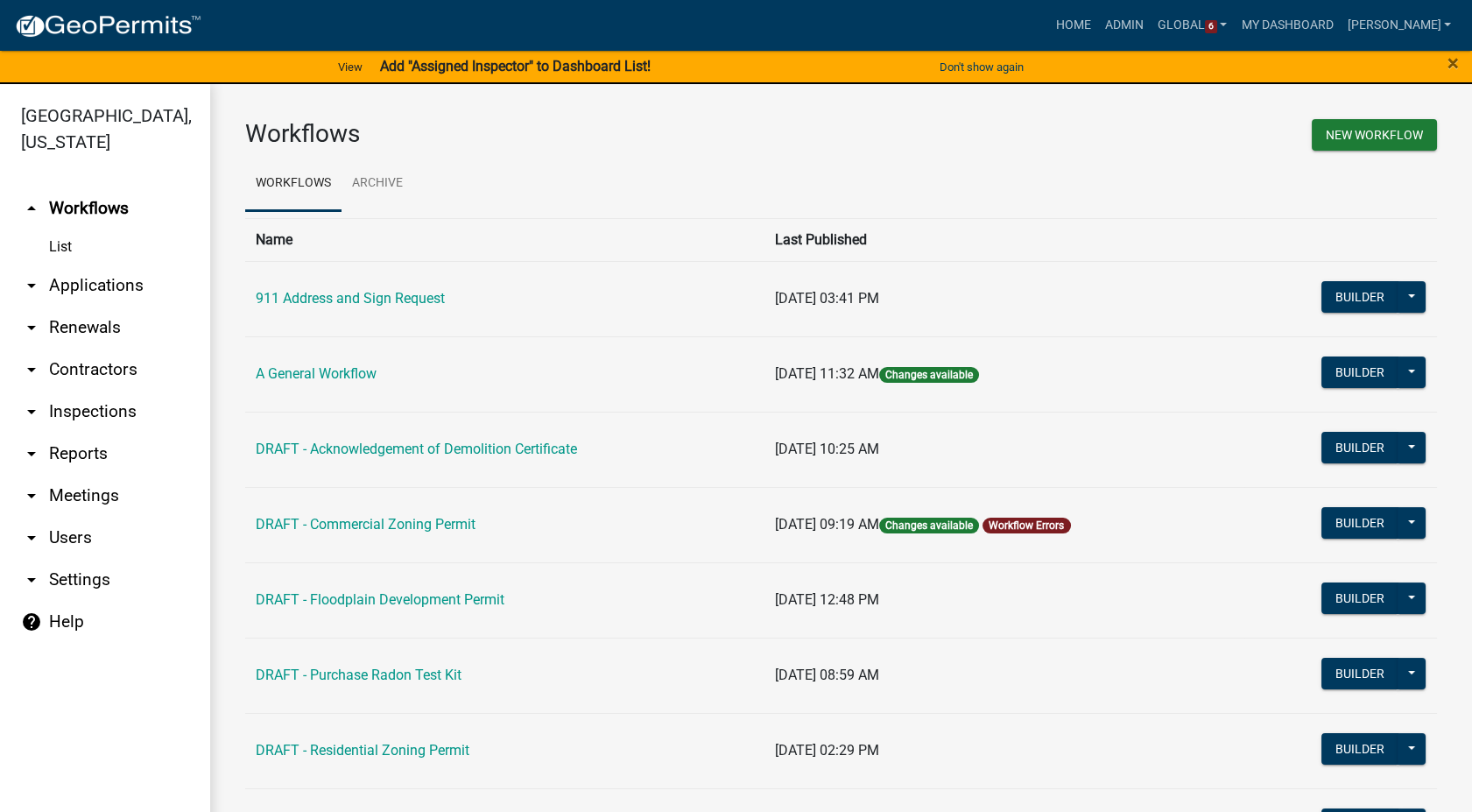
click at [61, 558] on link "arrow_drop_down Settings" at bounding box center [105, 579] width 210 height 42
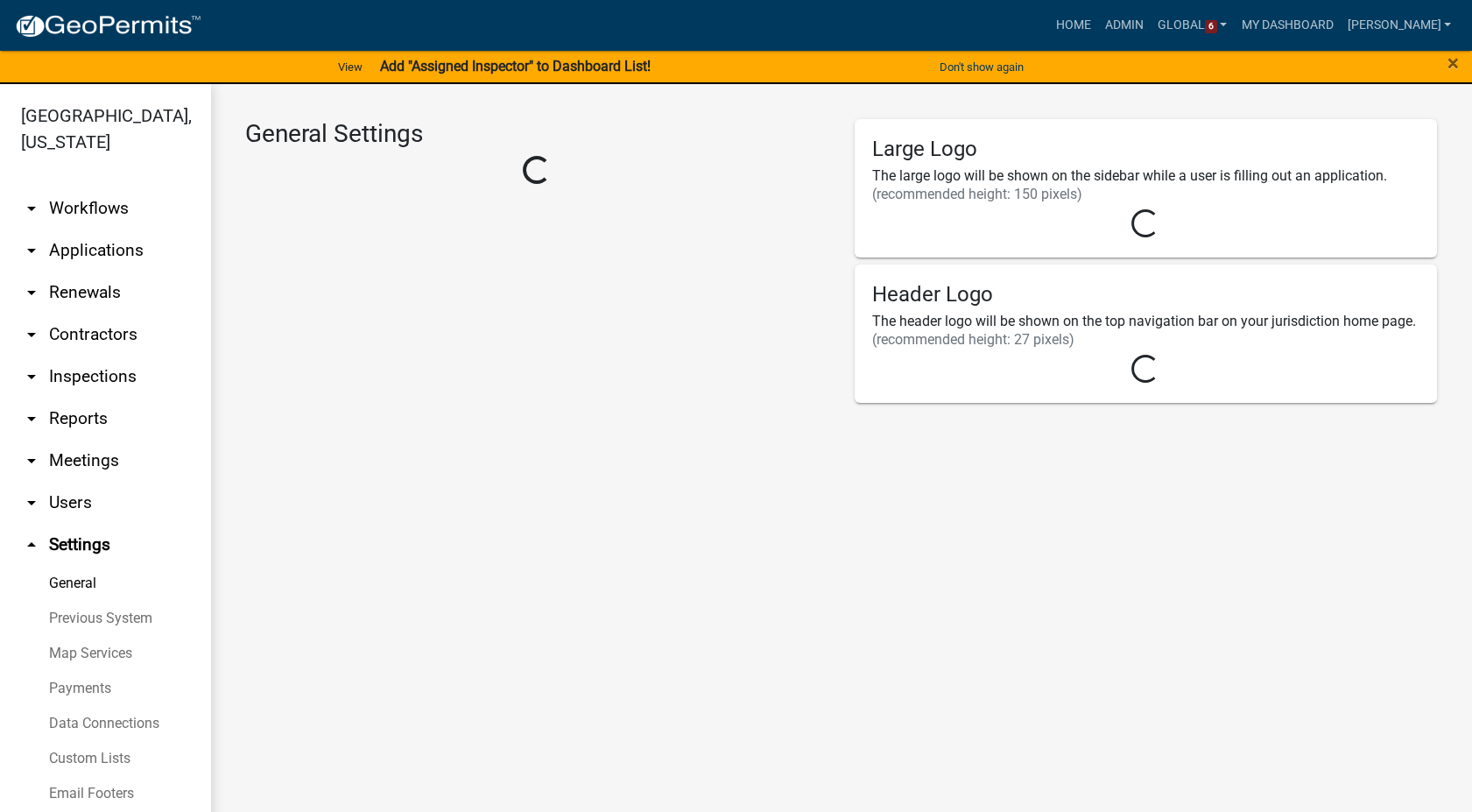
select select "03540cc7-cae6-4ec5-9df4-19164d3ec826"
select select "IA"
select select "Central Standard Time"
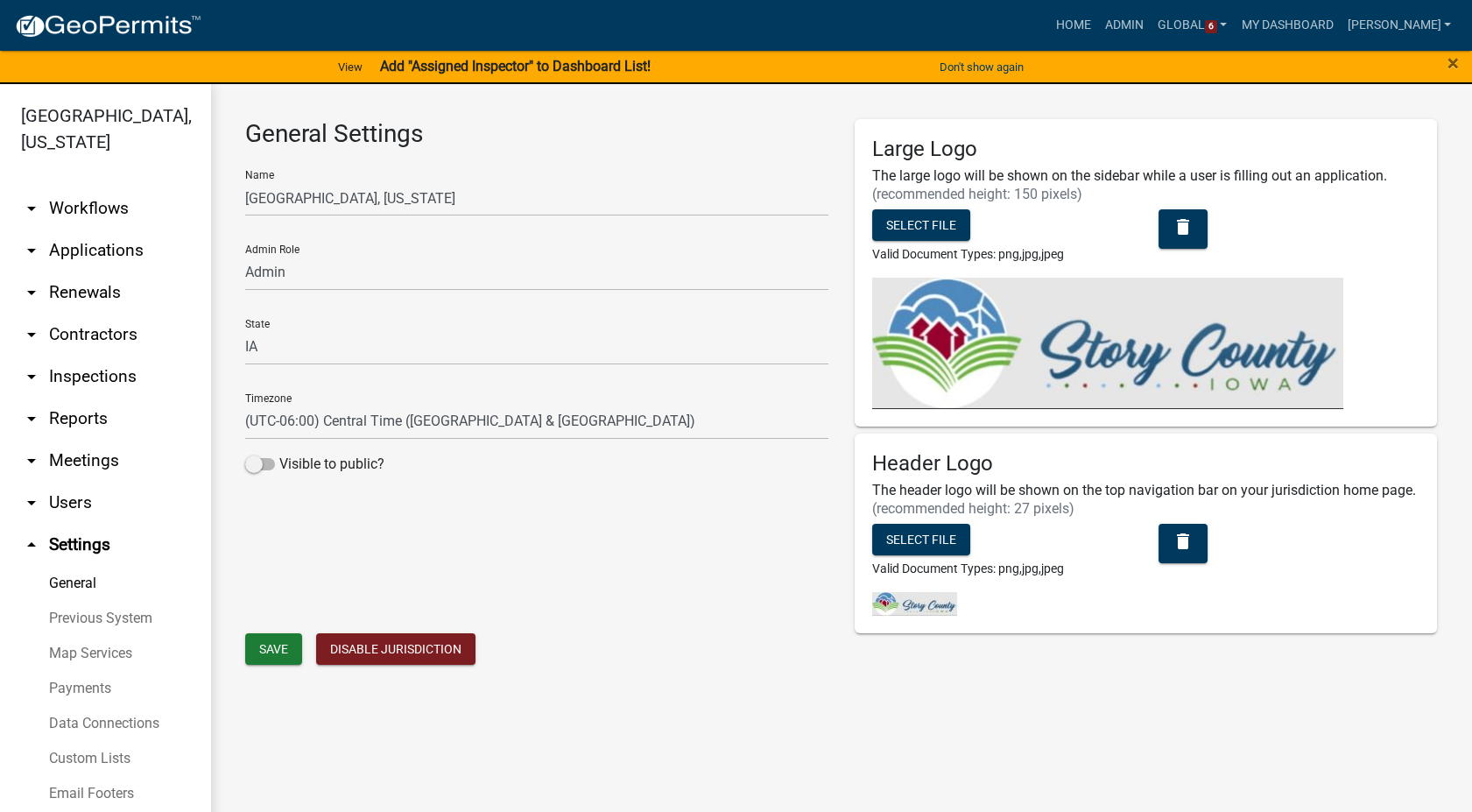
click at [64, 741] on link "Custom Lists" at bounding box center [105, 759] width 210 height 35
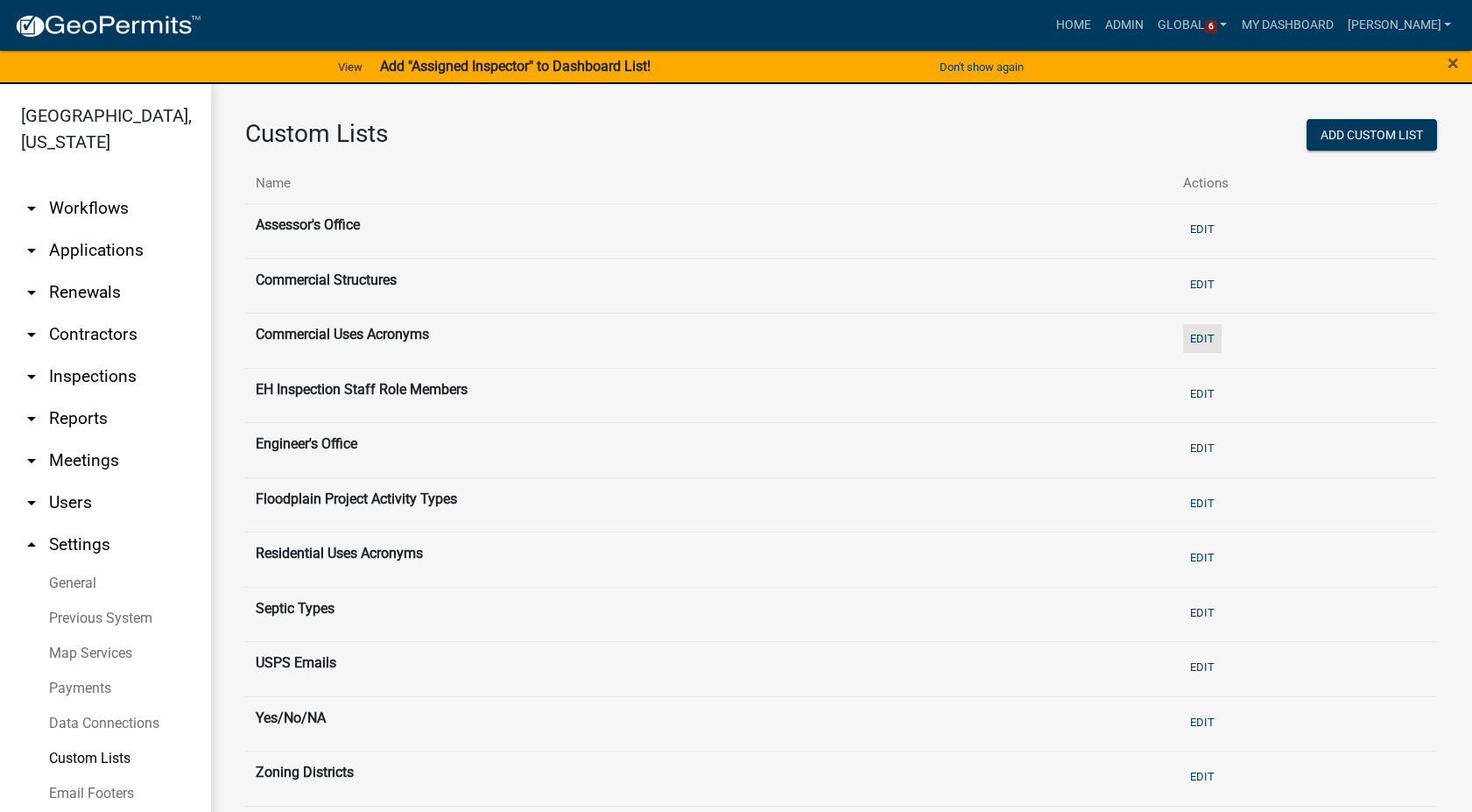
click at [1186, 343] on button "Edit" at bounding box center [1202, 339] width 39 height 29
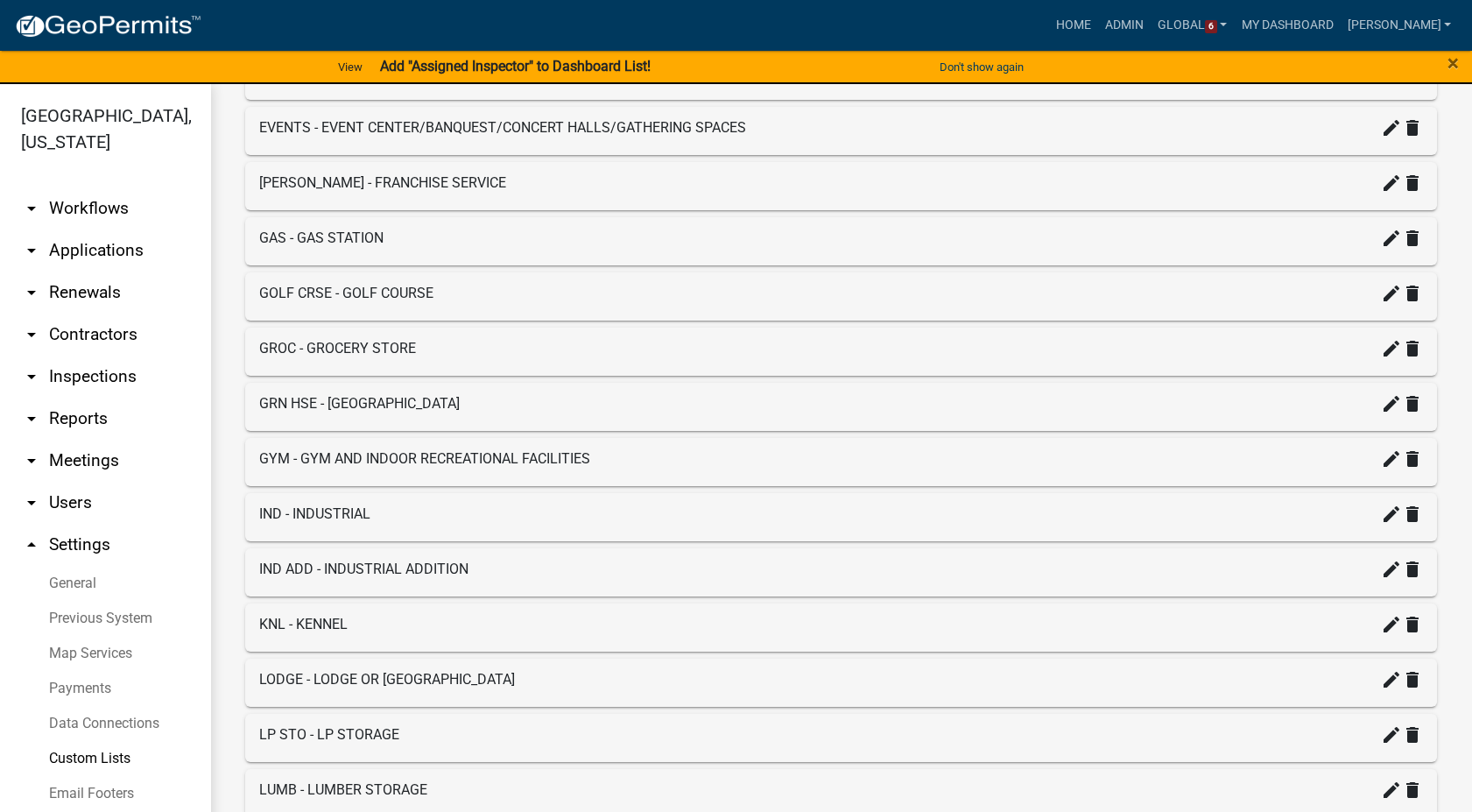
scroll to position [2043, 0]
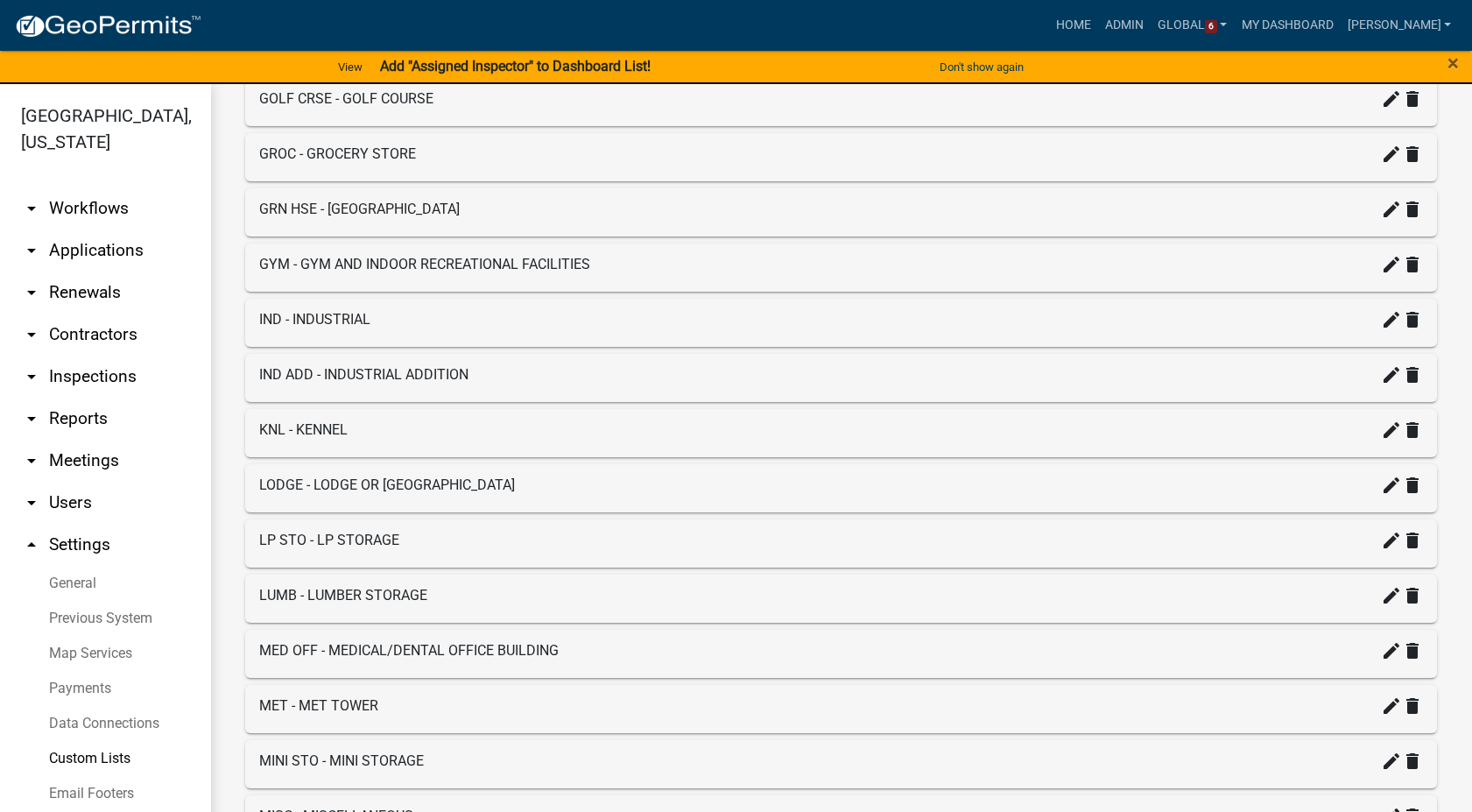
click at [406, 606] on div "LUMB - LUMBER STORAGE create delete" at bounding box center [841, 595] width 1164 height 21
click at [1381, 606] on icon "create" at bounding box center [1392, 595] width 21 height 21
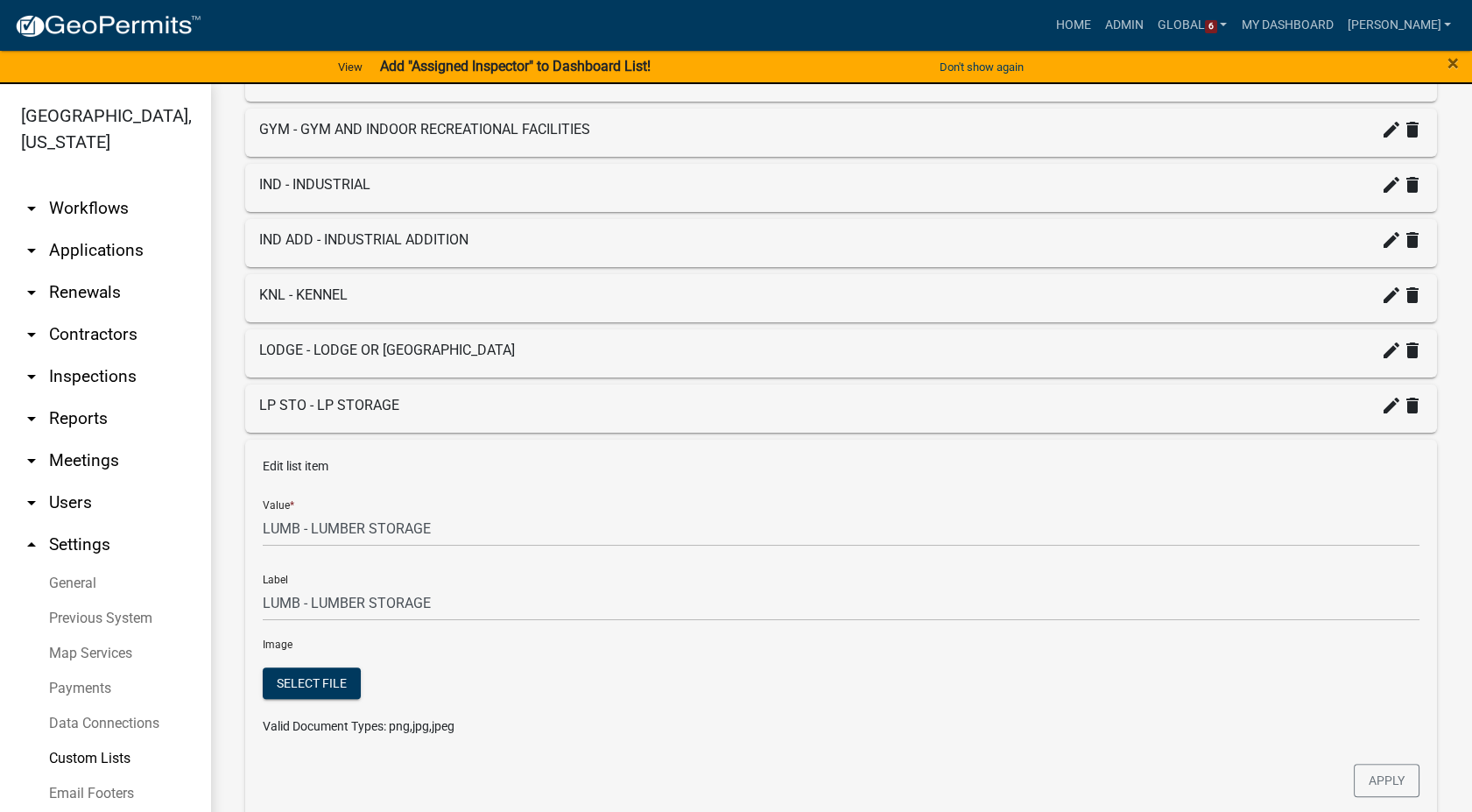
scroll to position [2334, 0]
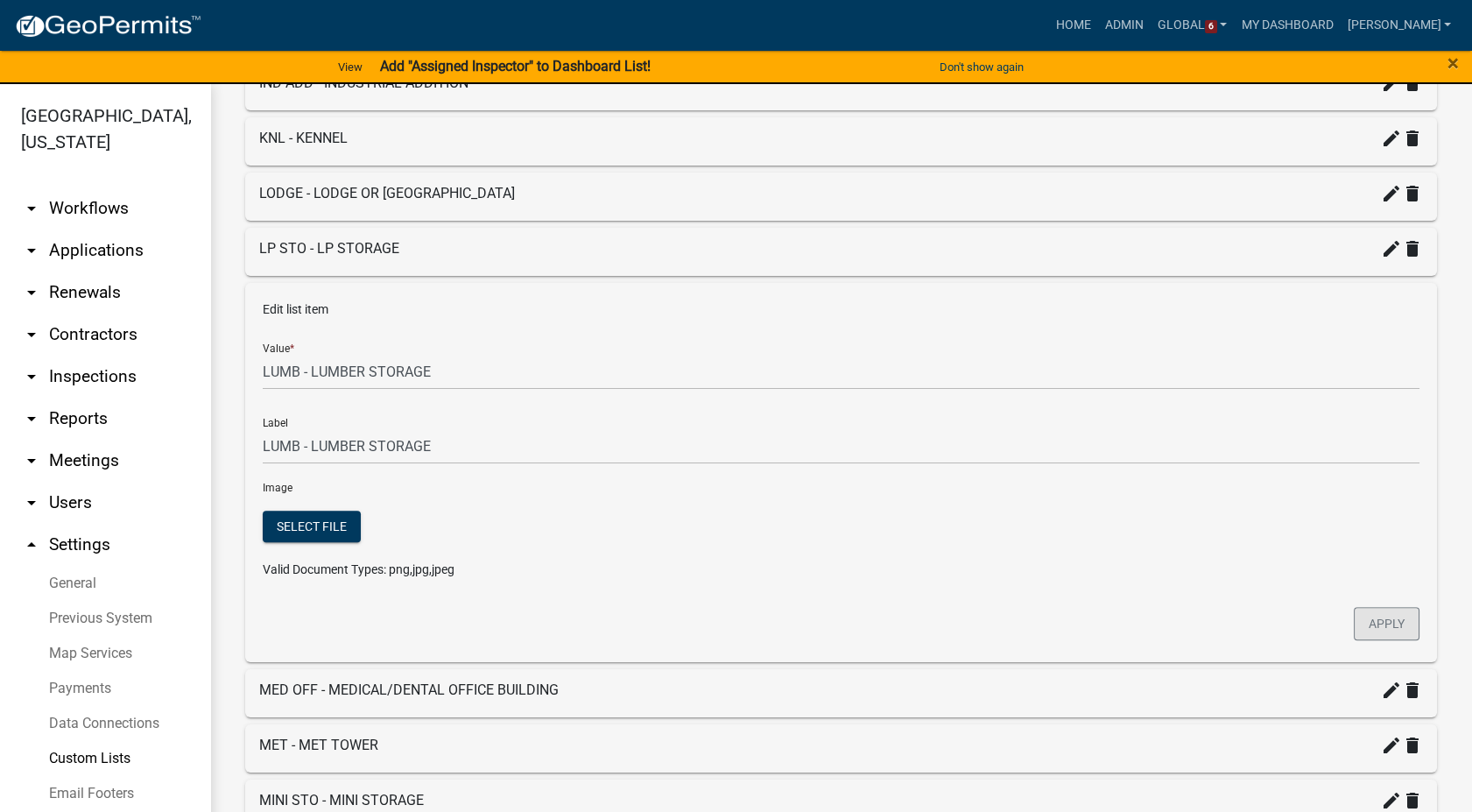
click at [1380, 629] on button "Apply" at bounding box center [1387, 623] width 66 height 33
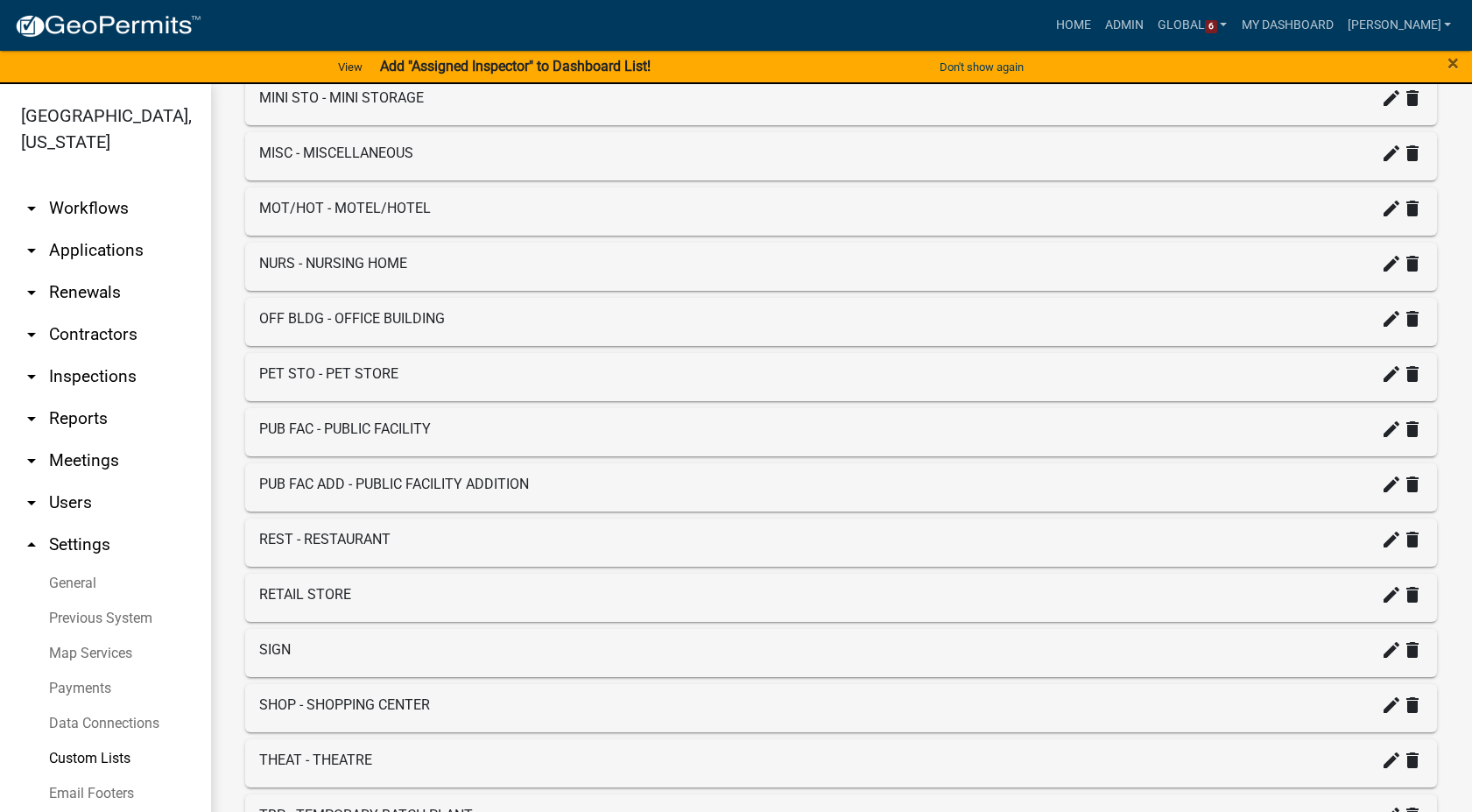
scroll to position [3070, 0]
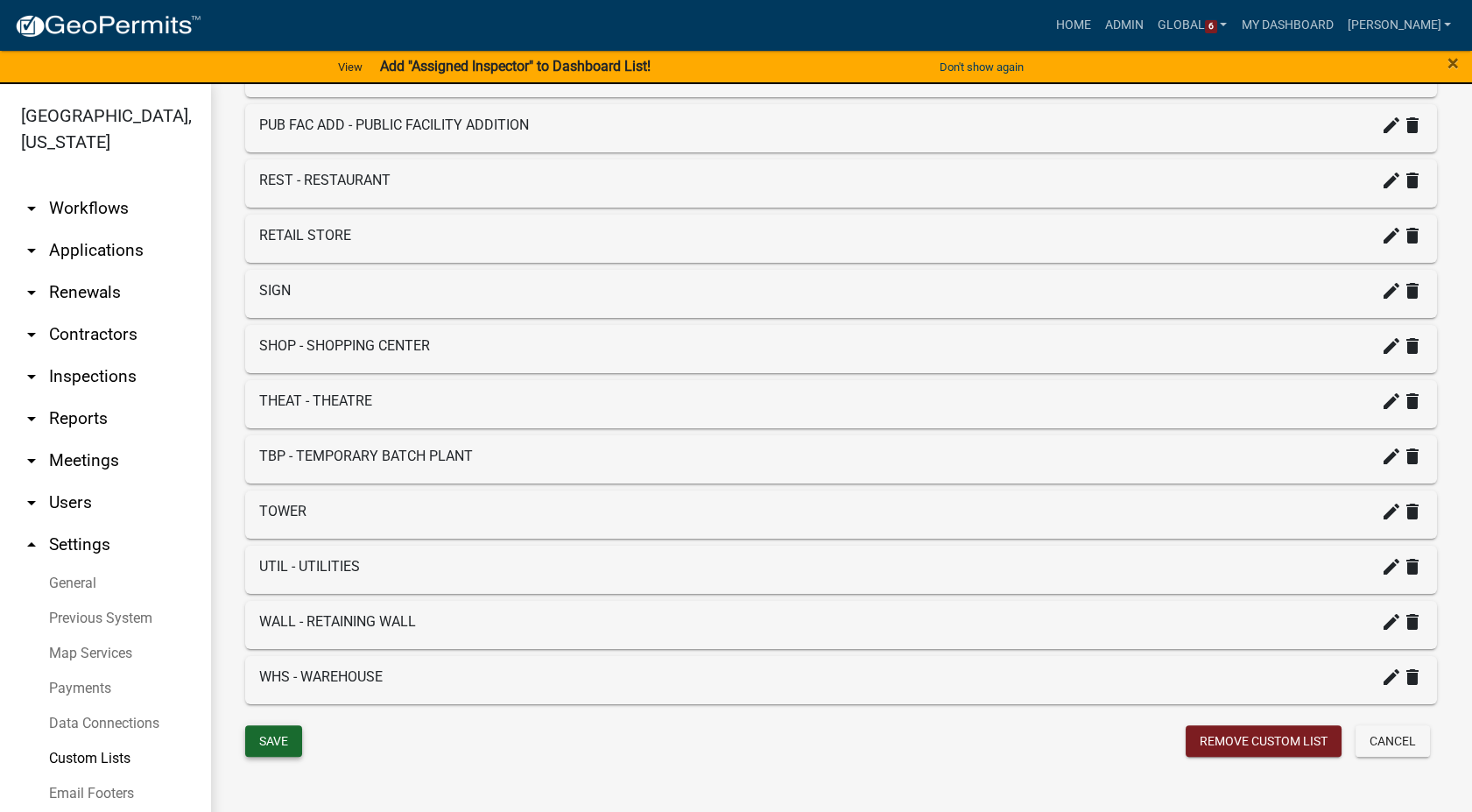
click at [263, 738] on button "Save" at bounding box center [273, 740] width 57 height 32
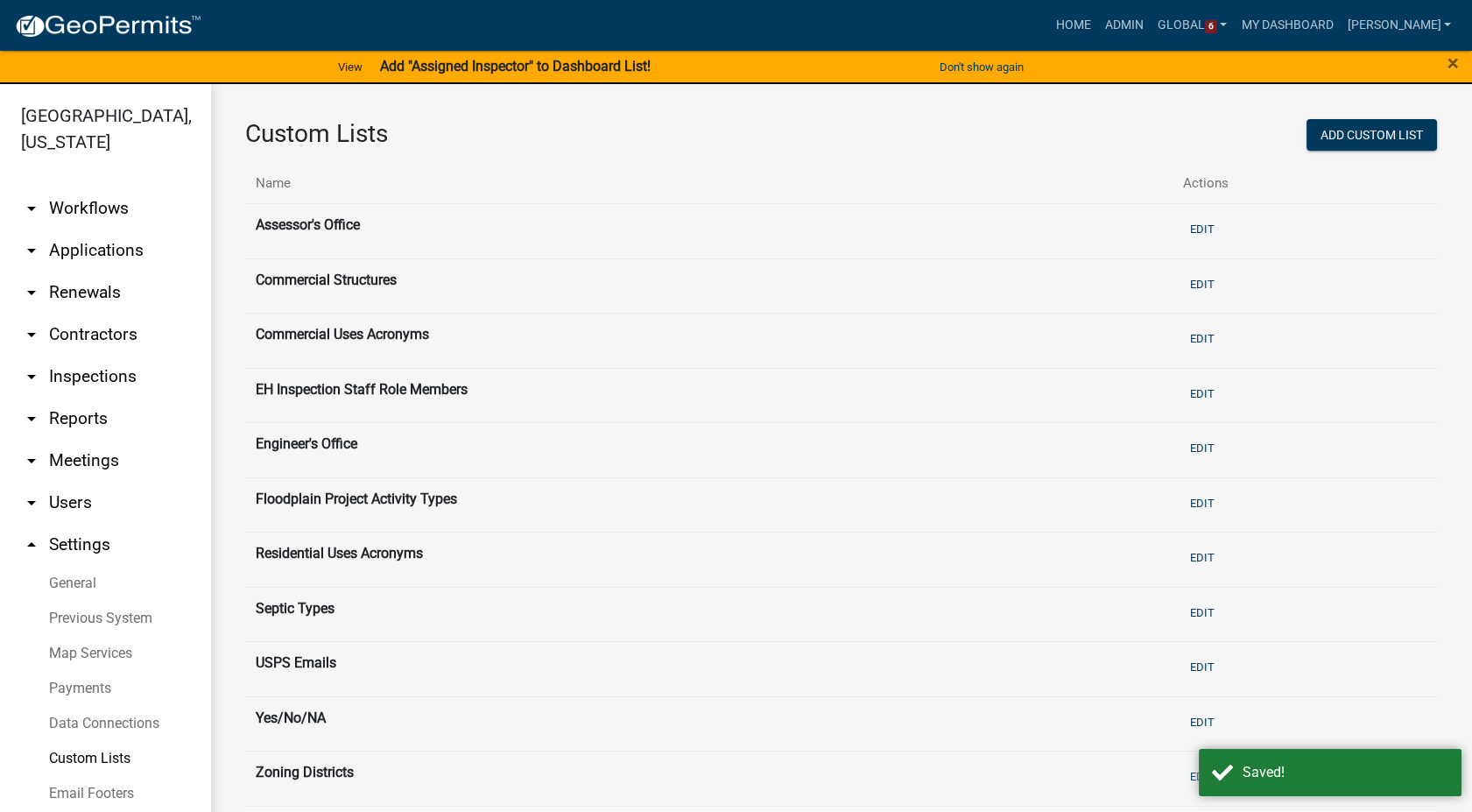
click at [84, 188] on link "arrow_drop_down Workflows" at bounding box center [105, 208] width 210 height 42
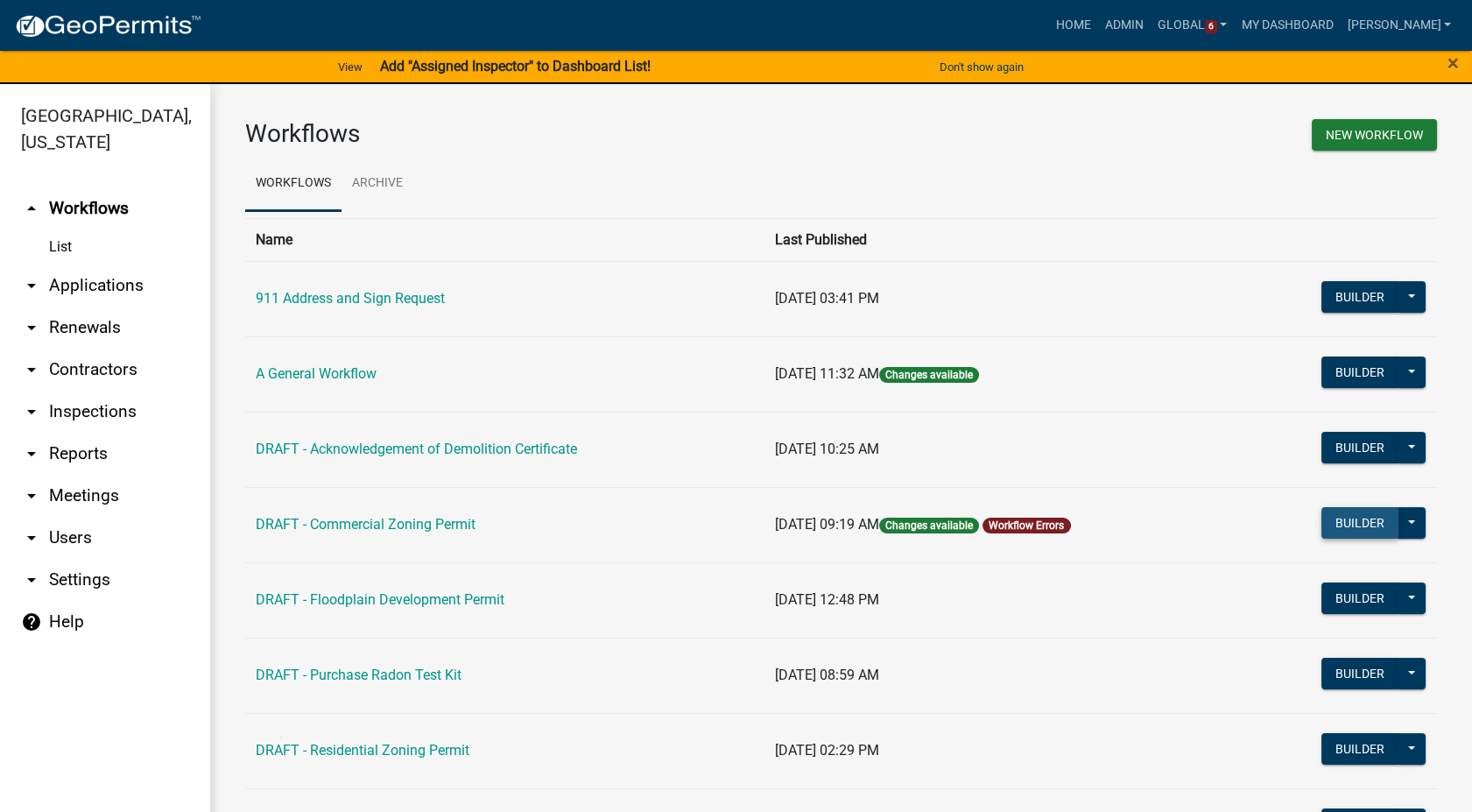
click at [1338, 515] on button "Builder" at bounding box center [1360, 523] width 77 height 32
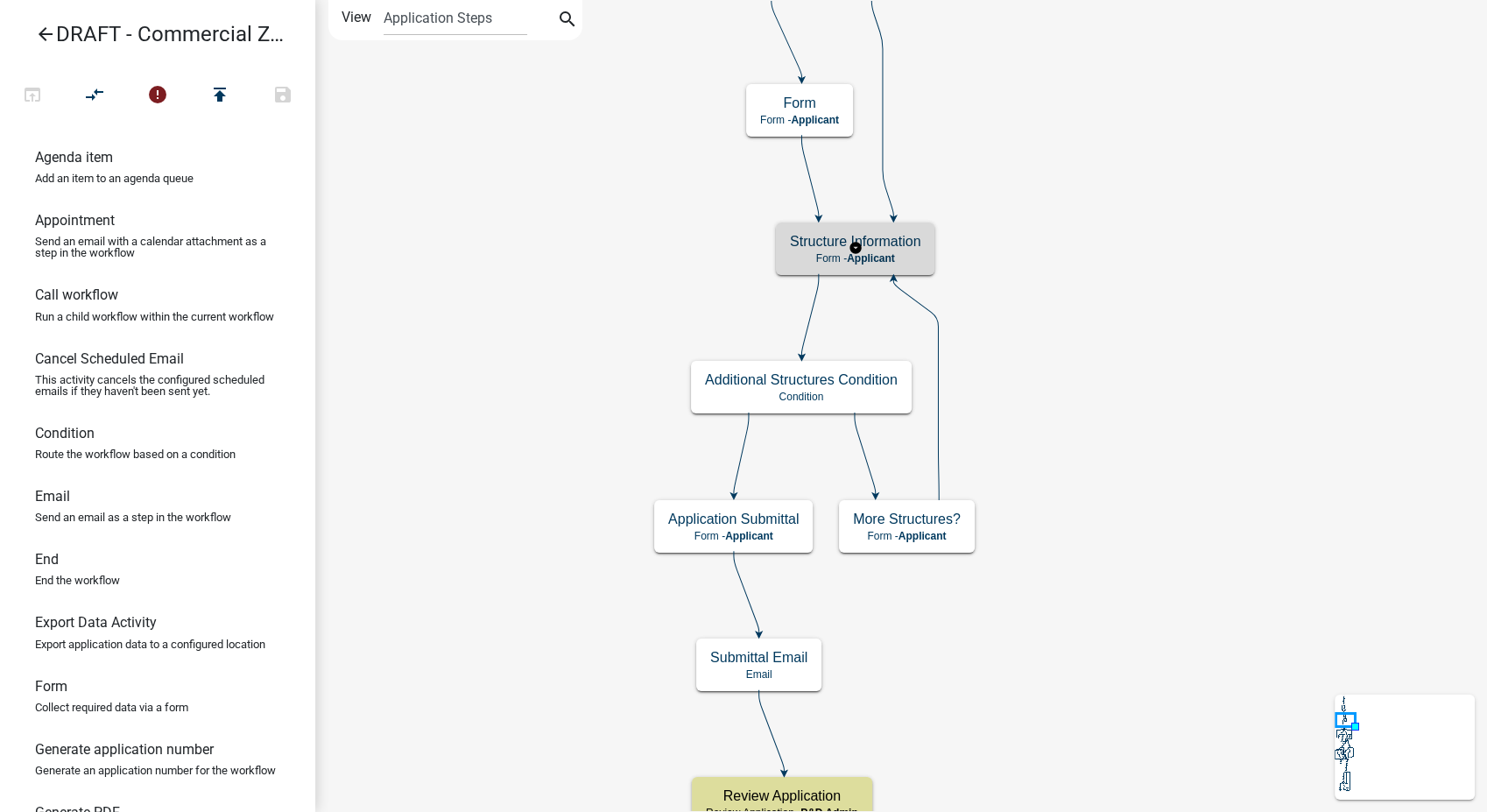
click at [911, 247] on h5 "Structure Information" at bounding box center [855, 241] width 131 height 16
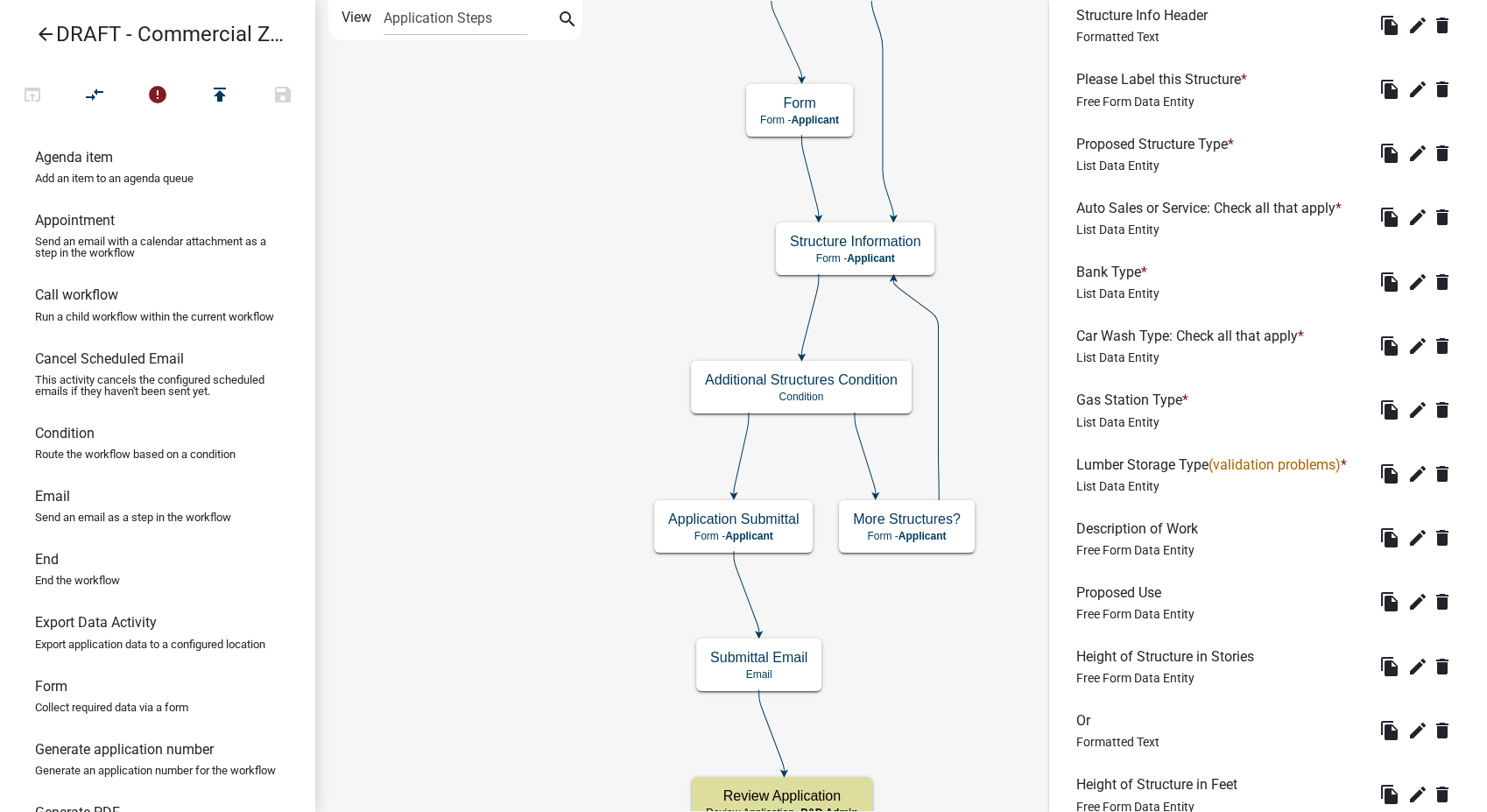
scroll to position [486, 0]
click at [1408, 469] on icon "edit" at bounding box center [1418, 472] width 21 height 21
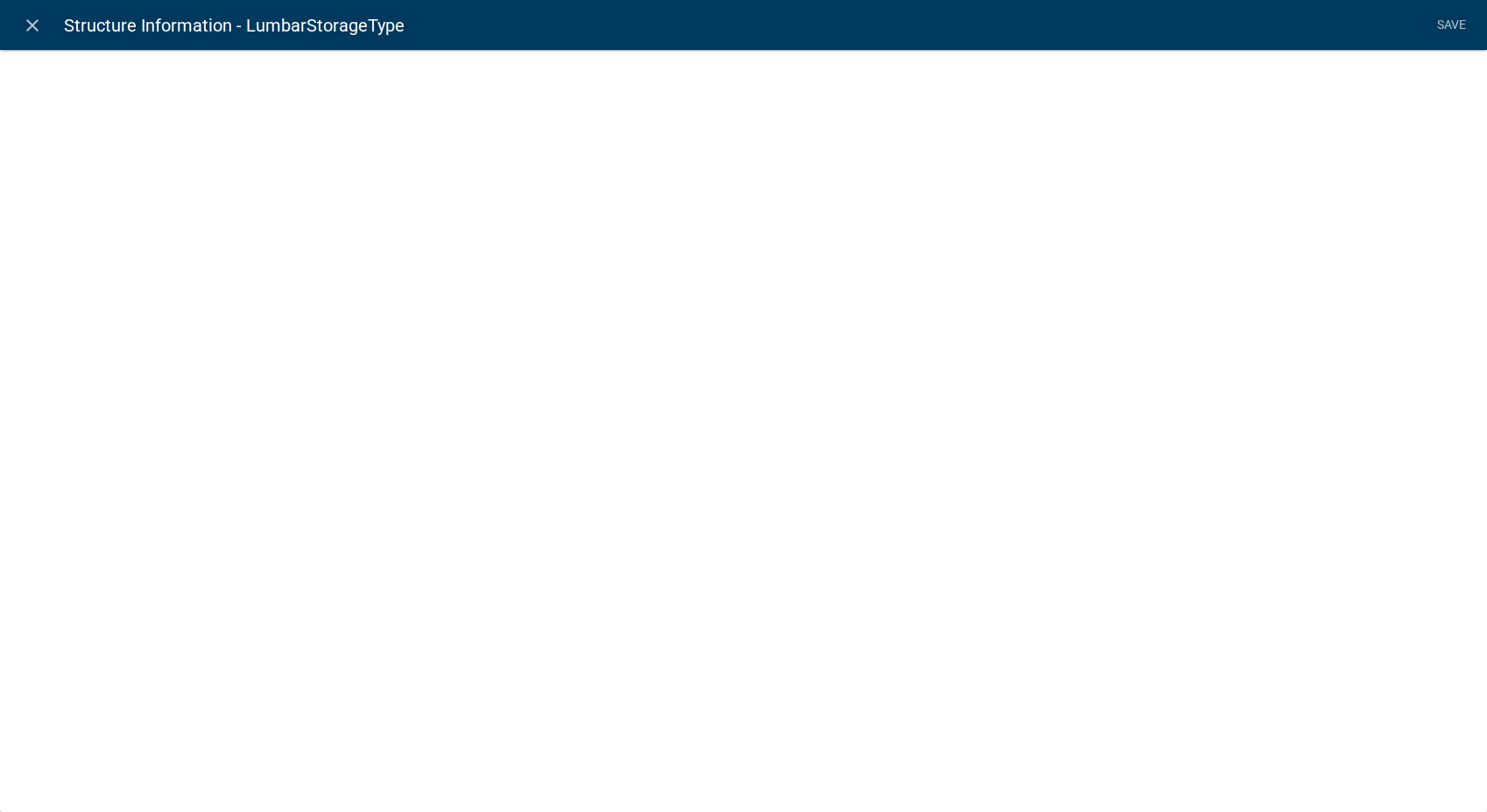
scroll to position [593, 0]
select select "list-data"
select select
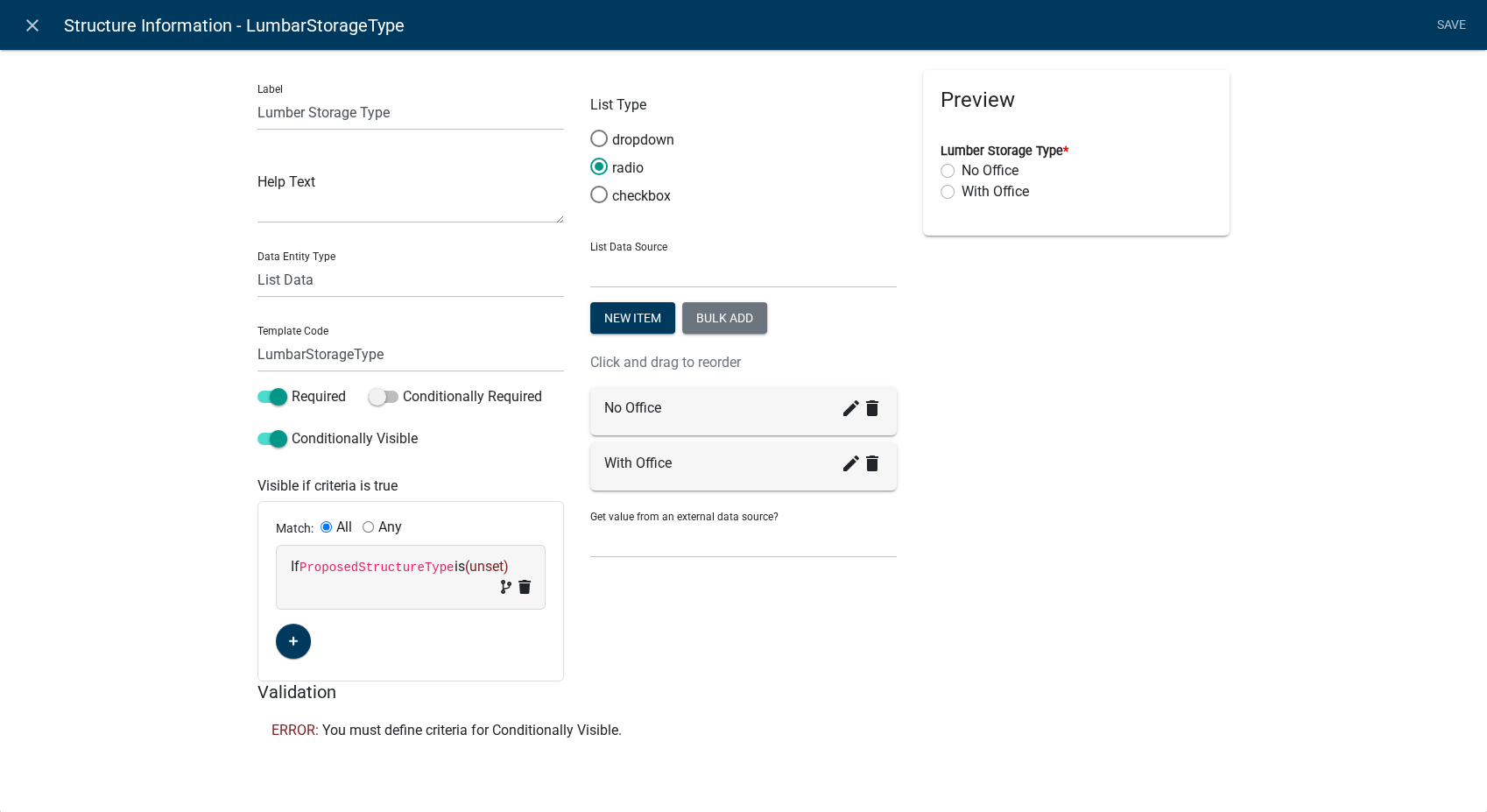
click at [499, 564] on span "(unset)" at bounding box center [486, 565] width 44 height 16
select select "212: ProposedStructureType"
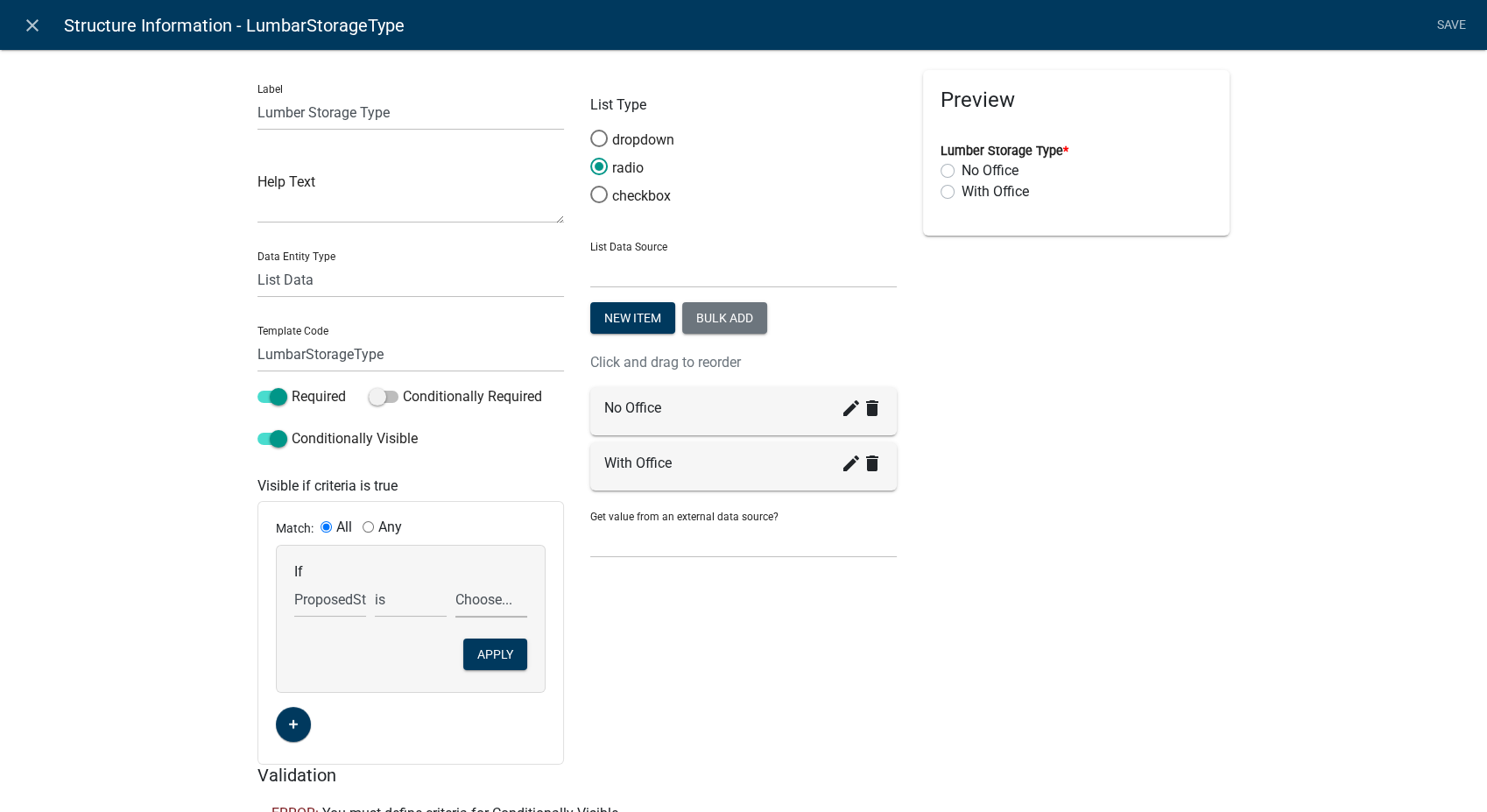
click at [488, 603] on select "Choose... Anchor Store Apartment Building Auto Bank Banquet/Concert Halls/Gathe…" at bounding box center [492, 599] width 72 height 36
click at [25, 26] on icon "close" at bounding box center [33, 25] width 21 height 21
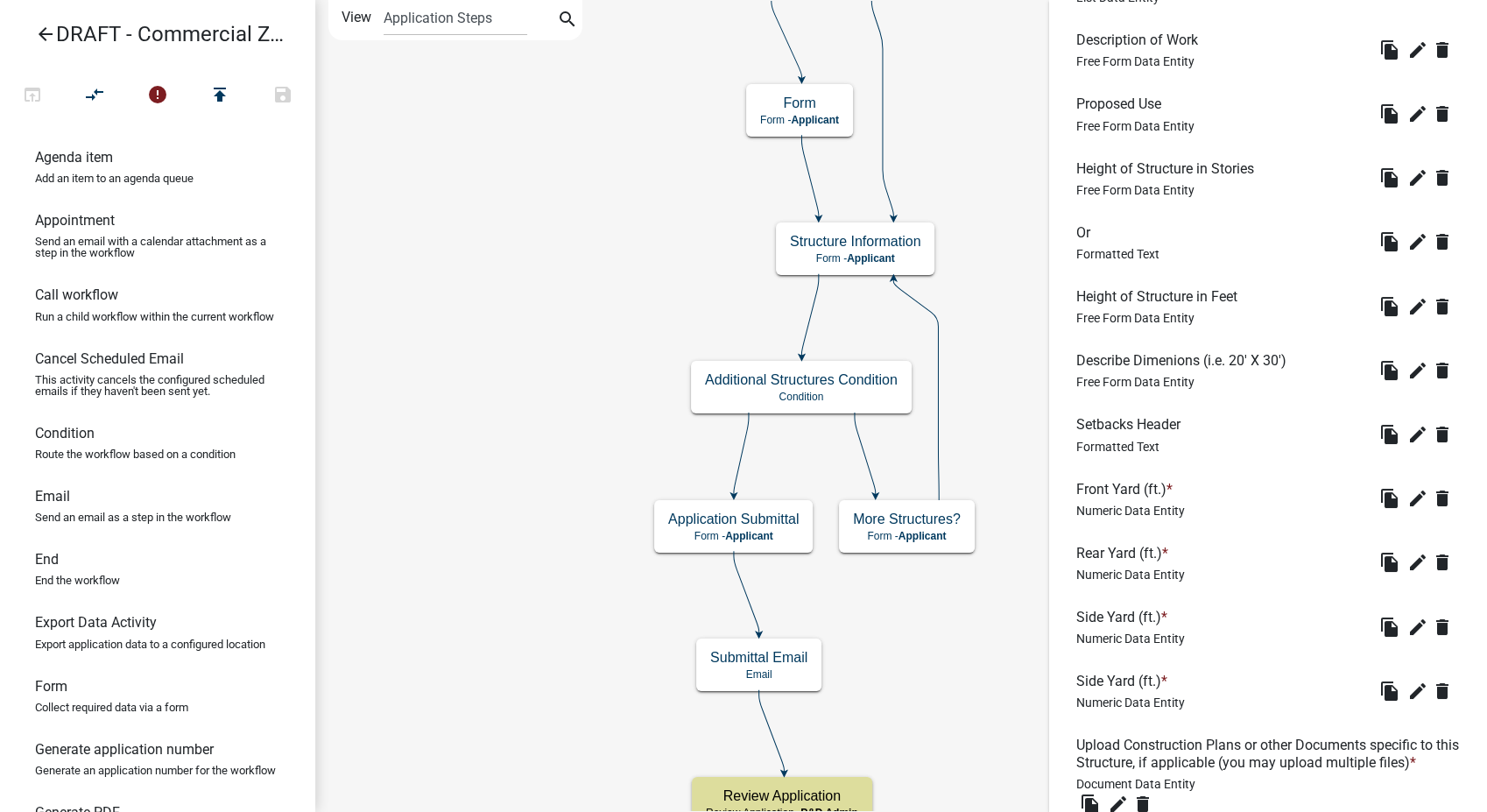
scroll to position [1414, 0]
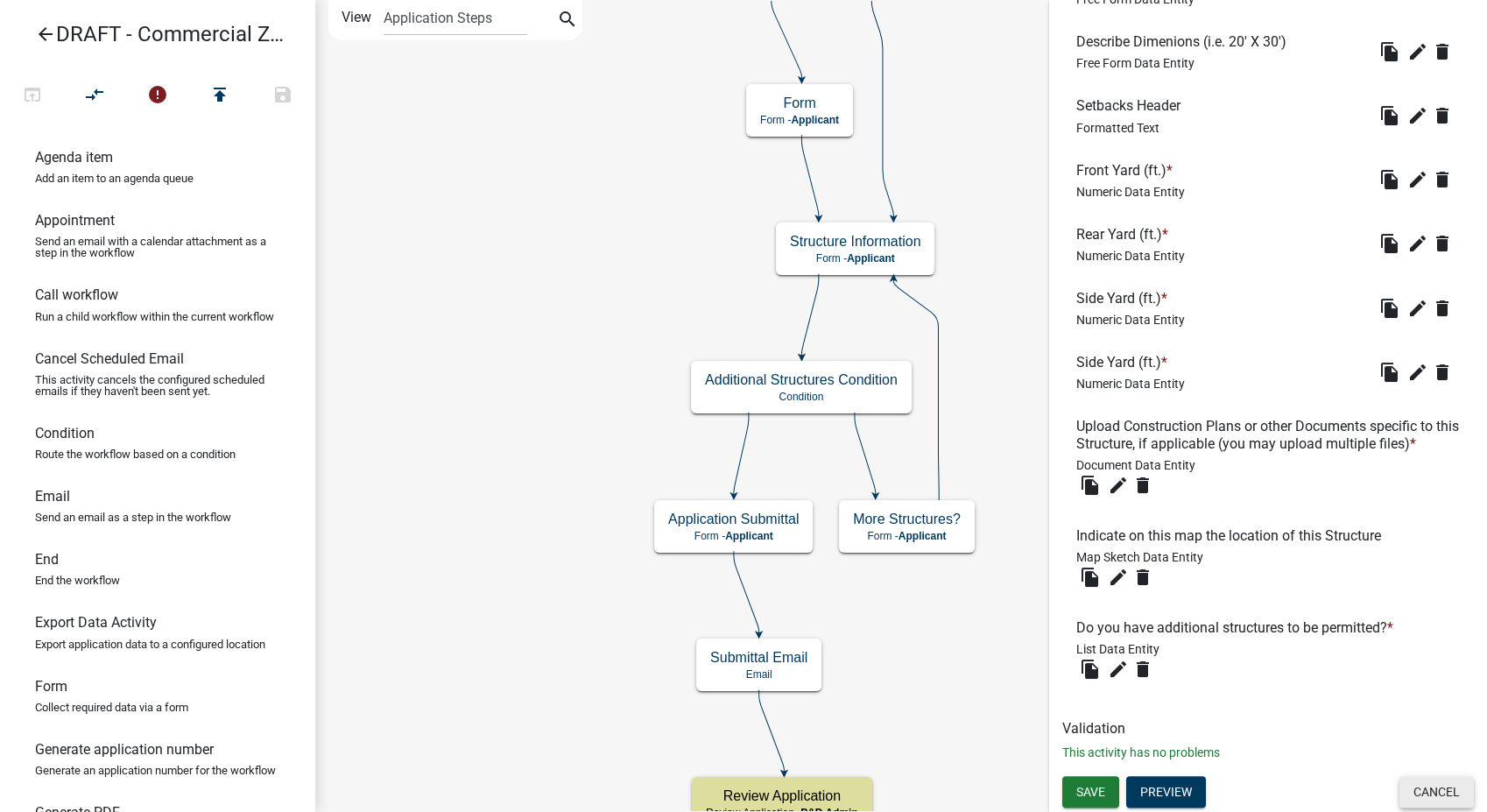
click at [1426, 798] on button "Cancel" at bounding box center [1437, 792] width 75 height 32
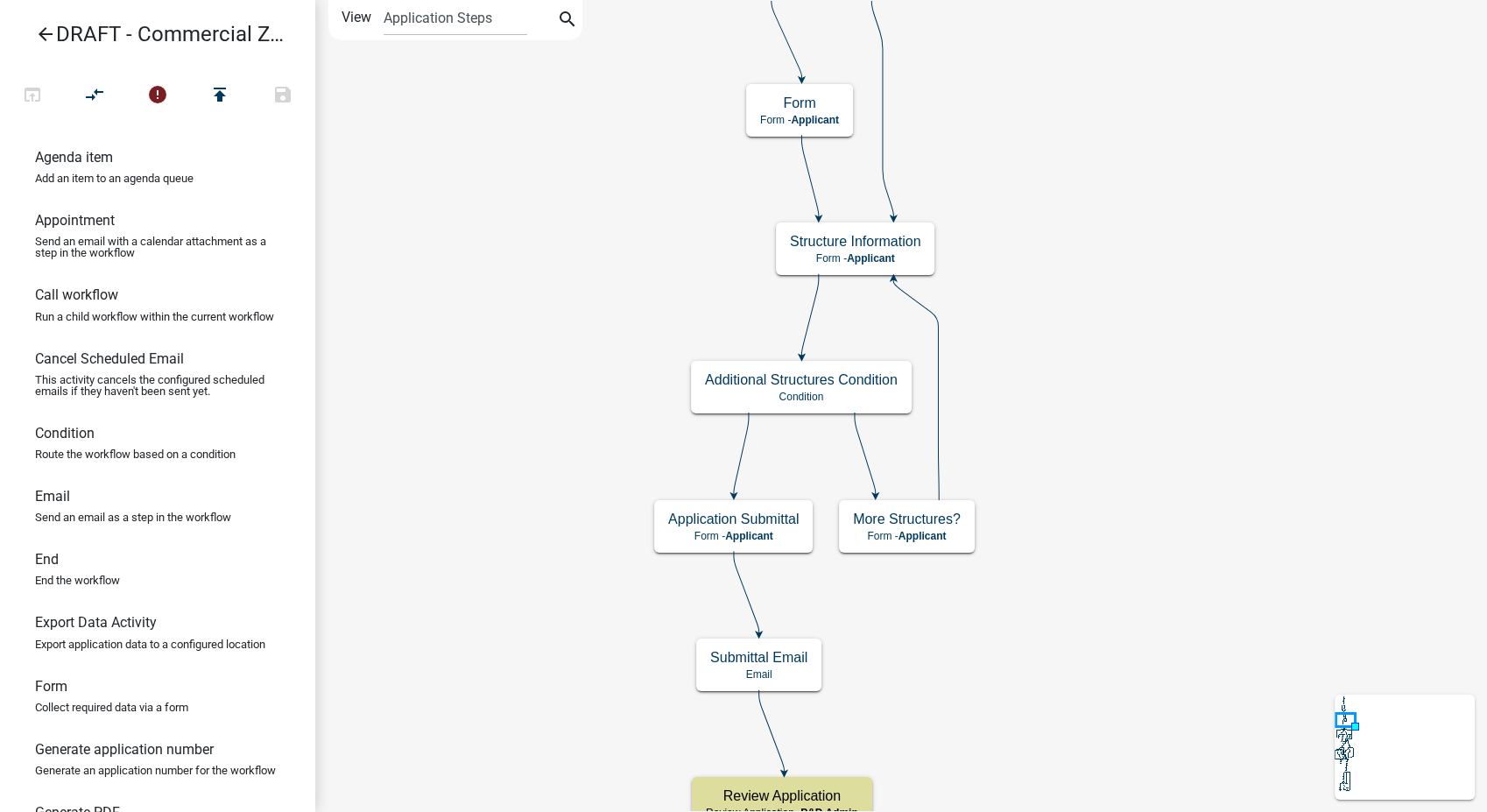
scroll to position [0, 0]
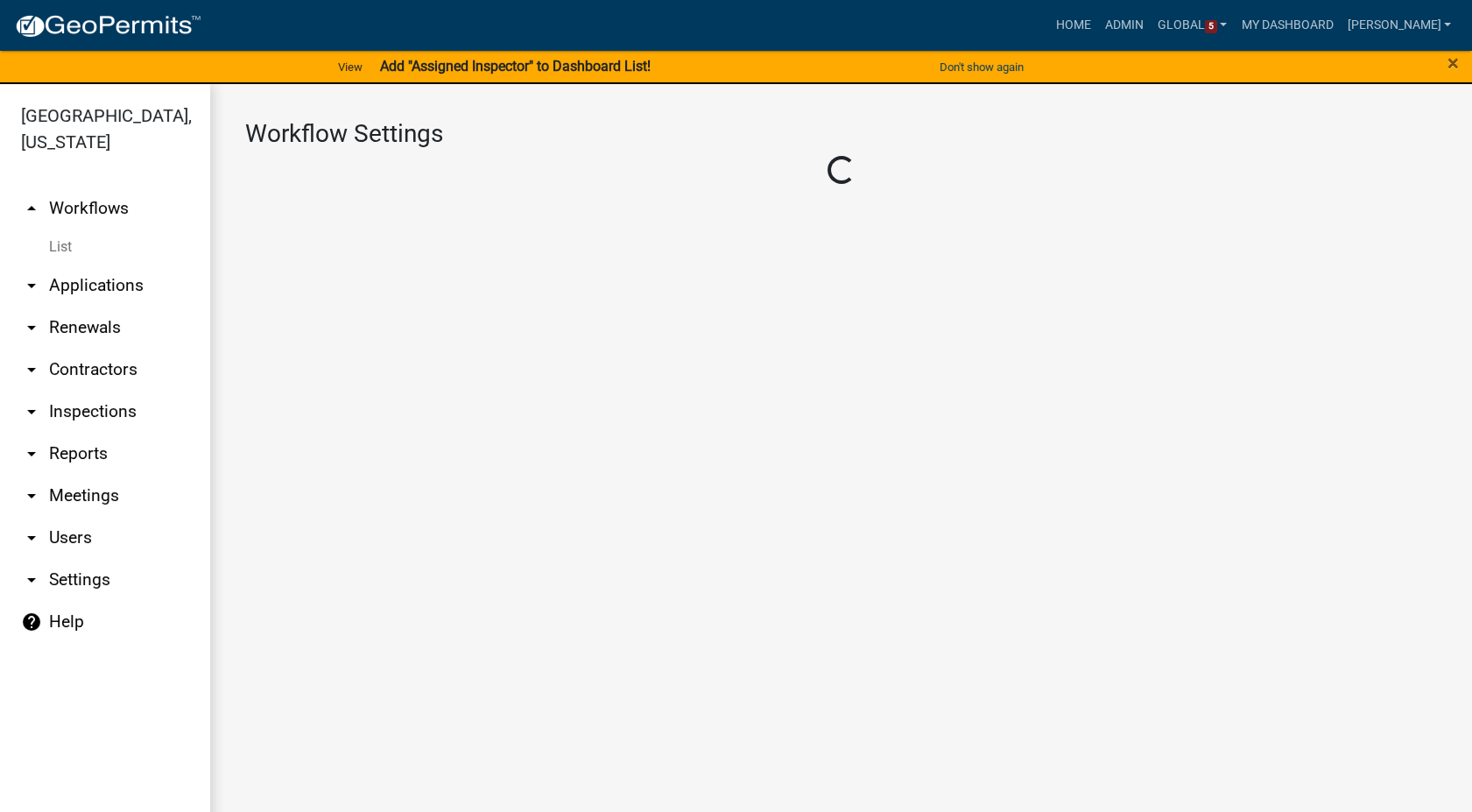
select select "1"
select select
select select "4"
select select "2: Object"
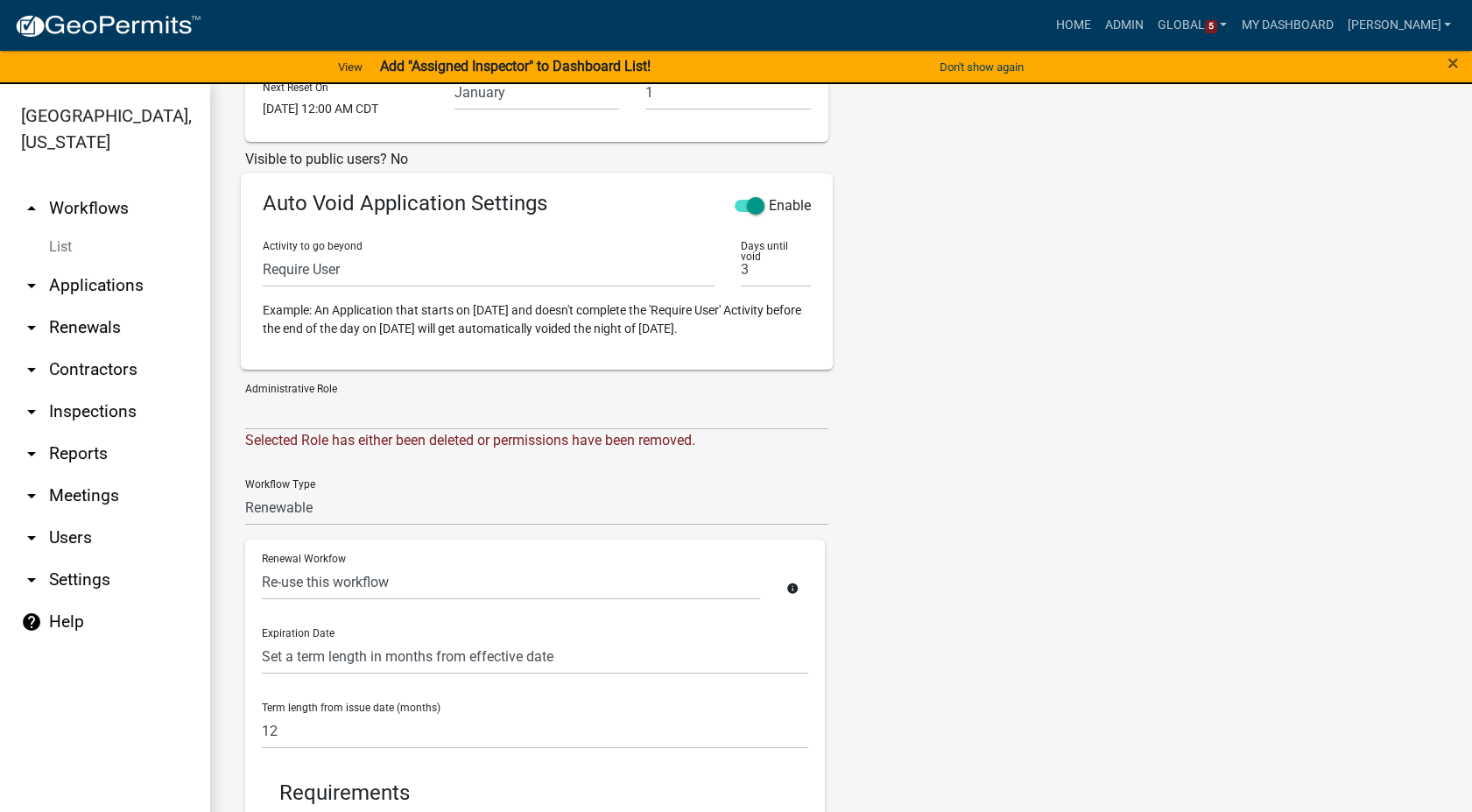
scroll to position [561, 0]
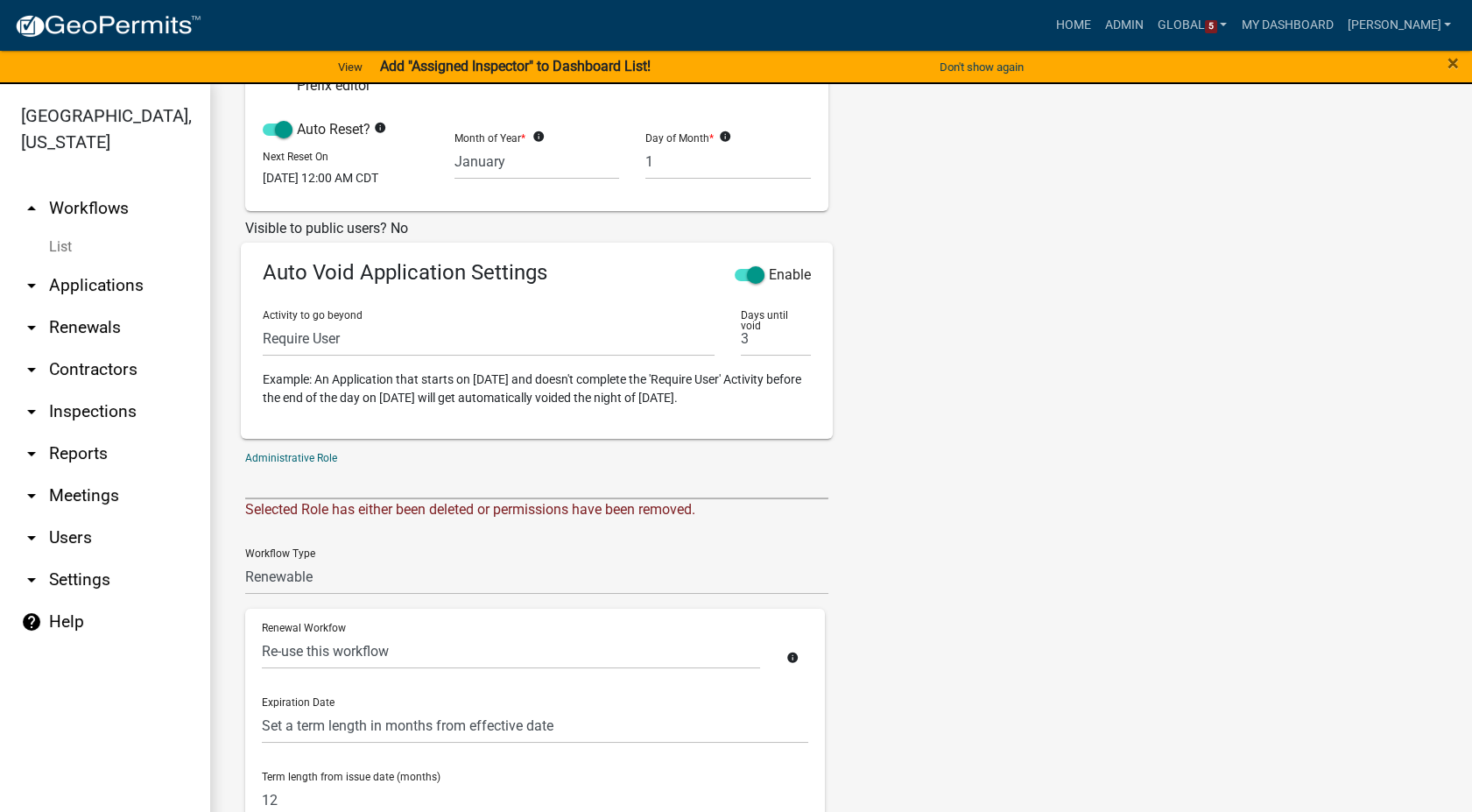
click at [334, 499] on select "Admin EH Administrative Assistant EH Inspection Staff P&D Admin EH Admin EH Dir…" at bounding box center [536, 481] width 584 height 36
click at [995, 455] on div "Tags New Tag * Add No tags defined" at bounding box center [994, 311] width 305 height 1432
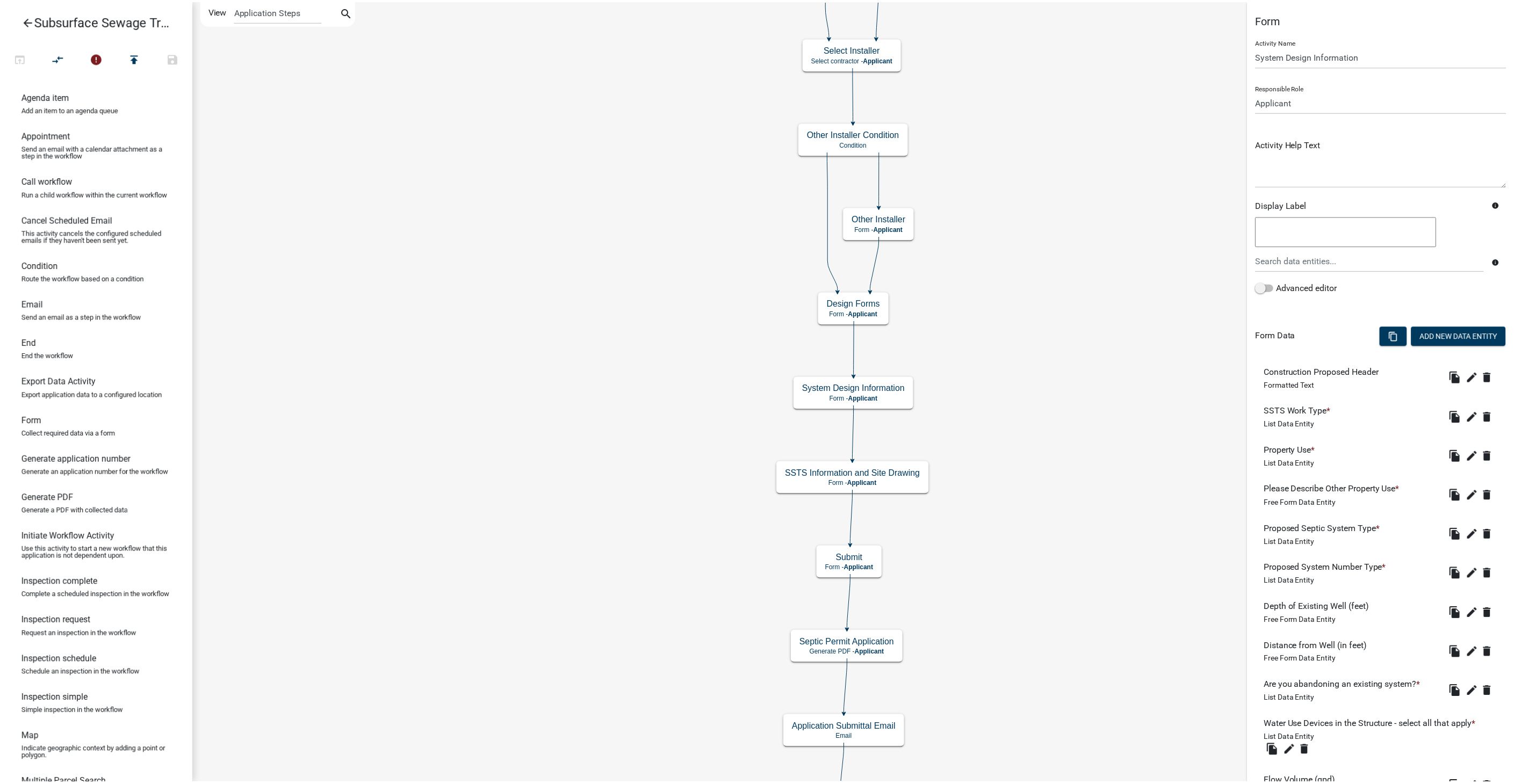
scroll to position [1014, 0]
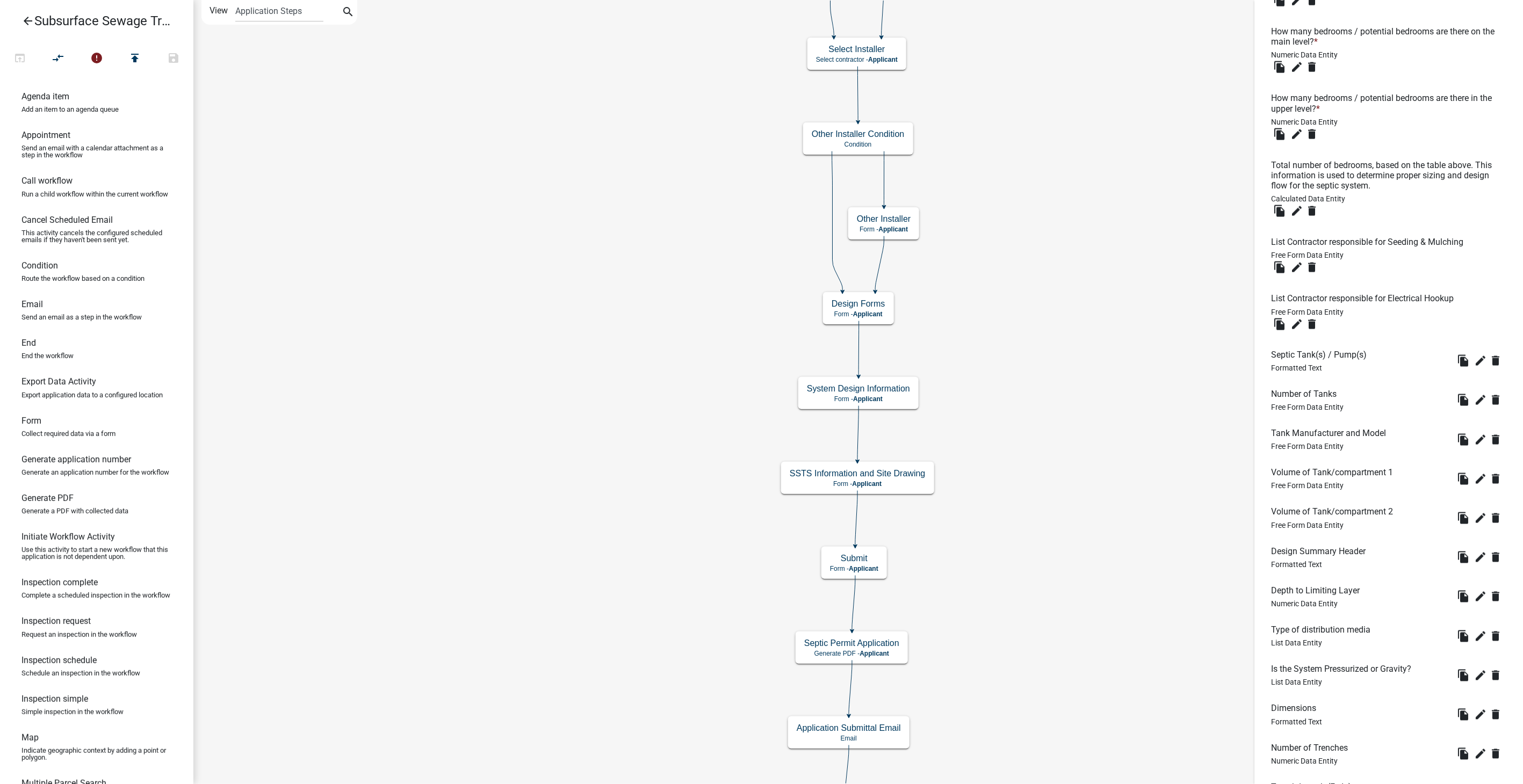
click at [26, 17] on icon "arrow_back" at bounding box center [28, 21] width 13 height 15
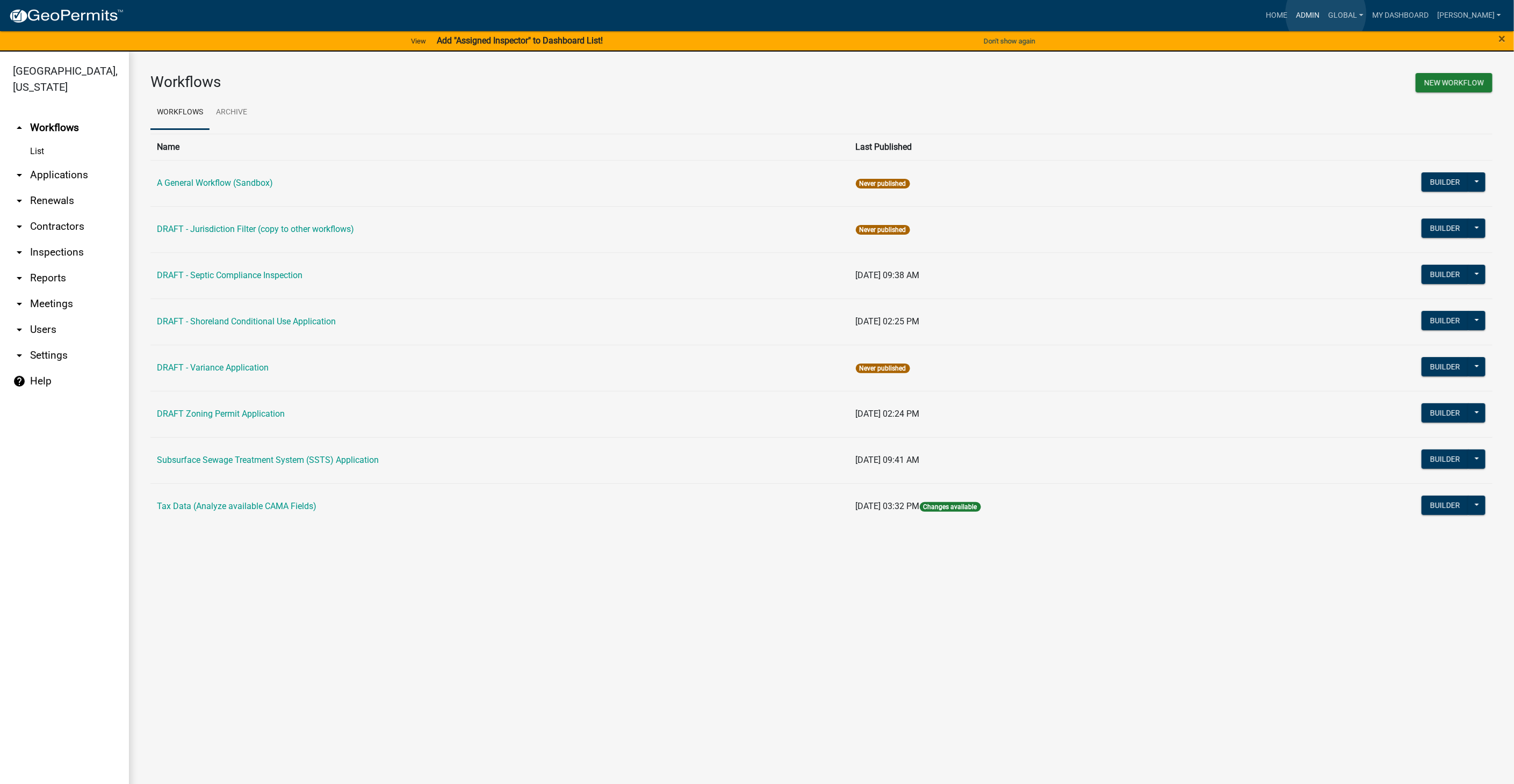
click at [1325, 14] on link "Admin" at bounding box center [1308, 15] width 32 height 20
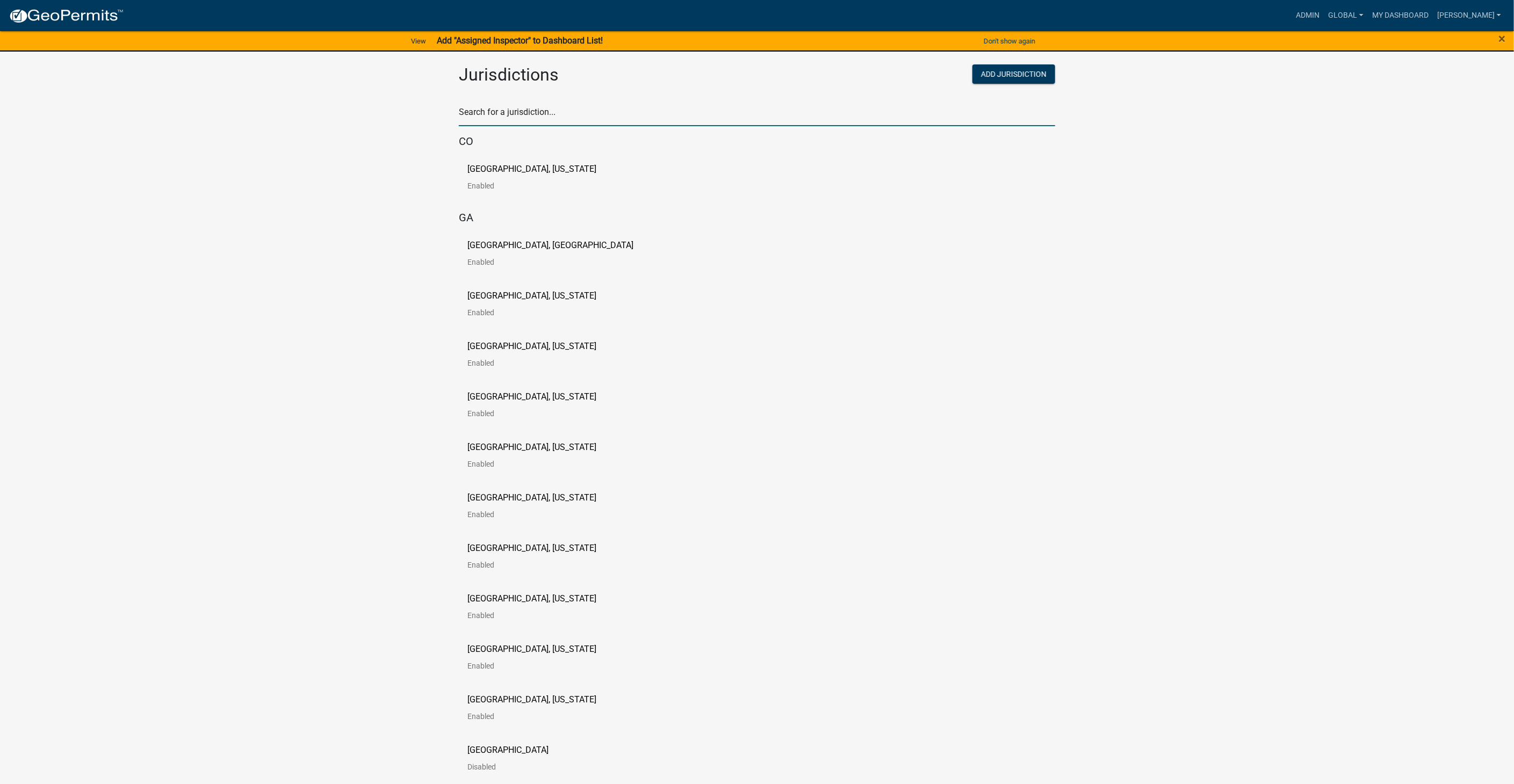
click at [551, 110] on input "text" at bounding box center [757, 115] width 596 height 22
type input "[PERSON_NAME]"
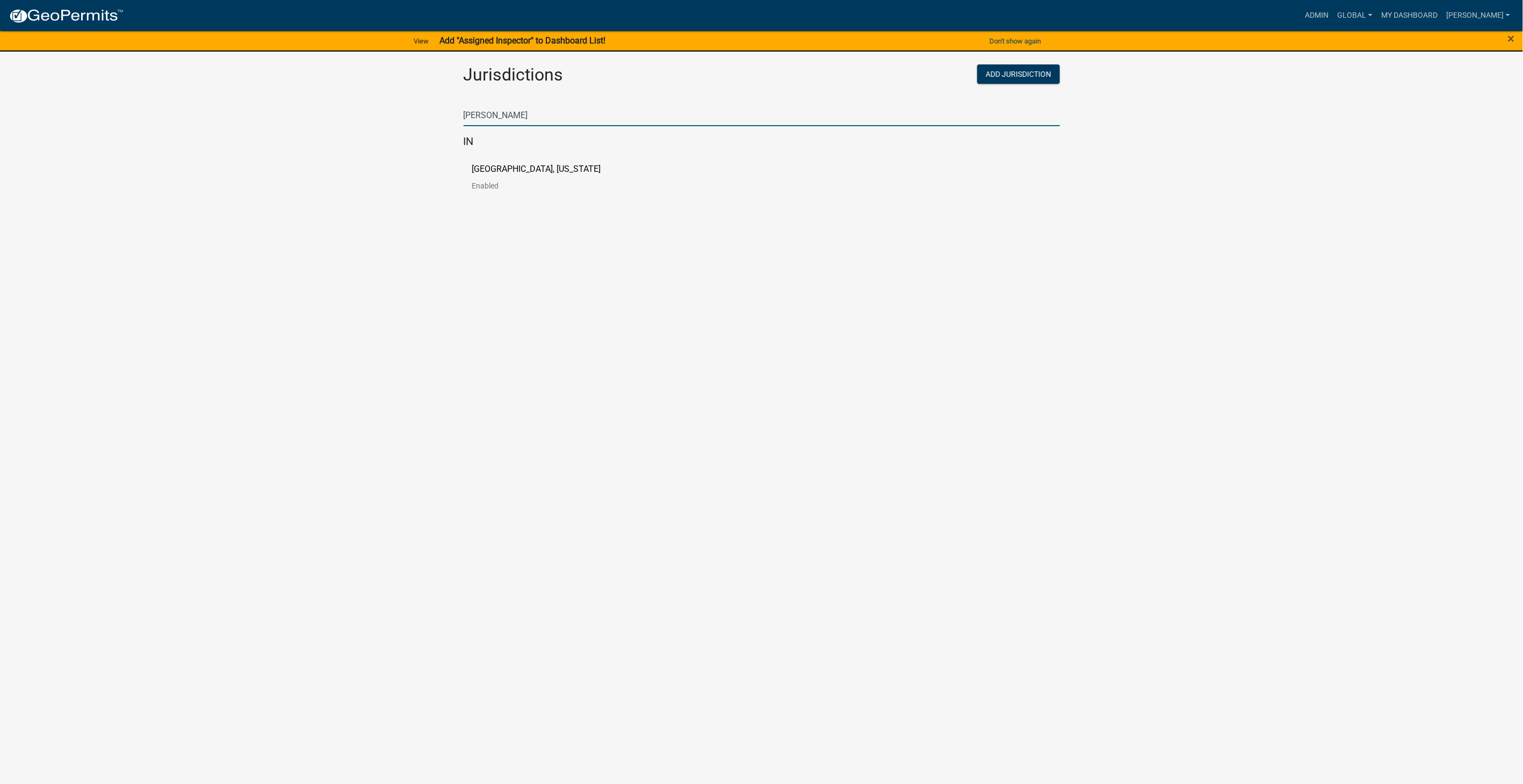
click at [527, 170] on p "[GEOGRAPHIC_DATA], [US_STATE]" at bounding box center [536, 169] width 129 height 8
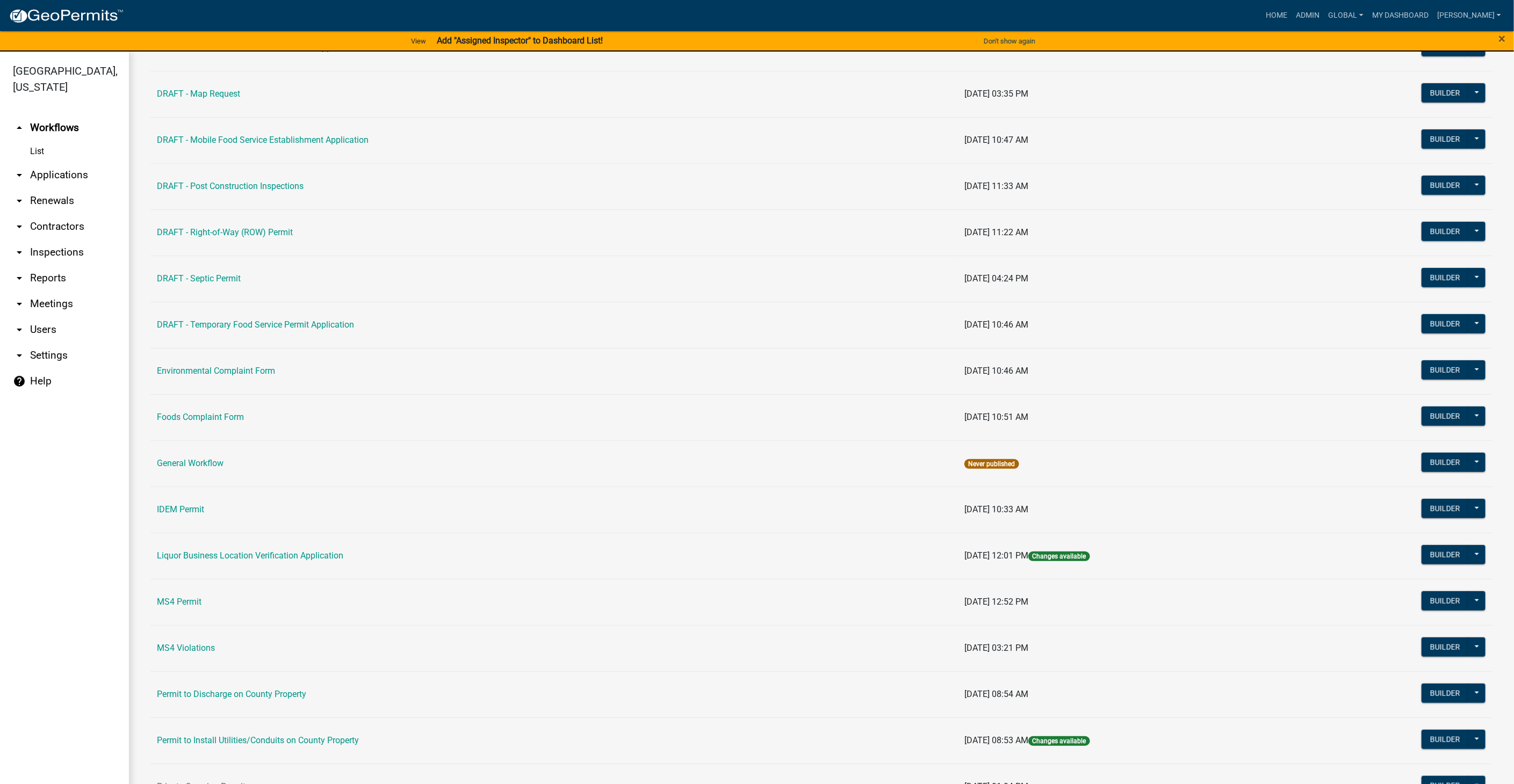
scroll to position [417, 0]
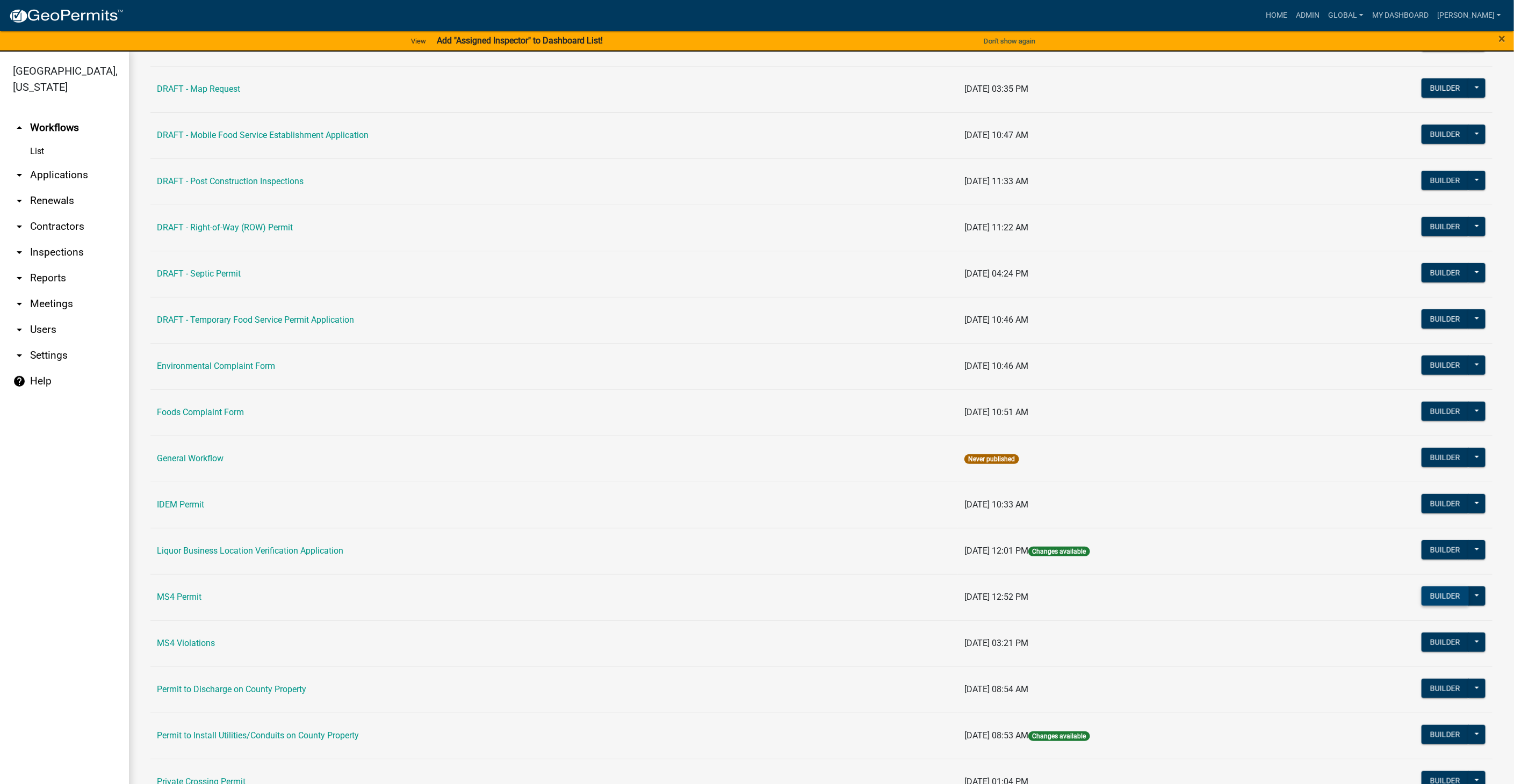
click at [1426, 596] on button "Builder" at bounding box center [1445, 596] width 47 height 20
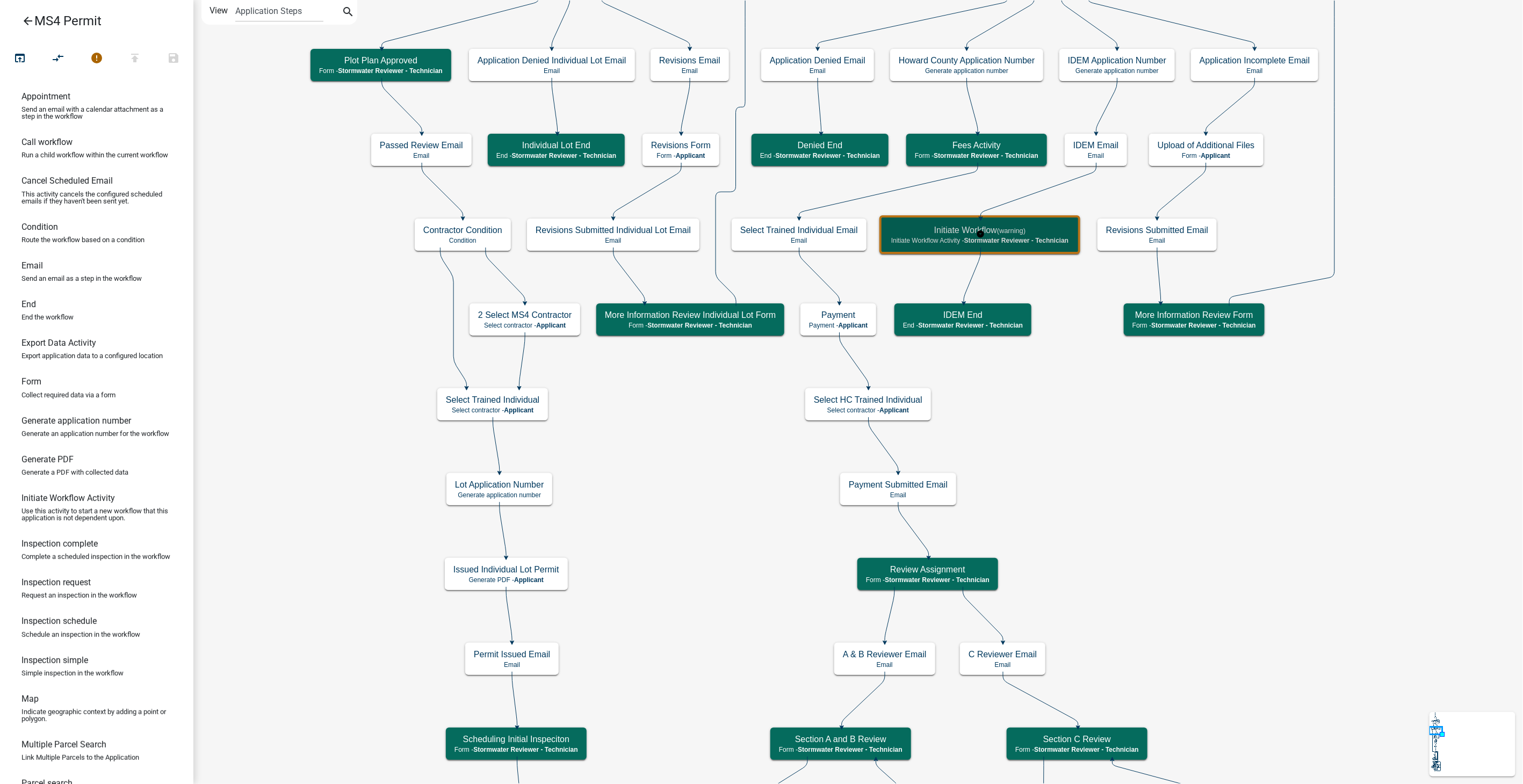
click at [962, 225] on h5 "Initiate Workflow (warning)" at bounding box center [980, 230] width 178 height 10
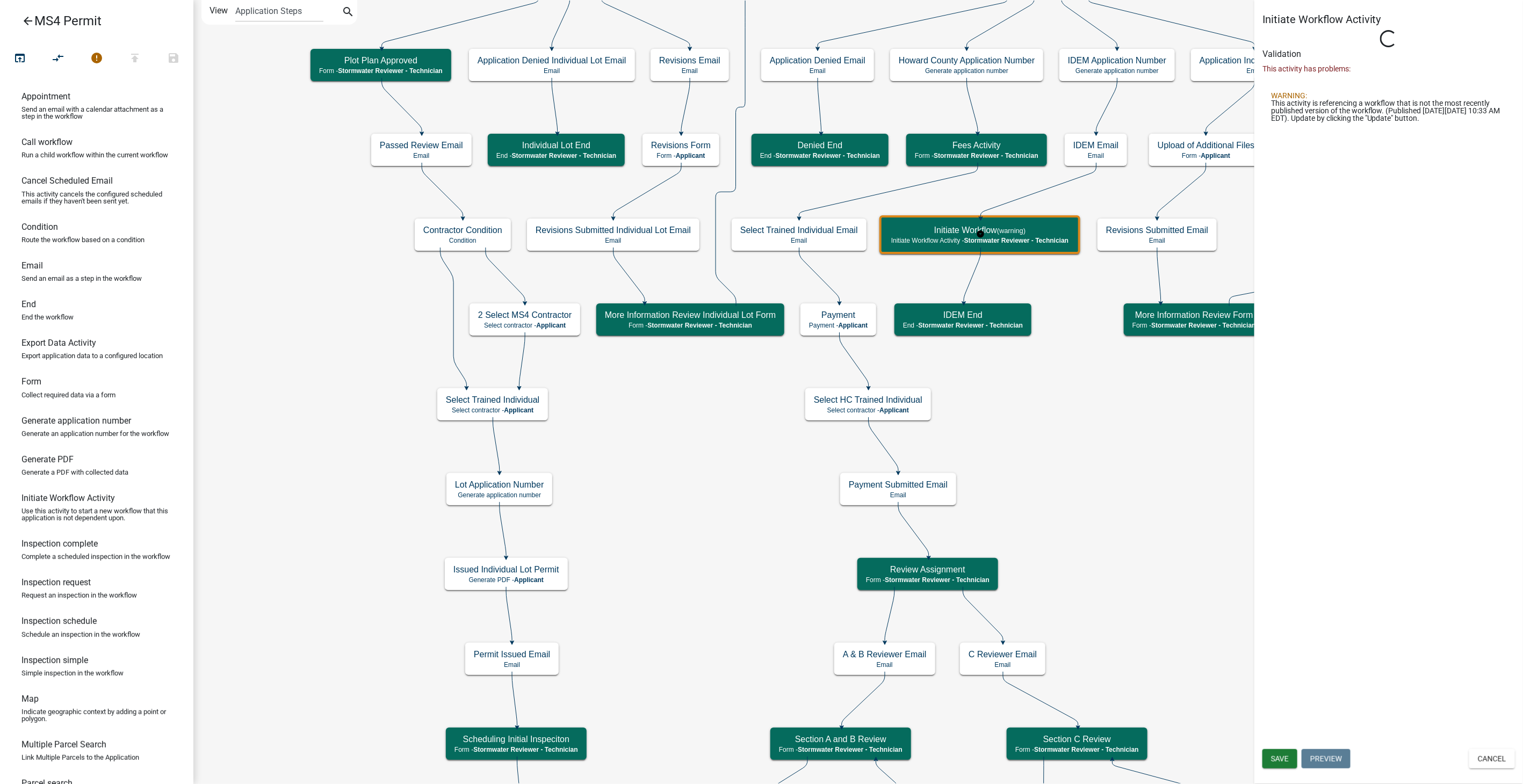
select select "A1534ADC-D787-4504-80BC-9B30F174B6FA"
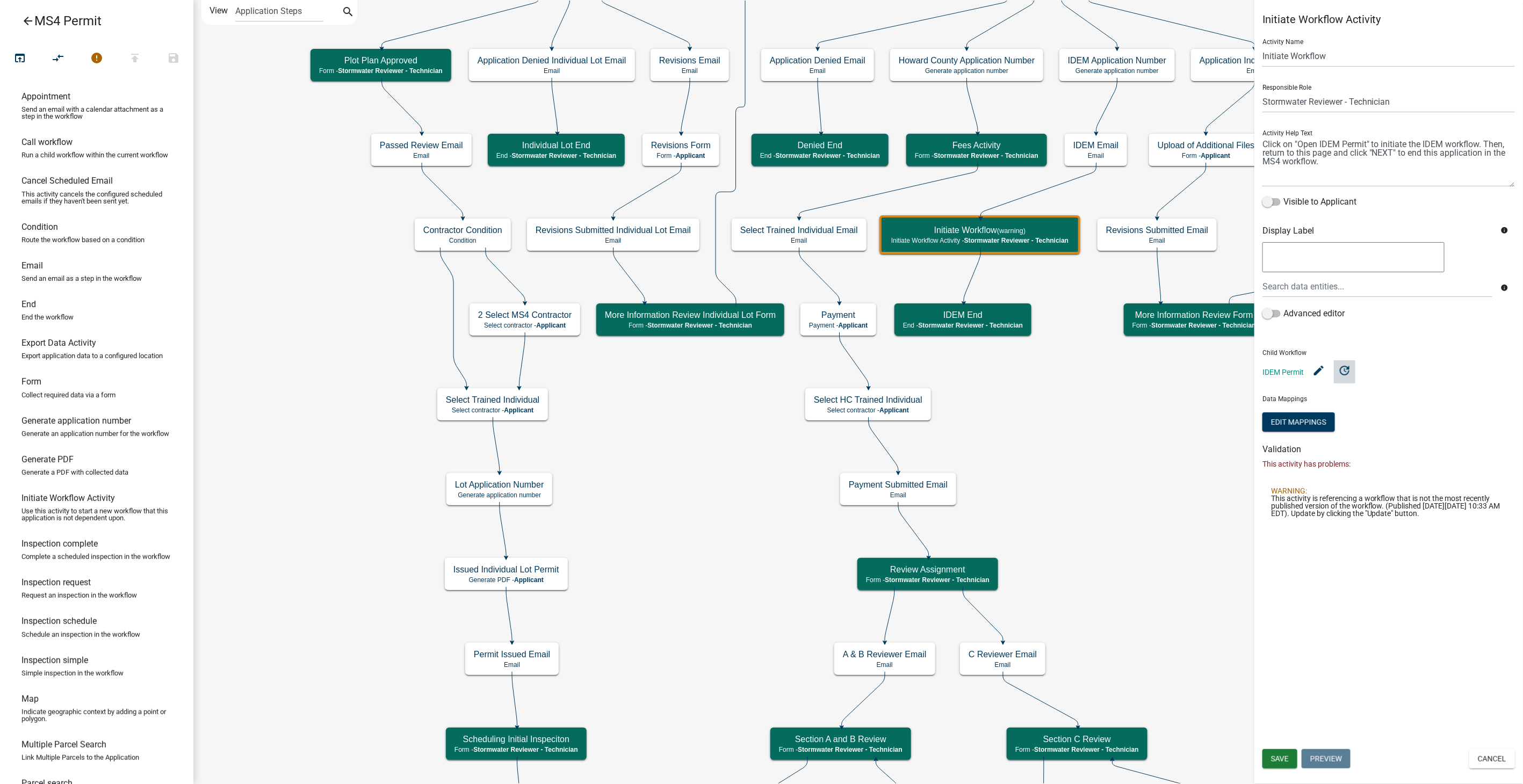
click at [1347, 368] on icon "update" at bounding box center [1345, 370] width 13 height 13
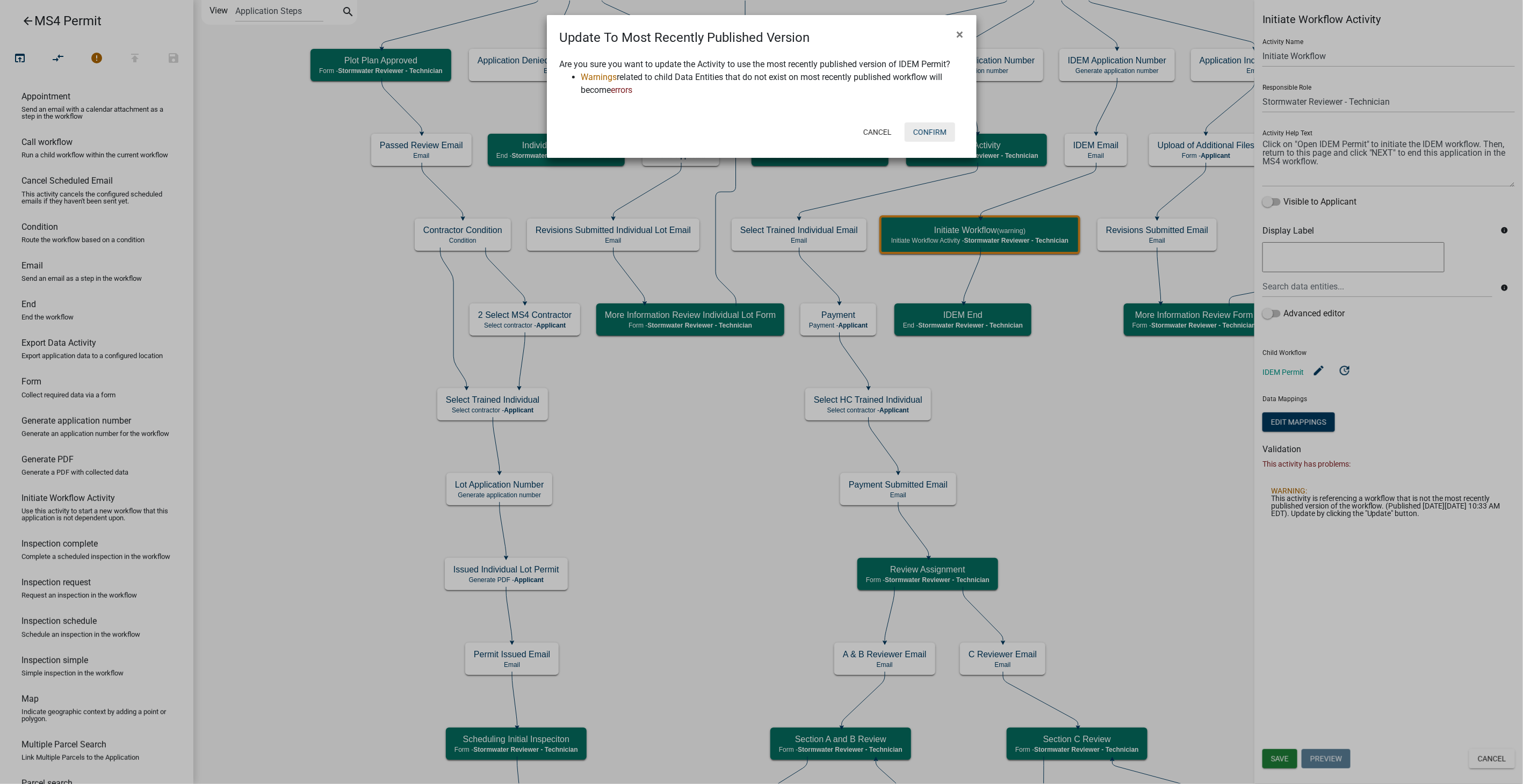
click at [935, 131] on button "Confirm" at bounding box center [930, 132] width 50 height 20
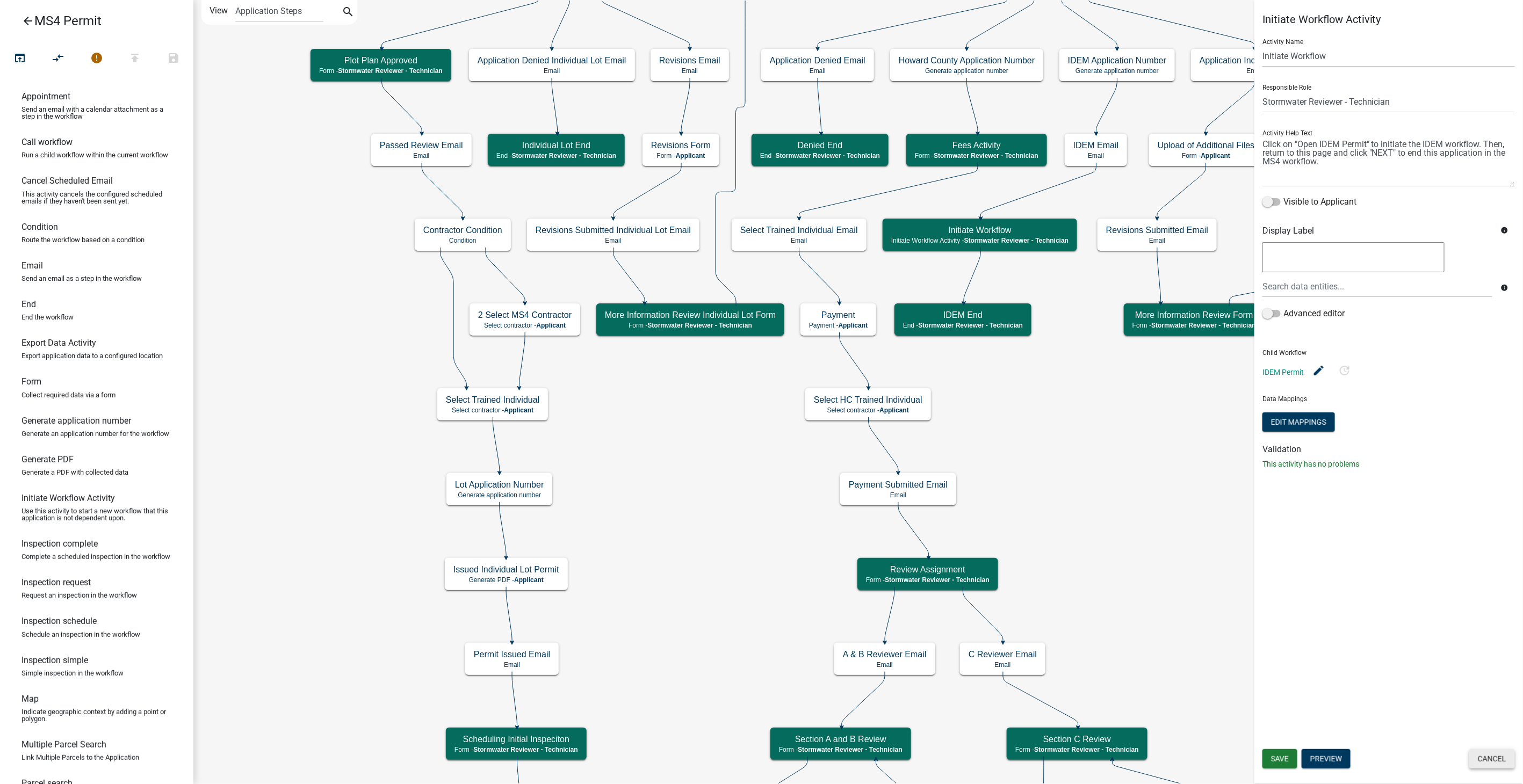
drag, startPoint x: 1486, startPoint y: 752, endPoint x: 1053, endPoint y: 398, distance: 559.3
click at [1486, 752] on button "Cancel" at bounding box center [1492, 758] width 46 height 20
click at [1484, 754] on icon at bounding box center [1473, 744] width 86 height 65
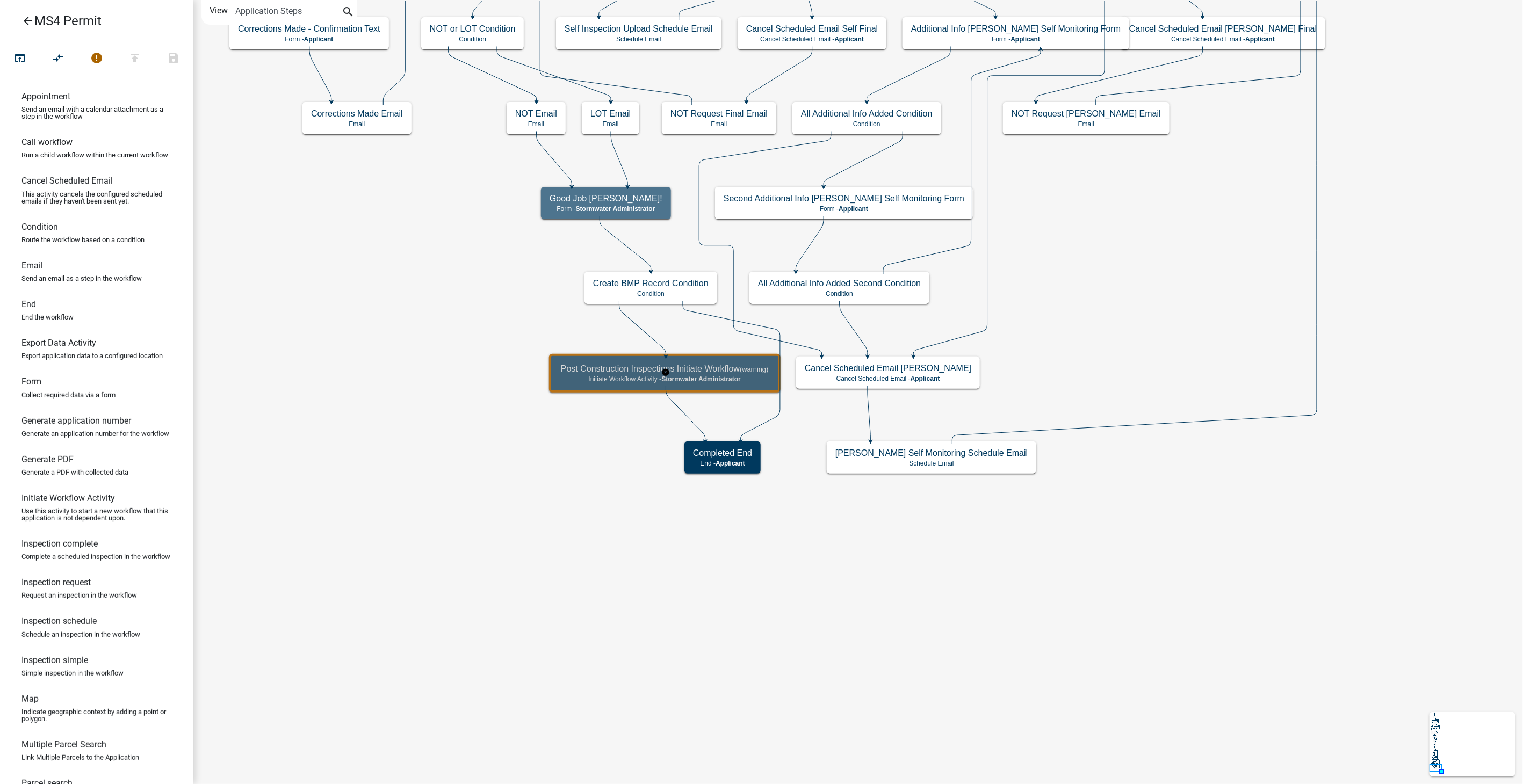
click at [568, 366] on h5 "Post Construction Inspections Initiate Workflow (warning)" at bounding box center [665, 369] width 208 height 10
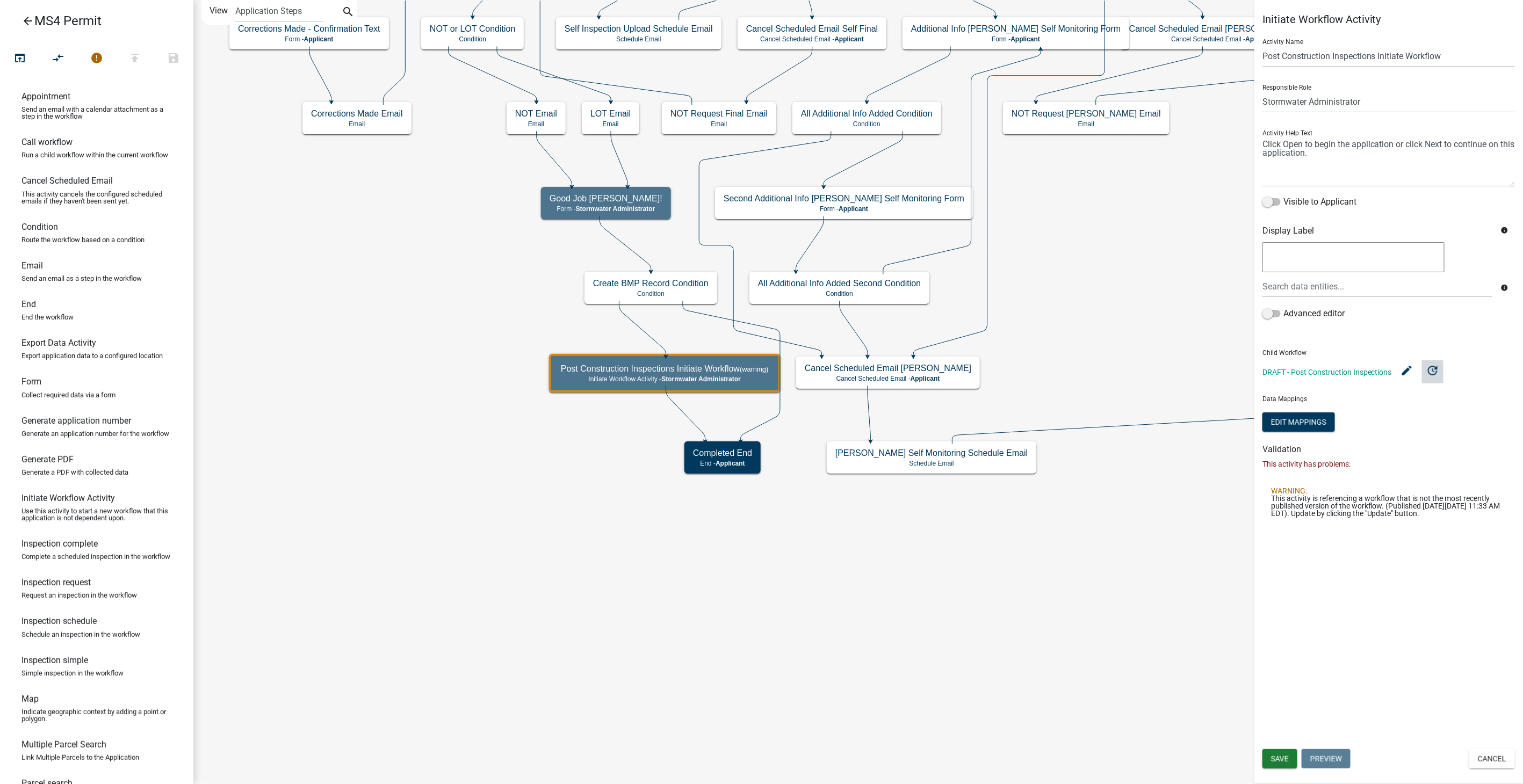
click at [1433, 379] on button "update" at bounding box center [1433, 372] width 21 height 23
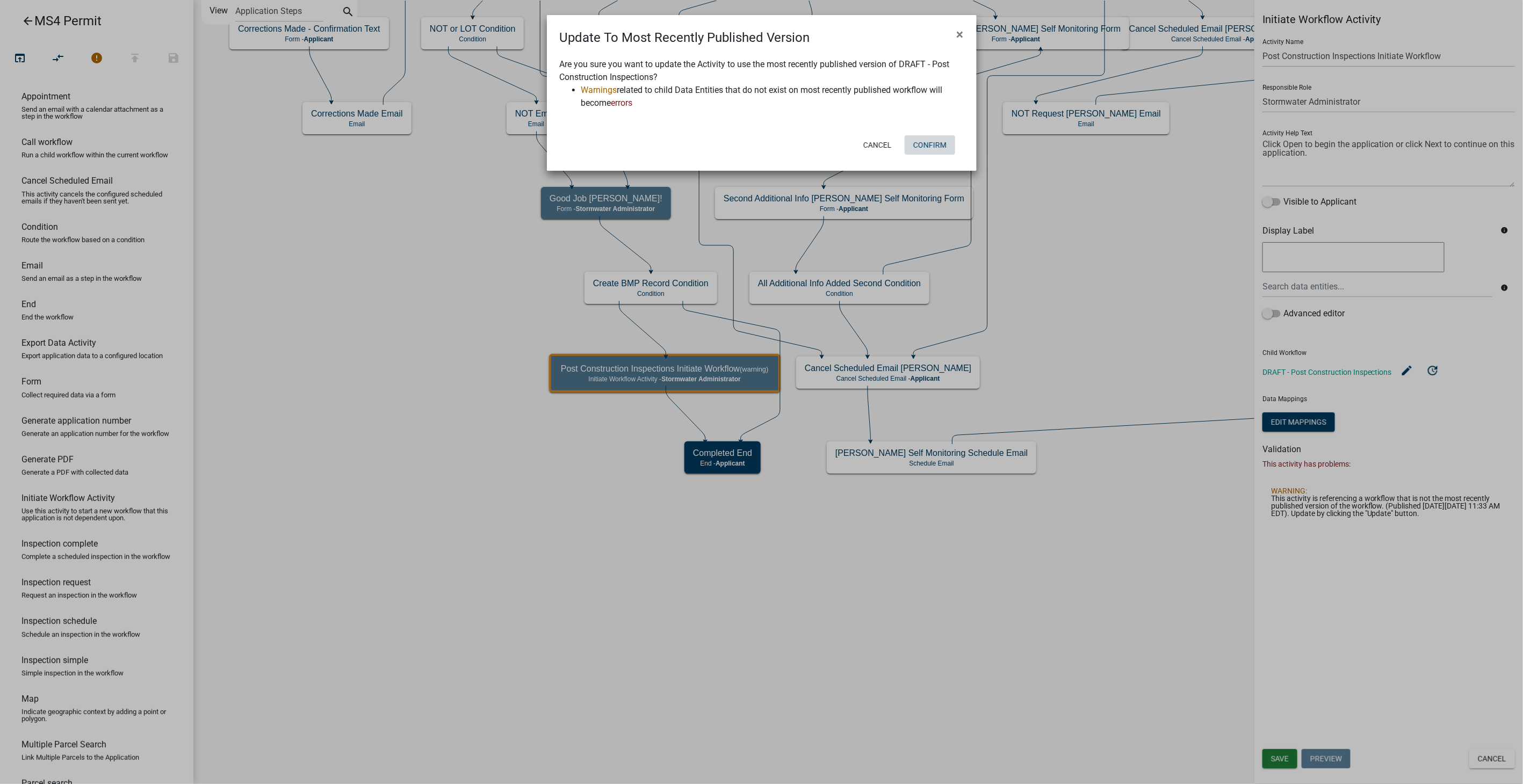
click at [933, 141] on button "Confirm" at bounding box center [930, 145] width 50 height 20
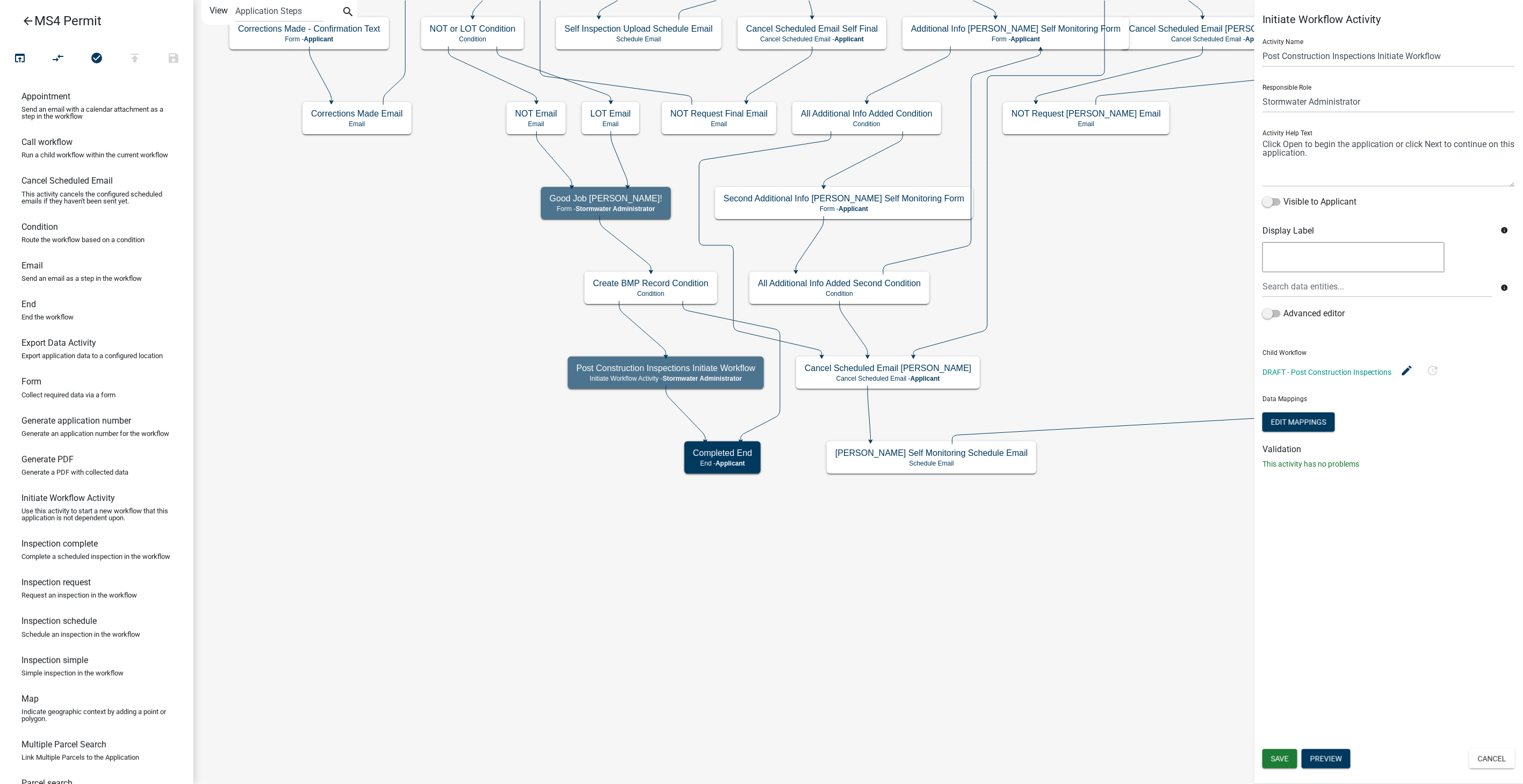
click at [29, 20] on icon "arrow_back" at bounding box center [28, 21] width 13 height 15
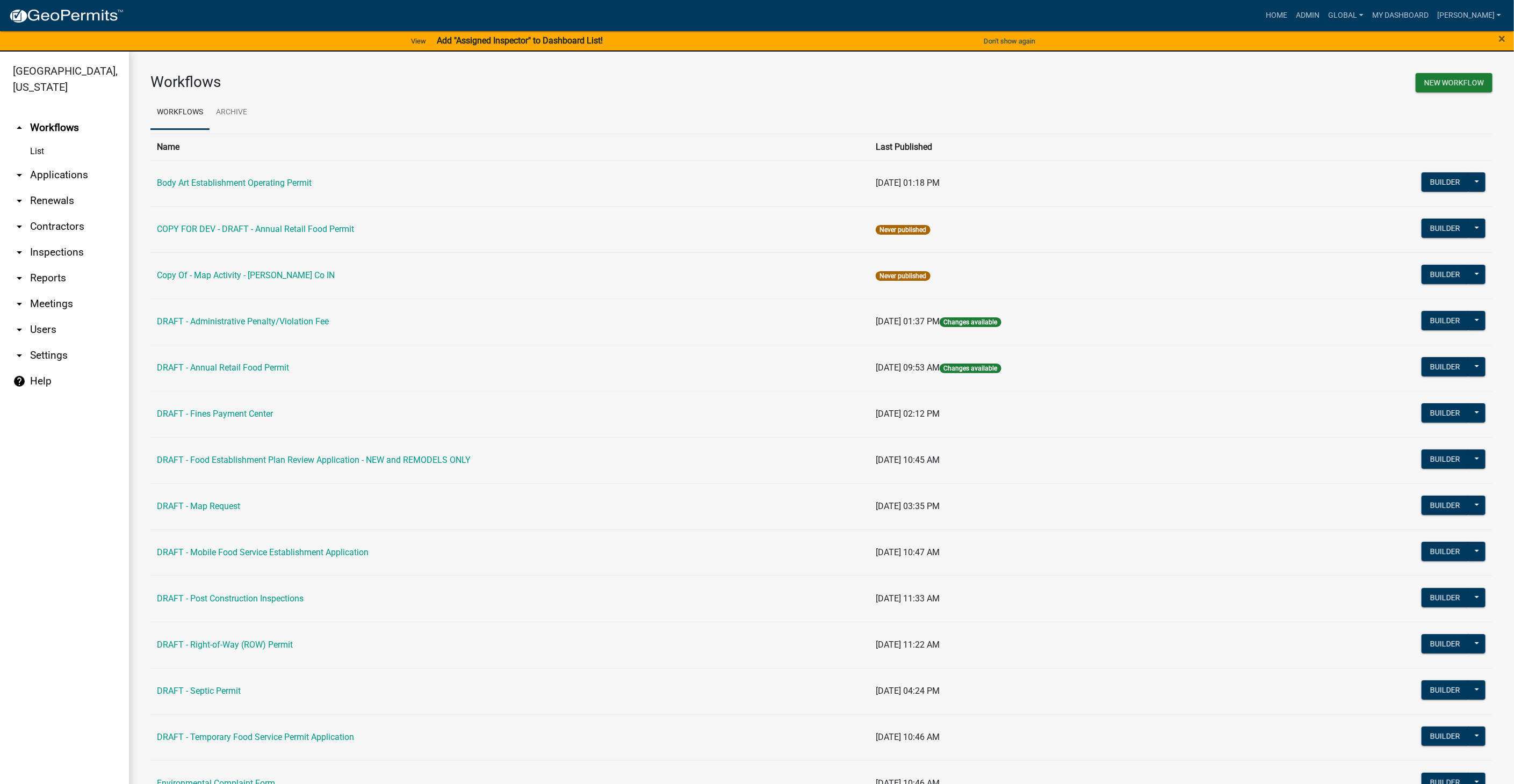
click at [60, 223] on link "arrow_drop_down Contractors" at bounding box center [64, 226] width 129 height 26
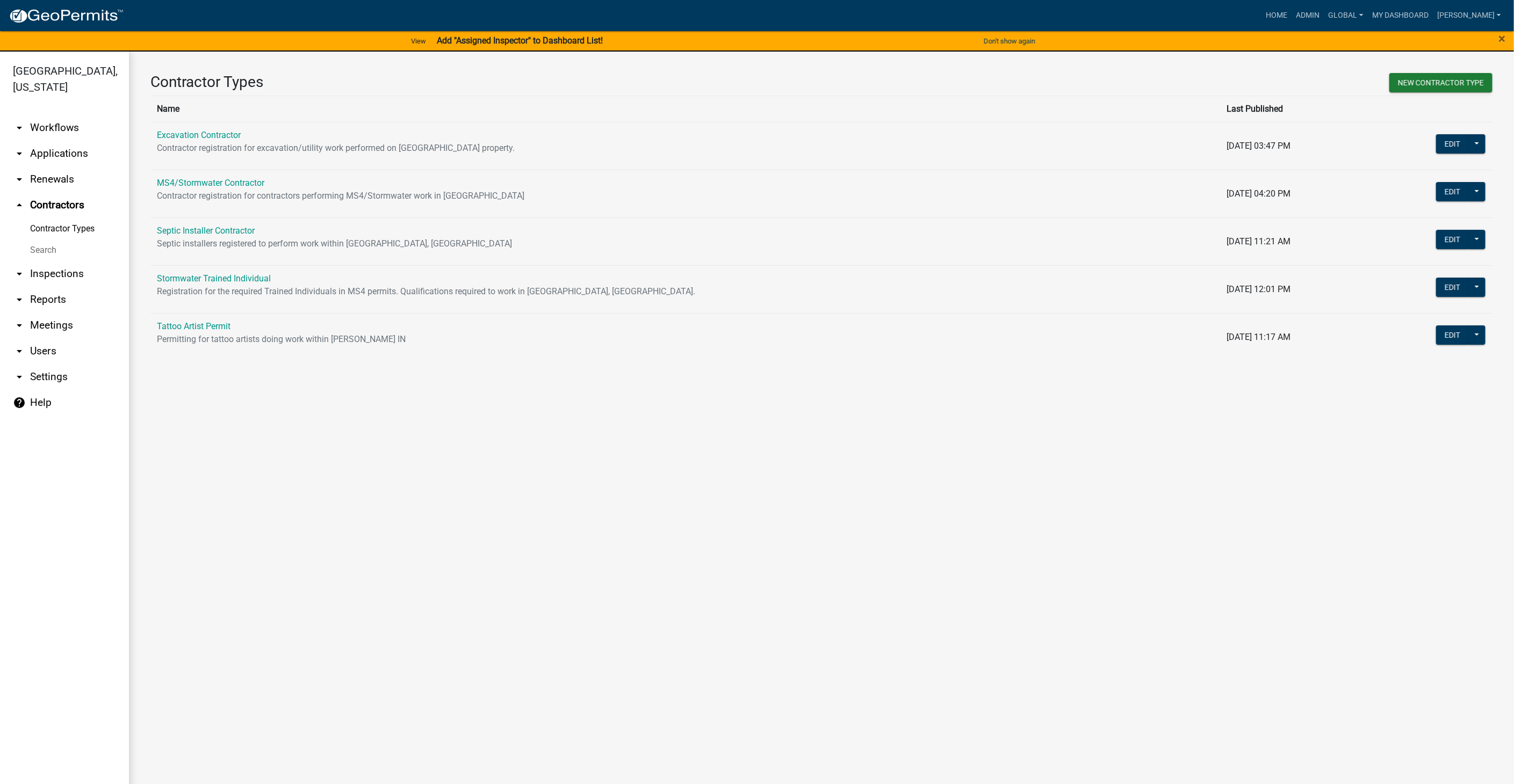
click at [37, 130] on link "arrow_drop_down Workflows" at bounding box center [64, 128] width 129 height 26
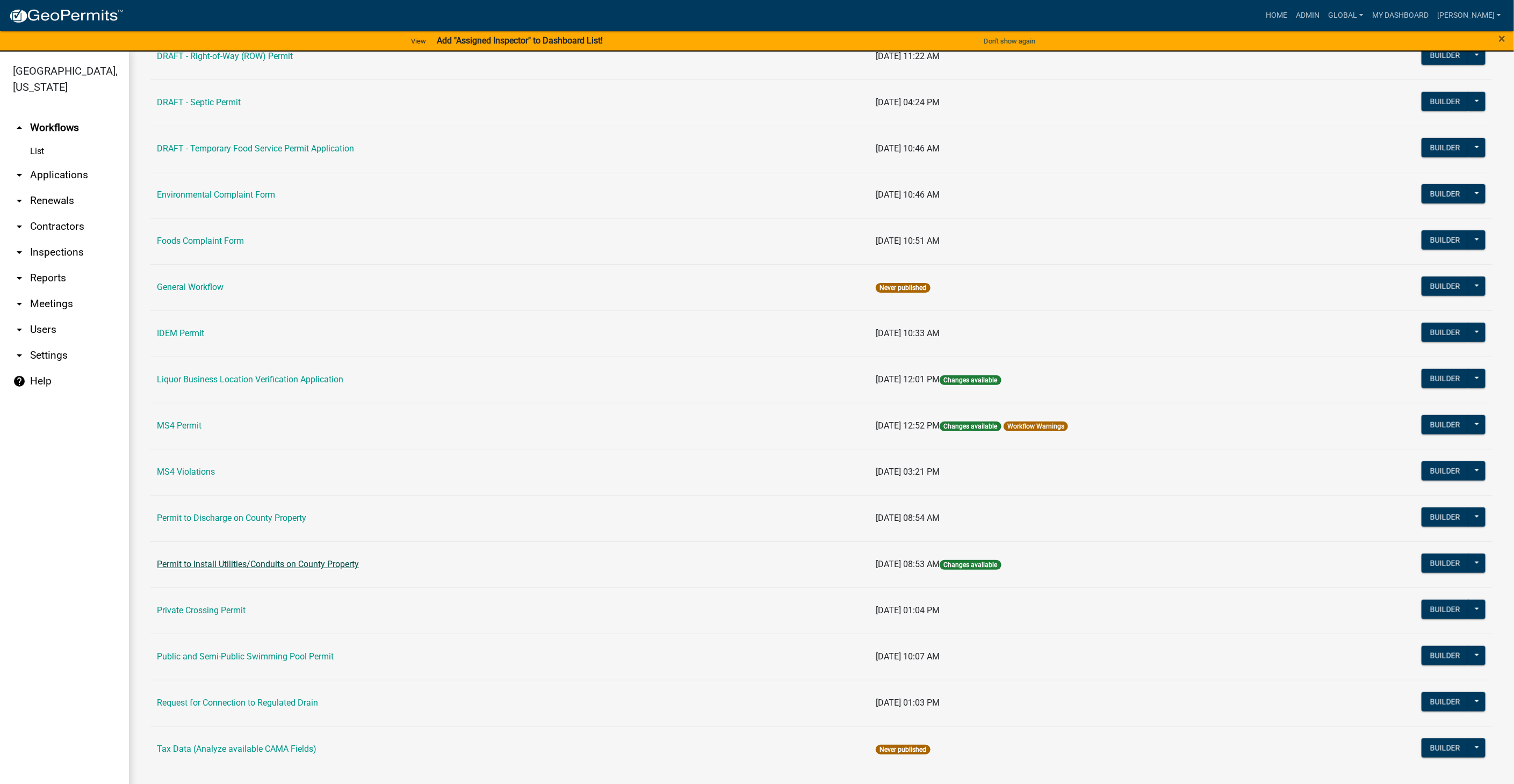
scroll to position [12, 0]
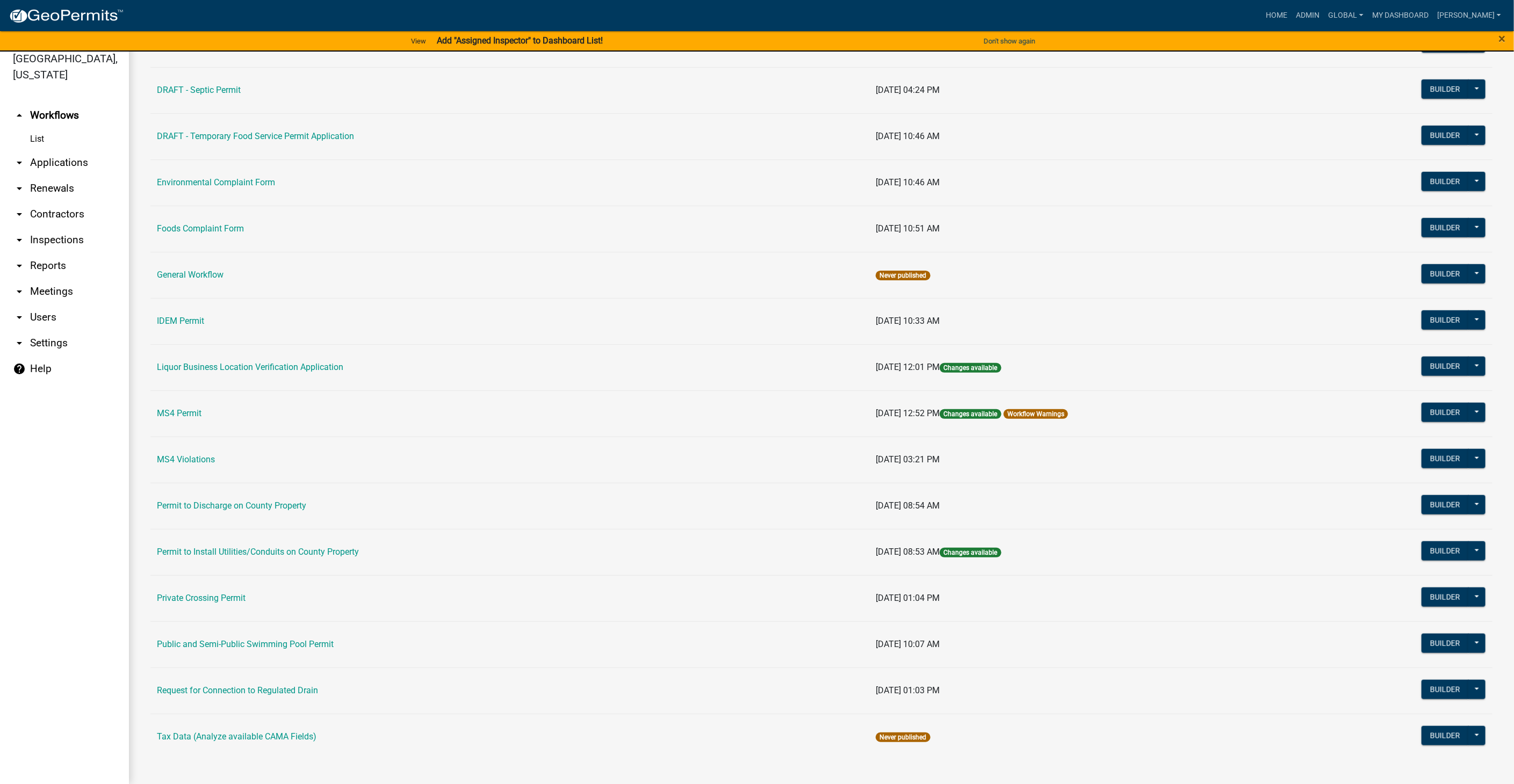
click at [58, 217] on link "arrow_drop_down Contractors" at bounding box center [64, 214] width 129 height 26
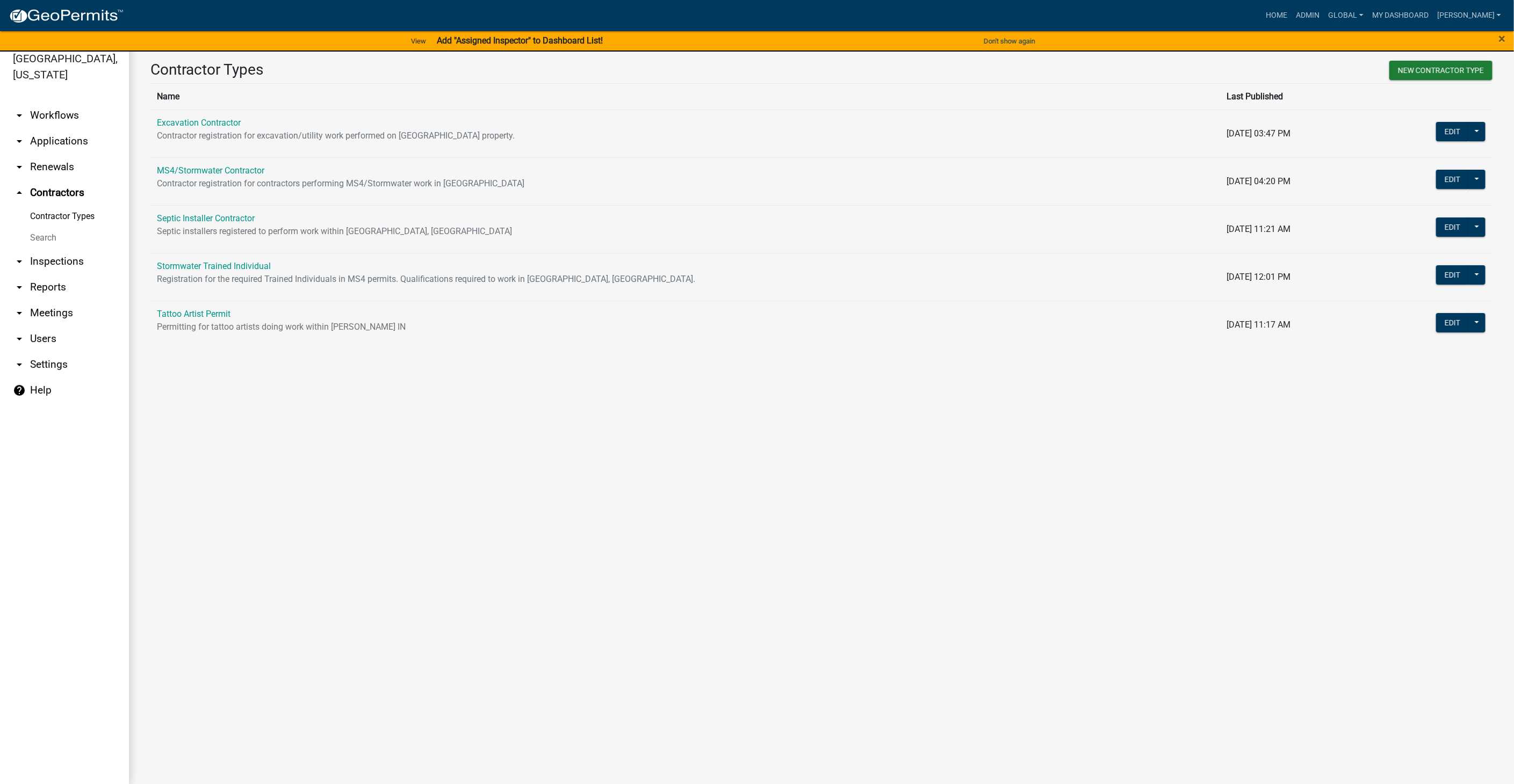
click at [67, 110] on link "arrow_drop_down Workflows" at bounding box center [64, 115] width 129 height 26
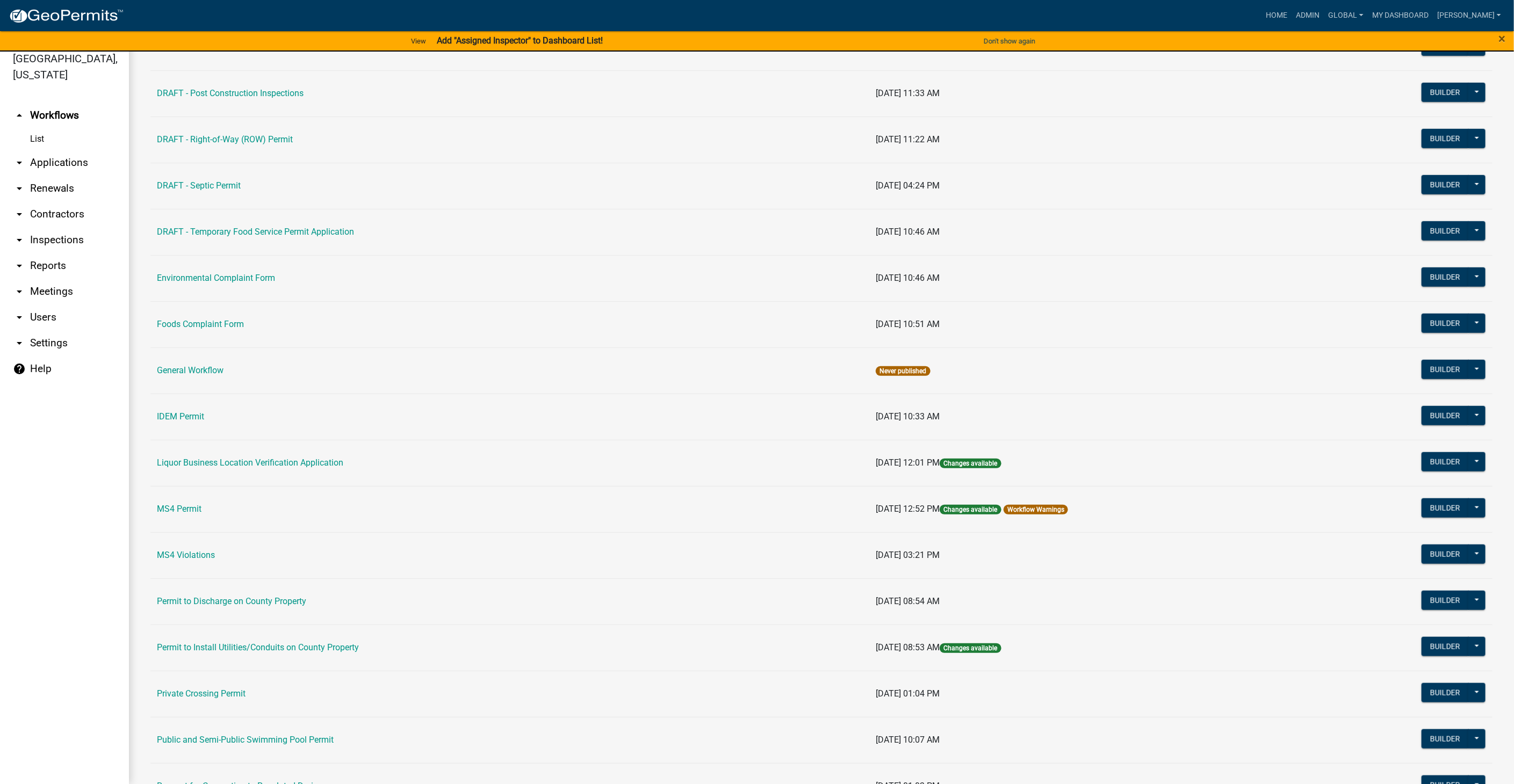
scroll to position [589, 0]
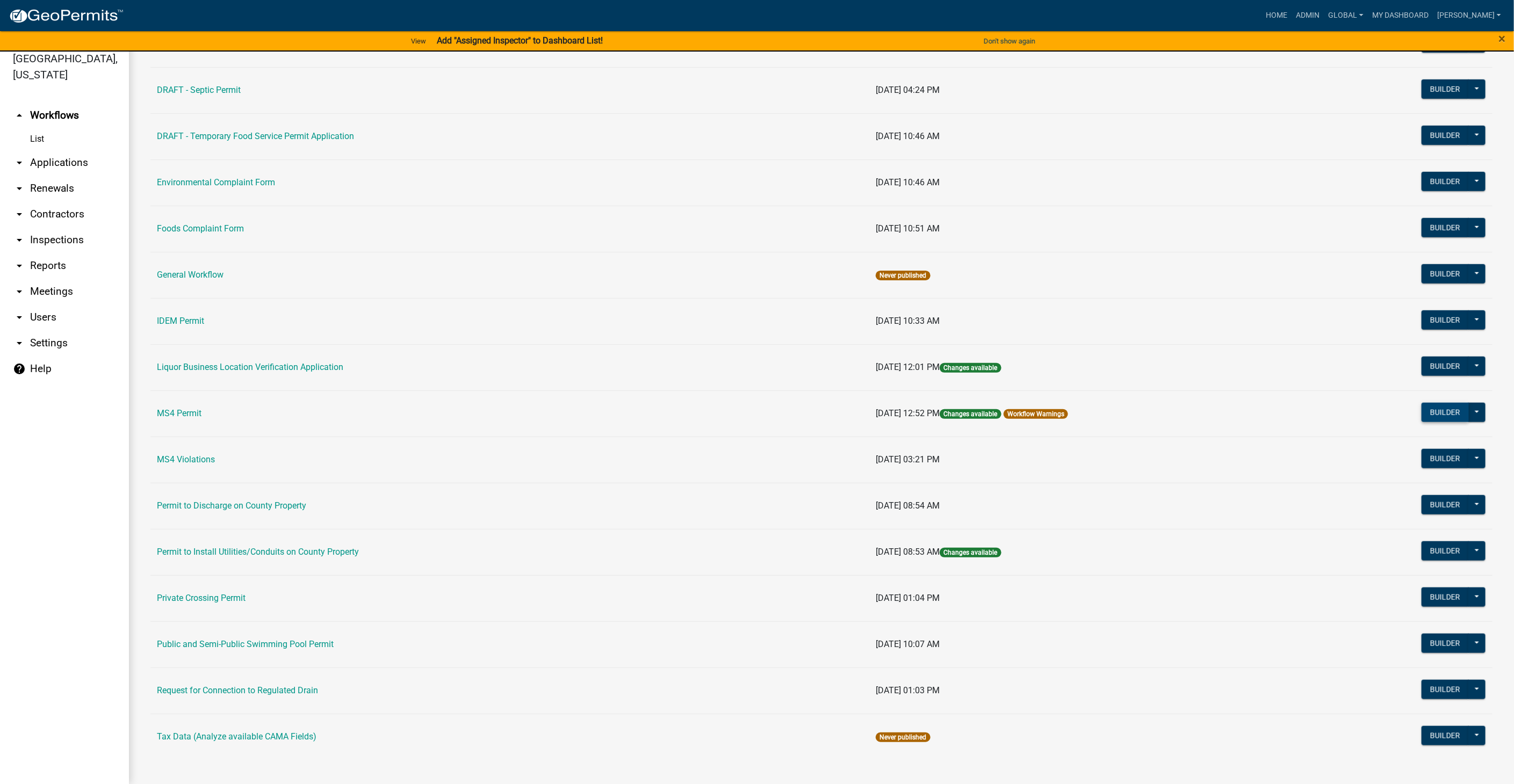
click at [1435, 404] on button "Builder" at bounding box center [1445, 412] width 47 height 20
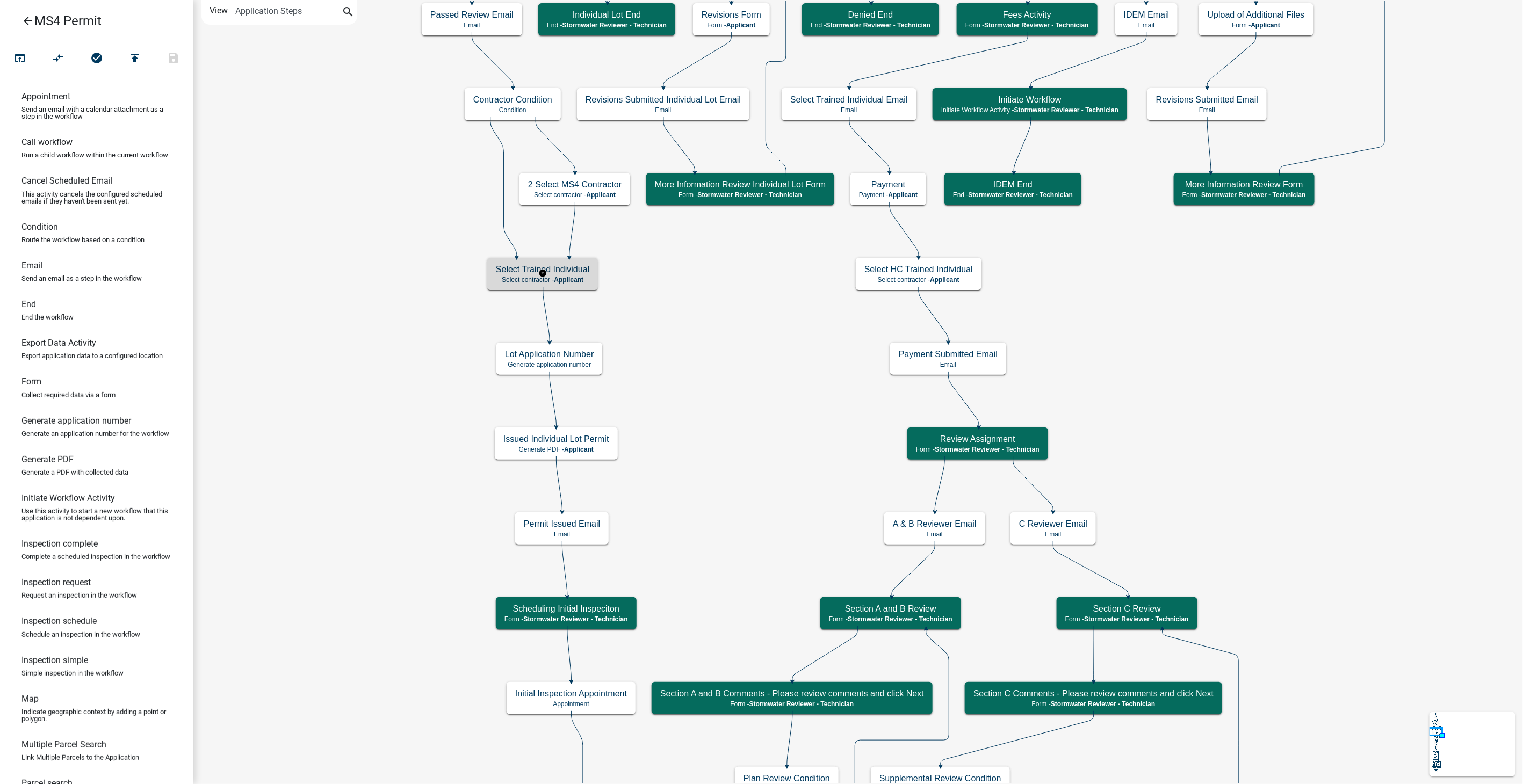
click at [574, 266] on h5 "Select Trained Individual" at bounding box center [542, 269] width 93 height 10
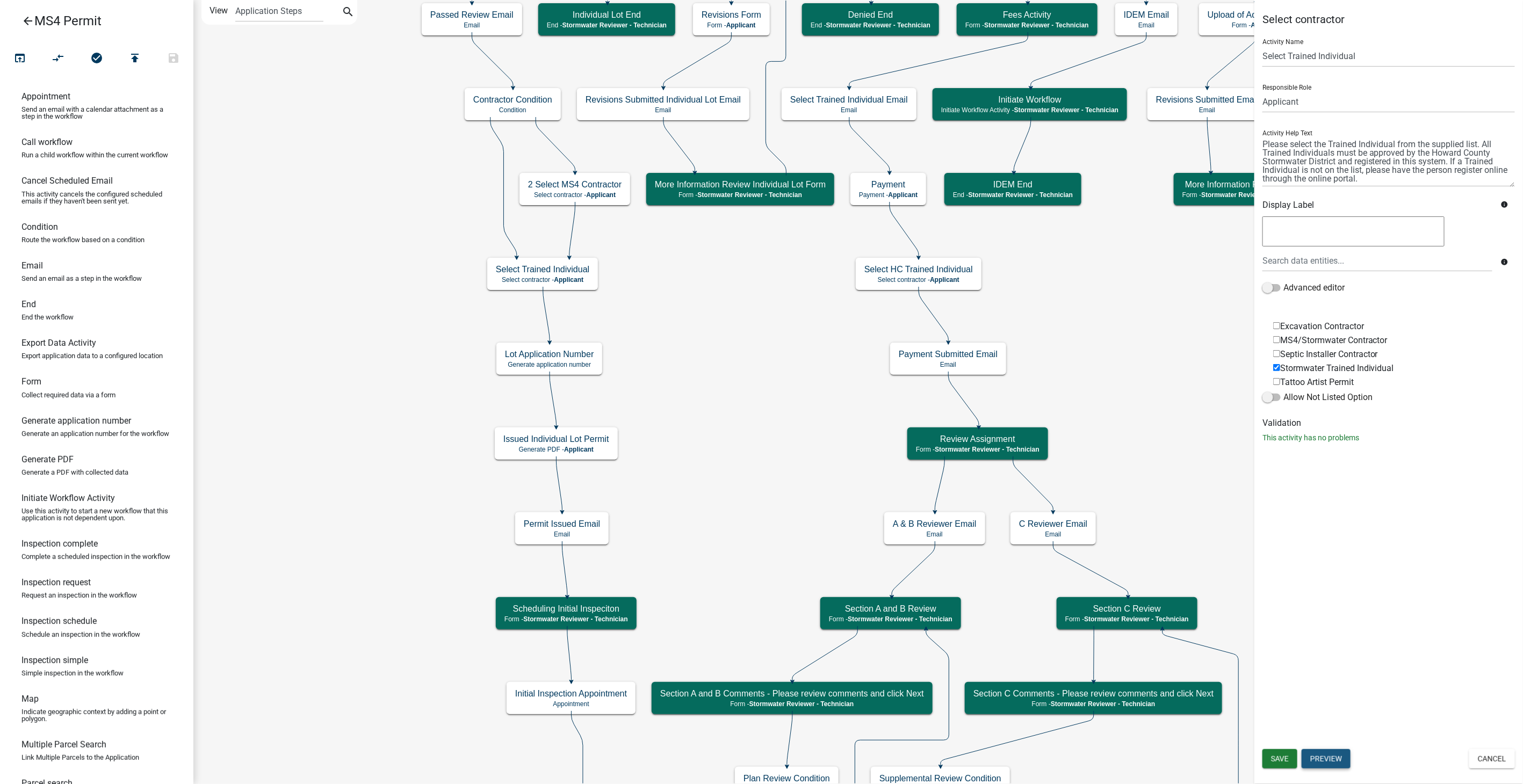
click at [1340, 764] on button "Preview" at bounding box center [1326, 758] width 49 height 20
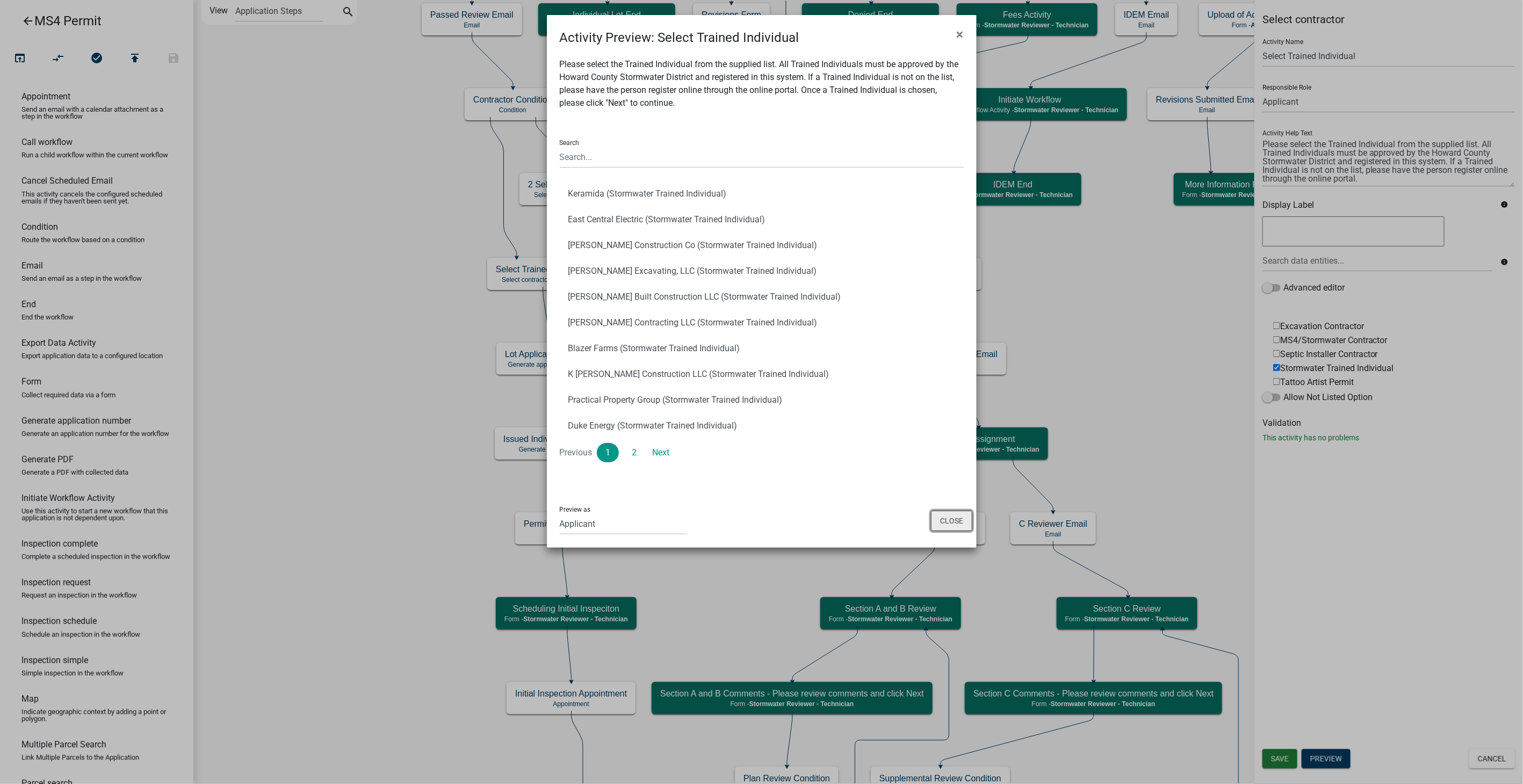
click at [956, 520] on button "Close" at bounding box center [952, 521] width 42 height 20
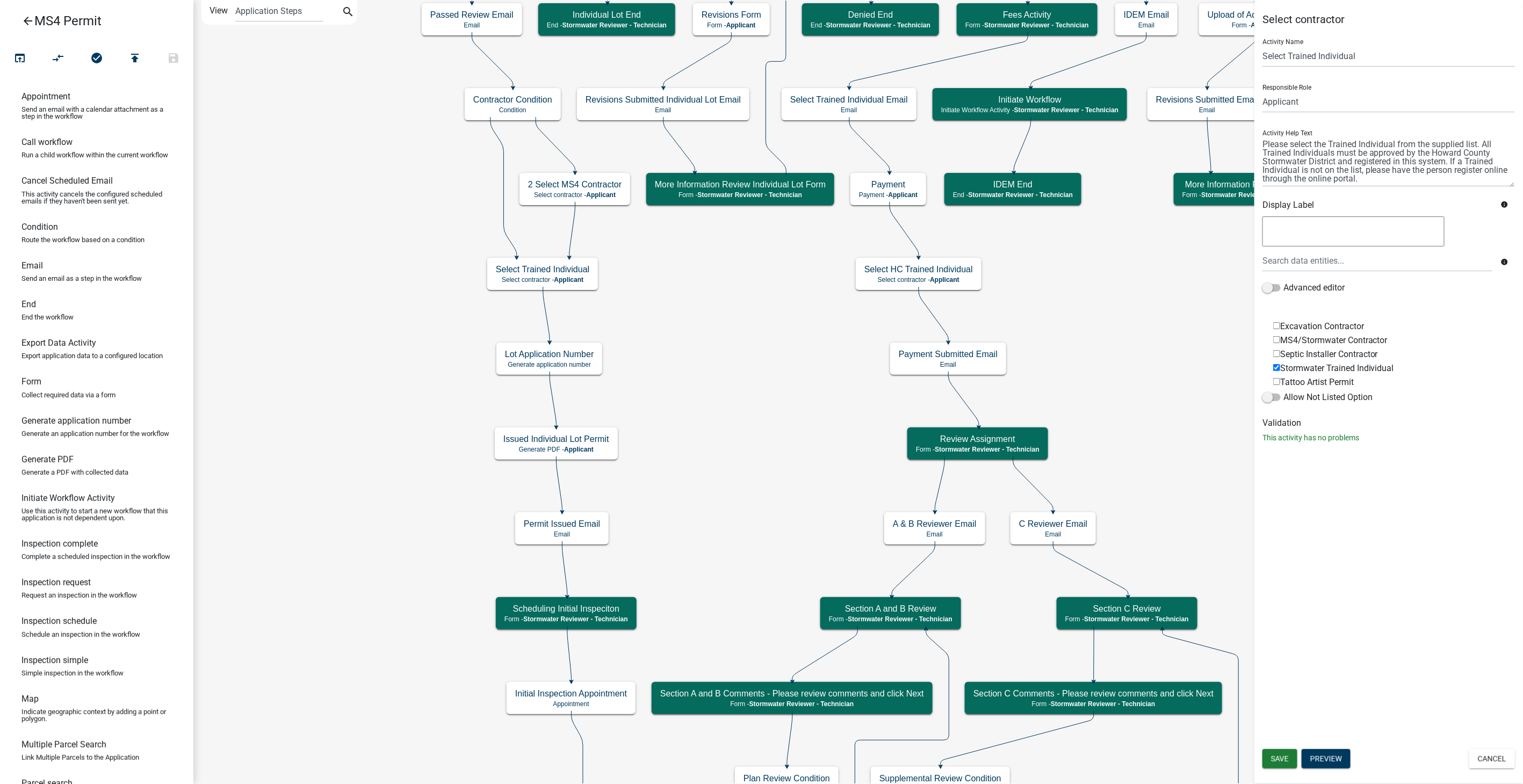
click at [26, 20] on icon "arrow_back" at bounding box center [28, 21] width 13 height 15
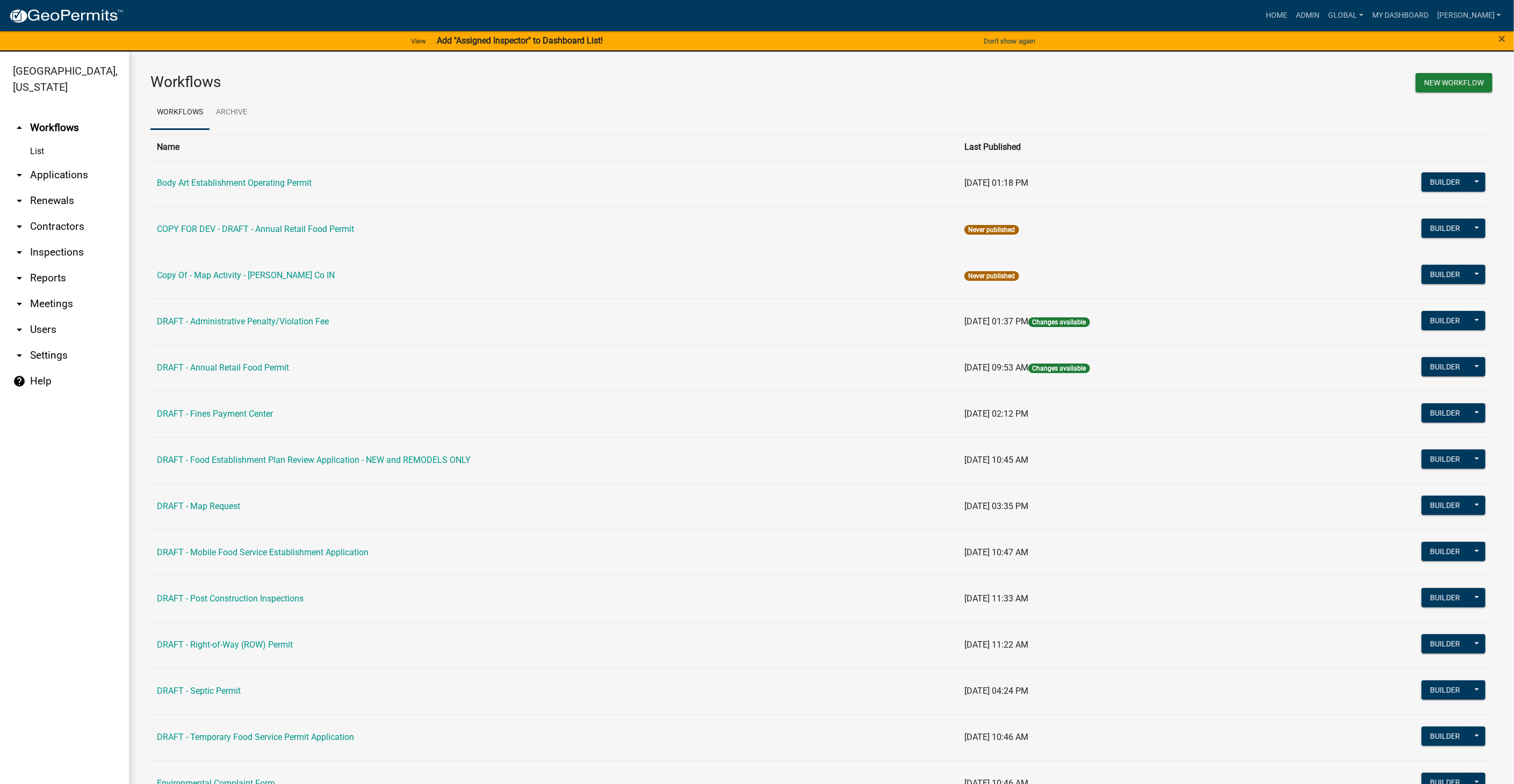
click at [65, 221] on link "arrow_drop_down Contractors" at bounding box center [64, 226] width 129 height 26
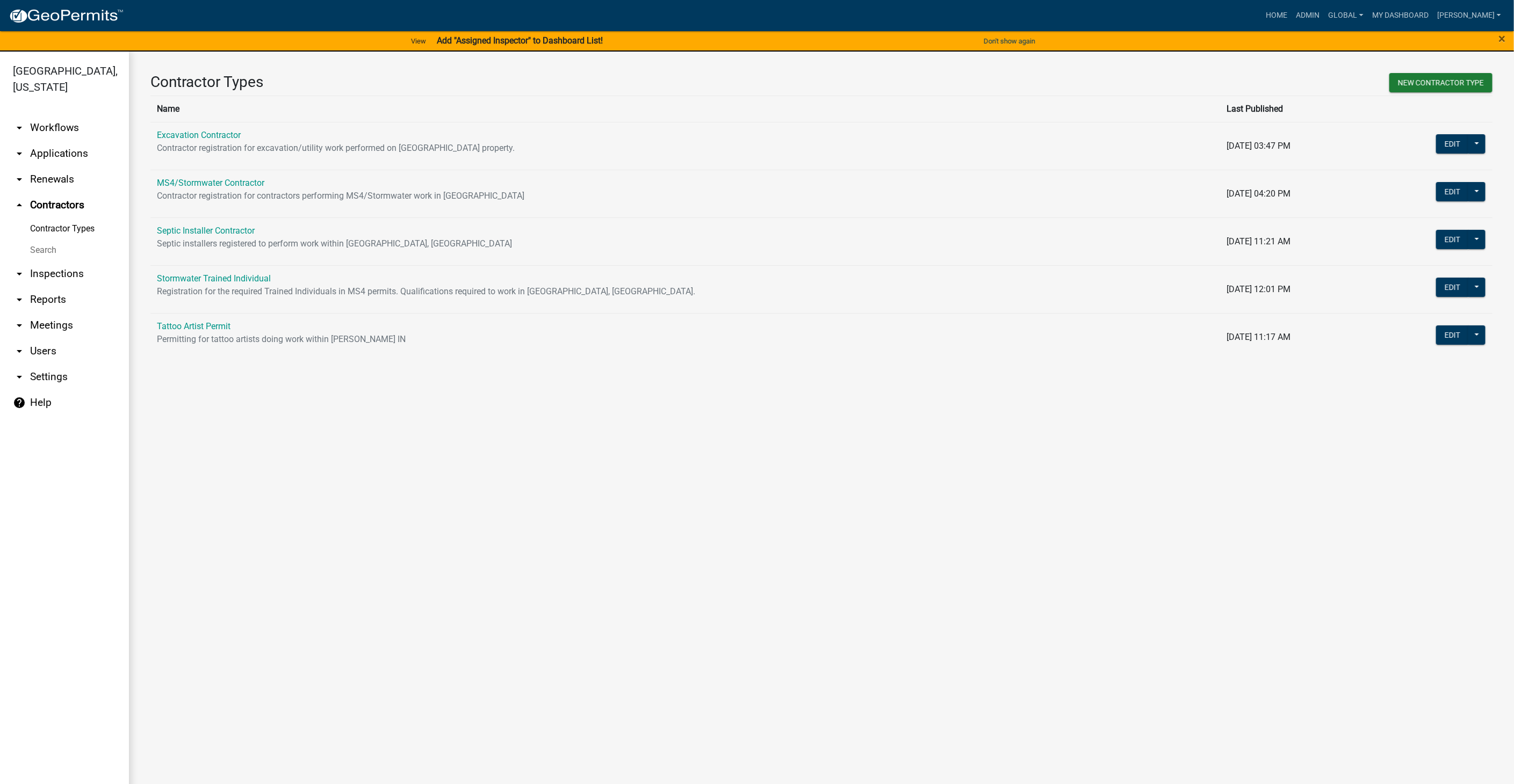
click at [52, 124] on link "arrow_drop_down Workflows" at bounding box center [64, 128] width 129 height 26
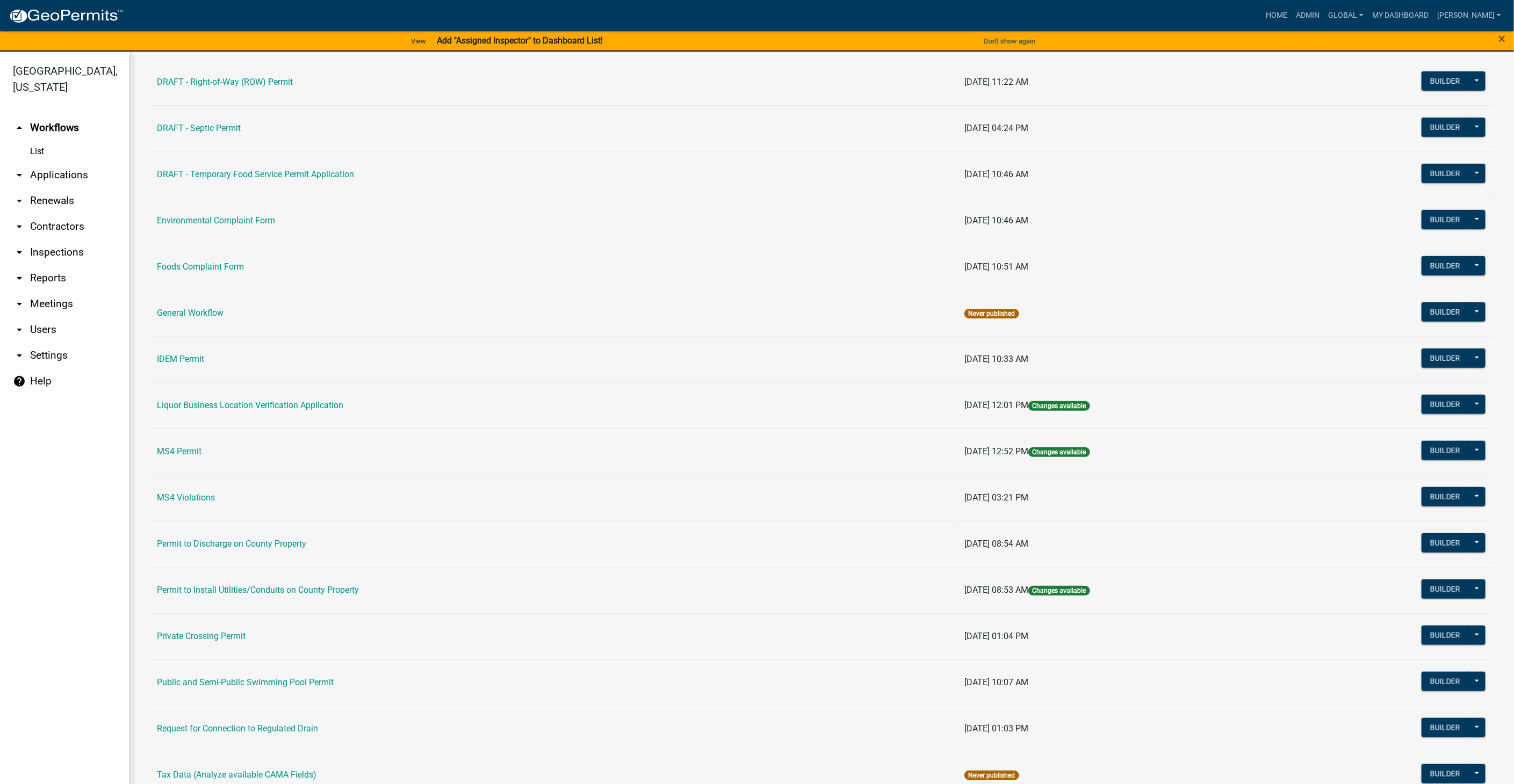
scroll to position [529, 0]
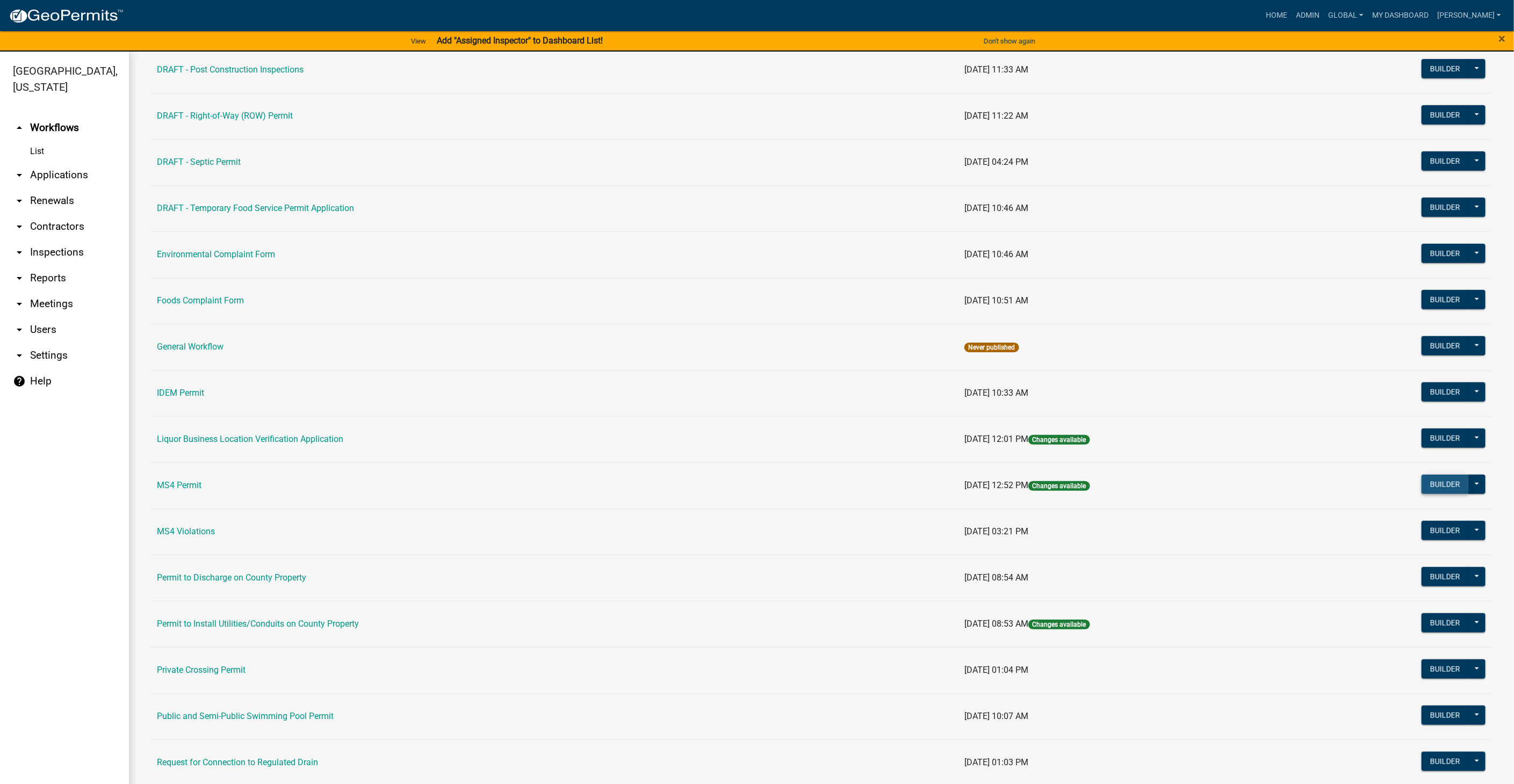
click at [1430, 482] on button "Builder" at bounding box center [1445, 484] width 47 height 20
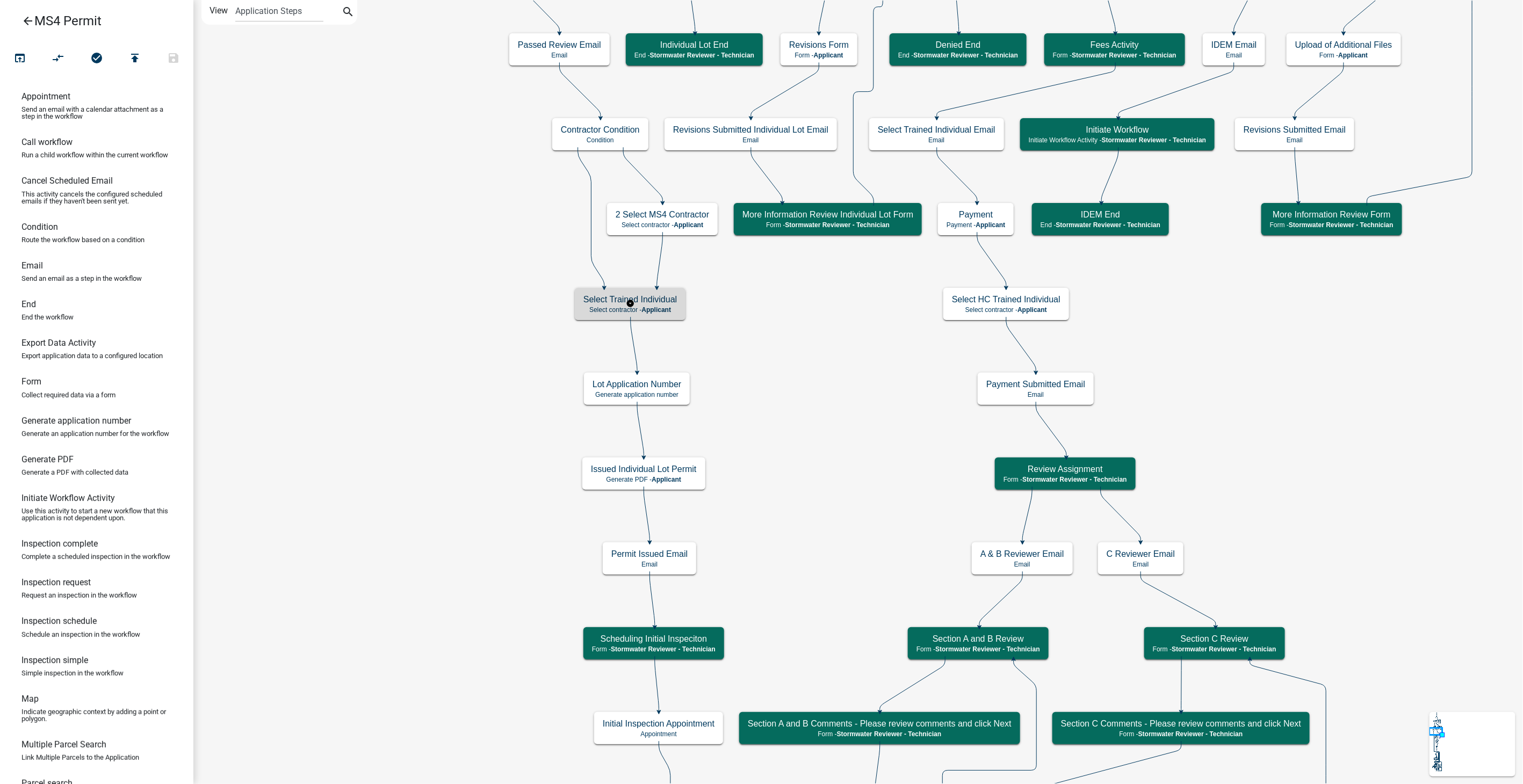
click at [672, 310] on p "Select contractor - Applicant" at bounding box center [630, 310] width 93 height 8
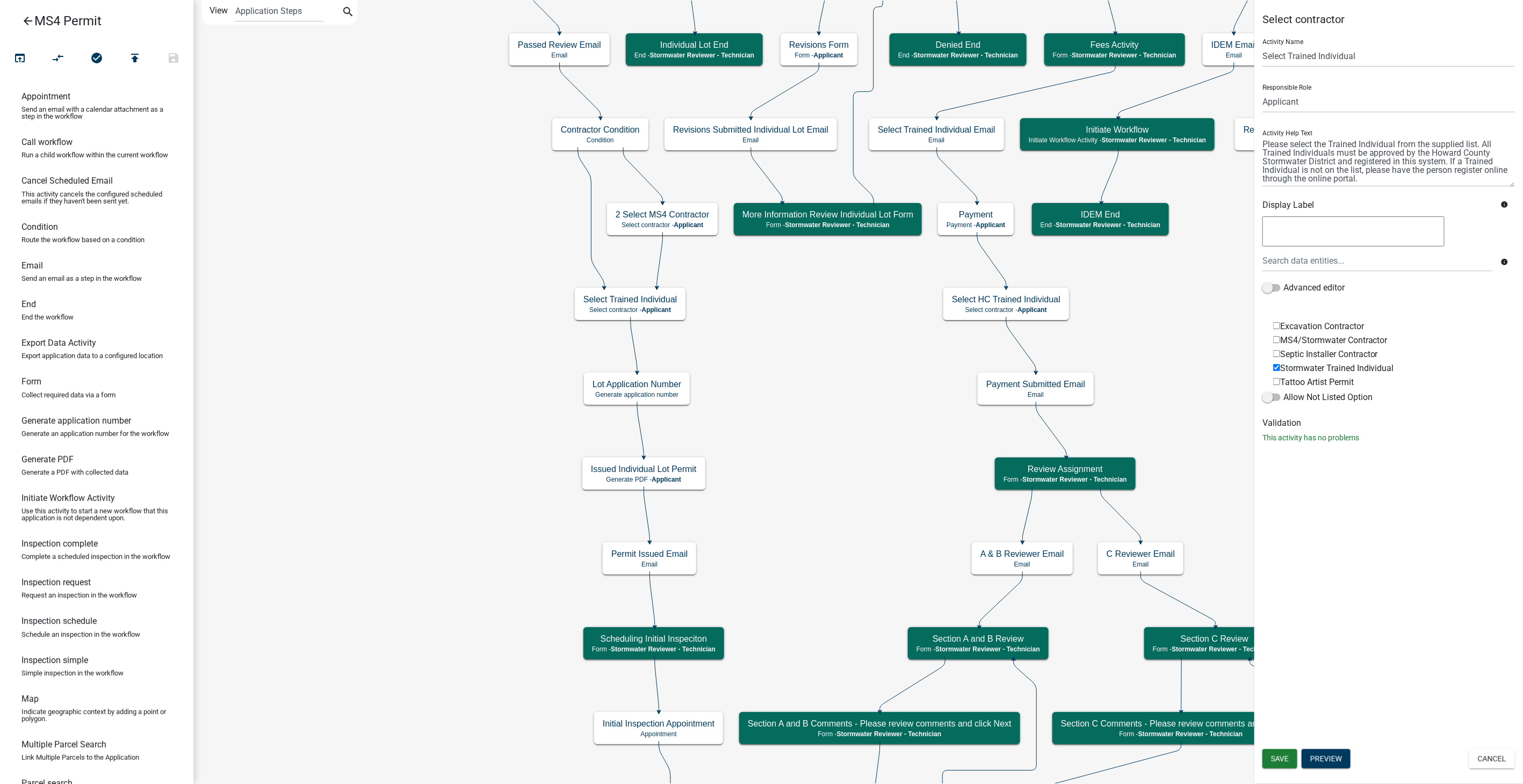
click at [1275, 339] on input "MS4/Stormwater Contractor" at bounding box center [1277, 339] width 7 height 7
click at [1333, 758] on button "Preview" at bounding box center [1326, 758] width 49 height 20
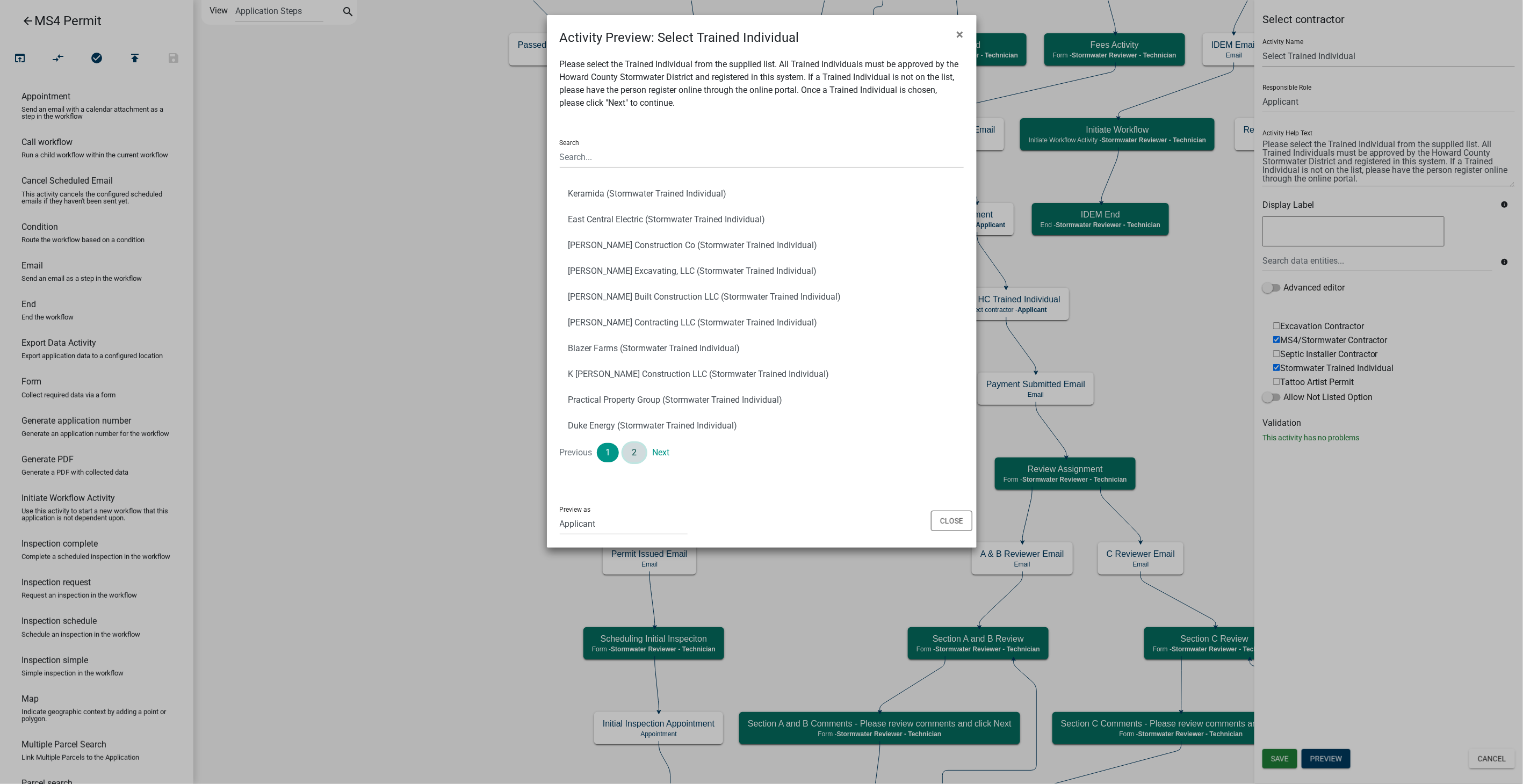
click at [636, 456] on link "2" at bounding box center [635, 453] width 23 height 20
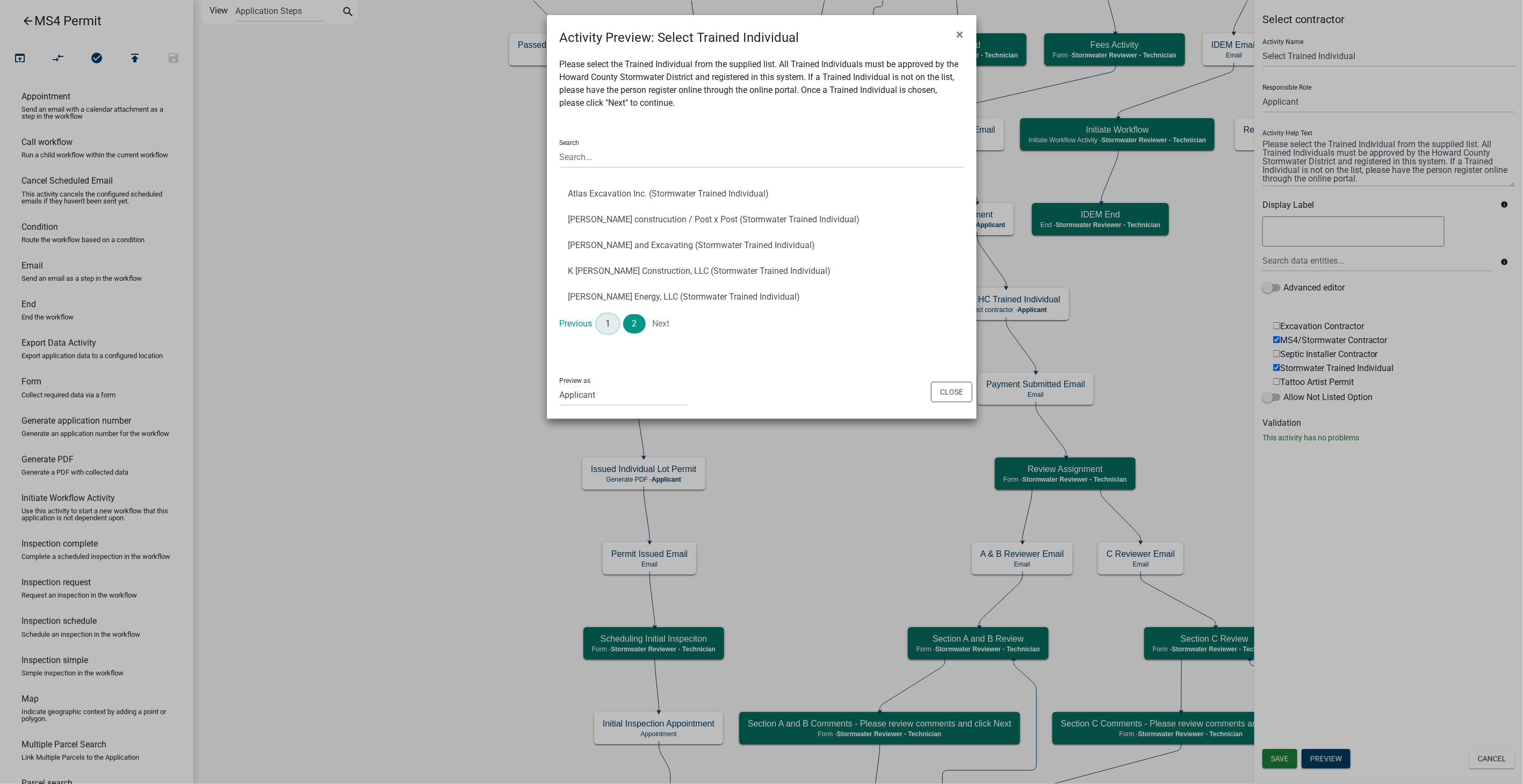
click at [617, 322] on link "1" at bounding box center [608, 323] width 23 height 20
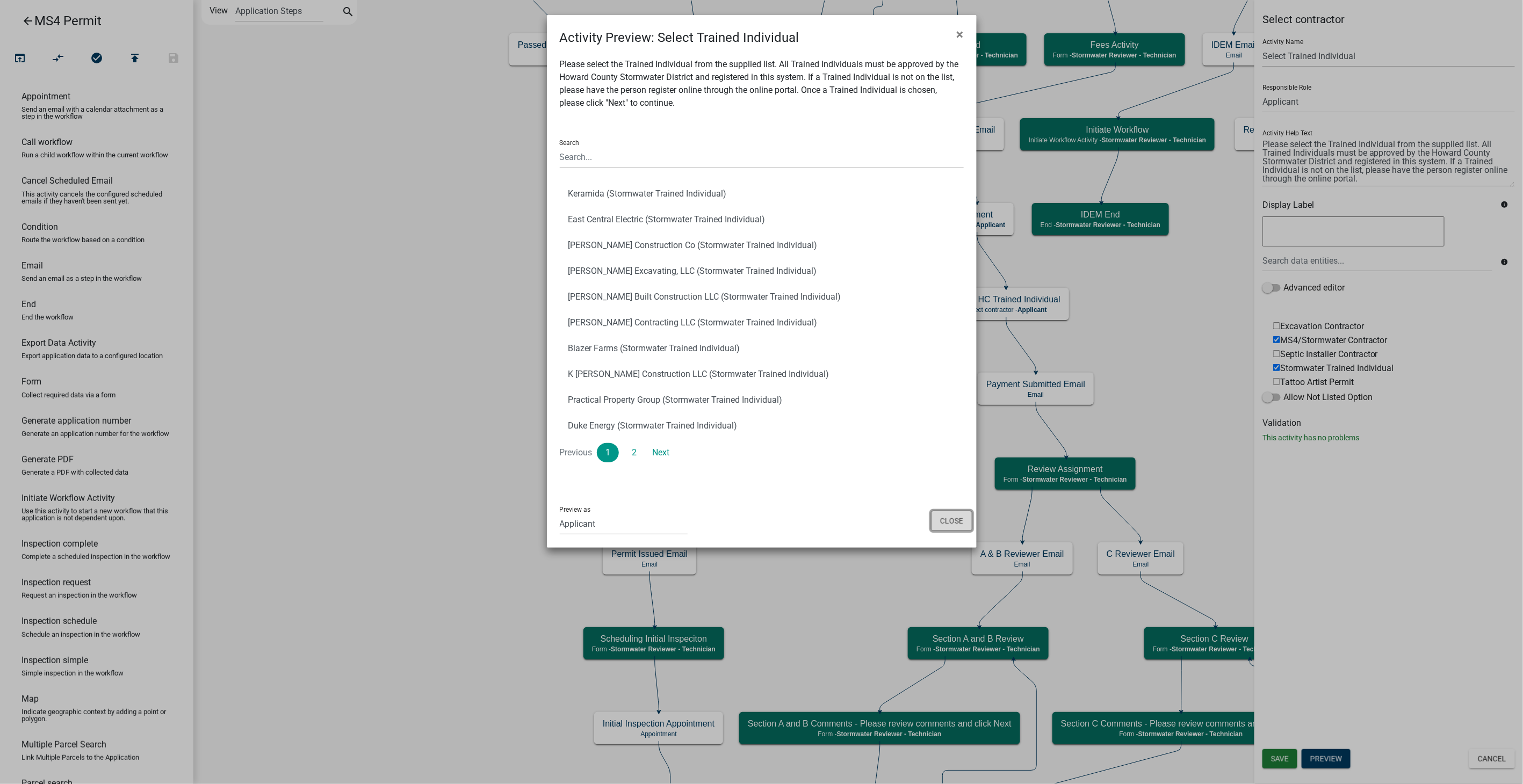
click at [937, 523] on button "Close" at bounding box center [952, 521] width 42 height 20
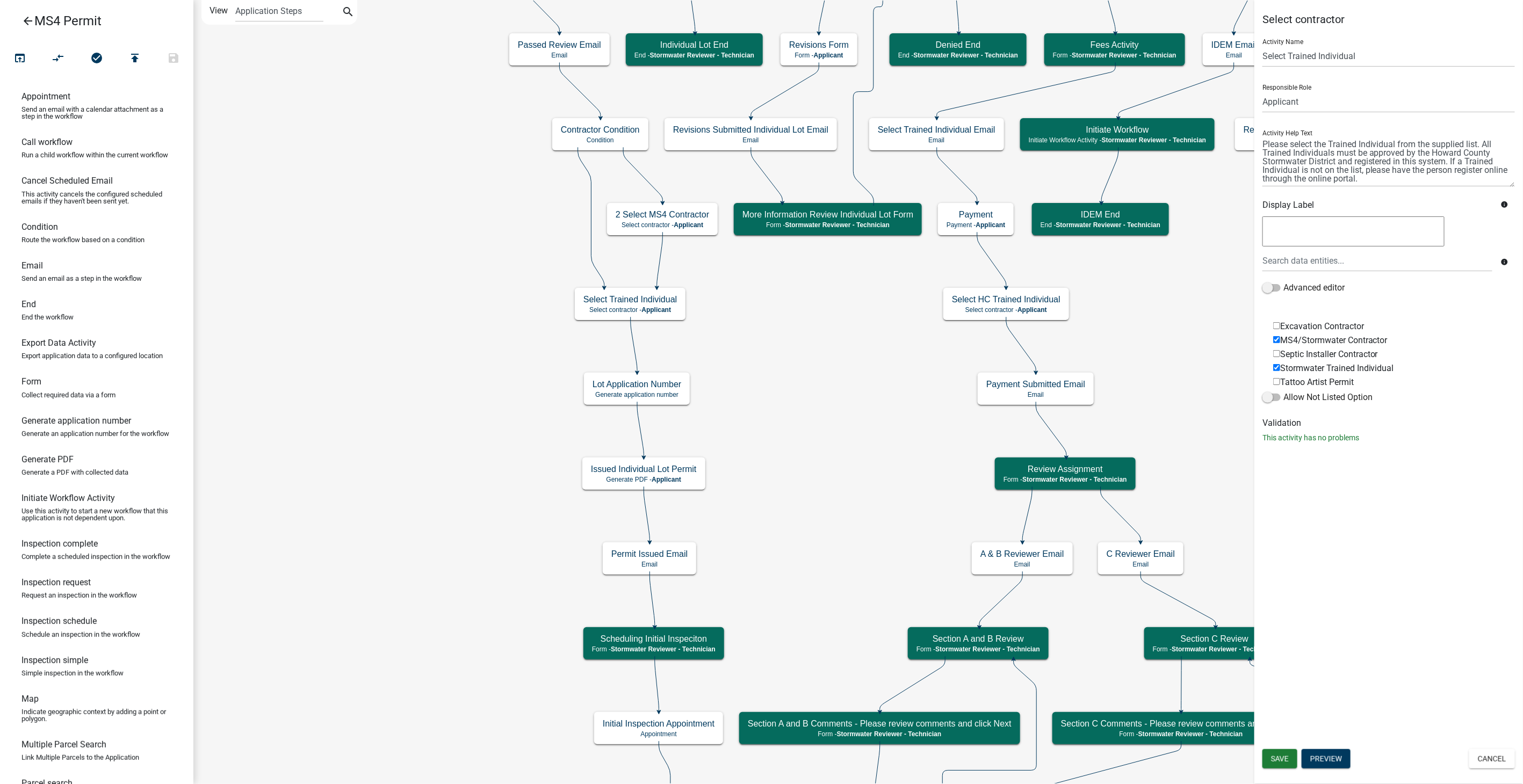
click at [1275, 336] on input "MS4/Stormwater Contractor" at bounding box center [1277, 339] width 7 height 7
checkbox input "false"
click at [1490, 760] on button "Cancel" at bounding box center [1492, 758] width 46 height 20
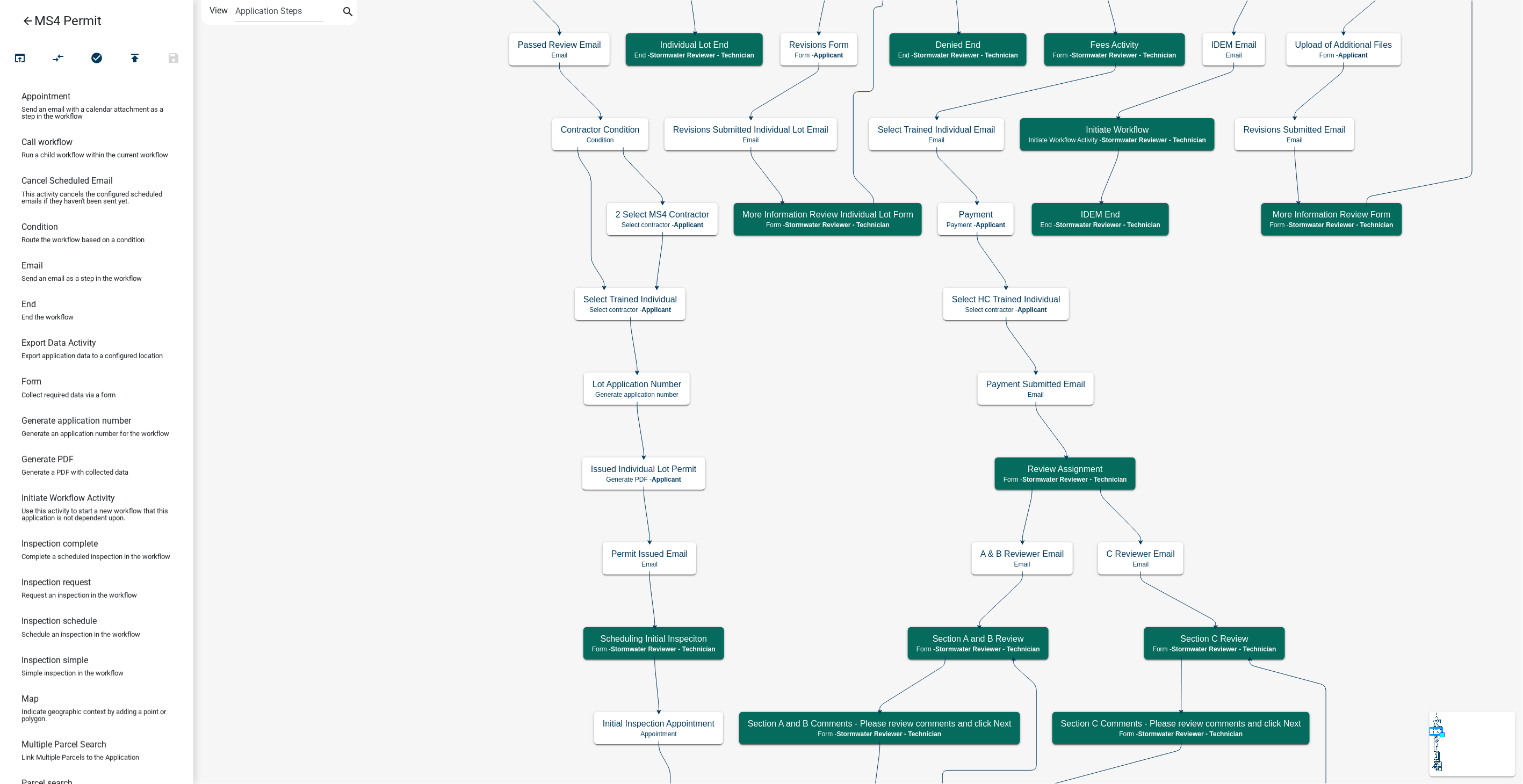
click at [27, 23] on icon "arrow_back" at bounding box center [28, 21] width 13 height 15
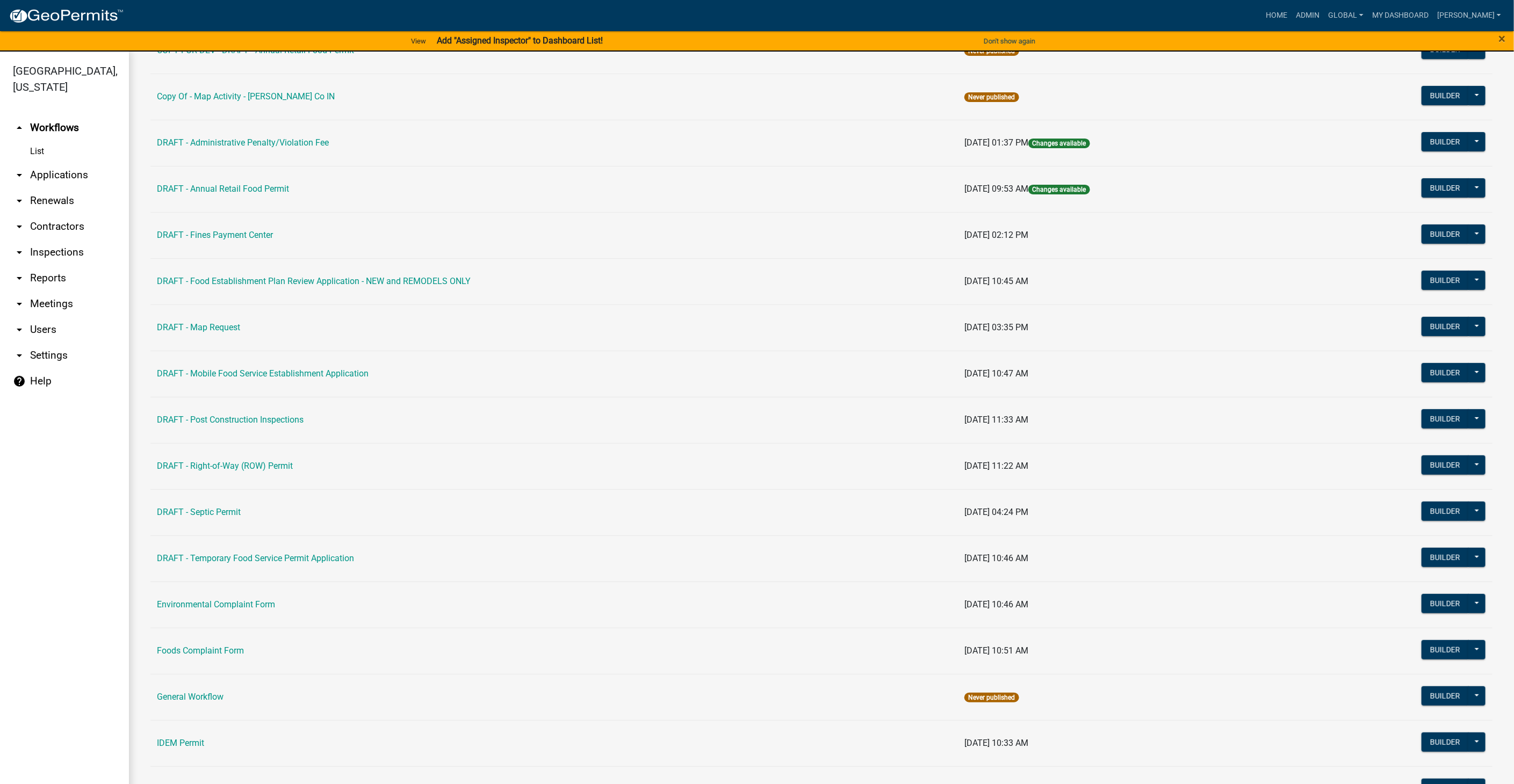
scroll to position [417, 0]
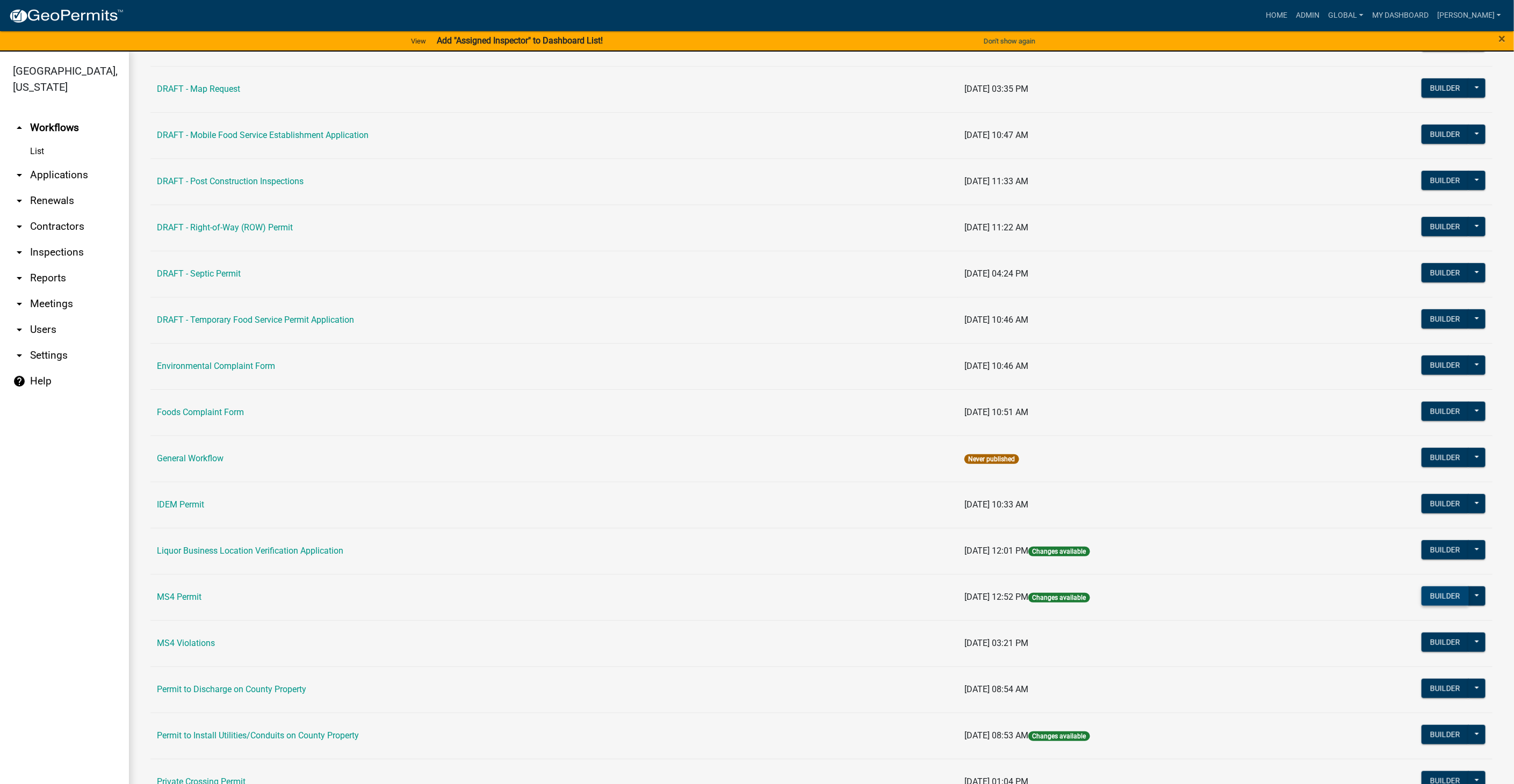
click at [1446, 588] on button "Builder" at bounding box center [1445, 596] width 47 height 20
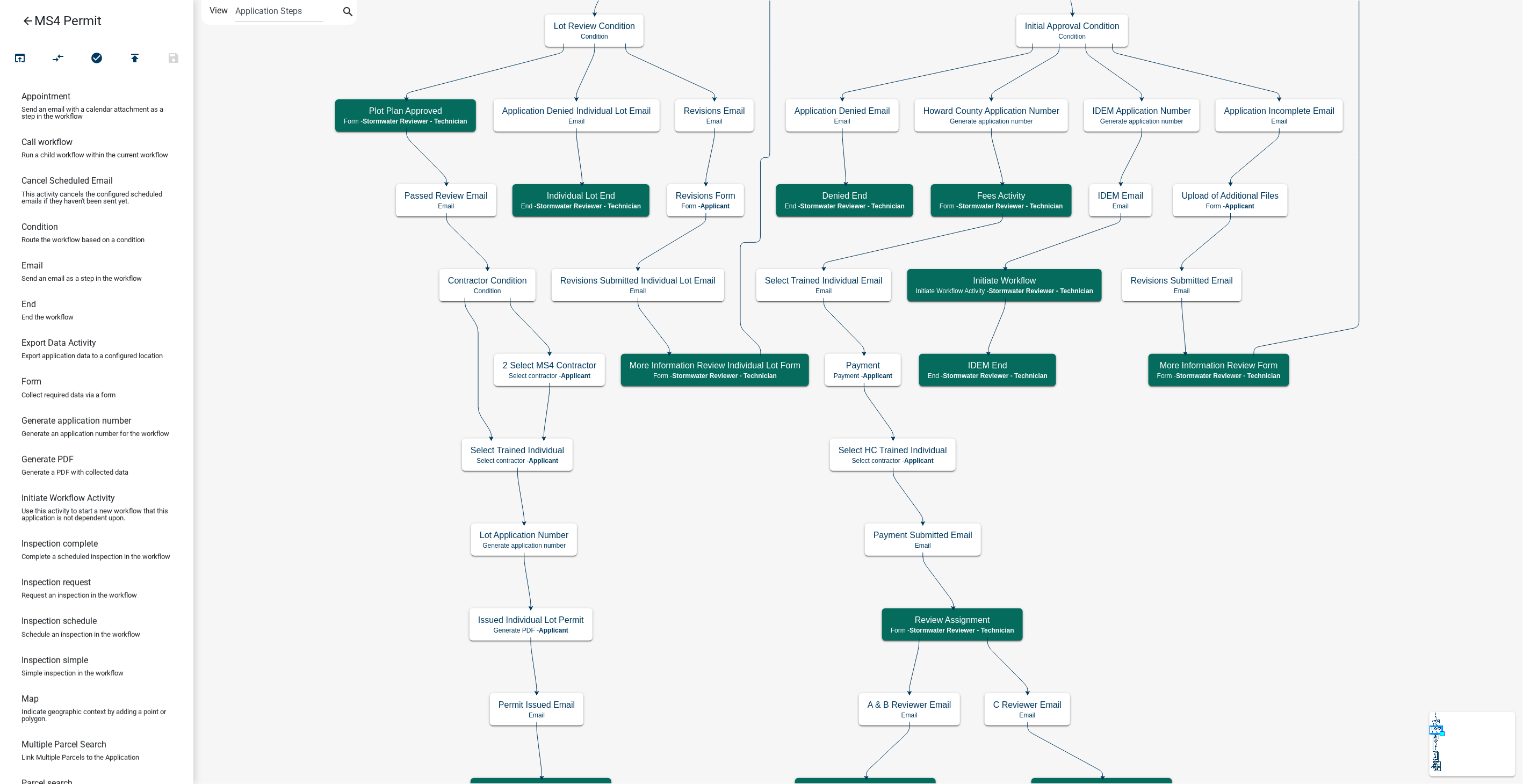
click at [29, 23] on icon "arrow_back" at bounding box center [28, 21] width 13 height 15
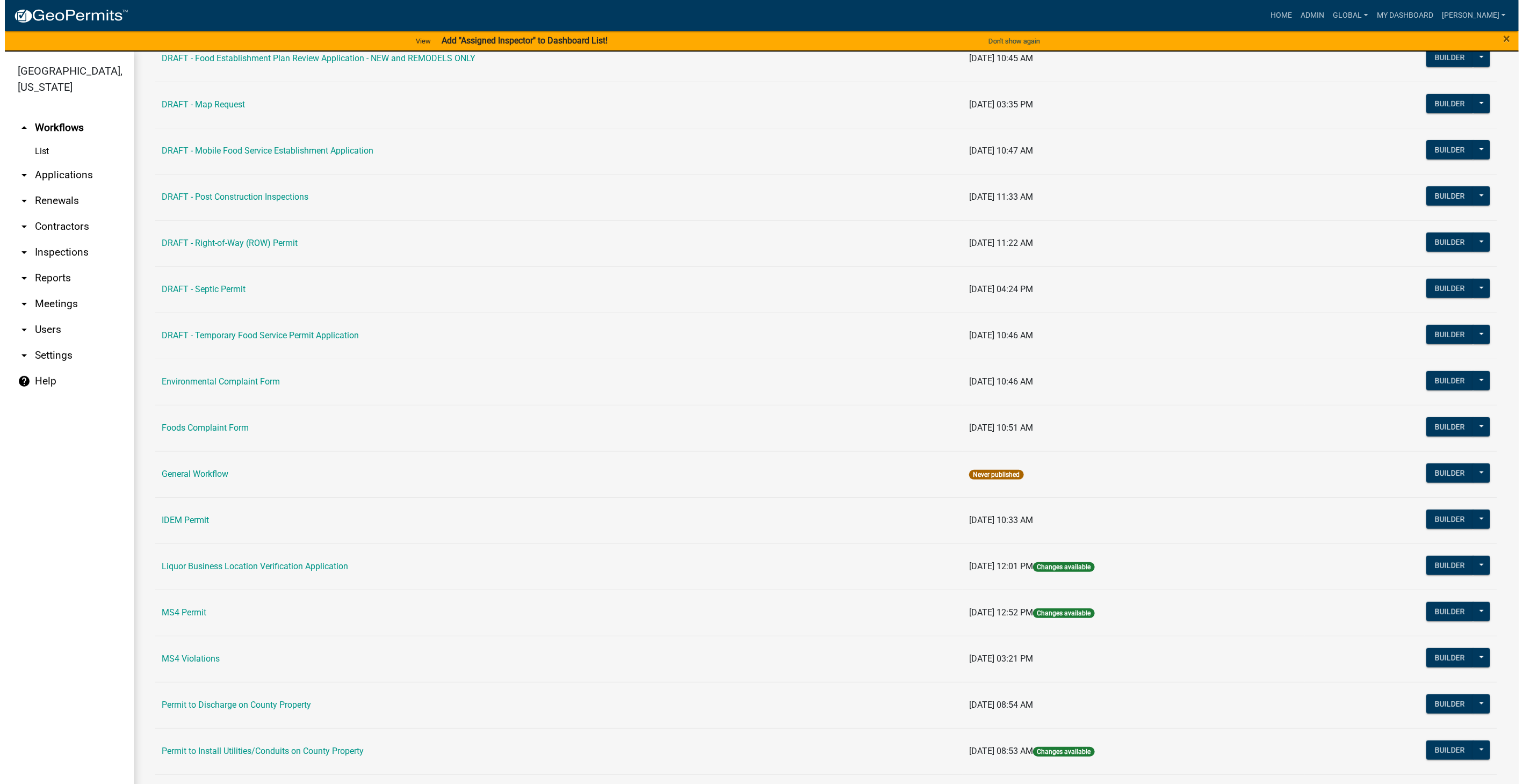
scroll to position [417, 0]
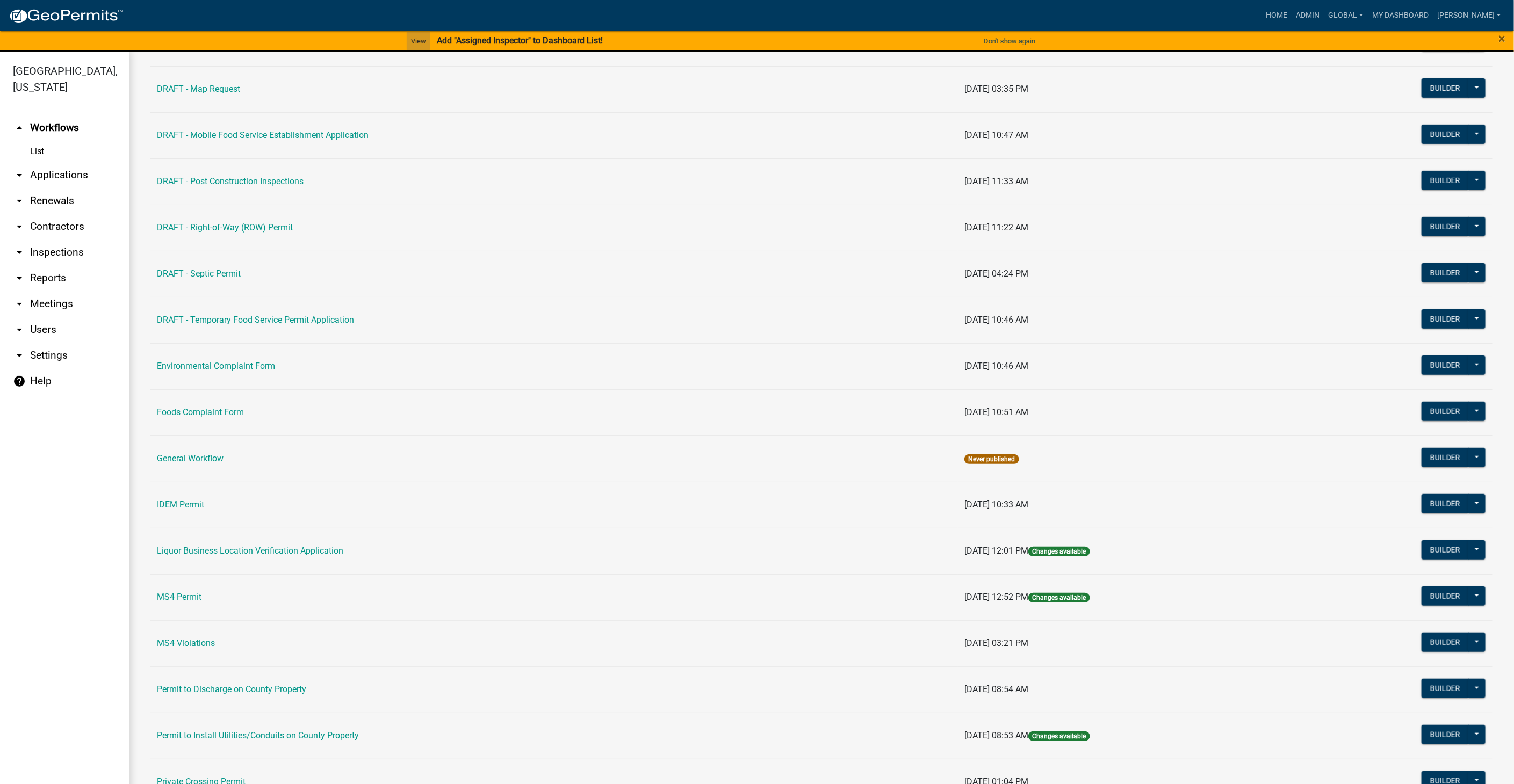
click at [422, 40] on link "View" at bounding box center [419, 41] width 24 height 18
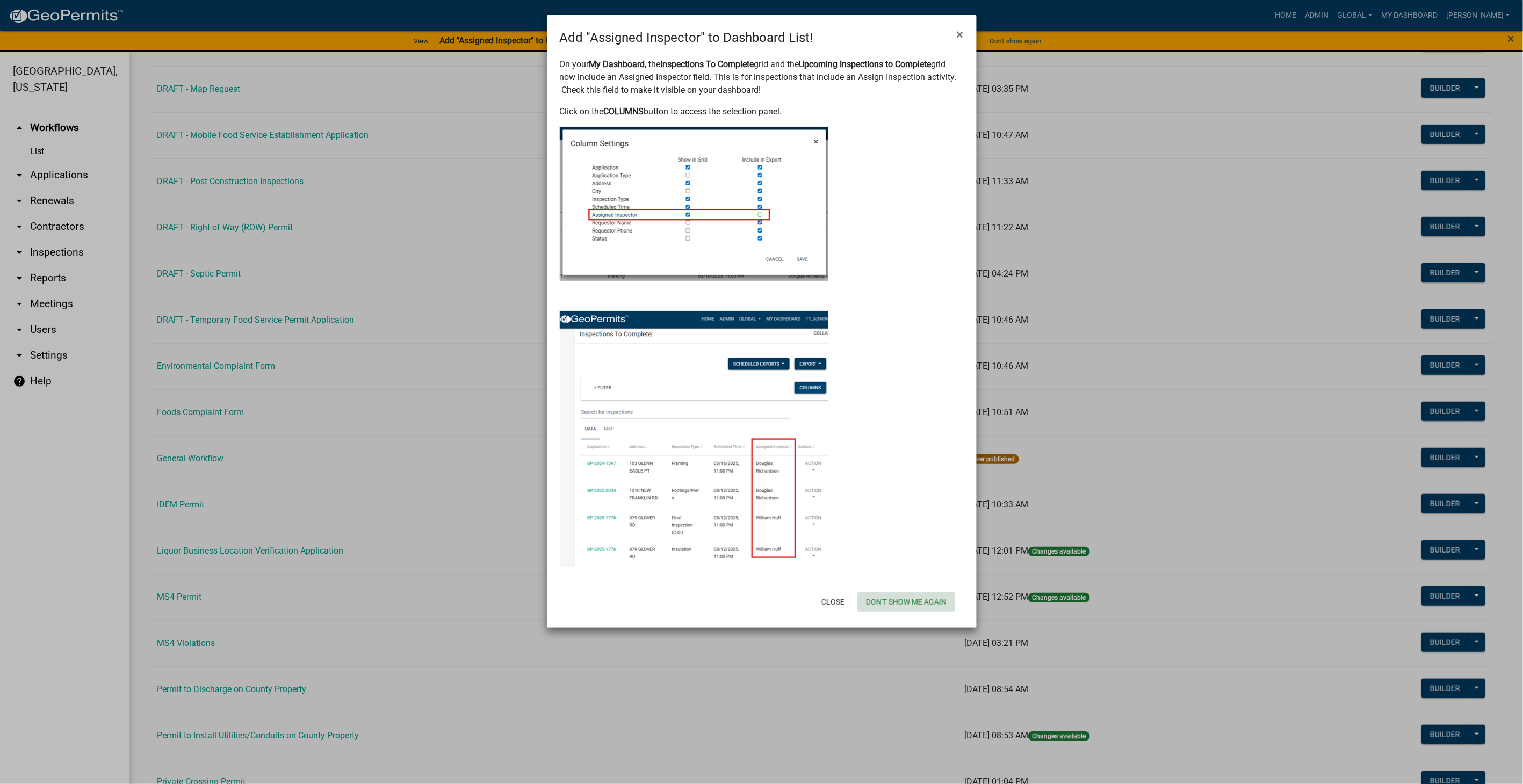
click at [881, 601] on button "Don't show me again" at bounding box center [906, 602] width 98 height 20
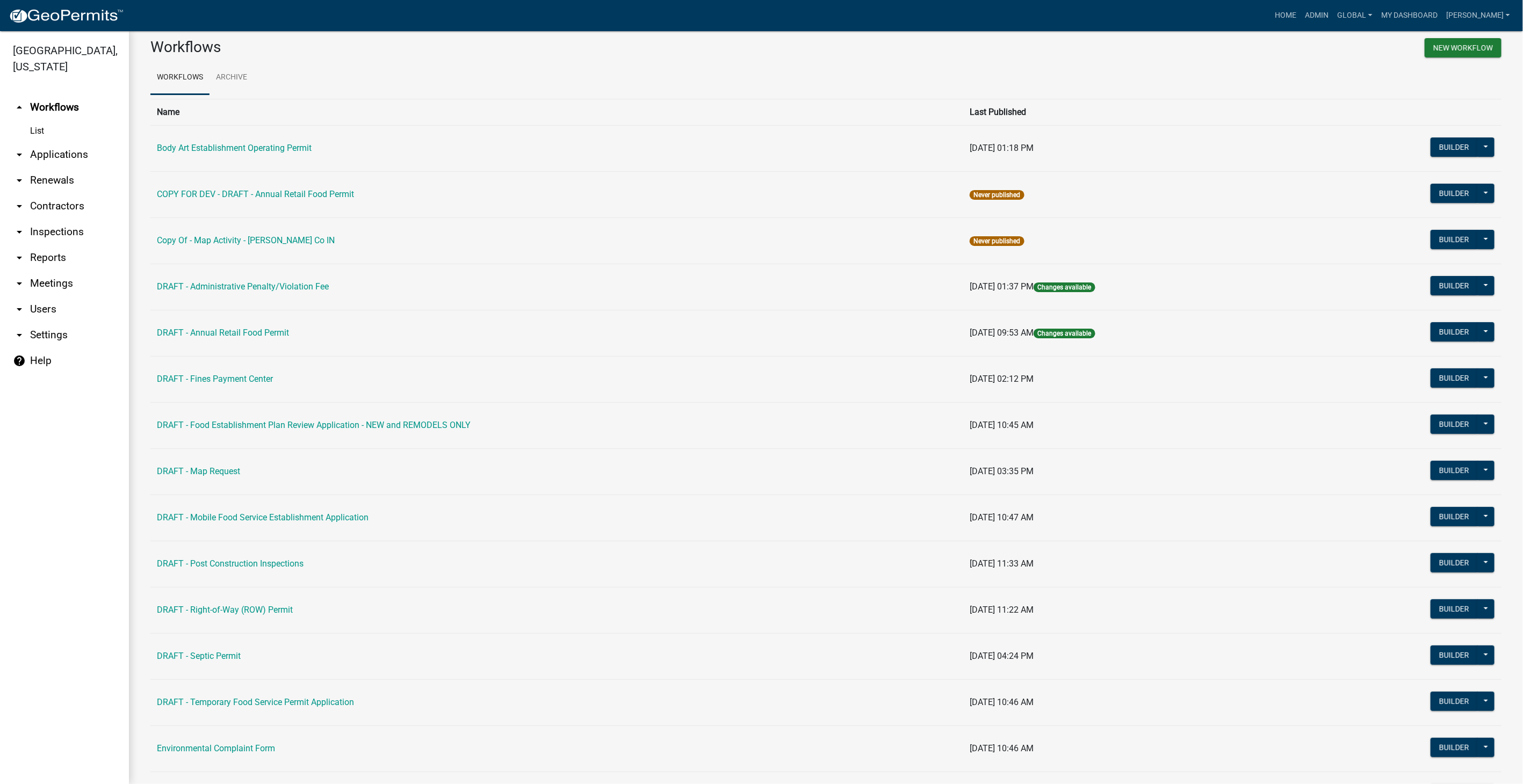
scroll to position [0, 0]
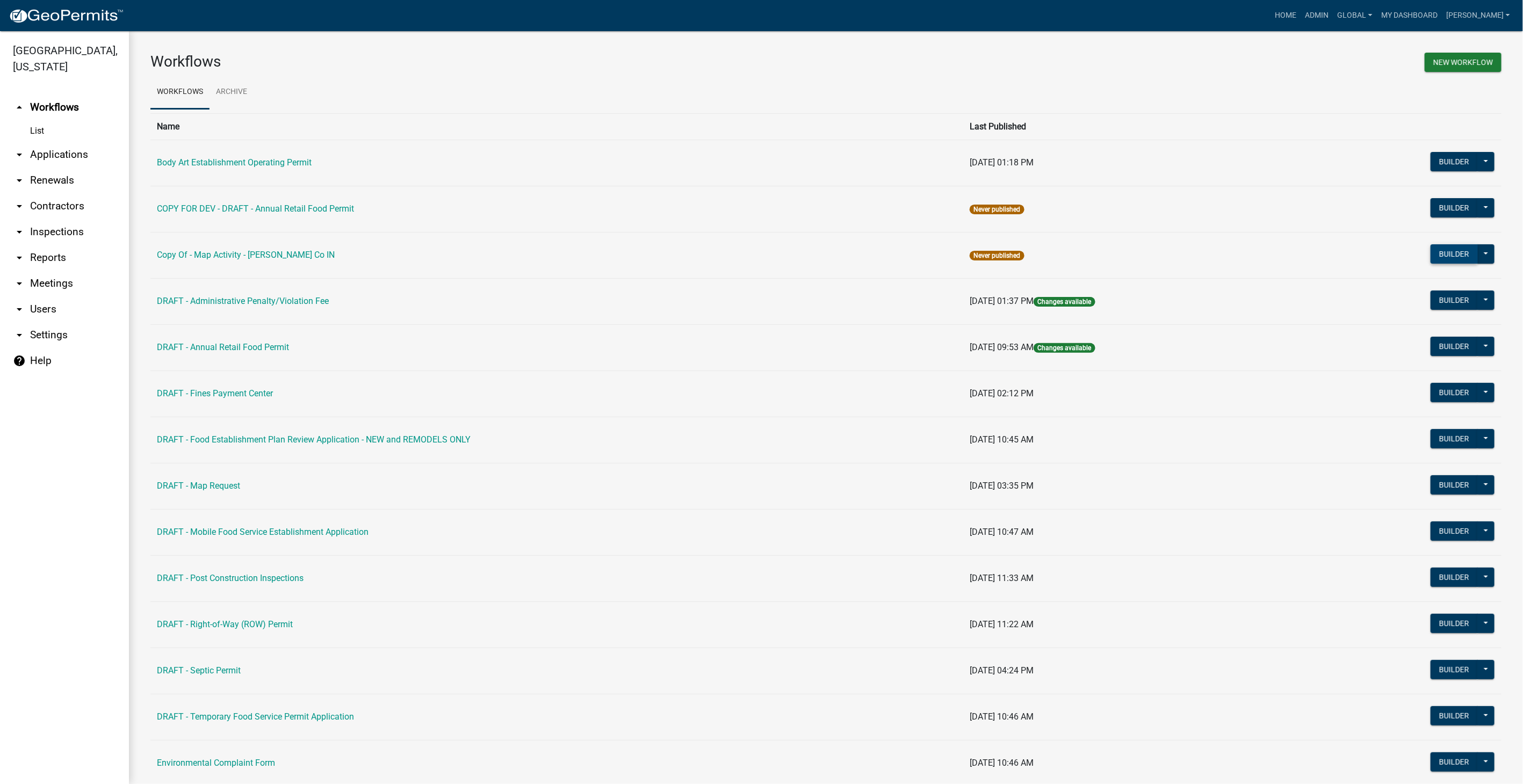
click at [1432, 259] on button "Builder" at bounding box center [1455, 254] width 48 height 20
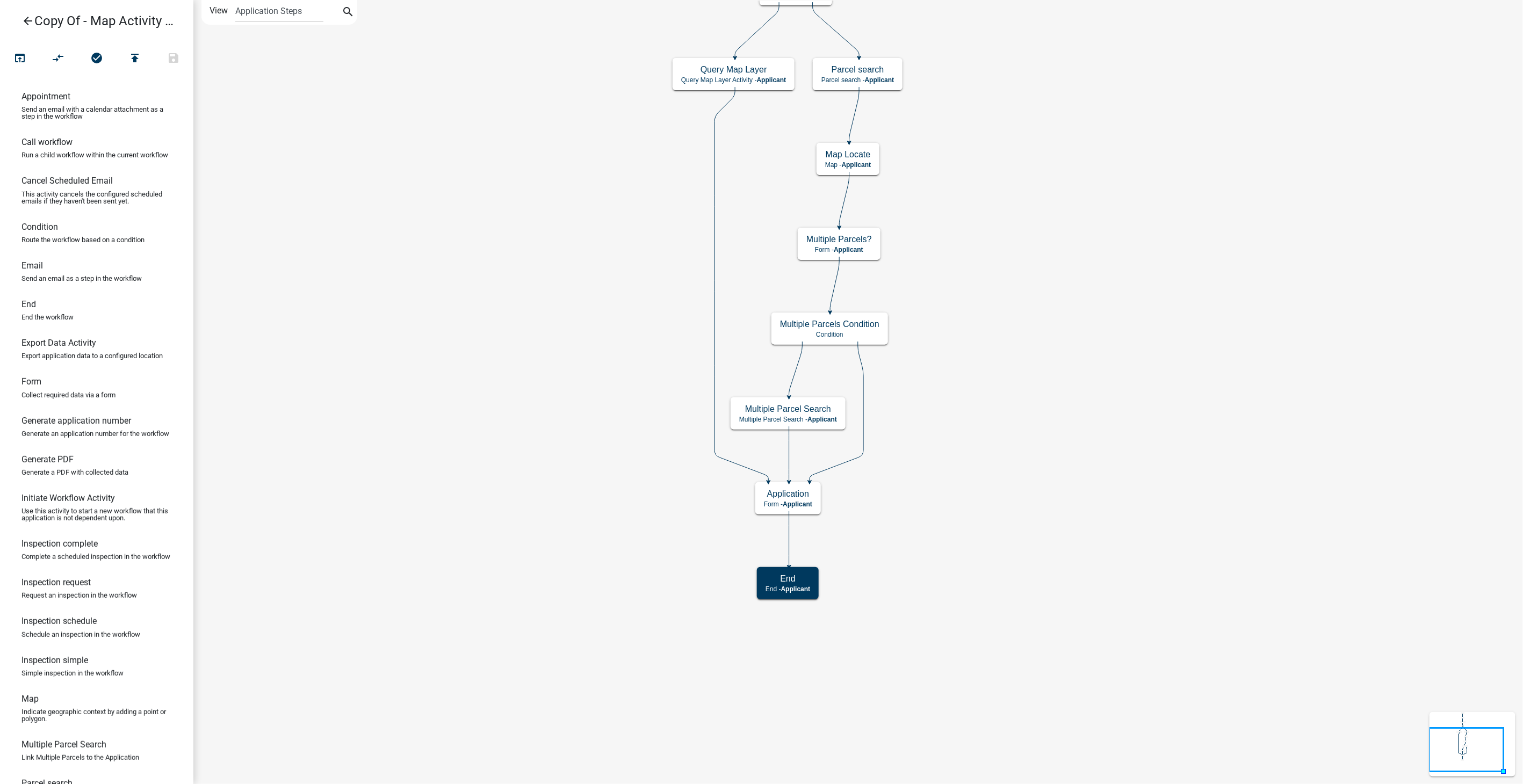
click at [31, 19] on icon "arrow_back" at bounding box center [28, 21] width 13 height 15
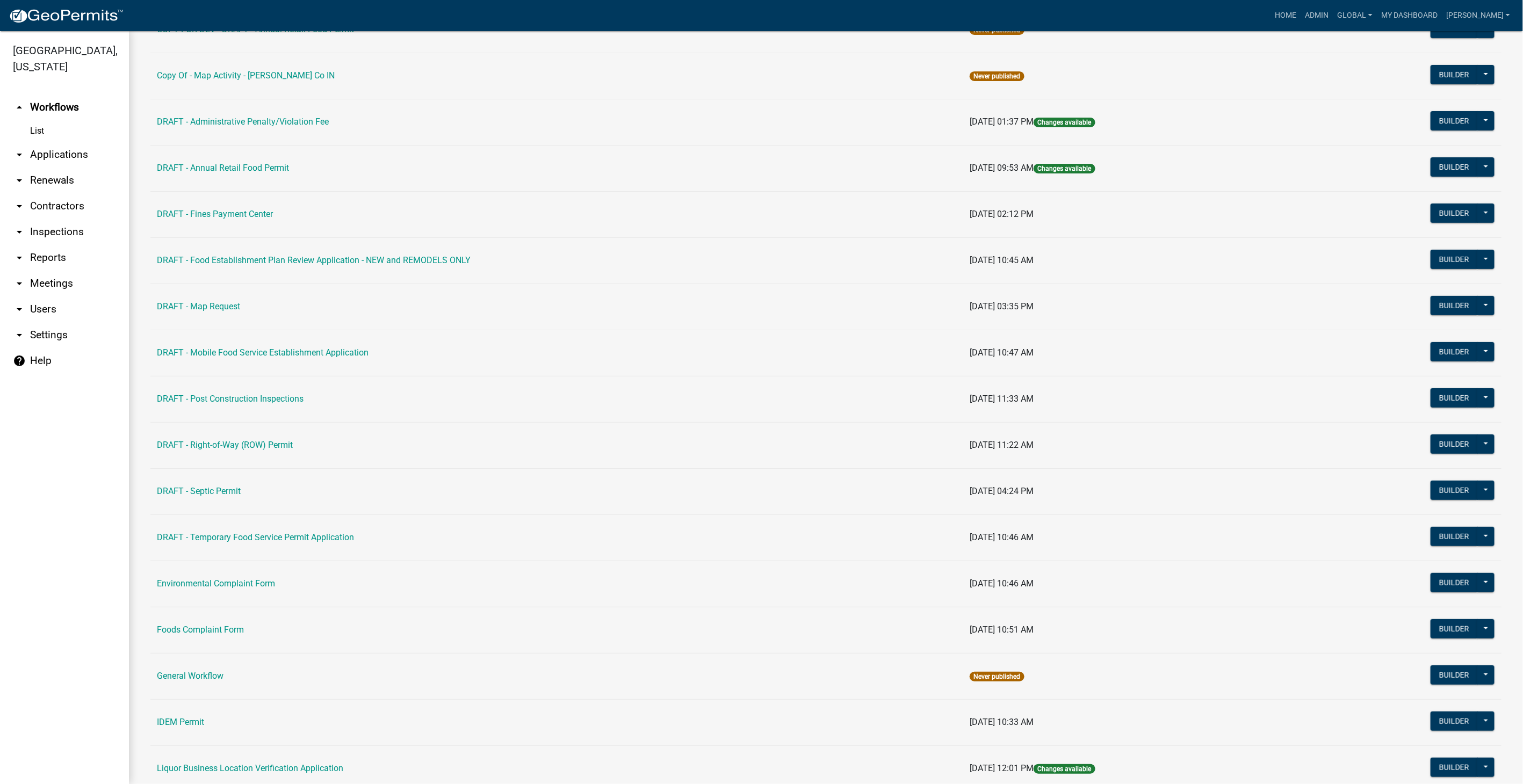
scroll to position [358, 0]
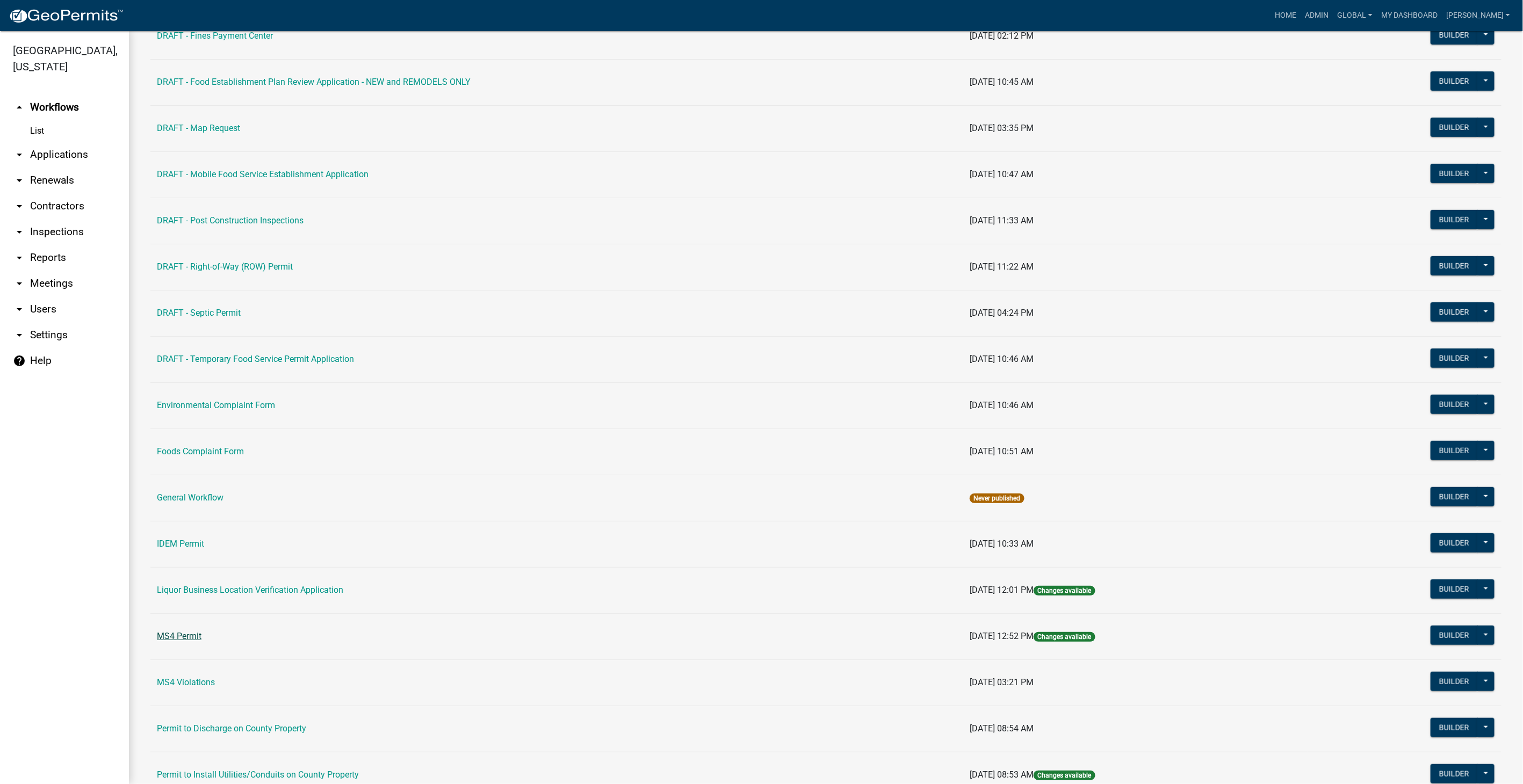
click at [196, 631] on link "MS4 Permit" at bounding box center [179, 636] width 45 height 10
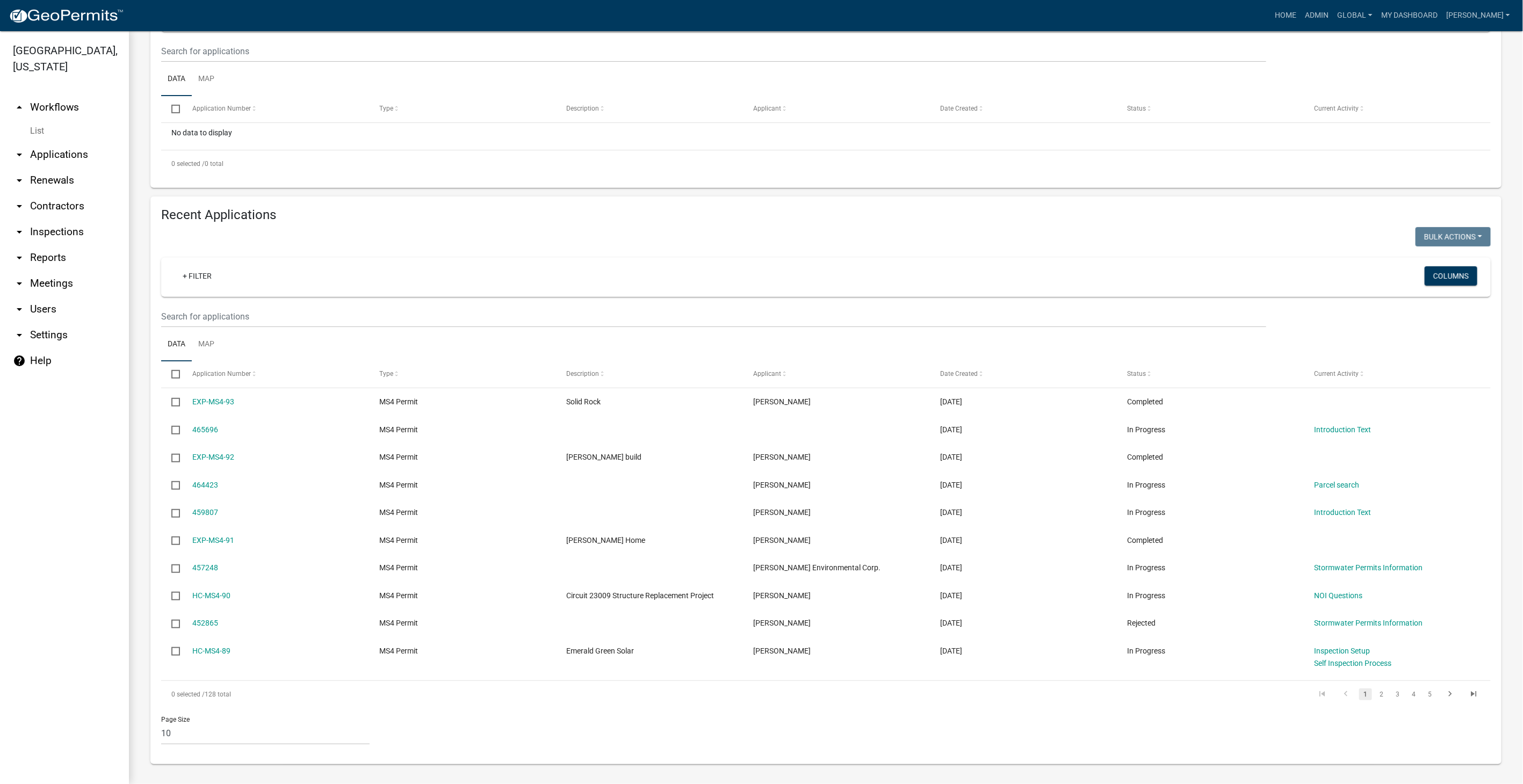
scroll to position [204, 0]
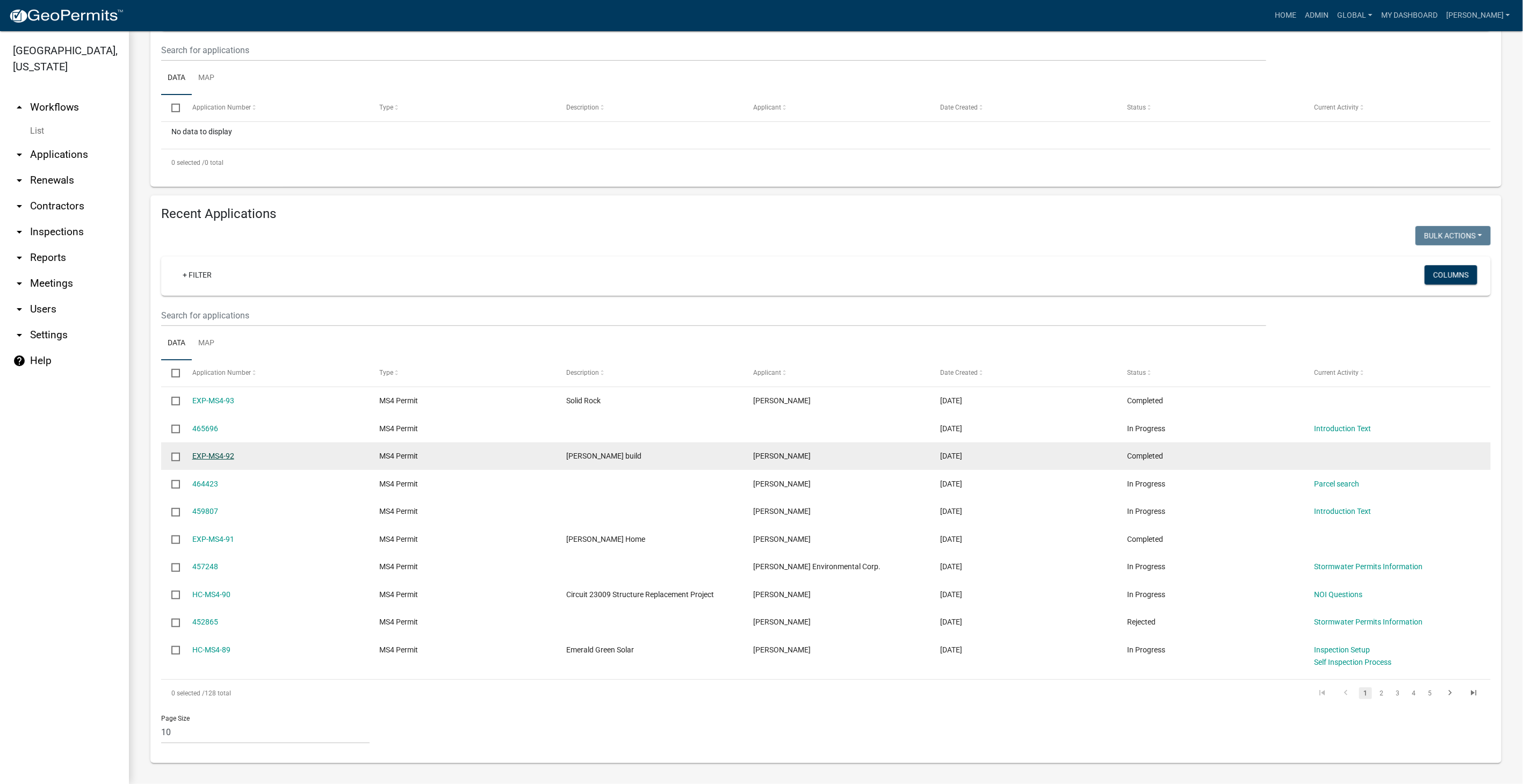
click at [221, 455] on link "EXP-MS4-92" at bounding box center [213, 456] width 42 height 8
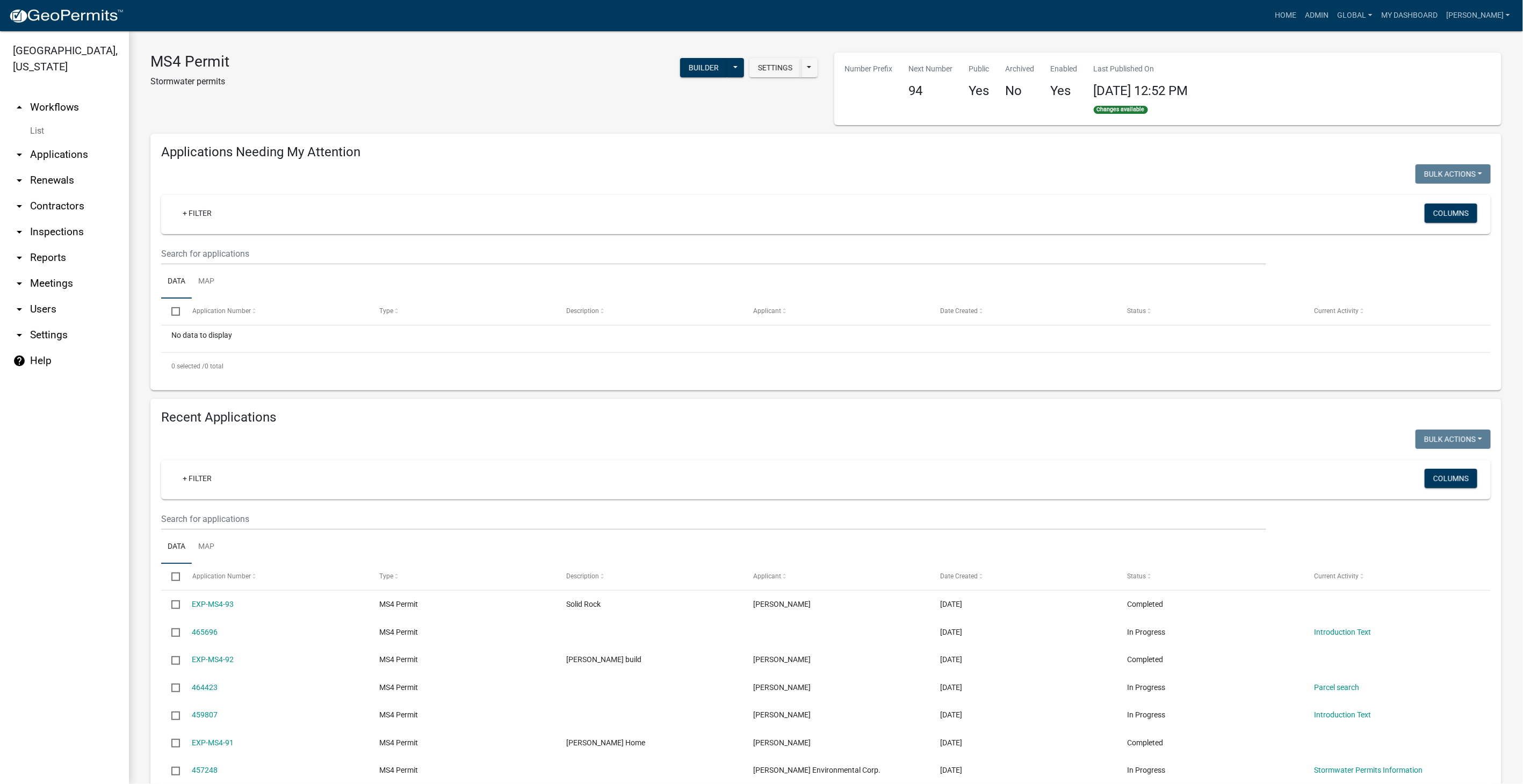
click at [43, 151] on link "arrow_drop_down Applications" at bounding box center [64, 154] width 129 height 26
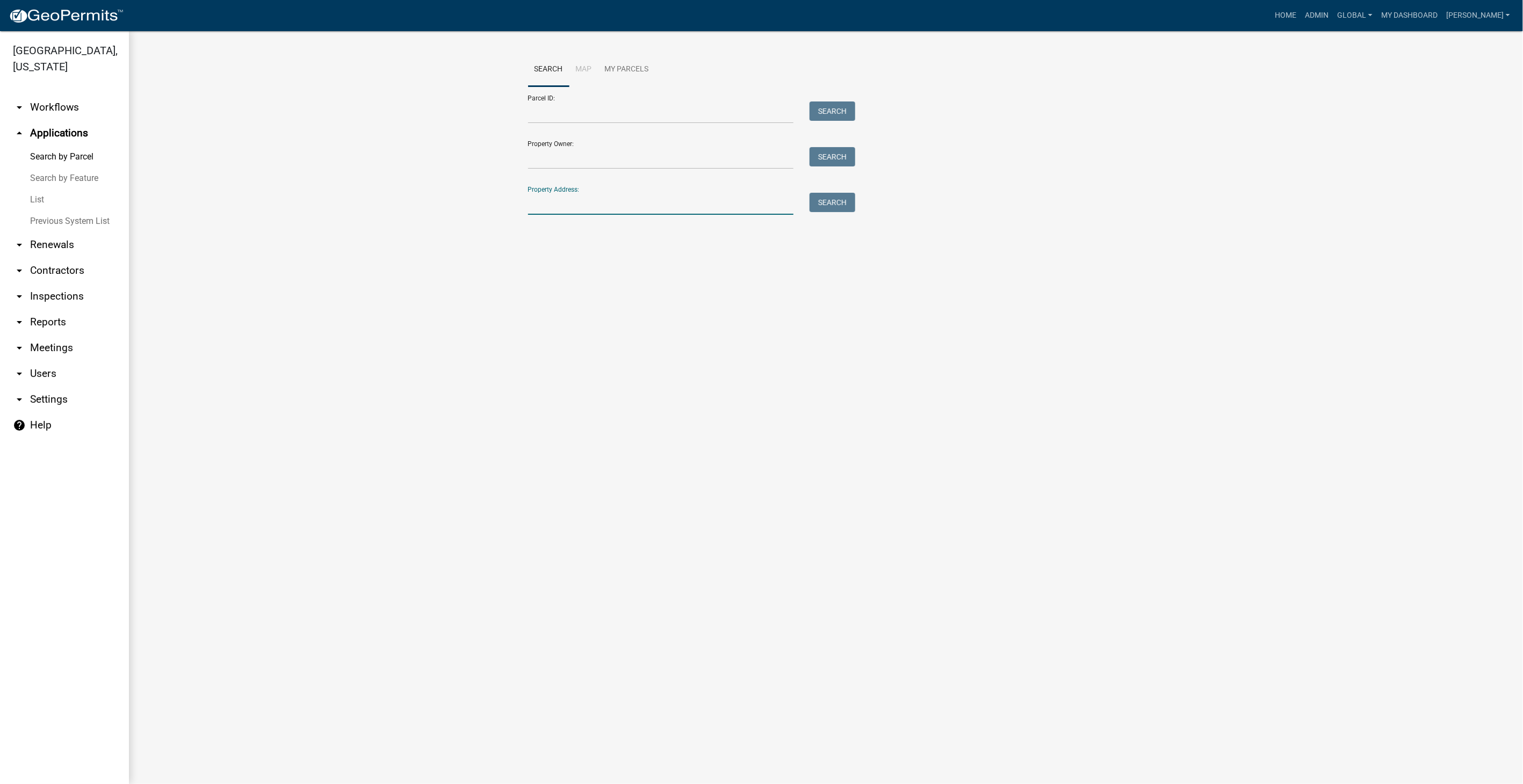
click at [584, 202] on input "Property Address:" at bounding box center [661, 204] width 266 height 22
type input "emerald gree"
click at [51, 97] on link "arrow_drop_down Workflows" at bounding box center [64, 107] width 129 height 26
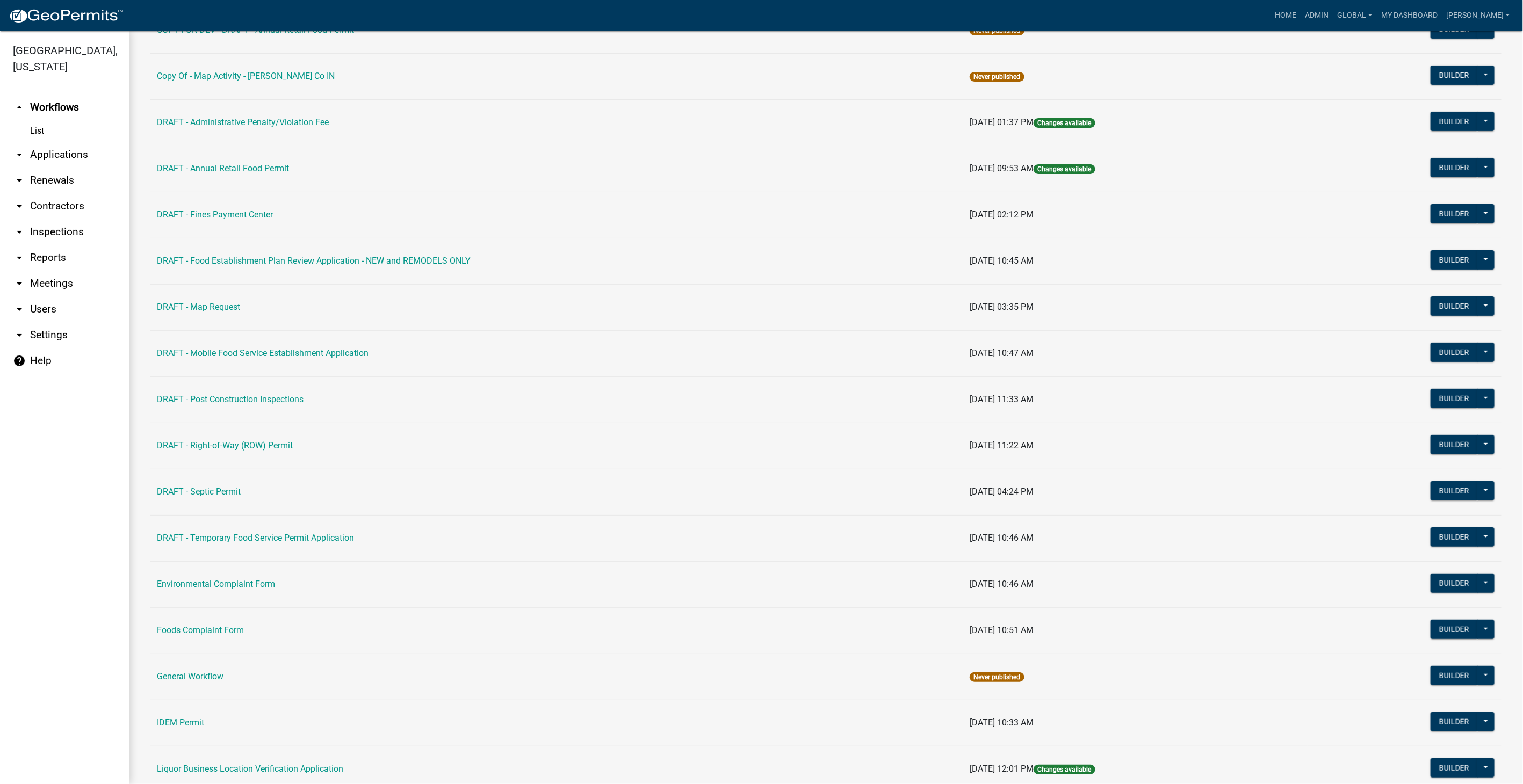
scroll to position [358, 0]
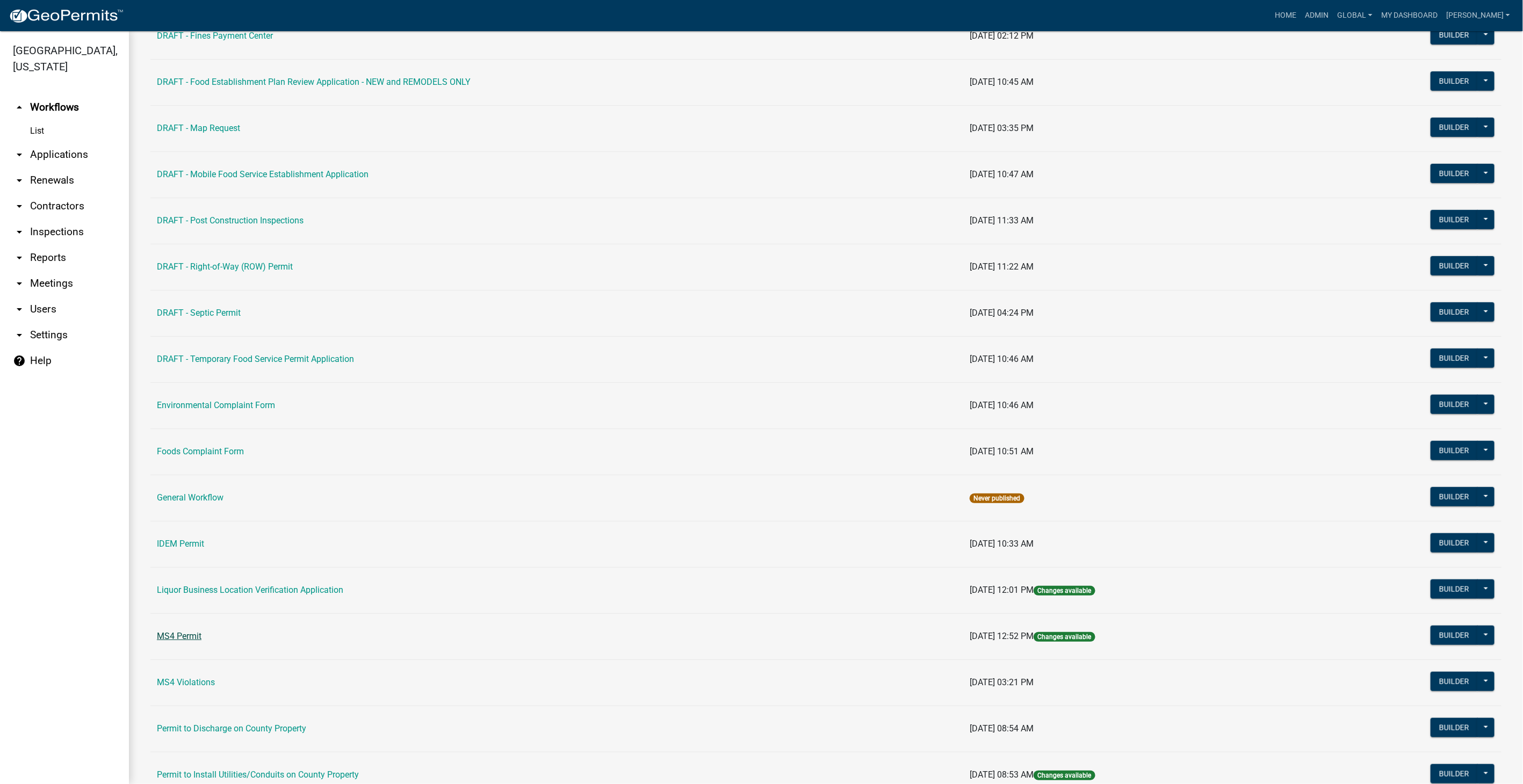
click at [183, 635] on link "MS4 Permit" at bounding box center [179, 636] width 45 height 10
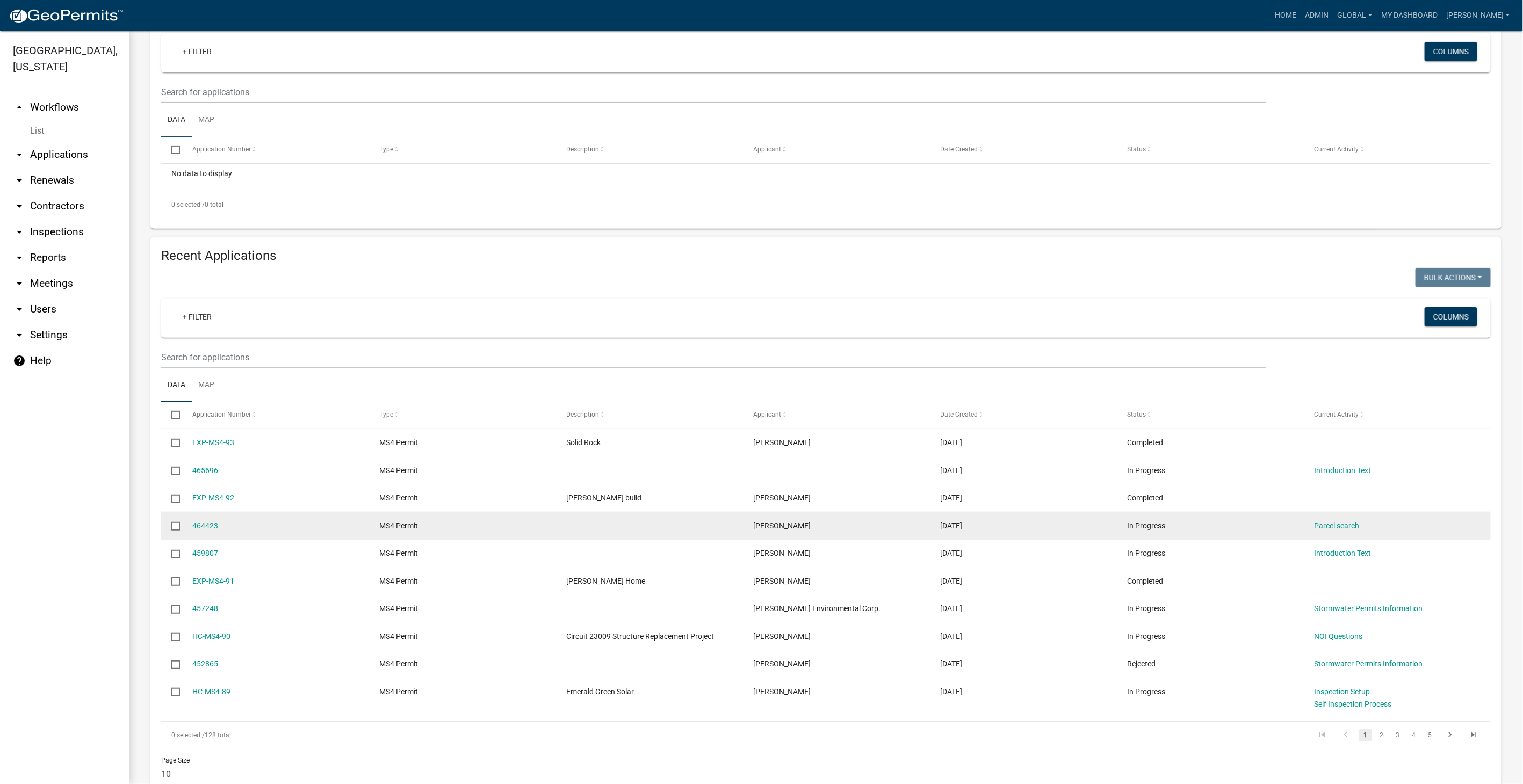
scroll to position [179, 0]
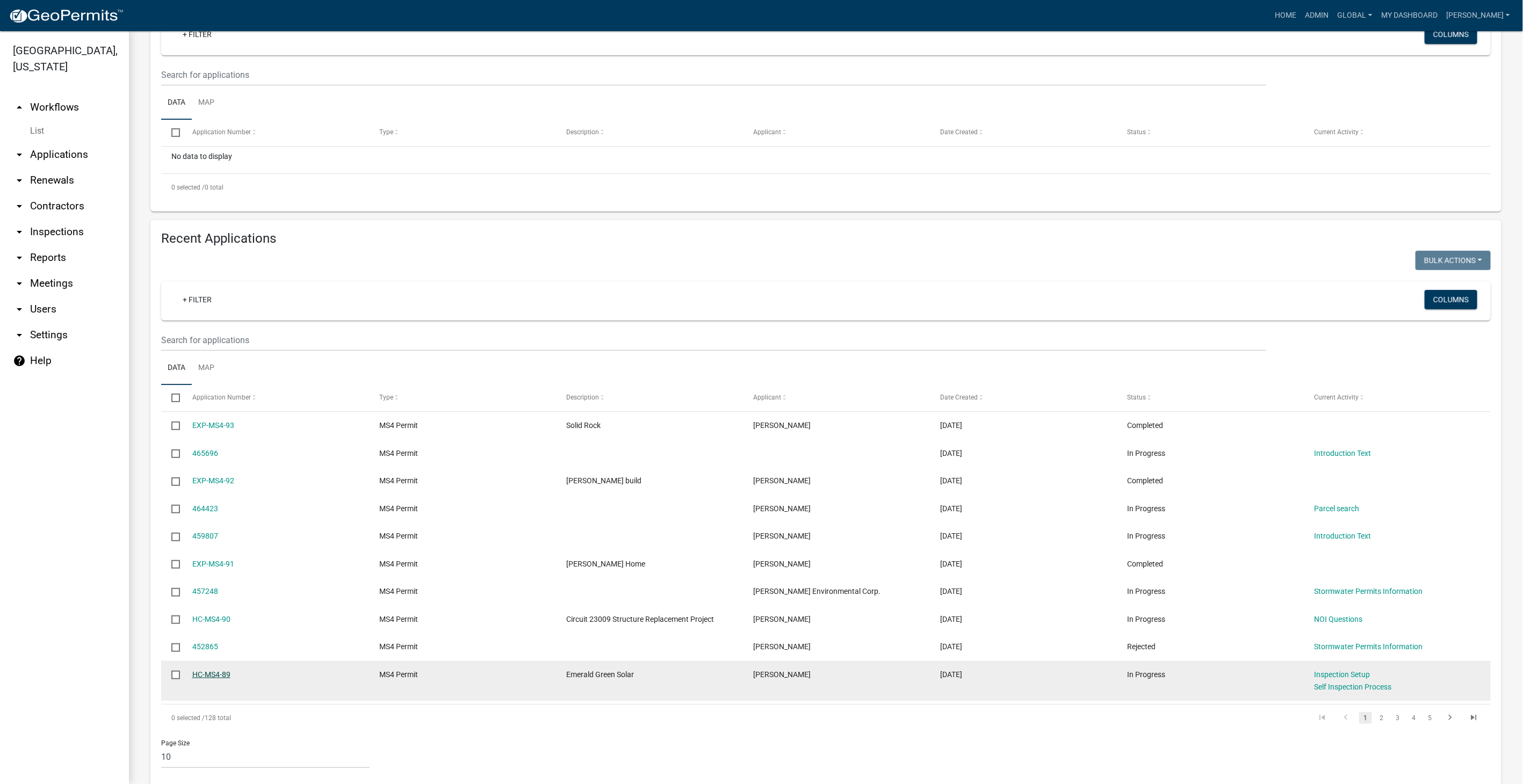
click at [211, 675] on link "HC-MS4-89" at bounding box center [211, 674] width 38 height 8
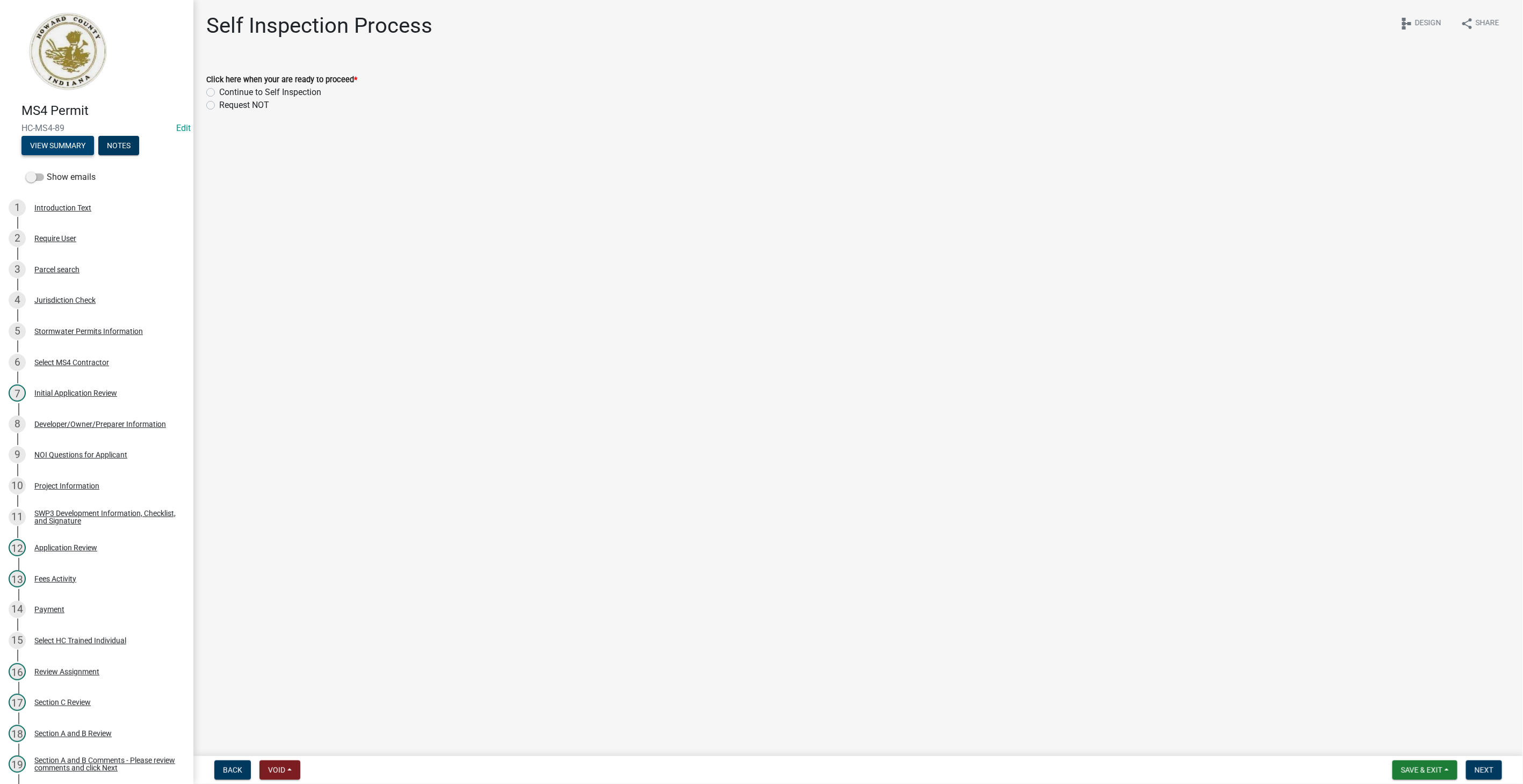
click at [31, 151] on button "View Summary" at bounding box center [58, 145] width 72 height 20
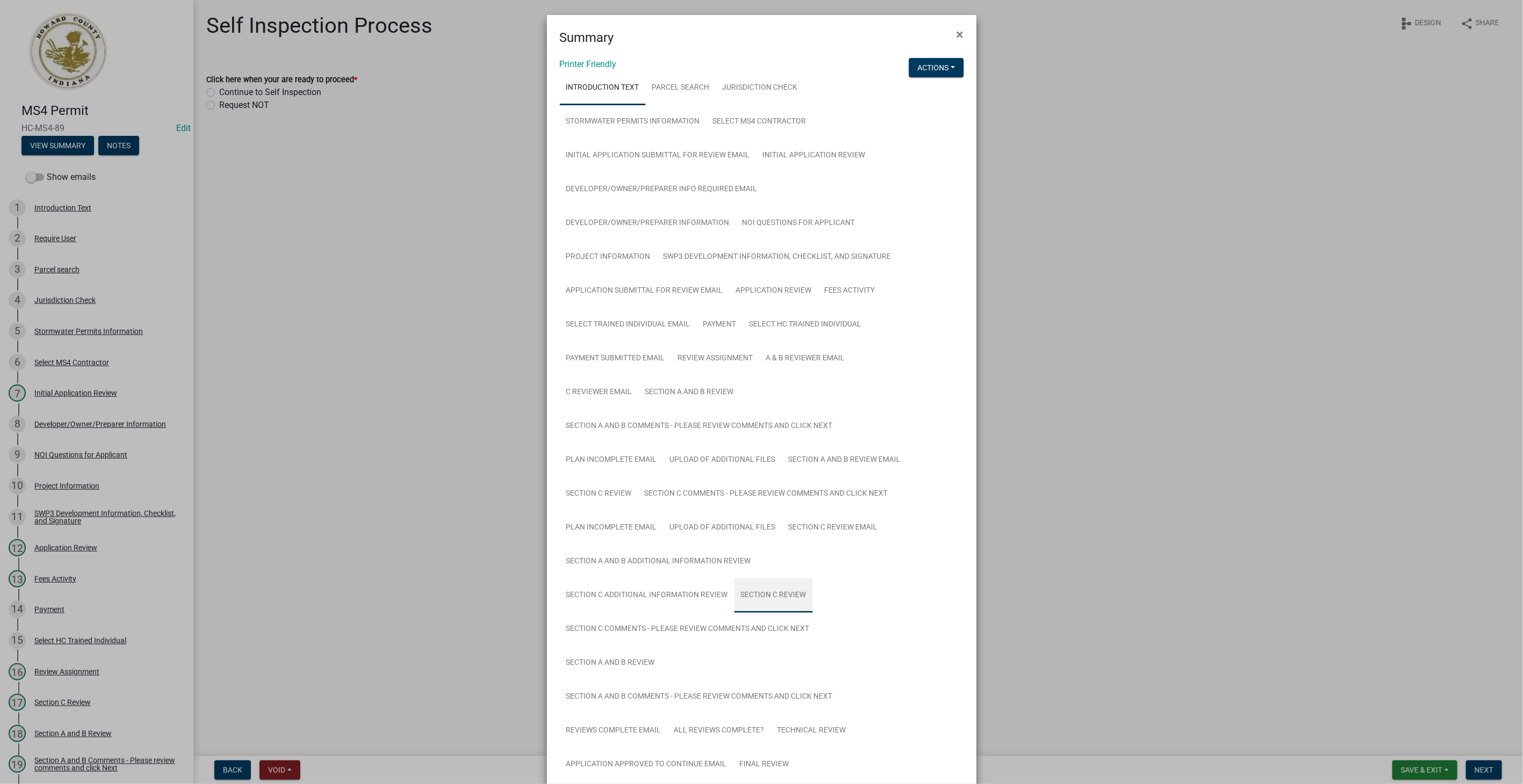
click at [762, 589] on link "Section C Review" at bounding box center [774, 596] width 78 height 34
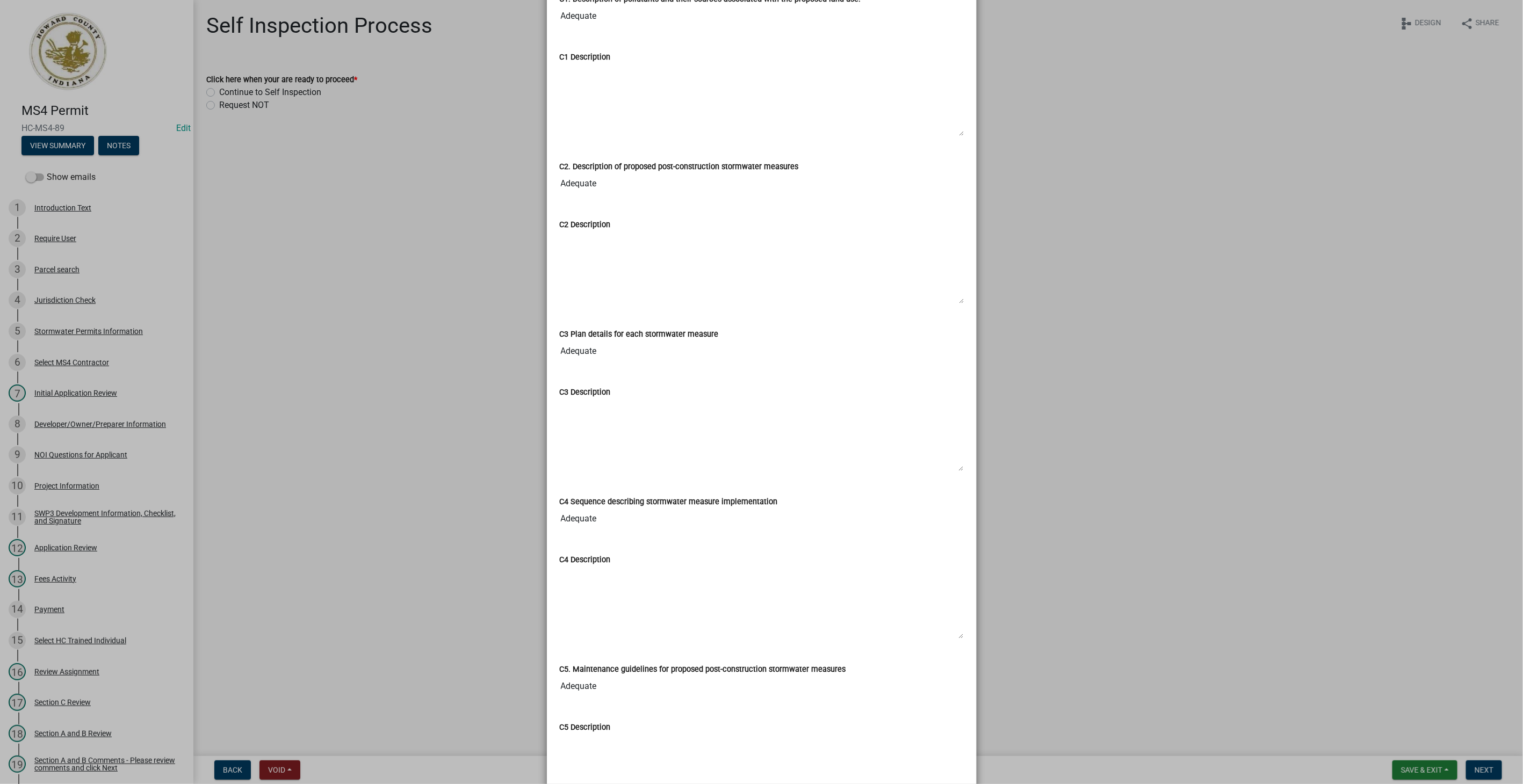
scroll to position [1916, 0]
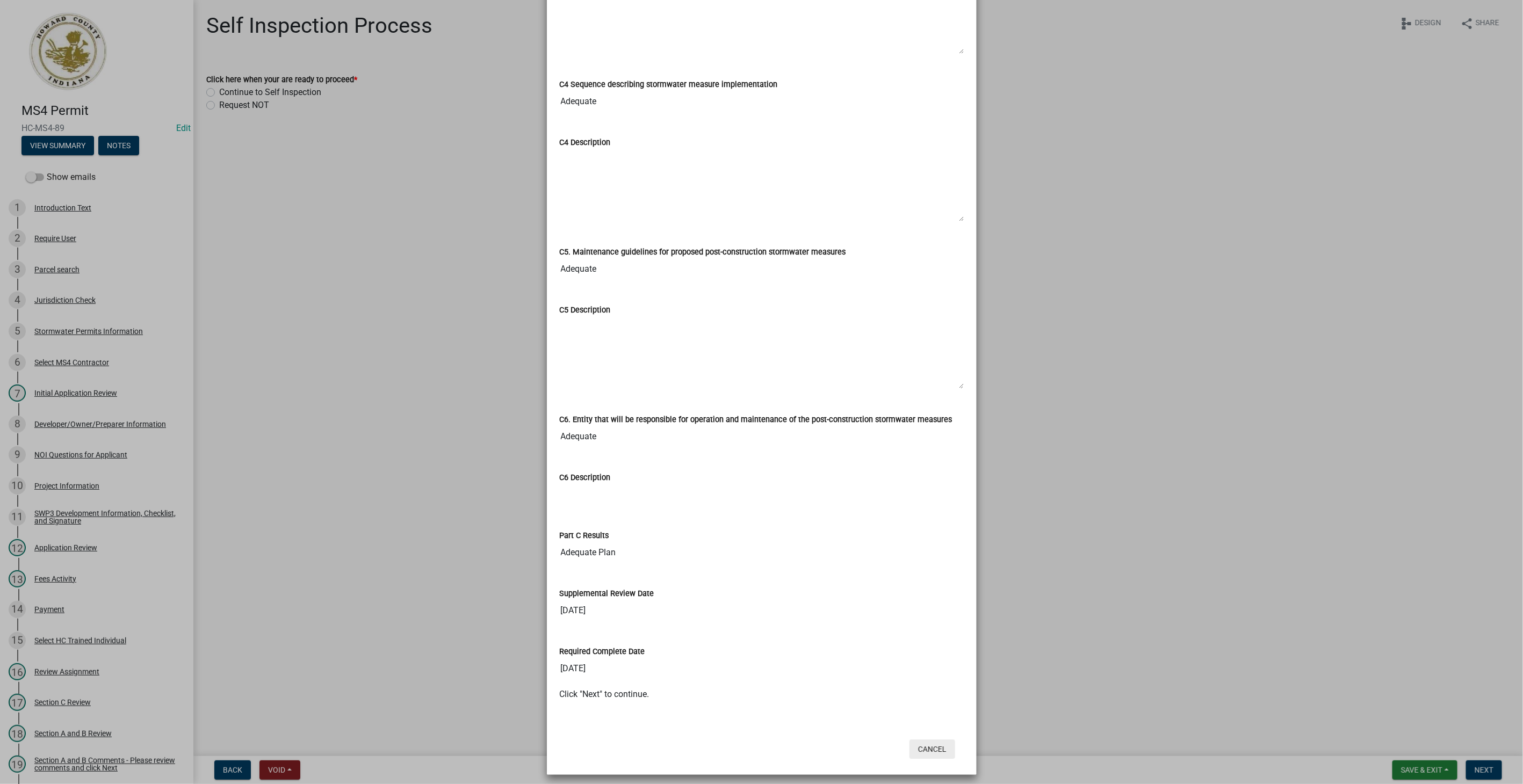
click at [924, 741] on button "Cancel" at bounding box center [932, 749] width 46 height 20
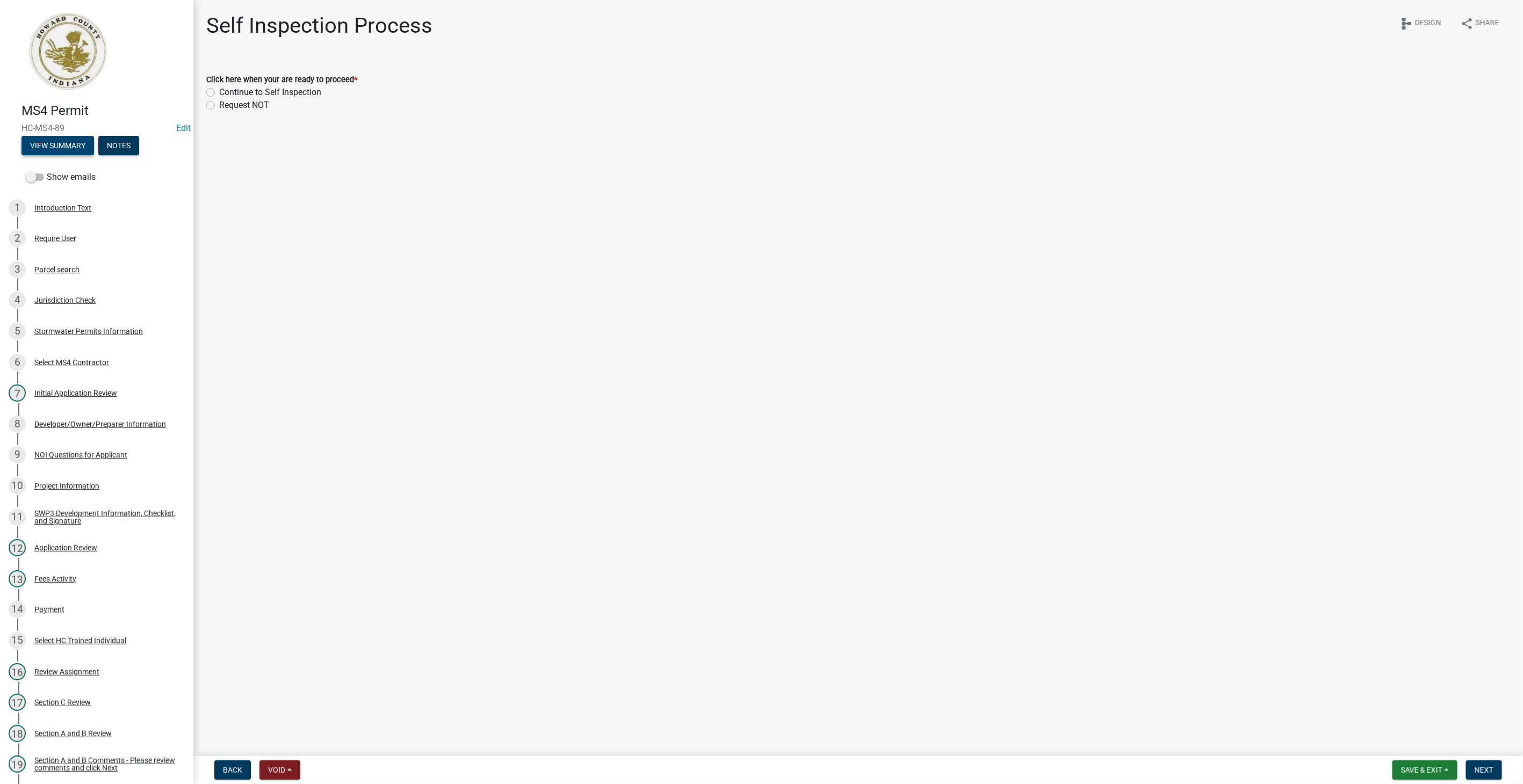
click at [69, 144] on button "View Summary" at bounding box center [58, 145] width 72 height 20
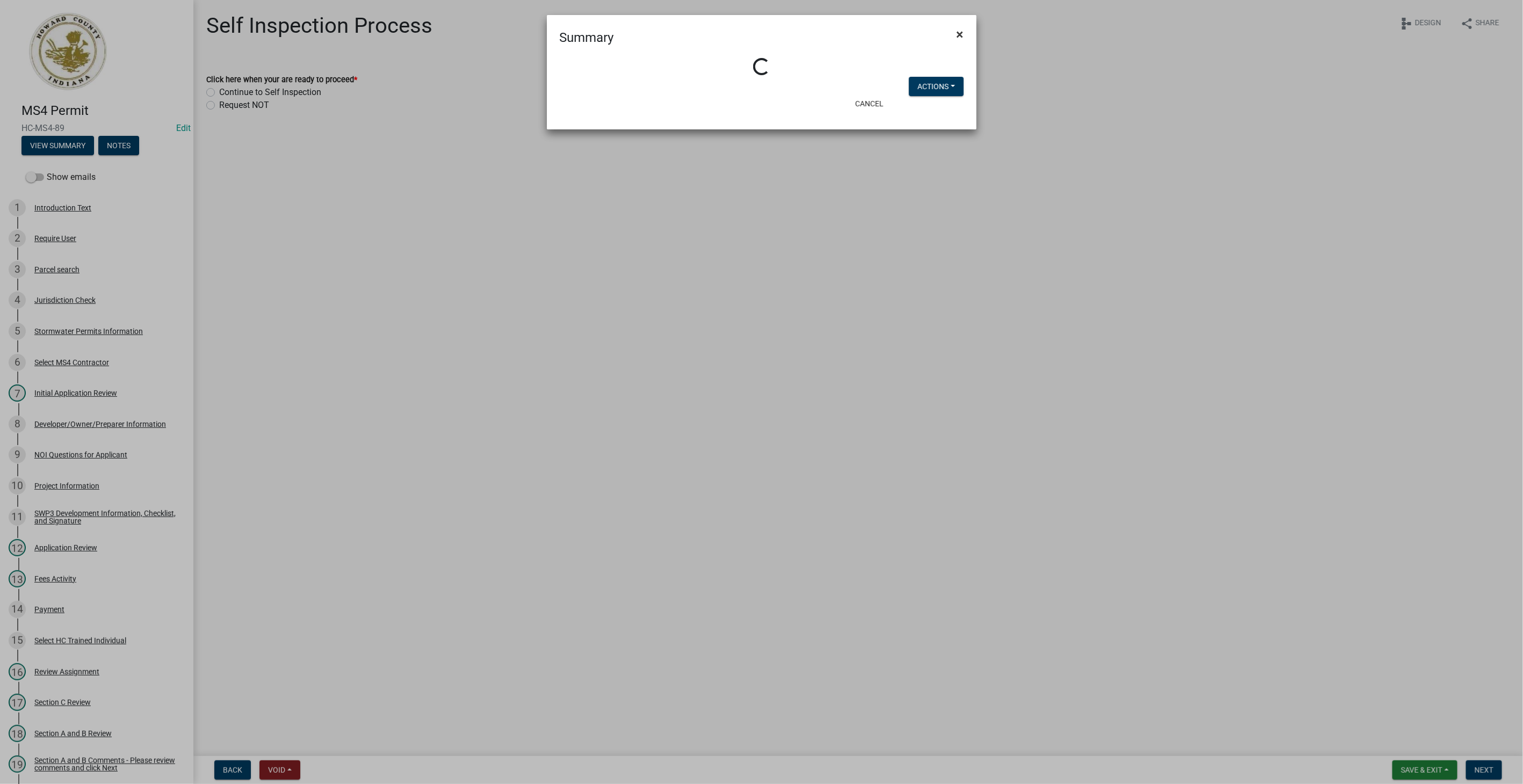
click at [960, 37] on span "×" at bounding box center [961, 34] width 7 height 15
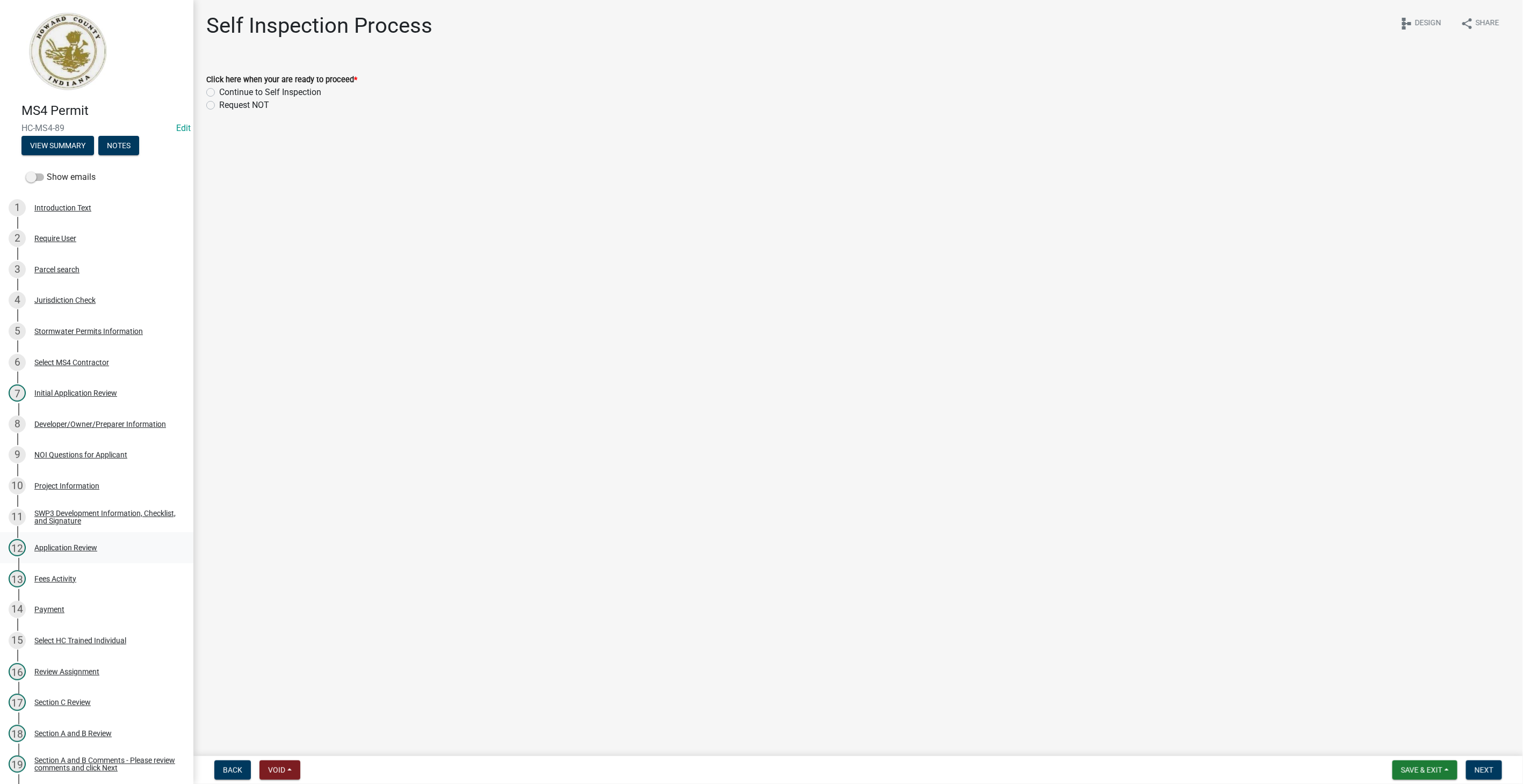
click at [44, 548] on div "Application Review" at bounding box center [66, 548] width 63 height 8
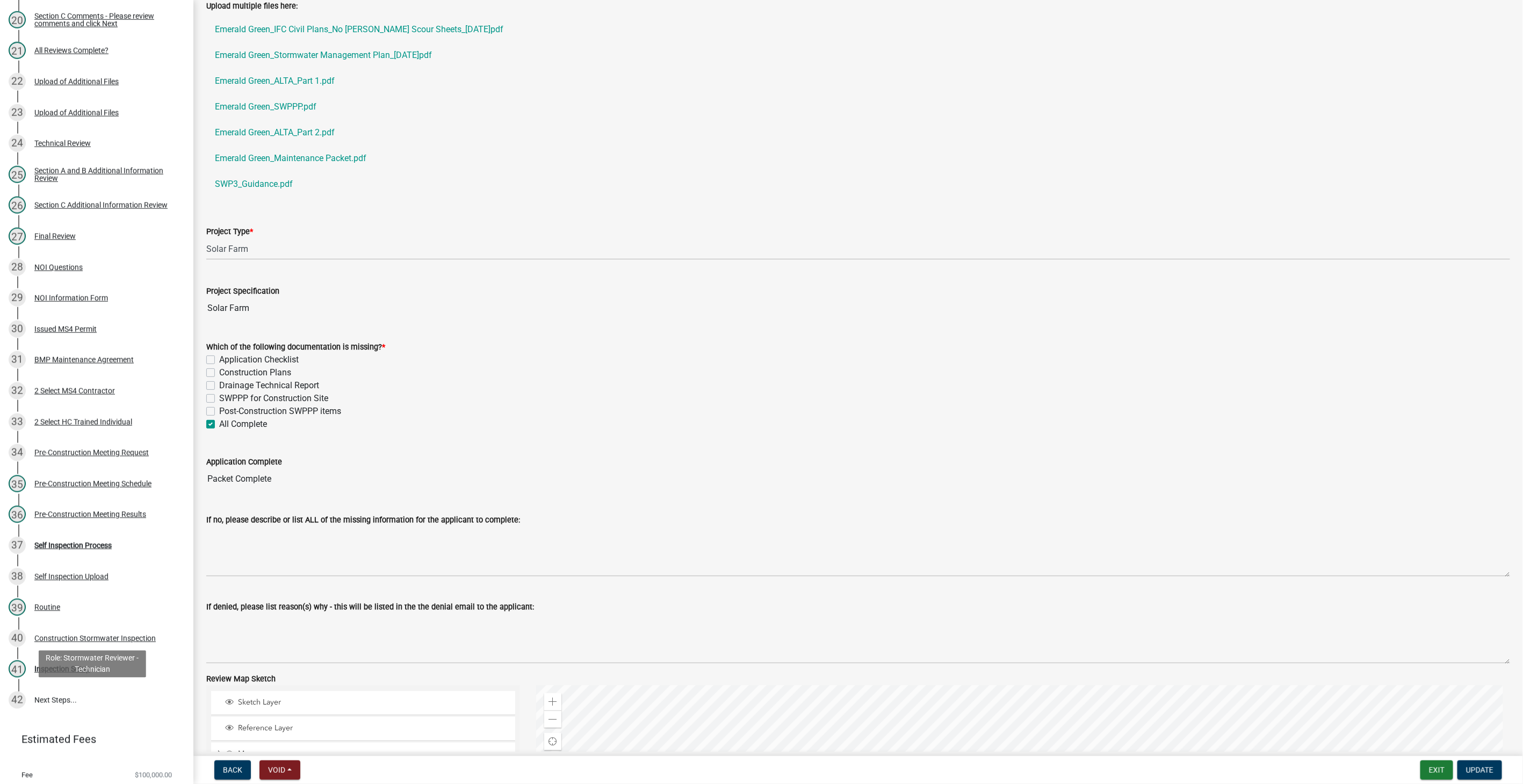
scroll to position [656, 0]
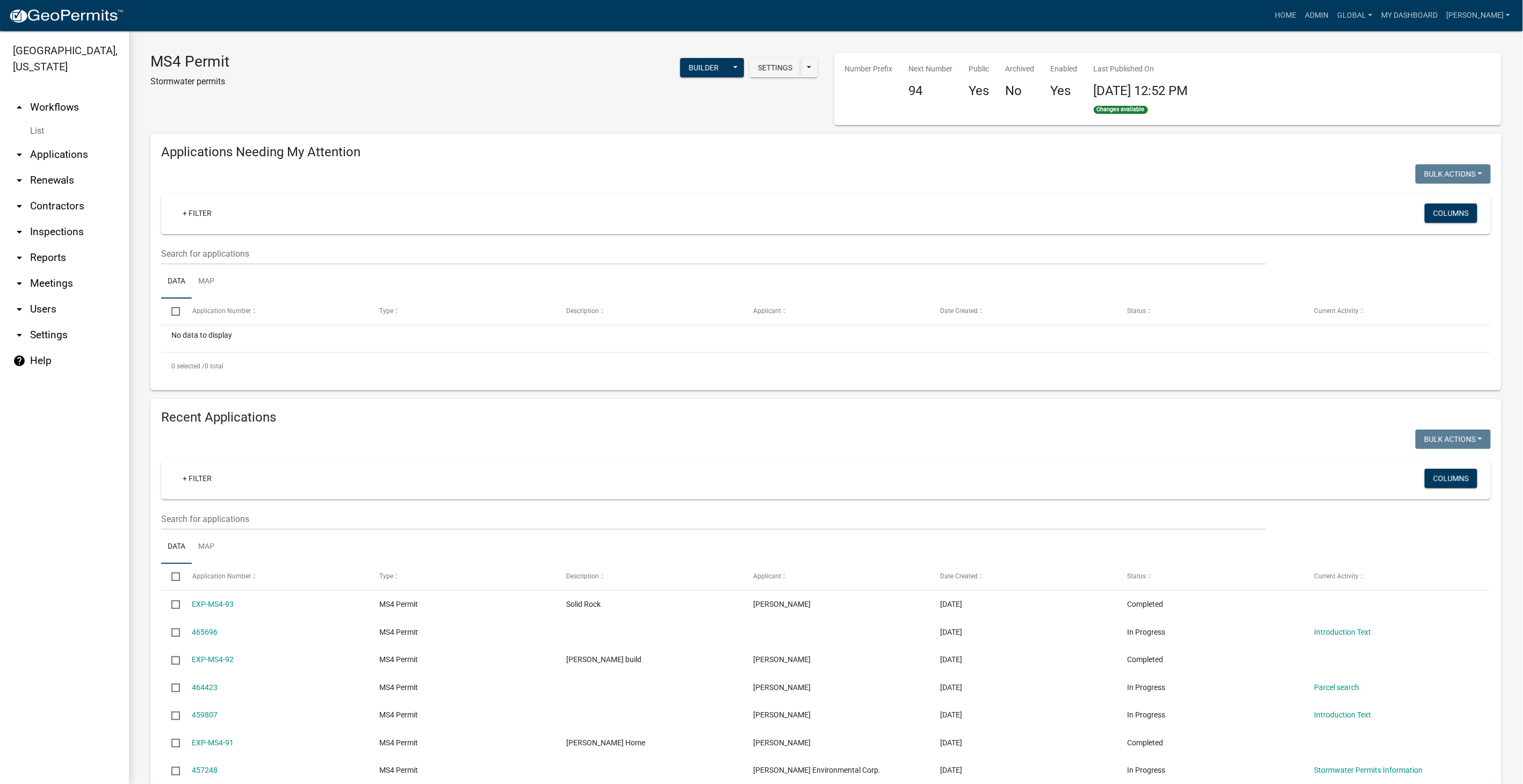
click at [43, 127] on link "List" at bounding box center [64, 131] width 129 height 21
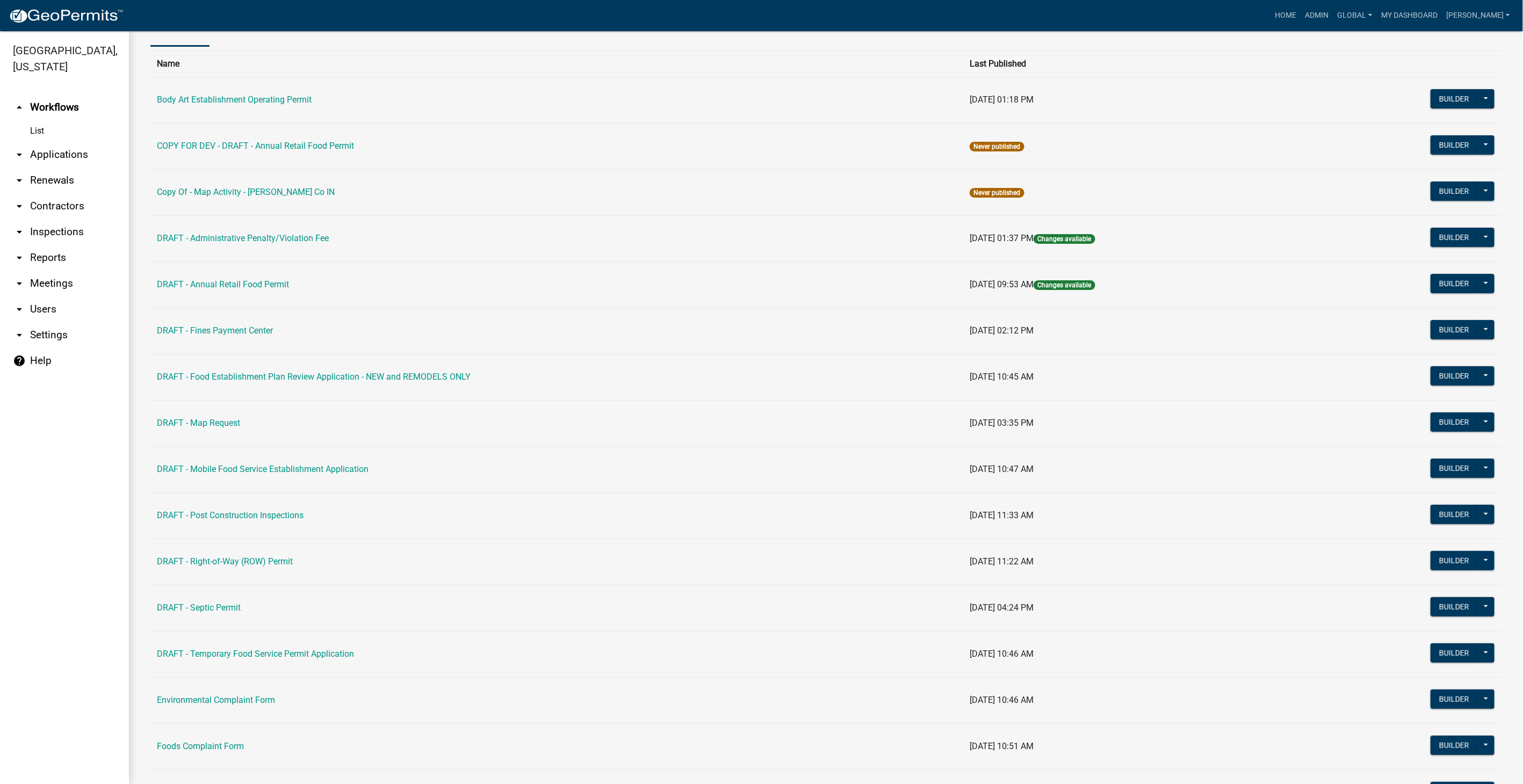
scroll to position [44, 0]
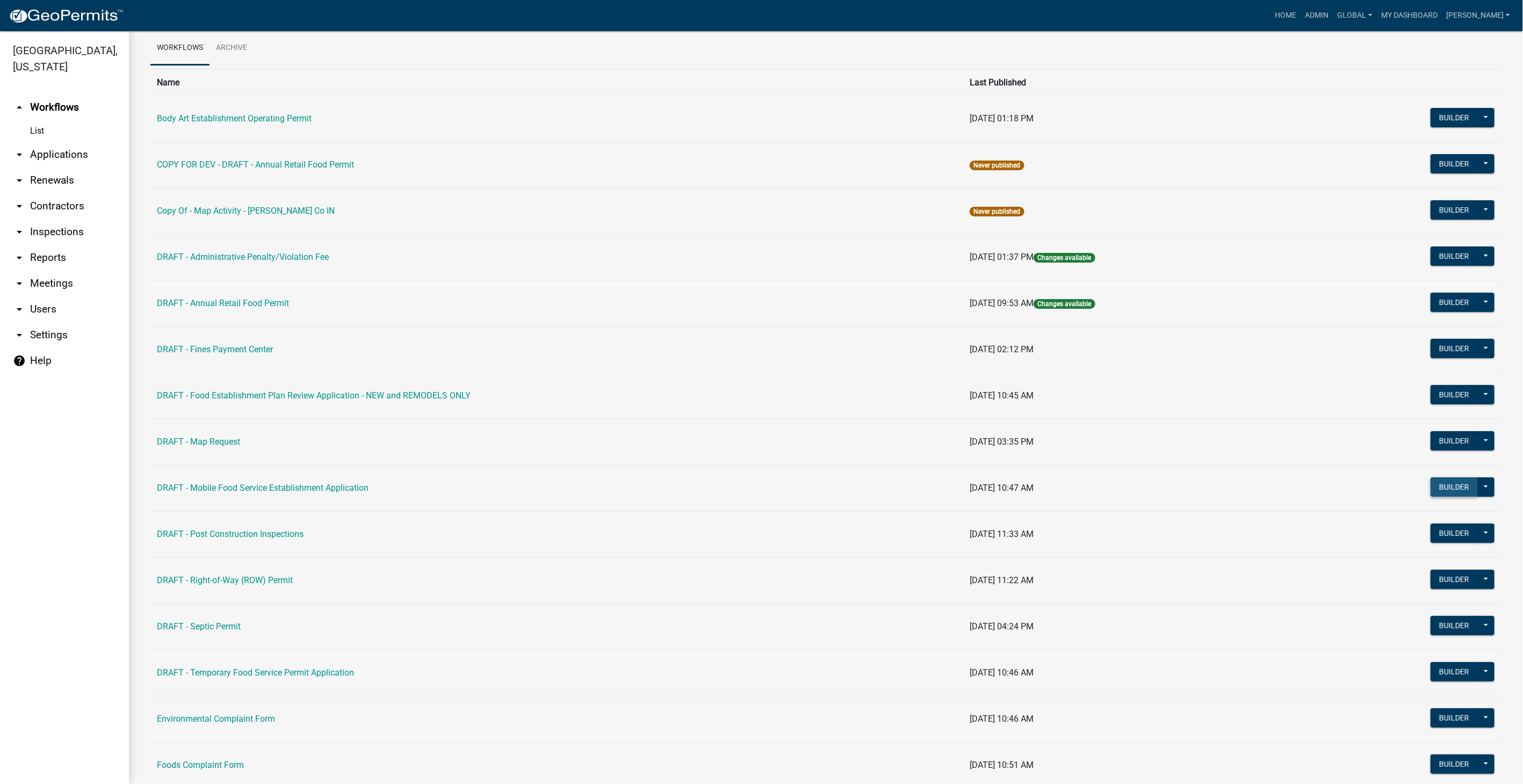
click at [1445, 485] on button "Builder" at bounding box center [1455, 487] width 48 height 20
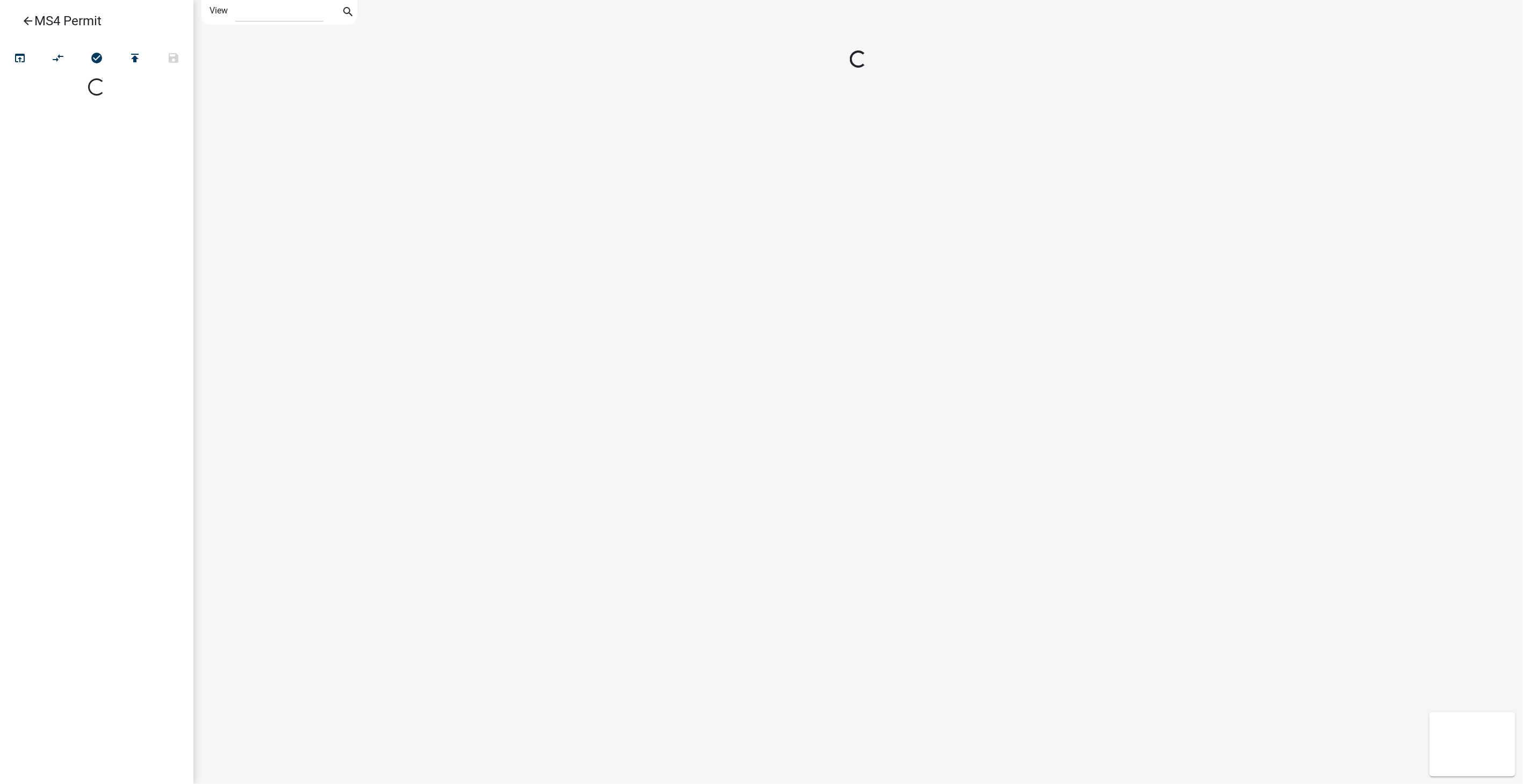
select select "1"
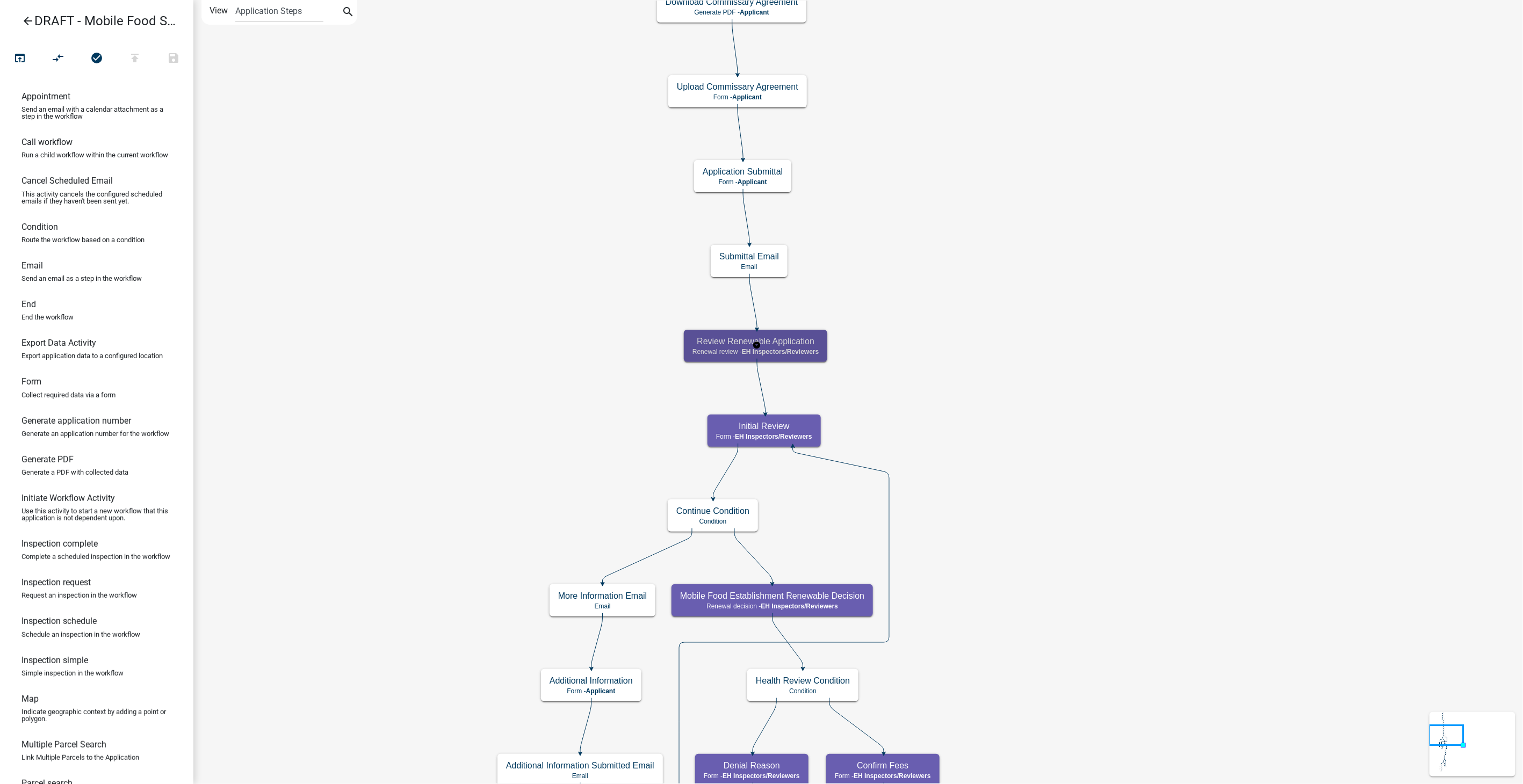
click at [781, 350] on span "EH Inspectors/Reviewers" at bounding box center [780, 351] width 77 height 8
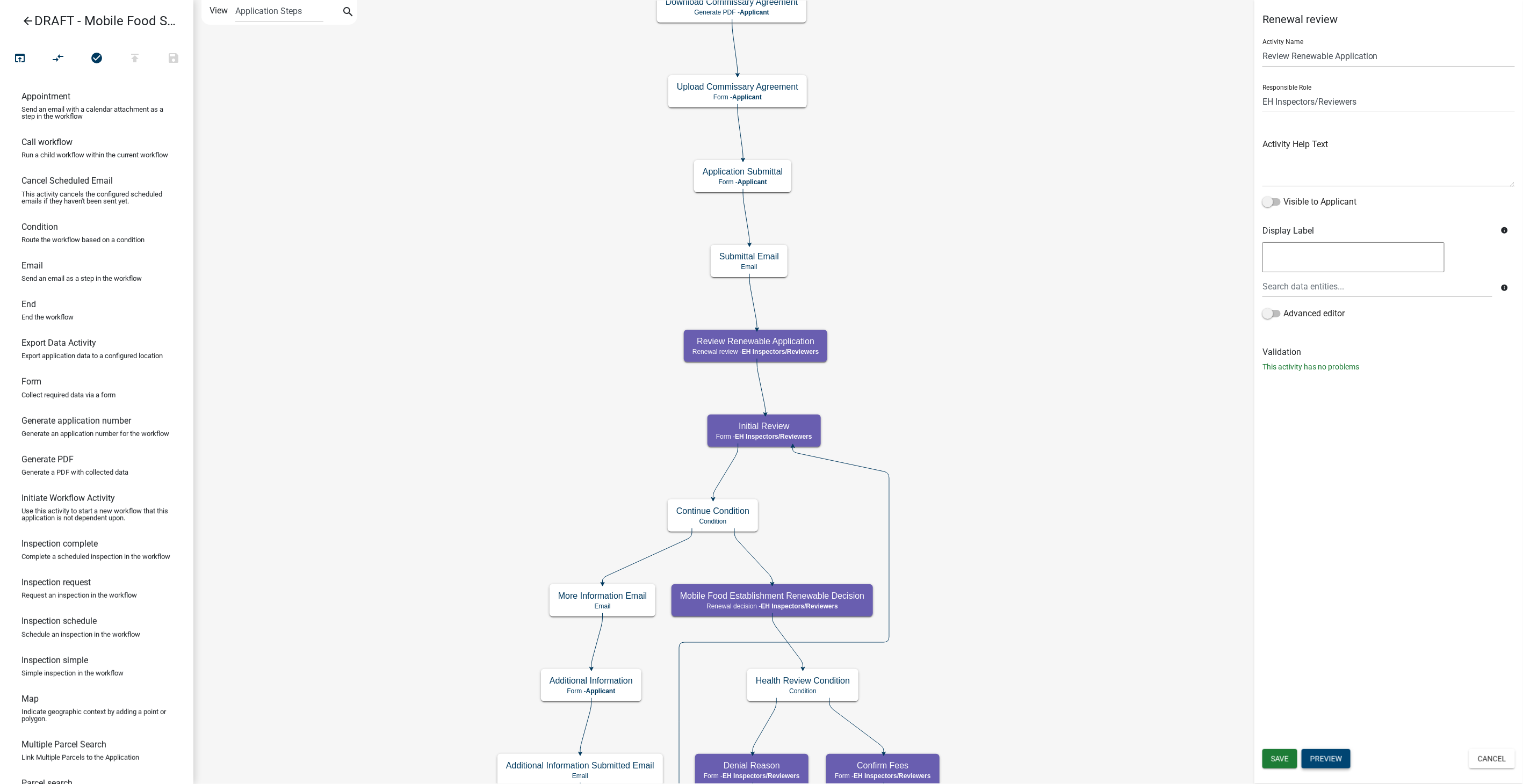
click at [1326, 754] on button "Preview" at bounding box center [1326, 758] width 49 height 20
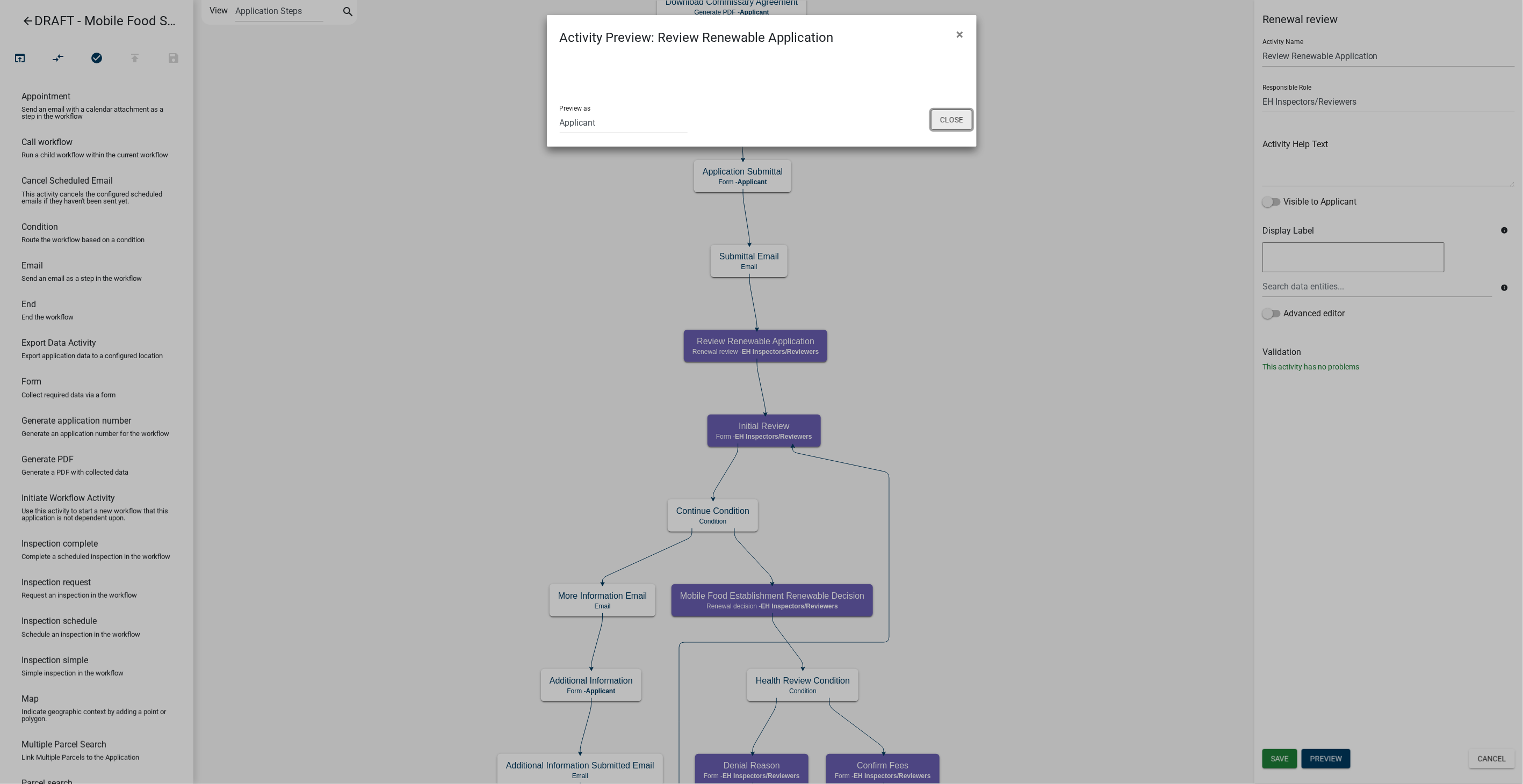
click at [957, 115] on button "Close" at bounding box center [952, 120] width 42 height 20
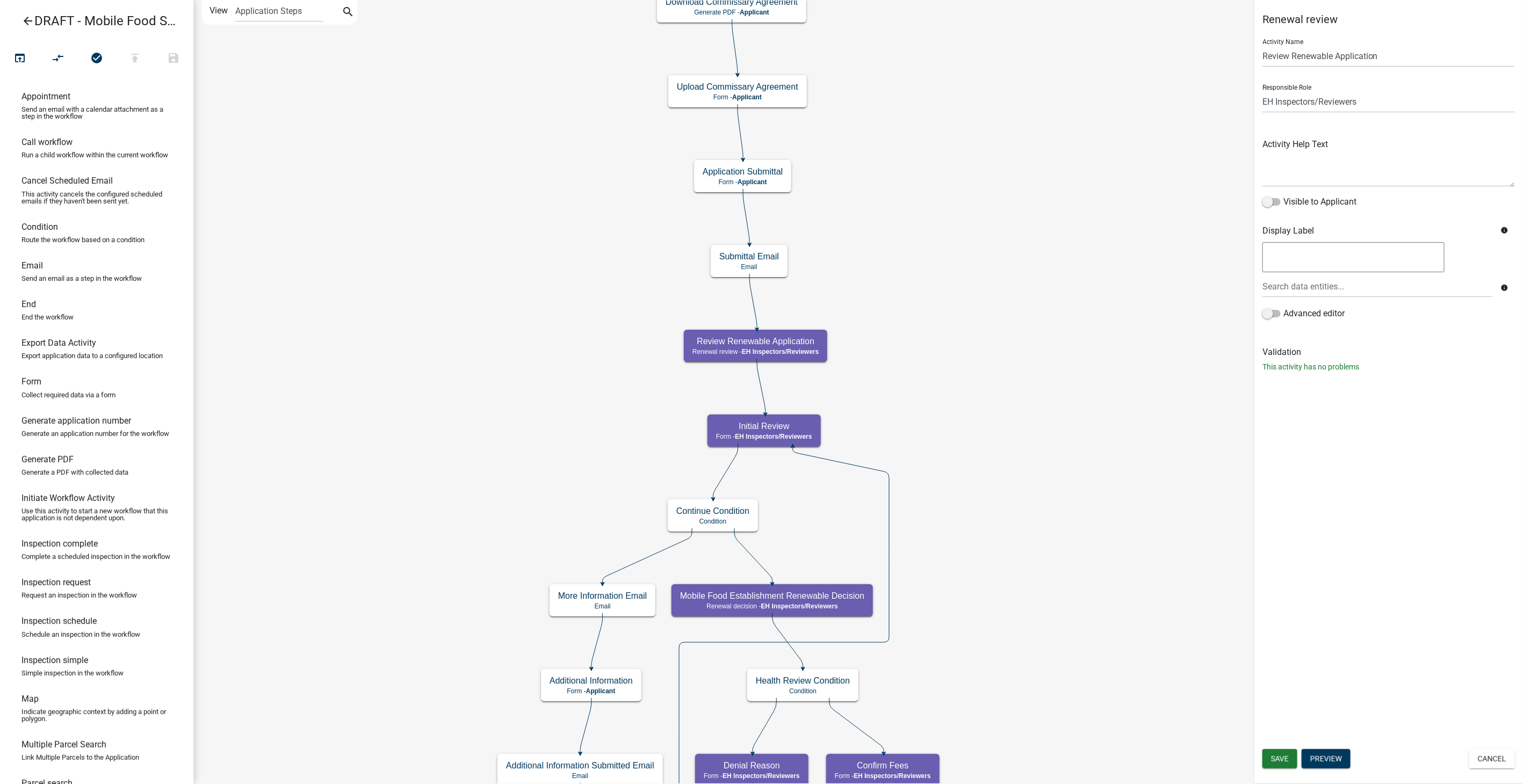
click at [31, 15] on icon "arrow_back" at bounding box center [28, 21] width 13 height 15
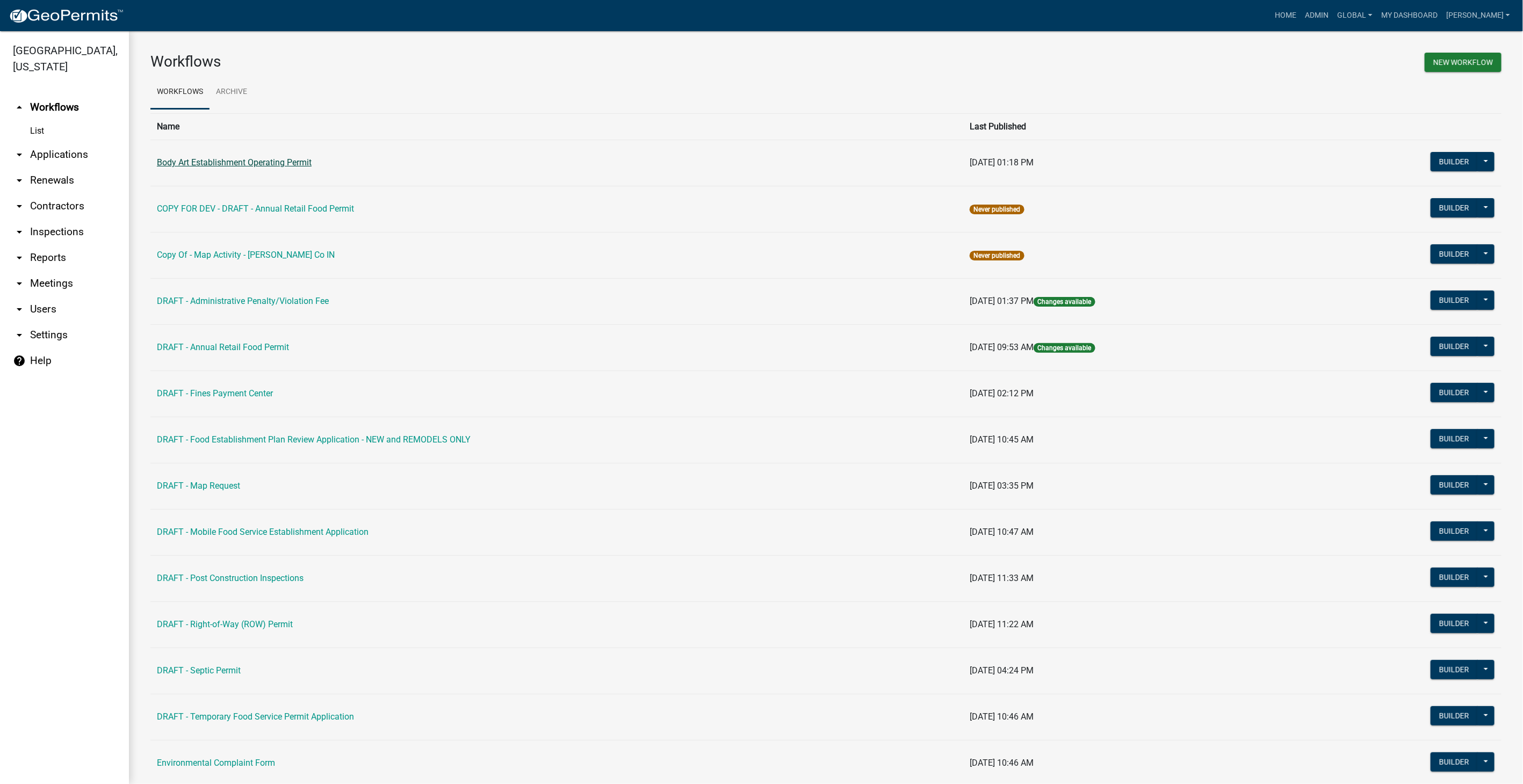
click at [222, 163] on link "Body Art Establishment Operating Permit" at bounding box center [234, 162] width 155 height 10
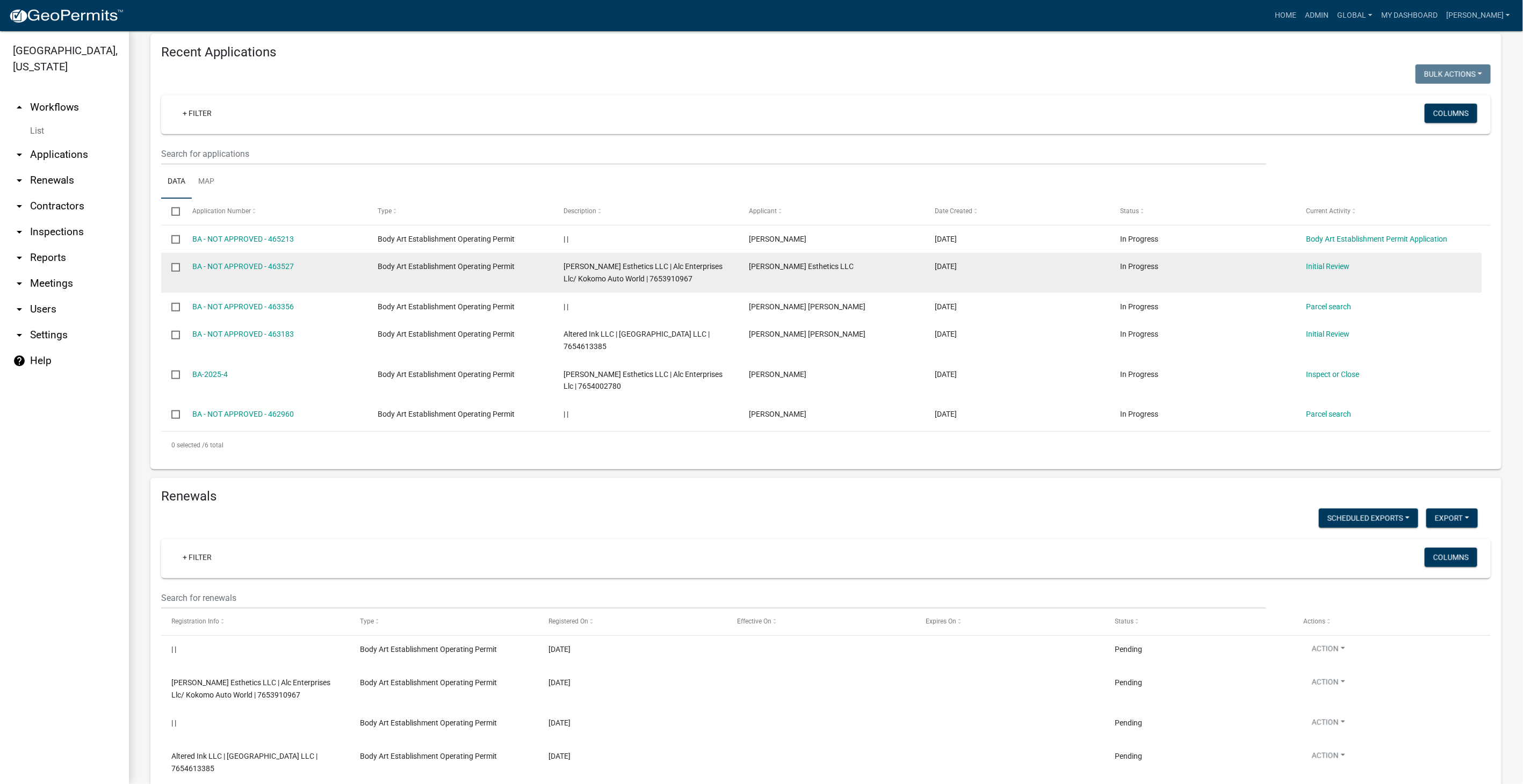
scroll to position [298, 0]
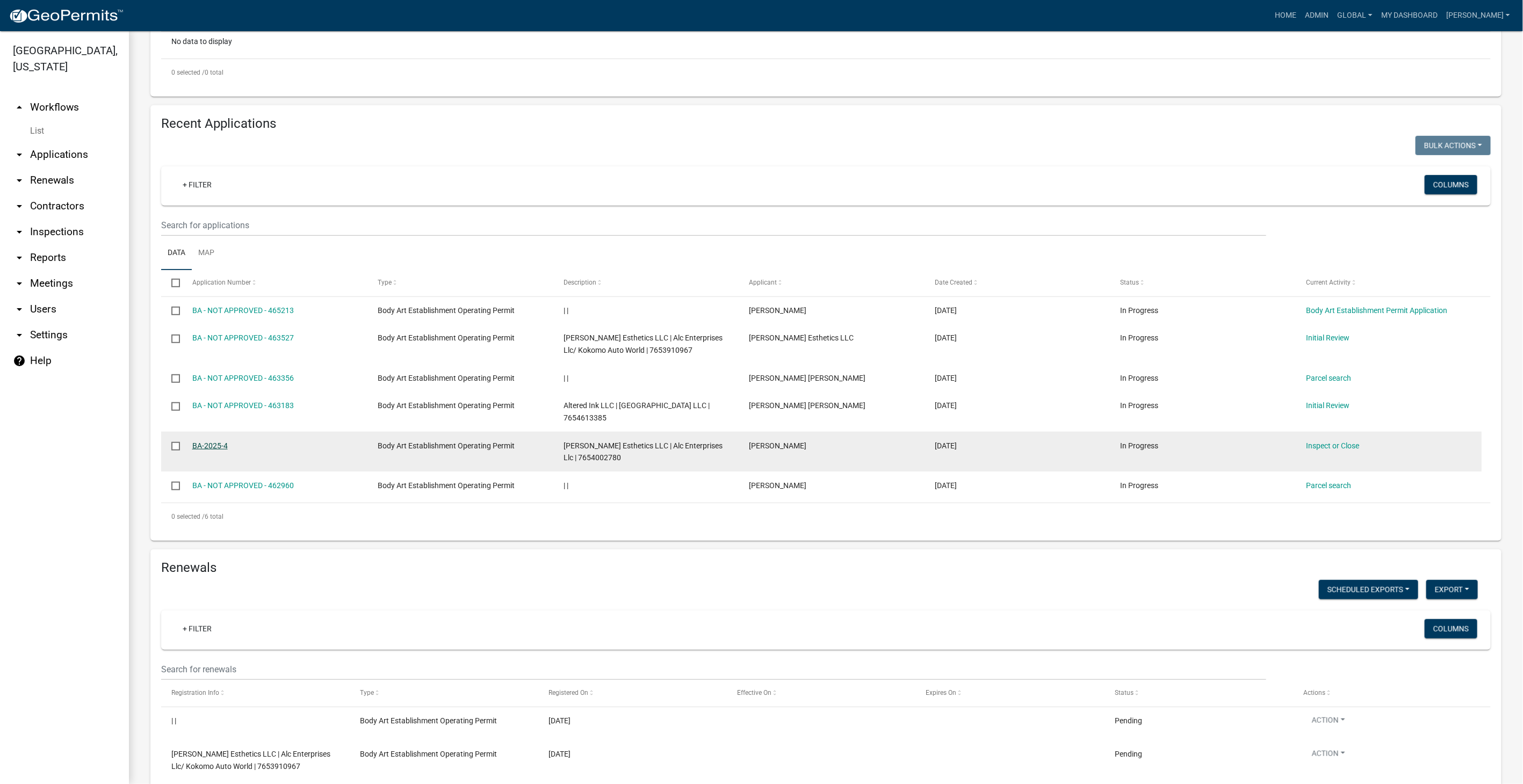
click at [199, 443] on link "BA-2025-4" at bounding box center [210, 446] width 36 height 8
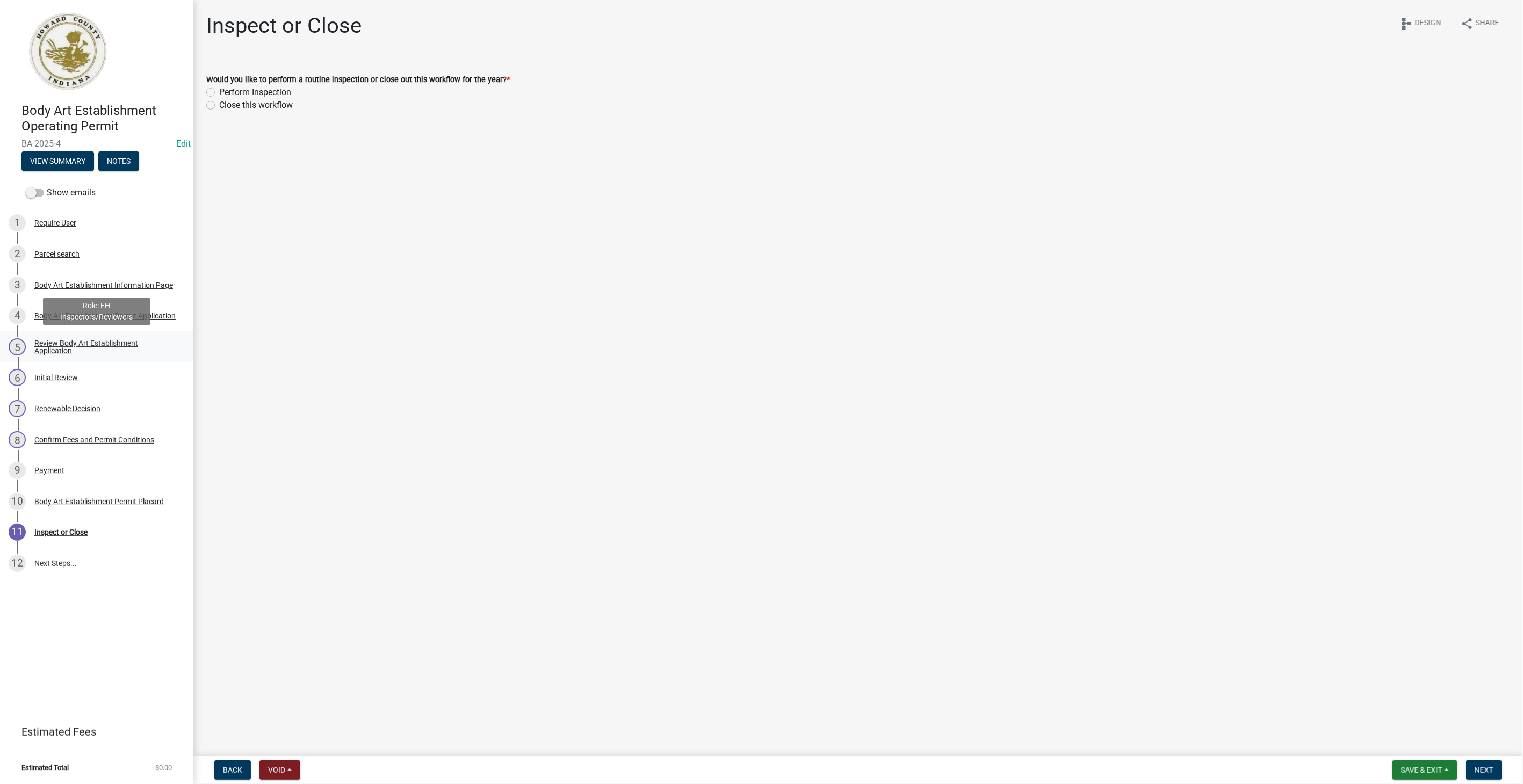
click at [77, 339] on div "Review Body Art Establishment Application" at bounding box center [105, 347] width 142 height 15
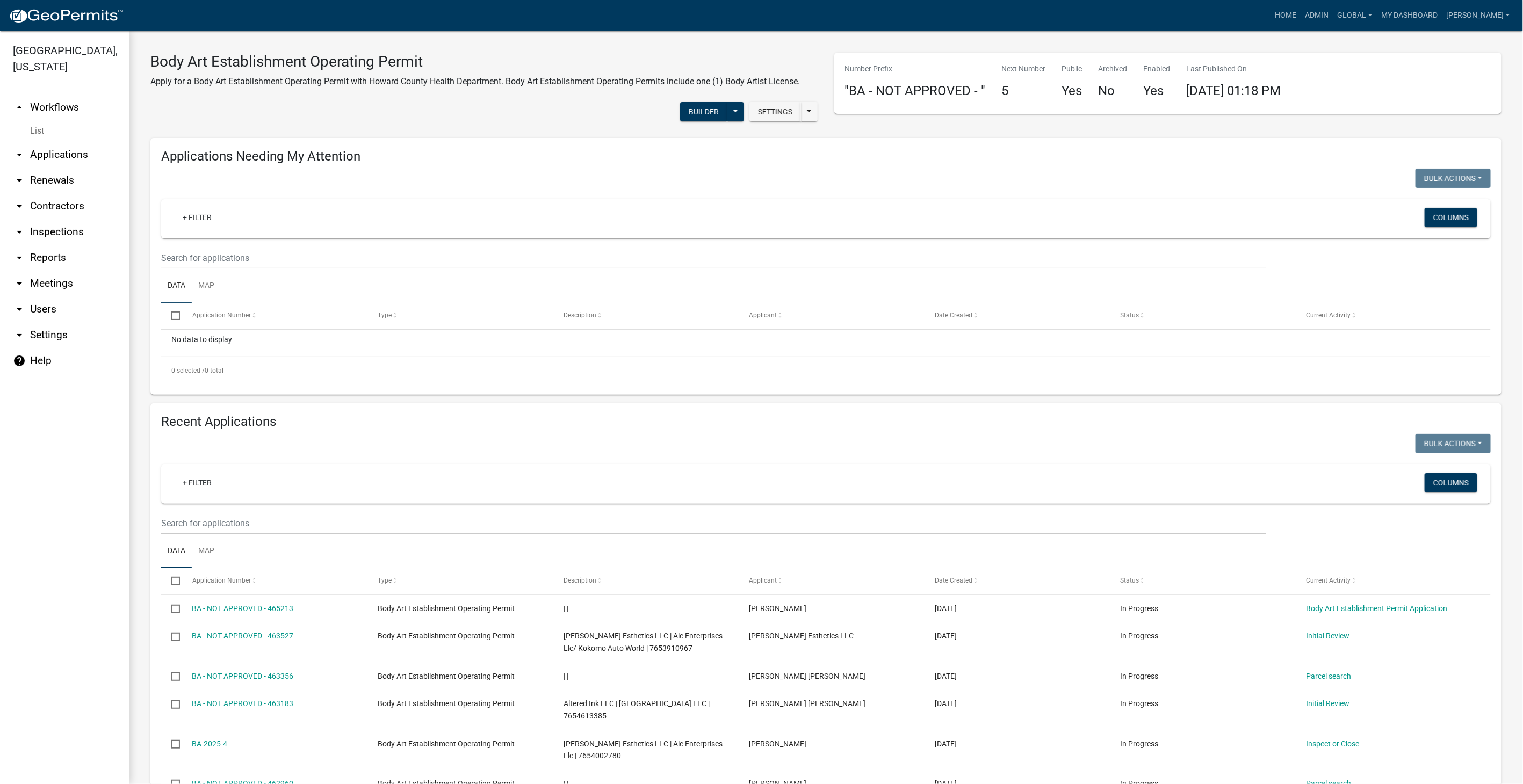
click at [33, 124] on link "List" at bounding box center [64, 131] width 129 height 21
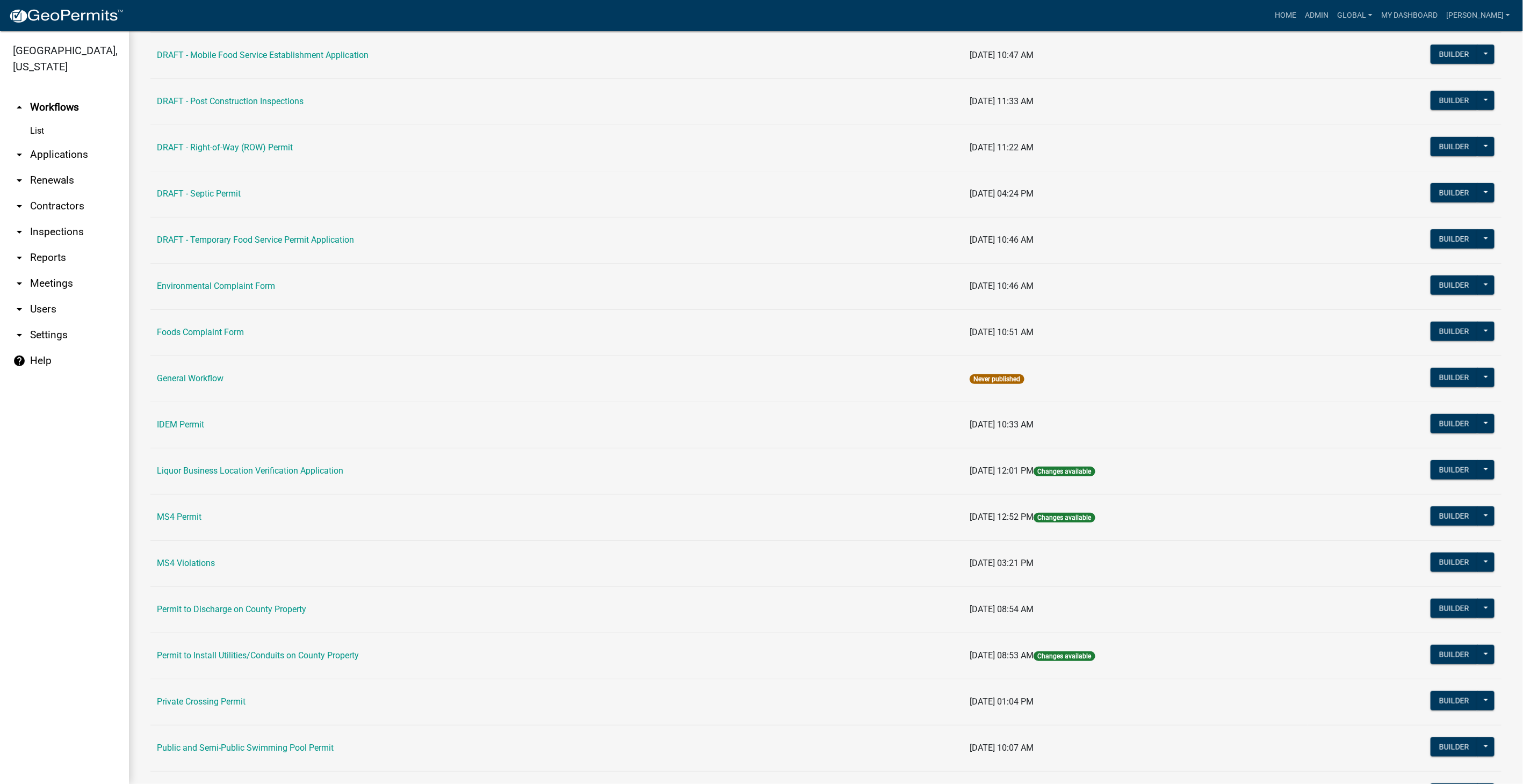
scroll to position [537, 0]
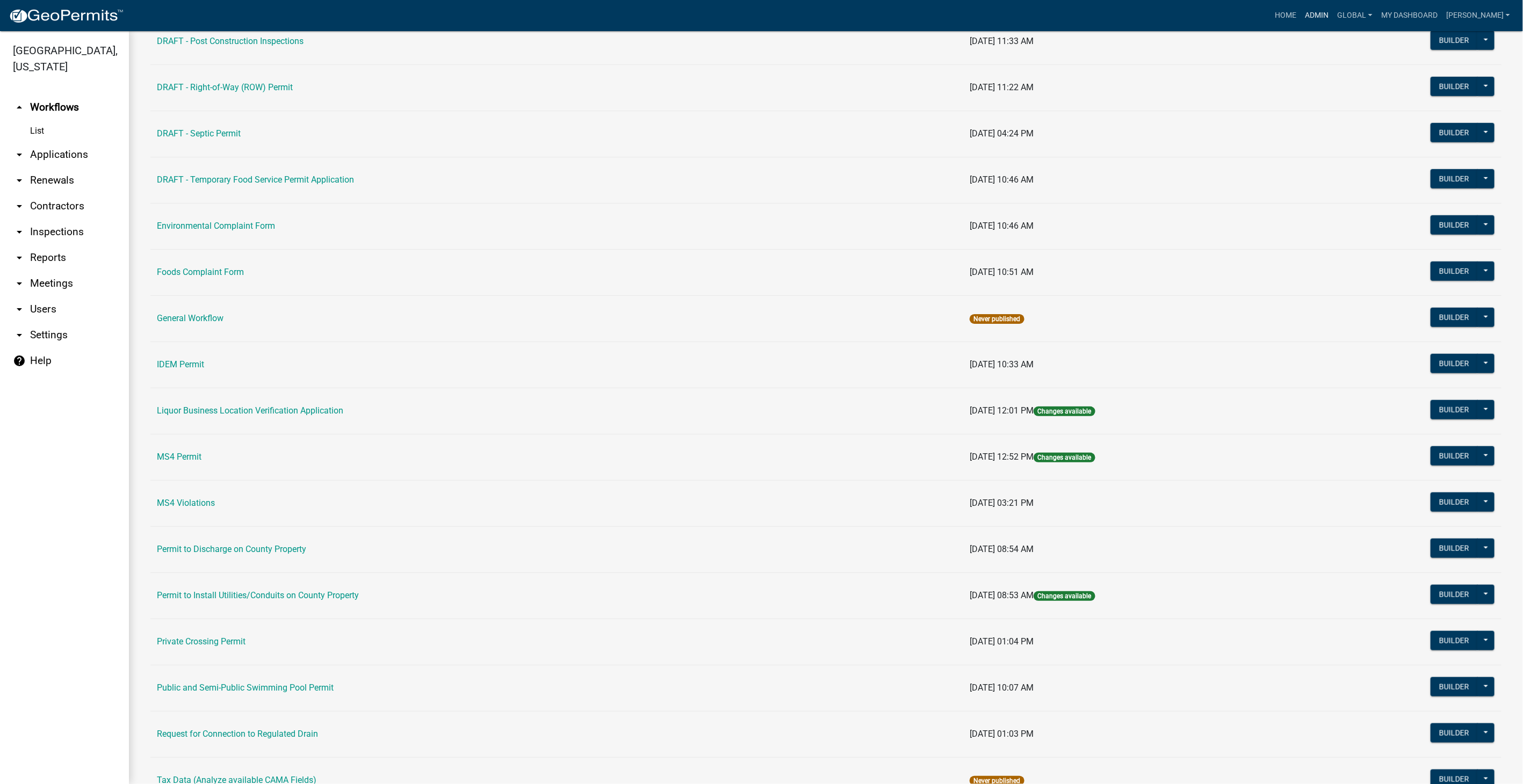
click at [1334, 17] on link "Admin" at bounding box center [1318, 15] width 32 height 20
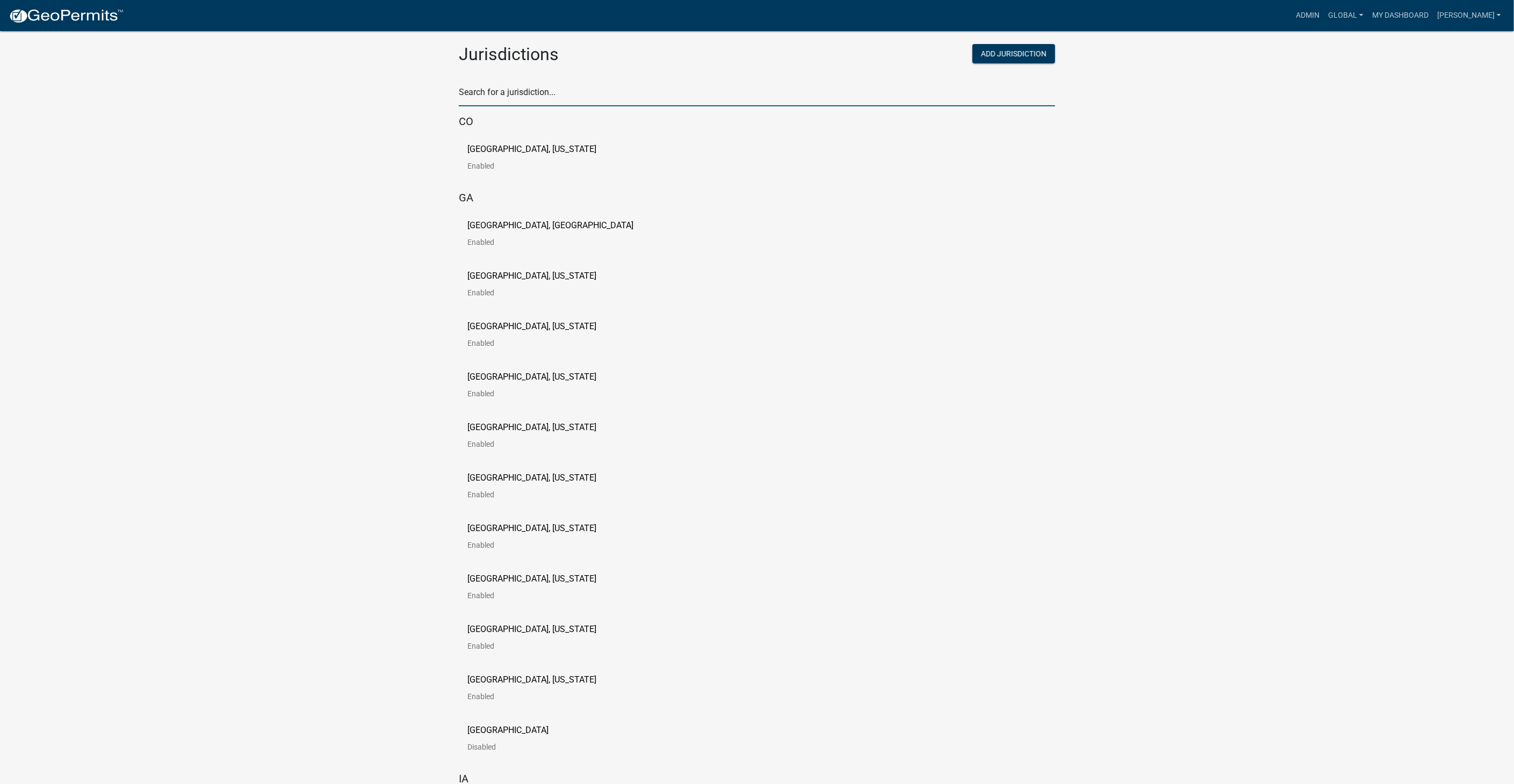
click at [502, 99] on input "text" at bounding box center [757, 95] width 596 height 22
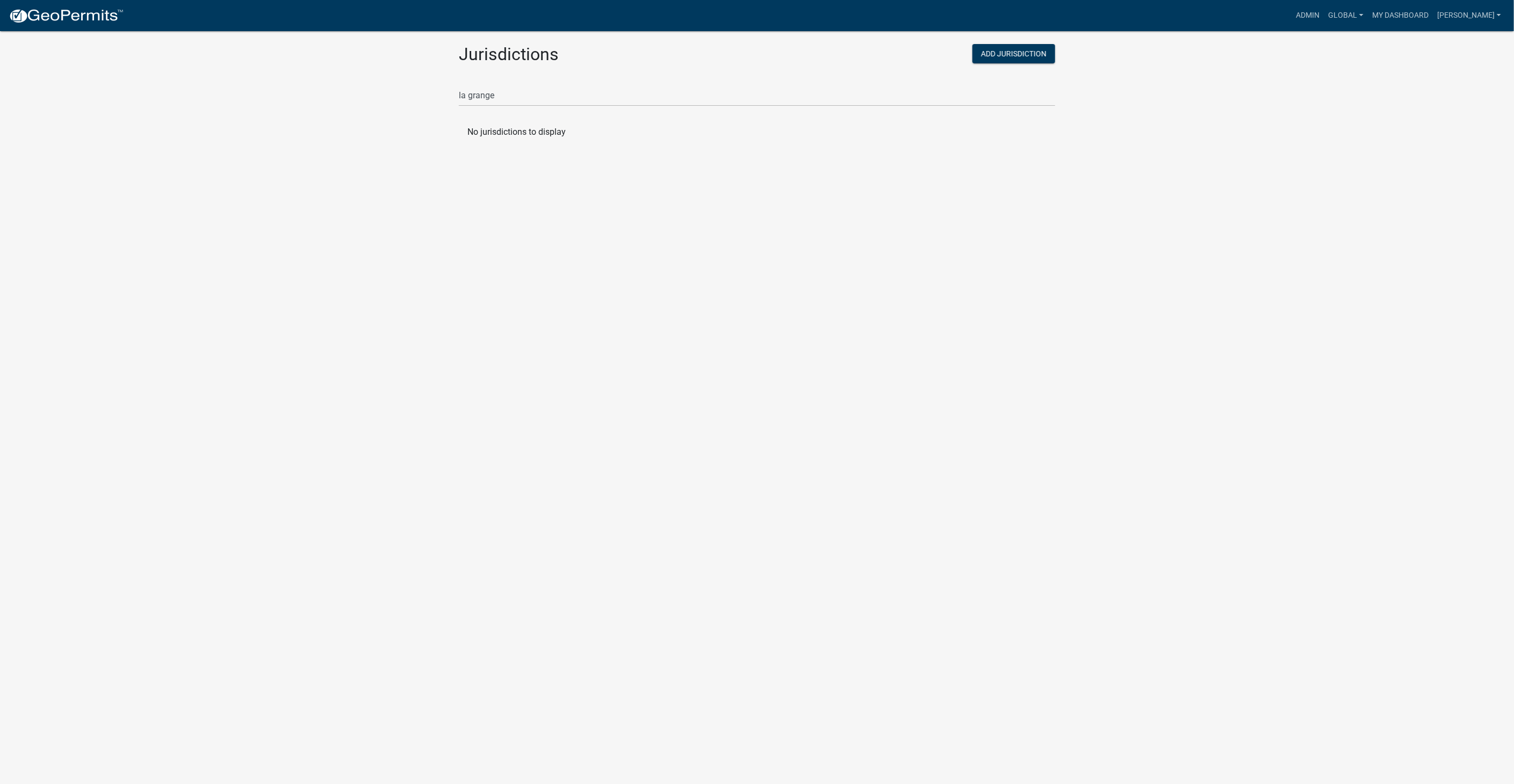
click at [897, 461] on body "Internet Explorer does NOT work with GeoPermits. Get a new browser for more sec…" at bounding box center [757, 405] width 1514 height 784
click at [501, 99] on input "la grange" at bounding box center [757, 95] width 596 height 22
type input "la port"
click at [528, 145] on p "La Porte County, Indiana" at bounding box center [531, 149] width 129 height 8
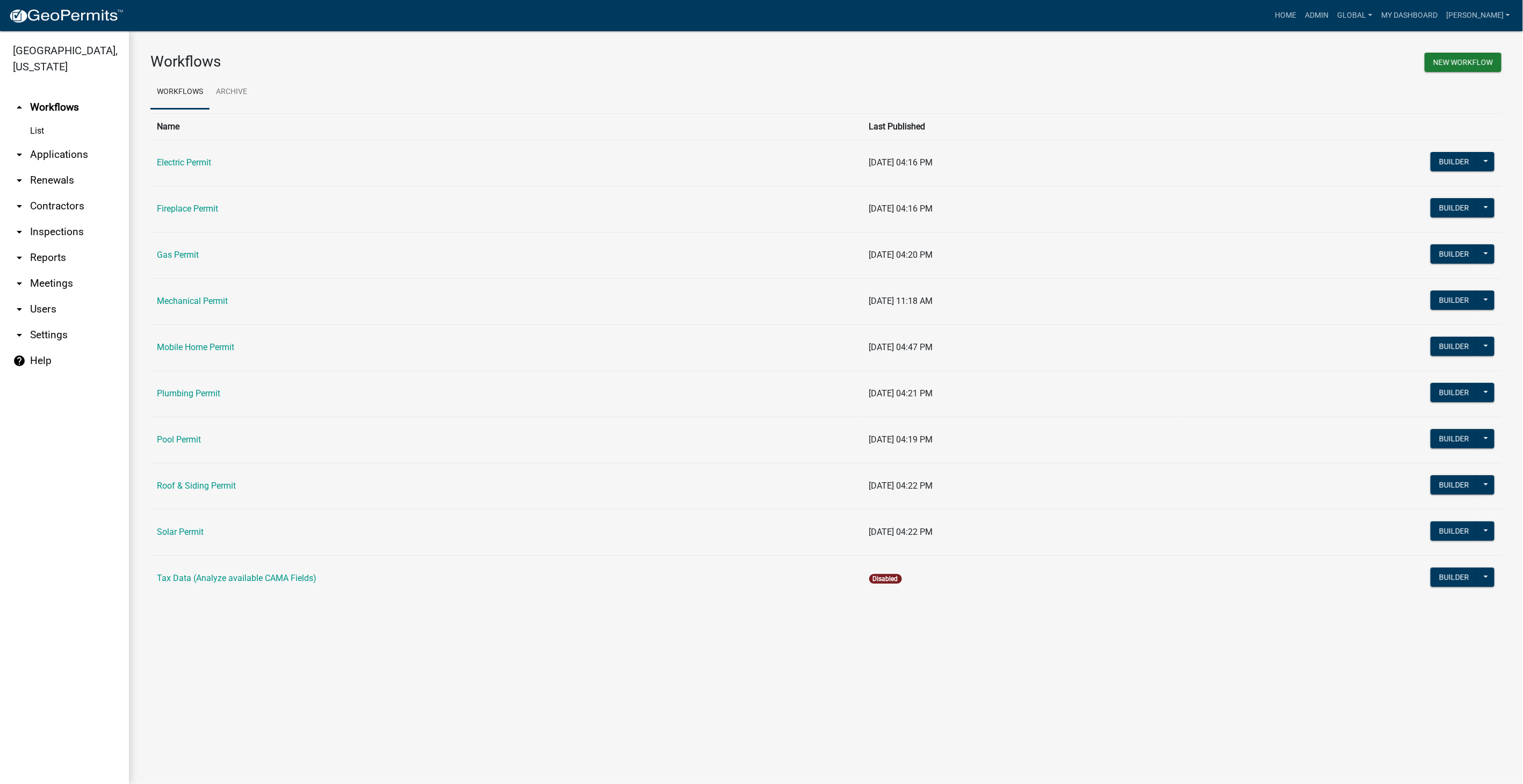
click at [38, 333] on link "arrow_drop_down Settings" at bounding box center [64, 335] width 129 height 26
select select "IN"
select select "Central Standard Time"
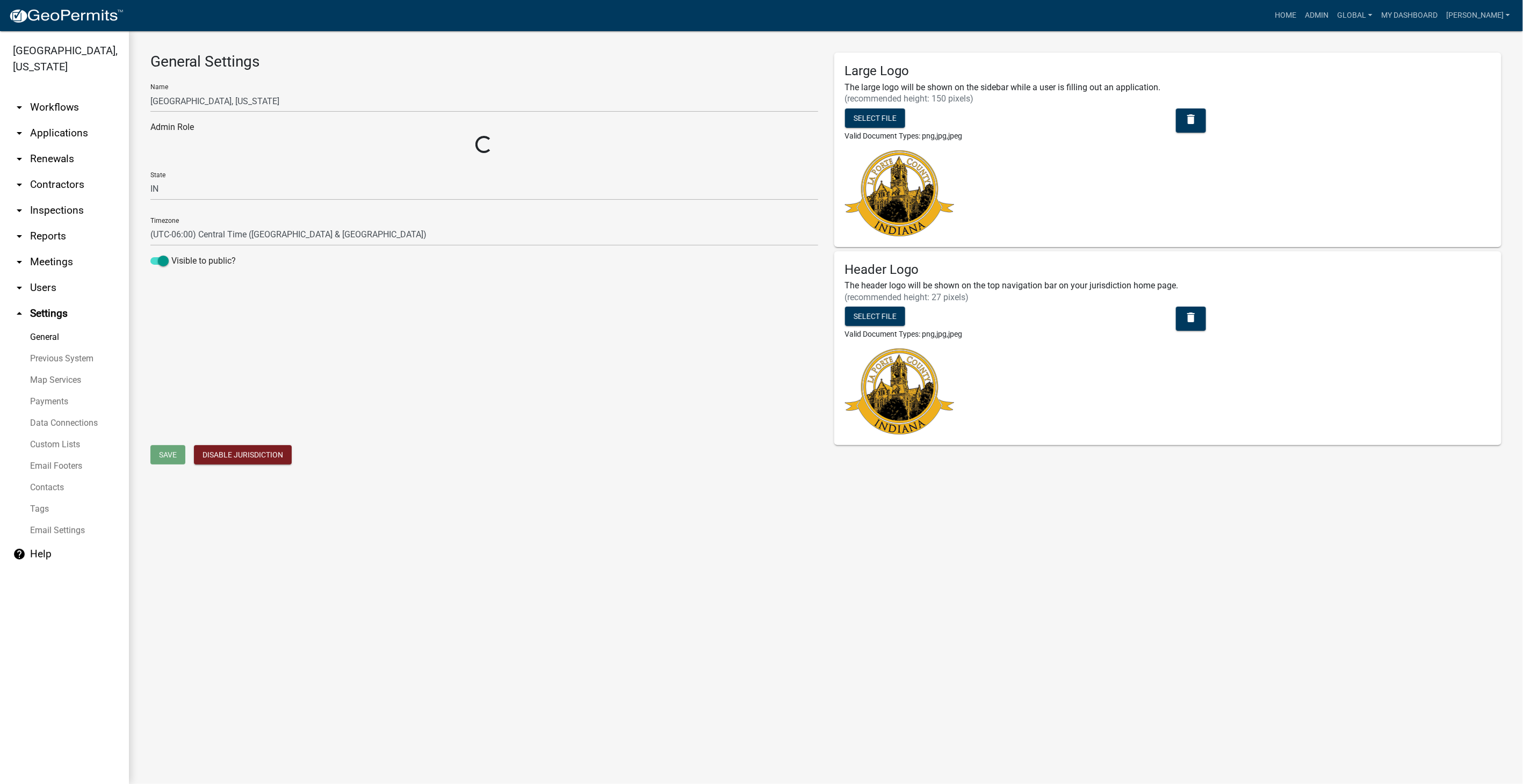
select select "ac5d4a64-7d19-469f-92f7-89576d80810b"
click at [18, 314] on icon "arrow_drop_up" at bounding box center [20, 314] width 13 height 13
click at [59, 106] on link "arrow_drop_down Workflows" at bounding box center [64, 107] width 129 height 26
